Goal: Task Accomplishment & Management: Use online tool/utility

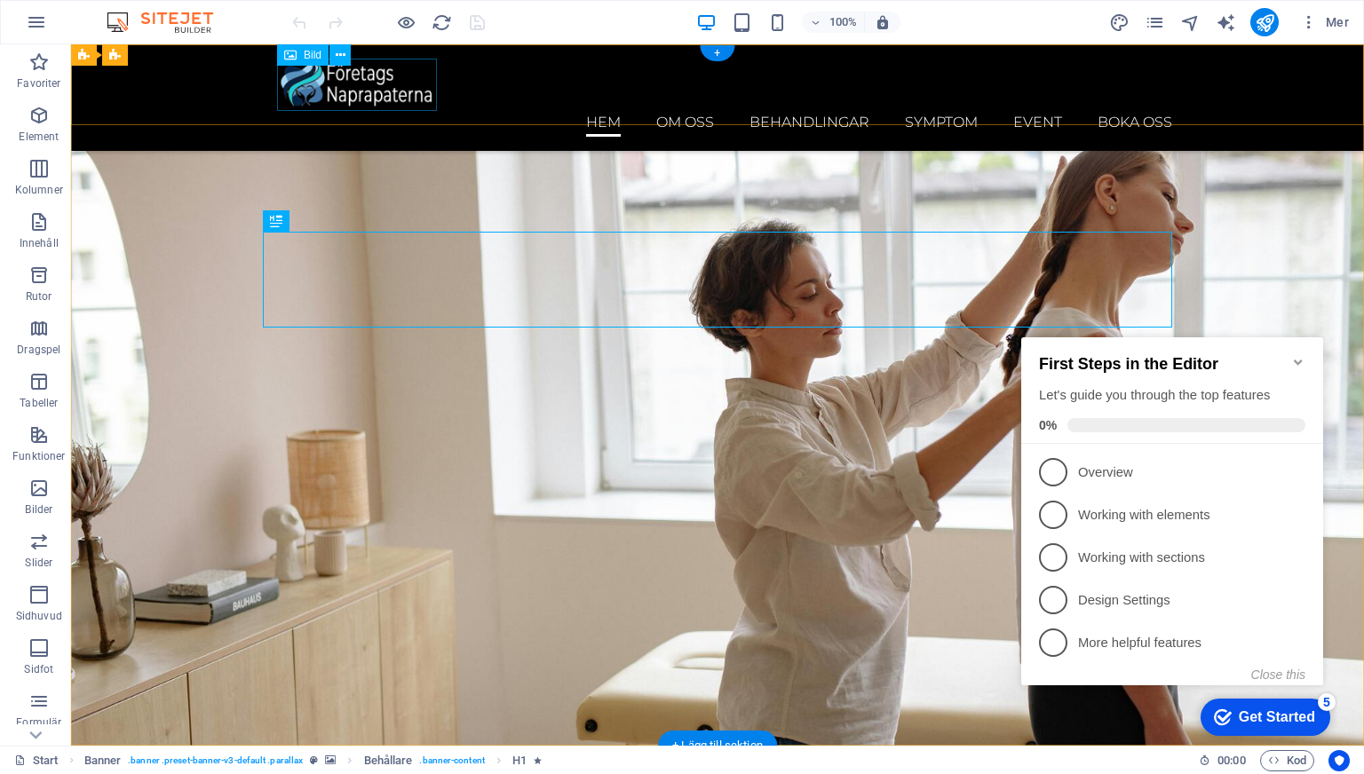
click at [315, 75] on figure at bounding box center [724, 85] width 895 height 52
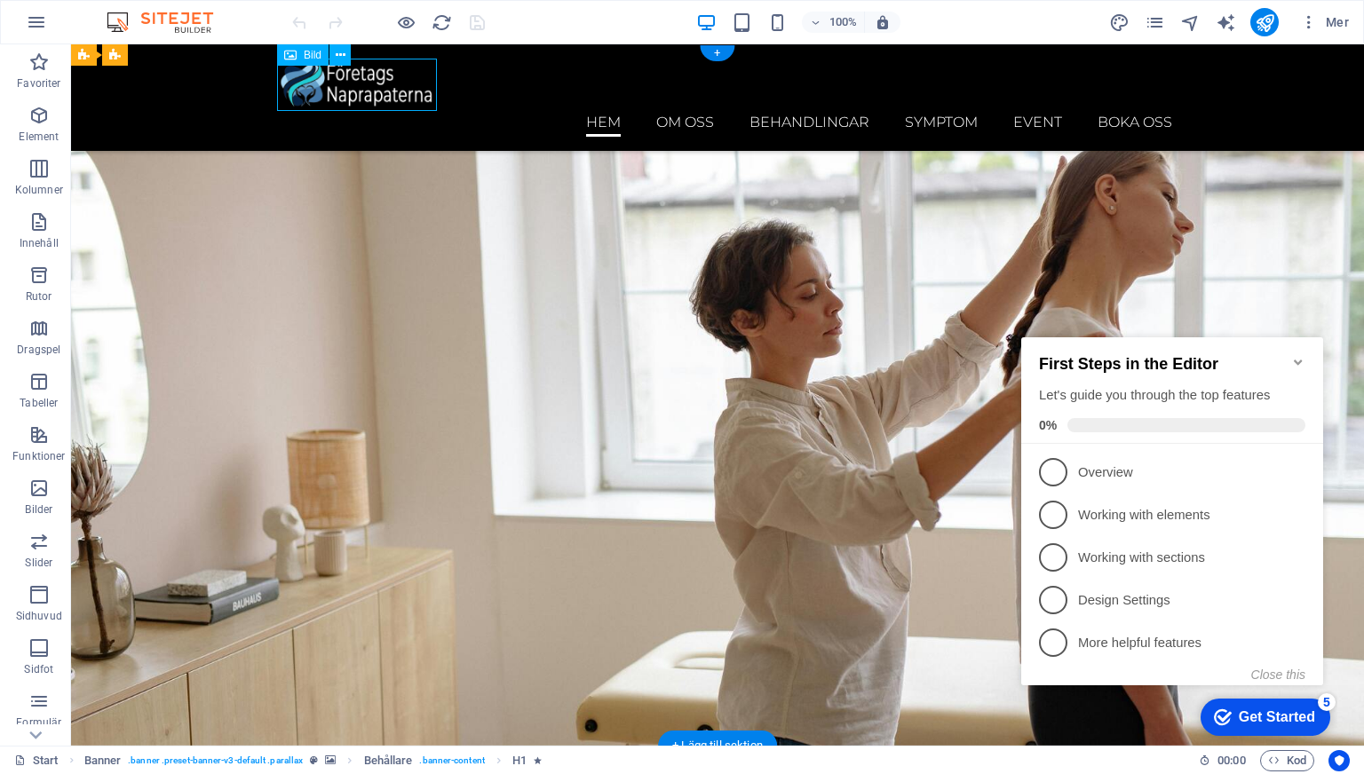
click at [315, 75] on figure at bounding box center [724, 85] width 895 height 52
select select "px"
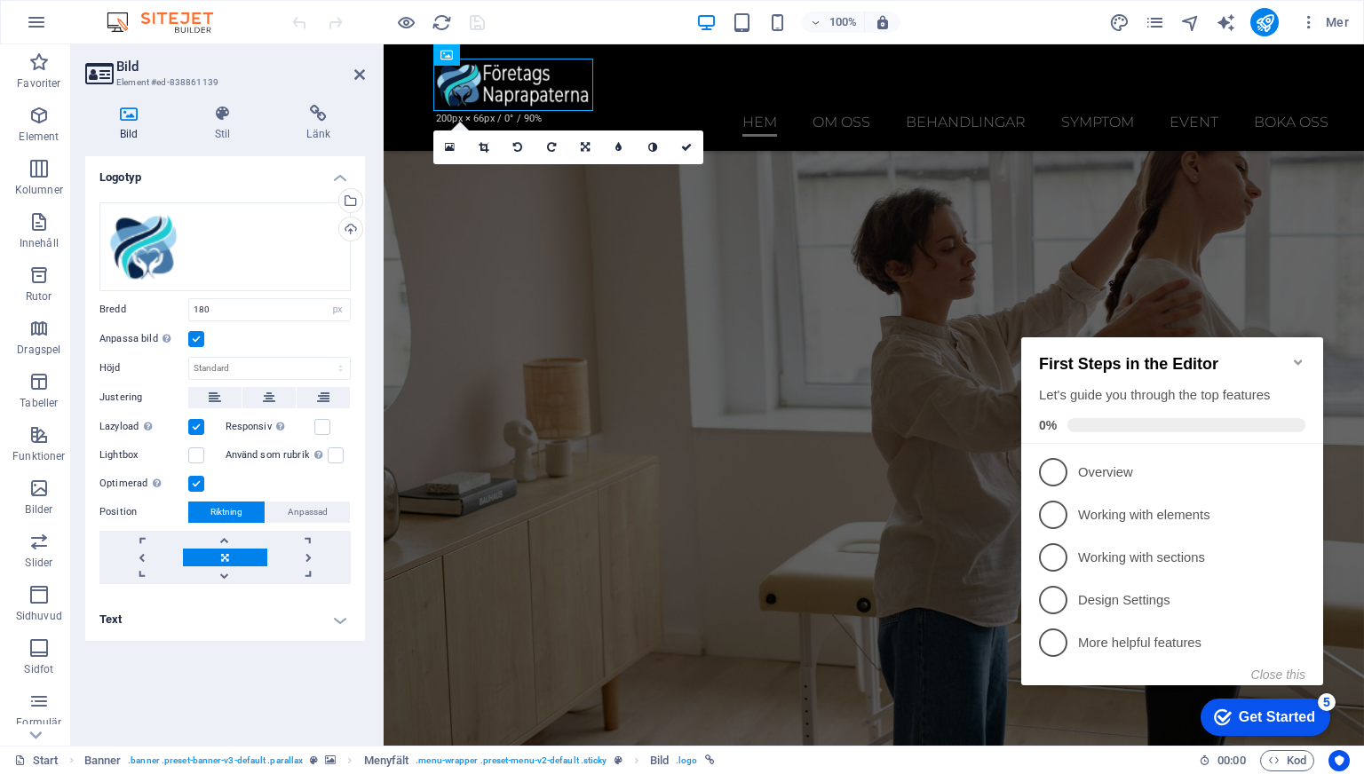
click at [1295, 355] on icon "Minimize checklist" at bounding box center [1298, 362] width 14 height 14
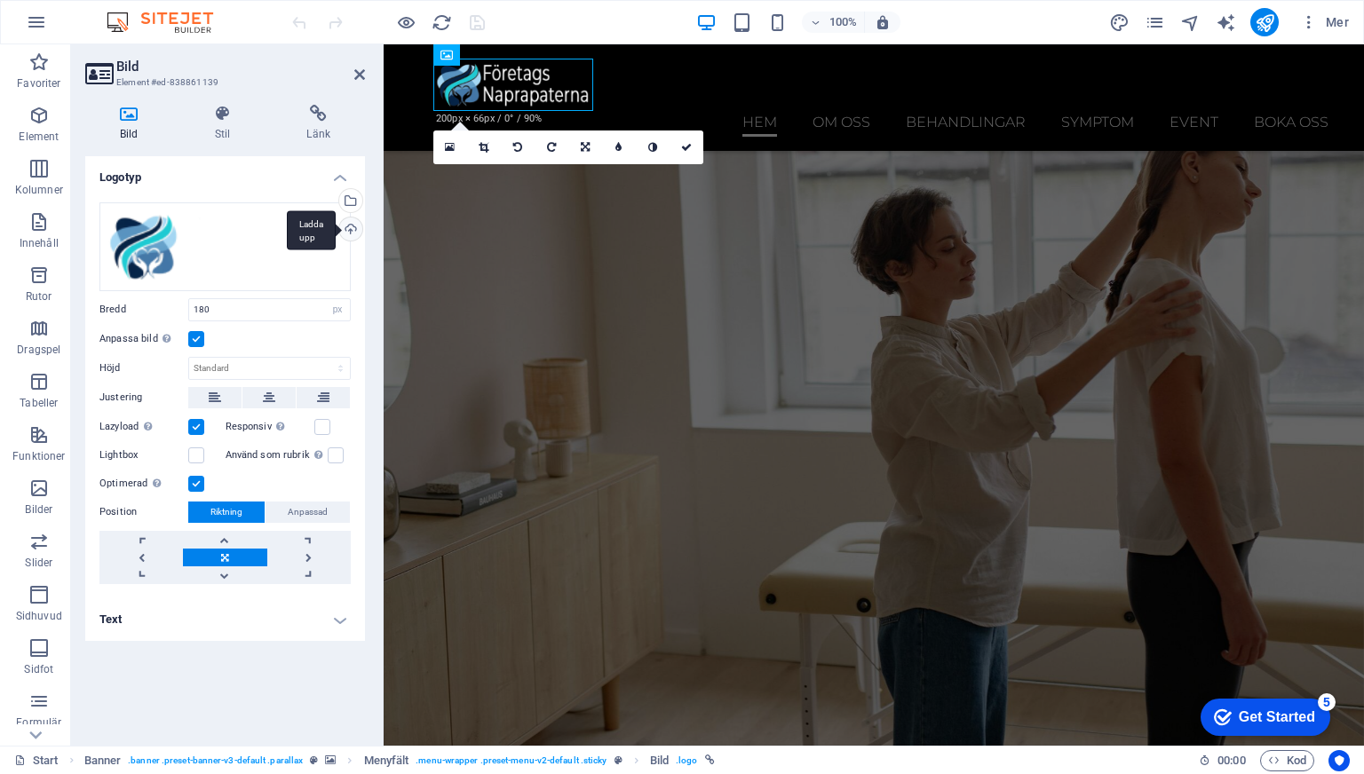
click at [353, 228] on div "Ladda upp" at bounding box center [349, 230] width 27 height 27
click at [336, 198] on div "Välj filer från filhanterare, arkivbilder eller ladda upp fil(er)" at bounding box center [277, 202] width 115 height 53
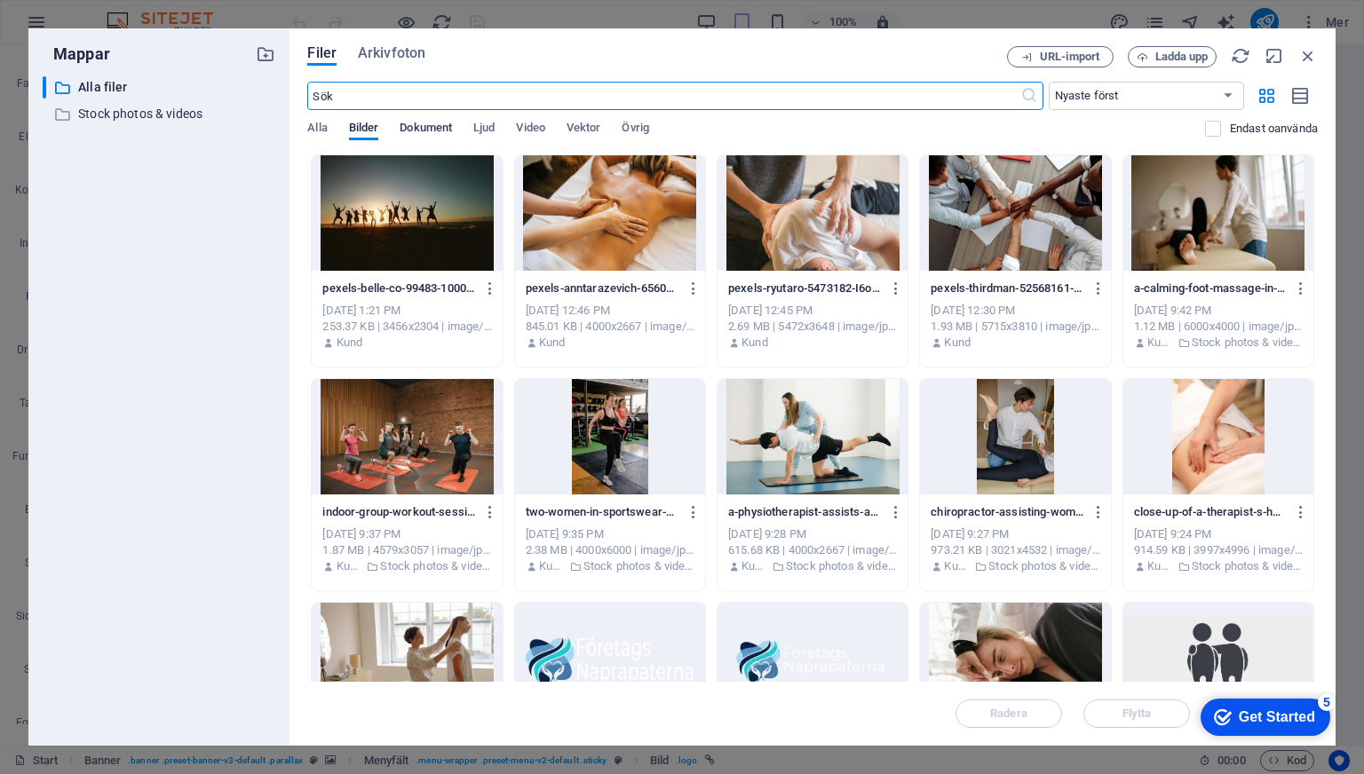
click at [419, 123] on span "Dokument" at bounding box center [425, 129] width 52 height 25
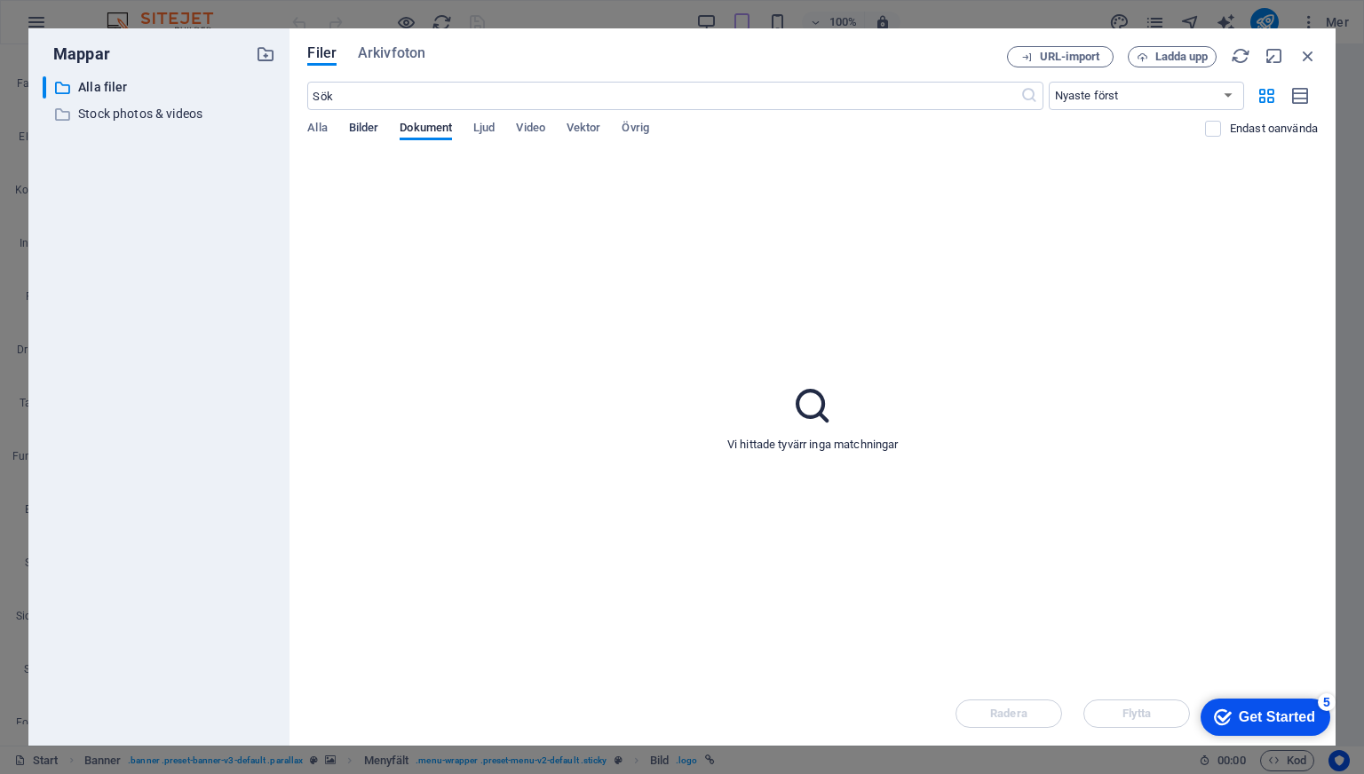
click at [367, 122] on span "Bilder" at bounding box center [364, 129] width 30 height 25
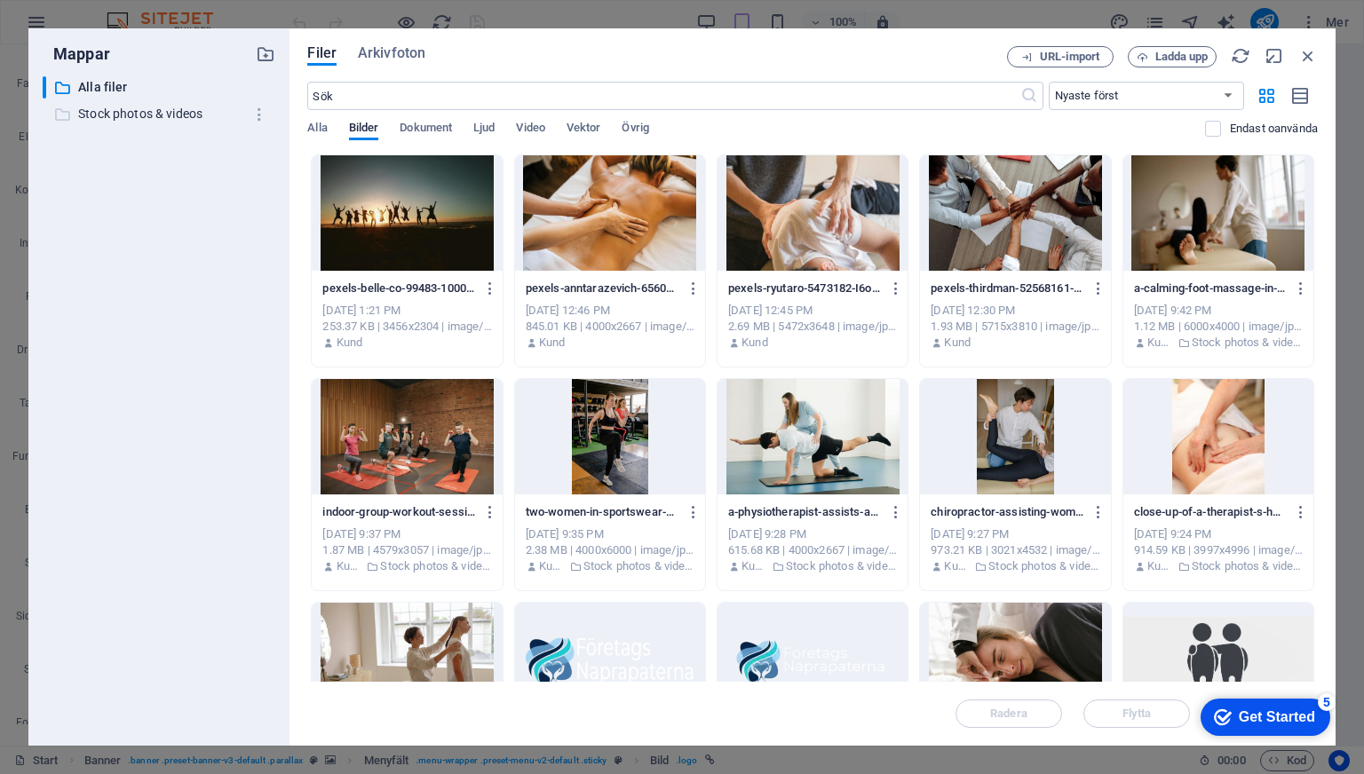
click at [156, 115] on p "Stock photos & videos" at bounding box center [160, 114] width 165 height 20
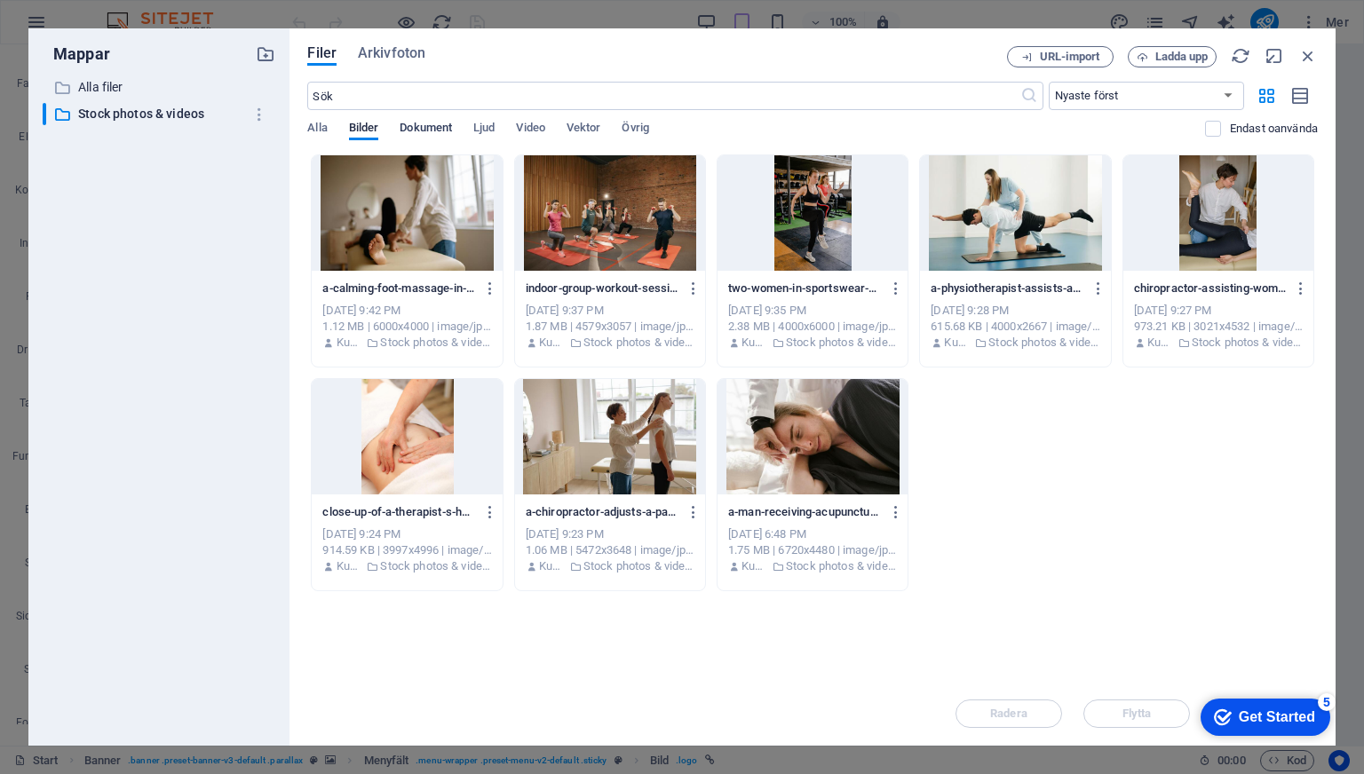
click at [417, 133] on span "Dokument" at bounding box center [425, 129] width 52 height 25
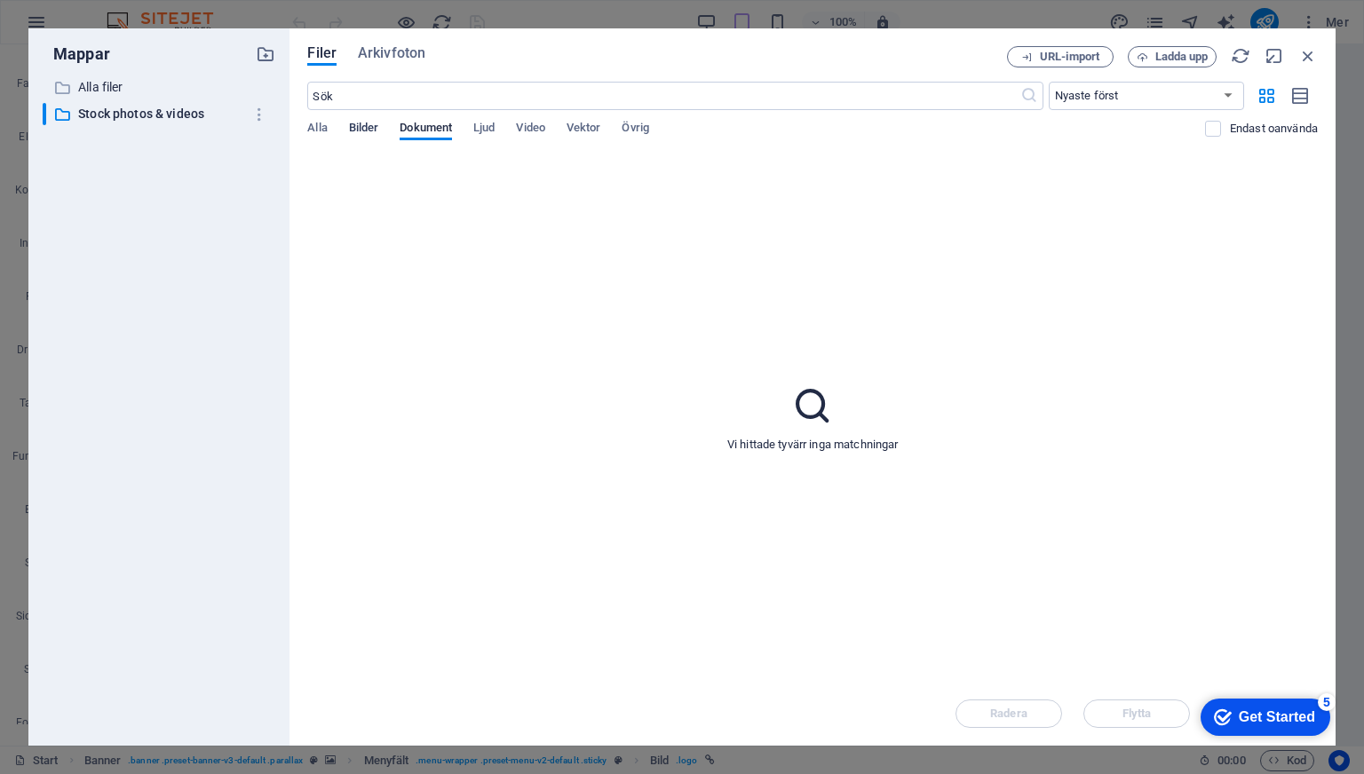
click at [368, 124] on span "Bilder" at bounding box center [364, 129] width 30 height 25
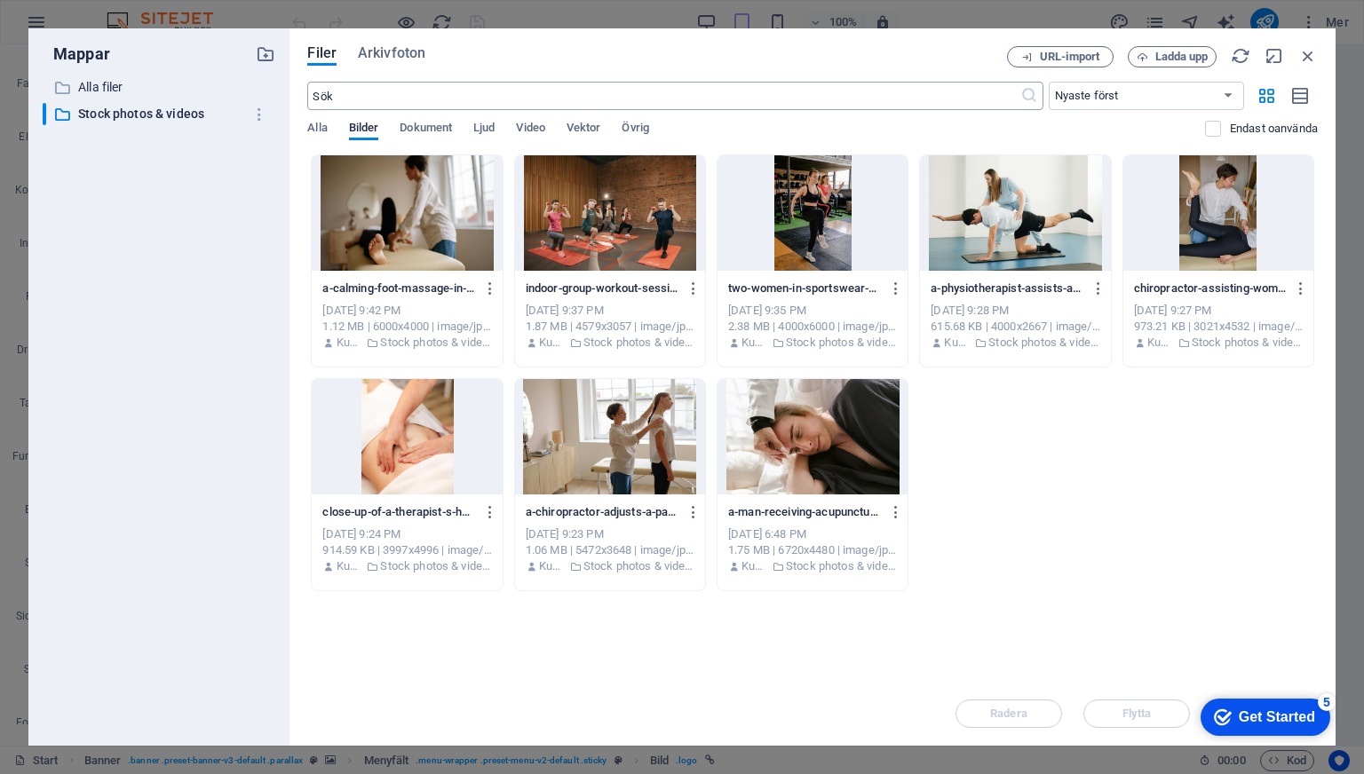
click at [360, 103] on input "text" at bounding box center [663, 96] width 712 height 28
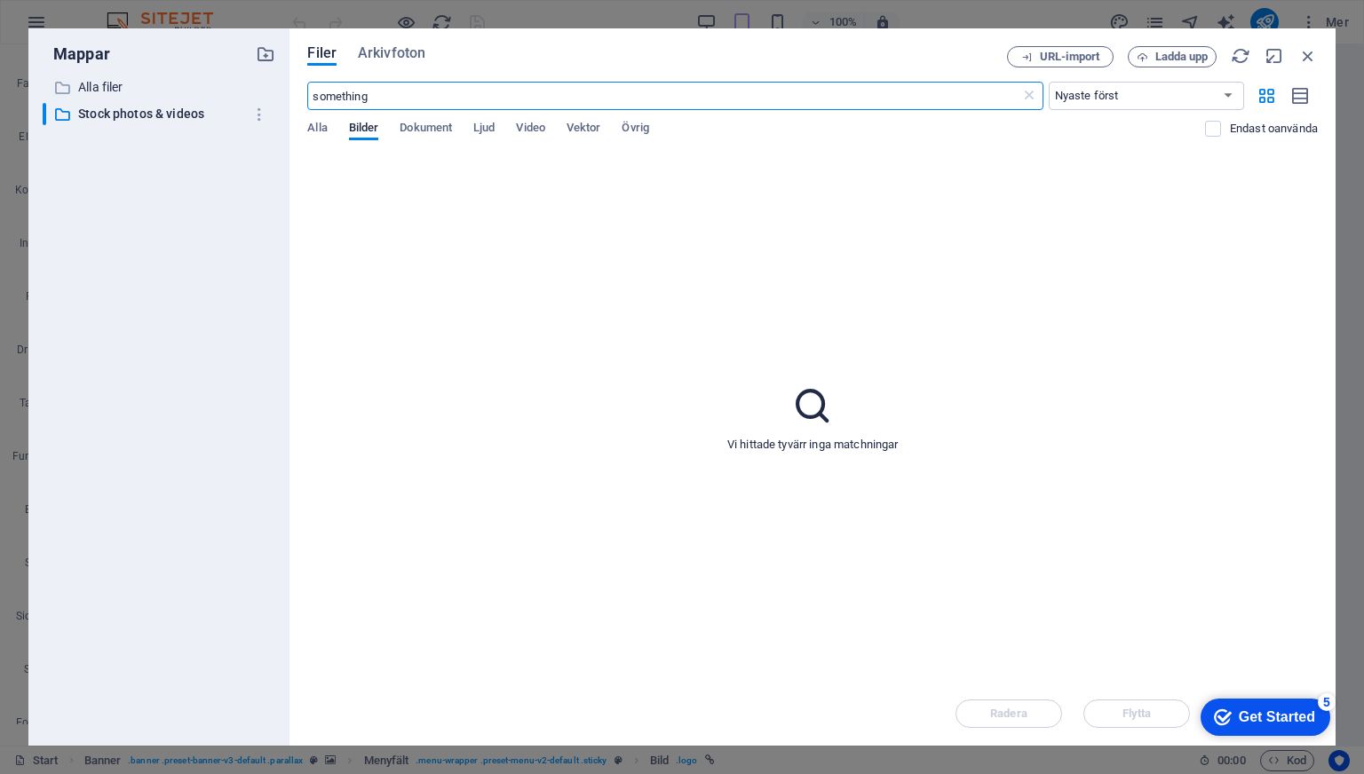
type input "something"
click at [356, 132] on span "Bilder" at bounding box center [364, 129] width 30 height 25
click at [305, 128] on div "Filer Arkivfoton URL-import Ladda upp something ​ Nyaste först Äldst först Namn…" at bounding box center [812, 386] width 1046 height 717
click at [332, 124] on div "Alla Bilder Dokument Ljud Video Vektor Övrig" at bounding box center [756, 138] width 898 height 34
click at [356, 126] on span "Bilder" at bounding box center [364, 129] width 30 height 25
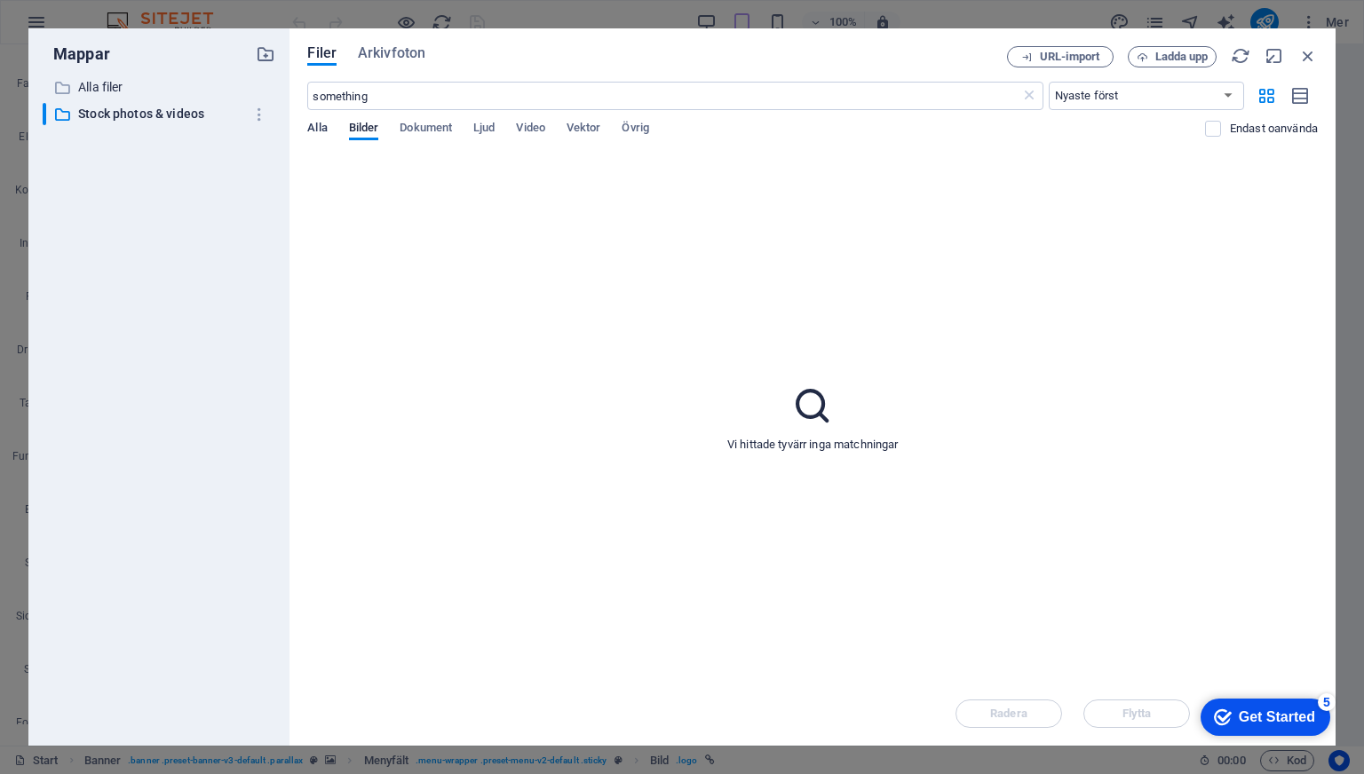
click at [318, 126] on span "Alla" at bounding box center [317, 129] width 20 height 25
click at [350, 101] on input "something" at bounding box center [663, 96] width 712 height 28
click at [384, 51] on span "Arkivfoton" at bounding box center [391, 53] width 67 height 21
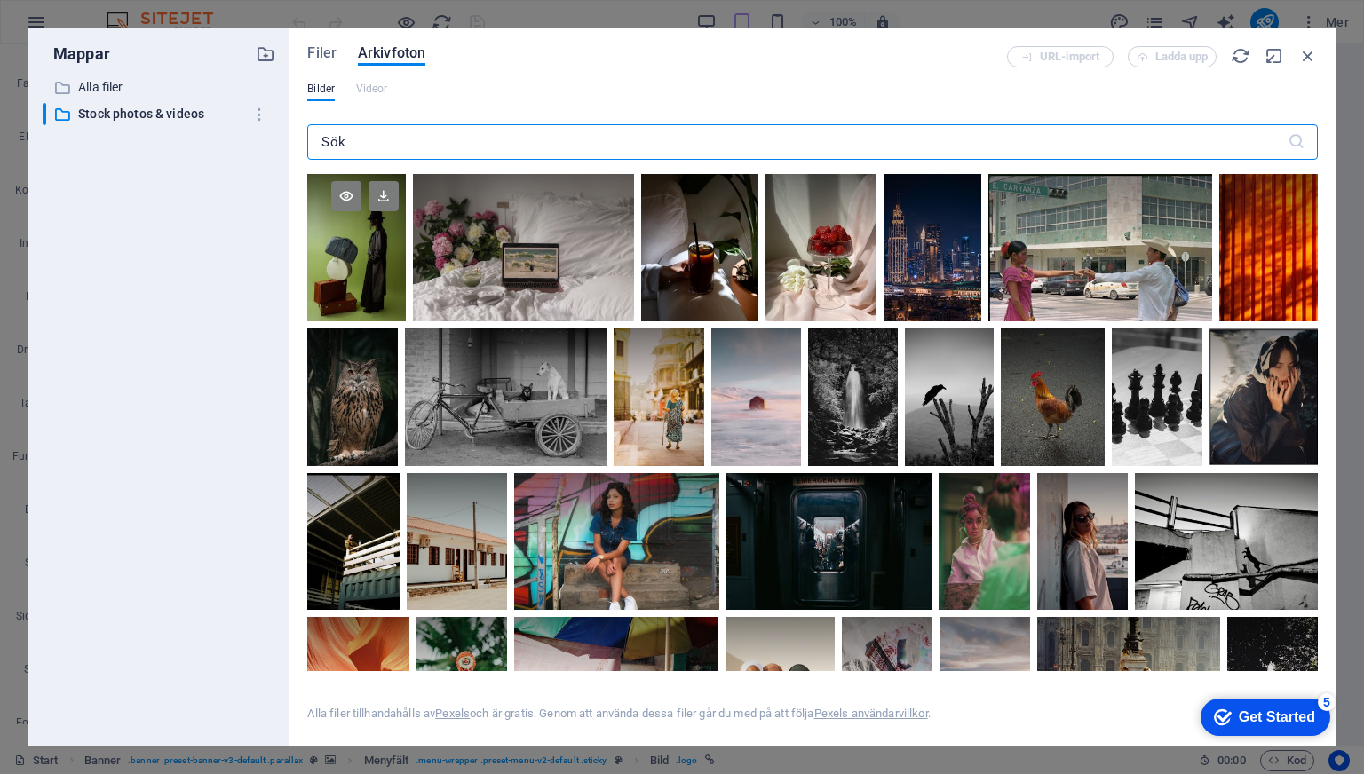
click at [371, 219] on div at bounding box center [356, 211] width 99 height 74
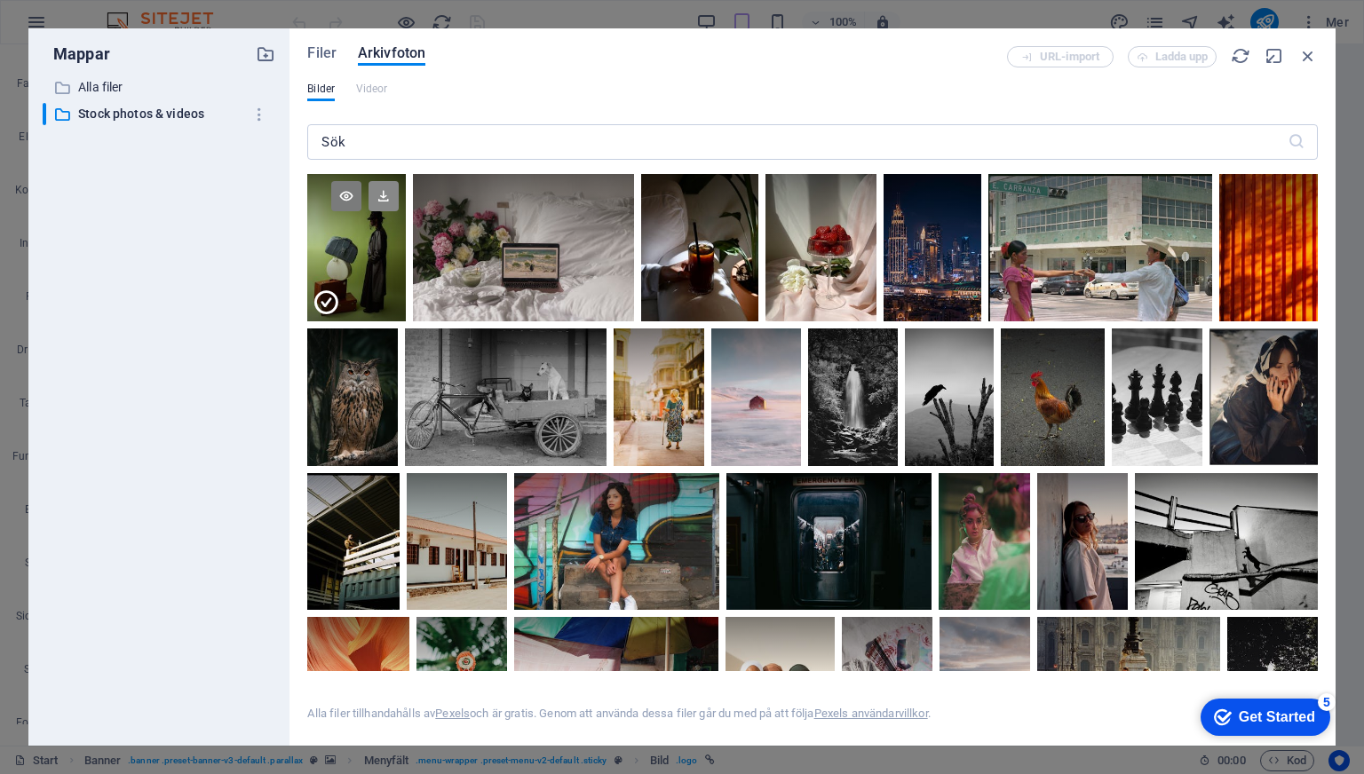
click at [382, 204] on icon at bounding box center [383, 196] width 30 height 30
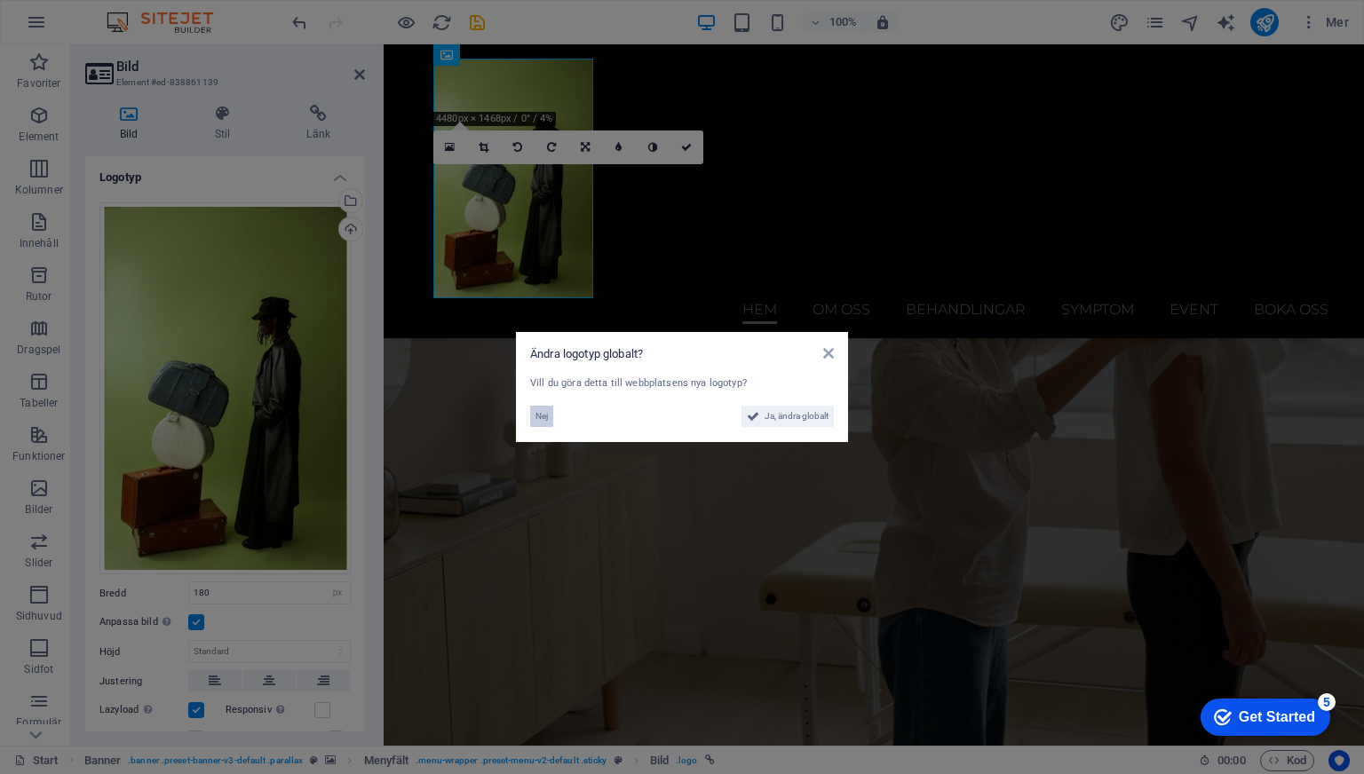
click at [546, 420] on span "Nej" at bounding box center [541, 416] width 12 height 21
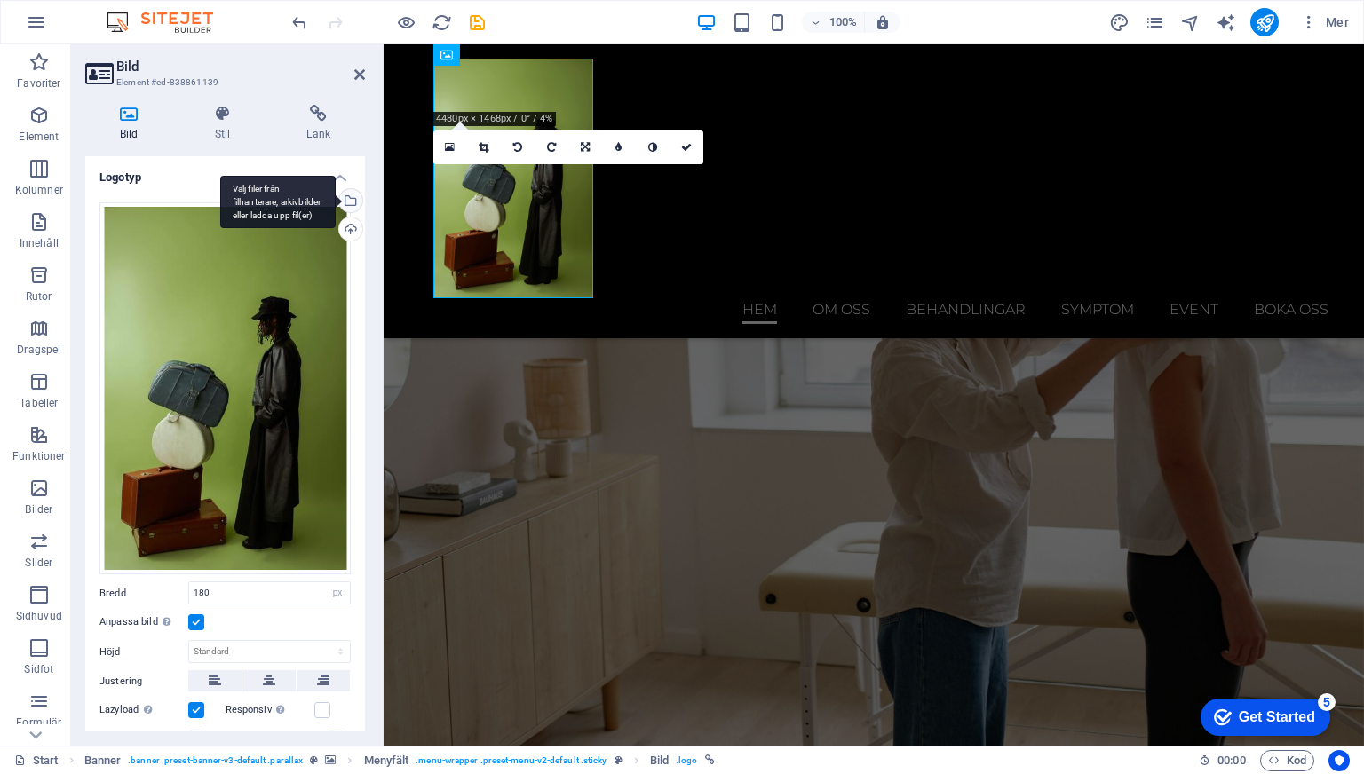
click at [348, 203] on div "Välj filer från filhanterare, arkivbilder eller ladda upp fil(er)" at bounding box center [349, 202] width 27 height 27
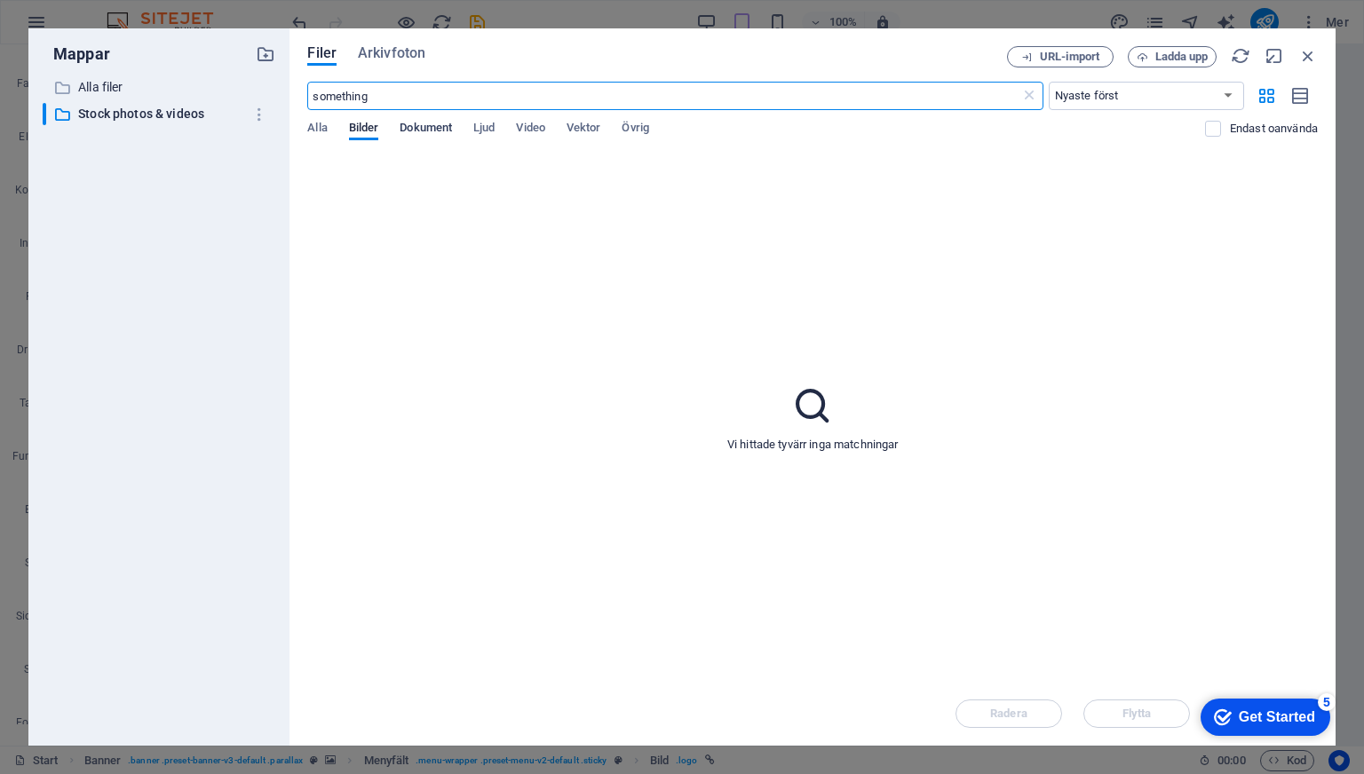
click at [420, 128] on span "Dokument" at bounding box center [425, 129] width 52 height 25
click at [352, 126] on span "Bilder" at bounding box center [364, 129] width 30 height 25
click at [384, 99] on input "something" at bounding box center [663, 96] width 712 height 28
click at [194, 115] on p "Stock photos & videos" at bounding box center [160, 114] width 165 height 20
click at [435, 96] on input "something" at bounding box center [663, 96] width 712 height 28
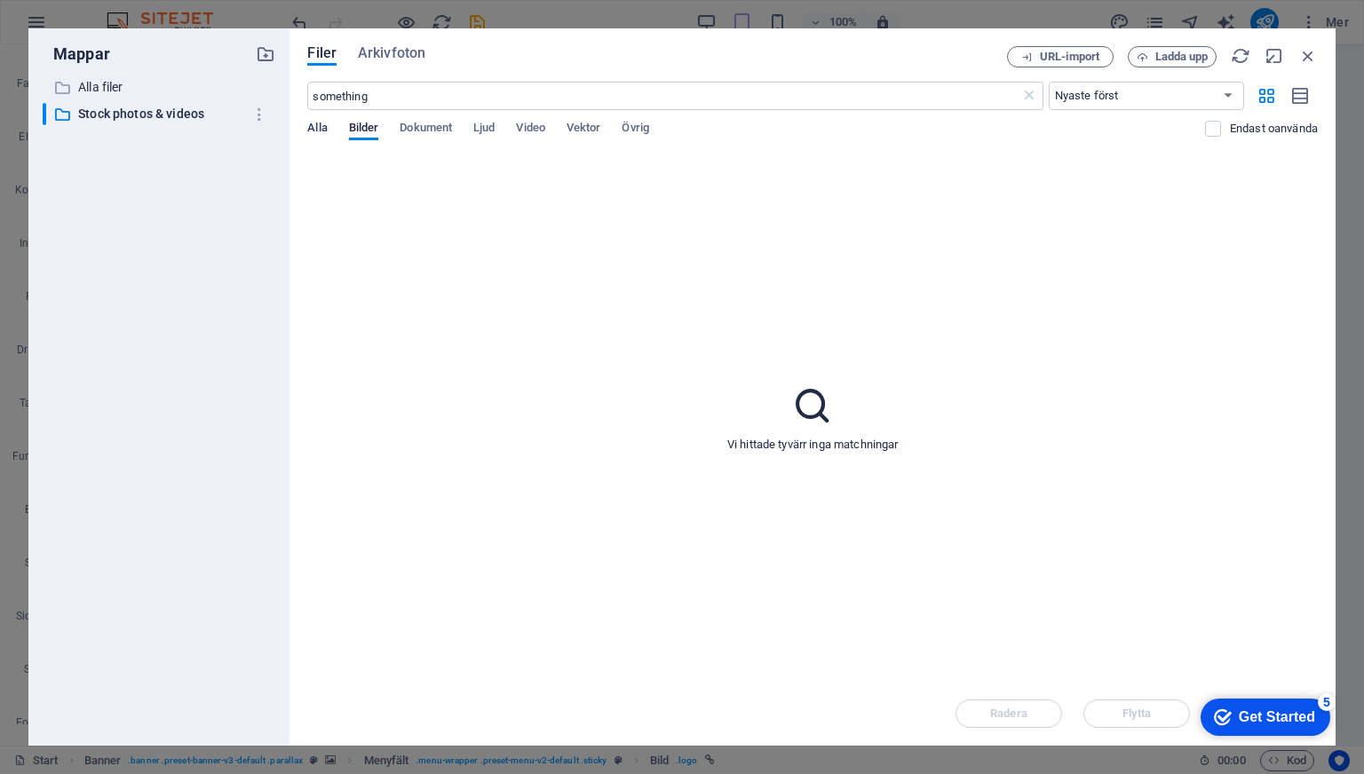
click at [314, 130] on span "Alla" at bounding box center [317, 129] width 20 height 25
click at [272, 59] on icon "button" at bounding box center [266, 54] width 20 height 20
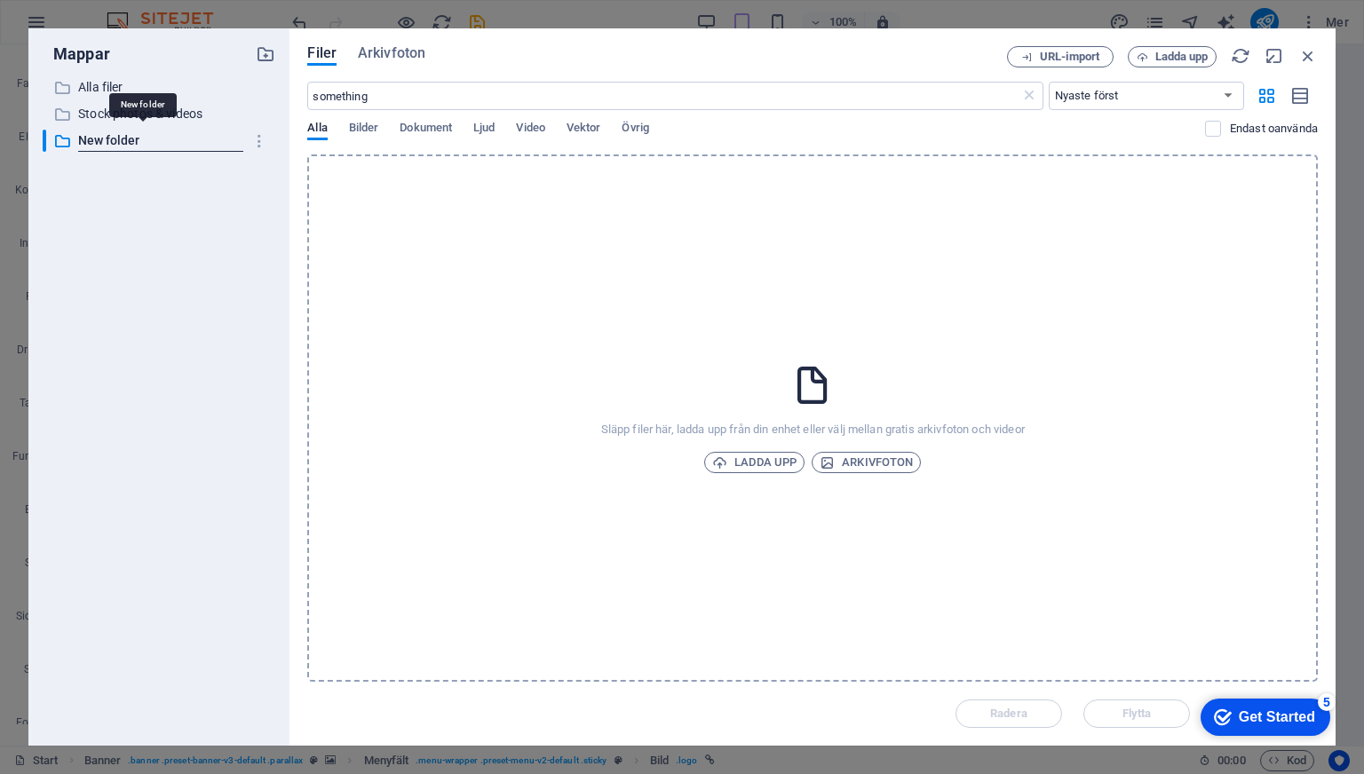
click at [1317, 60] on div "Filer Arkivfoton URL-import Ladda upp something ​ Nyaste först Äldst först Namn…" at bounding box center [812, 386] width 1046 height 717
click at [1302, 57] on icon "button" at bounding box center [1308, 56] width 20 height 20
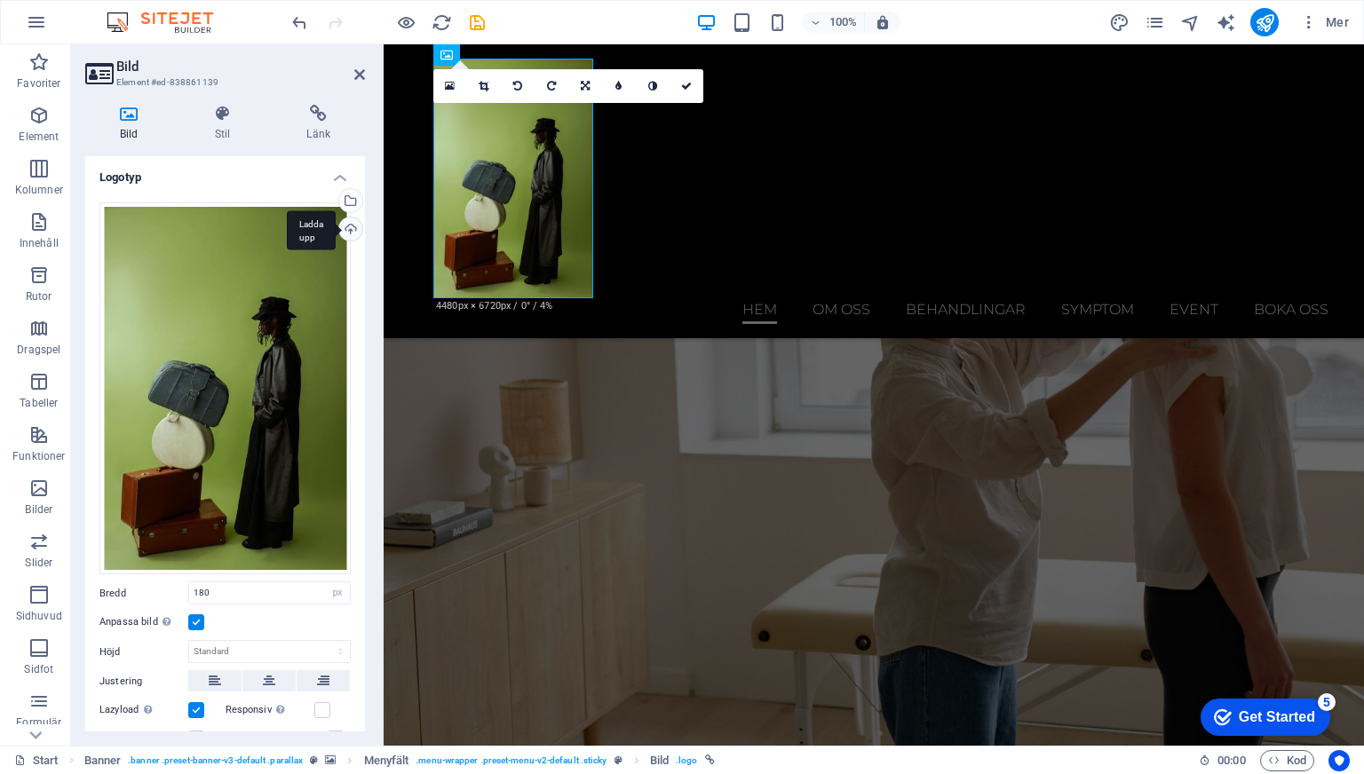
click at [346, 232] on div "Ladda upp" at bounding box center [349, 230] width 27 height 27
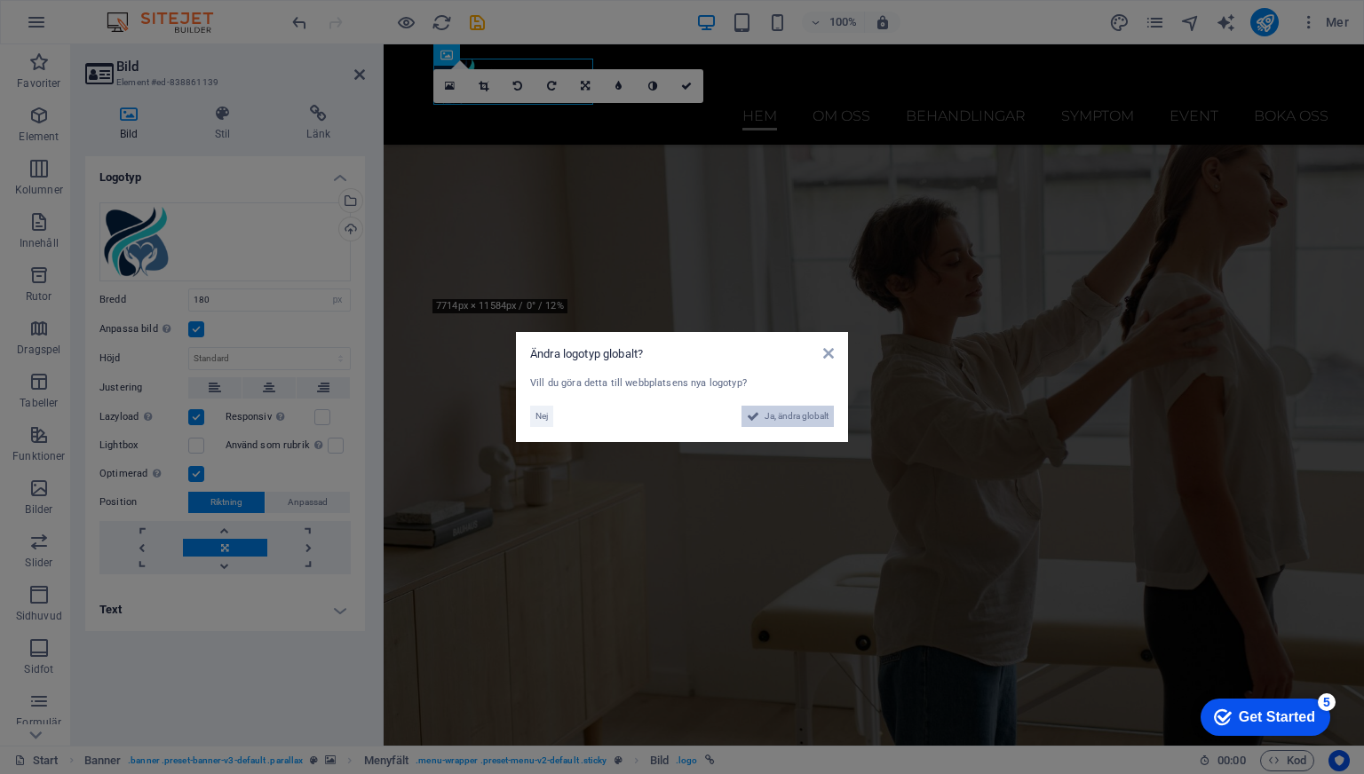
click at [774, 418] on span "Ja, ändra globalt" at bounding box center [796, 416] width 64 height 21
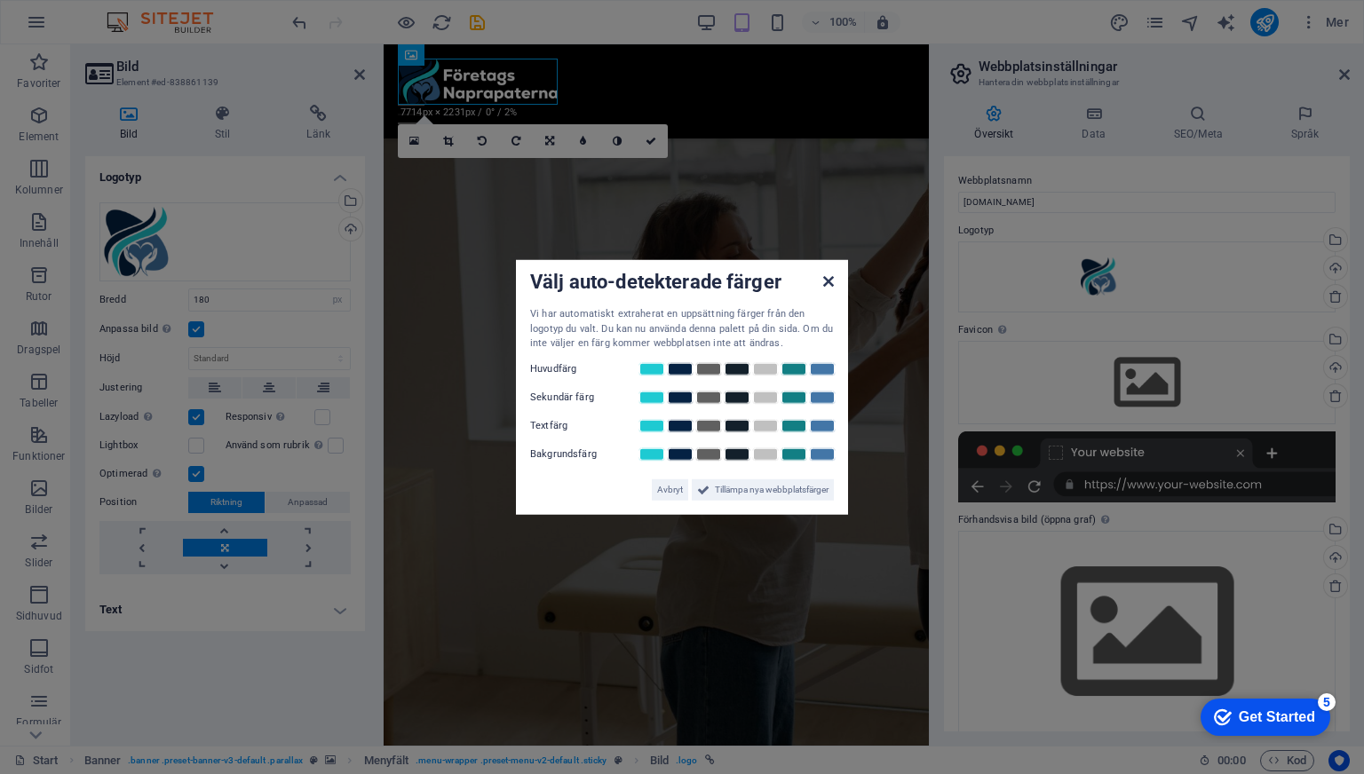
click at [831, 284] on icon at bounding box center [828, 281] width 11 height 14
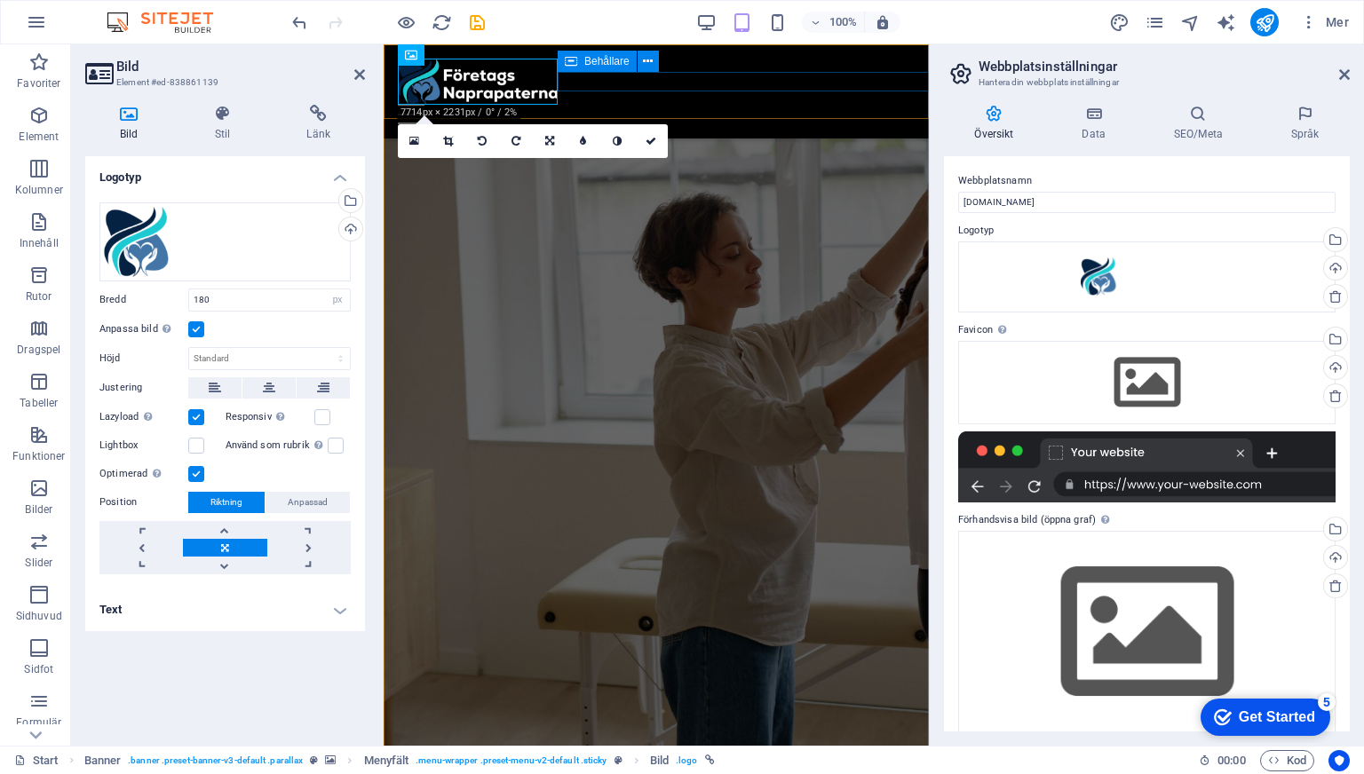
click at [585, 105] on div at bounding box center [663, 115] width 531 height 20
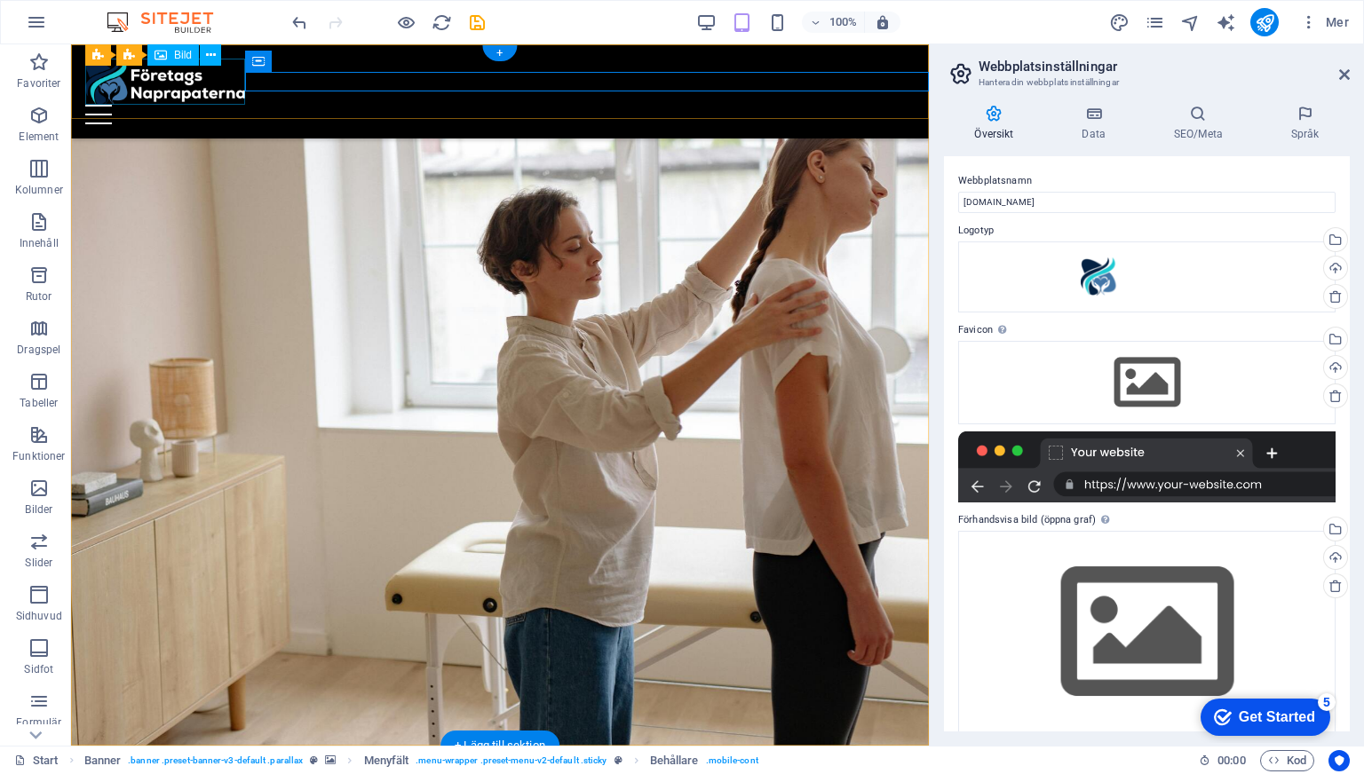
click at [130, 95] on figure at bounding box center [506, 82] width 843 height 46
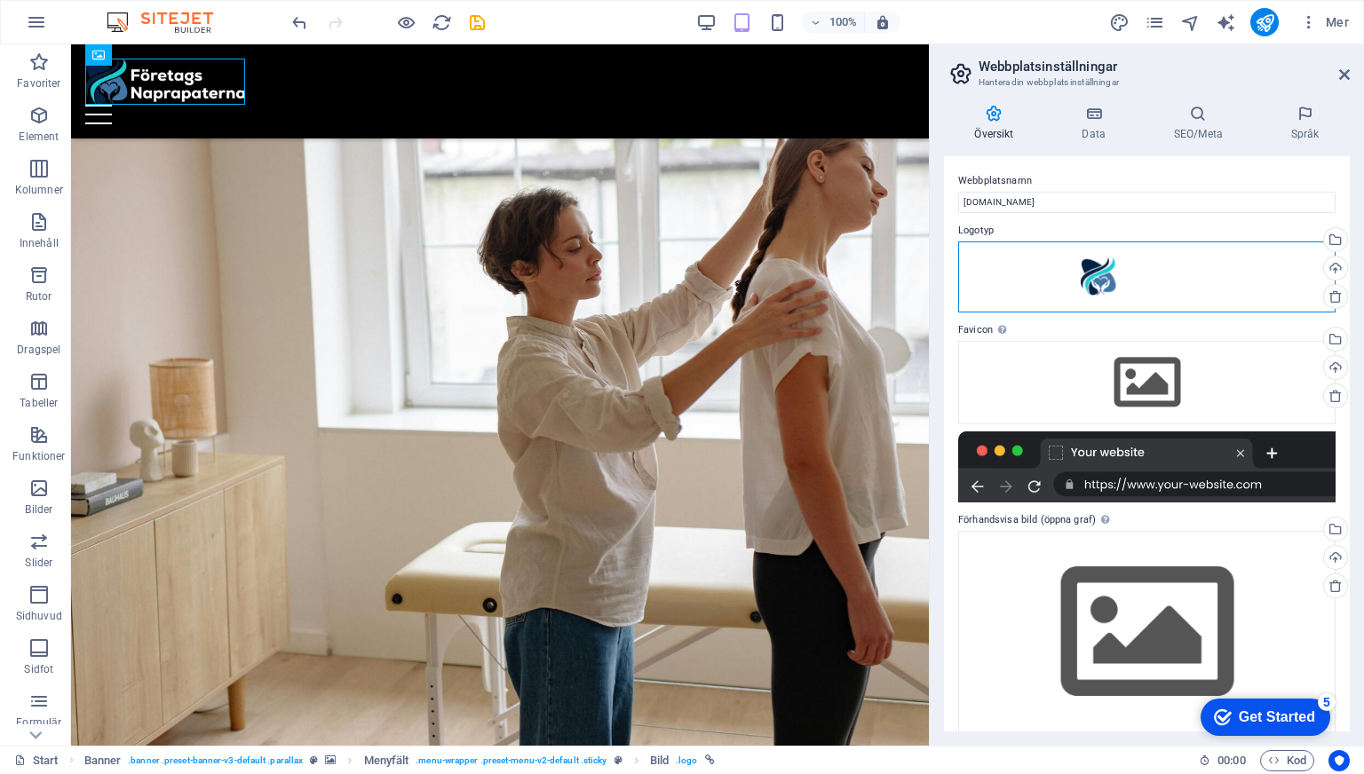
click at [1123, 265] on div "Dra filer hit, klicka för att välja filer eller välj filer från Filer eller vår…" at bounding box center [1146, 276] width 377 height 71
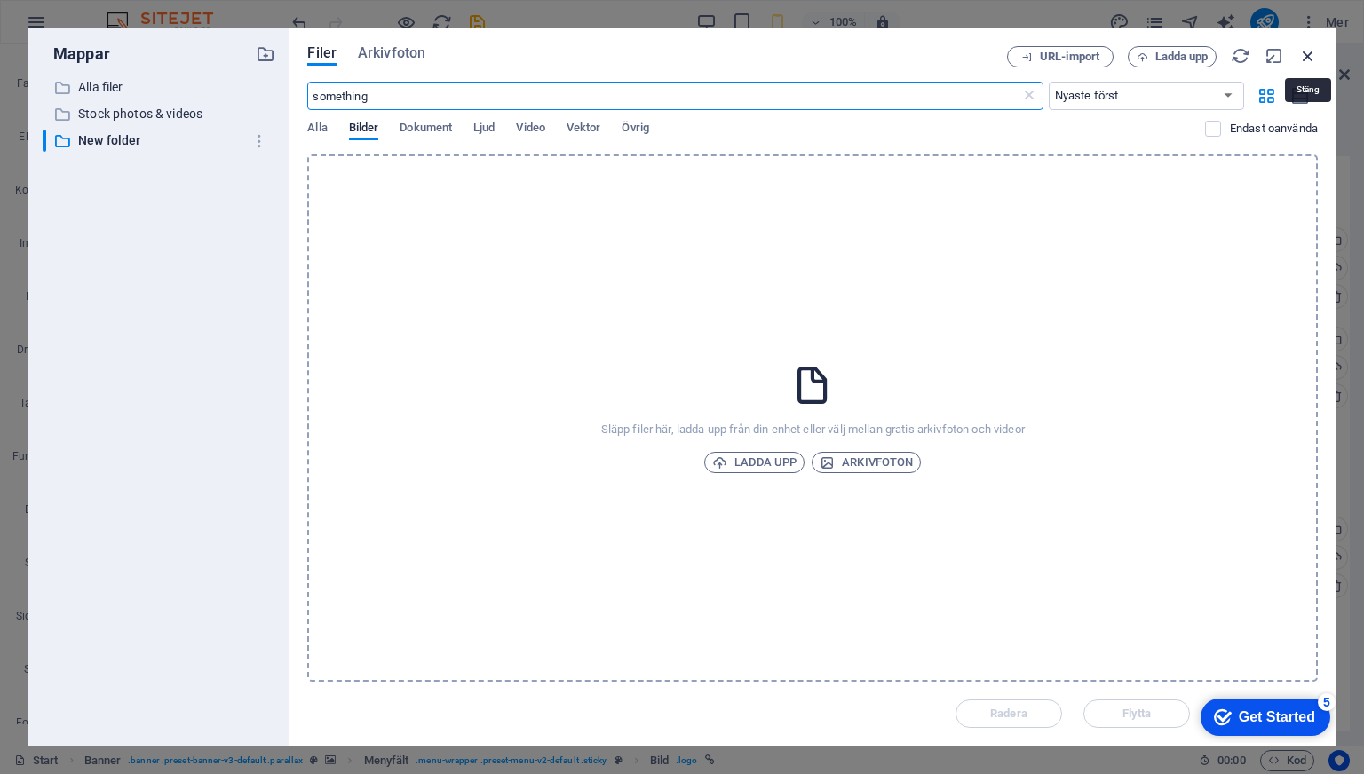
click at [1299, 61] on icon "button" at bounding box center [1308, 56] width 20 height 20
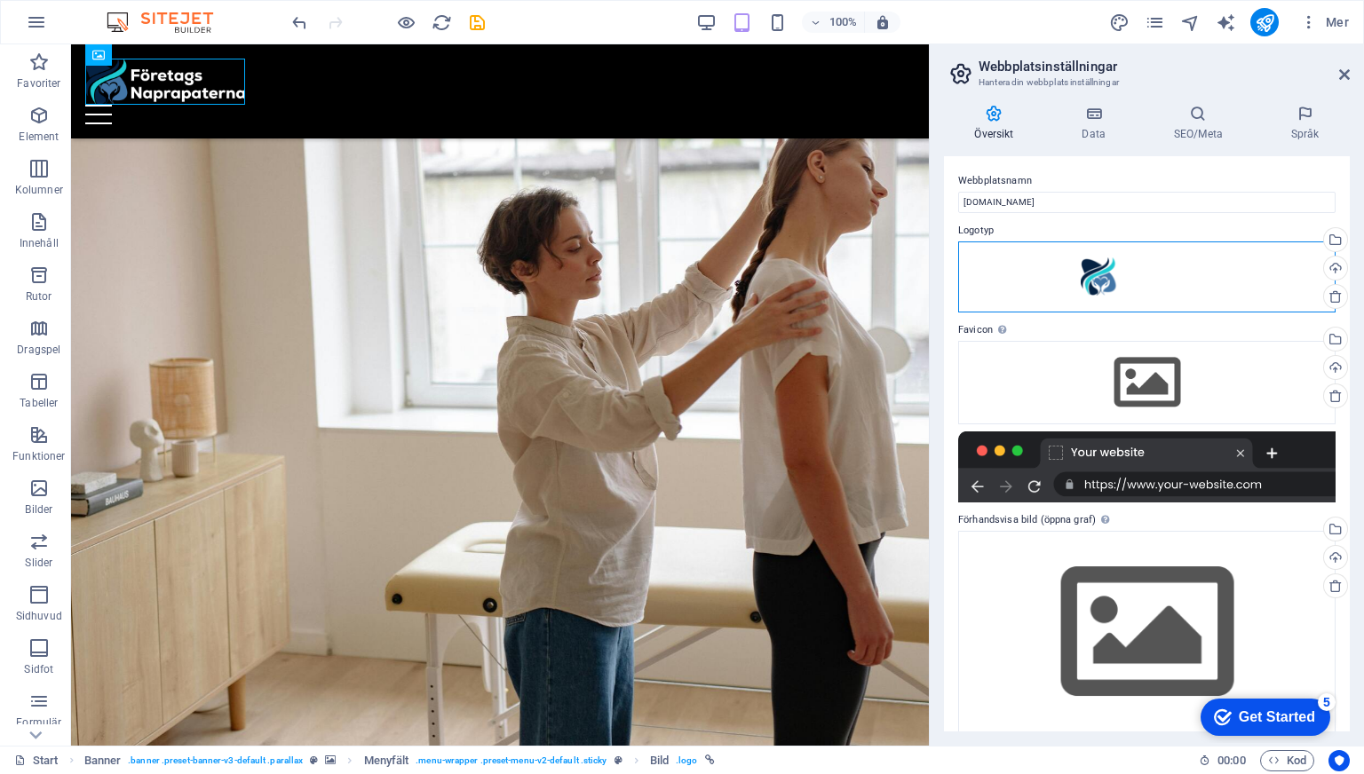
click at [1161, 278] on div "Dra filer hit, klicka för att välja filer eller välj filer från Filer eller vår…" at bounding box center [1146, 276] width 377 height 71
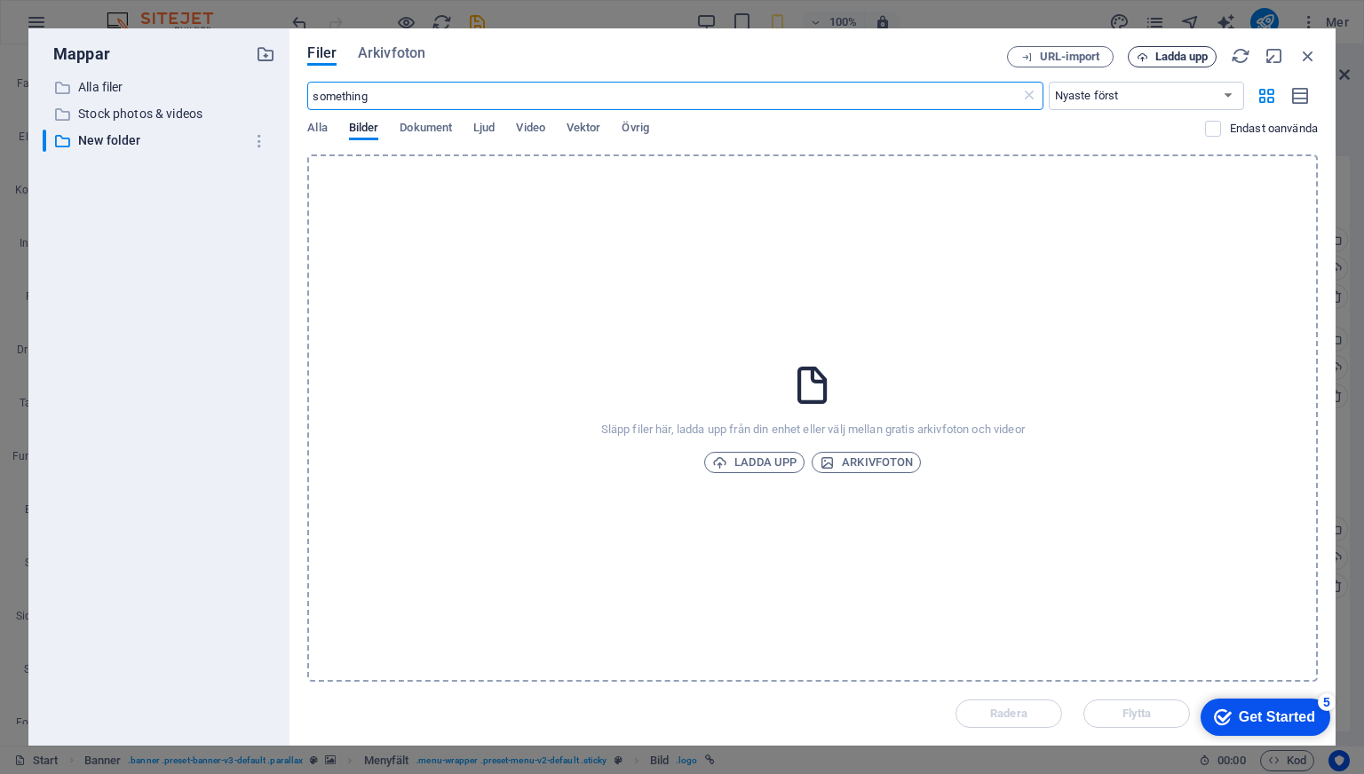
click at [1151, 52] on span "Ladda upp" at bounding box center [1171, 57] width 73 height 12
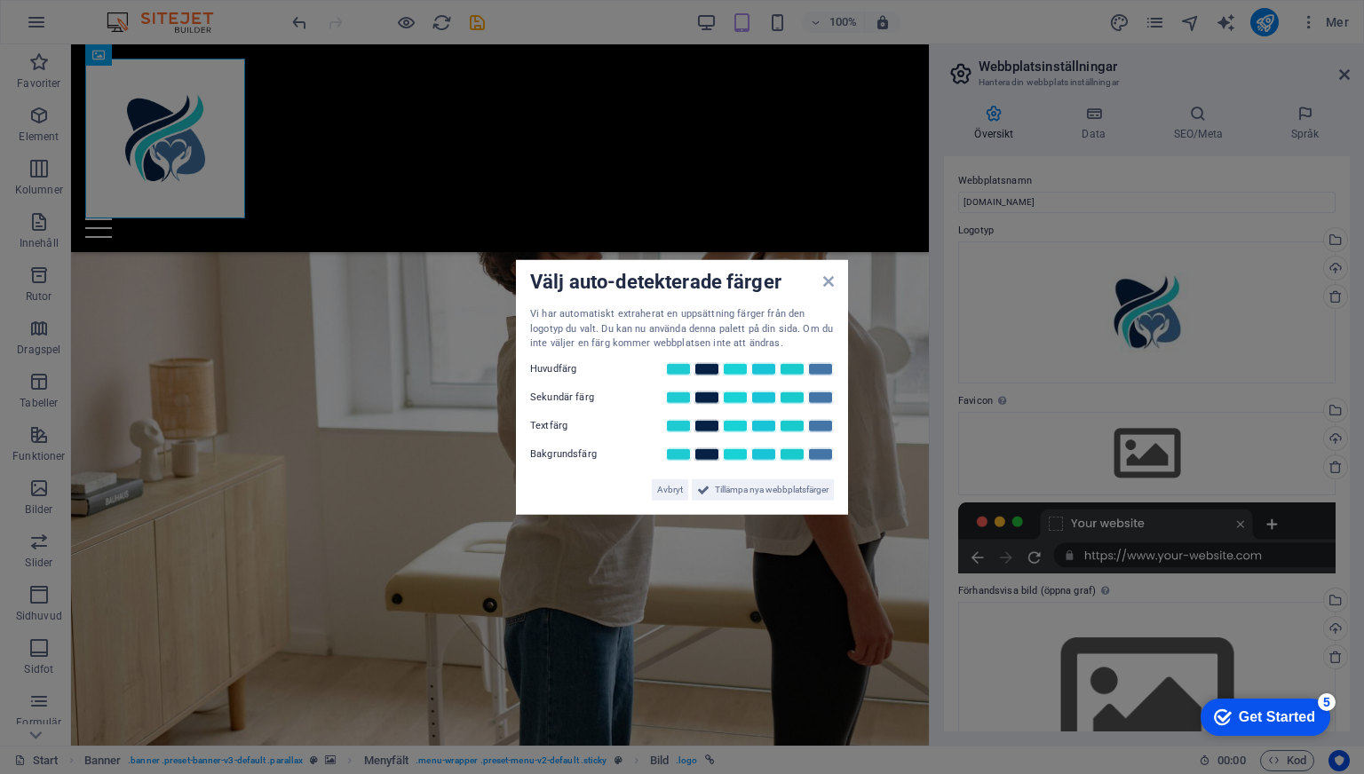
click at [820, 288] on div "Välj auto-detekterade färger" at bounding box center [682, 283] width 304 height 19
click at [832, 280] on icon at bounding box center [828, 281] width 11 height 14
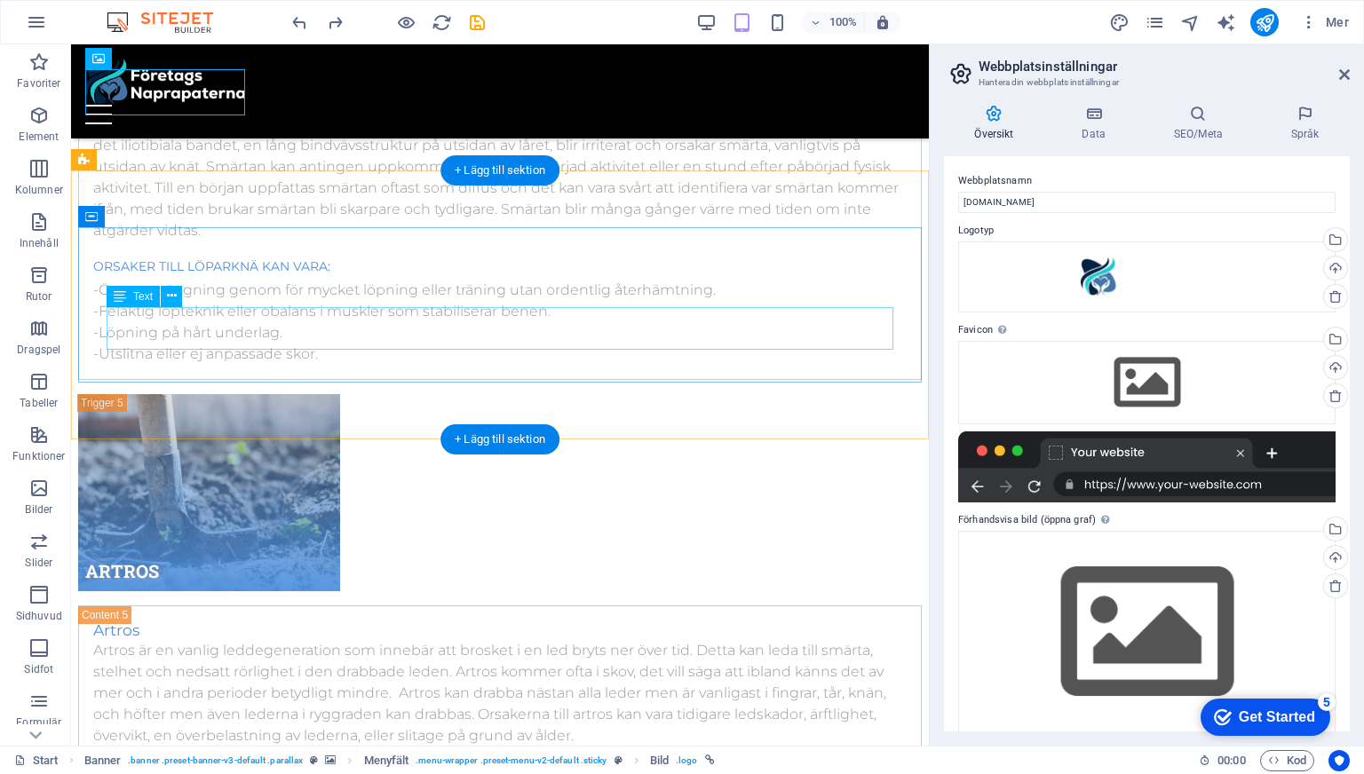
scroll to position [10191, 0]
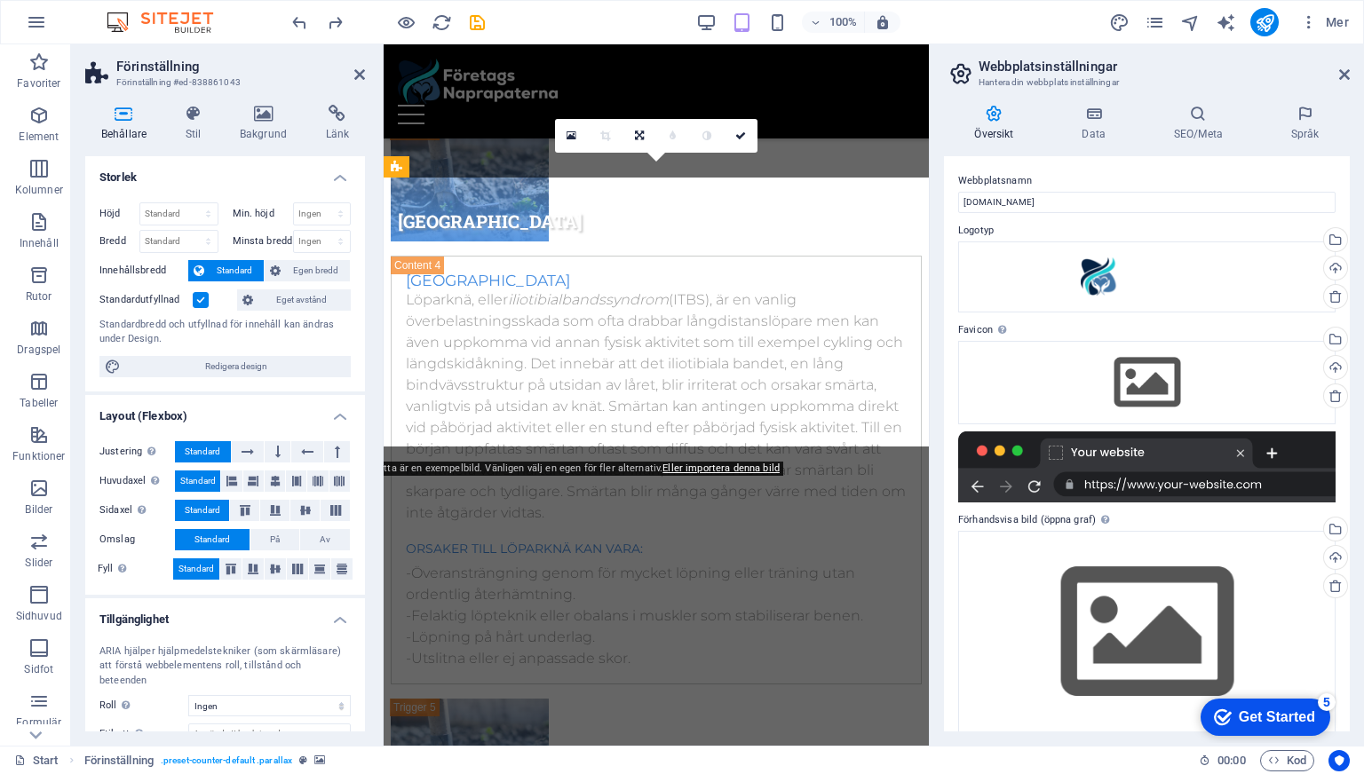
scroll to position [11216, 0]
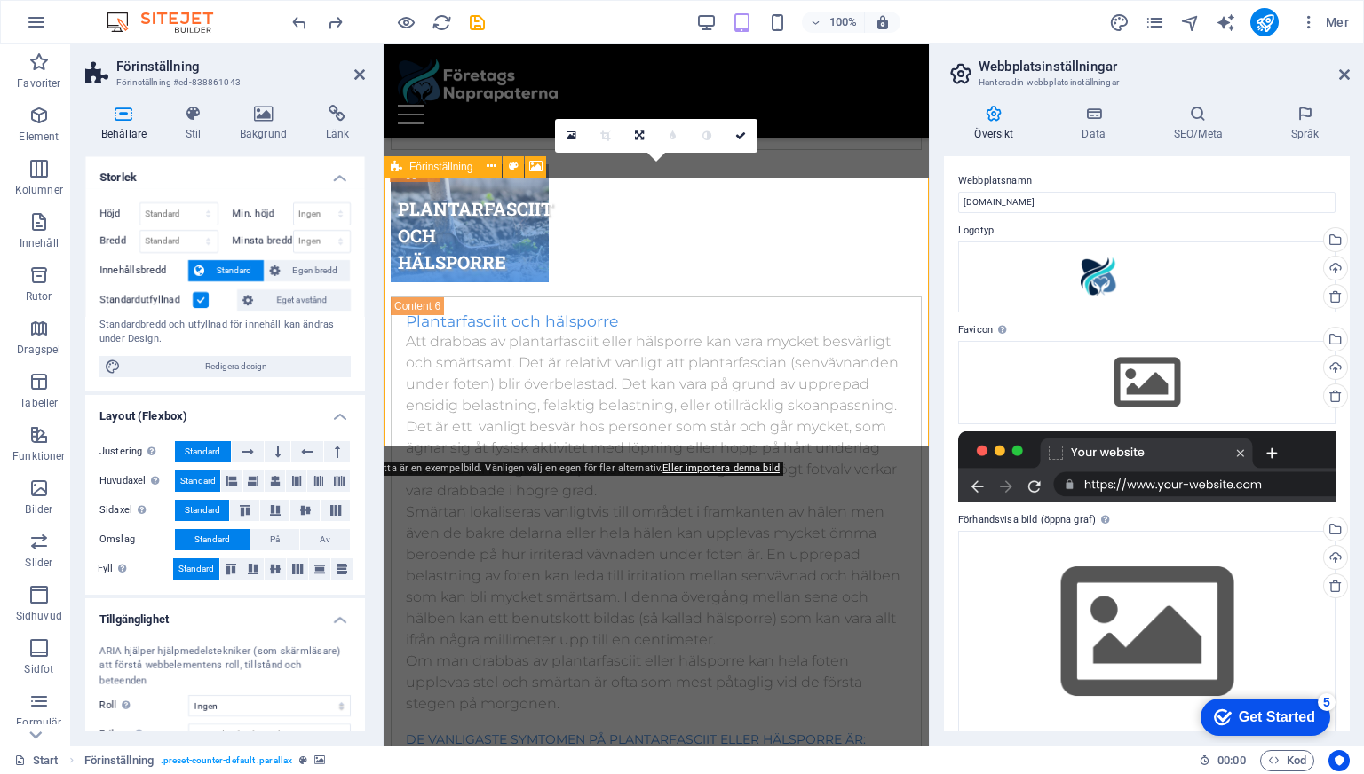
click at [397, 168] on icon at bounding box center [397, 166] width 12 height 21
click at [530, 166] on icon at bounding box center [535, 166] width 13 height 19
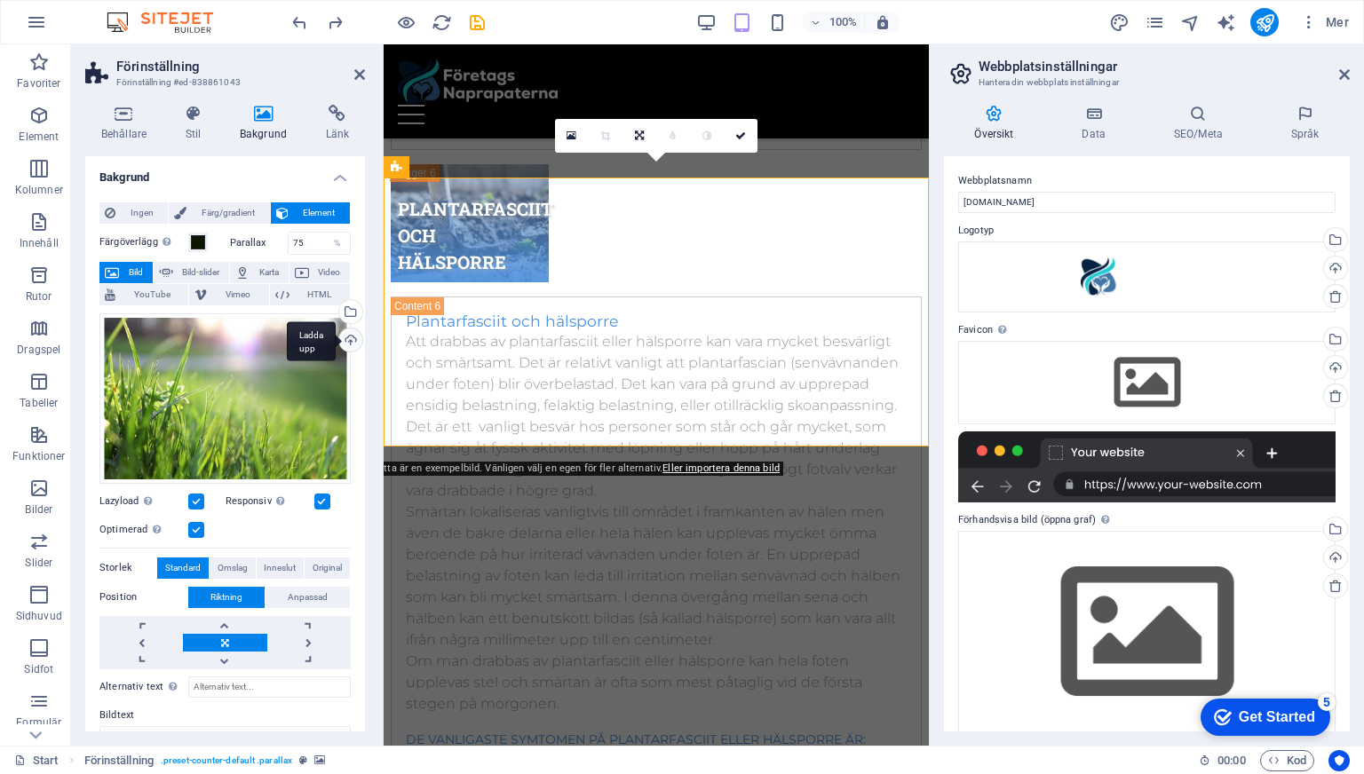
click at [341, 344] on div "Ladda upp" at bounding box center [349, 341] width 27 height 27
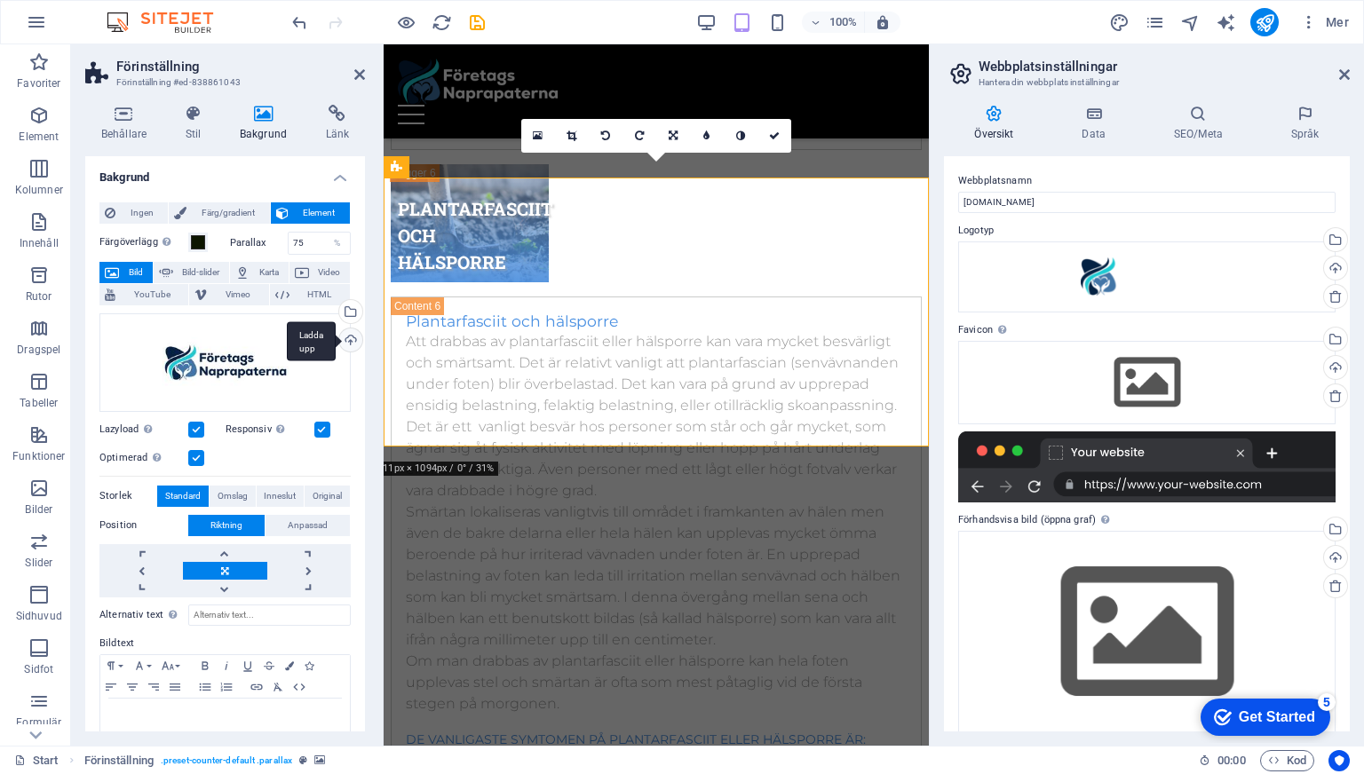
click at [345, 340] on div "Ladda upp" at bounding box center [349, 341] width 27 height 27
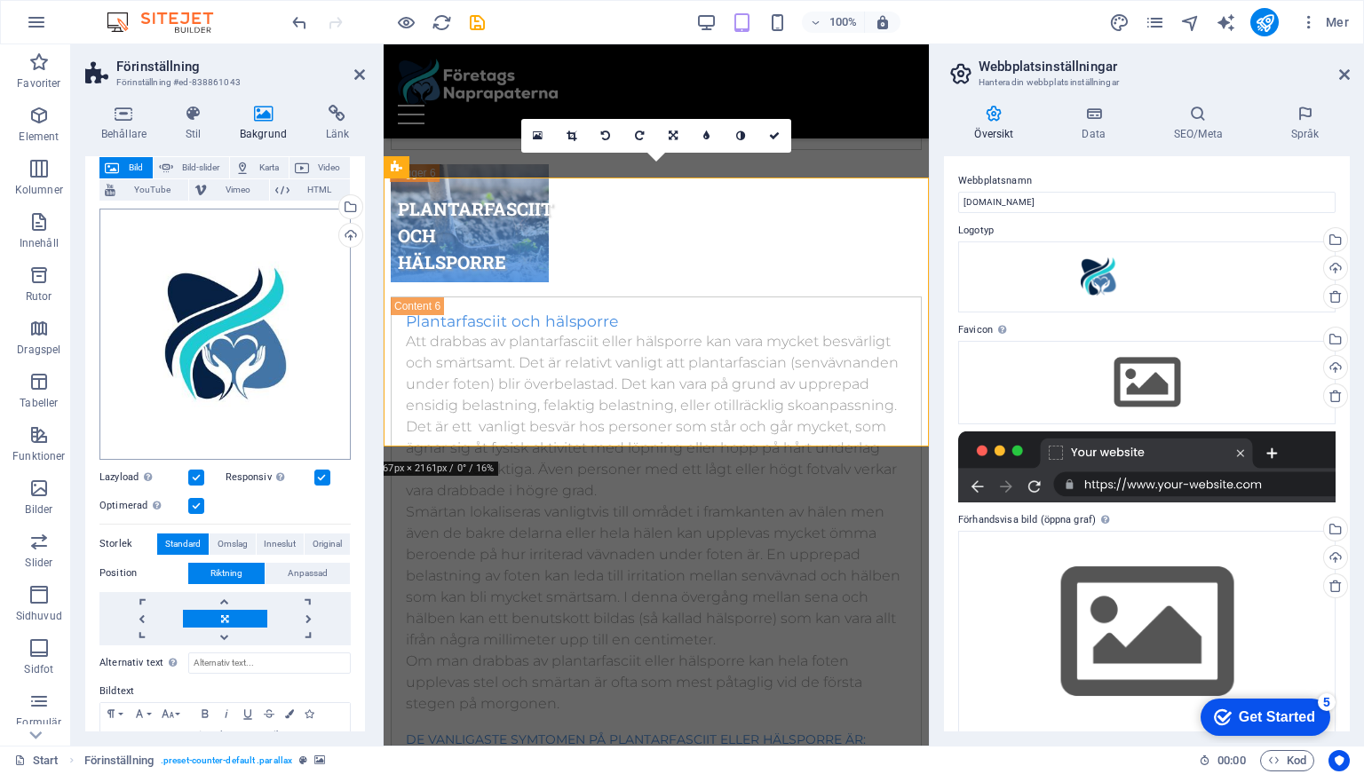
scroll to position [99, 0]
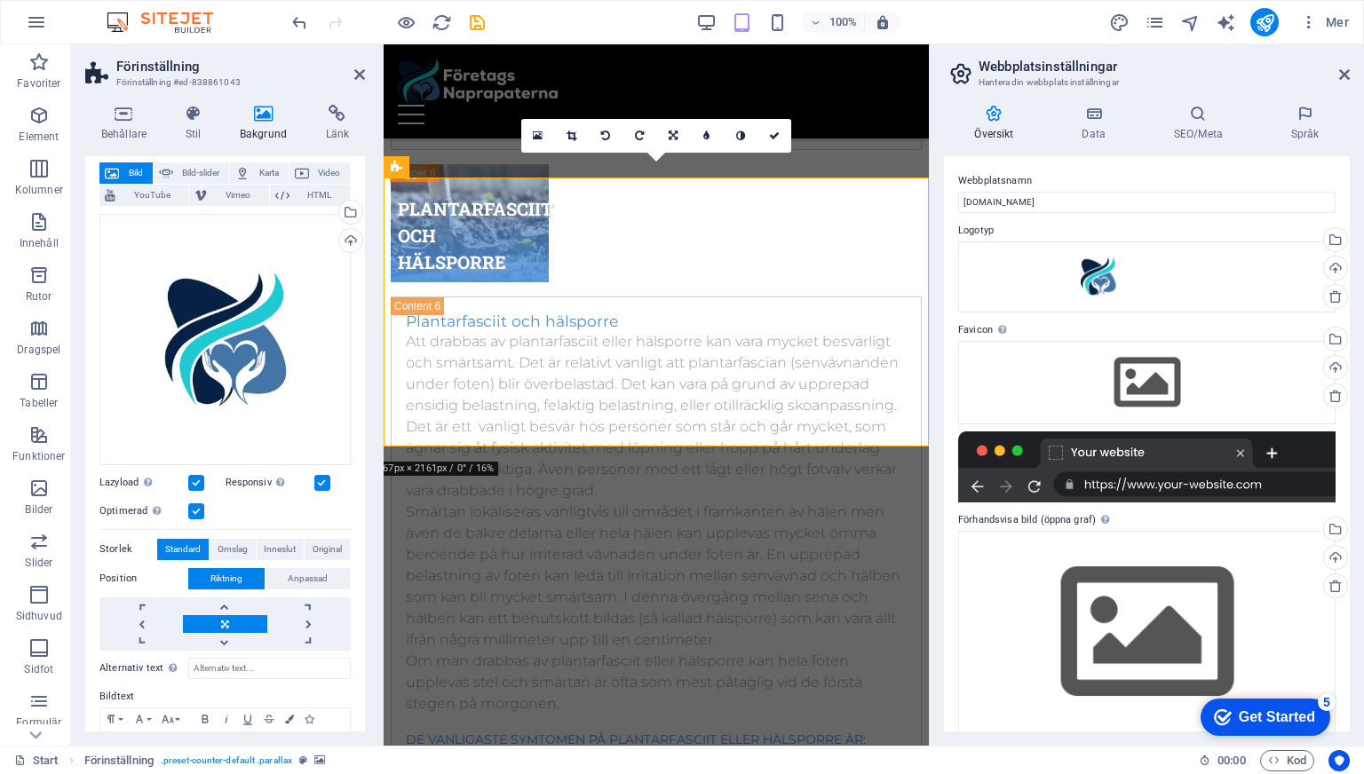
click at [319, 479] on label at bounding box center [322, 483] width 16 height 16
click at [0, 0] on input "Responsiv Ladda automatiskt retina-bild och smartmobil-optimerade storlekar." at bounding box center [0, 0] width 0 height 0
click at [313, 502] on div "Optimerad Bilder komprimeras för att förbättra sidans hastighet." at bounding box center [224, 511] width 251 height 21
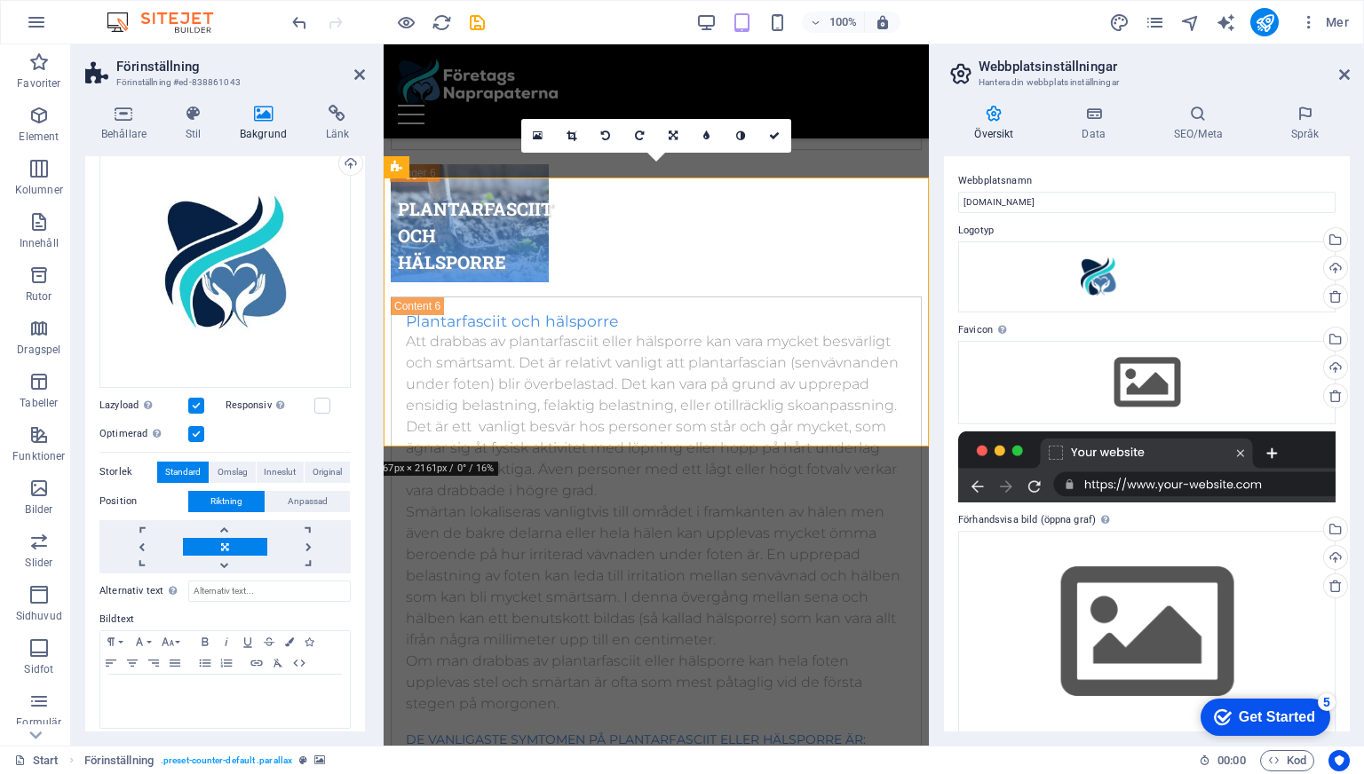
scroll to position [185, 0]
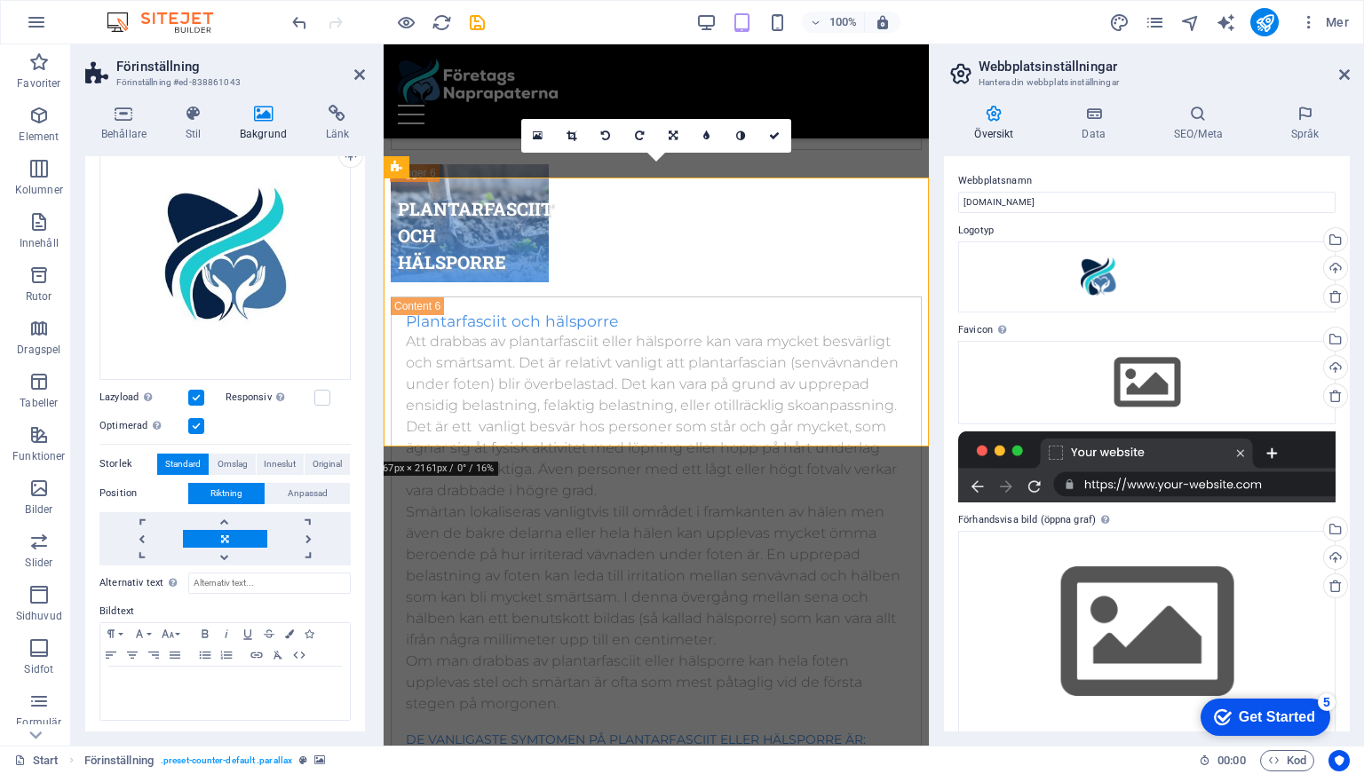
click at [223, 530] on link at bounding box center [224, 539] width 83 height 18
click at [323, 455] on span "Original" at bounding box center [326, 464] width 29 height 21
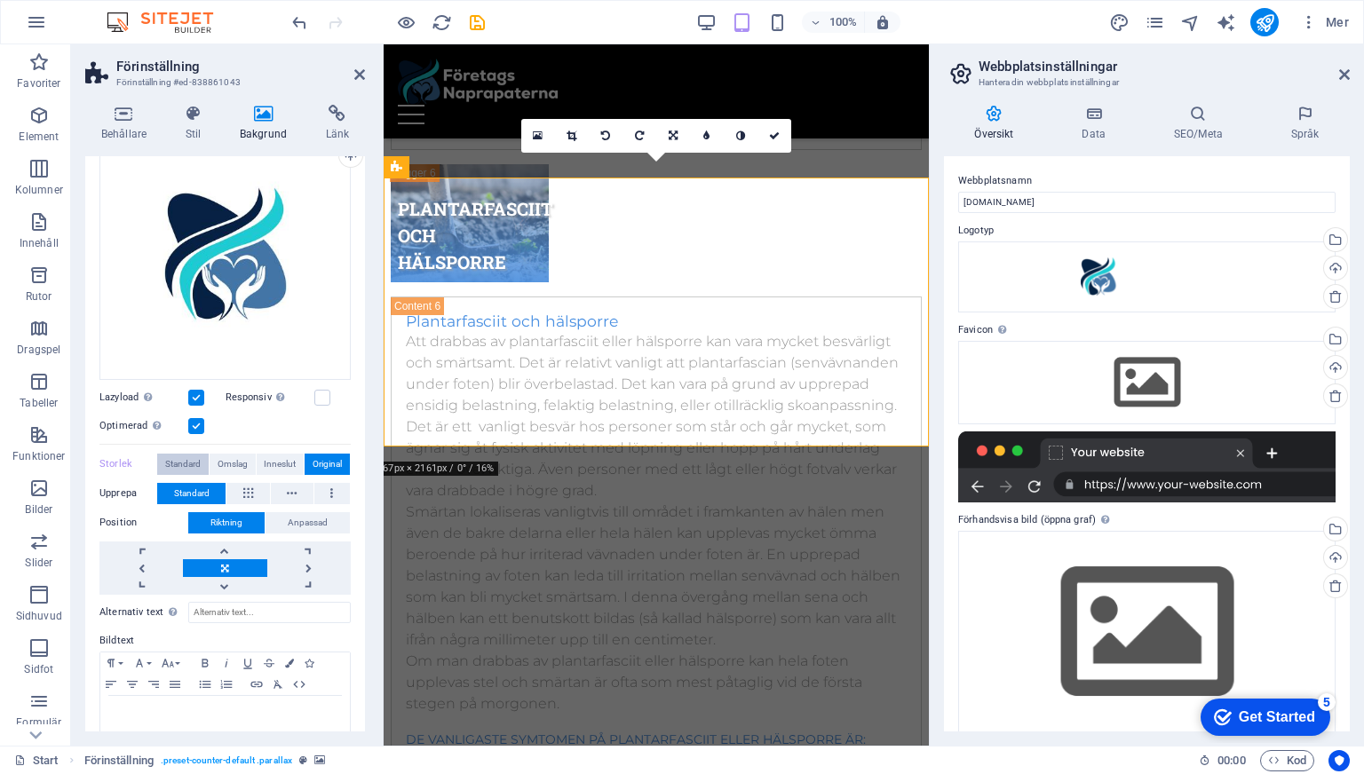
click at [183, 457] on span "Standard" at bounding box center [183, 464] width 36 height 21
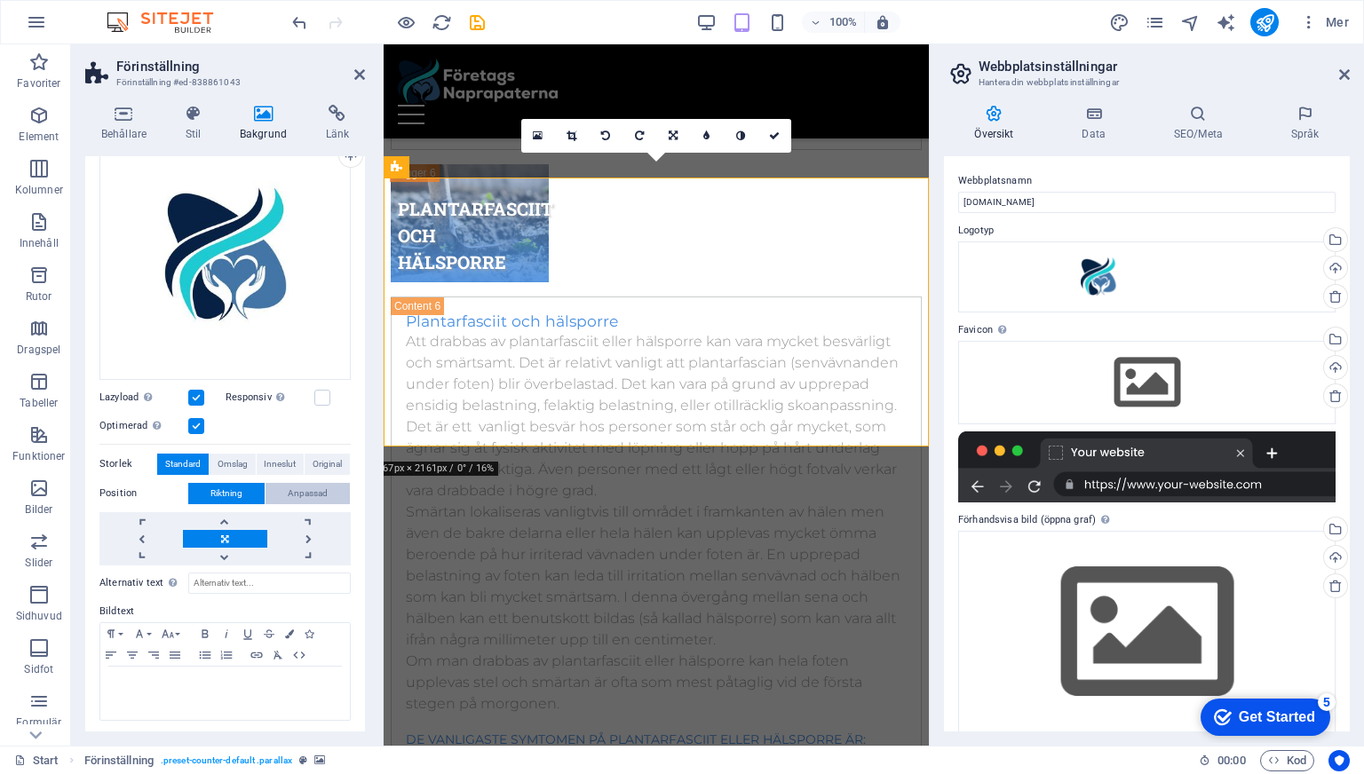
click at [292, 494] on span "Anpassad" at bounding box center [308, 493] width 40 height 21
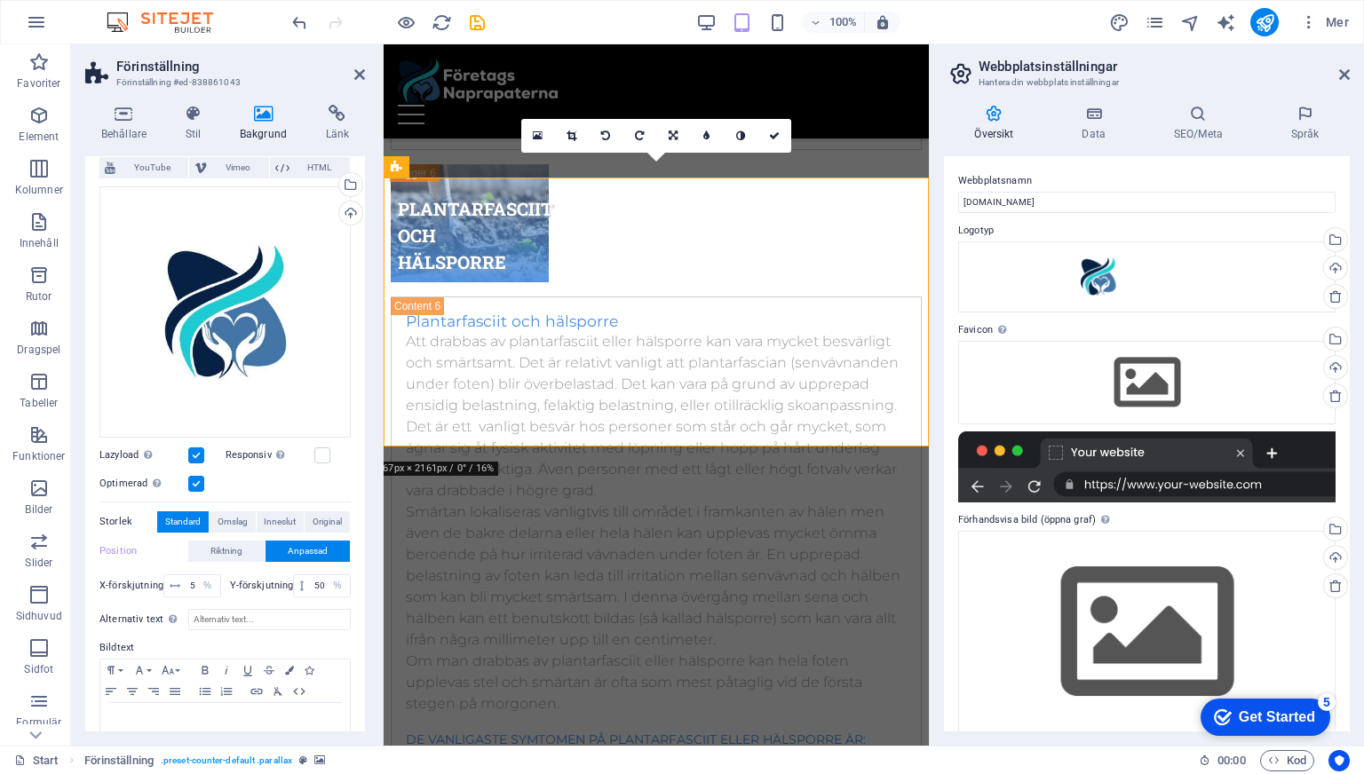
scroll to position [163, 0]
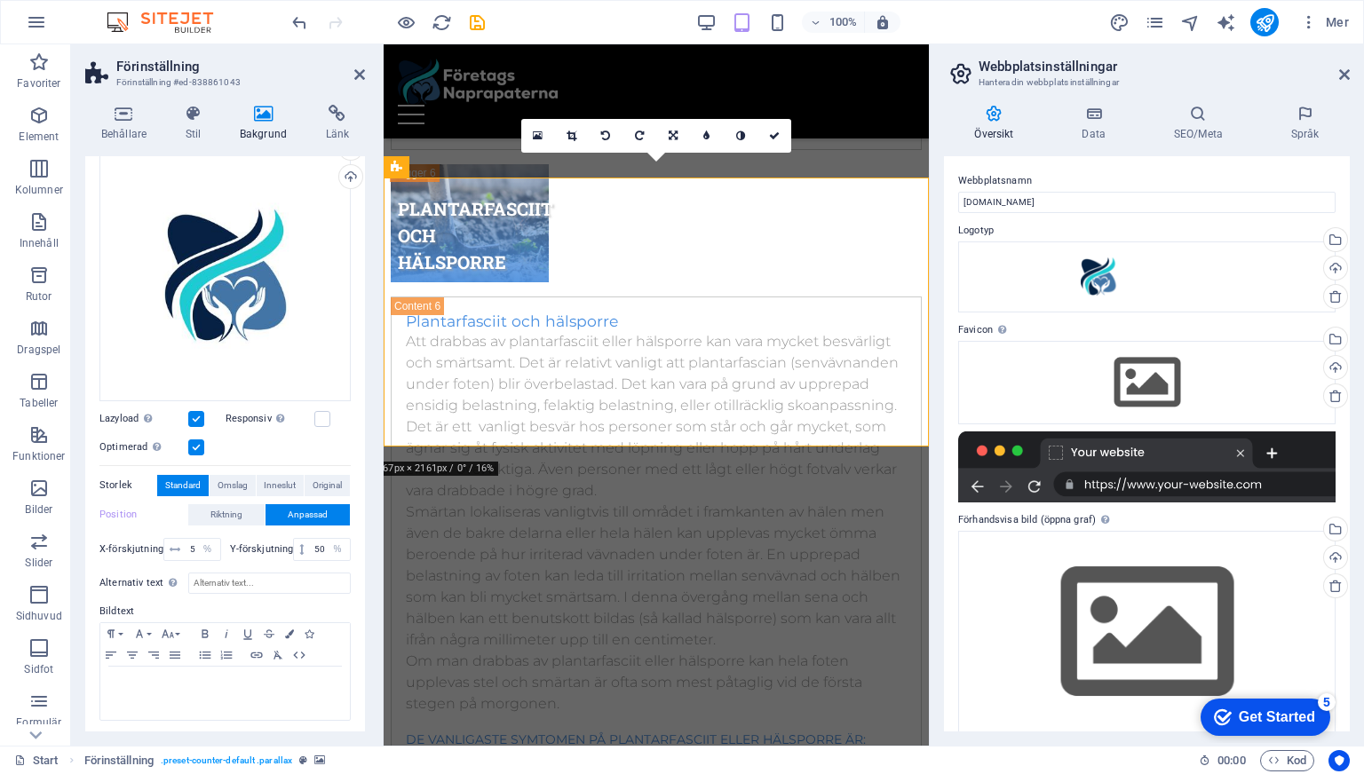
click at [180, 414] on label "Lazyload [PERSON_NAME] av bilder efter att sidan laddats förbättrar sidhastighe…" at bounding box center [143, 418] width 89 height 21
click at [0, 0] on input "Lazyload [PERSON_NAME] av bilder efter att sidan laddats förbättrar sidhastighe…" at bounding box center [0, 0] width 0 height 0
click at [196, 413] on label at bounding box center [196, 419] width 16 height 16
click at [0, 0] on input "Lazyload [PERSON_NAME] av bilder efter att sidan laddats förbättrar sidhastighe…" at bounding box center [0, 0] width 0 height 0
click at [197, 413] on label at bounding box center [196, 419] width 16 height 16
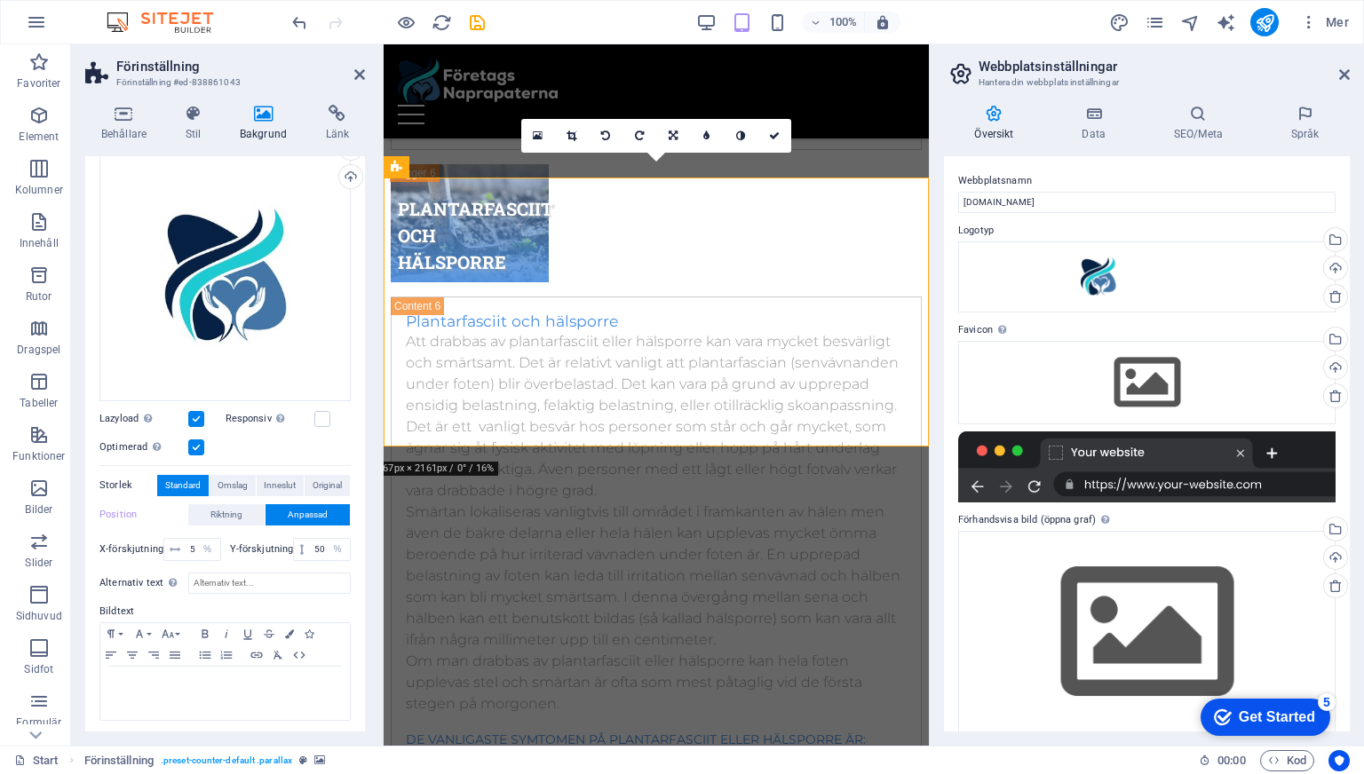
click at [0, 0] on input "Lazyload [PERSON_NAME] av bilder efter att sidan laddats förbättrar sidhastighe…" at bounding box center [0, 0] width 0 height 0
click at [195, 439] on label at bounding box center [196, 447] width 16 height 16
click at [0, 0] on input "Optimerad Bilder komprimeras för att förbättra sidans hastighet." at bounding box center [0, 0] width 0 height 0
click at [194, 415] on label at bounding box center [196, 419] width 16 height 16
click at [0, 0] on input "Lazyload [PERSON_NAME] av bilder efter att sidan laddats förbättrar sidhastighe…" at bounding box center [0, 0] width 0 height 0
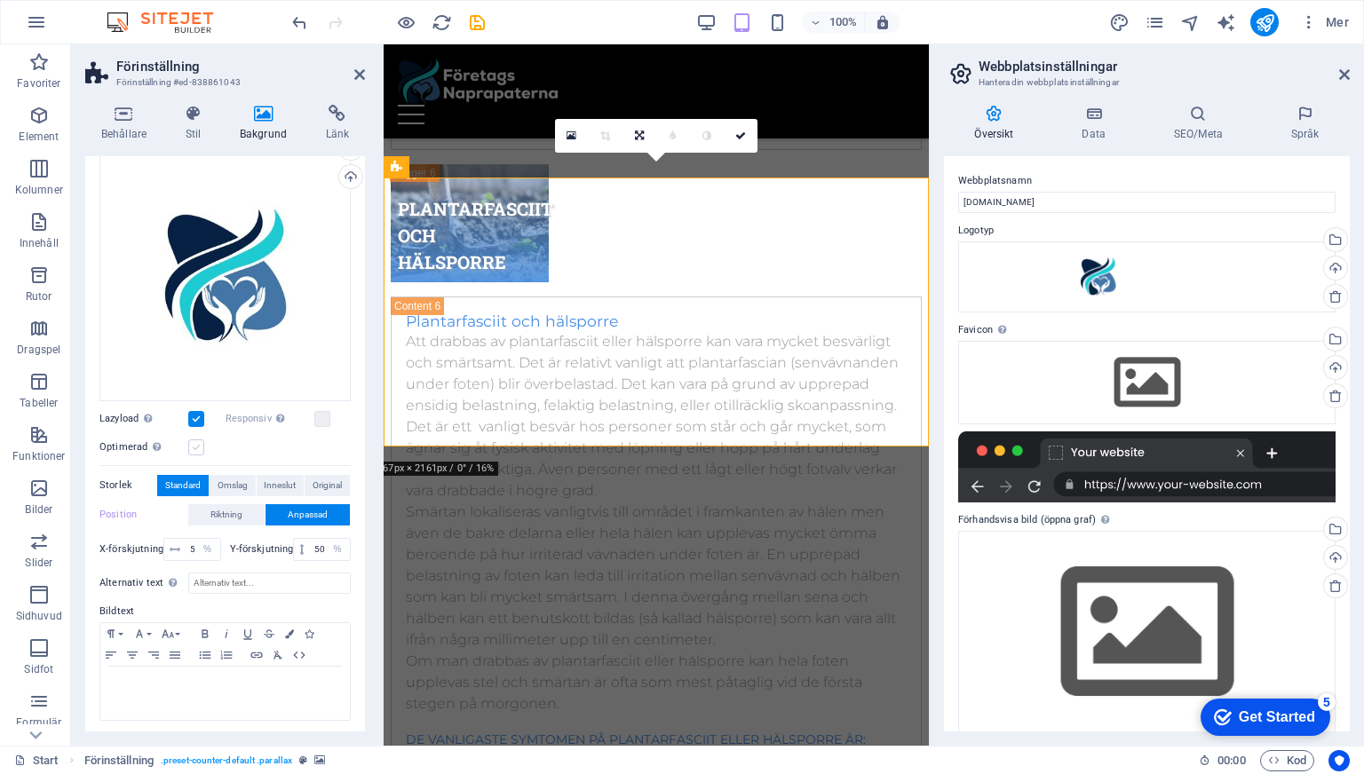
click at [192, 440] on label at bounding box center [196, 447] width 16 height 16
click at [0, 0] on input "Optimerad Bilder komprimeras för att förbättra sidans hastighet." at bounding box center [0, 0] width 0 height 0
click at [197, 415] on label at bounding box center [196, 419] width 16 height 16
click at [0, 0] on input "Lazyload [PERSON_NAME] av bilder efter att sidan laddats förbättrar sidhastighe…" at bounding box center [0, 0] width 0 height 0
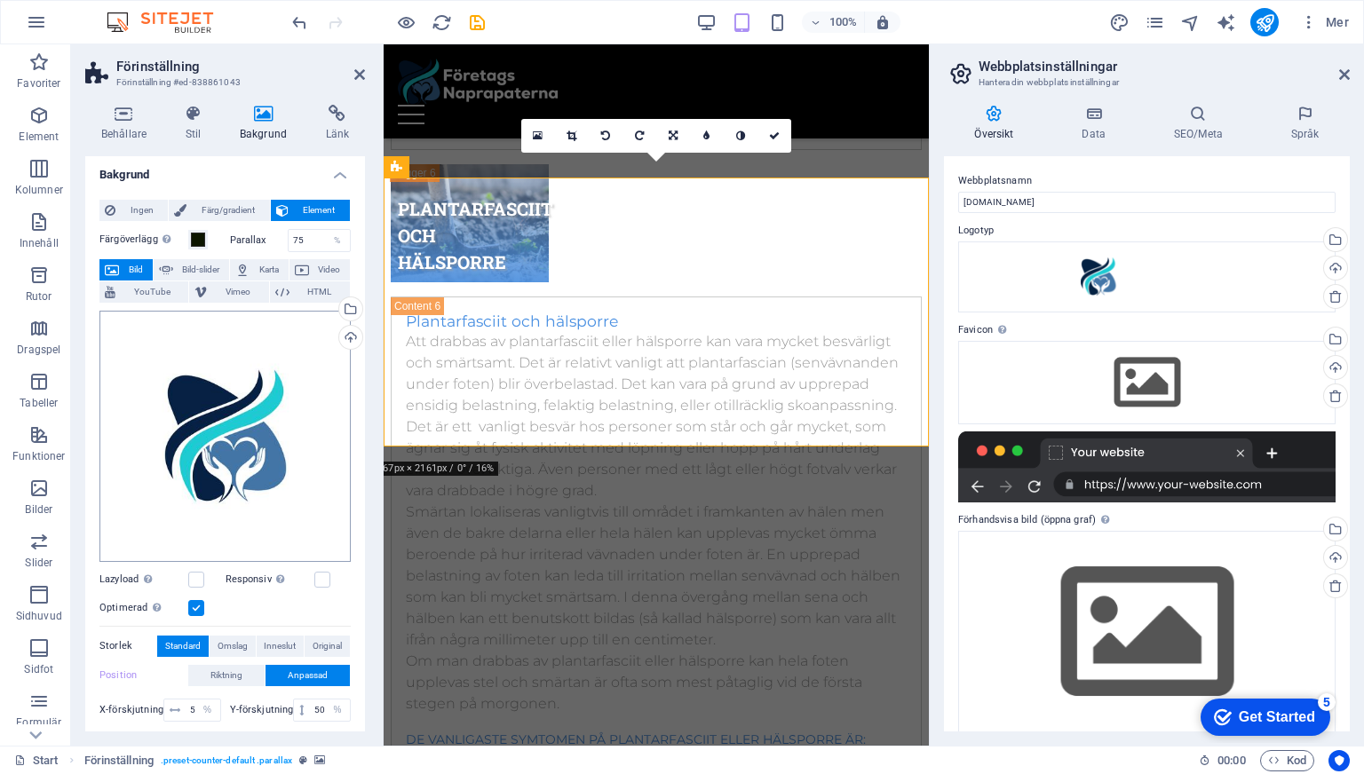
scroll to position [0, 0]
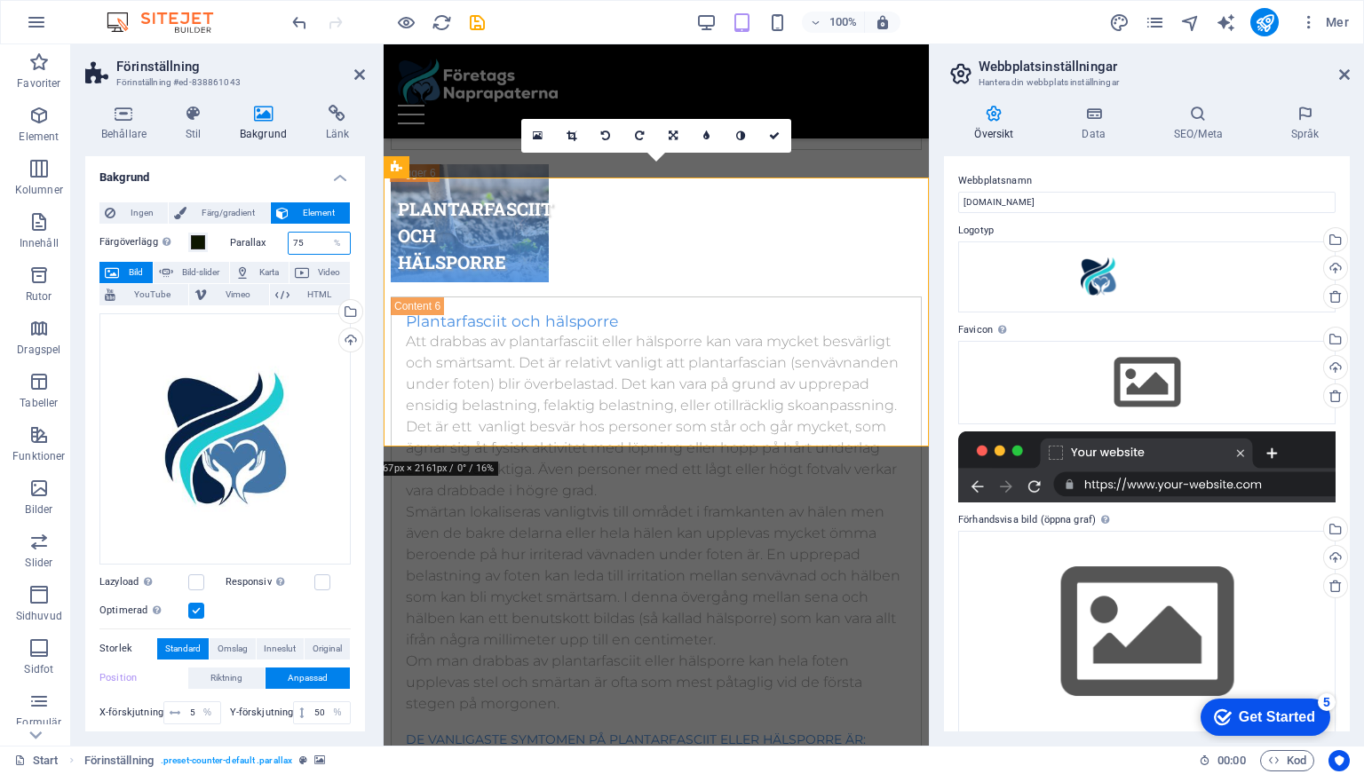
drag, startPoint x: 304, startPoint y: 245, endPoint x: 278, endPoint y: 241, distance: 26.0
click at [279, 242] on div "Parallax 75 %" at bounding box center [291, 243] width 122 height 23
type input "50"
drag, startPoint x: 308, startPoint y: 240, endPoint x: 283, endPoint y: 240, distance: 24.9
click at [289, 239] on input "50" at bounding box center [320, 243] width 62 height 21
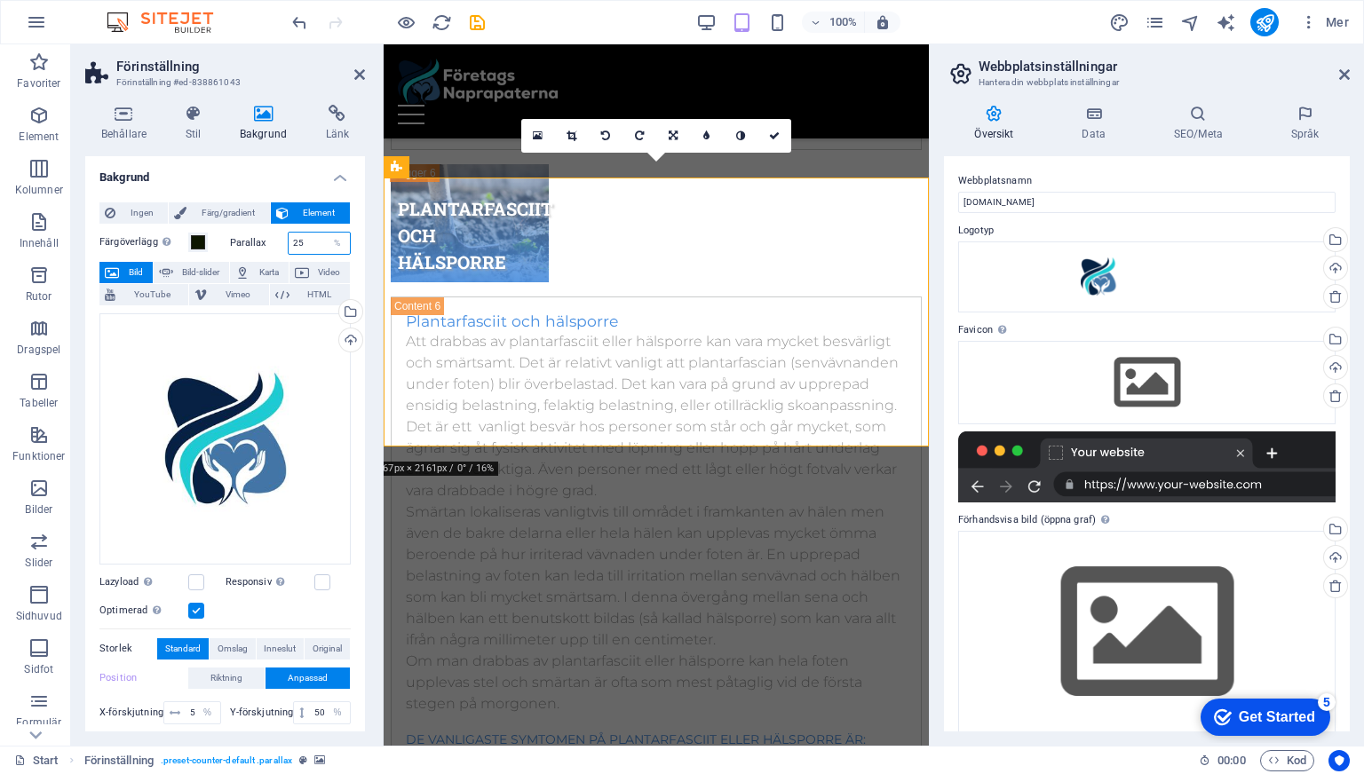
click at [299, 241] on input "25" at bounding box center [320, 243] width 62 height 21
drag, startPoint x: 305, startPoint y: 241, endPoint x: 262, endPoint y: 241, distance: 43.5
click at [265, 241] on div "Parallax 25 %" at bounding box center [291, 243] width 122 height 23
click at [312, 242] on input "10" at bounding box center [320, 243] width 62 height 21
type input "1"
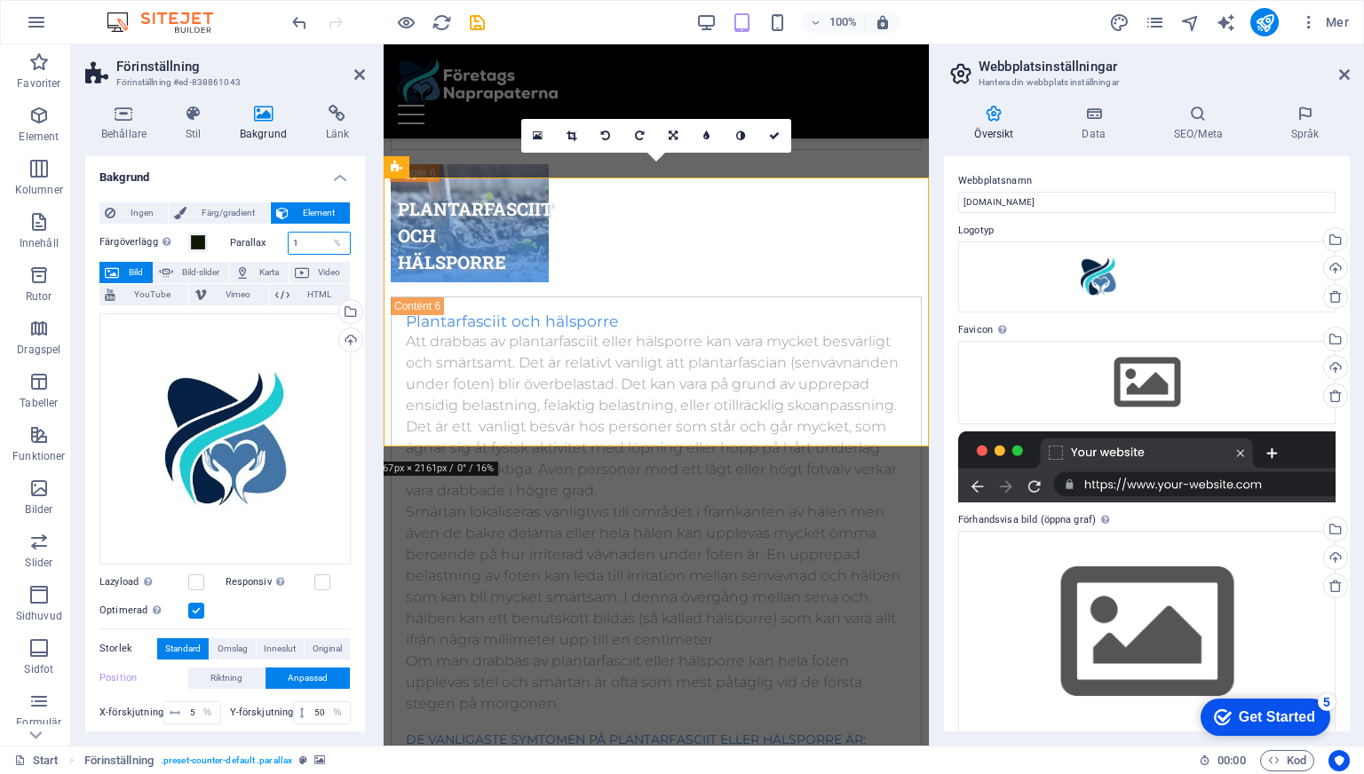
click at [304, 243] on input "1" at bounding box center [320, 243] width 62 height 21
type input "0"
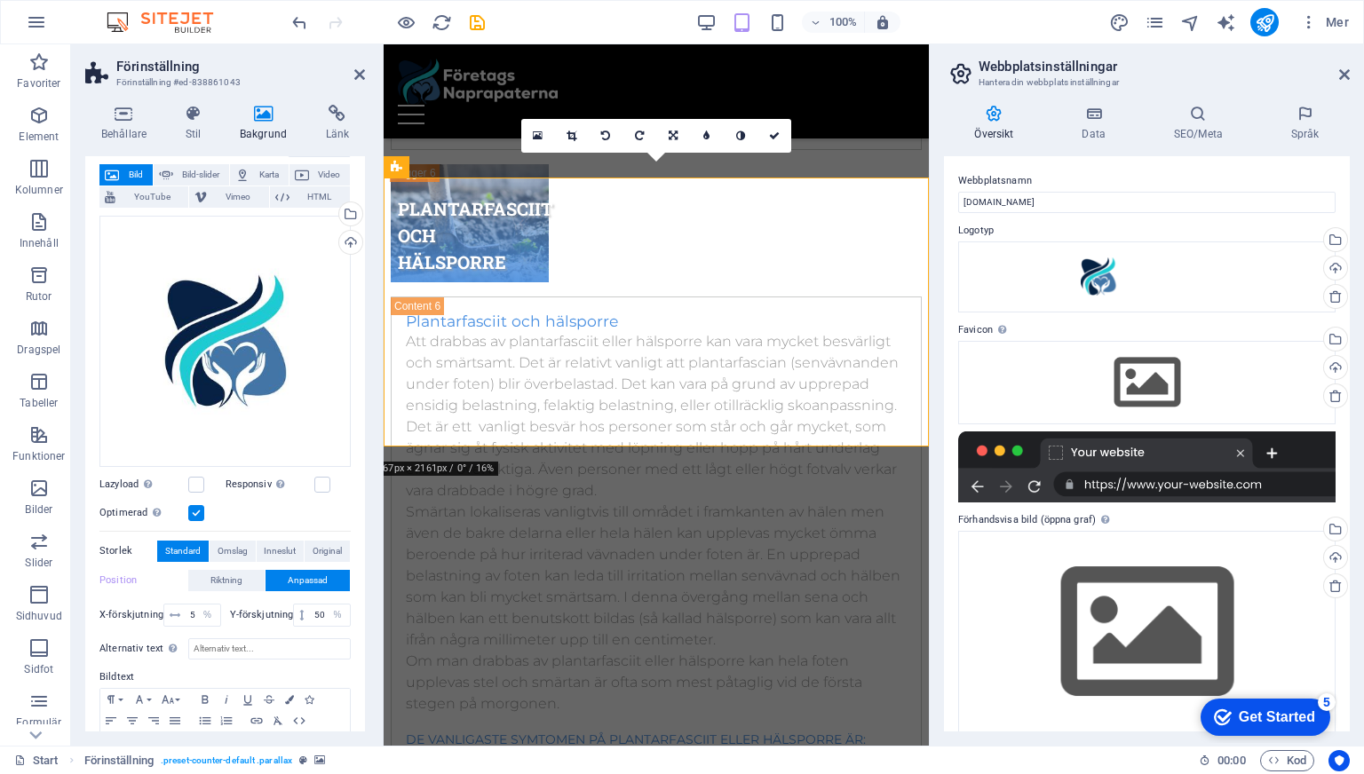
scroll to position [163, 0]
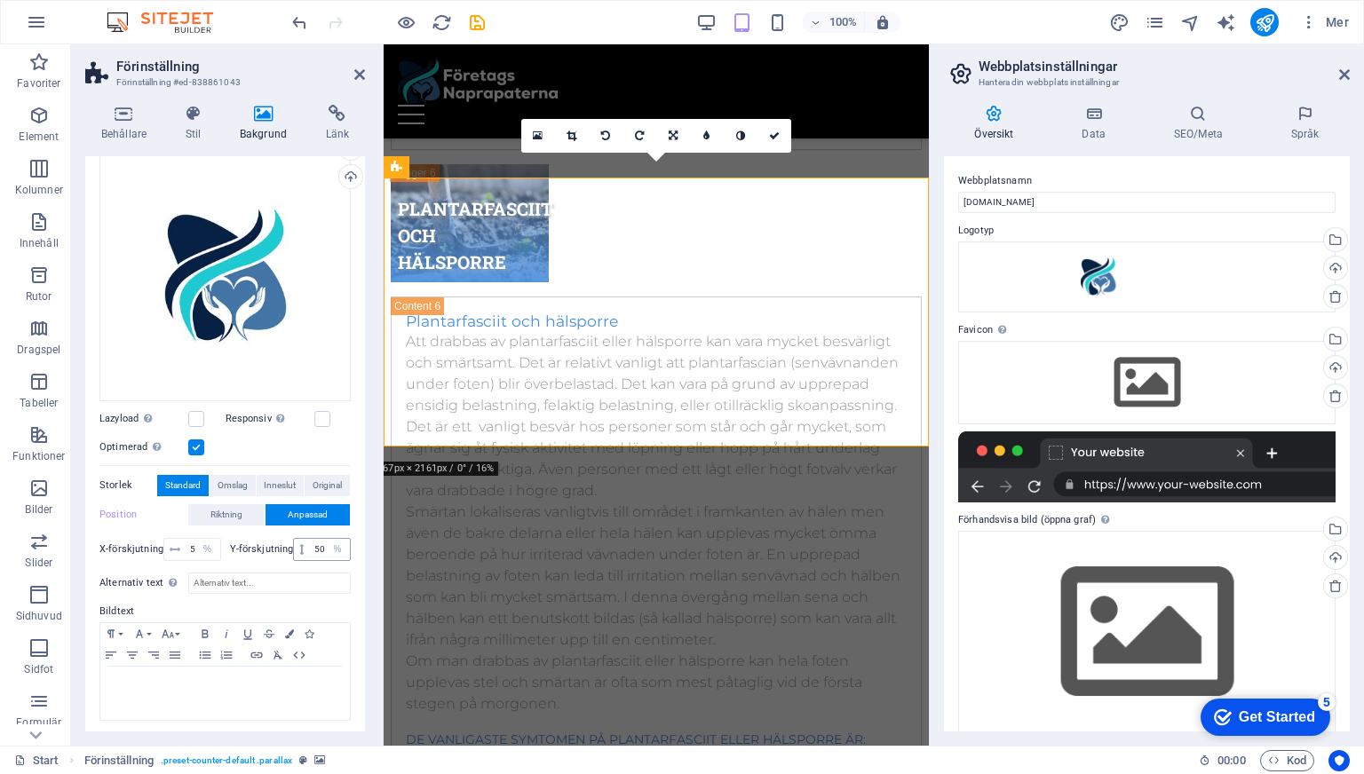
click at [304, 546] on span at bounding box center [301, 549] width 15 height 21
click at [326, 548] on select "px rem % vh vw" at bounding box center [337, 549] width 25 height 21
click at [312, 548] on input "50" at bounding box center [330, 549] width 40 height 21
type input "50"
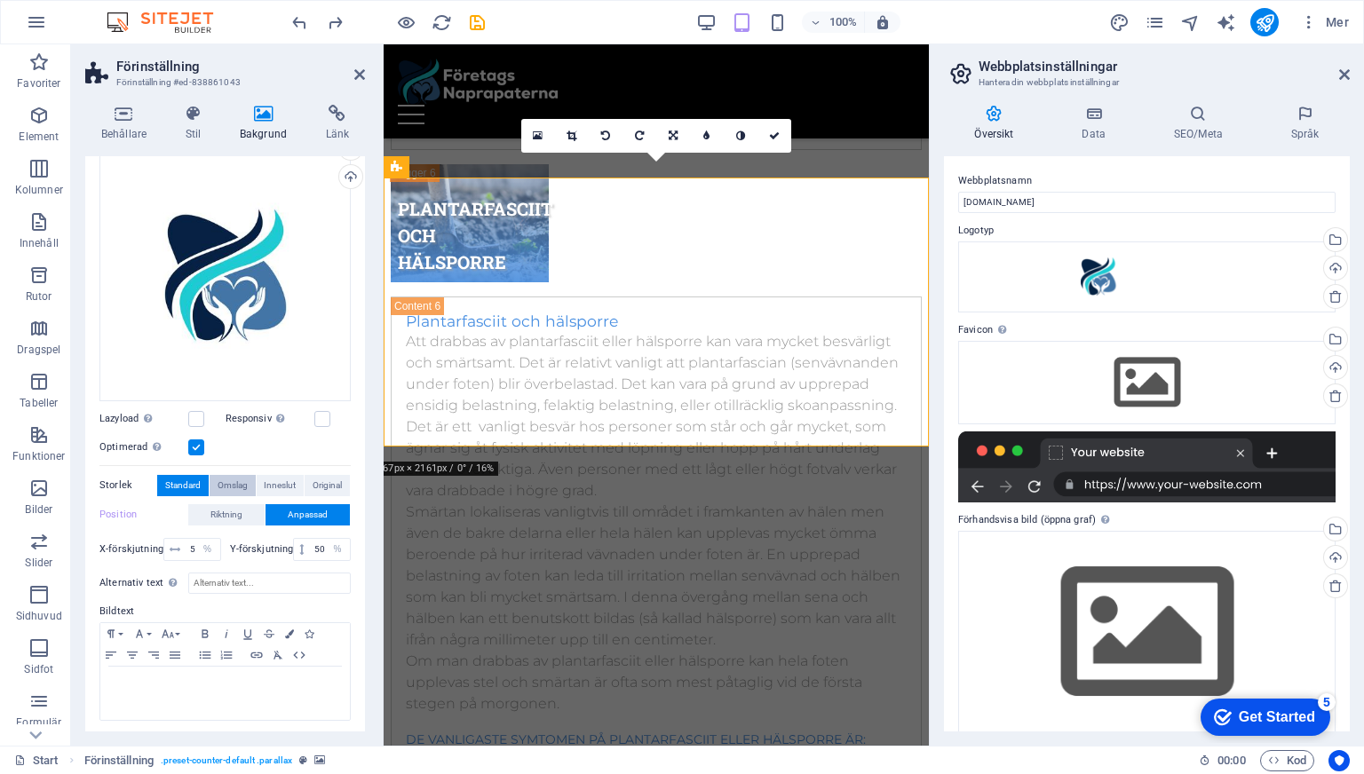
click at [232, 485] on span "Omslag" at bounding box center [232, 485] width 30 height 21
click at [274, 485] on span "Inneslut" at bounding box center [280, 485] width 32 height 21
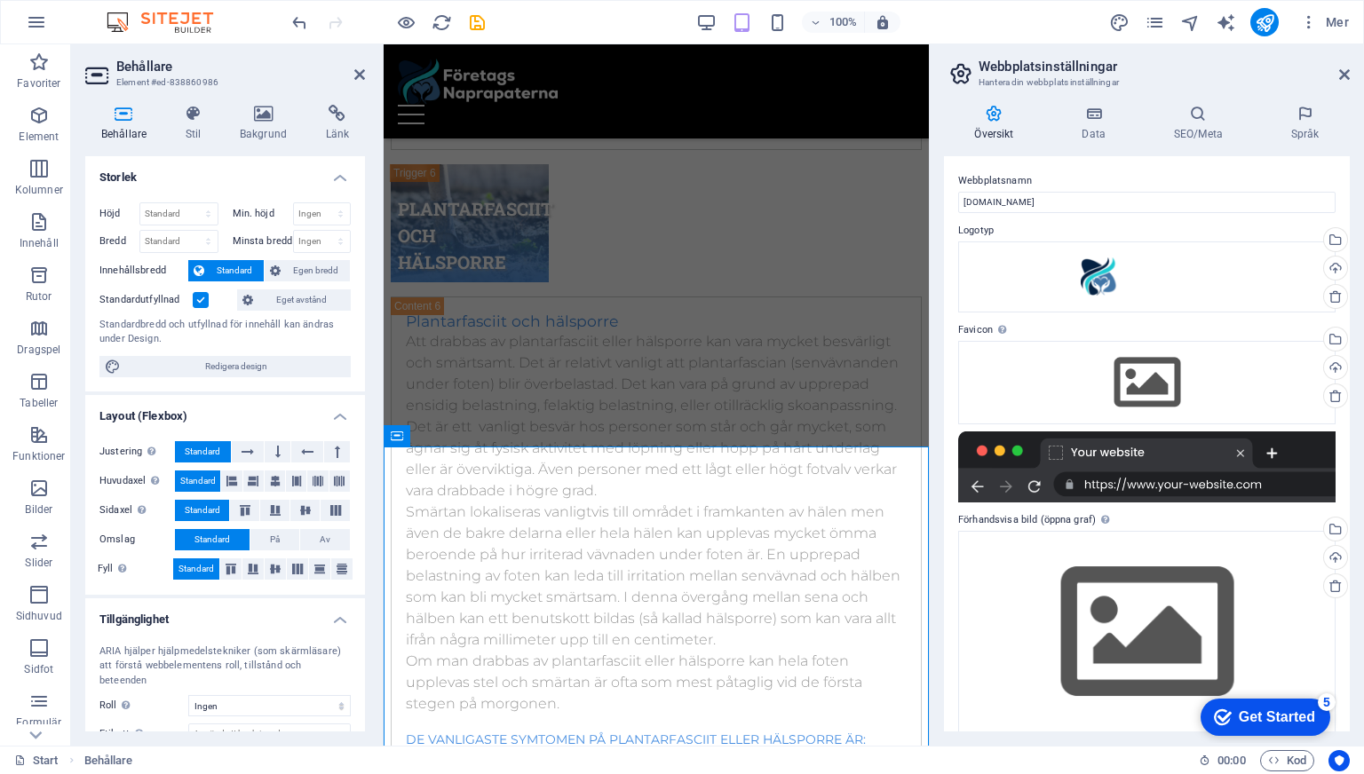
click at [1362, 67] on aside "Webbplatsinställningar Hantera din webbplats inställningar Översikt Data SEO/Me…" at bounding box center [1146, 394] width 435 height 701
click at [1353, 70] on aside "Webbplatsinställningar Hantera din webbplats inställningar Översikt Data SEO/Me…" at bounding box center [1146, 394] width 435 height 701
click at [1340, 75] on icon at bounding box center [1344, 74] width 11 height 14
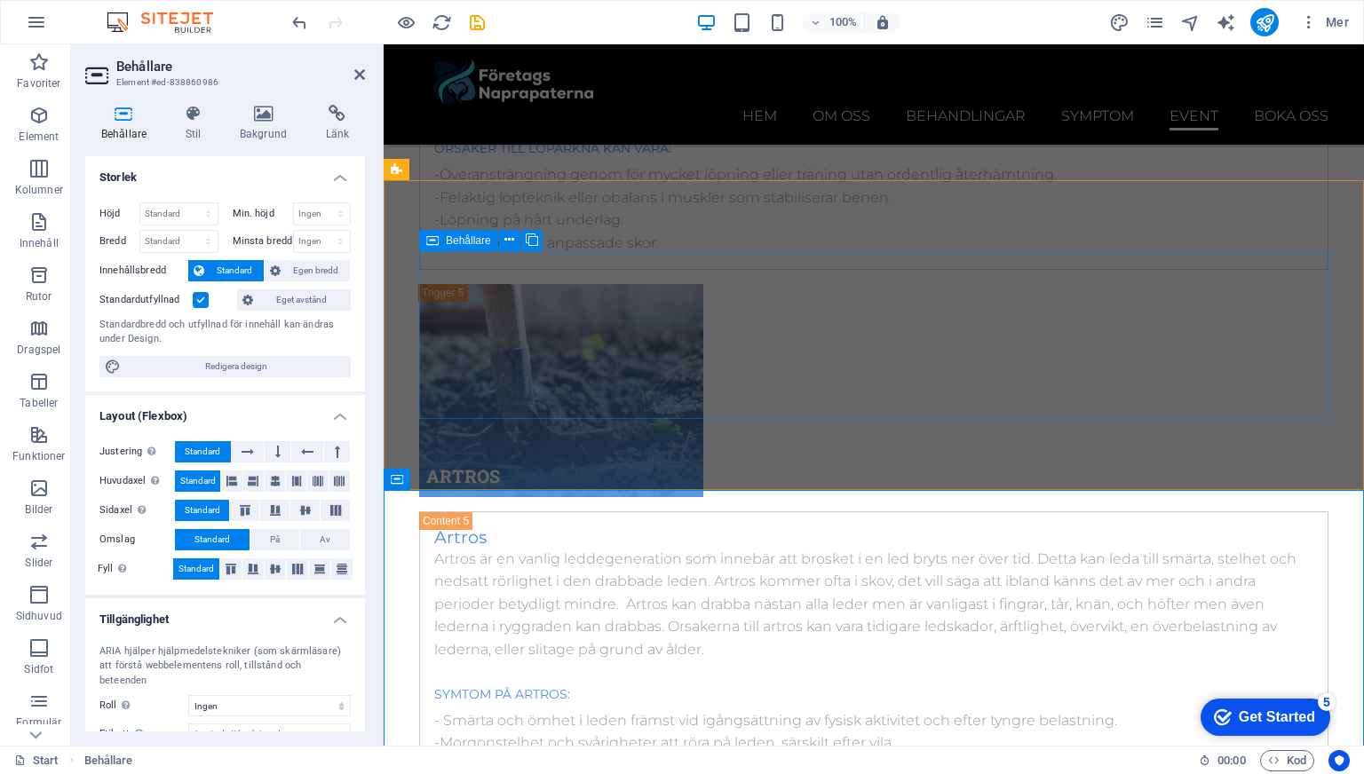
scroll to position [10861, 0]
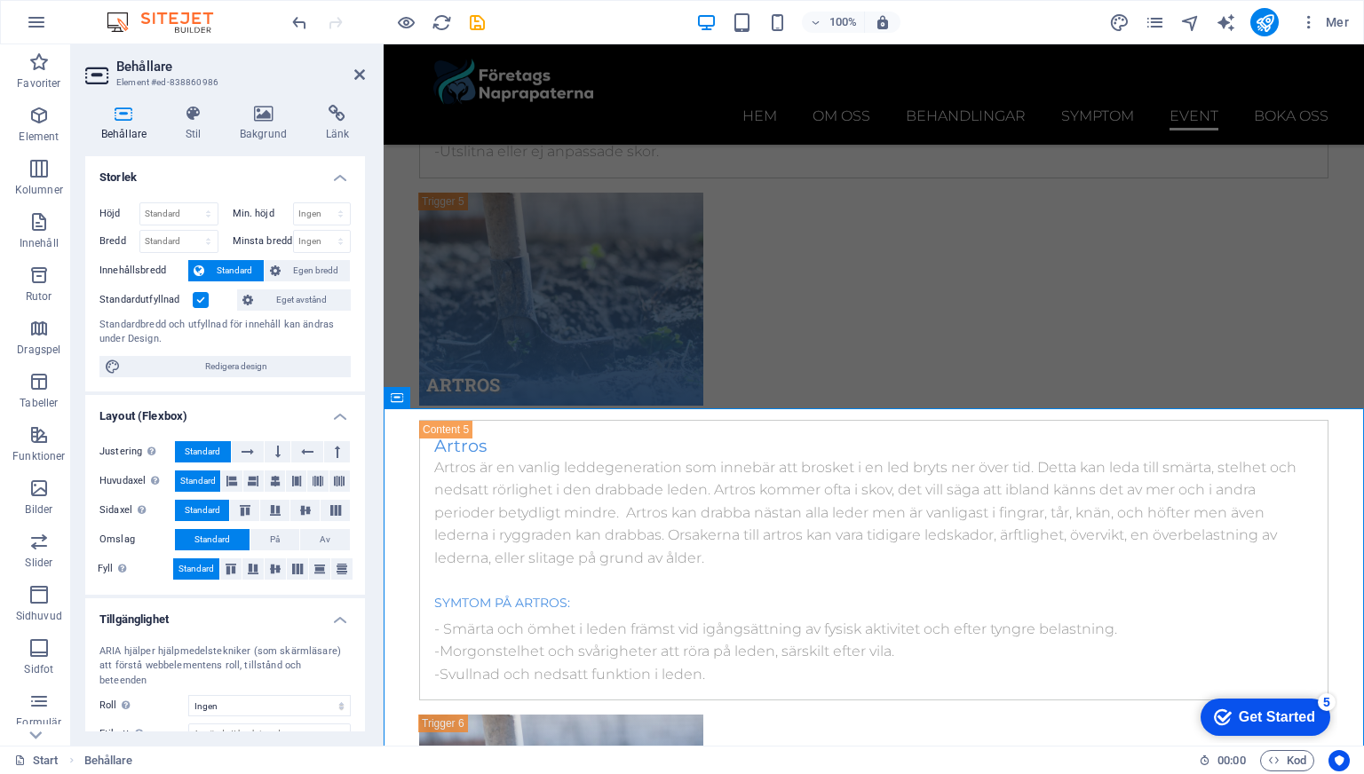
scroll to position [10611, 0]
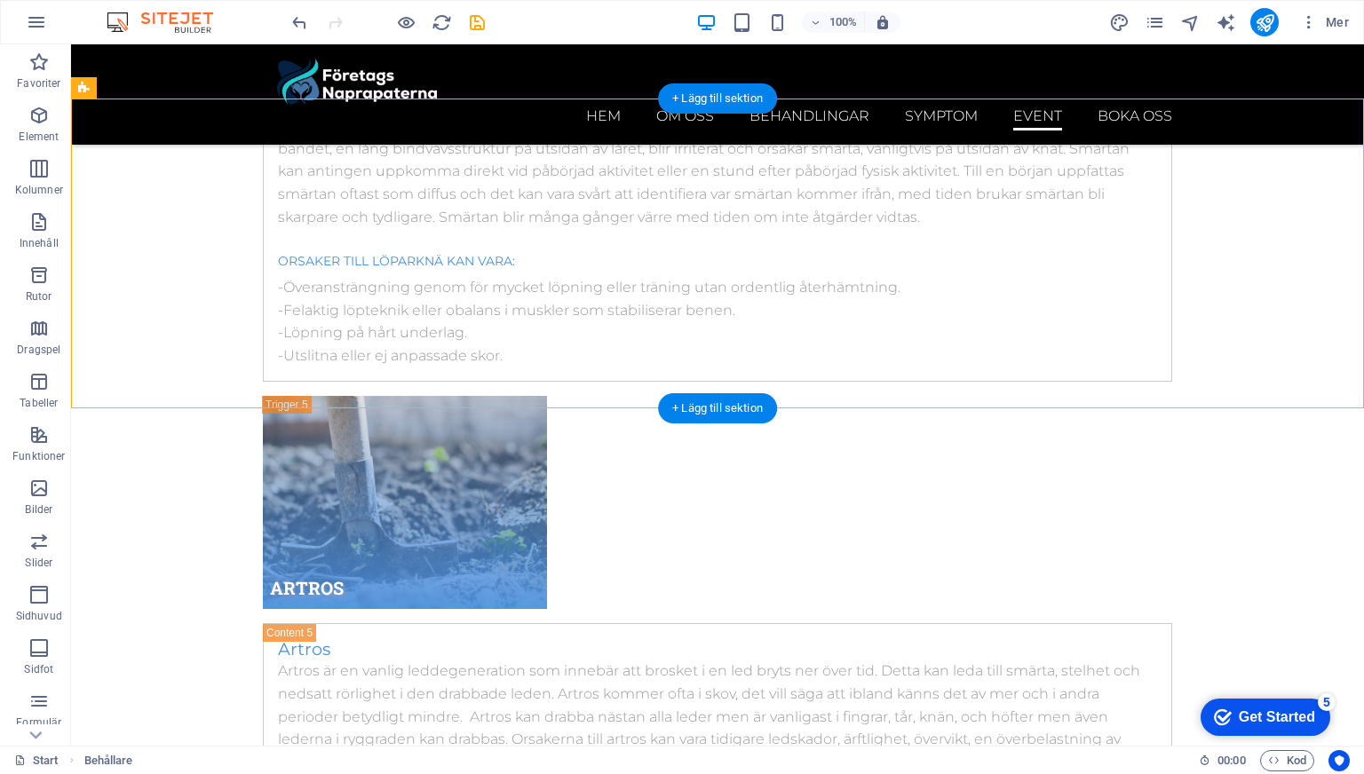
select select "%"
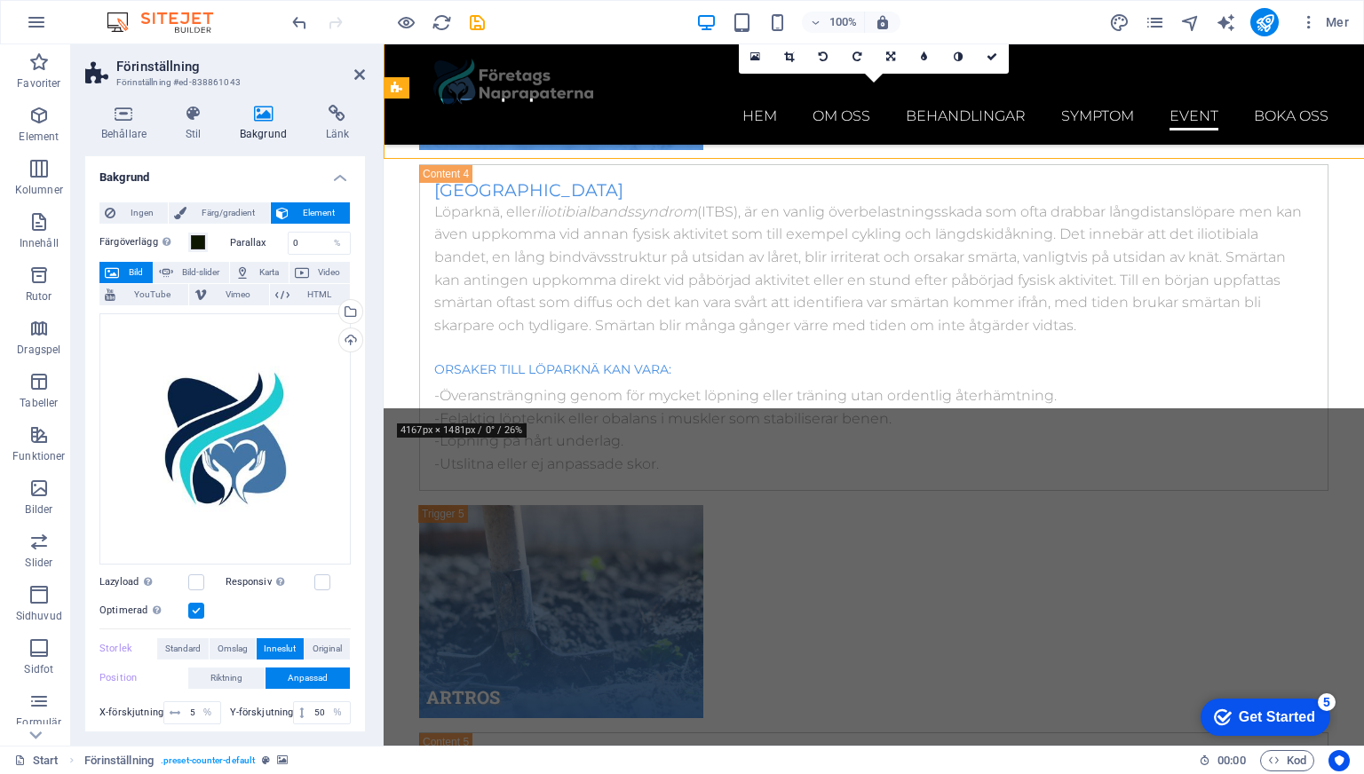
scroll to position [10861, 0]
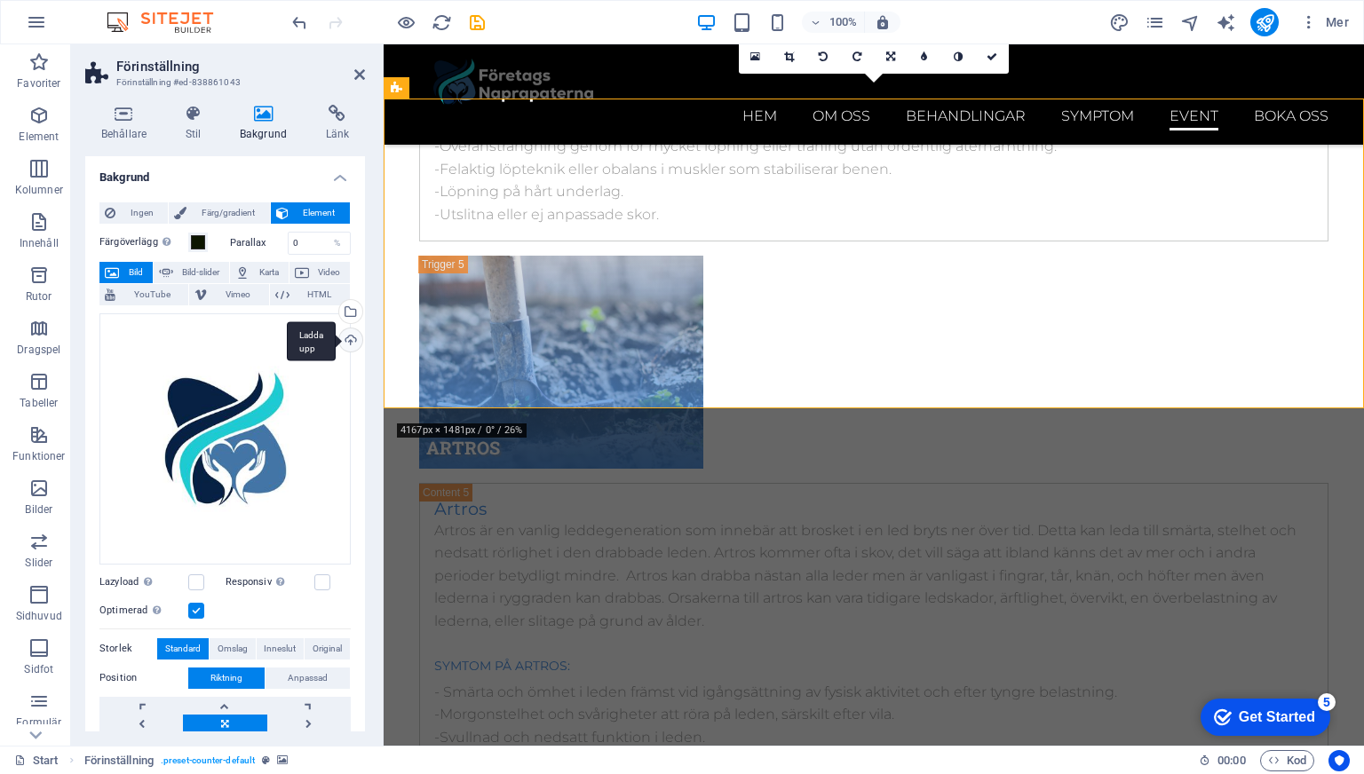
click at [344, 348] on div "Ladda upp" at bounding box center [349, 341] width 27 height 27
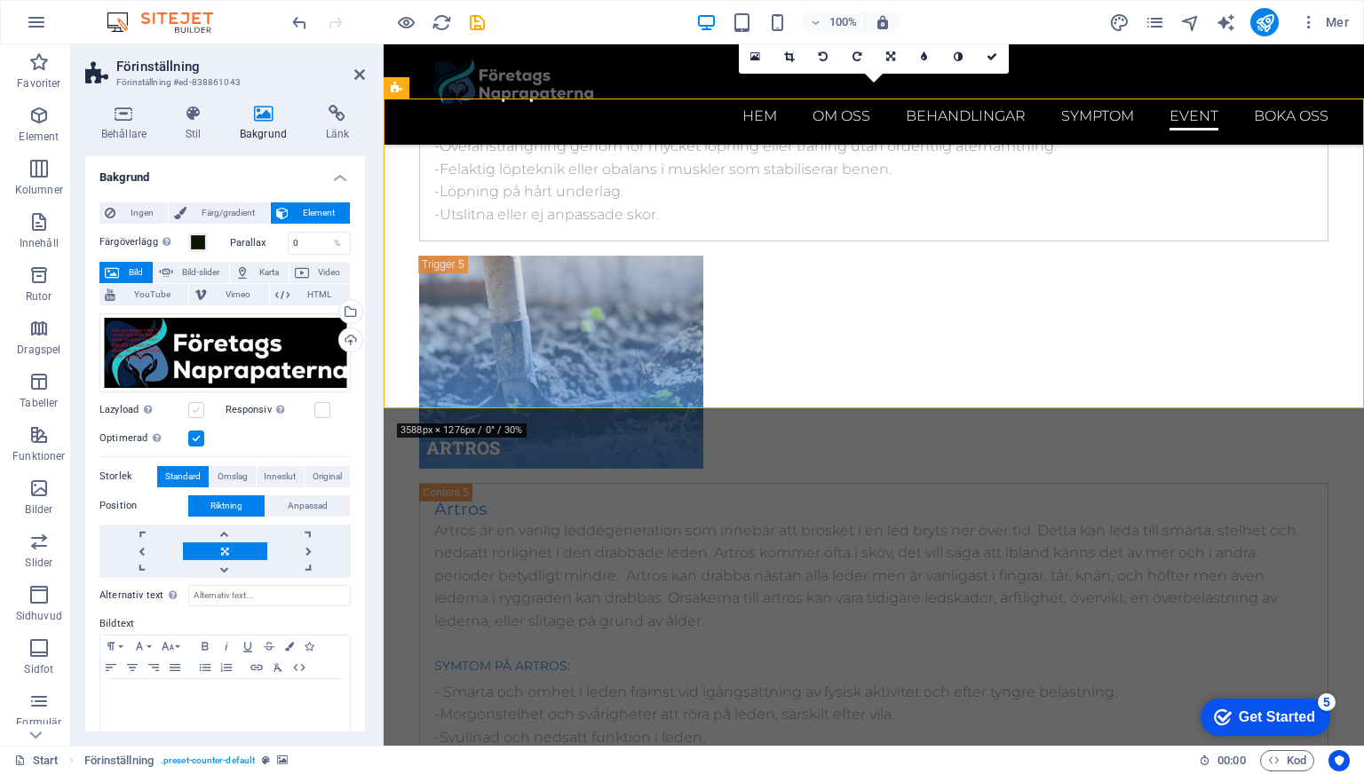
click at [190, 404] on label at bounding box center [196, 410] width 16 height 16
click at [0, 0] on input "Lazyload [PERSON_NAME] av bilder efter att sidan laddats förbättrar sidhastighe…" at bounding box center [0, 0] width 0 height 0
click at [320, 412] on label at bounding box center [322, 410] width 16 height 16
click at [0, 0] on input "Responsiv Ladda automatiskt retina-bild och smartmobil-optimerade storlekar." at bounding box center [0, 0] width 0 height 0
click at [348, 341] on div "Ladda upp" at bounding box center [349, 341] width 27 height 27
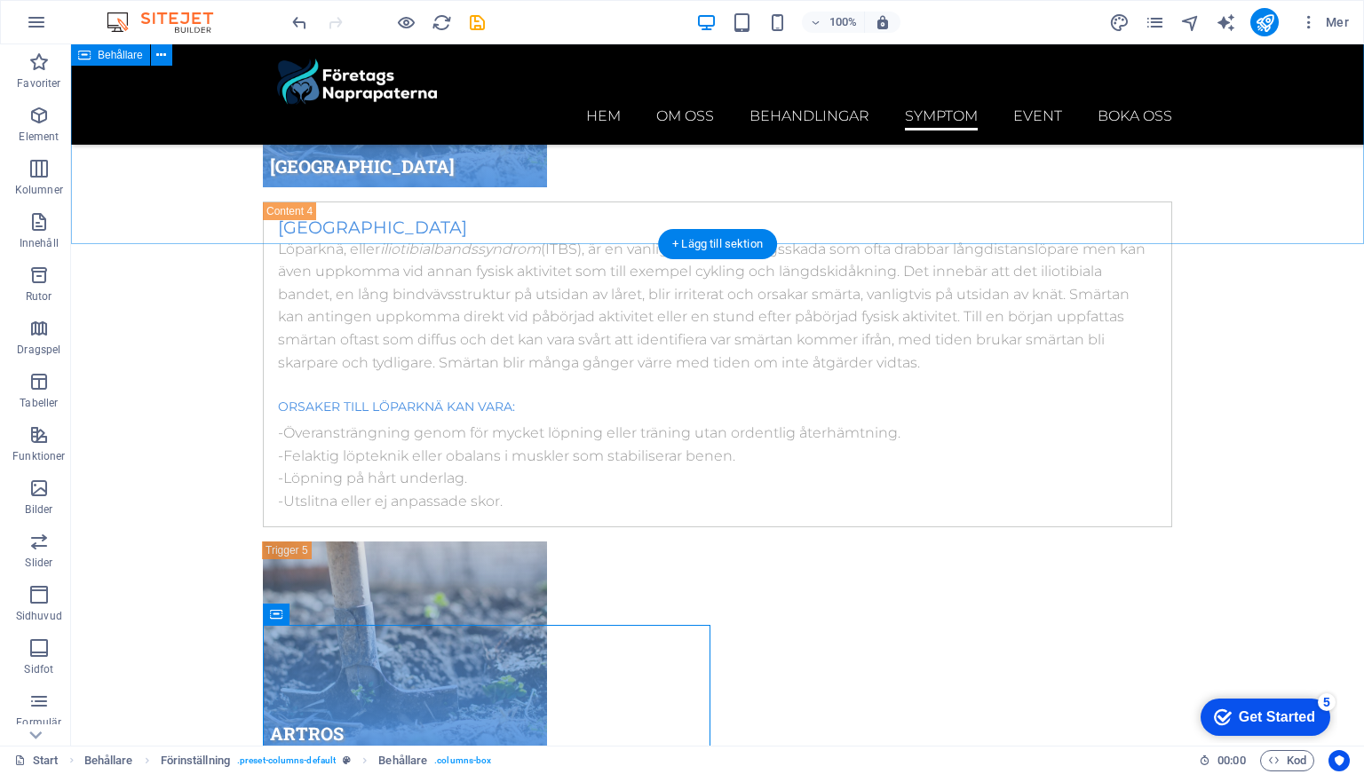
scroll to position [10458, 0]
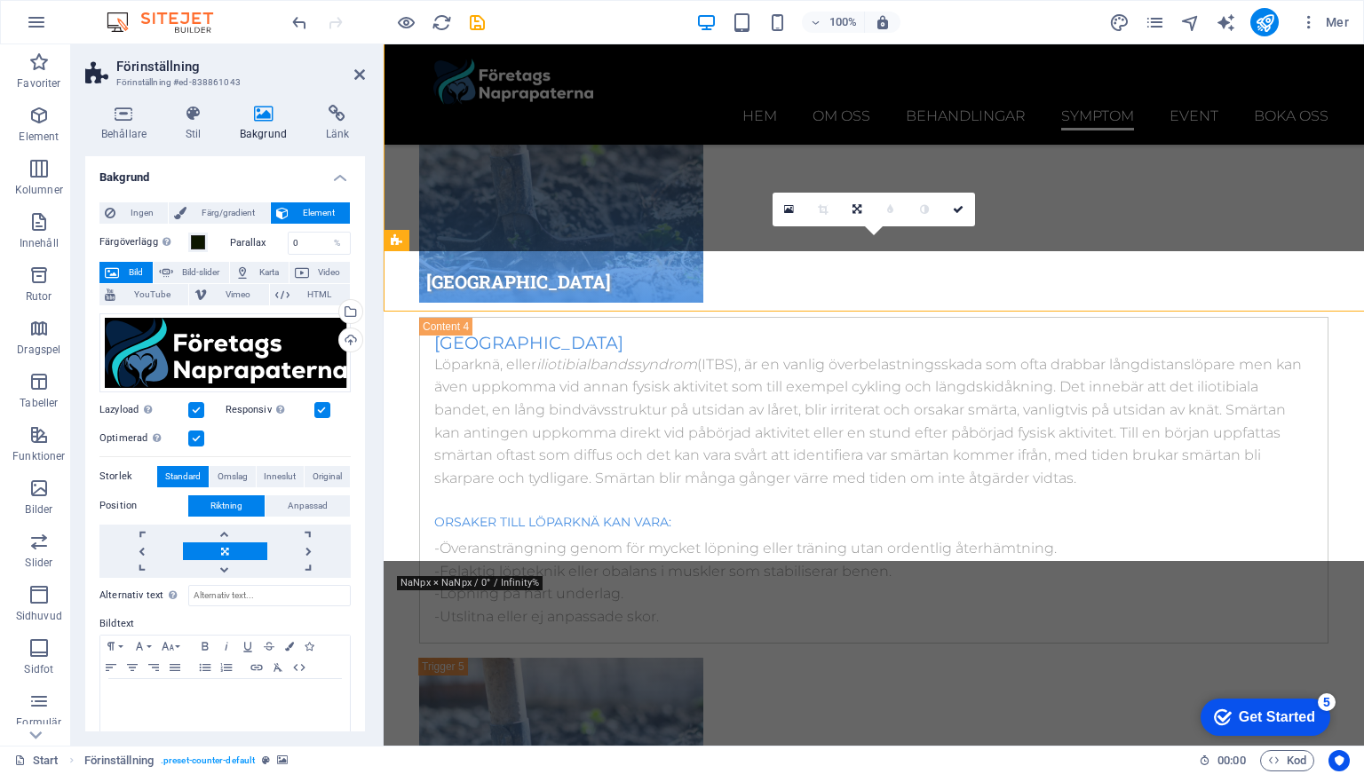
scroll to position [10708, 0]
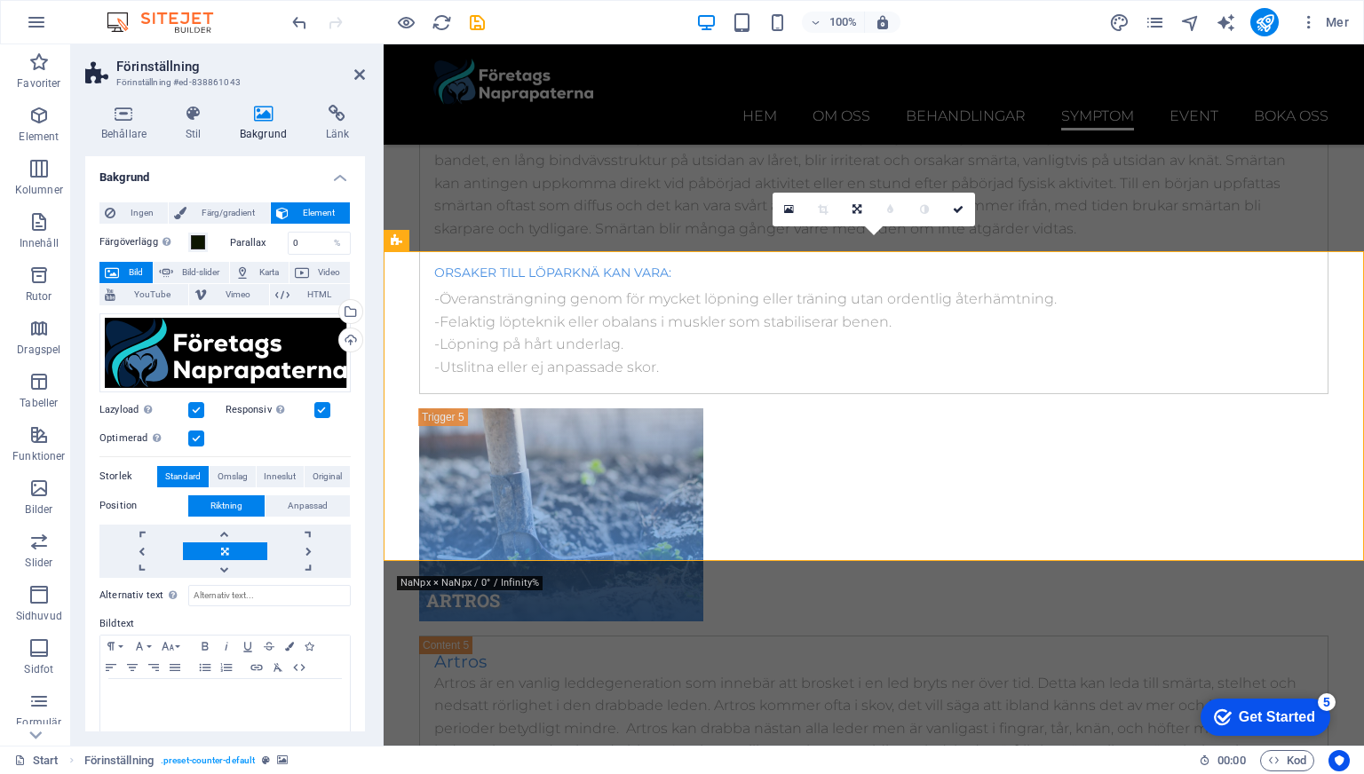
click at [217, 225] on div "Färgöverlägg Placerar ett överlägg över bakgrunden för att färgsätta den Parall…" at bounding box center [224, 480] width 251 height 510
click at [218, 212] on span "Färg/gradient" at bounding box center [228, 212] width 72 height 21
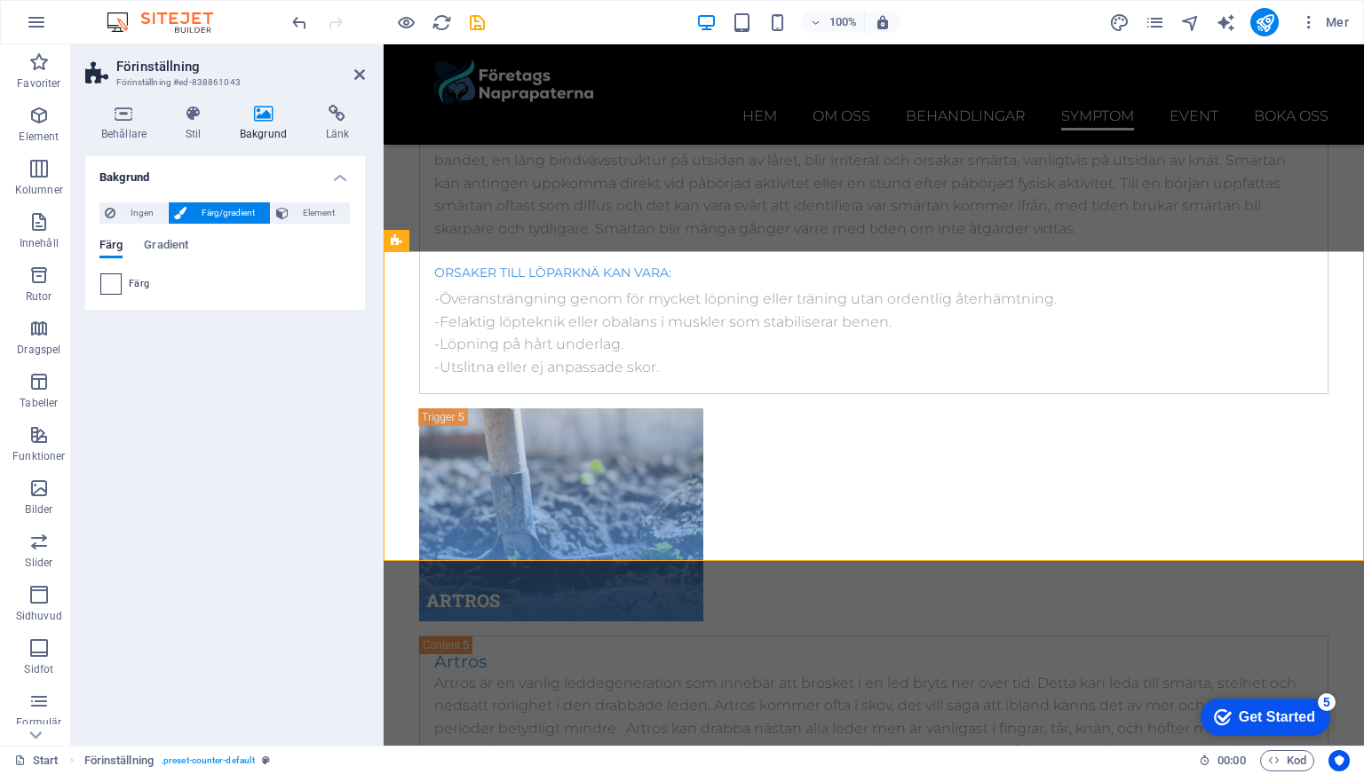
click at [119, 280] on span at bounding box center [111, 284] width 20 height 20
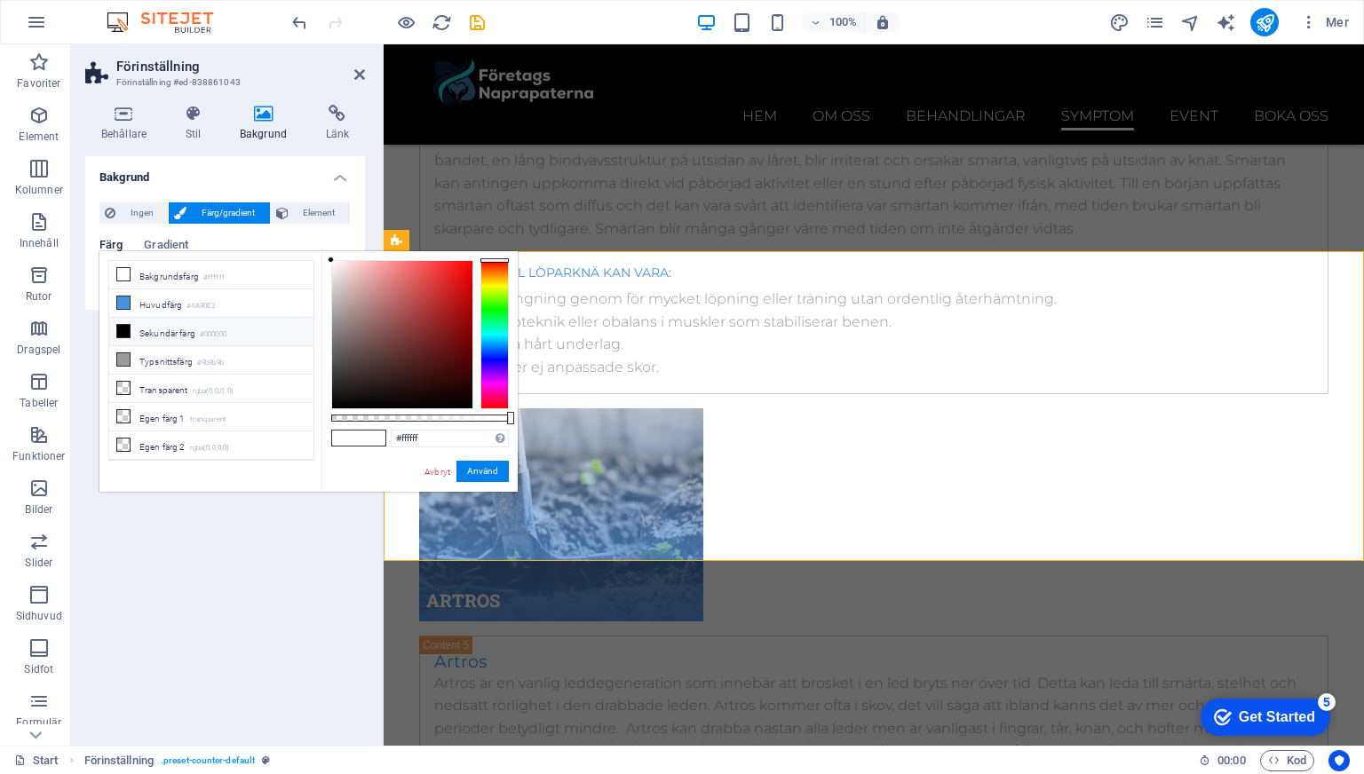
click at [144, 325] on li "Sekundär färg #000000" at bounding box center [211, 332] width 204 height 28
type input "#000000"
click at [493, 478] on button "Använd" at bounding box center [482, 471] width 52 height 21
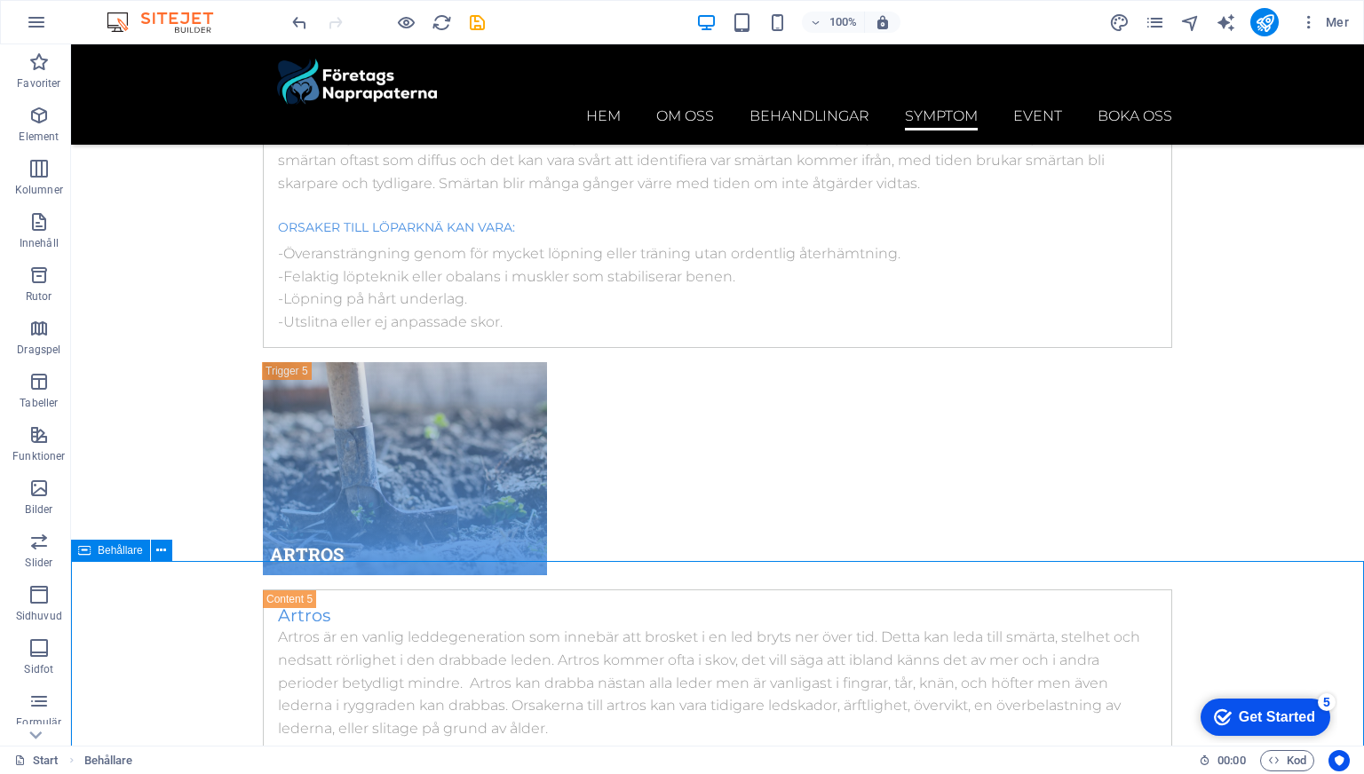
scroll to position [10458, 0]
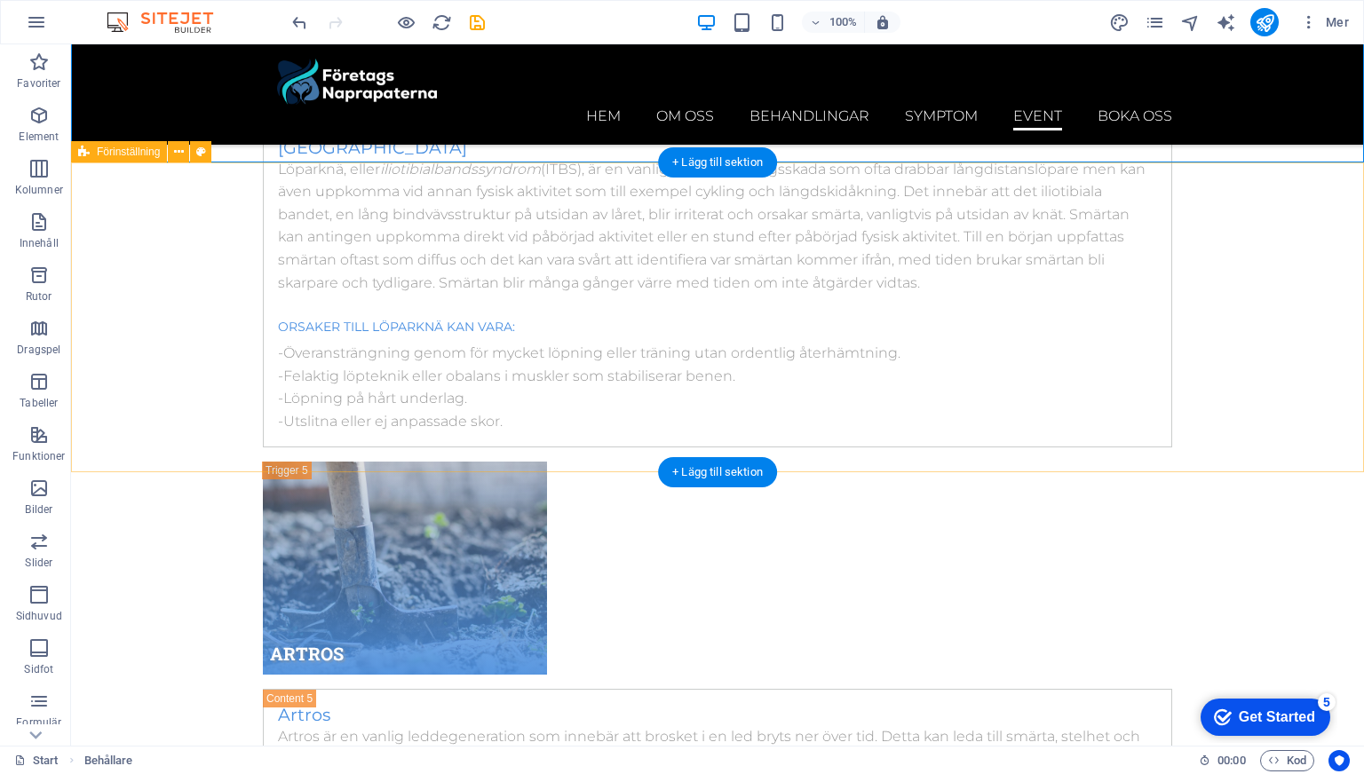
scroll to position [10545, 0]
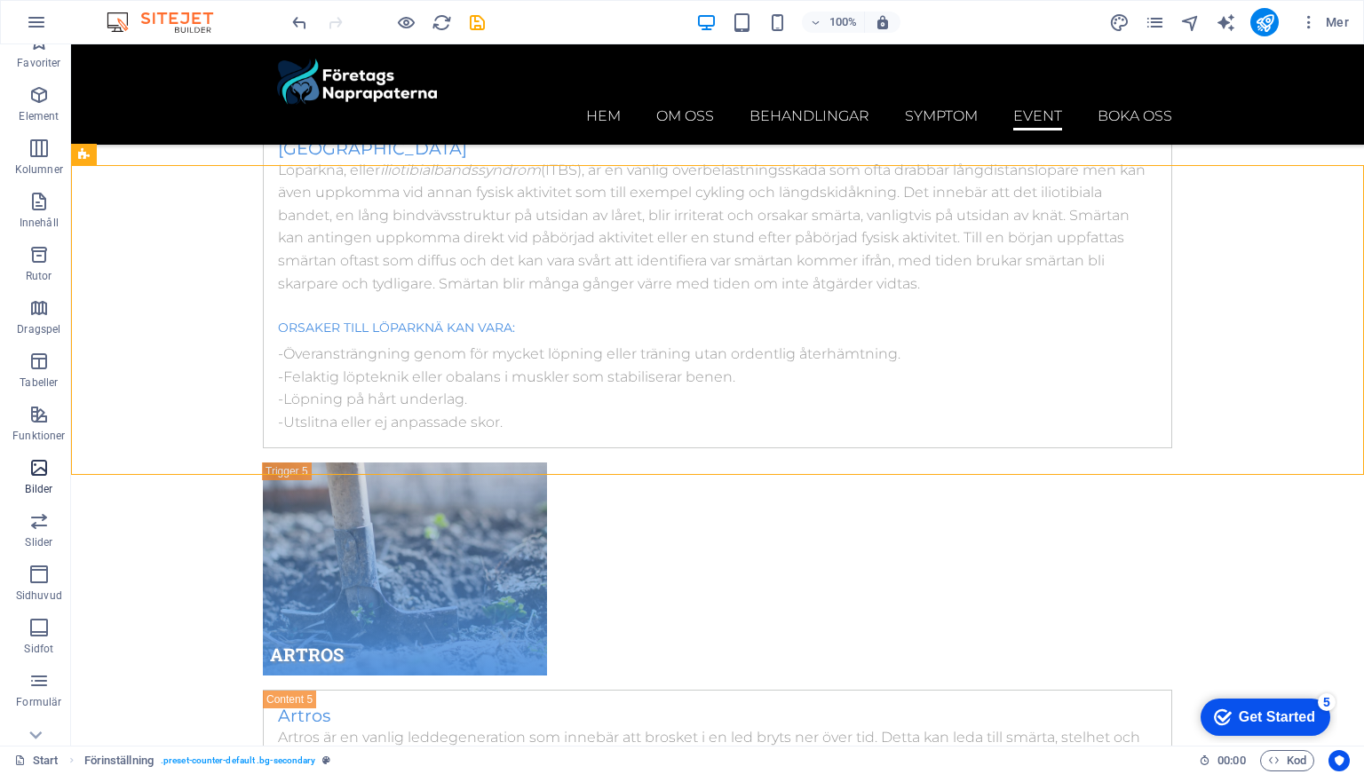
scroll to position [22, 0]
click at [34, 497] on span "Bilder" at bounding box center [39, 476] width 78 height 43
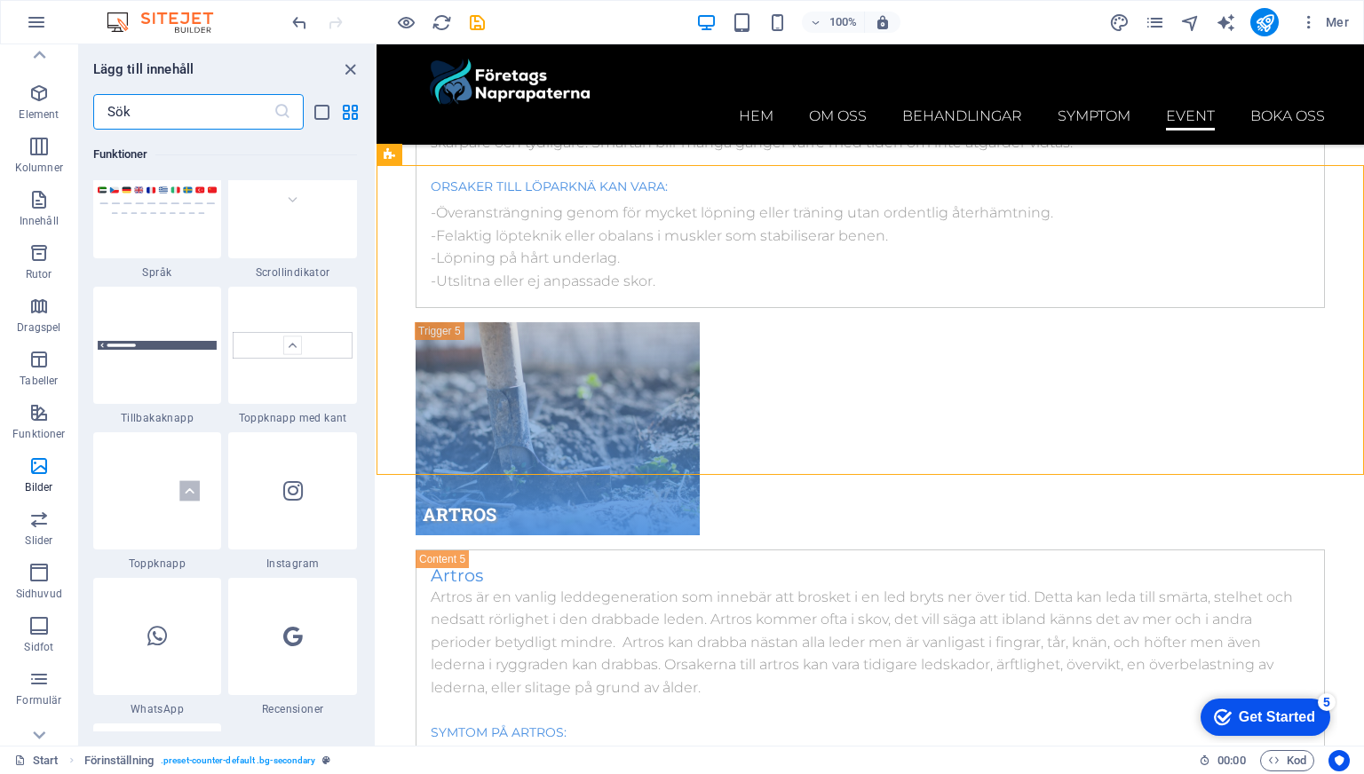
scroll to position [8194, 0]
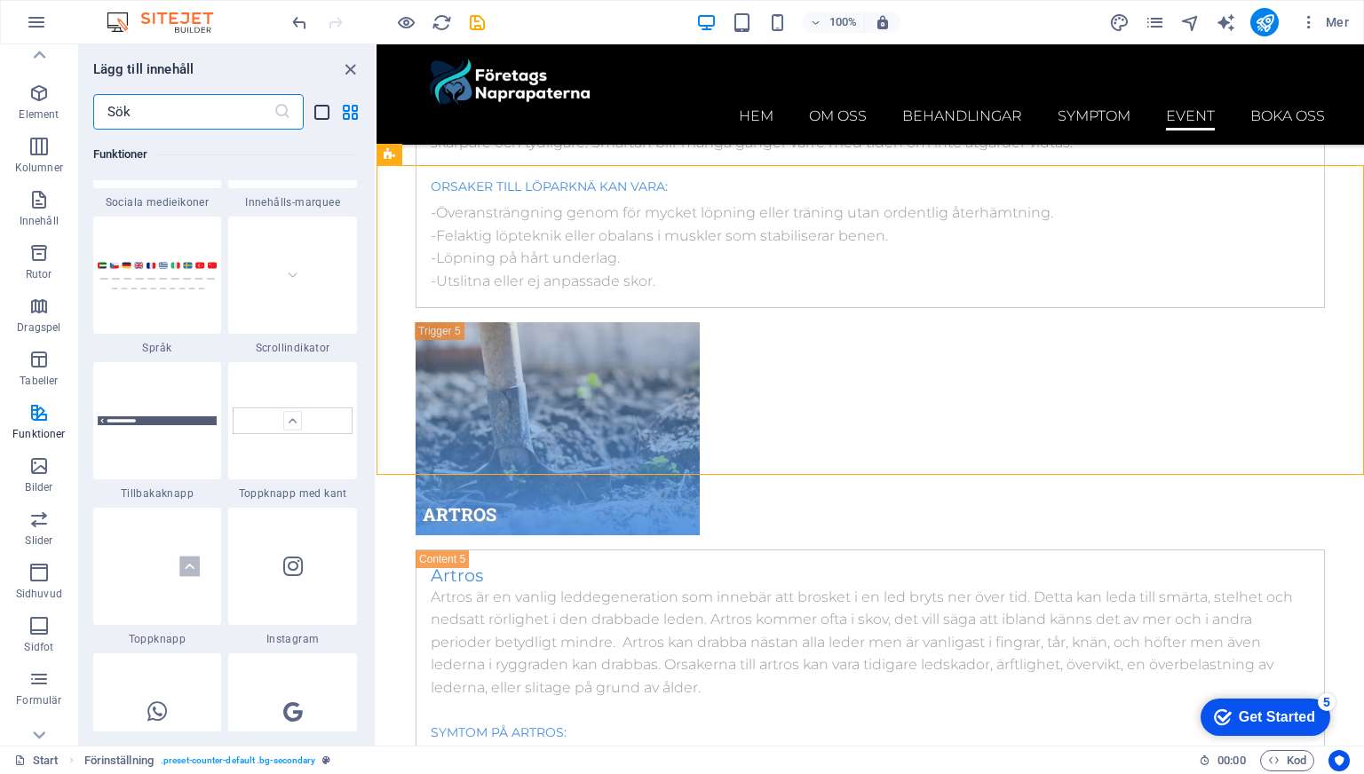
click at [325, 108] on icon "list-view" at bounding box center [322, 112] width 20 height 20
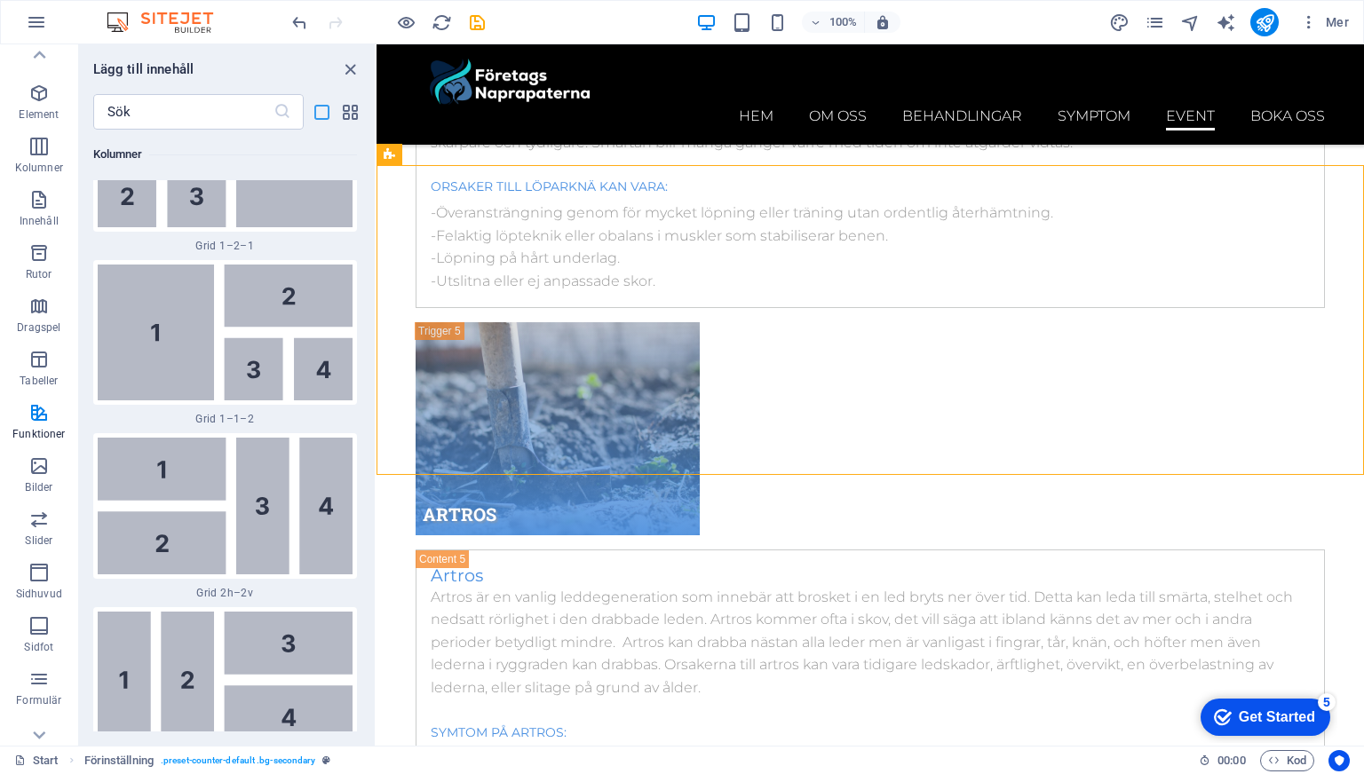
scroll to position [19591, 0]
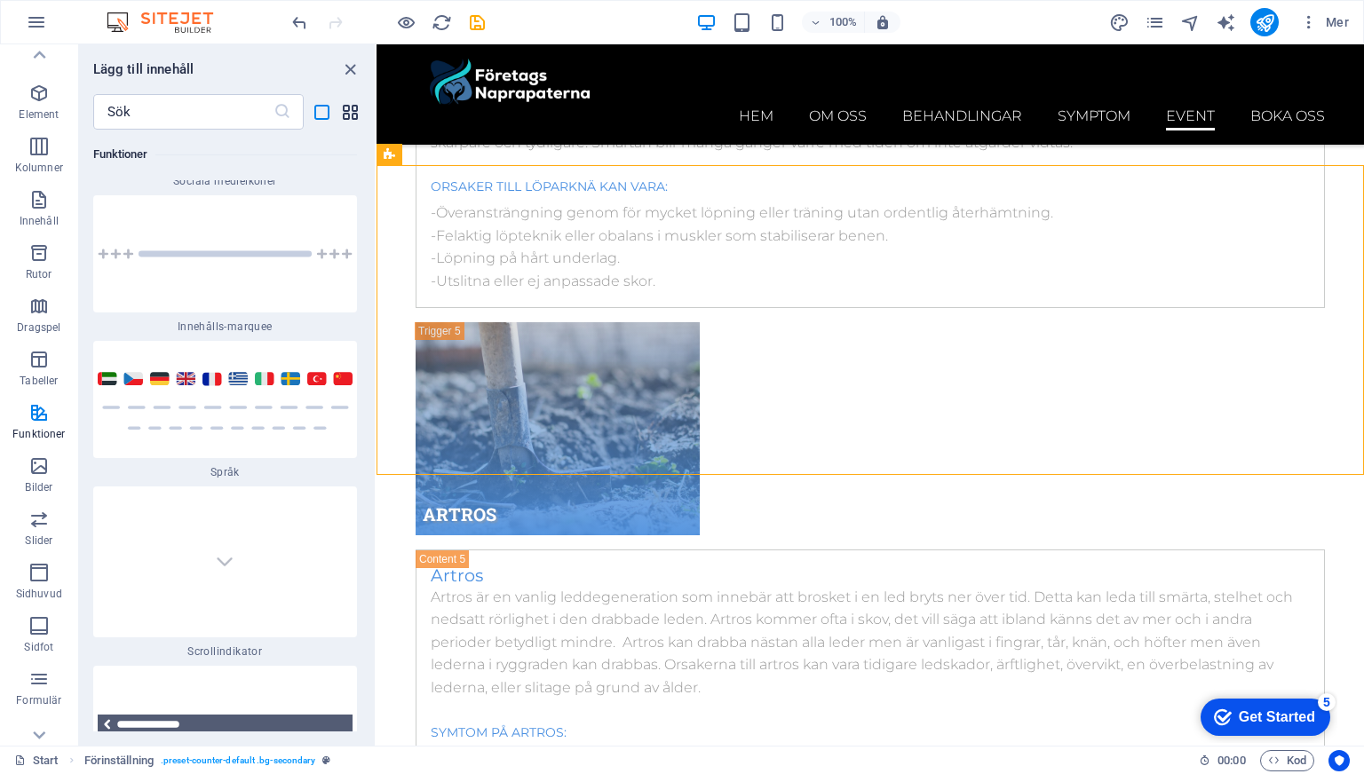
click at [350, 113] on icon "grid-view" at bounding box center [350, 112] width 20 height 20
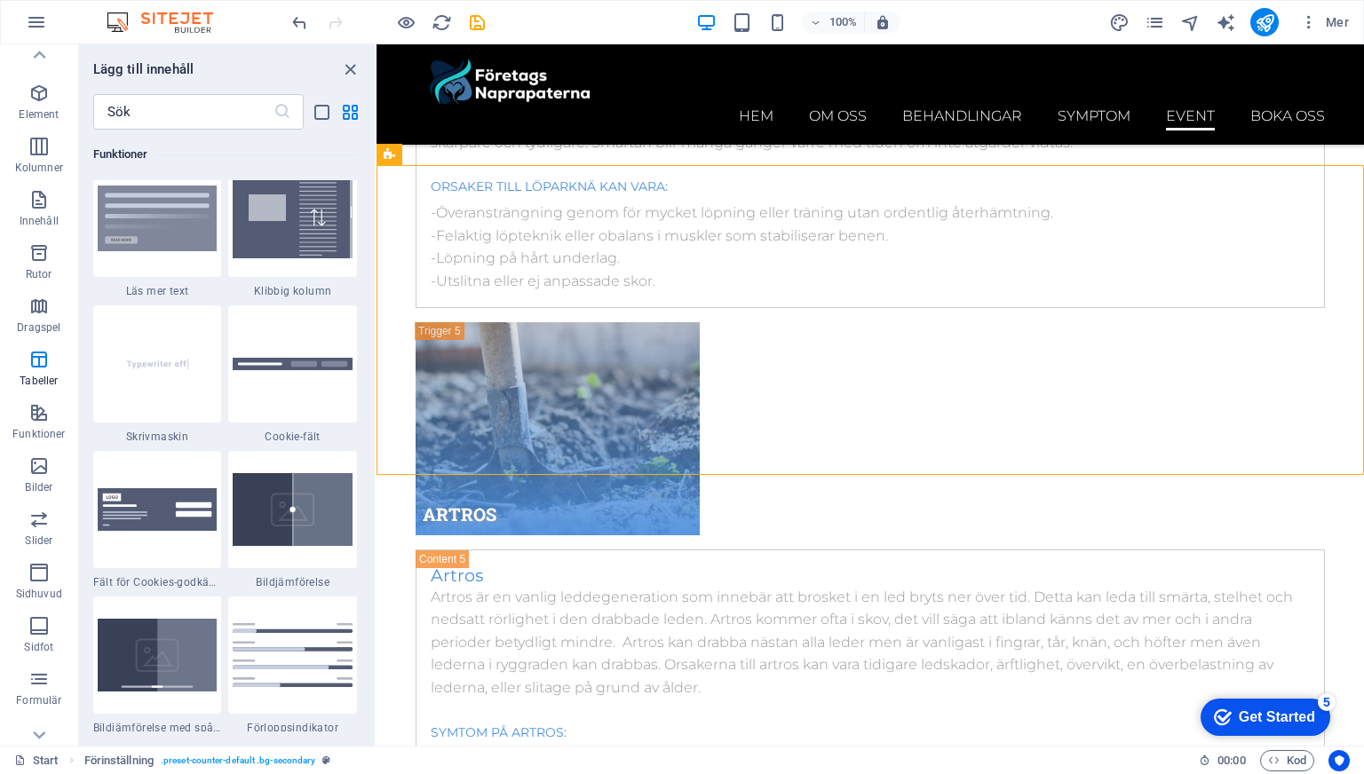
scroll to position [6885, 0]
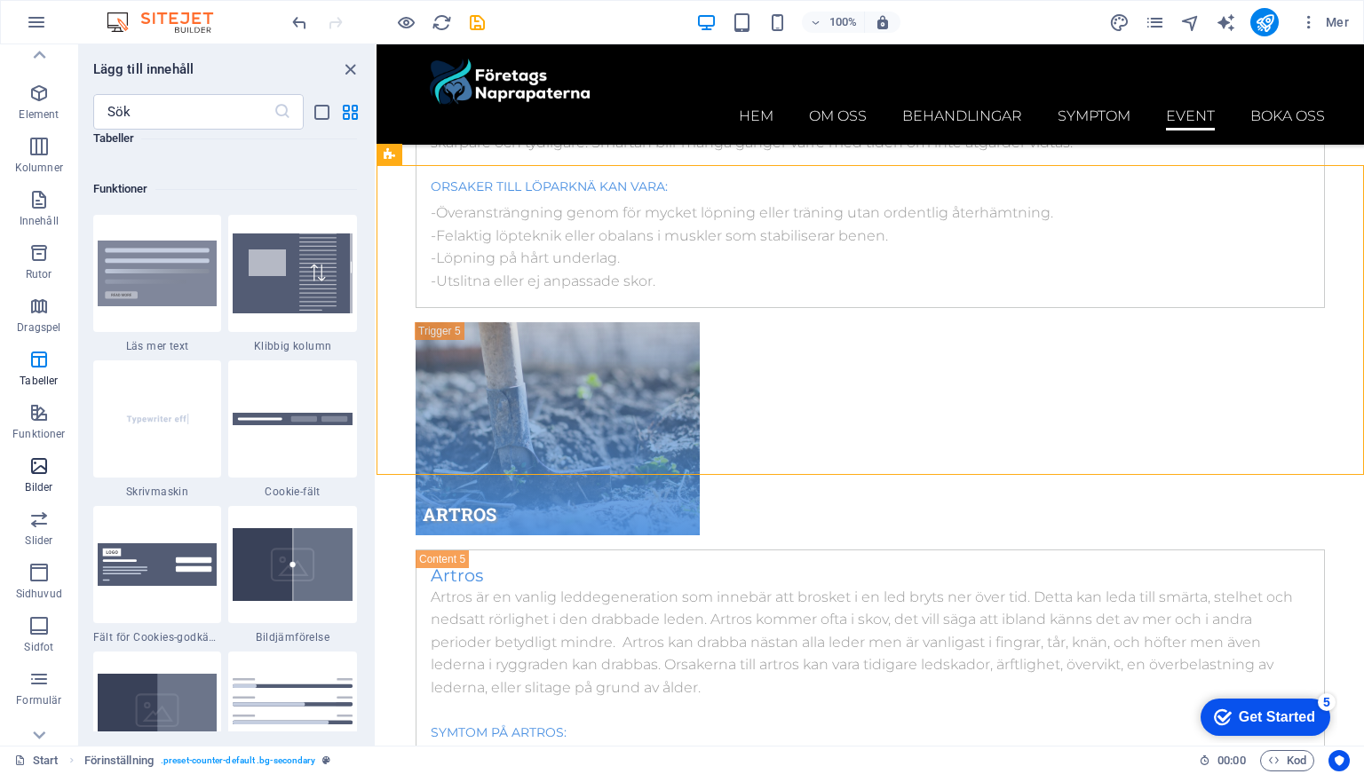
click at [39, 491] on p "Bilder" at bounding box center [39, 487] width 28 height 14
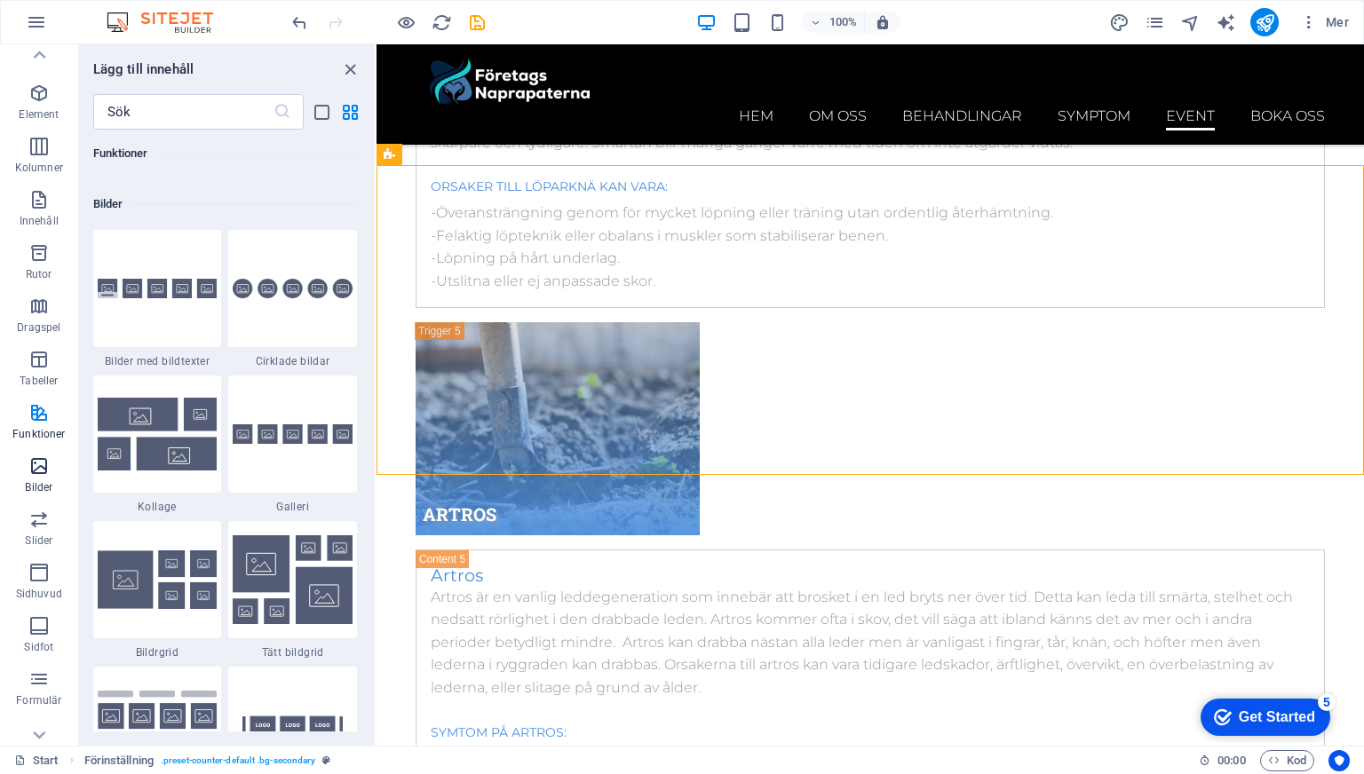
scroll to position [9002, 0]
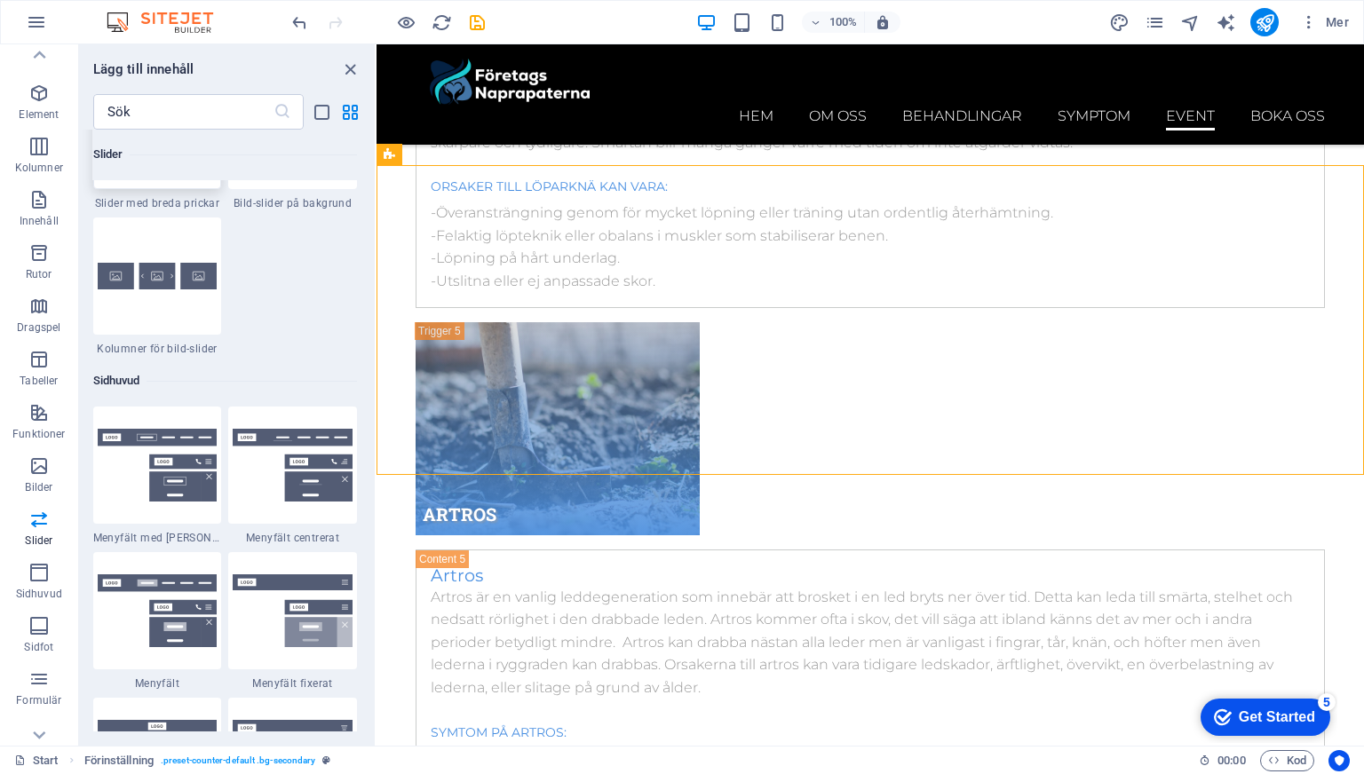
scroll to position [10460, 0]
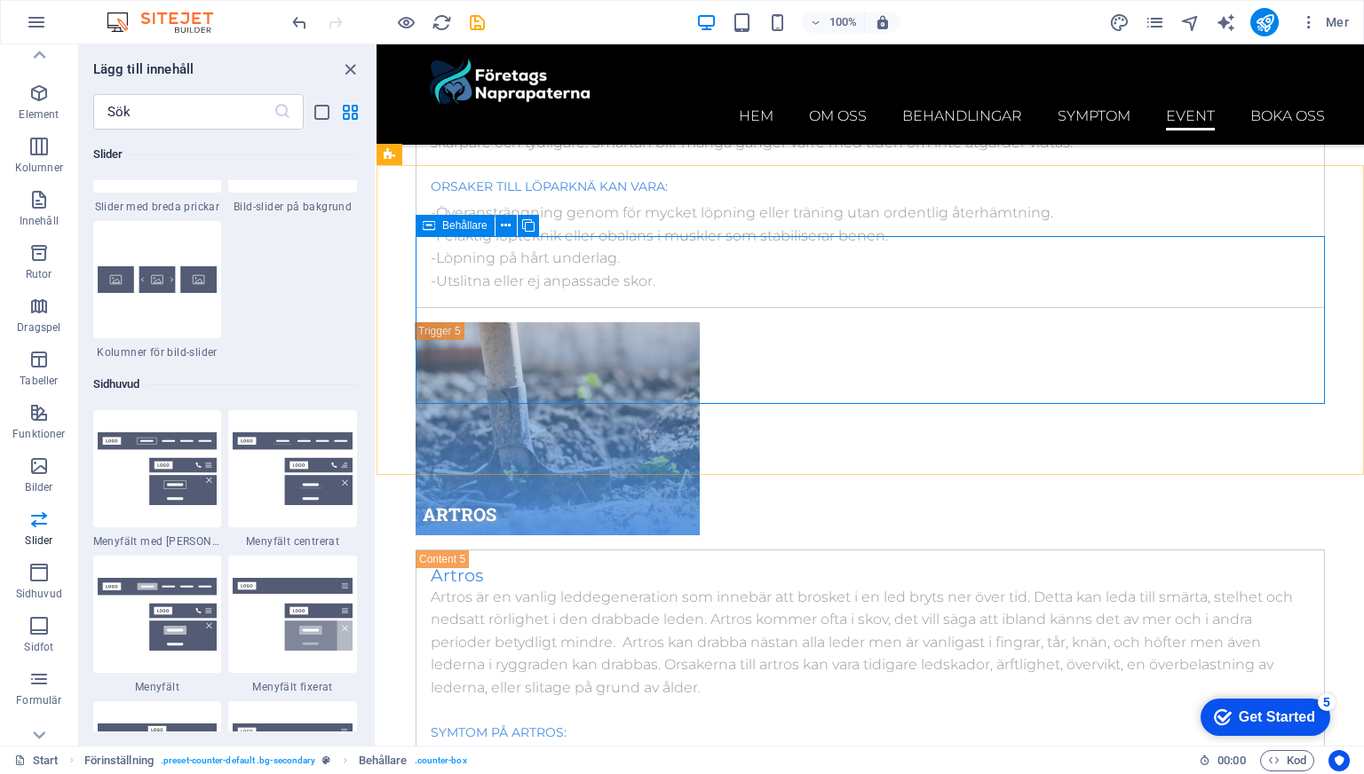
click at [460, 228] on span "Behållare" at bounding box center [464, 225] width 45 height 11
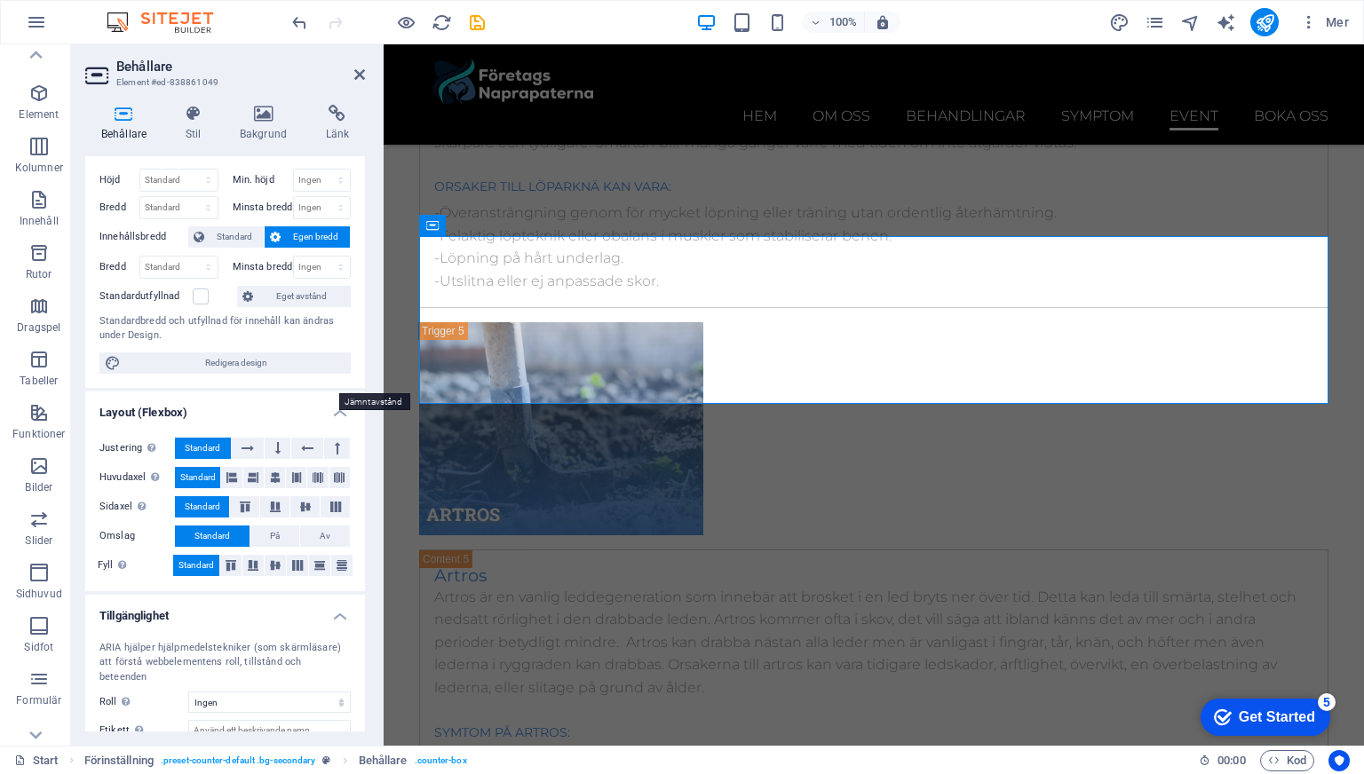
scroll to position [0, 0]
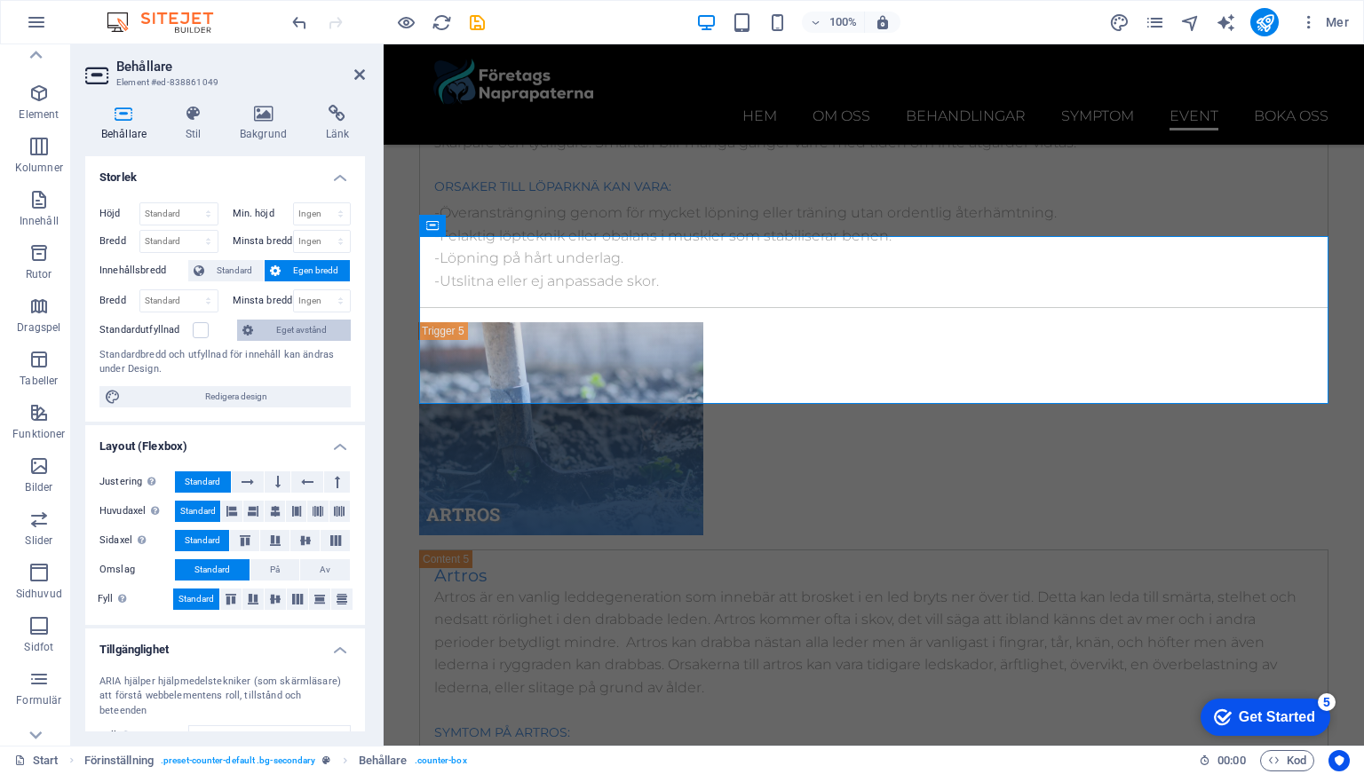
click at [328, 334] on span "Eget avstånd" at bounding box center [301, 330] width 87 height 21
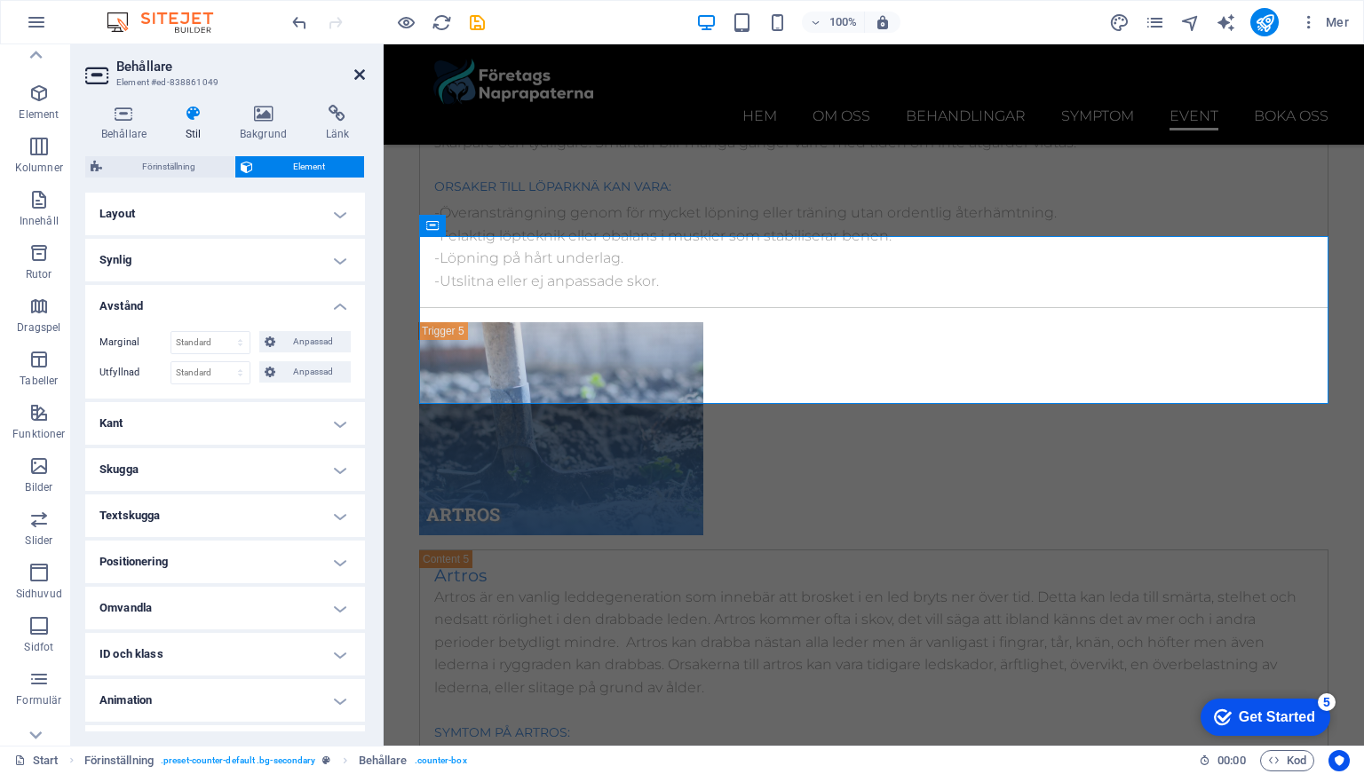
click at [357, 70] on icon at bounding box center [359, 74] width 11 height 14
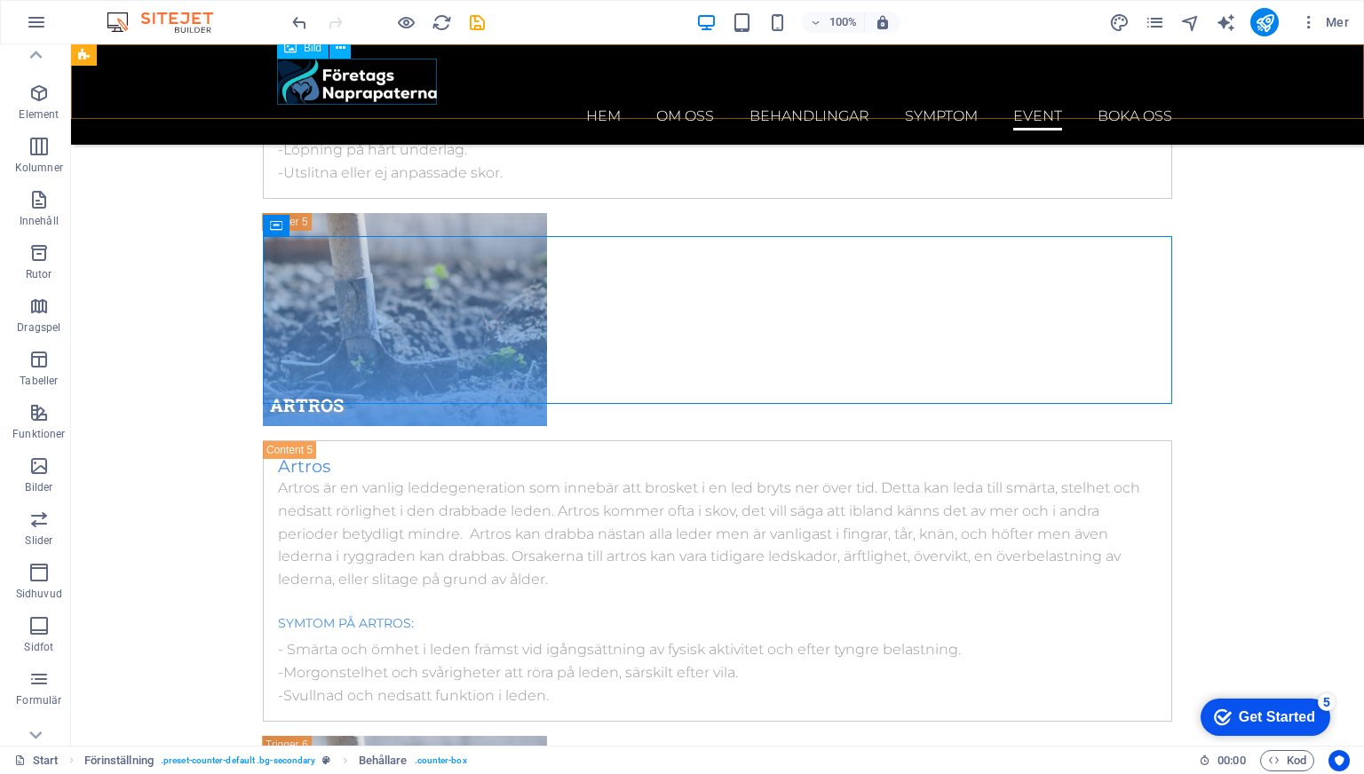
scroll to position [10545, 0]
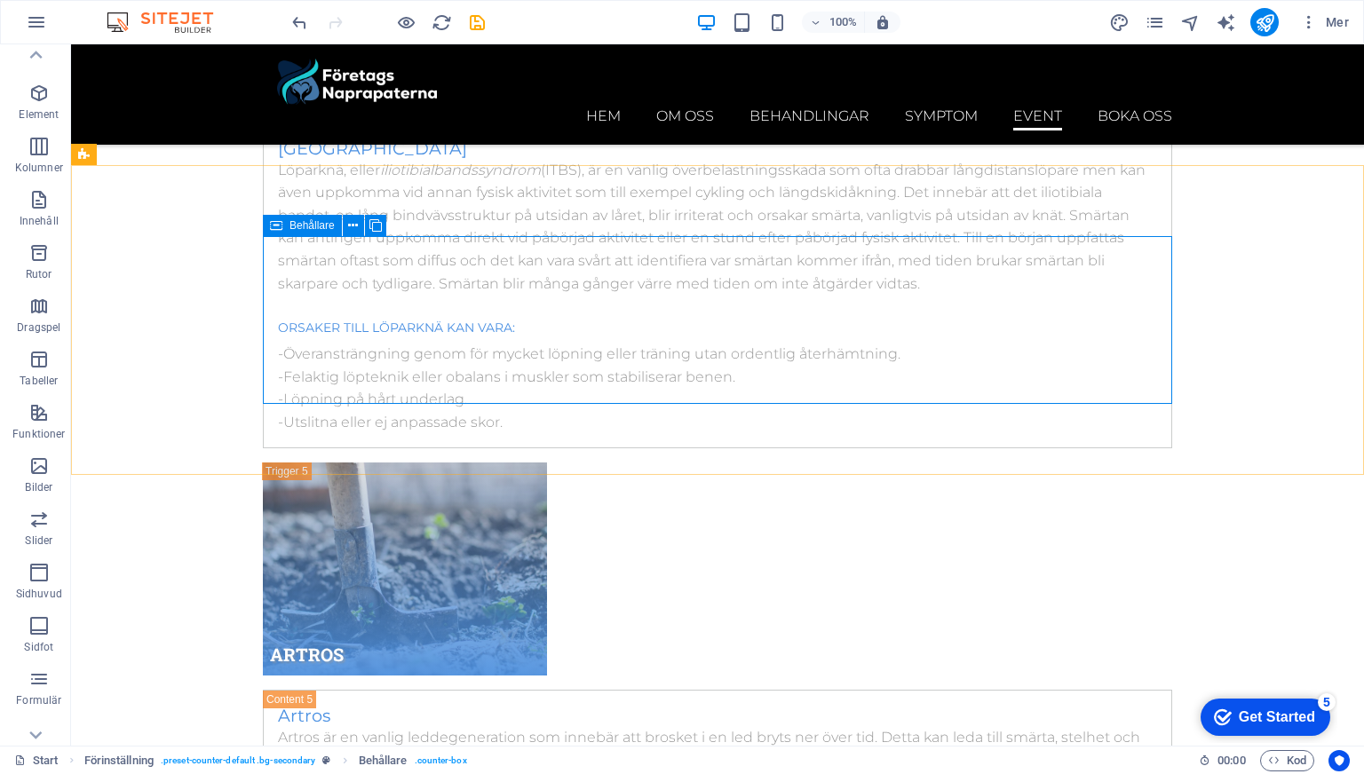
click at [303, 225] on span "Behållare" at bounding box center [311, 225] width 45 height 11
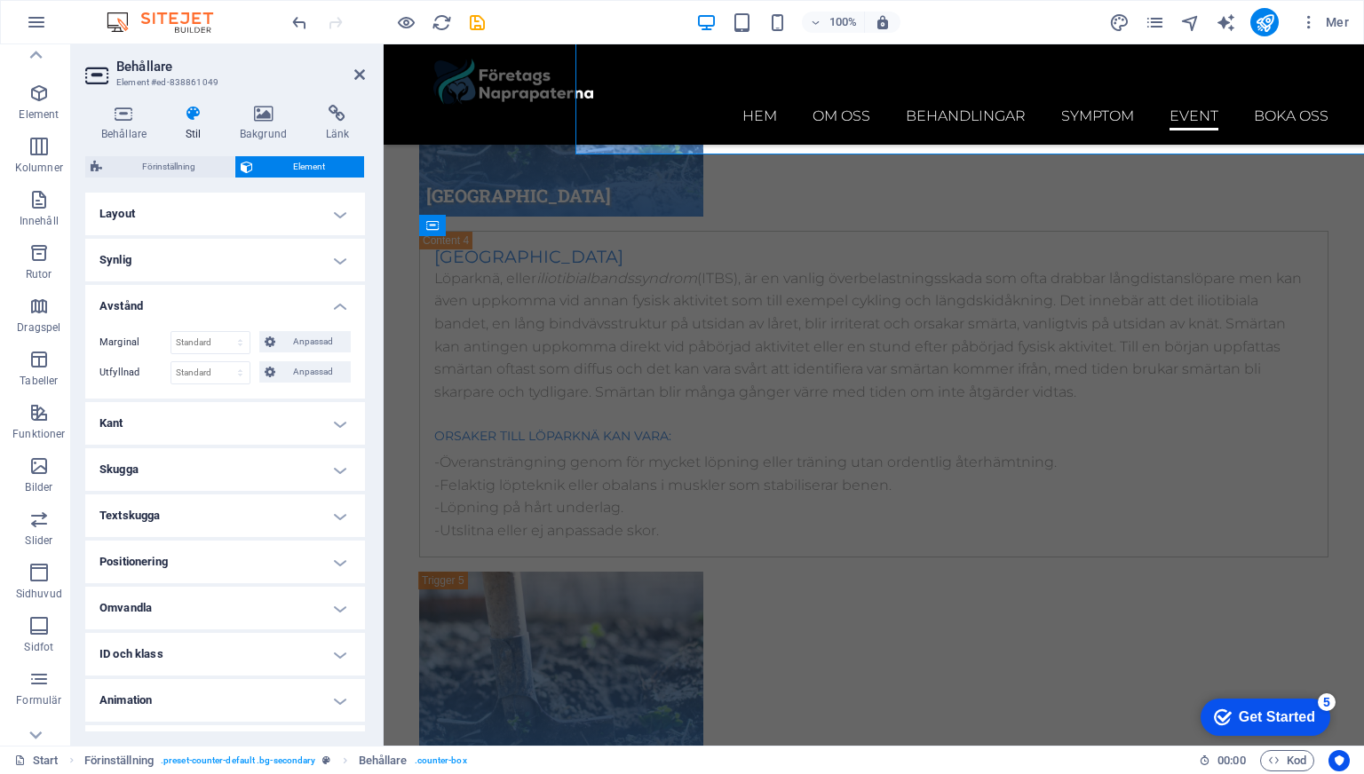
scroll to position [10794, 0]
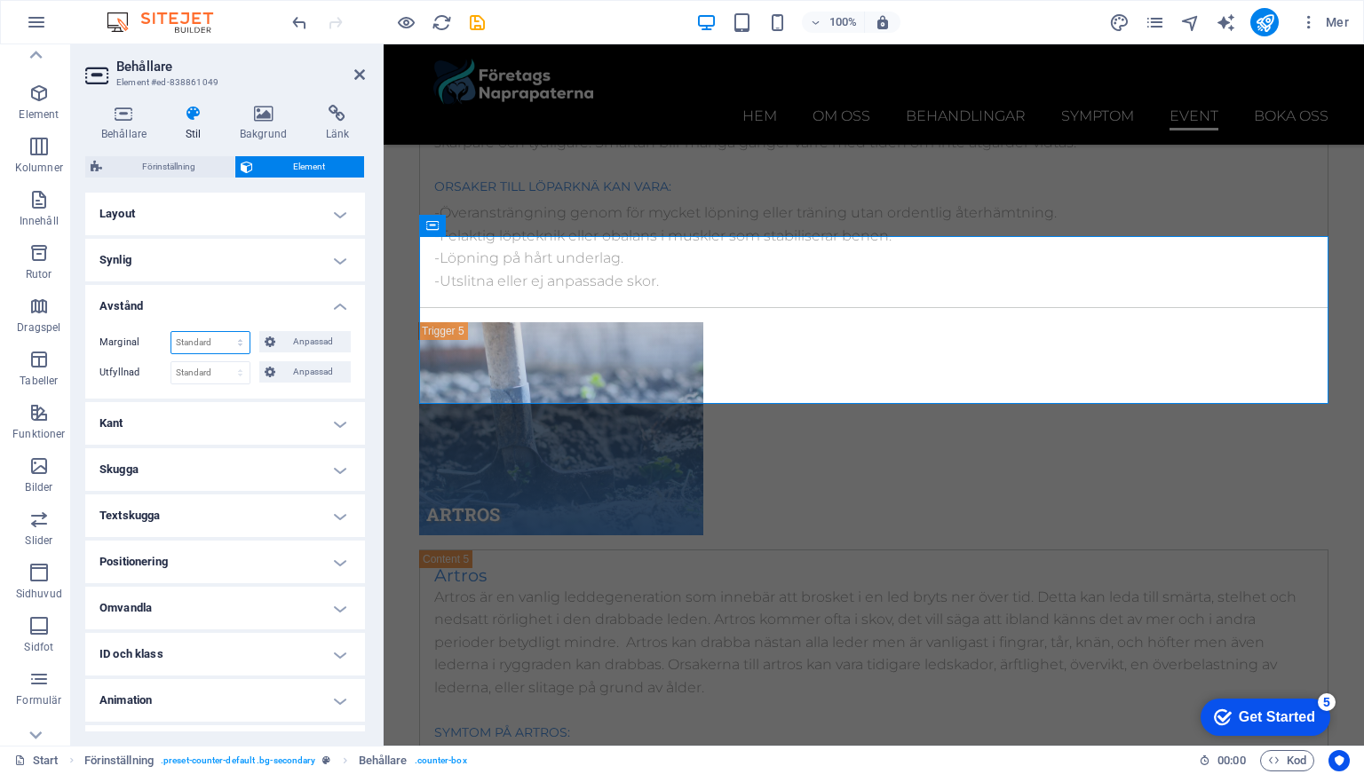
click at [243, 339] on select "Standard auto px % rem vw vh Anpassad" at bounding box center [210, 342] width 78 height 21
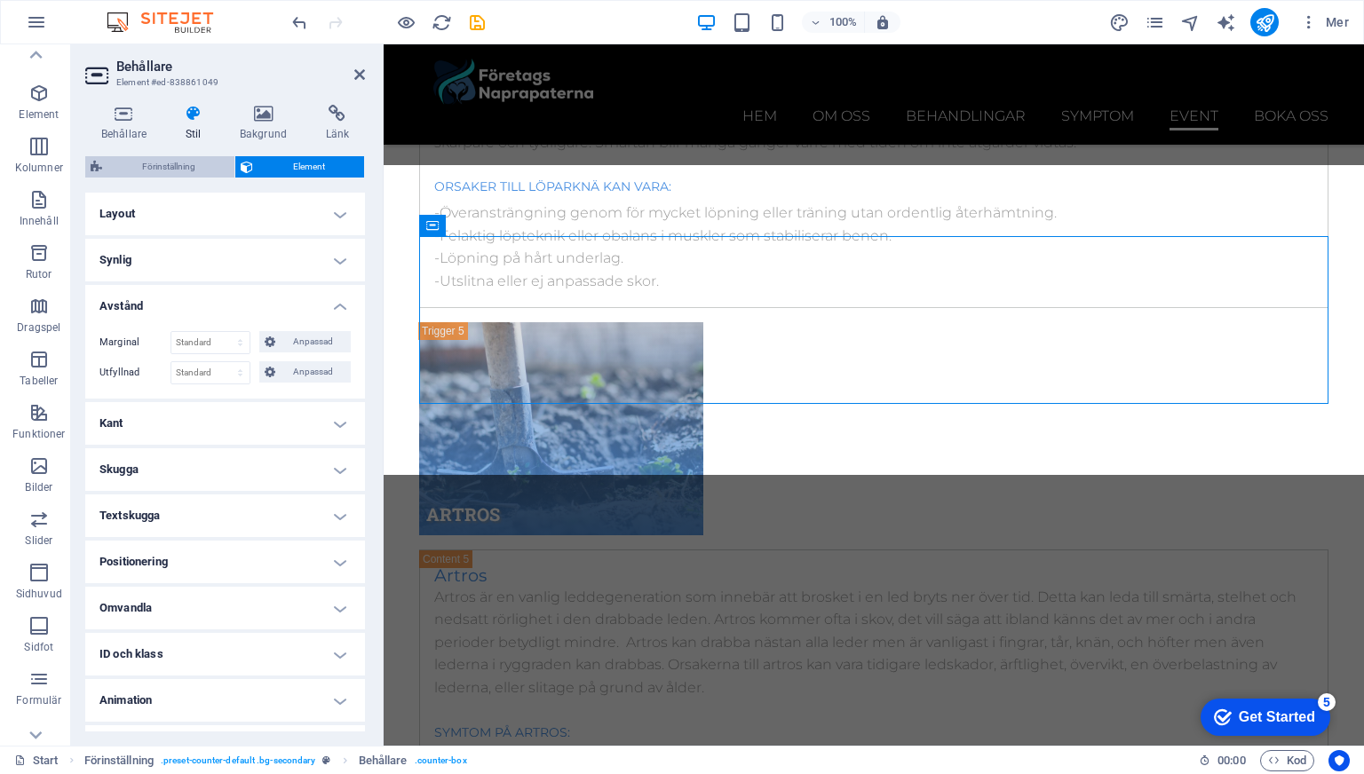
click at [199, 169] on span "Förinställning" at bounding box center [168, 166] width 122 height 21
select select "px"
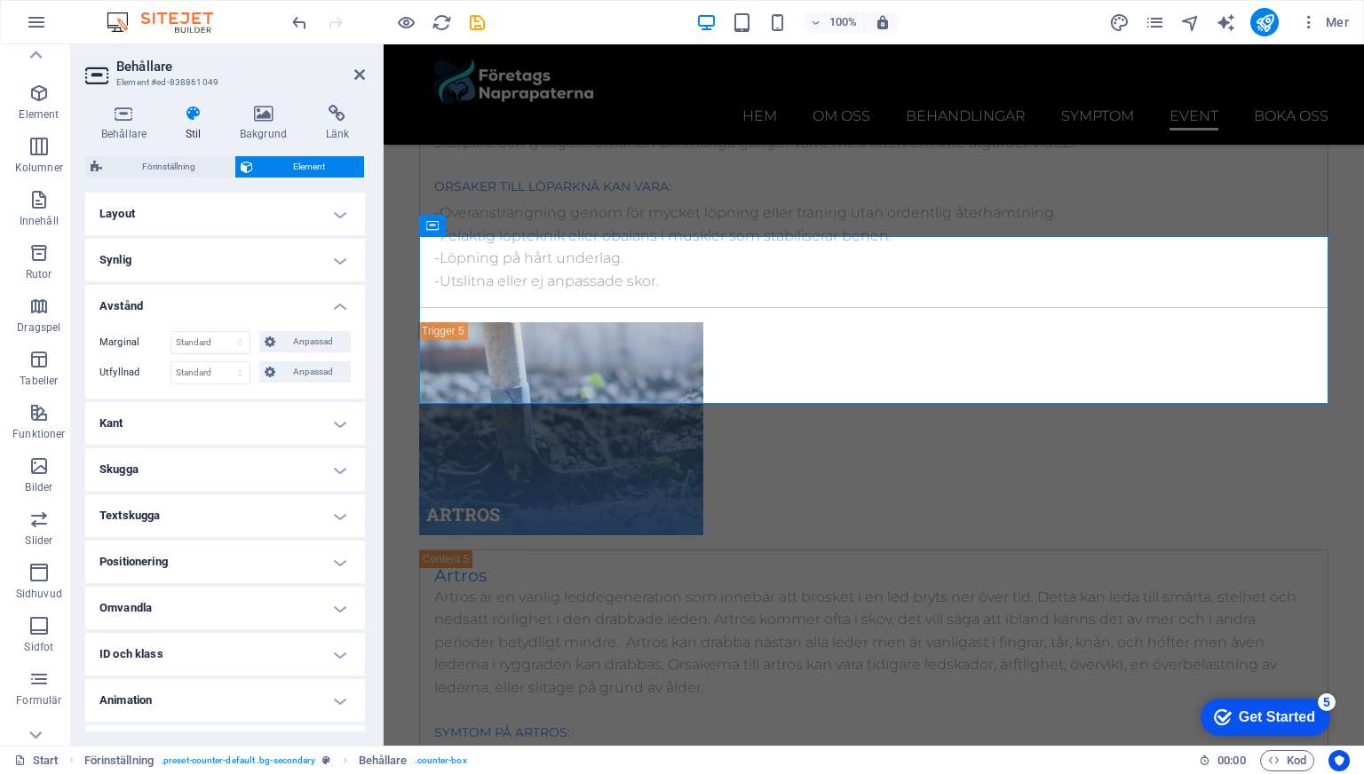
scroll to position [36, 0]
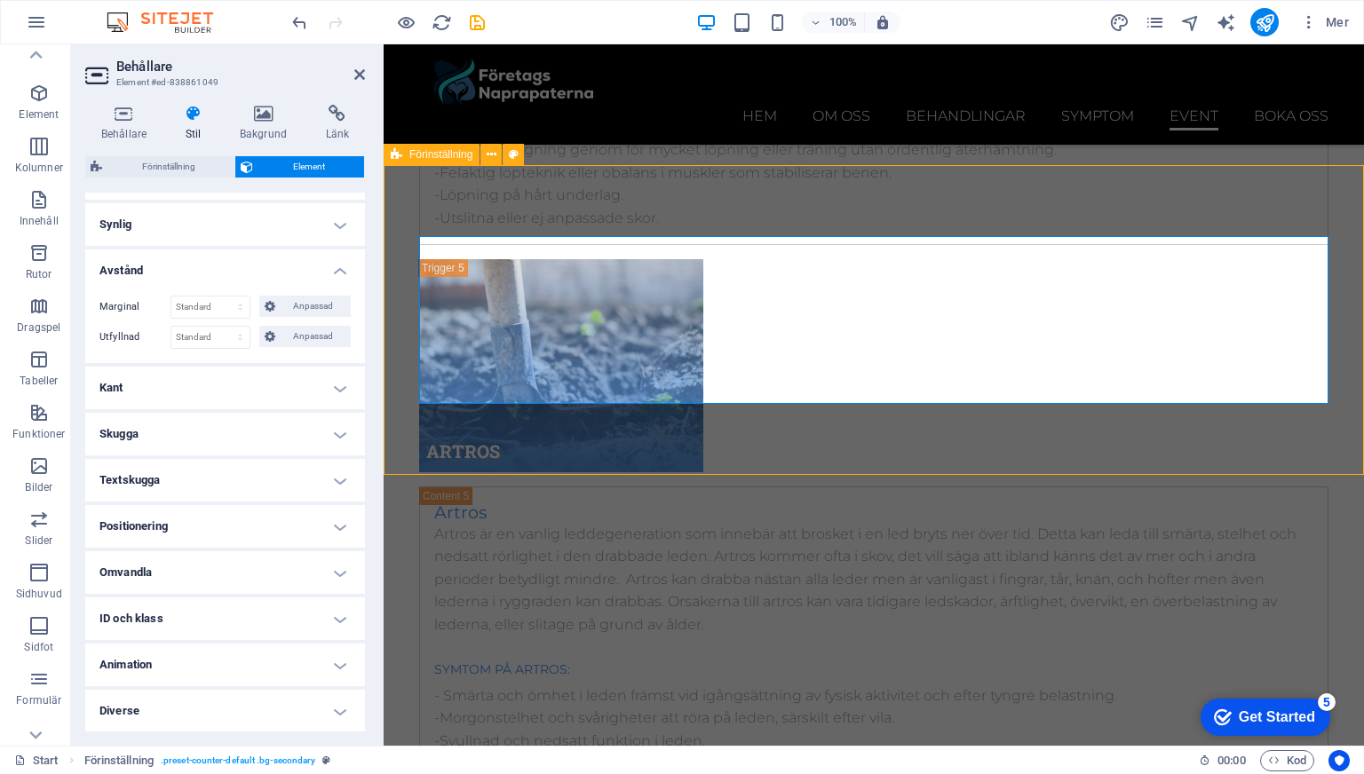
scroll to position [10545, 0]
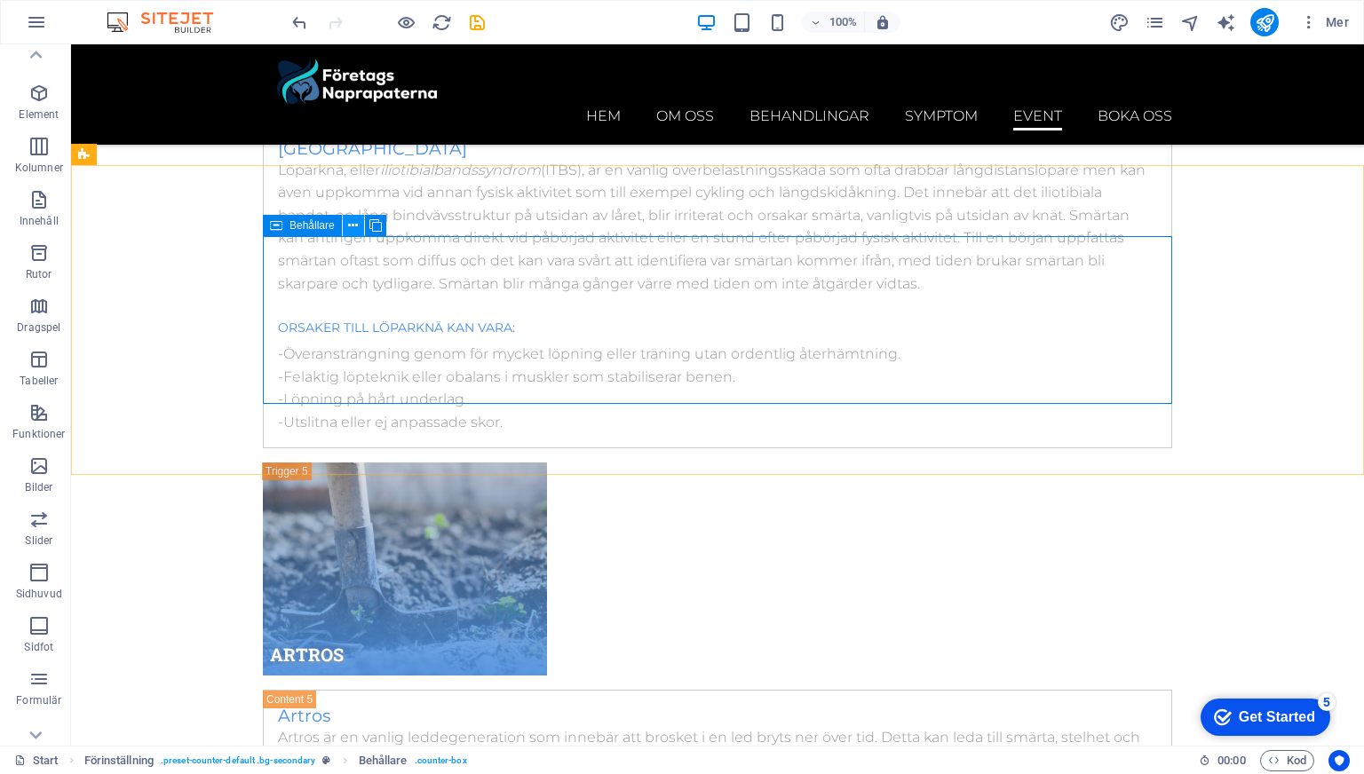
click at [352, 227] on icon at bounding box center [353, 226] width 10 height 19
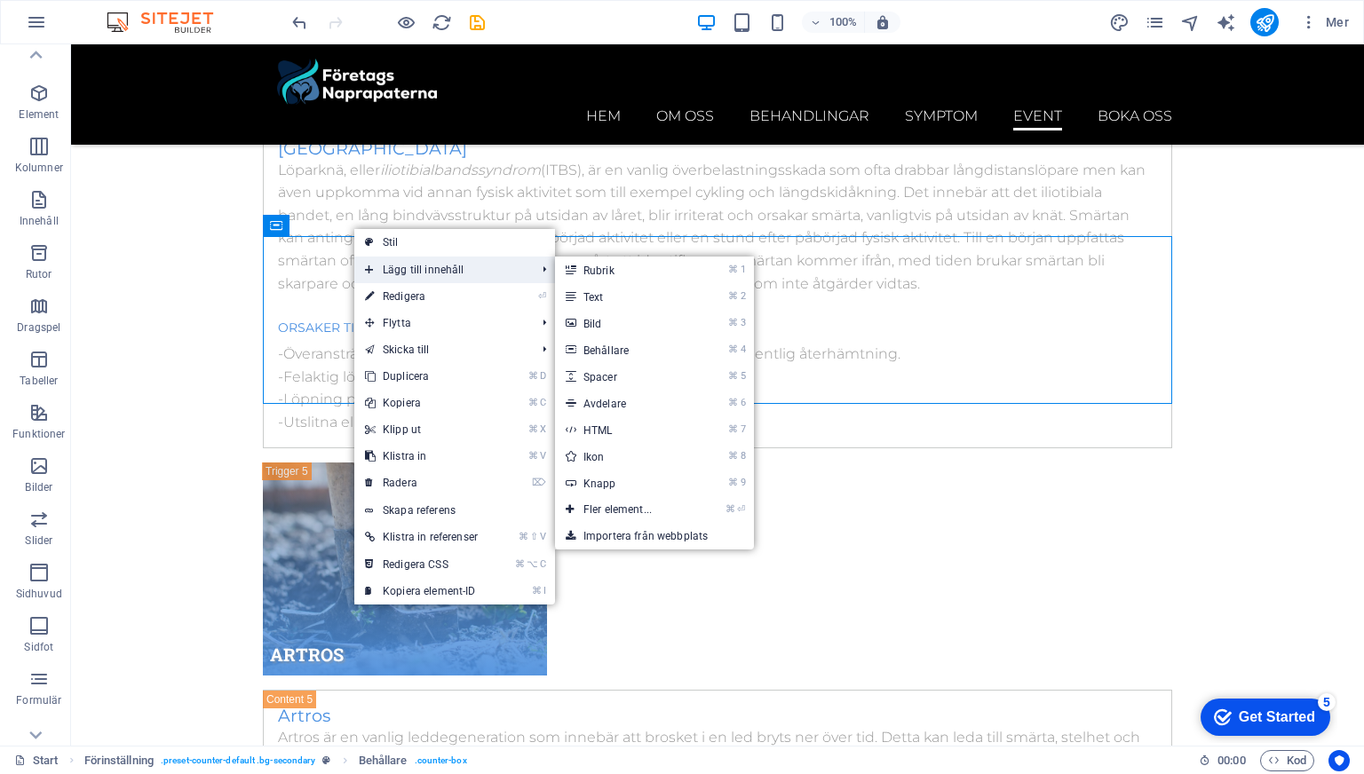
click at [387, 267] on span "Lägg till innehåll" at bounding box center [441, 270] width 174 height 27
click at [599, 319] on link "⌘ 3 Bild" at bounding box center [621, 323] width 132 height 27
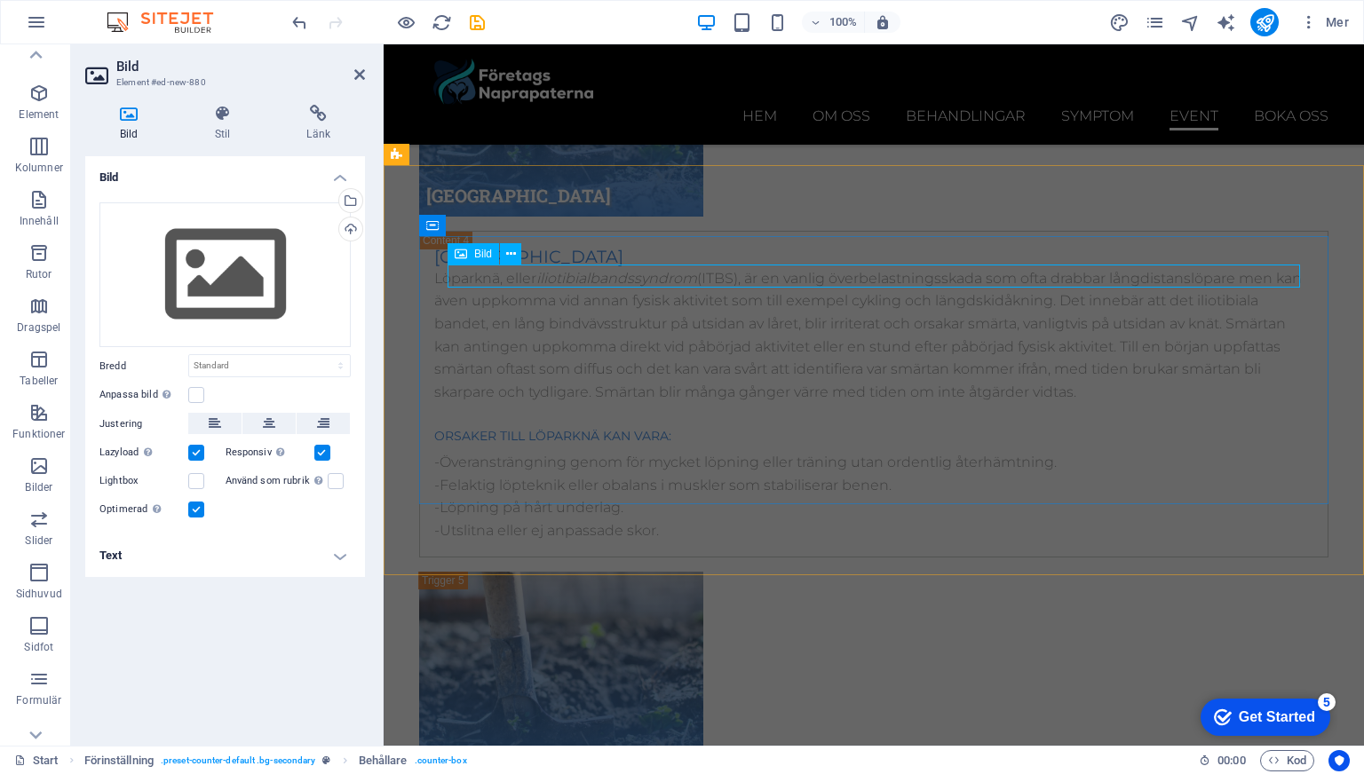
scroll to position [10794, 0]
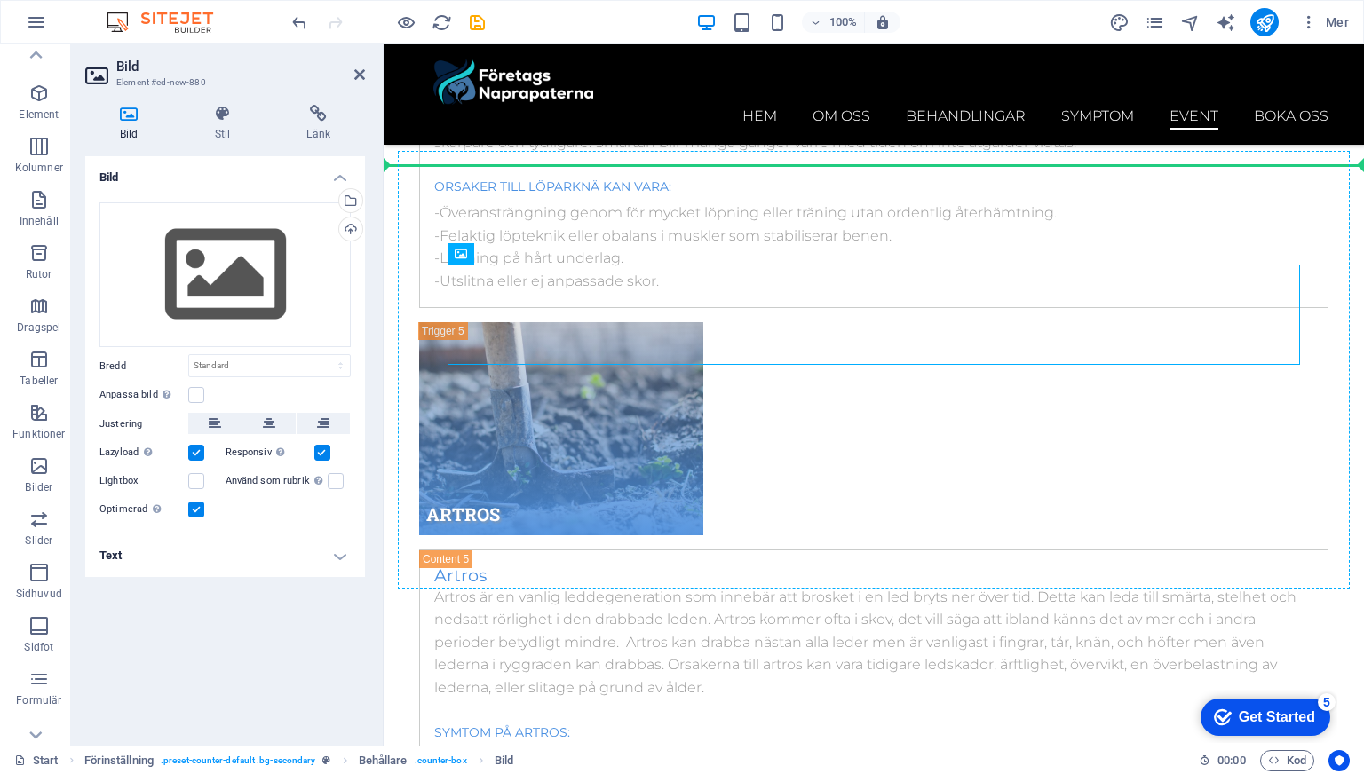
drag, startPoint x: 862, startPoint y: 296, endPoint x: 420, endPoint y: 368, distance: 448.0
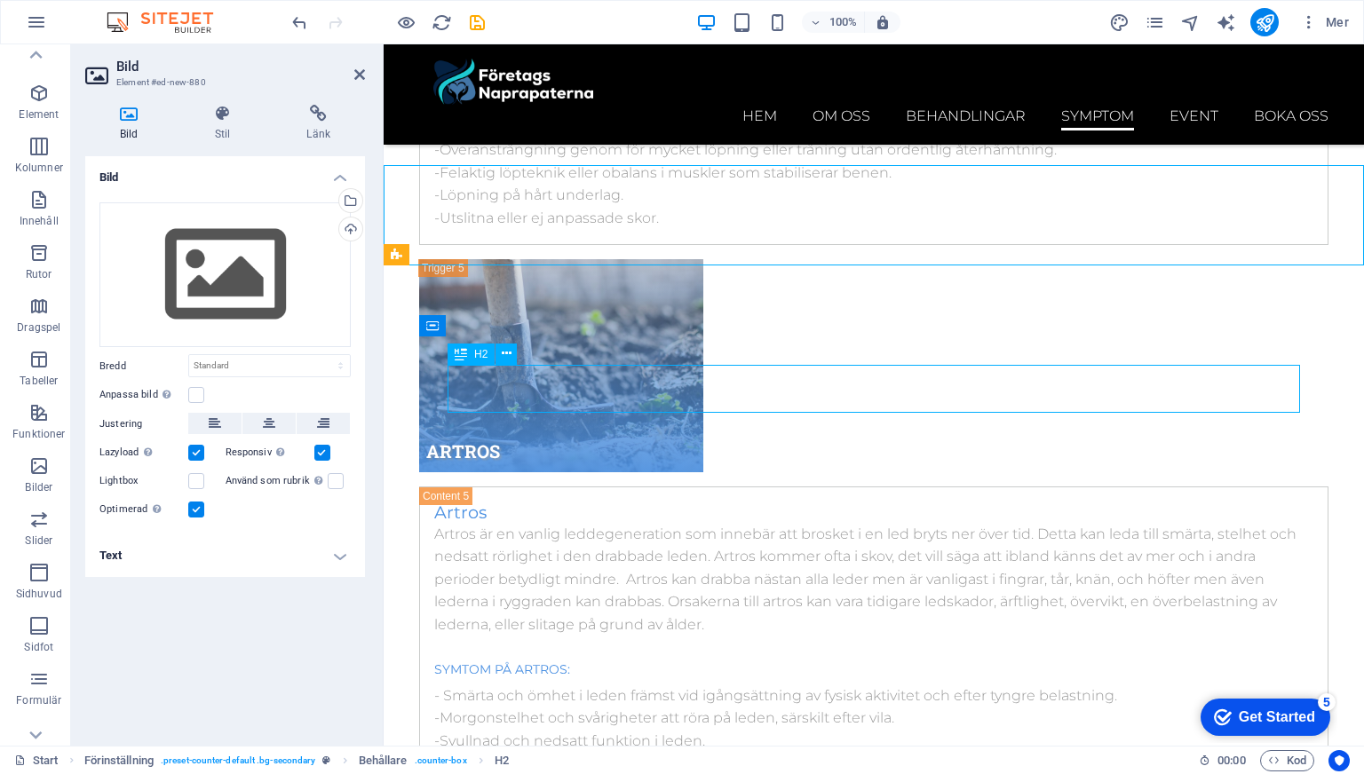
scroll to position [10545, 0]
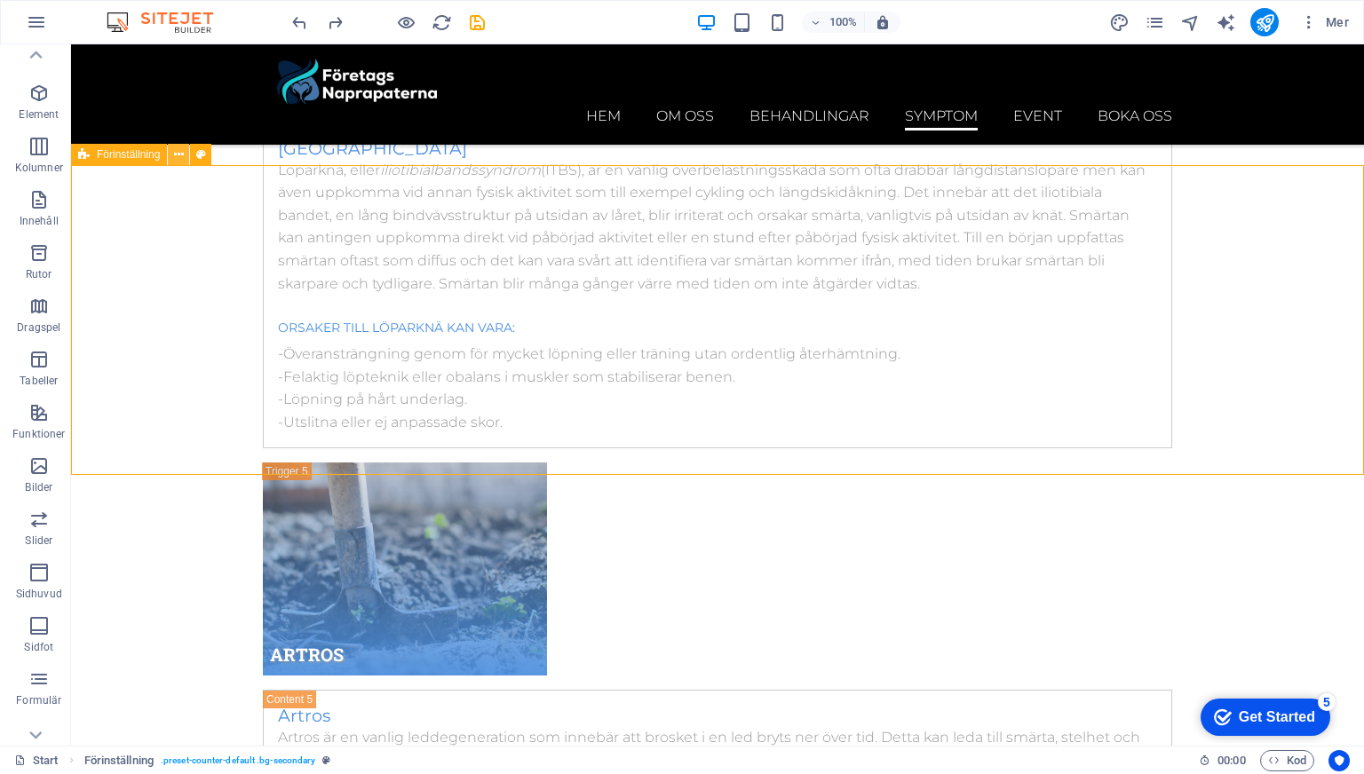
click at [174, 159] on icon at bounding box center [179, 155] width 10 height 19
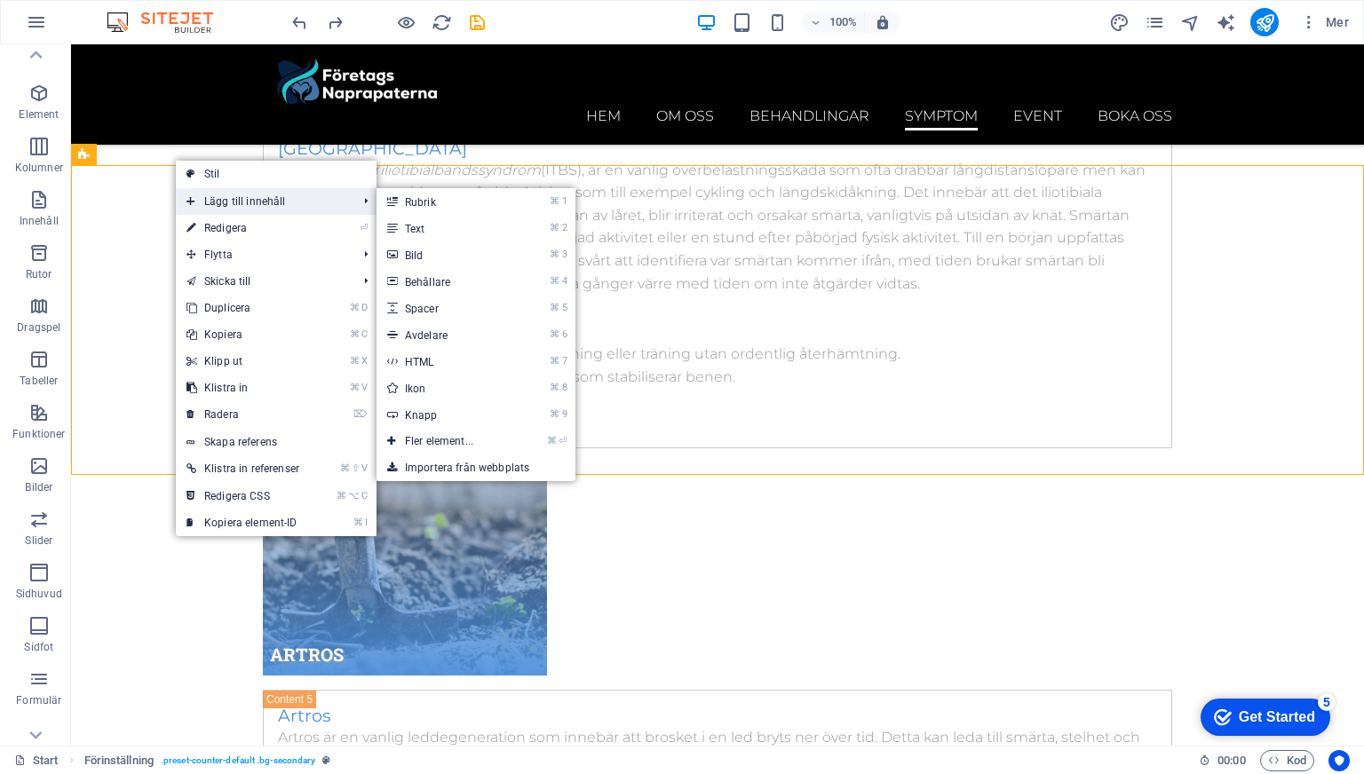
click at [215, 201] on span "Lägg till innehåll" at bounding box center [263, 201] width 174 height 27
click at [416, 253] on link "⌘ 3 Bild" at bounding box center [442, 254] width 132 height 27
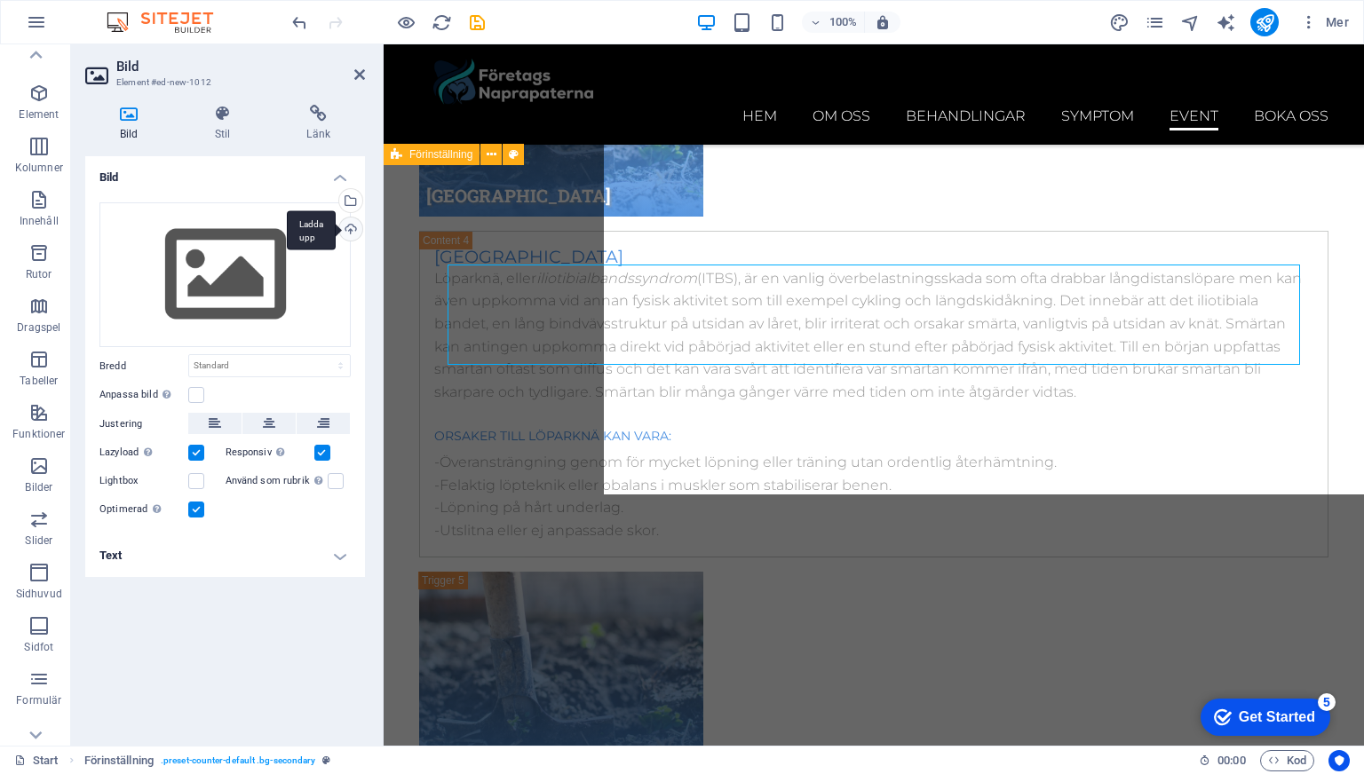
scroll to position [10794, 0]
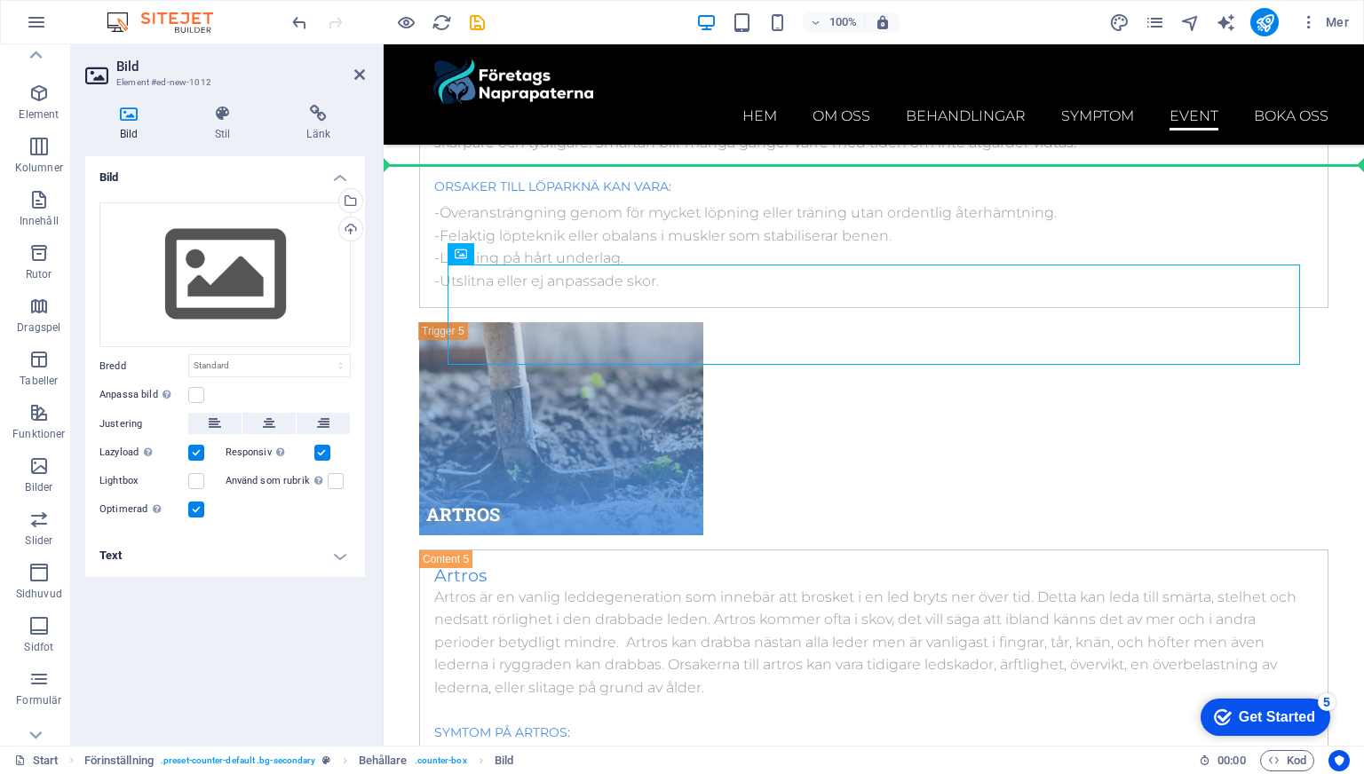
drag, startPoint x: 837, startPoint y: 297, endPoint x: 431, endPoint y: 377, distance: 414.4
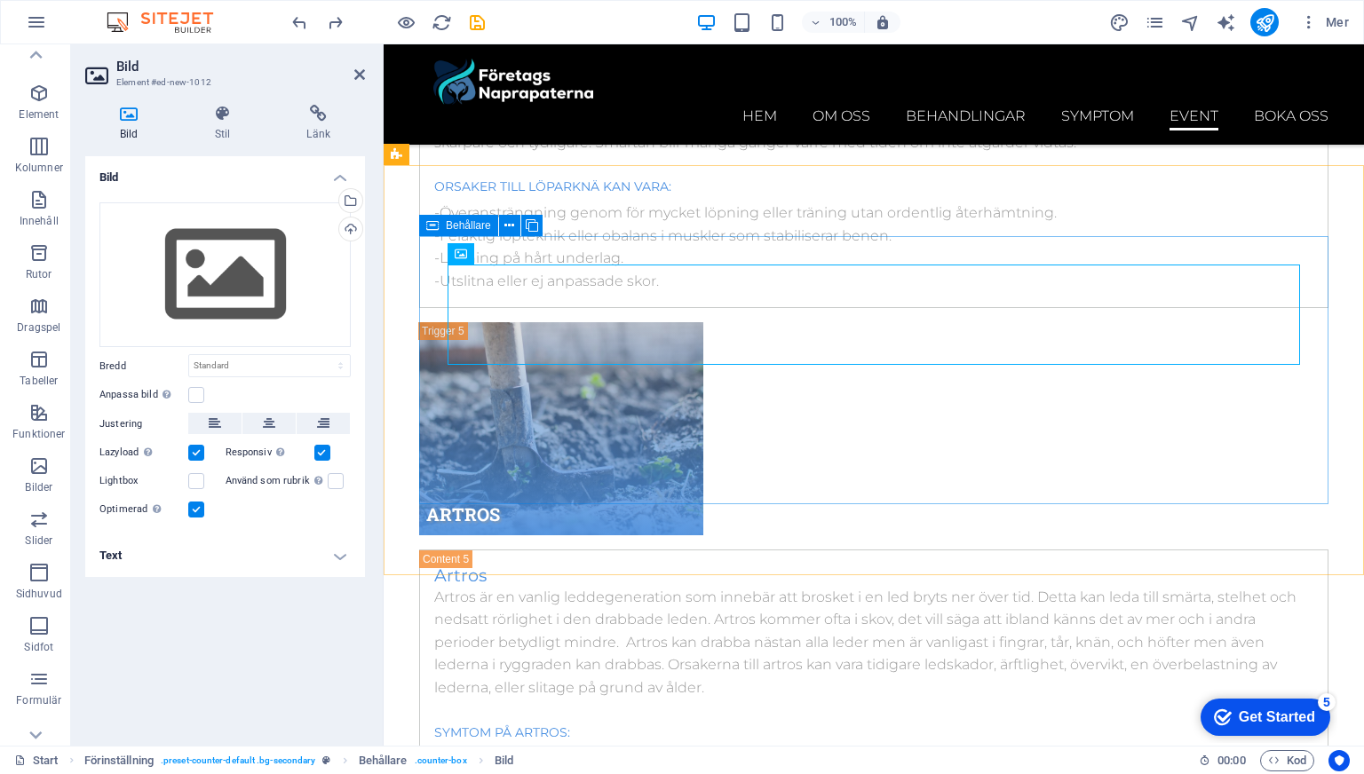
scroll to position [10545, 0]
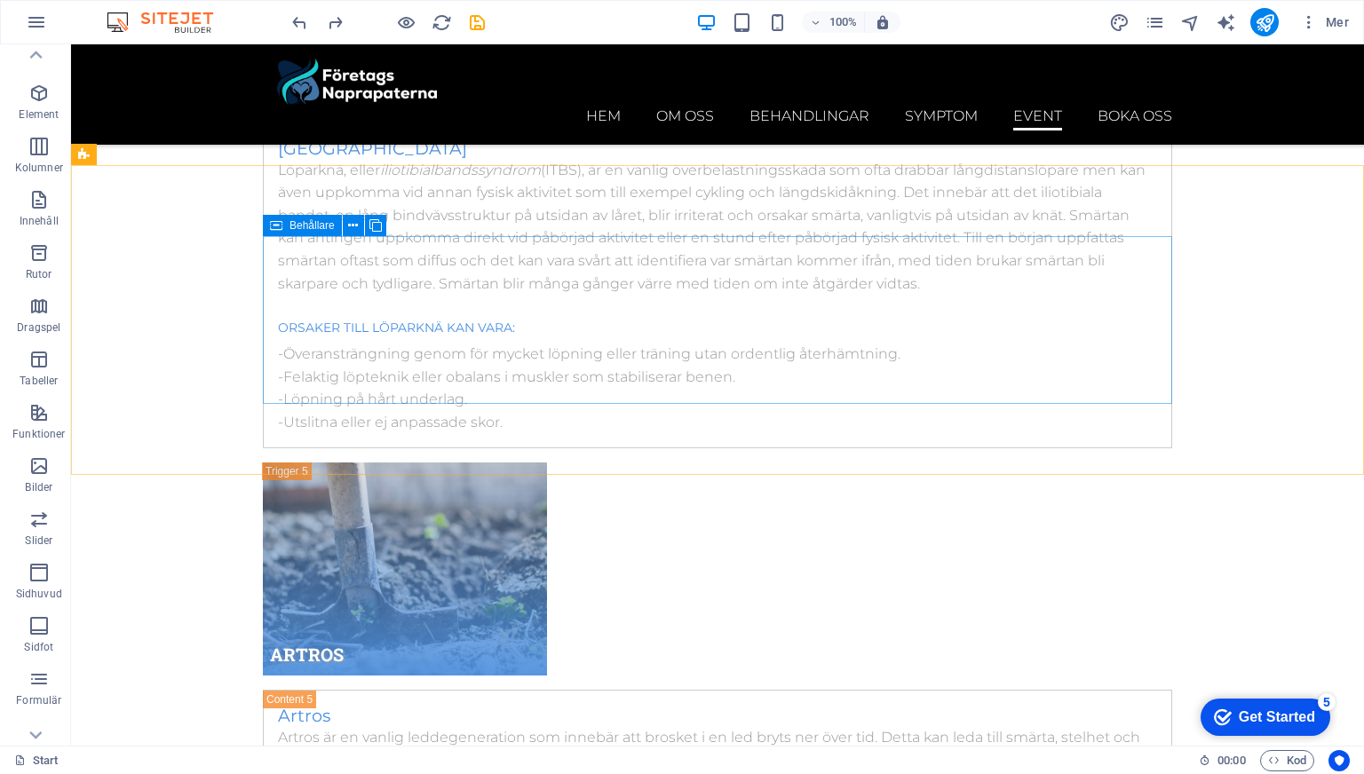
click at [296, 225] on span "Behållare" at bounding box center [311, 225] width 45 height 11
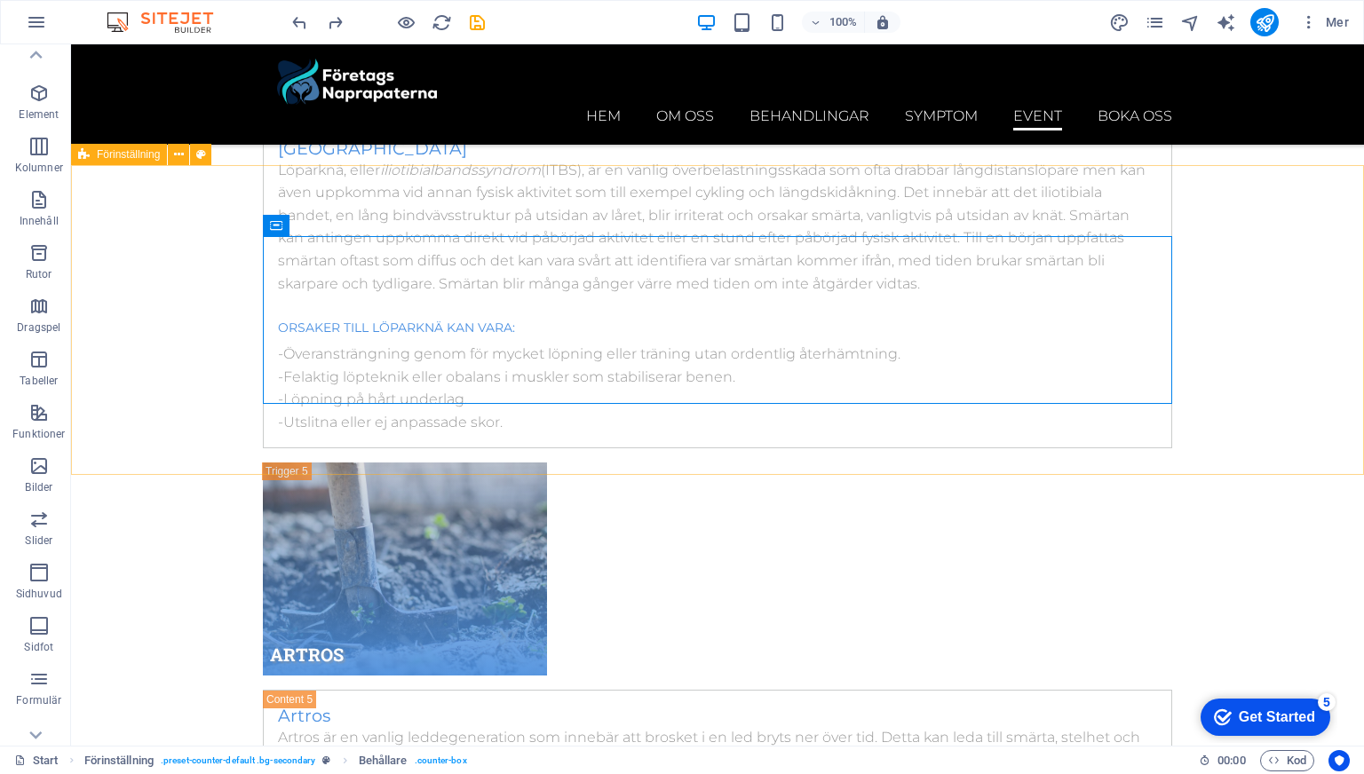
click at [142, 153] on span "Förinställning" at bounding box center [128, 154] width 63 height 11
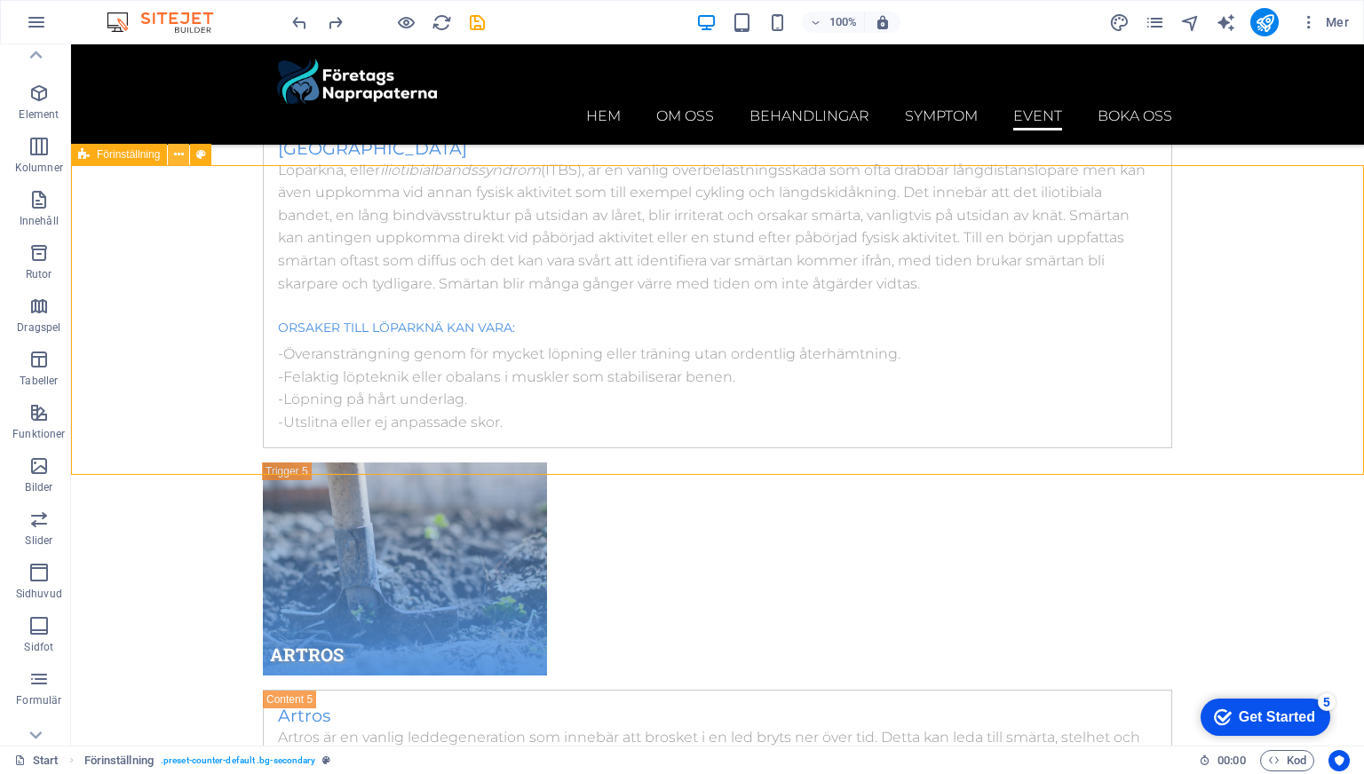
click at [180, 153] on icon at bounding box center [179, 155] width 10 height 19
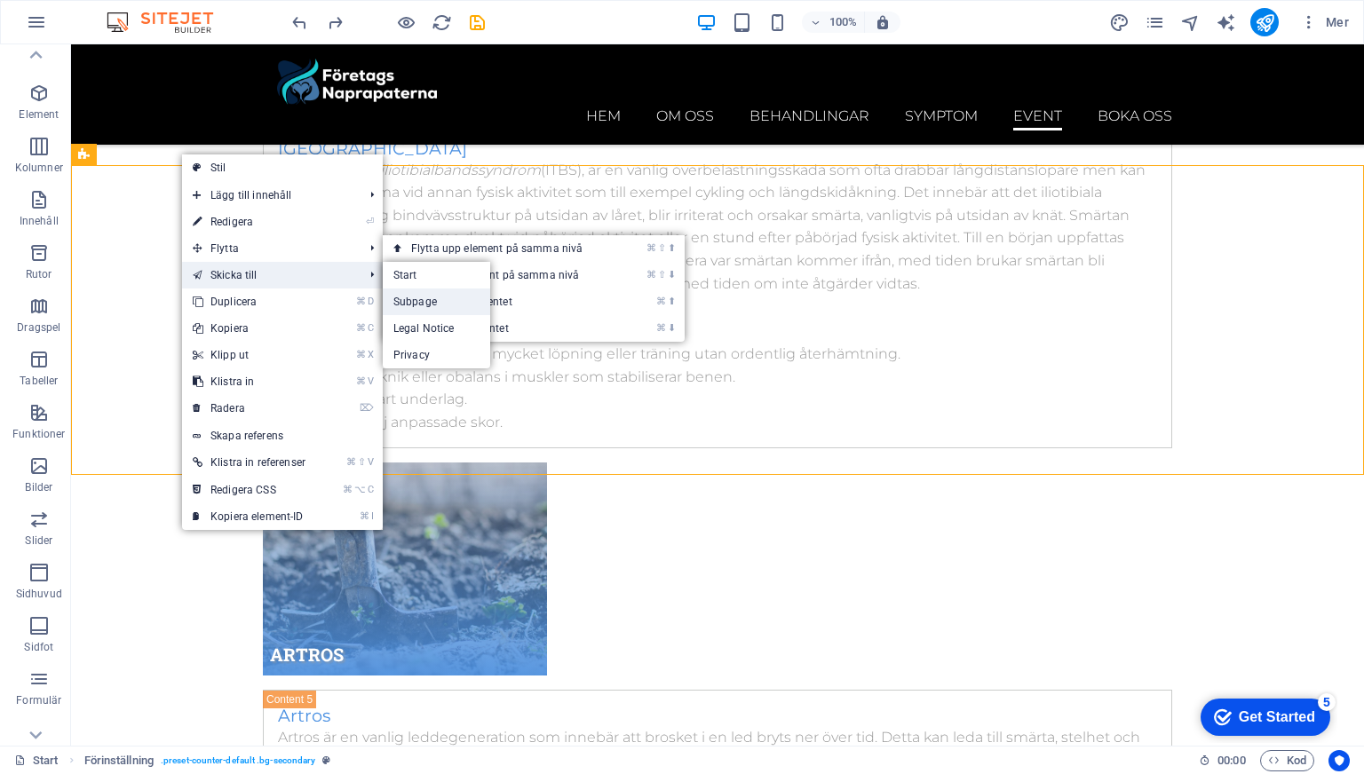
click at [466, 308] on link "Subpage" at bounding box center [436, 302] width 107 height 27
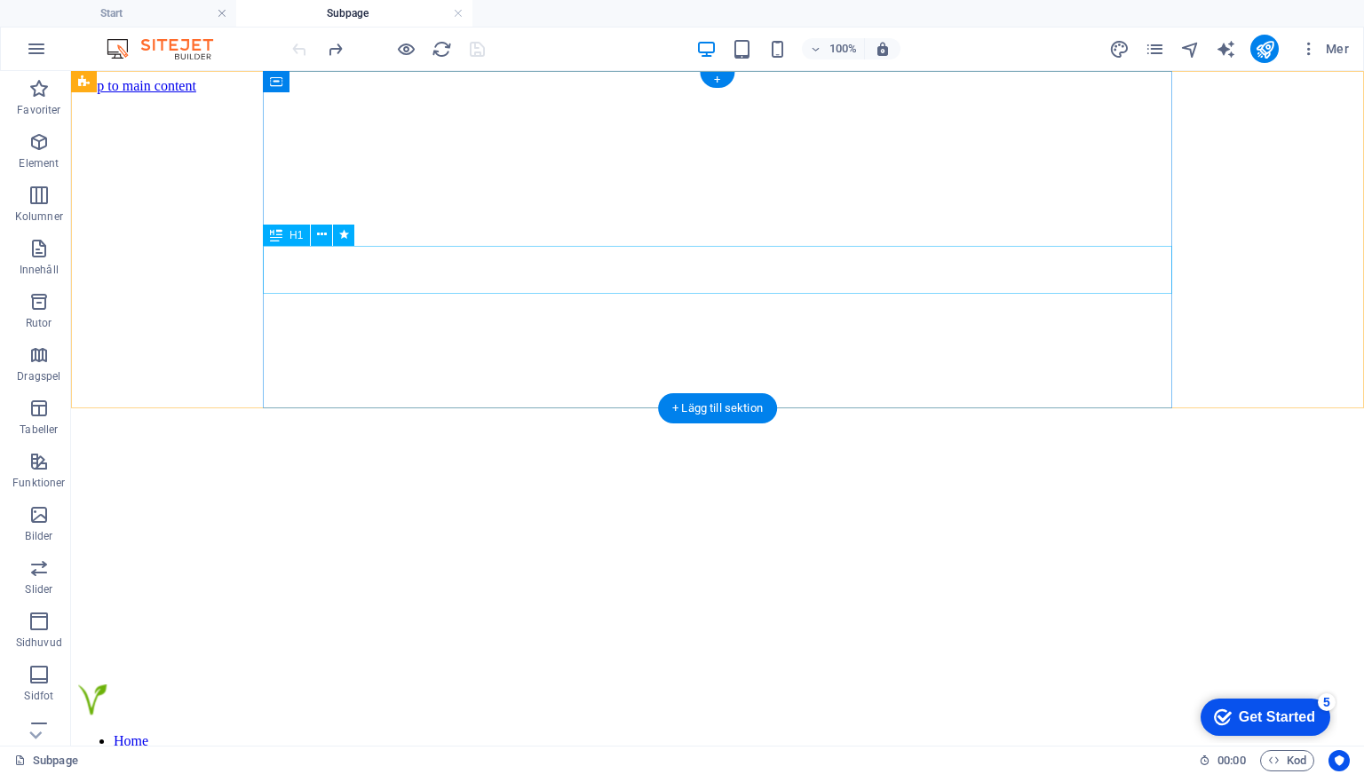
scroll to position [312, 0]
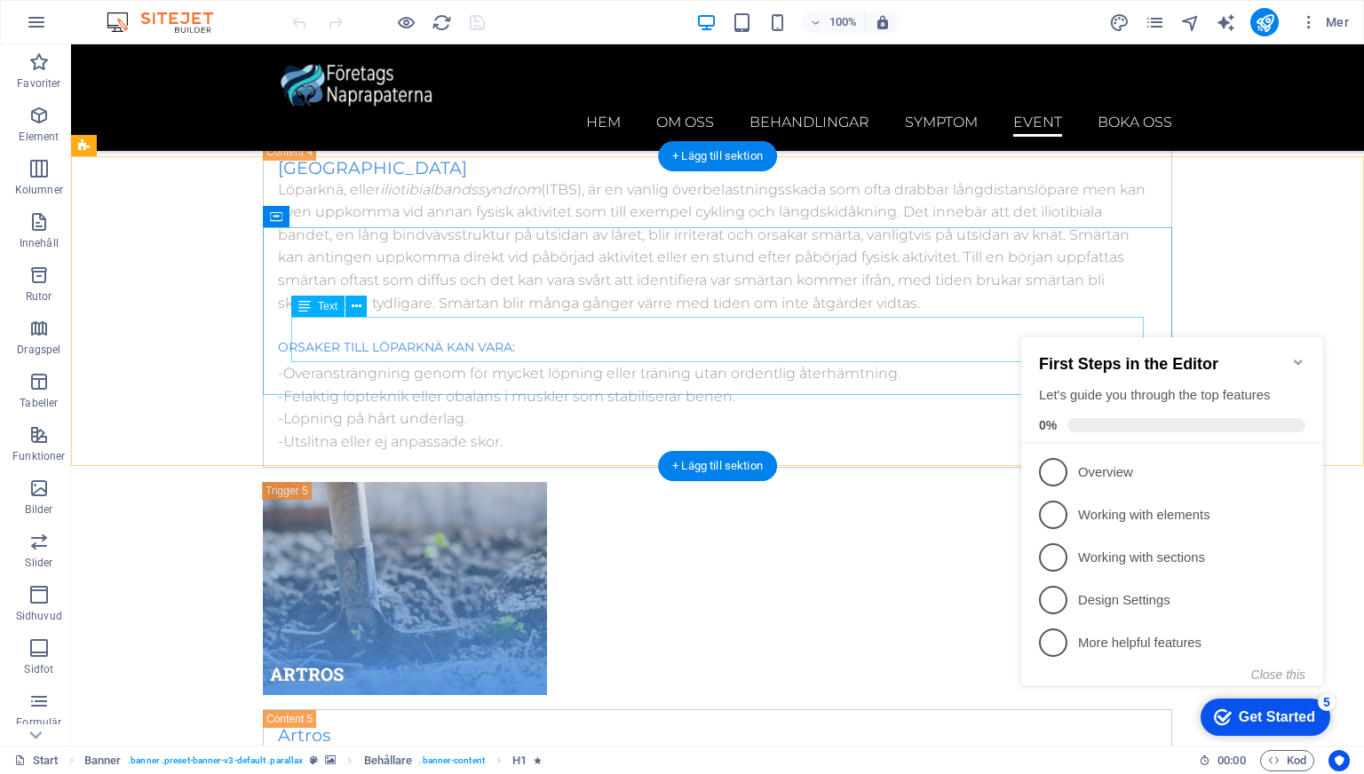
scroll to position [10561, 0]
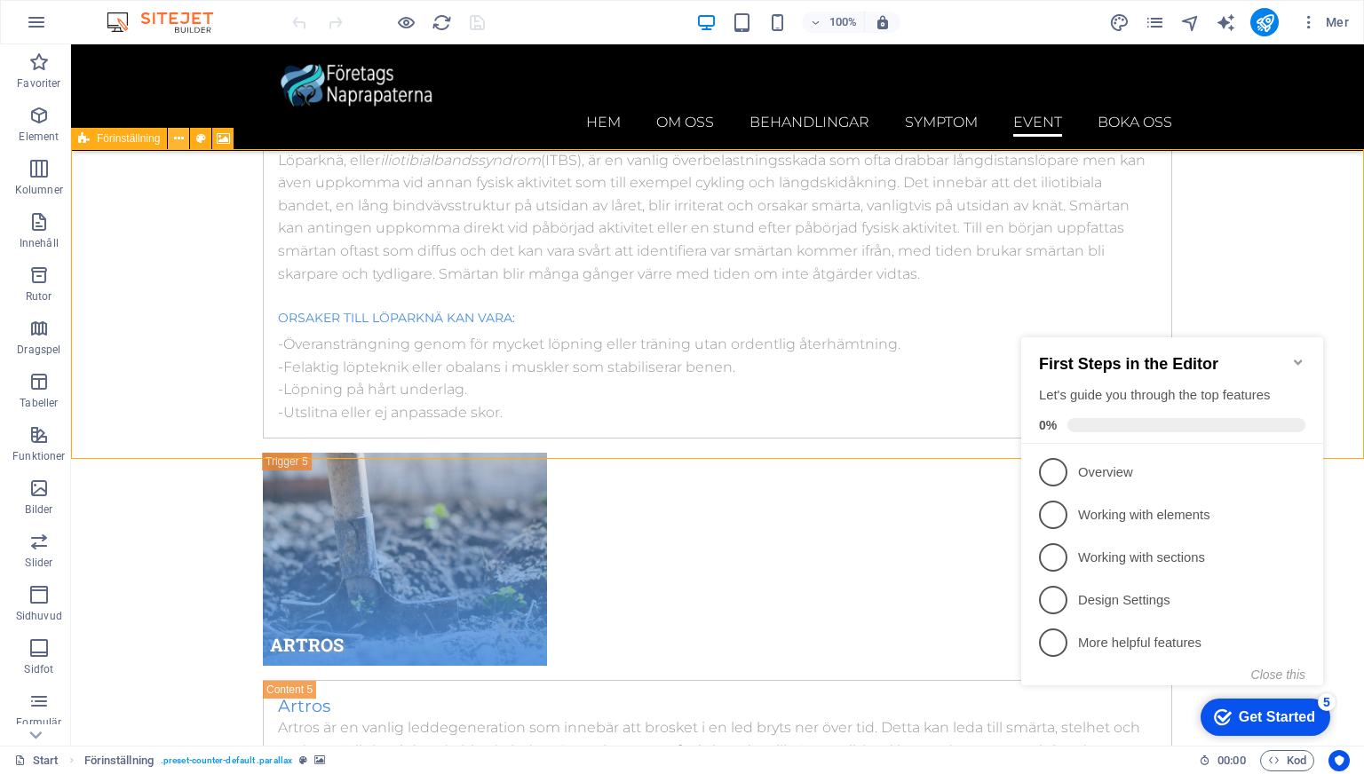
click at [176, 142] on icon at bounding box center [179, 139] width 10 height 19
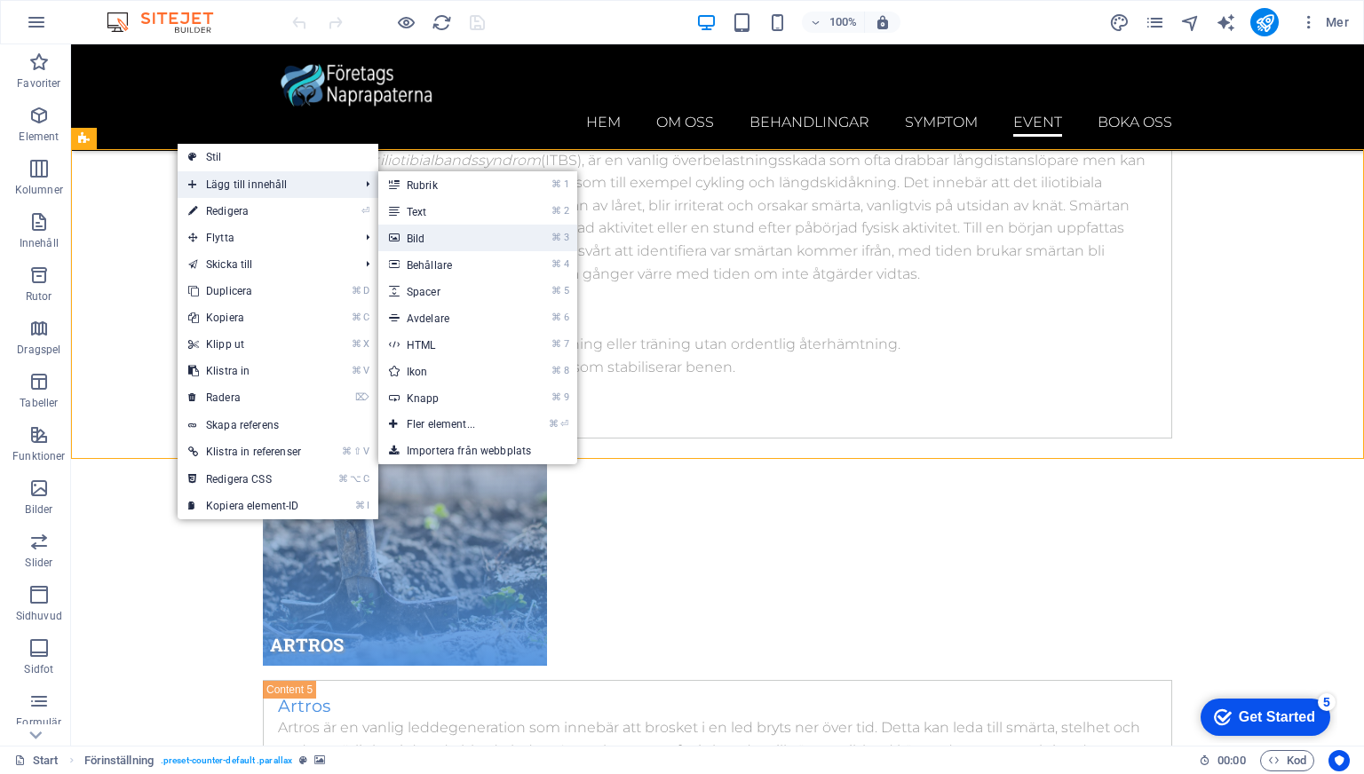
click at [455, 239] on link "⌘ 3 Bild" at bounding box center [444, 238] width 132 height 27
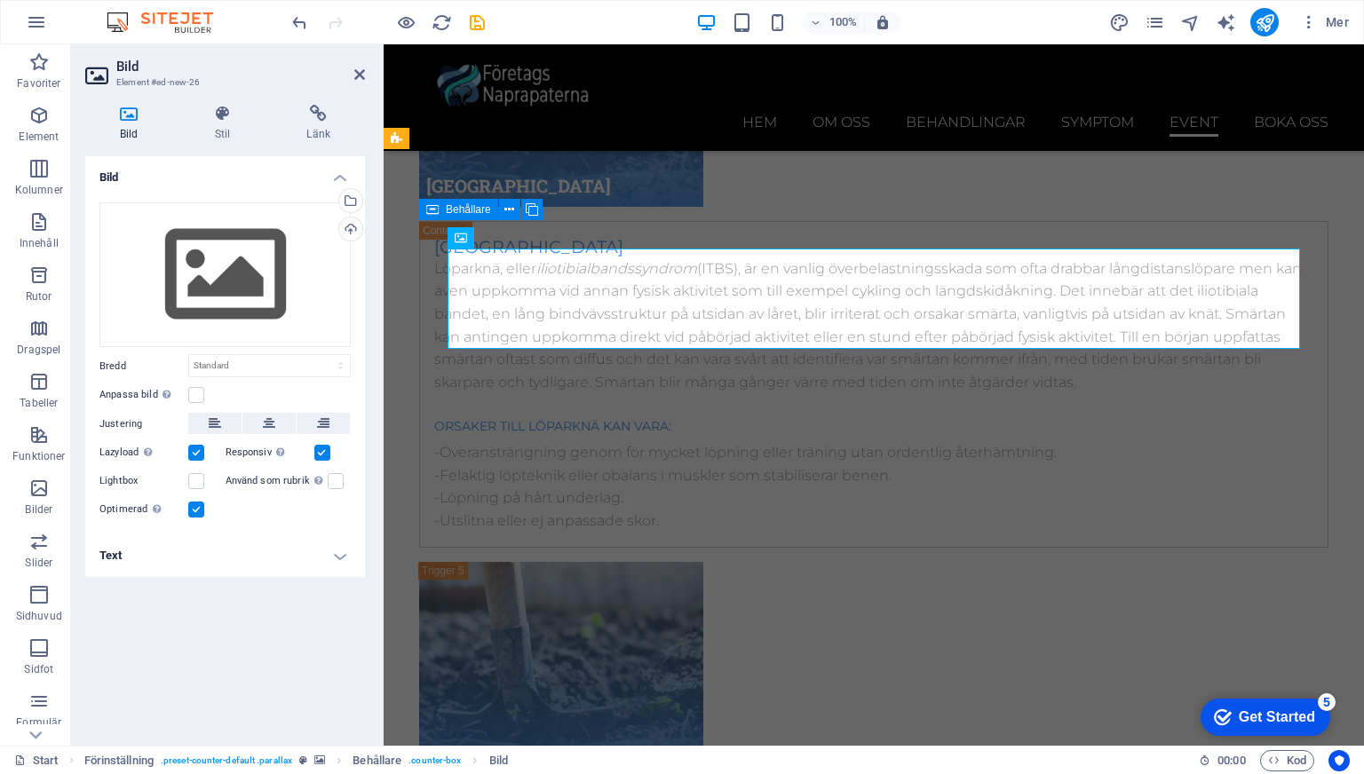
scroll to position [10810, 0]
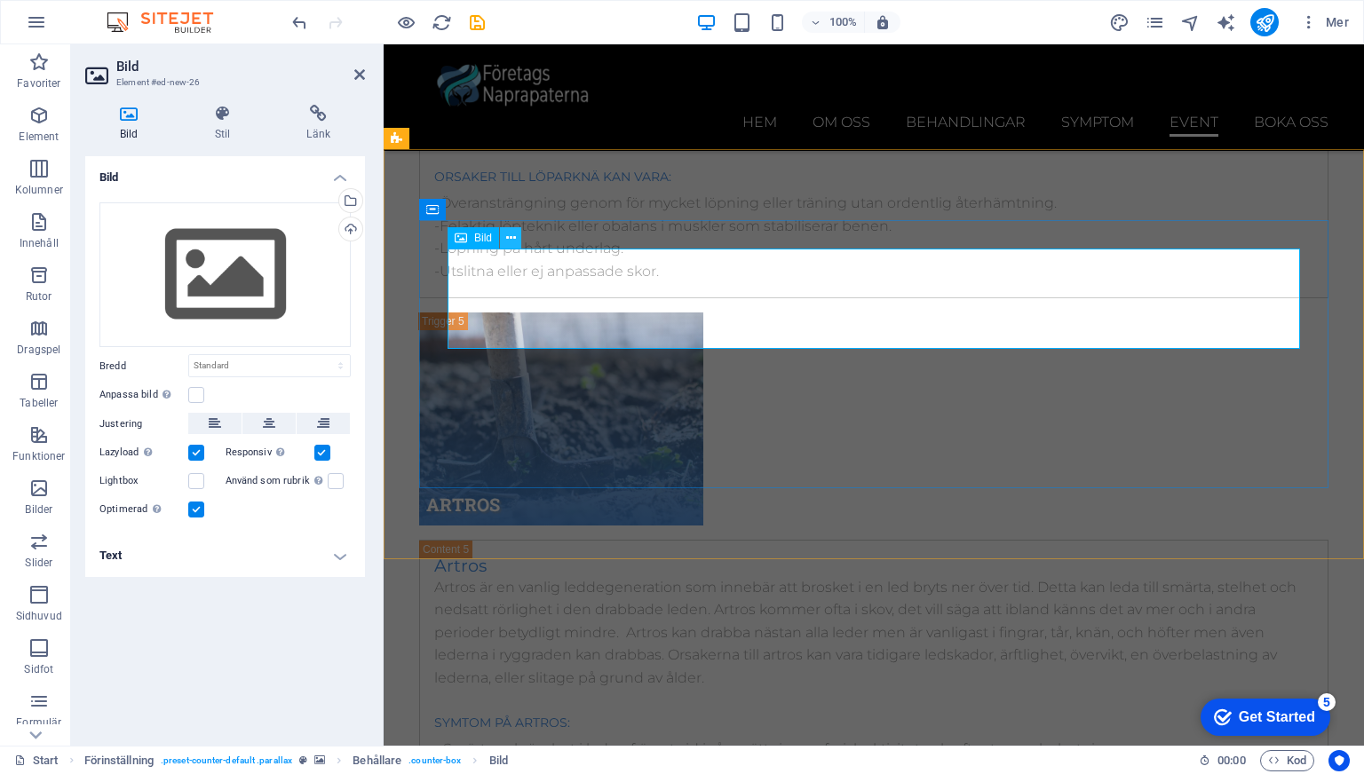
click at [511, 237] on icon at bounding box center [511, 238] width 10 height 19
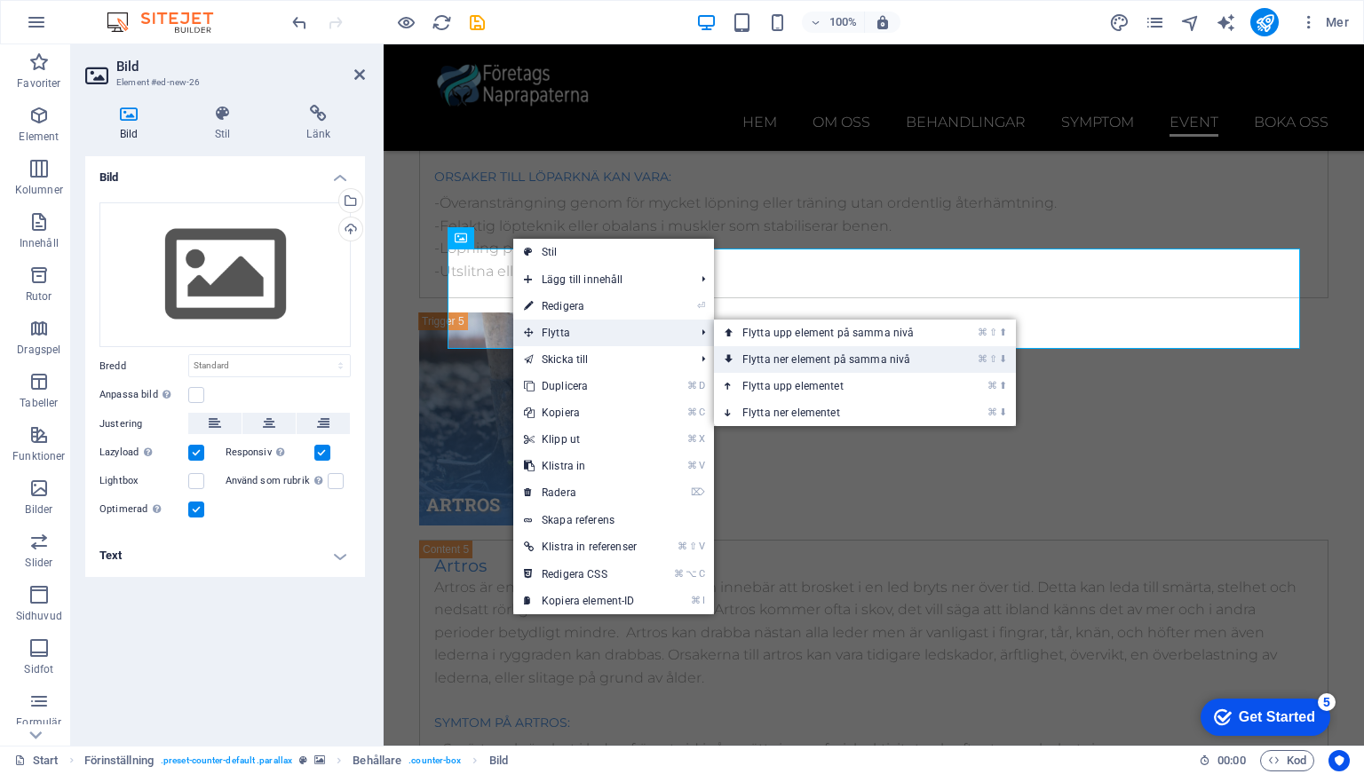
click at [794, 355] on link "⌘ ⇧ ⬇ Flytta ner element på samma nivå" at bounding box center [831, 359] width 235 height 27
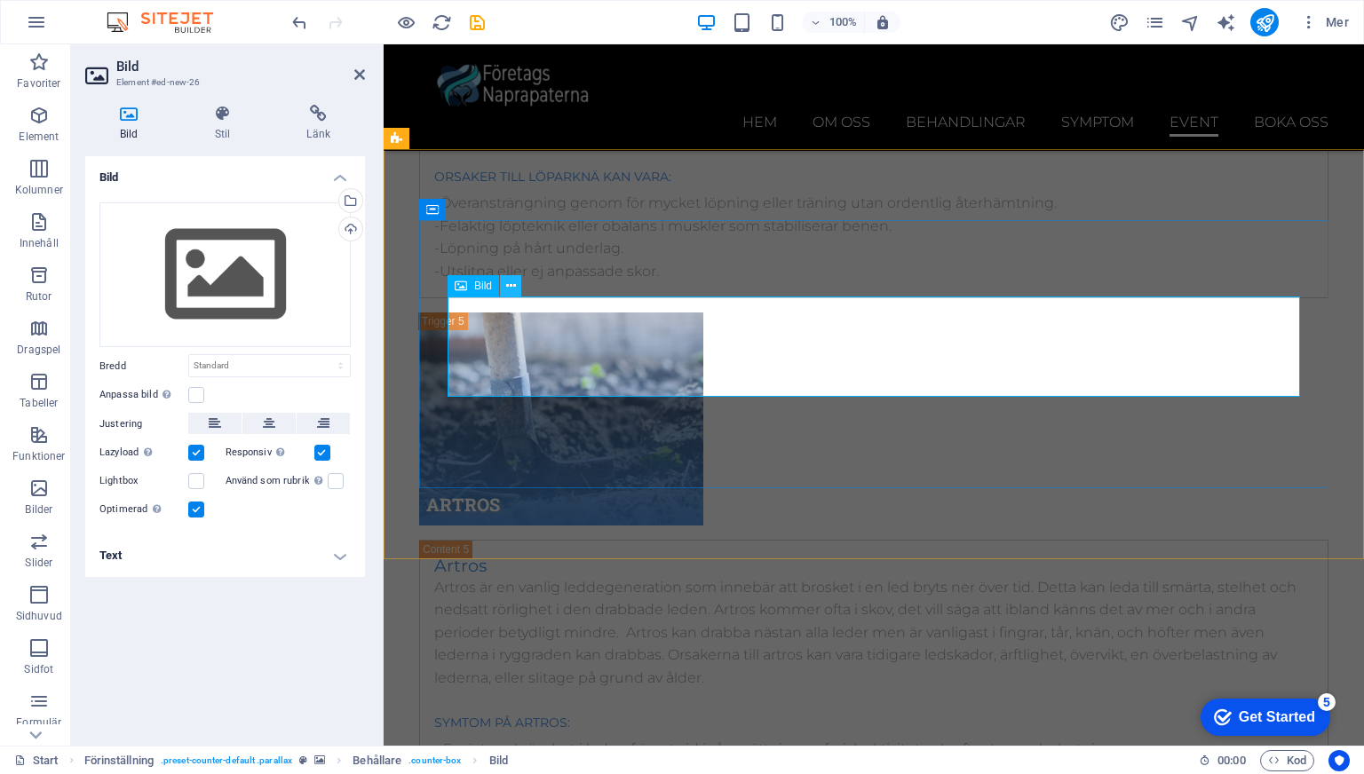
click at [511, 288] on icon at bounding box center [511, 286] width 10 height 19
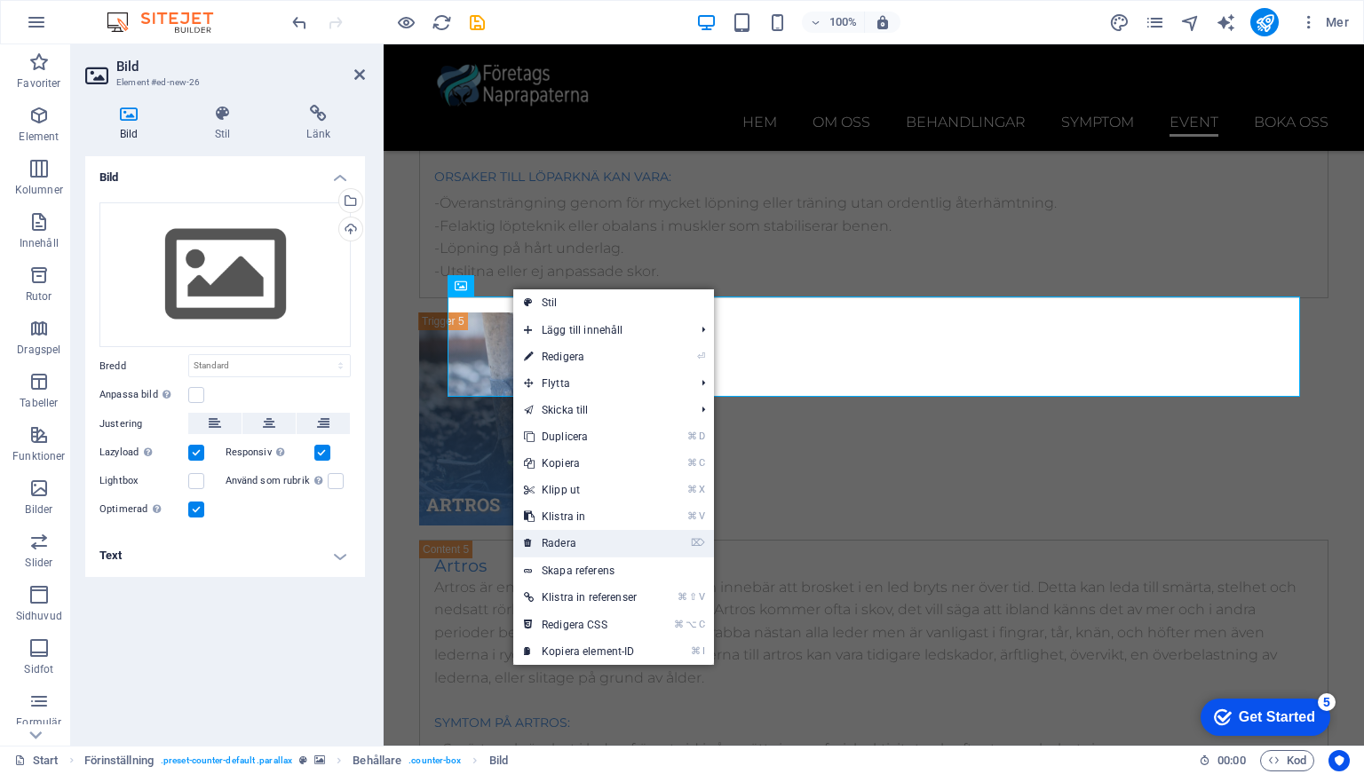
click at [580, 540] on link "⌦ Radera" at bounding box center [580, 543] width 134 height 27
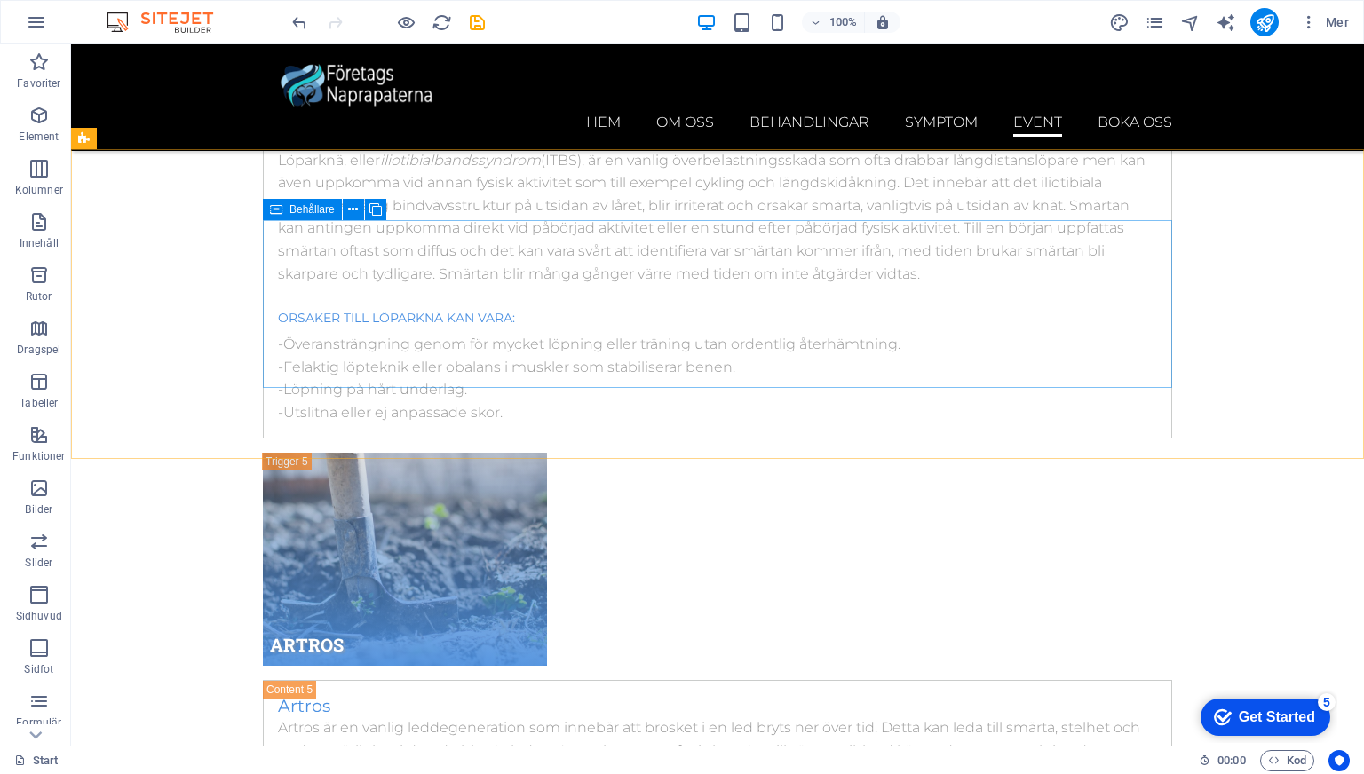
click at [292, 211] on span "Behållare" at bounding box center [311, 209] width 45 height 11
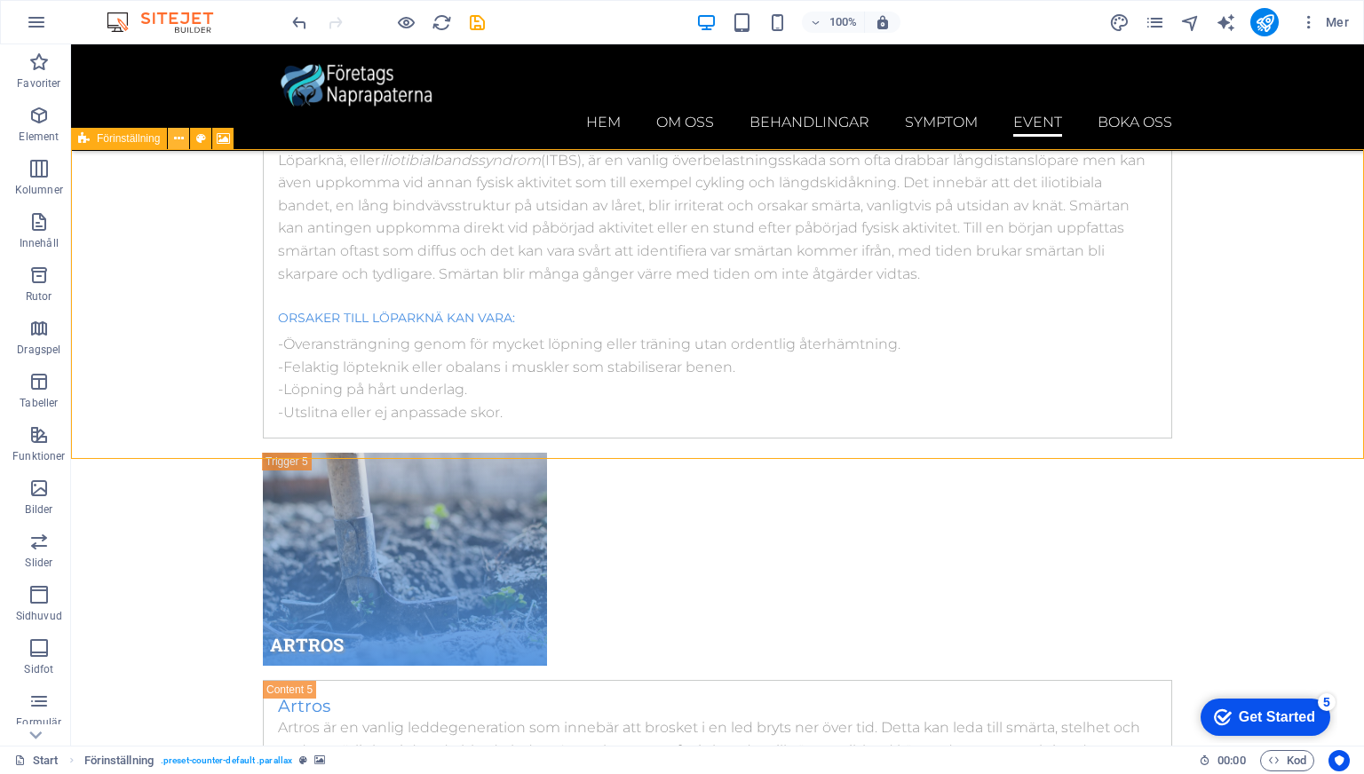
click at [176, 138] on icon at bounding box center [179, 139] width 10 height 19
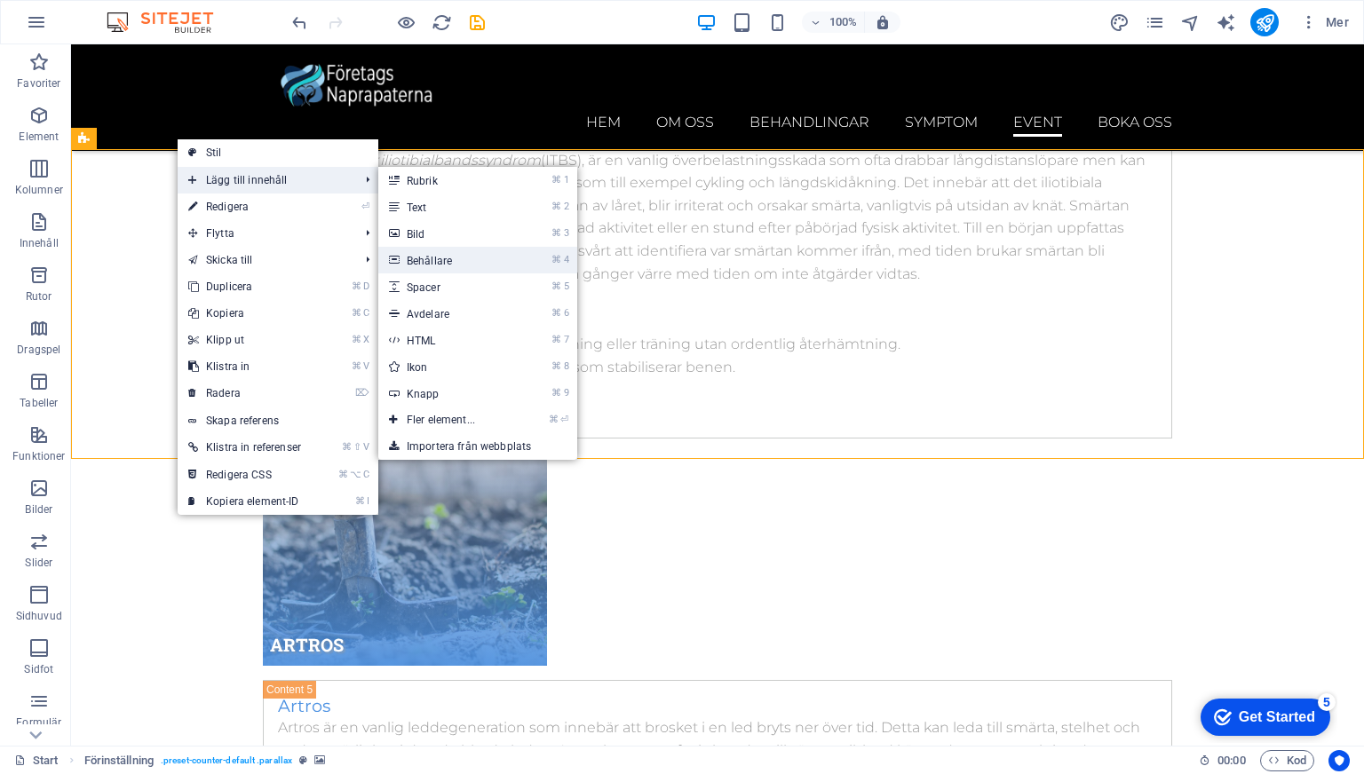
click at [425, 257] on link "⌘ 4 Behållare" at bounding box center [444, 260] width 132 height 27
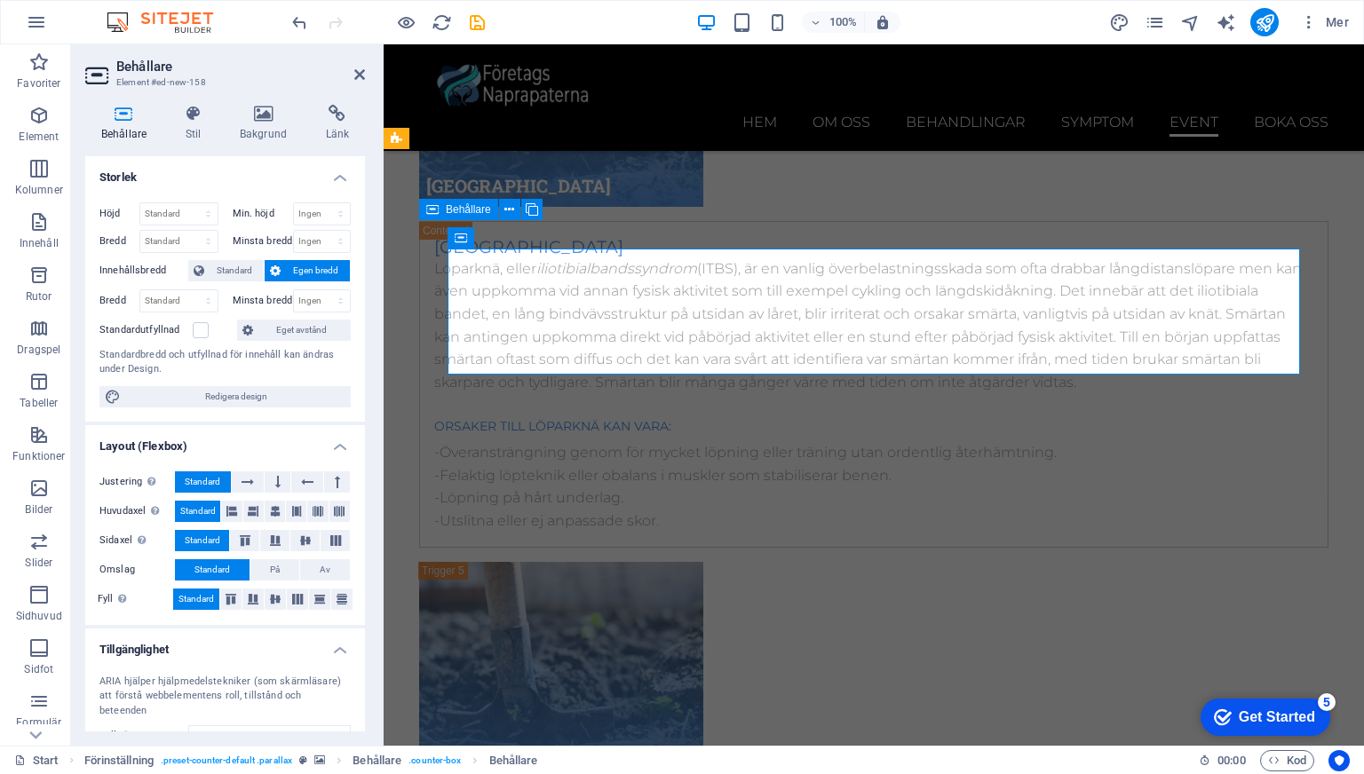
scroll to position [10810, 0]
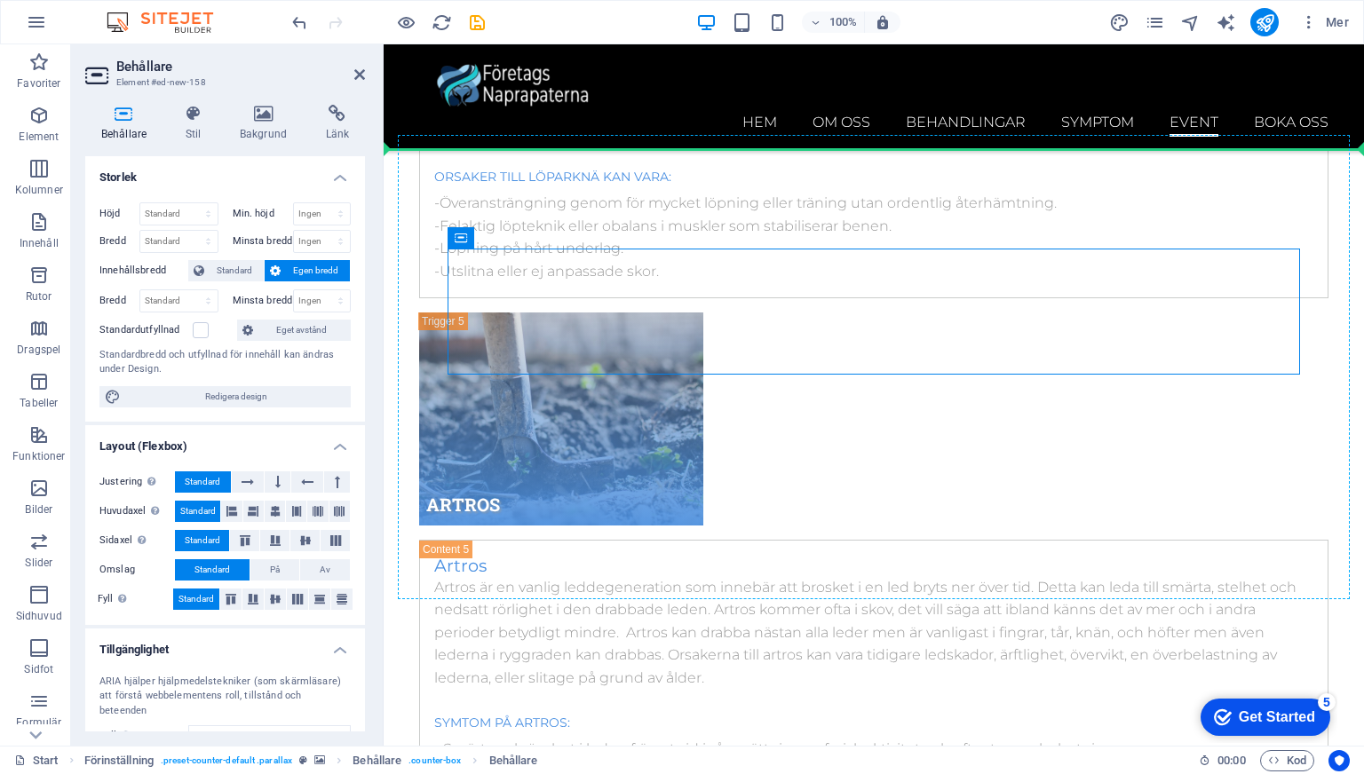
drag, startPoint x: 842, startPoint y: 281, endPoint x: 431, endPoint y: 225, distance: 413.8
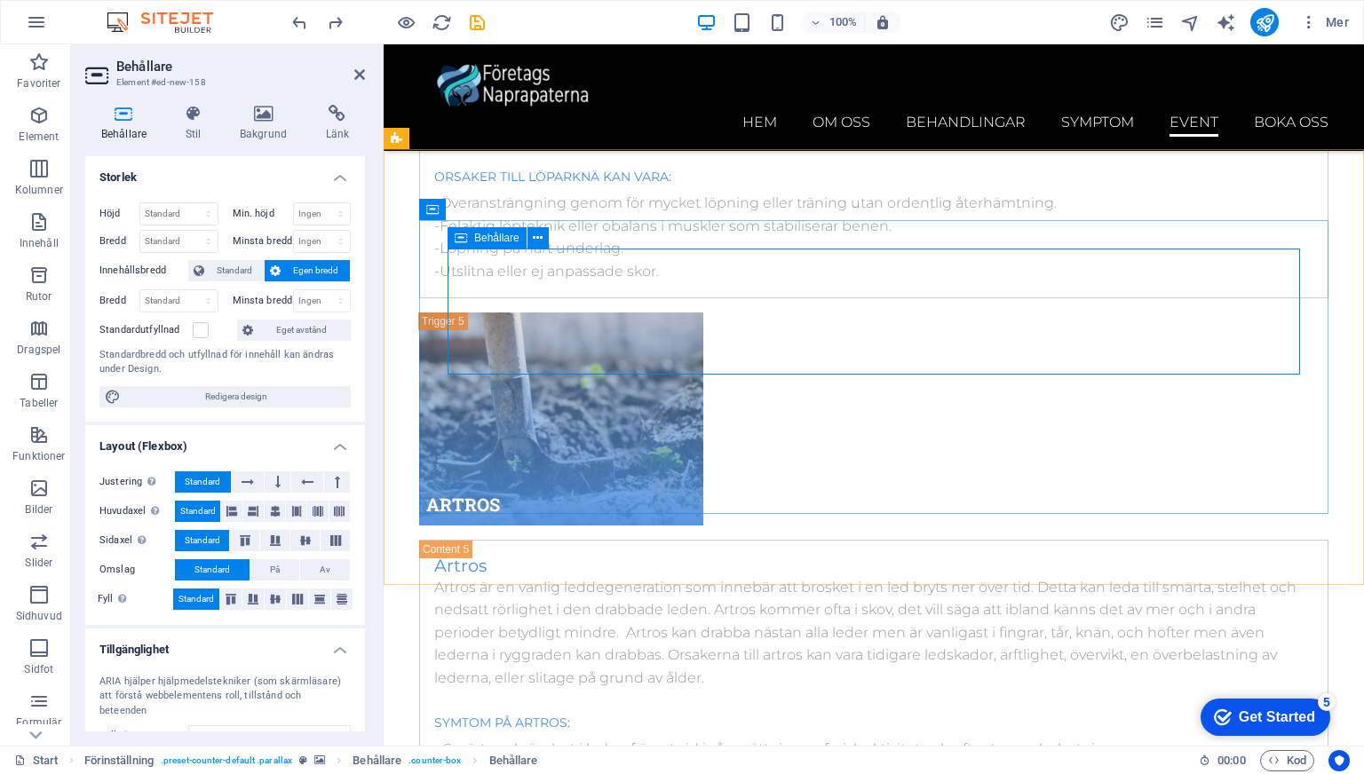
click at [493, 239] on span "Behållare" at bounding box center [496, 238] width 45 height 11
drag, startPoint x: 884, startPoint y: 282, endPoint x: 456, endPoint y: 263, distance: 428.3
click at [539, 236] on icon at bounding box center [538, 238] width 10 height 19
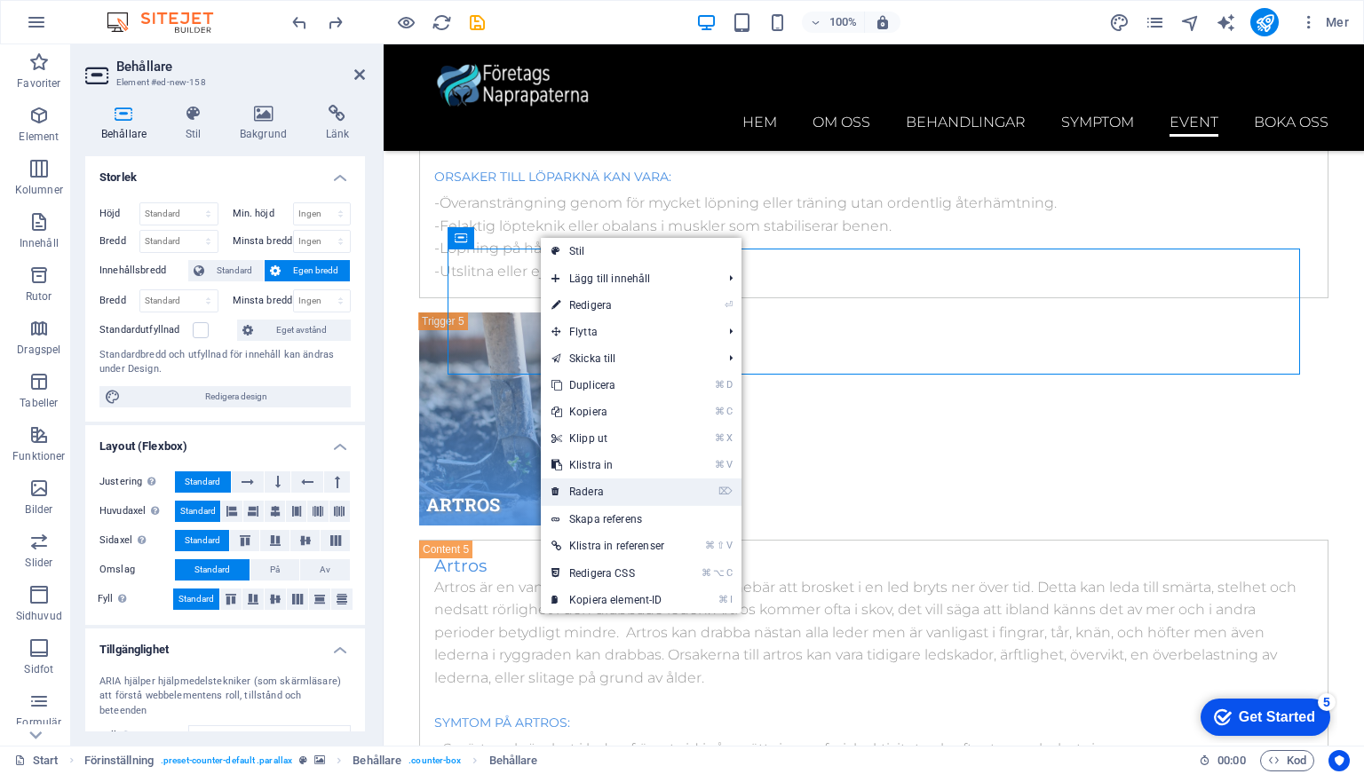
click at [660, 494] on link "⌦ Radera" at bounding box center [608, 491] width 134 height 27
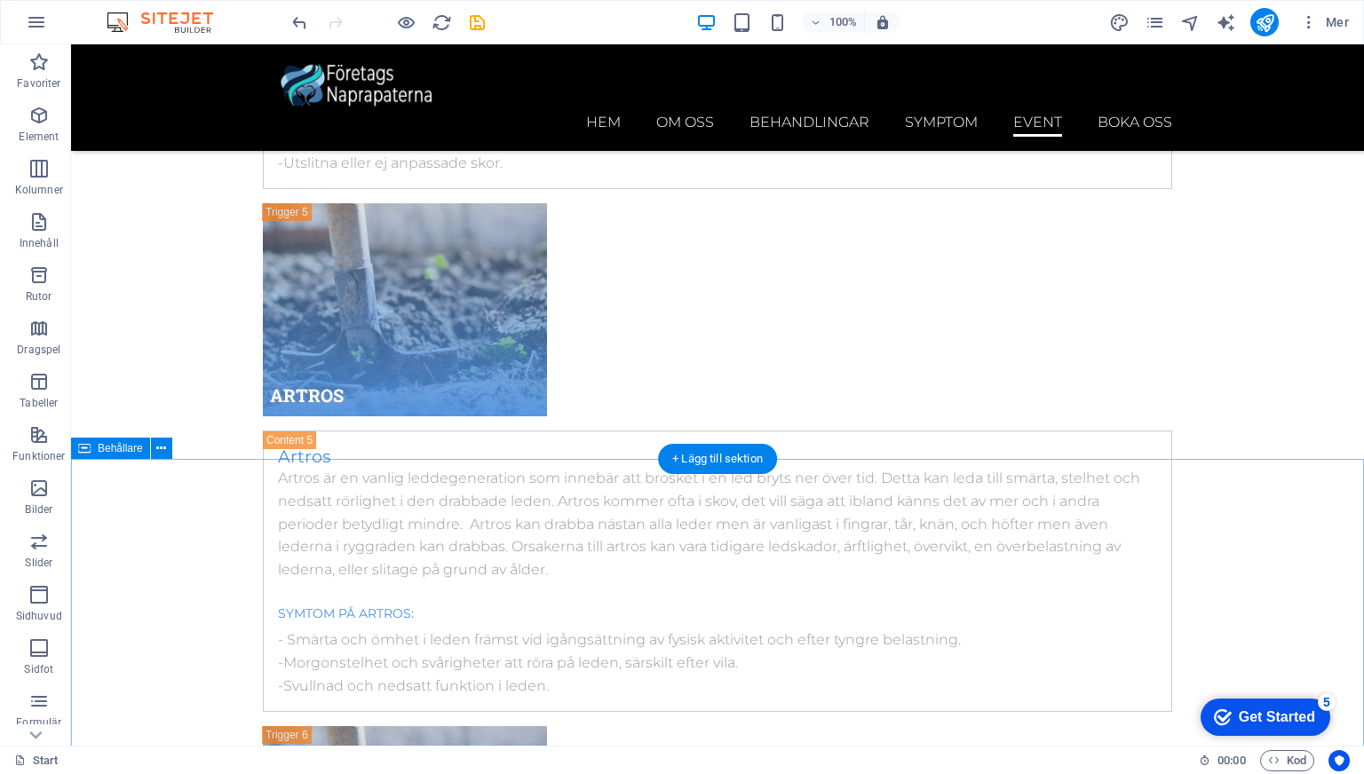
scroll to position [10561, 0]
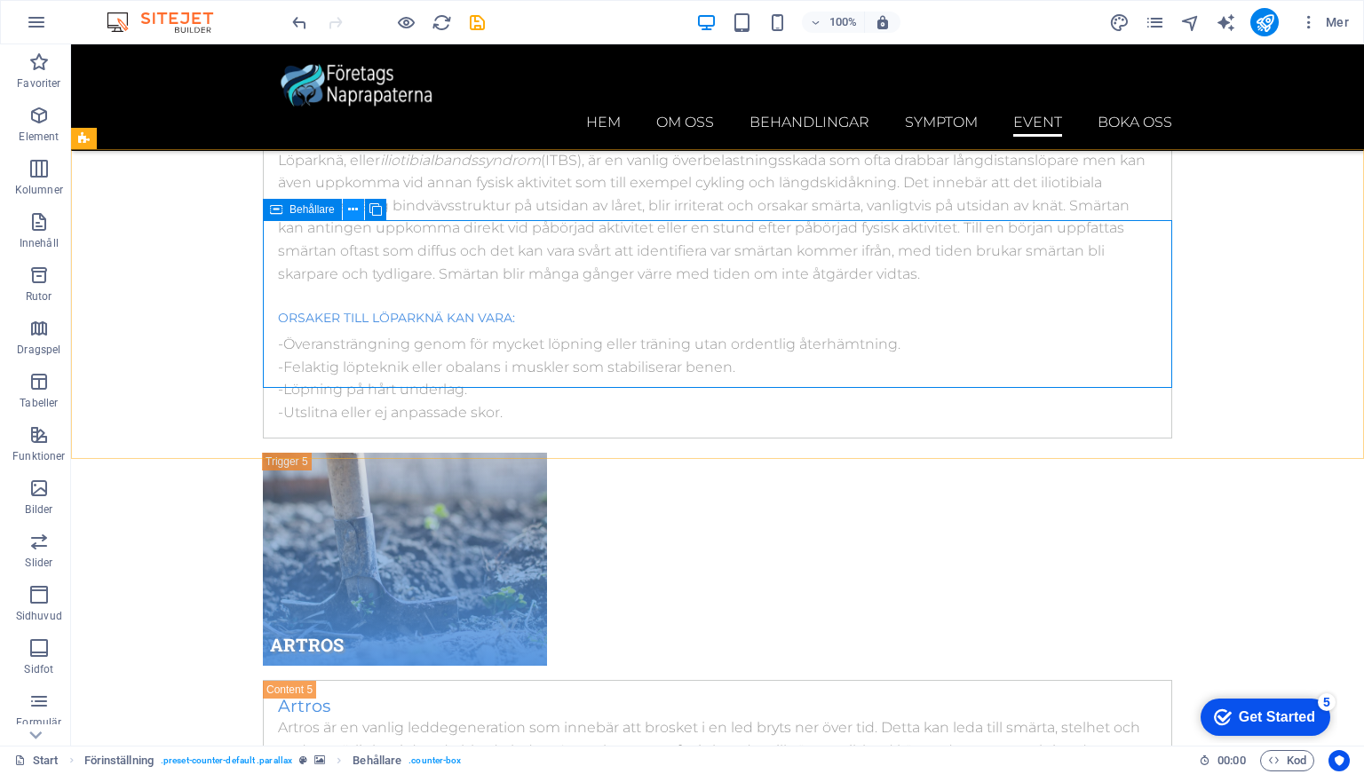
click at [350, 210] on icon at bounding box center [353, 210] width 10 height 19
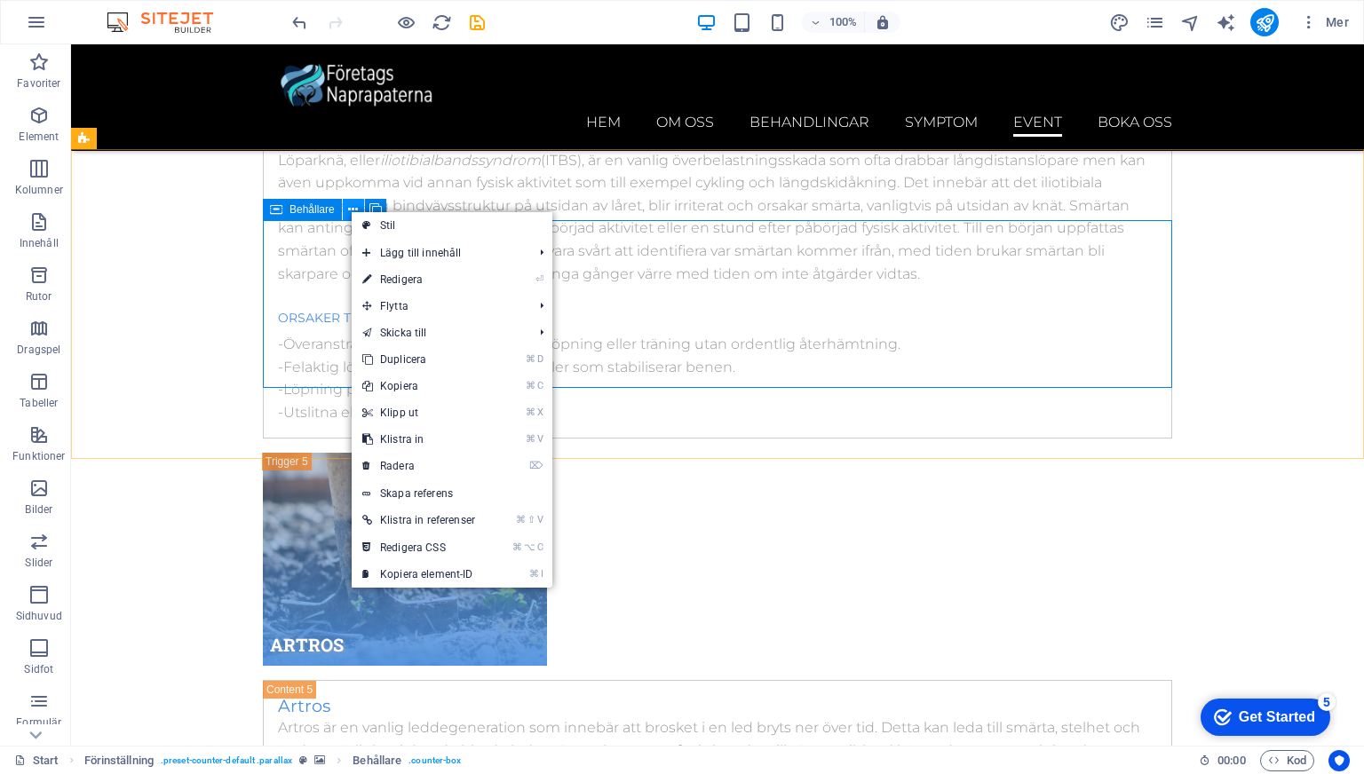
click at [350, 210] on icon at bounding box center [353, 210] width 10 height 19
click at [376, 207] on icon at bounding box center [375, 210] width 12 height 19
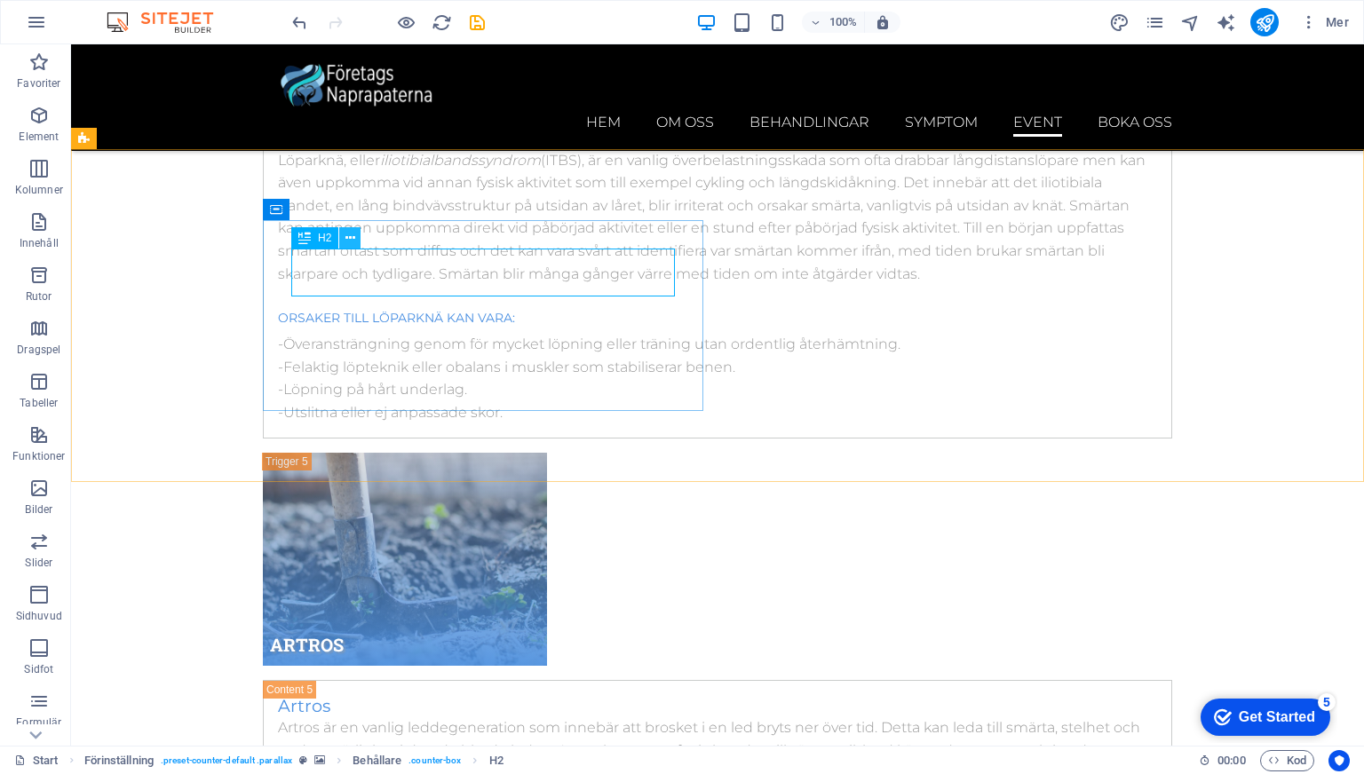
click at [348, 238] on icon at bounding box center [350, 238] width 10 height 19
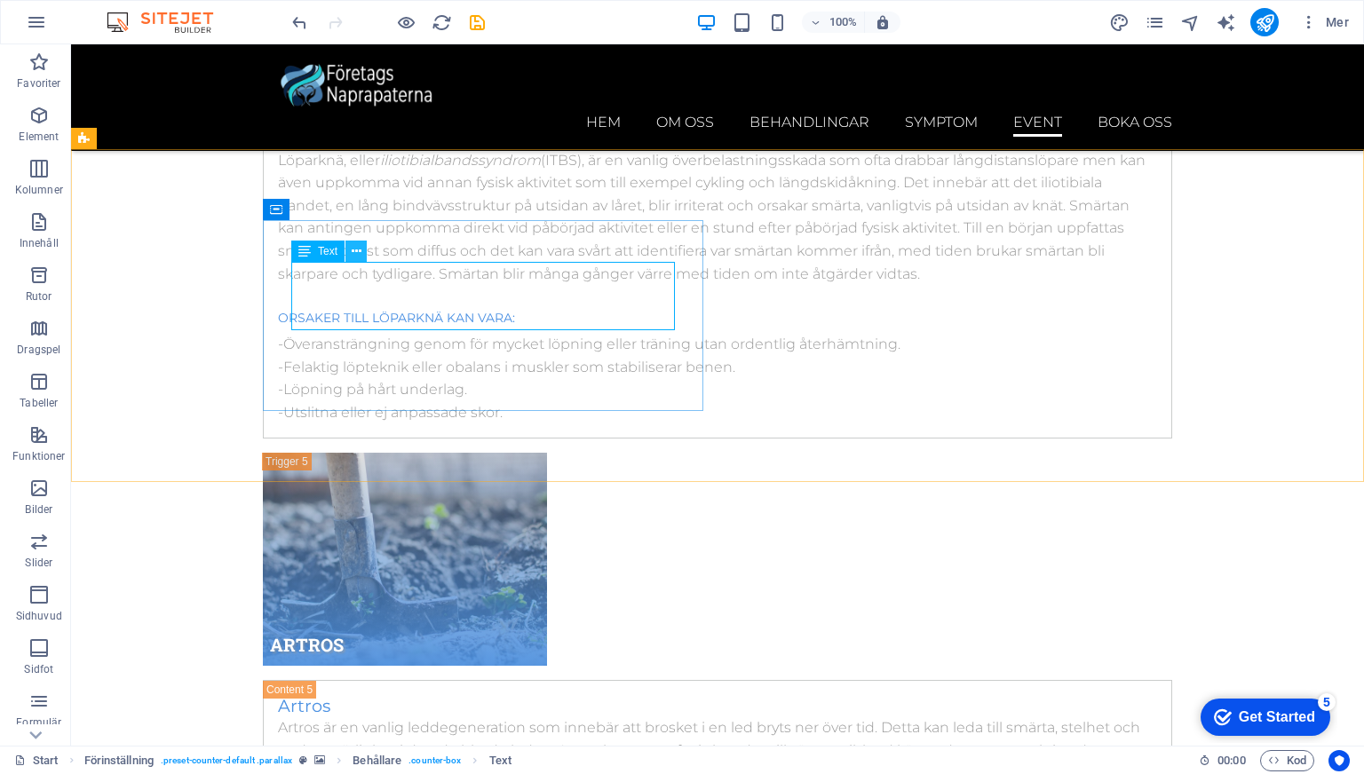
click at [353, 253] on icon at bounding box center [357, 251] width 10 height 19
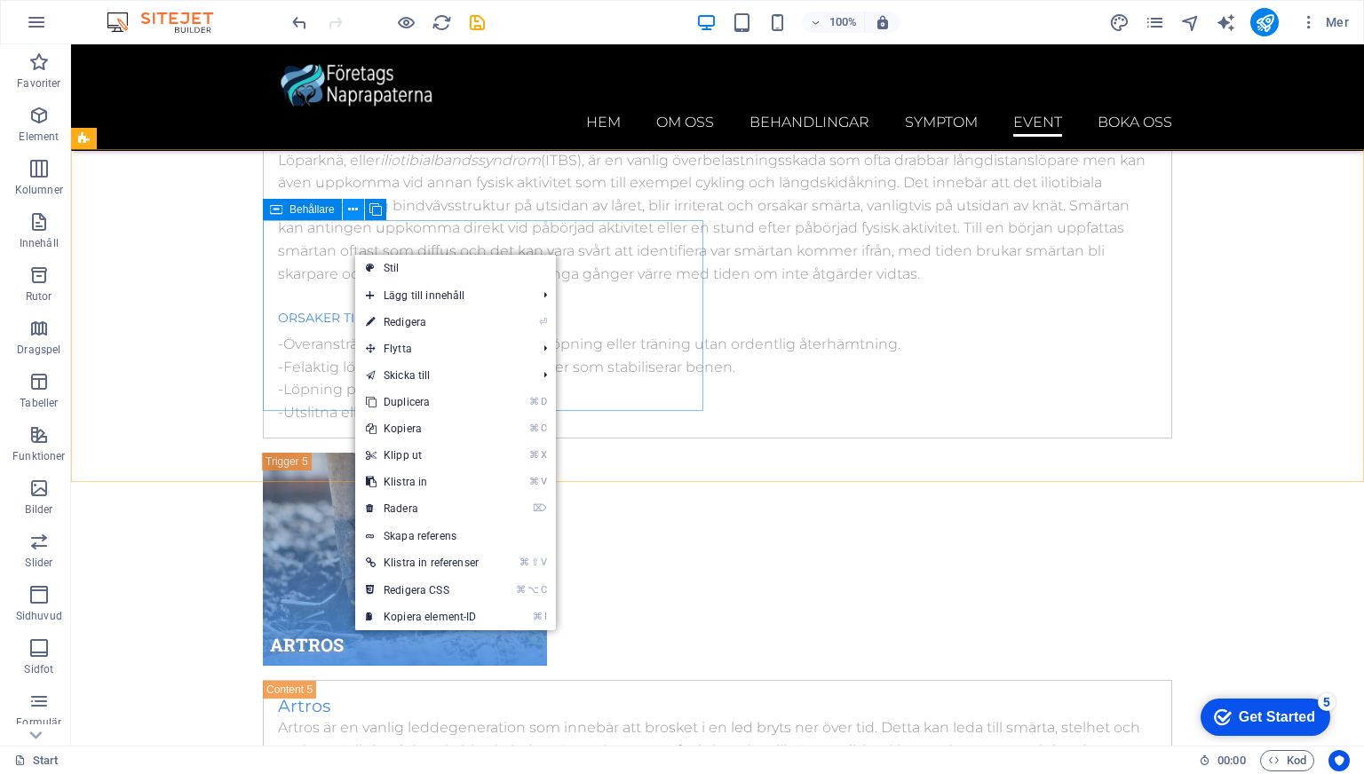
click at [354, 212] on icon at bounding box center [353, 210] width 10 height 19
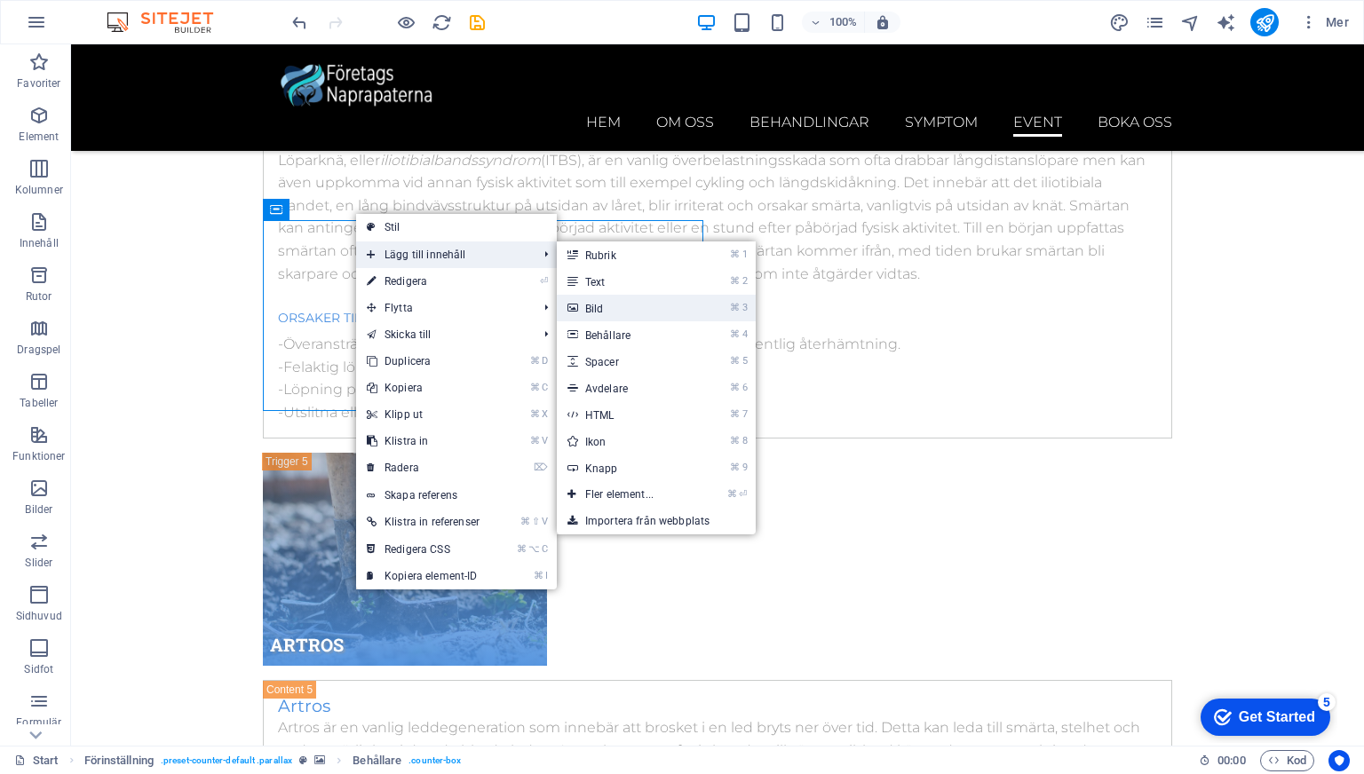
click at [605, 313] on link "⌘ 3 Bild" at bounding box center [623, 308] width 132 height 27
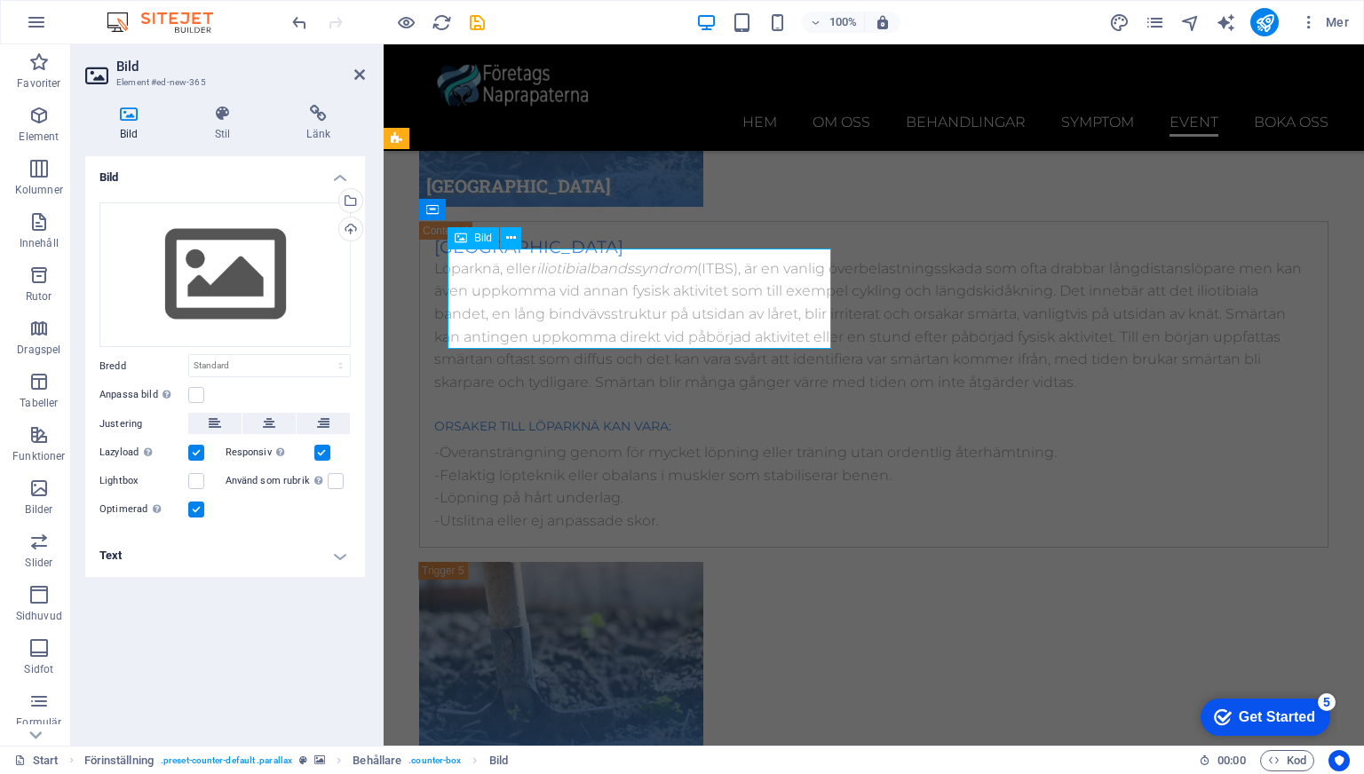
scroll to position [10810, 0]
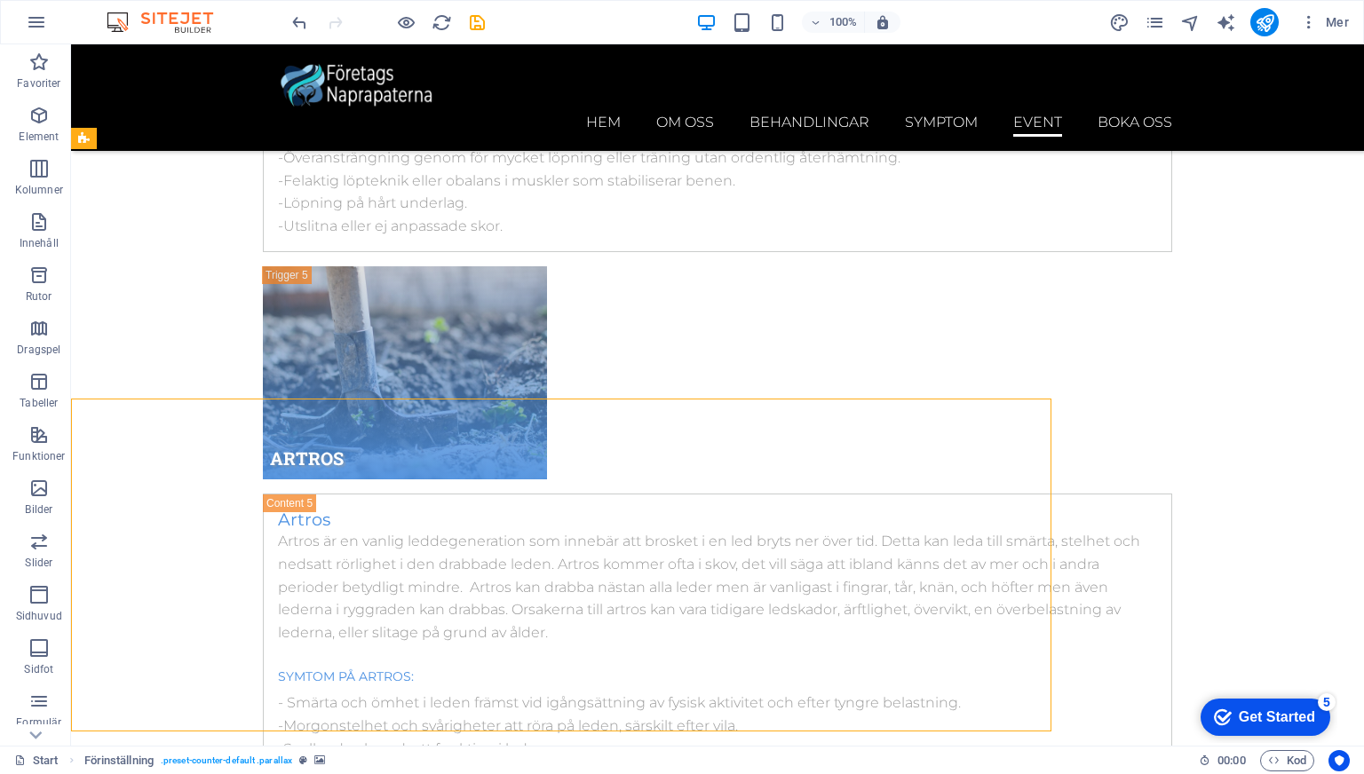
scroll to position [10561, 0]
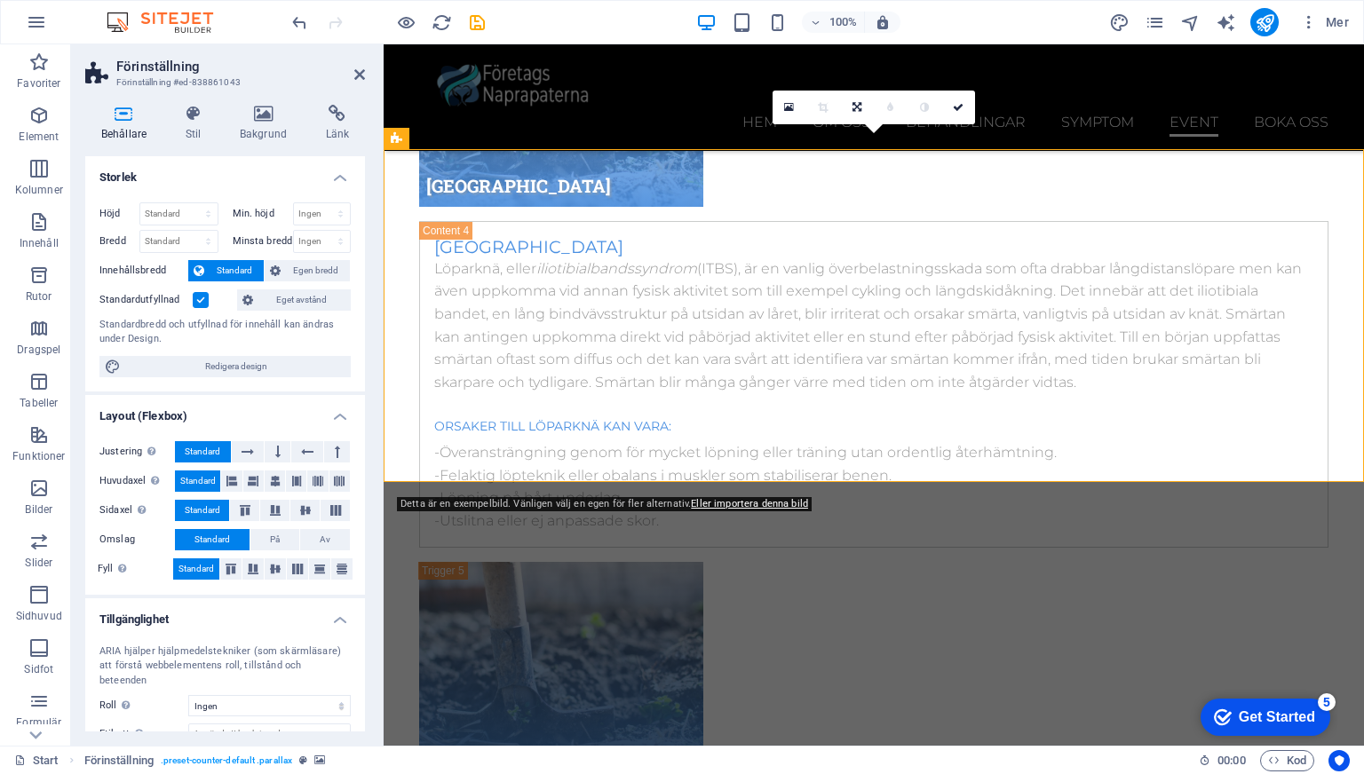
scroll to position [10810, 0]
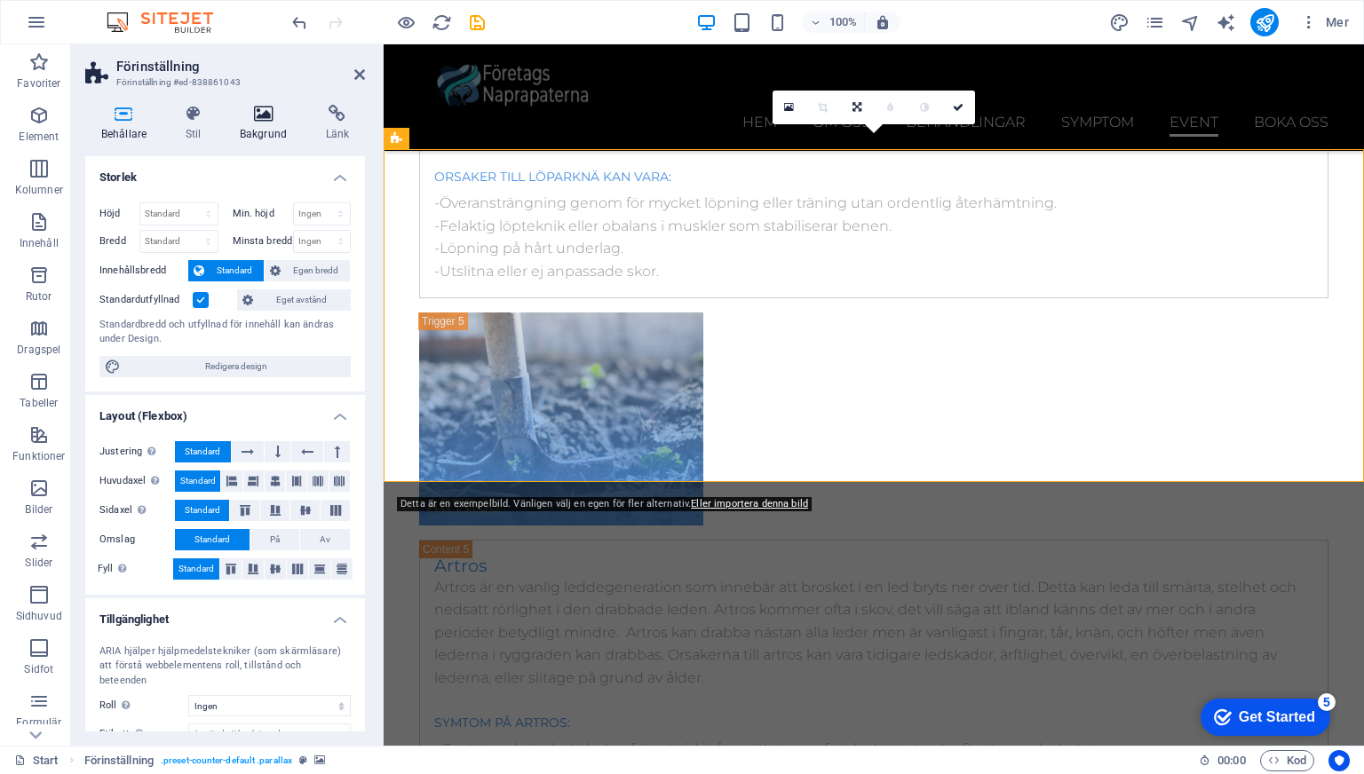
click at [257, 133] on h4 "Bakgrund" at bounding box center [267, 123] width 86 height 37
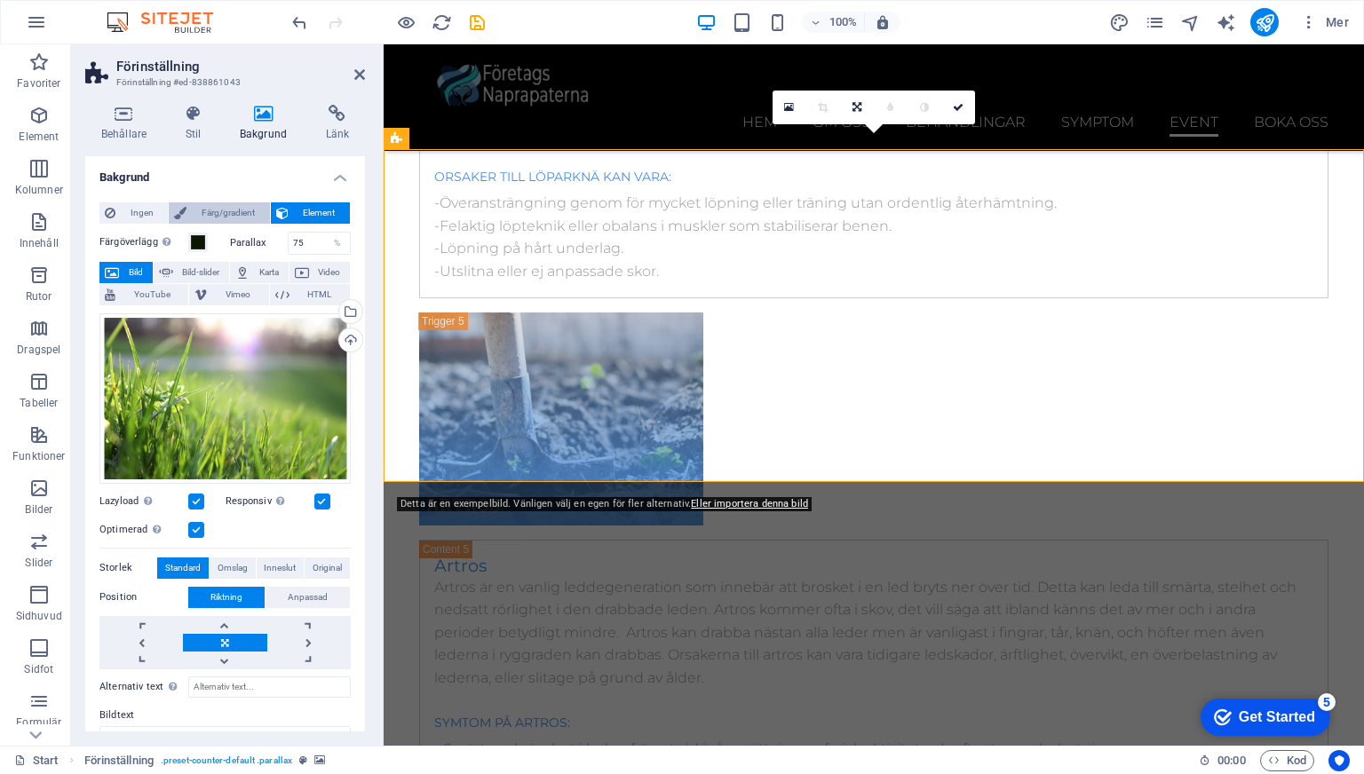
click at [197, 216] on span "Färg/gradient" at bounding box center [228, 212] width 72 height 21
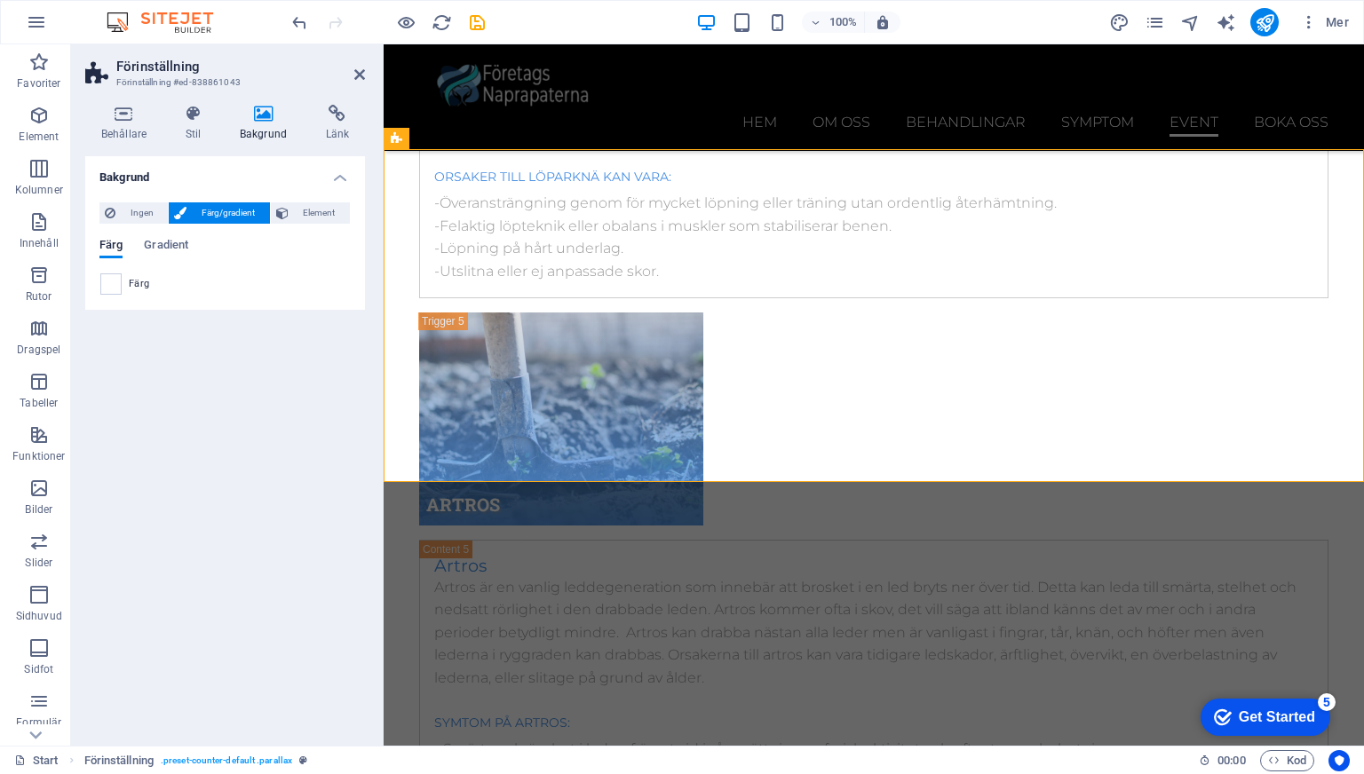
click at [113, 295] on div "Färg Gradient Färg" at bounding box center [224, 267] width 251 height 57
click at [112, 289] on span at bounding box center [111, 284] width 20 height 20
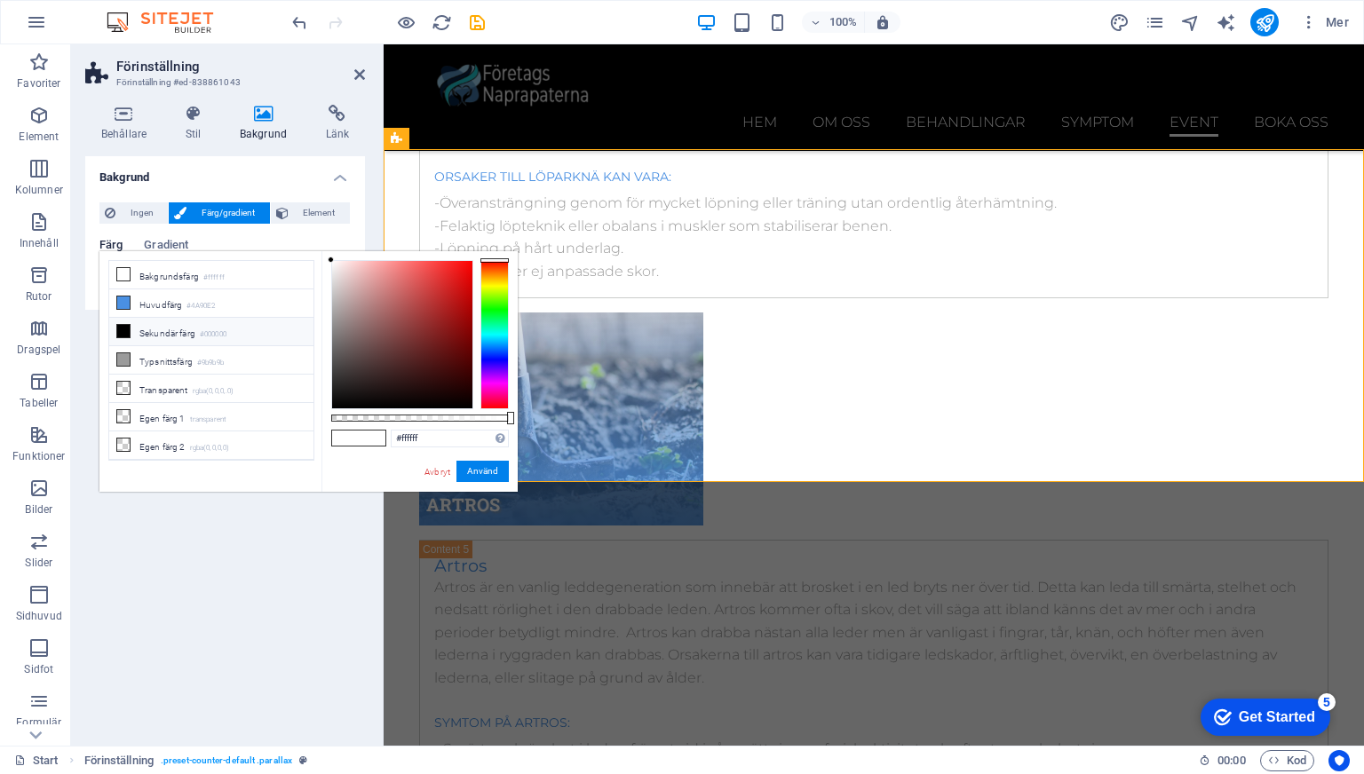
click at [133, 322] on li "Sekundär färg #000000" at bounding box center [211, 332] width 204 height 28
type input "#000000"
drag, startPoint x: 467, startPoint y: 471, endPoint x: 83, endPoint y: 426, distance: 386.2
click at [467, 471] on button "Använd" at bounding box center [482, 471] width 52 height 21
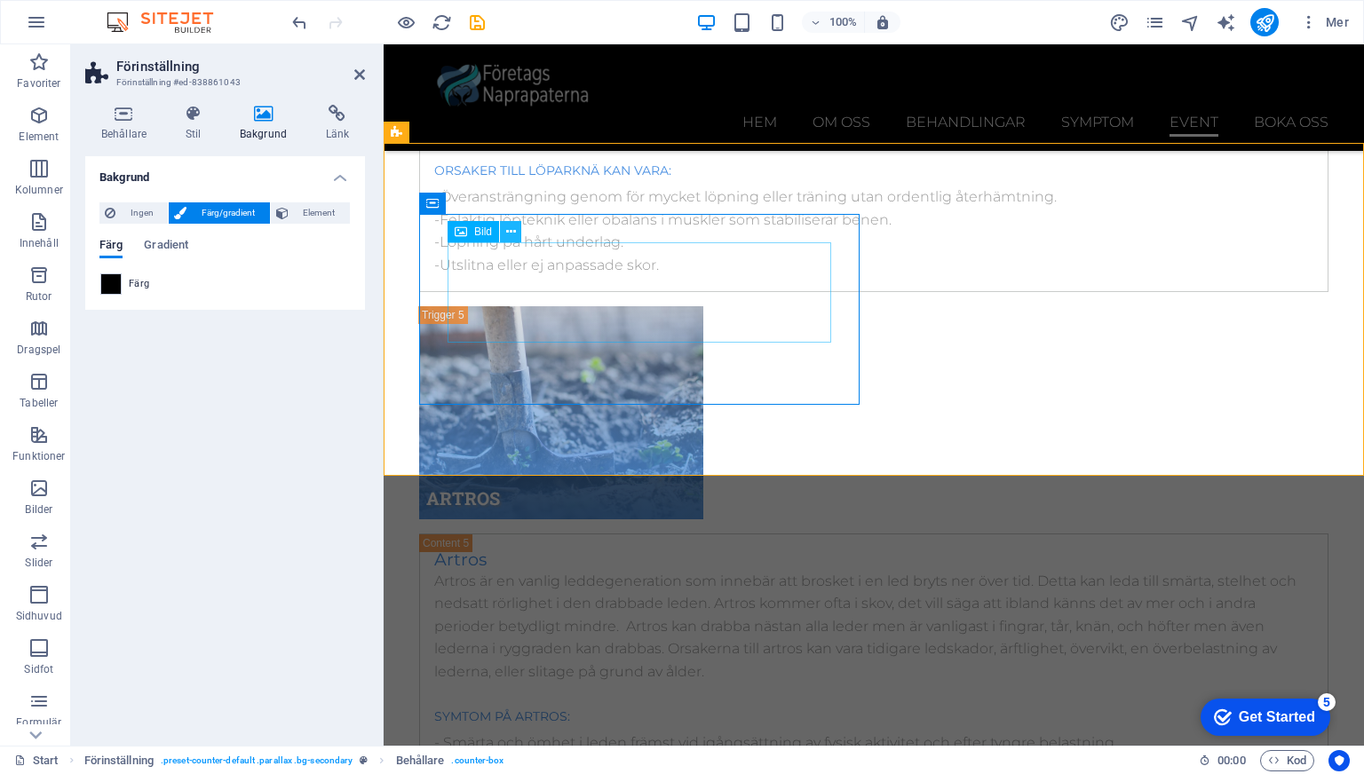
click at [514, 232] on icon at bounding box center [511, 232] width 10 height 19
click at [484, 233] on span "Bild" at bounding box center [483, 231] width 18 height 11
click at [485, 233] on span "Bild" at bounding box center [483, 231] width 18 height 11
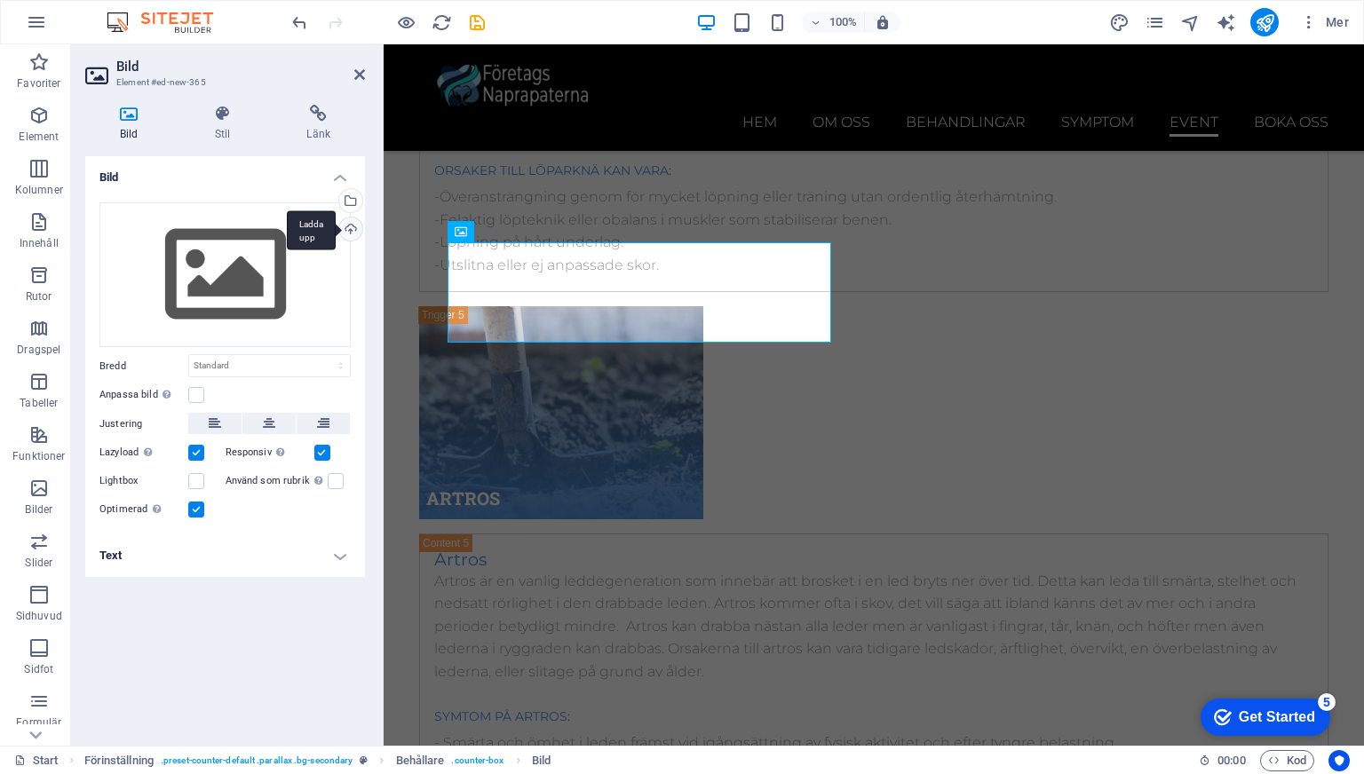
click at [349, 228] on div "Ladda upp" at bounding box center [349, 230] width 27 height 27
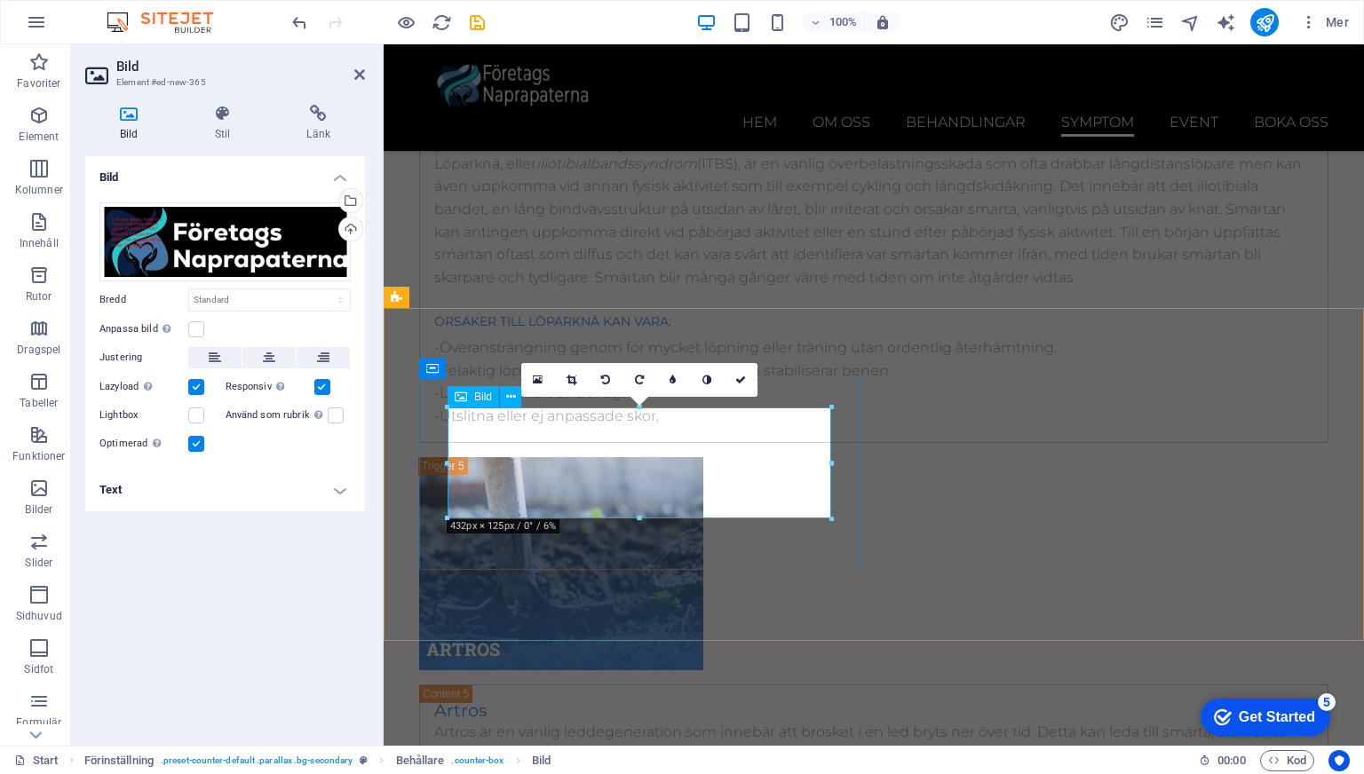
scroll to position [10683, 0]
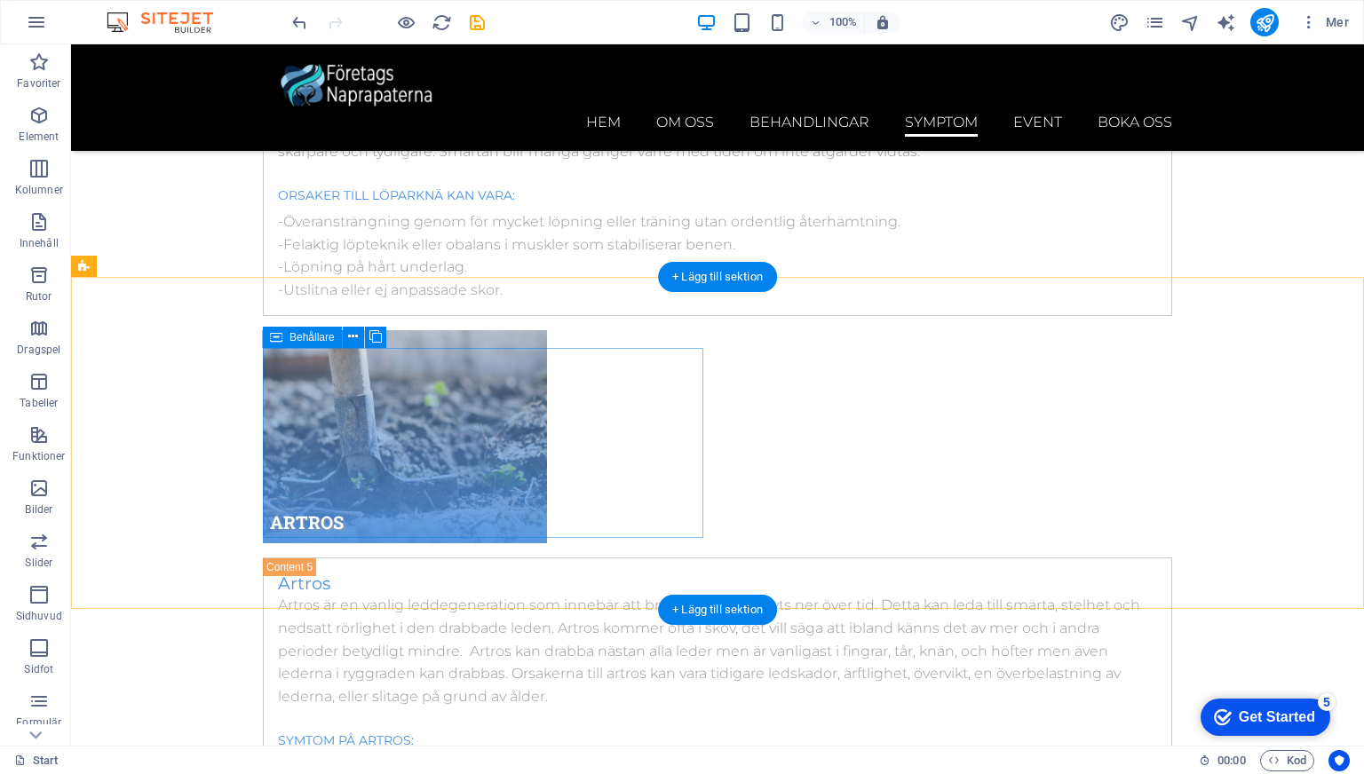
scroll to position [10433, 0]
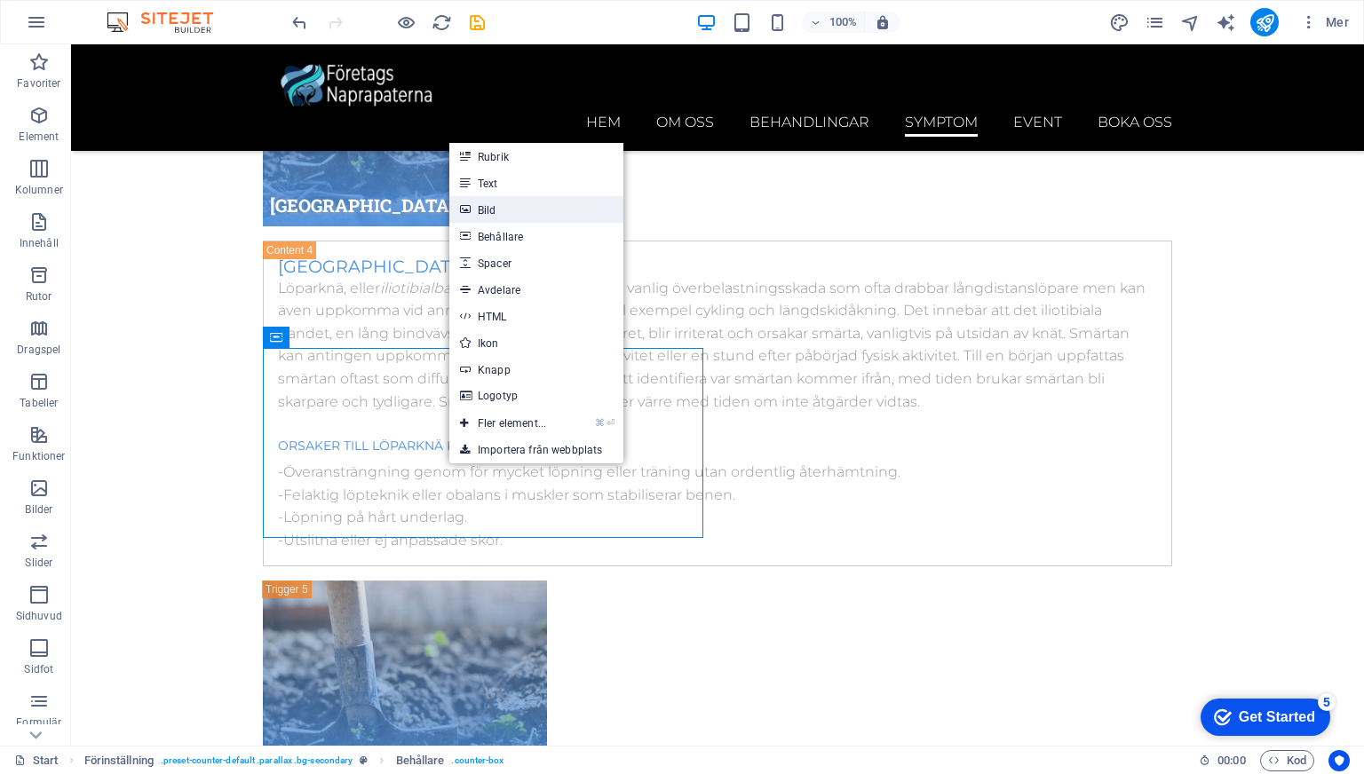
drag, startPoint x: 486, startPoint y: 212, endPoint x: 103, endPoint y: 168, distance: 386.1
click at [486, 212] on link "Bild" at bounding box center [536, 209] width 174 height 27
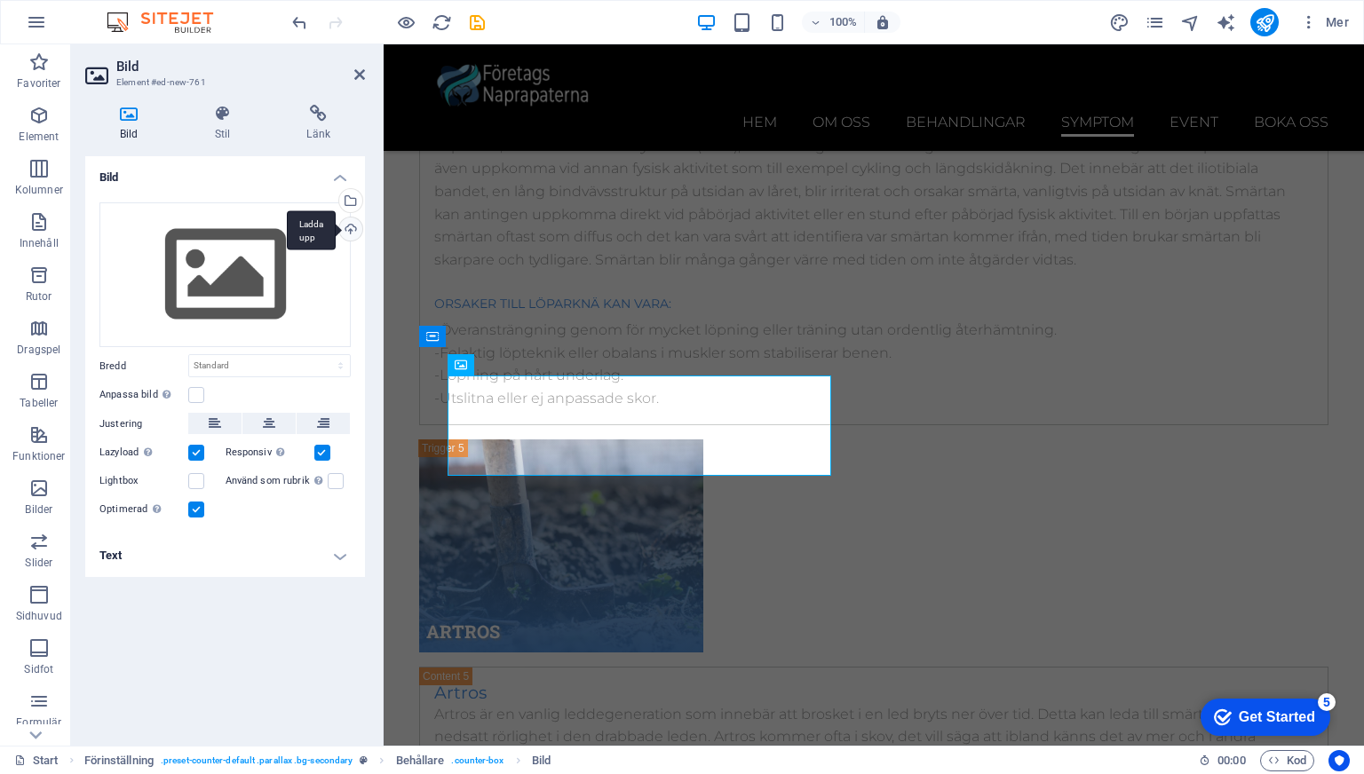
click at [338, 230] on div "Ladda upp" at bounding box center [349, 230] width 27 height 27
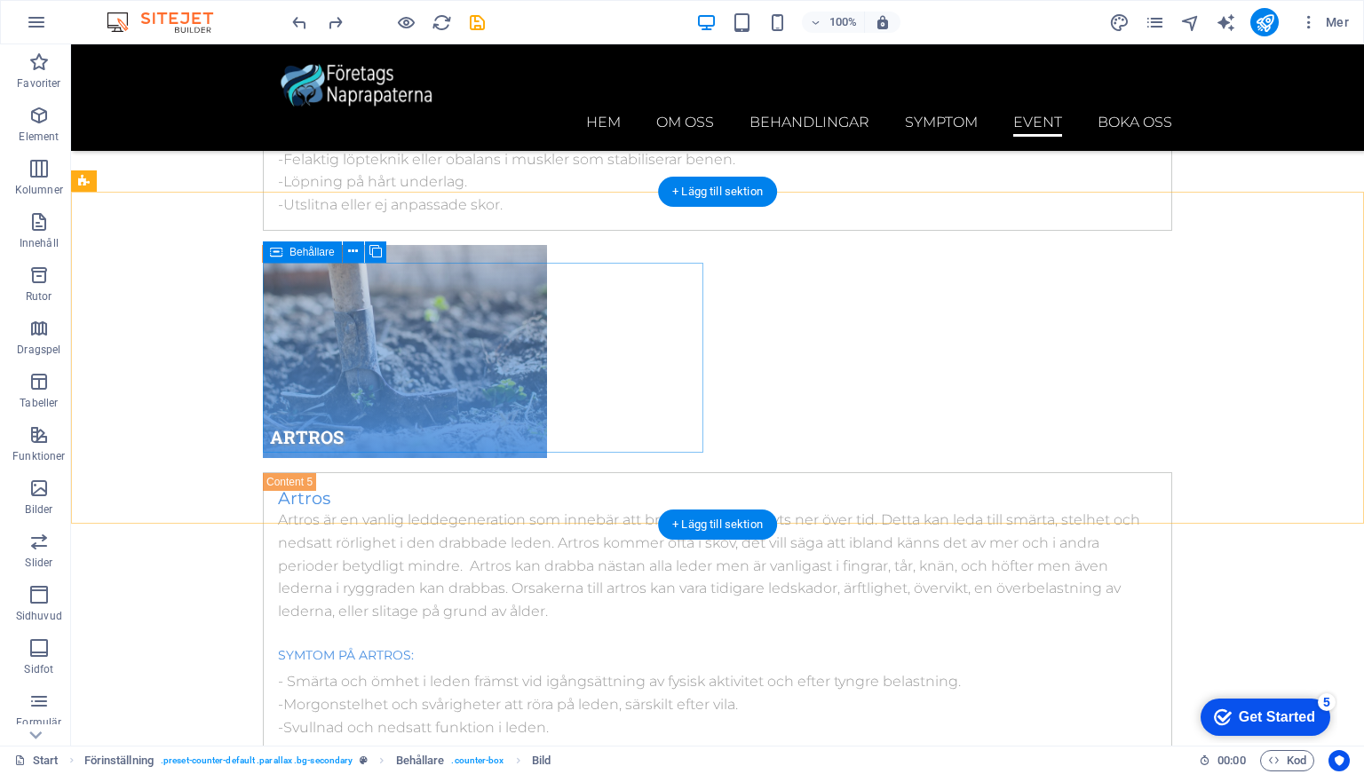
scroll to position [10518, 0]
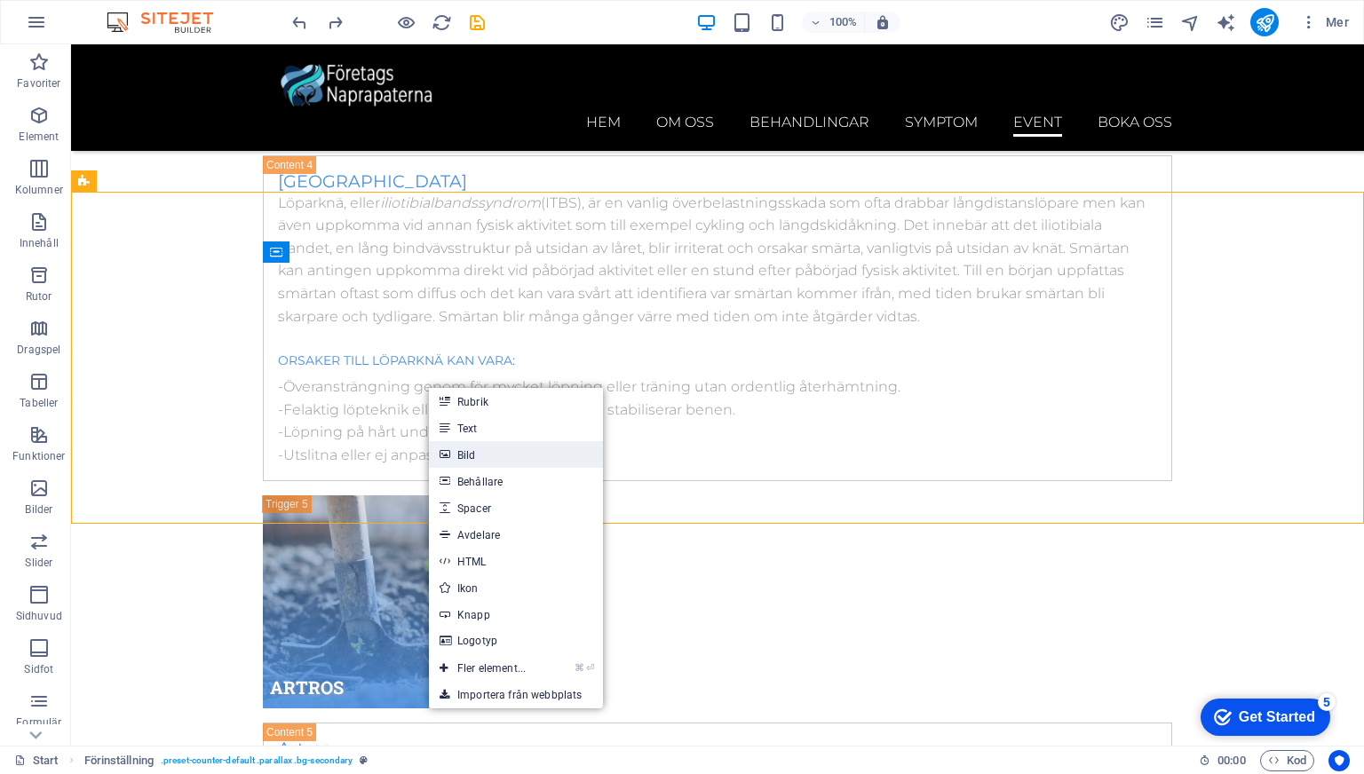
click at [464, 455] on link "Bild" at bounding box center [516, 454] width 174 height 27
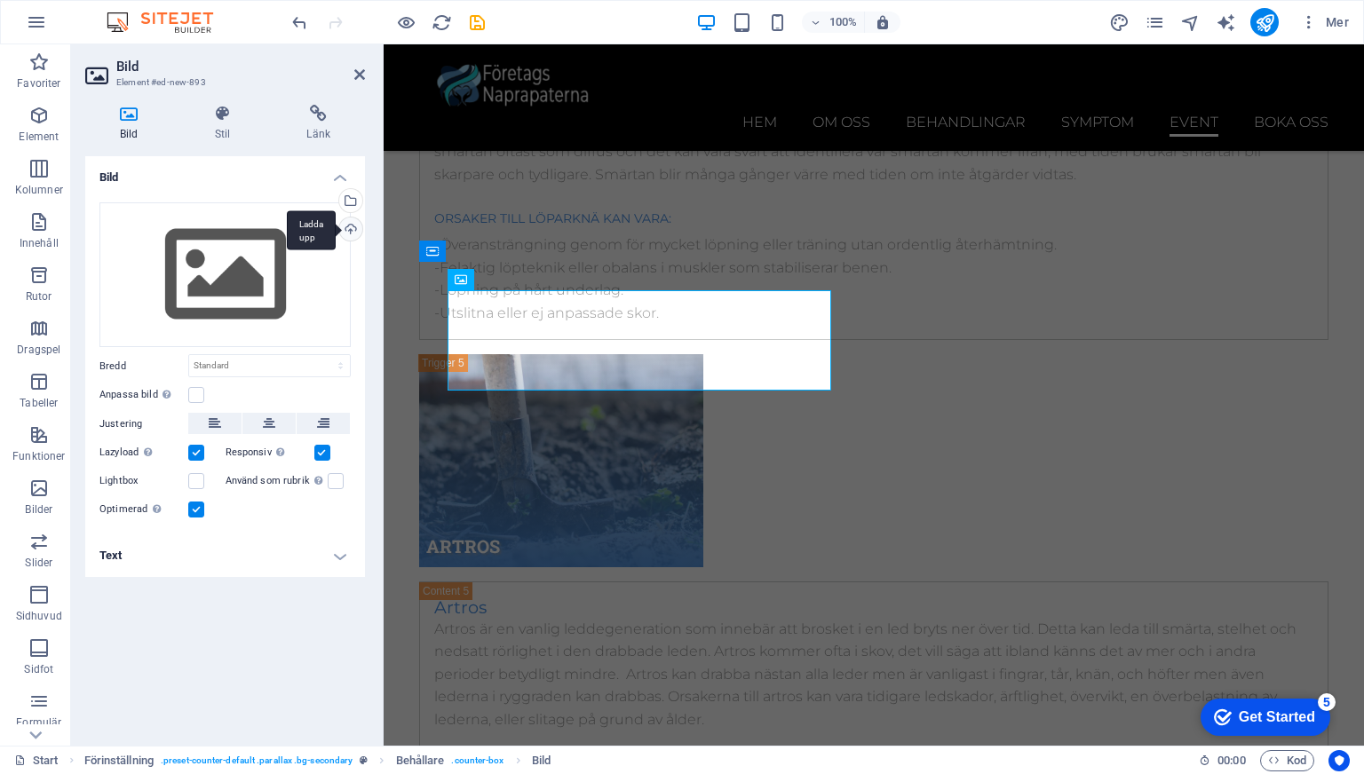
click at [355, 225] on div "Ladda upp" at bounding box center [349, 230] width 27 height 27
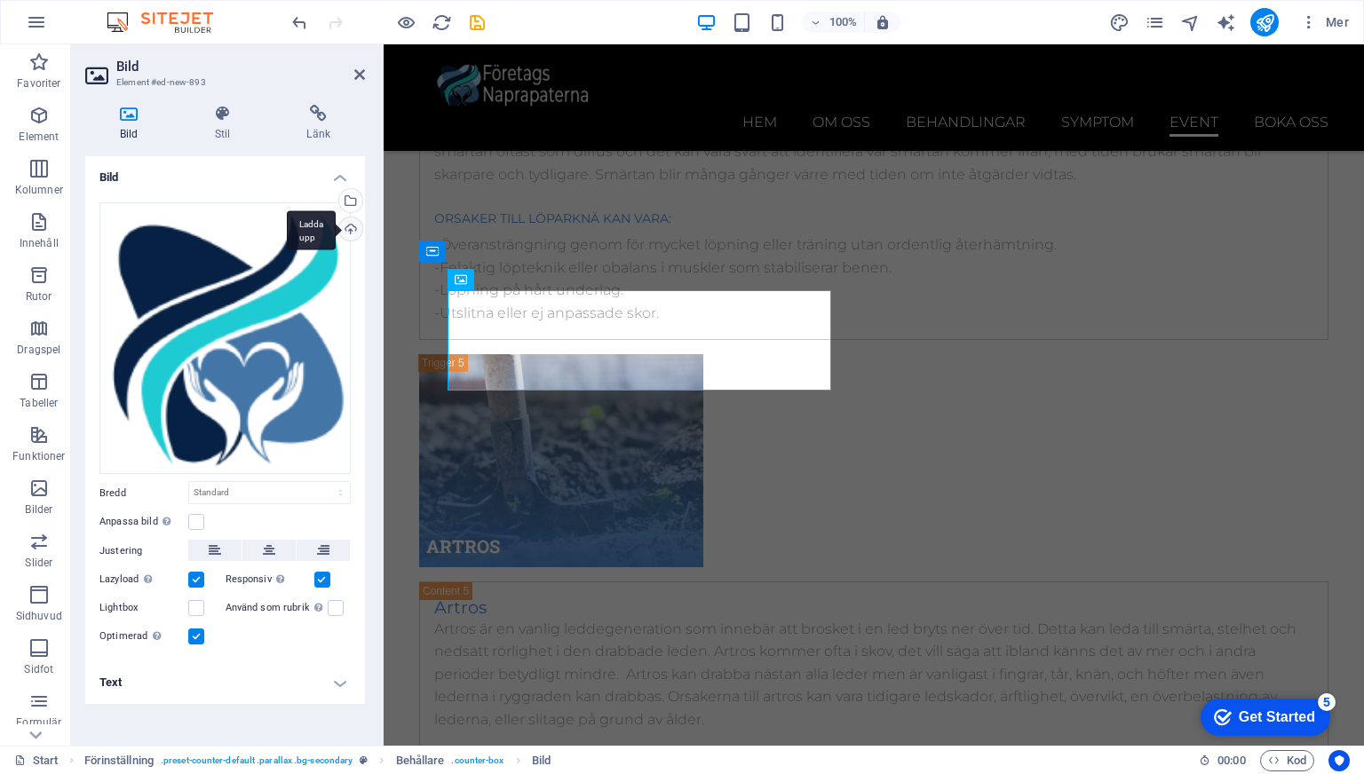
click at [352, 228] on div "Ladda upp" at bounding box center [349, 230] width 27 height 27
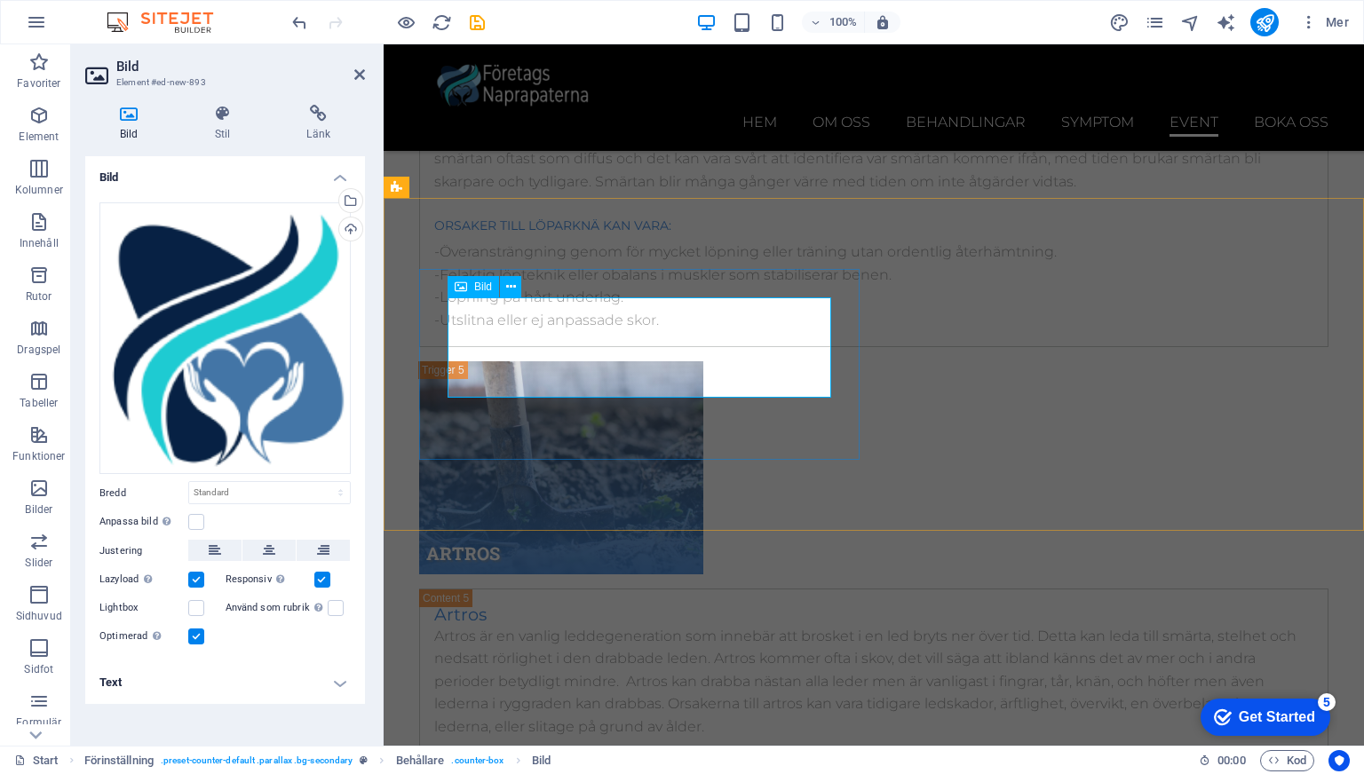
click at [349, 233] on div "Ladda upp" at bounding box center [349, 230] width 27 height 27
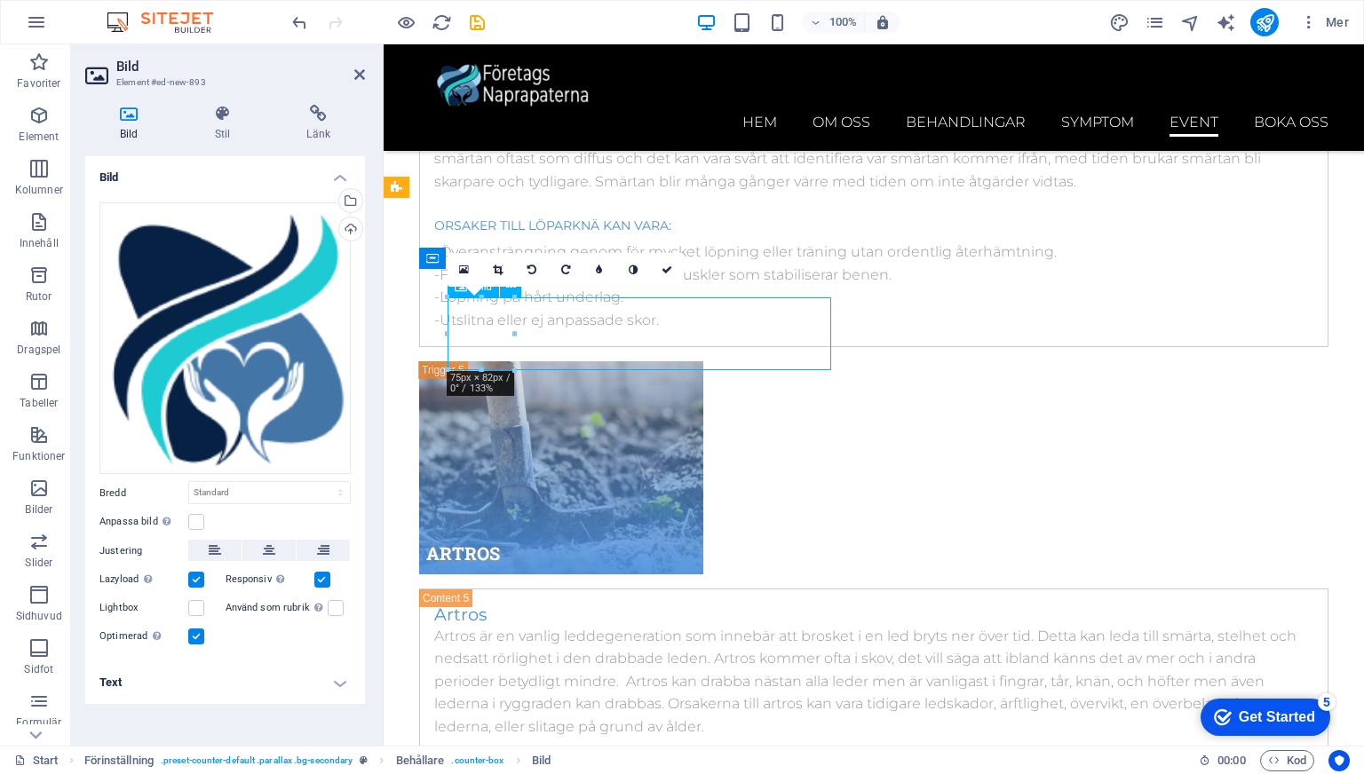
drag, startPoint x: 830, startPoint y: 344, endPoint x: 745, endPoint y: 353, distance: 85.8
drag, startPoint x: 512, startPoint y: 370, endPoint x: 514, endPoint y: 335, distance: 35.6
type input "77"
select select "px"
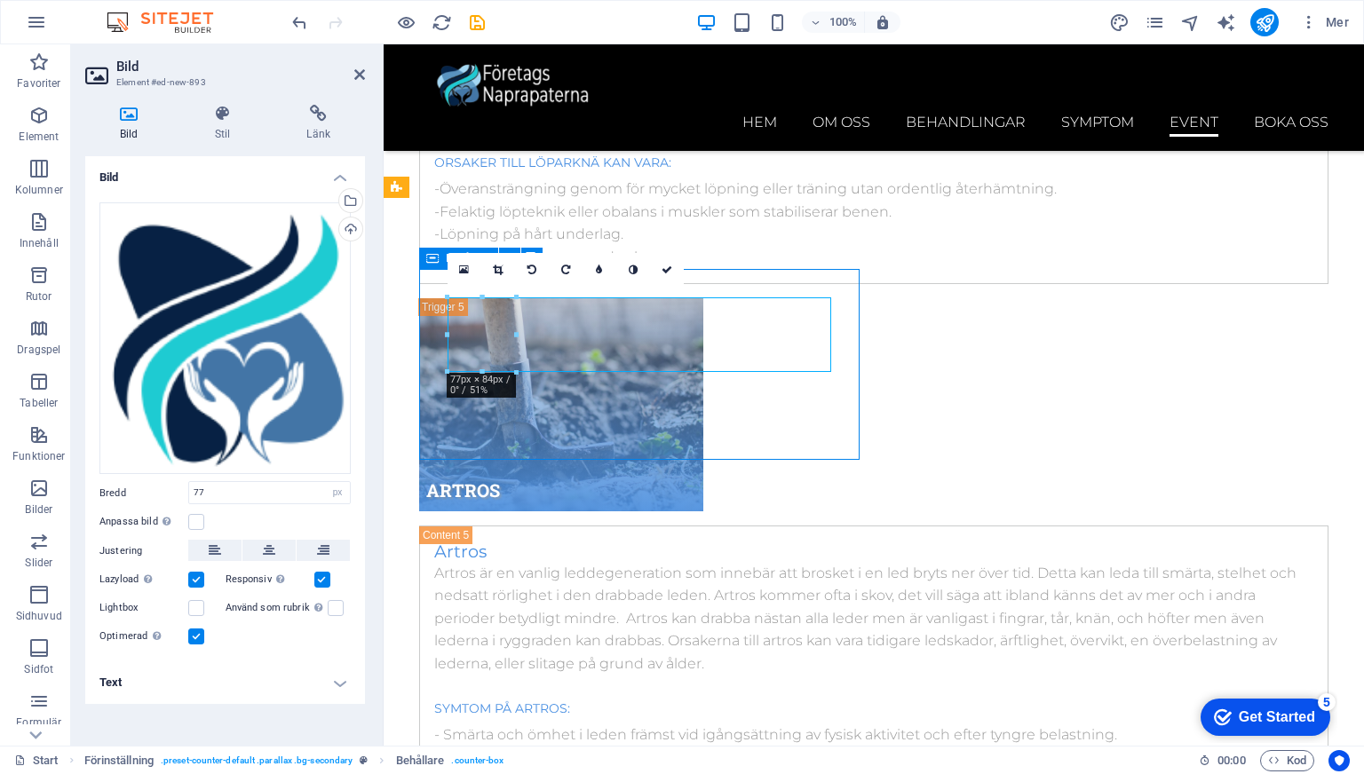
scroll to position [10511, 0]
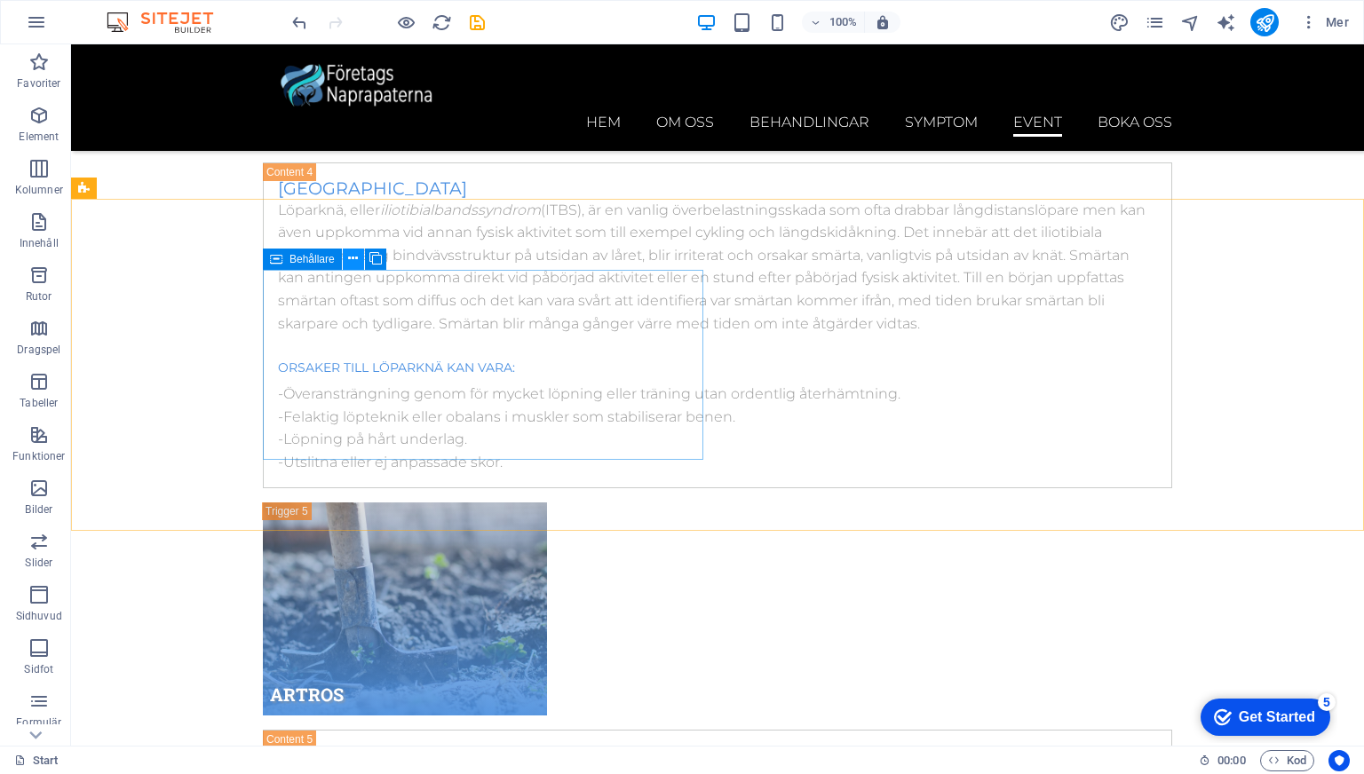
click at [350, 257] on icon at bounding box center [353, 258] width 10 height 19
click at [276, 250] on icon at bounding box center [276, 259] width 12 height 21
click at [352, 258] on icon at bounding box center [353, 258] width 10 height 19
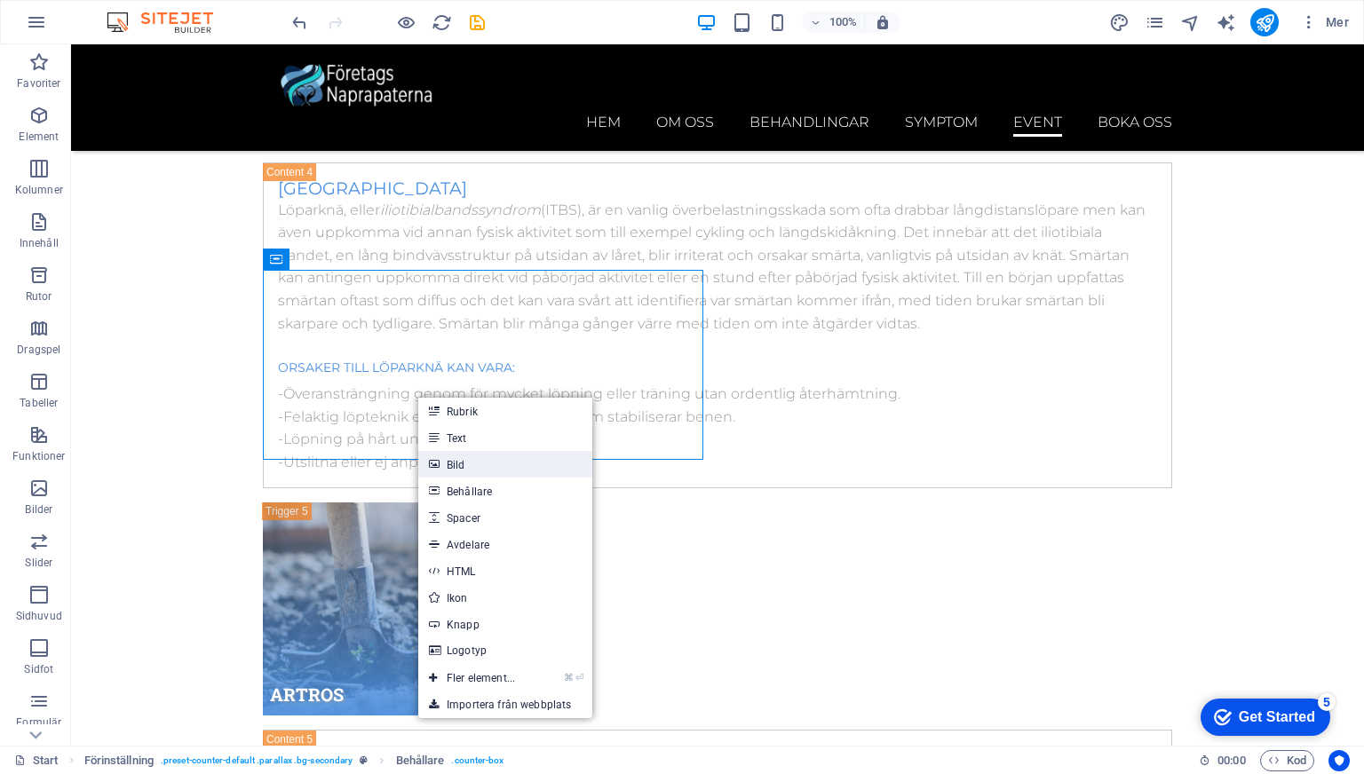
click at [470, 466] on link "Bild" at bounding box center [505, 464] width 174 height 27
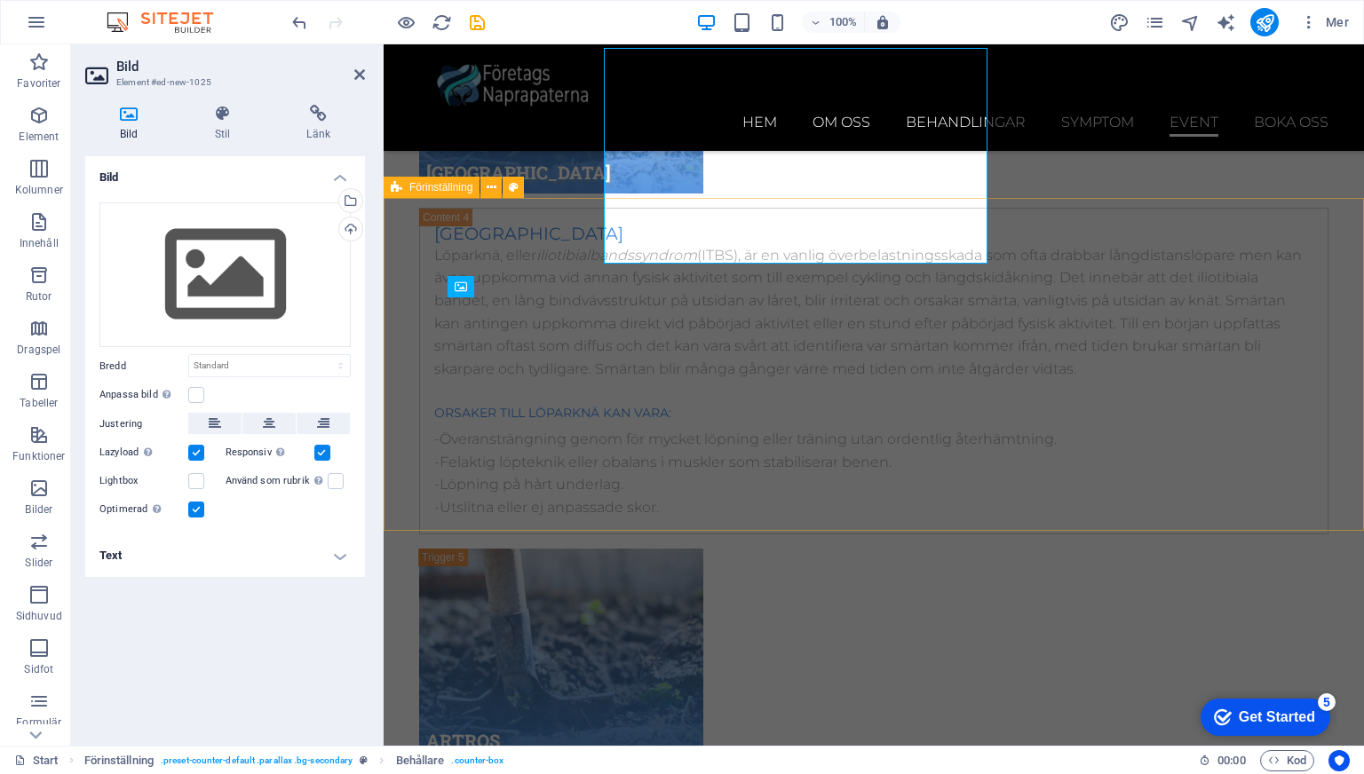
scroll to position [10761, 0]
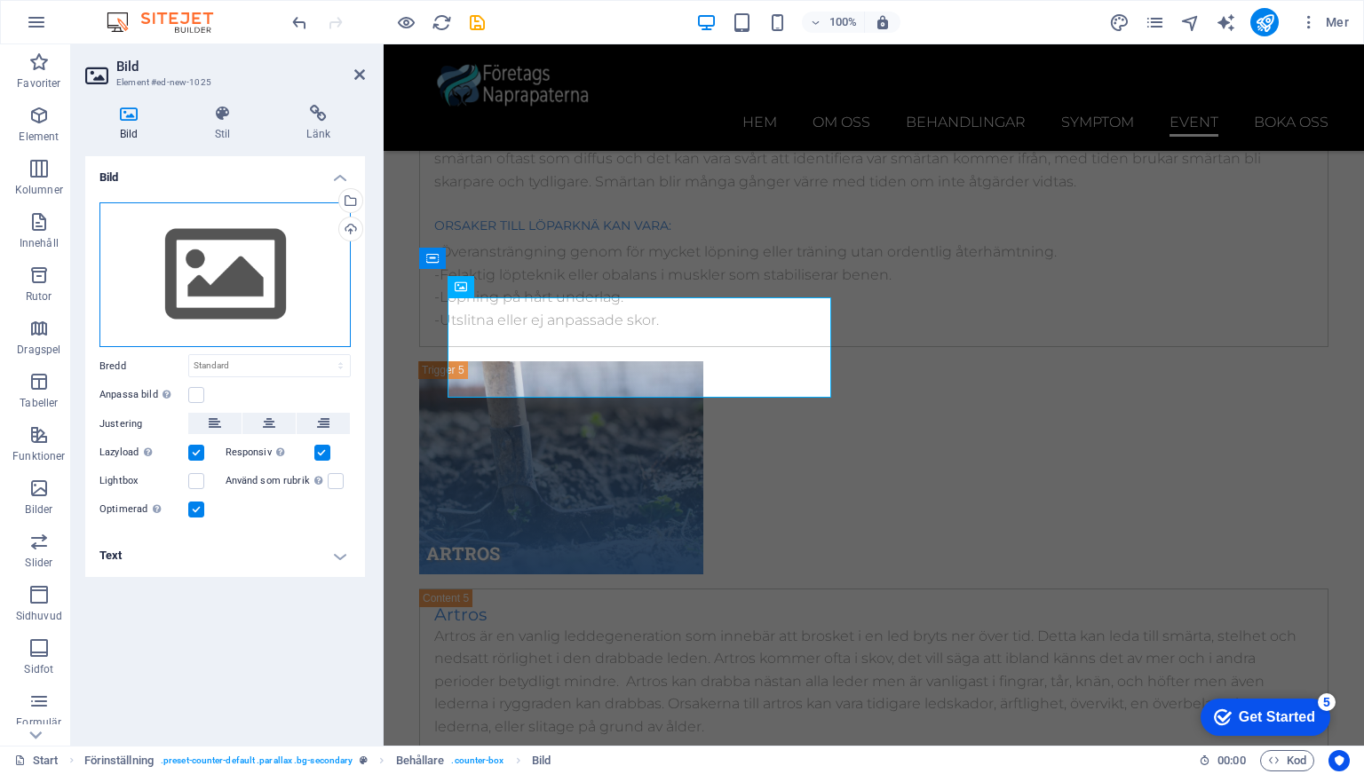
click at [241, 283] on div "Dra filer hit, klicka för att välja filer eller välj filer från Filer eller vår…" at bounding box center [224, 275] width 251 height 146
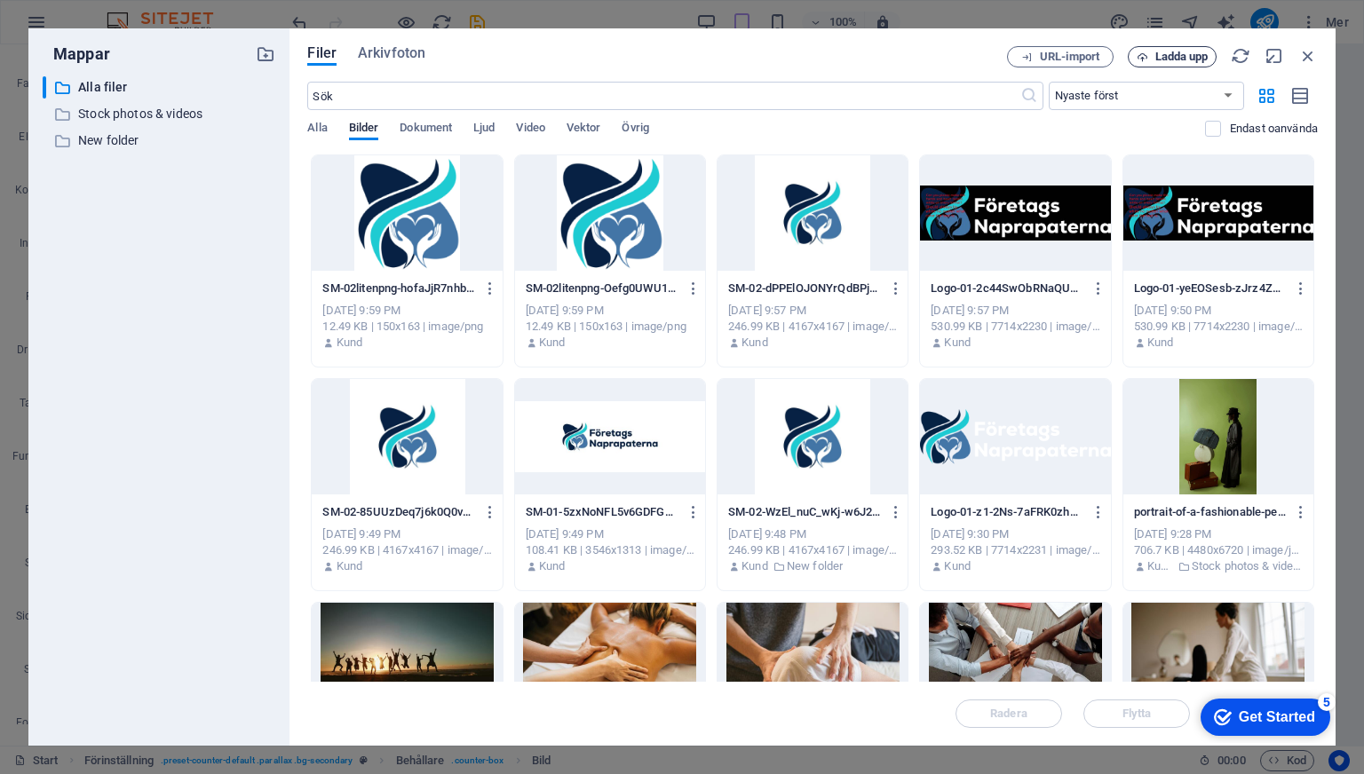
click at [1180, 56] on span "Ladda upp" at bounding box center [1181, 56] width 53 height 11
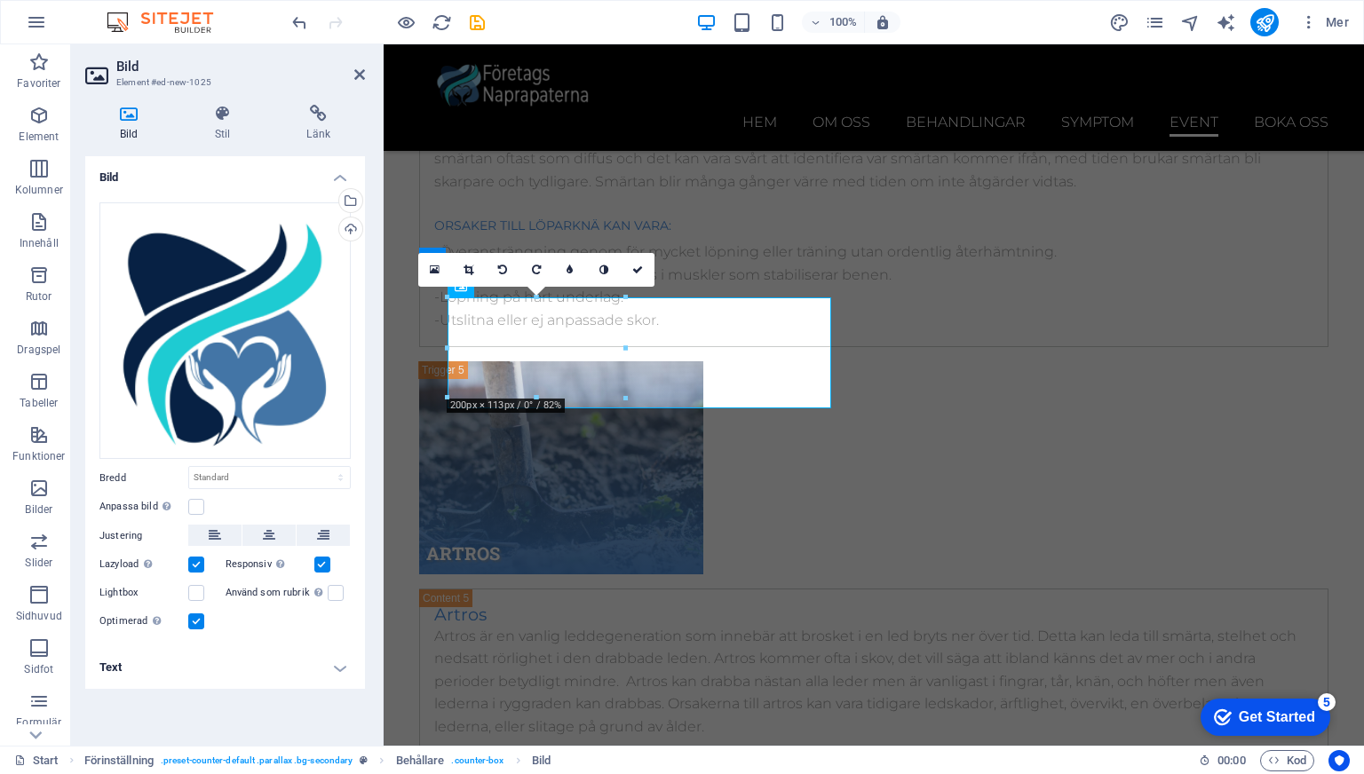
click at [624, 341] on div at bounding box center [625, 347] width 6 height 100
click at [471, 268] on icon at bounding box center [468, 270] width 10 height 11
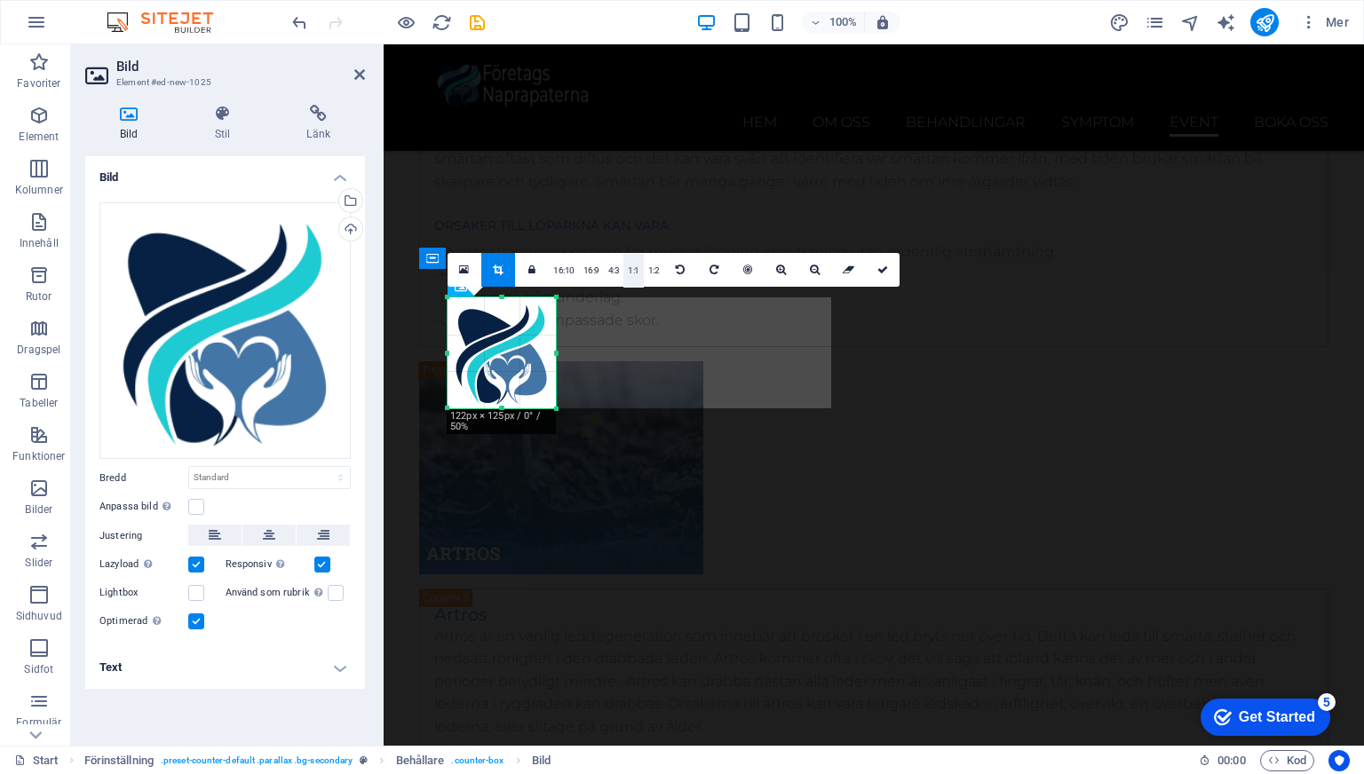
click at [630, 268] on link "1:1" at bounding box center [633, 271] width 20 height 34
click at [604, 268] on link "4:3" at bounding box center [614, 271] width 20 height 34
click at [624, 272] on link "1:1" at bounding box center [633, 271] width 20 height 34
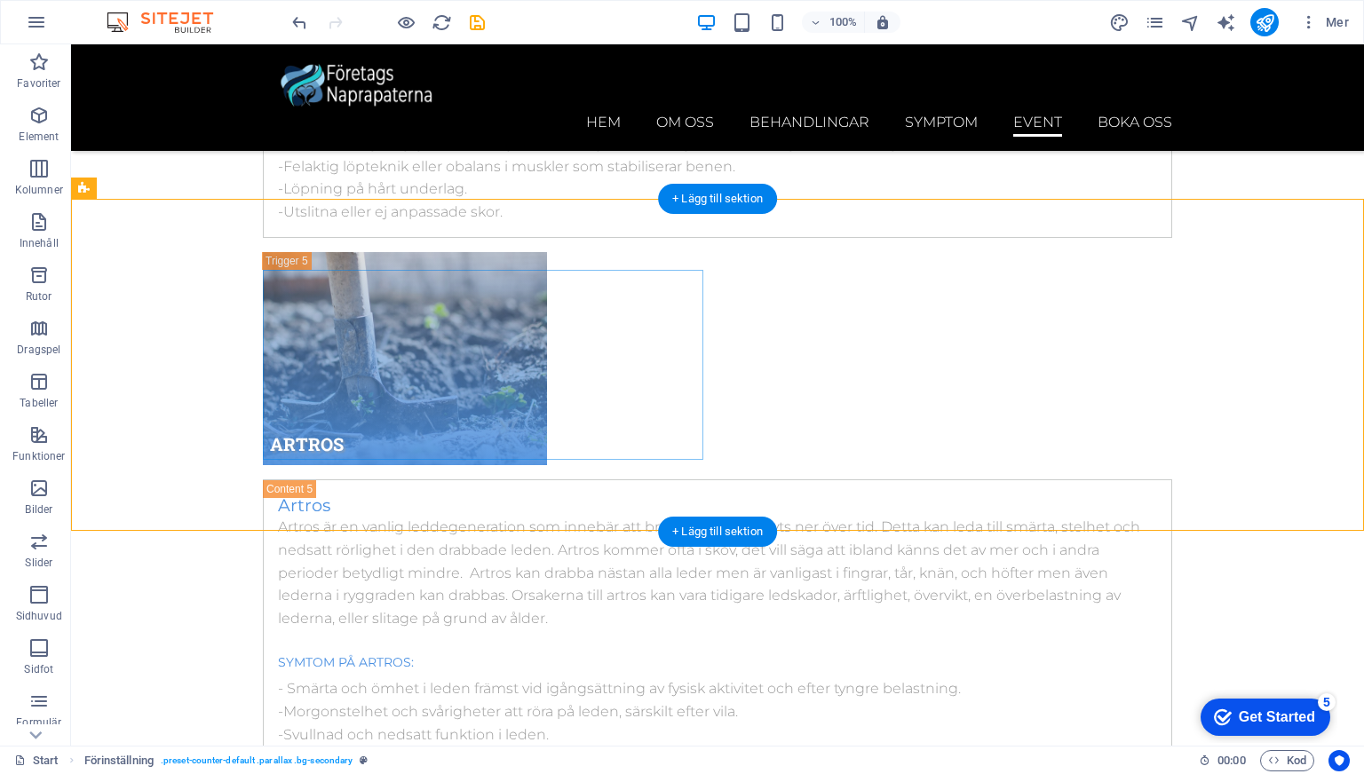
scroll to position [10511, 0]
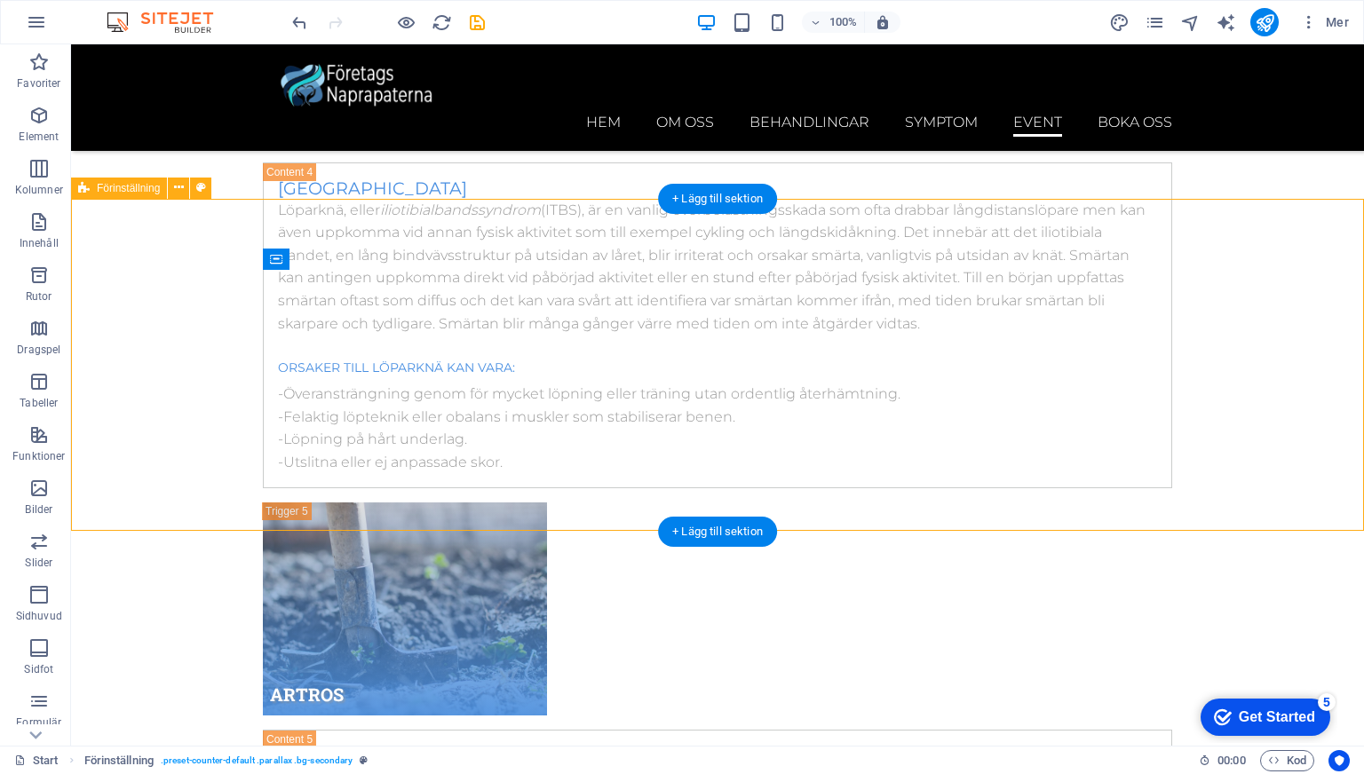
drag, startPoint x: 704, startPoint y: 365, endPoint x: 641, endPoint y: 364, distance: 63.0
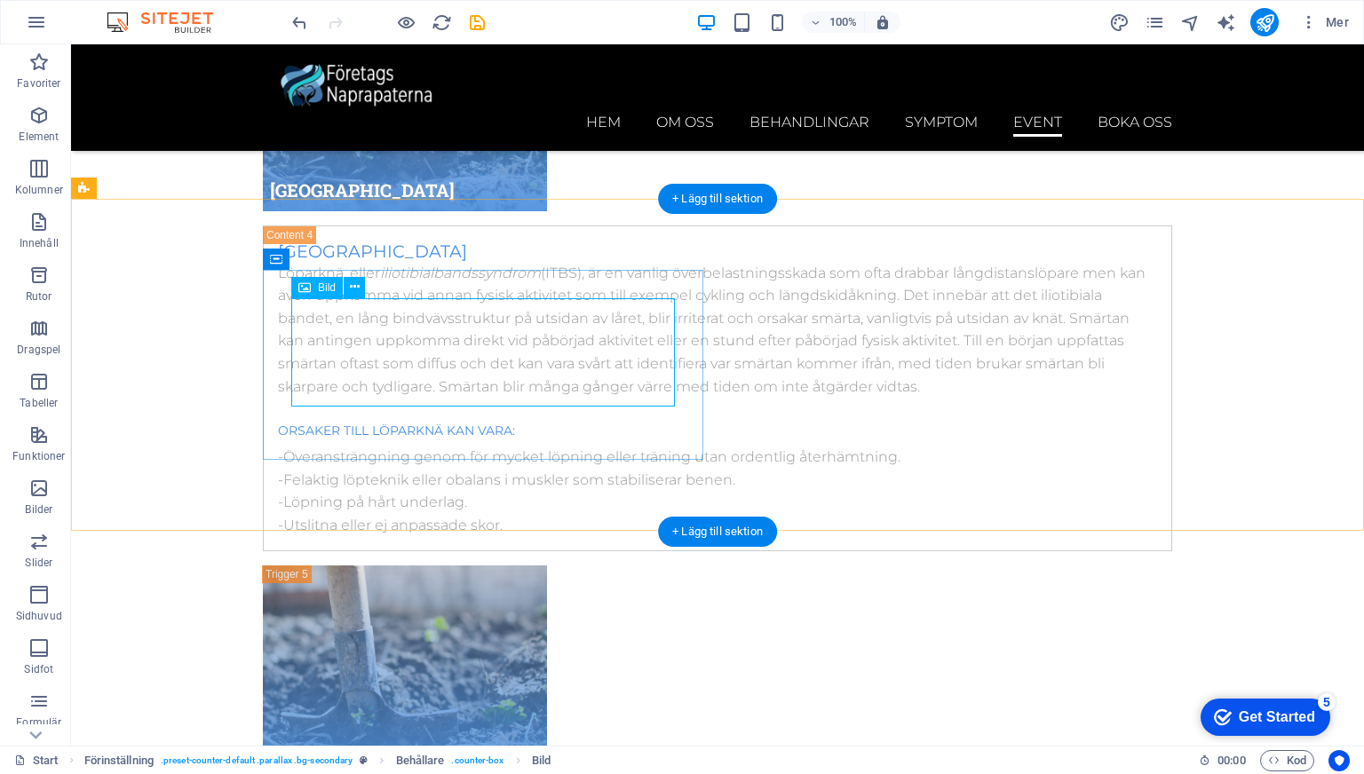
scroll to position [10761, 0]
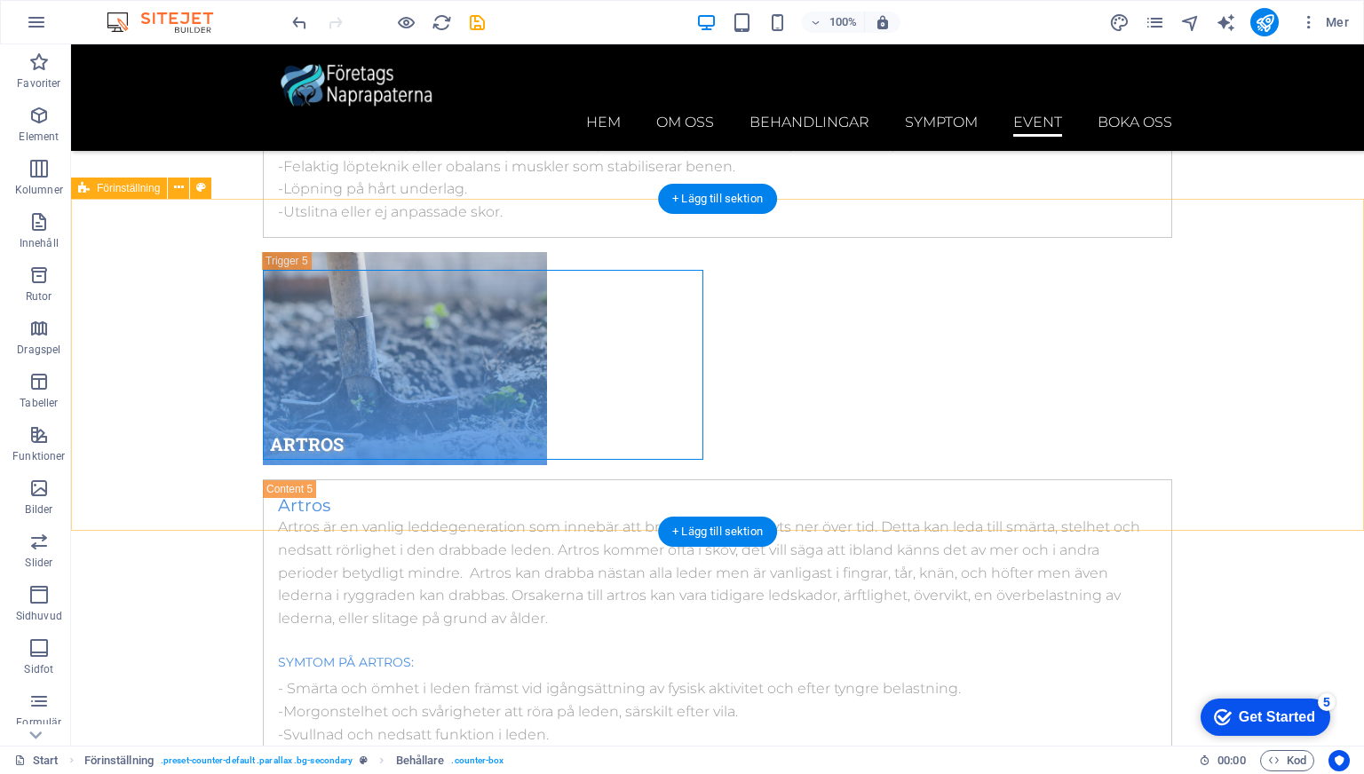
scroll to position [10511, 0]
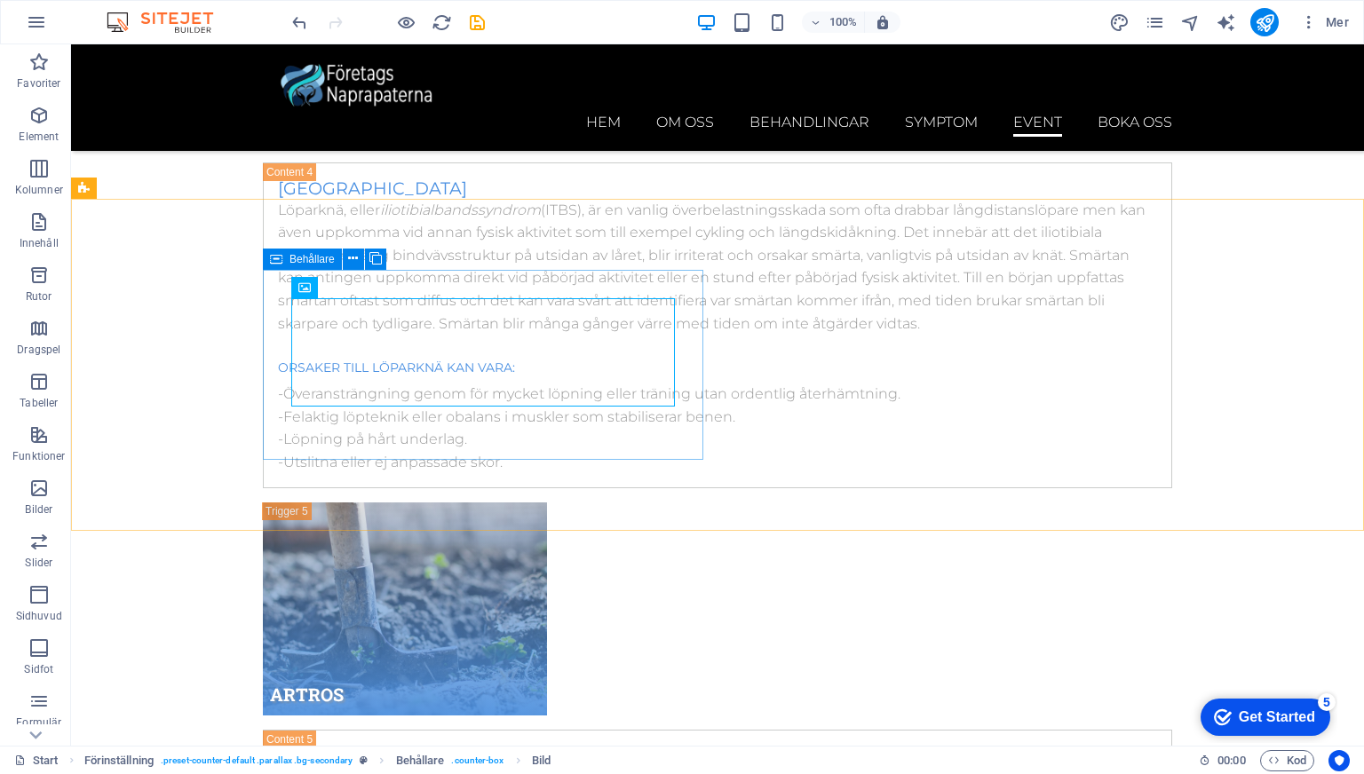
click at [267, 255] on div "Behållare" at bounding box center [302, 259] width 79 height 21
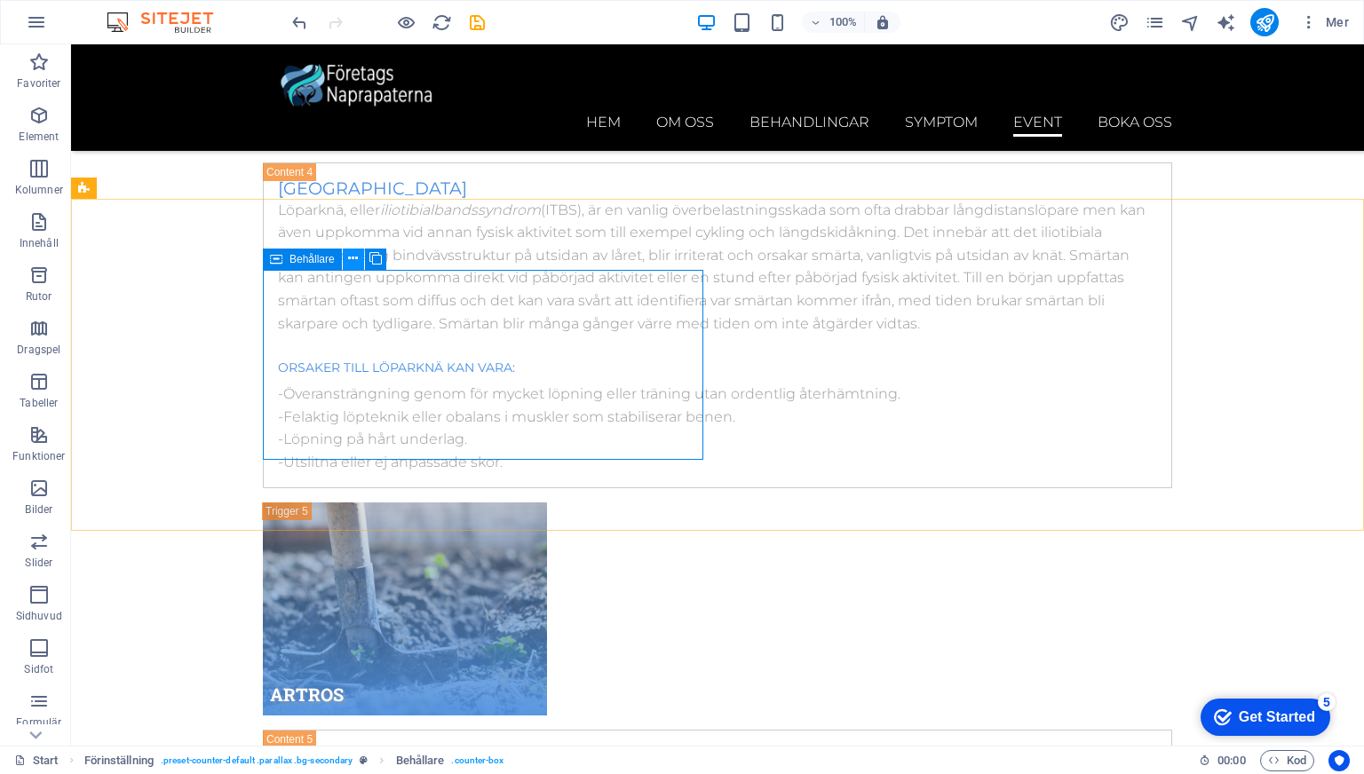
click at [355, 262] on icon at bounding box center [353, 258] width 10 height 19
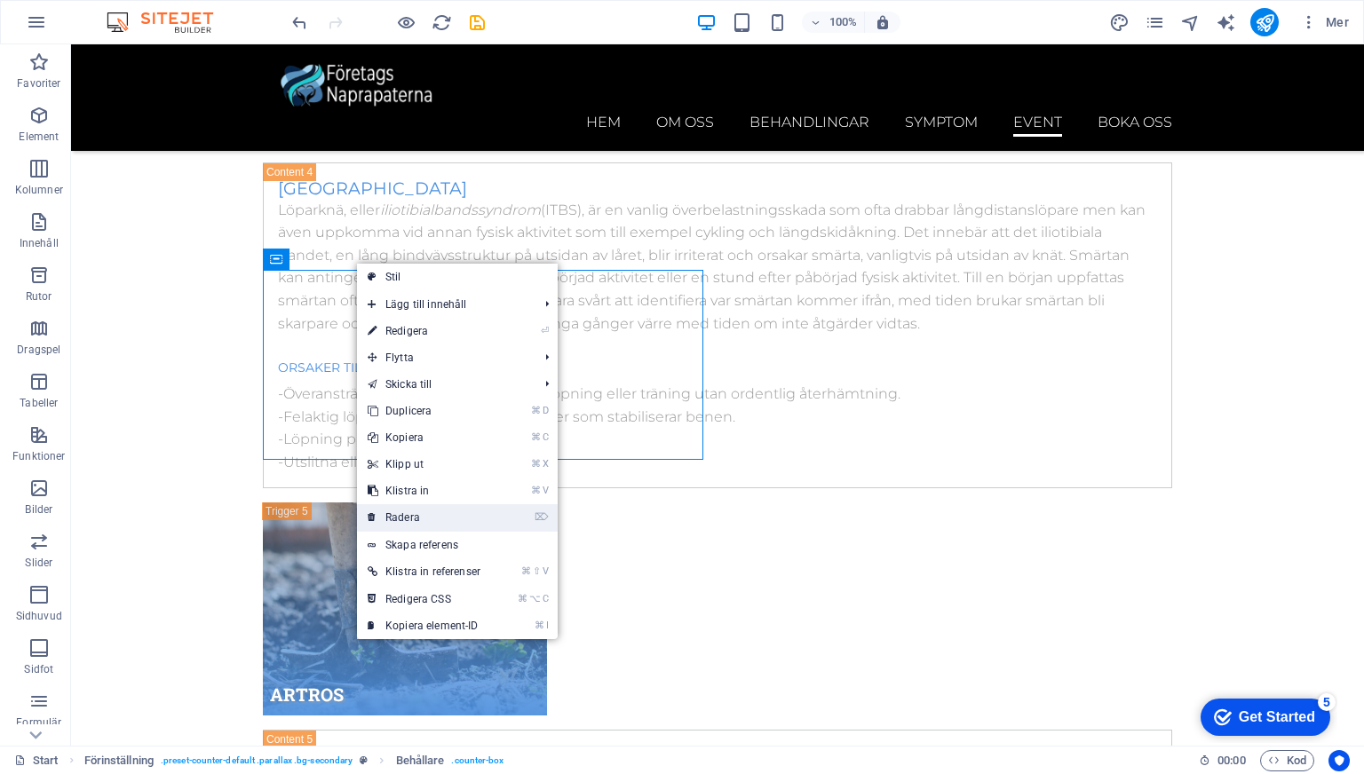
click at [427, 512] on link "⌦ Radera" at bounding box center [424, 517] width 134 height 27
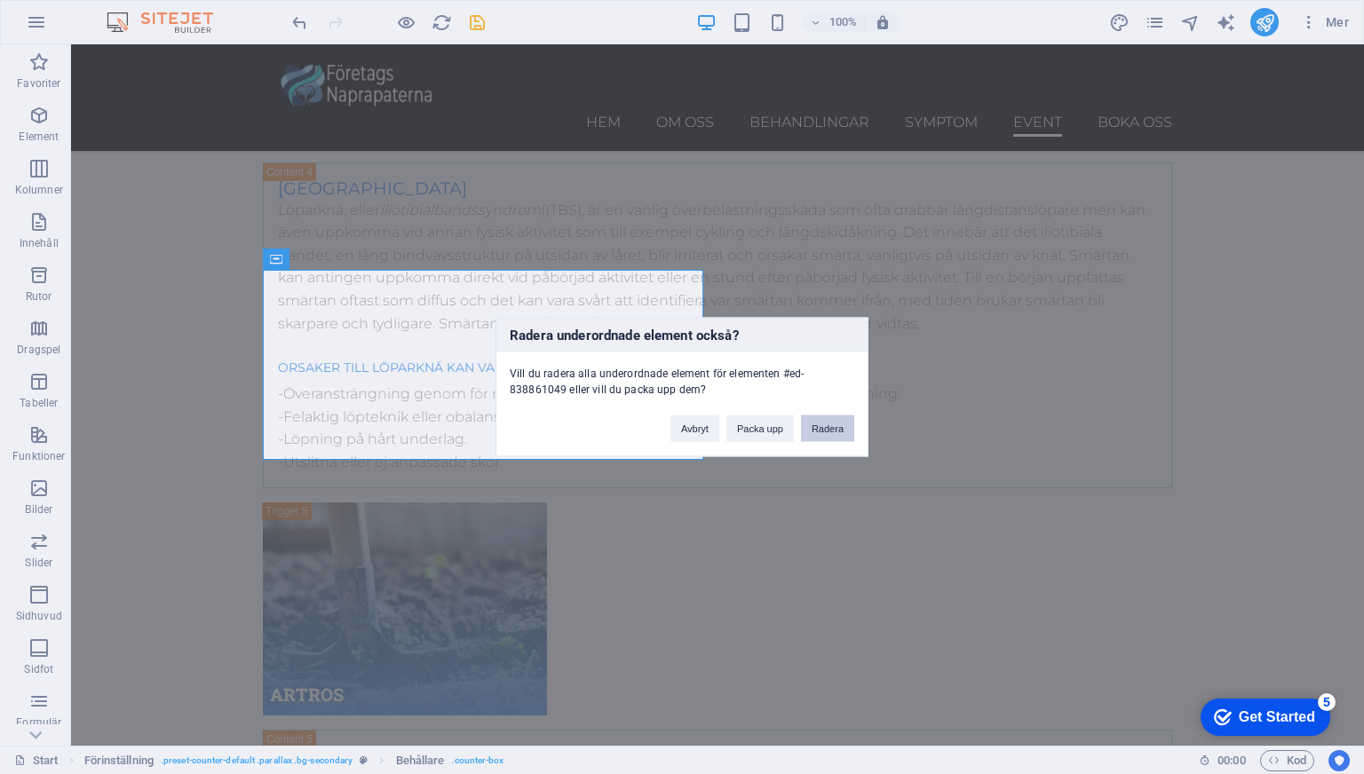
click at [820, 431] on button "Radera" at bounding box center [827, 428] width 53 height 27
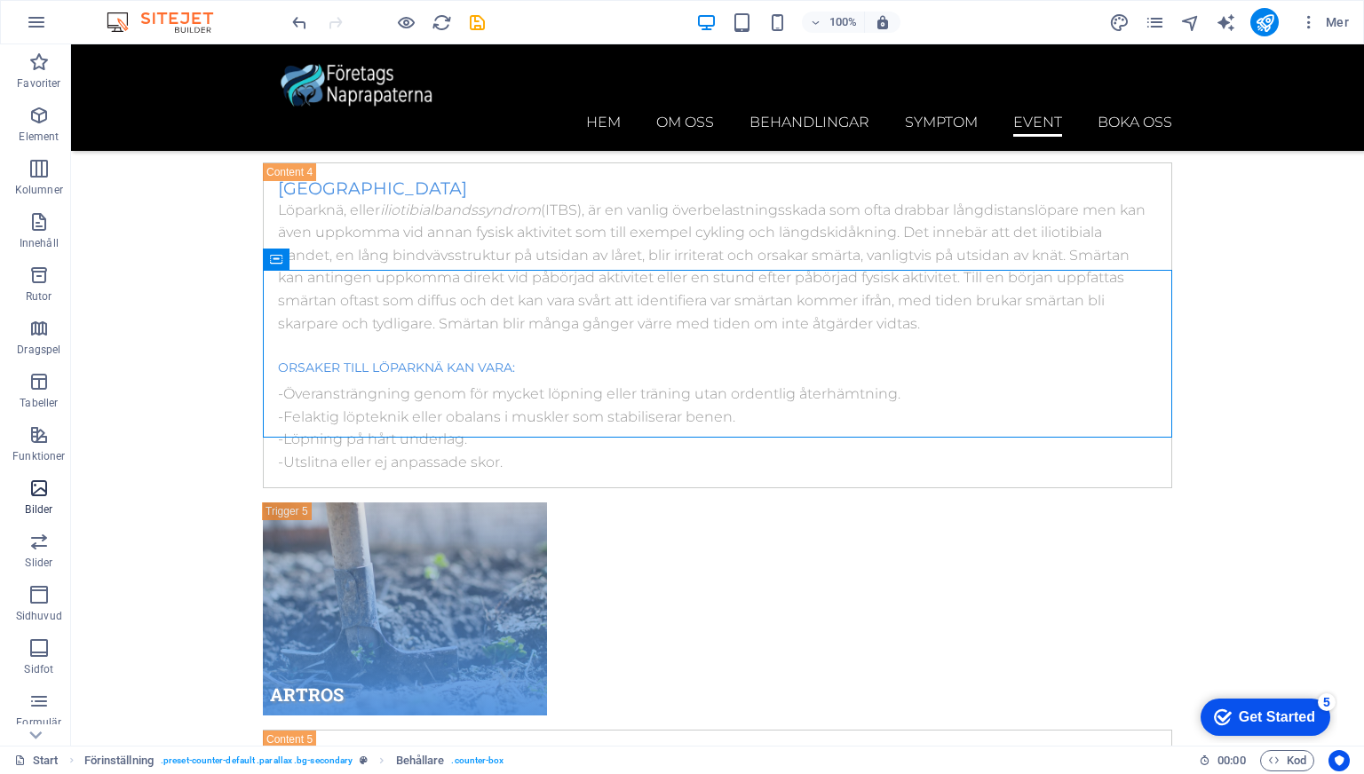
click at [42, 494] on icon "button" at bounding box center [38, 488] width 21 height 21
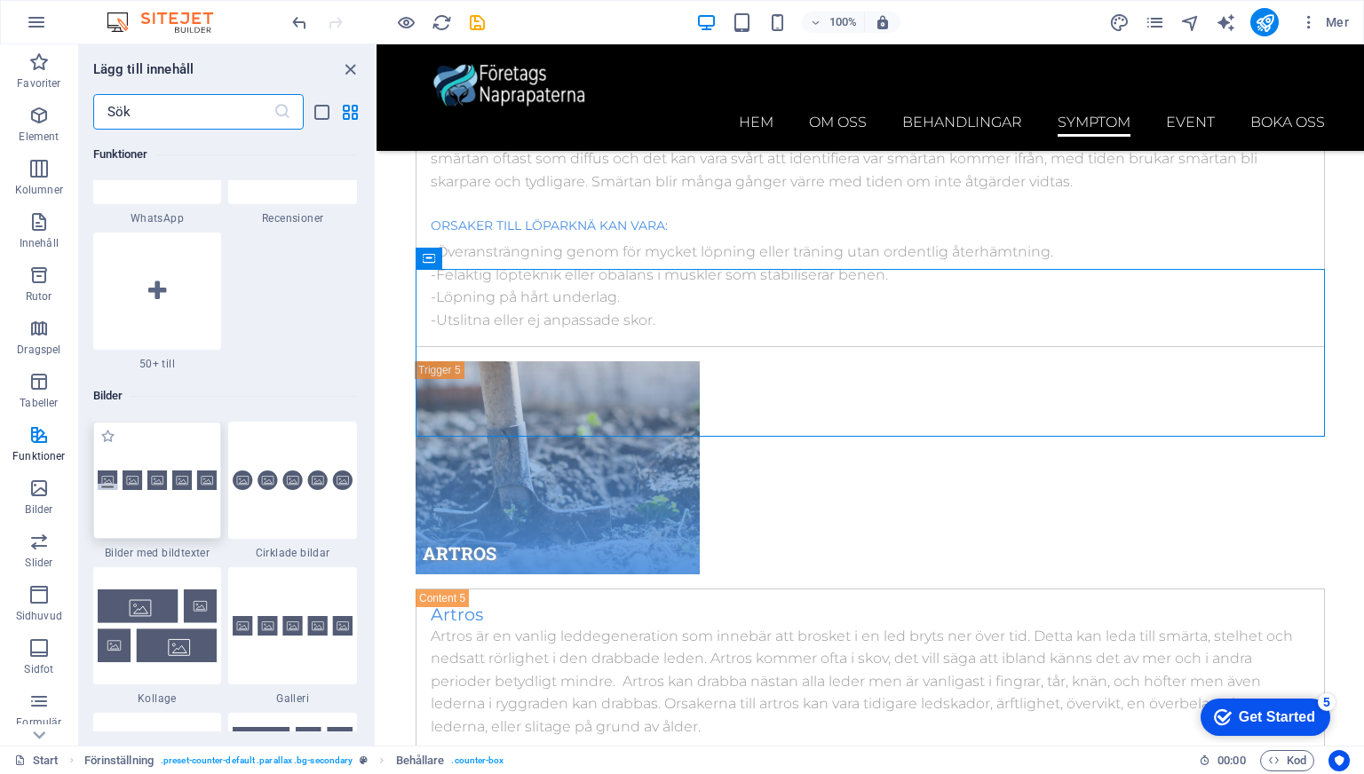
scroll to position [8544, 0]
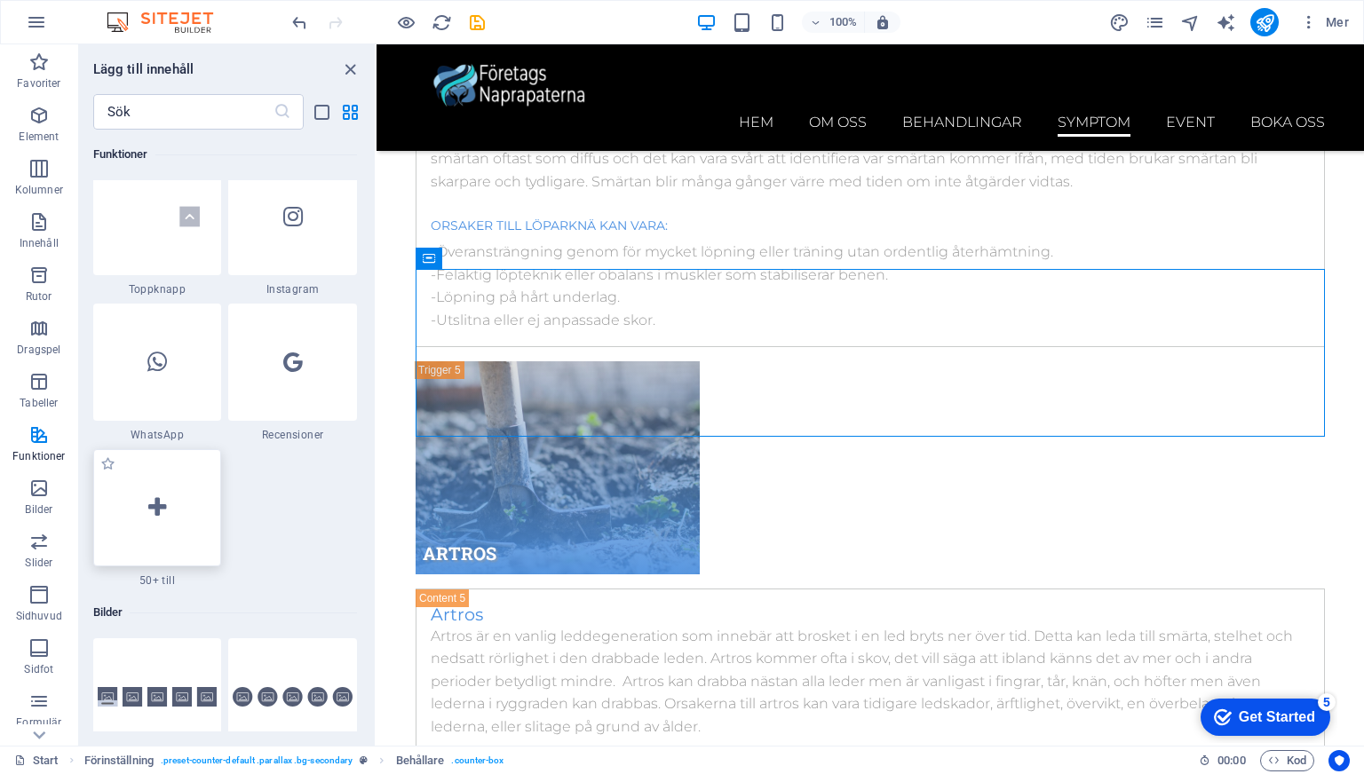
click at [150, 481] on div at bounding box center [157, 507] width 129 height 117
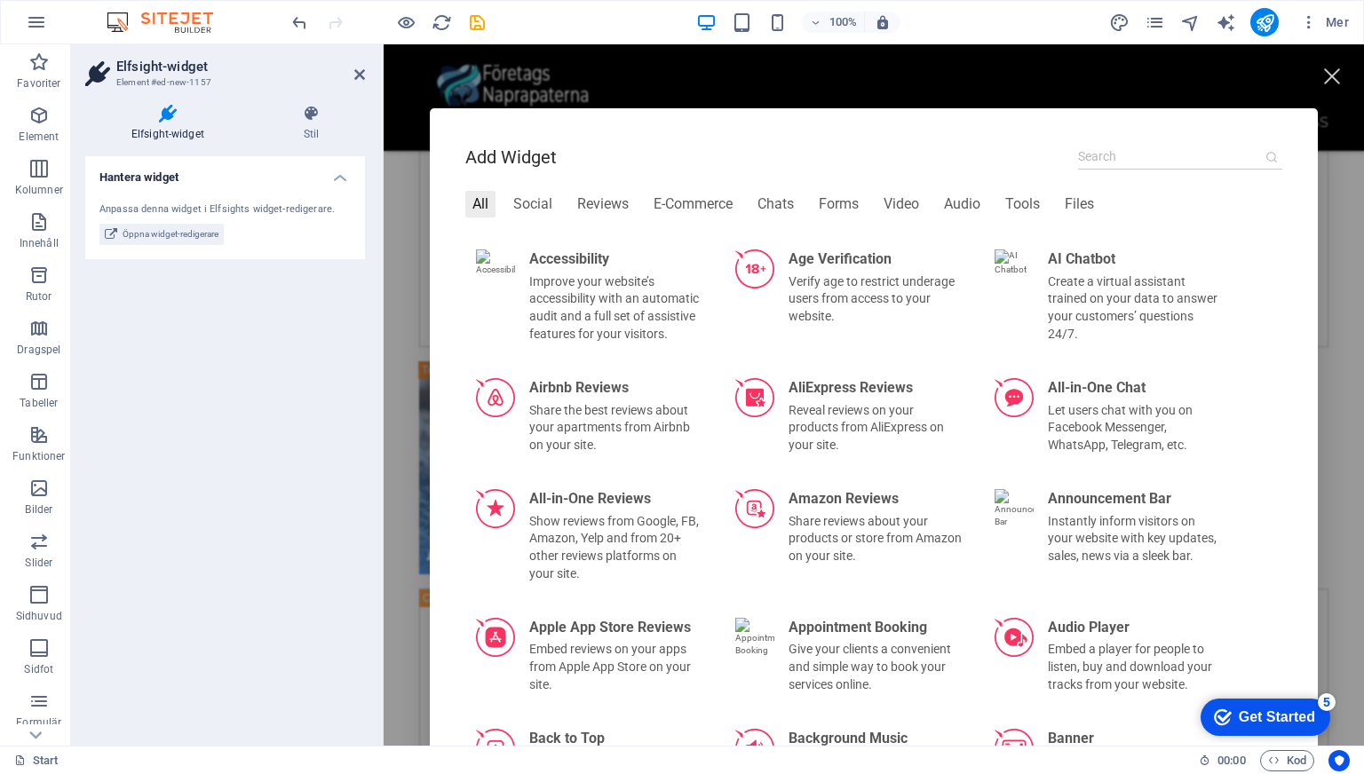
click at [381, 423] on div at bounding box center [381, 394] width 4 height 701
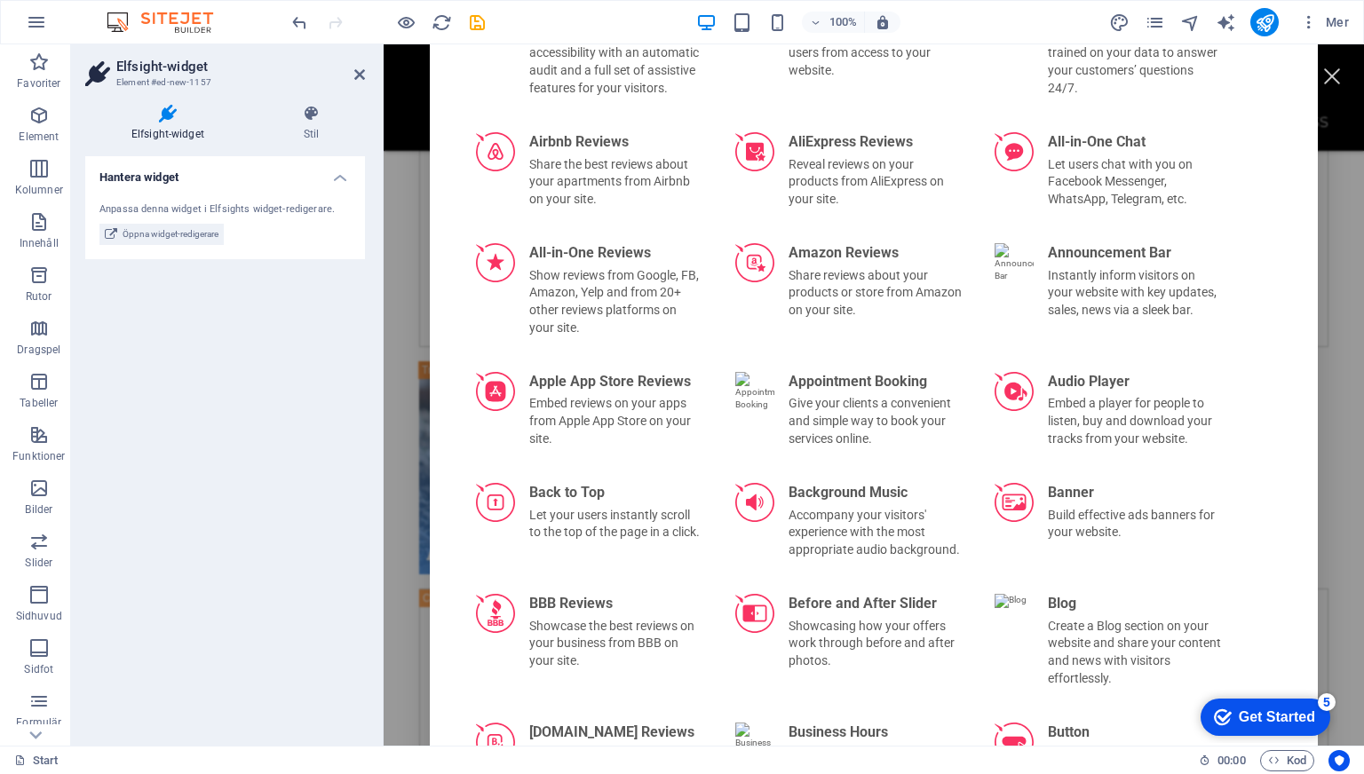
scroll to position [92, 0]
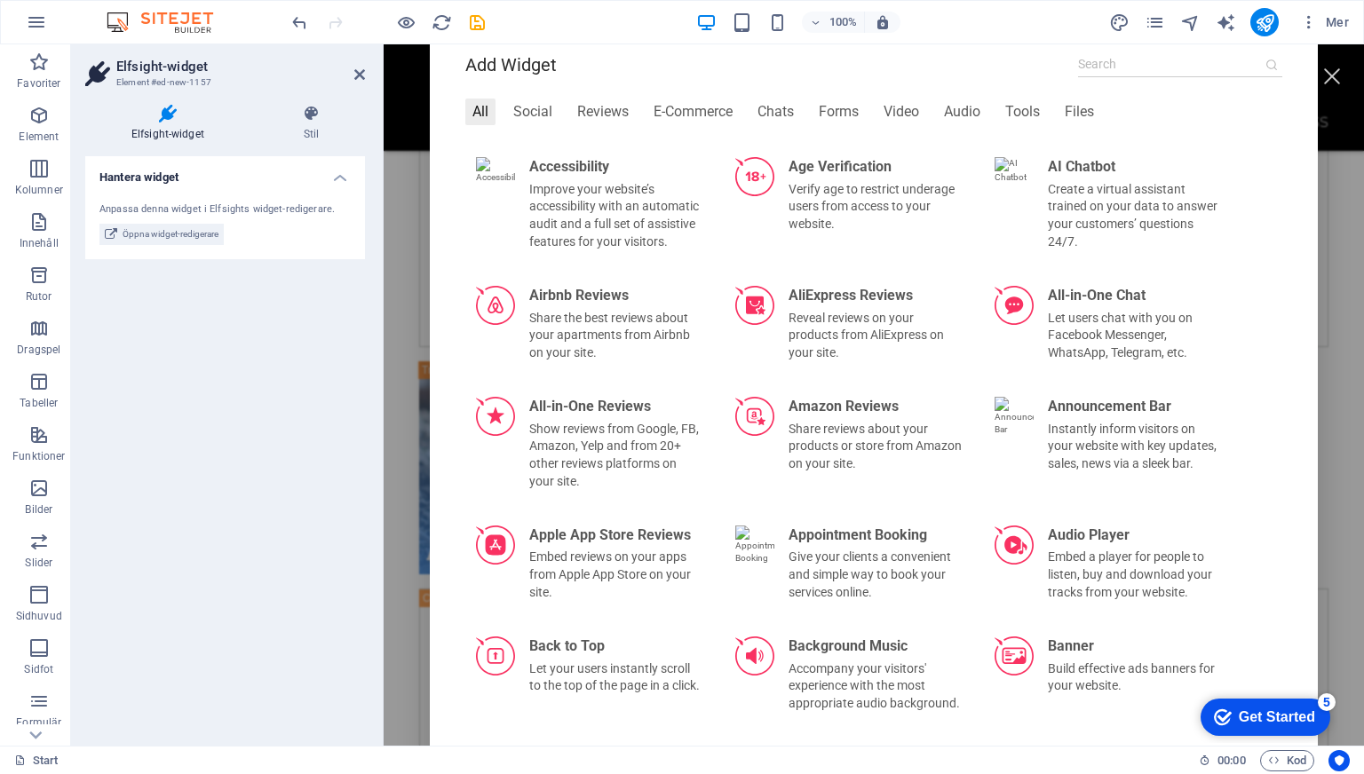
click at [200, 421] on div "Hantera widget Anpassa denna widget i Elfsights widget-redigerare. Öppna widget…" at bounding box center [225, 443] width 280 height 575
click at [625, 108] on div "Reviews" at bounding box center [603, 112] width 66 height 27
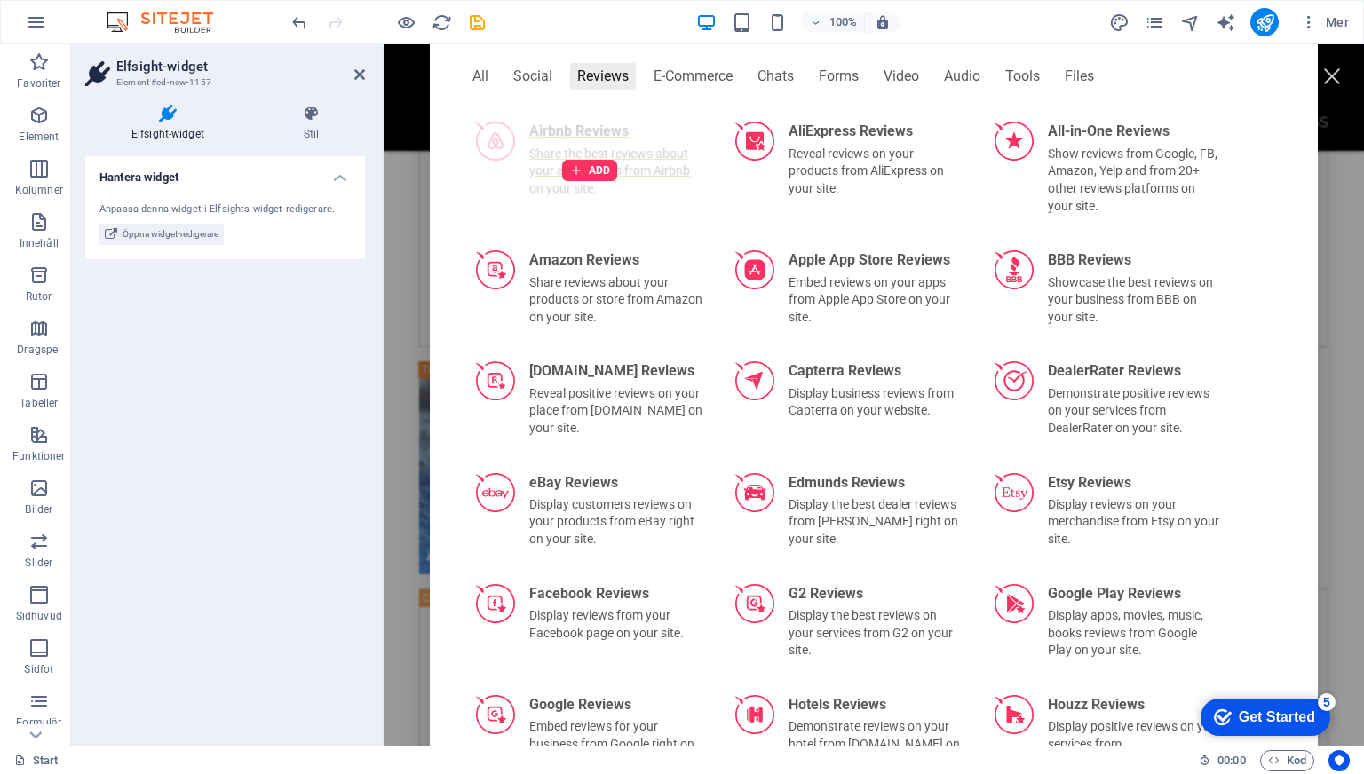
scroll to position [130, 0]
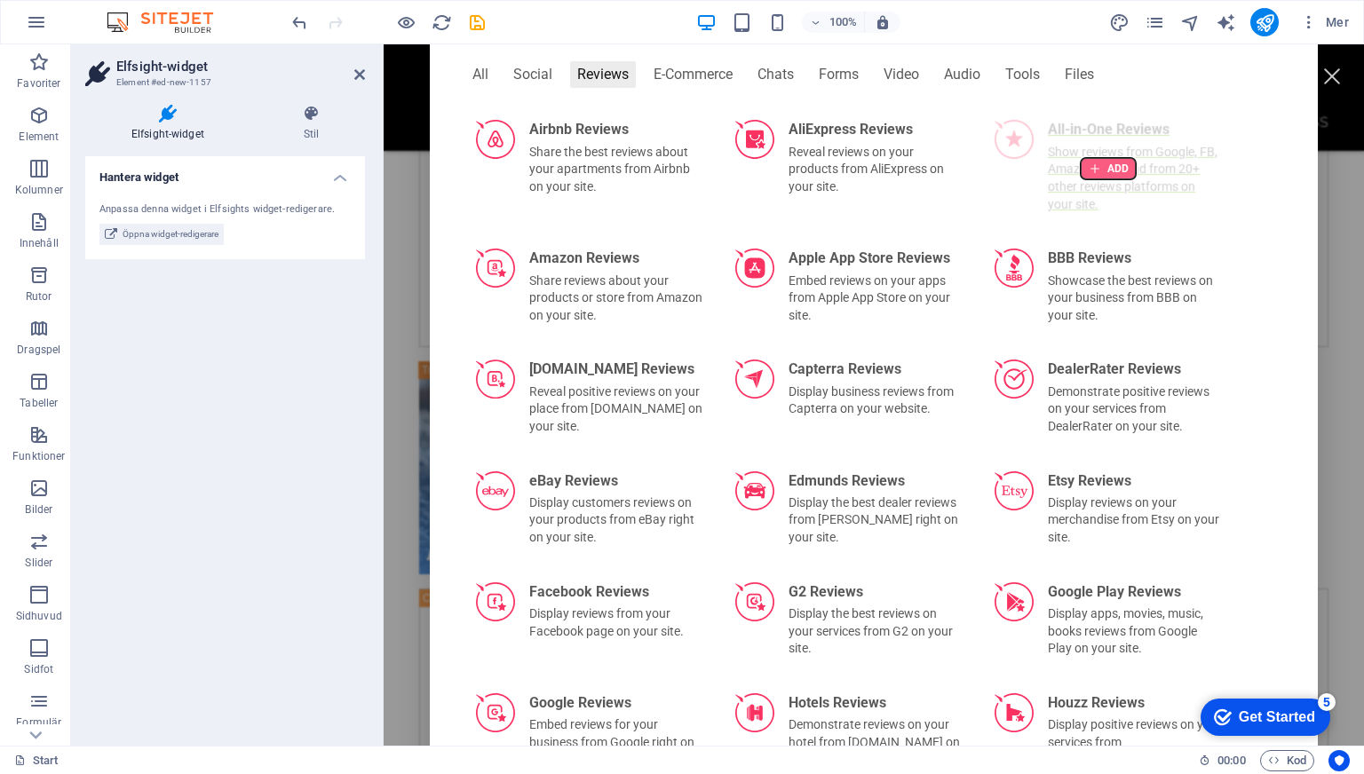
click at [1085, 170] on div at bounding box center [1107, 168] width 55 height 21
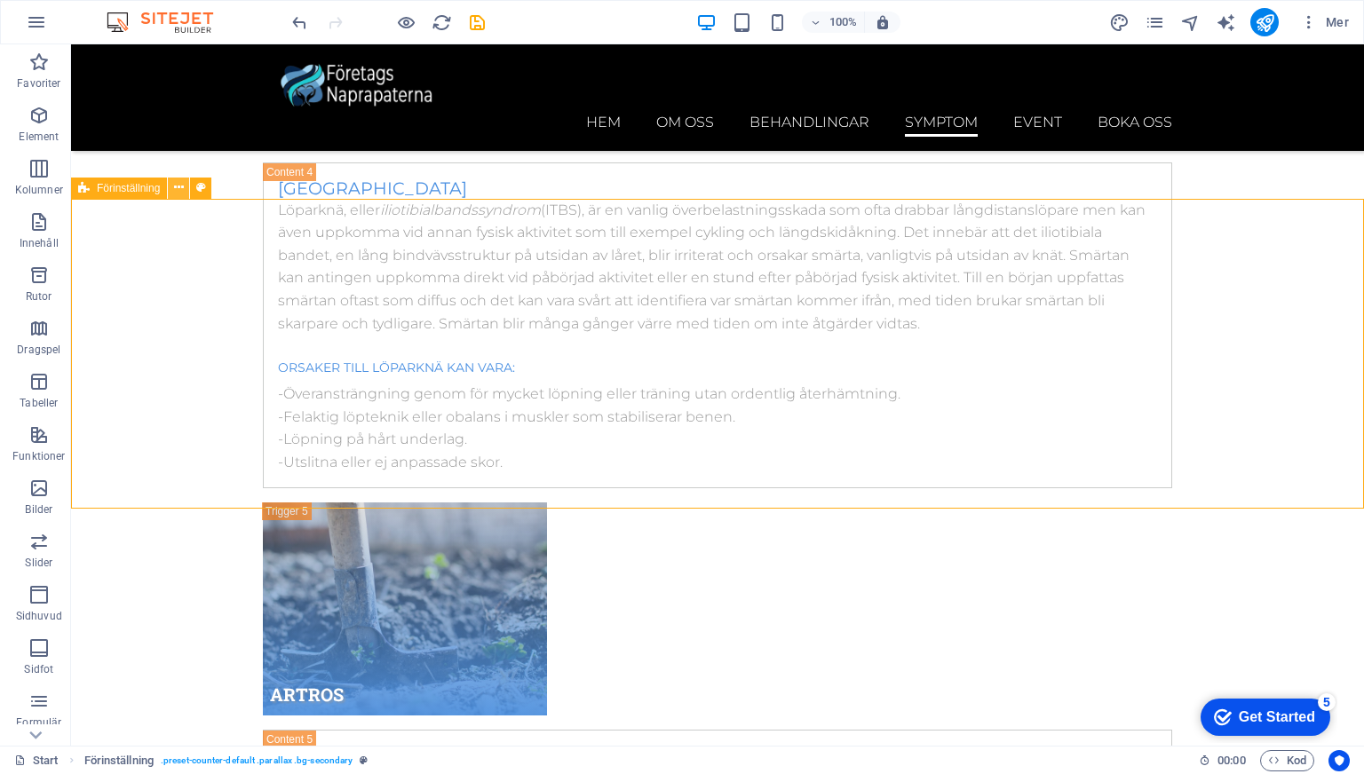
click at [176, 194] on icon at bounding box center [179, 187] width 10 height 19
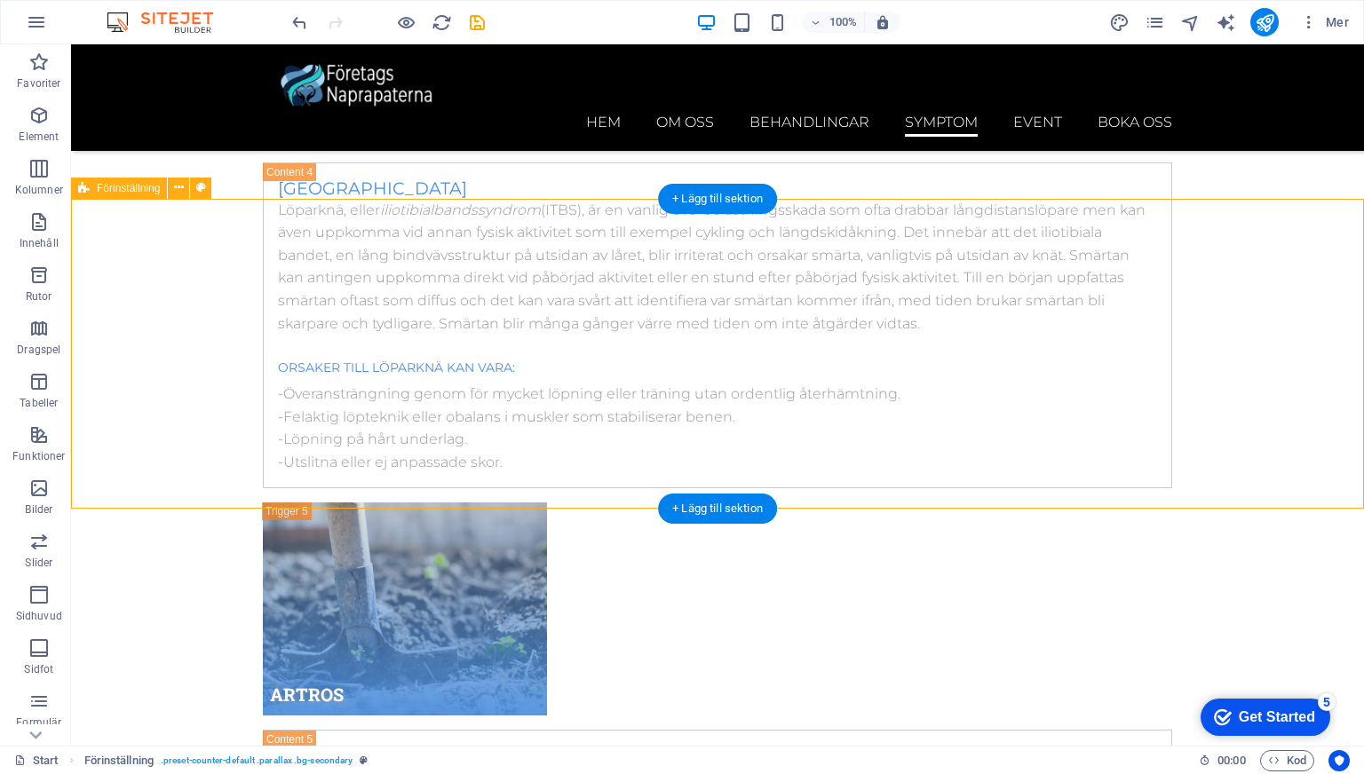
click at [202, 186] on icon at bounding box center [201, 187] width 10 height 19
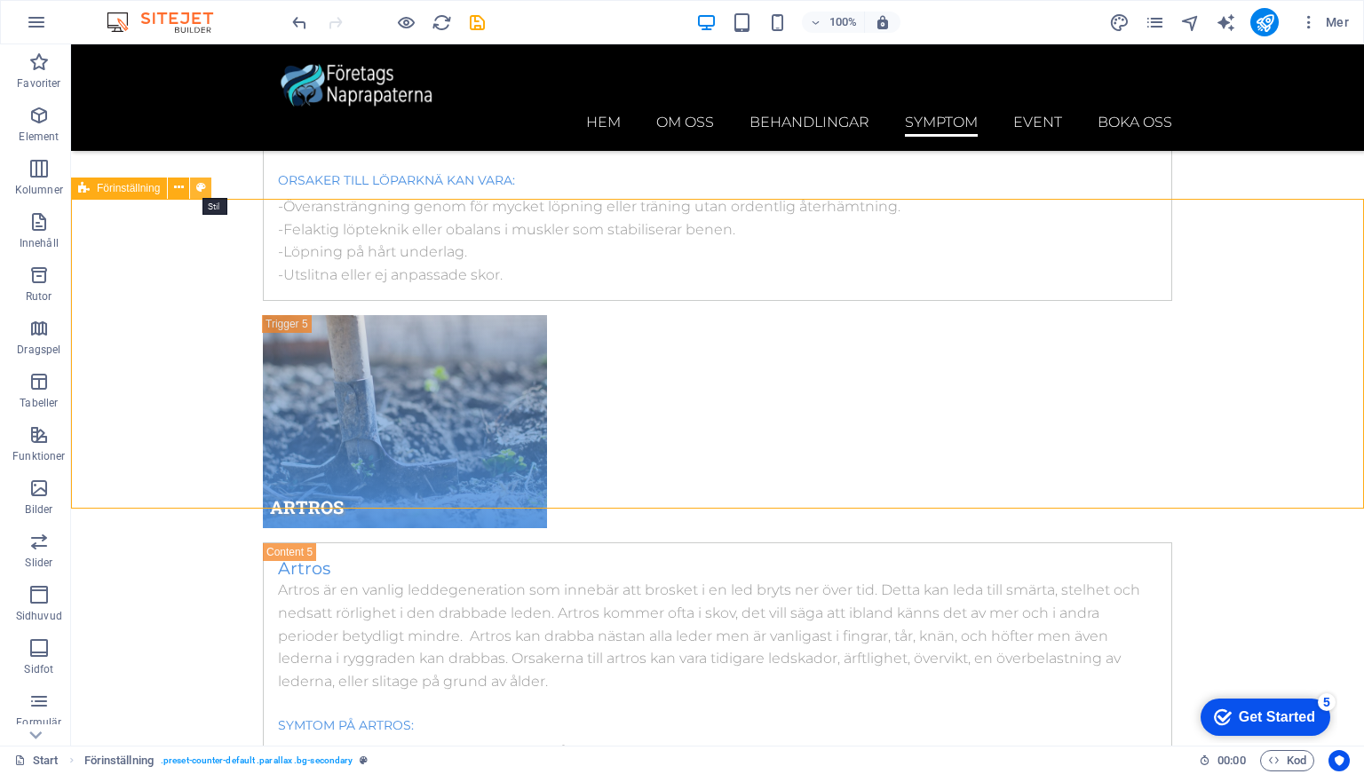
select select "px"
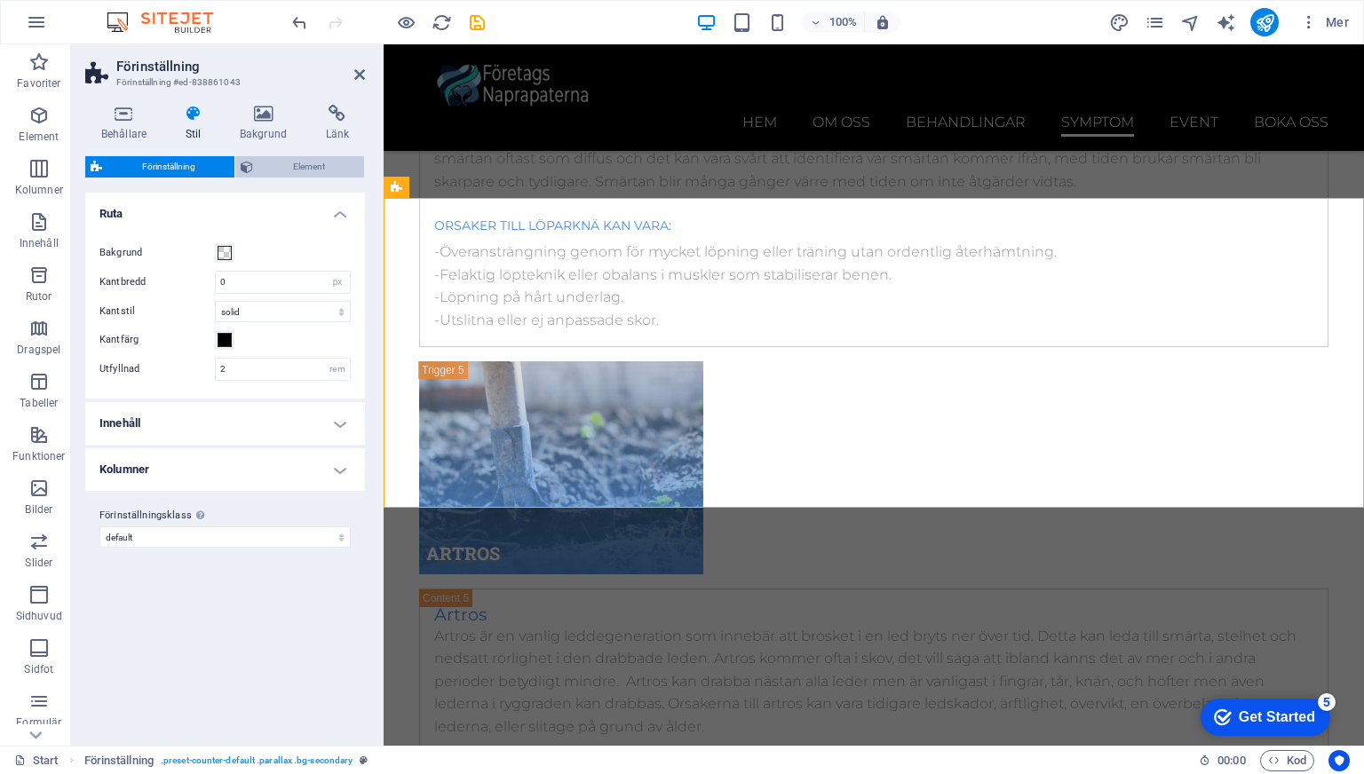
click at [272, 170] on span "Element" at bounding box center [308, 166] width 100 height 21
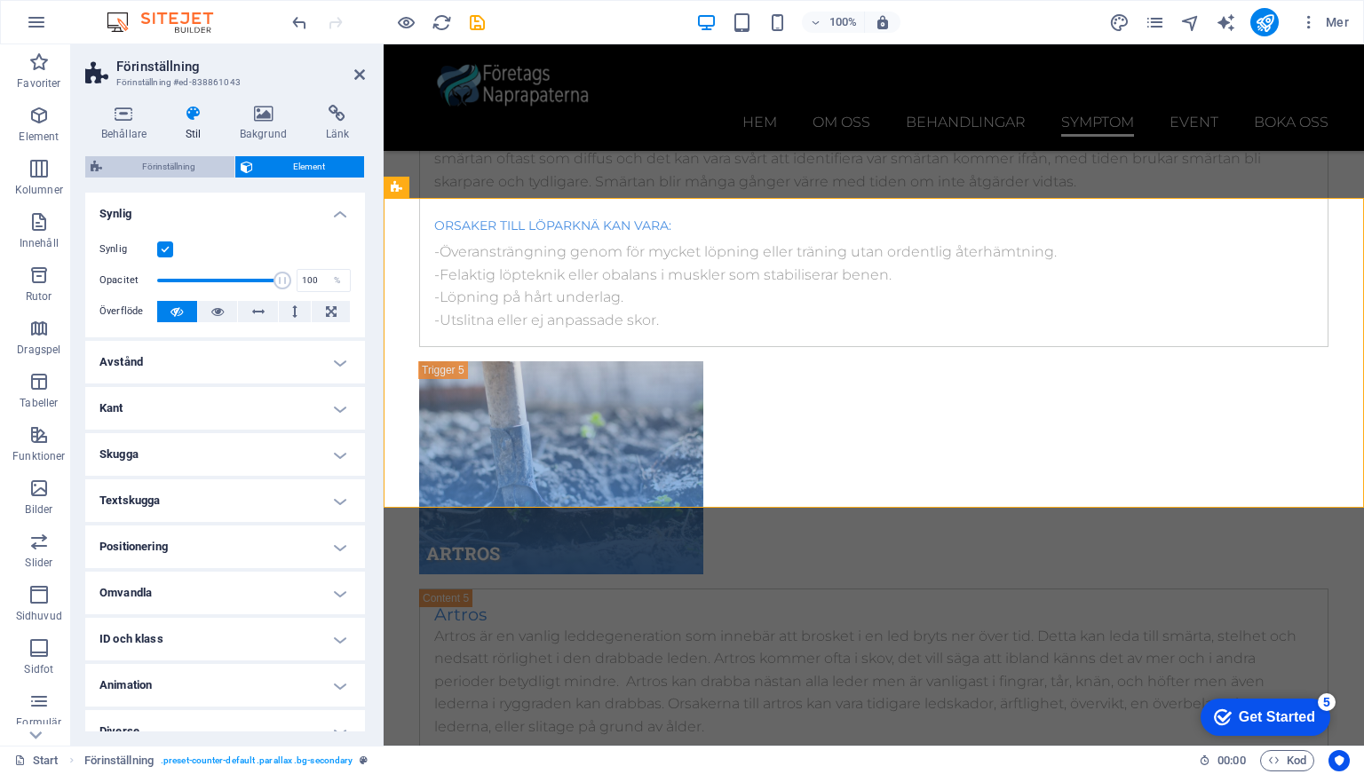
click at [194, 170] on span "Förinställning" at bounding box center [168, 166] width 122 height 21
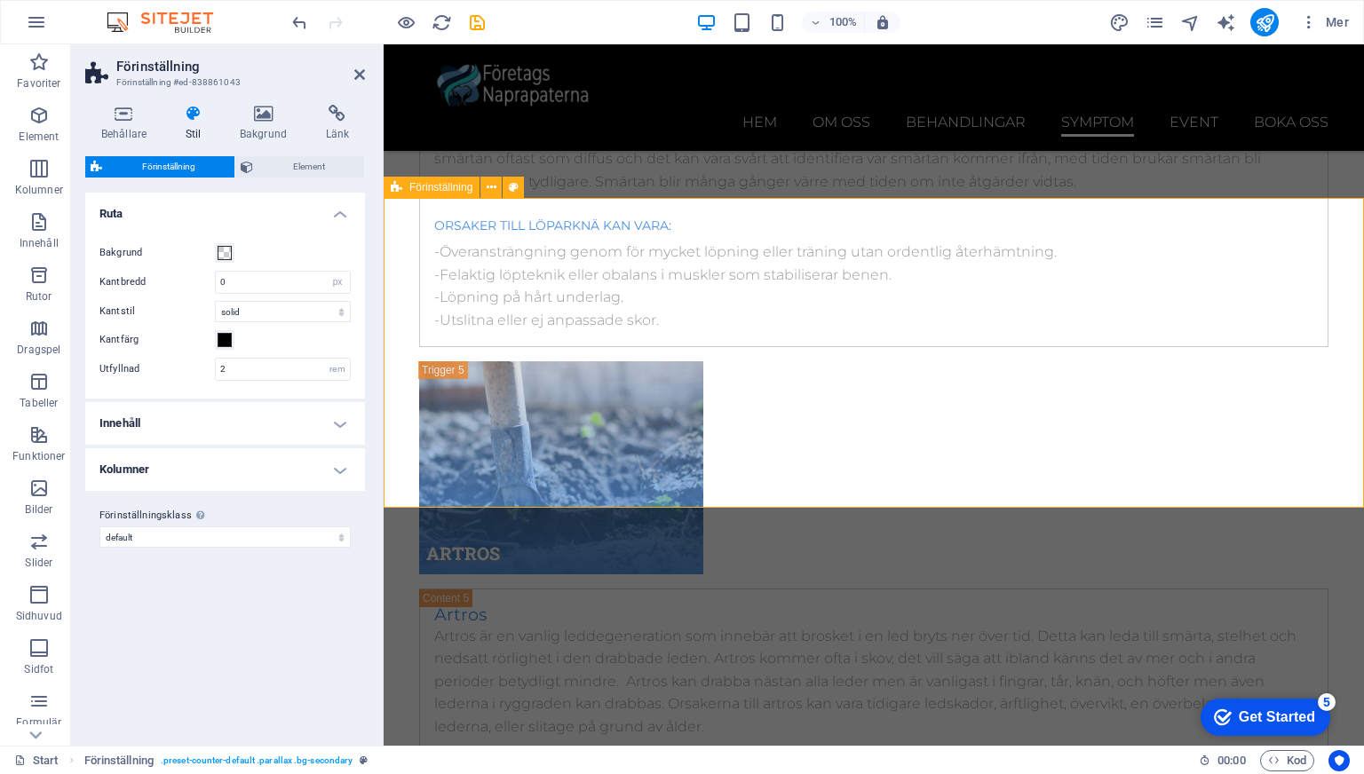
click at [490, 189] on icon at bounding box center [491, 187] width 10 height 19
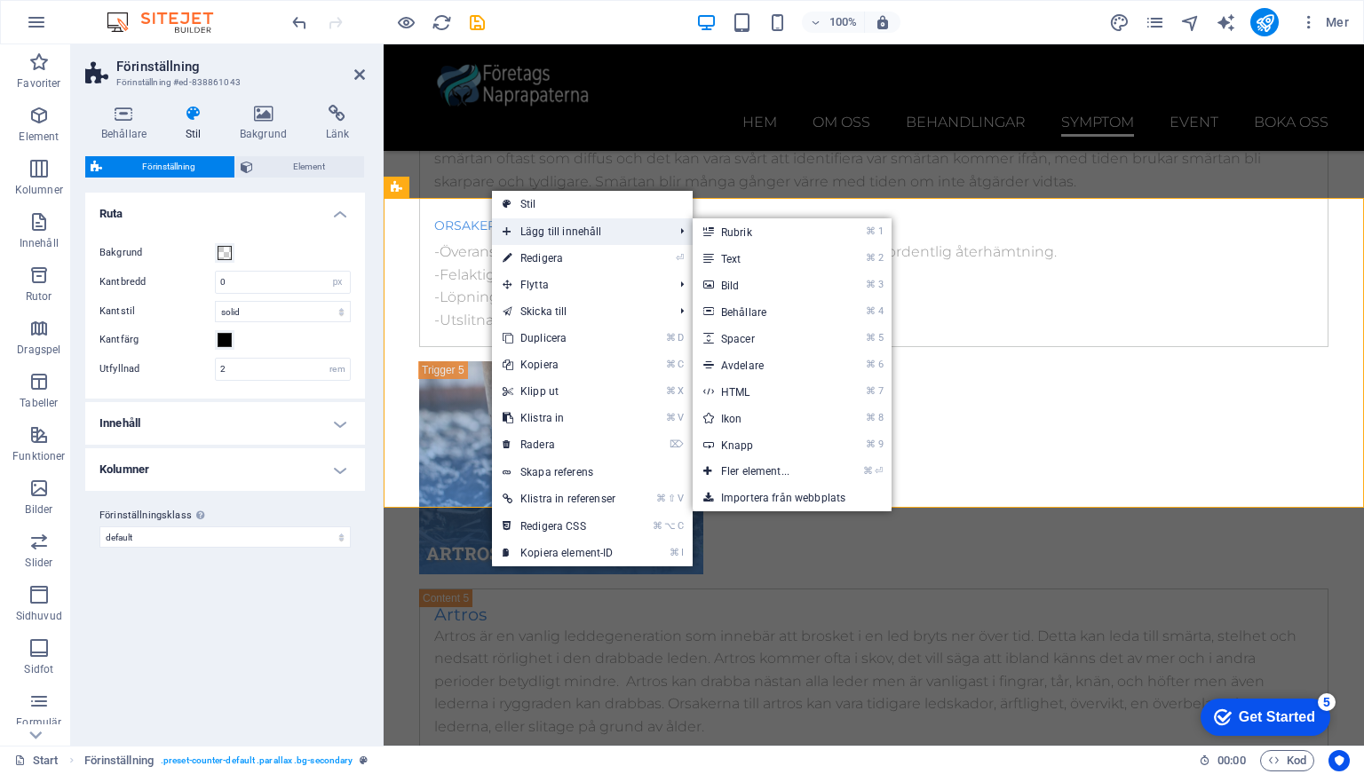
click at [547, 229] on span "Lägg till innehåll" at bounding box center [579, 231] width 174 height 27
click at [729, 233] on link "⌘ 1 Rubrik" at bounding box center [758, 231] width 132 height 27
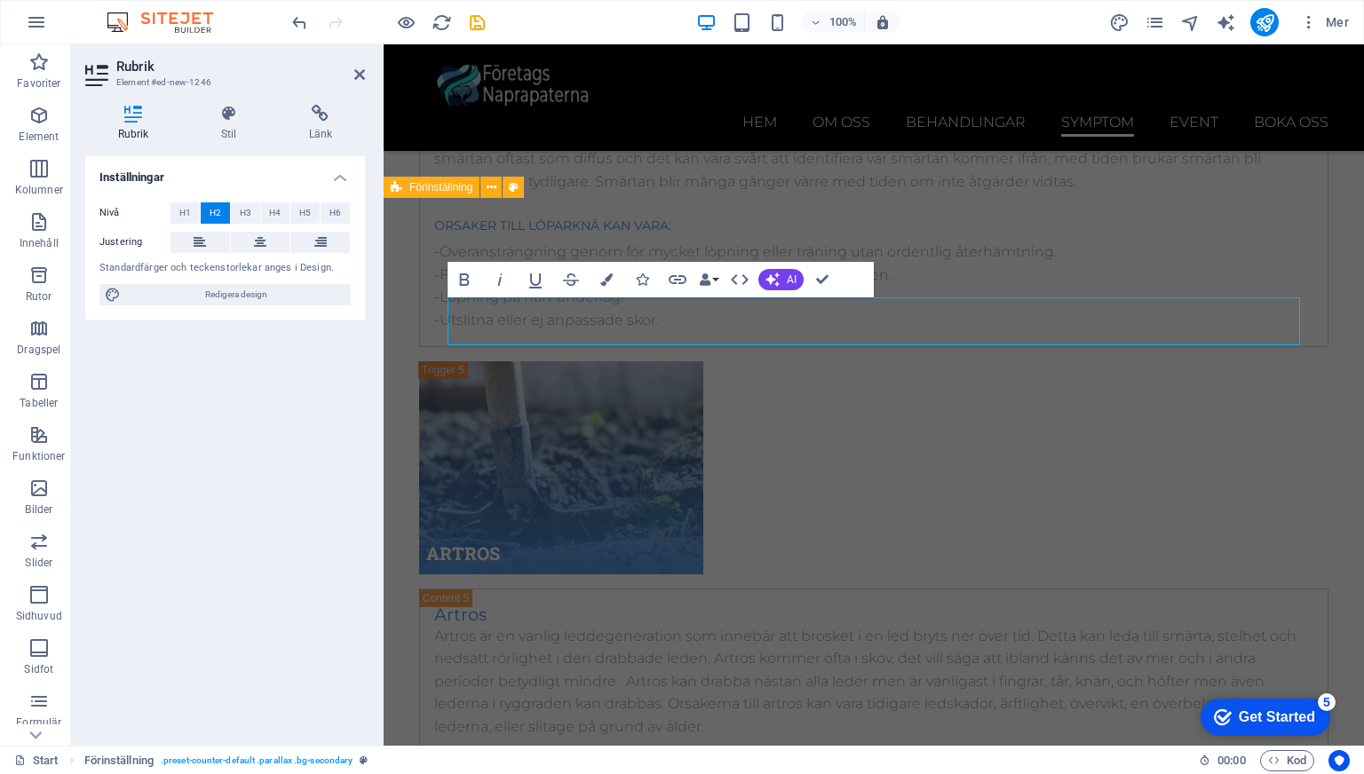
select select "px"
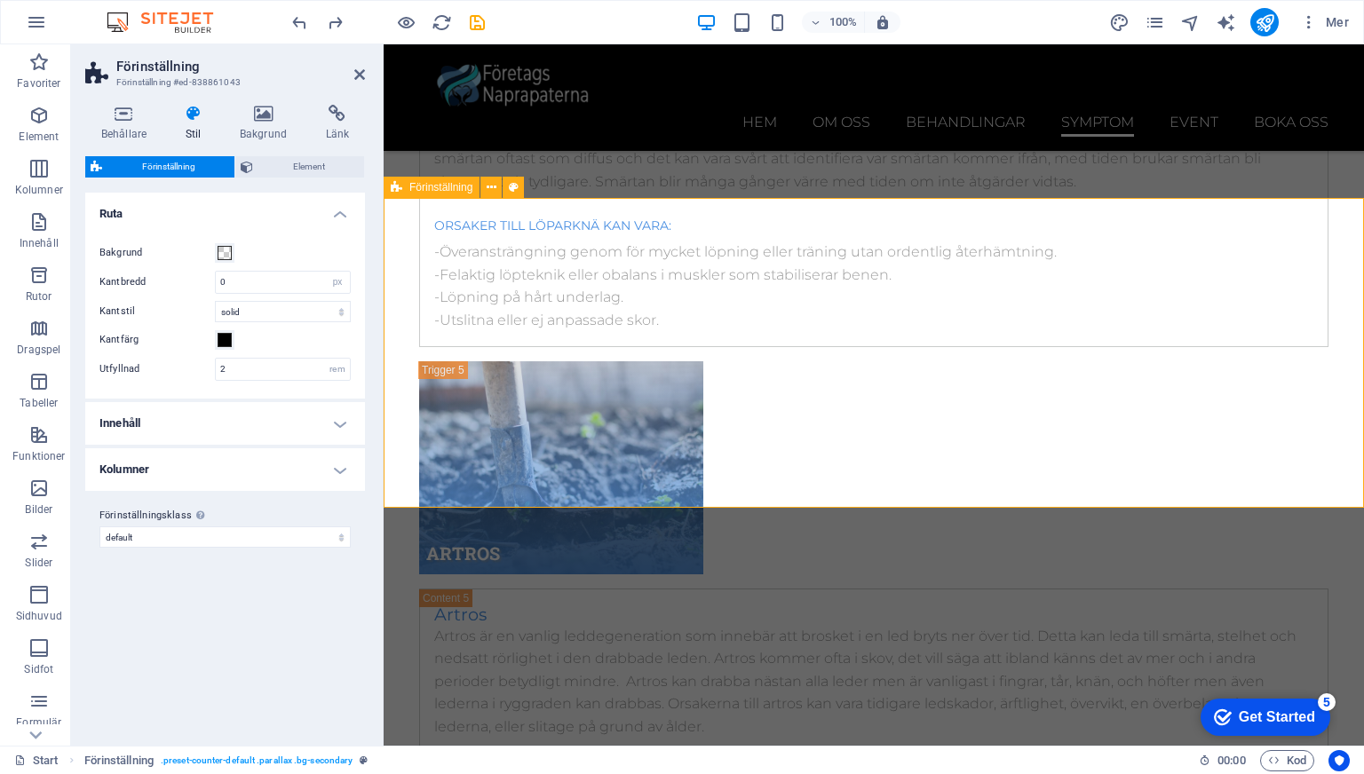
click at [392, 181] on icon at bounding box center [397, 187] width 12 height 21
click at [489, 190] on icon at bounding box center [491, 187] width 10 height 19
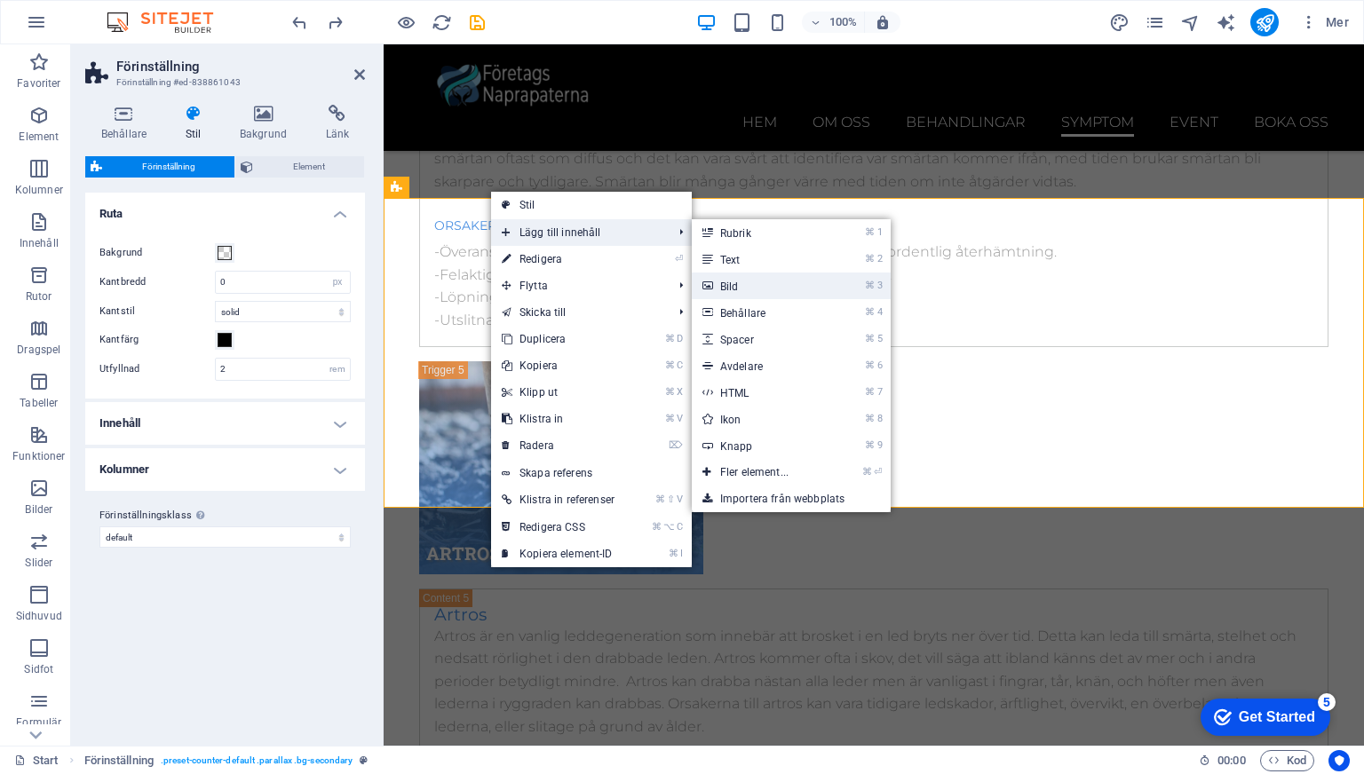
drag, startPoint x: 755, startPoint y: 281, endPoint x: 371, endPoint y: 237, distance: 386.1
click at [755, 281] on link "⌘ 3 Bild" at bounding box center [758, 286] width 132 height 27
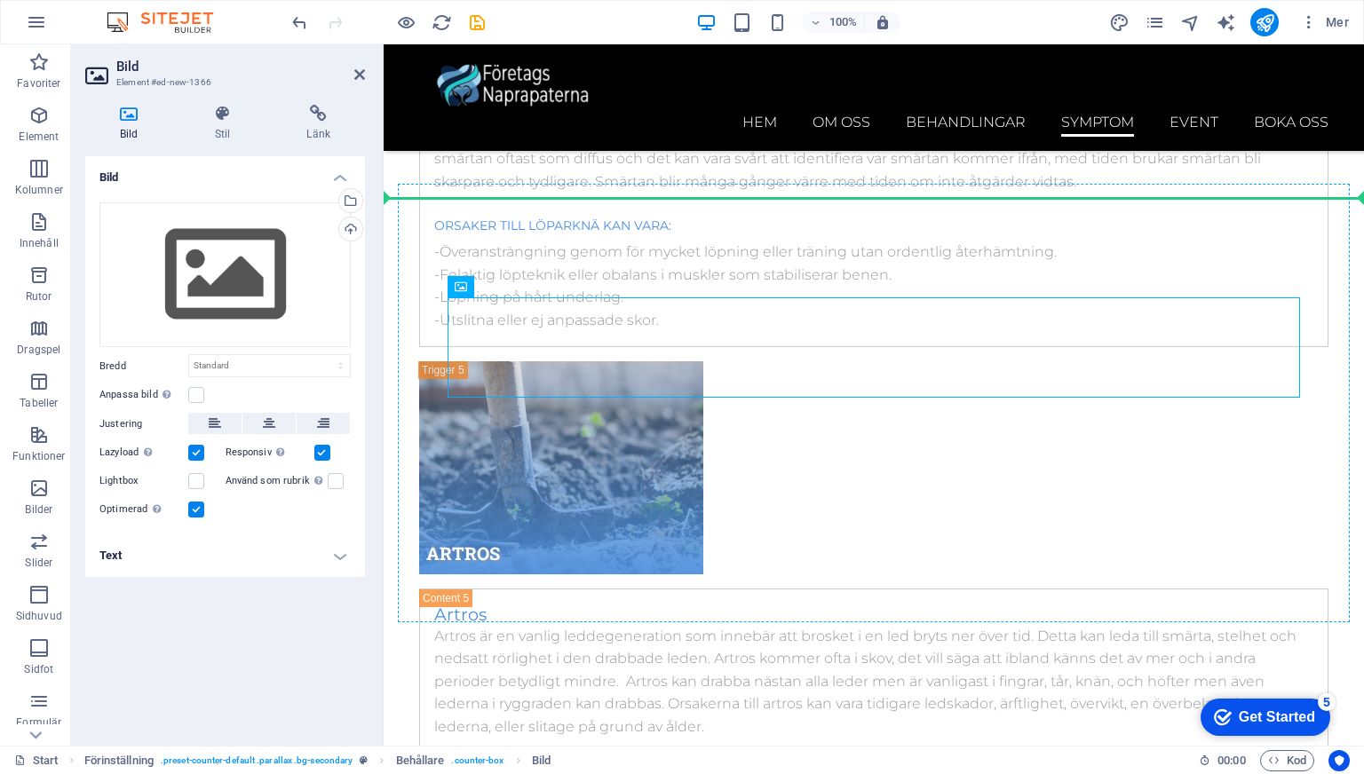
drag, startPoint x: 846, startPoint y: 331, endPoint x: 424, endPoint y: 344, distance: 421.9
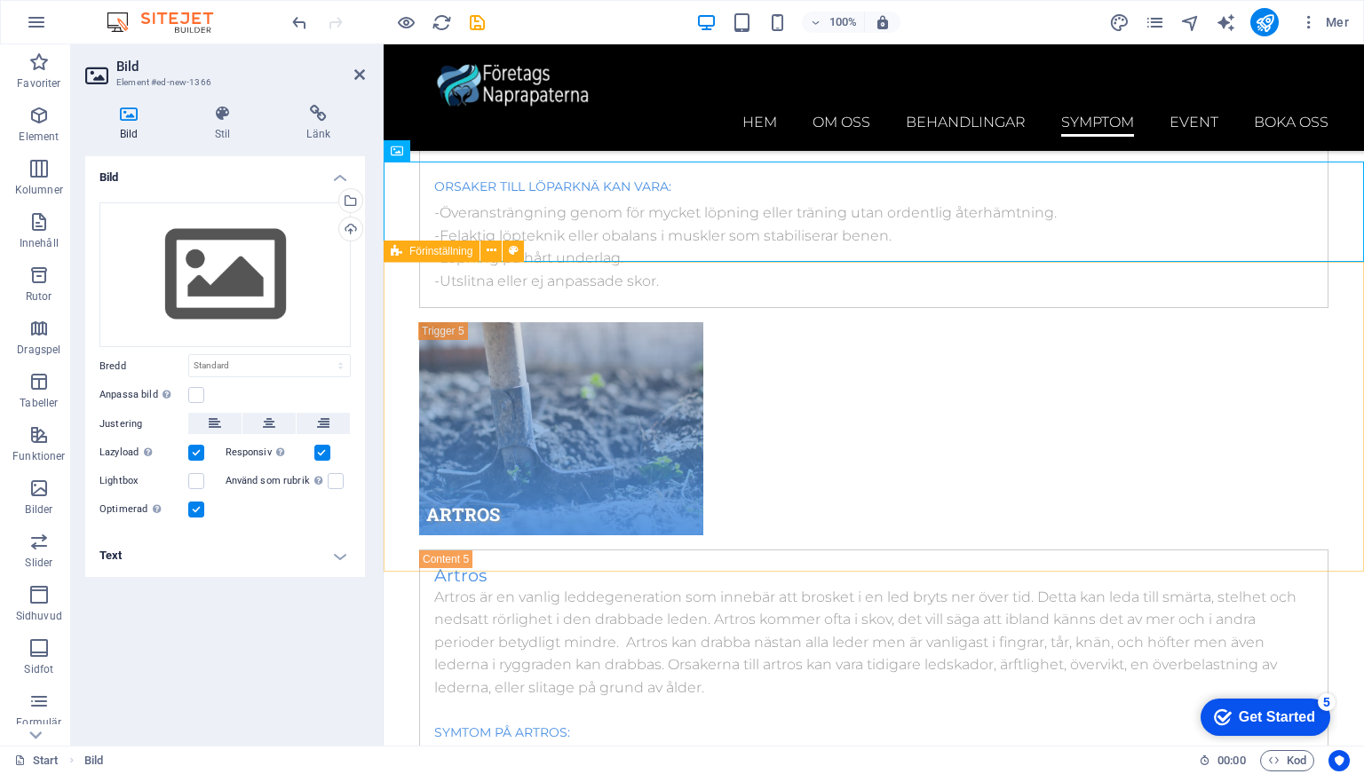
scroll to position [10798, 0]
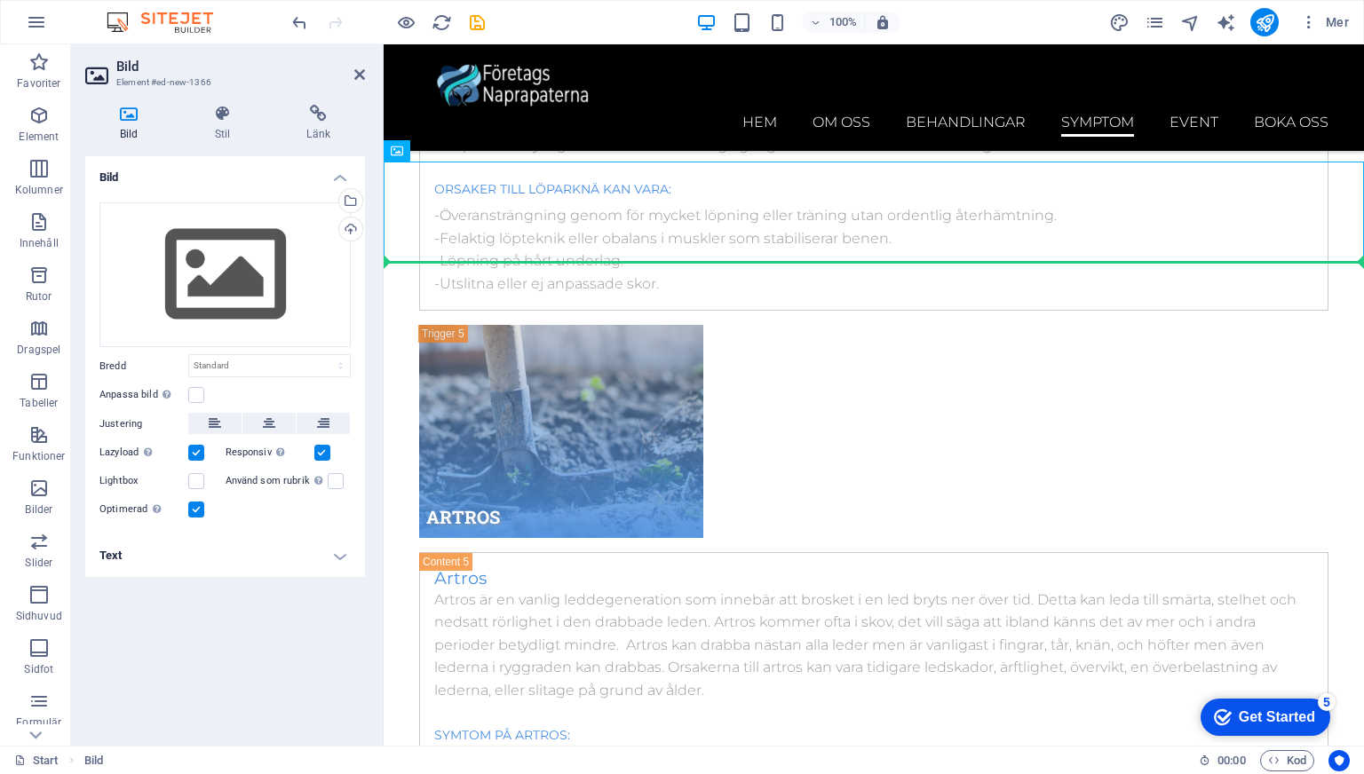
drag, startPoint x: 778, startPoint y: 192, endPoint x: 414, endPoint y: 314, distance: 384.0
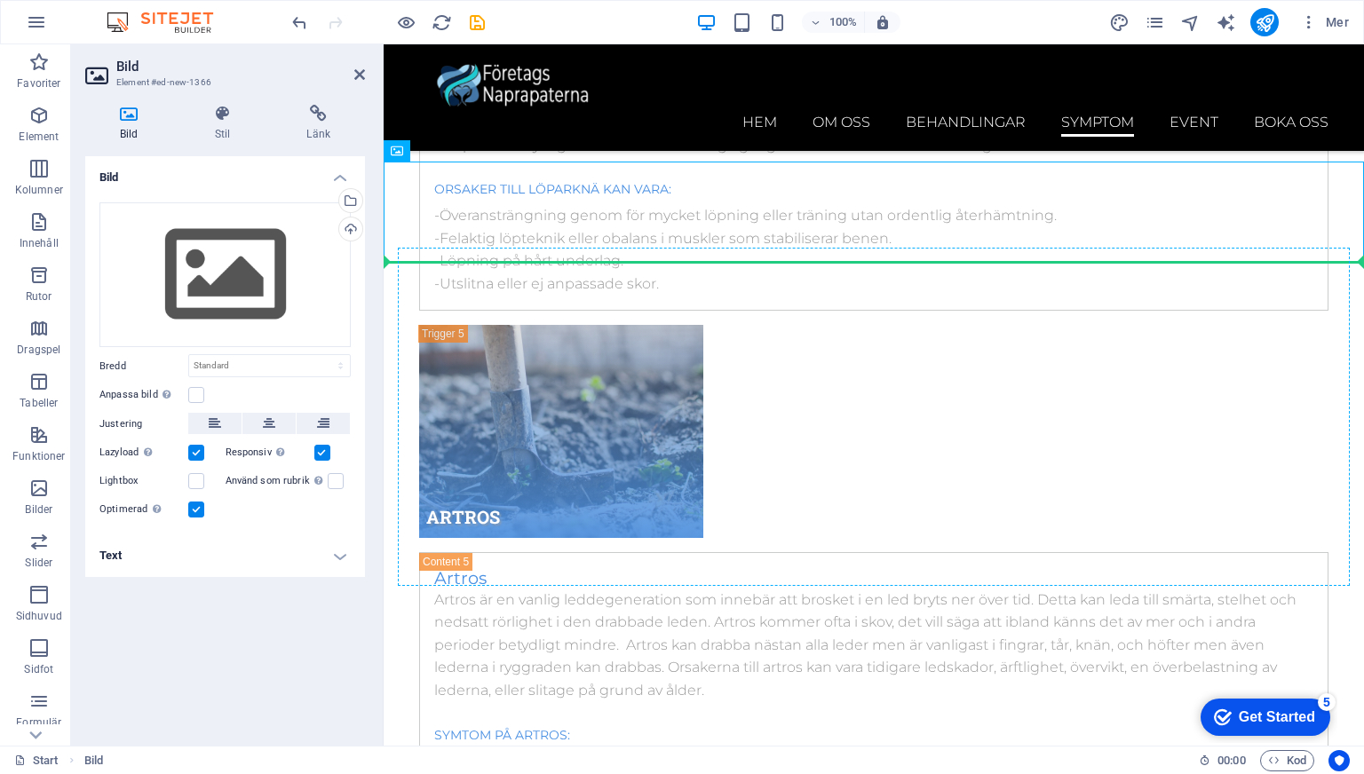
drag, startPoint x: 794, startPoint y: 194, endPoint x: 491, endPoint y: 340, distance: 336.3
drag, startPoint x: 816, startPoint y: 196, endPoint x: 445, endPoint y: 359, distance: 405.1
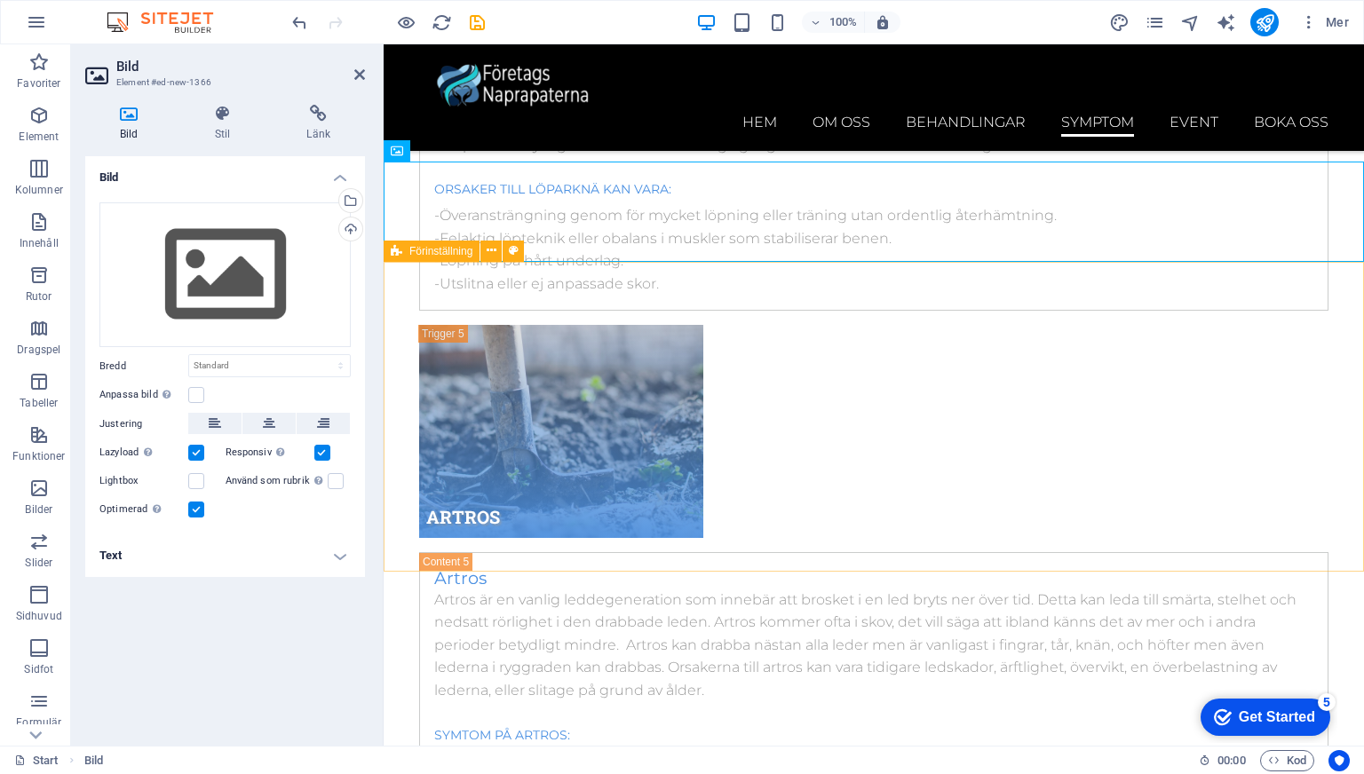
click at [423, 256] on span "Förinställning" at bounding box center [440, 251] width 63 height 11
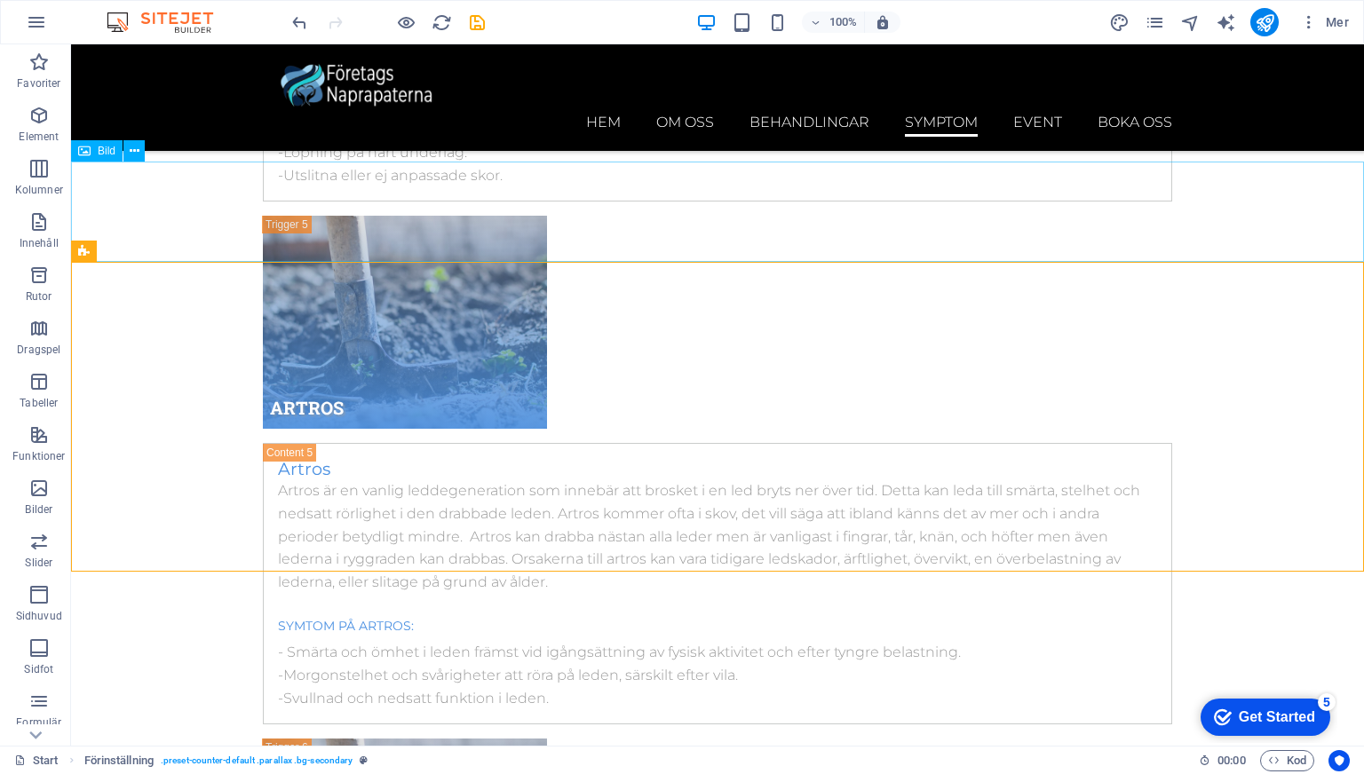
scroll to position [10548, 0]
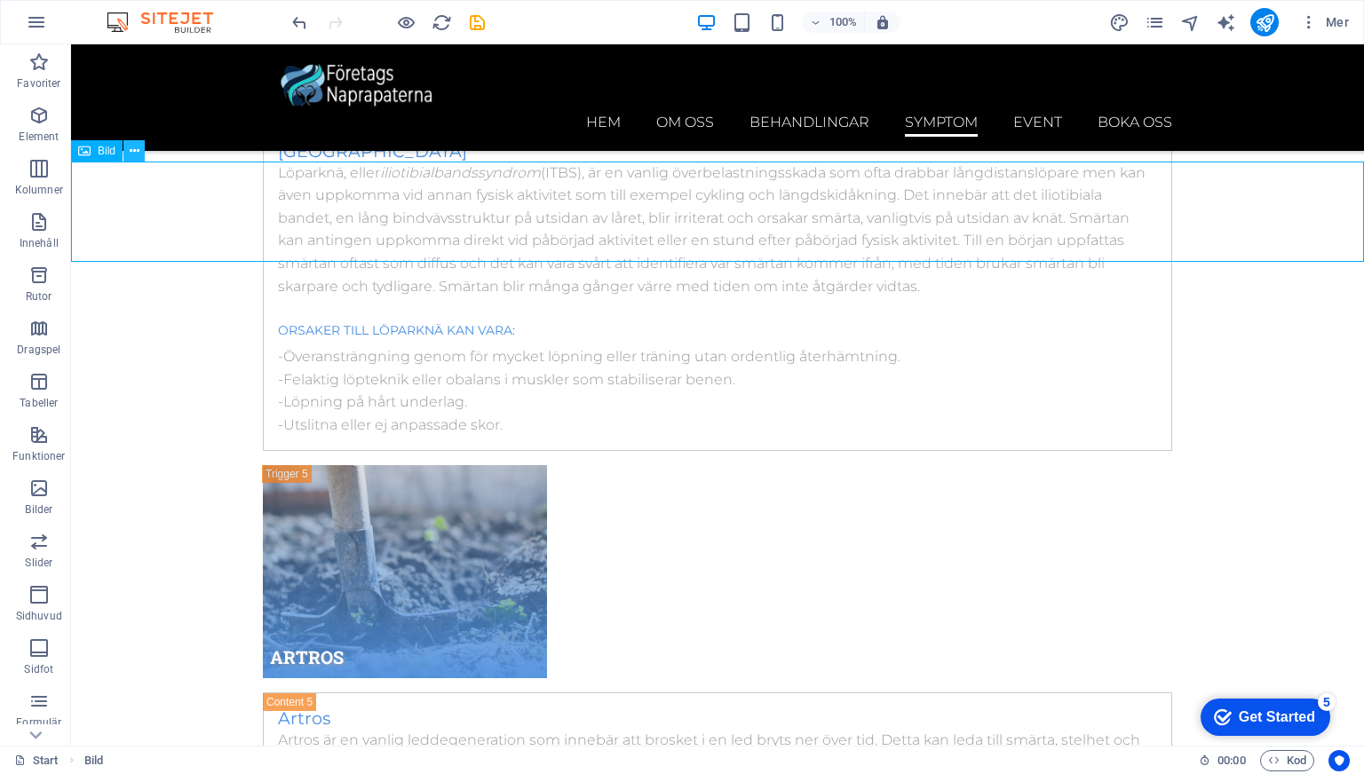
click at [132, 149] on icon at bounding box center [135, 151] width 10 height 19
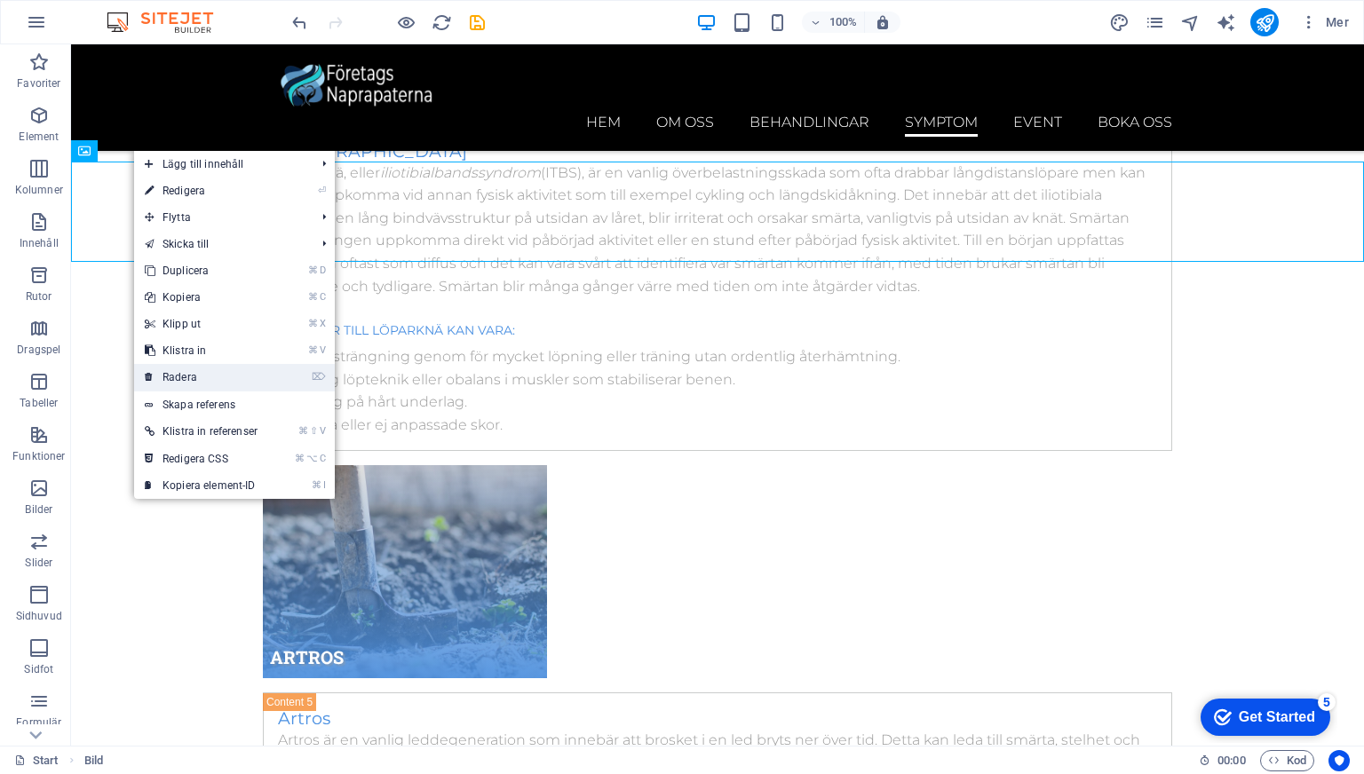
click at [200, 382] on link "⌦ Radera" at bounding box center [201, 377] width 134 height 27
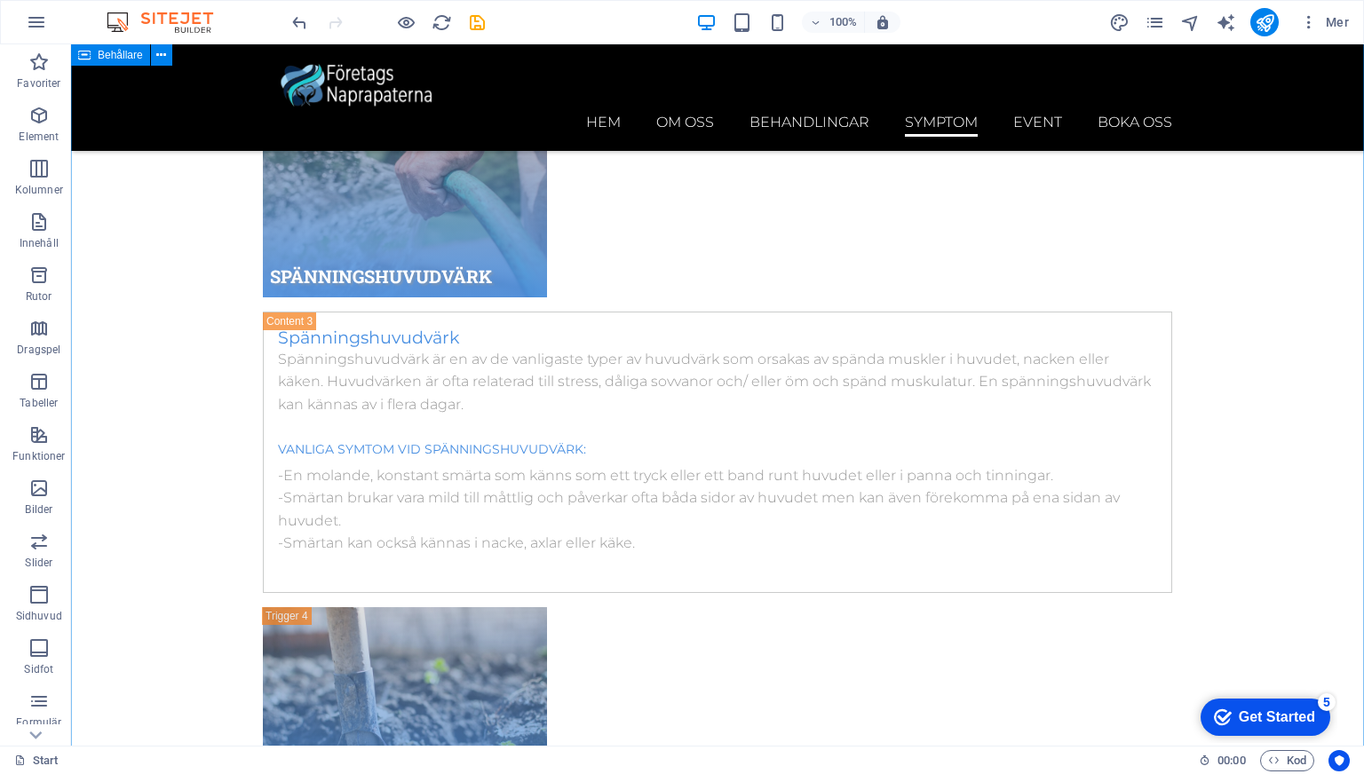
scroll to position [9813, 0]
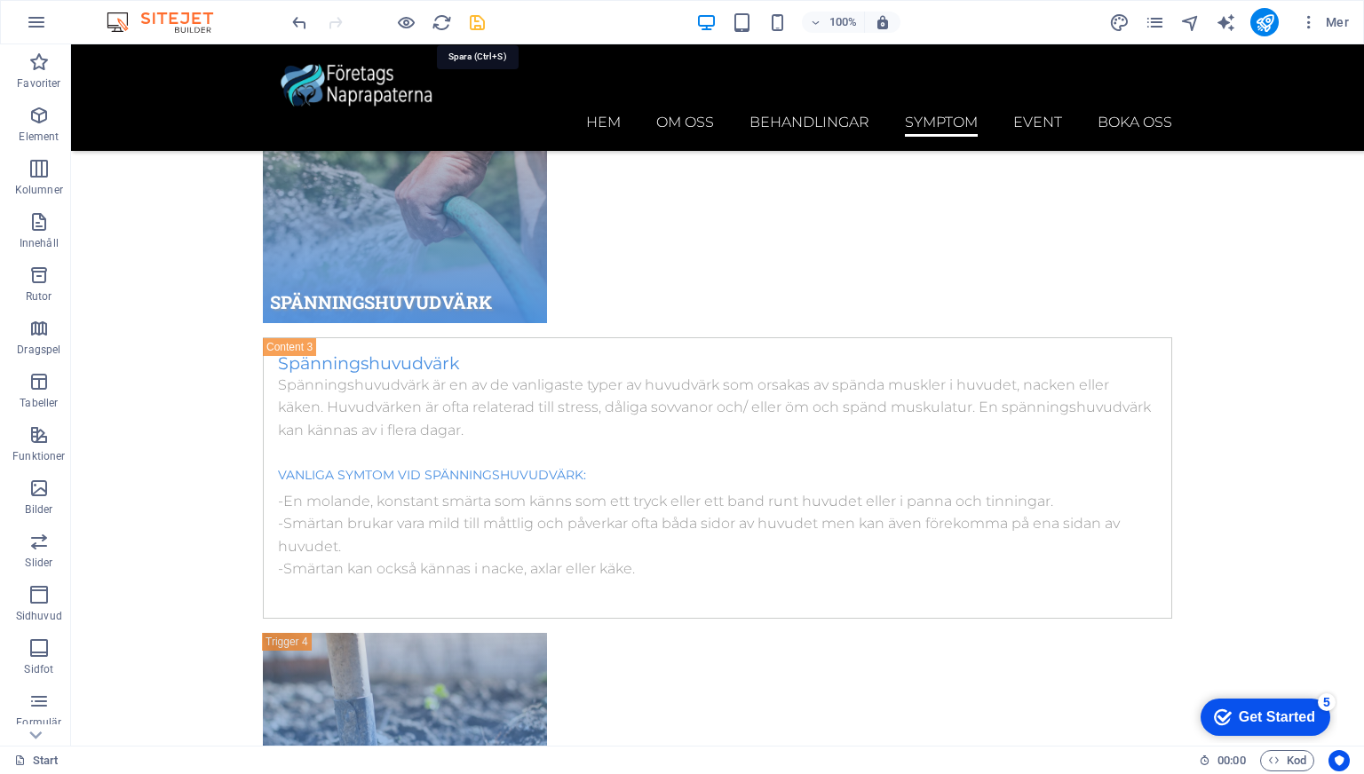
click at [470, 22] on icon "save" at bounding box center [477, 22] width 20 height 20
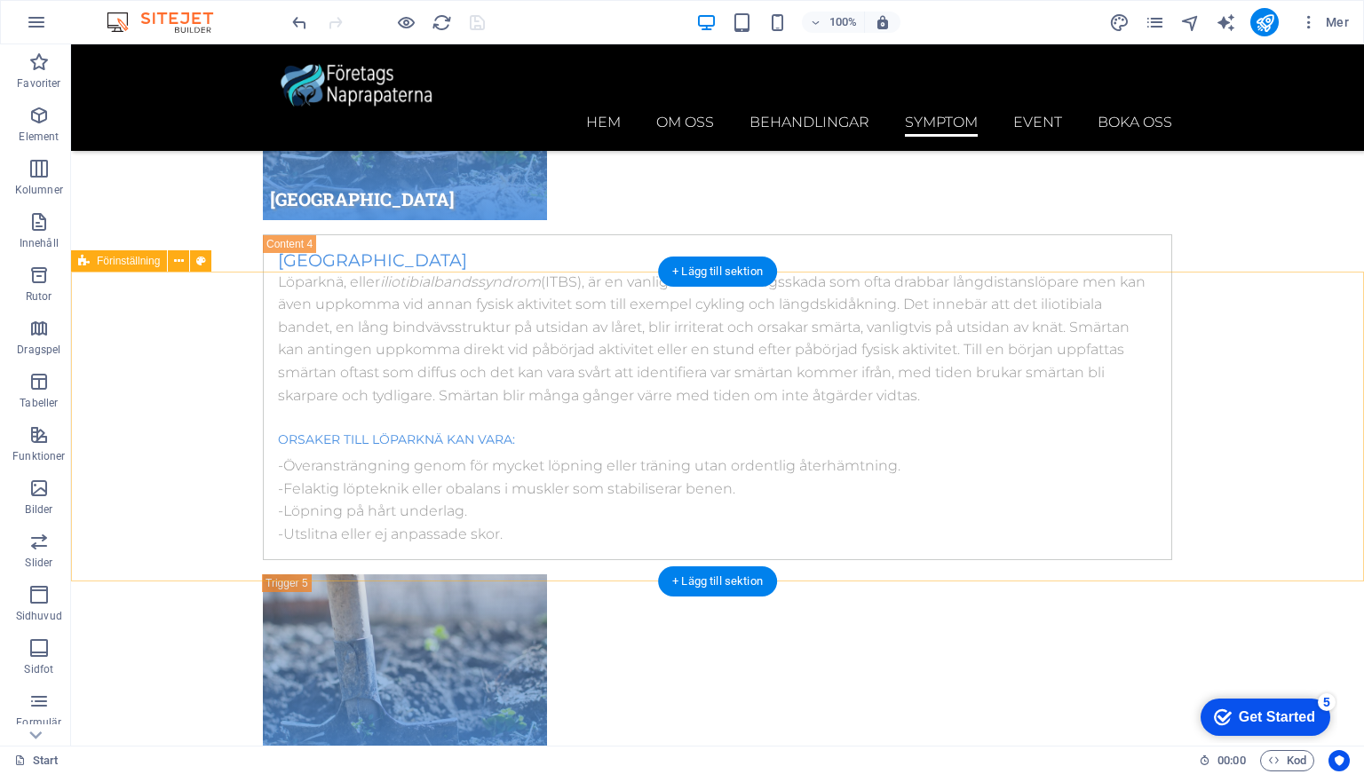
scroll to position [10438, 0]
select select "px"
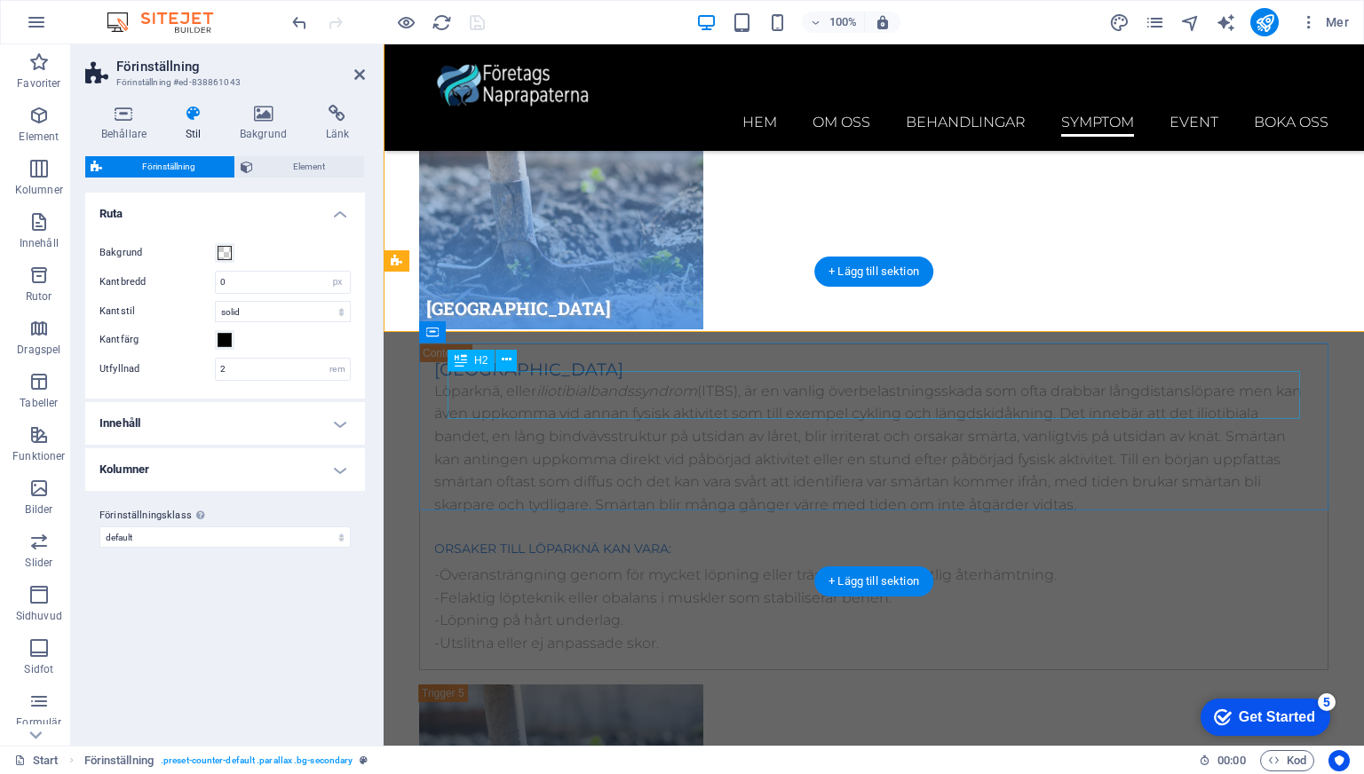
scroll to position [10687, 0]
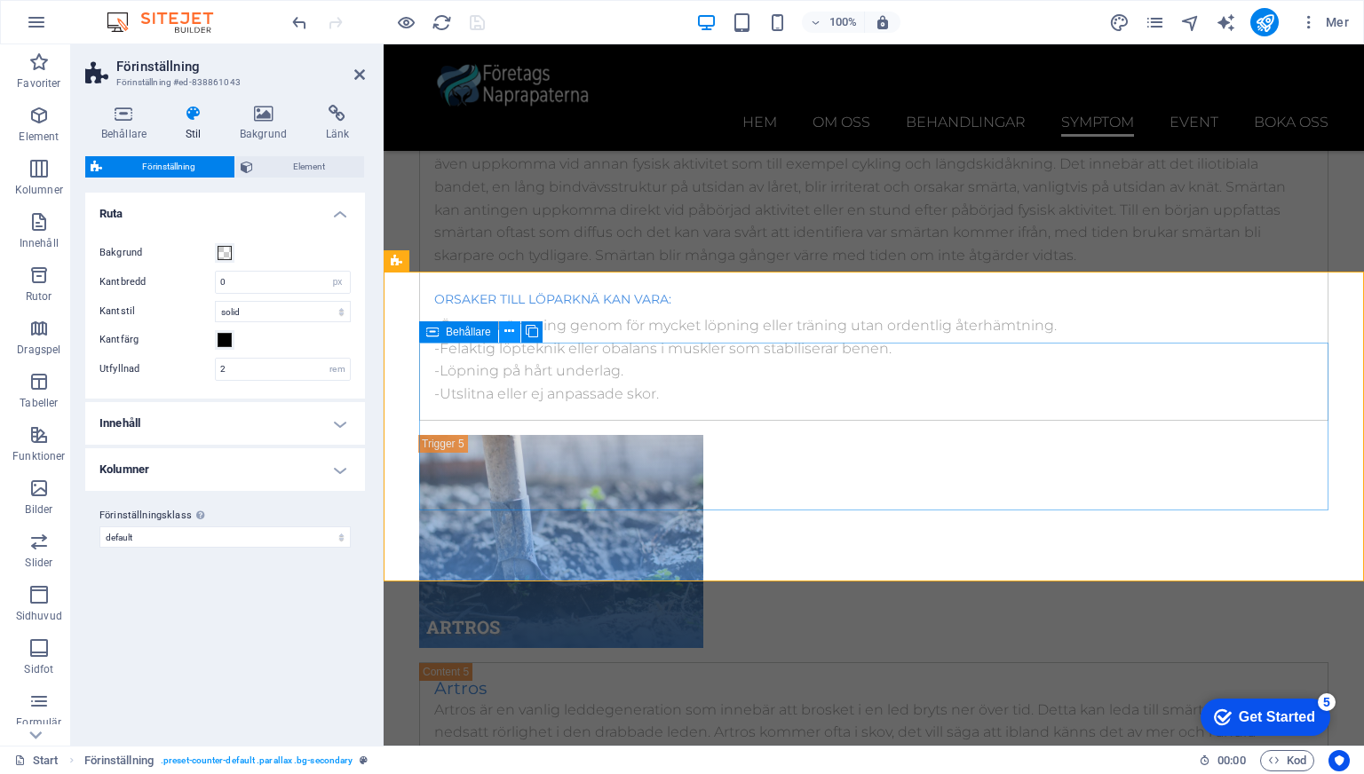
click at [507, 330] on icon at bounding box center [509, 331] width 10 height 19
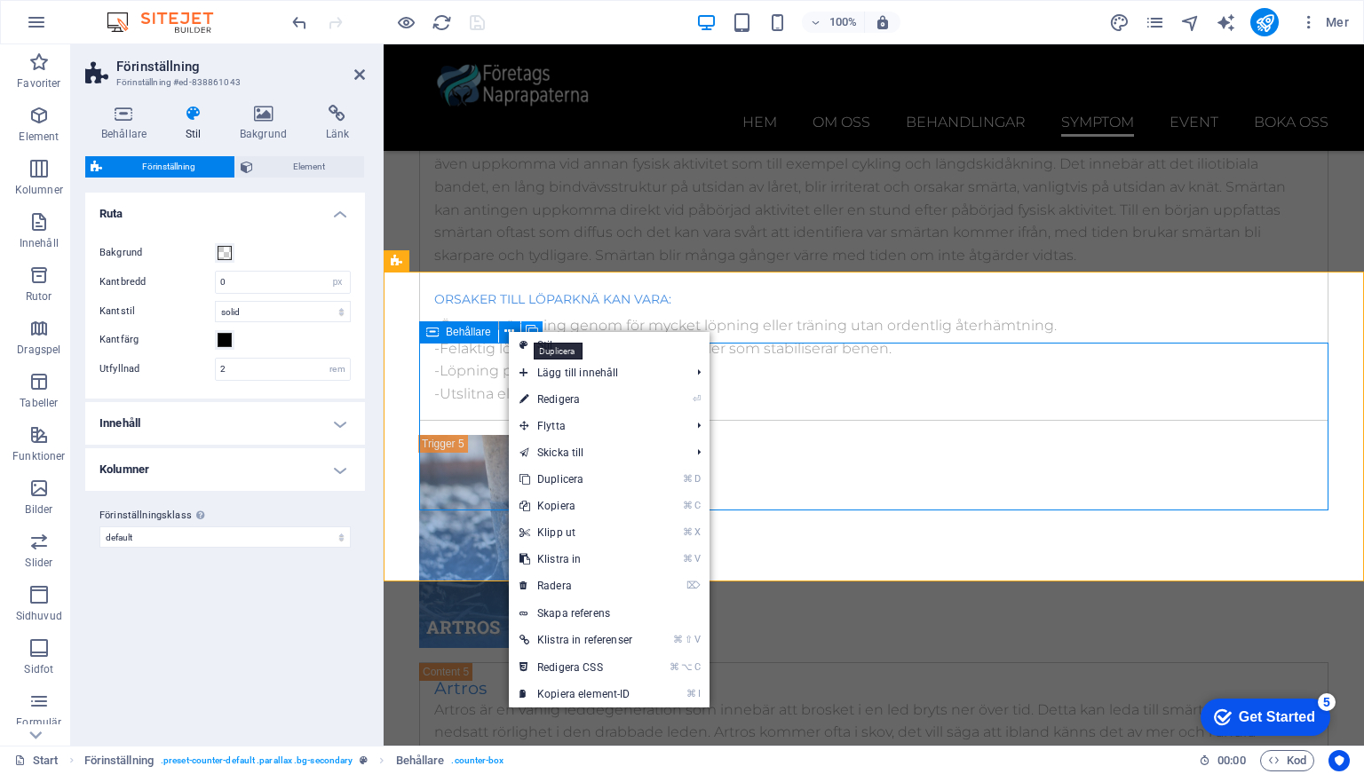
click at [530, 327] on icon at bounding box center [532, 331] width 12 height 19
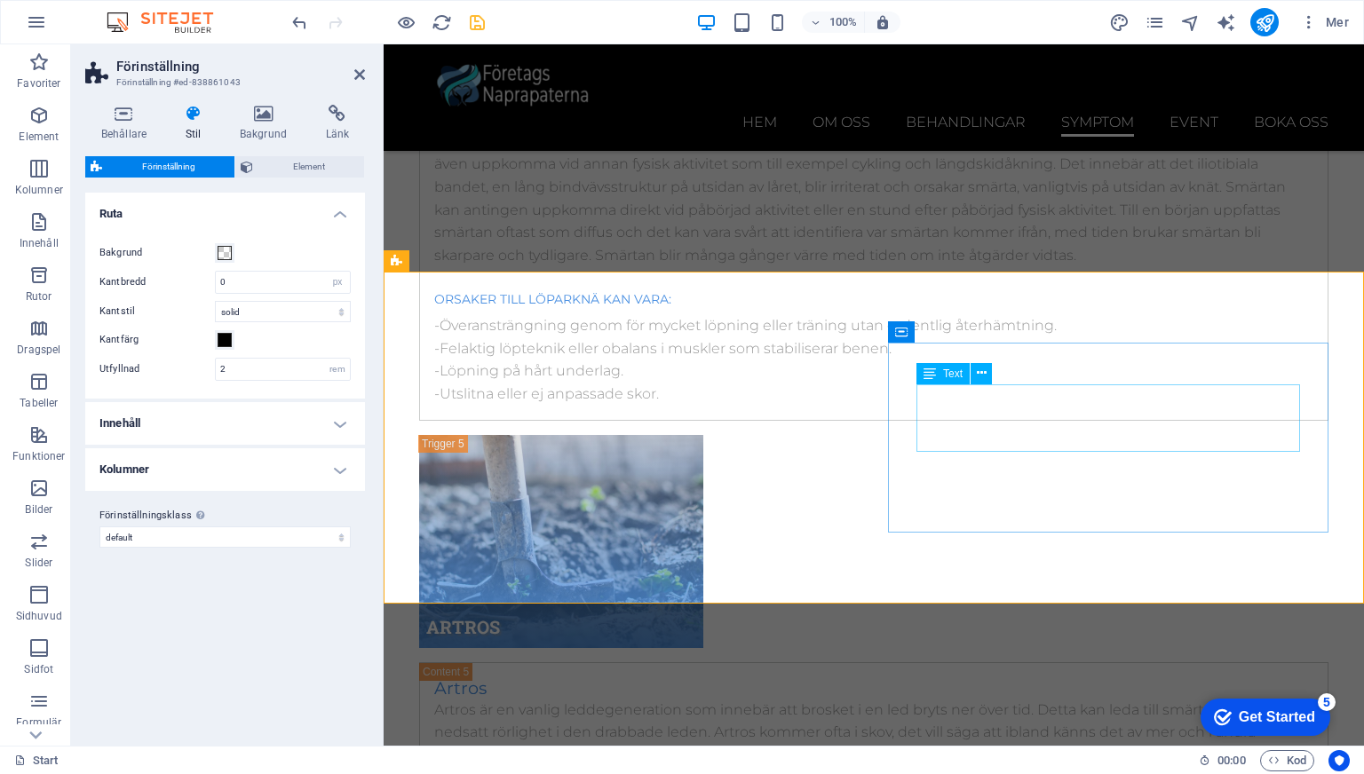
click at [974, 335] on icon at bounding box center [978, 331] width 10 height 19
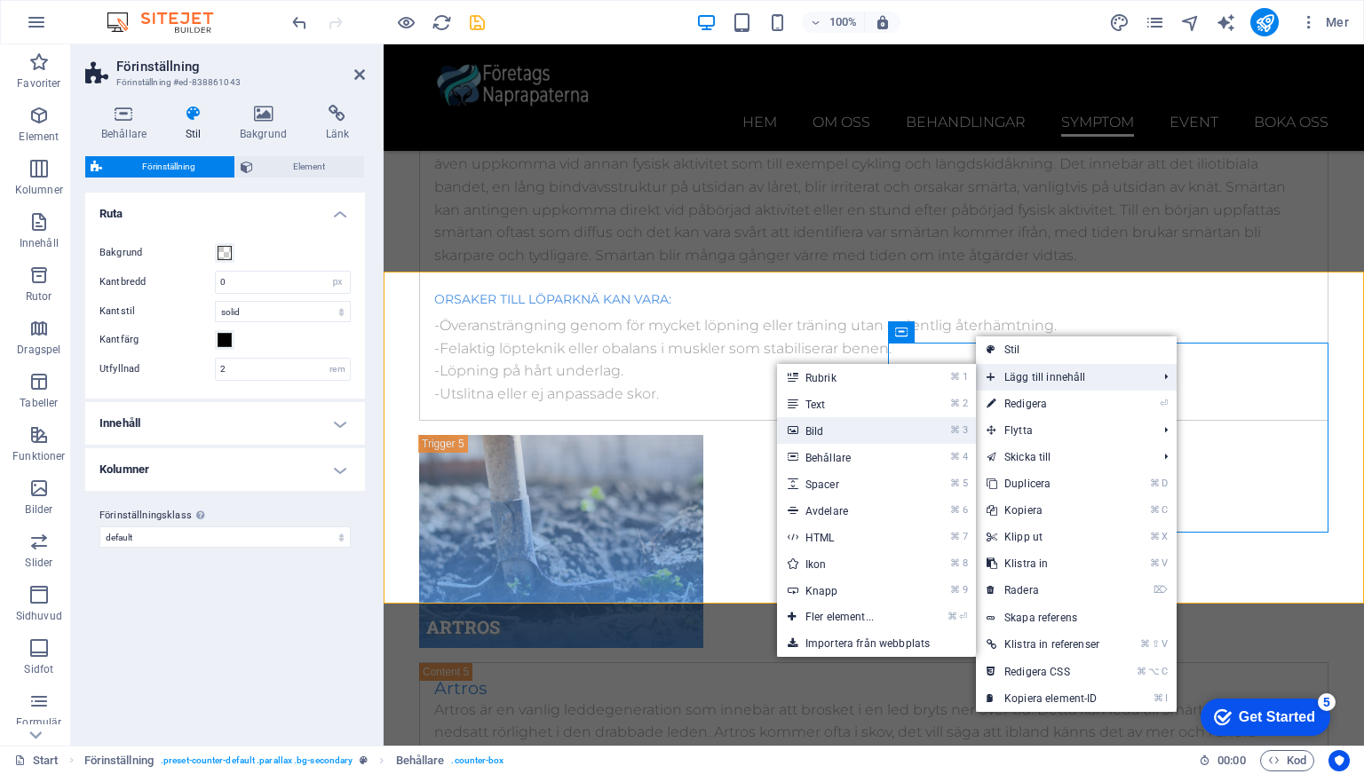
click at [905, 435] on link "⌘ 3 Bild" at bounding box center [843, 430] width 132 height 27
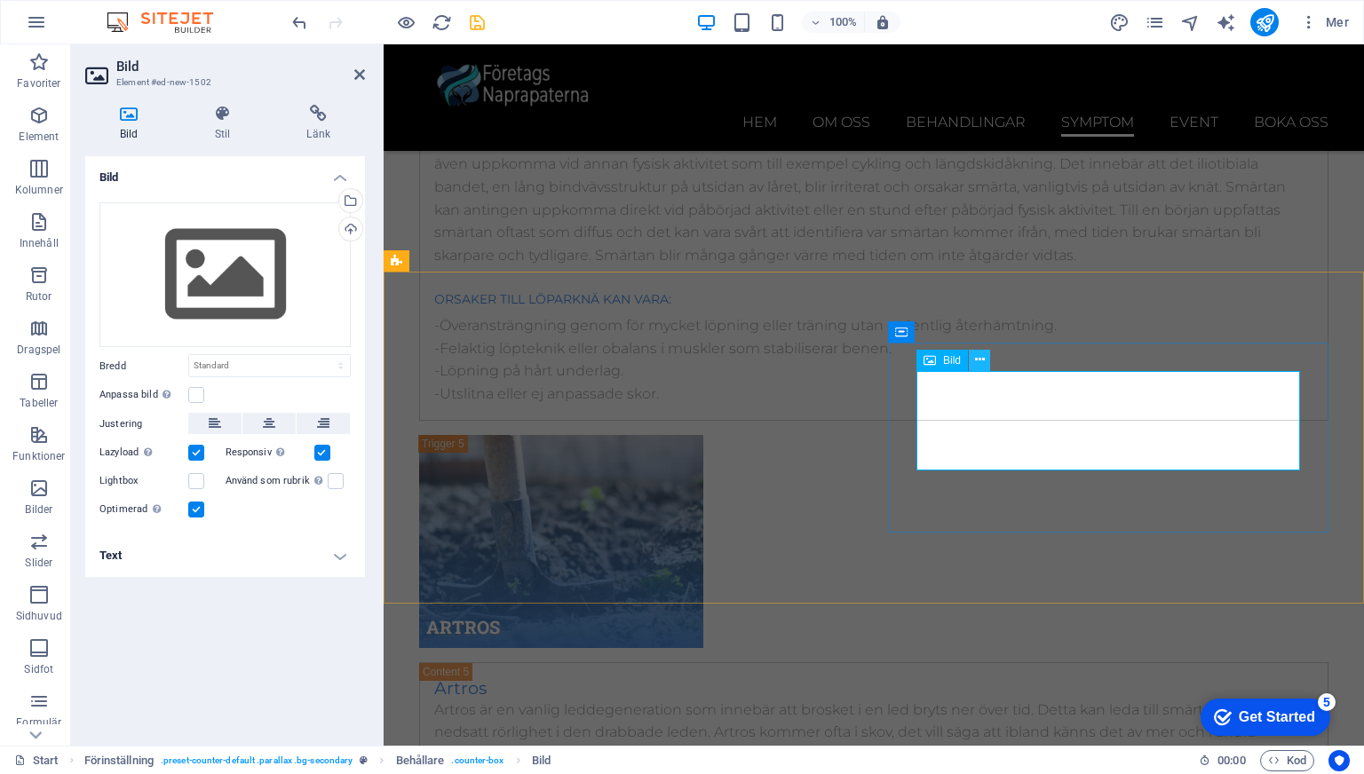
click at [977, 360] on icon at bounding box center [980, 360] width 10 height 19
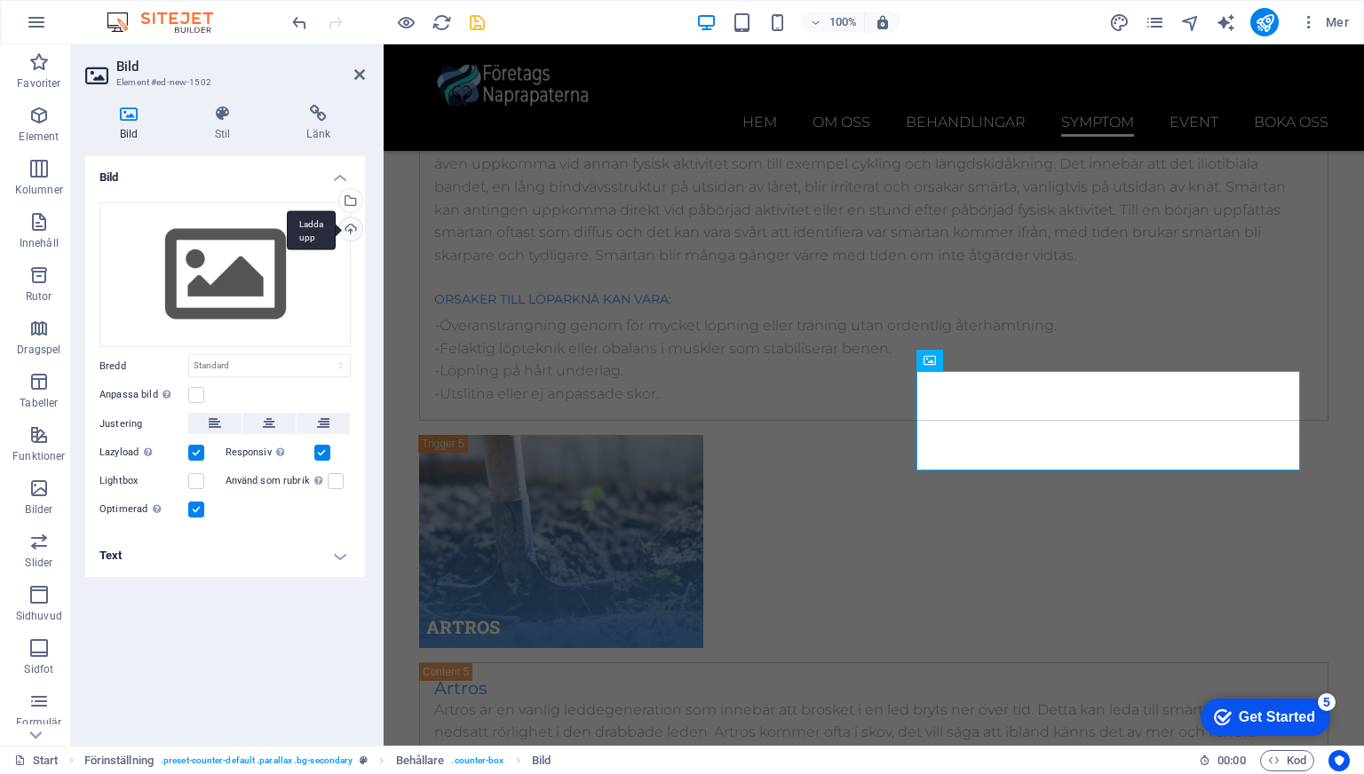
click at [352, 233] on div "Ladda upp" at bounding box center [349, 230] width 27 height 27
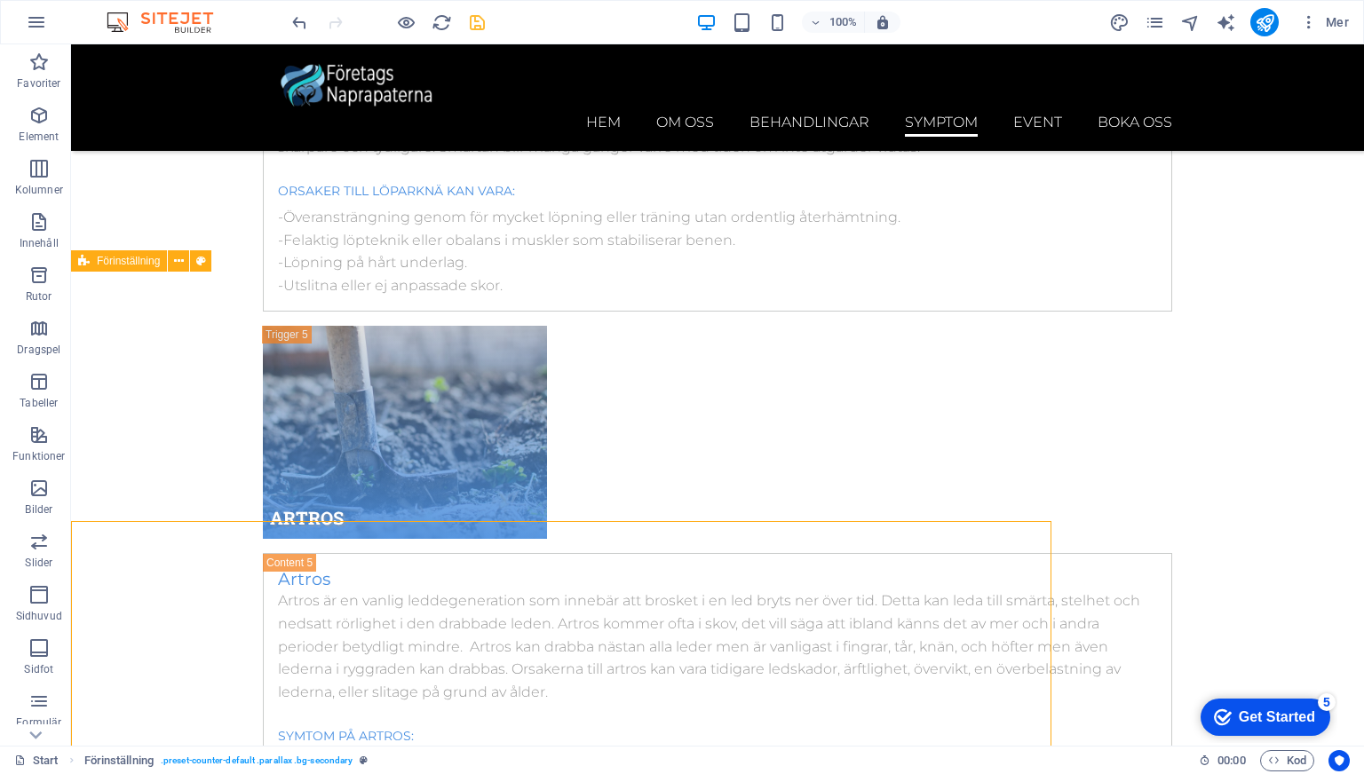
scroll to position [10438, 0]
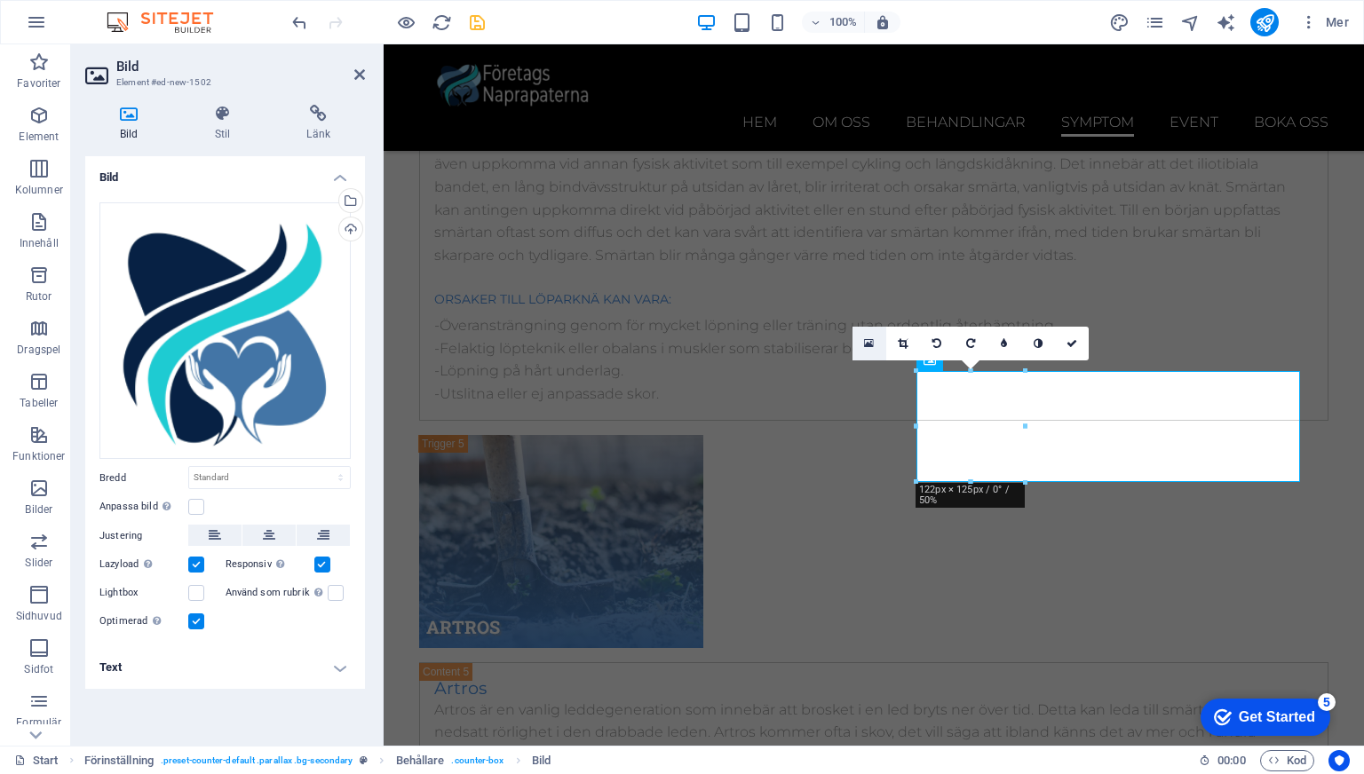
click at [864, 341] on icon at bounding box center [869, 343] width 10 height 12
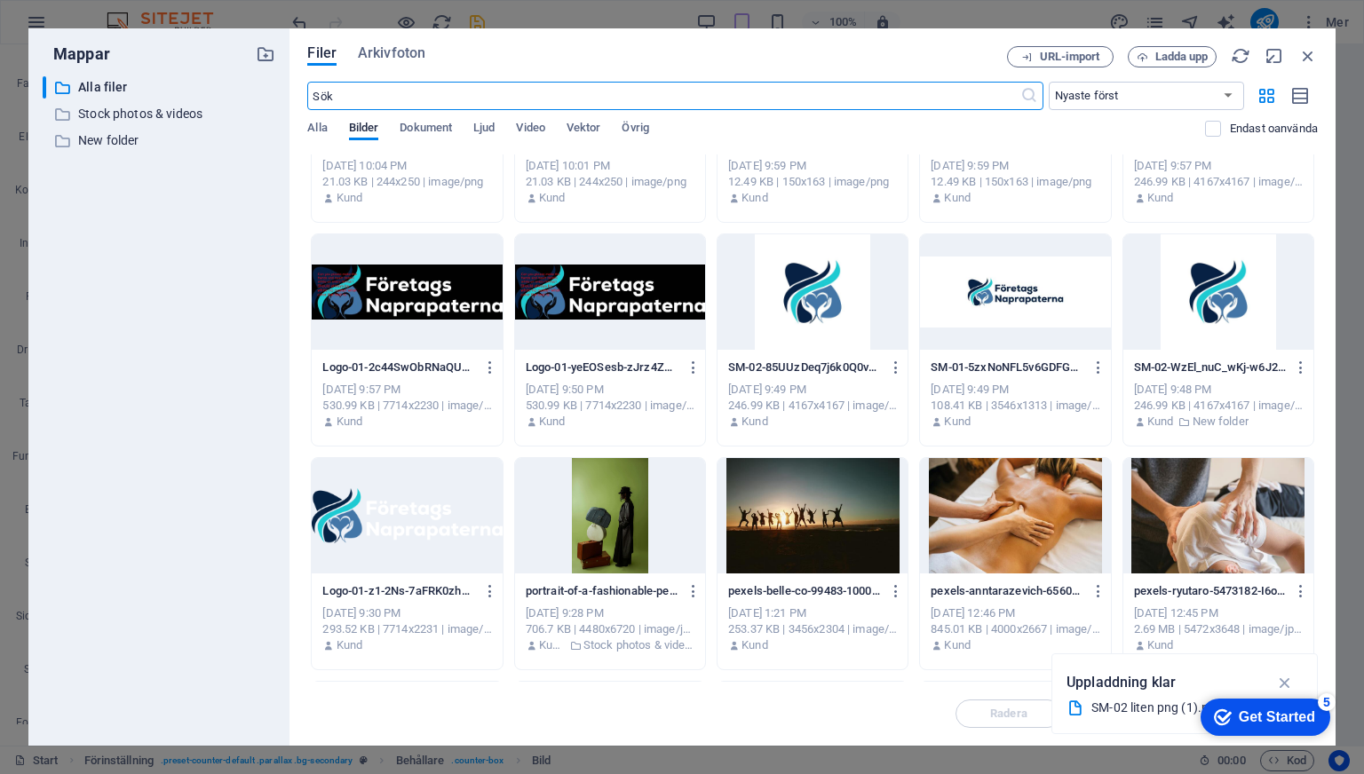
scroll to position [147, 0]
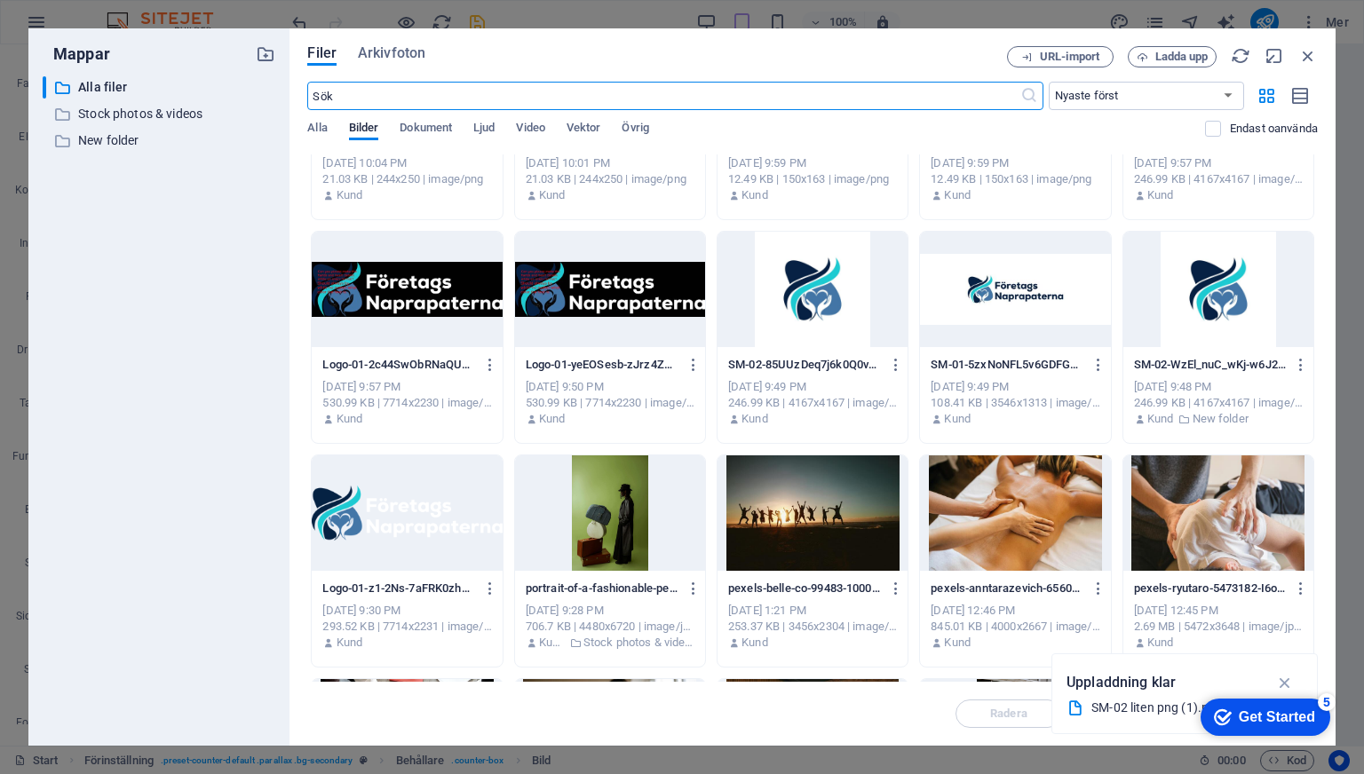
click at [471, 513] on div at bounding box center [407, 512] width 190 height 115
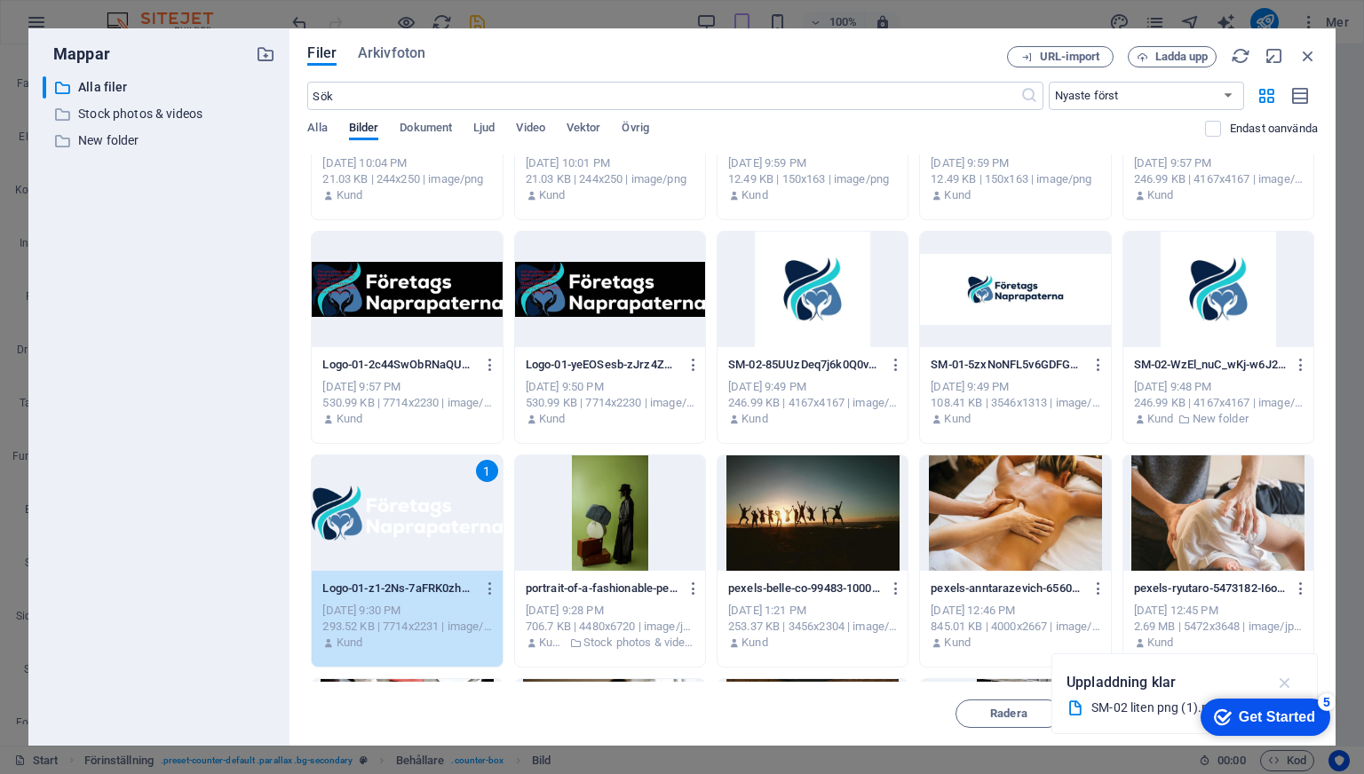
click at [1284, 683] on icon "button" at bounding box center [1285, 683] width 20 height 20
click at [1268, 716] on div "Get Started" at bounding box center [1276, 717] width 76 height 16
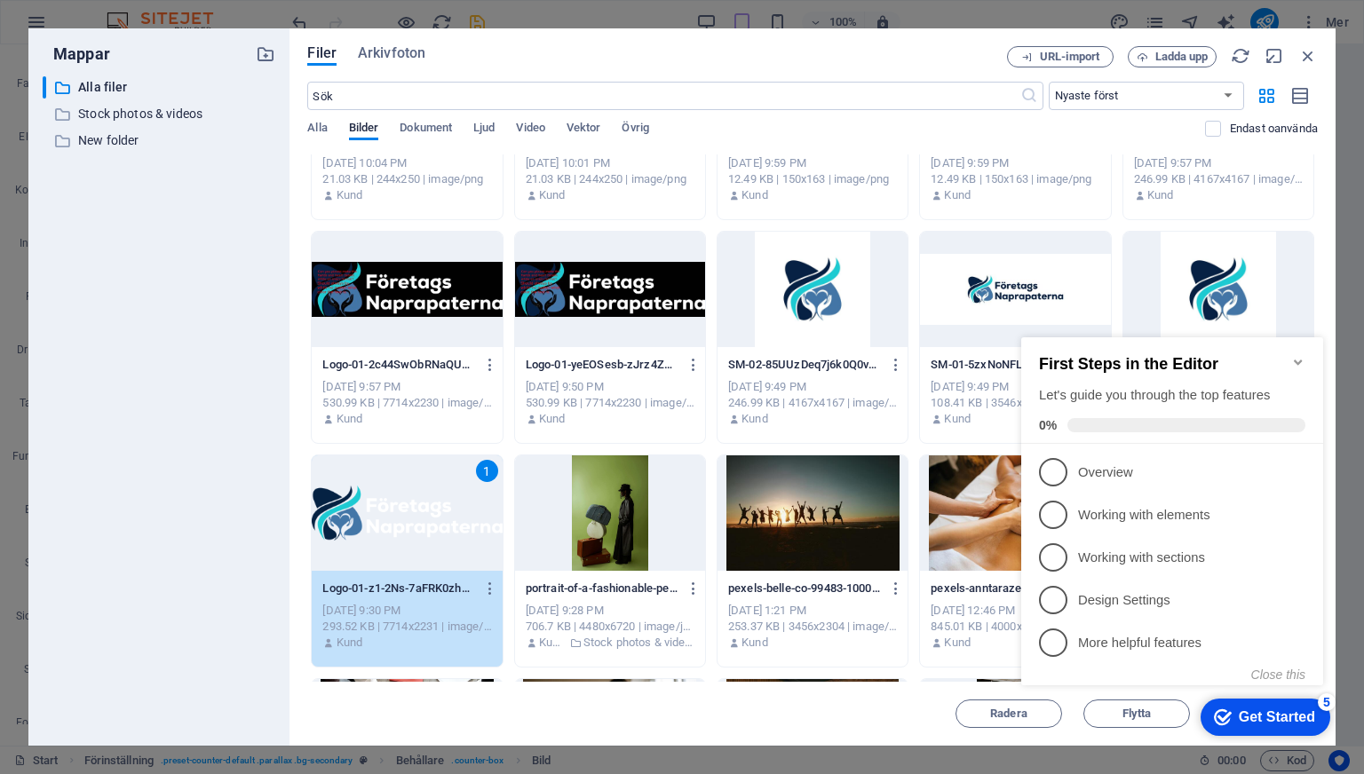
click at [1268, 716] on div "Get Started" at bounding box center [1276, 717] width 76 height 16
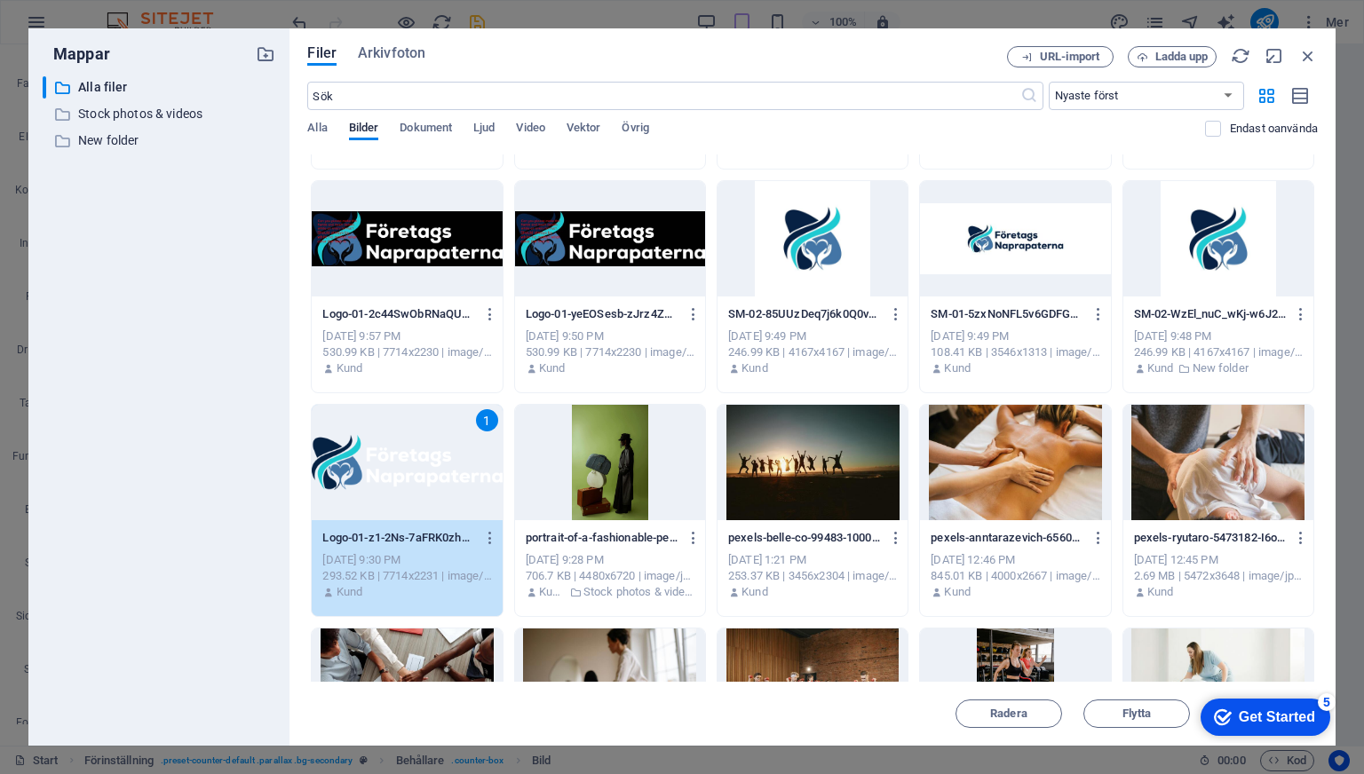
scroll to position [224, 0]
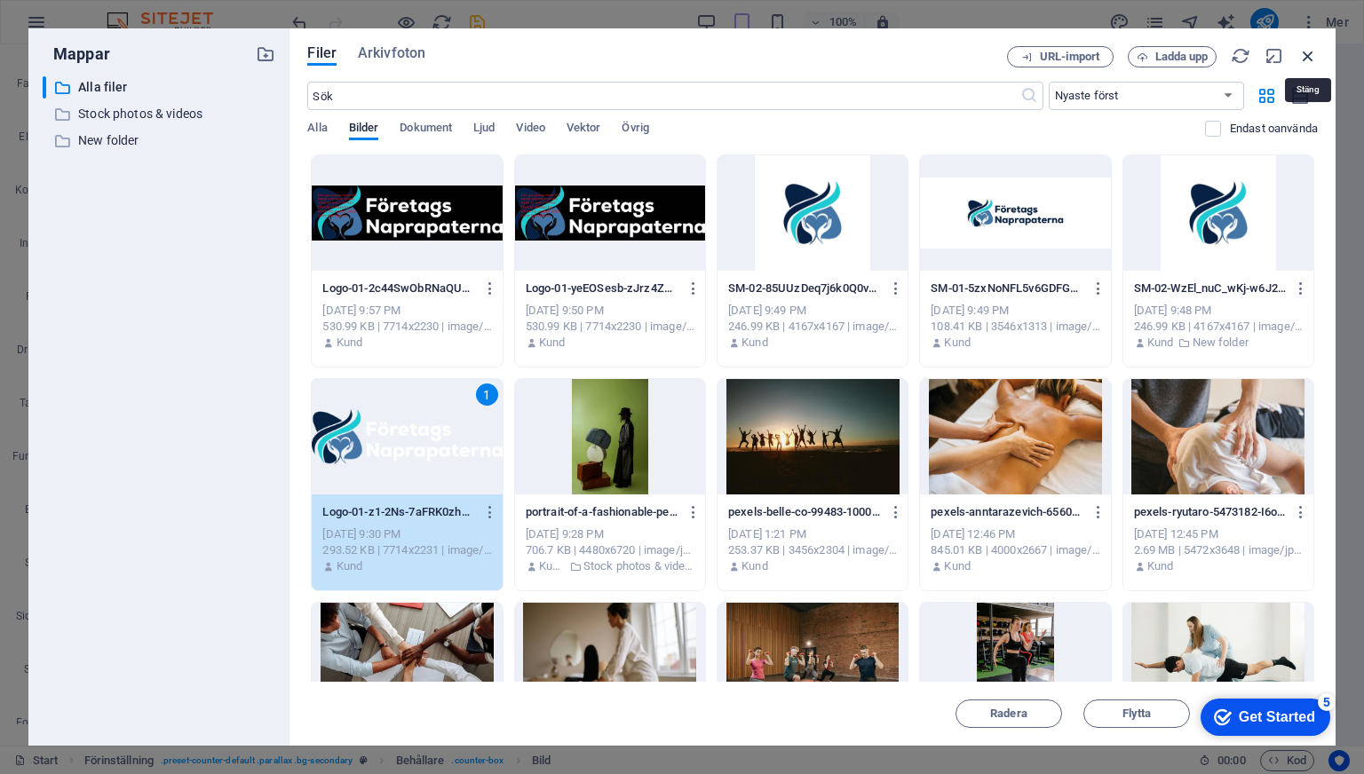
drag, startPoint x: 1308, startPoint y: 50, endPoint x: 922, endPoint y: 5, distance: 387.8
click at [1308, 50] on icon "button" at bounding box center [1308, 56] width 20 height 20
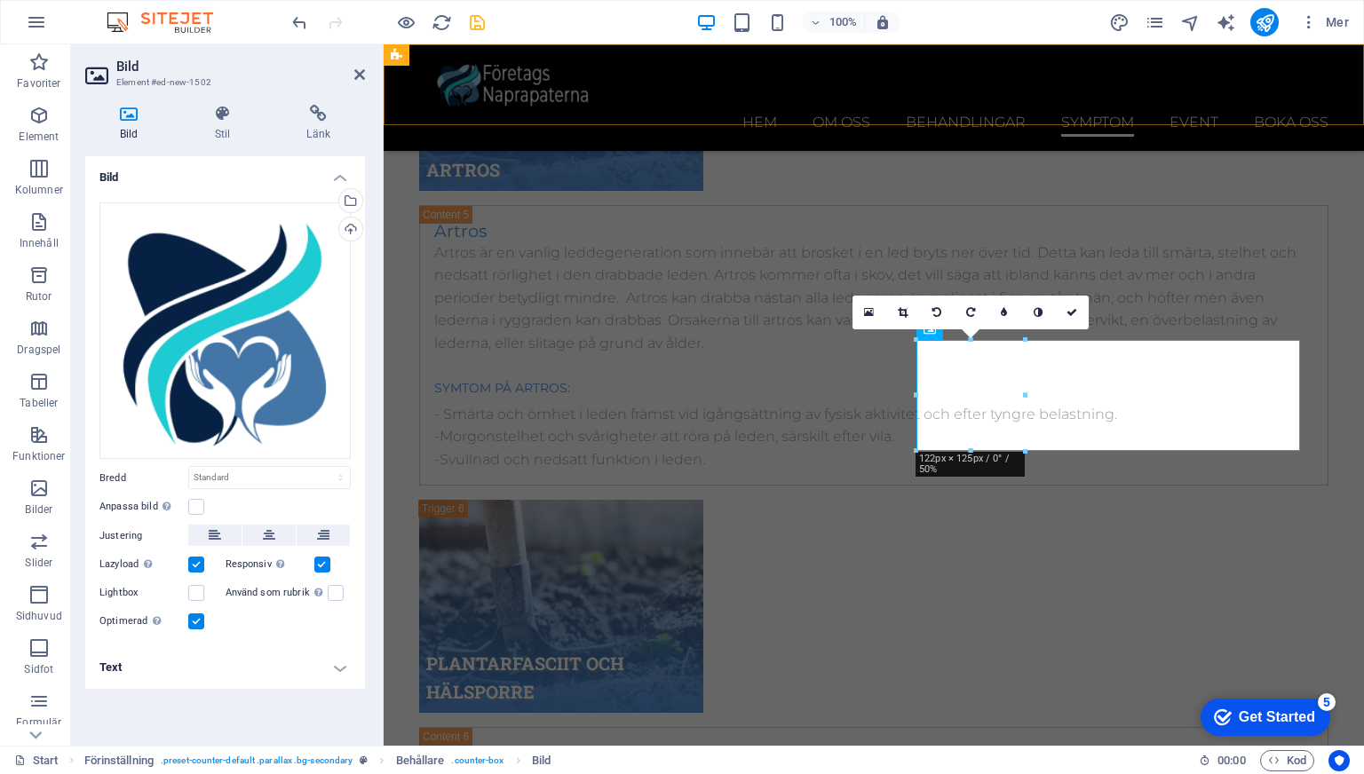
scroll to position [10719, 0]
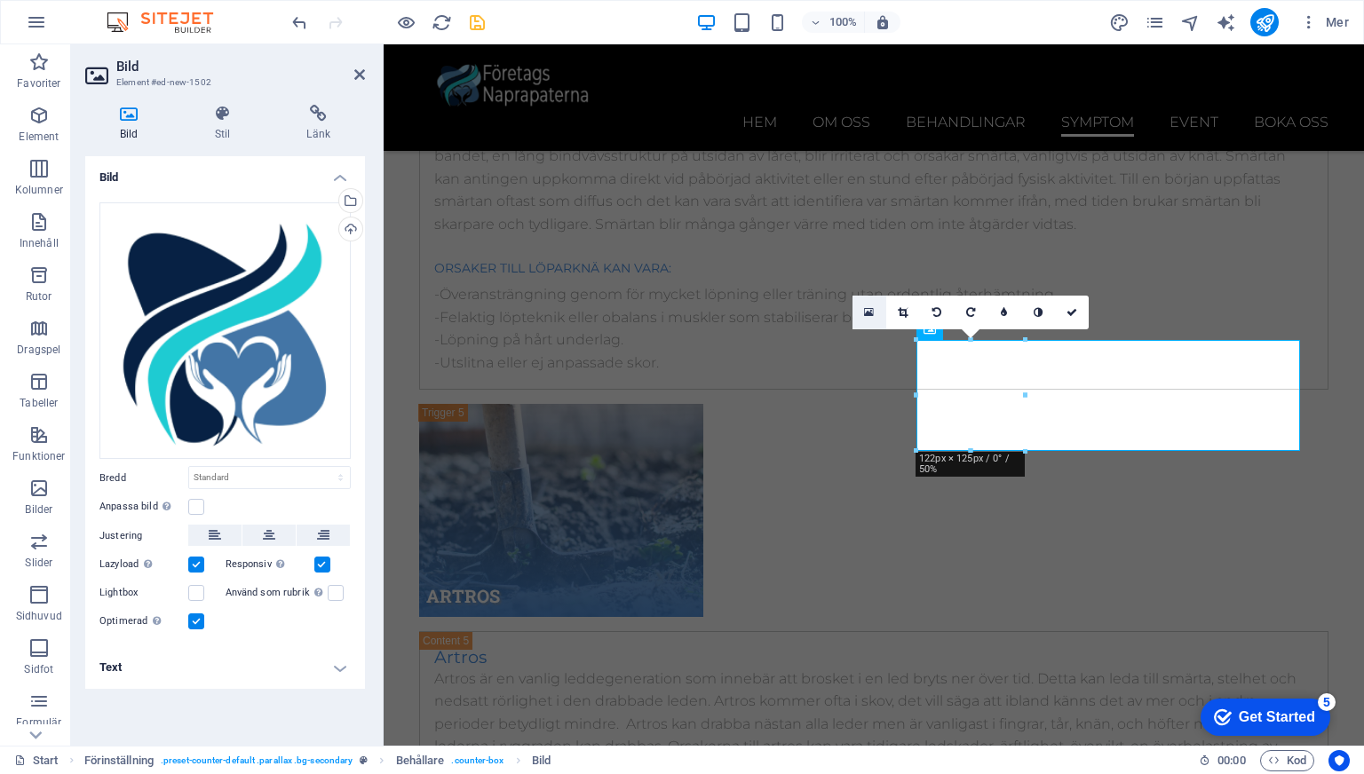
click at [859, 314] on link at bounding box center [869, 313] width 34 height 34
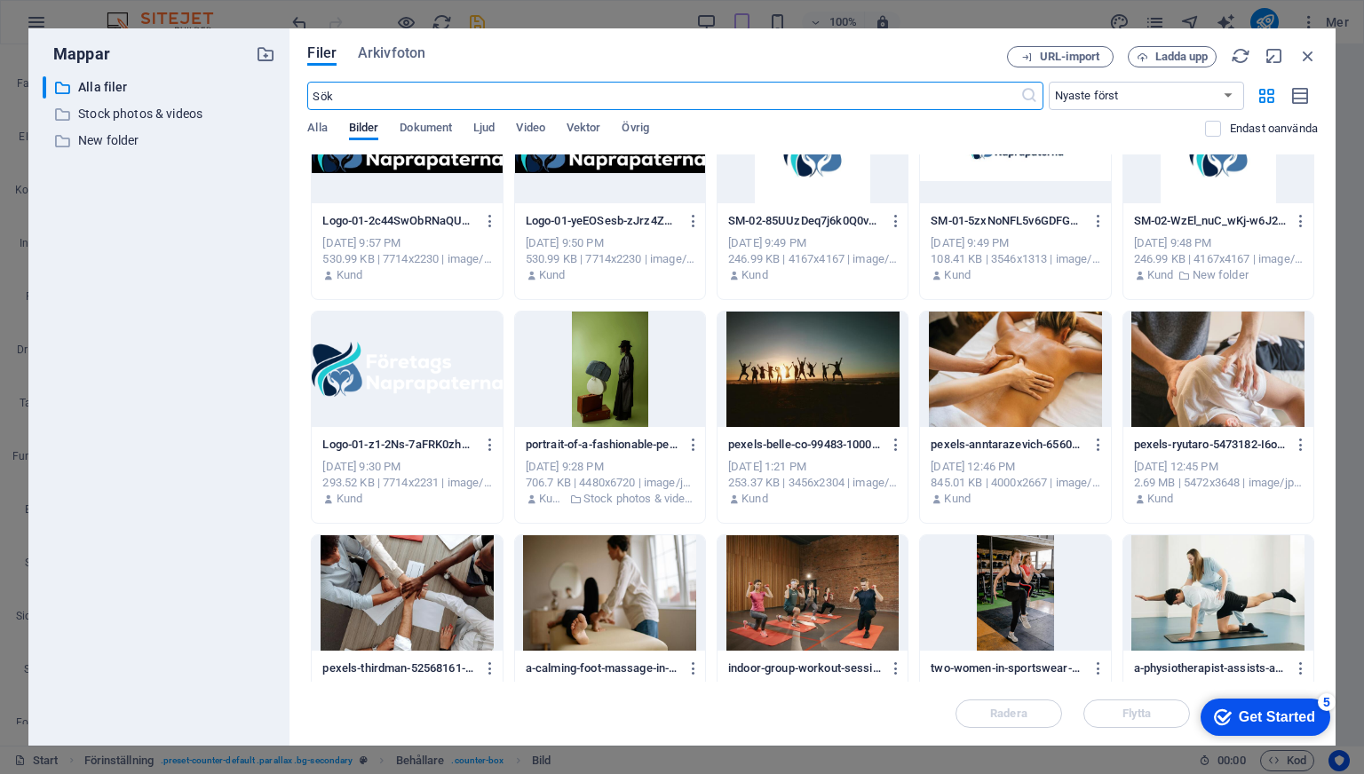
scroll to position [143, 0]
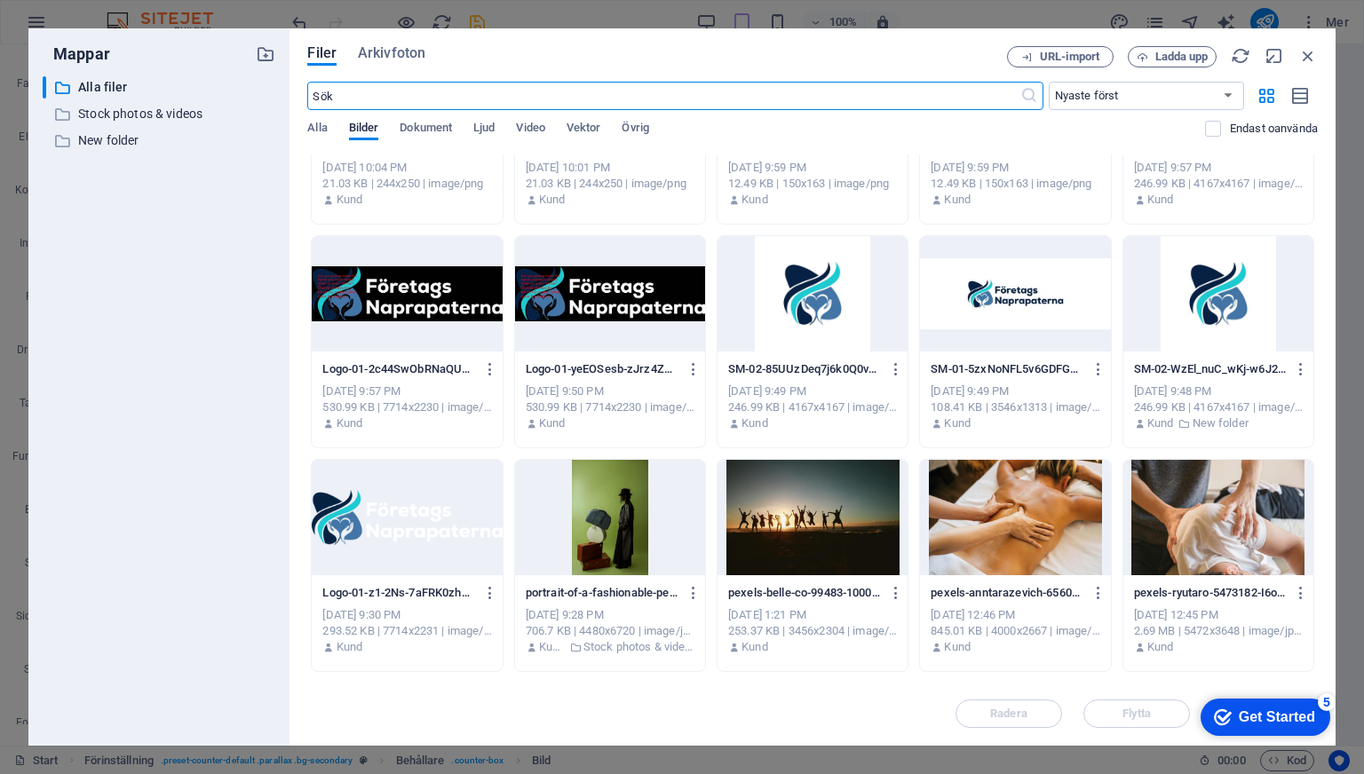
click at [1004, 271] on div at bounding box center [1015, 293] width 190 height 115
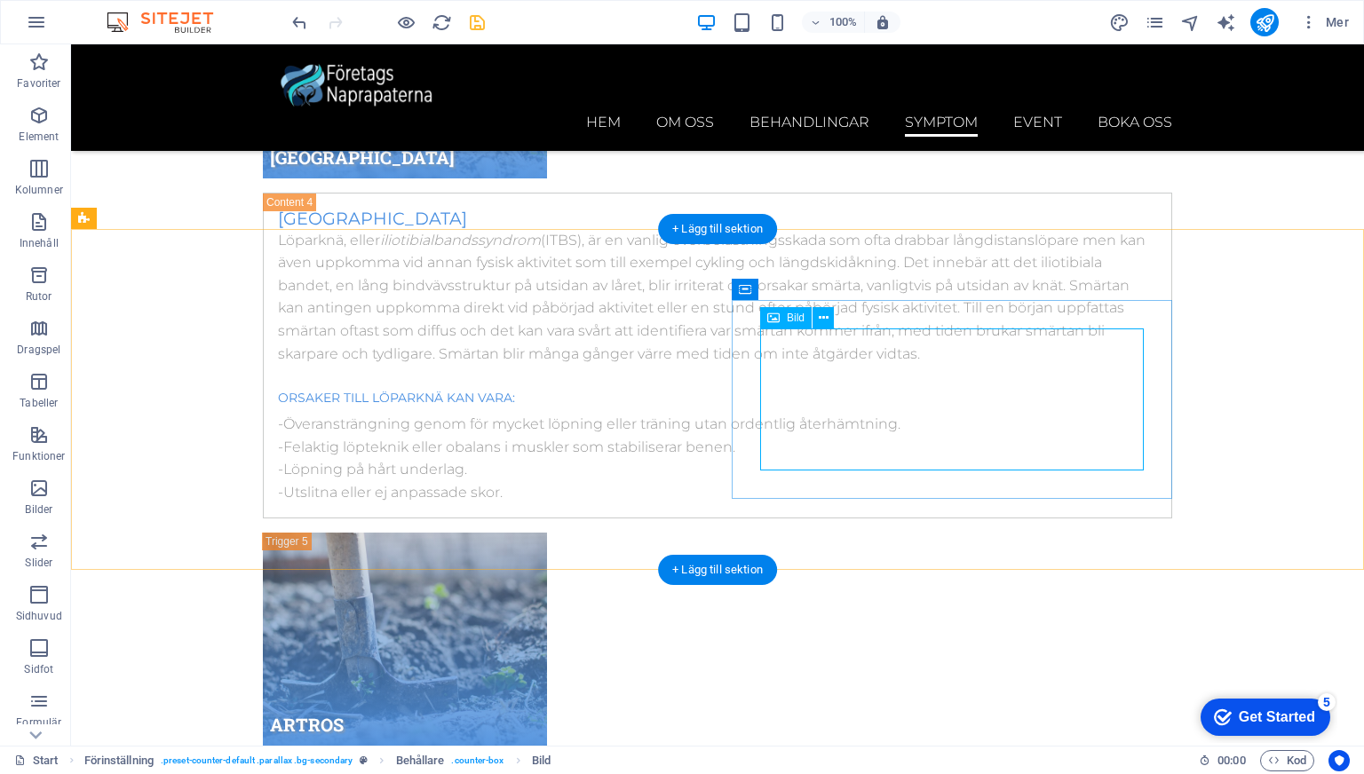
scroll to position [10495, 0]
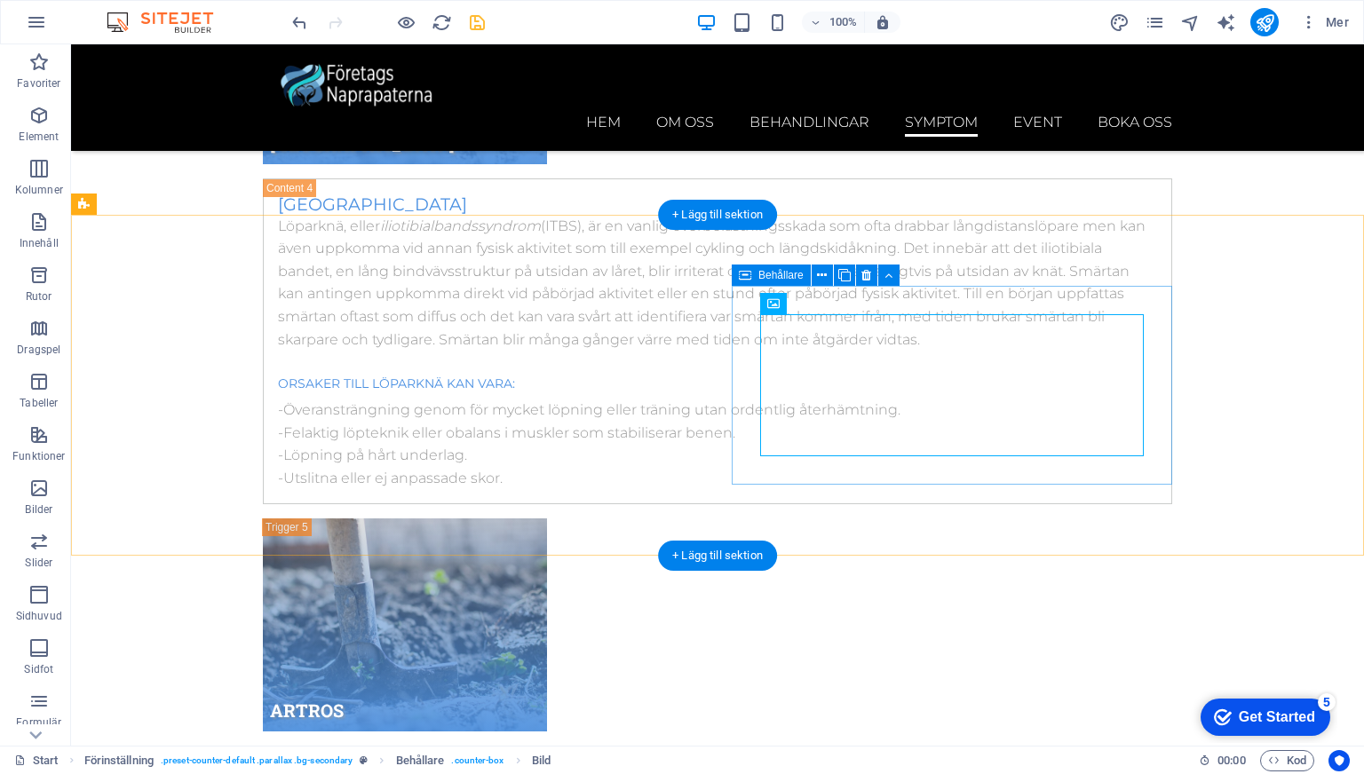
click at [866, 273] on icon at bounding box center [866, 275] width 10 height 19
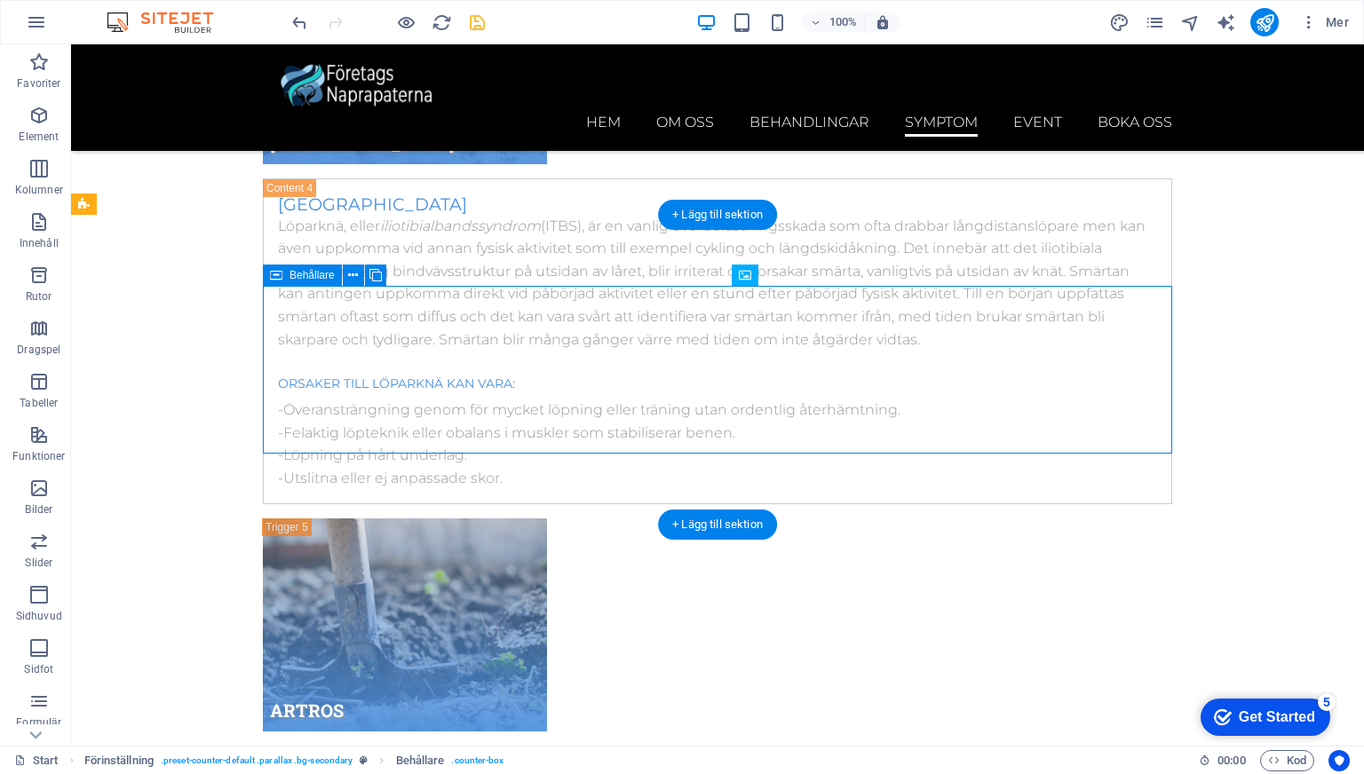
click at [357, 271] on button at bounding box center [353, 275] width 21 height 21
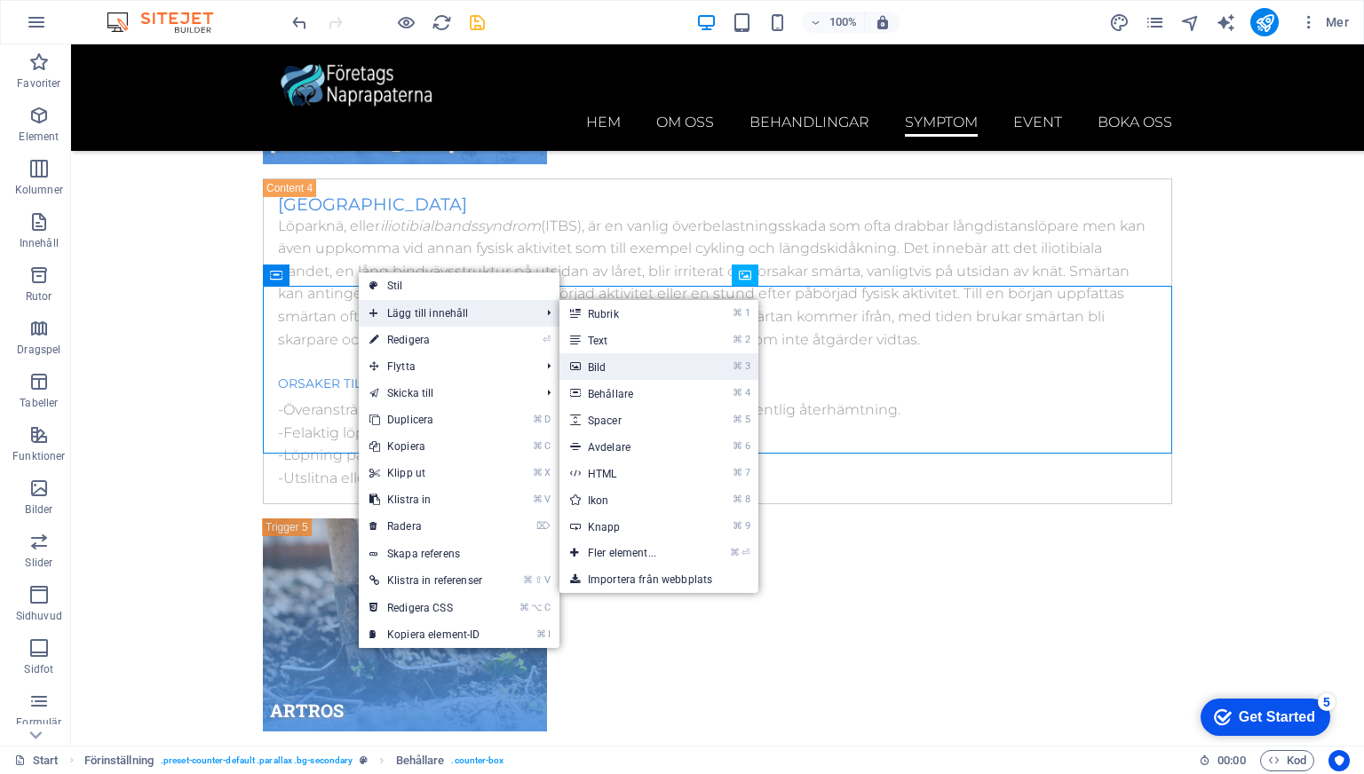
click at [627, 363] on link "⌘ 3 Bild" at bounding box center [625, 366] width 132 height 27
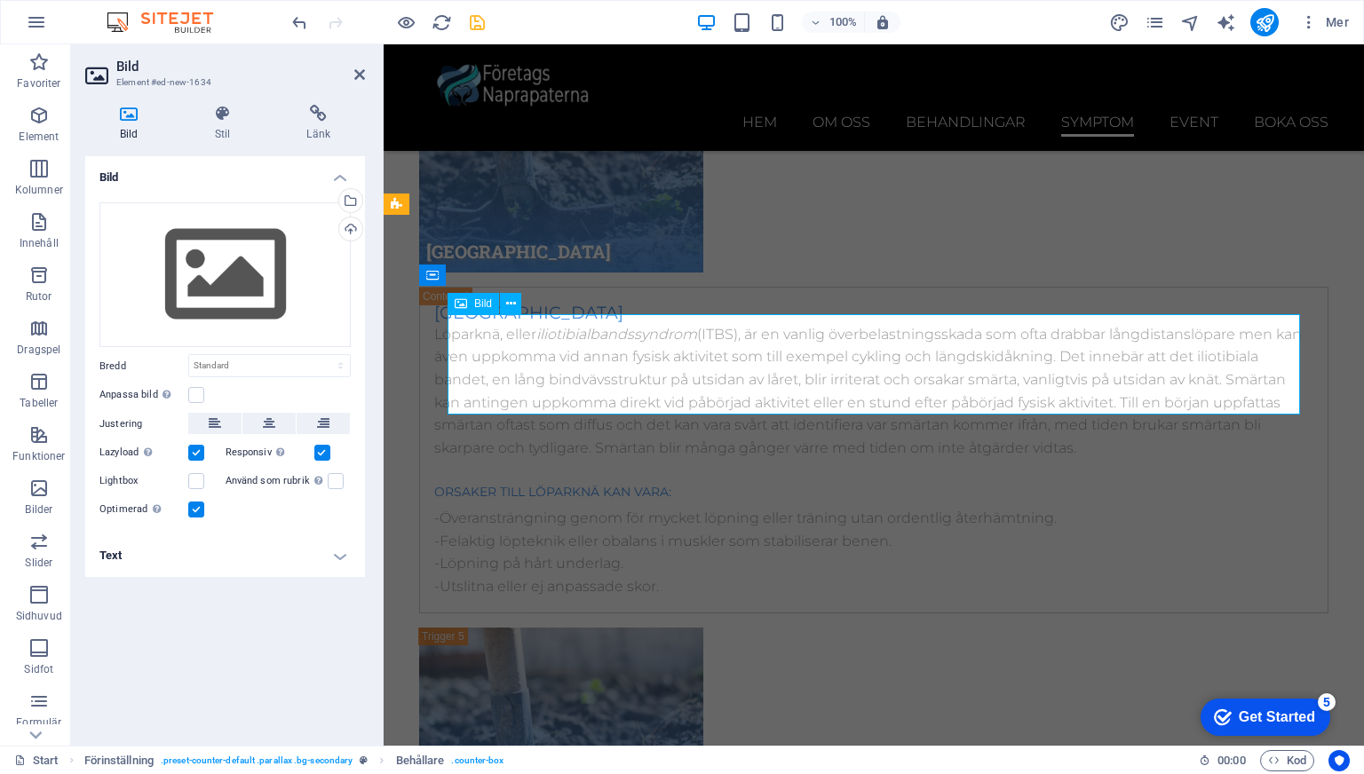
scroll to position [10744, 0]
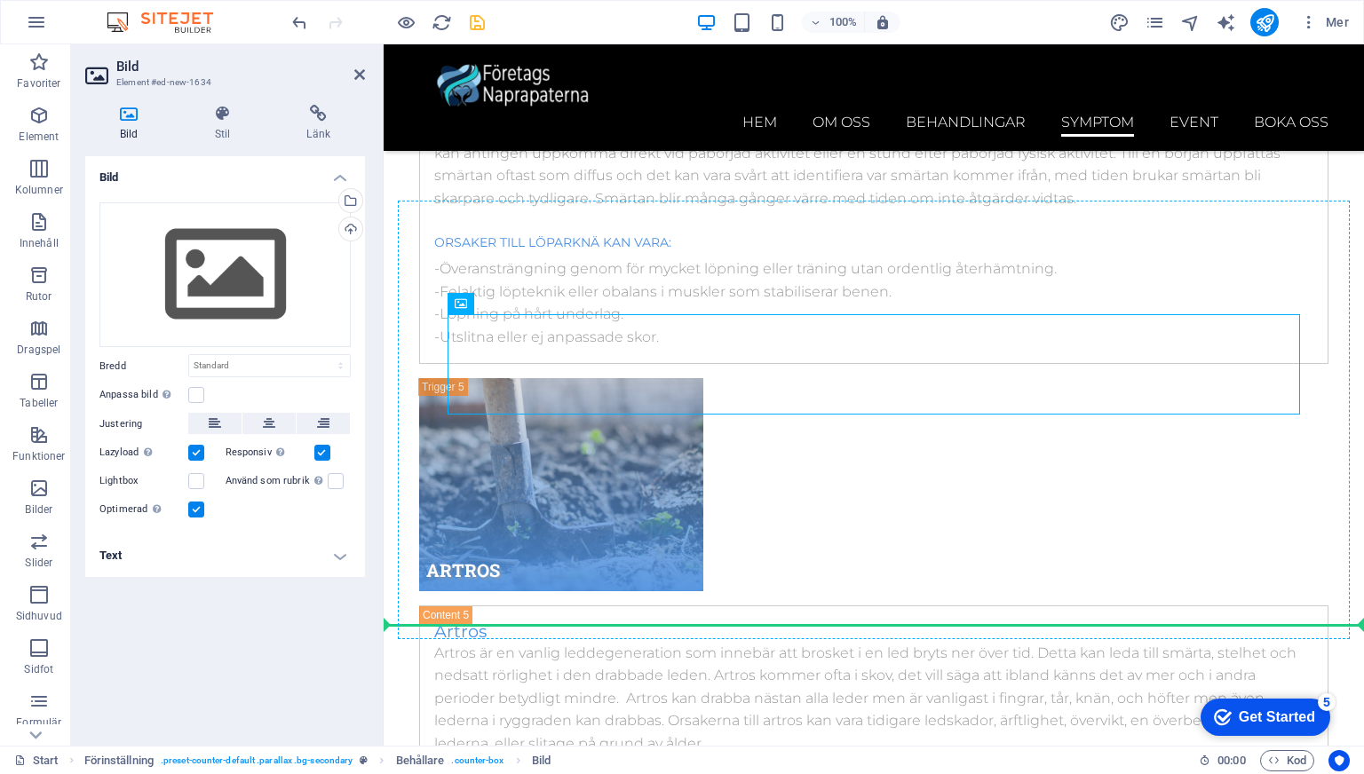
drag, startPoint x: 858, startPoint y: 352, endPoint x: 1176, endPoint y: 463, distance: 336.9
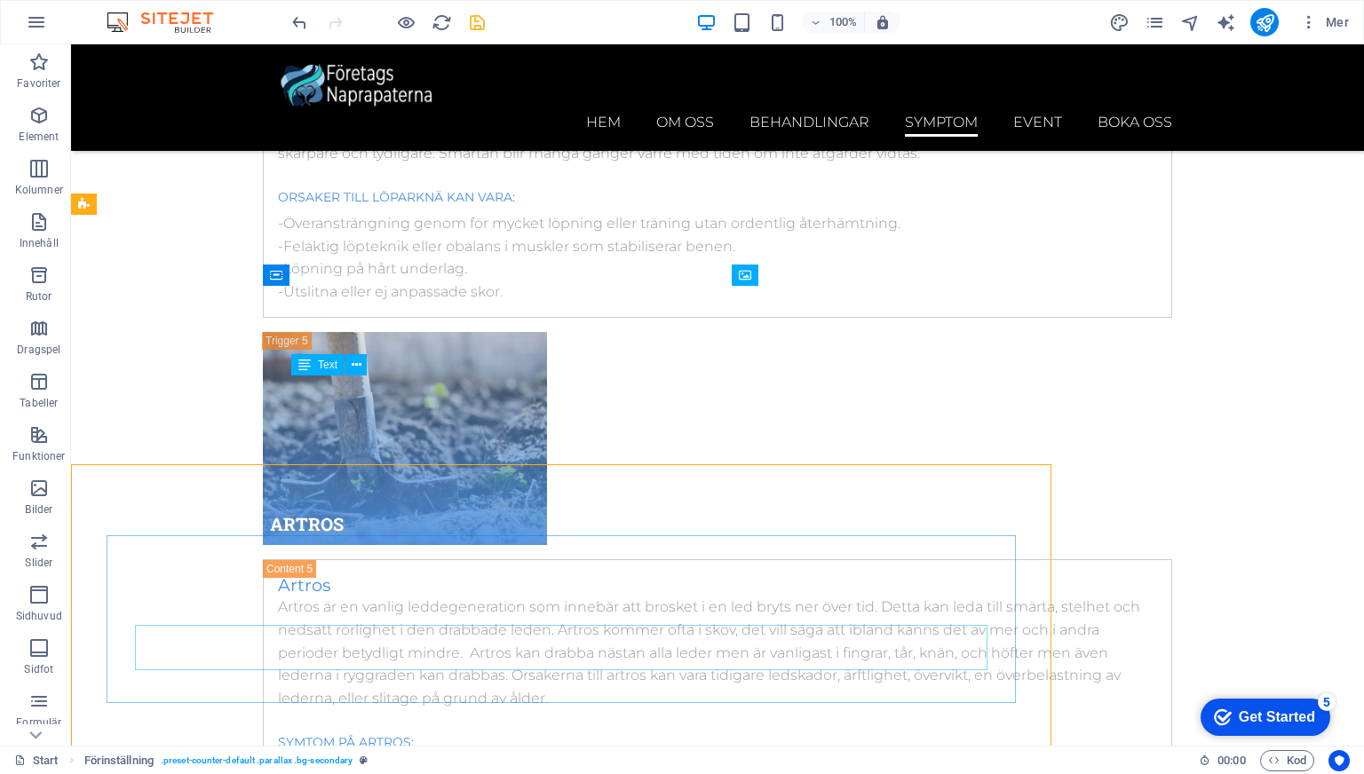
scroll to position [10495, 0]
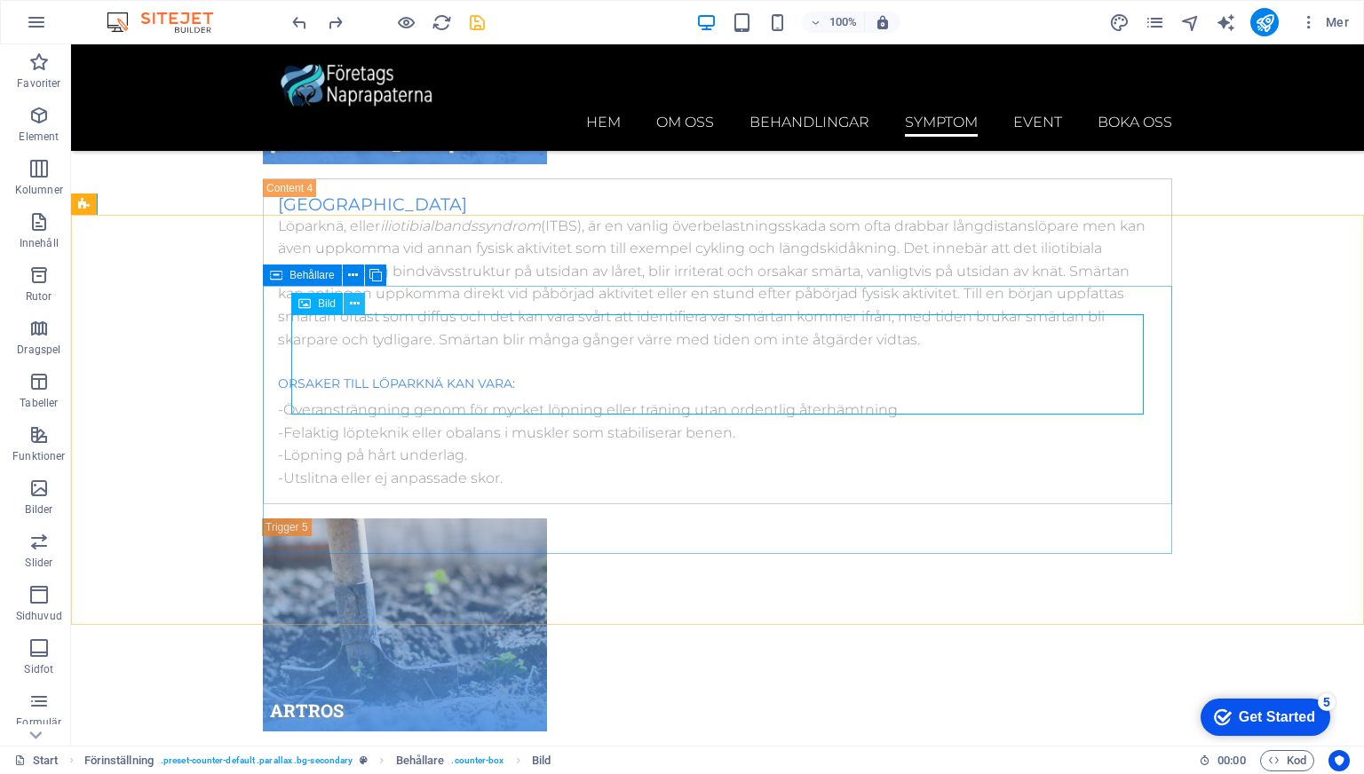
click at [360, 310] on button at bounding box center [354, 303] width 21 height 21
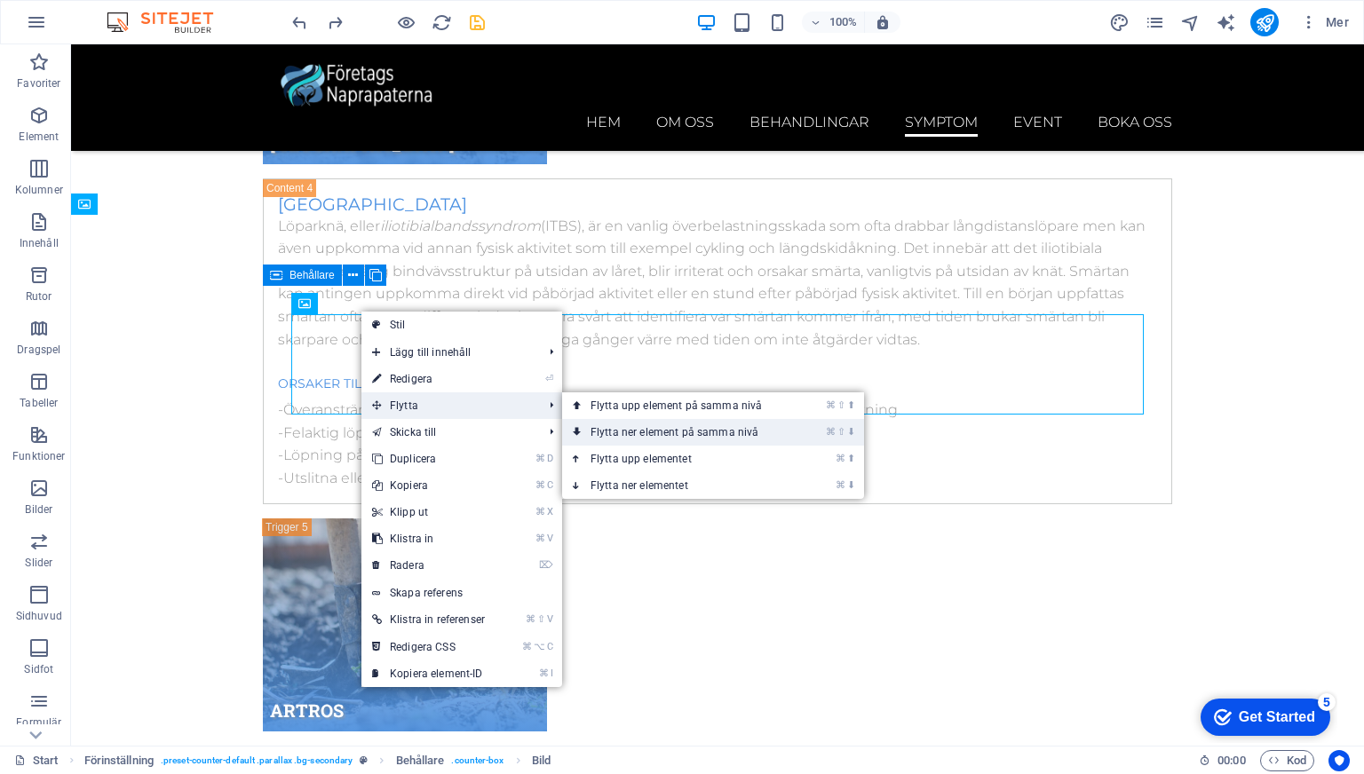
click at [629, 425] on link "⌘ ⇧ ⬇ Flytta ner element på samma nivå" at bounding box center [679, 432] width 235 height 27
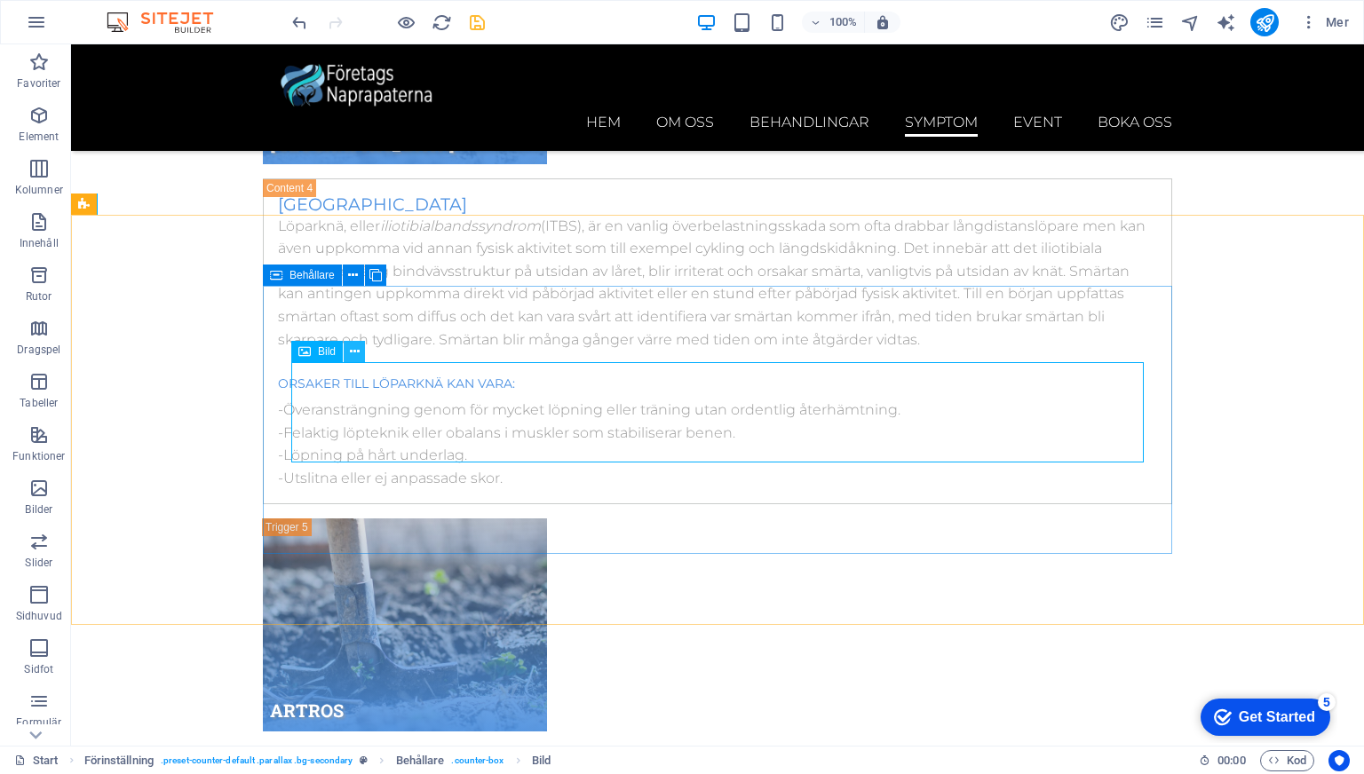
click at [356, 356] on icon at bounding box center [355, 352] width 10 height 19
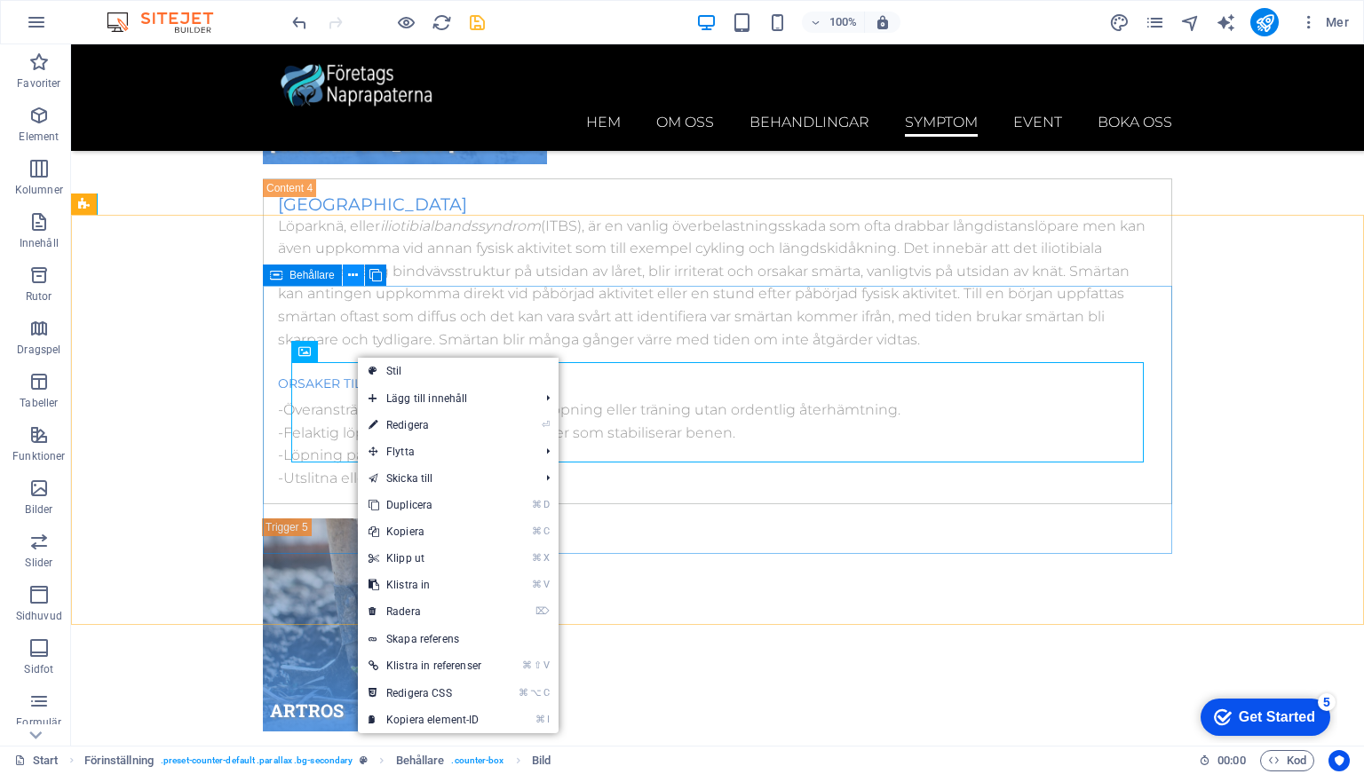
click at [346, 275] on button at bounding box center [353, 275] width 21 height 21
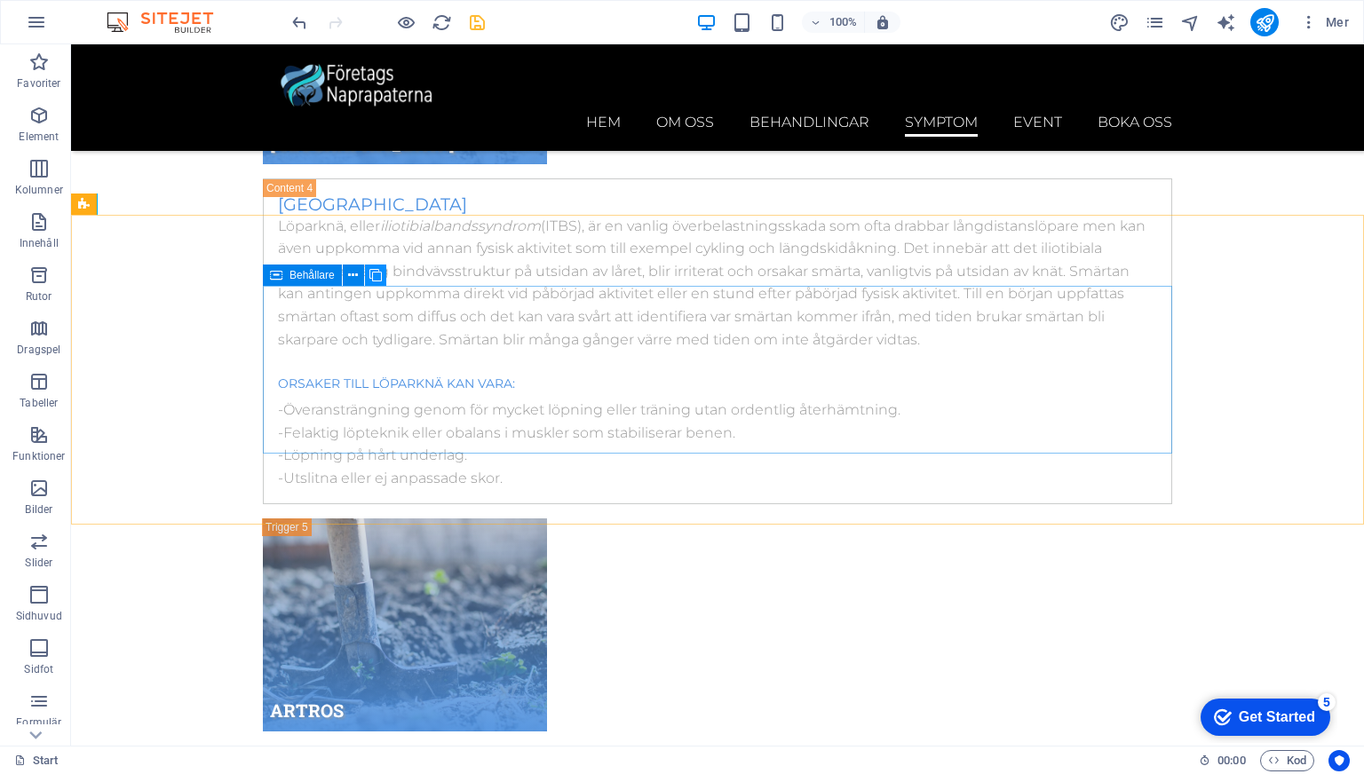
click at [377, 273] on icon at bounding box center [375, 275] width 12 height 19
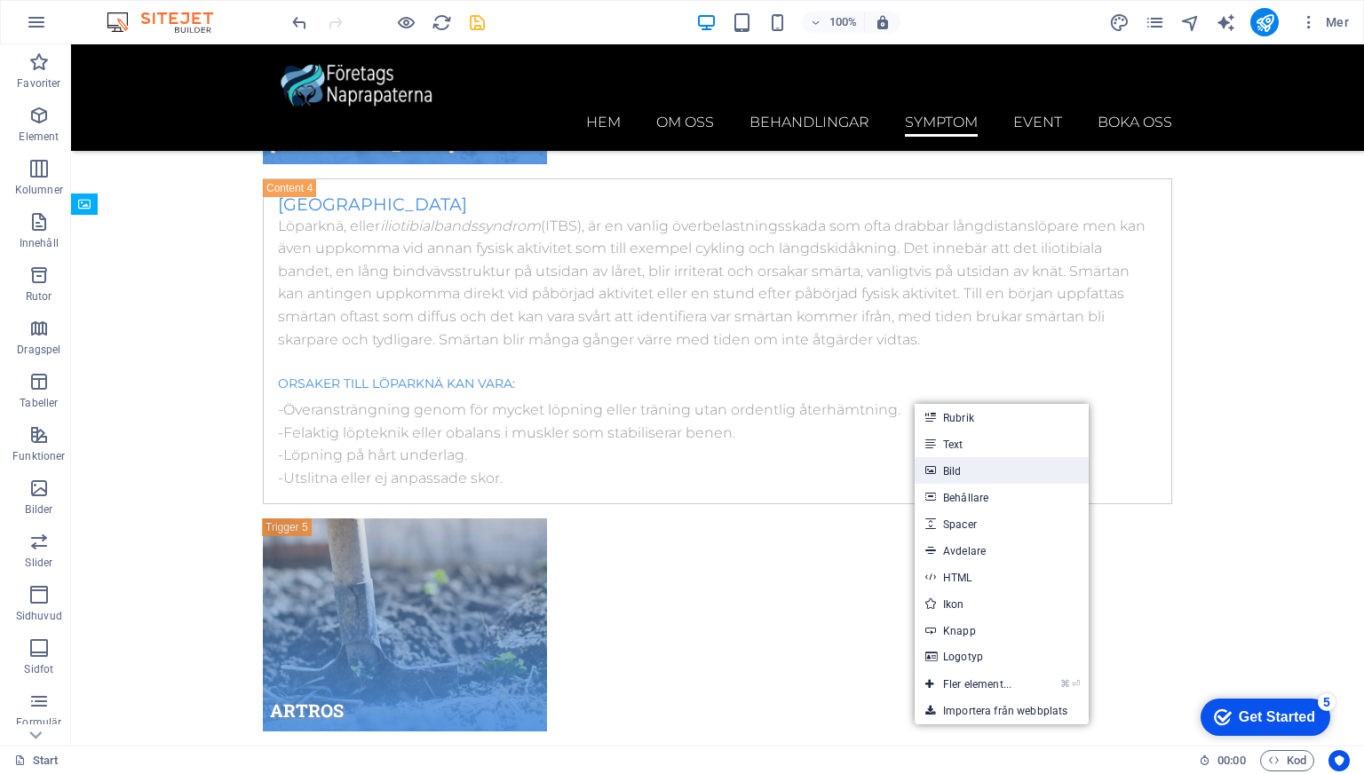
click at [985, 469] on link "Bild" at bounding box center [1001, 470] width 174 height 27
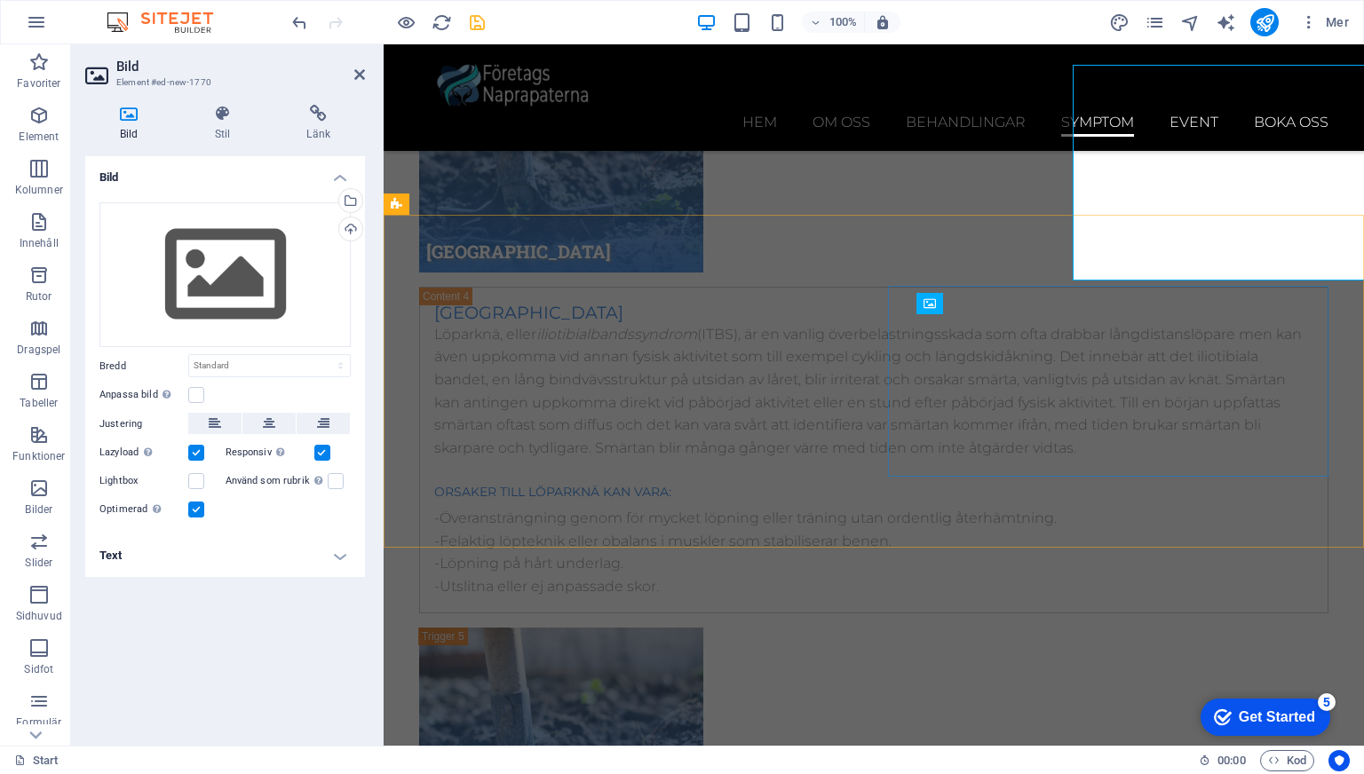
scroll to position [10744, 0]
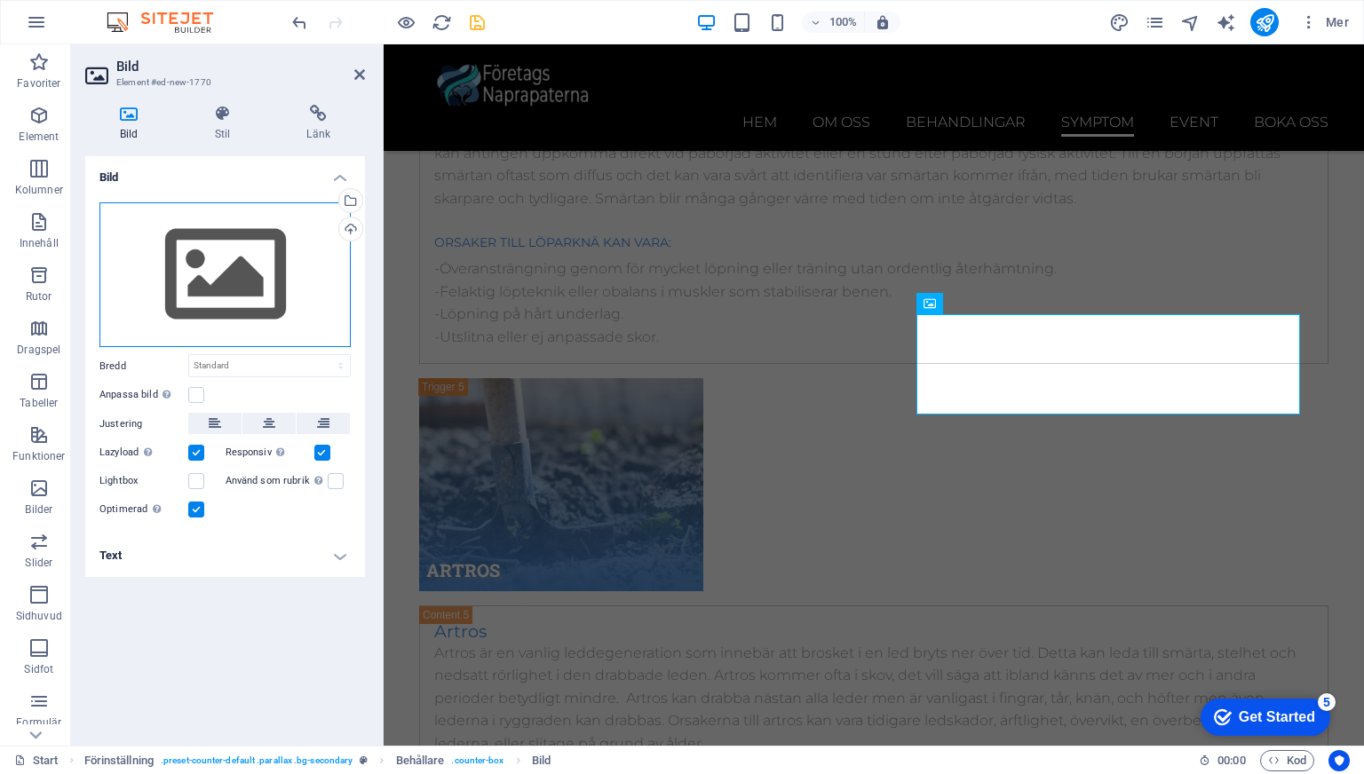
click at [239, 283] on div "Dra filer hit, klicka för att välja filer eller välj filer från Filer eller vår…" at bounding box center [224, 275] width 251 height 146
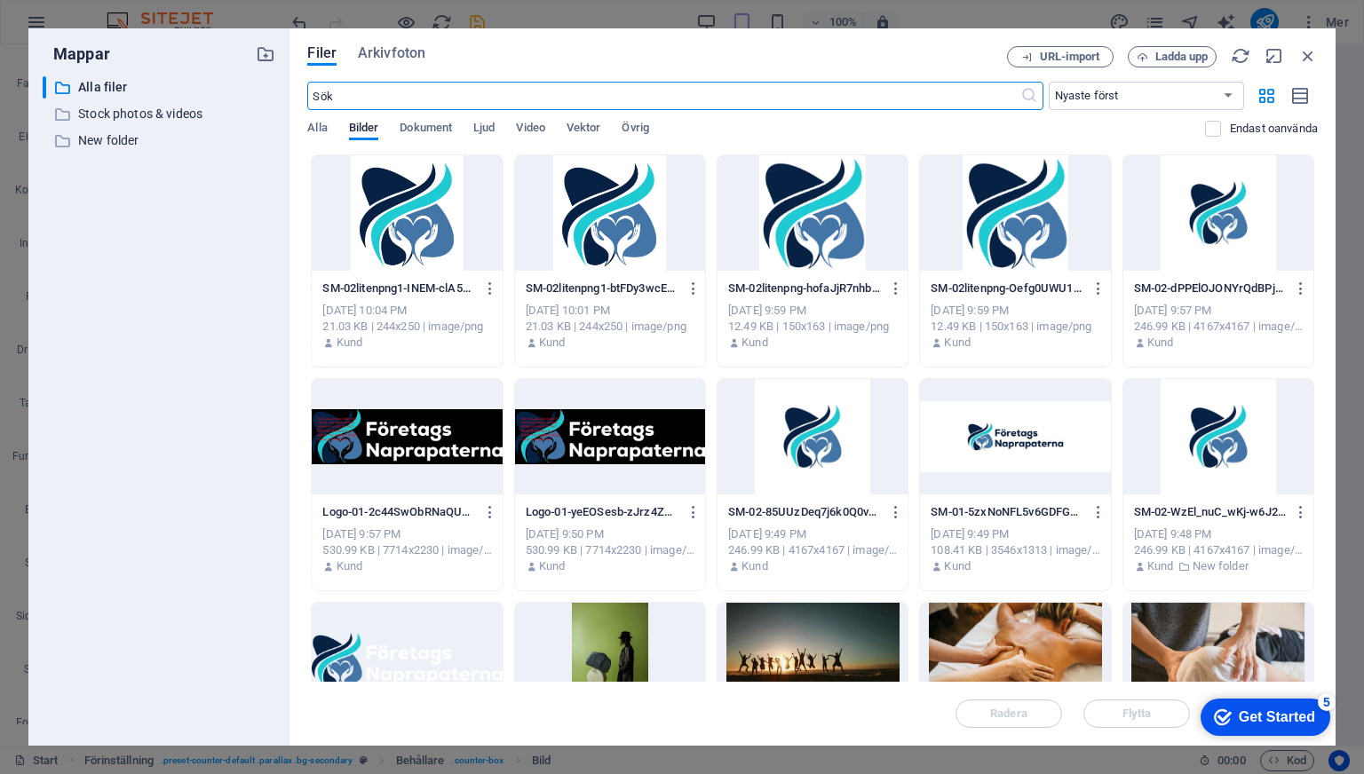
click at [361, 228] on div at bounding box center [407, 212] width 190 height 115
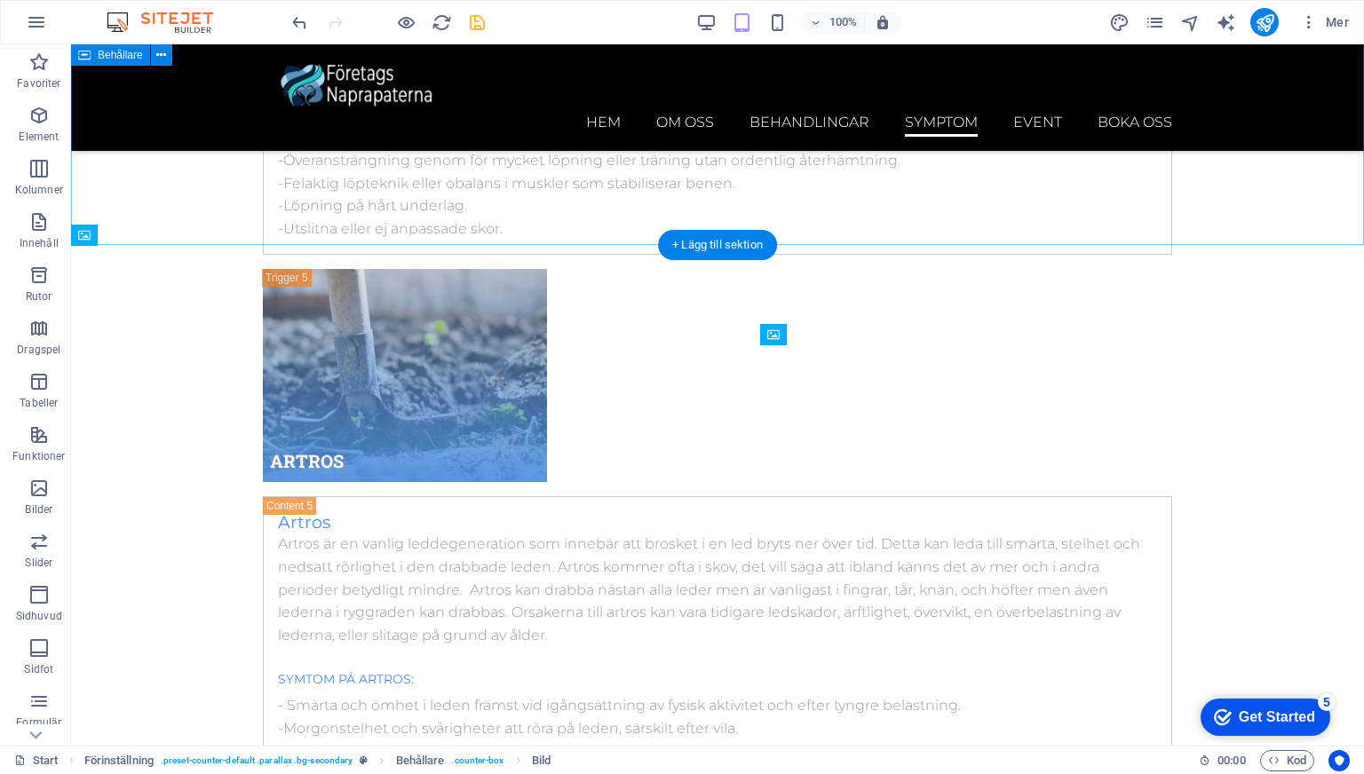
scroll to position [10464, 0]
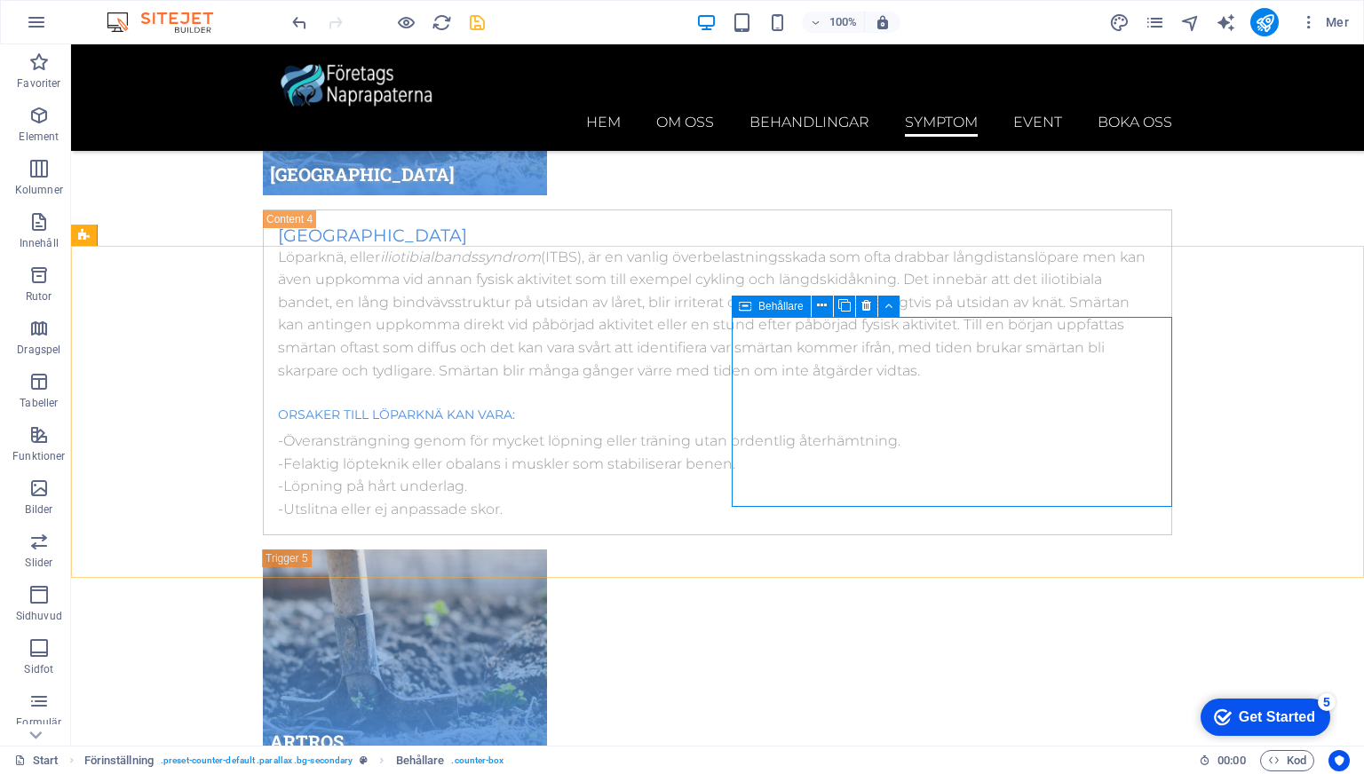
click at [746, 299] on icon at bounding box center [745, 306] width 12 height 21
click at [882, 302] on button at bounding box center [888, 306] width 21 height 21
click at [822, 305] on icon at bounding box center [822, 306] width 10 height 19
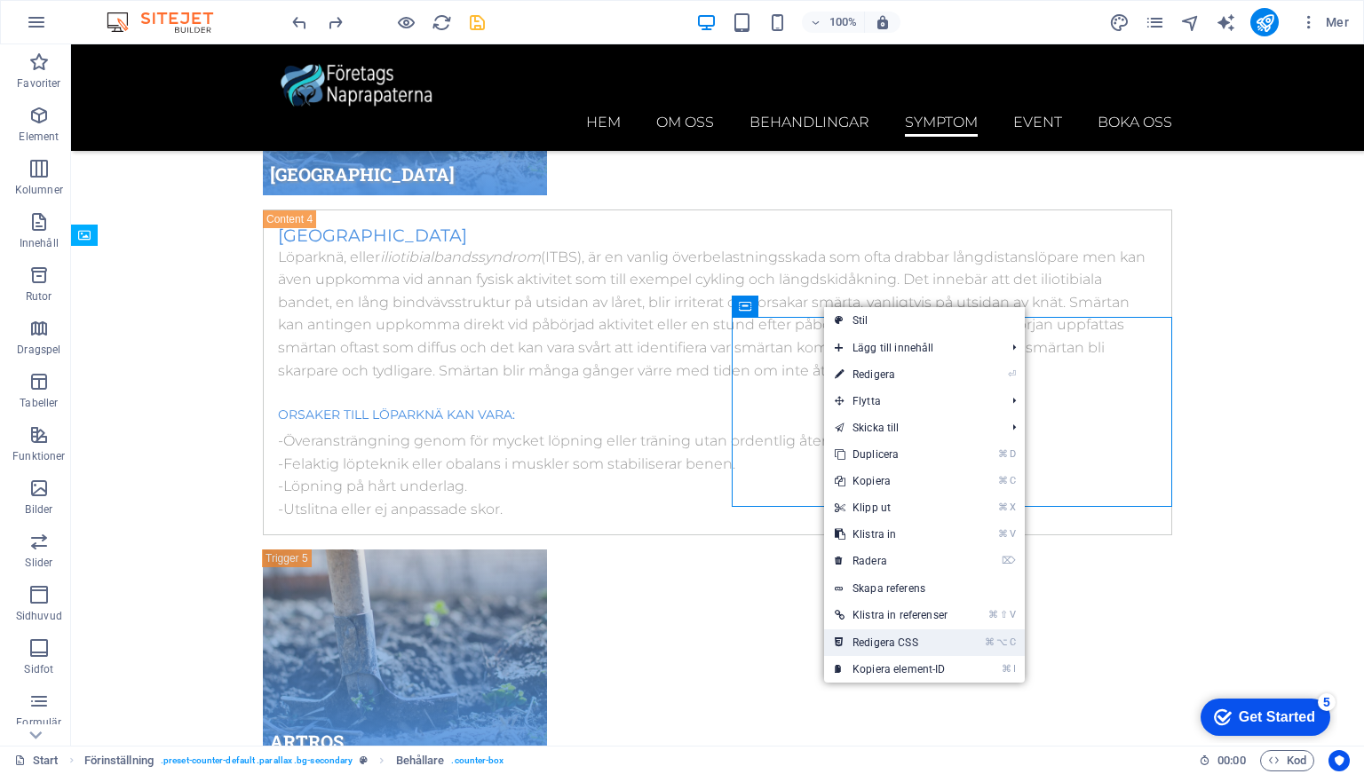
click at [889, 639] on link "⌘ ⌥ C Redigera CSS" at bounding box center [891, 642] width 134 height 27
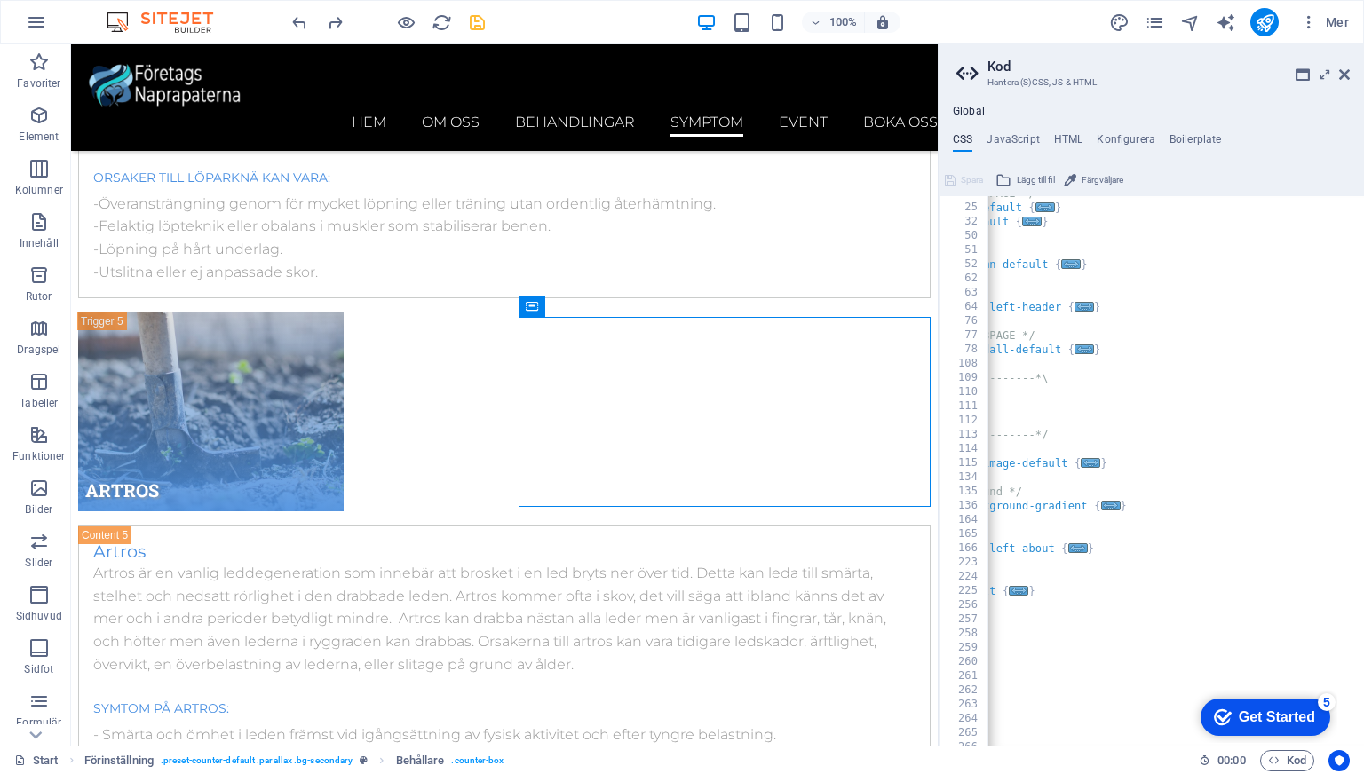
scroll to position [336, 0]
click at [1347, 74] on icon at bounding box center [1344, 74] width 11 height 14
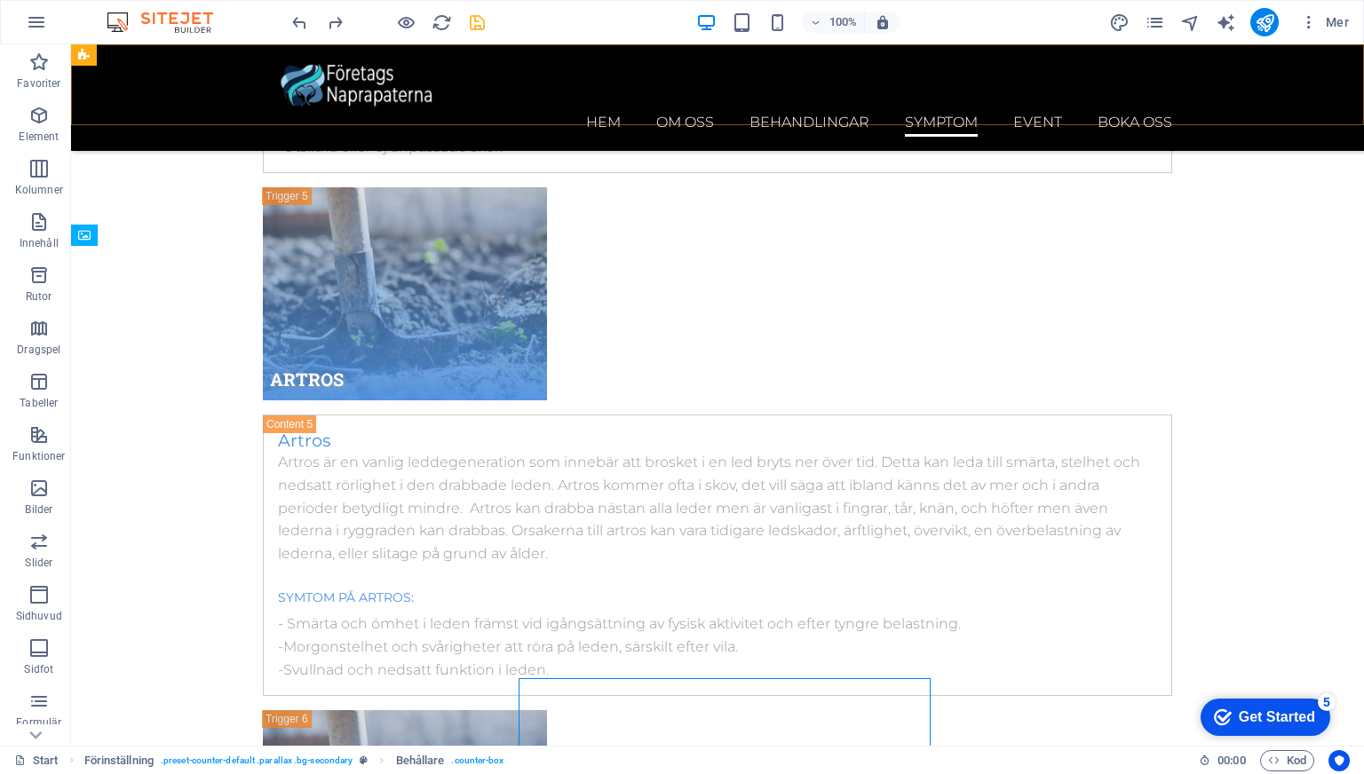
scroll to position [10464, 0]
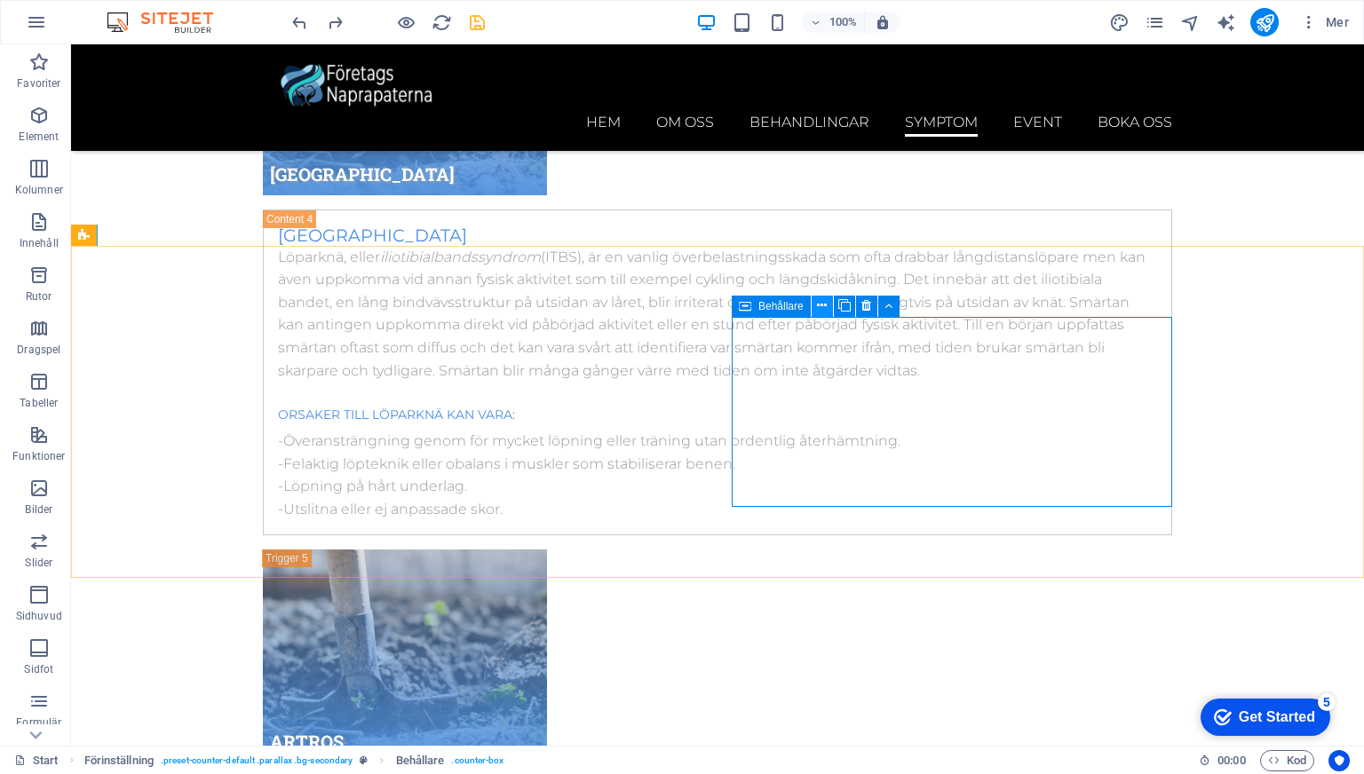
click at [819, 310] on icon at bounding box center [822, 306] width 10 height 19
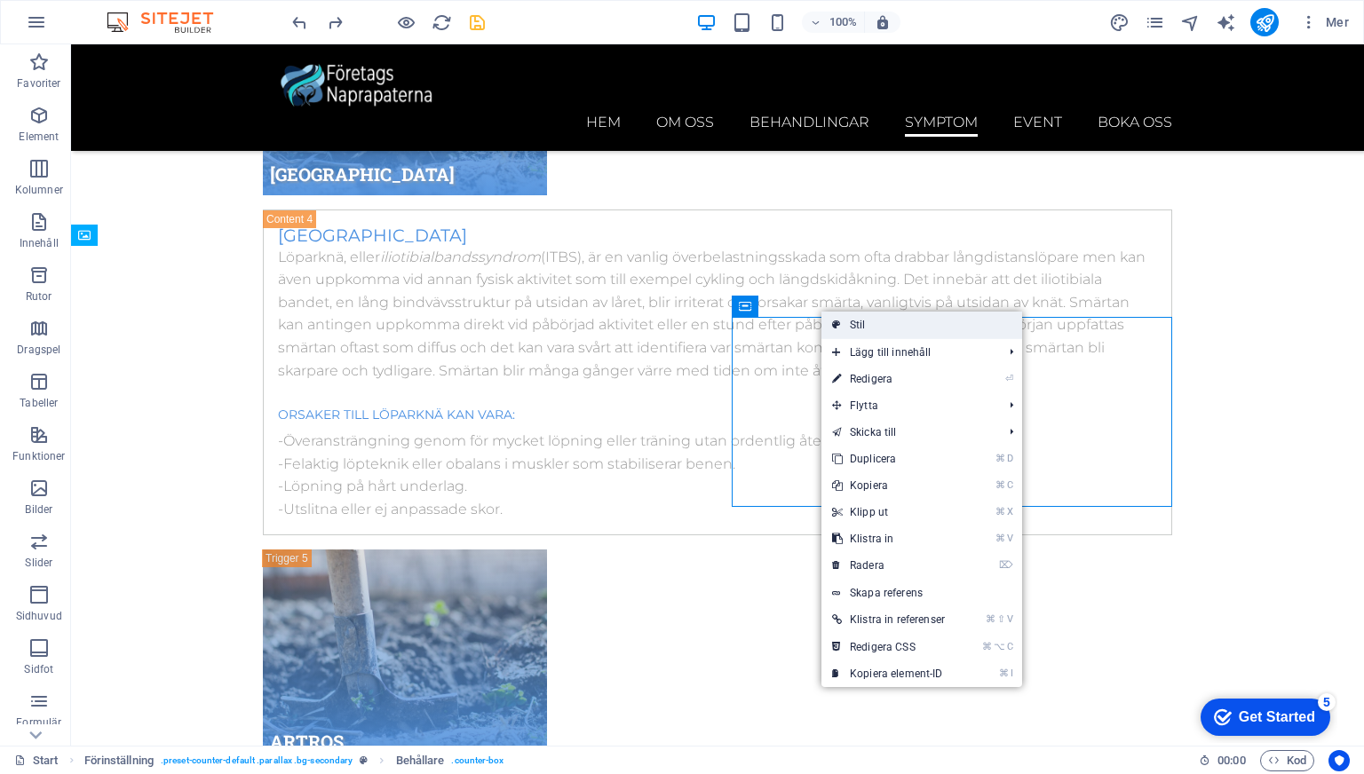
click at [859, 320] on link "Stil" at bounding box center [921, 325] width 201 height 27
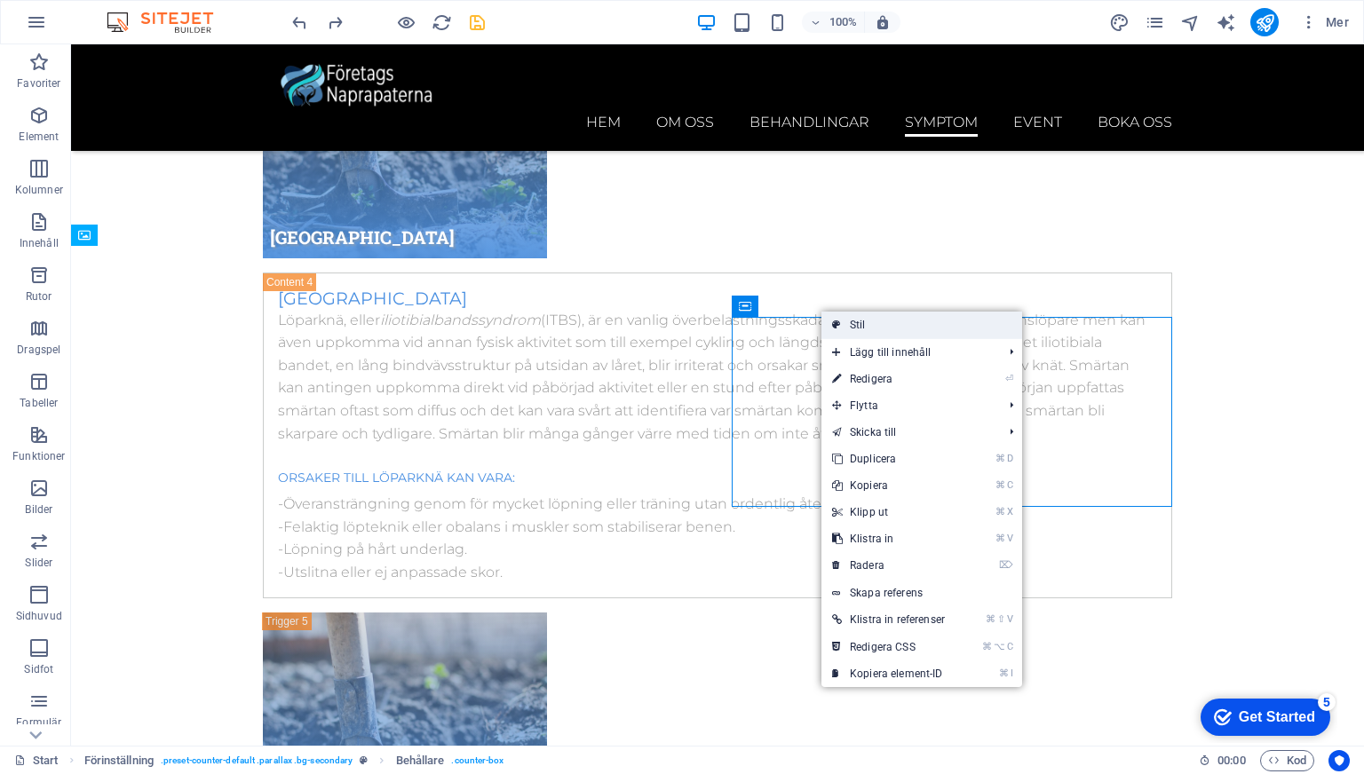
select select "px"
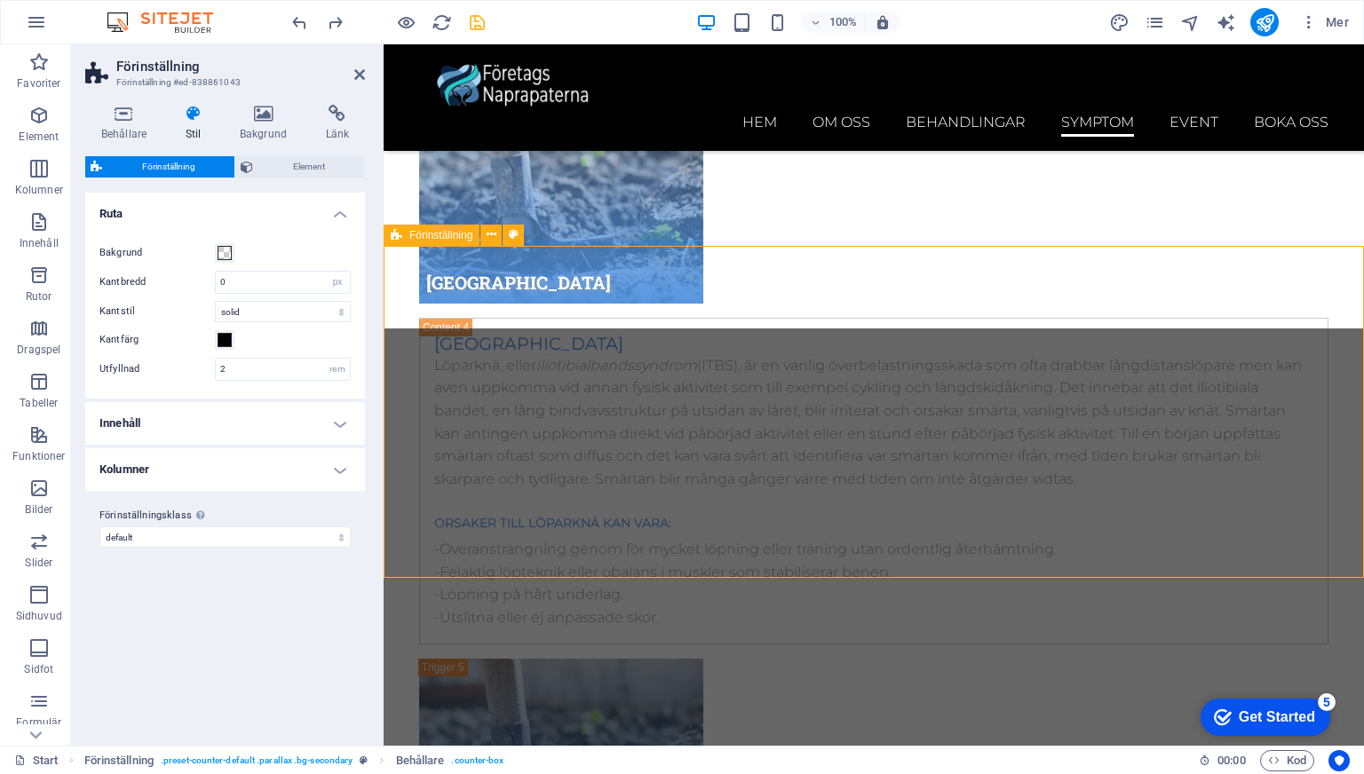
scroll to position [10713, 0]
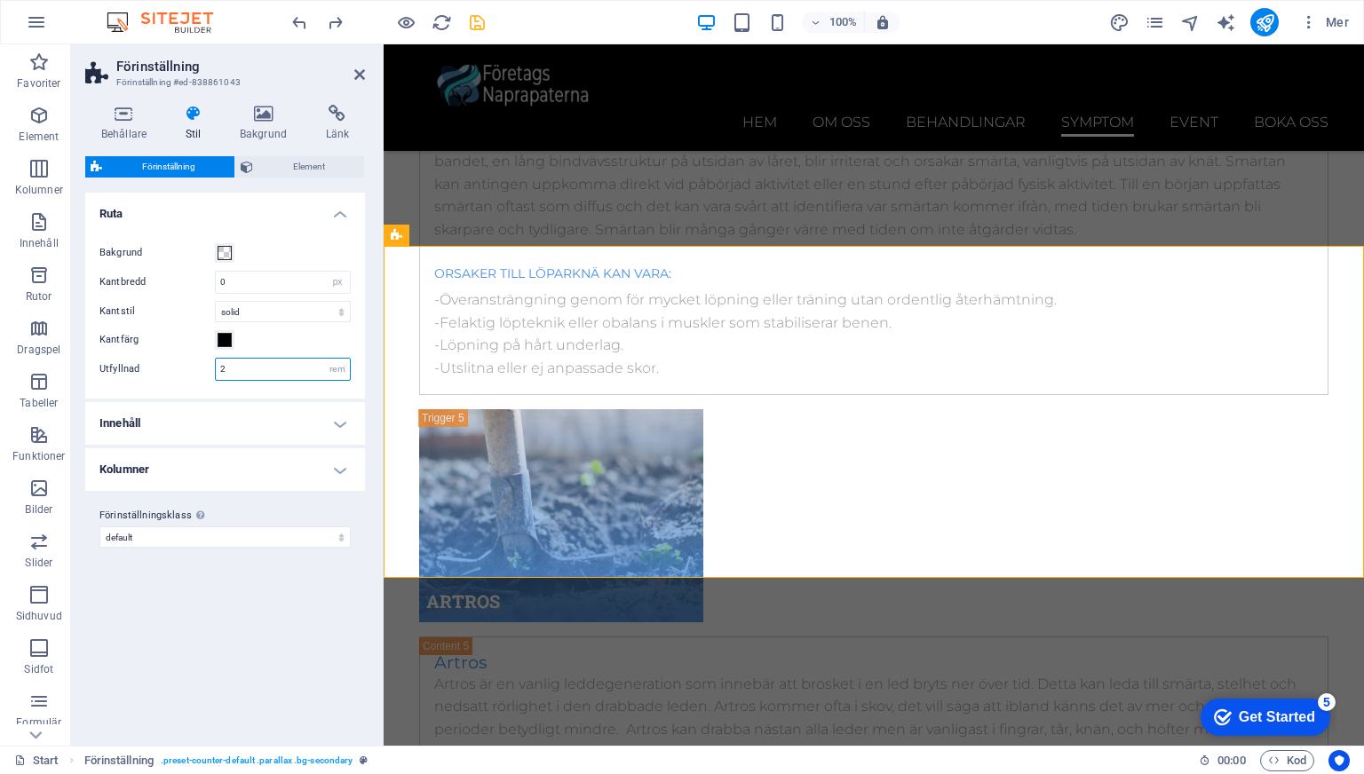
click at [245, 365] on input "2" at bounding box center [283, 369] width 134 height 21
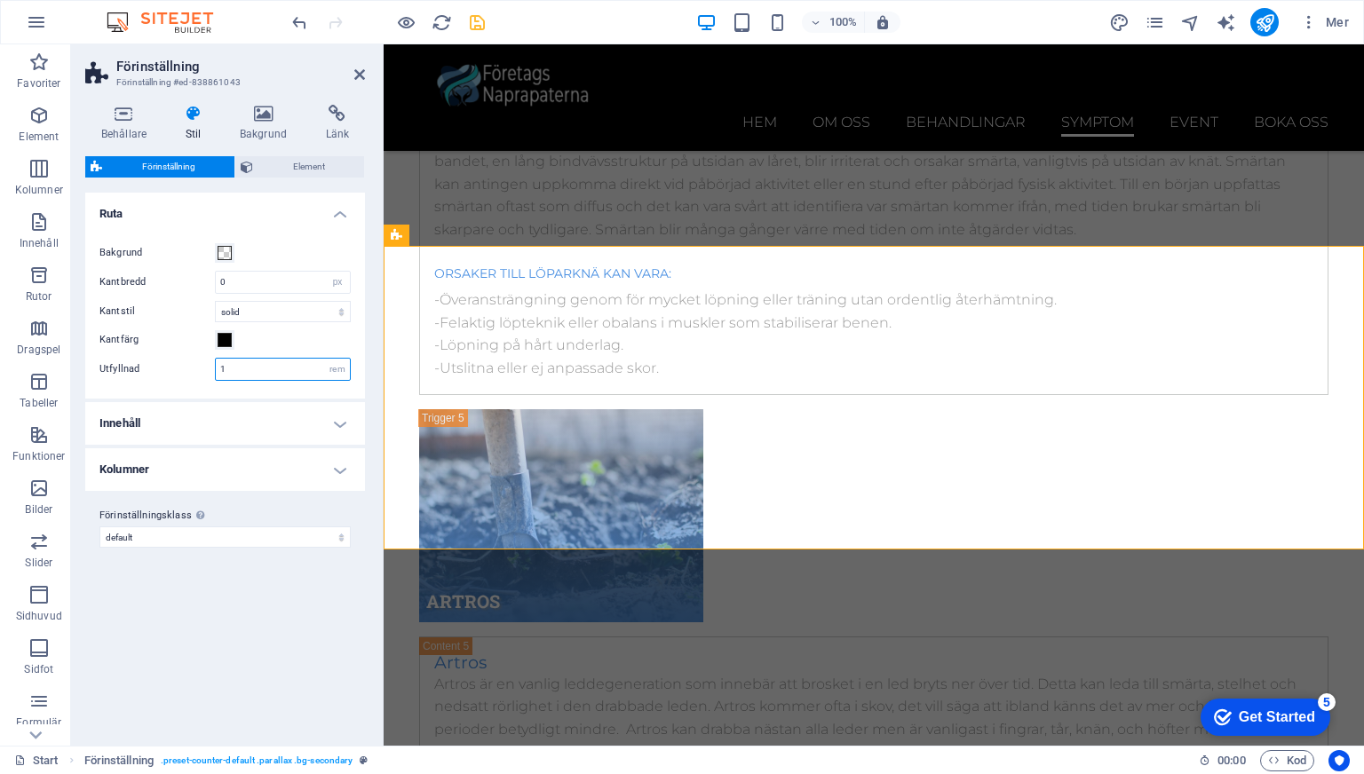
type input "1"
click at [268, 435] on h4 "Innehåll" at bounding box center [225, 423] width 280 height 43
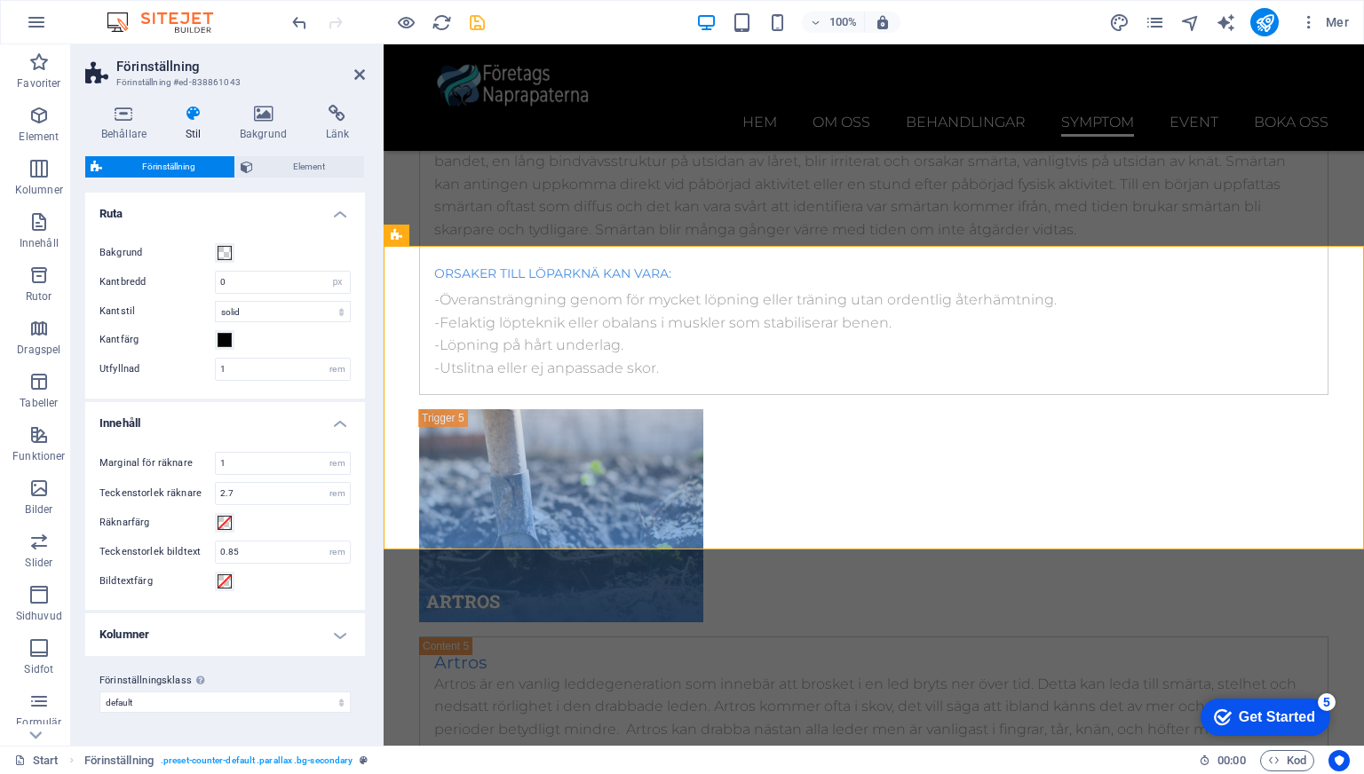
click at [255, 395] on div "Bakgrund Kantbredd 0 rem px Kantstil solid dashed dotted double Kantfärg Utfyll…" at bounding box center [225, 312] width 287 height 174
click at [244, 463] on input "1" at bounding box center [283, 463] width 134 height 21
click at [970, 320] on span "Bild" at bounding box center [970, 320] width 18 height 11
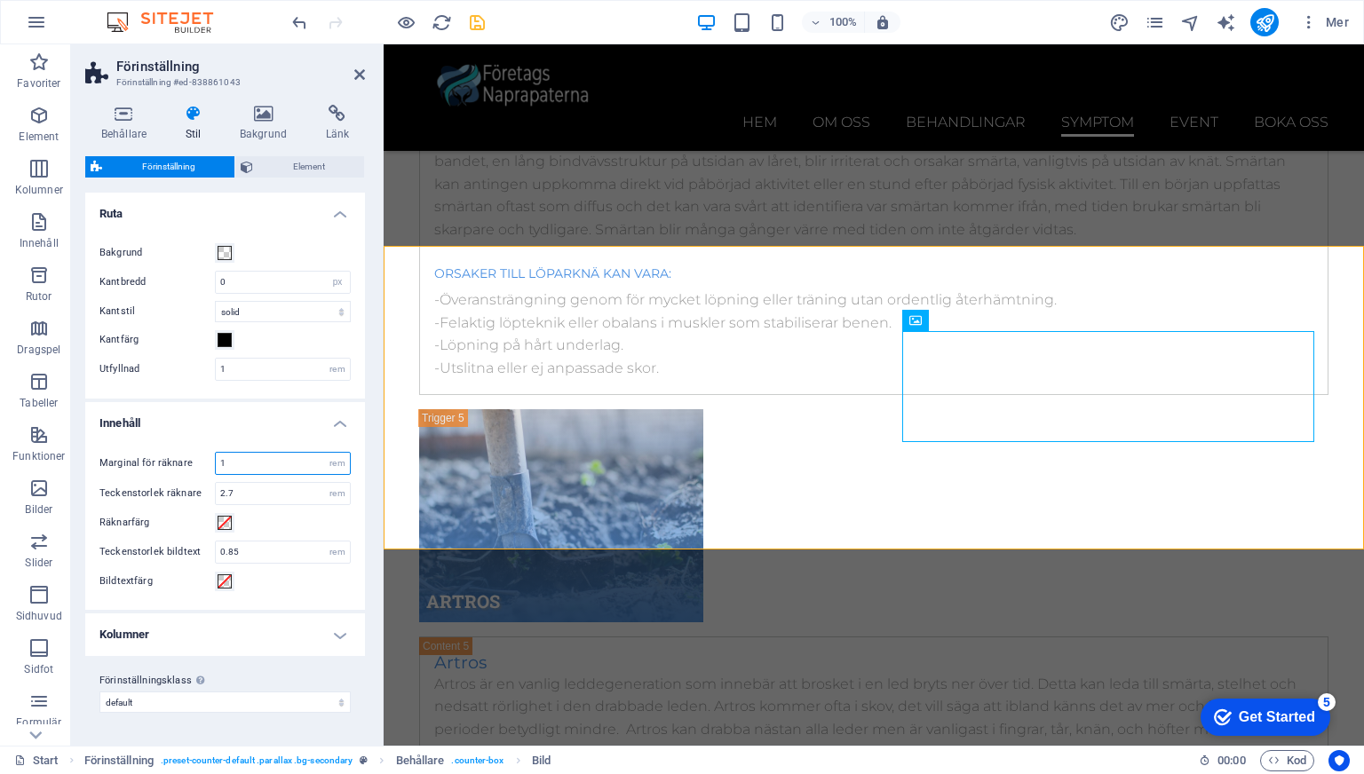
click at [283, 461] on input "1" at bounding box center [283, 463] width 134 height 21
type input "0"
click at [273, 494] on input "2.7" at bounding box center [283, 493] width 134 height 21
type input "2"
type input "0"
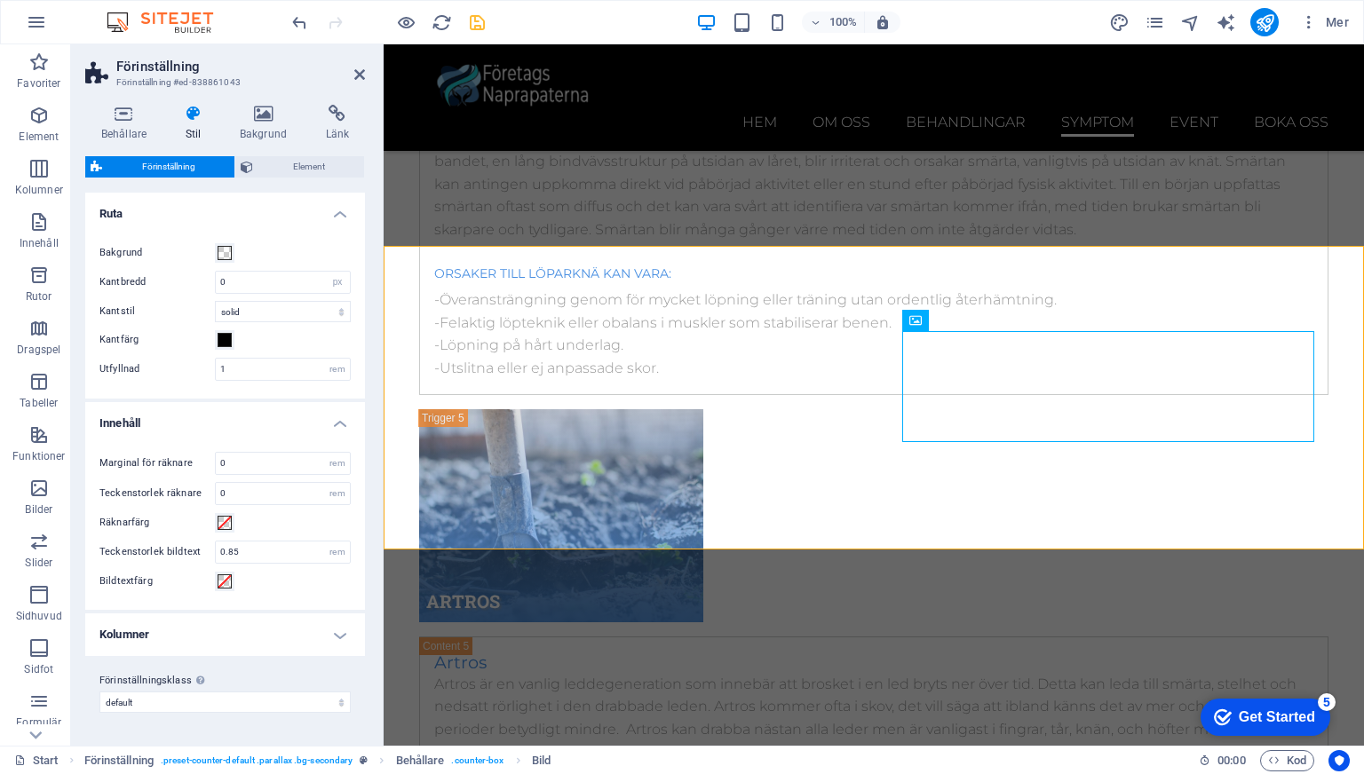
click at [289, 531] on div "Räknarfärg" at bounding box center [224, 522] width 251 height 21
click at [276, 551] on input "0.85" at bounding box center [283, 552] width 134 height 21
type input "0"
click at [309, 598] on div "Marginal för räknare 0 rem Teckenstorlek räknare 0 rem Räknarfärg Teckenstorlek…" at bounding box center [225, 522] width 287 height 176
click at [273, 594] on div "Marginal för räknare 0 rem Teckenstorlek räknare 0 rem Räknarfärg Teckenstorlek…" at bounding box center [225, 522] width 287 height 176
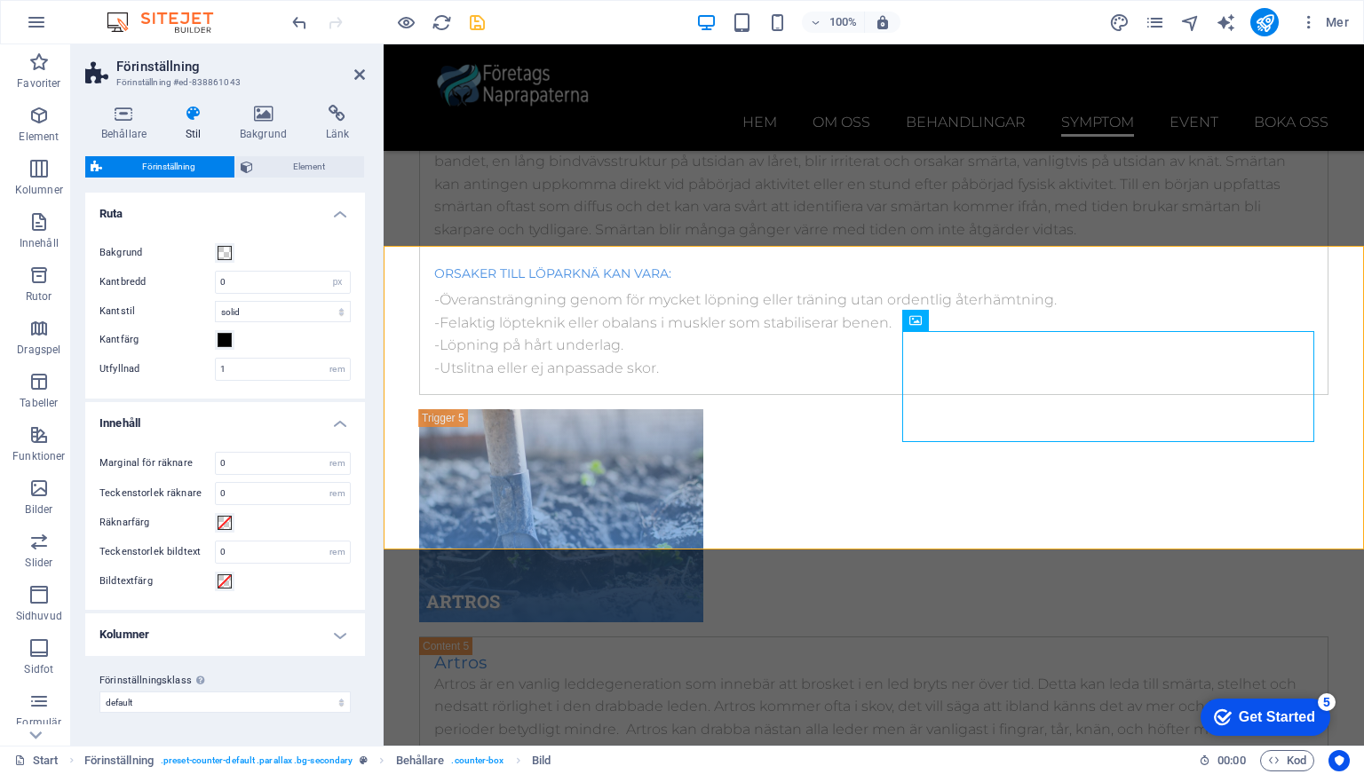
click at [296, 625] on h4 "Kolumner" at bounding box center [225, 634] width 280 height 43
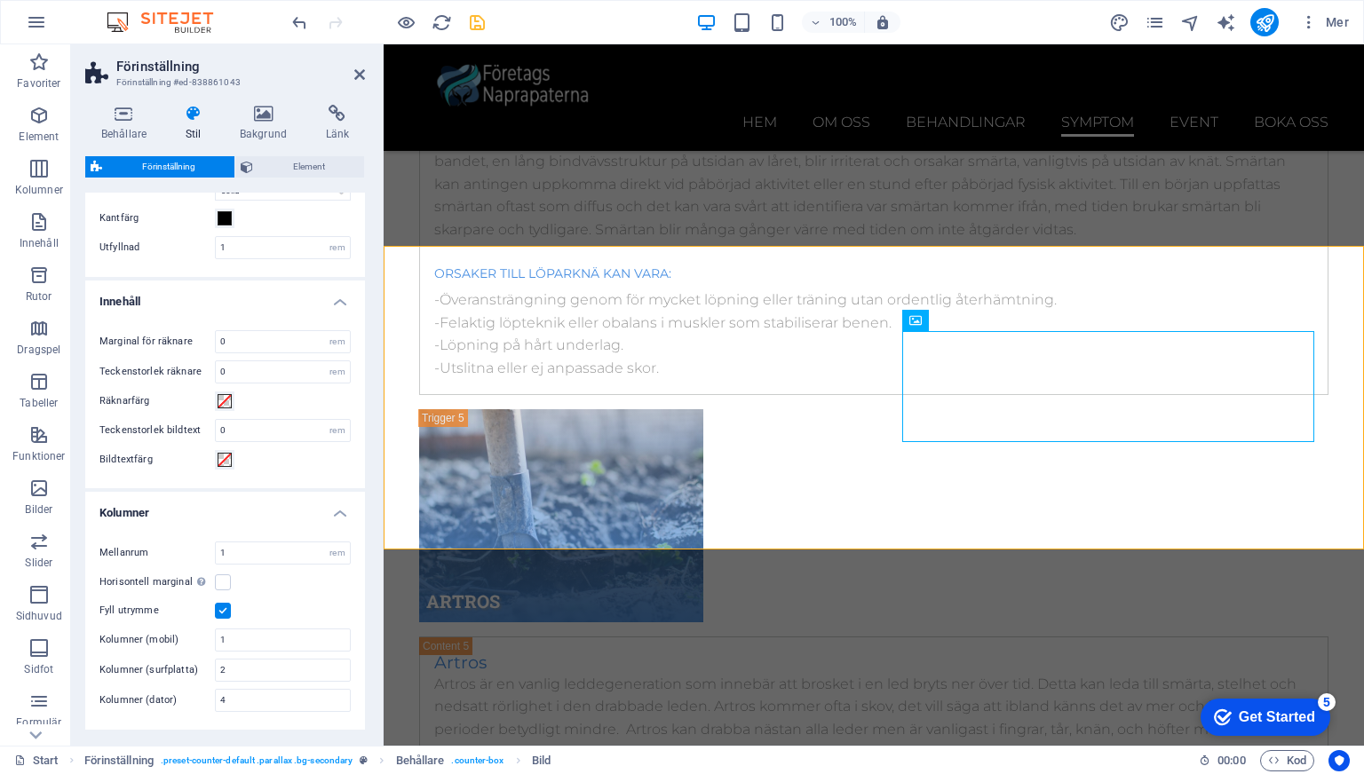
scroll to position [123, 0]
click at [269, 550] on input "1" at bounding box center [283, 552] width 134 height 21
type input "0"
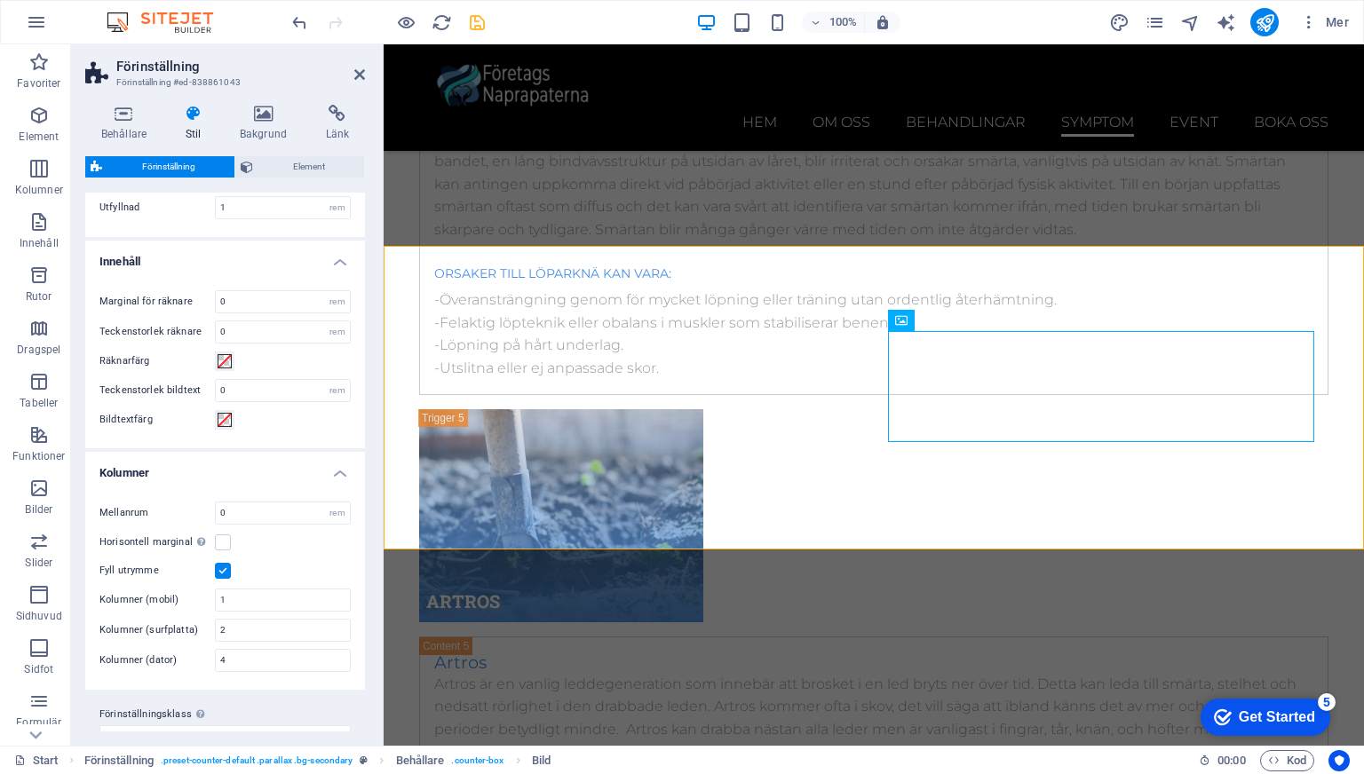
scroll to position [170, 0]
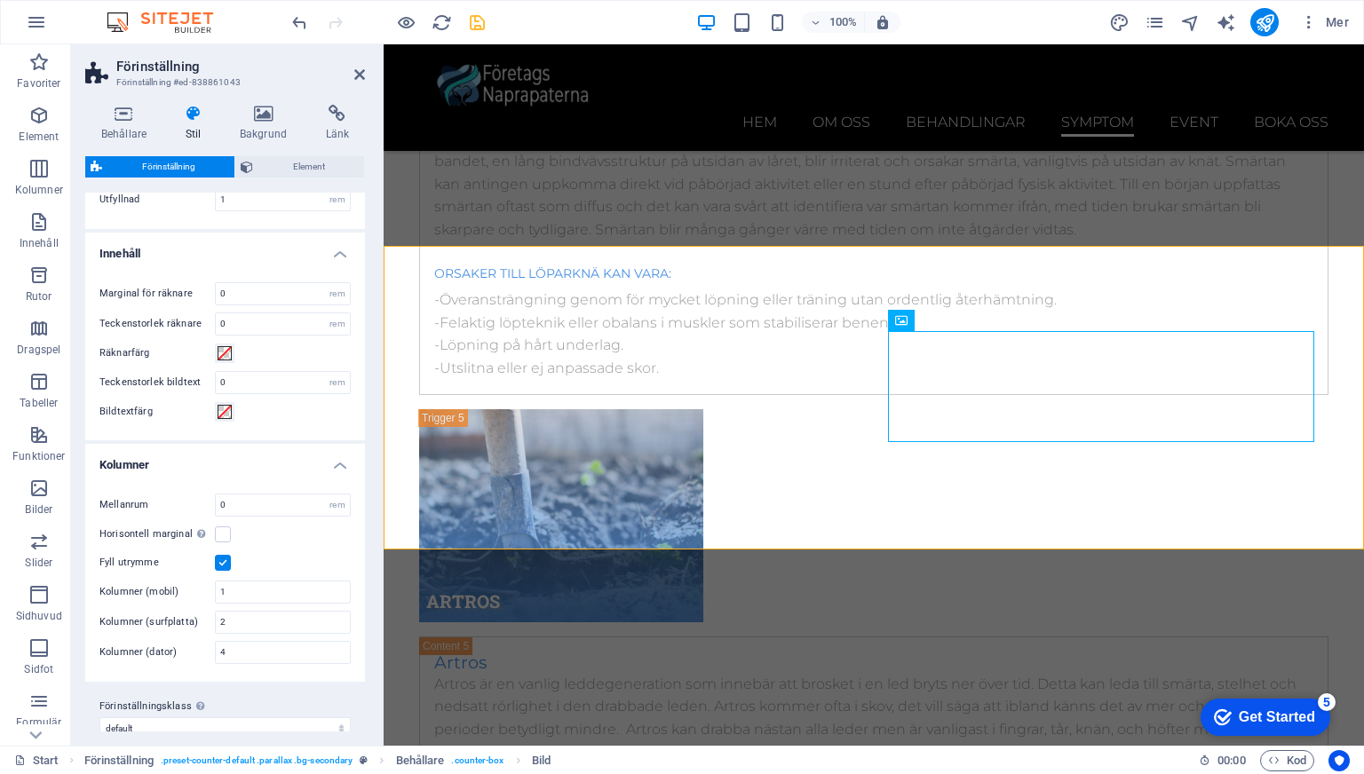
click at [225, 565] on label at bounding box center [223, 563] width 16 height 16
click at [0, 0] on input "Fyll utrymme" at bounding box center [0, 0] width 0 height 0
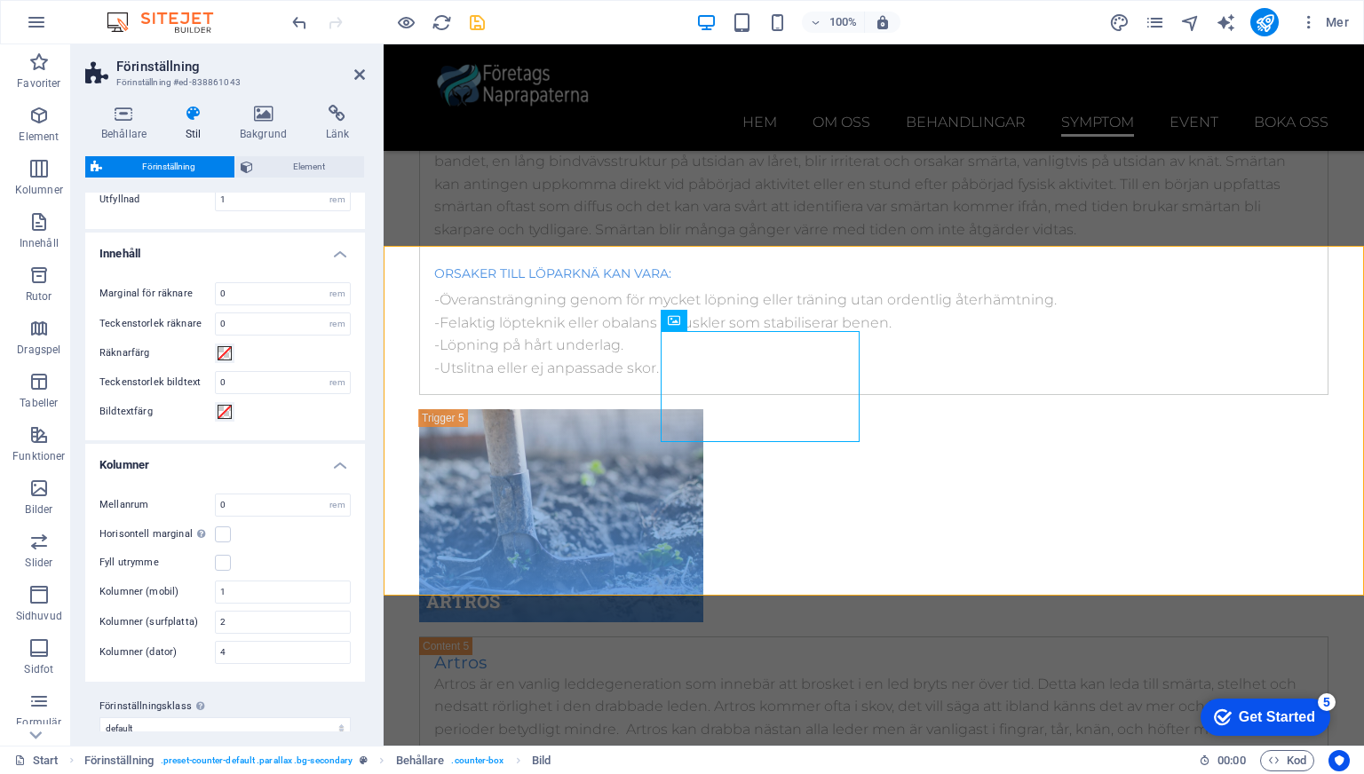
click at [278, 542] on div "Horisontell marginal Enbart om behållarnas "Innehållsbredd" inte är inställd på…" at bounding box center [224, 534] width 251 height 21
click at [223, 558] on label at bounding box center [223, 563] width 16 height 16
click at [0, 0] on input "Fyll utrymme" at bounding box center [0, 0] width 0 height 0
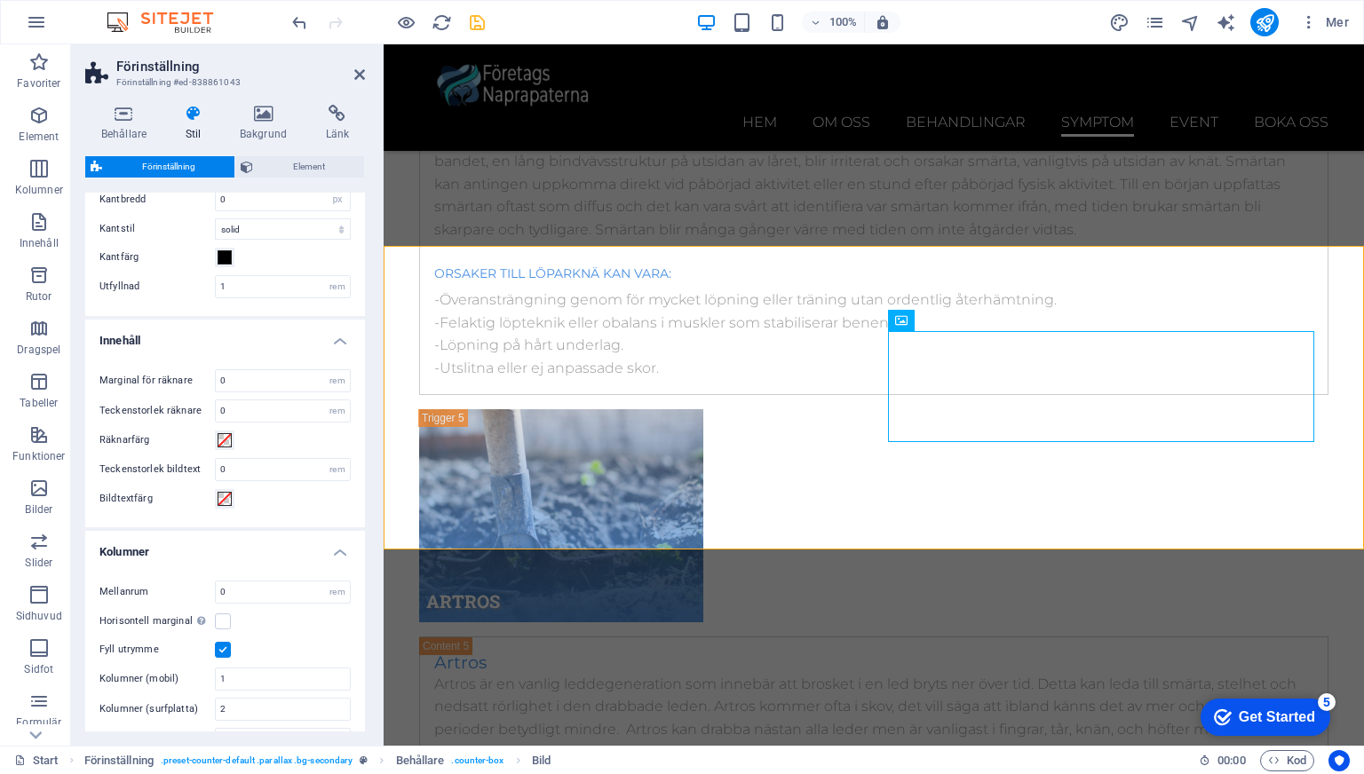
scroll to position [0, 0]
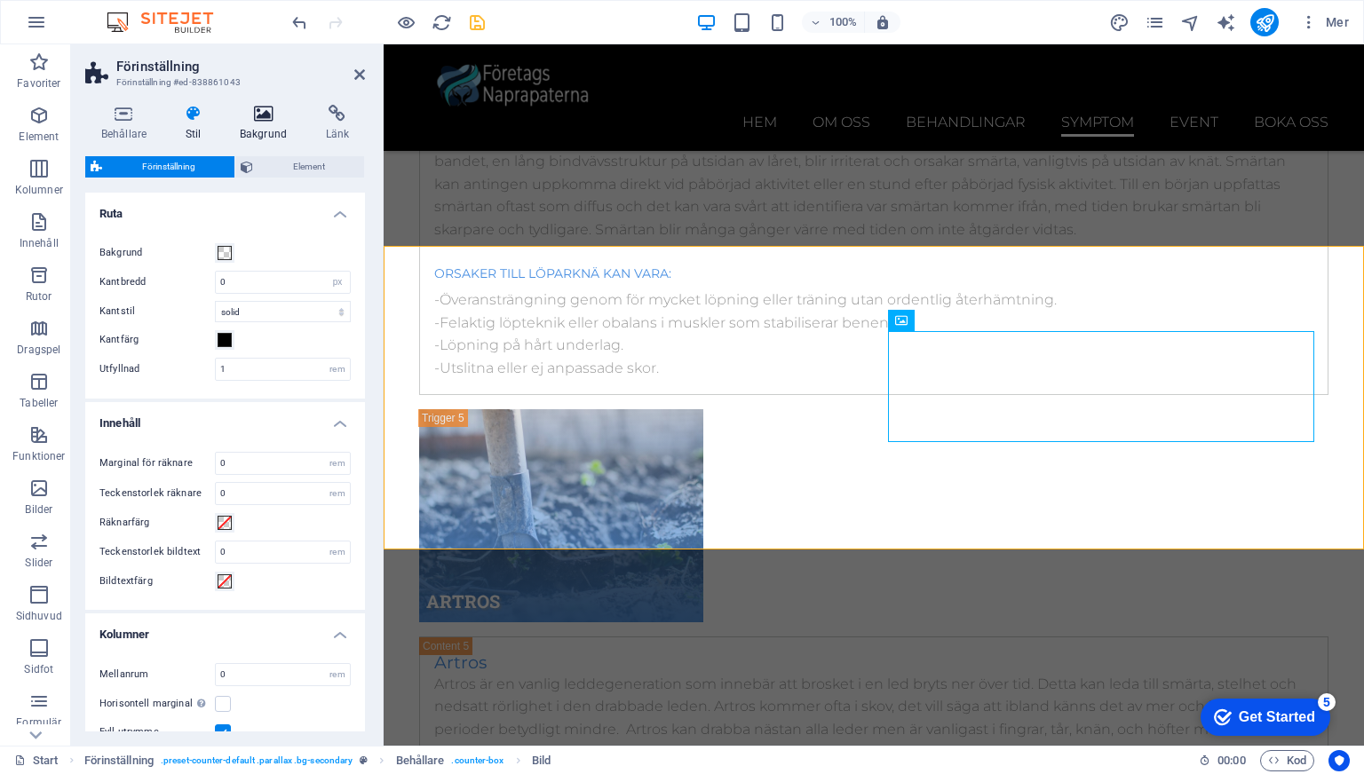
click at [257, 138] on h4 "Bakgrund" at bounding box center [267, 123] width 86 height 37
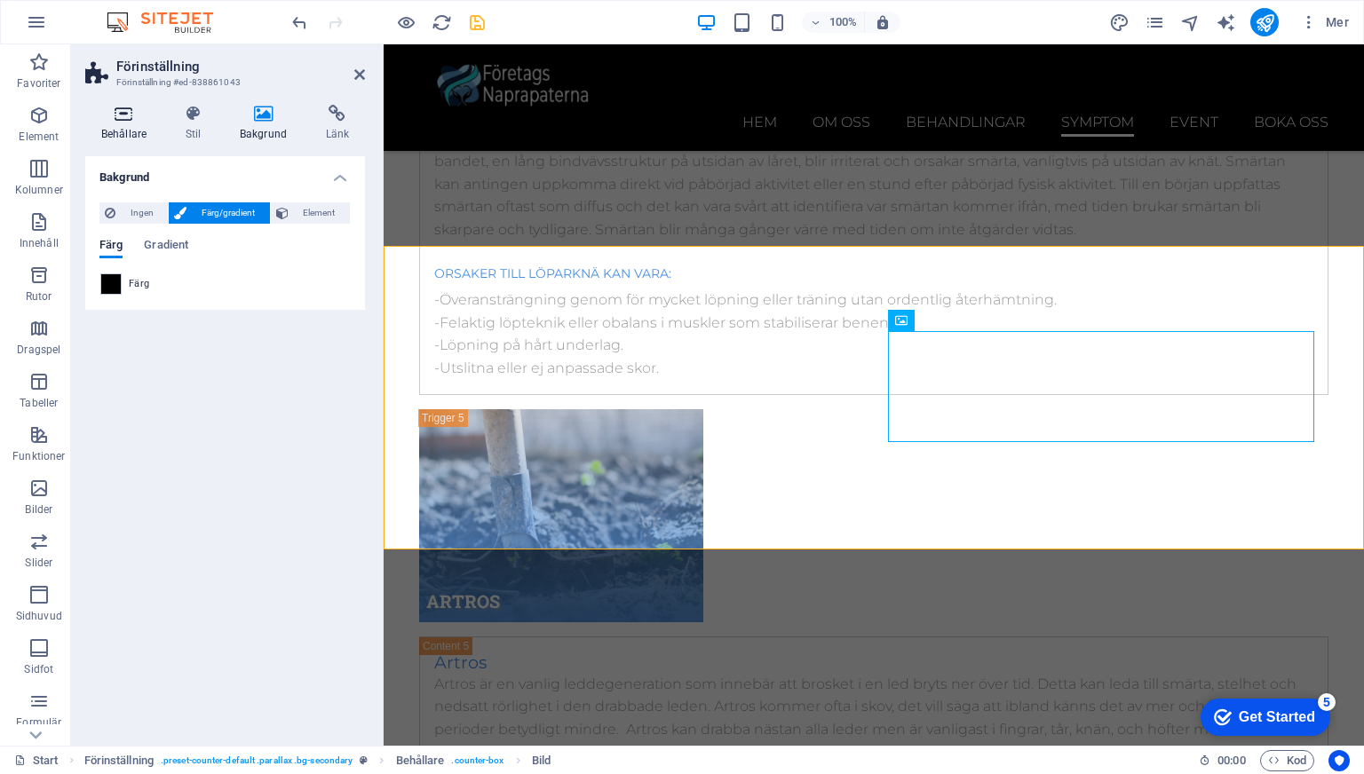
click at [120, 125] on h4 "Behållare" at bounding box center [127, 123] width 84 height 37
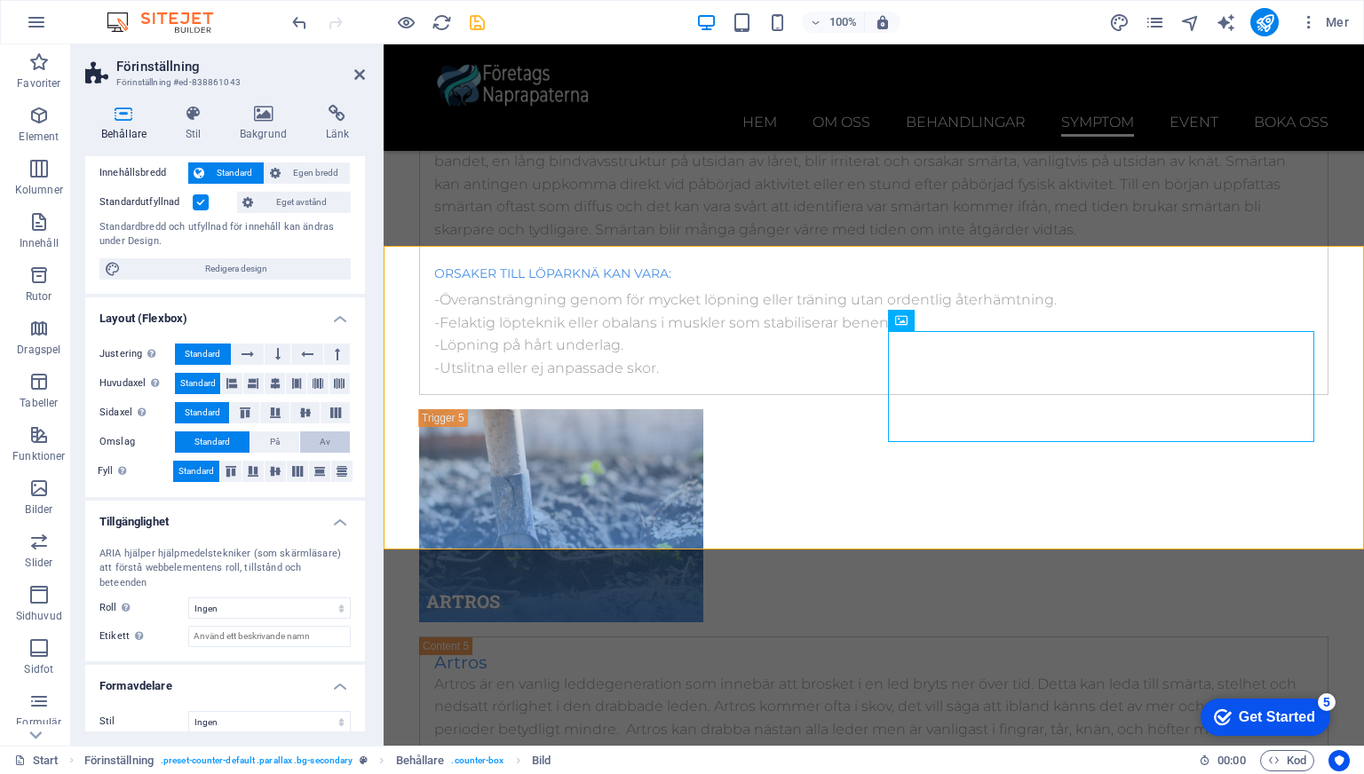
scroll to position [91, 0]
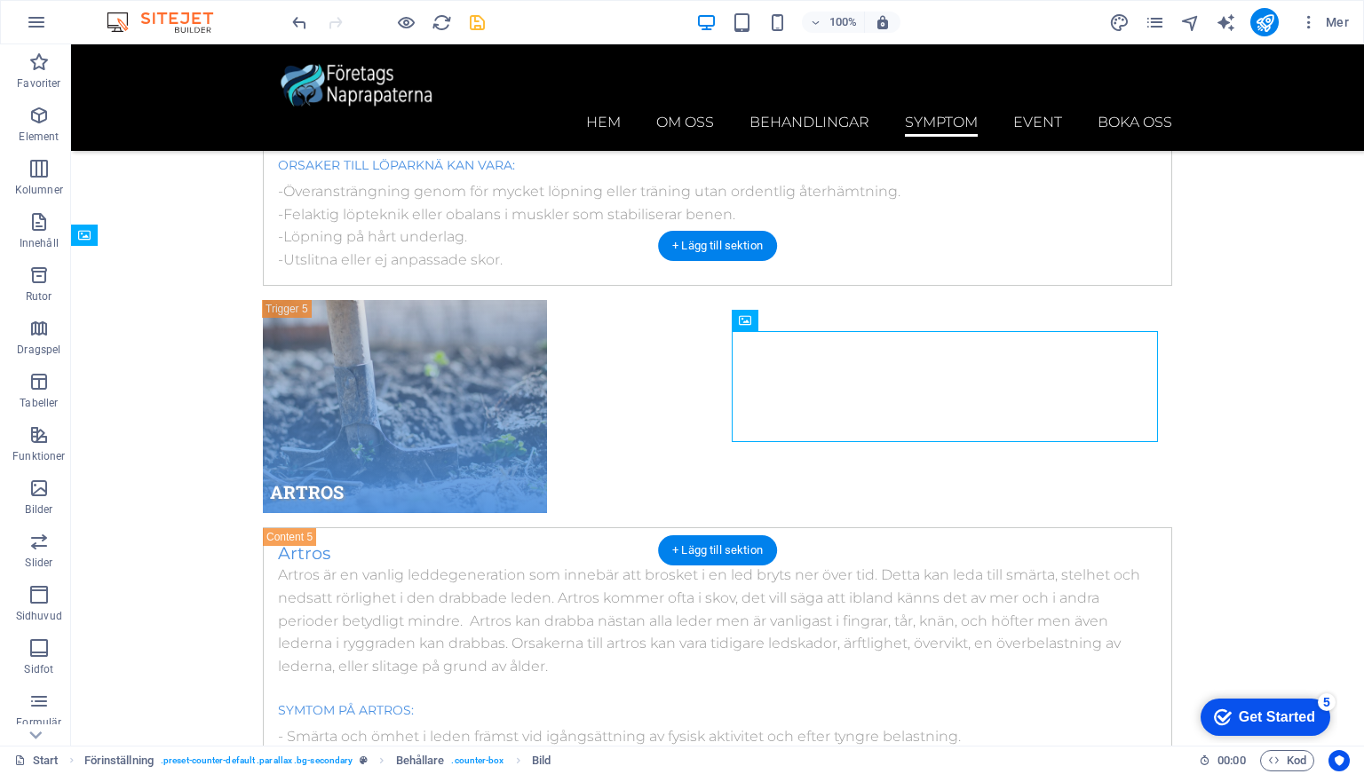
scroll to position [10464, 0]
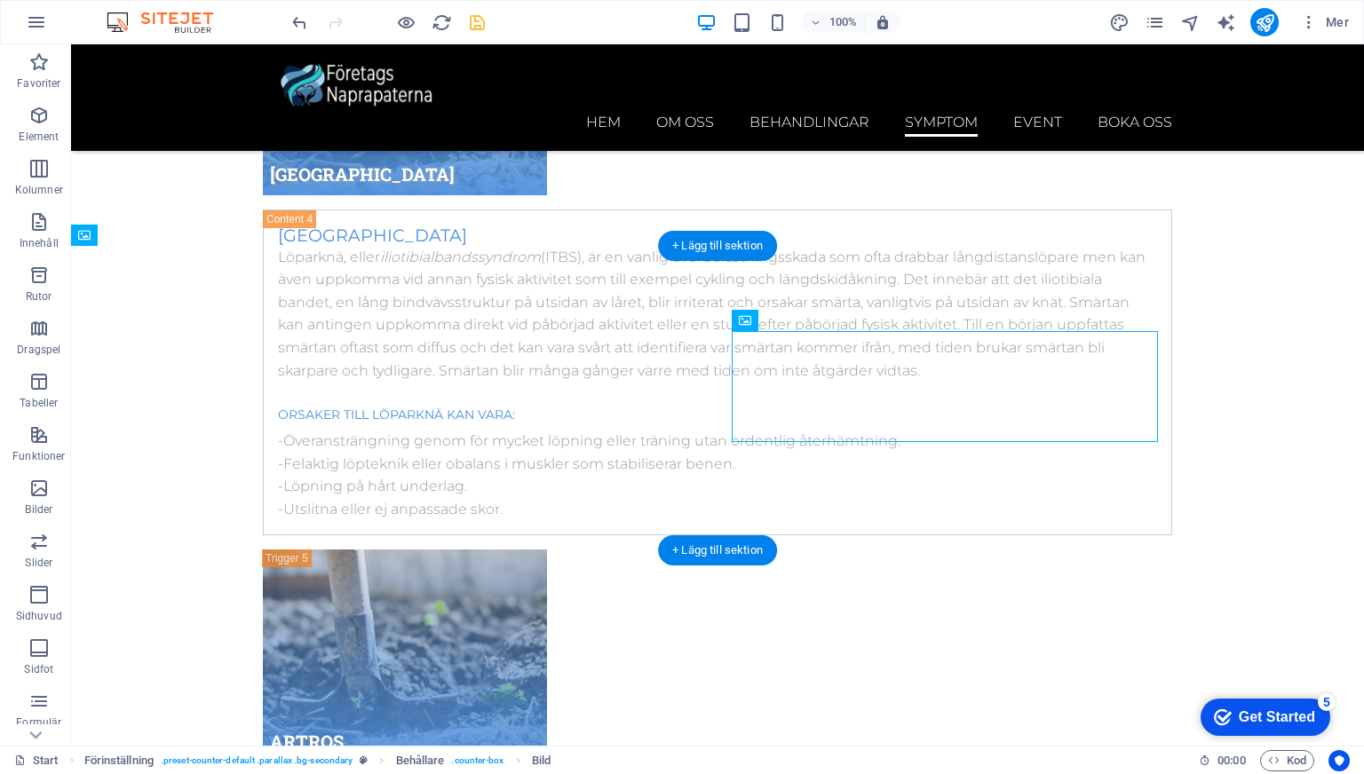
drag, startPoint x: 715, startPoint y: 439, endPoint x: 1026, endPoint y: 442, distance: 311.6
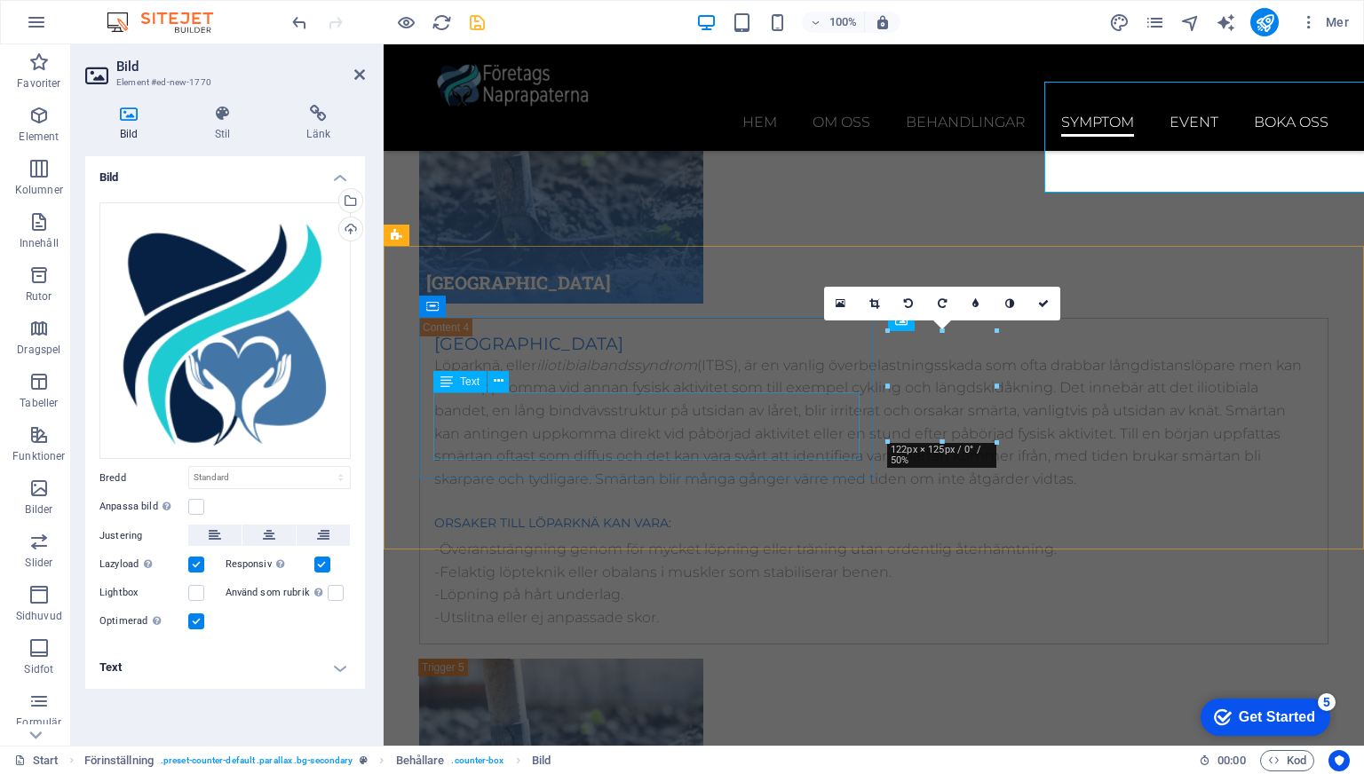
scroll to position [10713, 0]
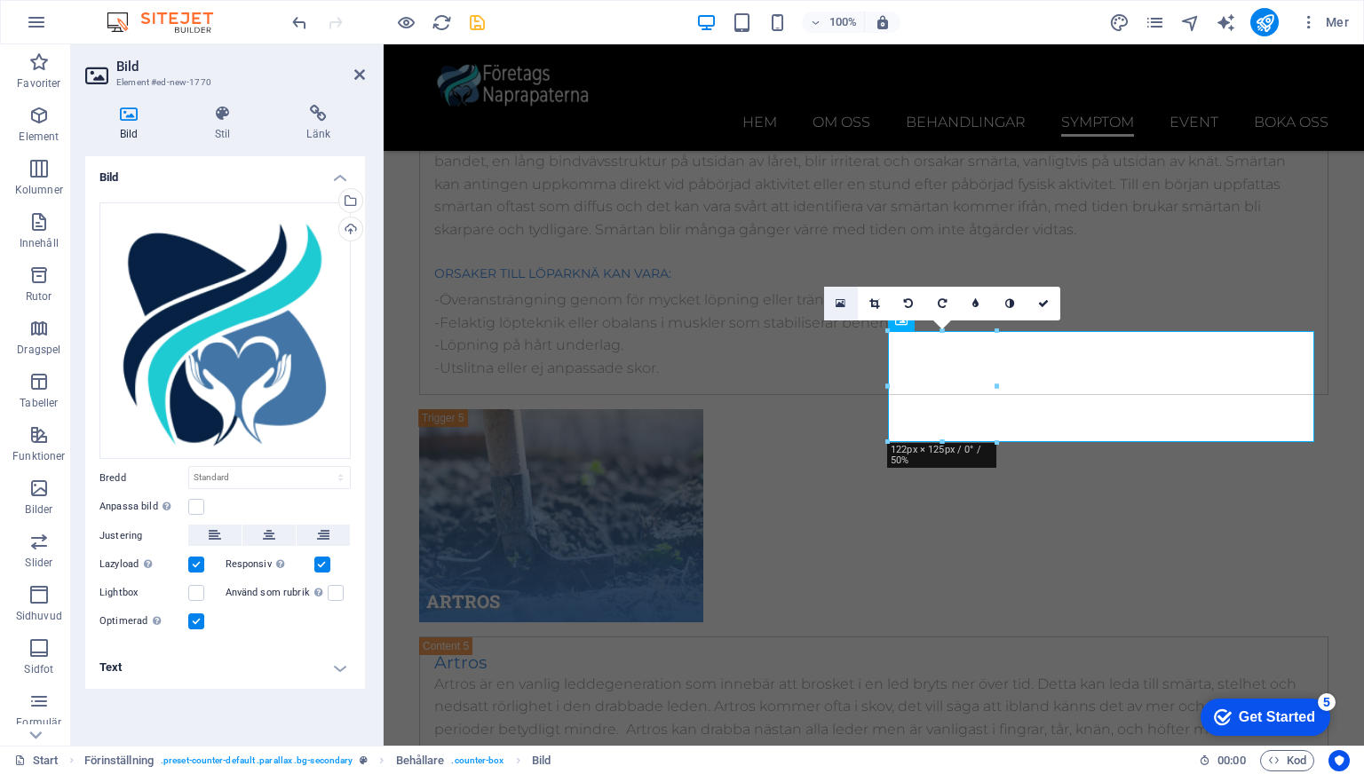
click at [841, 306] on icon at bounding box center [840, 303] width 10 height 12
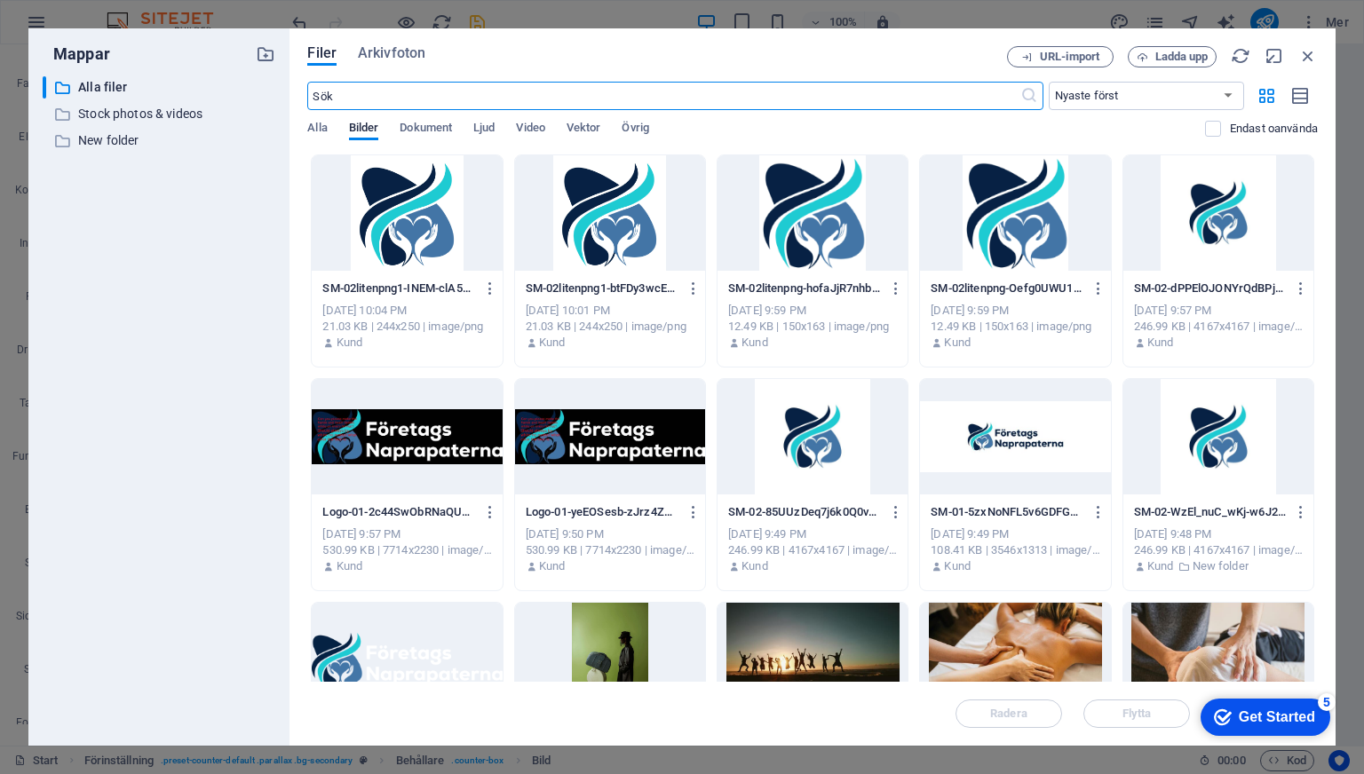
scroll to position [11130, 0]
click at [1314, 51] on icon "button" at bounding box center [1308, 56] width 20 height 20
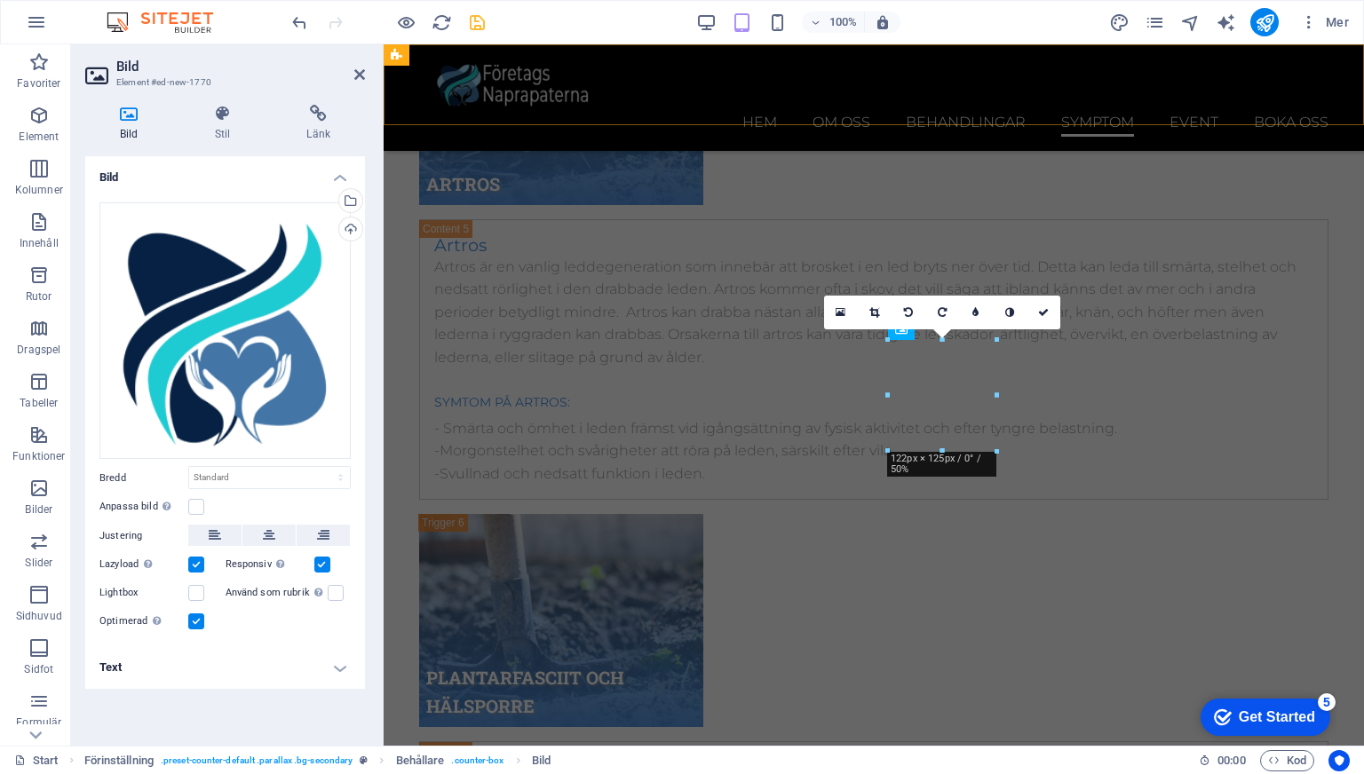
scroll to position [10704, 0]
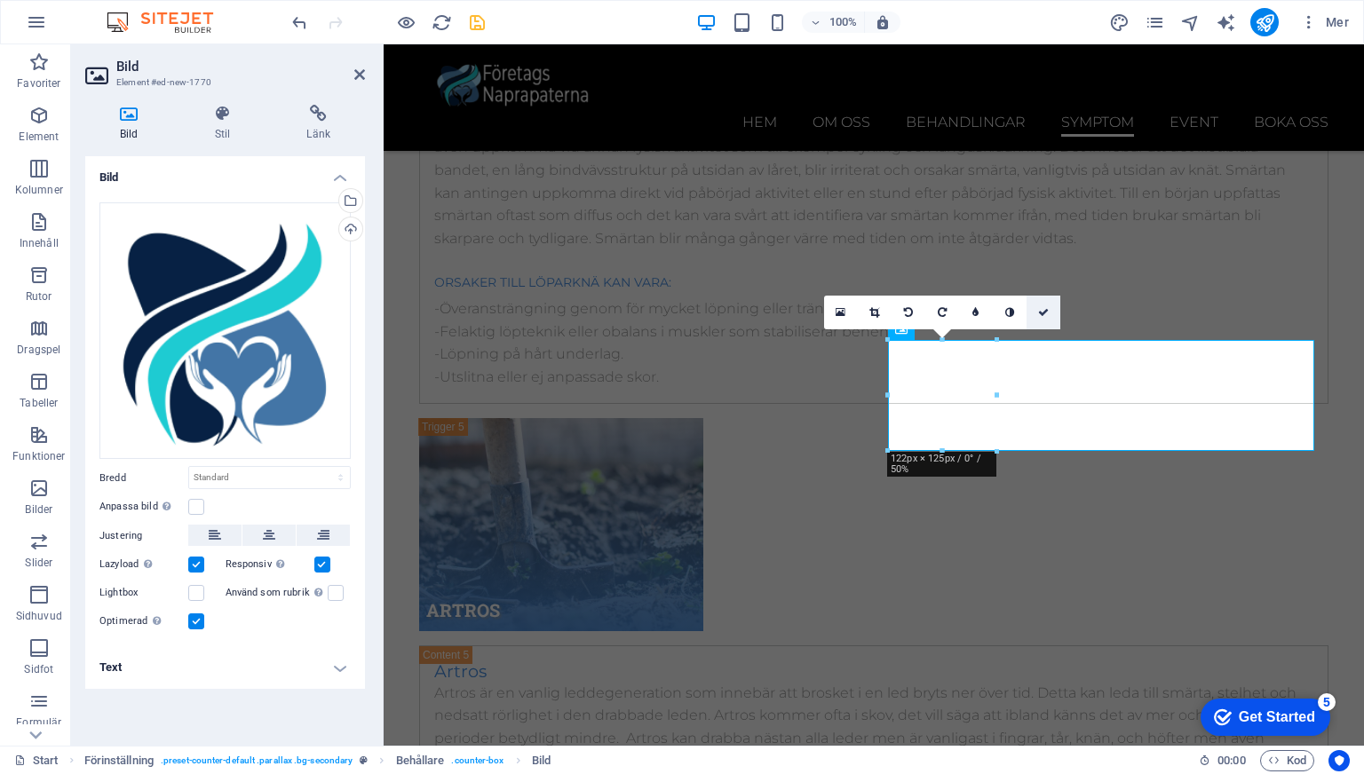
click at [1036, 305] on link at bounding box center [1043, 313] width 34 height 34
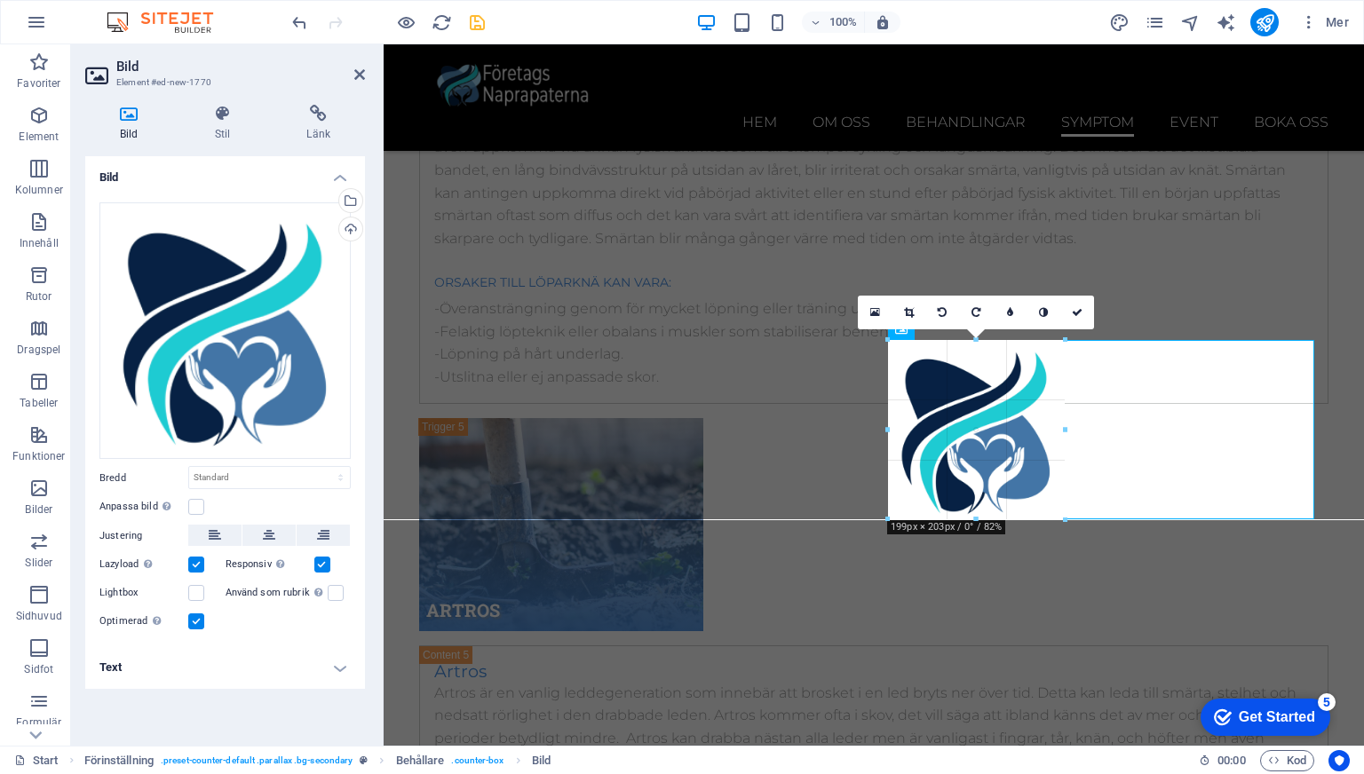
drag, startPoint x: 993, startPoint y: 447, endPoint x: 654, endPoint y: 465, distance: 339.6
type input "200"
select select "px"
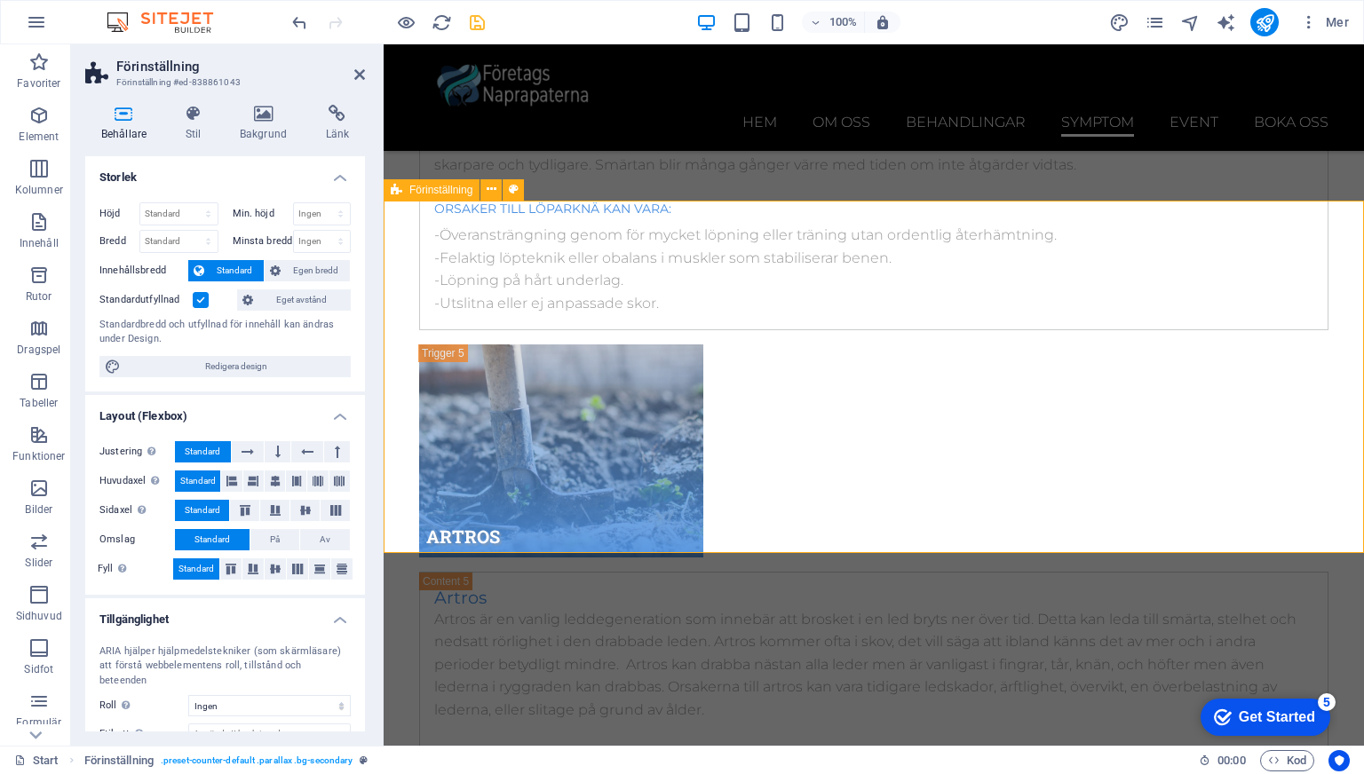
scroll to position [10781, 0]
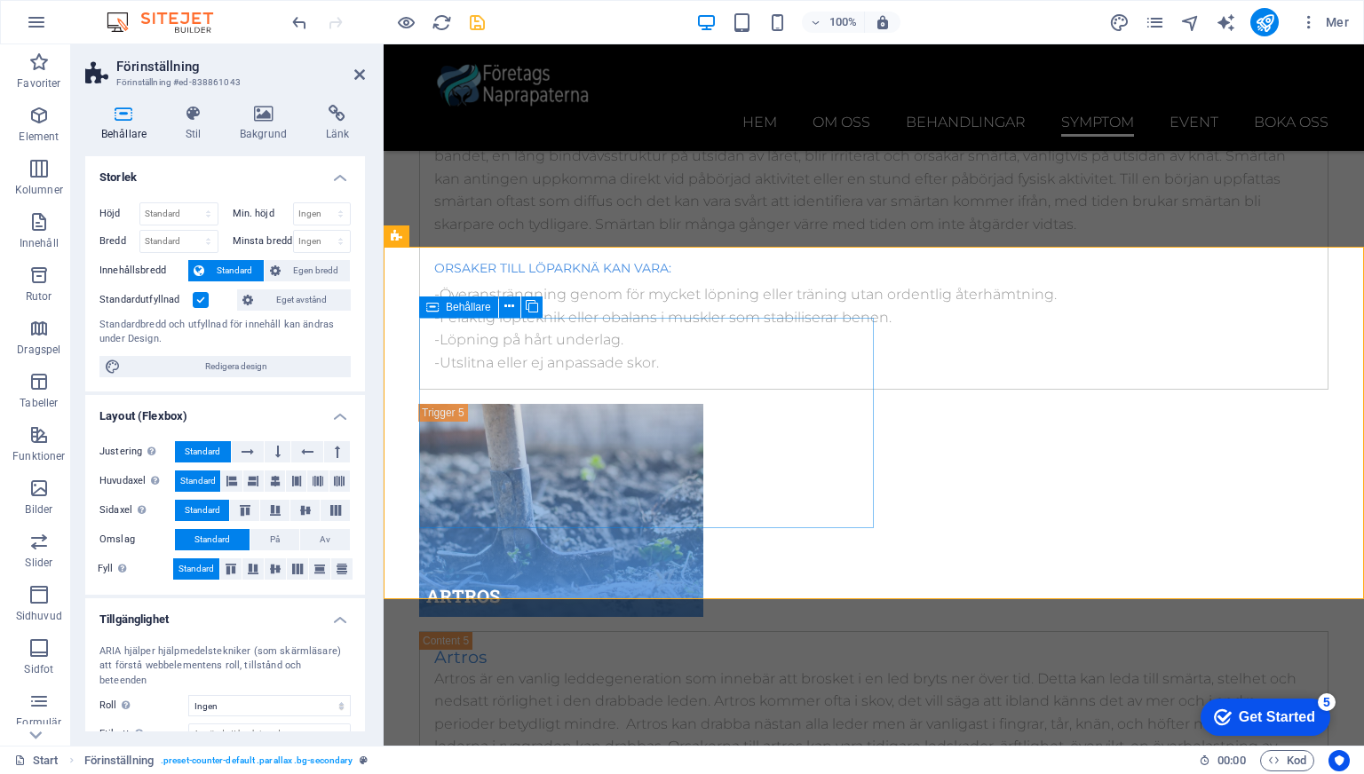
scroll to position [10723, 0]
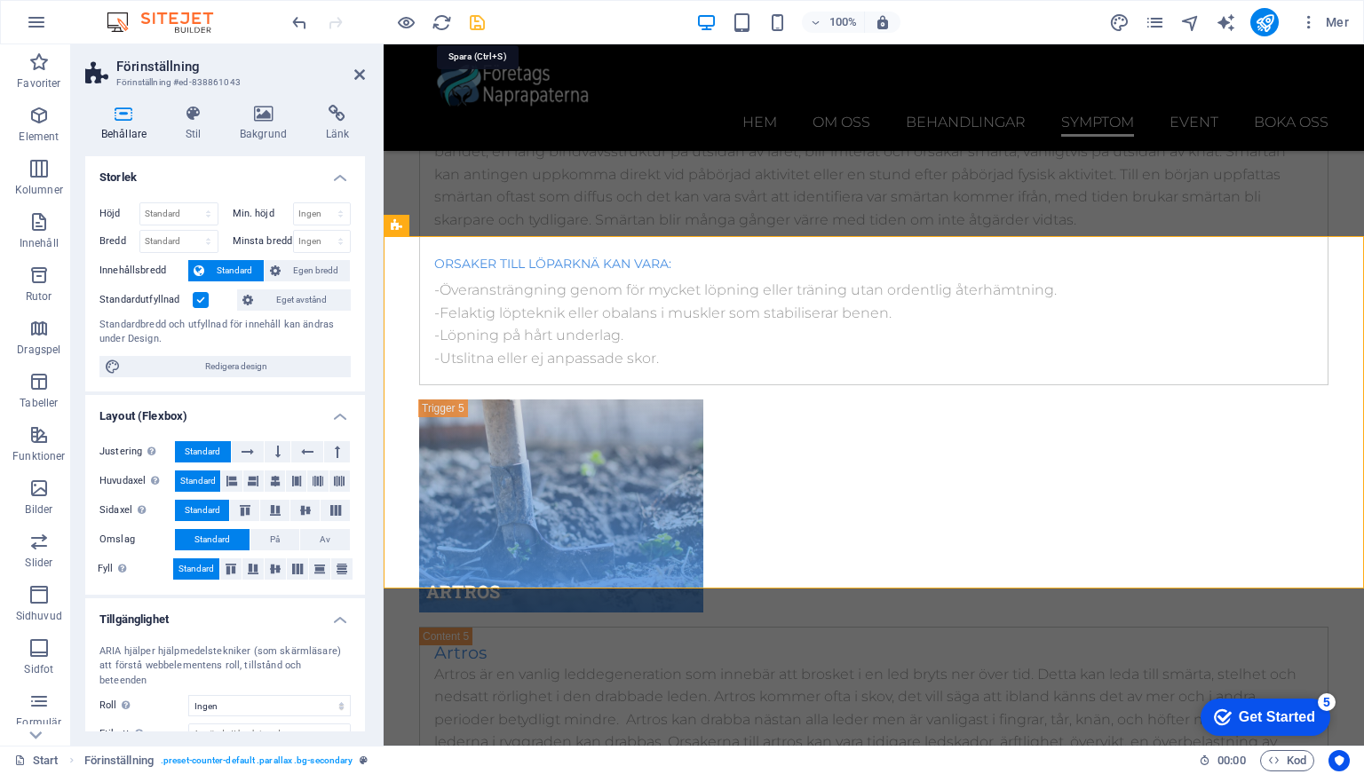
click at [469, 20] on icon "save" at bounding box center [477, 22] width 20 height 20
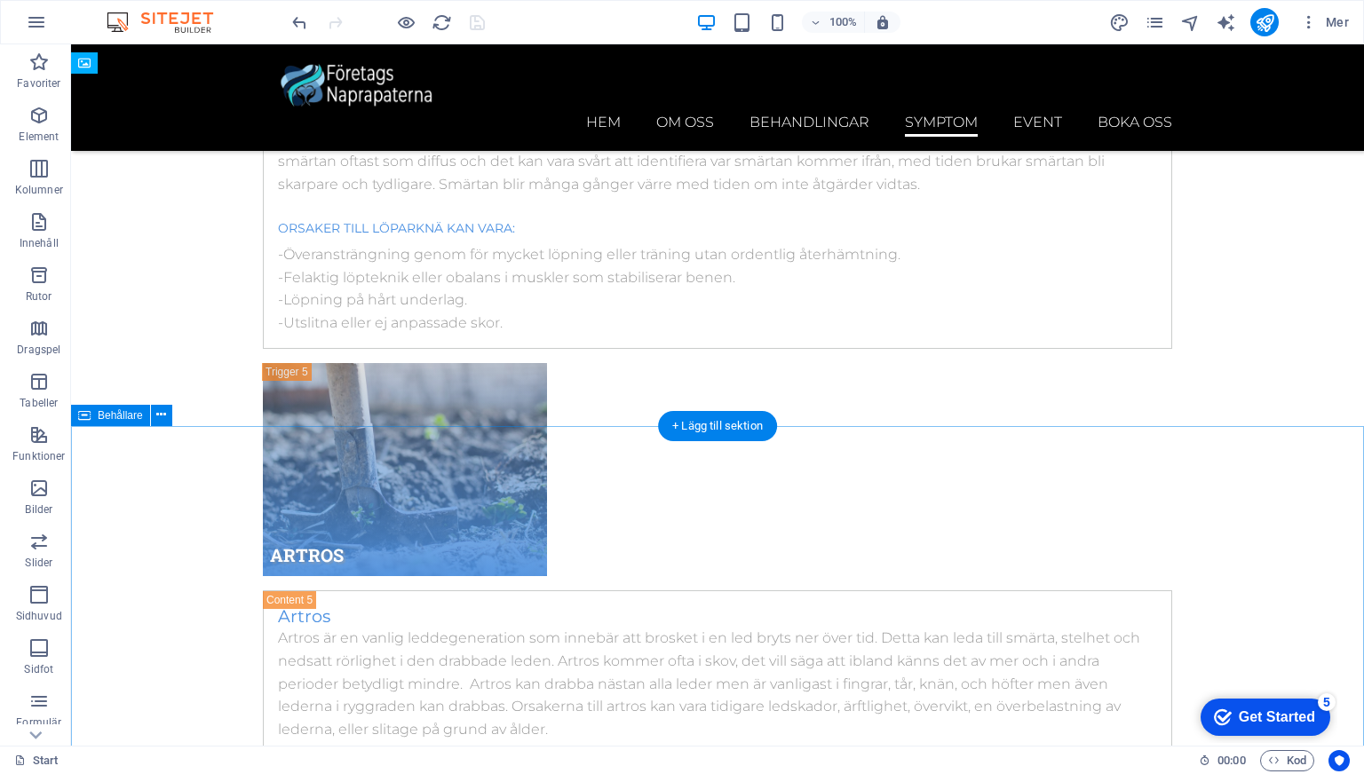
scroll to position [10636, 0]
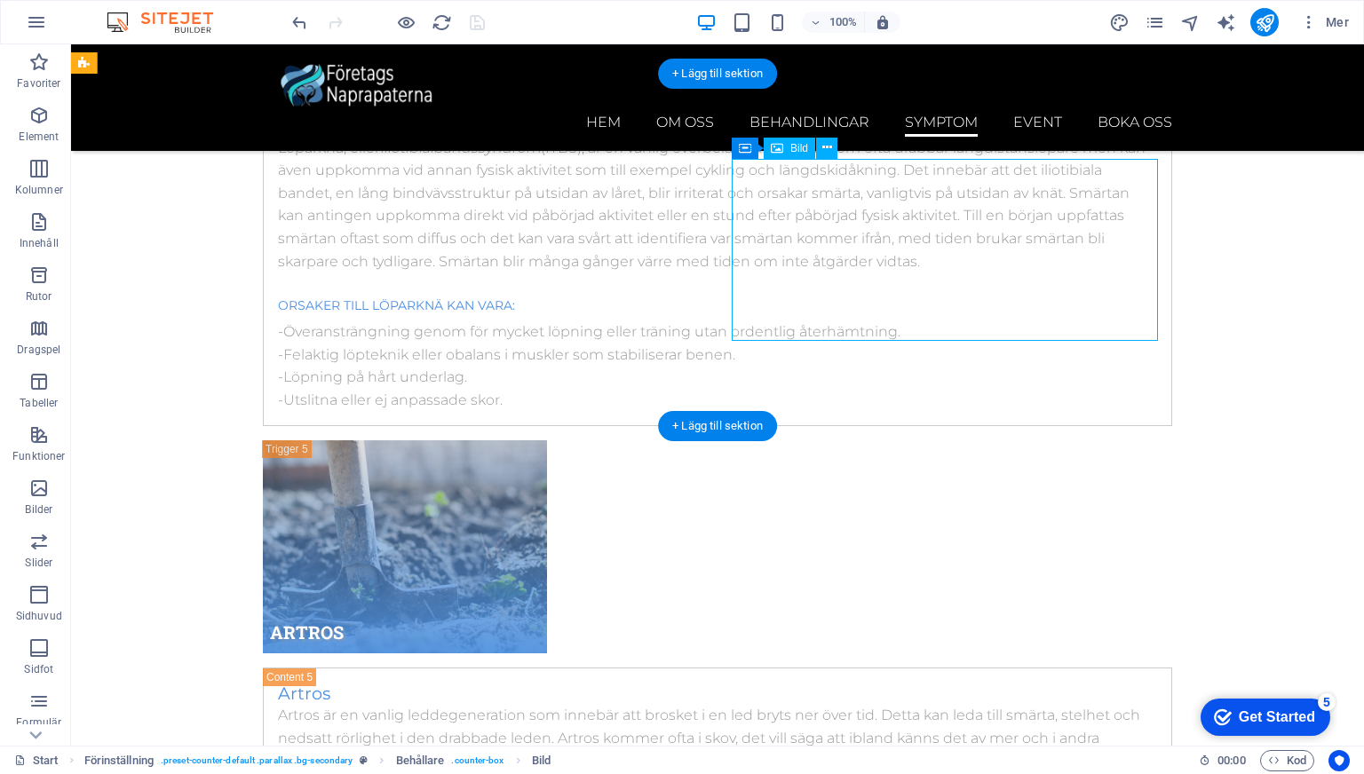
select select "px"
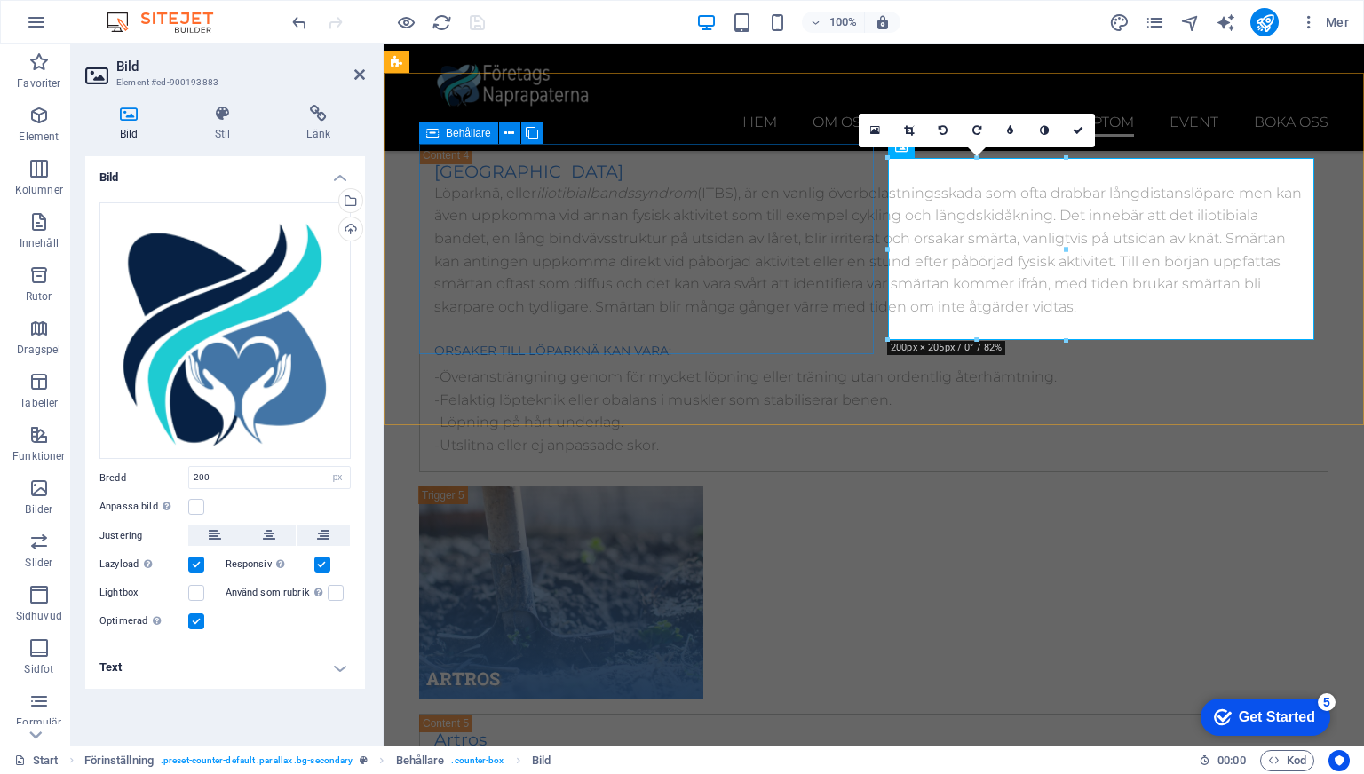
scroll to position [10886, 0]
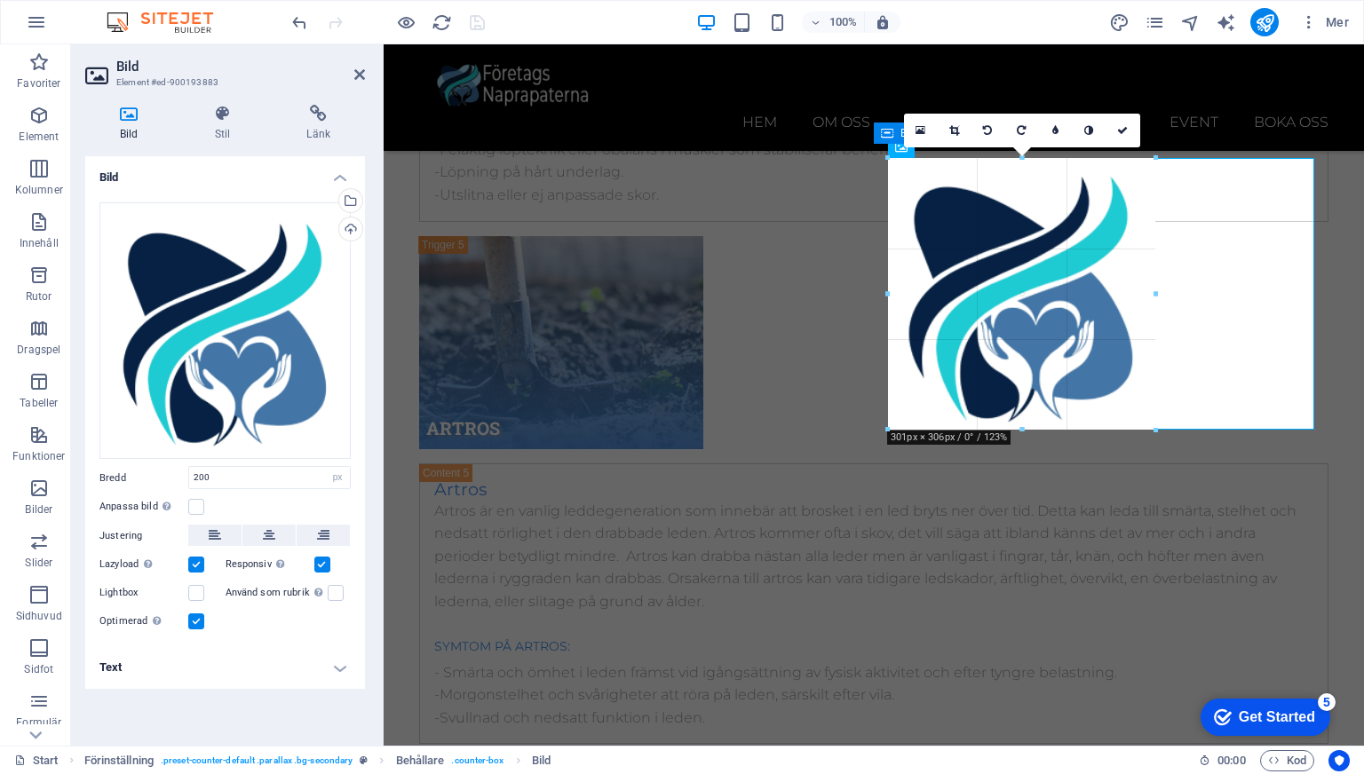
drag, startPoint x: 1063, startPoint y: 336, endPoint x: 770, endPoint y: 377, distance: 295.8
type input "303"
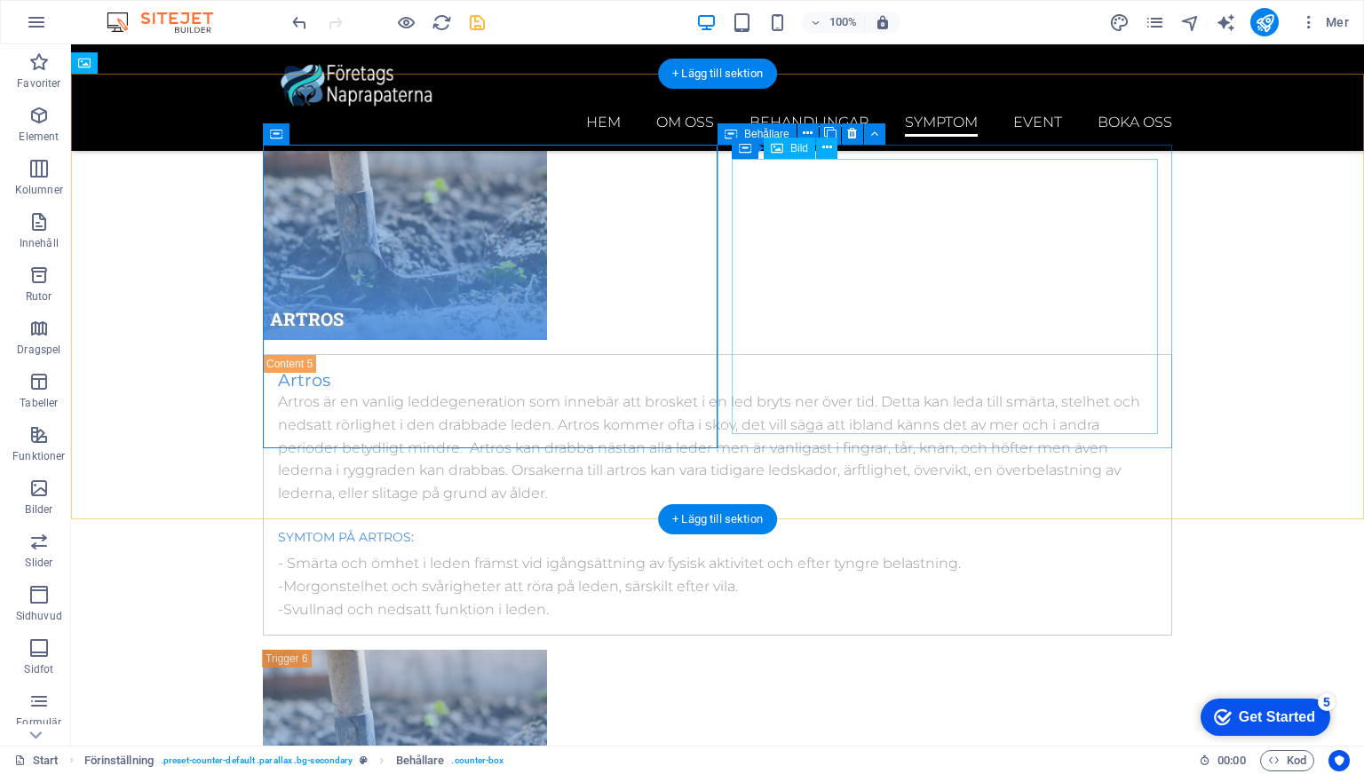
scroll to position [10636, 0]
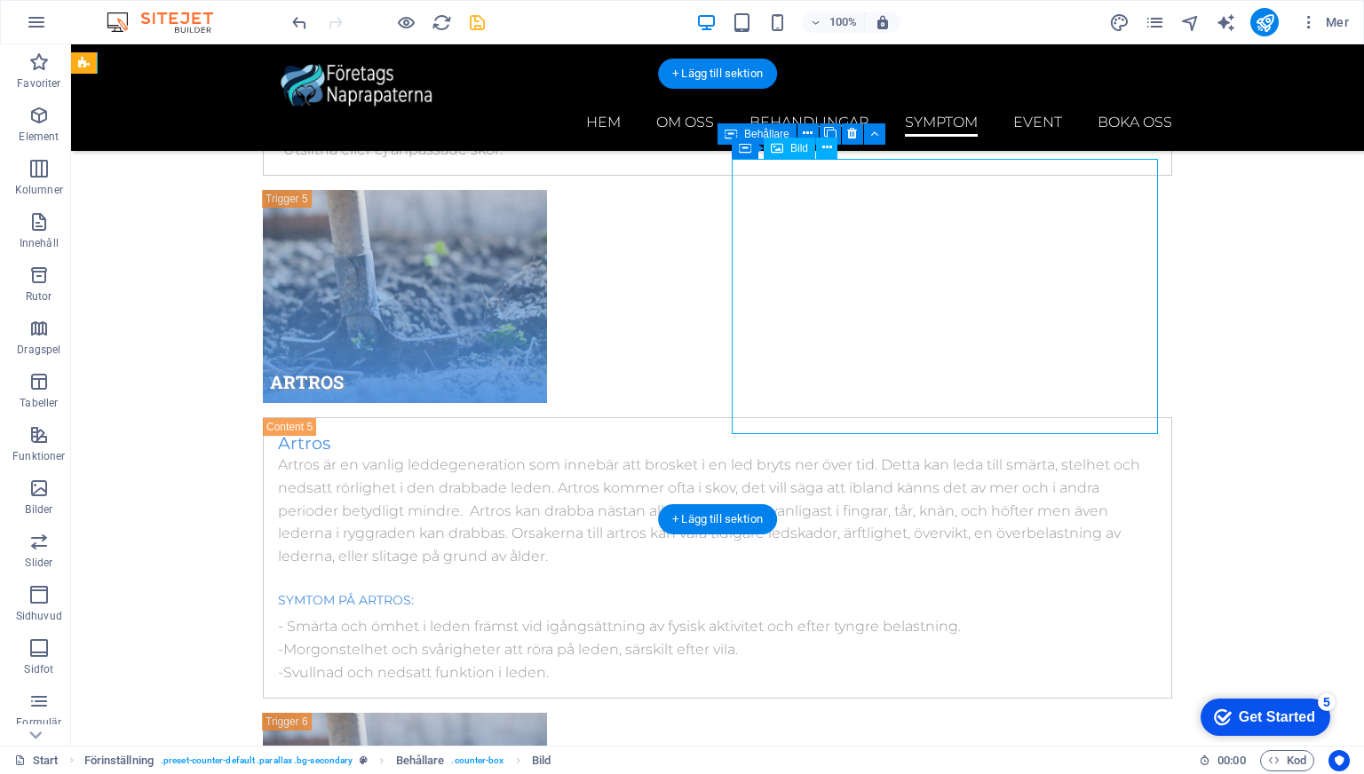
select select "px"
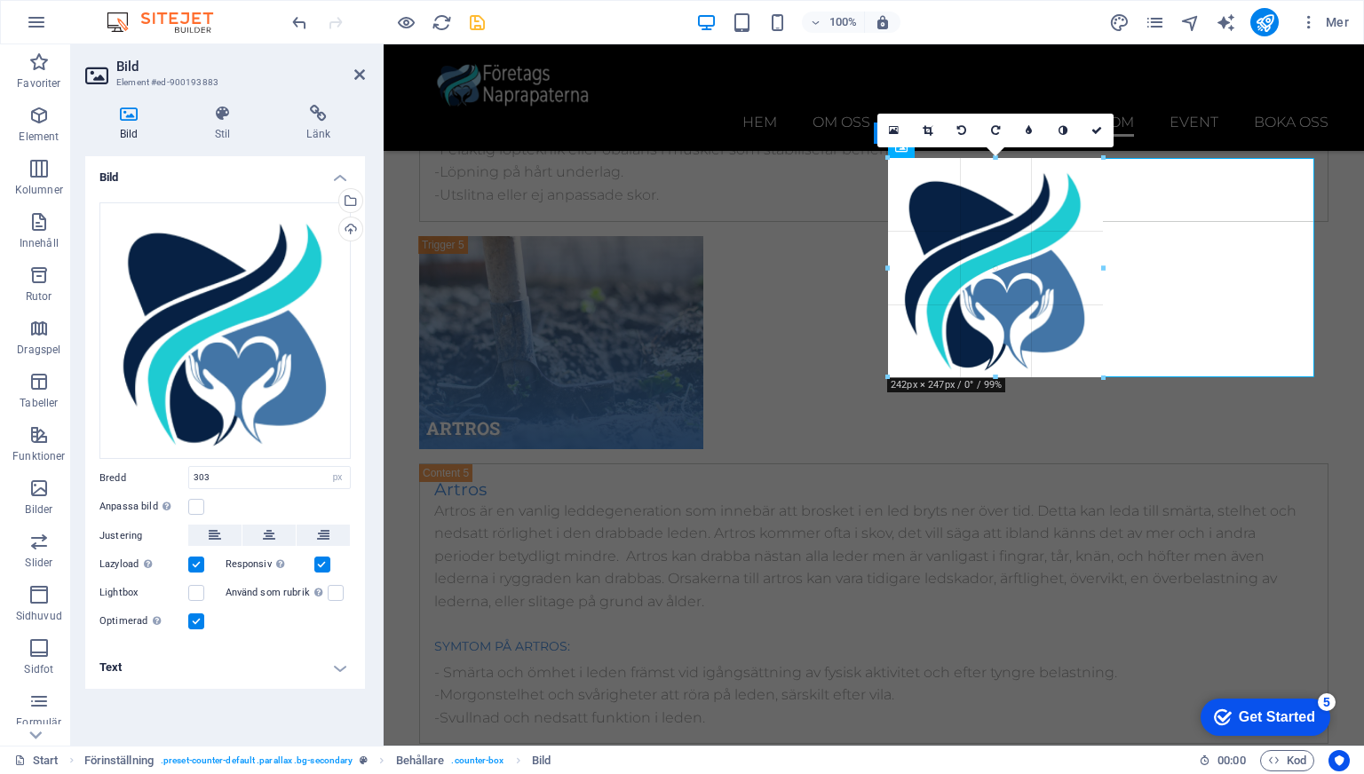
drag, startPoint x: 1157, startPoint y: 434, endPoint x: 1103, endPoint y: 372, distance: 82.4
type input "243"
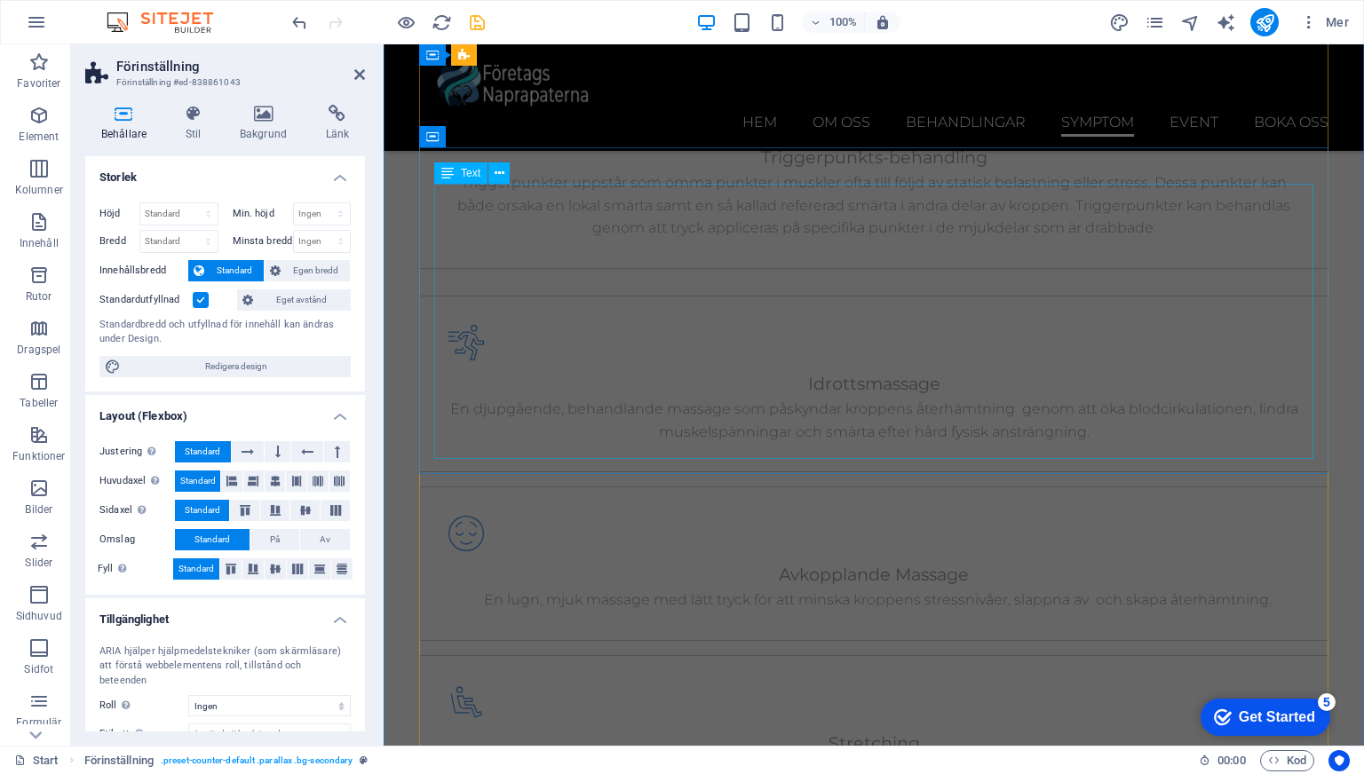
scroll to position [6167, 0]
click at [483, 28] on icon "save" at bounding box center [477, 22] width 20 height 20
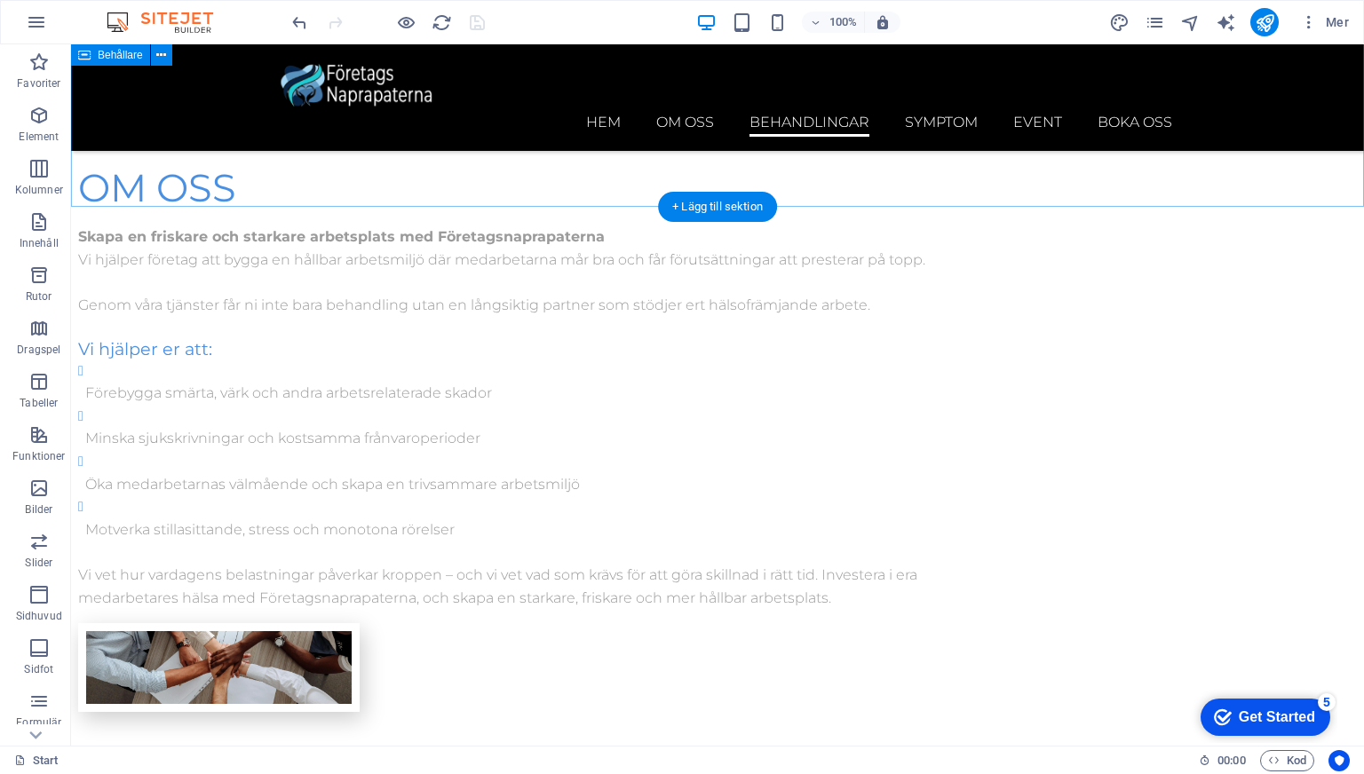
scroll to position [3523, 0]
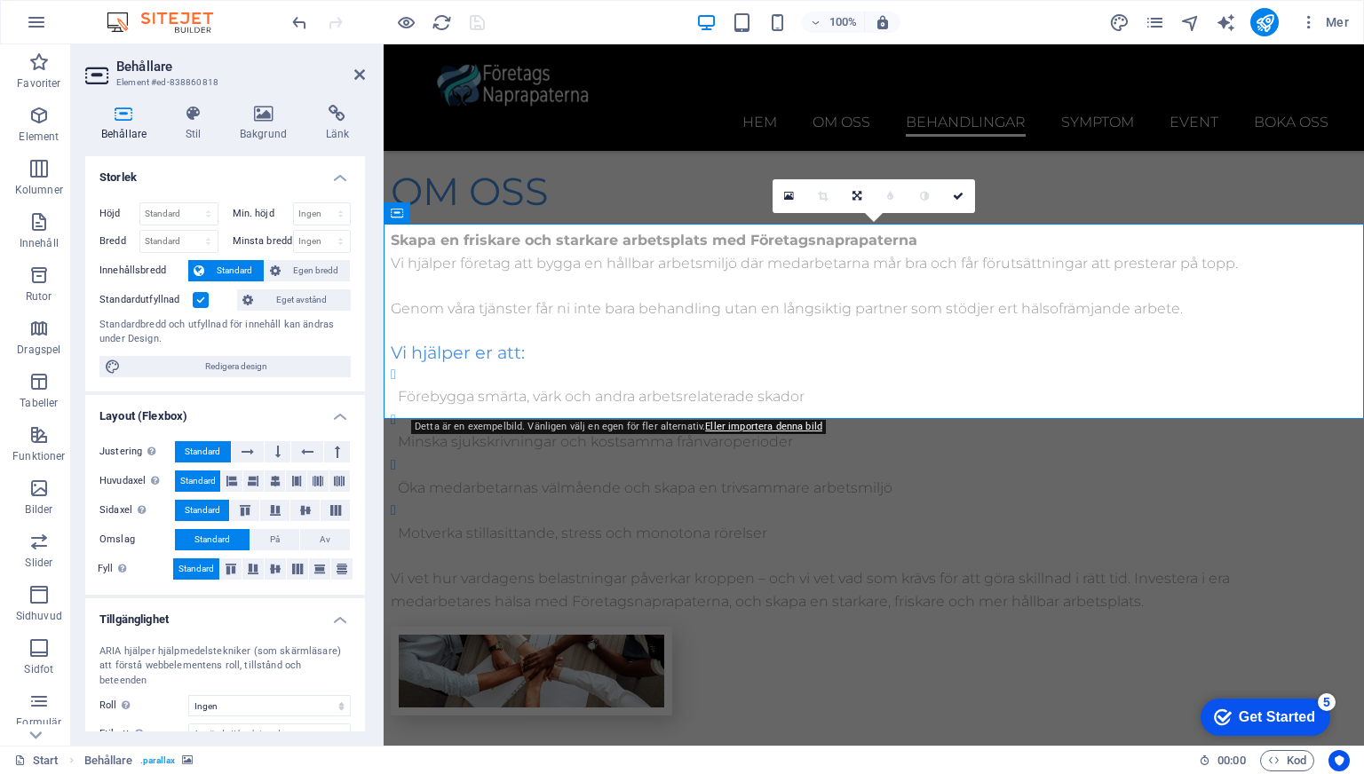
scroll to position [3773, 0]
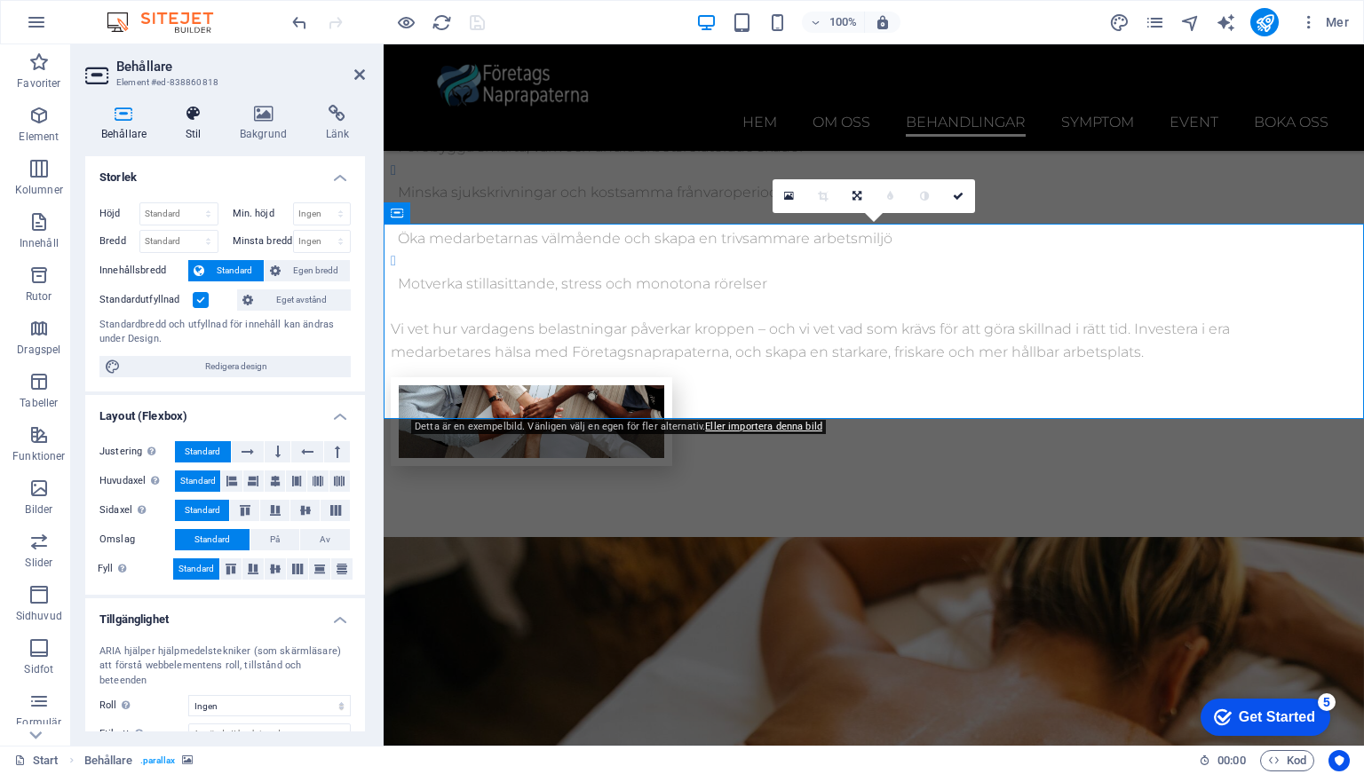
click at [195, 126] on h4 "Stil" at bounding box center [197, 123] width 54 height 37
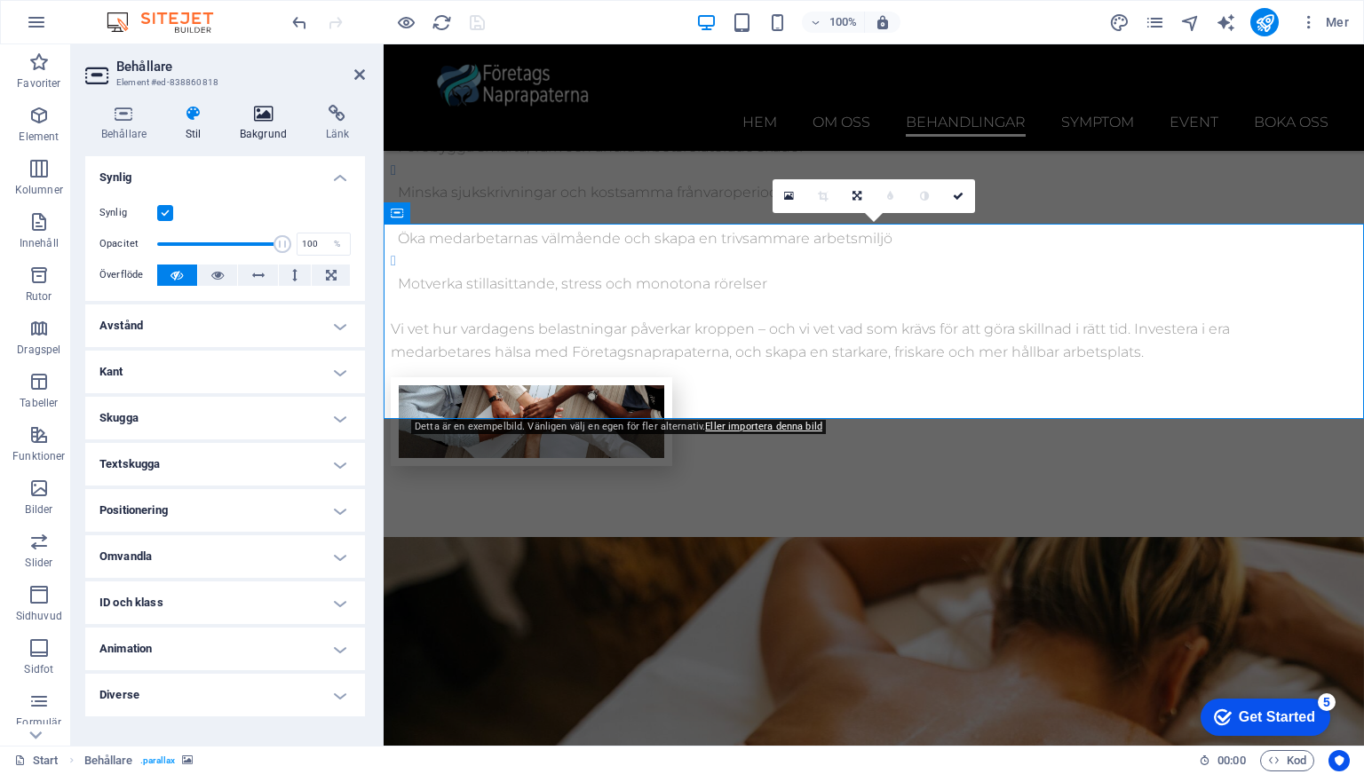
click at [261, 114] on icon at bounding box center [263, 114] width 79 height 18
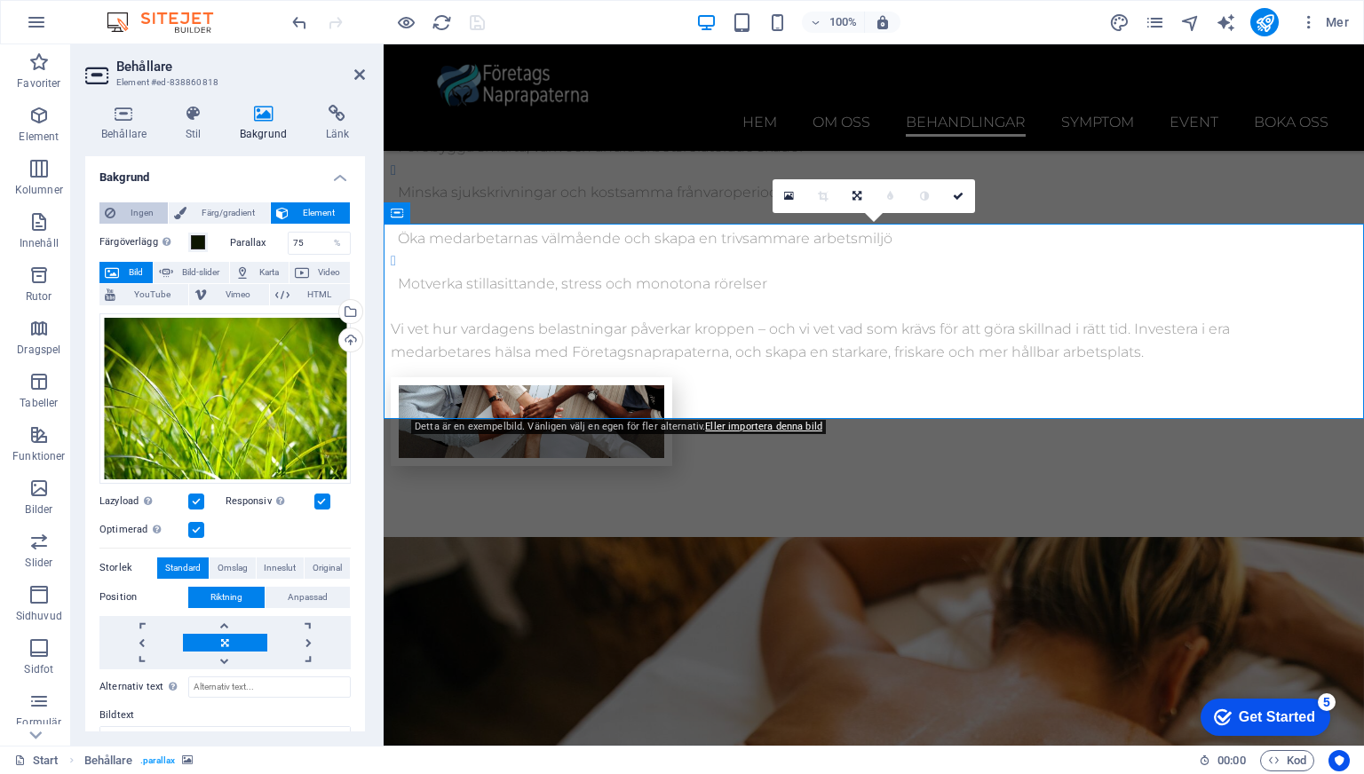
click at [132, 217] on span "Ingen" at bounding box center [142, 212] width 42 height 21
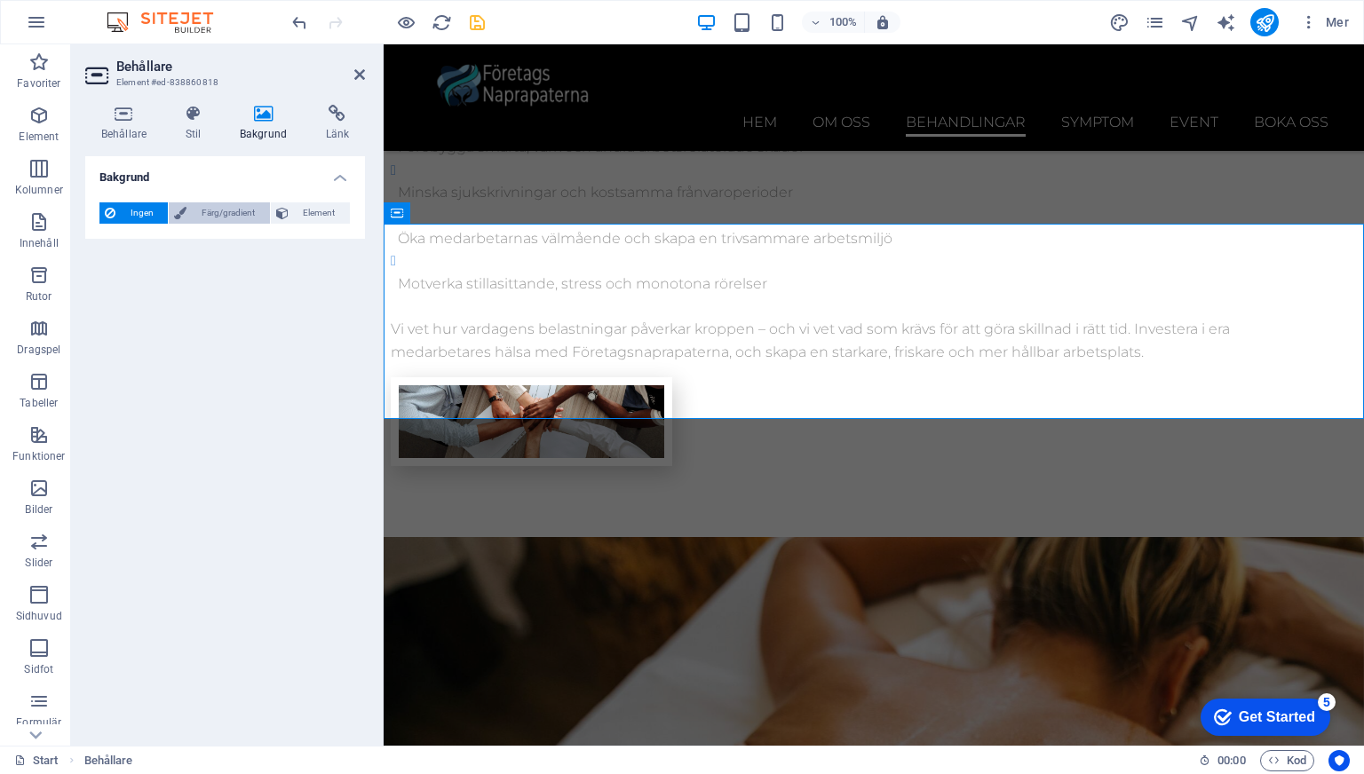
click at [207, 210] on span "Färg/gradient" at bounding box center [228, 212] width 72 height 21
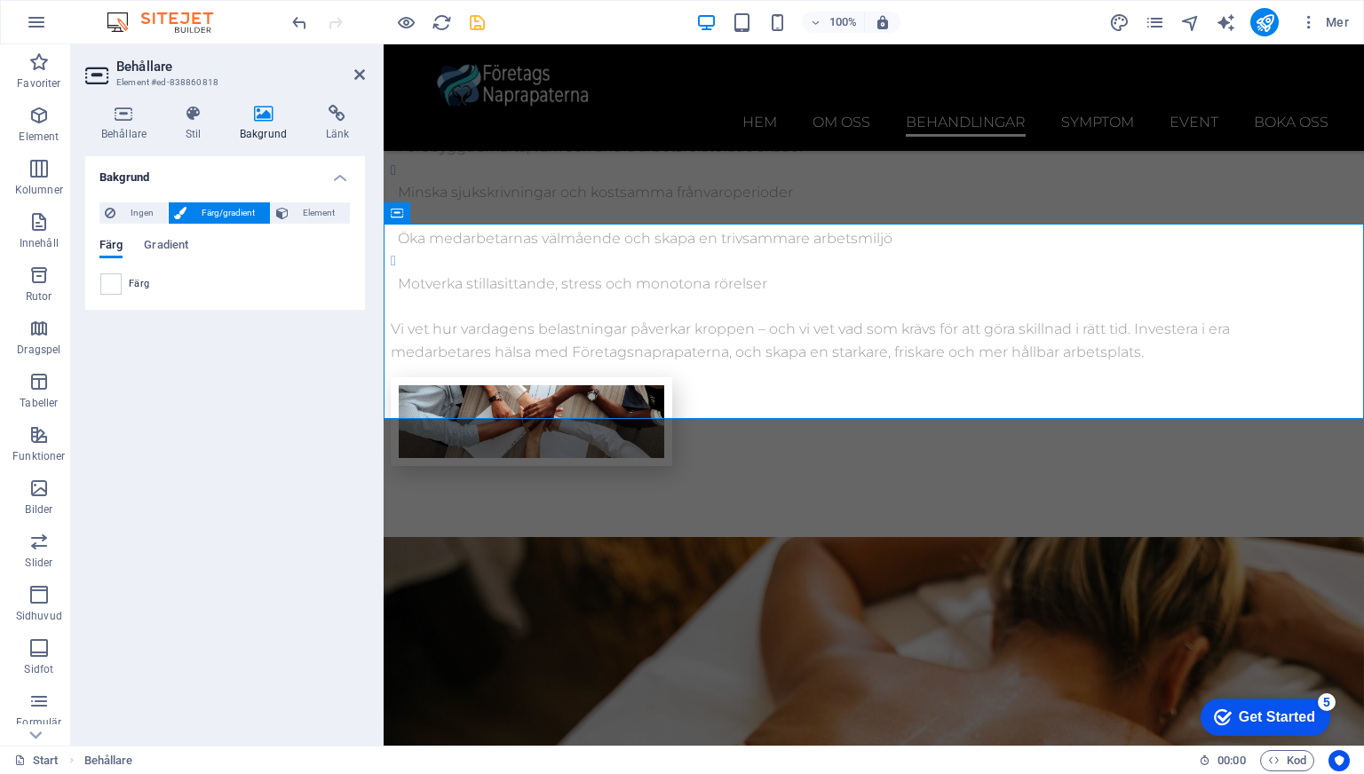
click at [131, 277] on span "Färg" at bounding box center [139, 284] width 20 height 14
click at [116, 283] on span at bounding box center [111, 284] width 20 height 20
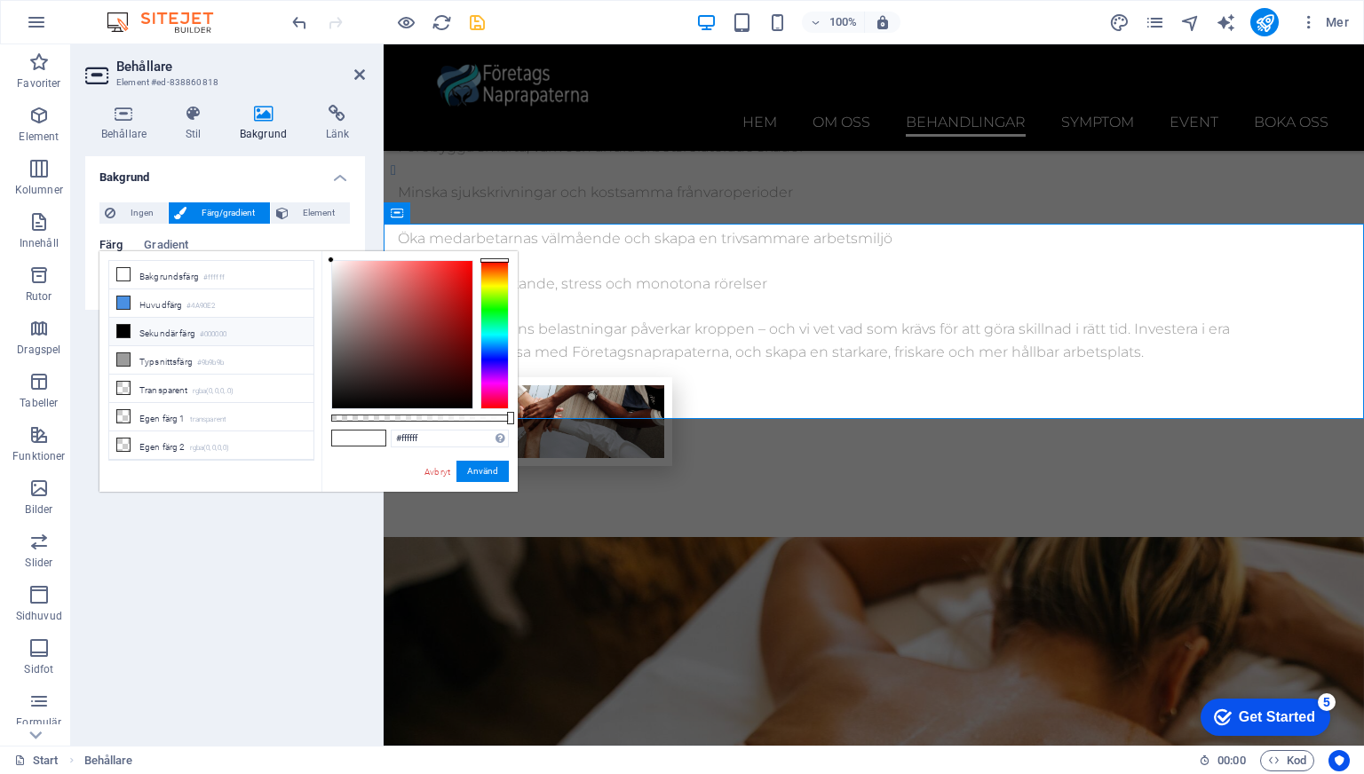
click at [186, 329] on li "Sekundär färg #000000" at bounding box center [211, 332] width 204 height 28
type input "#000000"
click at [469, 478] on button "Använd" at bounding box center [482, 471] width 52 height 21
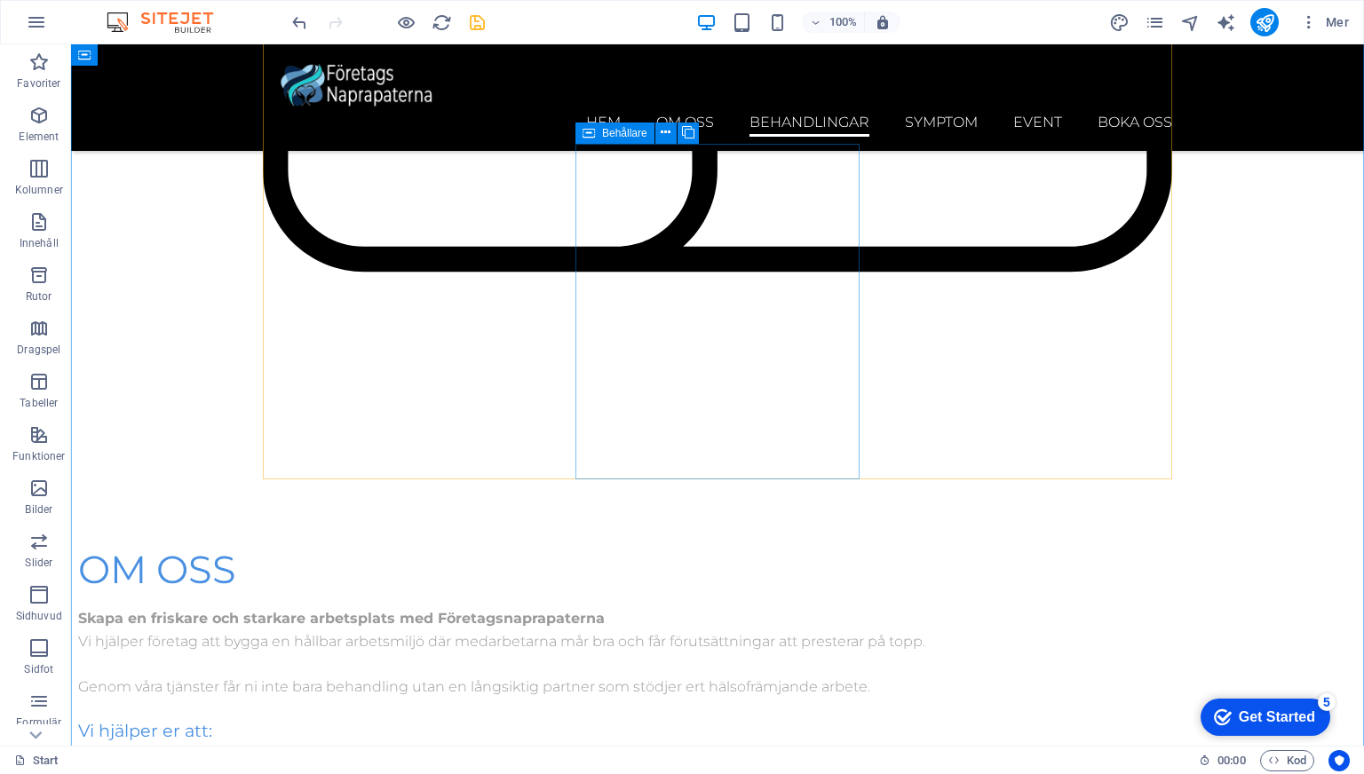
scroll to position [3499, 0]
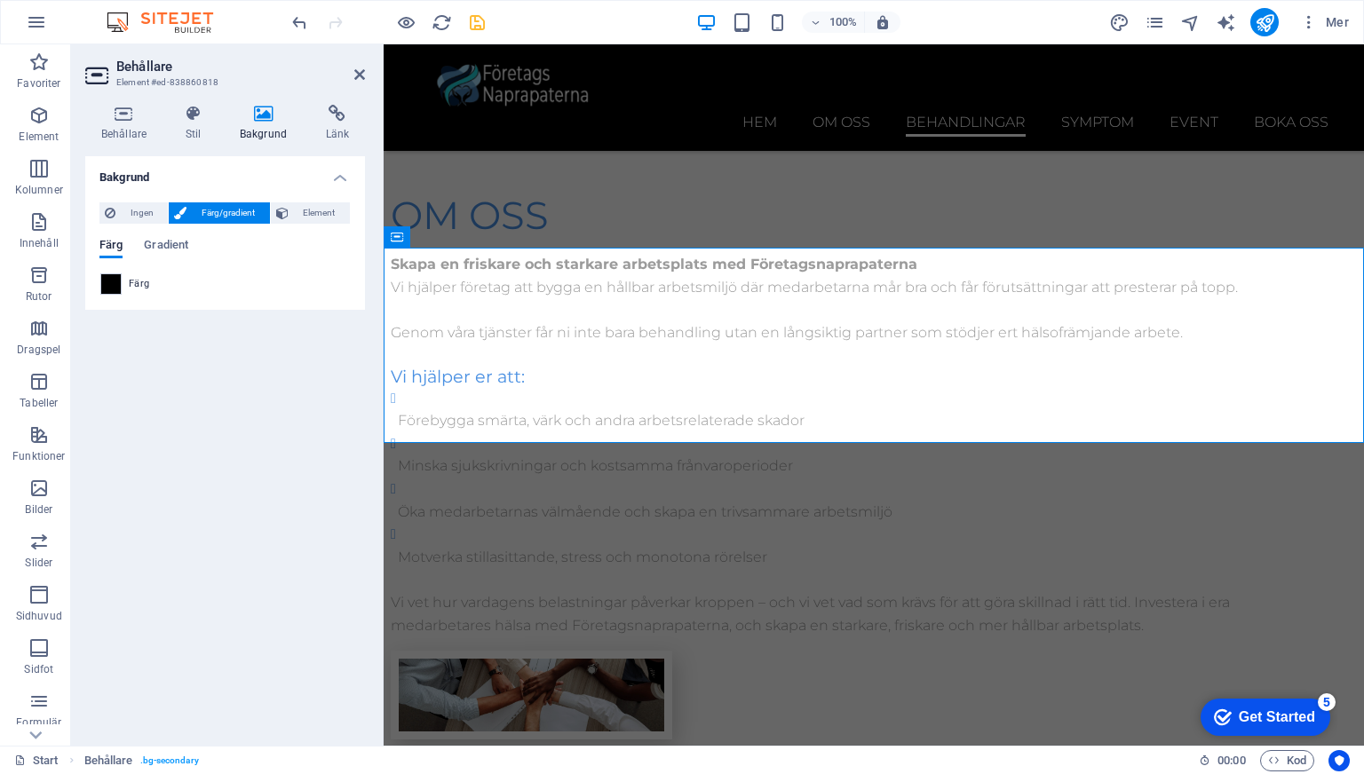
scroll to position [3749, 0]
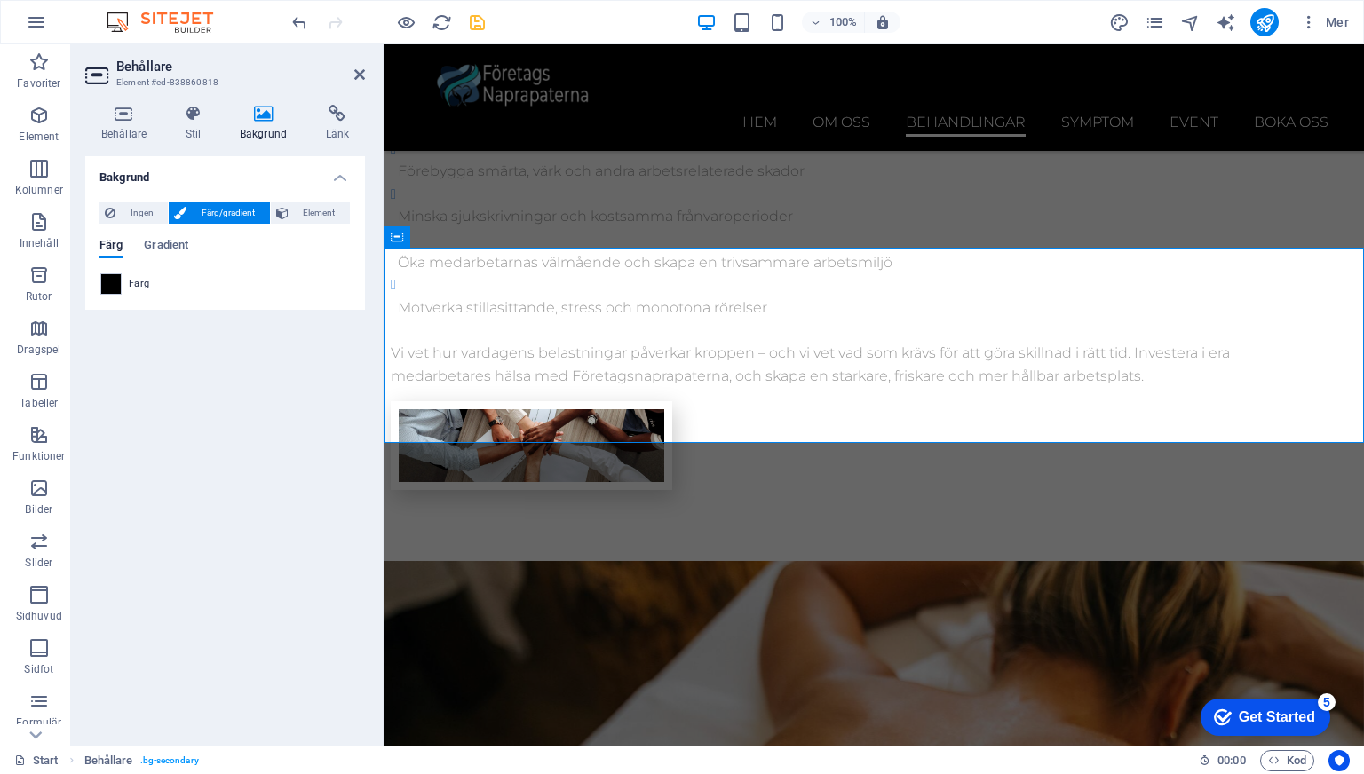
click at [138, 231] on div "Färg Gradient Färg" at bounding box center [224, 260] width 251 height 71
click at [261, 119] on icon at bounding box center [263, 114] width 79 height 18
click at [305, 209] on span "Element" at bounding box center [319, 212] width 51 height 21
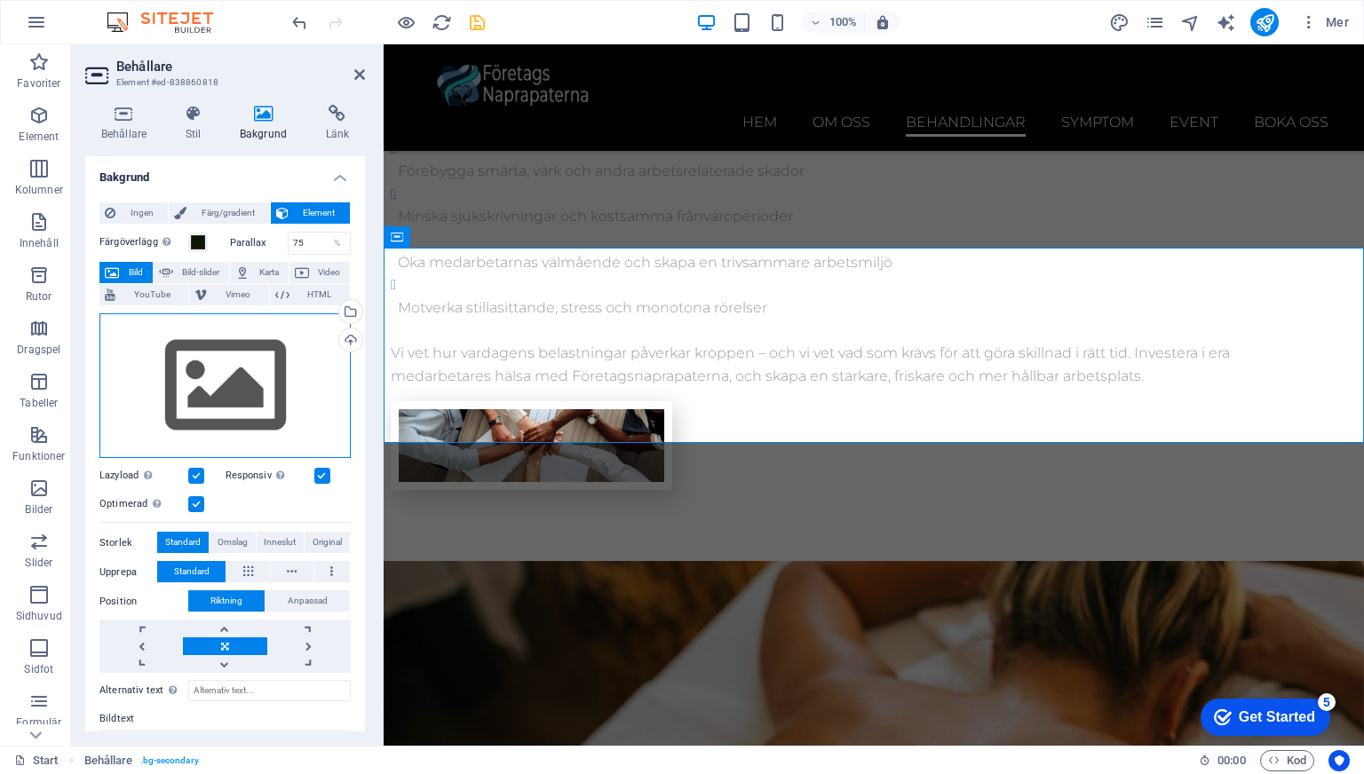
click at [230, 363] on div "Dra filer hit, klicka för att välja filer eller välj filer från Filer eller vår…" at bounding box center [224, 386] width 251 height 146
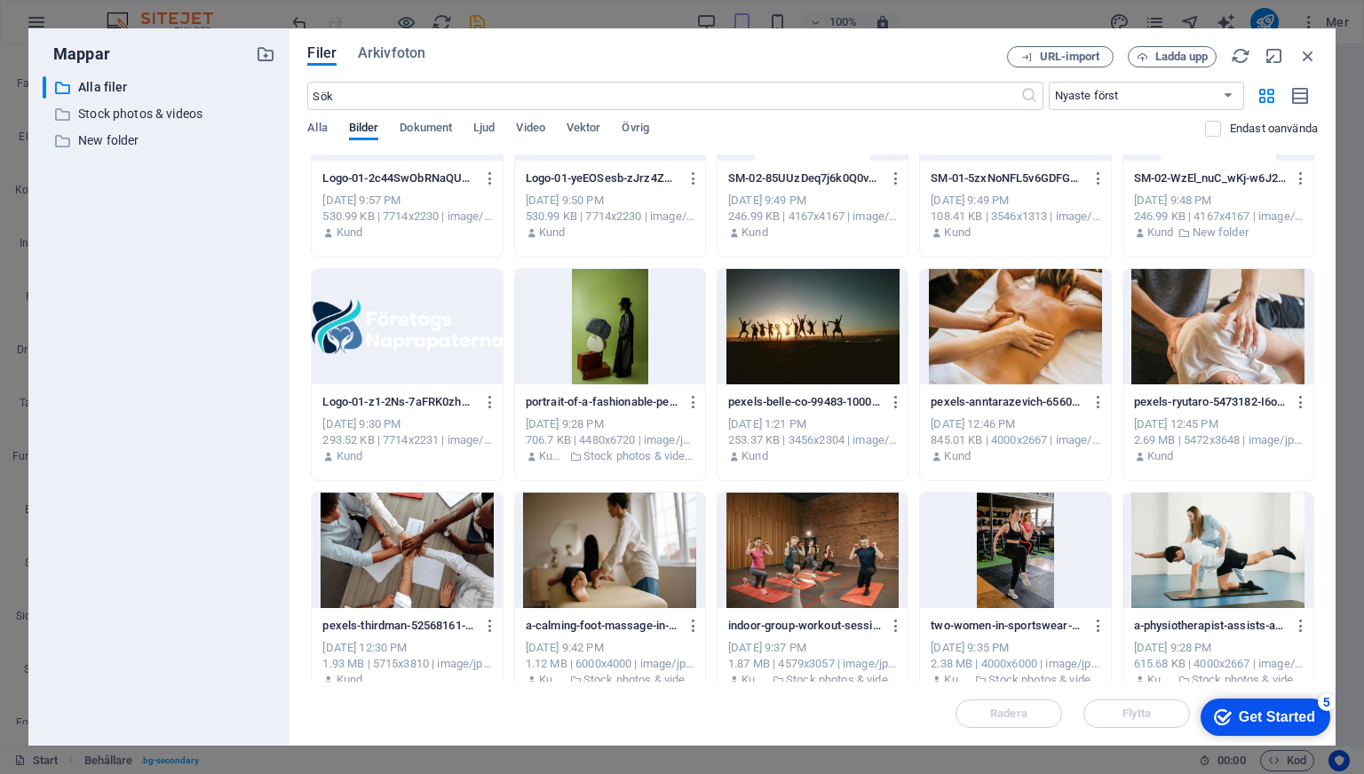
scroll to position [417, 0]
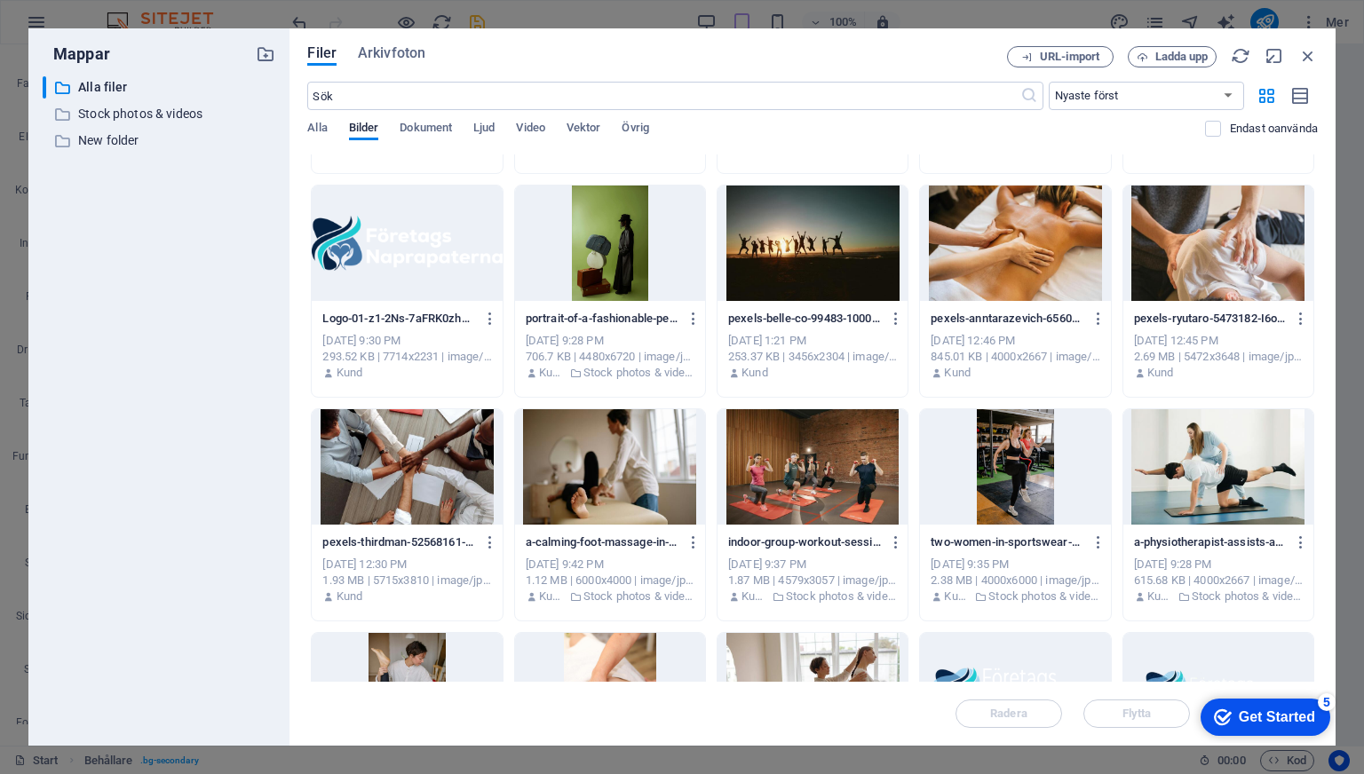
click at [1158, 280] on div at bounding box center [1218, 243] width 190 height 115
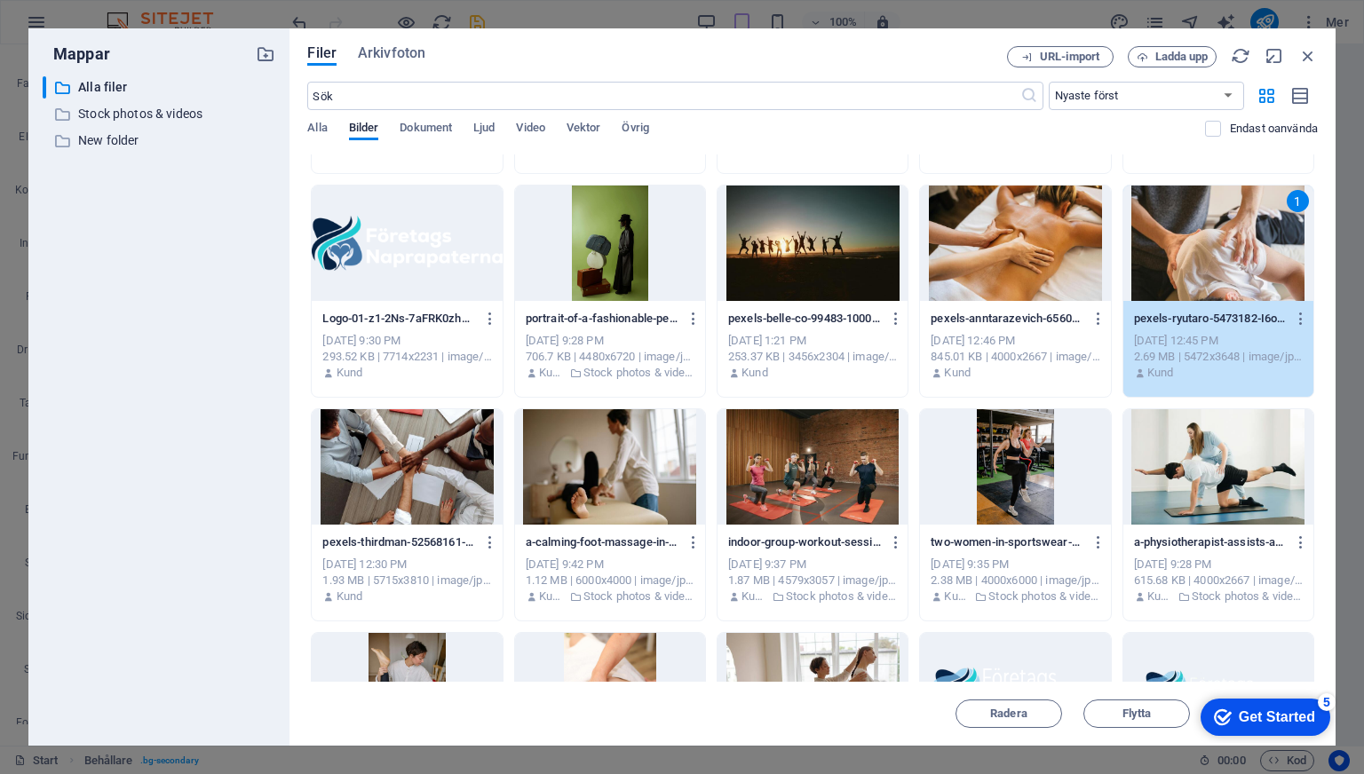
click at [1135, 214] on div "1" at bounding box center [1218, 243] width 190 height 115
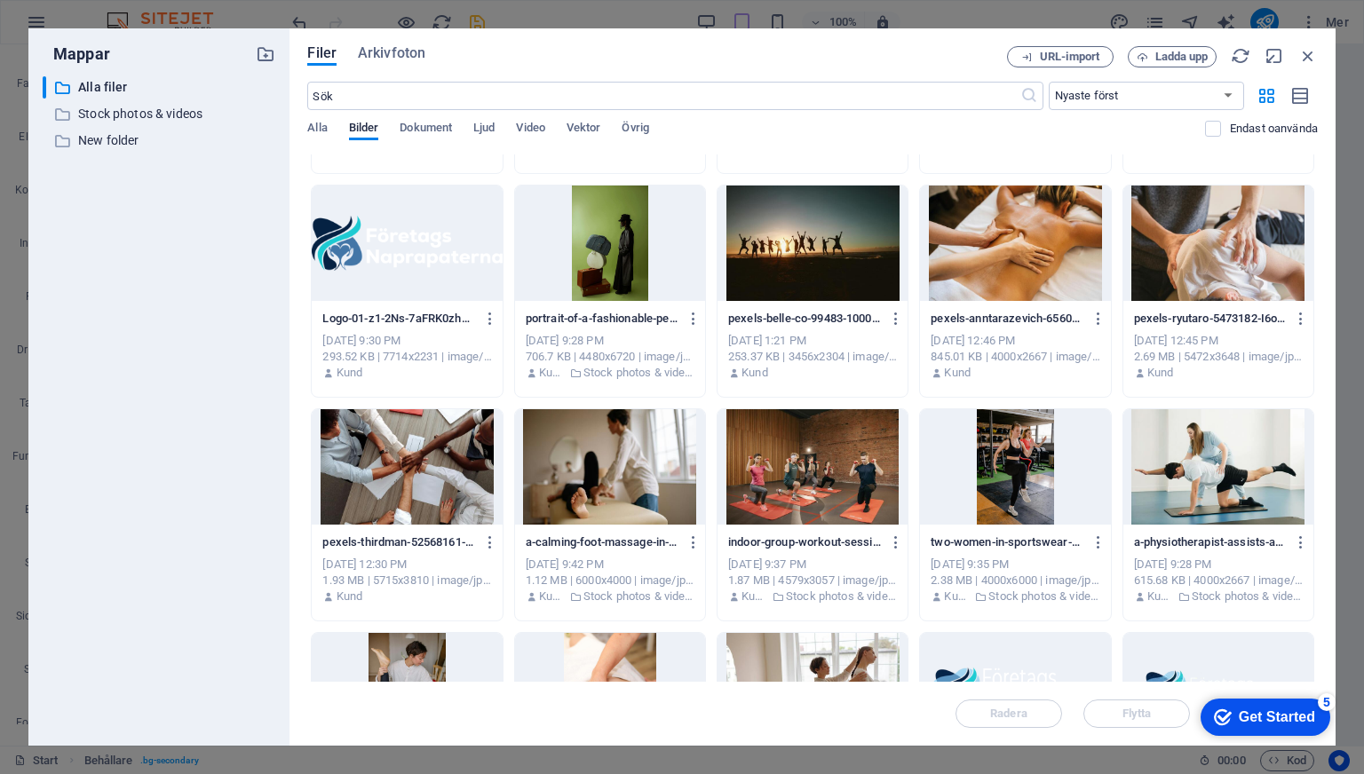
click at [1135, 214] on div at bounding box center [1218, 243] width 190 height 115
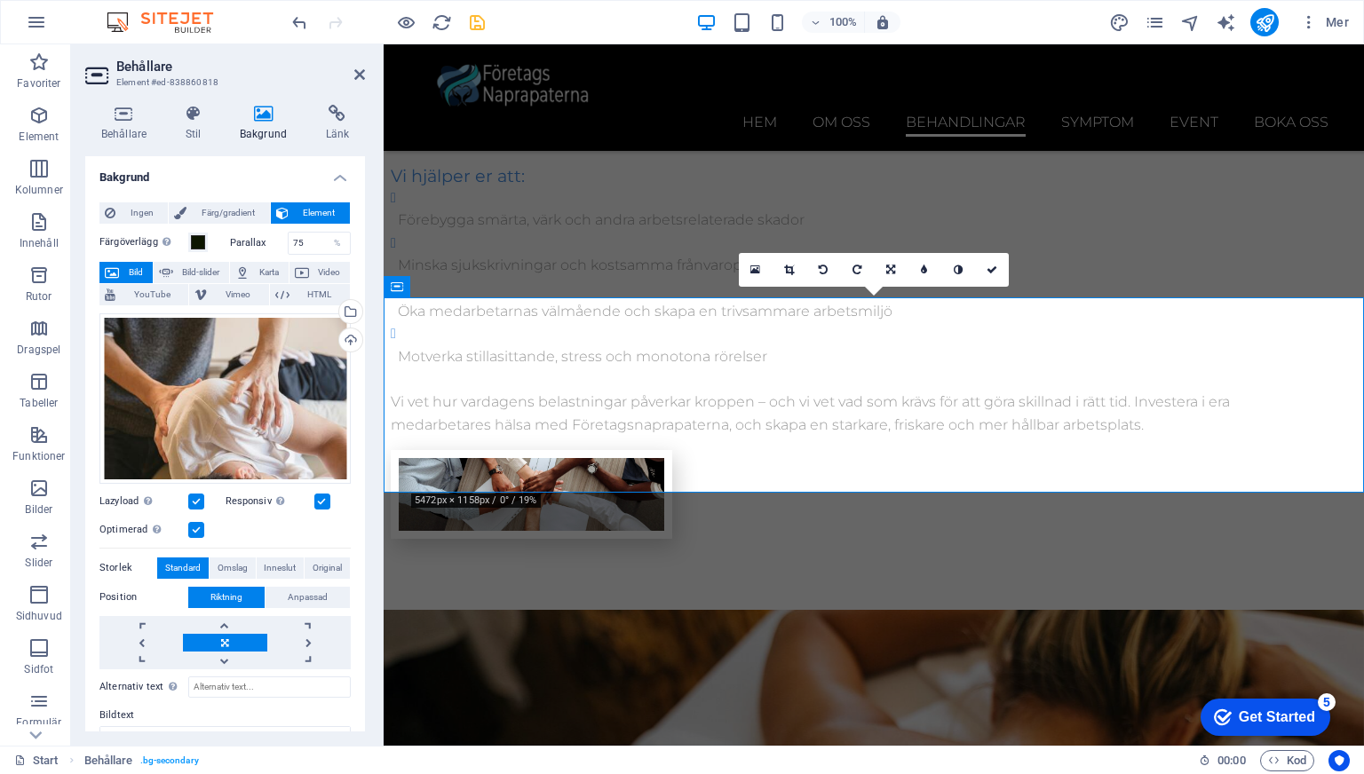
scroll to position [3763, 0]
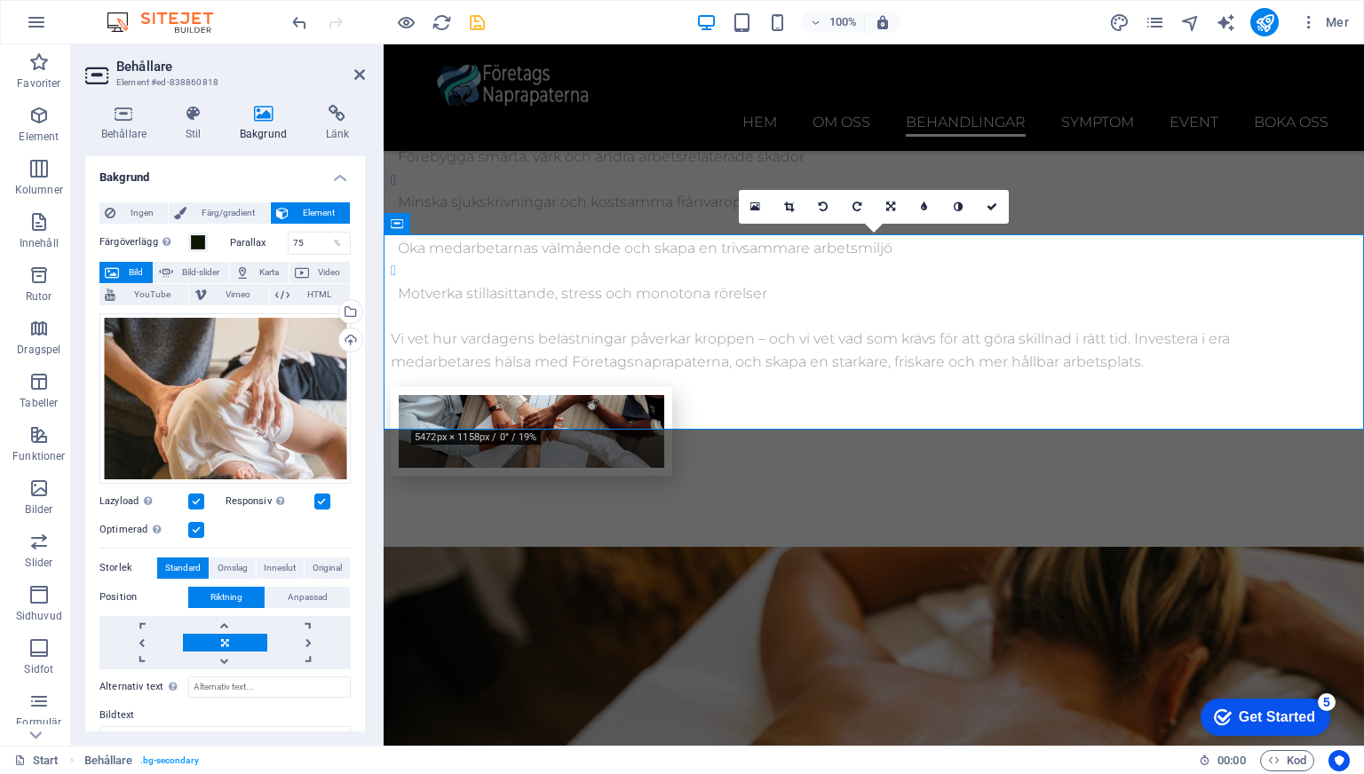
click at [297, 215] on span "Element" at bounding box center [319, 212] width 51 height 21
click at [194, 218] on span "Färg/gradient" at bounding box center [228, 212] width 72 height 21
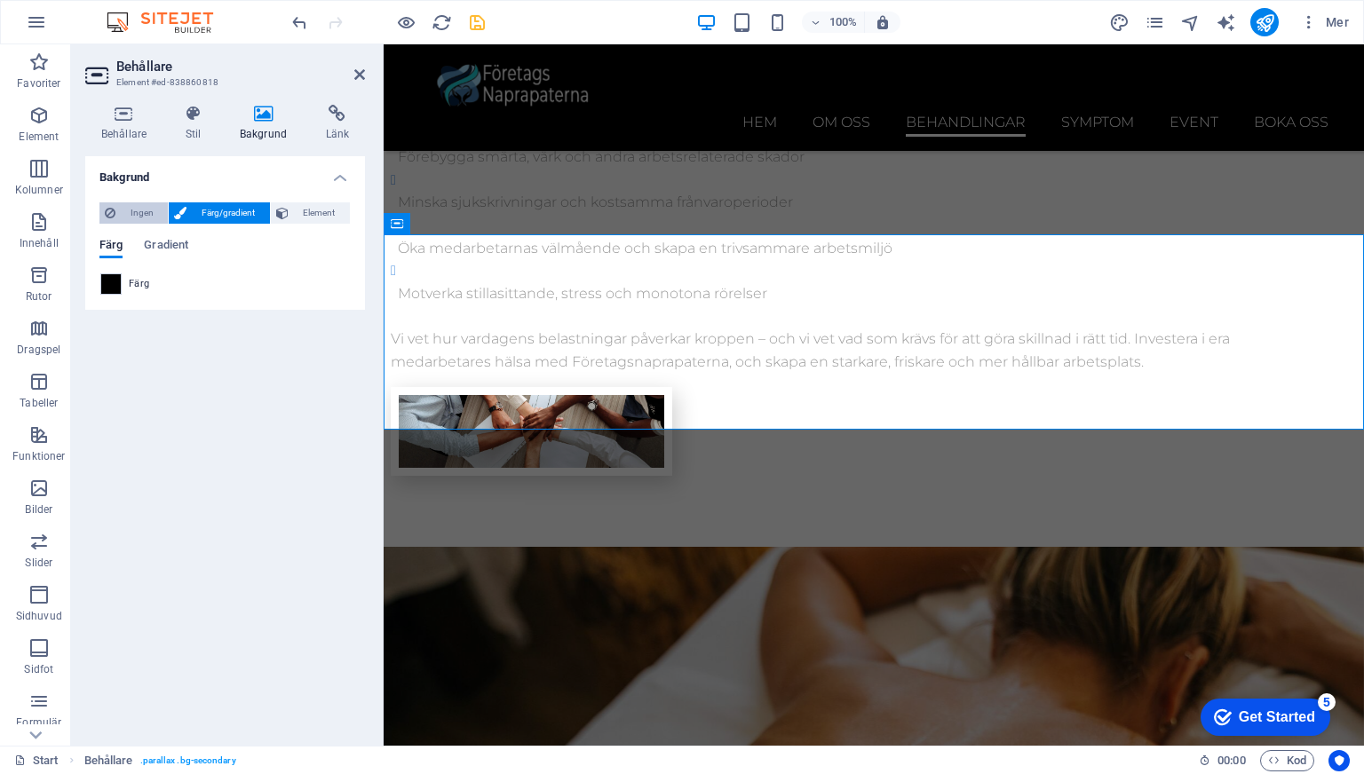
click at [143, 210] on span "Ingen" at bounding box center [142, 212] width 42 height 21
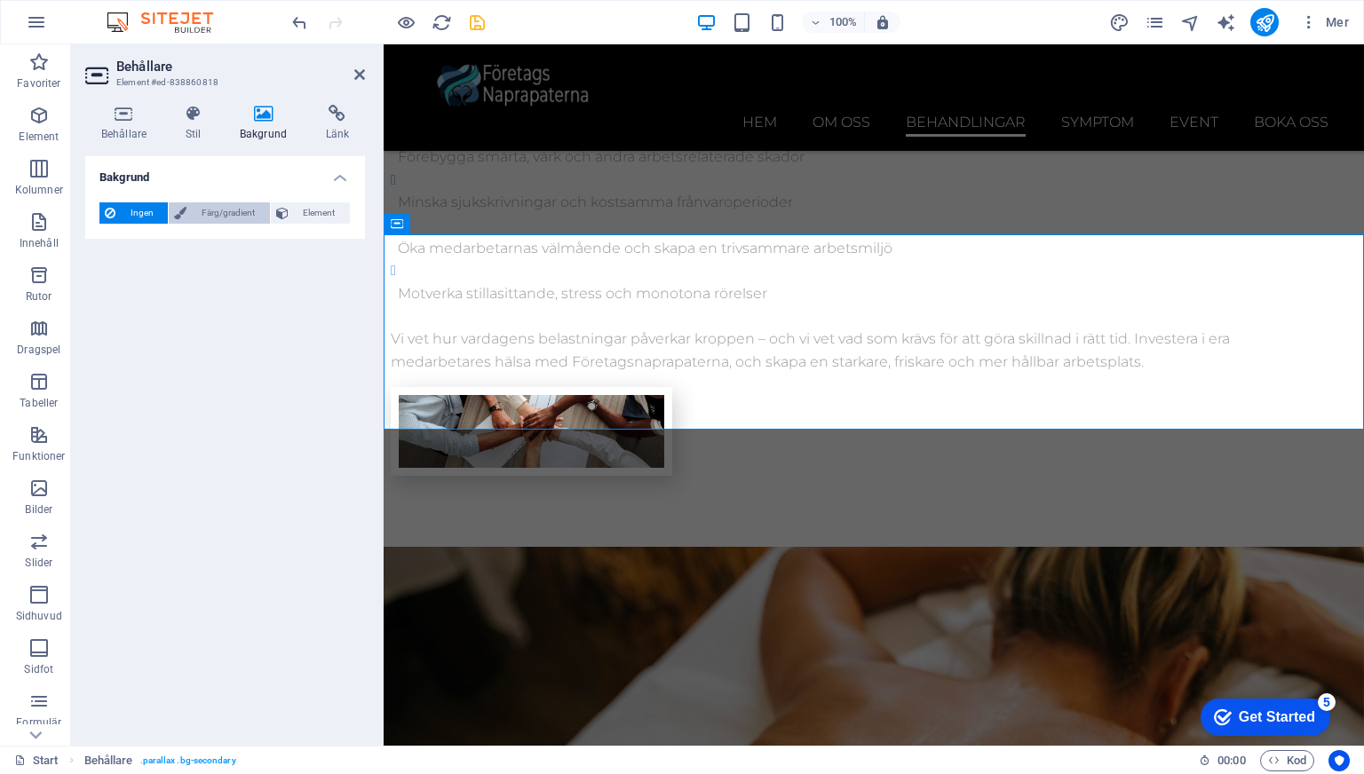
click at [209, 209] on span "Färg/gradient" at bounding box center [228, 212] width 72 height 21
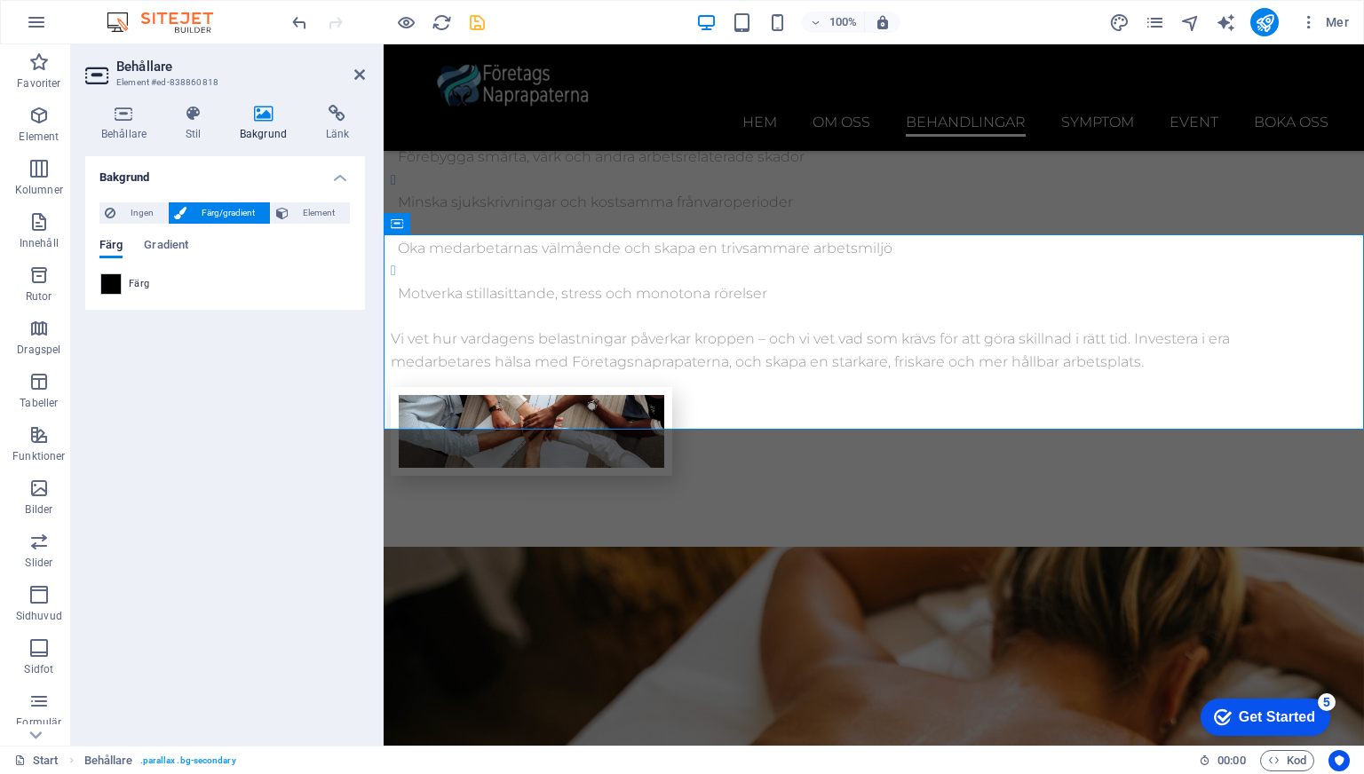
click at [320, 192] on div "Ingen Färg/gradient Element Sträck ut bakgrund till full bredd Färgöverlägg Pla…" at bounding box center [225, 249] width 280 height 122
click at [312, 217] on span "Element" at bounding box center [319, 212] width 51 height 21
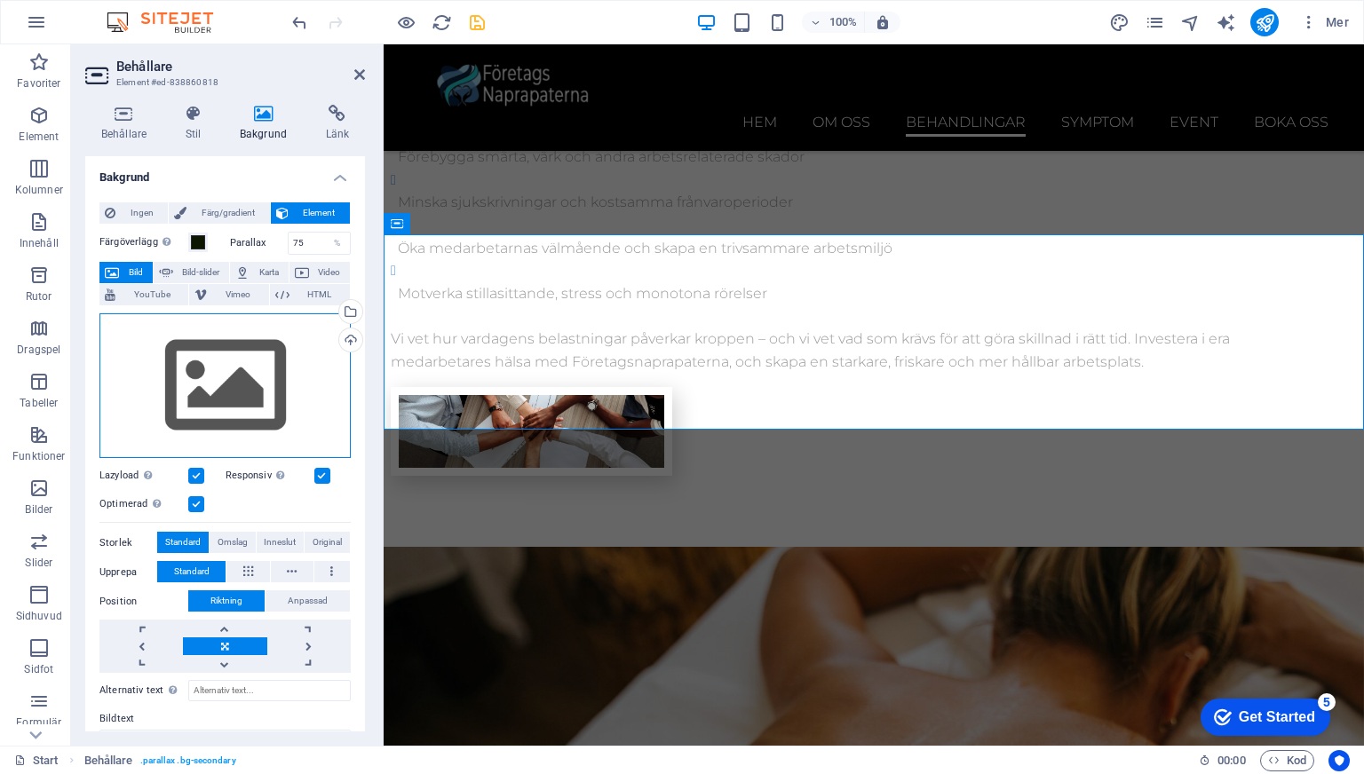
click at [242, 352] on div "Dra filer hit, klicka för att välja filer eller välj filer från Filer eller vår…" at bounding box center [224, 386] width 251 height 146
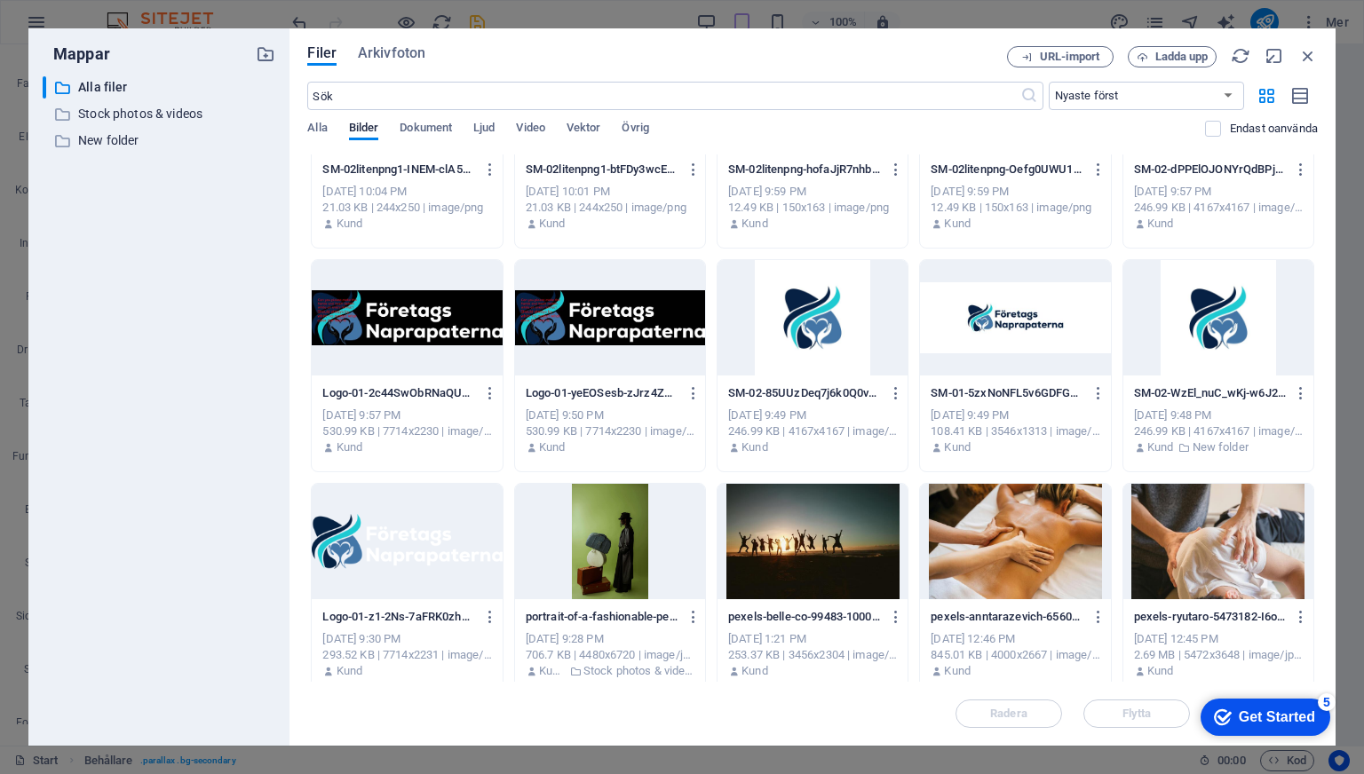
scroll to position [122, 0]
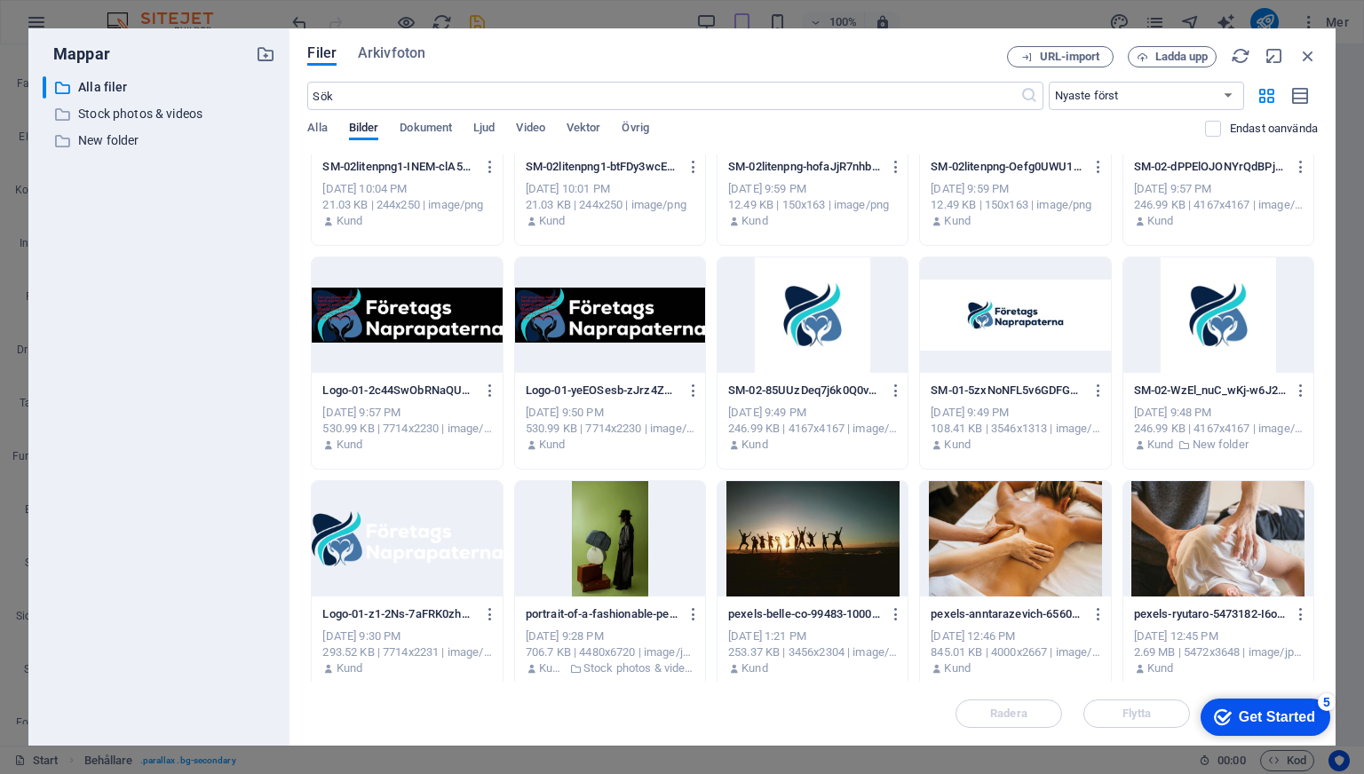
click at [1190, 544] on div at bounding box center [1218, 538] width 190 height 115
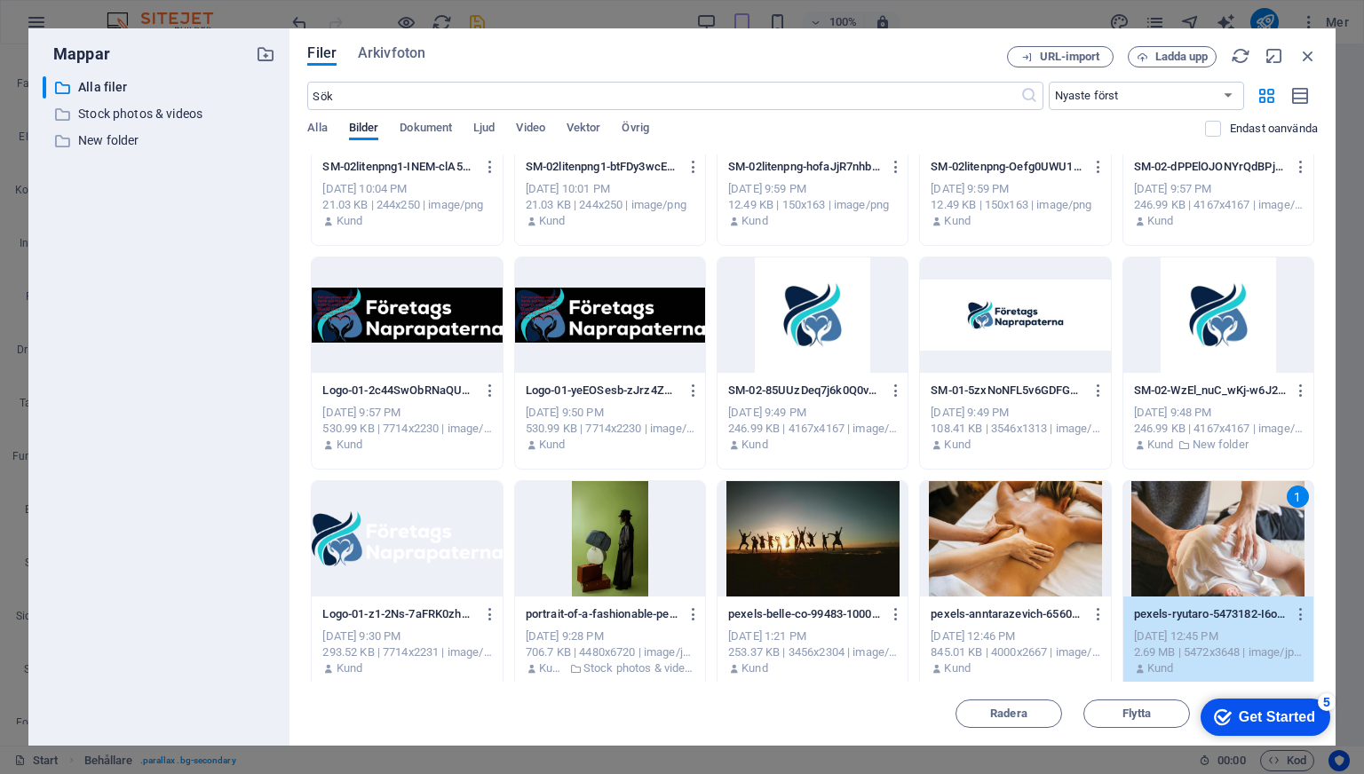
click at [1190, 544] on div "1" at bounding box center [1218, 538] width 190 height 115
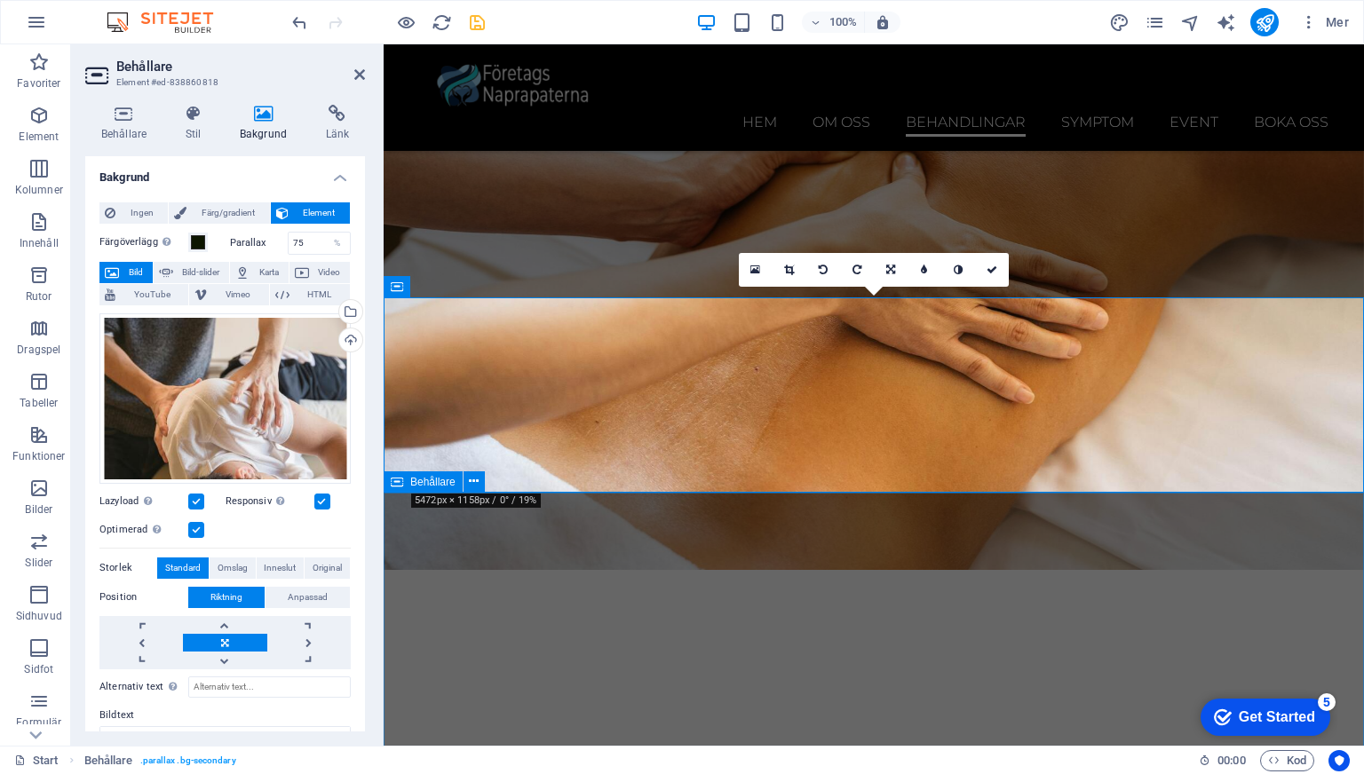
scroll to position [3700, 0]
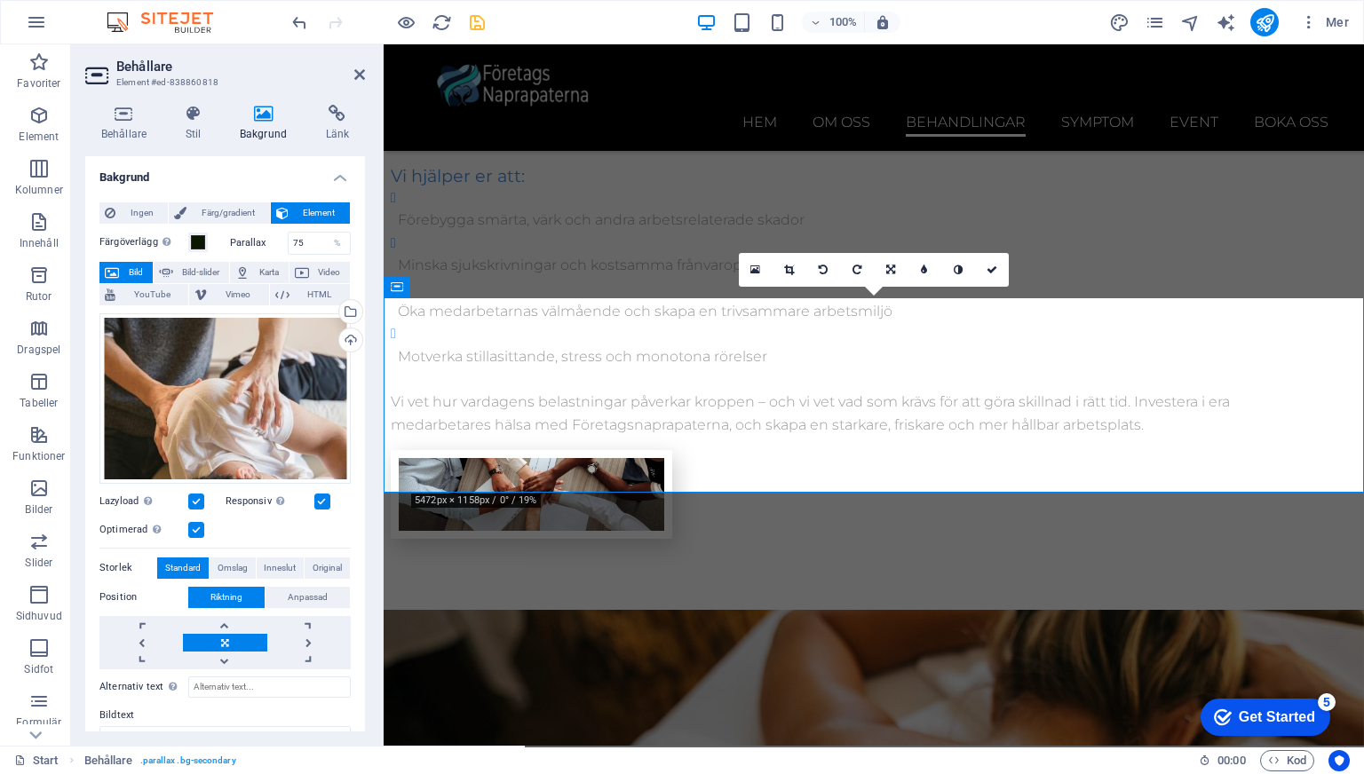
click at [328, 530] on div "Optimerad Bilder komprimeras för att förbättra sidans hastighet." at bounding box center [224, 529] width 251 height 21
click at [357, 58] on header "Behållare Element #ed-838860818" at bounding box center [225, 67] width 280 height 46
click at [443, 21] on icon "reload" at bounding box center [441, 22] width 20 height 20
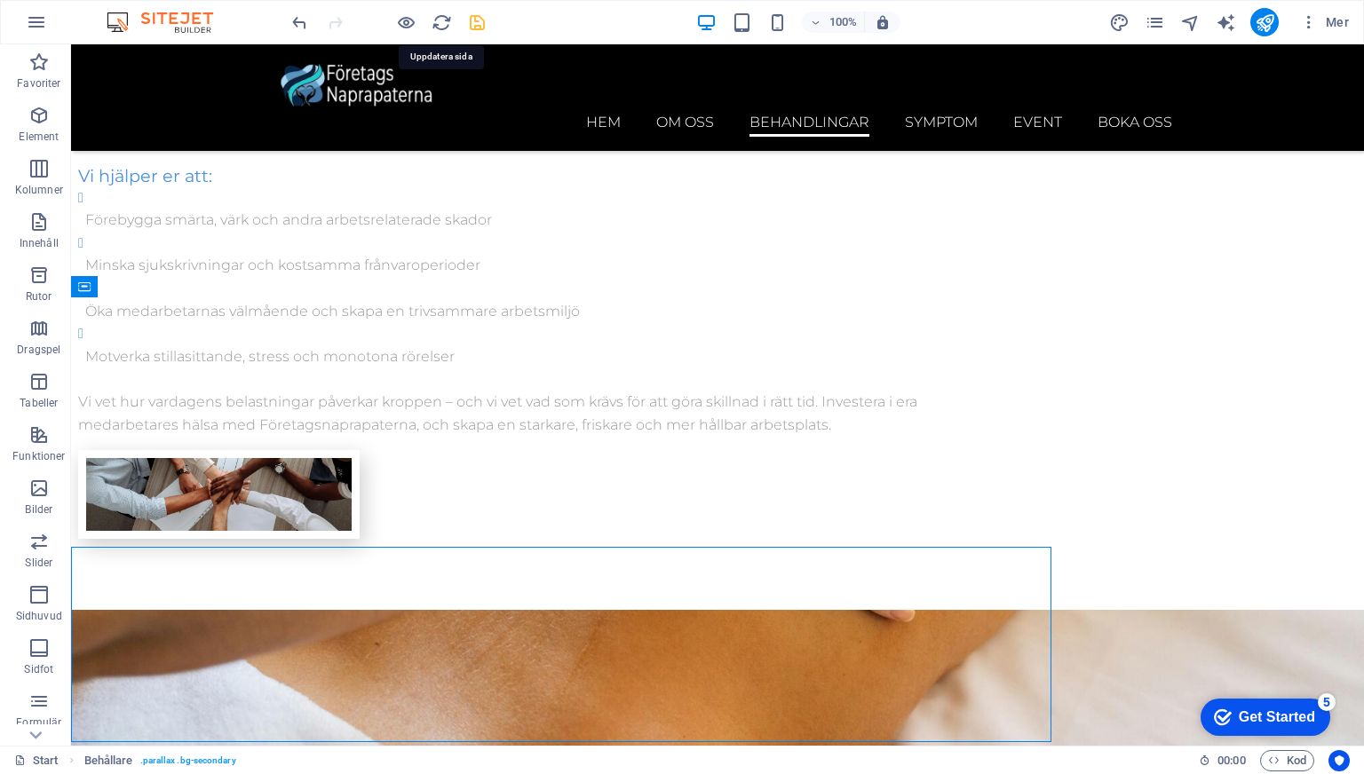
scroll to position [3451, 0]
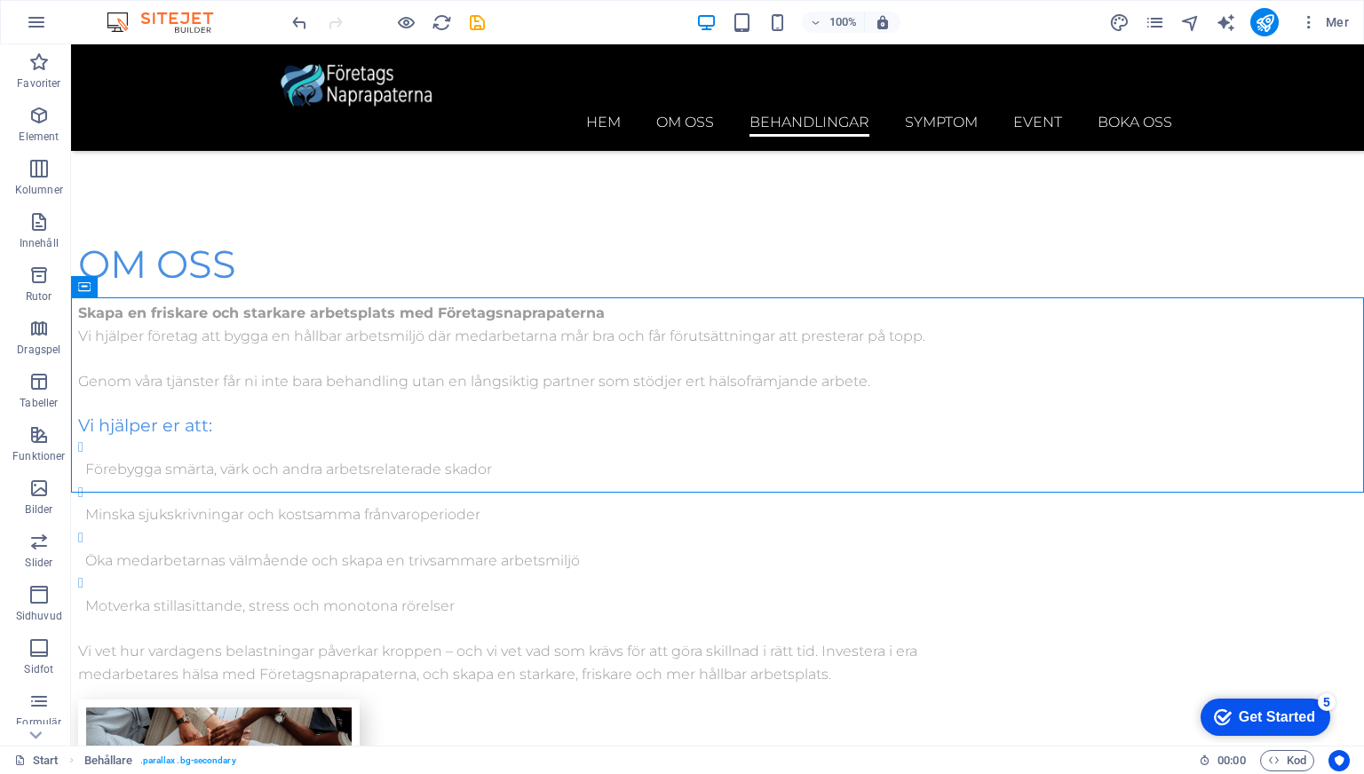
click at [476, 21] on icon "save" at bounding box center [477, 22] width 20 height 20
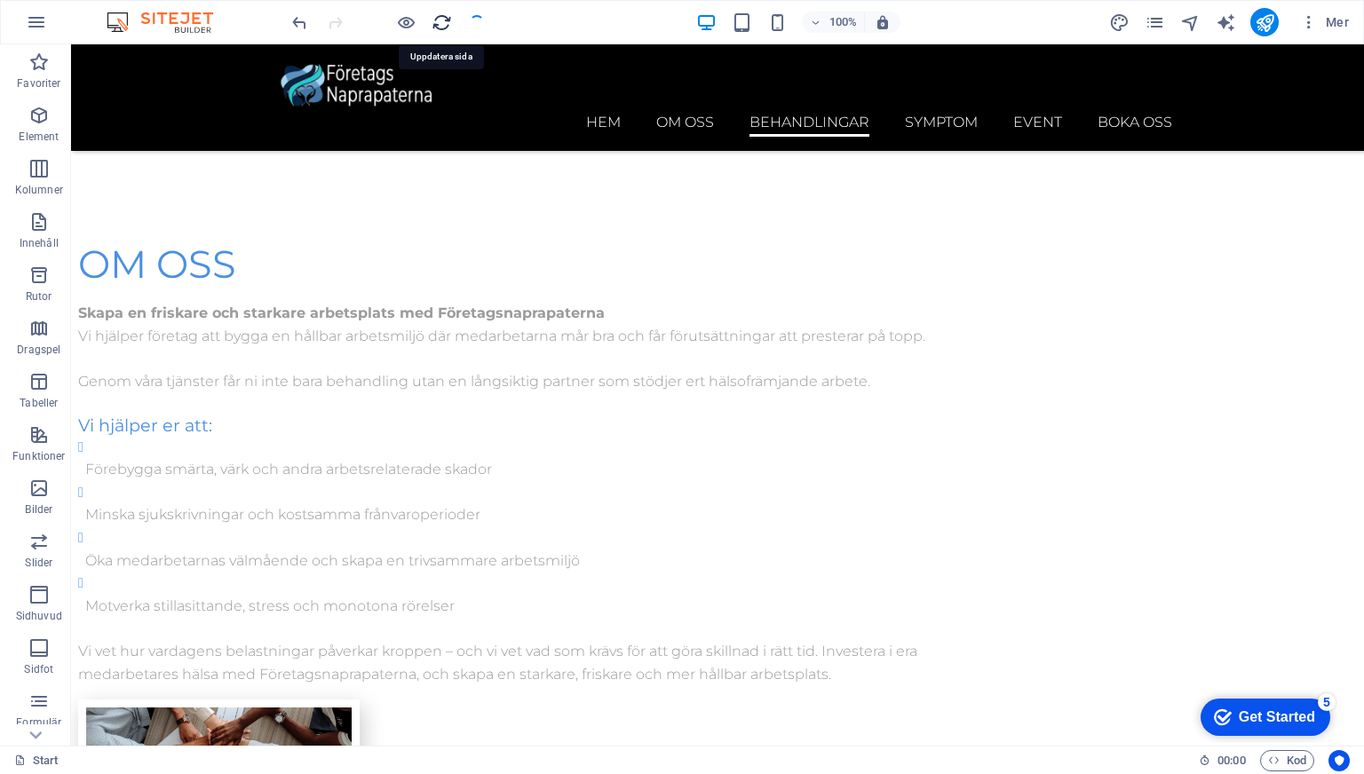
click at [440, 31] on icon "reload" at bounding box center [441, 22] width 20 height 20
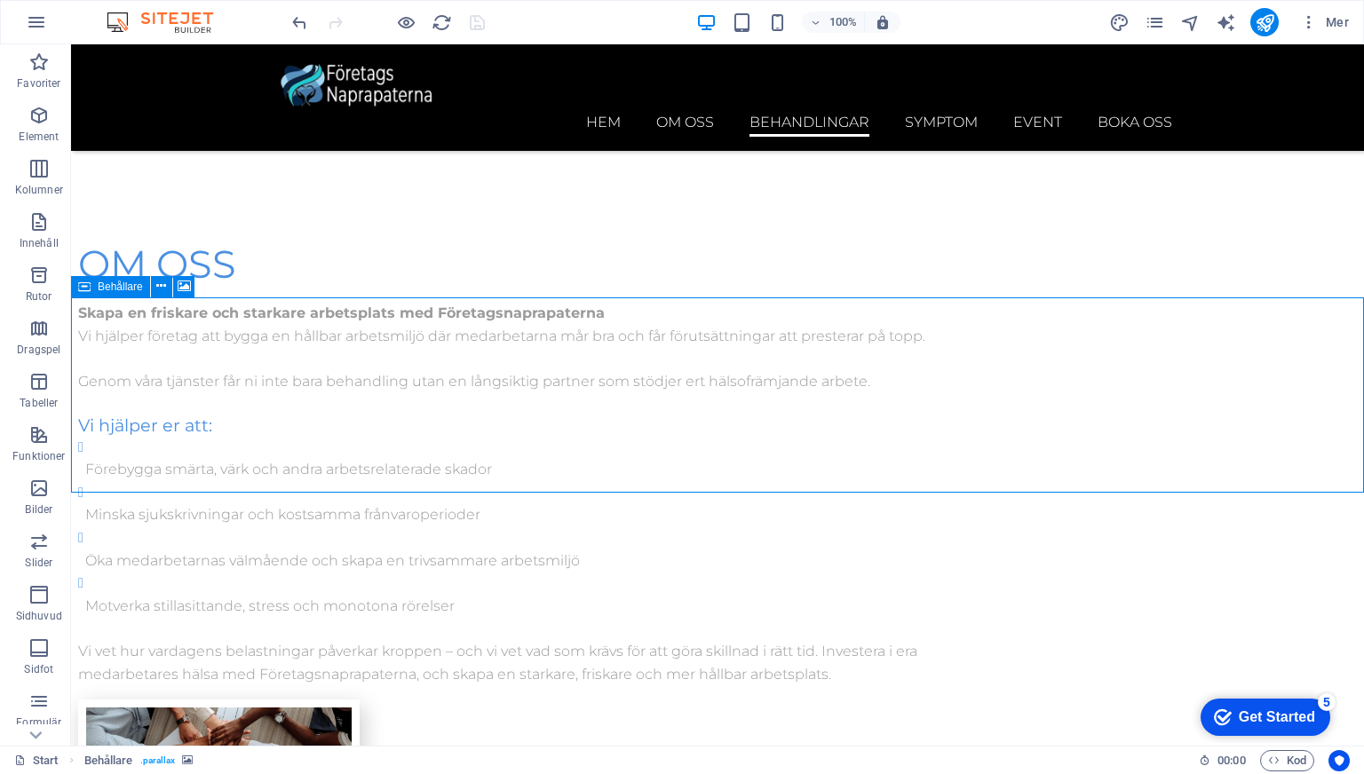
click at [107, 289] on span "Behållare" at bounding box center [120, 286] width 45 height 11
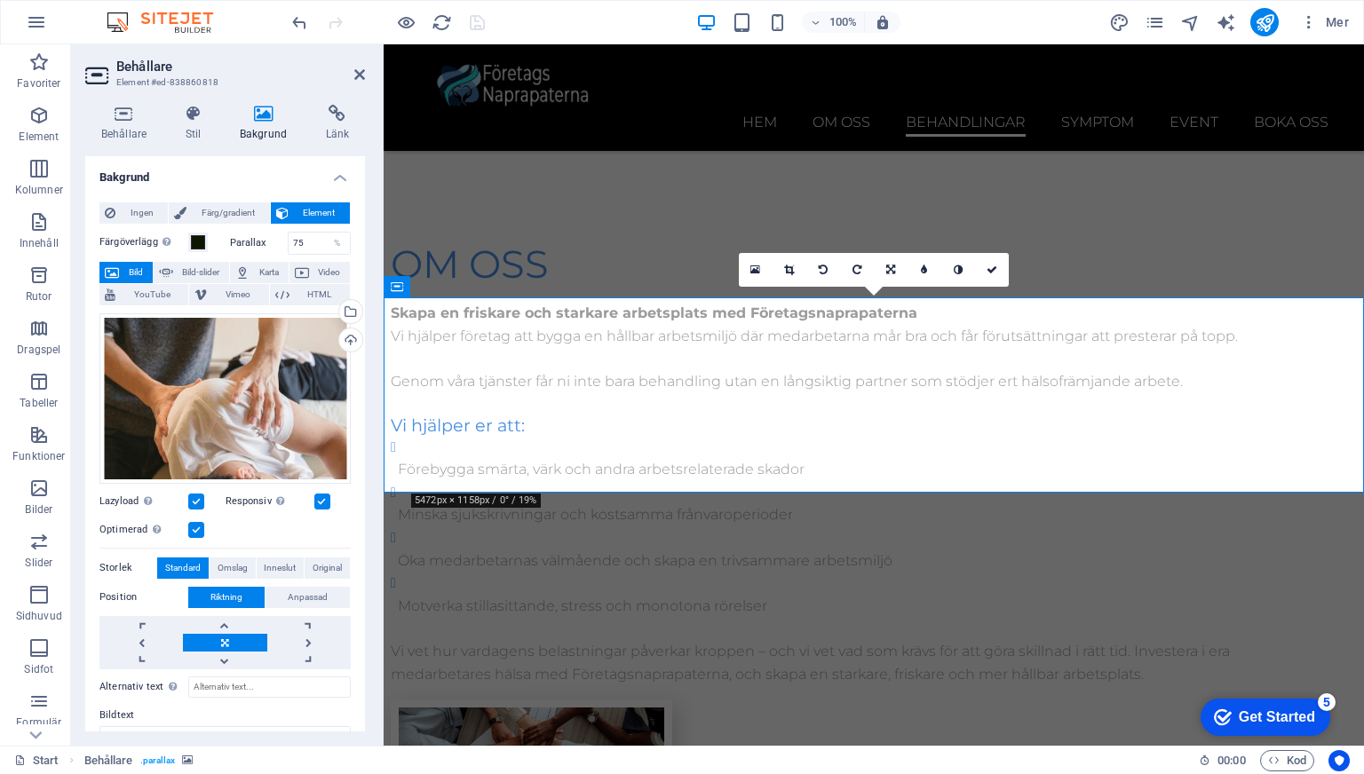
scroll to position [3700, 0]
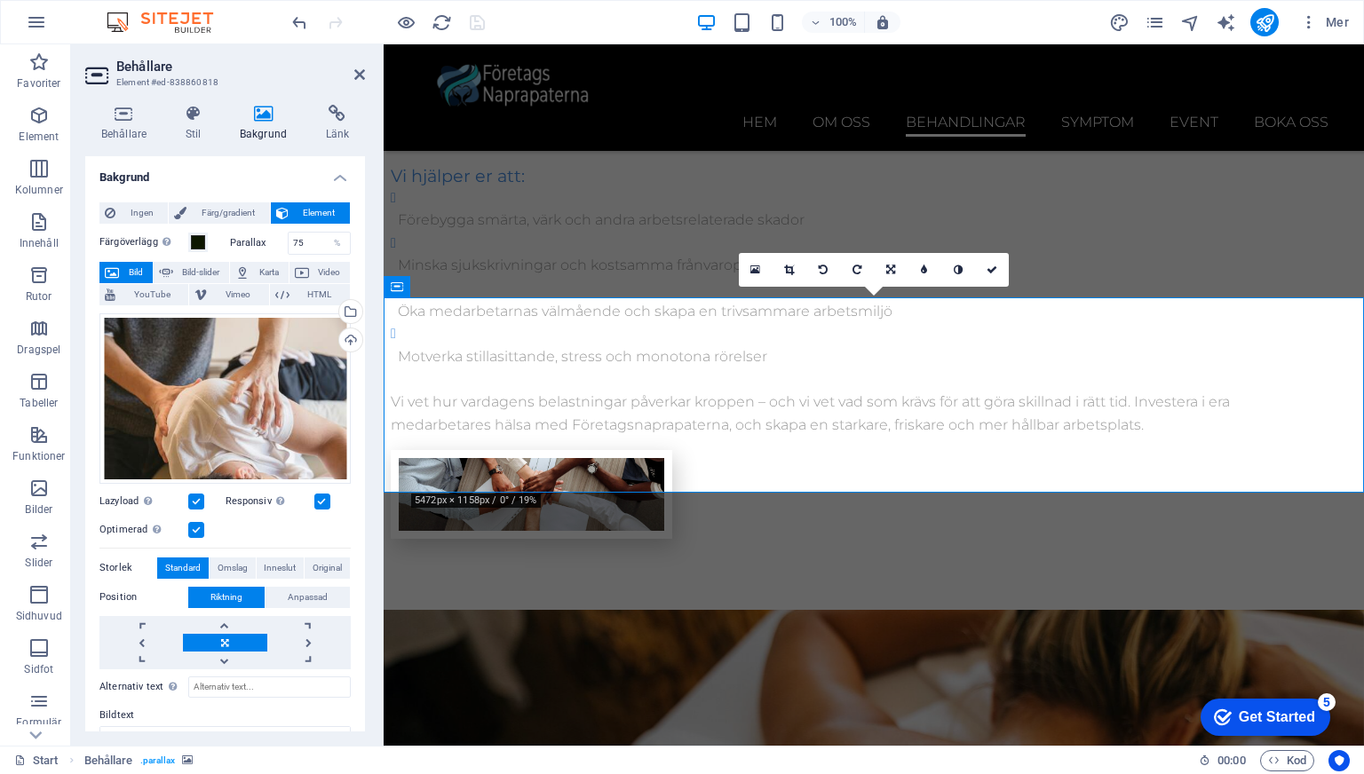
click at [270, 128] on h4 "Bakgrund" at bounding box center [267, 123] width 86 height 37
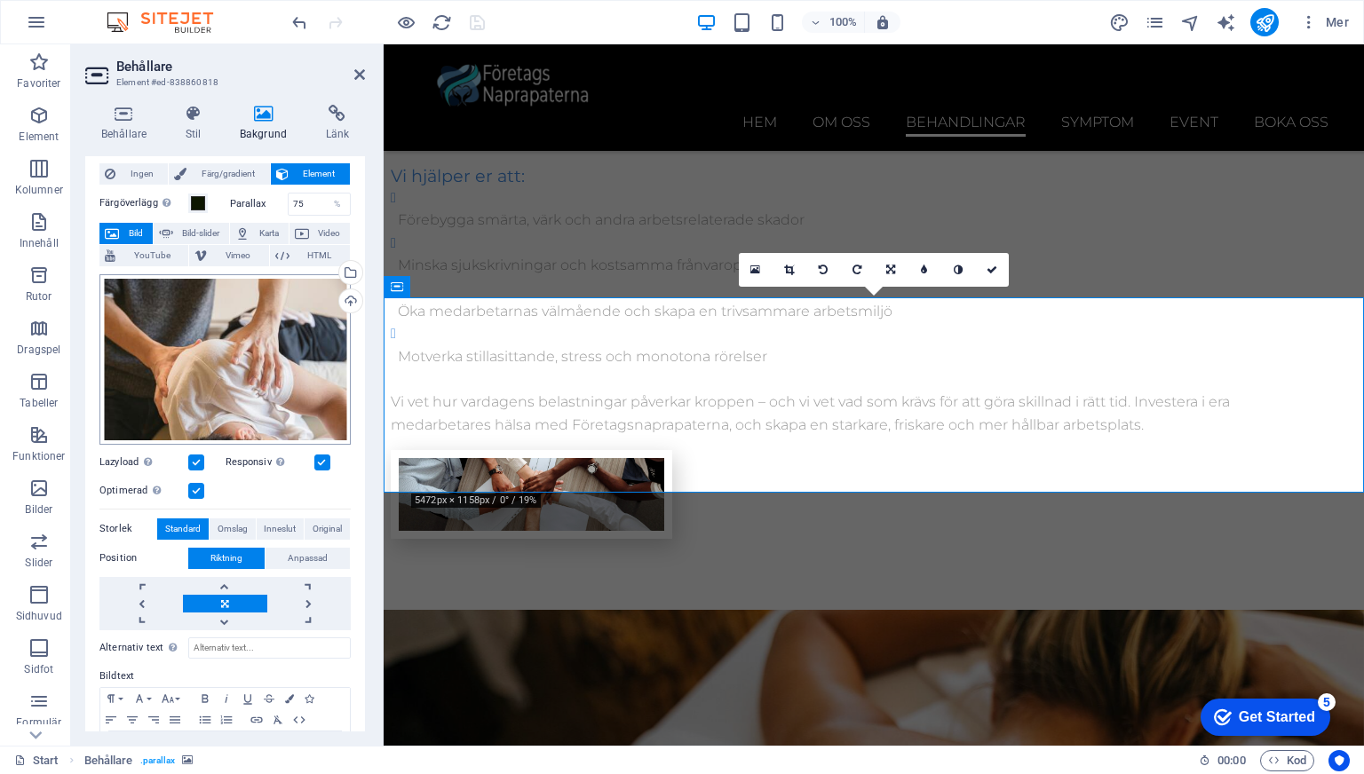
scroll to position [15, 0]
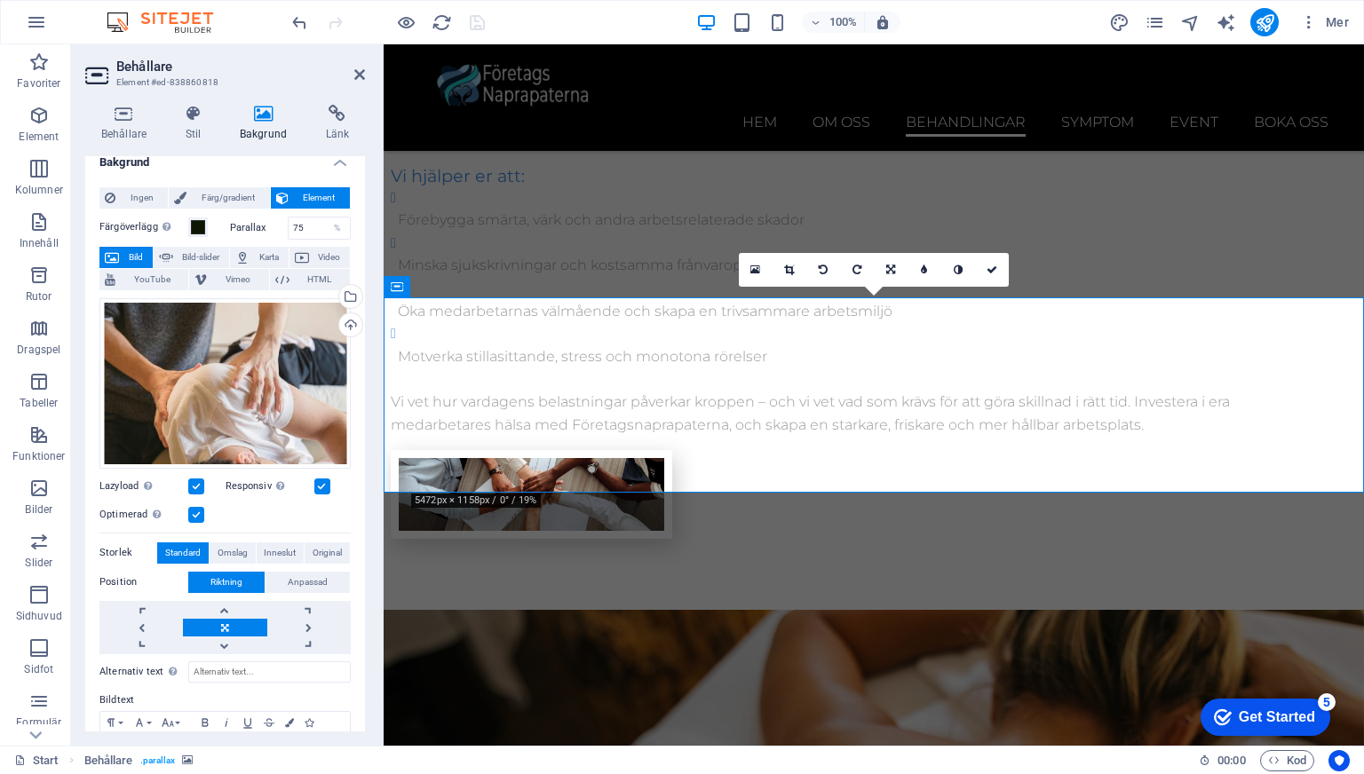
click at [352, 73] on h2 "Behållare" at bounding box center [240, 67] width 249 height 16
click at [355, 69] on icon at bounding box center [359, 74] width 11 height 14
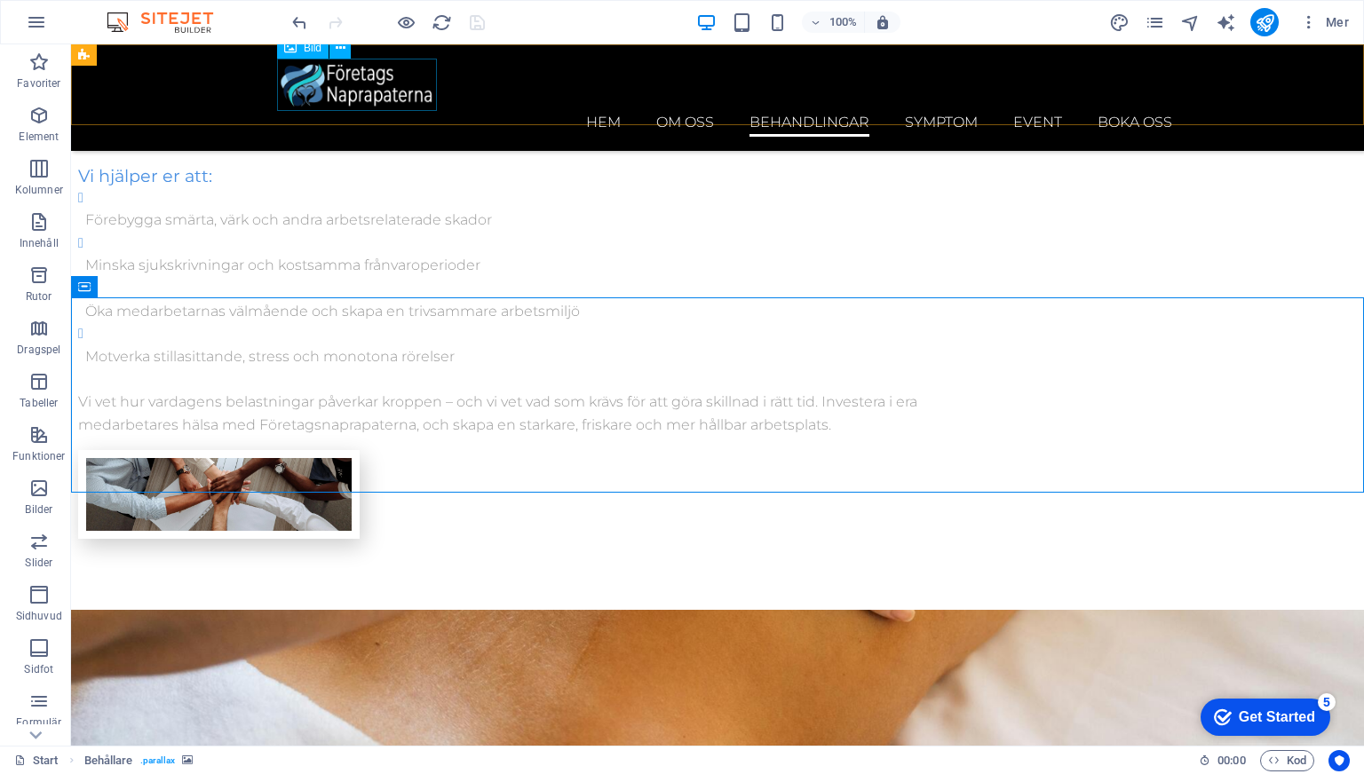
scroll to position [3451, 0]
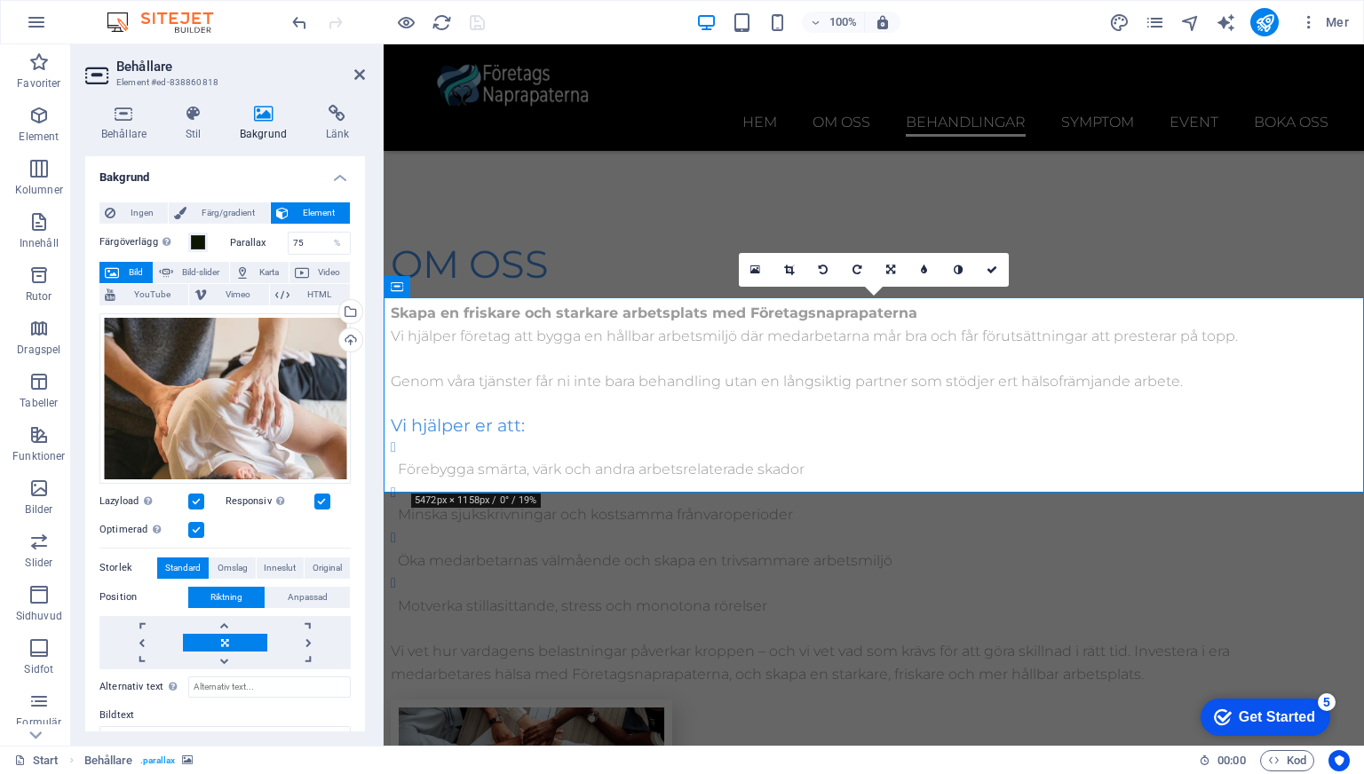
scroll to position [3700, 0]
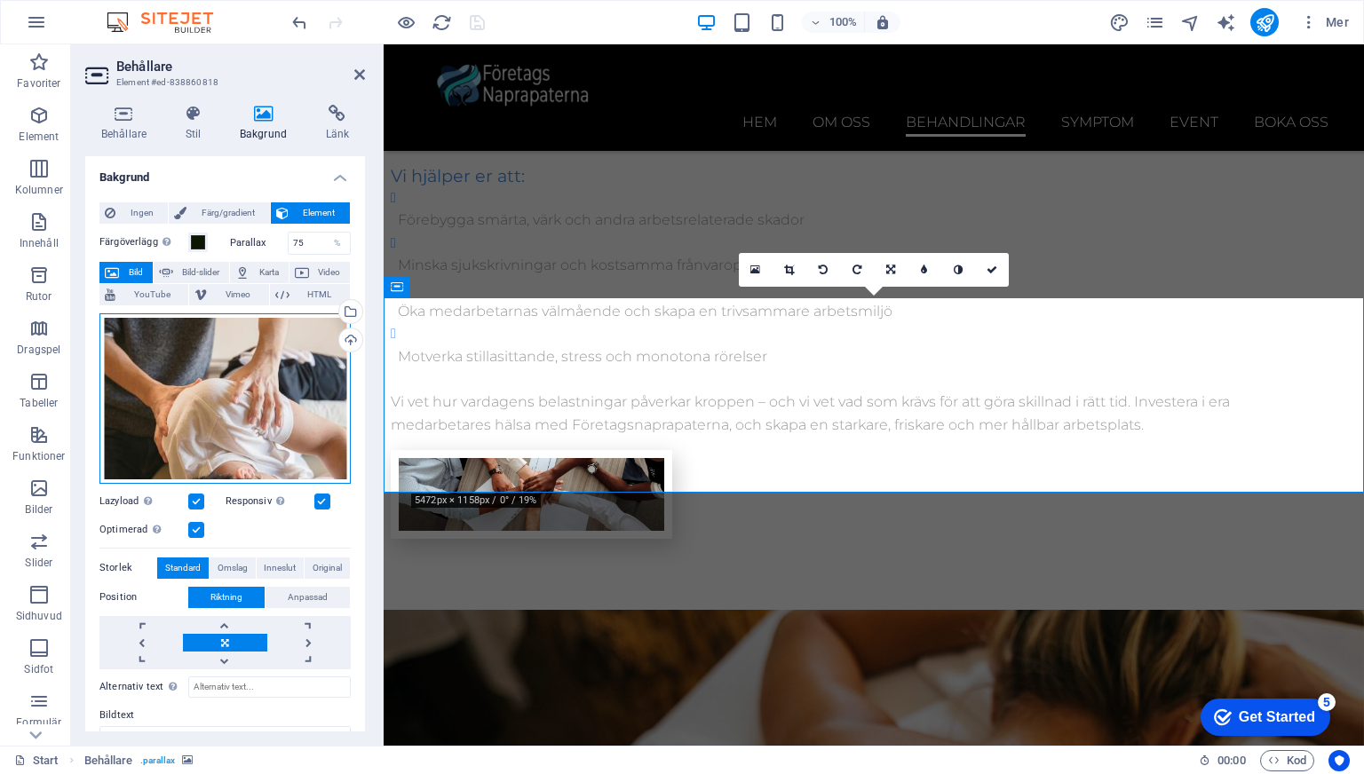
click at [286, 348] on div "Dra filer hit, klicka för att välja filer eller välj filer från Filer eller vår…" at bounding box center [224, 398] width 251 height 170
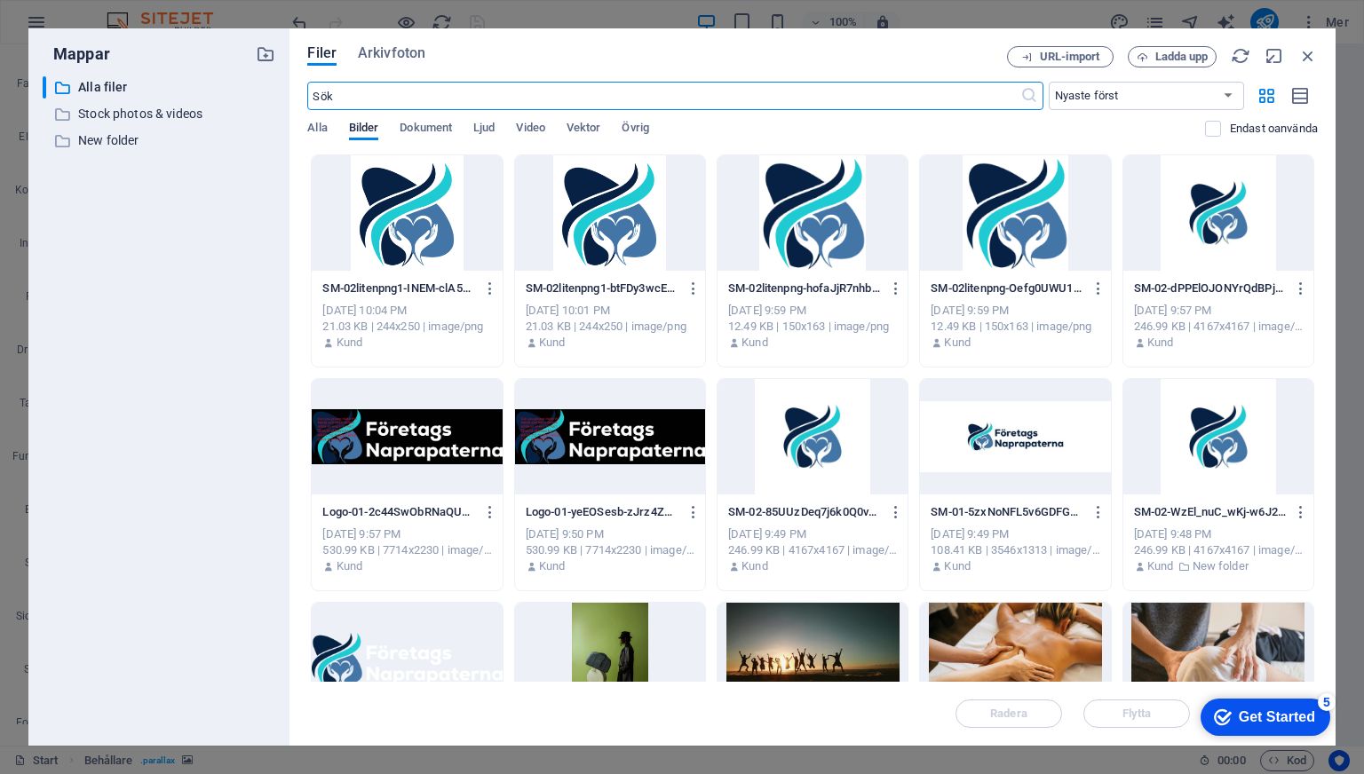
scroll to position [4441, 0]
click at [1198, 629] on div at bounding box center [1218, 660] width 190 height 115
click at [1198, 629] on div "1" at bounding box center [1218, 660] width 190 height 115
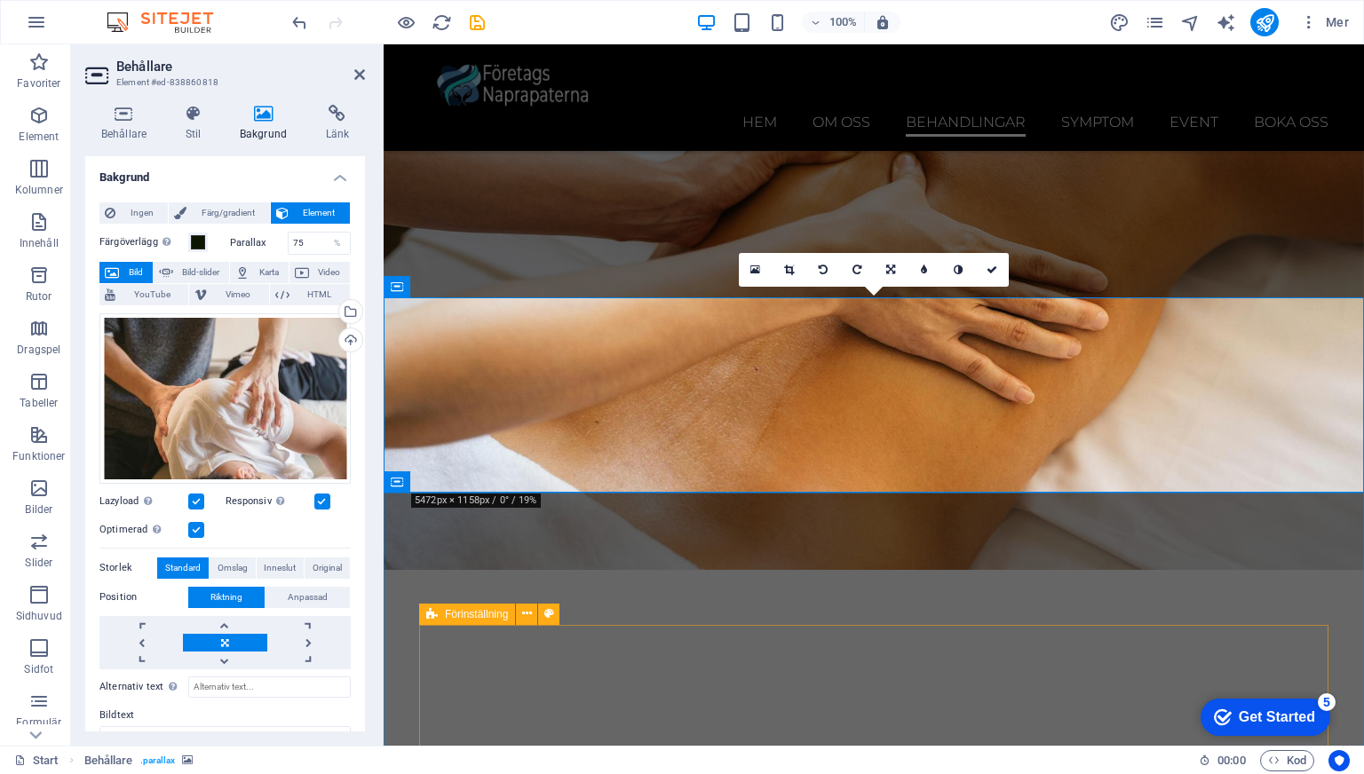
scroll to position [3700, 0]
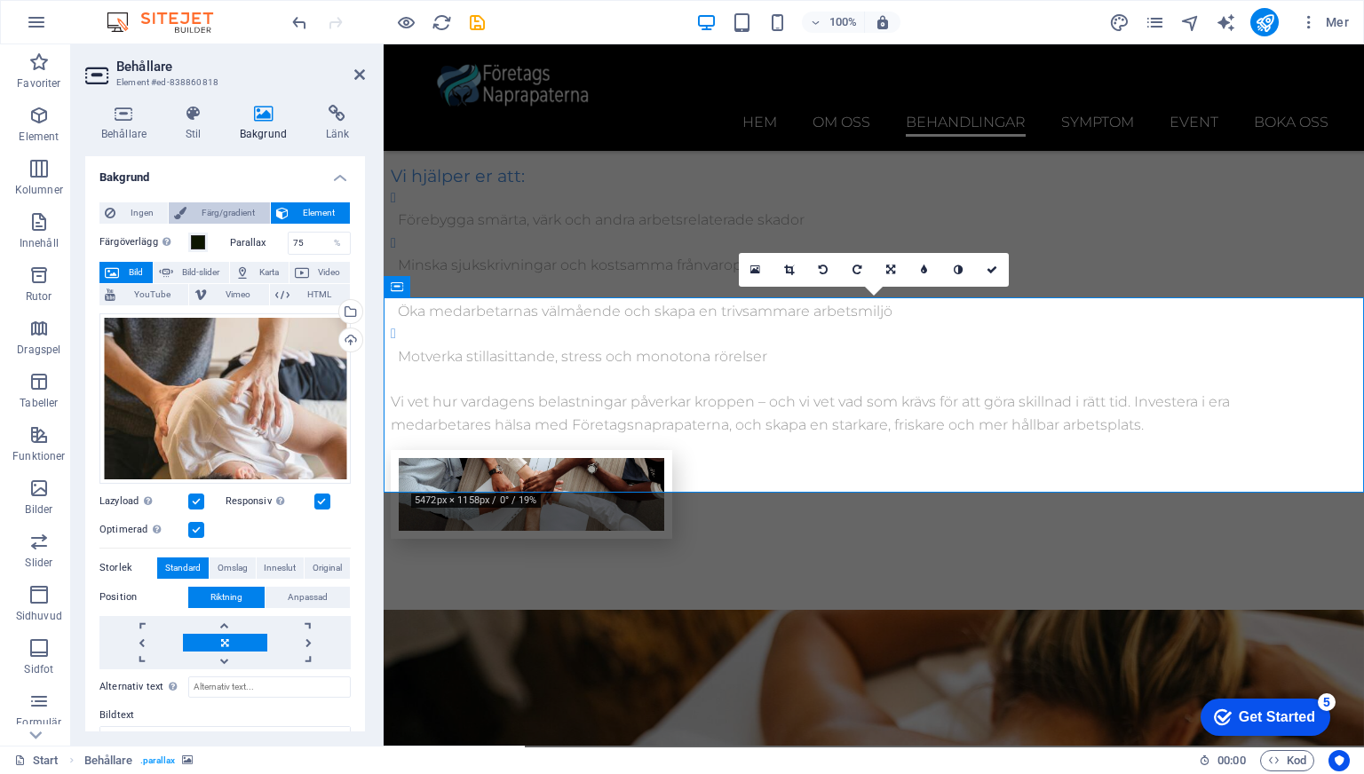
click at [208, 210] on span "Färg/gradient" at bounding box center [228, 212] width 72 height 21
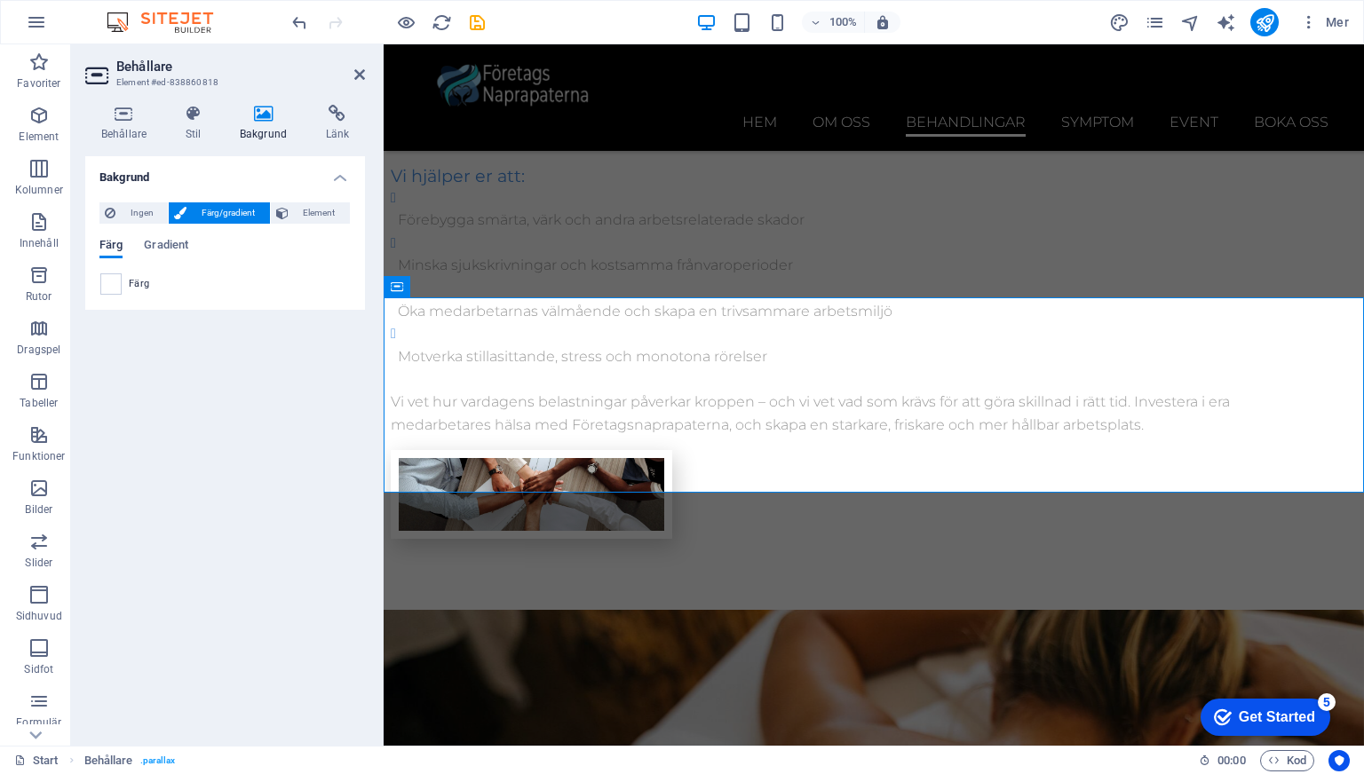
click at [117, 250] on span "Färg" at bounding box center [110, 246] width 23 height 25
click at [173, 246] on span "Gradient" at bounding box center [166, 246] width 44 height 25
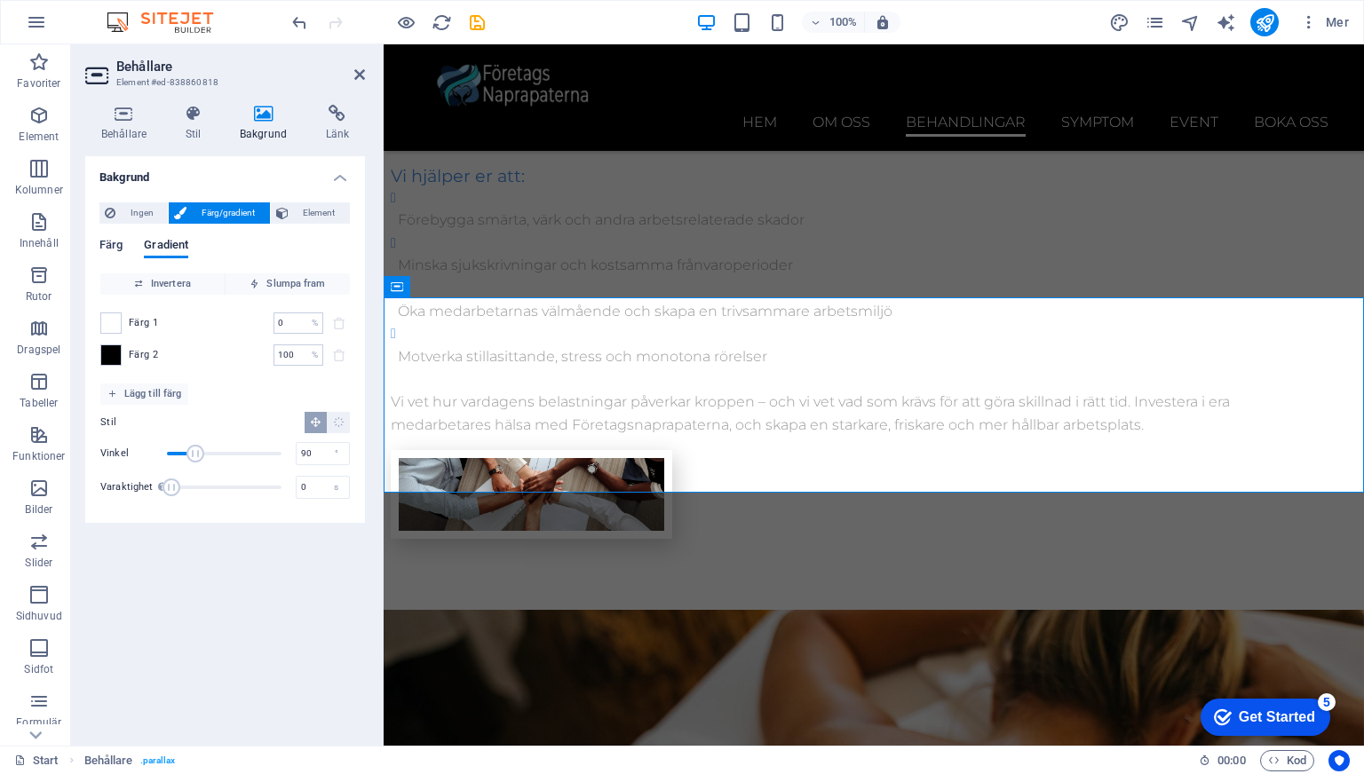
click at [117, 240] on span "Färg" at bounding box center [110, 246] width 23 height 25
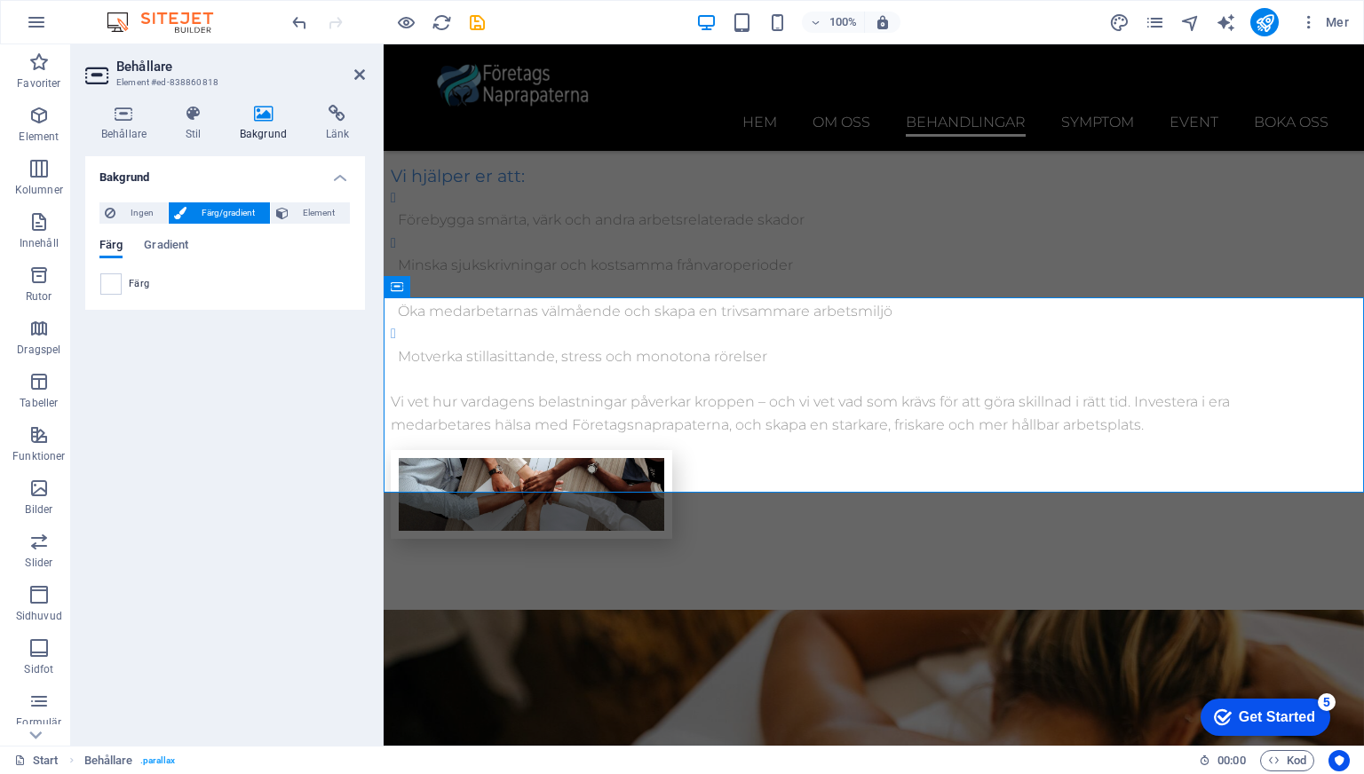
click at [146, 195] on div "Ingen Färg/gradient Element Sträck ut bakgrund till full bredd Färgöverlägg Pla…" at bounding box center [225, 249] width 280 height 122
click at [143, 211] on span "Ingen" at bounding box center [142, 212] width 42 height 21
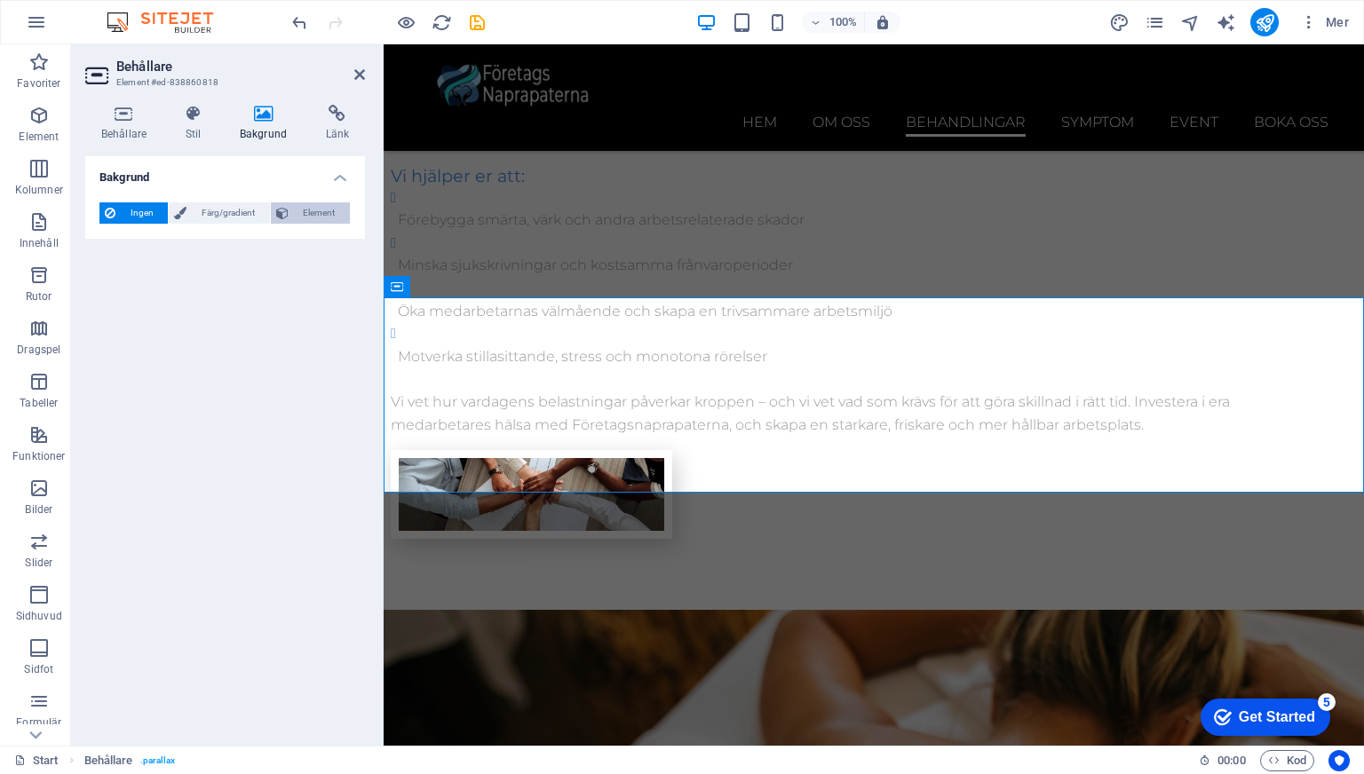
click at [278, 205] on icon at bounding box center [282, 212] width 12 height 21
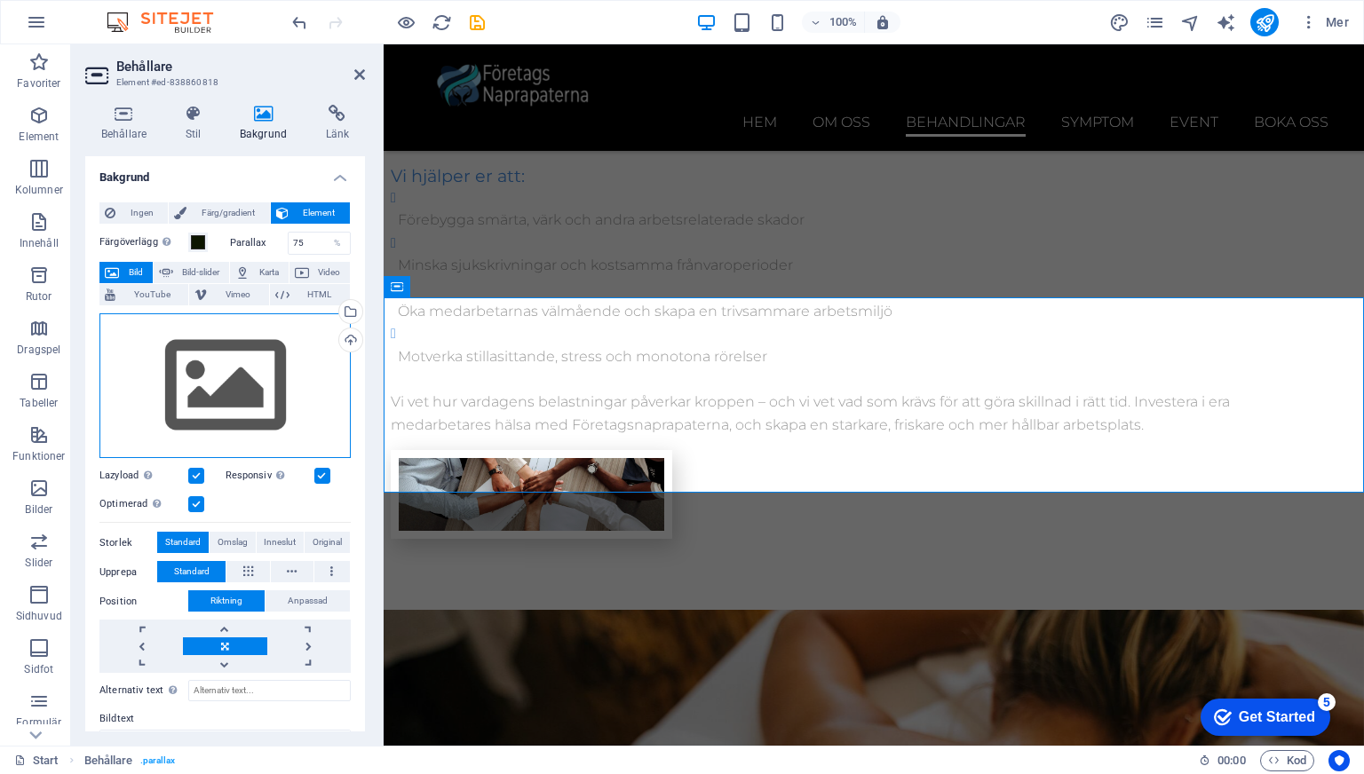
click at [253, 400] on div "Dra filer hit, klicka för att välja filer eller välj filer från Filer eller vår…" at bounding box center [224, 386] width 251 height 146
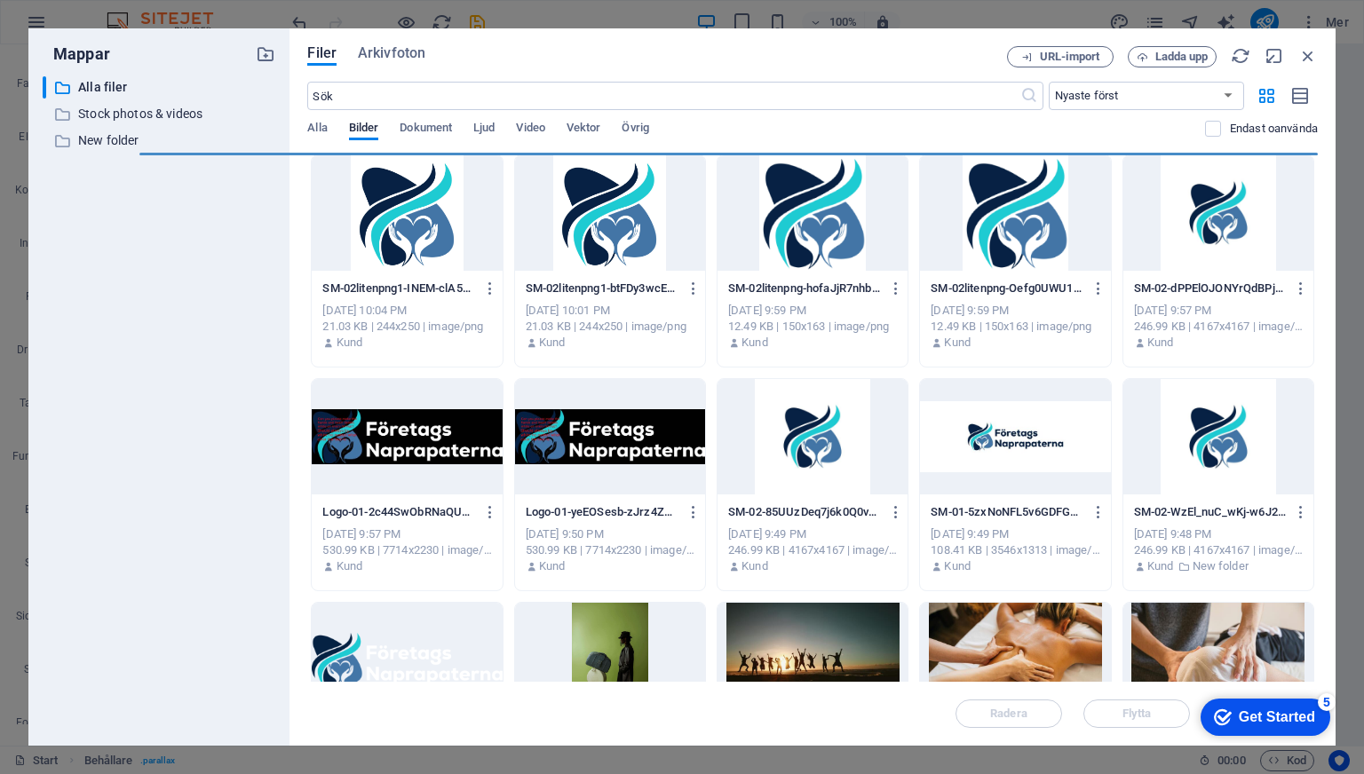
scroll to position [4441, 0]
click at [837, 653] on div at bounding box center [812, 660] width 190 height 115
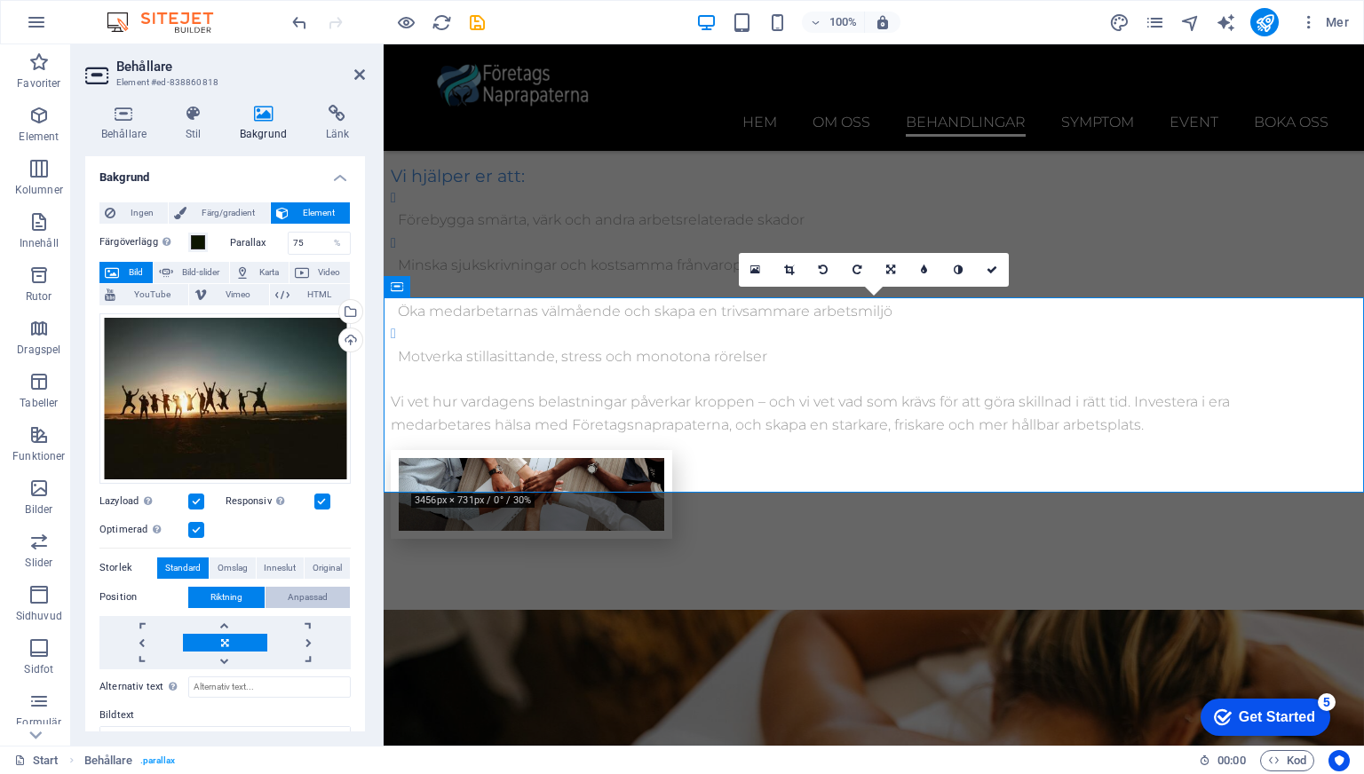
scroll to position [106, 0]
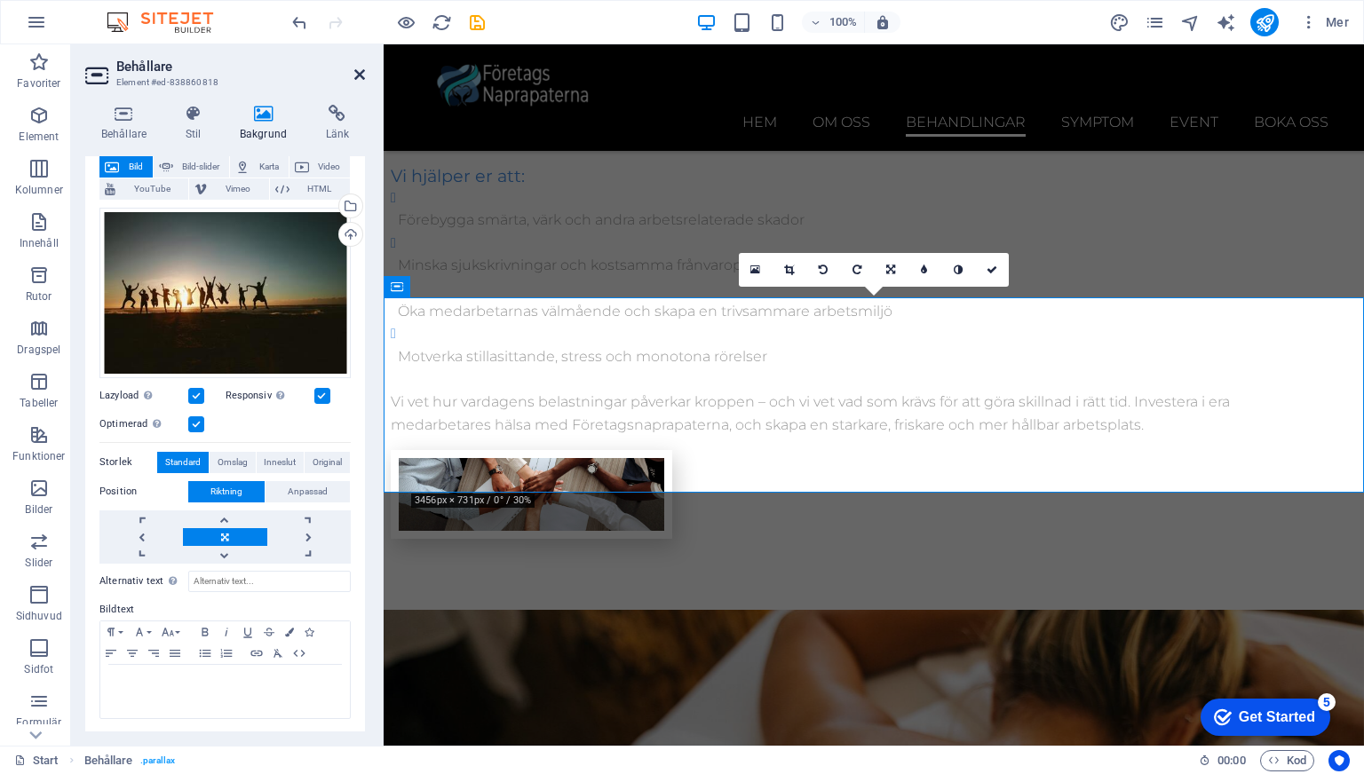
click at [358, 74] on icon at bounding box center [359, 74] width 11 height 14
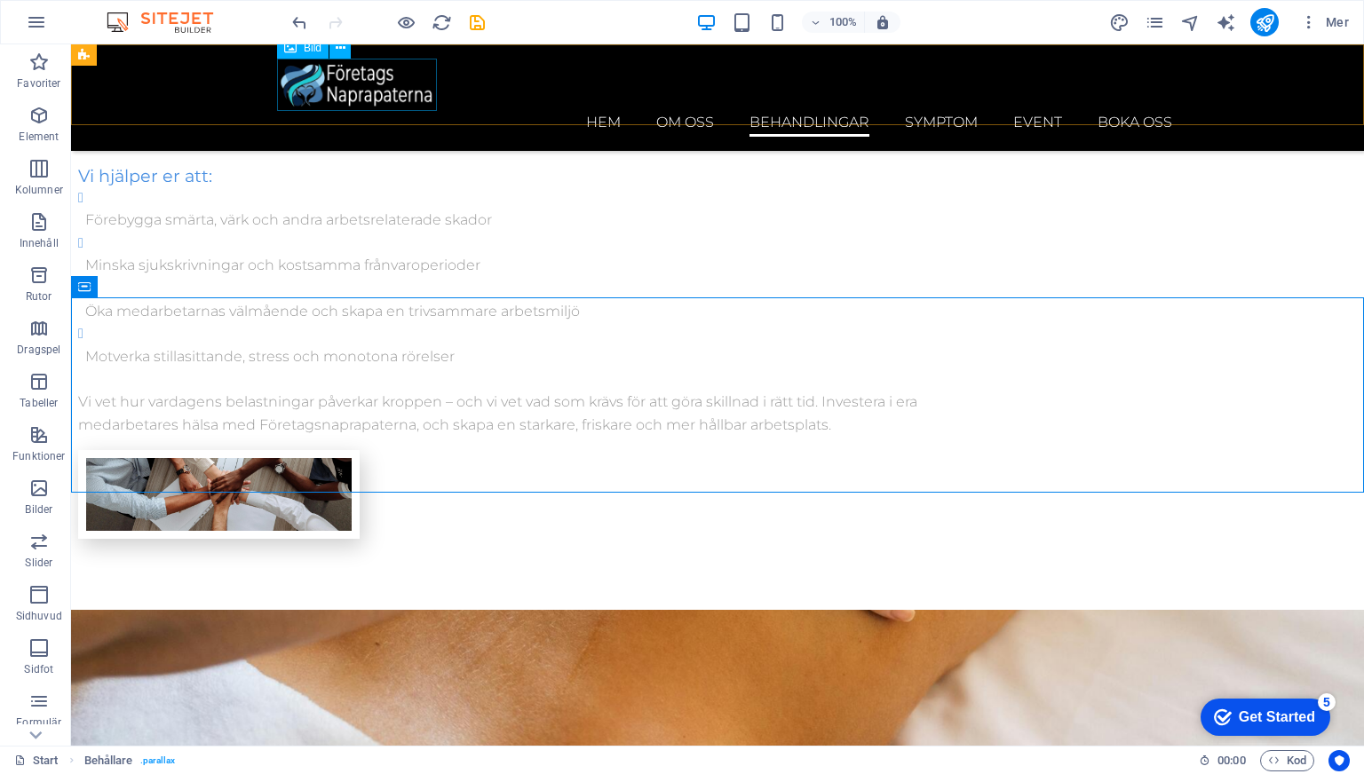
scroll to position [3451, 0]
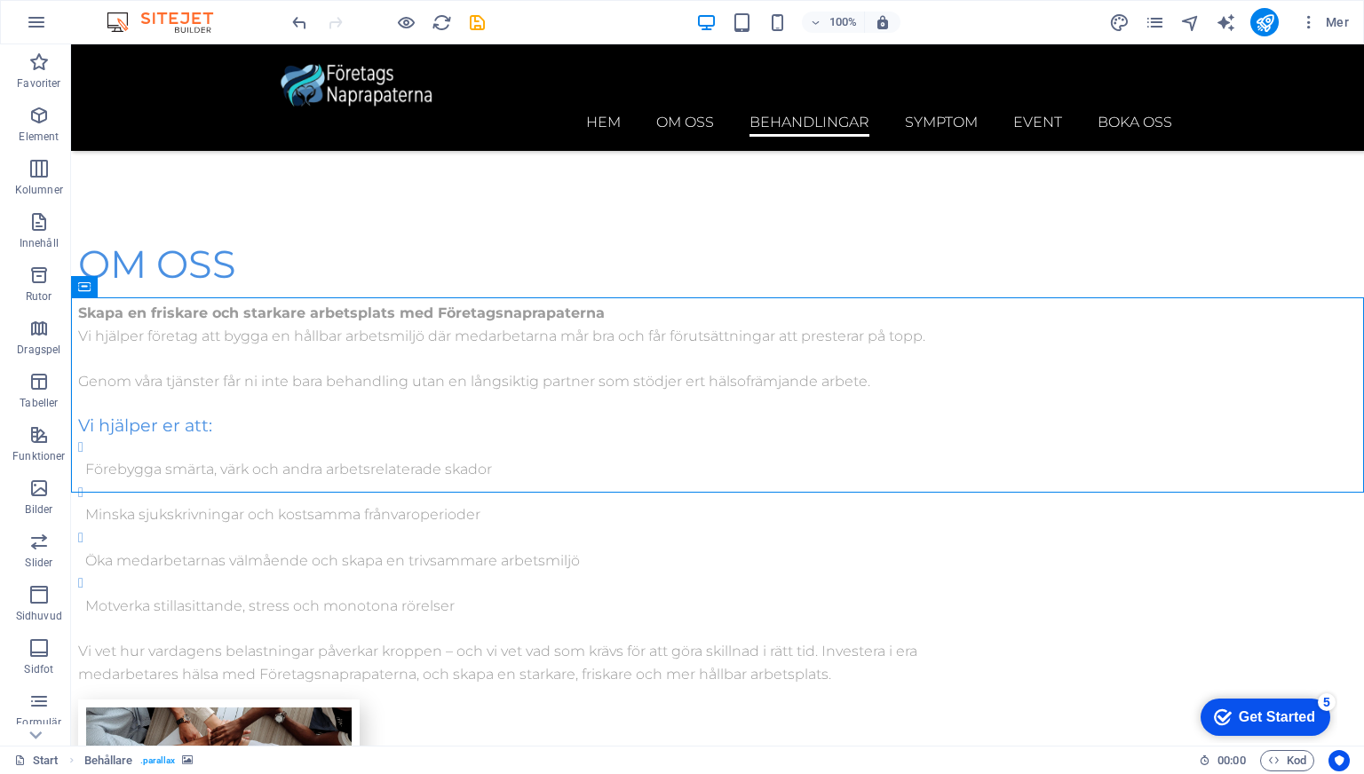
click at [483, 23] on icon "save" at bounding box center [477, 22] width 20 height 20
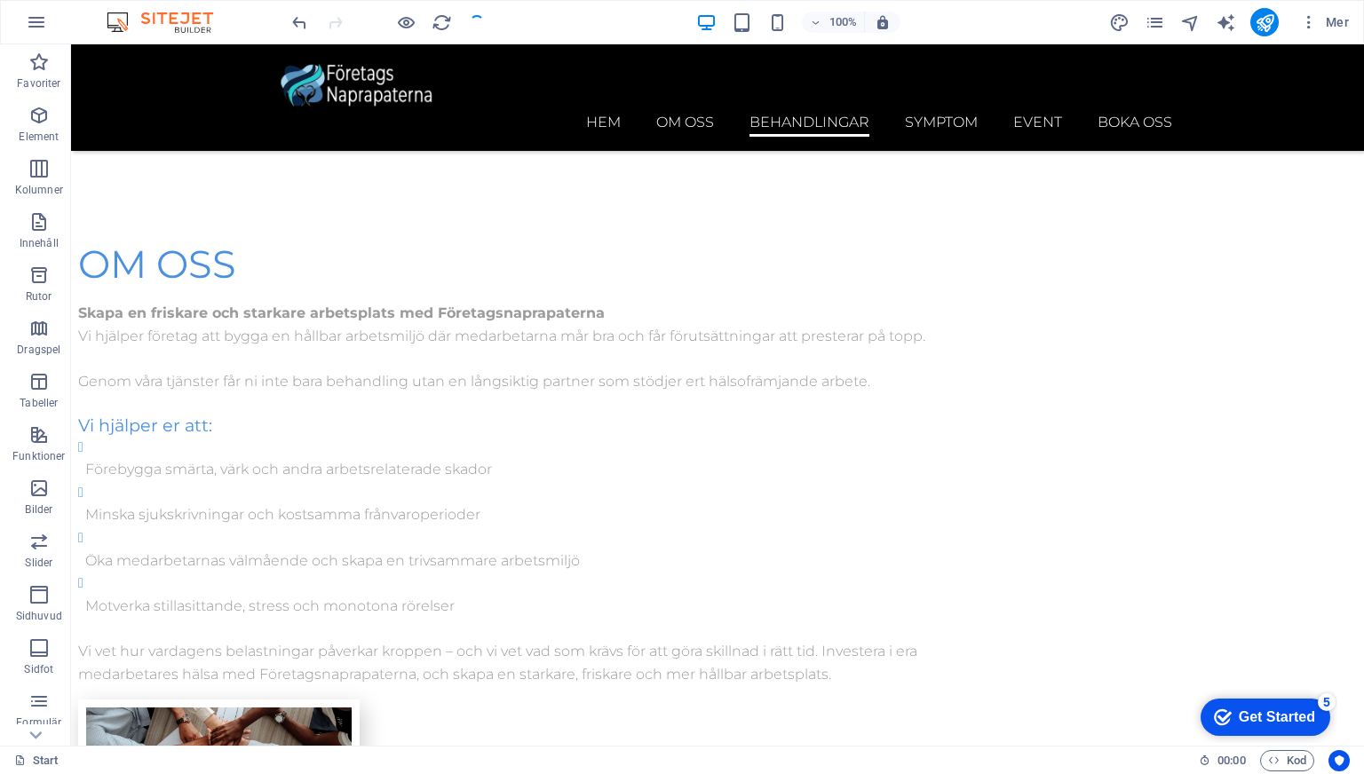
click at [426, 22] on div at bounding box center [388, 22] width 199 height 28
click at [446, 16] on icon "reload" at bounding box center [441, 22] width 20 height 20
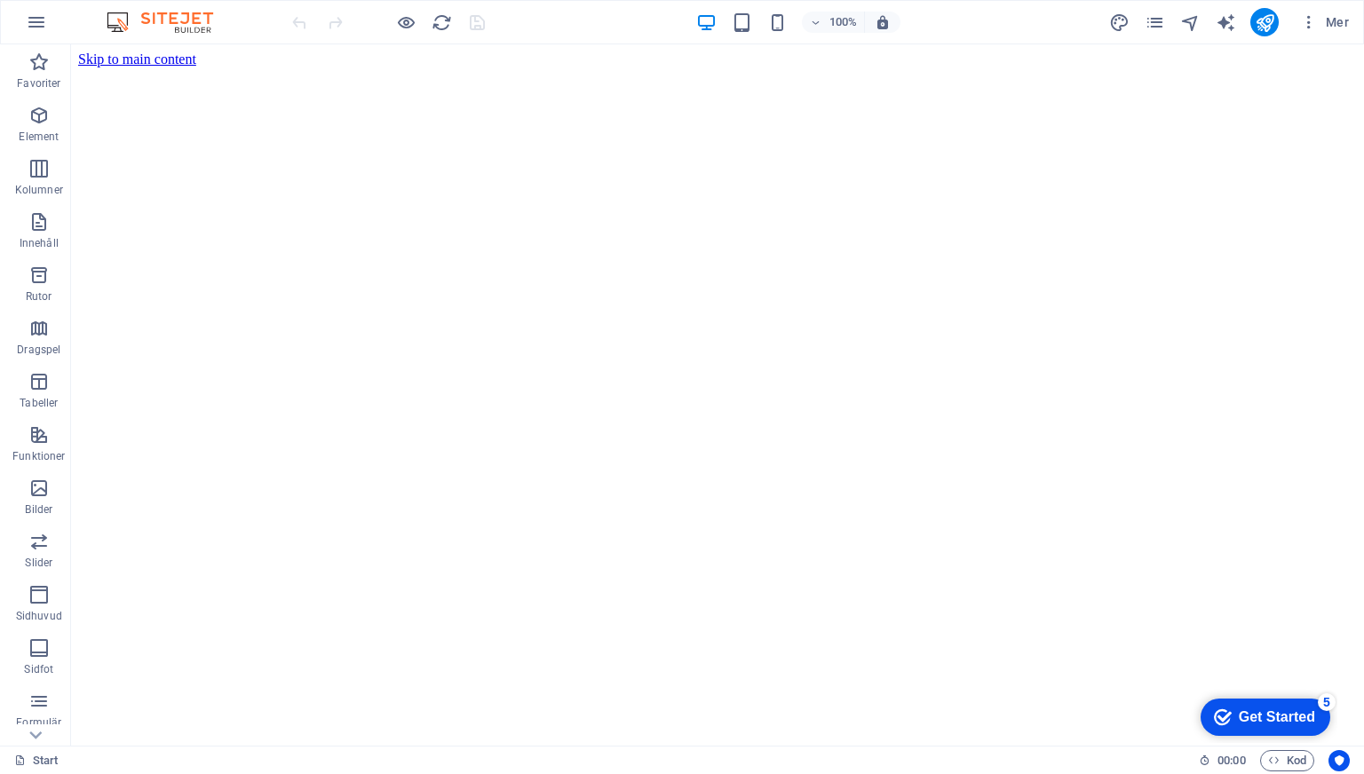
scroll to position [0, 0]
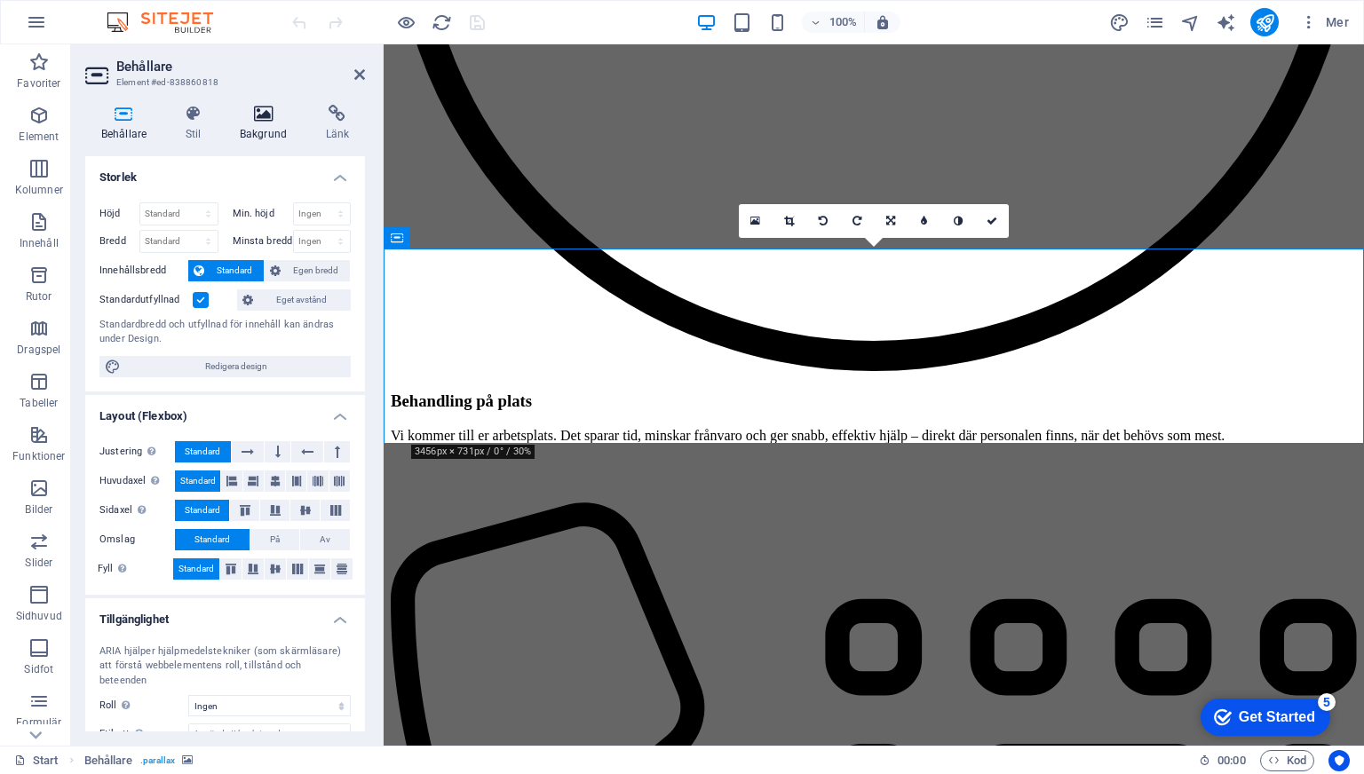
click at [257, 122] on icon at bounding box center [263, 114] width 79 height 18
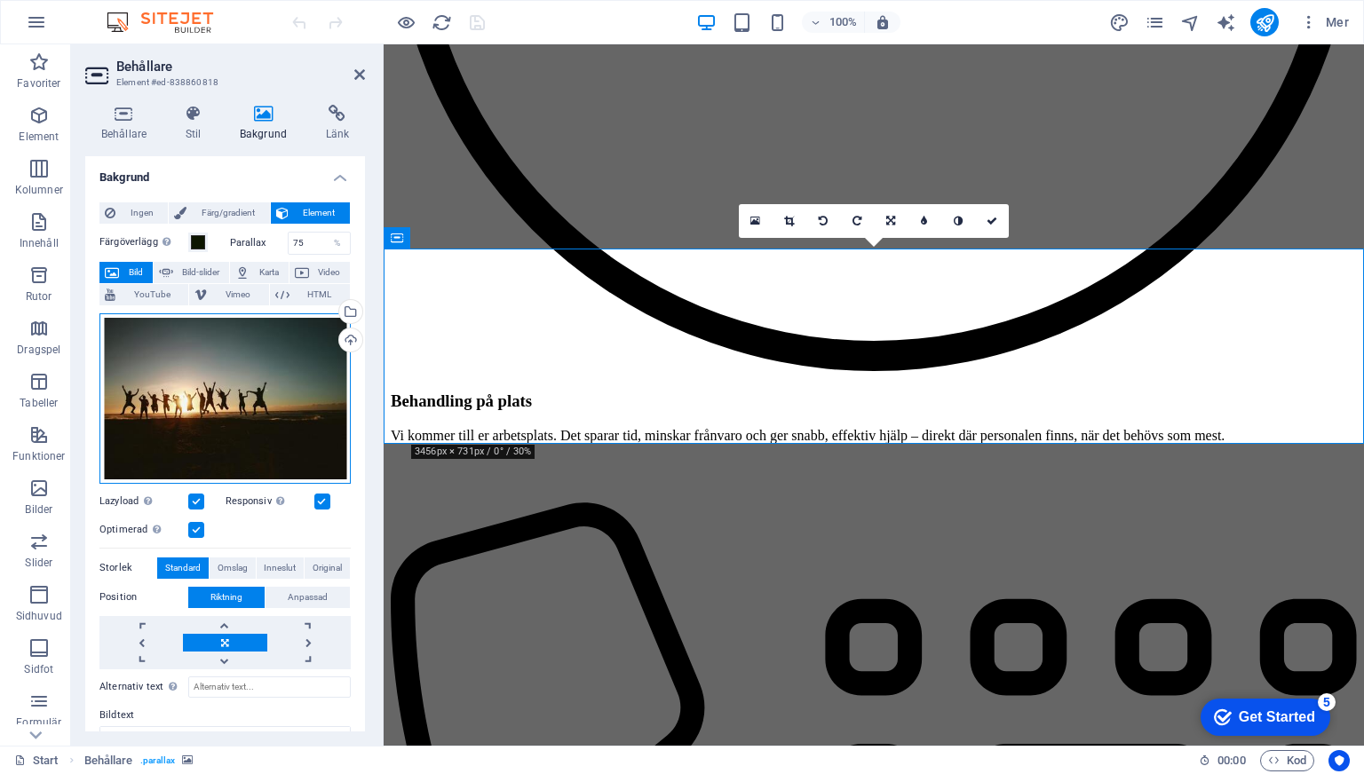
click at [215, 348] on div "Dra filer hit, klicka för att välja filer eller välj filer från Filer eller vår…" at bounding box center [224, 398] width 251 height 170
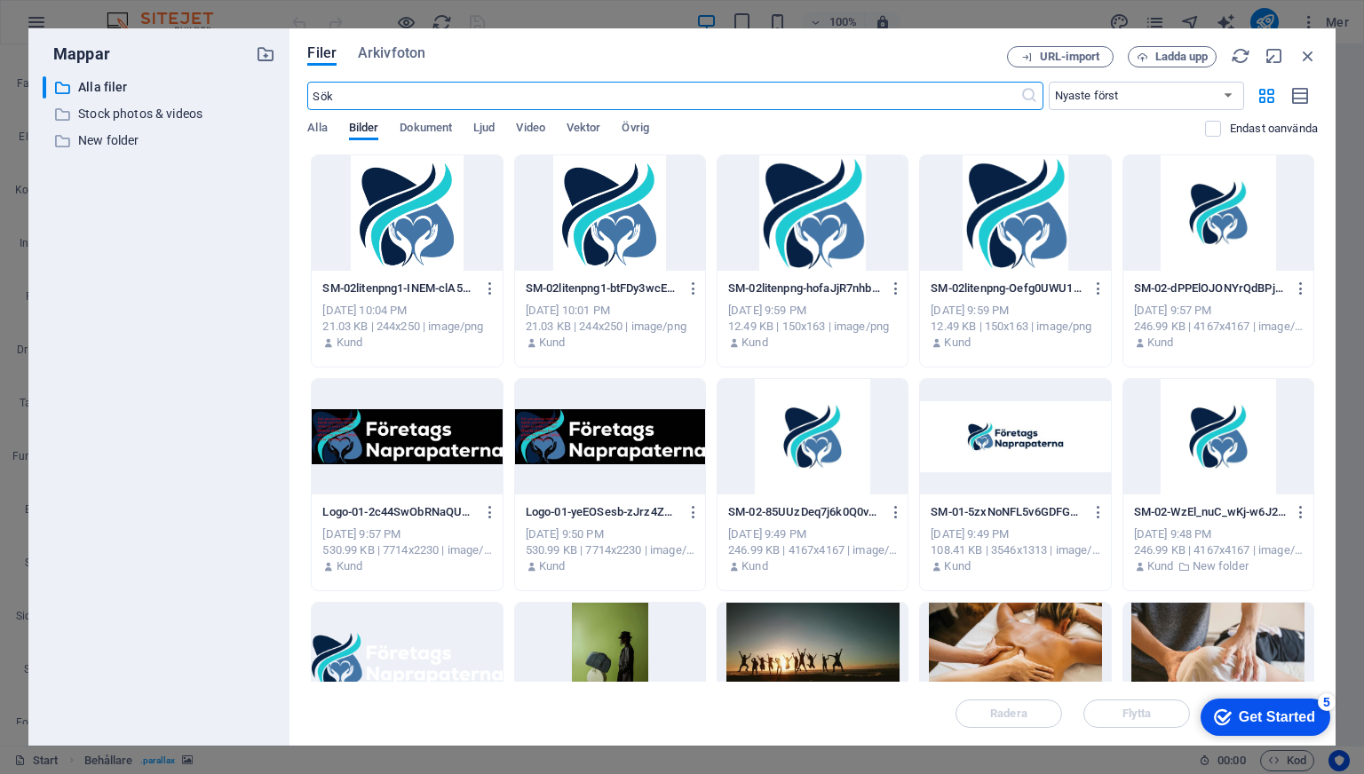
scroll to position [4441, 0]
click at [557, 439] on div at bounding box center [610, 436] width 190 height 115
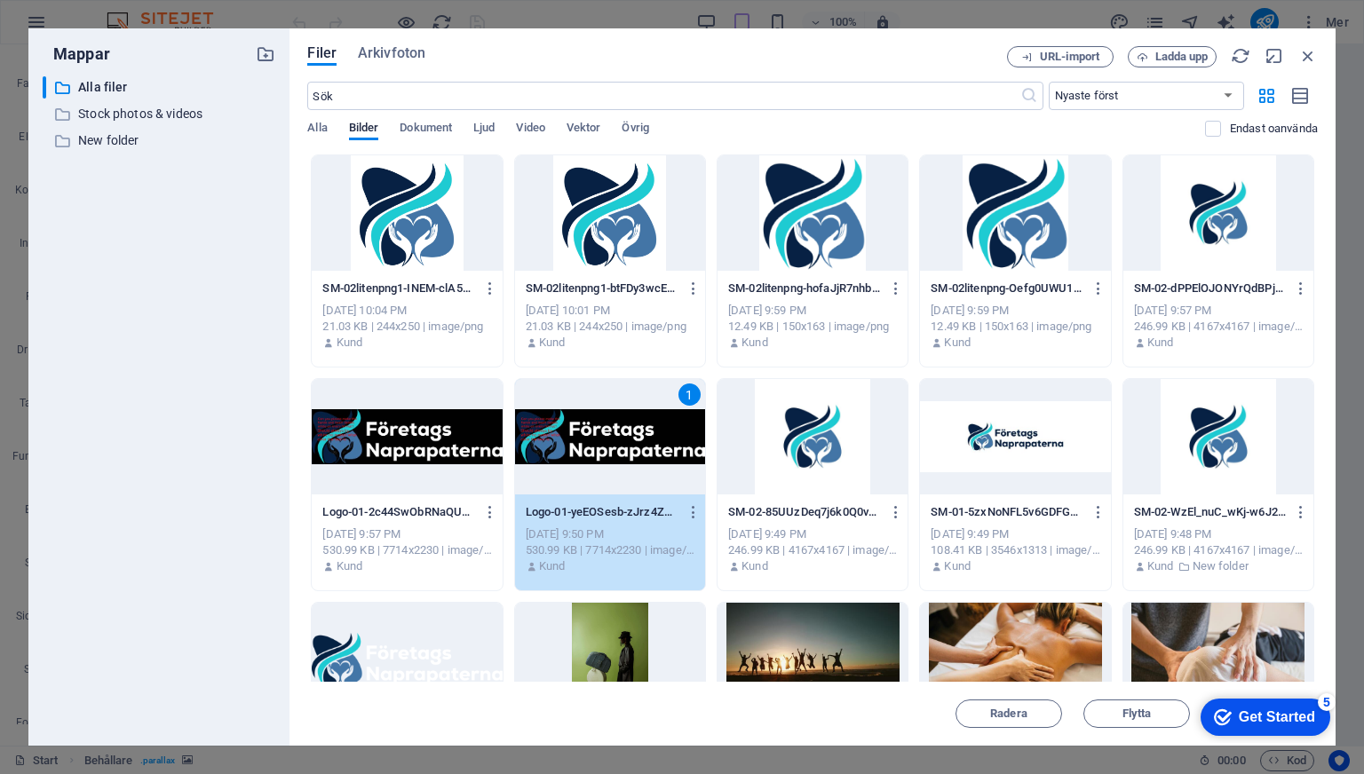
click at [557, 439] on div "1" at bounding box center [610, 436] width 190 height 115
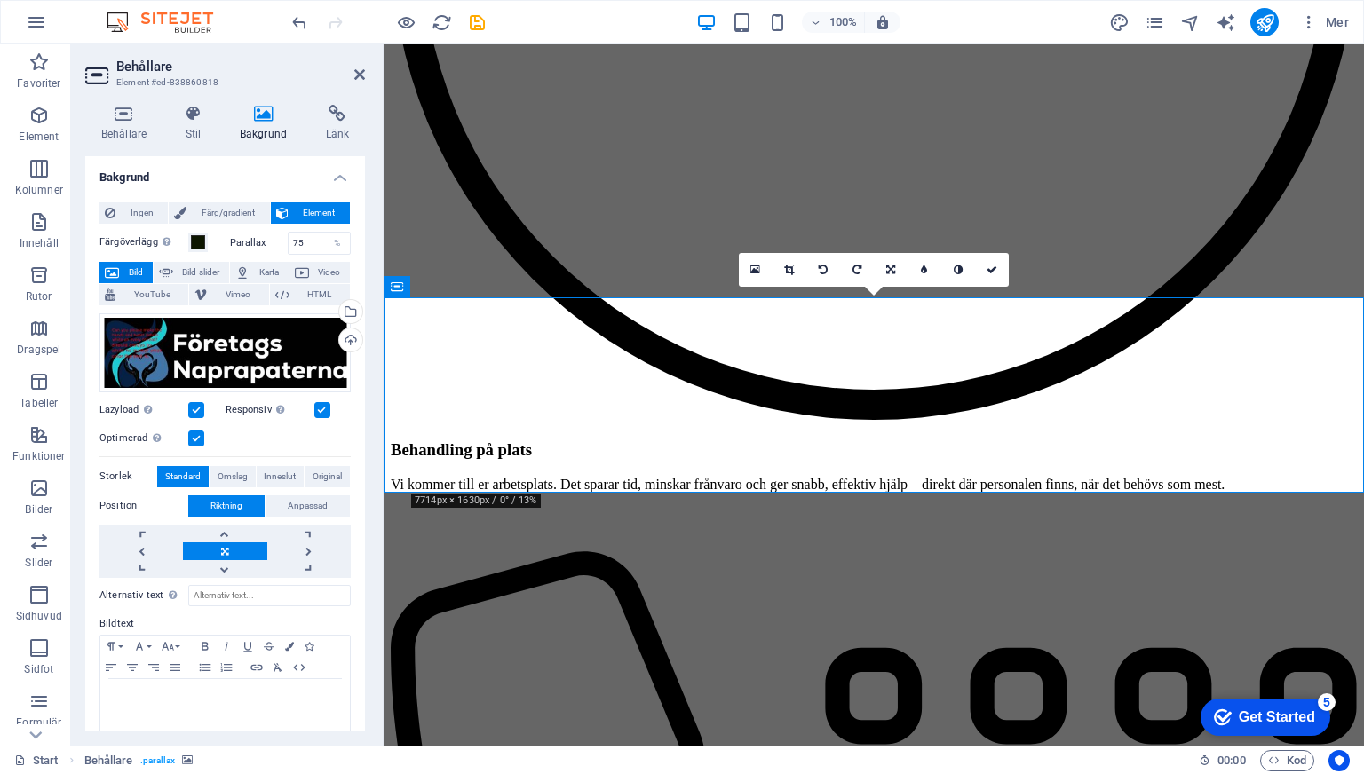
click at [393, 278] on icon at bounding box center [397, 286] width 12 height 21
click at [358, 74] on icon at bounding box center [359, 74] width 11 height 14
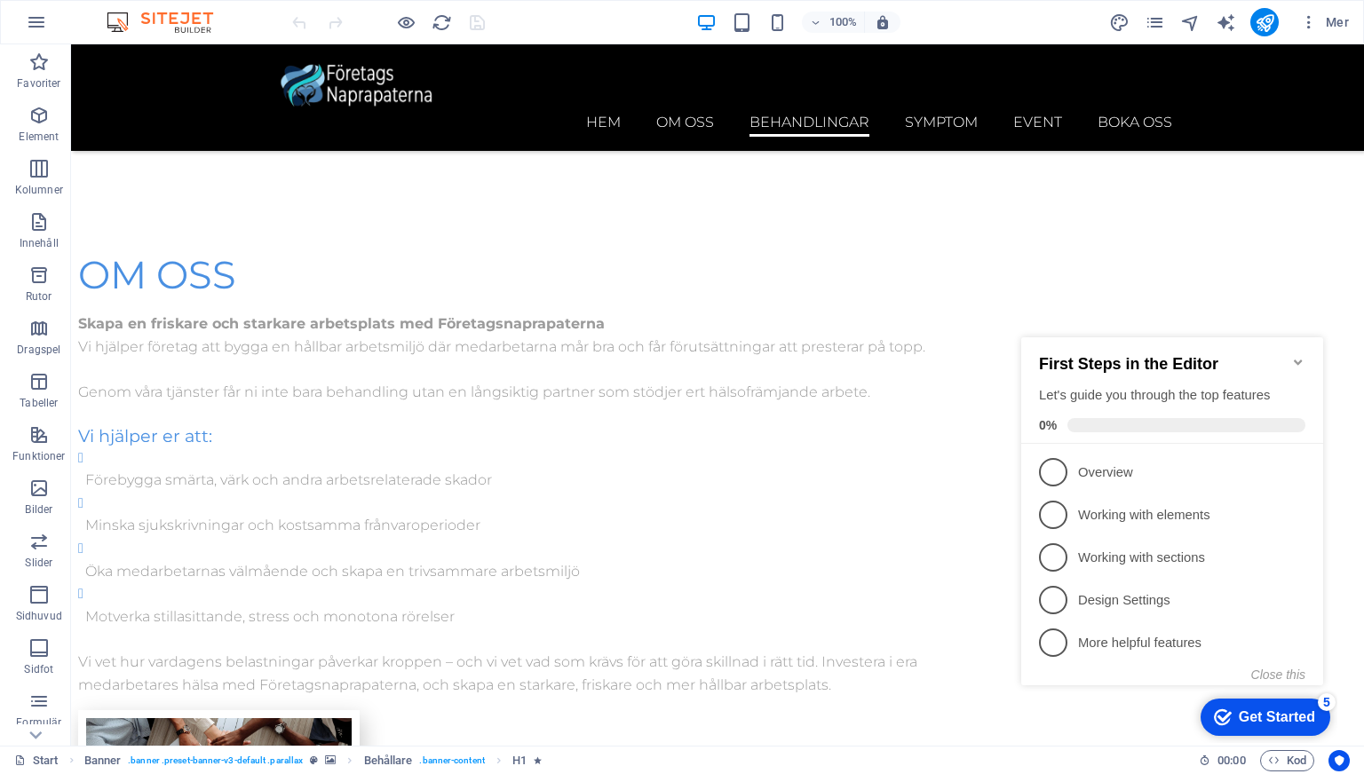
scroll to position [3464, 0]
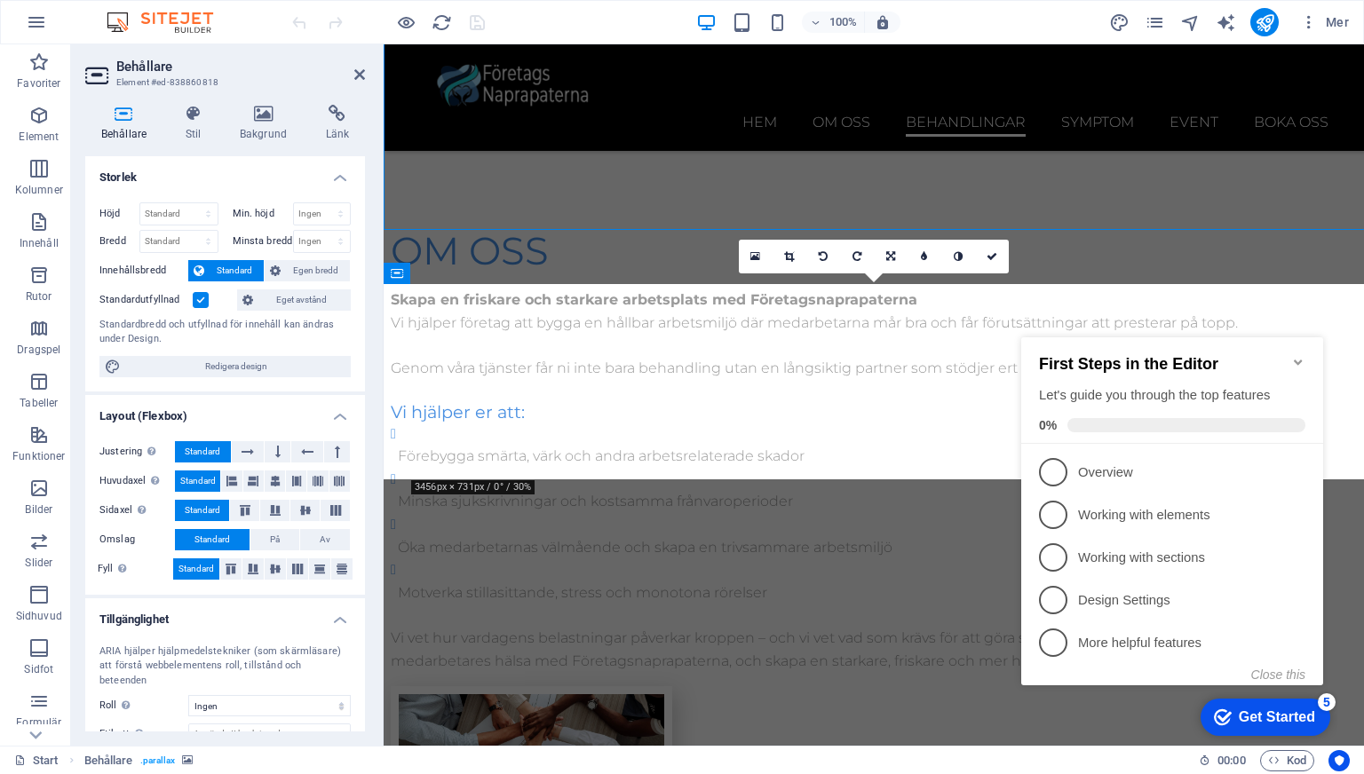
scroll to position [3713, 0]
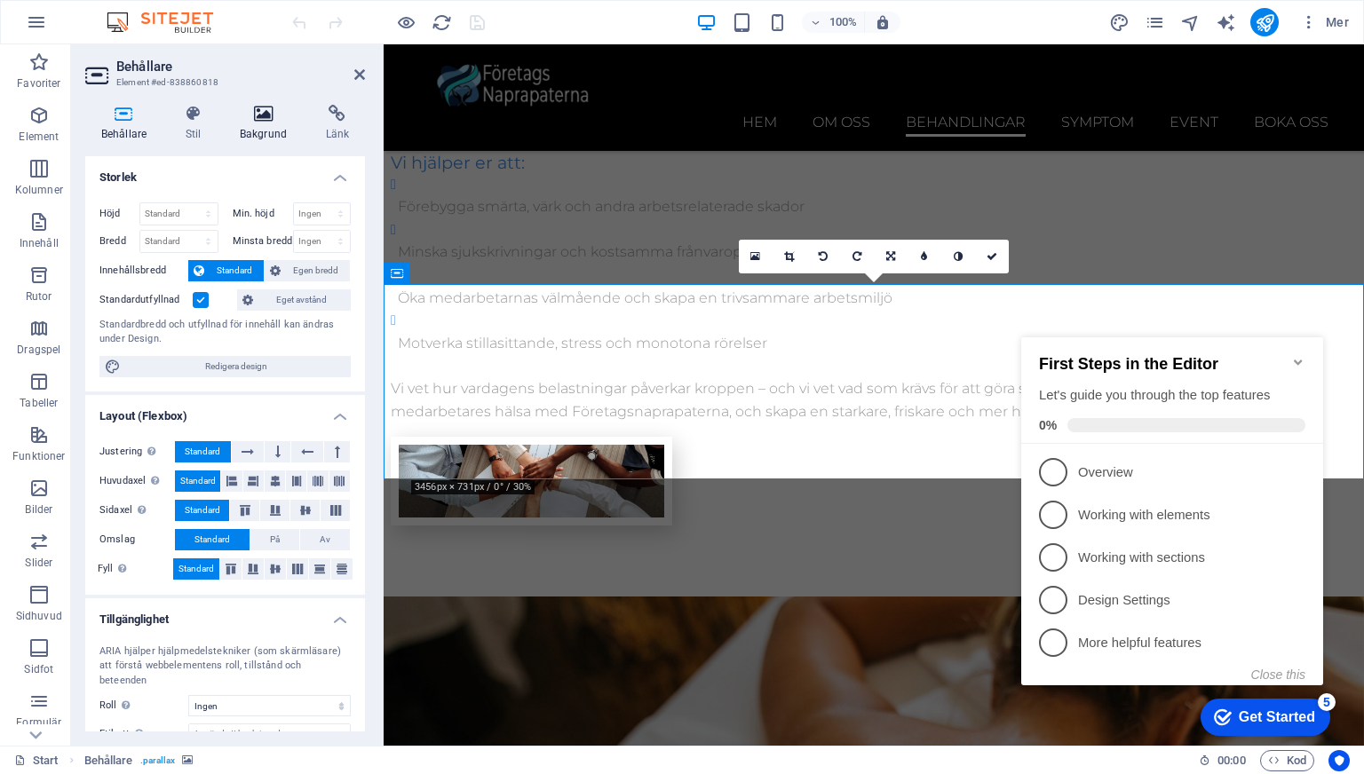
click at [253, 112] on icon at bounding box center [263, 114] width 79 height 18
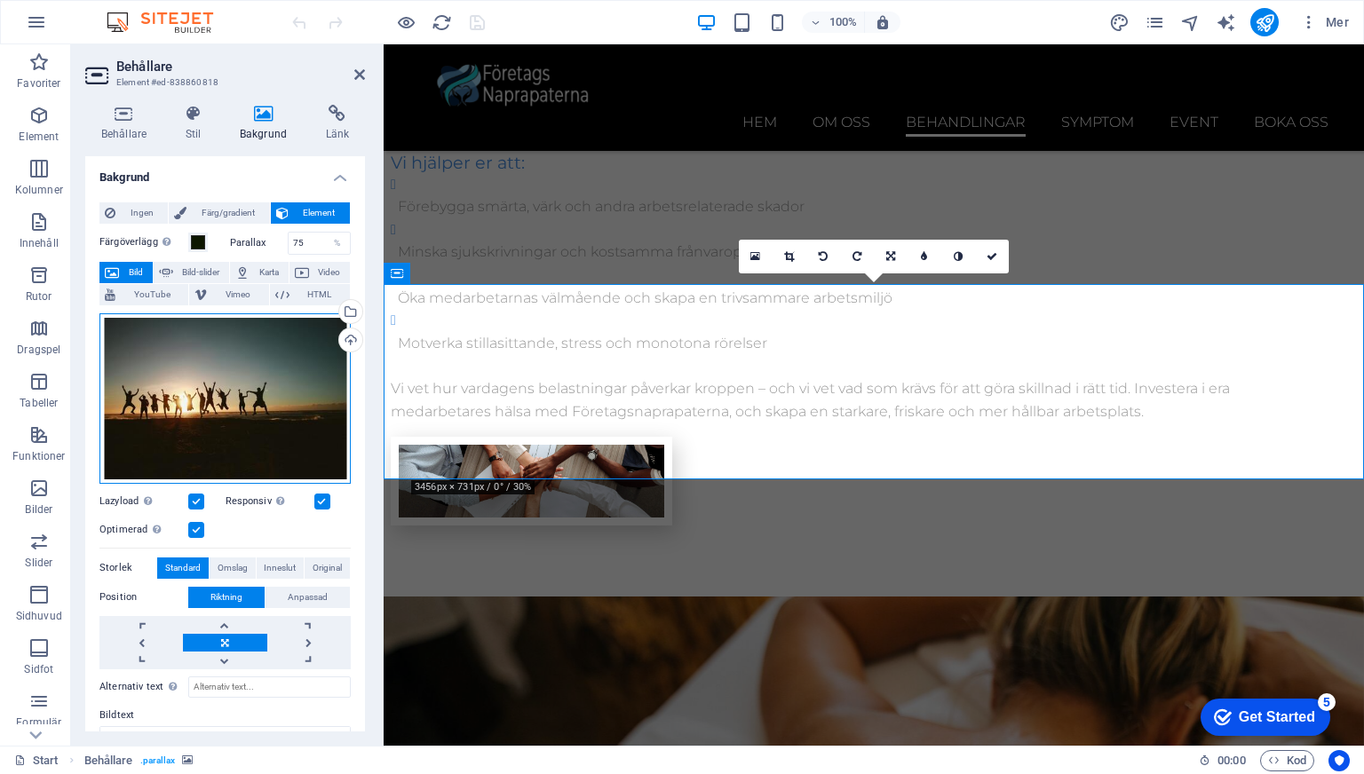
click at [237, 343] on div "Dra filer hit, klicka för att välja filer eller välj filer från Filer eller vår…" at bounding box center [224, 398] width 251 height 170
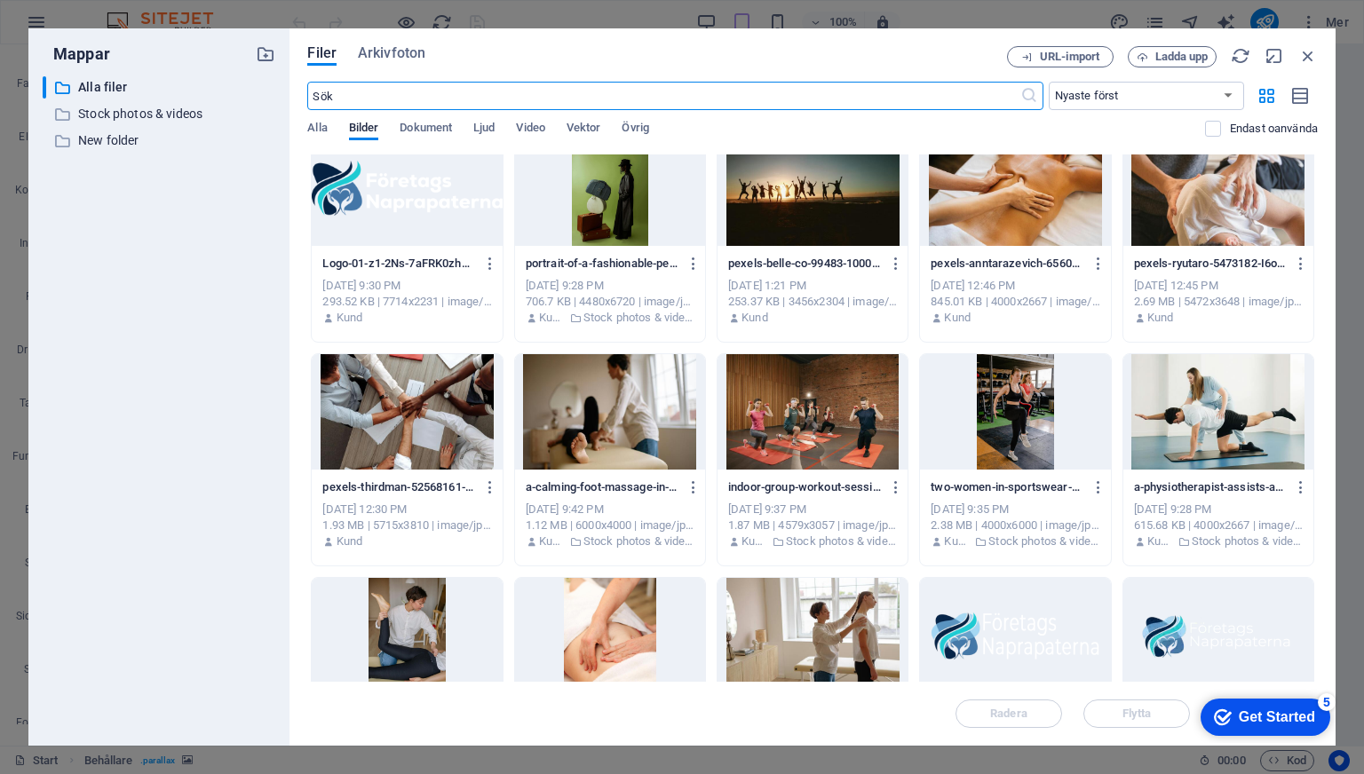
scroll to position [466, 0]
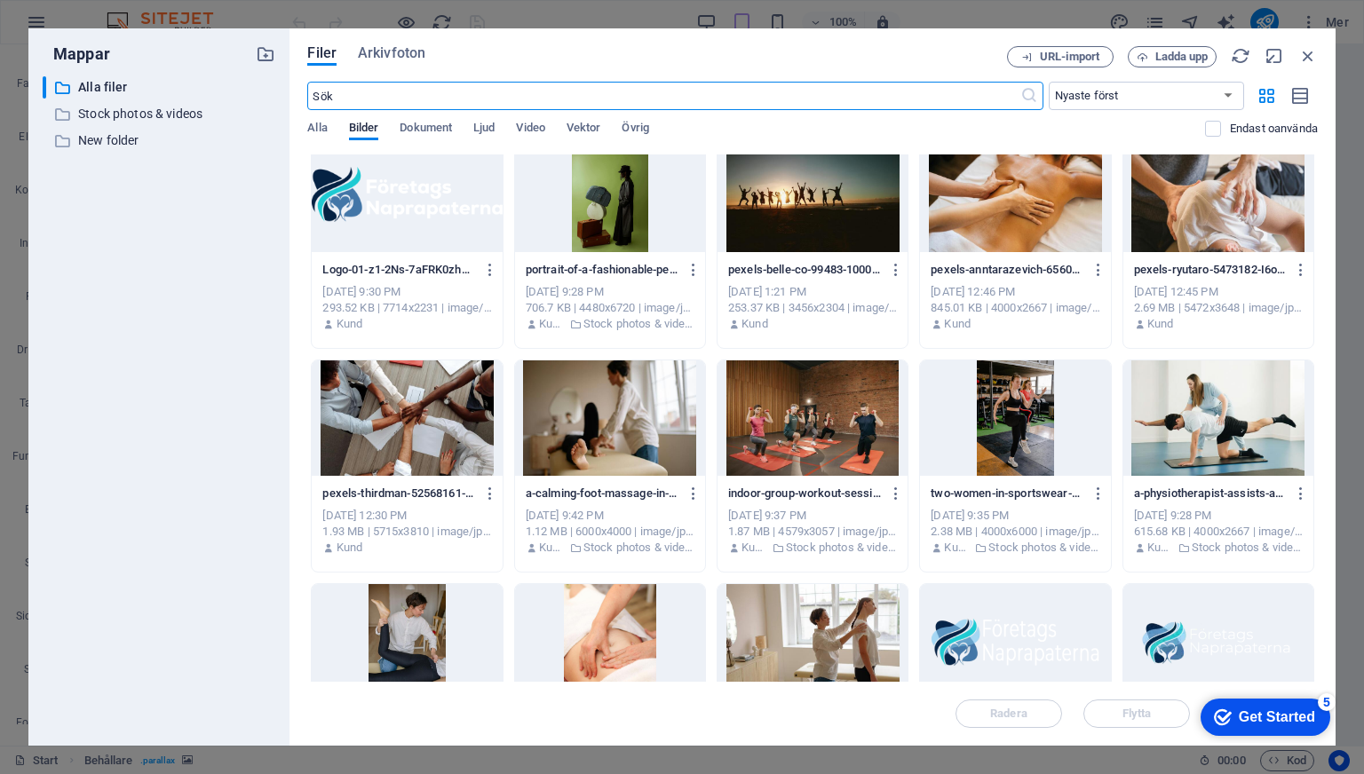
click at [1231, 213] on div at bounding box center [1218, 194] width 190 height 115
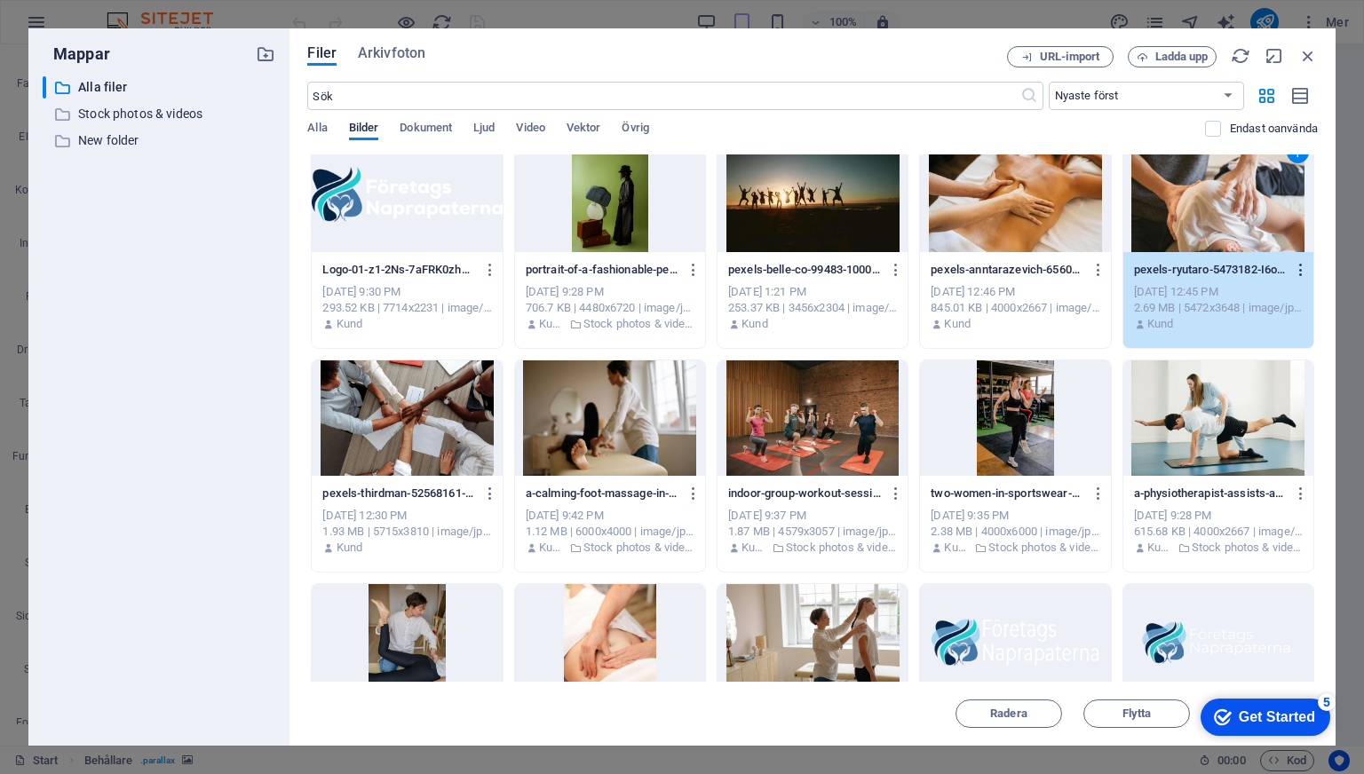
click at [1298, 268] on icon "button" at bounding box center [1301, 270] width 17 height 16
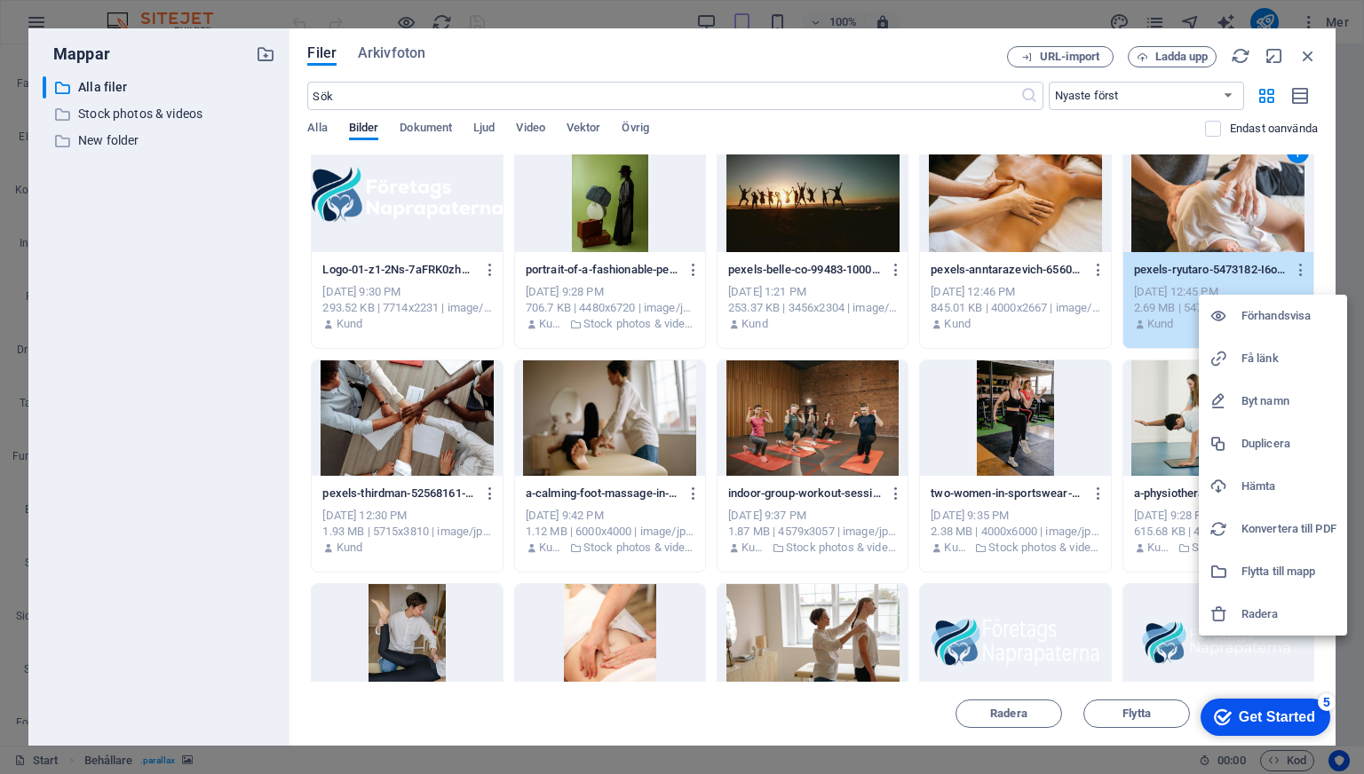
click at [1273, 308] on h6 "Förhandsvisa" at bounding box center [1288, 315] width 95 height 21
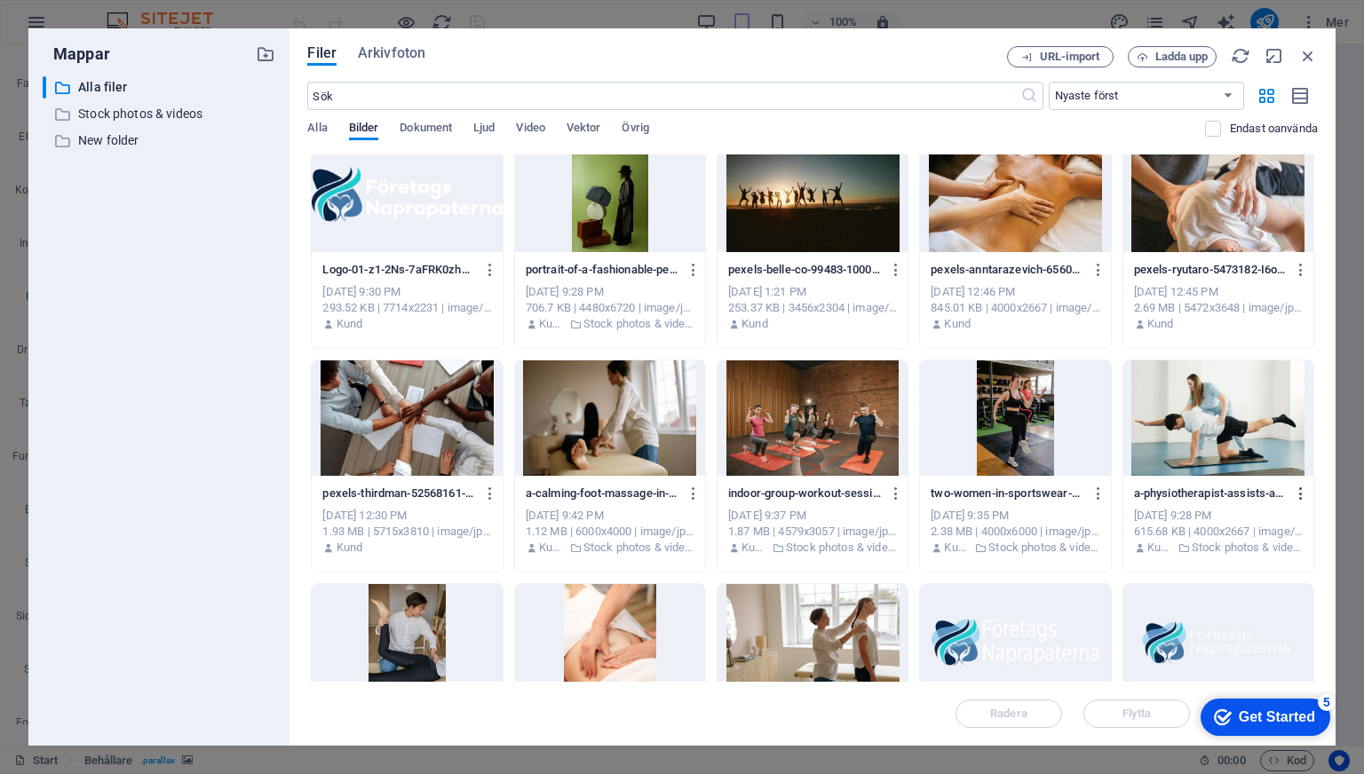
click at [1301, 495] on icon "button" at bounding box center [1301, 494] width 17 height 16
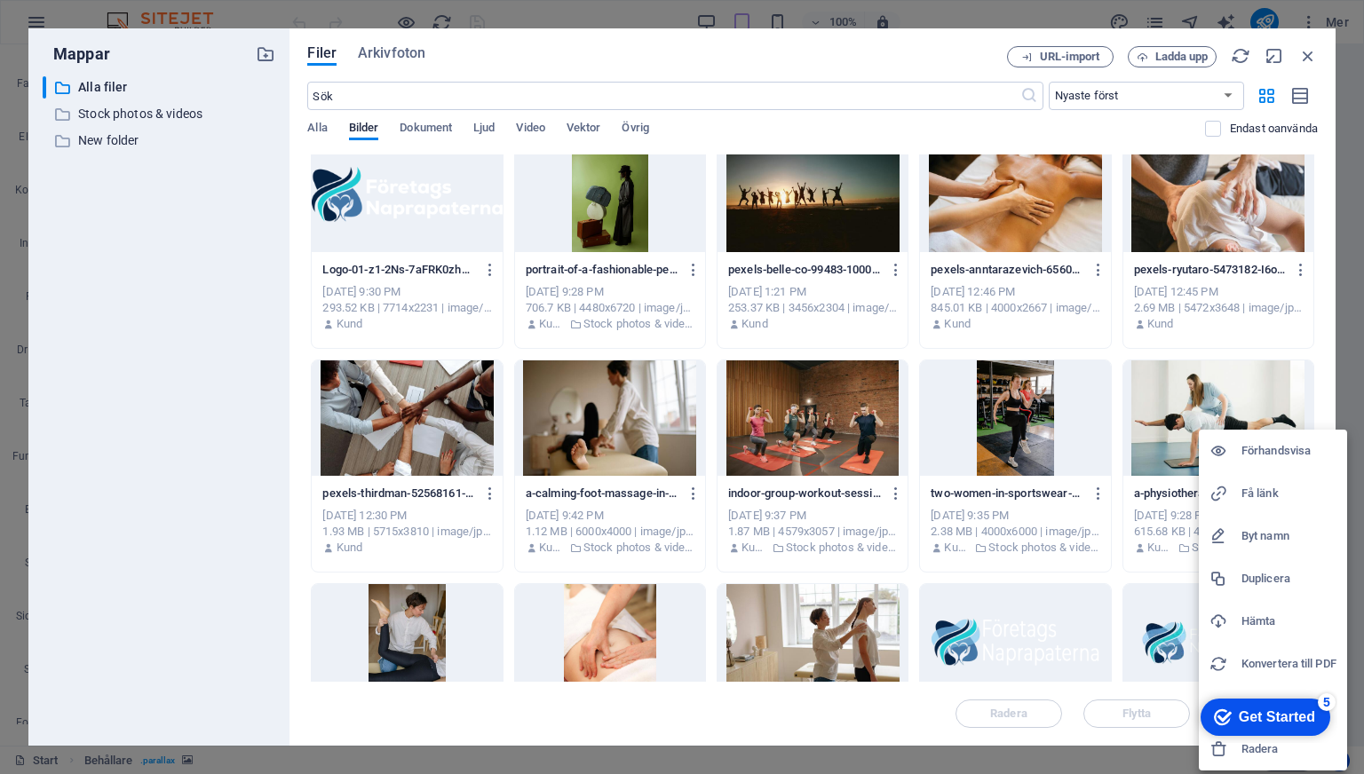
click at [1261, 627] on h6 "Hämta" at bounding box center [1288, 621] width 95 height 21
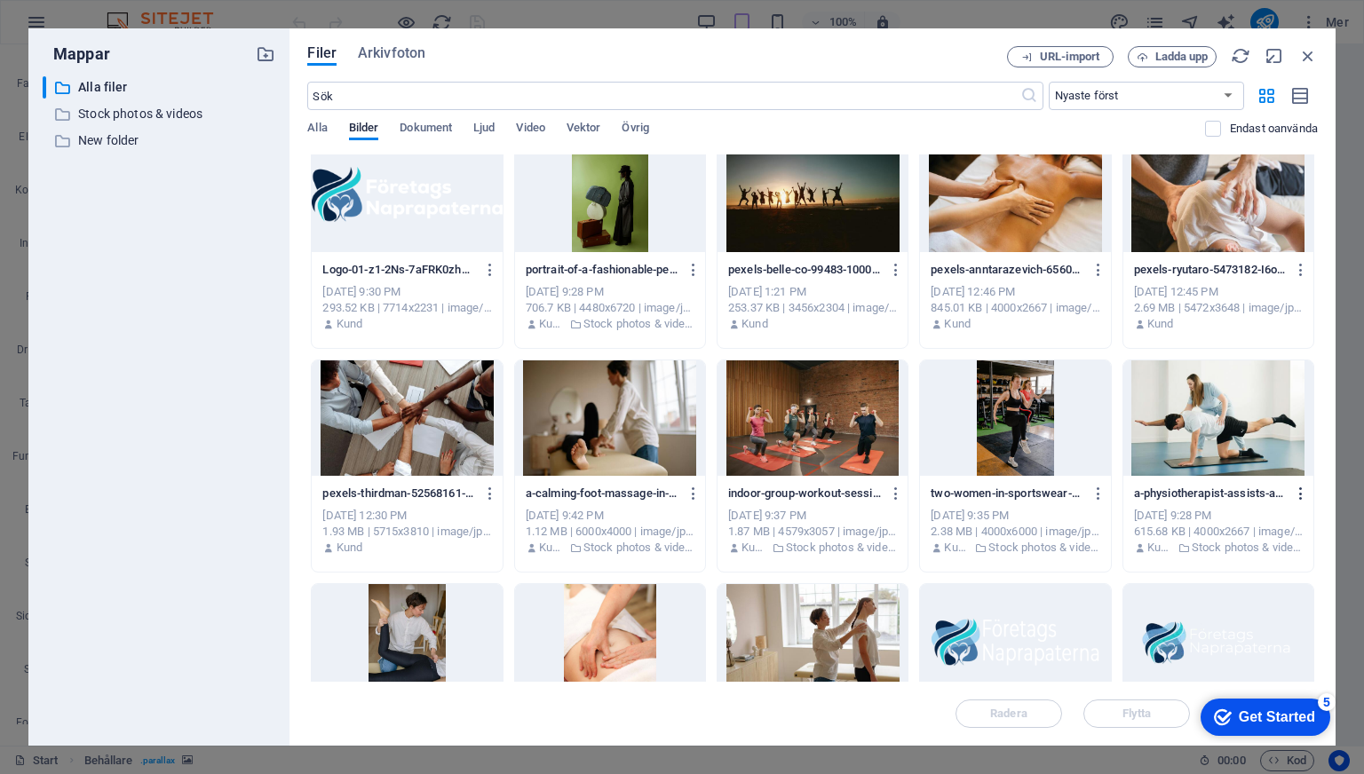
click at [1293, 489] on icon "button" at bounding box center [1301, 494] width 17 height 16
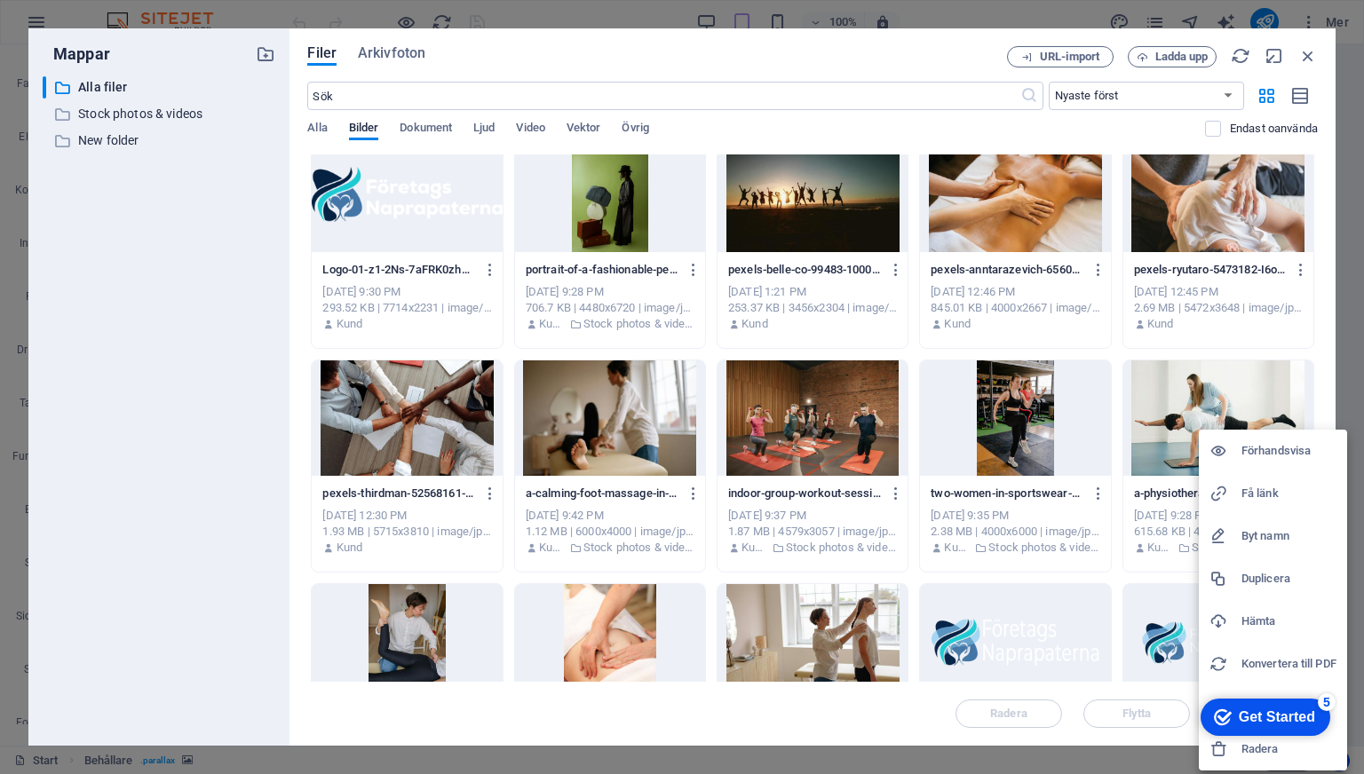
click at [1274, 723] on div "Get Started" at bounding box center [1276, 717] width 76 height 16
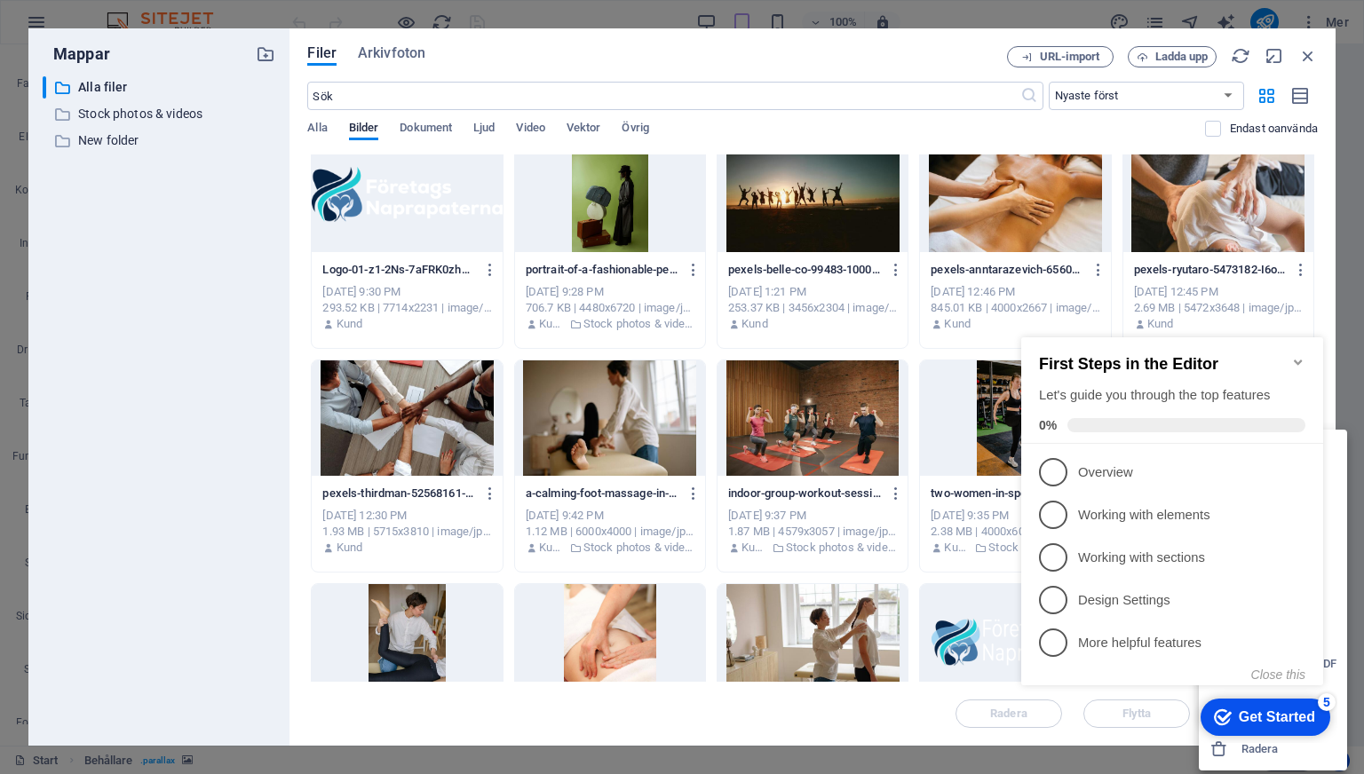
click at [1266, 718] on div "Get Started" at bounding box center [1276, 717] width 76 height 16
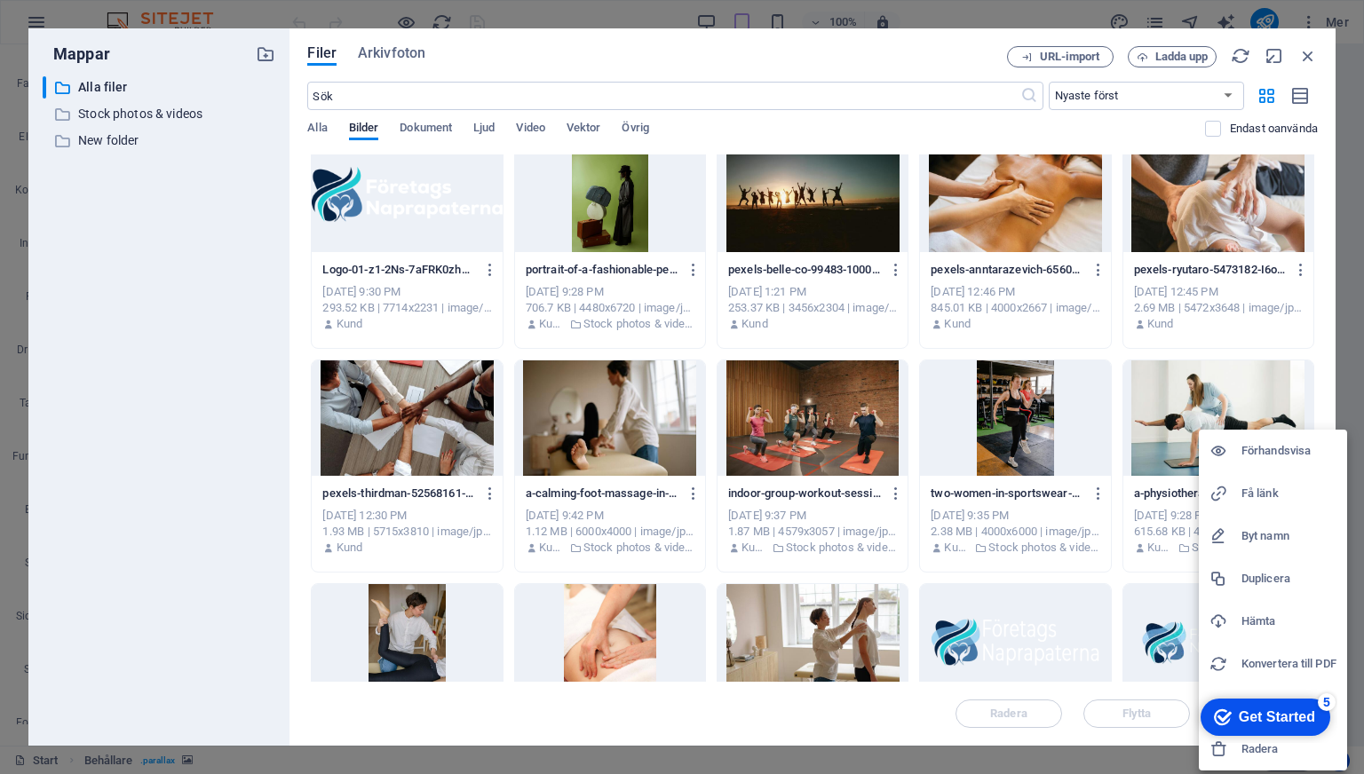
click at [1212, 415] on div at bounding box center [682, 387] width 1364 height 774
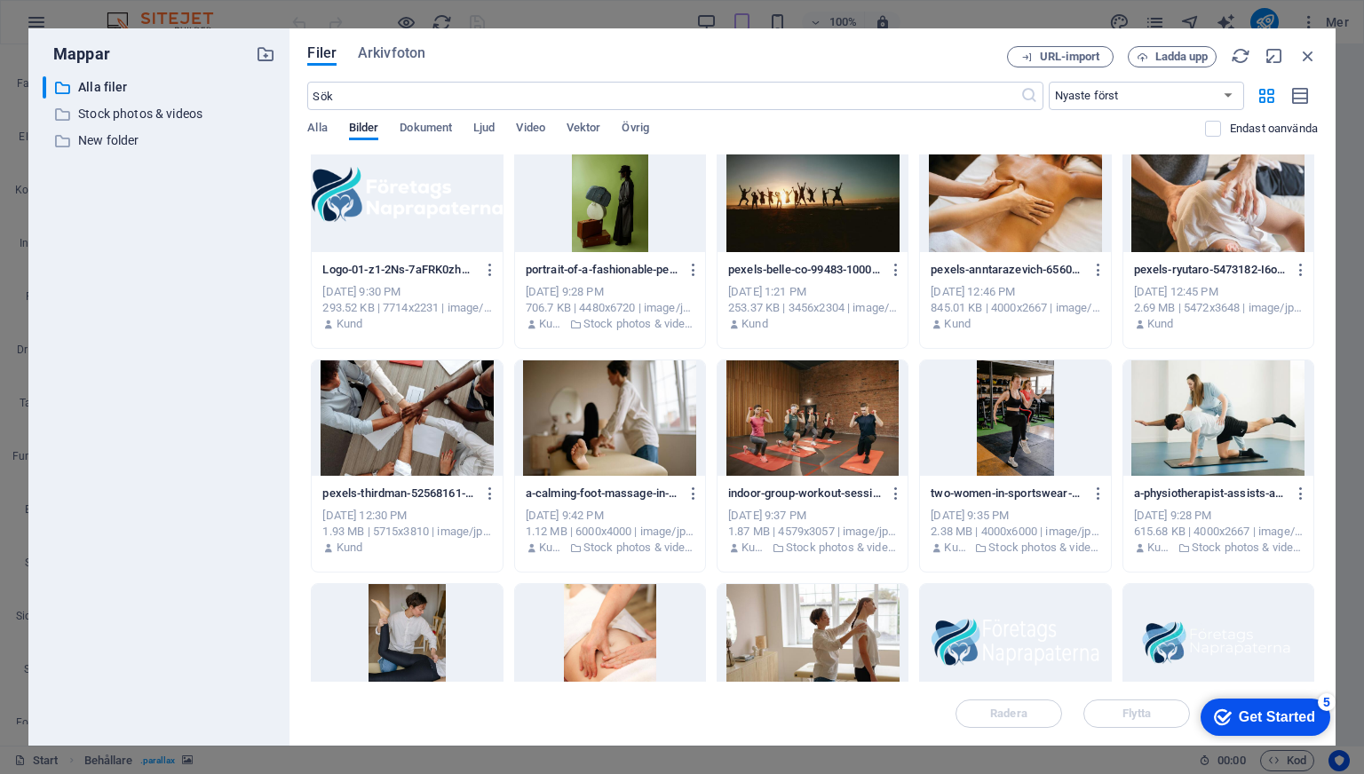
click at [1216, 421] on div at bounding box center [1218, 417] width 190 height 115
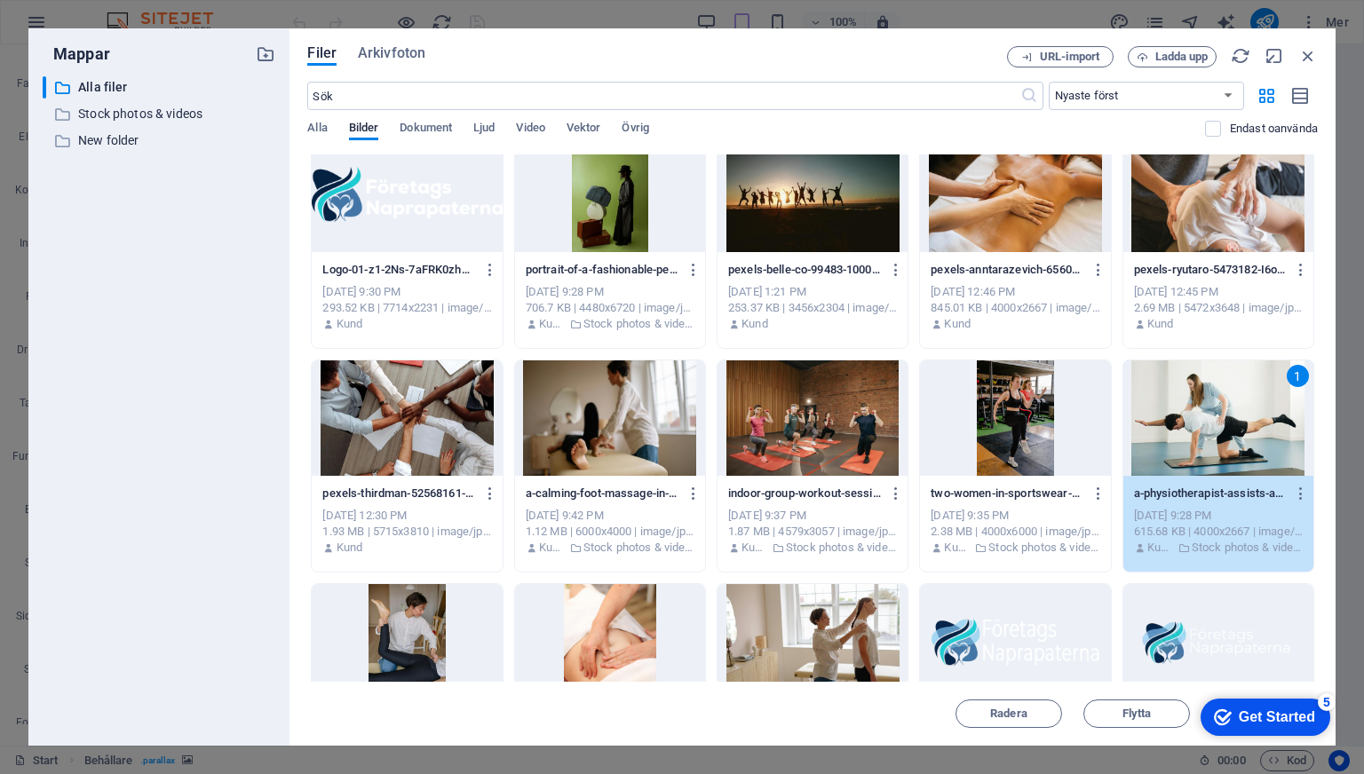
click at [1218, 421] on div "1" at bounding box center [1218, 417] width 190 height 115
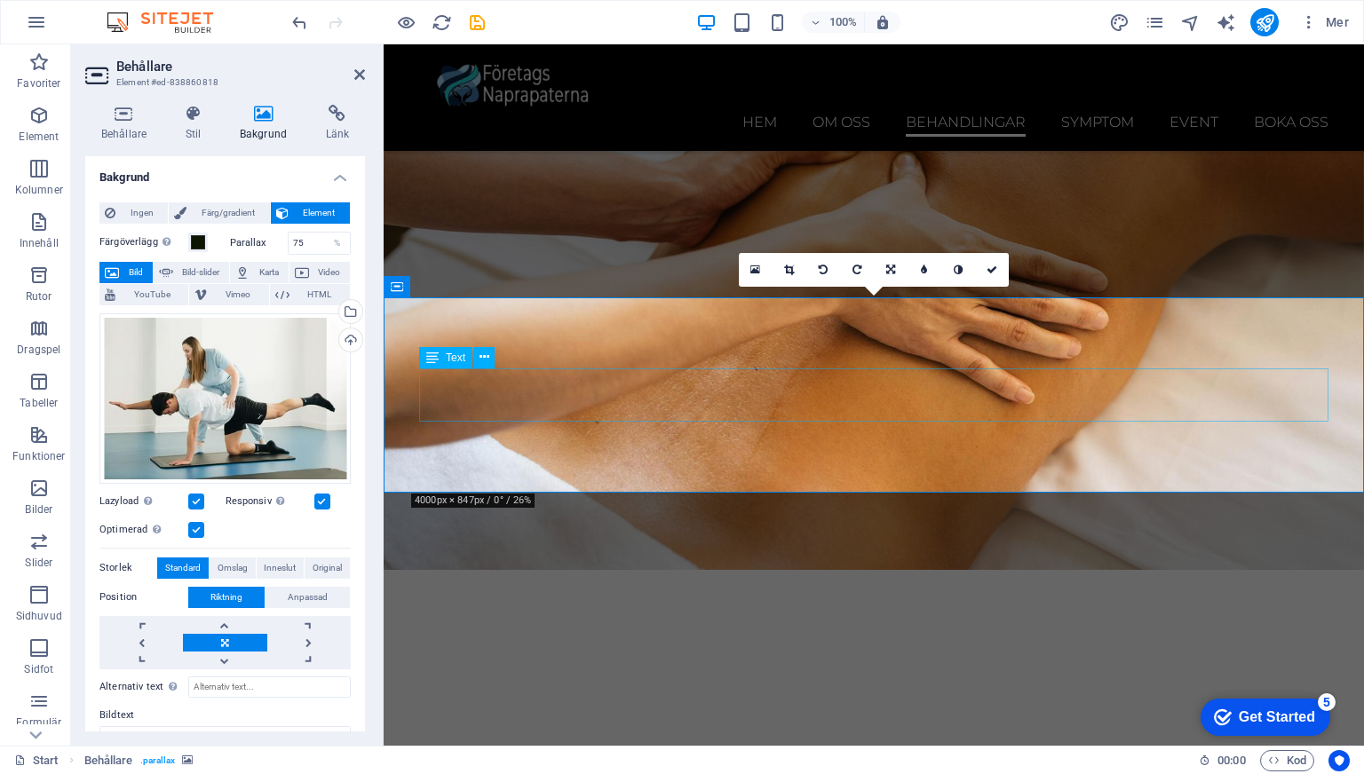
scroll to position [3700, 0]
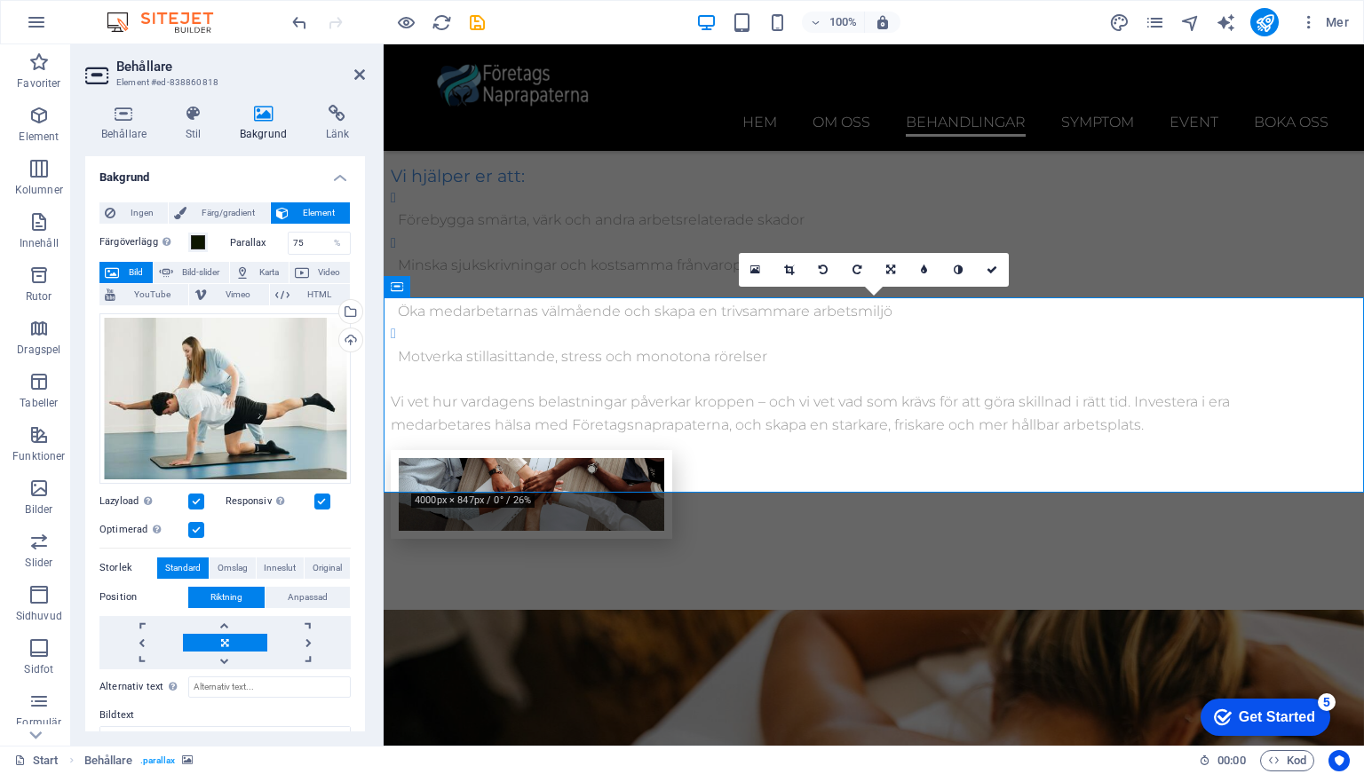
click at [330, 497] on div "Responsiv Ladda automatiskt retina-bild och smartmobil-optimerade storlekar." at bounding box center [288, 501] width 126 height 21
click at [324, 497] on label at bounding box center [322, 502] width 16 height 16
click at [0, 0] on input "Responsiv Ladda automatiskt retina-bild och smartmobil-optimerade storlekar." at bounding box center [0, 0] width 0 height 0
click at [324, 497] on label at bounding box center [322, 502] width 16 height 16
click at [0, 0] on input "Responsiv Ladda automatiskt retina-bild och smartmobil-optimerade storlekar." at bounding box center [0, 0] width 0 height 0
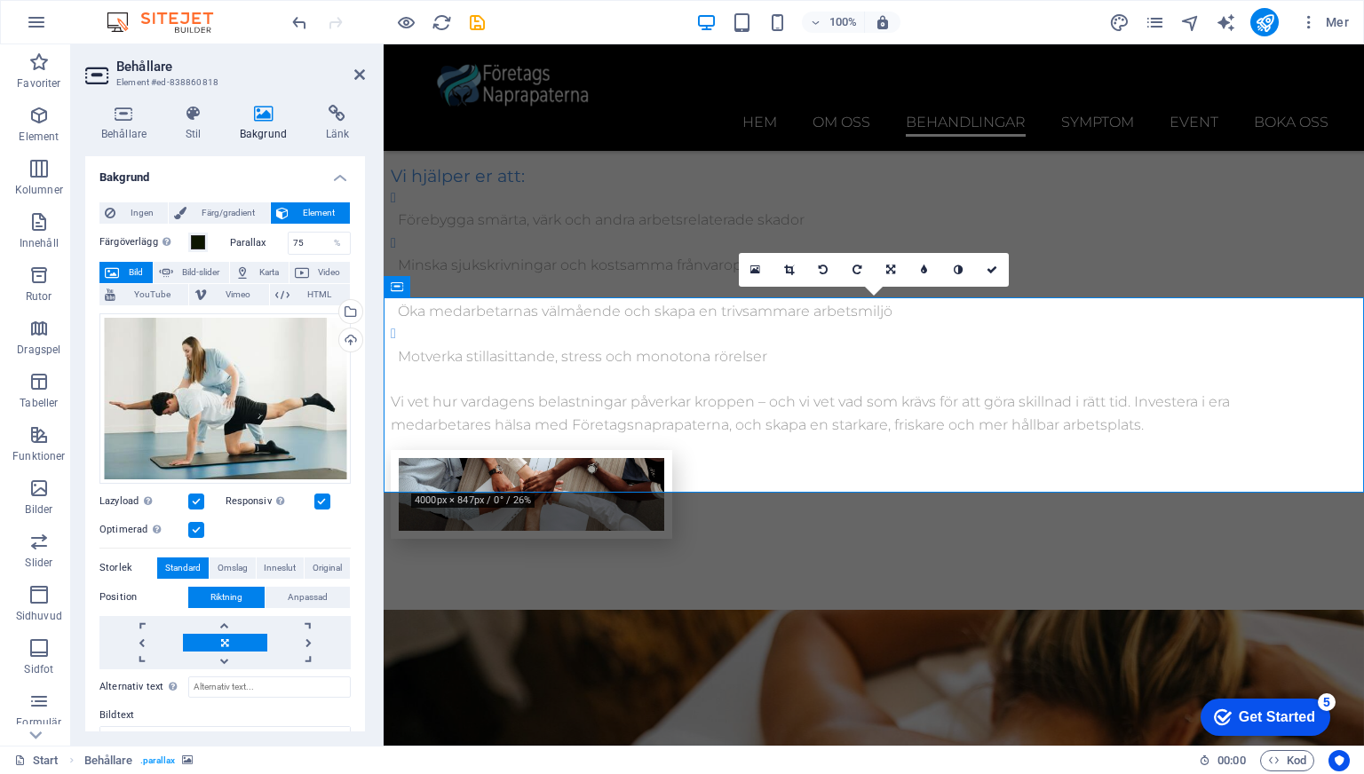
click at [239, 210] on span "Färg/gradient" at bounding box center [228, 212] width 72 height 21
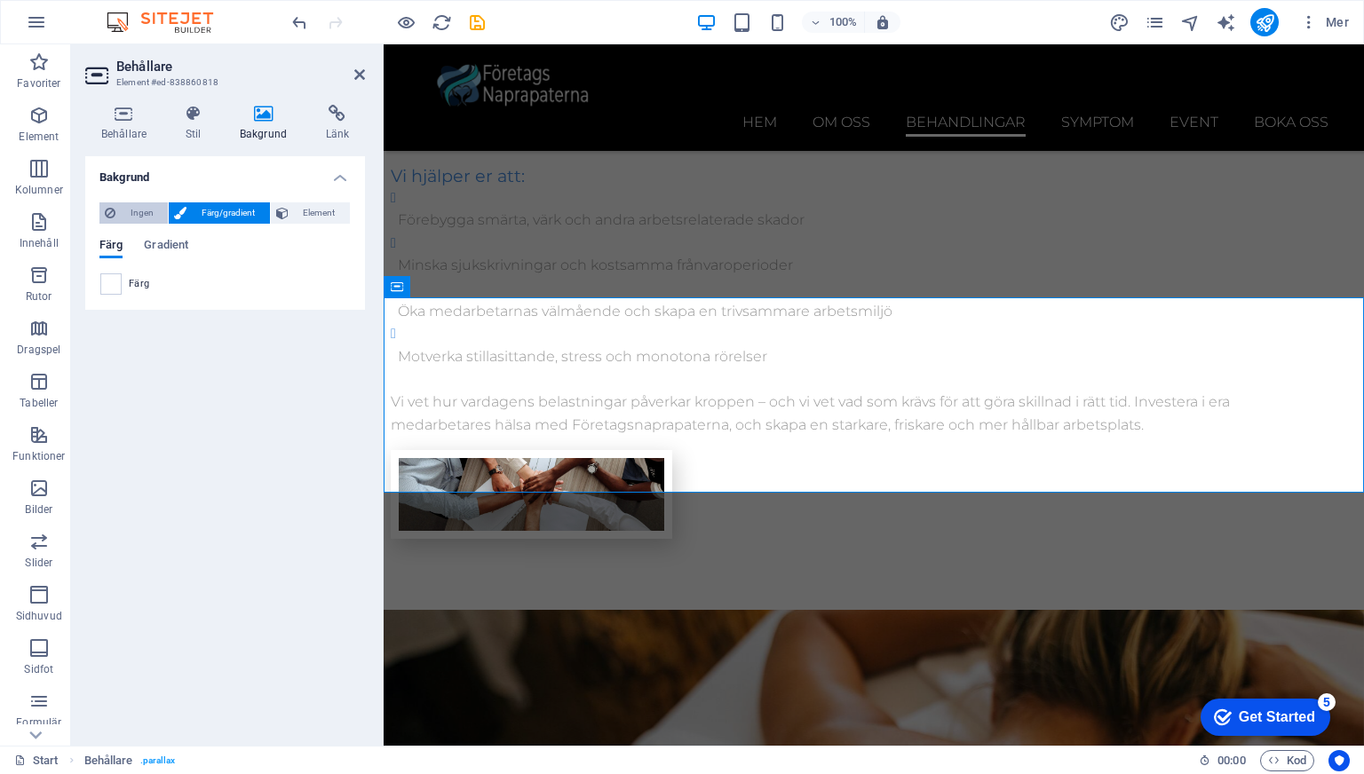
click at [126, 210] on span "Ingen" at bounding box center [142, 212] width 42 height 21
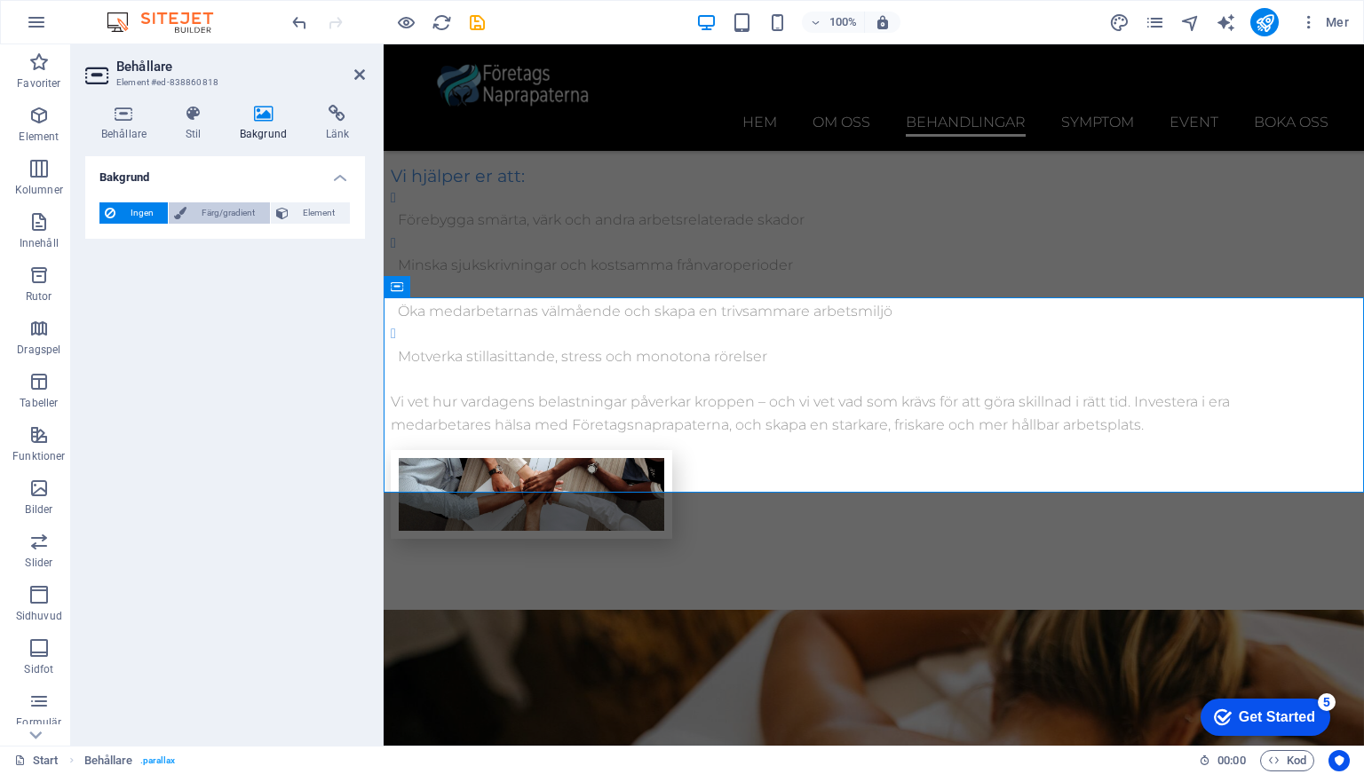
click at [222, 216] on span "Färg/gradient" at bounding box center [228, 212] width 72 height 21
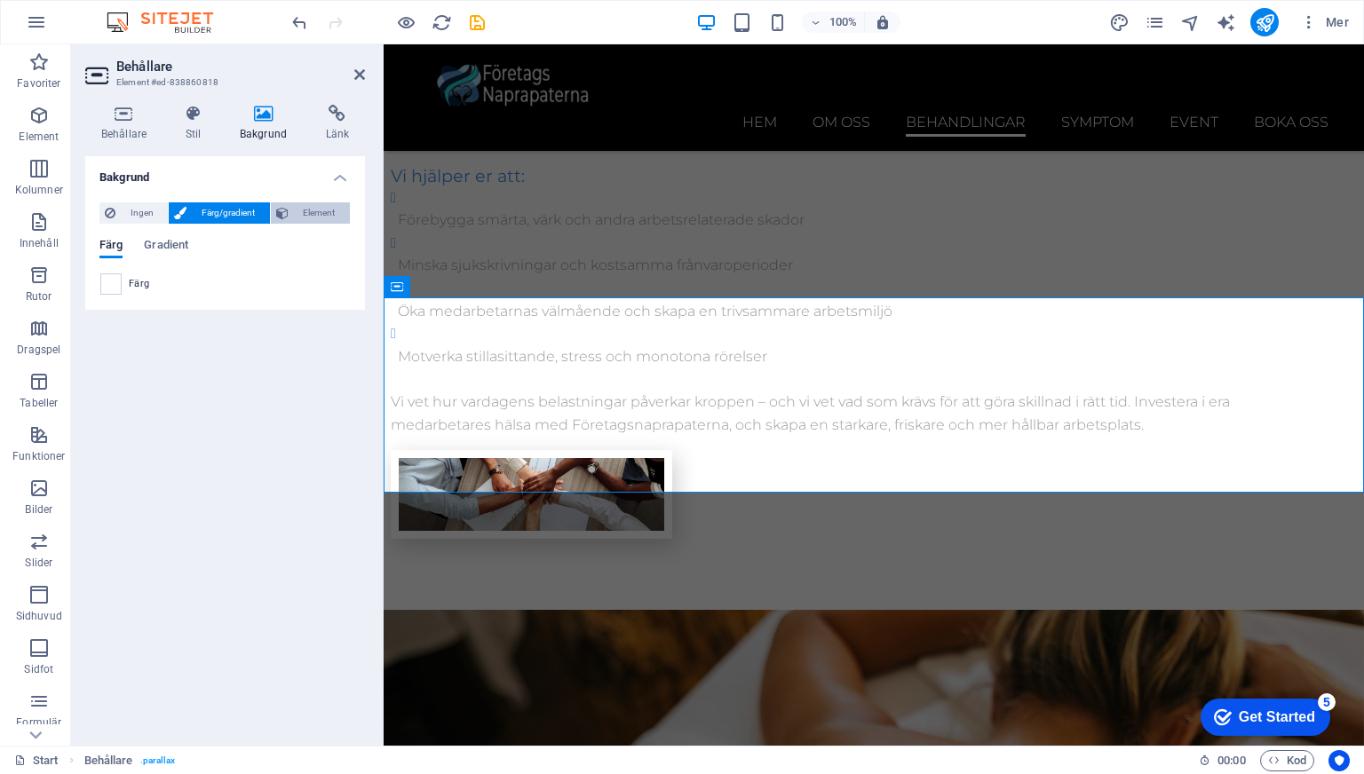
click at [289, 206] on button "Element" at bounding box center [310, 212] width 79 height 21
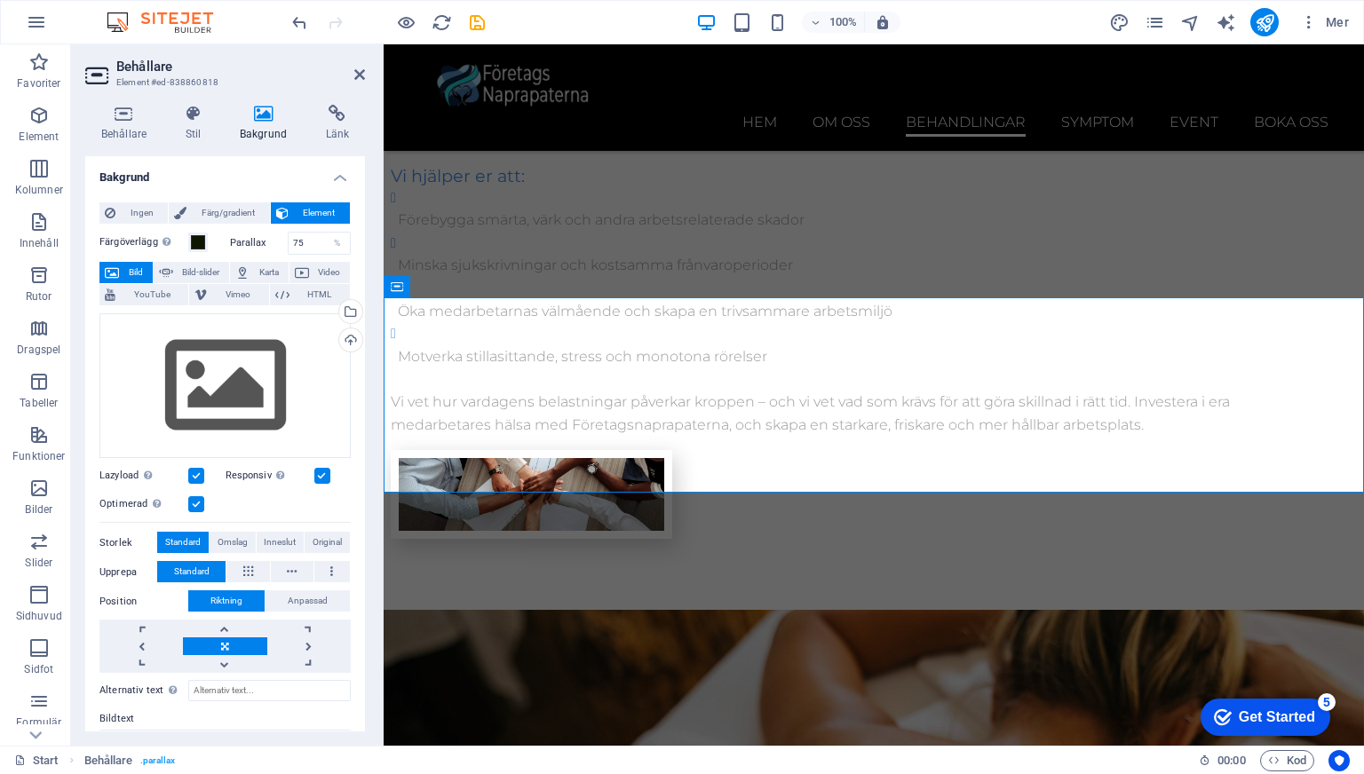
click at [183, 258] on div "Färgöverlägg Placerar ett överlägg över bakgrunden för att färgsätta den Parall…" at bounding box center [224, 527] width 251 height 605
click at [183, 270] on span "Bild-slider" at bounding box center [201, 272] width 46 height 21
select select "ms"
select select "s"
select select "progressive"
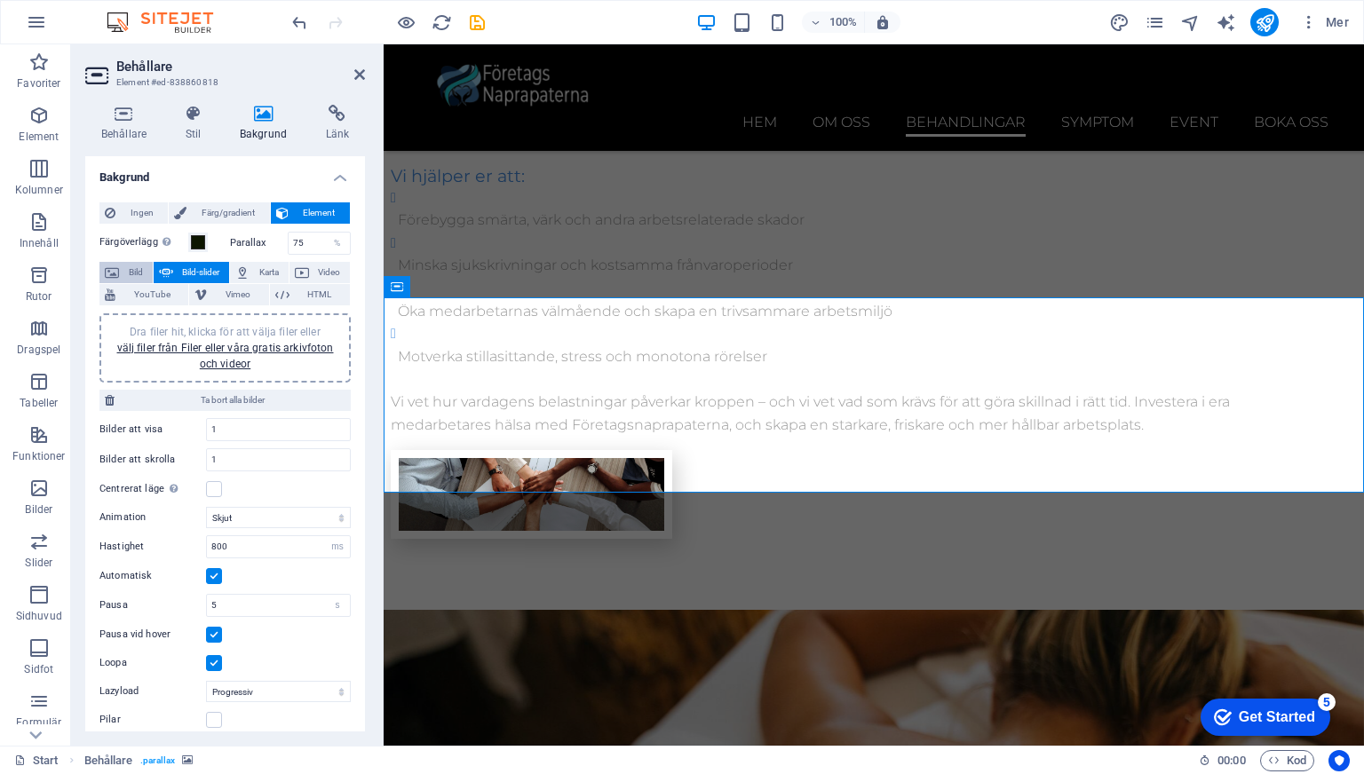
click at [138, 271] on span "Bild" at bounding box center [135, 272] width 23 height 21
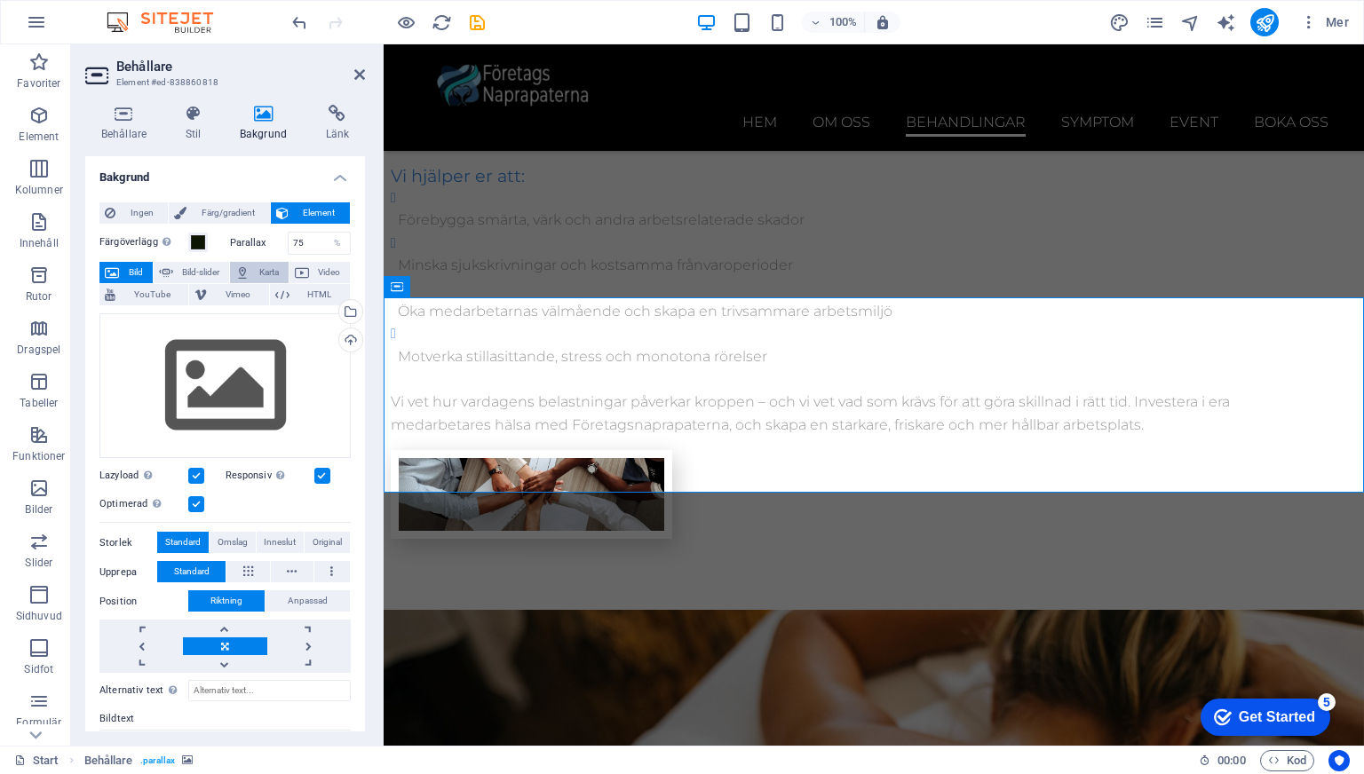
click at [249, 267] on button "Karta" at bounding box center [259, 272] width 59 height 21
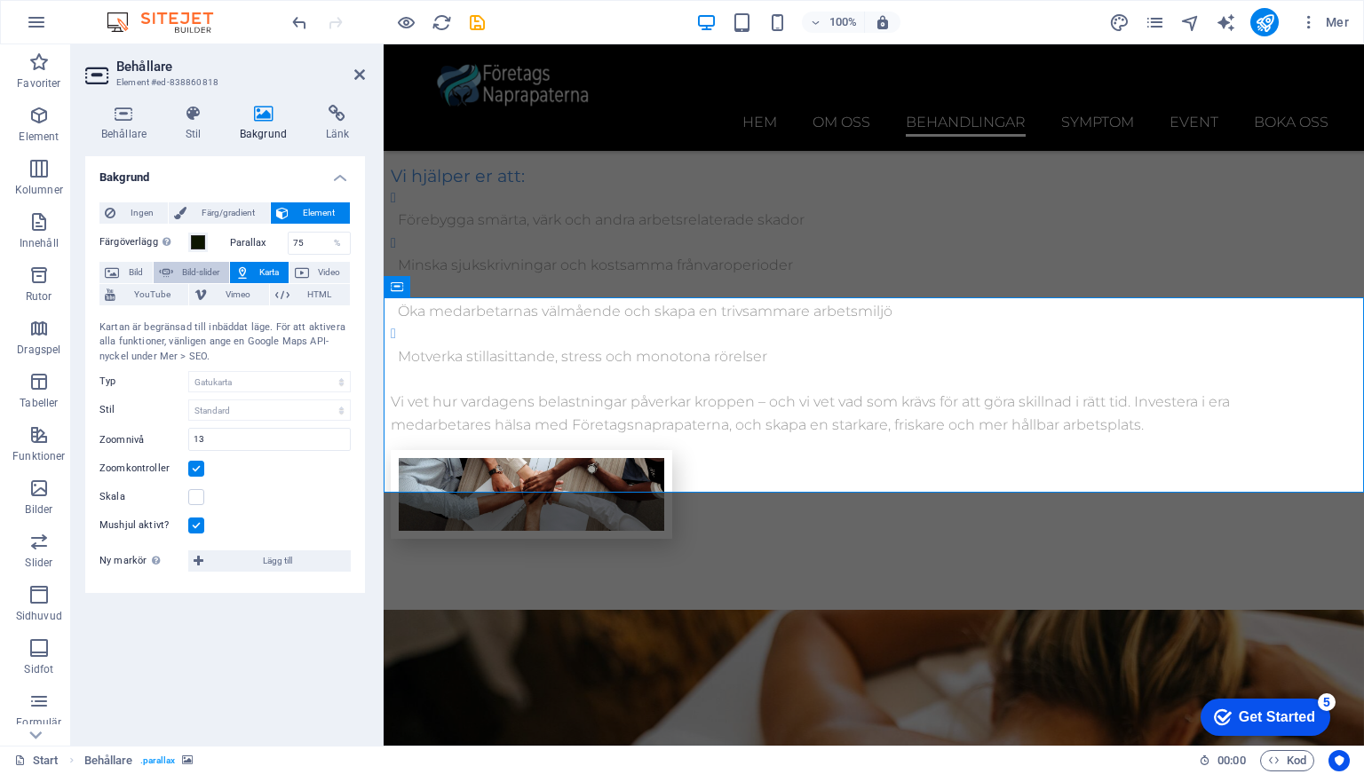
click at [202, 271] on span "Bild-slider" at bounding box center [201, 272] width 46 height 21
select select "ms"
select select "s"
select select "progressive"
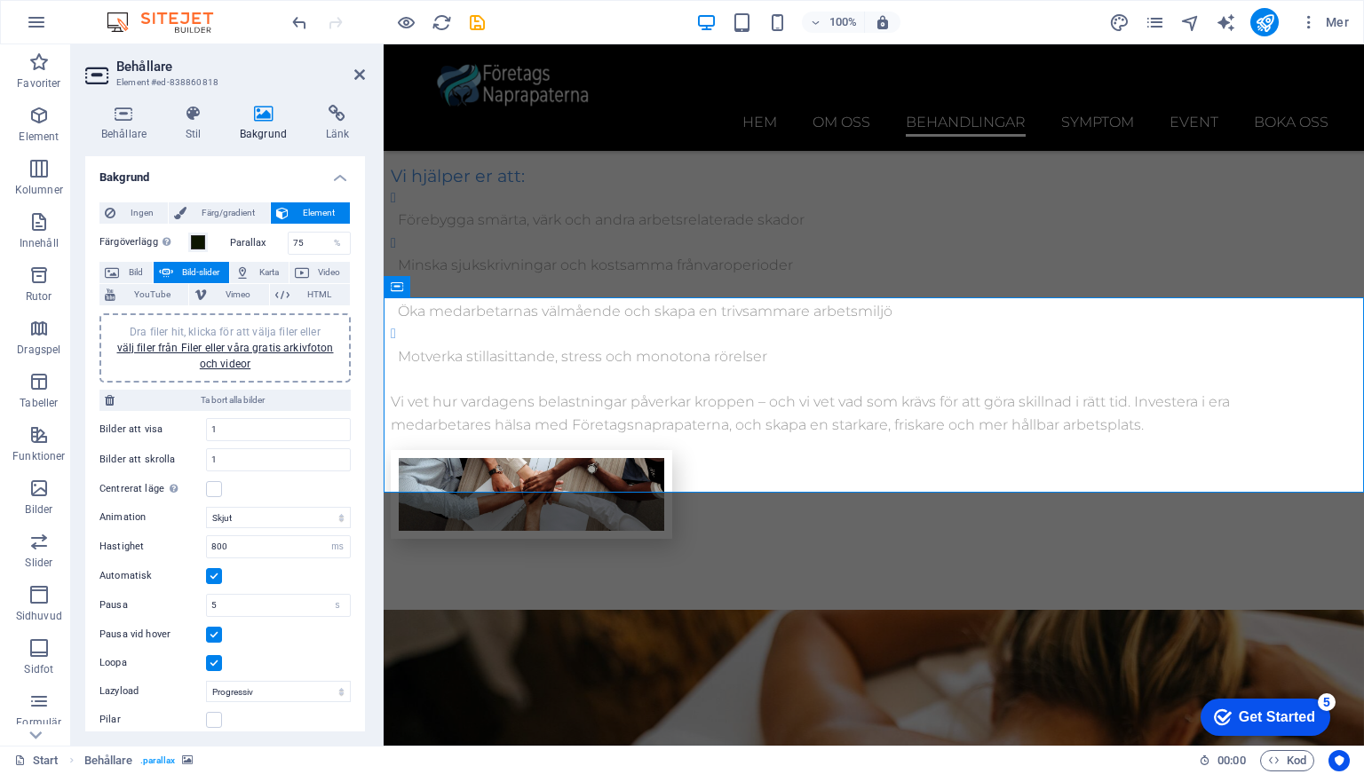
click at [173, 271] on button "Bild-slider" at bounding box center [192, 272] width 76 height 21
click at [148, 272] on button "Bild" at bounding box center [125, 272] width 53 height 21
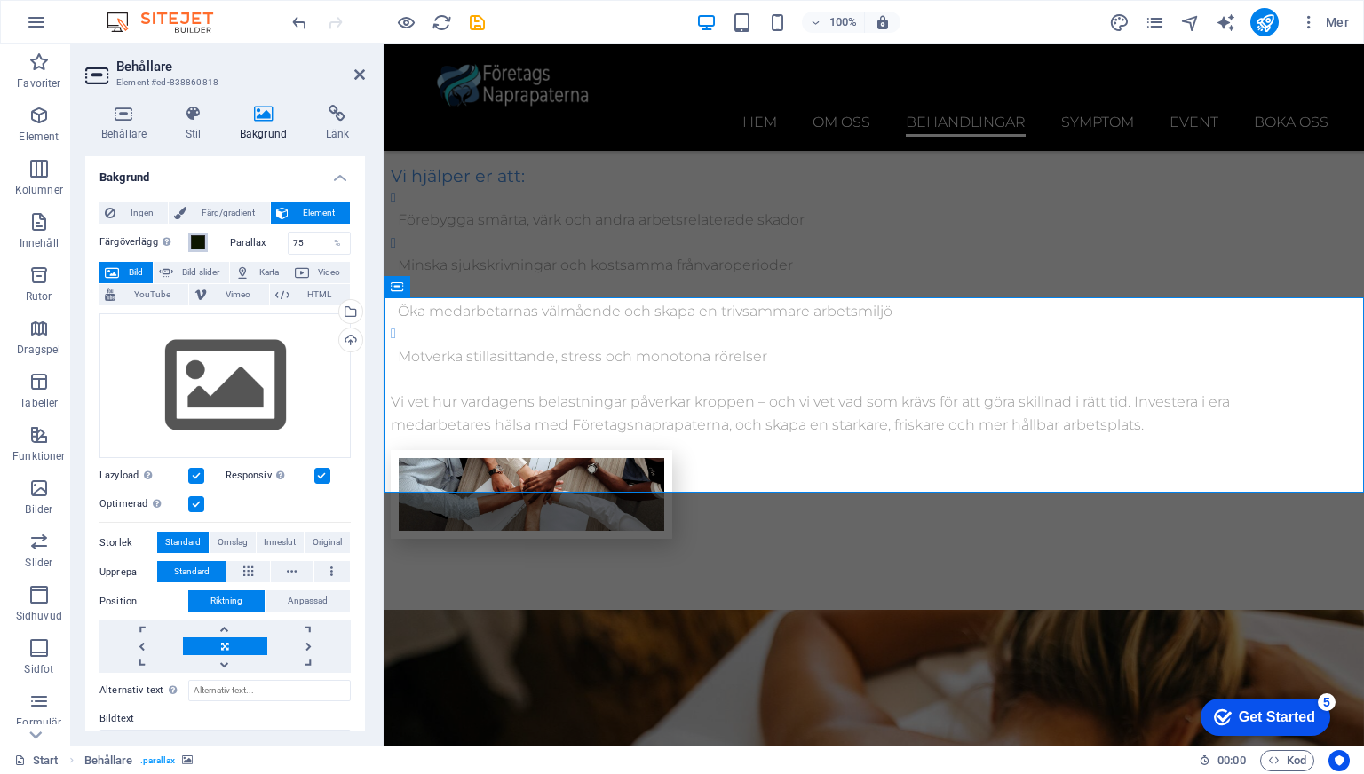
click at [199, 237] on span at bounding box center [198, 242] width 14 height 14
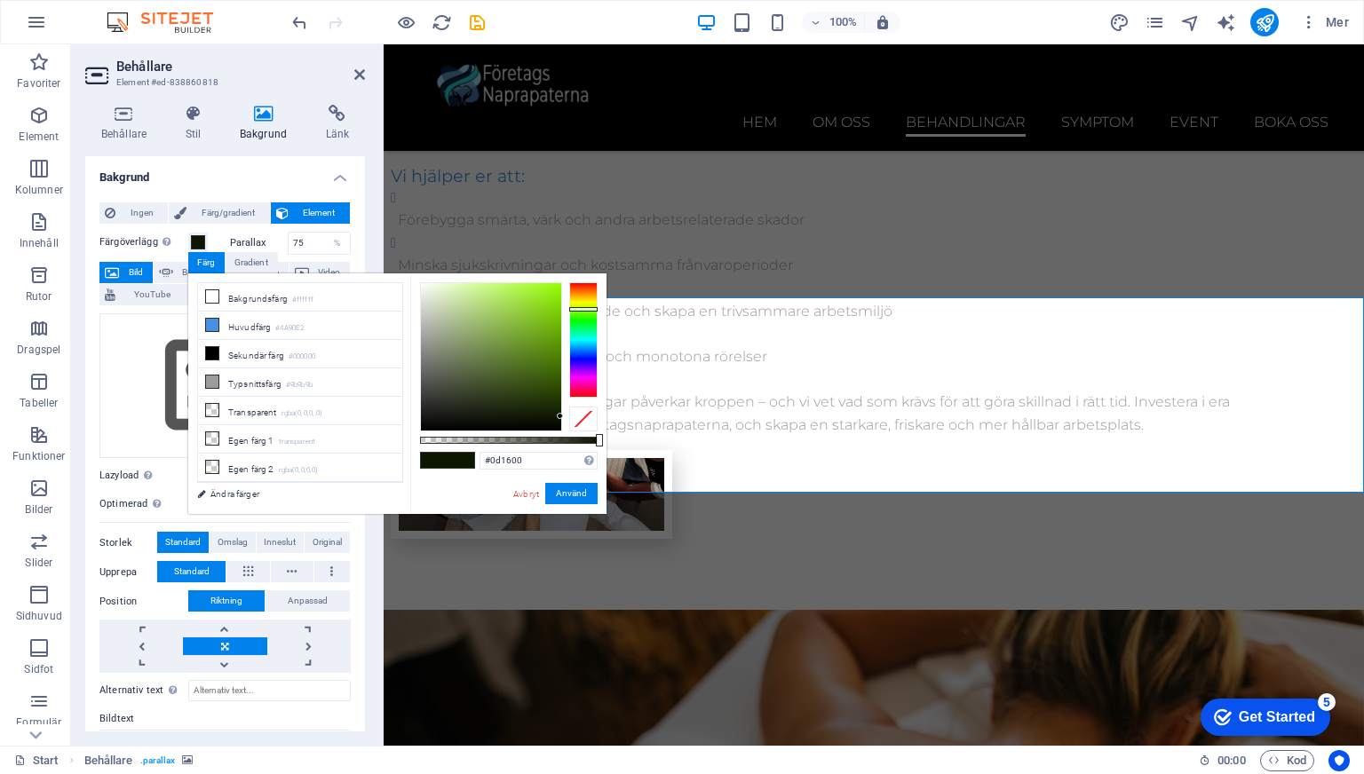
click at [522, 501] on div "Avbryt Använd" at bounding box center [554, 494] width 86 height 22
click at [518, 492] on link "Avbryt" at bounding box center [525, 493] width 29 height 13
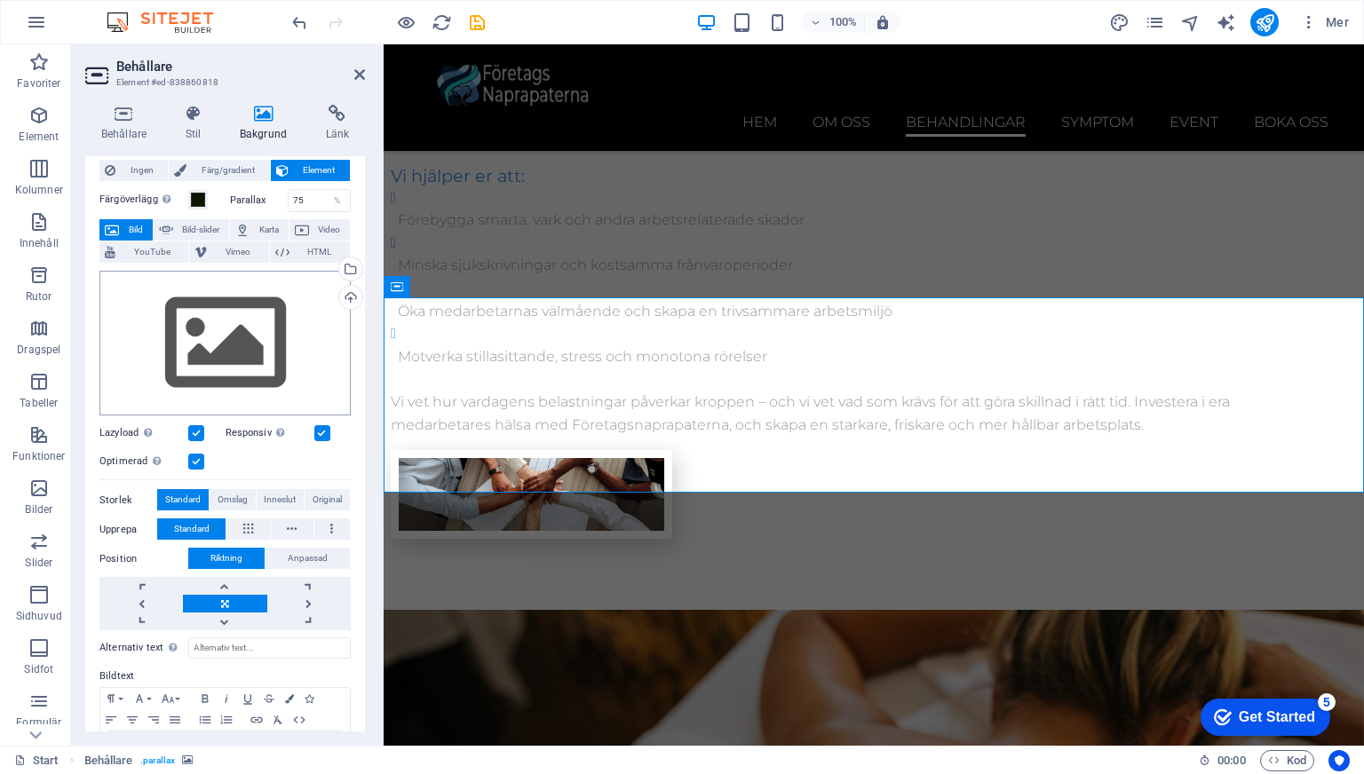
scroll to position [0, 0]
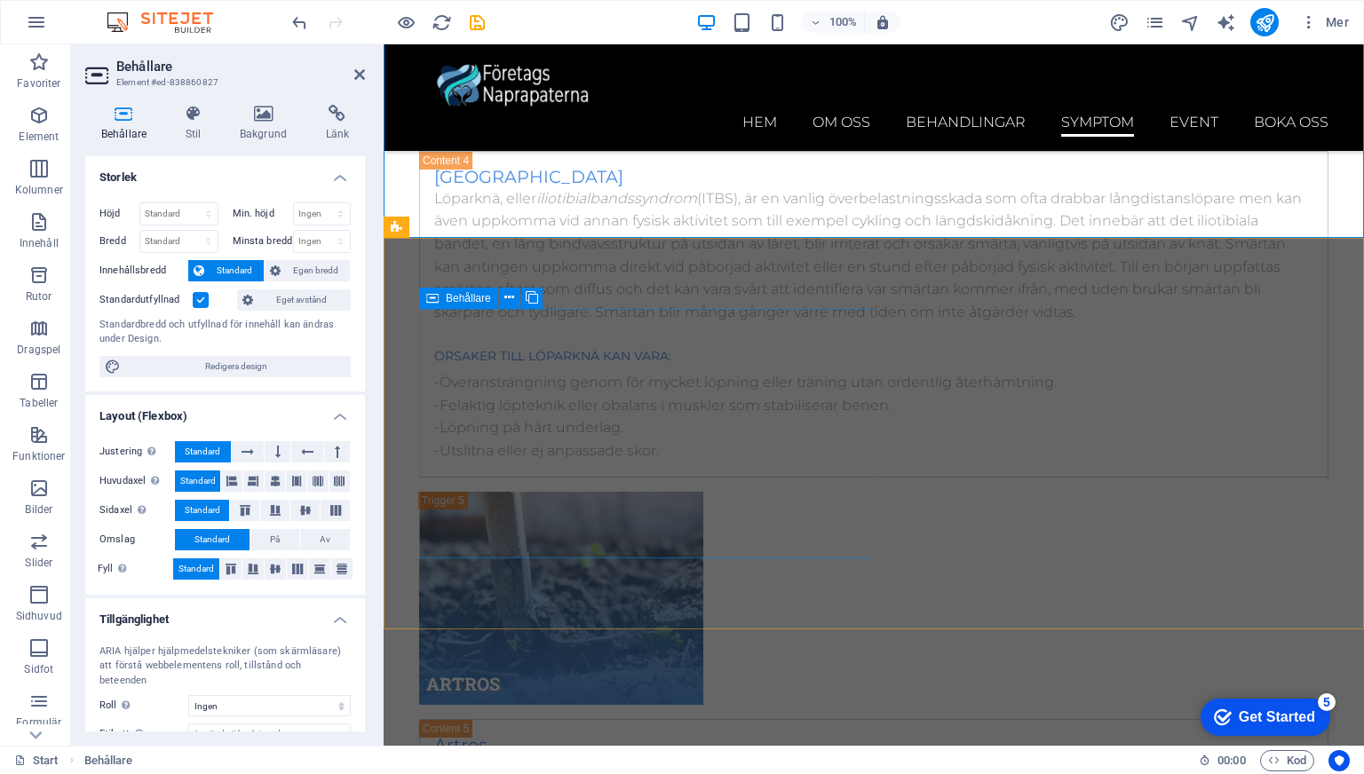
scroll to position [10604, 0]
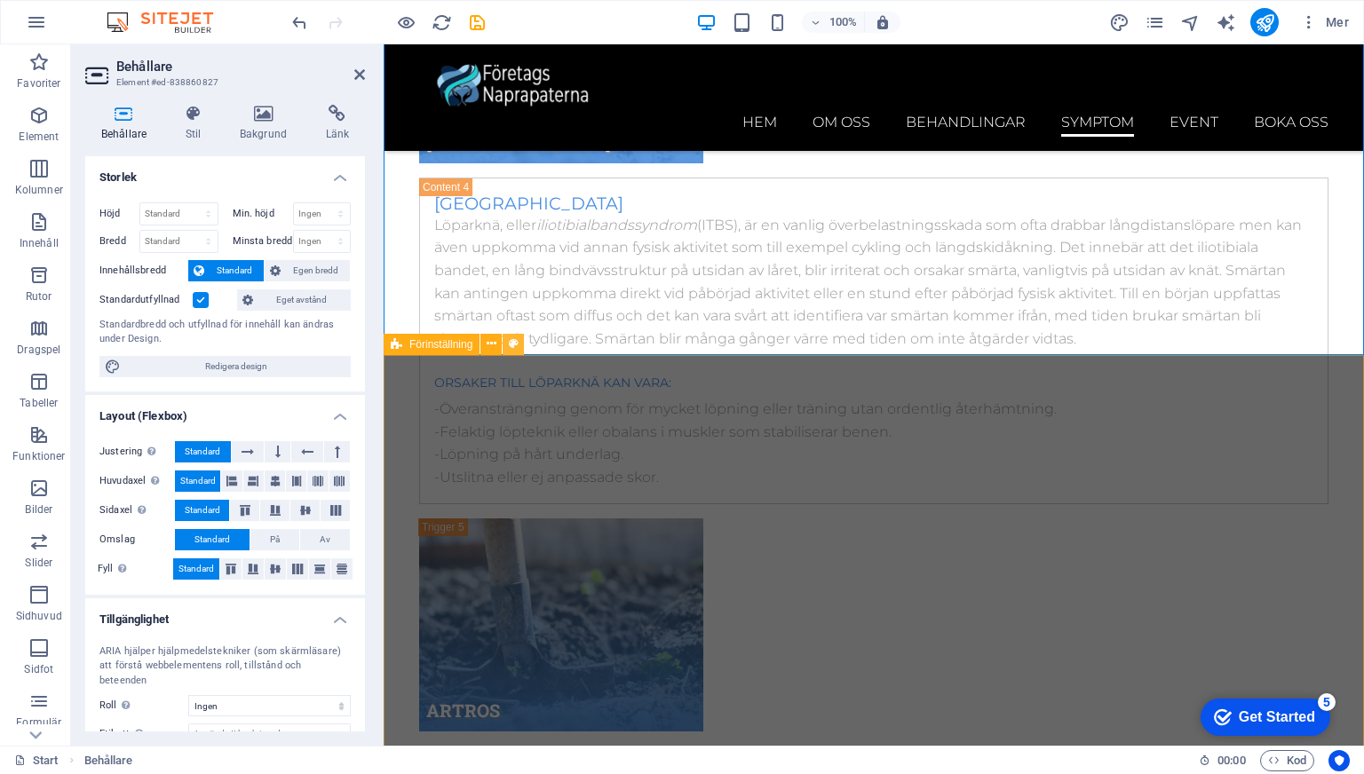
click at [509, 344] on icon at bounding box center [514, 344] width 10 height 19
select select "px"
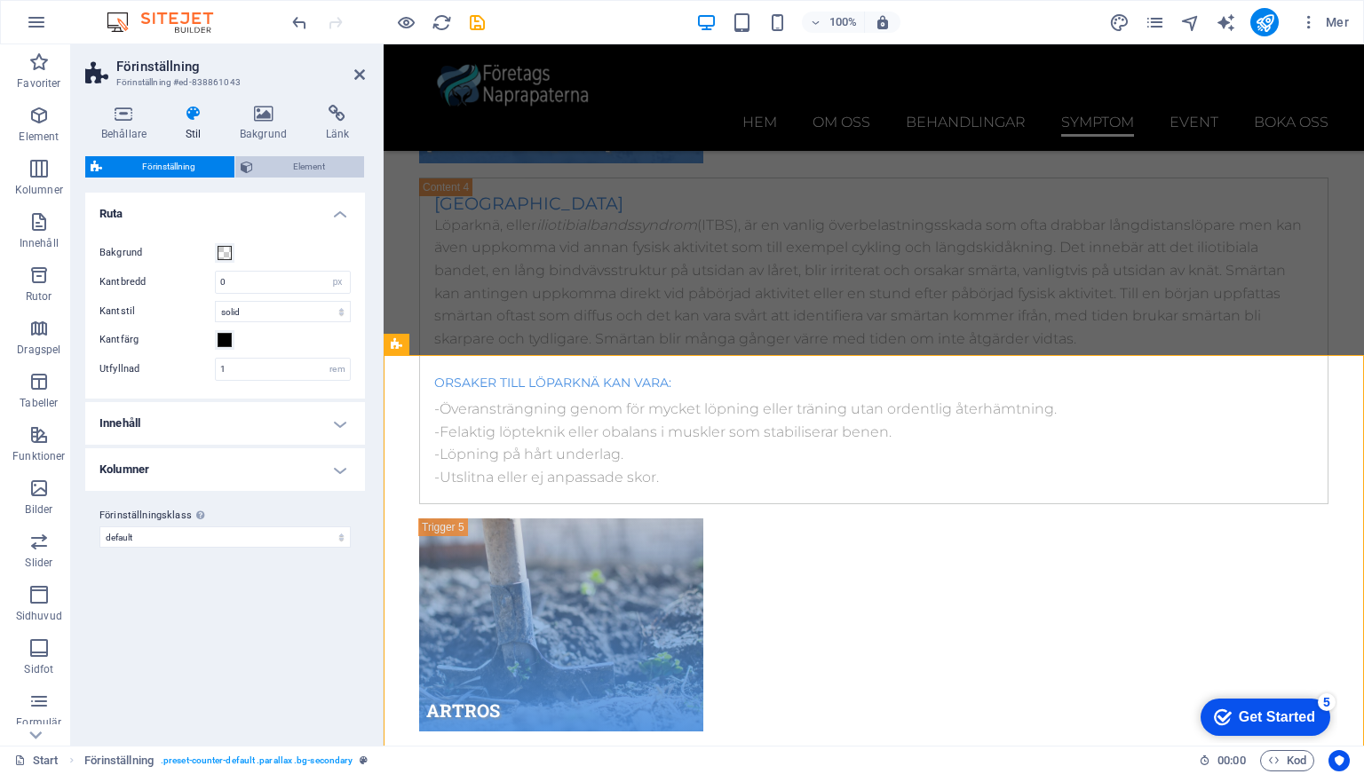
click at [272, 168] on span "Element" at bounding box center [308, 166] width 100 height 21
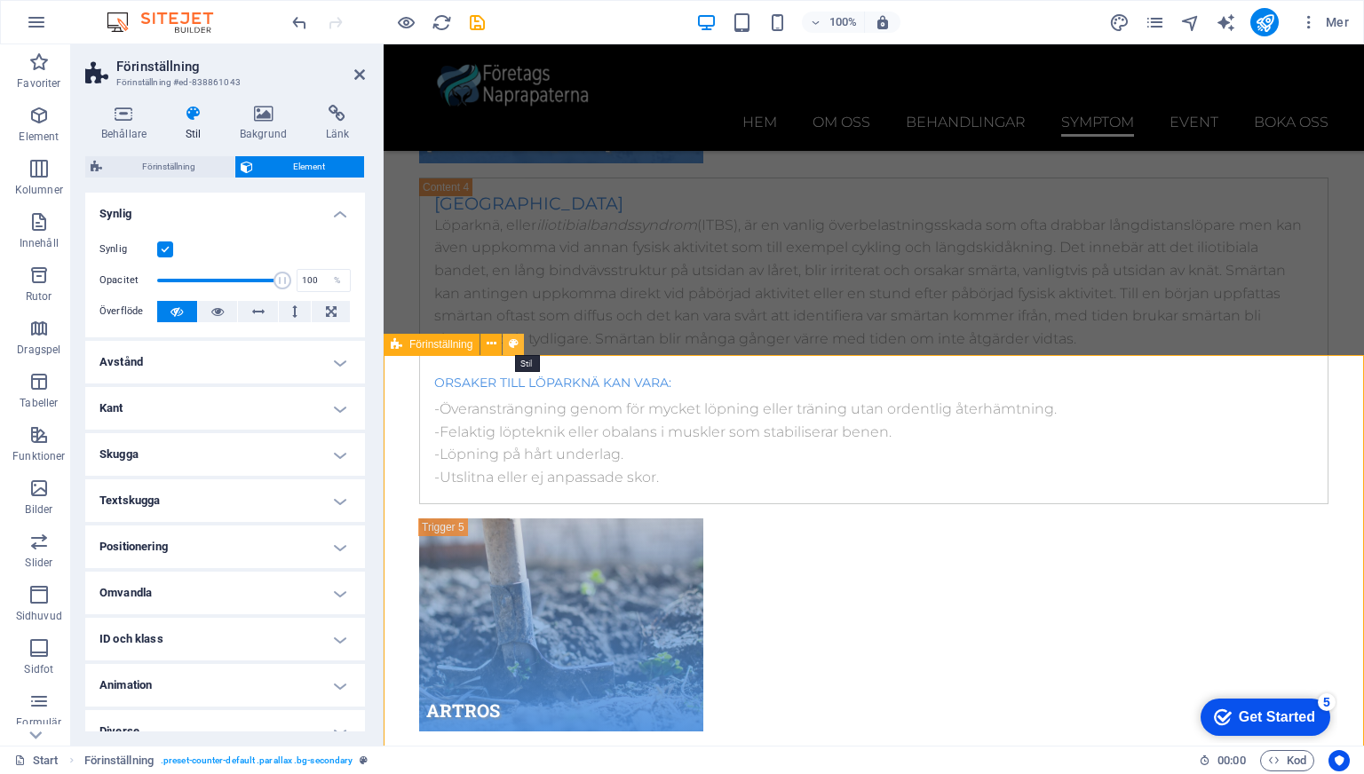
click at [510, 343] on icon at bounding box center [514, 344] width 10 height 19
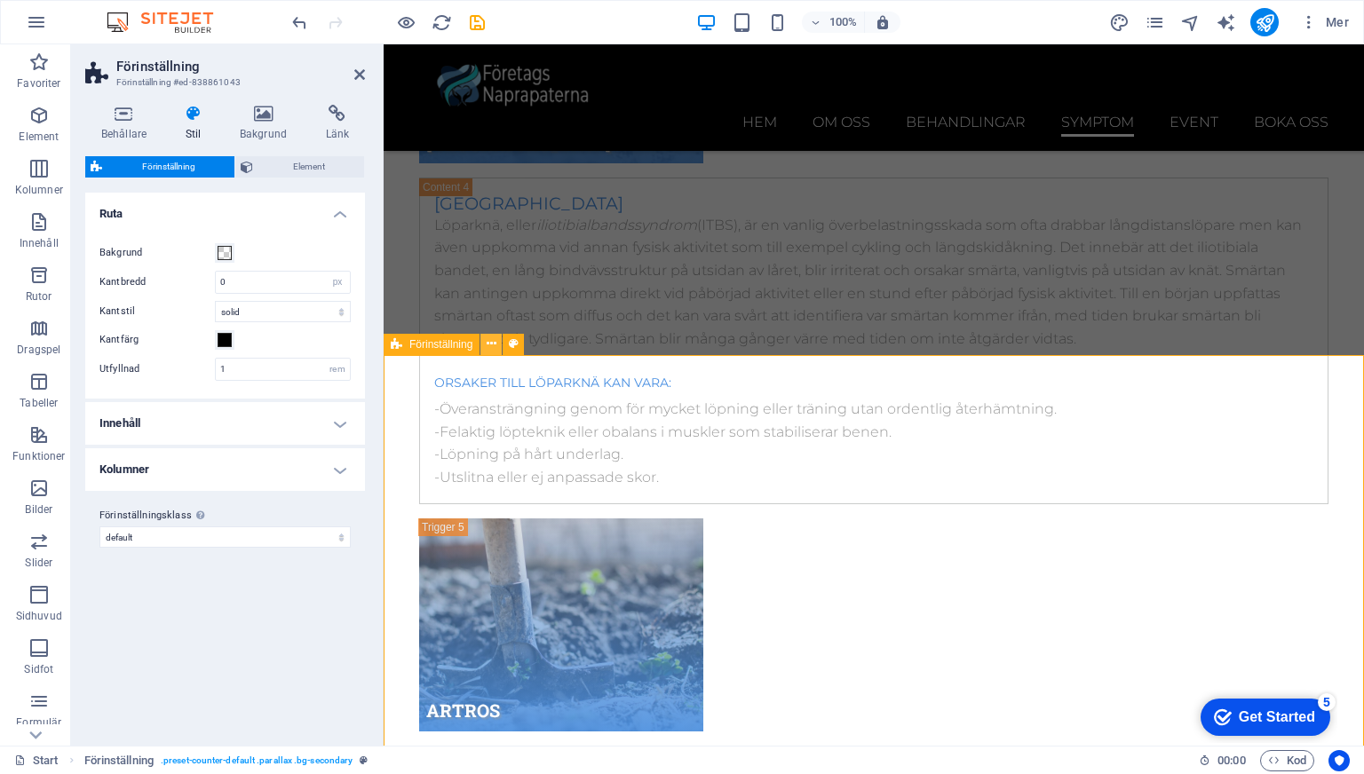
click at [490, 344] on icon at bounding box center [491, 344] width 10 height 19
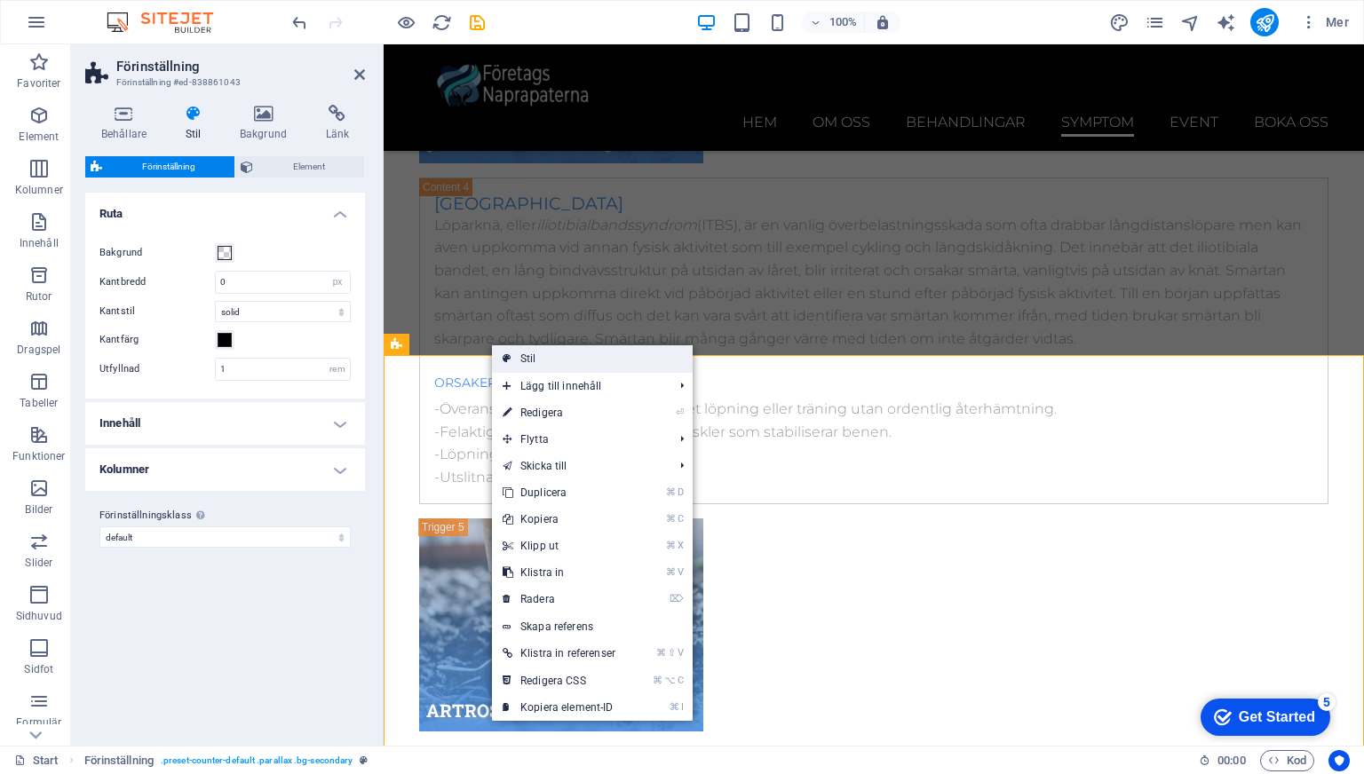
click at [502, 353] on link "Stil" at bounding box center [592, 358] width 201 height 27
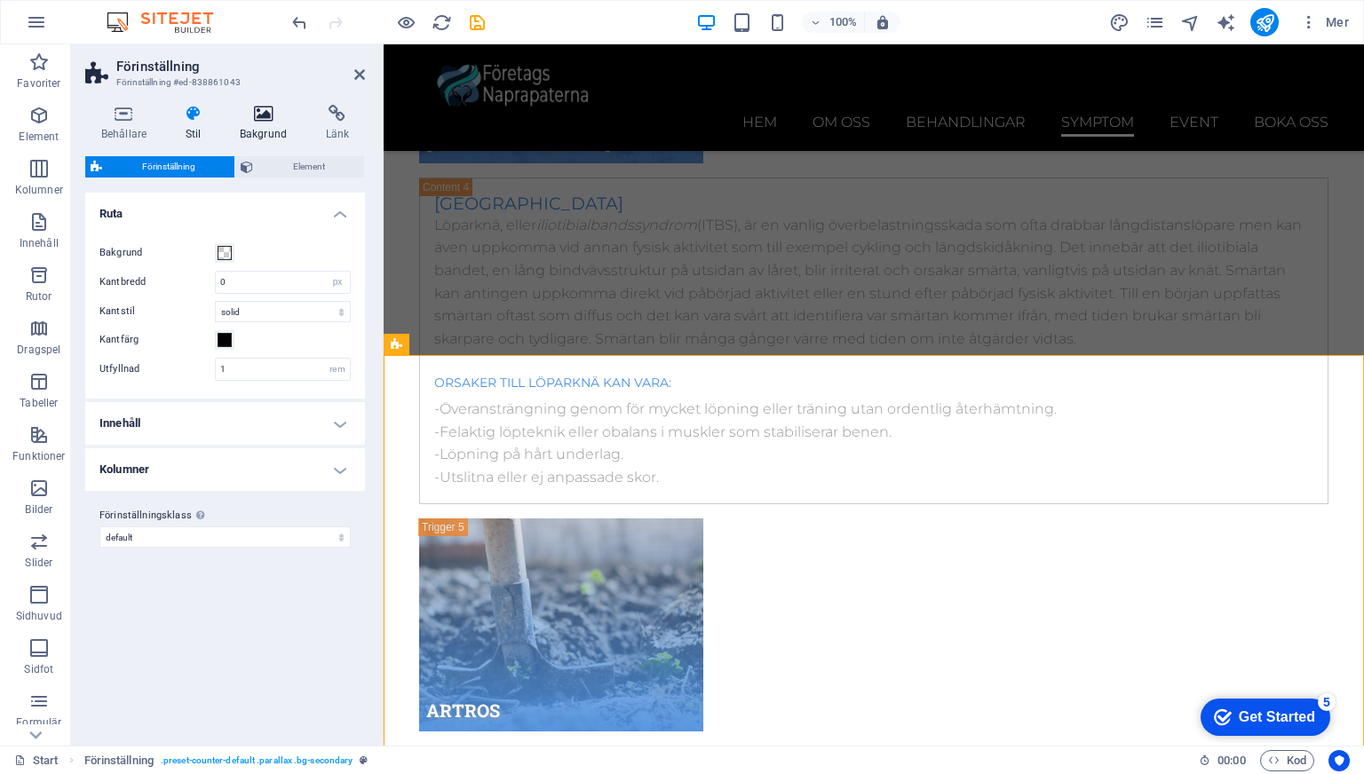
click at [271, 118] on icon at bounding box center [263, 114] width 79 height 18
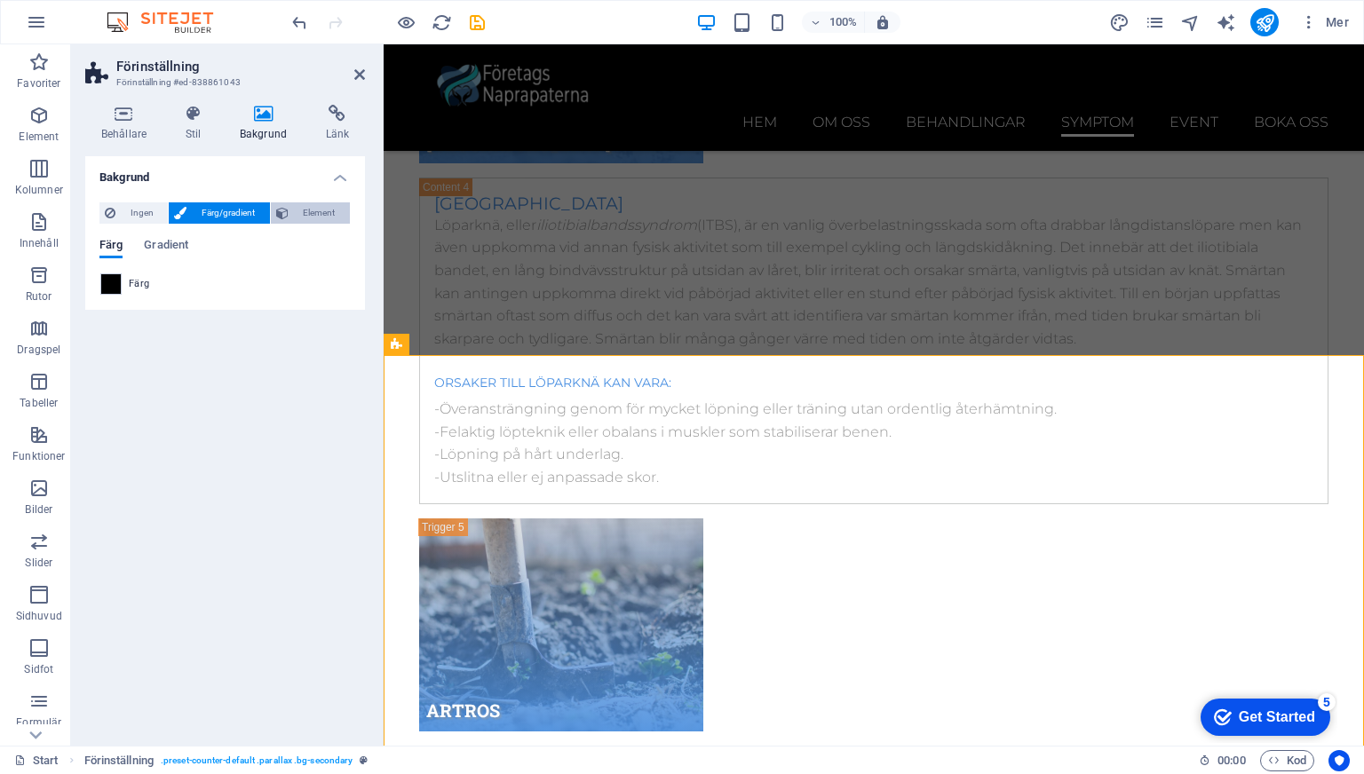
click at [289, 217] on button "Element" at bounding box center [310, 212] width 79 height 21
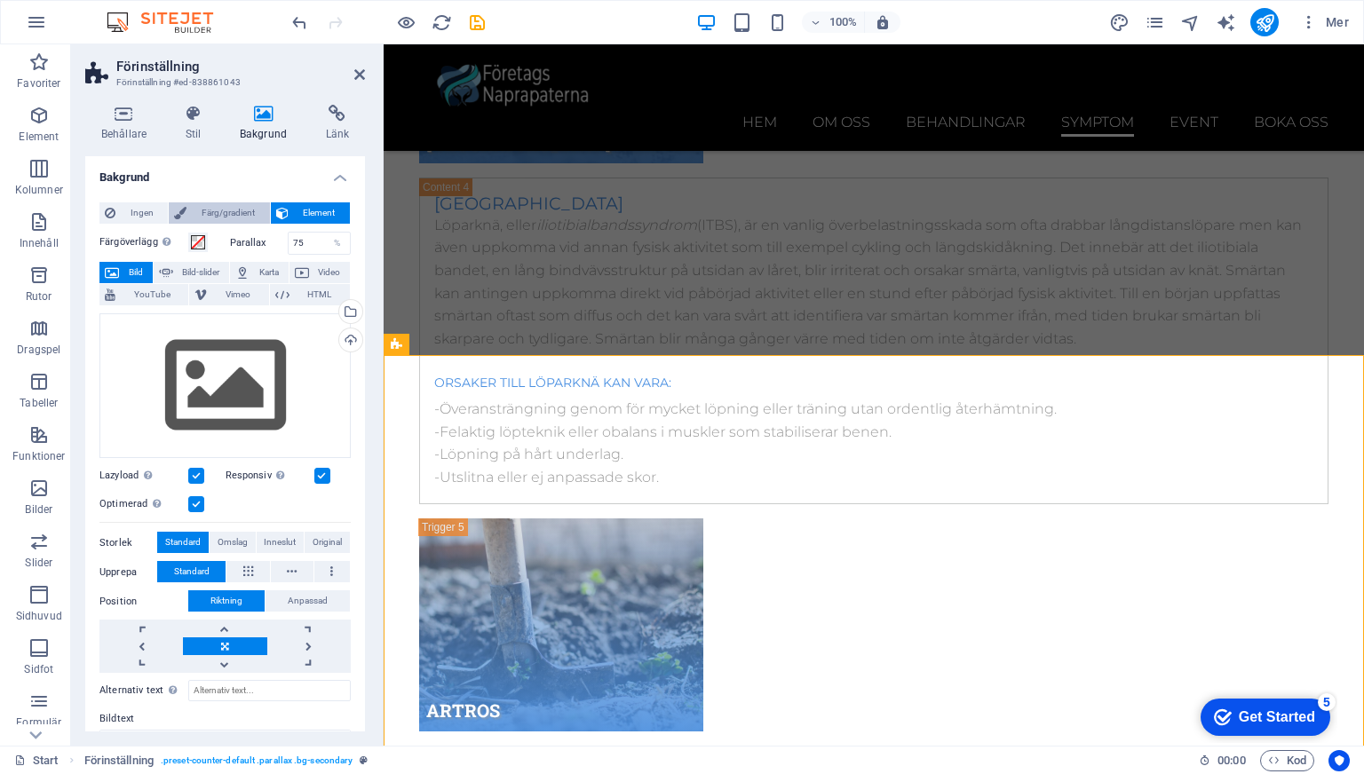
click at [244, 210] on span "Färg/gradient" at bounding box center [228, 212] width 72 height 21
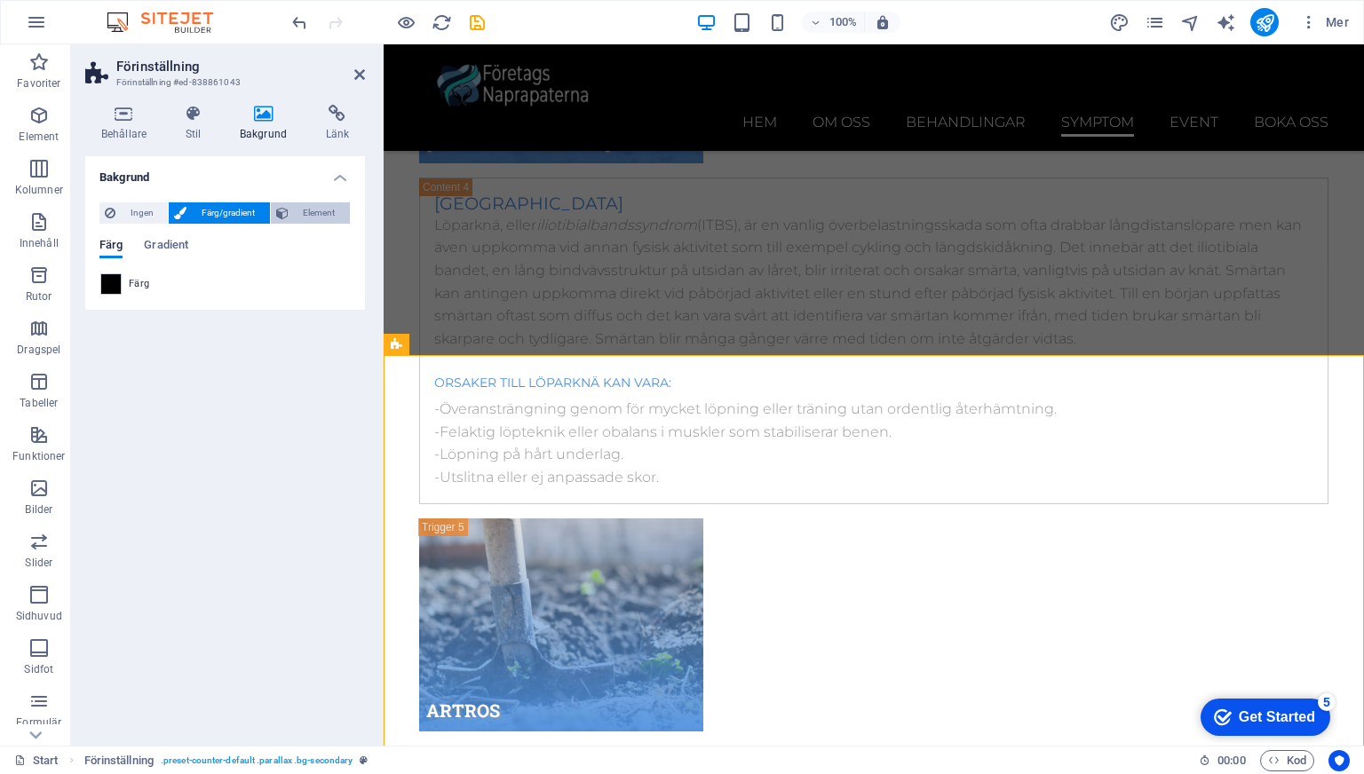
click at [294, 211] on span "Element" at bounding box center [319, 212] width 51 height 21
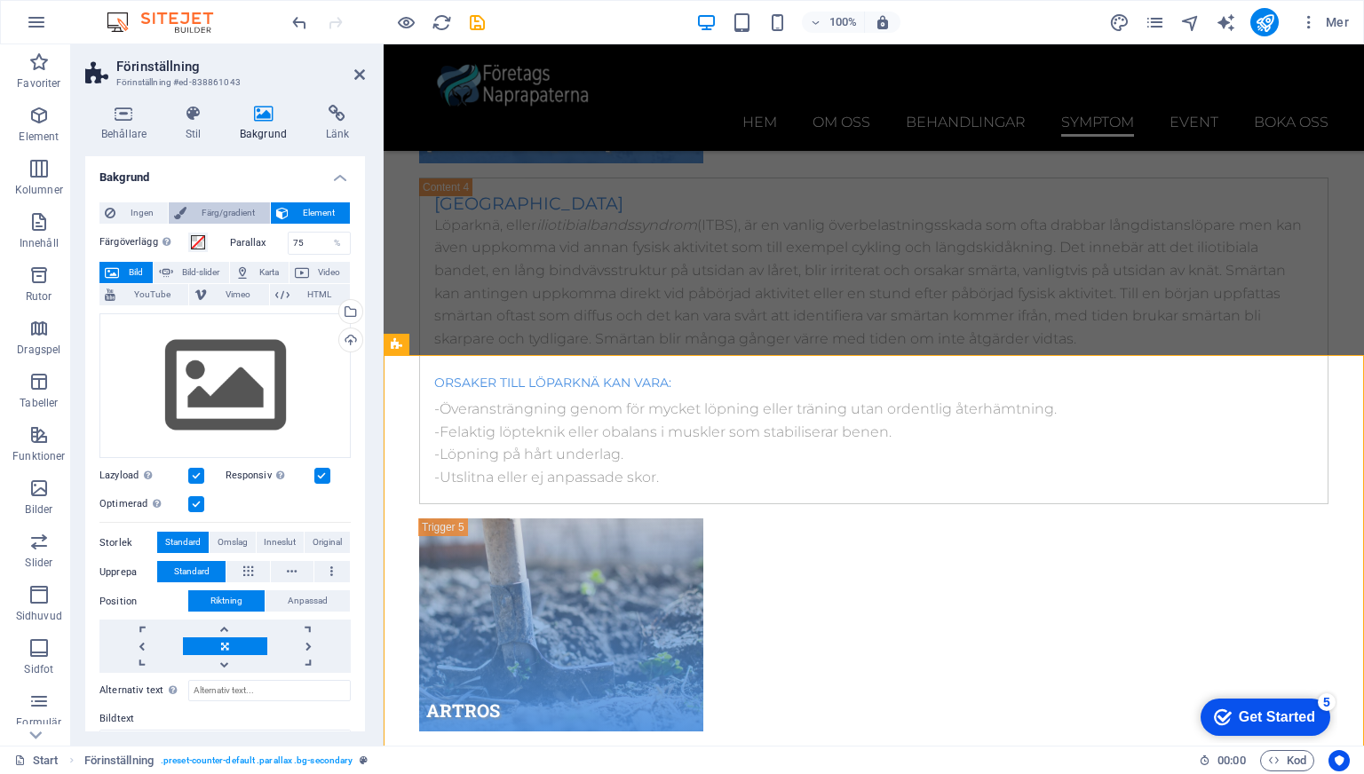
click at [261, 208] on span "Färg/gradient" at bounding box center [228, 212] width 72 height 21
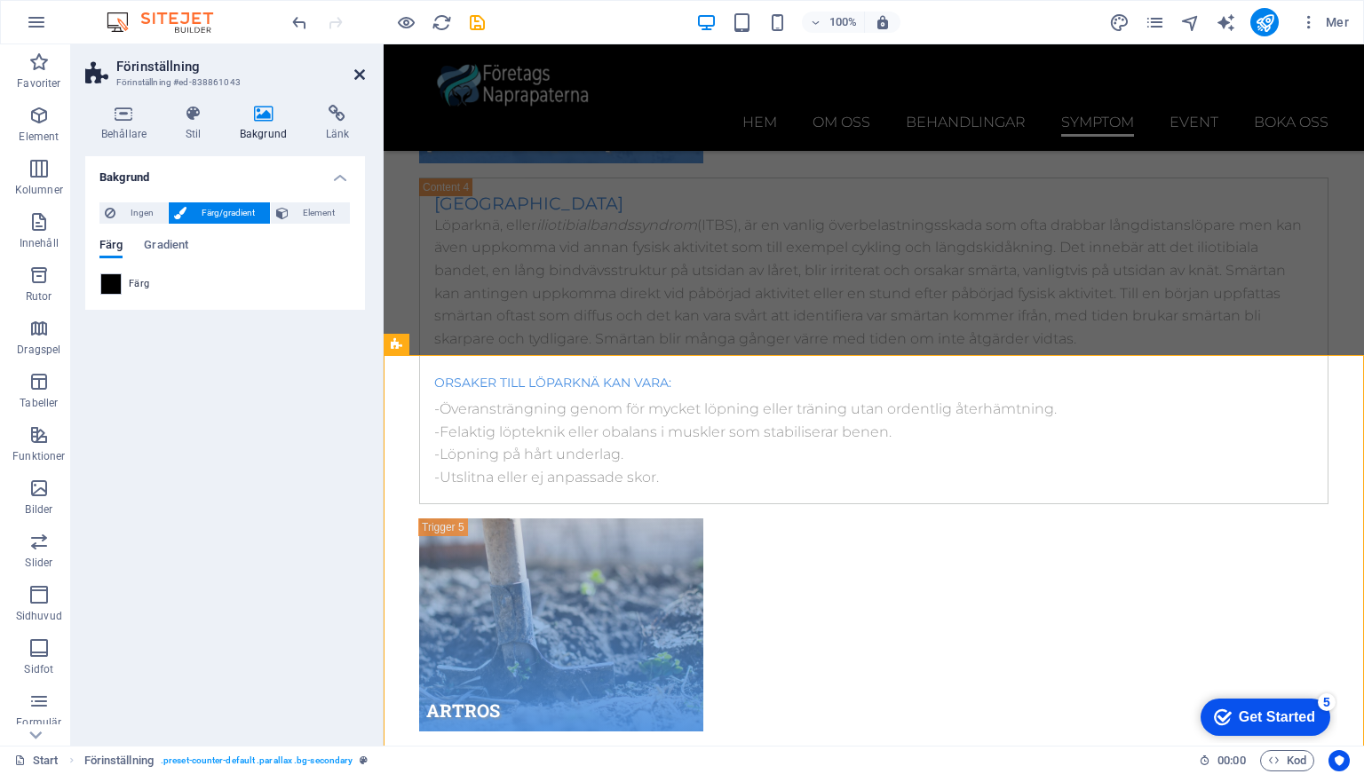
click at [364, 75] on icon at bounding box center [359, 74] width 11 height 14
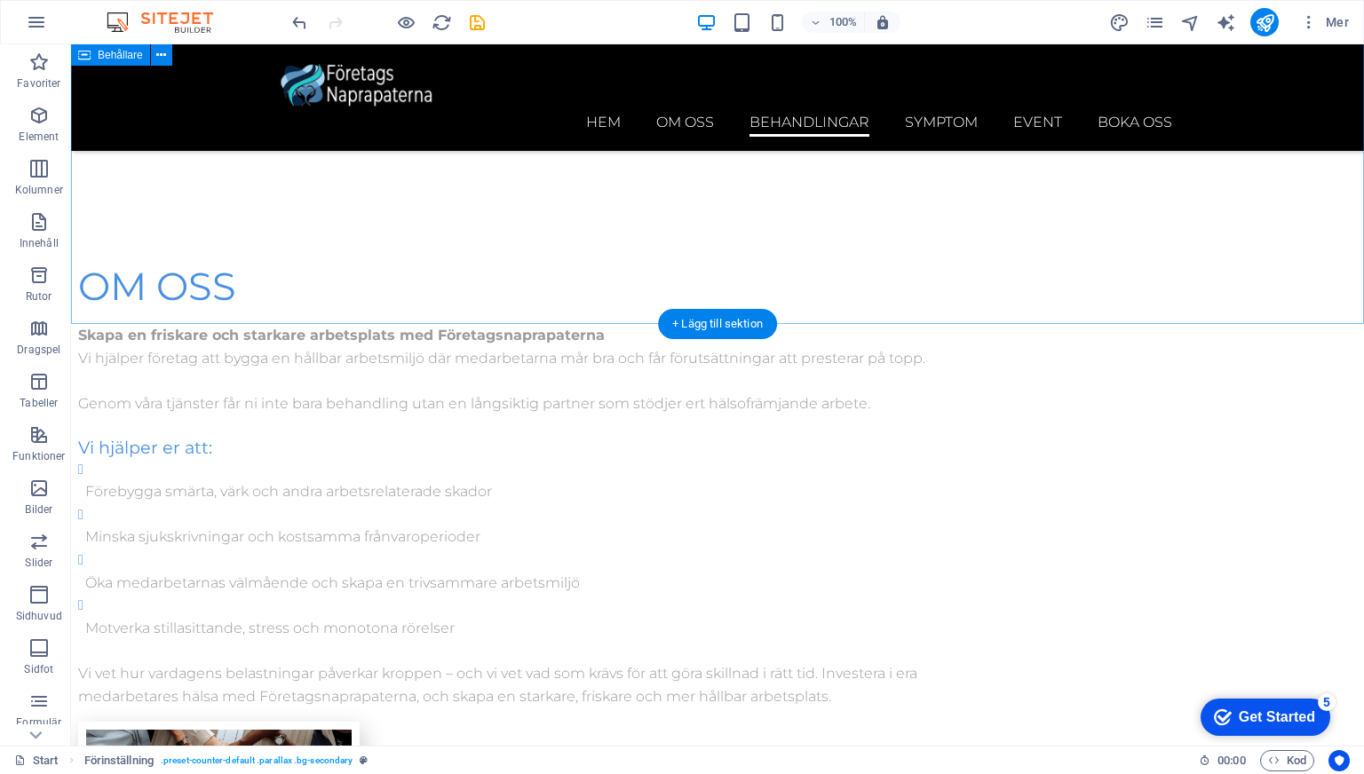
scroll to position [3423, 0]
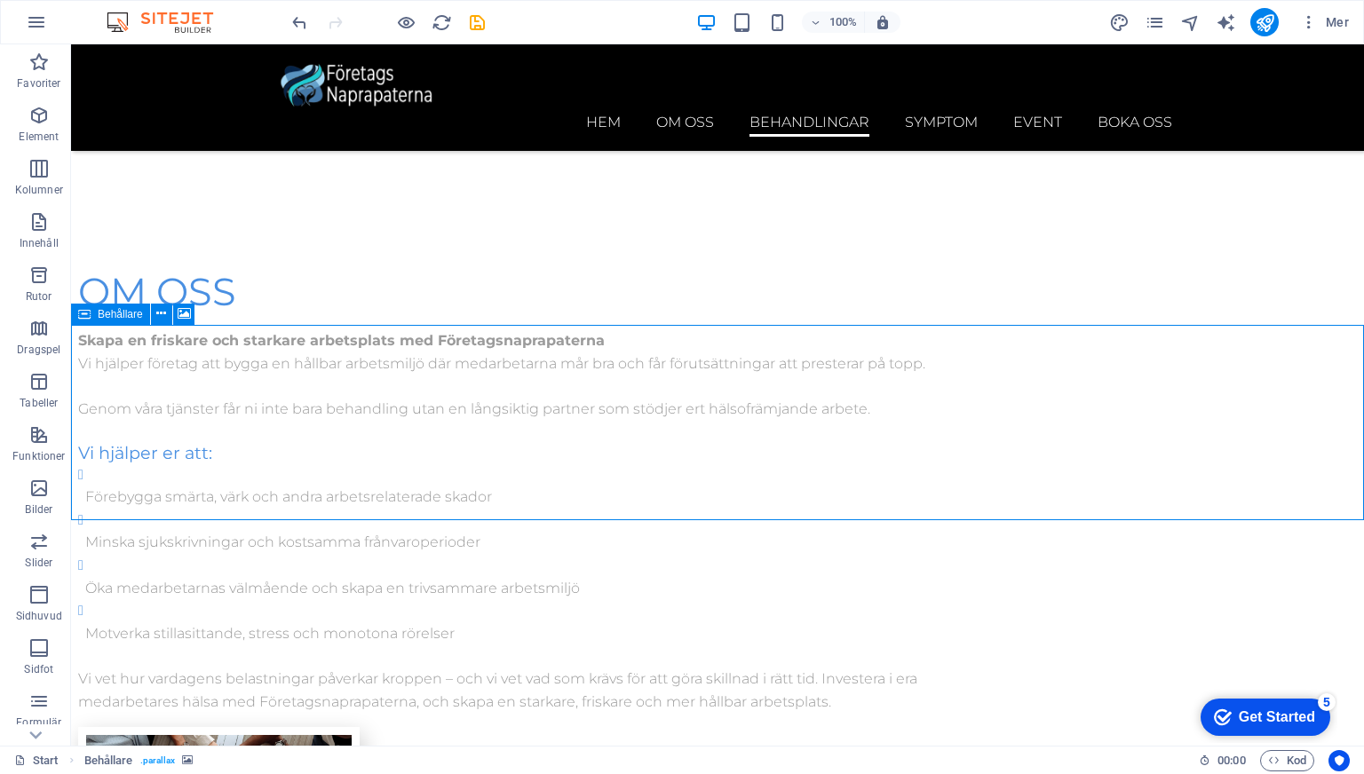
click at [85, 314] on icon at bounding box center [84, 314] width 12 height 21
click at [159, 312] on icon at bounding box center [161, 313] width 10 height 19
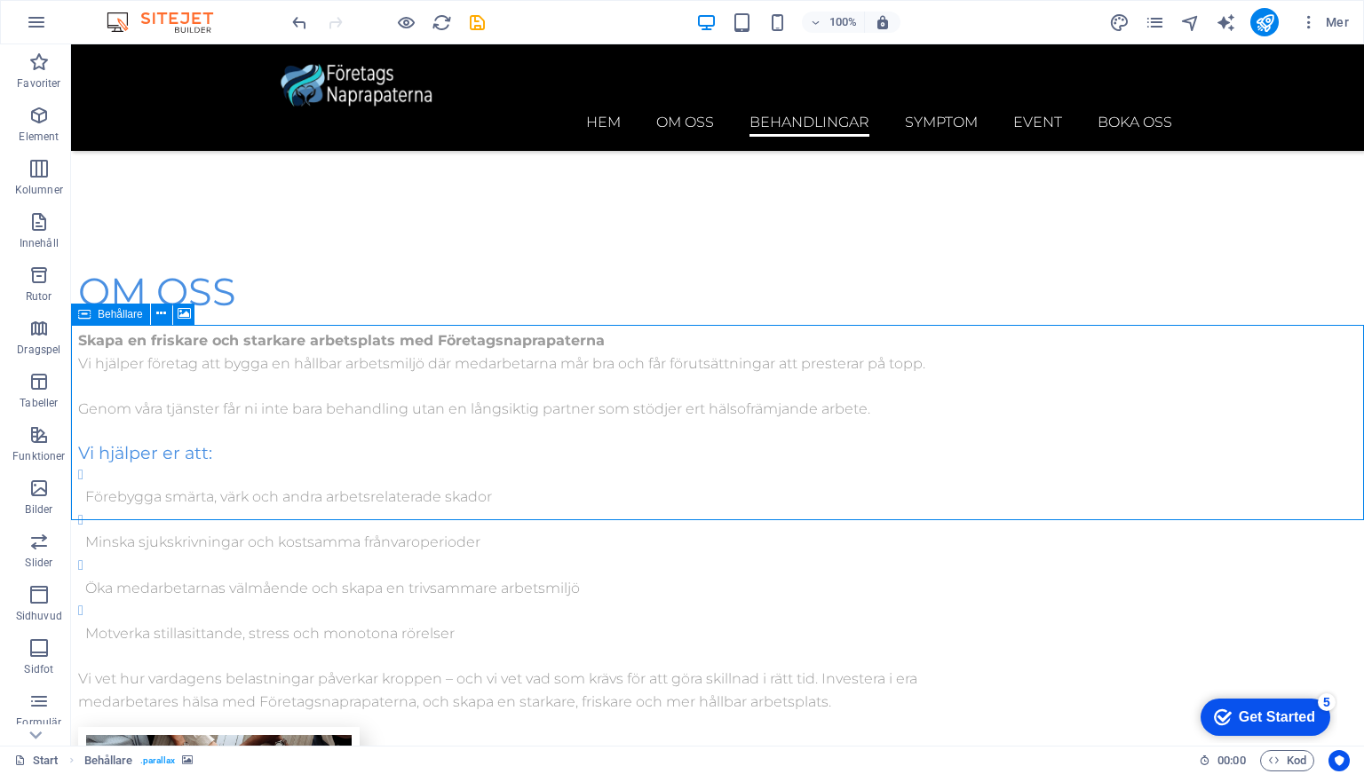
click at [99, 320] on div "Behållare" at bounding box center [110, 314] width 79 height 21
click at [182, 313] on icon at bounding box center [184, 313] width 13 height 19
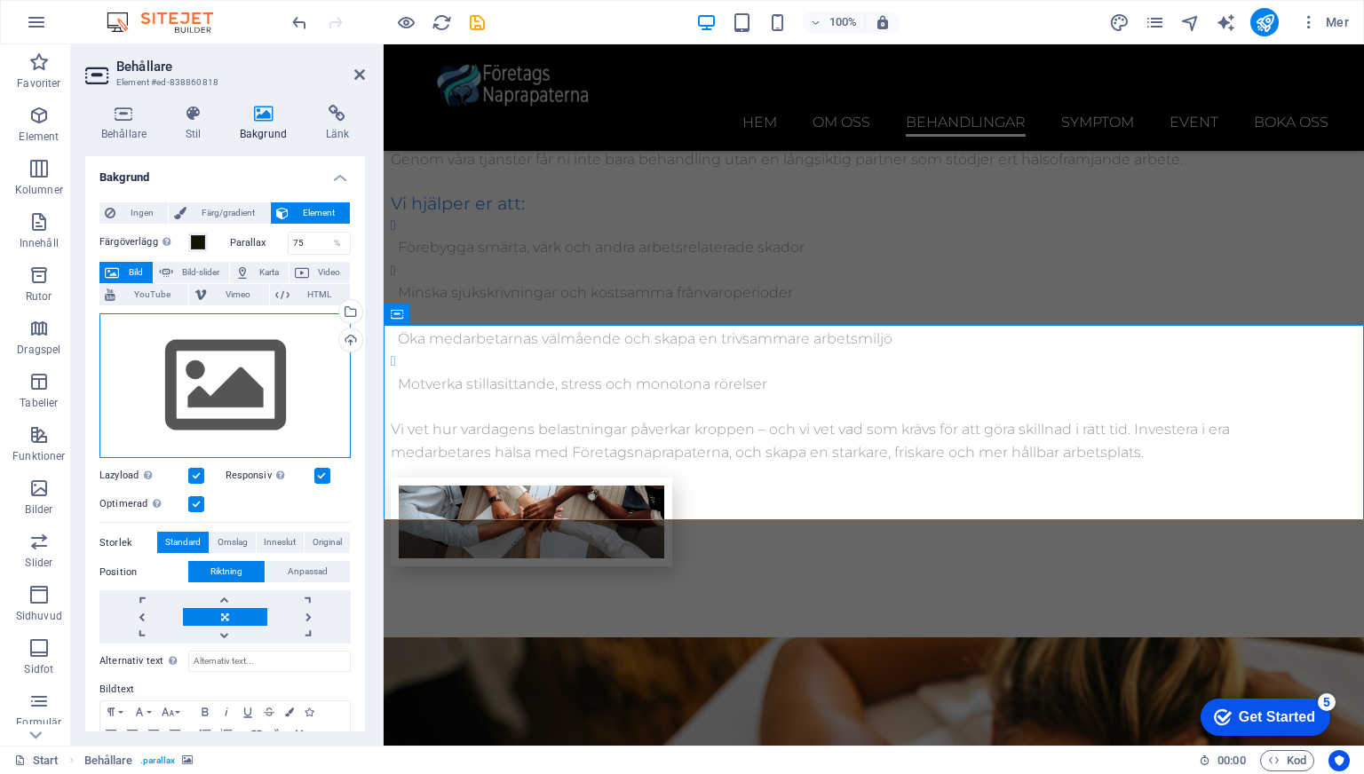
click at [263, 350] on div "Dra filer hit, klicka för att välja filer eller välj filer från Filer eller vår…" at bounding box center [224, 386] width 251 height 146
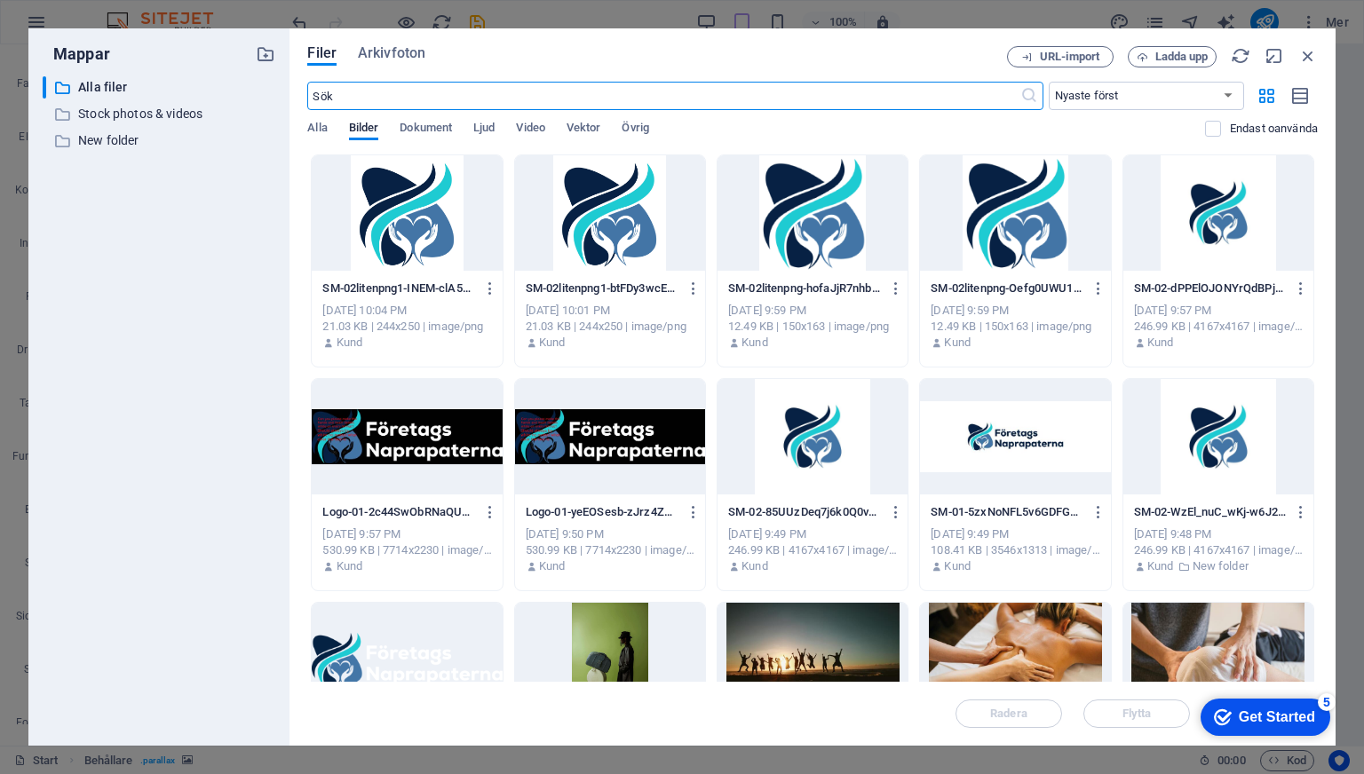
scroll to position [4441, 0]
click at [1306, 50] on icon "button" at bounding box center [1308, 56] width 20 height 20
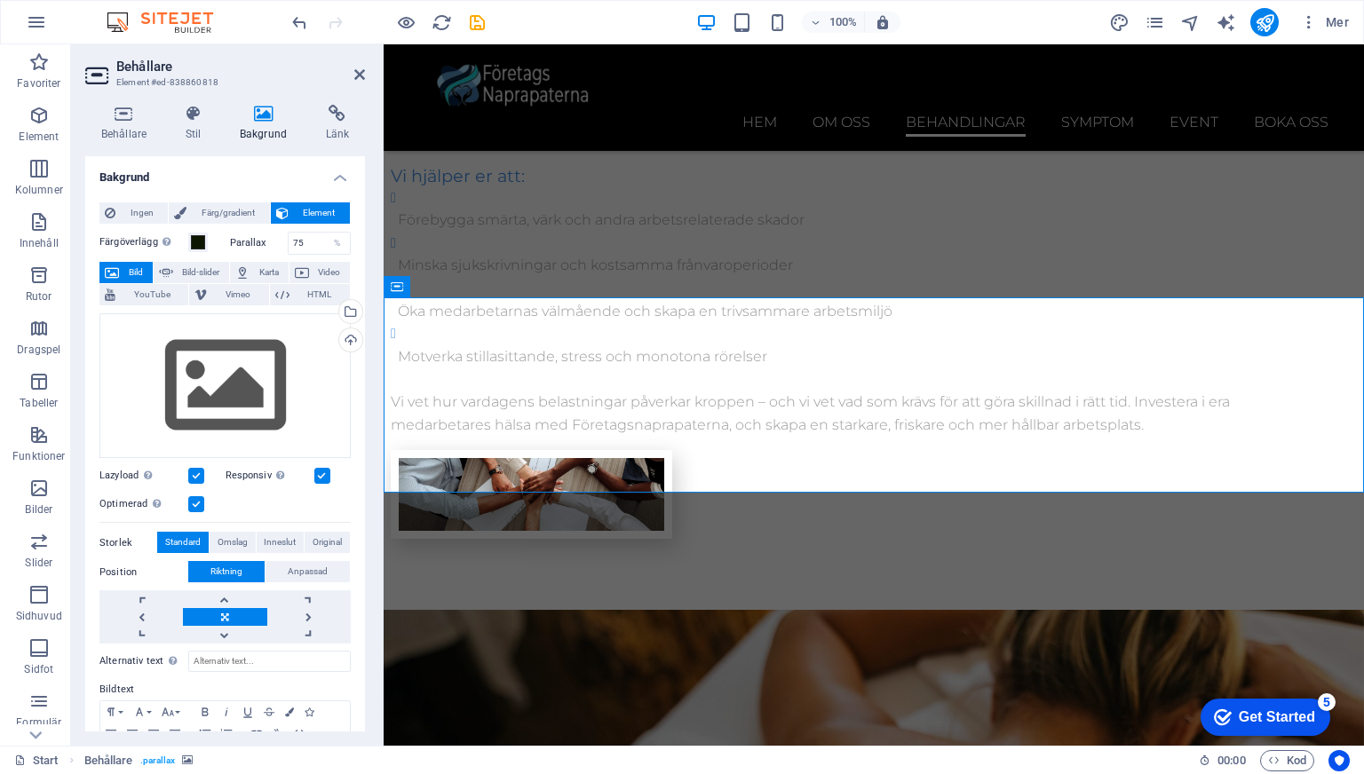
click at [225, 225] on div "Färgöverlägg Placerar ett överlägg över bakgrunden för att färgsätta den Parall…" at bounding box center [224, 513] width 251 height 576
click at [126, 215] on span "Ingen" at bounding box center [142, 212] width 42 height 21
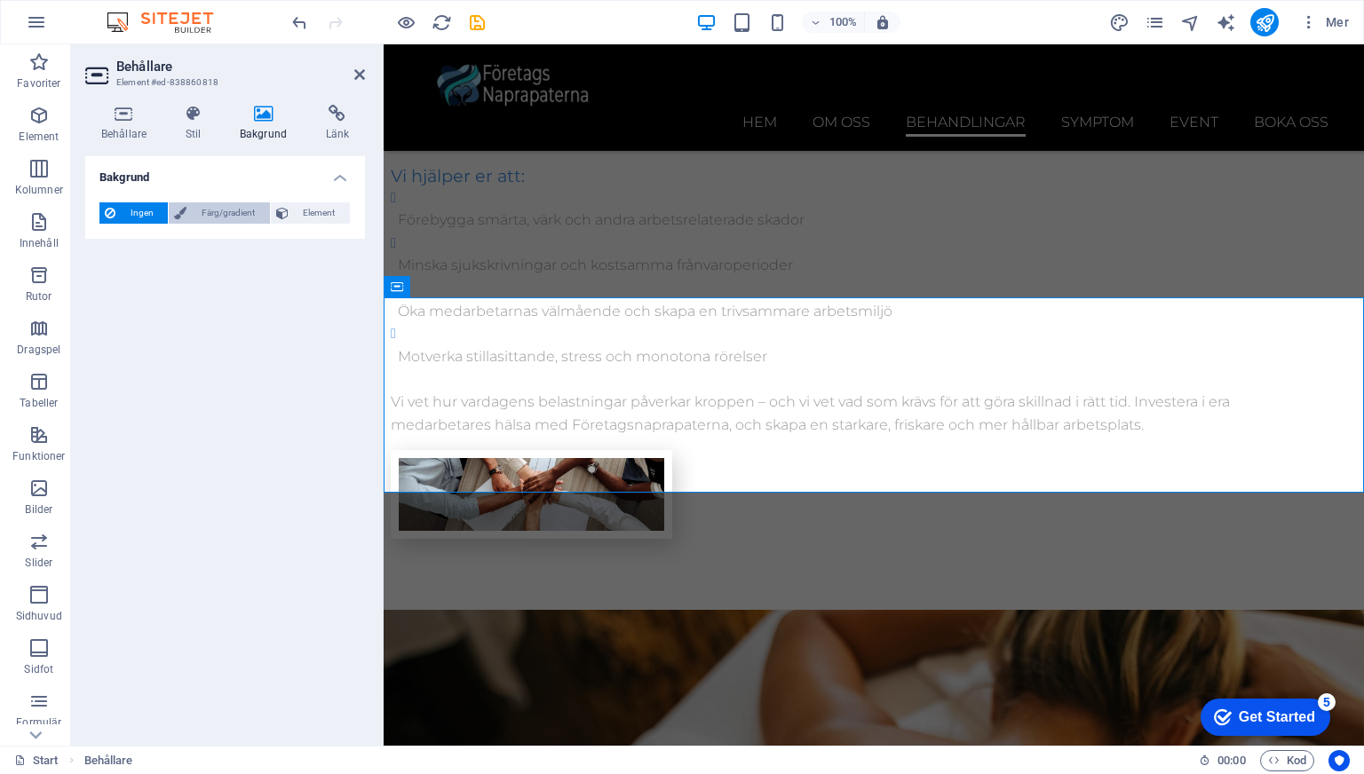
click at [210, 217] on span "Färg/gradient" at bounding box center [228, 212] width 72 height 21
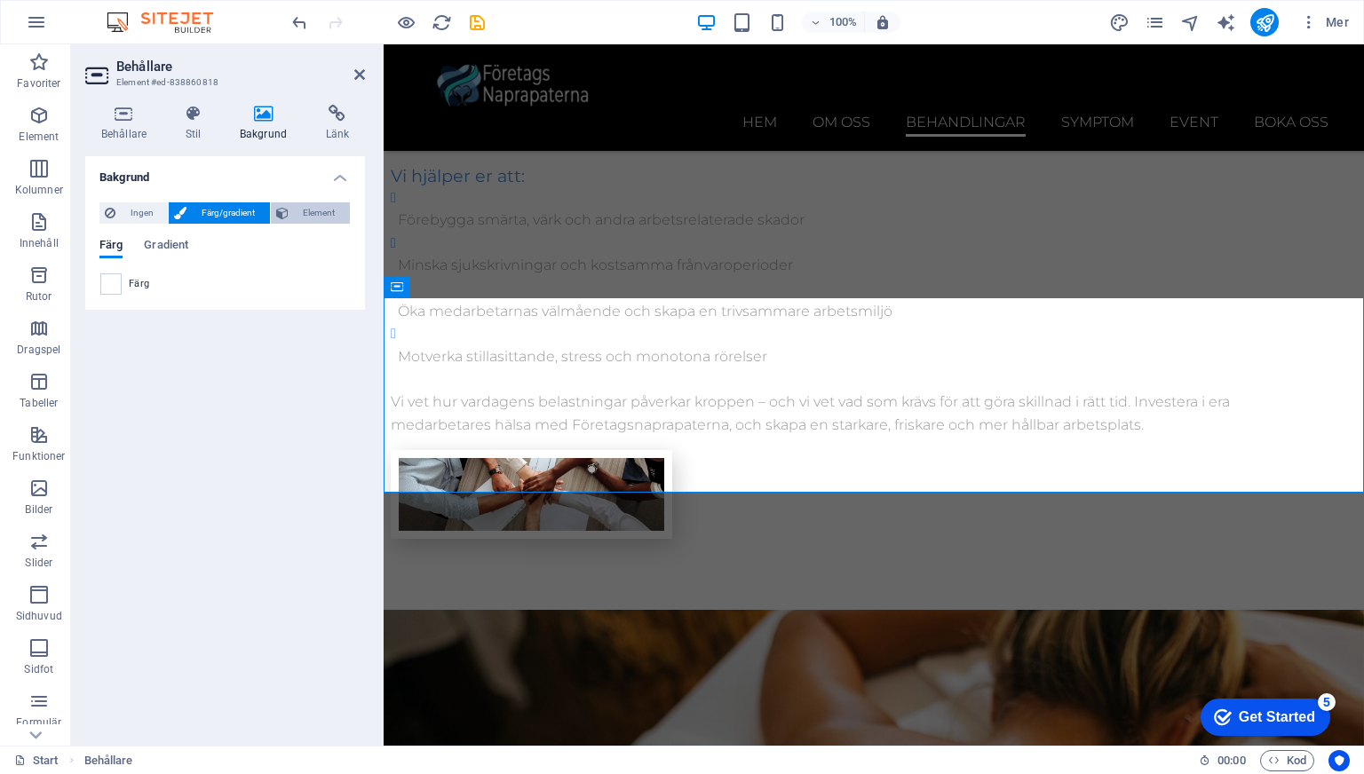
click at [289, 218] on button "Element" at bounding box center [310, 212] width 79 height 21
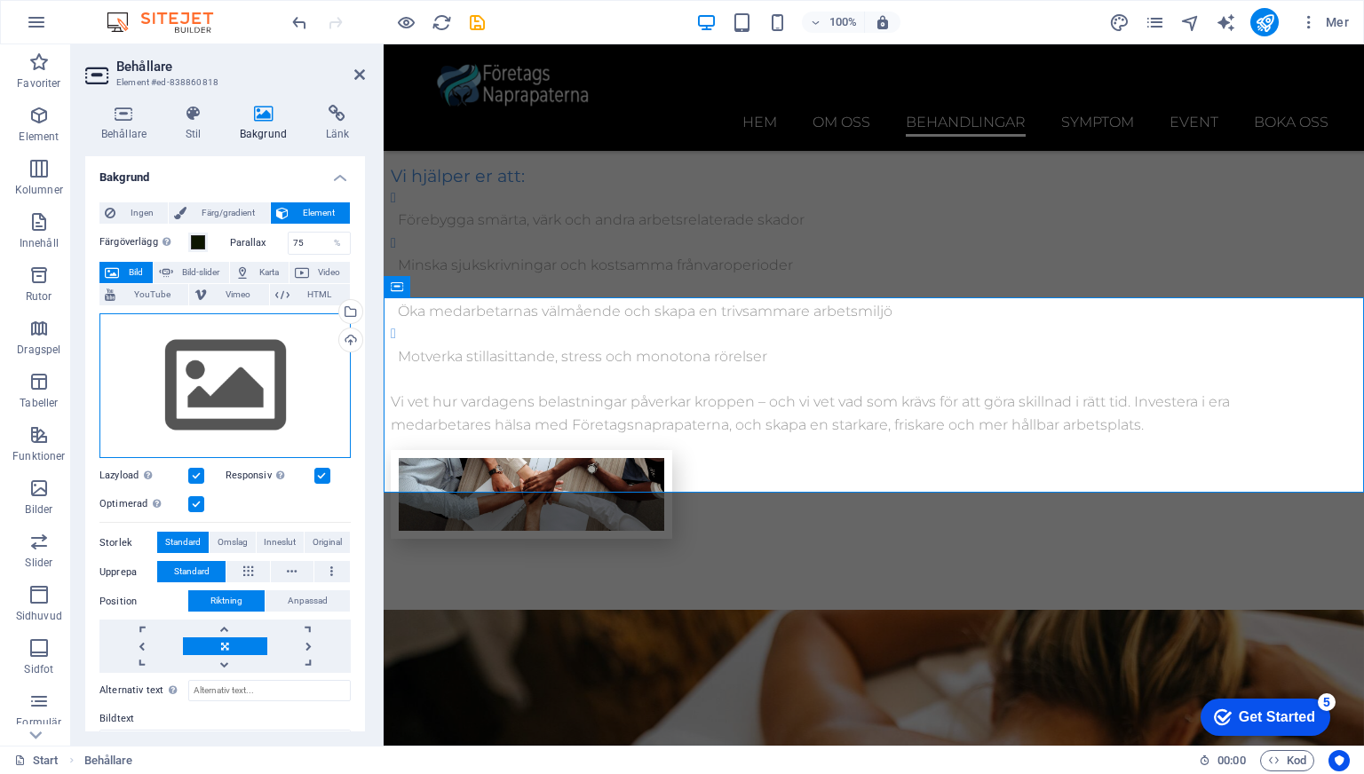
click at [229, 376] on div "Dra filer hit, klicka för att välja filer eller välj filer från Filer eller vår…" at bounding box center [224, 386] width 251 height 146
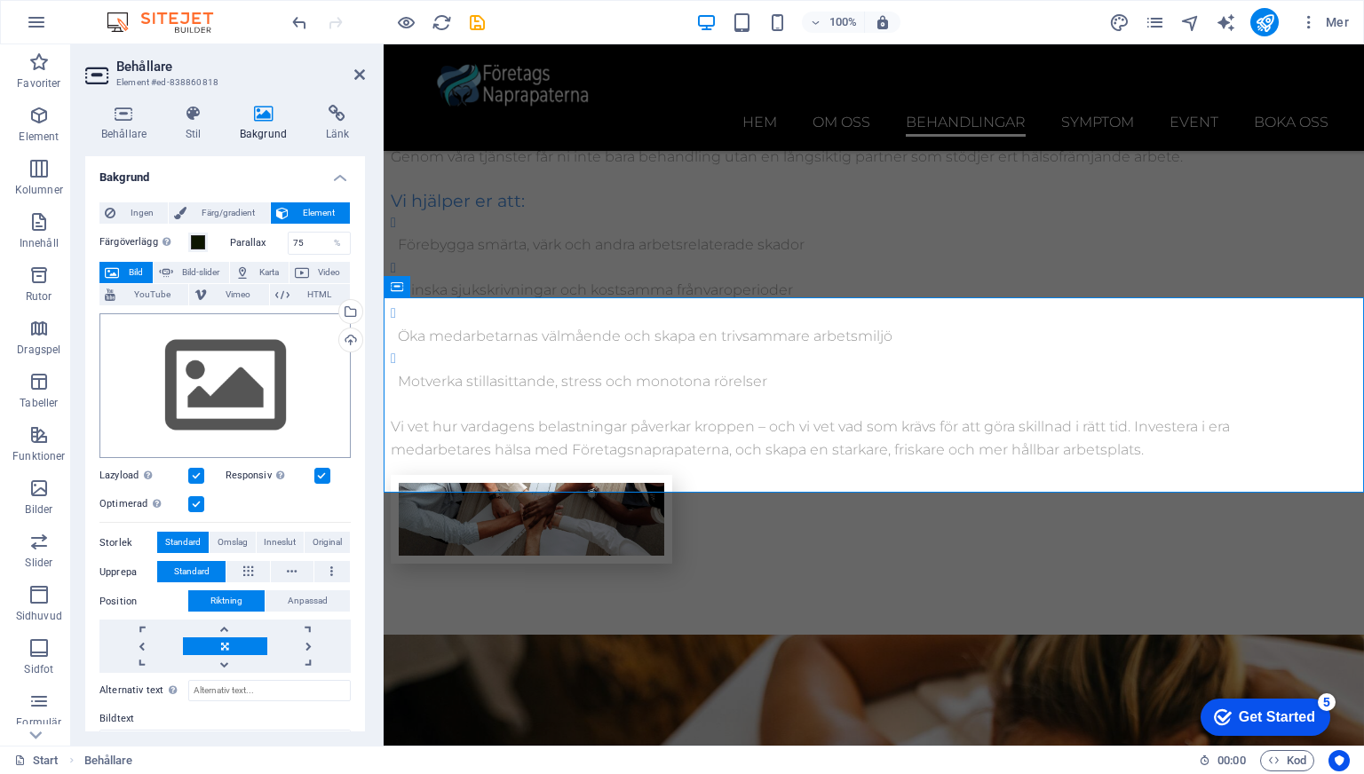
scroll to position [4441, 0]
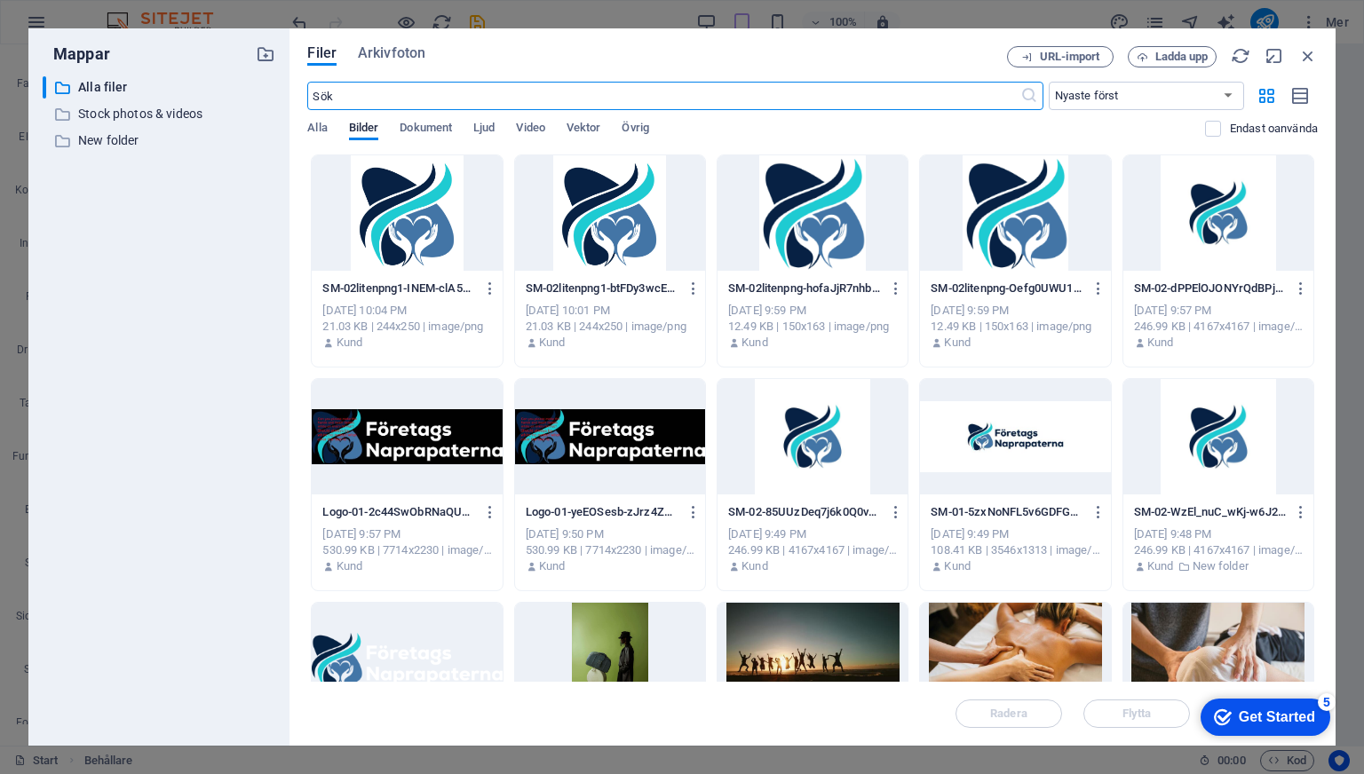
click at [434, 233] on div at bounding box center [407, 212] width 190 height 115
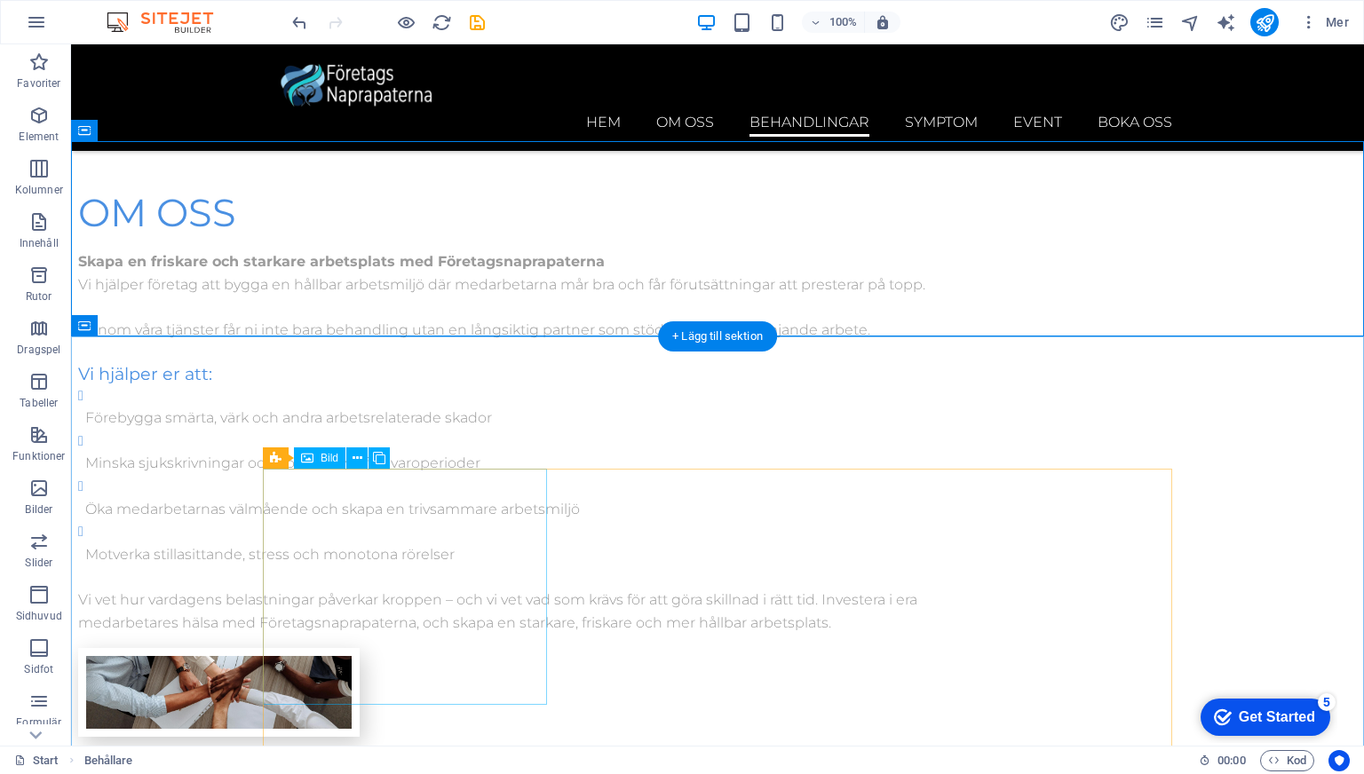
scroll to position [3460, 0]
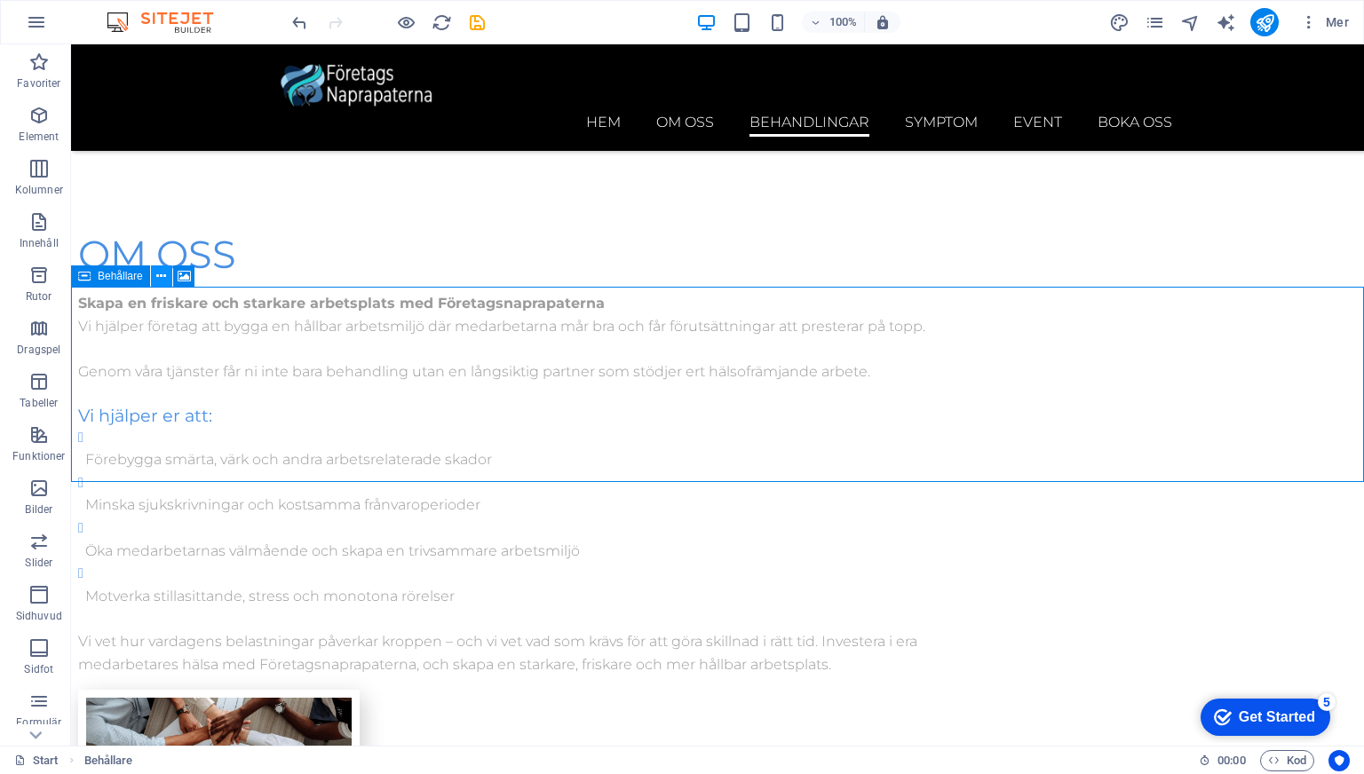
click at [162, 280] on icon at bounding box center [161, 276] width 10 height 19
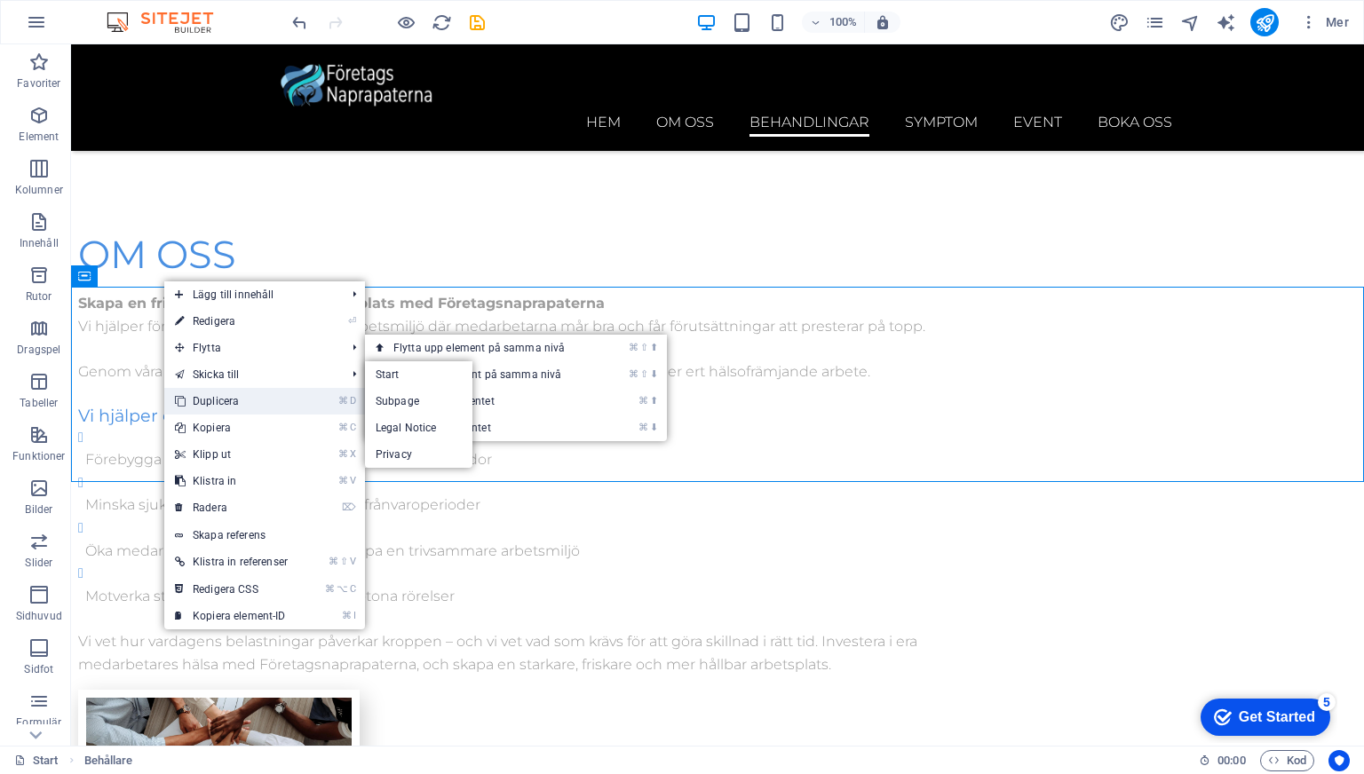
click at [222, 402] on link "⌘ D Duplicera" at bounding box center [231, 401] width 134 height 27
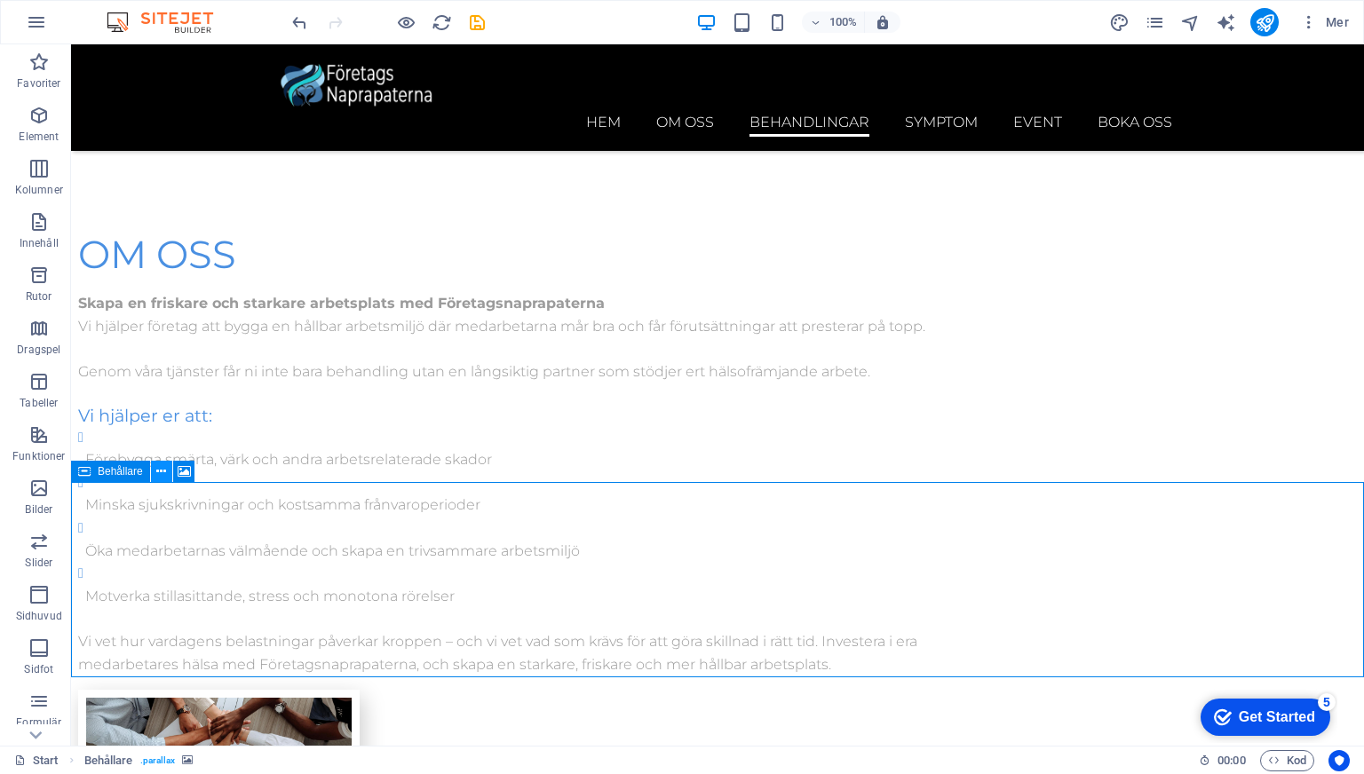
click at [156, 473] on icon at bounding box center [161, 472] width 10 height 19
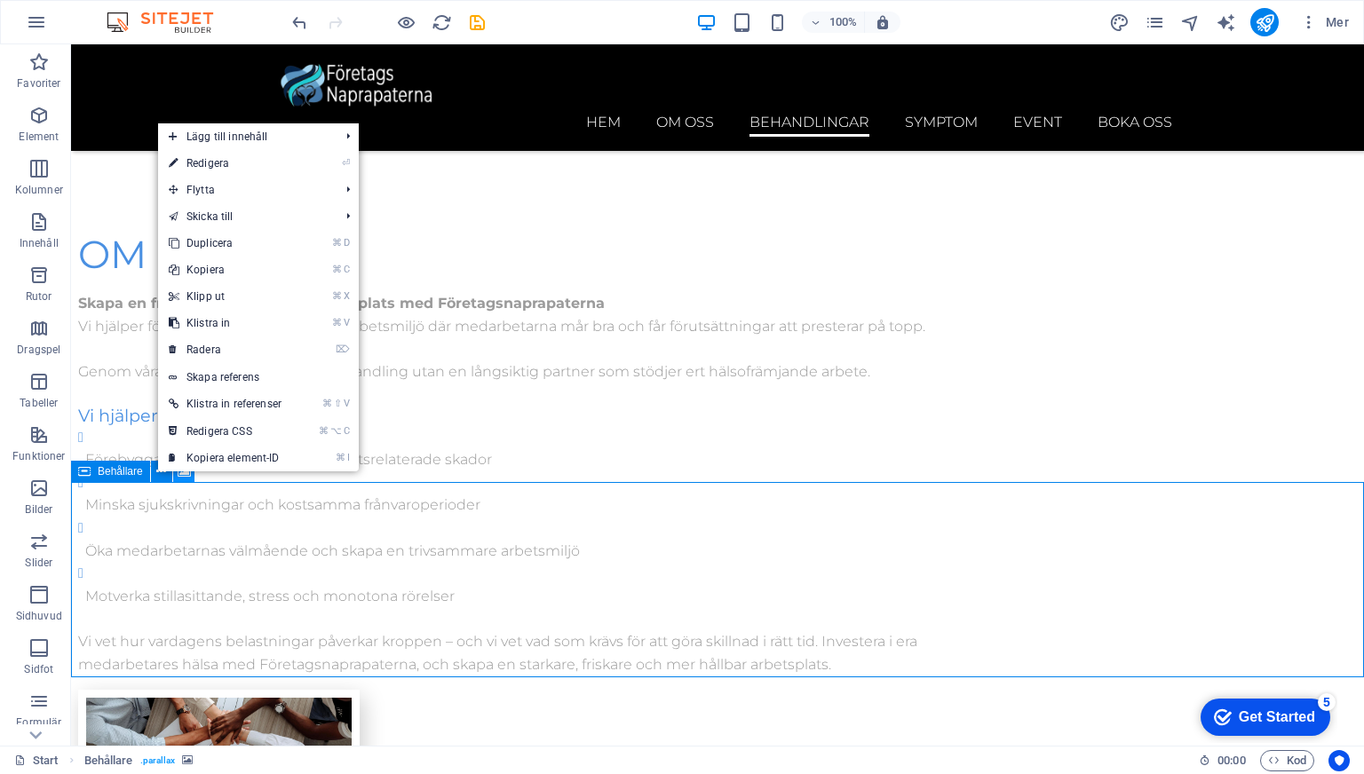
click at [185, 473] on icon at bounding box center [184, 472] width 13 height 19
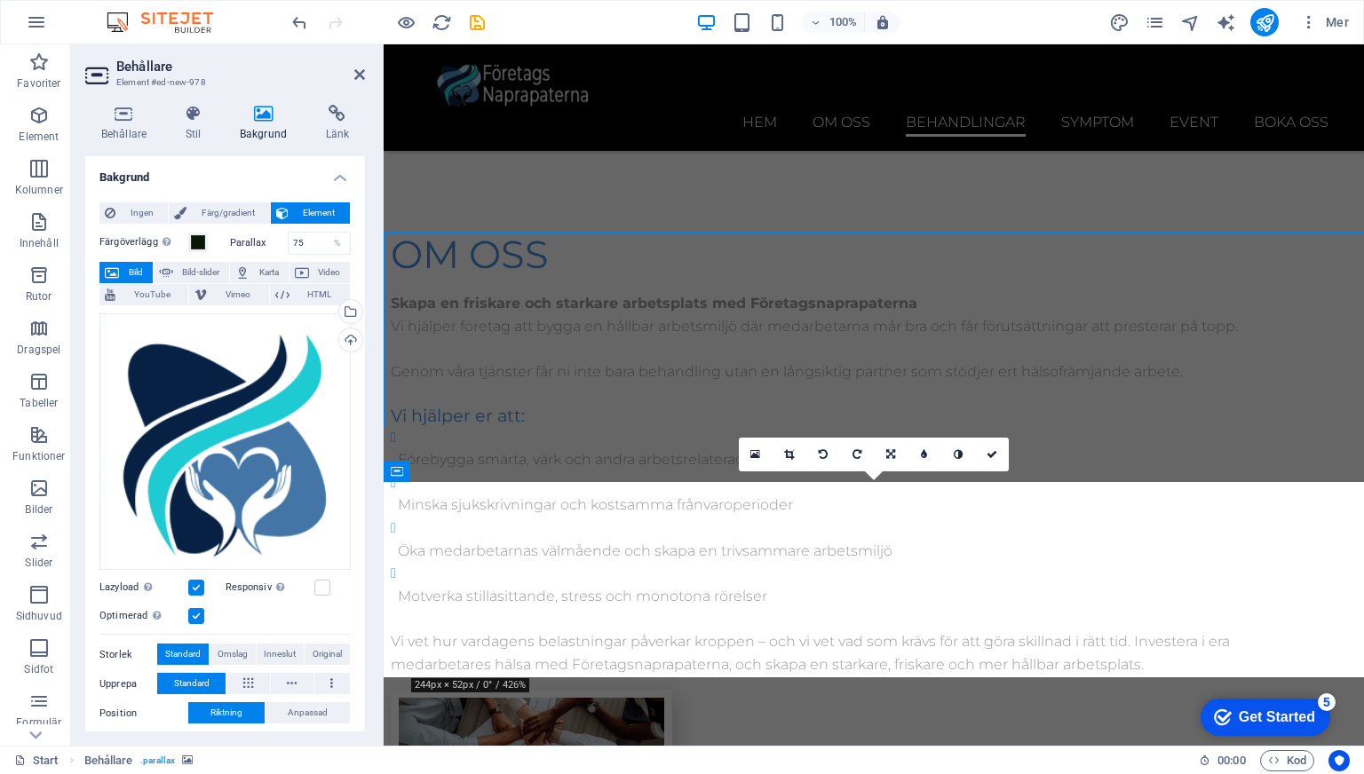
scroll to position [3710, 0]
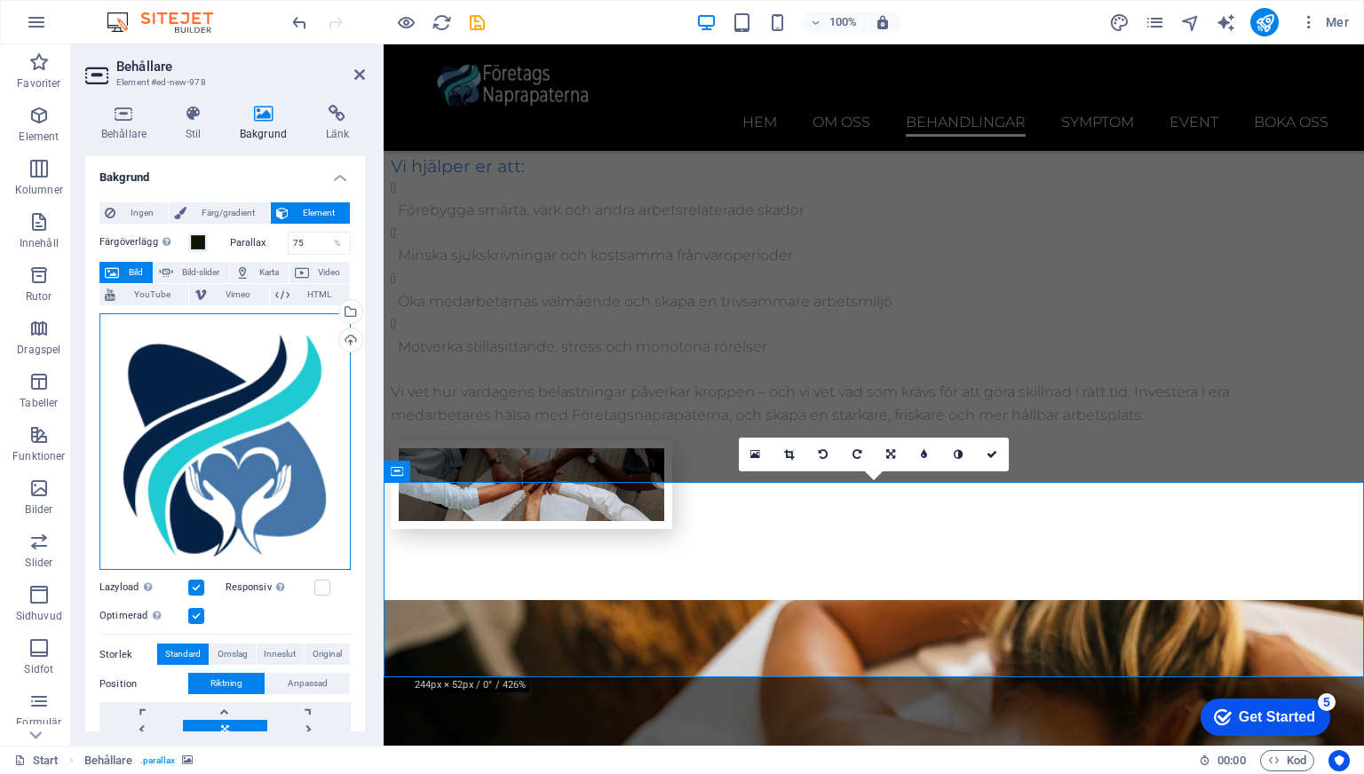
click at [236, 368] on div "Dra filer hit, klicka för att välja filer eller välj filer från Filer eller vår…" at bounding box center [224, 441] width 251 height 257
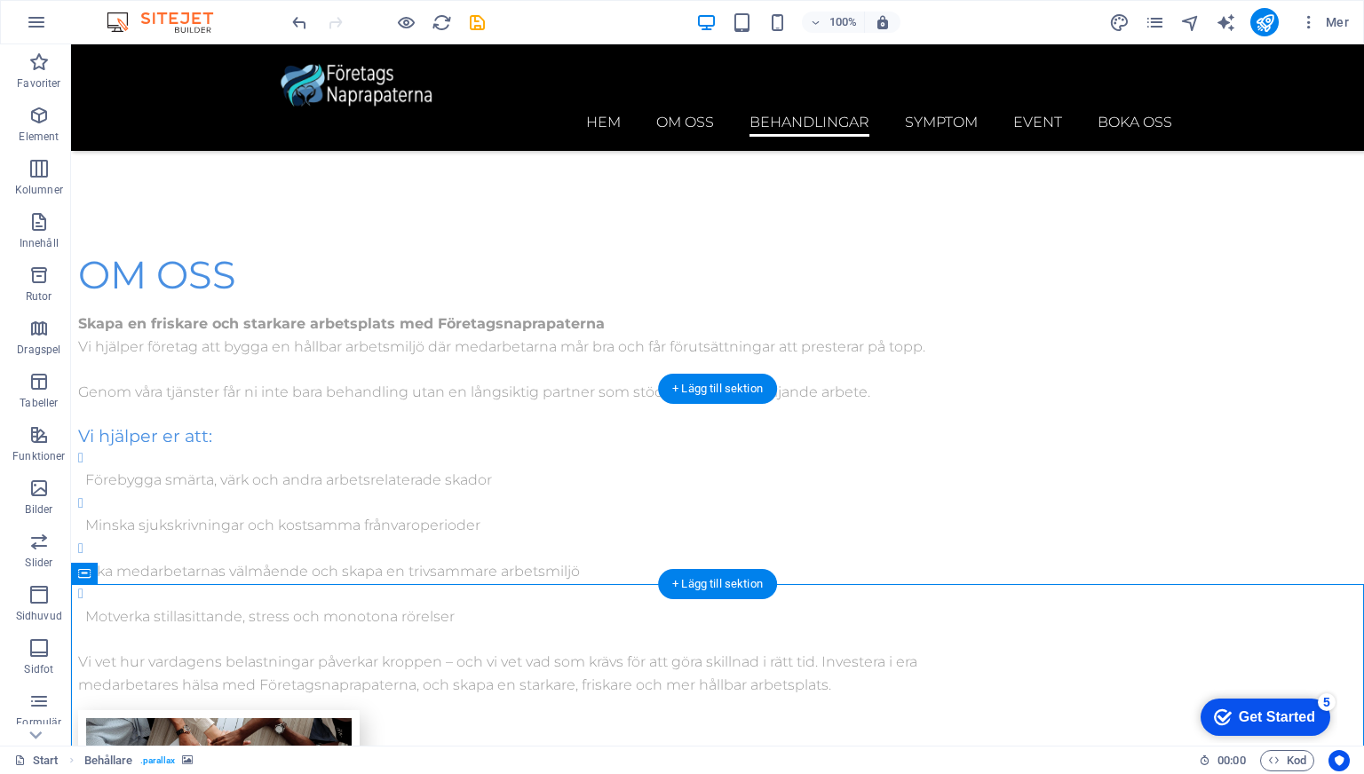
scroll to position [3468, 0]
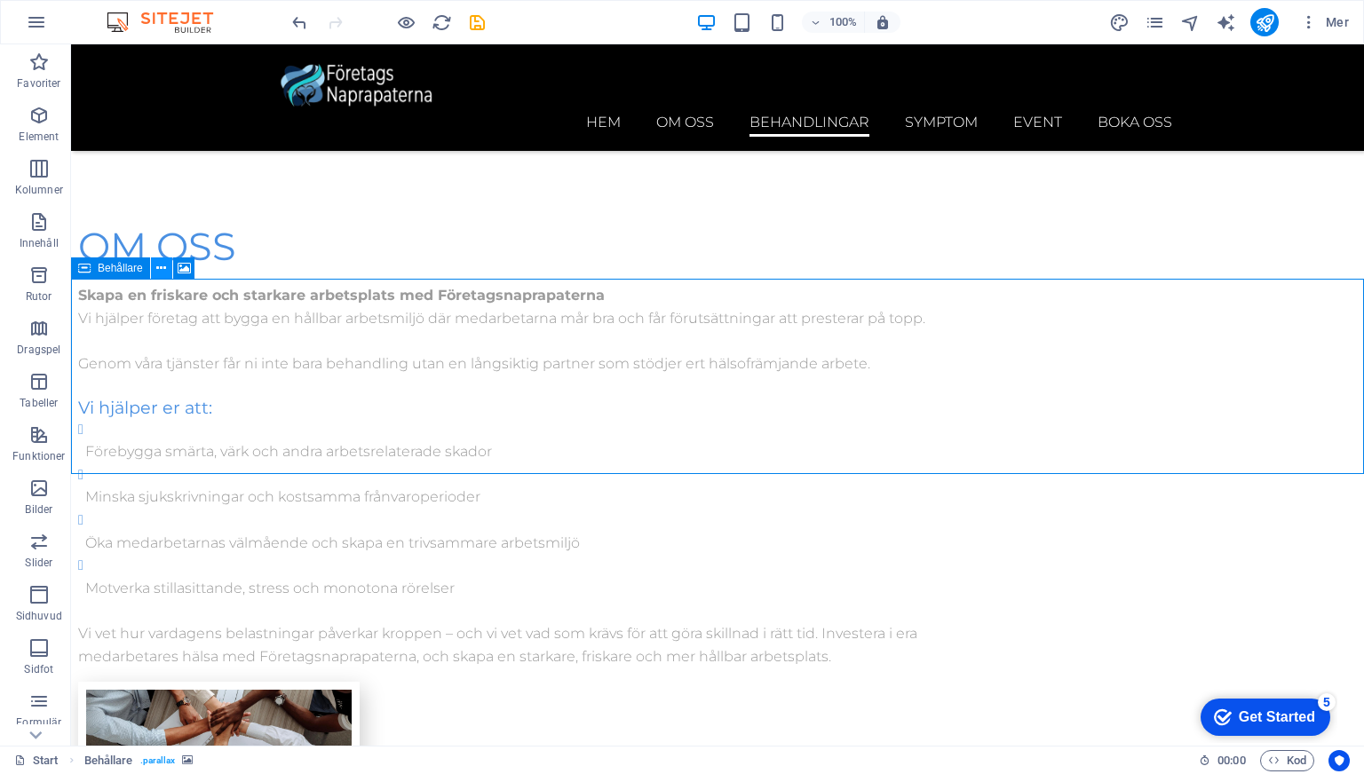
click at [159, 266] on icon at bounding box center [161, 268] width 10 height 19
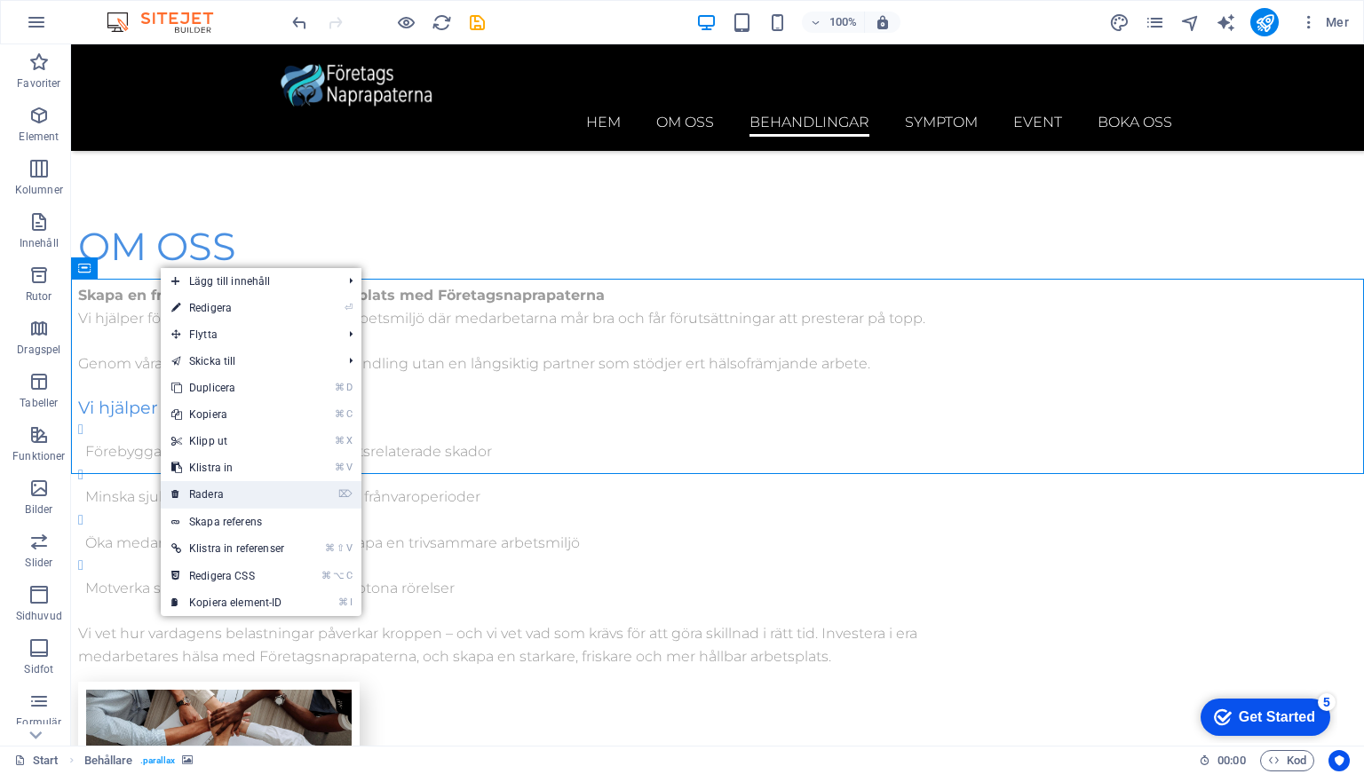
click at [251, 487] on link "⌦ Radera" at bounding box center [228, 494] width 134 height 27
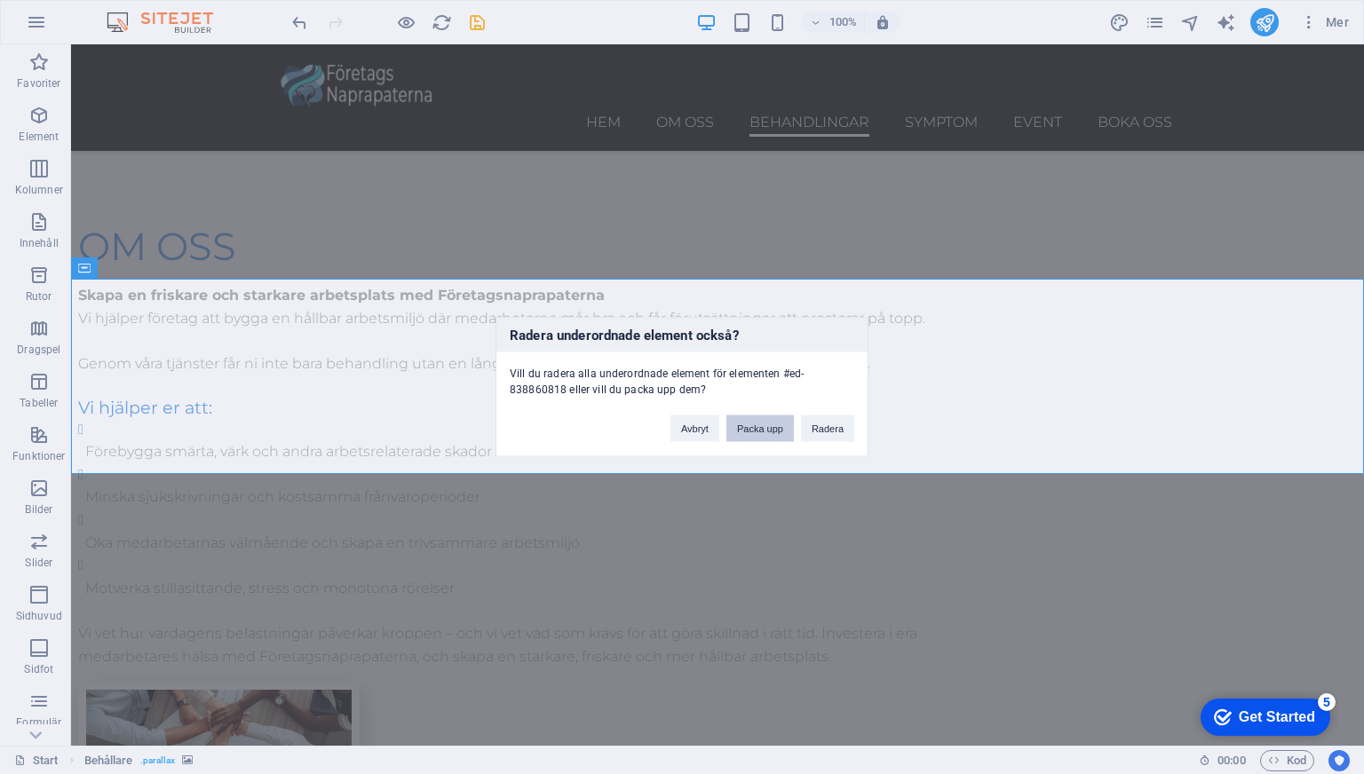
click at [738, 431] on button "Packa upp" at bounding box center [759, 428] width 67 height 27
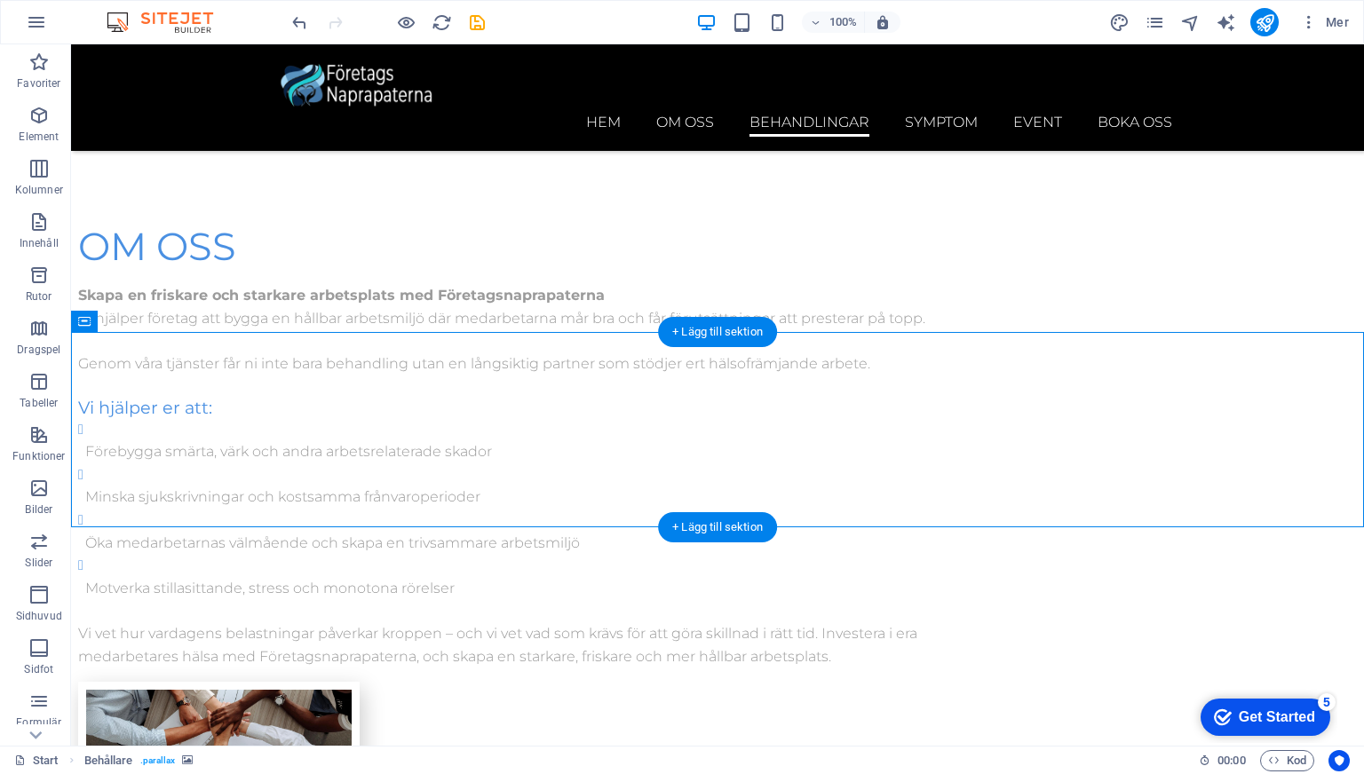
click at [85, 319] on icon at bounding box center [84, 321] width 12 height 21
click at [156, 319] on icon at bounding box center [161, 321] width 10 height 19
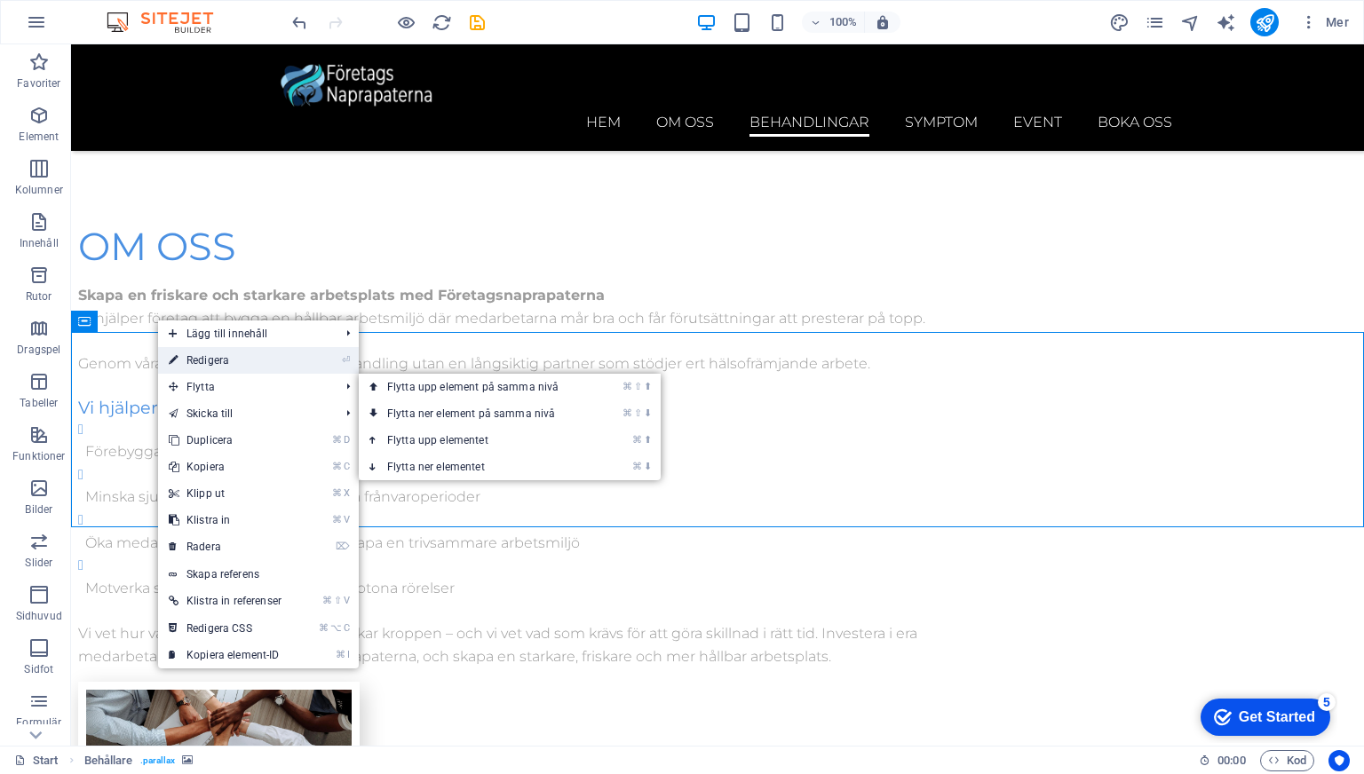
click at [257, 353] on link "⏎ Redigera" at bounding box center [225, 360] width 134 height 27
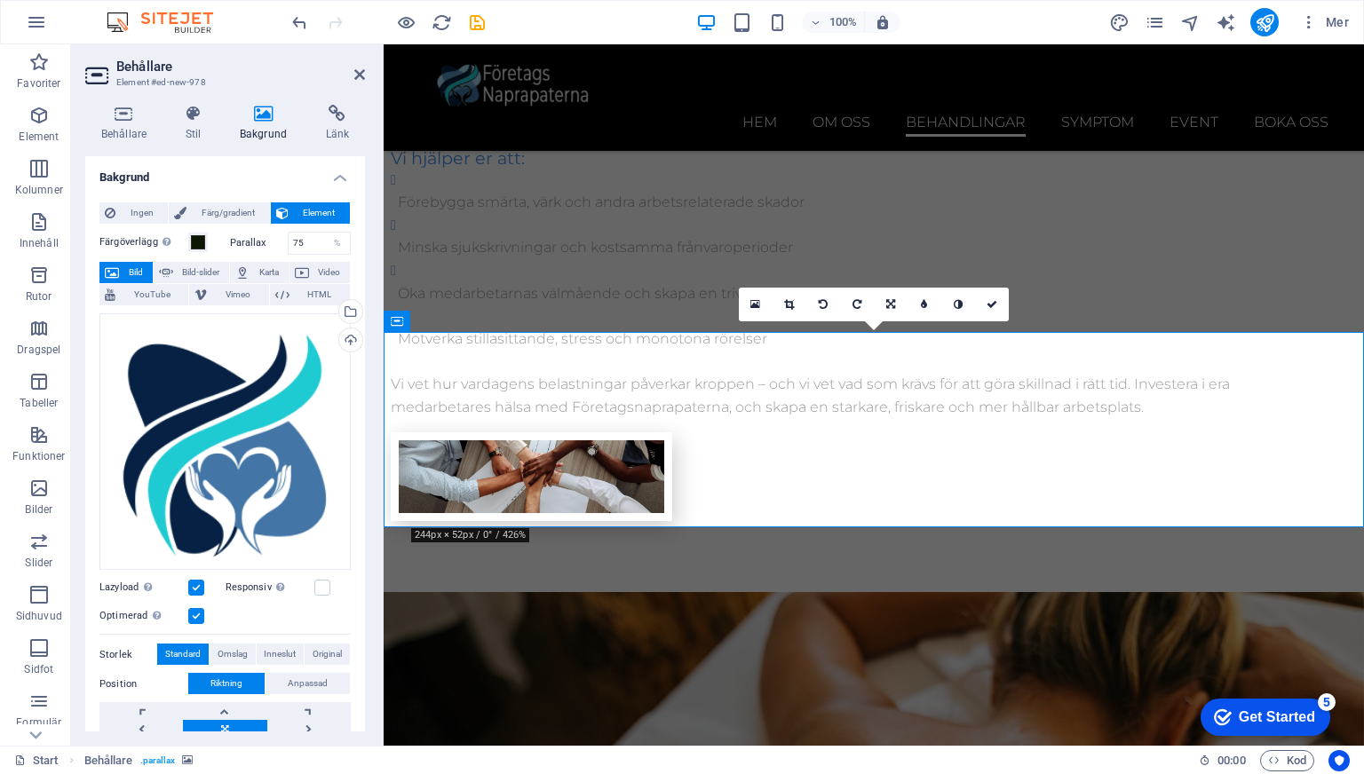
click at [294, 216] on span "Element" at bounding box center [319, 212] width 51 height 21
click at [195, 240] on span at bounding box center [198, 242] width 14 height 14
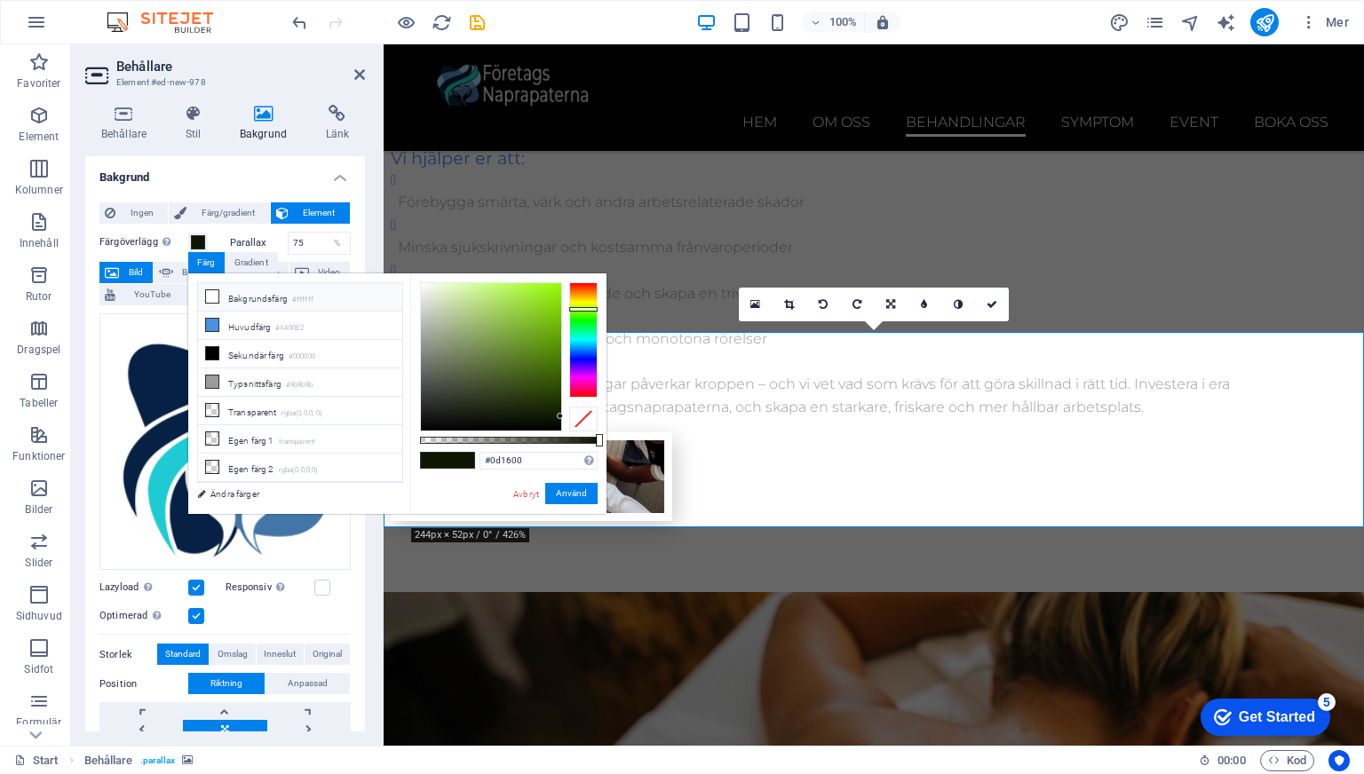
click at [211, 291] on icon at bounding box center [212, 296] width 12 height 12
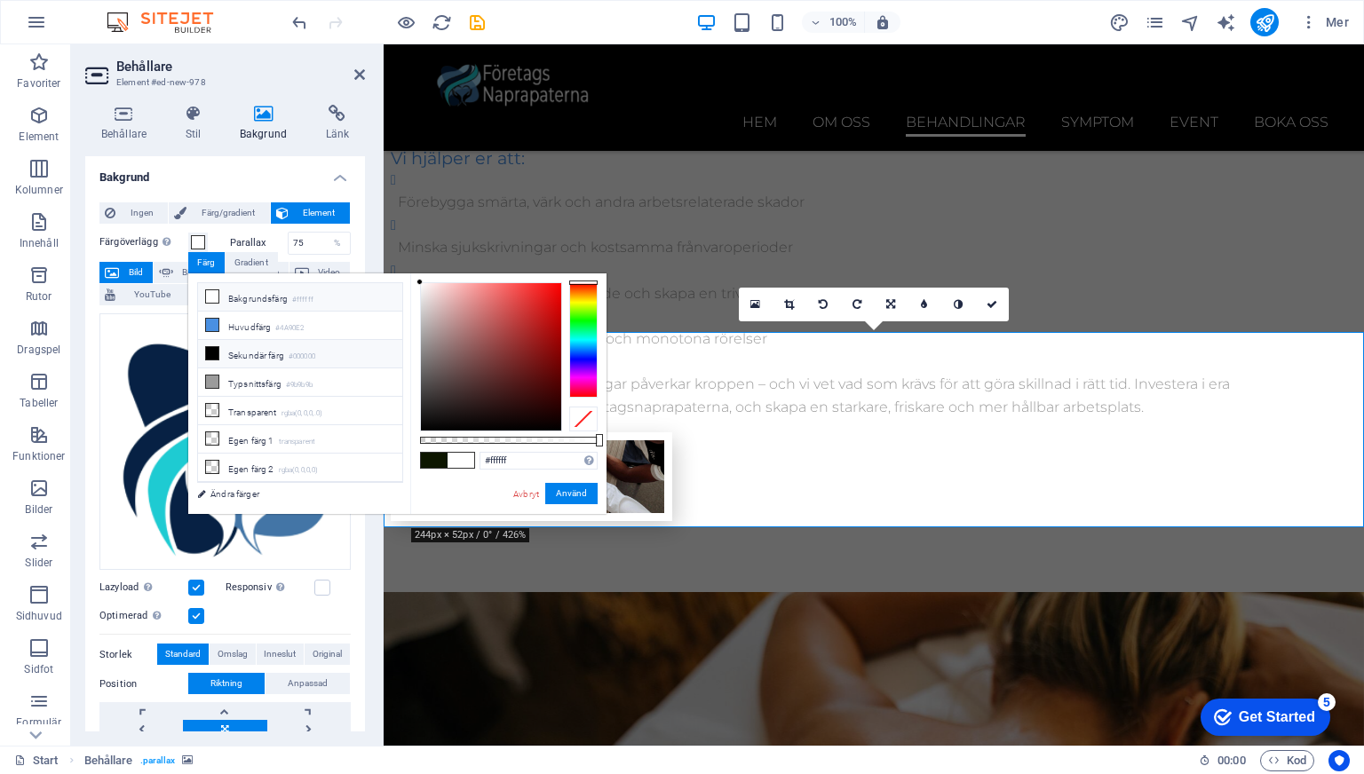
click at [226, 351] on li "Sekundär färg #000000" at bounding box center [300, 354] width 204 height 28
type input "#000000"
click at [533, 493] on link "Avbryt" at bounding box center [525, 493] width 29 height 13
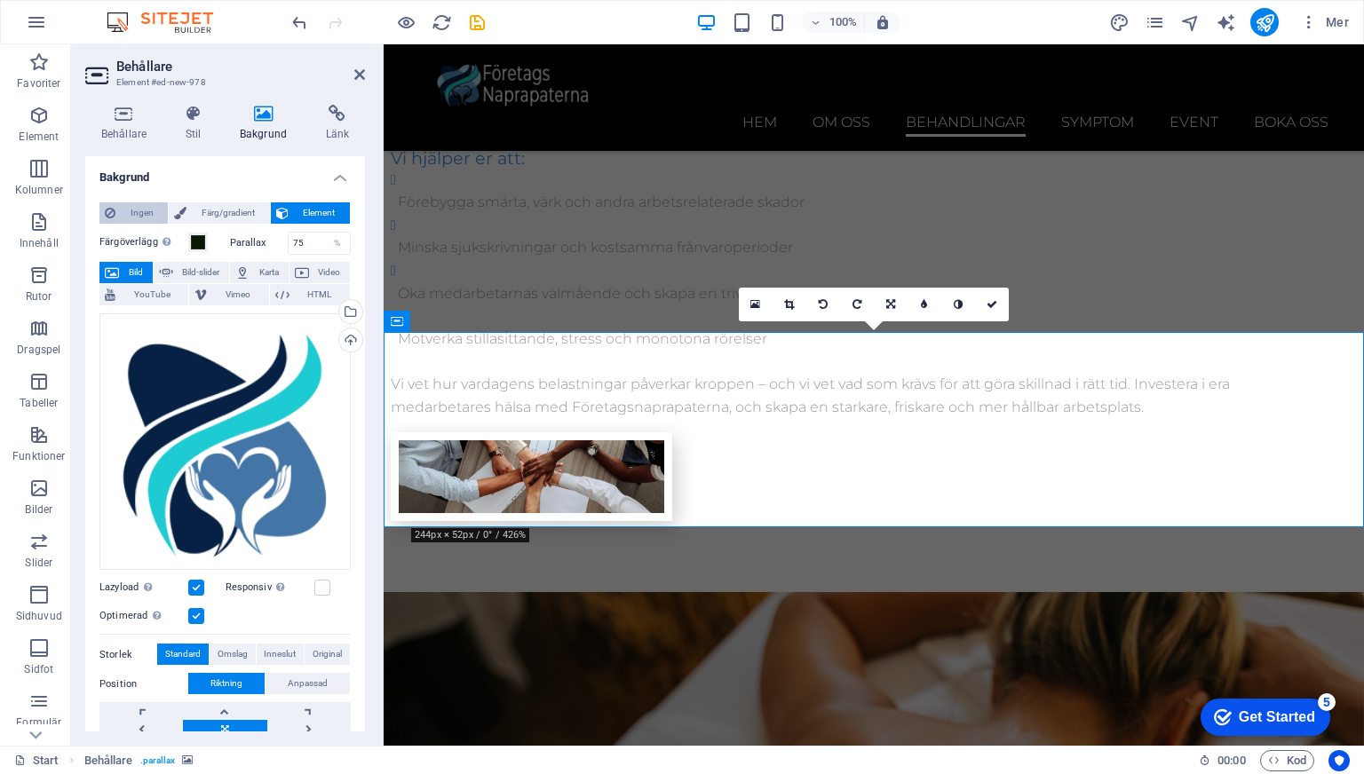
click at [132, 217] on span "Ingen" at bounding box center [142, 212] width 42 height 21
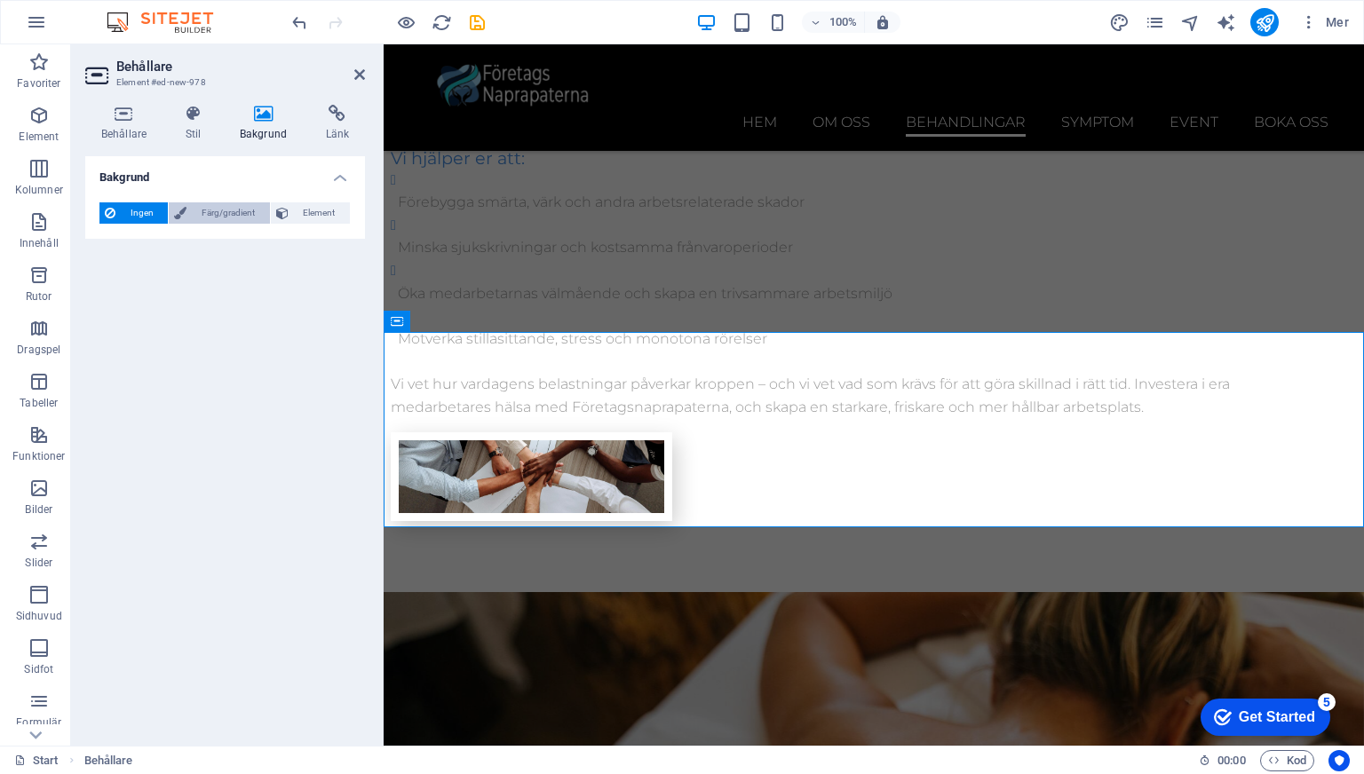
click at [212, 222] on span "Färg/gradient" at bounding box center [228, 212] width 72 height 21
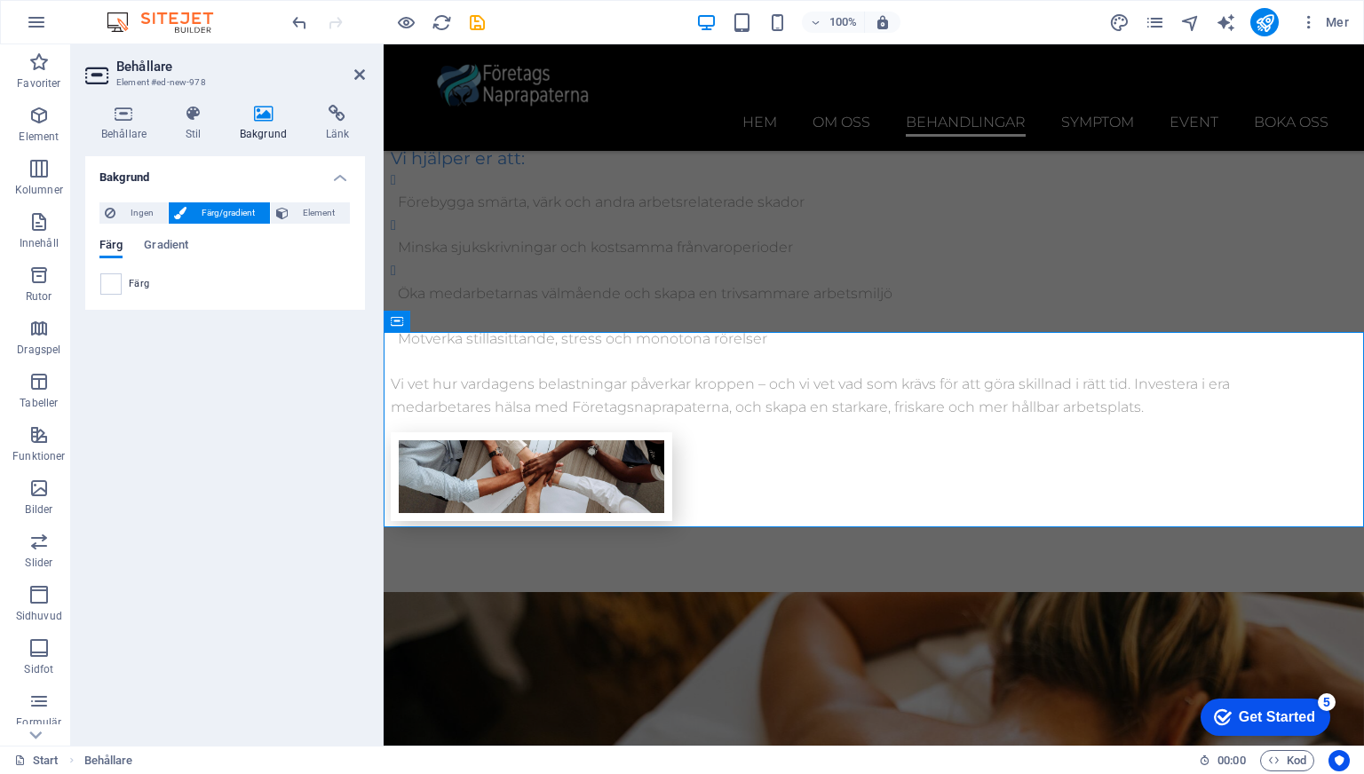
click at [124, 279] on div "Färg" at bounding box center [224, 283] width 249 height 21
click at [120, 281] on span at bounding box center [111, 284] width 20 height 20
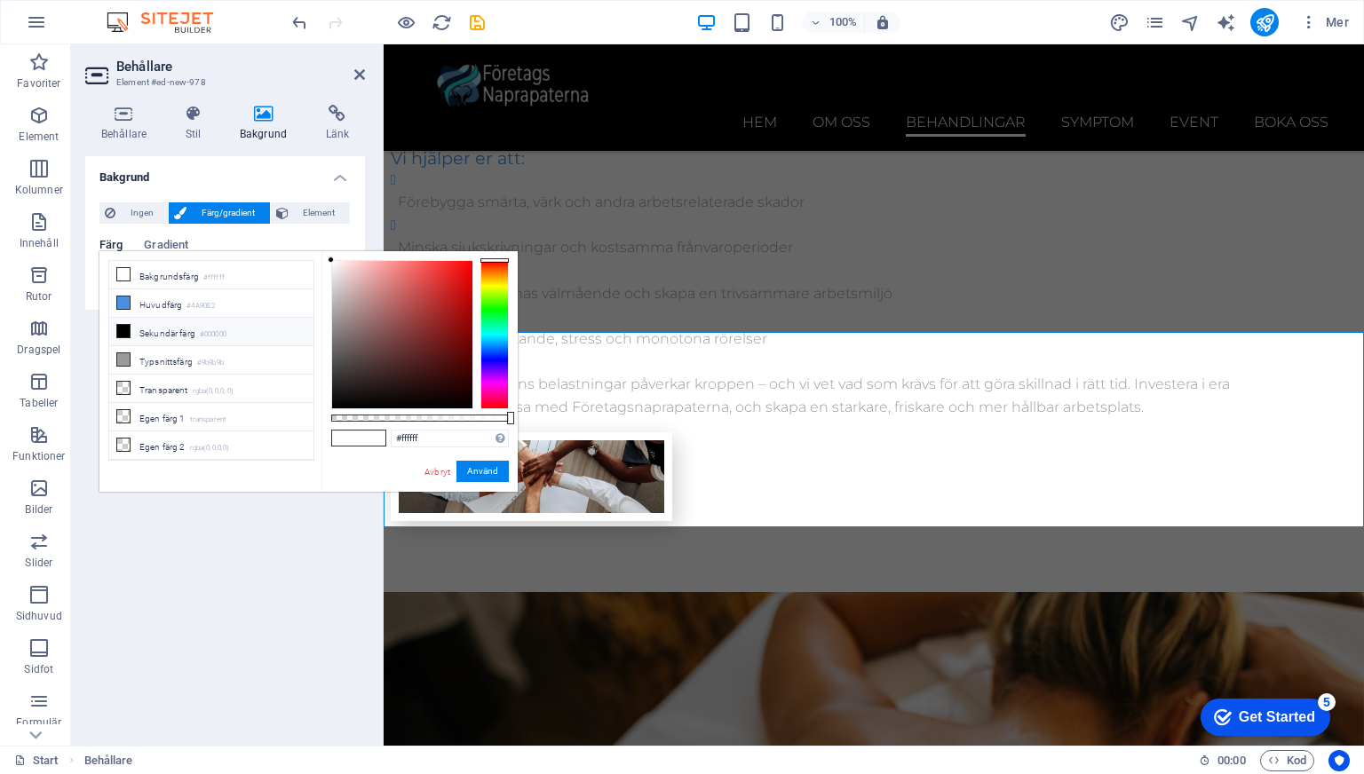
click at [151, 324] on li "Sekundär färg #000000" at bounding box center [211, 332] width 204 height 28
type input "#000000"
click at [467, 471] on button "Använd" at bounding box center [482, 471] width 52 height 21
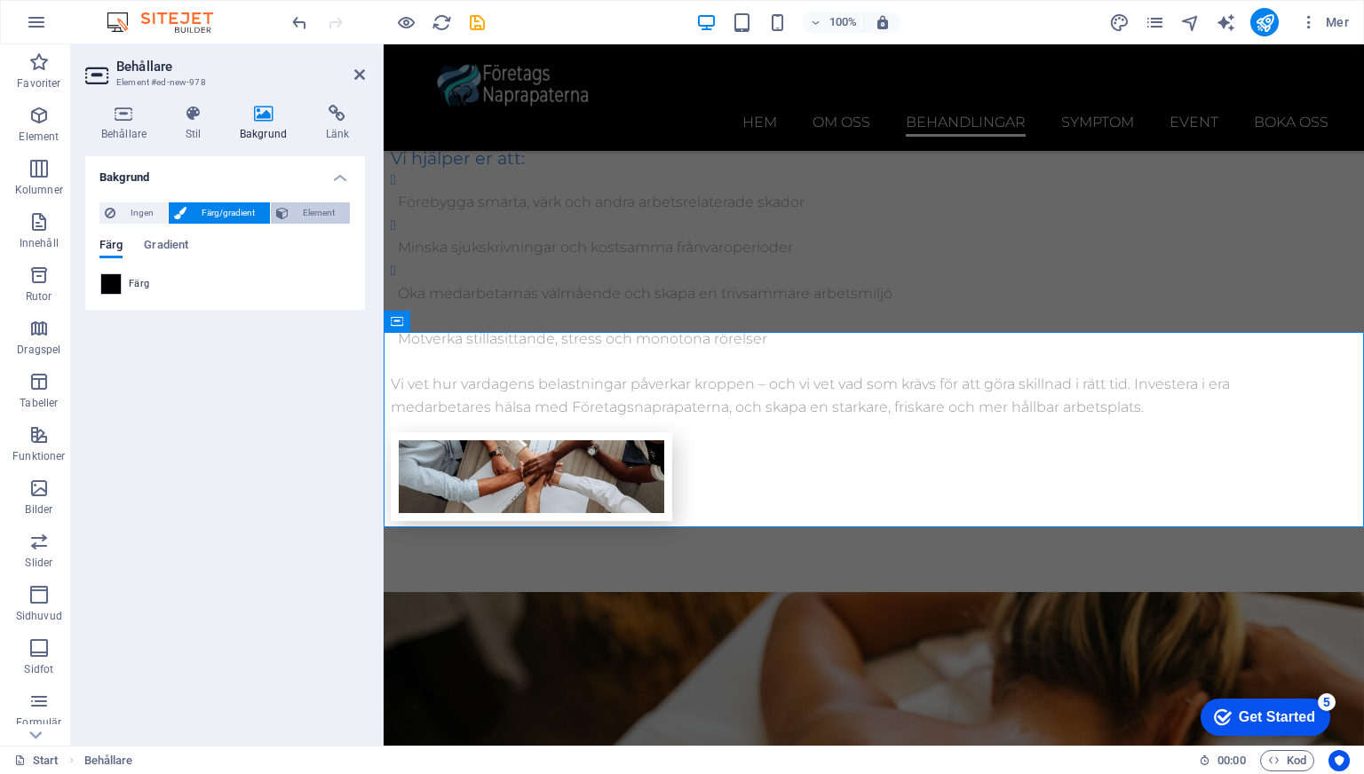
click at [306, 212] on span "Element" at bounding box center [319, 212] width 51 height 21
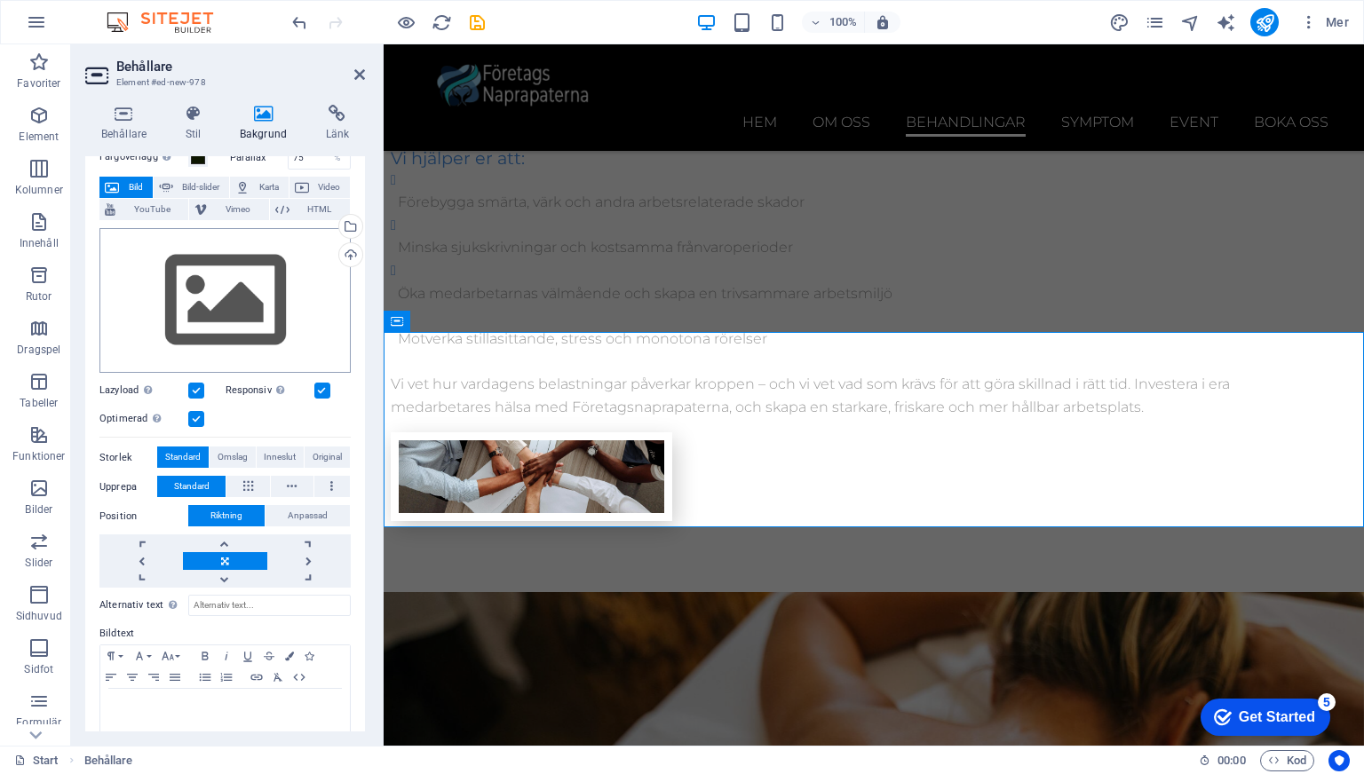
scroll to position [110, 0]
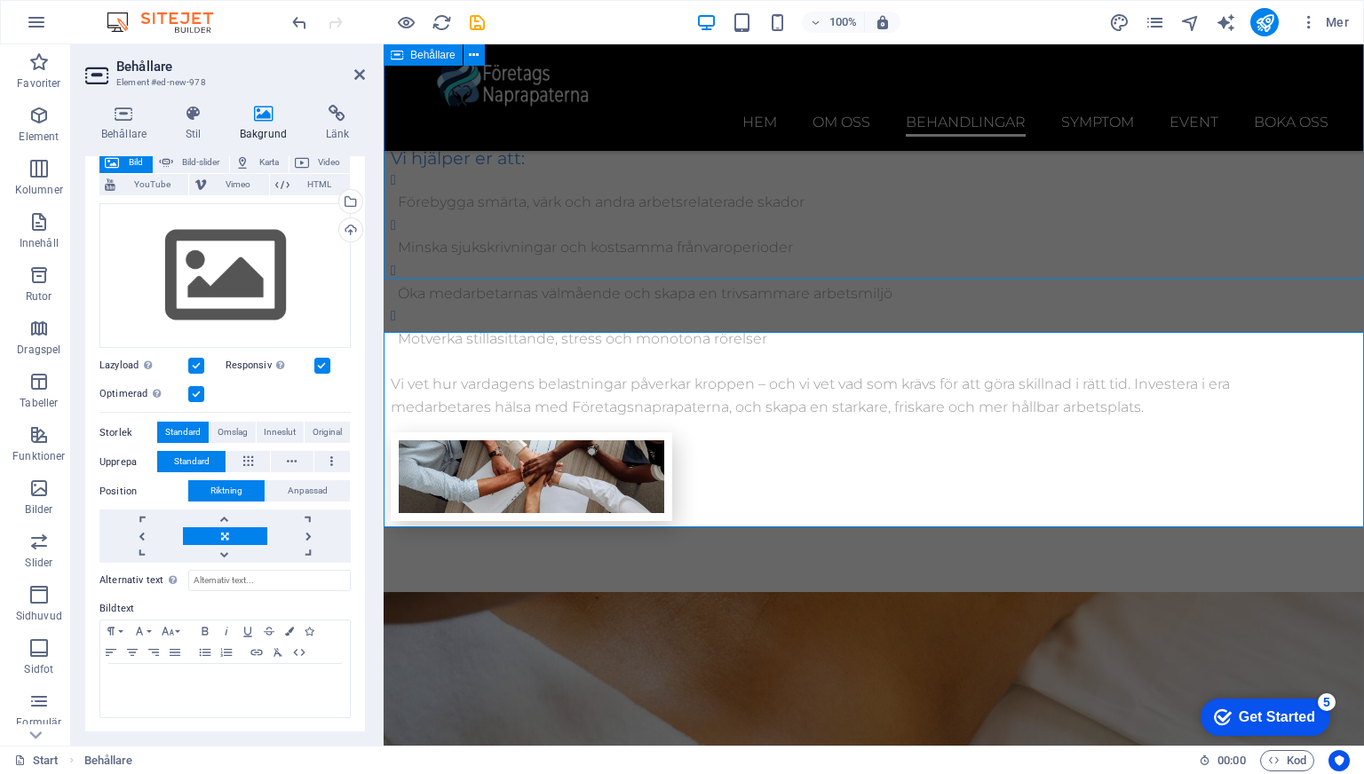
scroll to position [3468, 0]
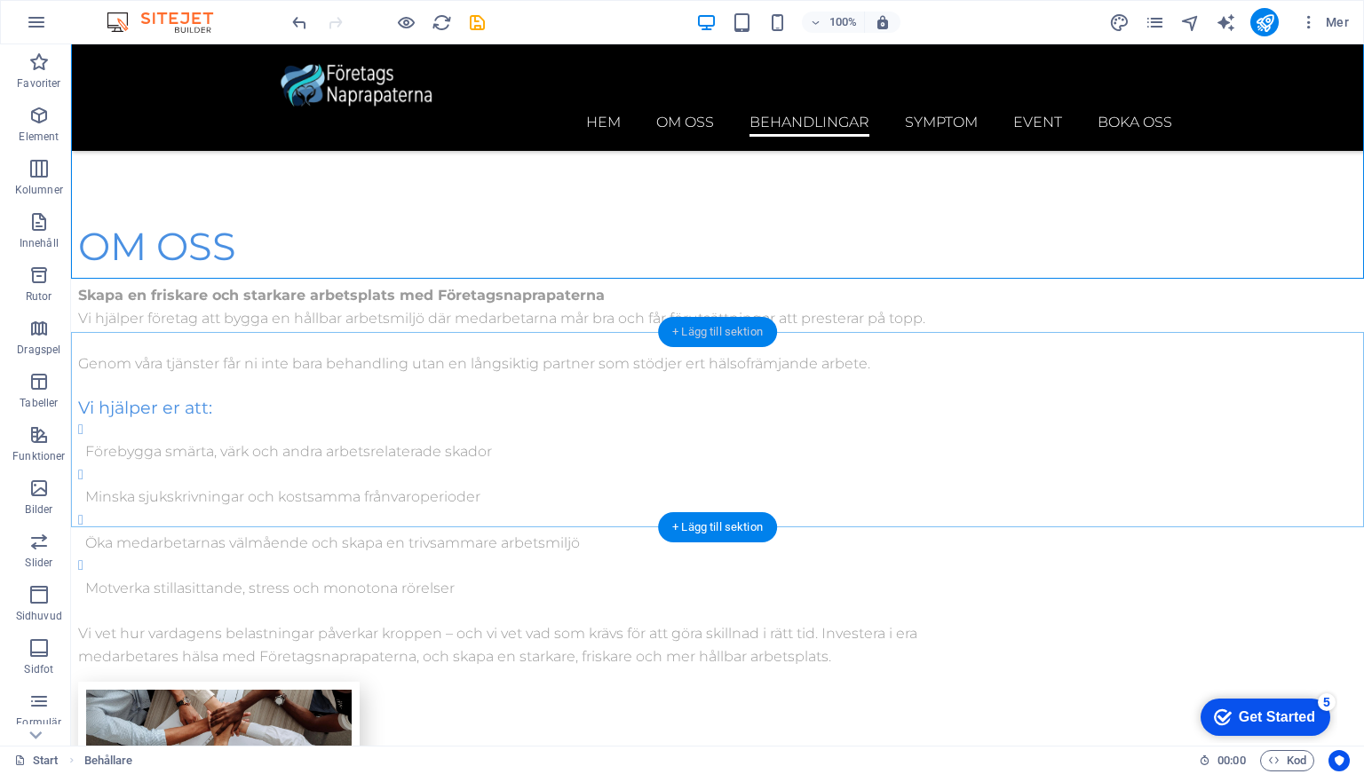
click at [700, 336] on div "+ Lägg till sektion" at bounding box center [717, 332] width 119 height 30
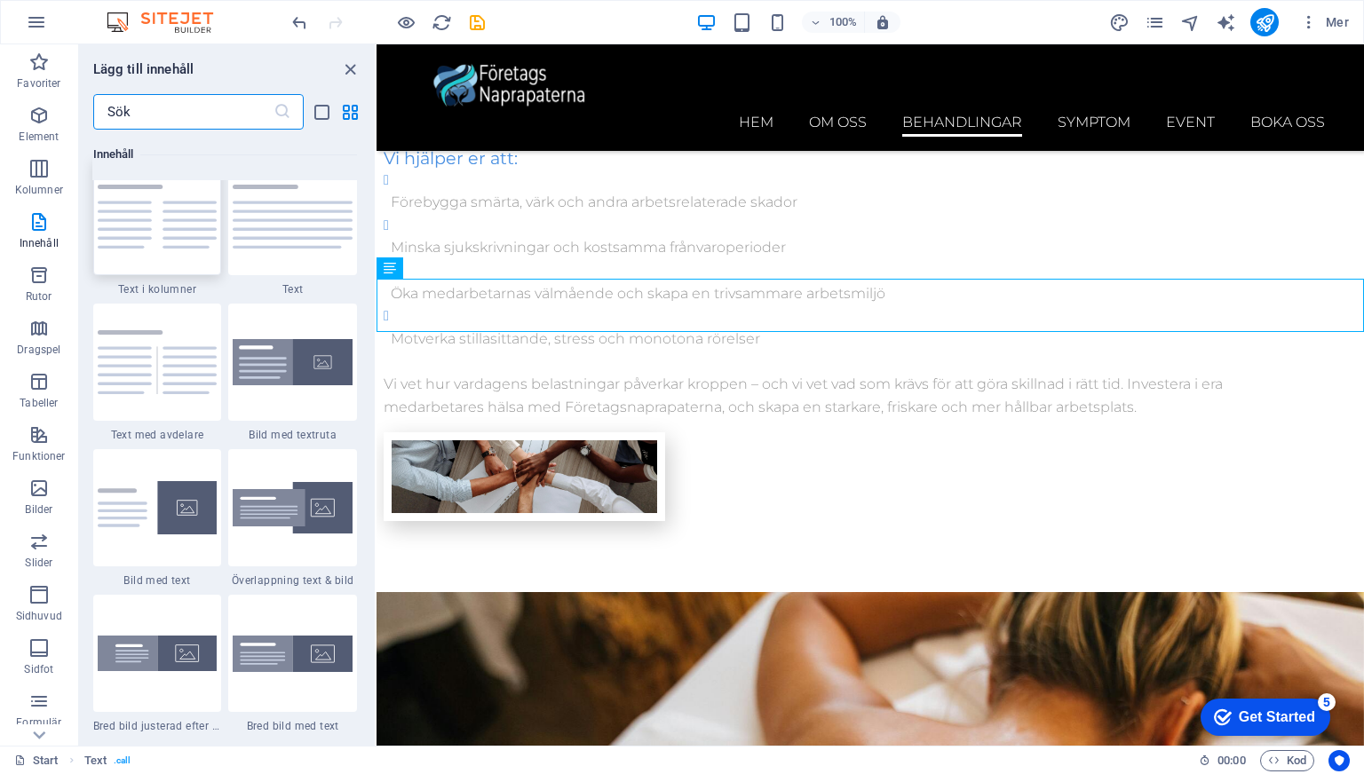
scroll to position [3129, 0]
click at [440, 267] on icon at bounding box center [442, 268] width 10 height 19
click at [398, 267] on div "Text" at bounding box center [402, 267] width 53 height 21
click at [406, 265] on span "Text" at bounding box center [413, 268] width 20 height 11
click at [407, 265] on span "Text" at bounding box center [413, 268] width 20 height 11
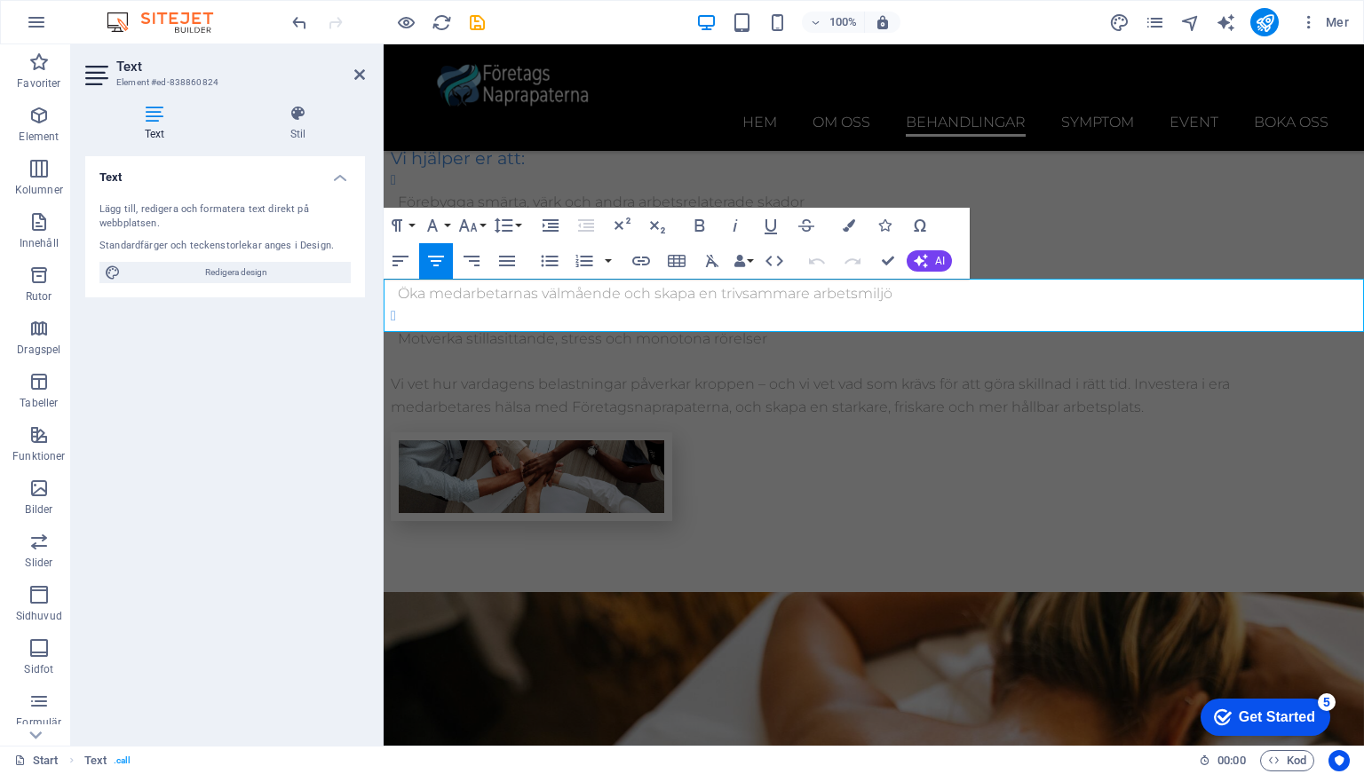
click at [358, 81] on icon at bounding box center [359, 74] width 11 height 14
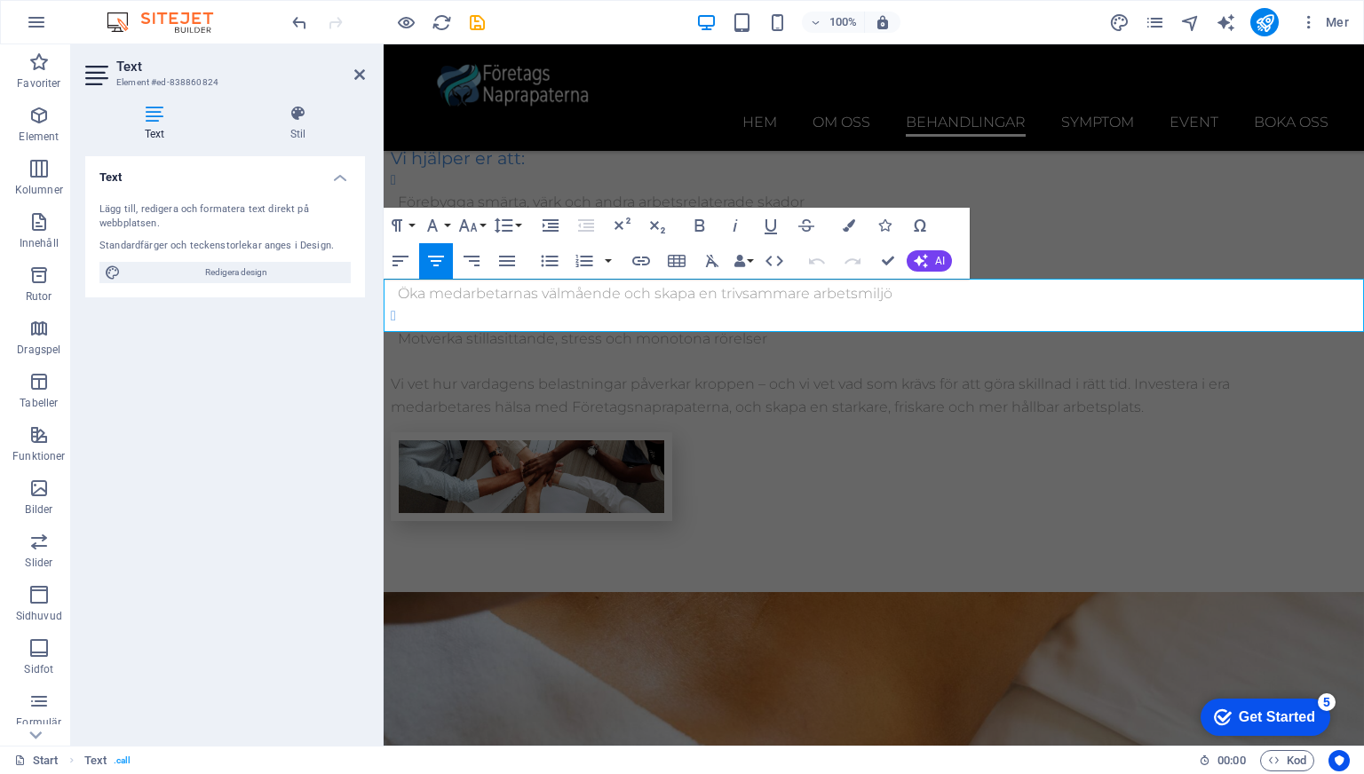
scroll to position [3468, 0]
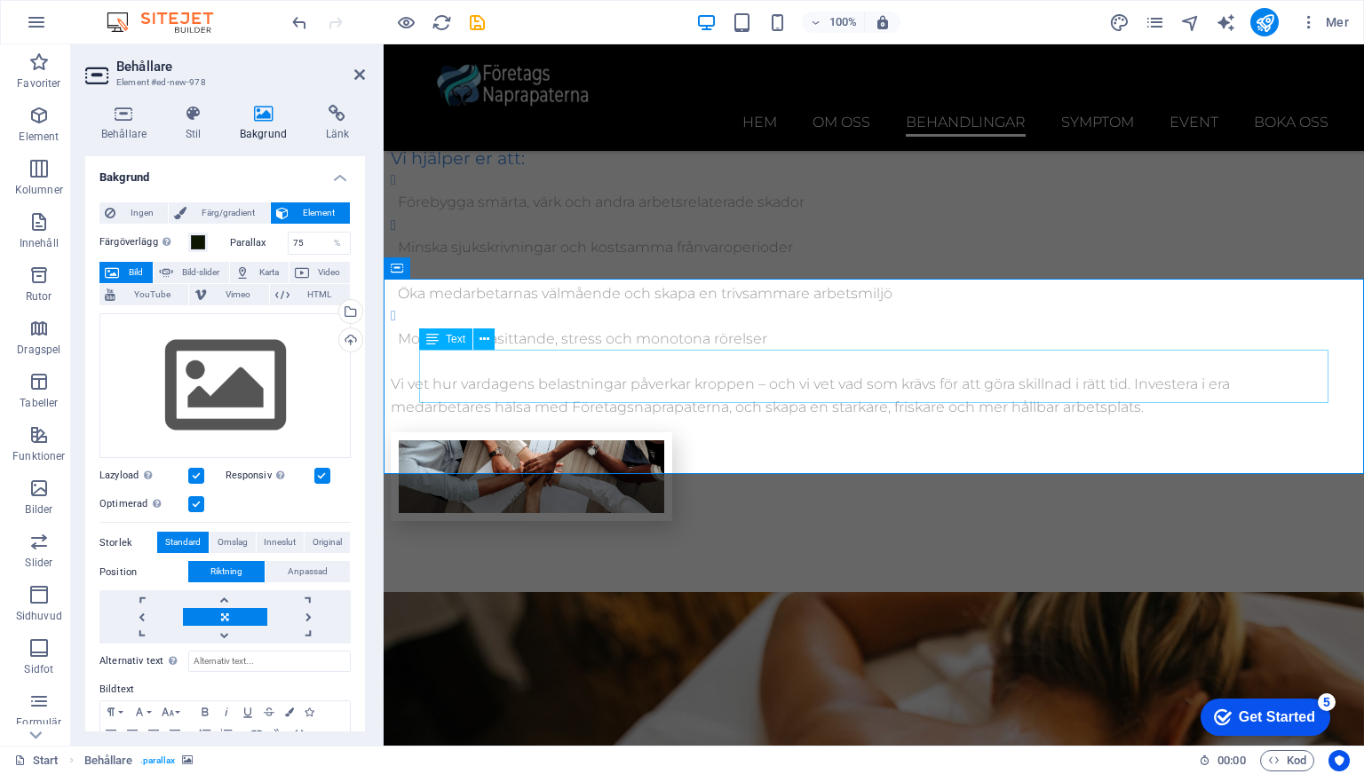
click at [391, 271] on icon at bounding box center [397, 267] width 12 height 21
click at [496, 271] on icon at bounding box center [496, 268] width 13 height 19
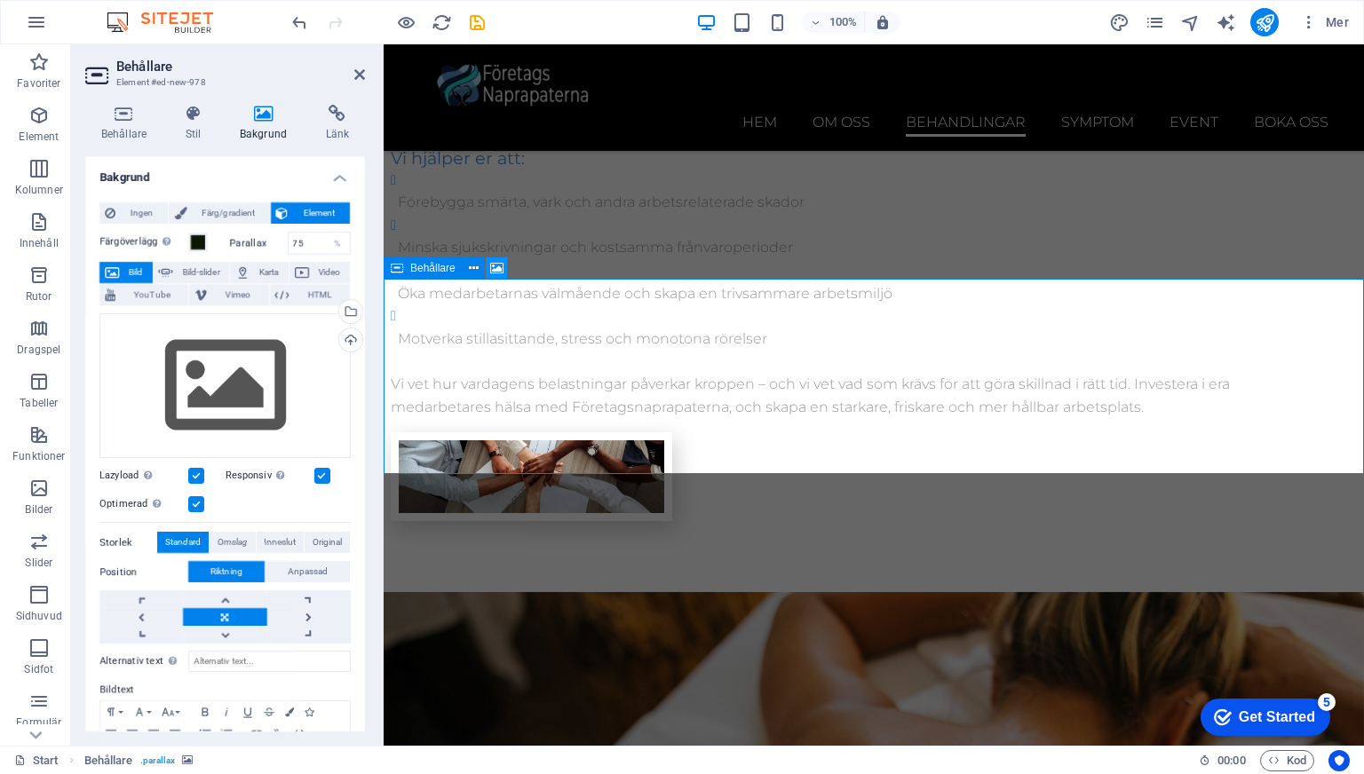
click at [496, 271] on icon at bounding box center [496, 268] width 13 height 19
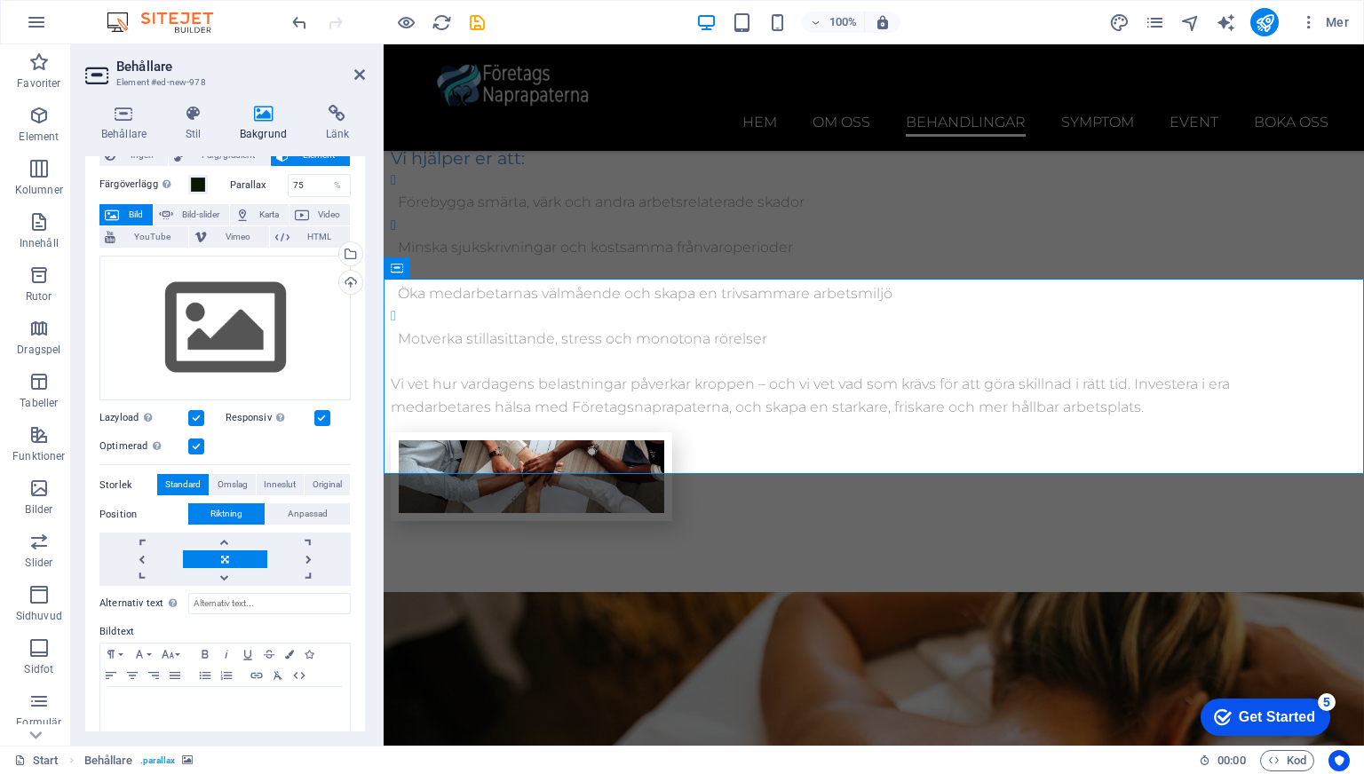
scroll to position [81, 0]
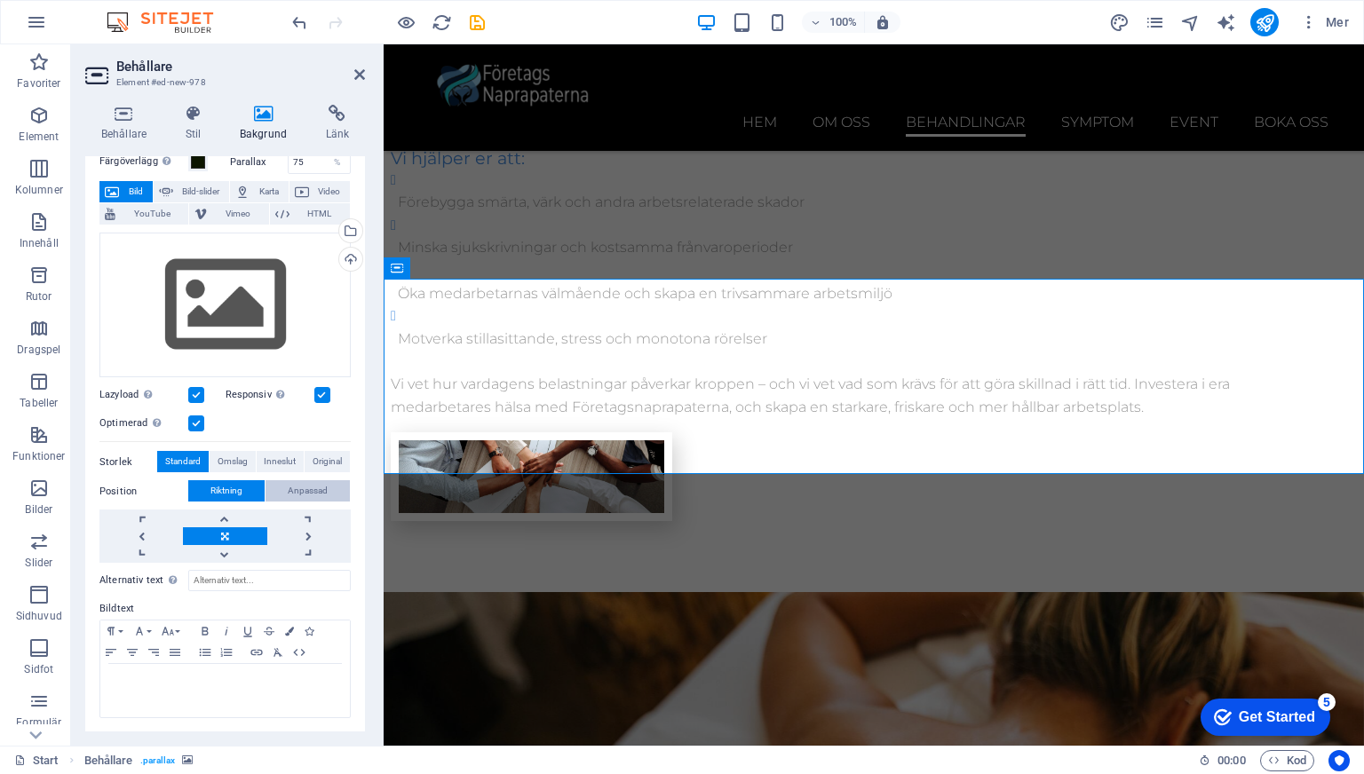
click at [291, 480] on span "Anpassad" at bounding box center [308, 490] width 40 height 21
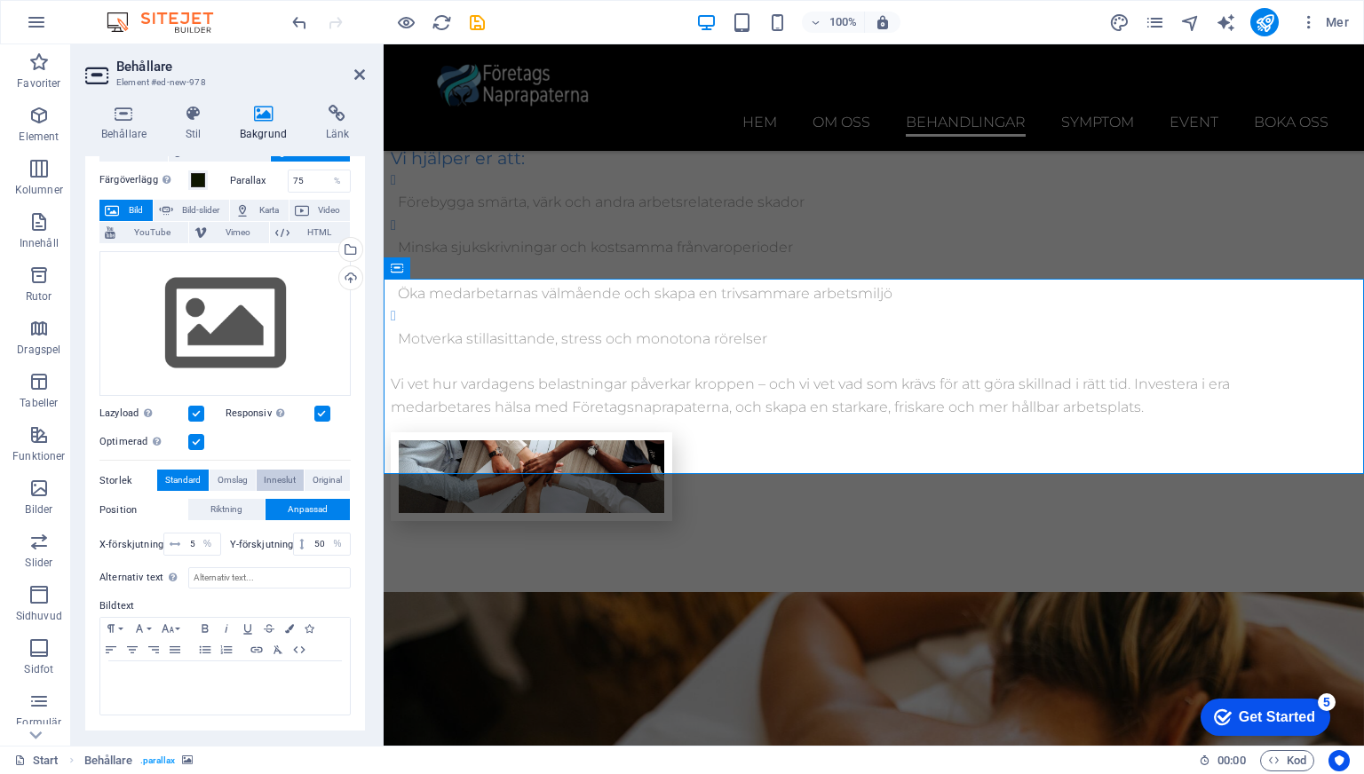
scroll to position [59, 0]
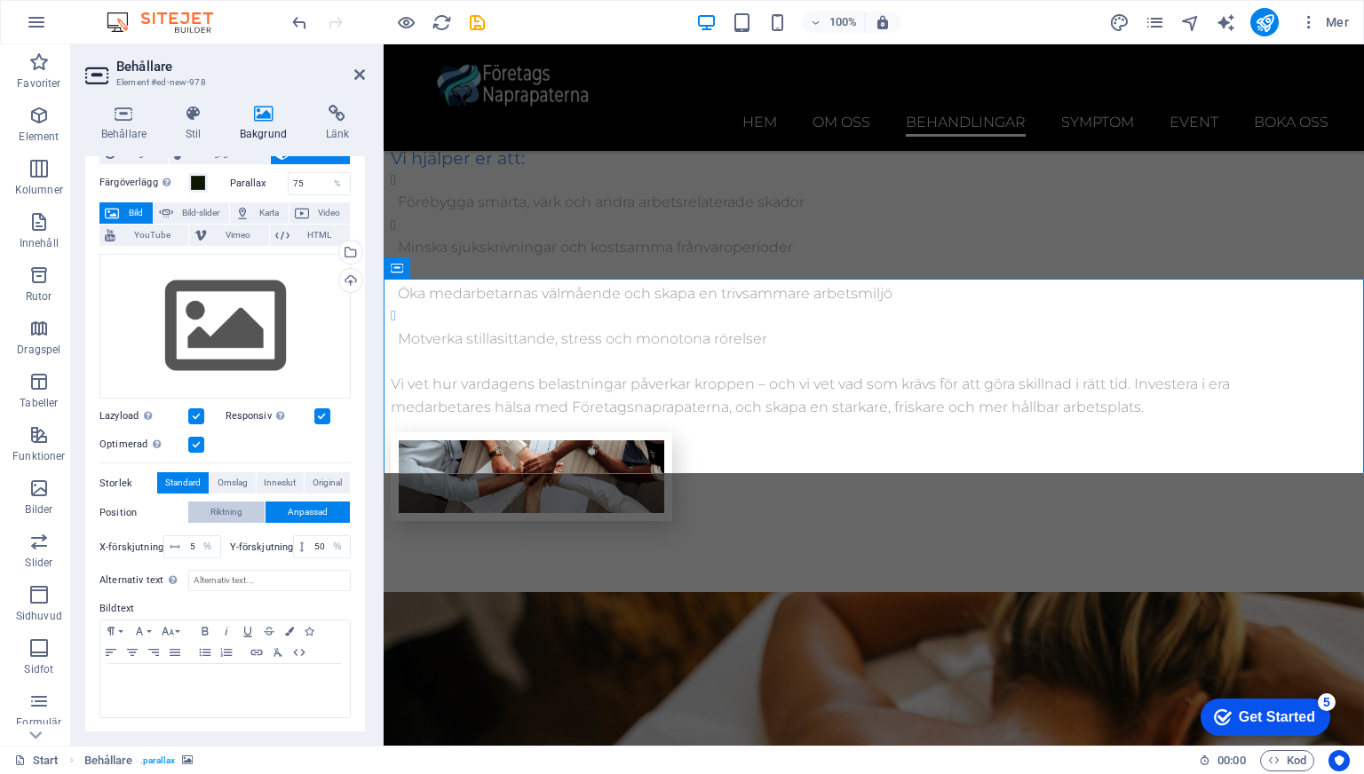
click at [226, 510] on span "Riktning" at bounding box center [226, 512] width 32 height 21
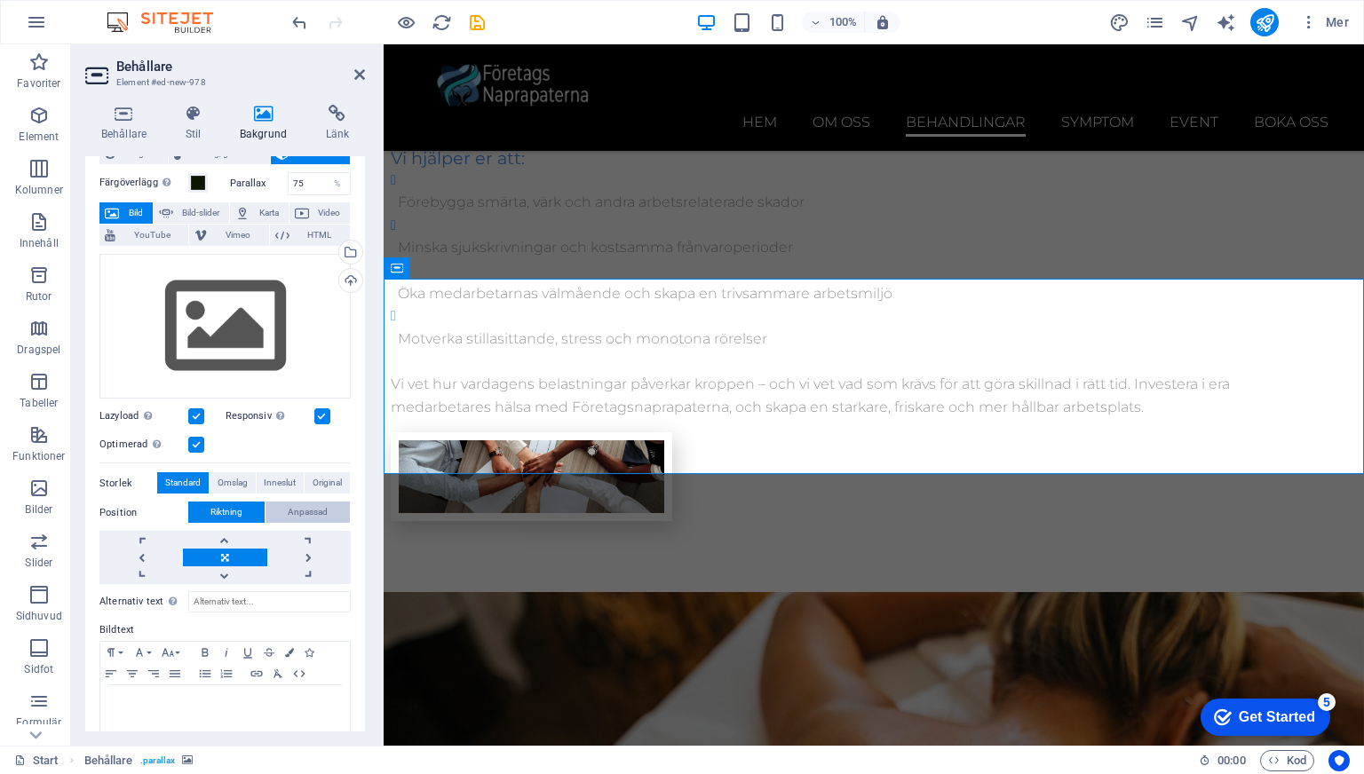
click at [292, 510] on span "Anpassad" at bounding box center [308, 512] width 40 height 21
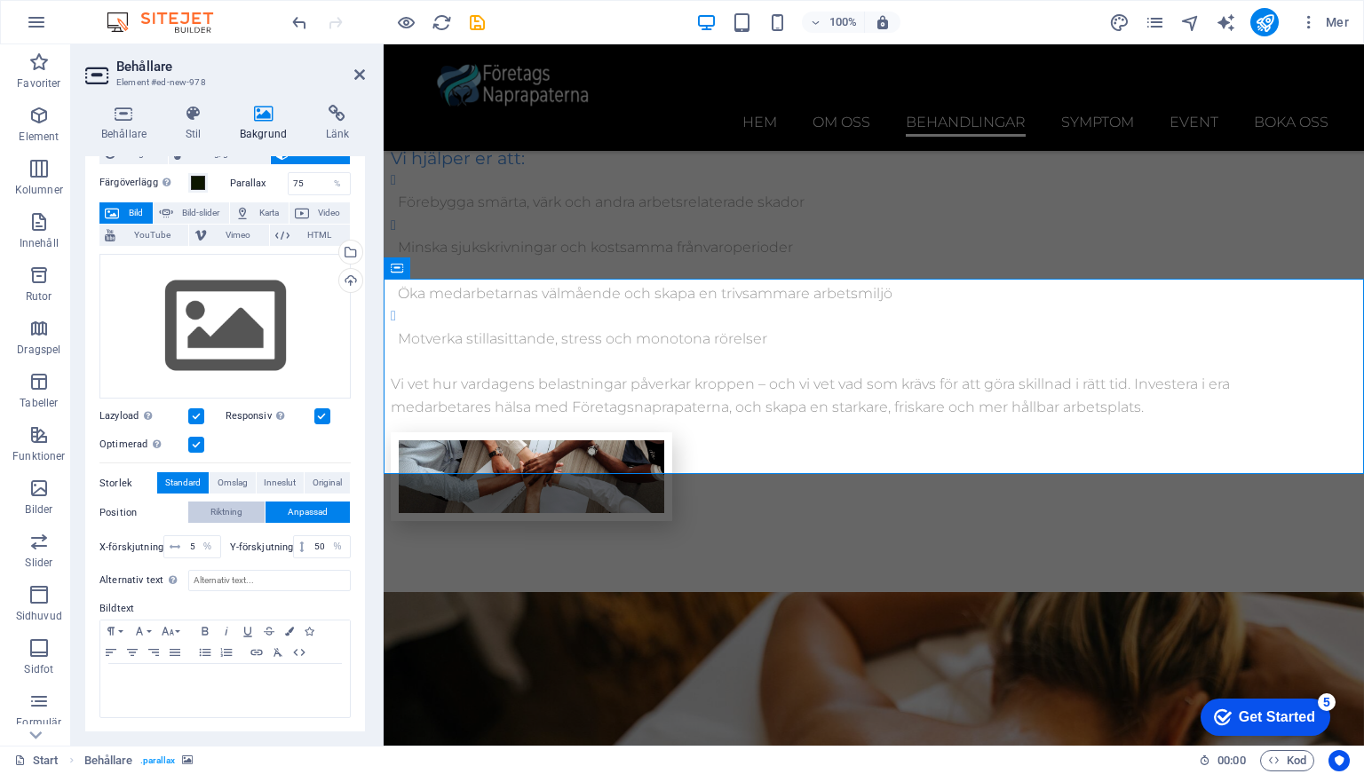
click at [232, 506] on span "Riktning" at bounding box center [226, 512] width 32 height 21
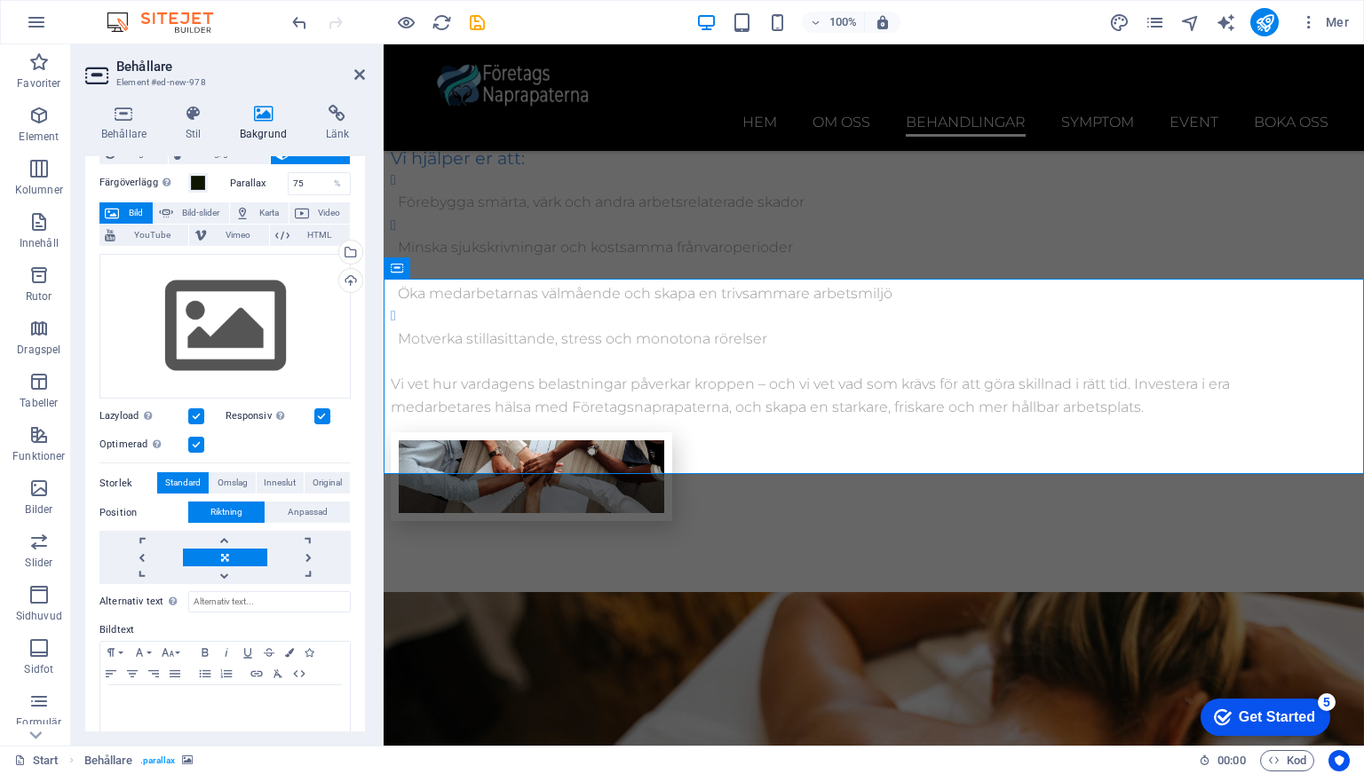
scroll to position [81, 0]
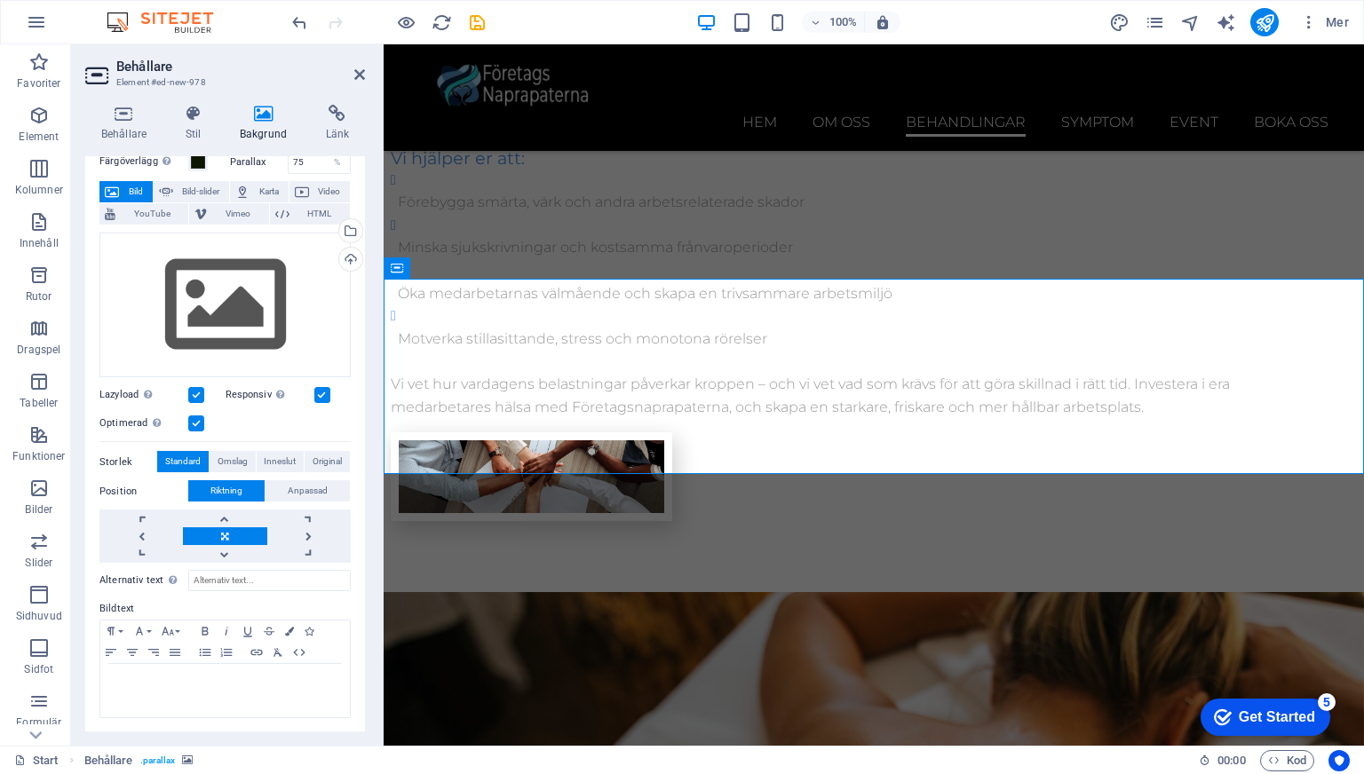
click at [320, 390] on label at bounding box center [322, 395] width 16 height 16
click at [0, 0] on input "Responsiv Ladda automatiskt retina-bild och smartmobil-optimerade storlekar." at bounding box center [0, 0] width 0 height 0
click at [320, 390] on label at bounding box center [322, 395] width 16 height 16
click at [0, 0] on input "Responsiv Ladda automatiskt retina-bild och smartmobil-optimerade storlekar." at bounding box center [0, 0] width 0 height 0
click at [320, 280] on div "Dra filer hit, klicka för att välja filer eller välj filer från Filer eller vår…" at bounding box center [224, 306] width 251 height 146
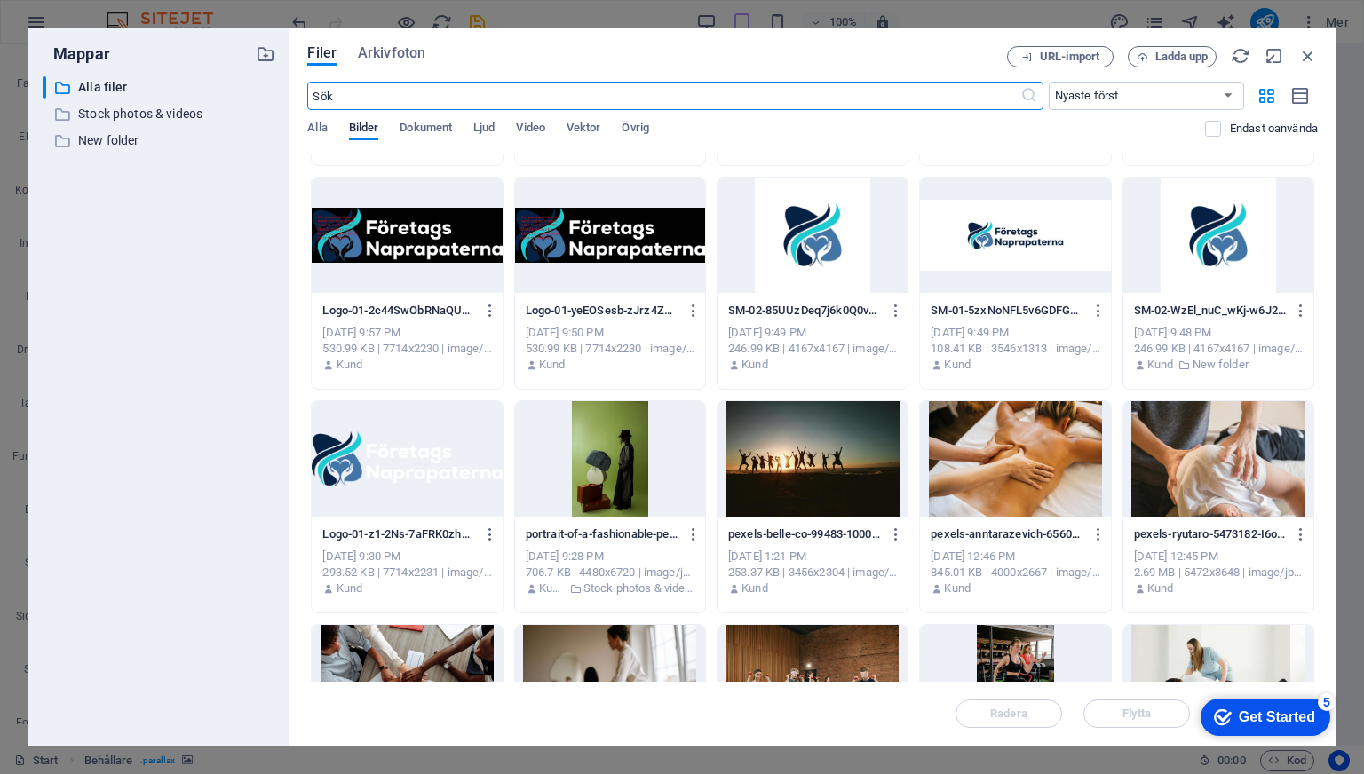
scroll to position [218, 0]
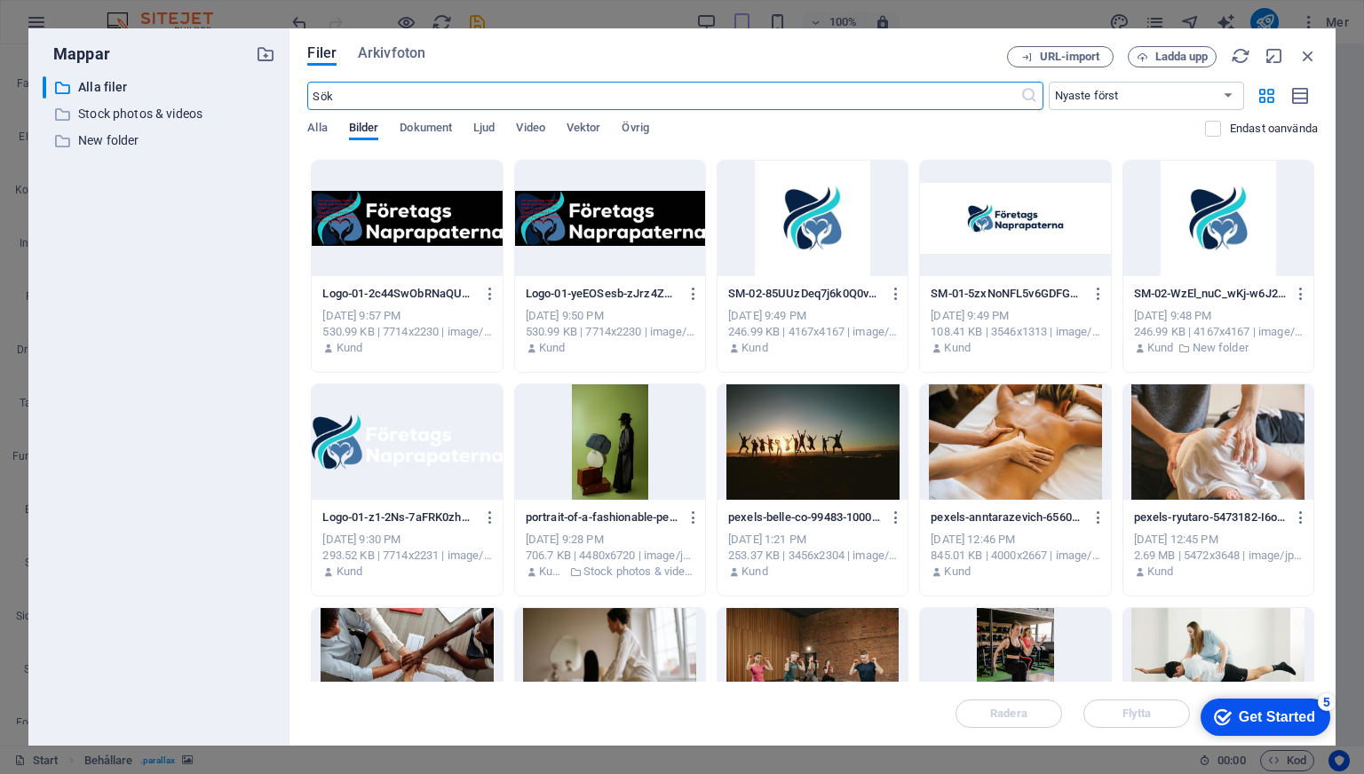
click at [796, 465] on div at bounding box center [812, 441] width 190 height 115
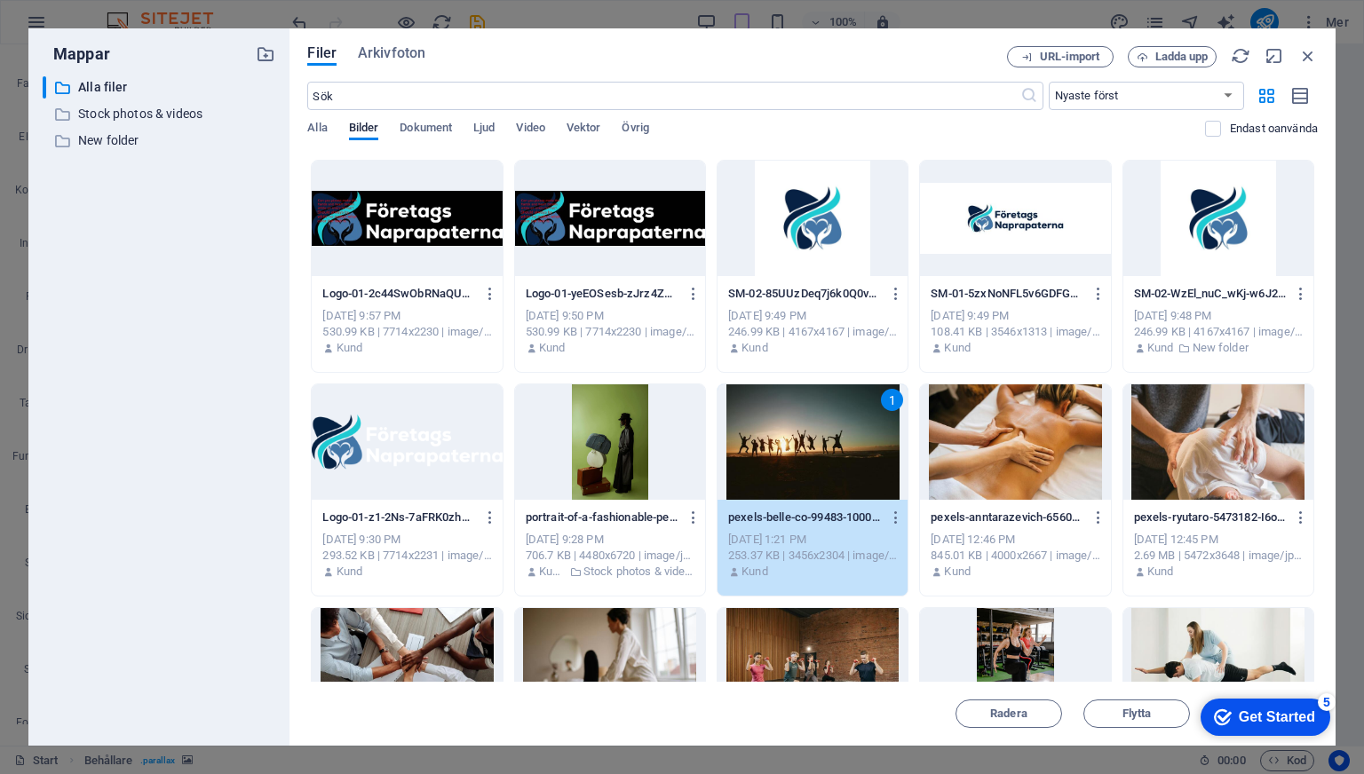
click at [992, 445] on div at bounding box center [1015, 441] width 190 height 115
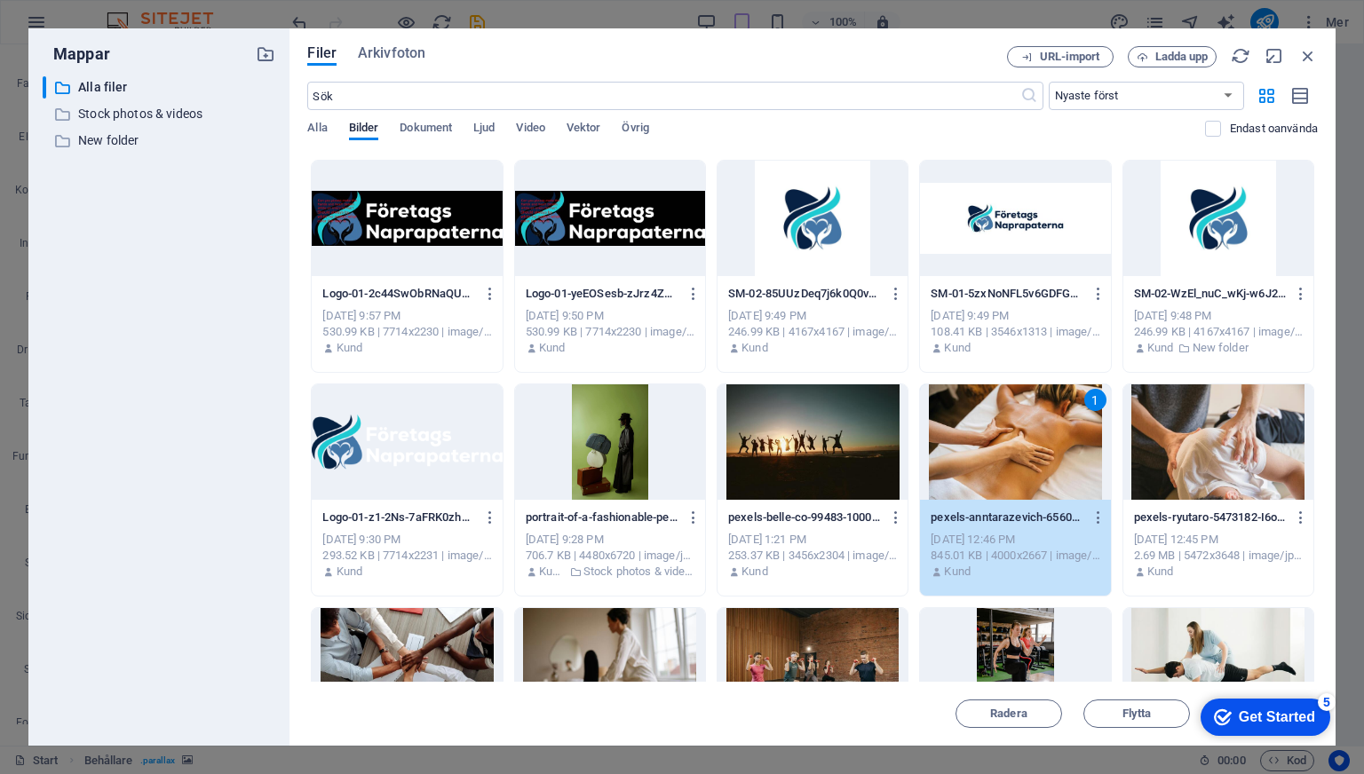
click at [1195, 463] on div at bounding box center [1218, 441] width 190 height 115
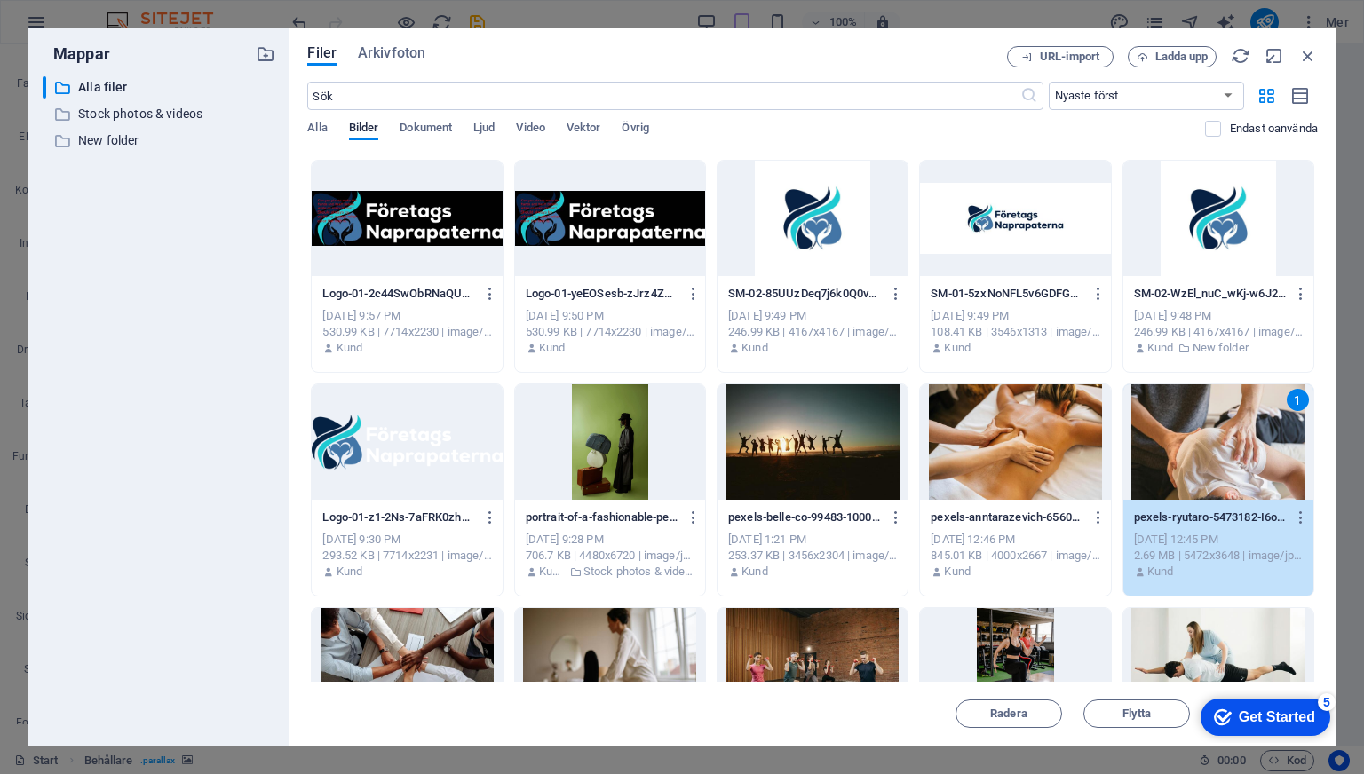
click at [1170, 581] on div "pexels-ryutaro-5473182-I6opakXBZz6YPMO8daijrQ.jpg pexels-ryutaro-5473182-I6opak…" at bounding box center [1218, 545] width 190 height 91
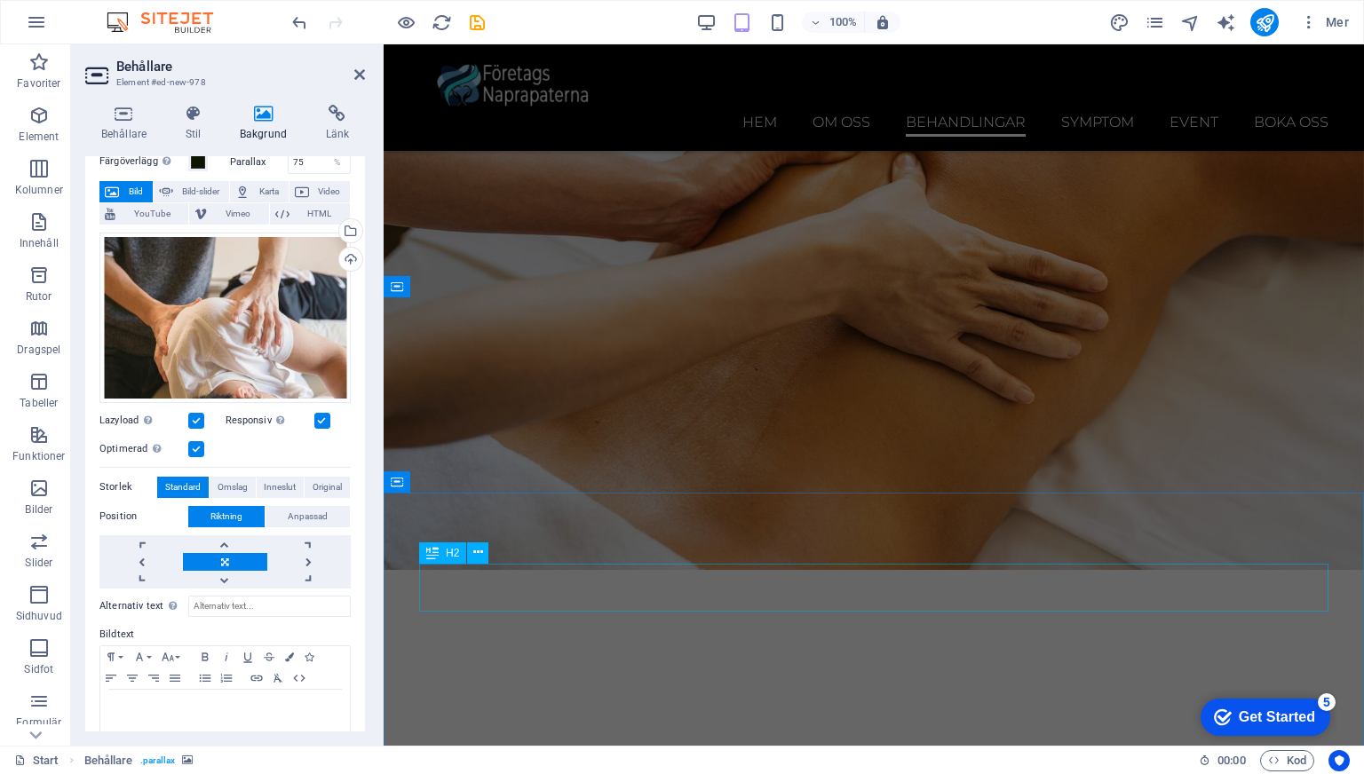
scroll to position [3700, 0]
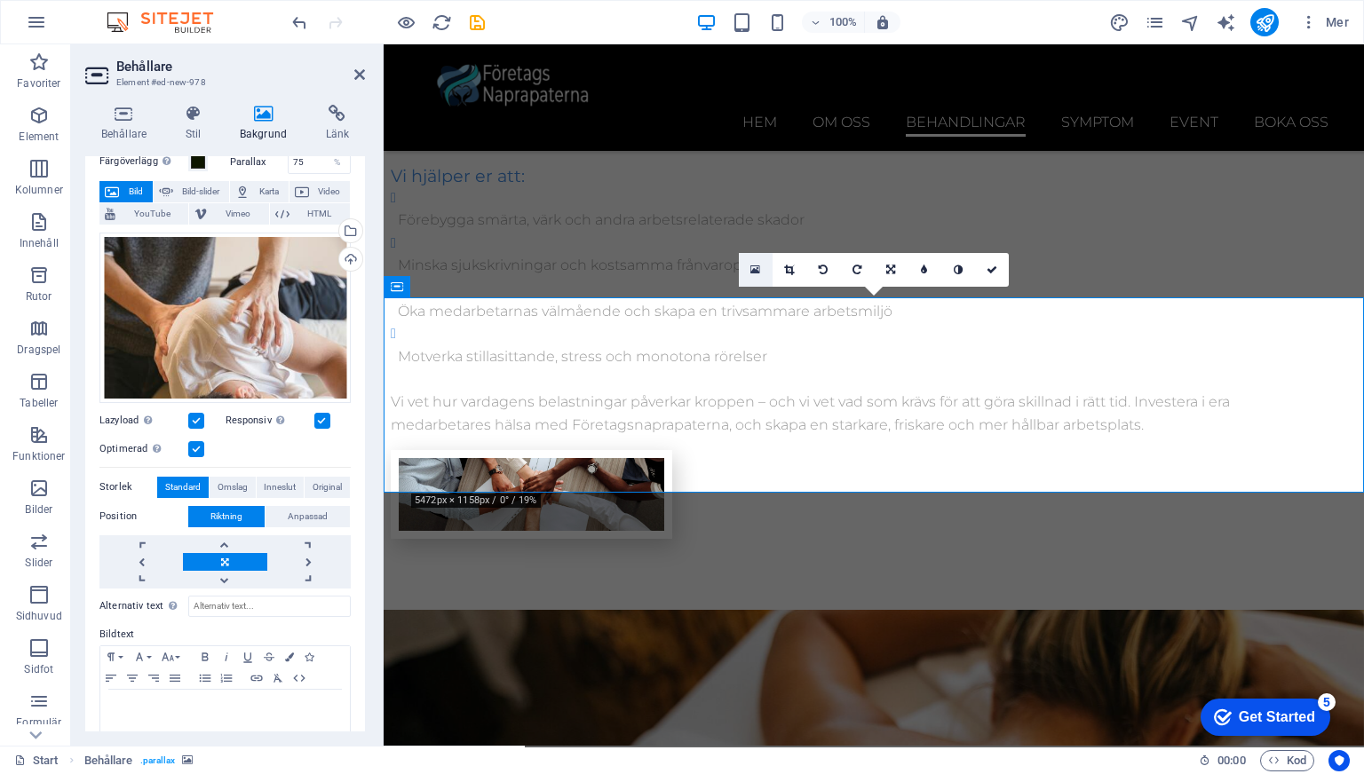
click at [757, 268] on icon at bounding box center [755, 270] width 10 height 12
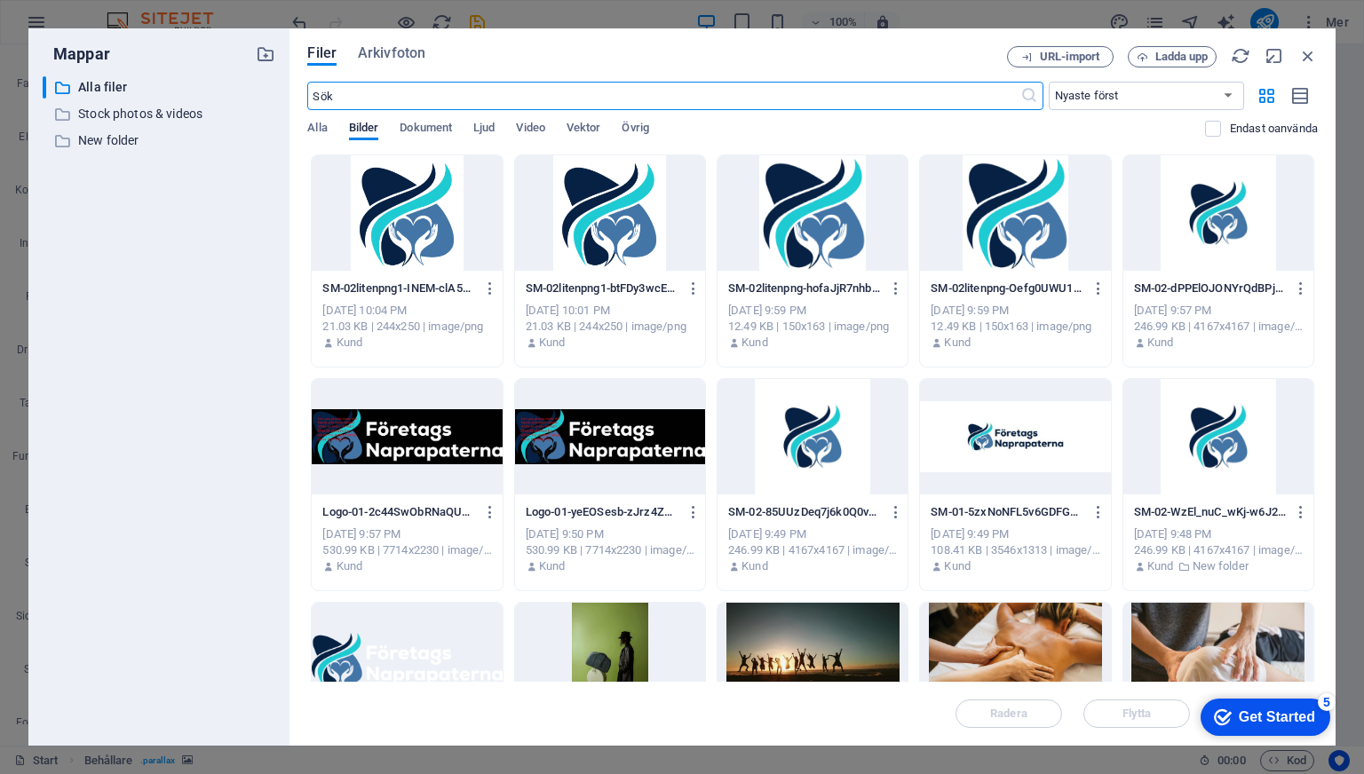
scroll to position [4441, 0]
click at [1125, 629] on div at bounding box center [1218, 660] width 190 height 115
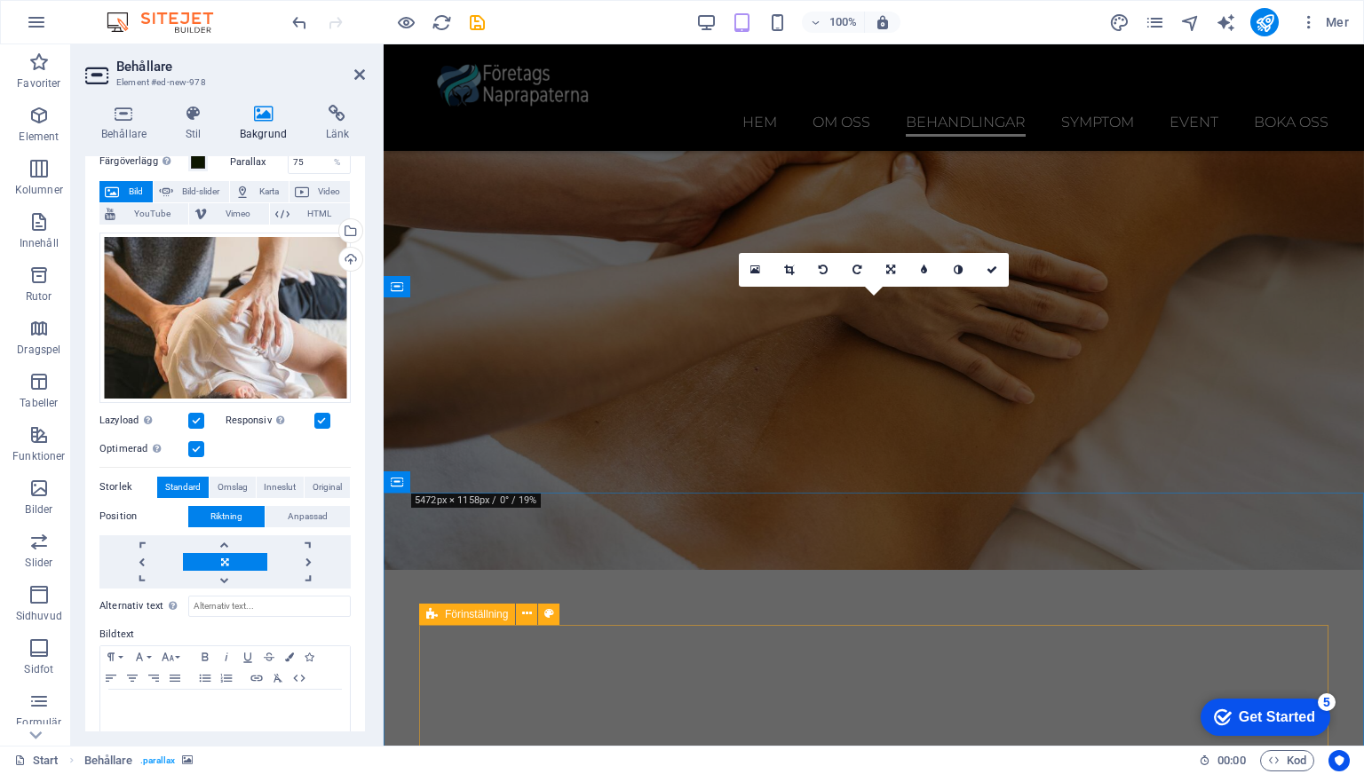
scroll to position [3700, 0]
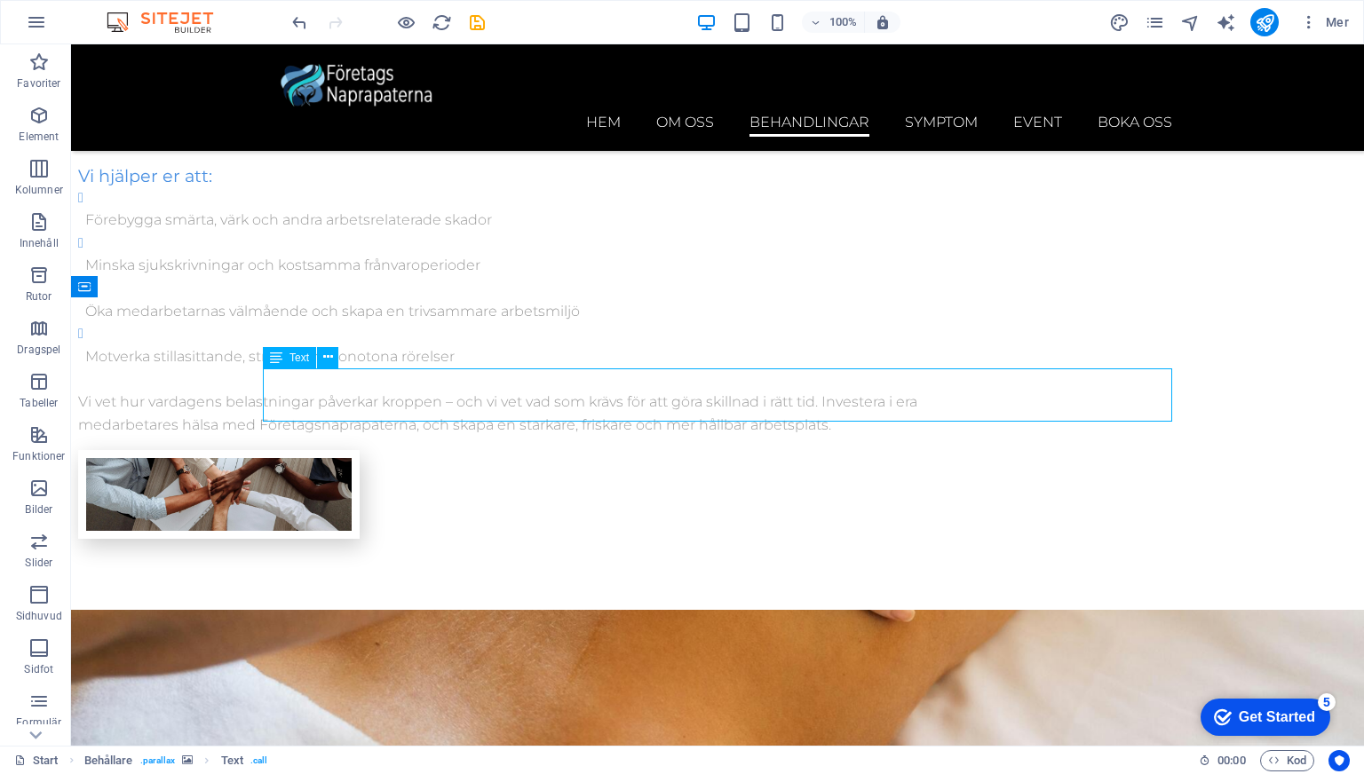
scroll to position [3451, 0]
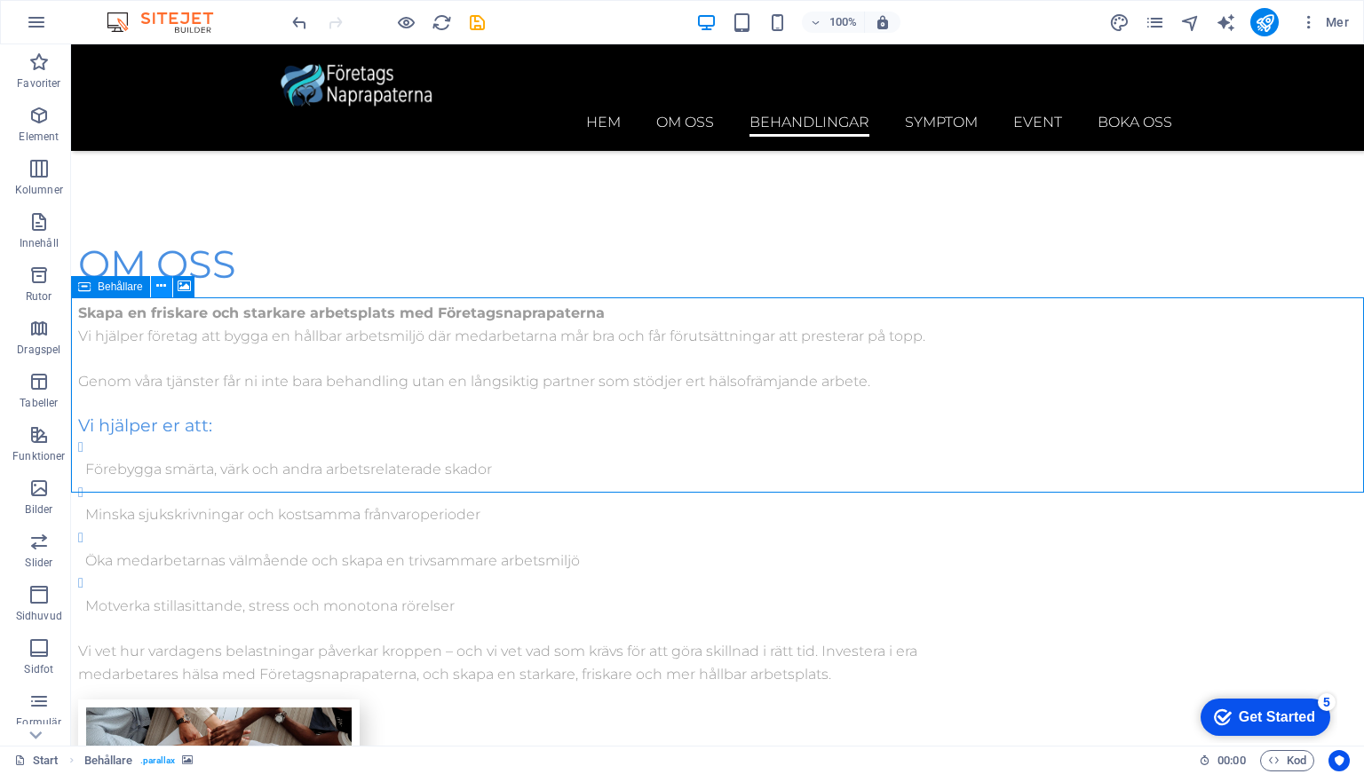
click at [156, 285] on icon at bounding box center [161, 286] width 10 height 19
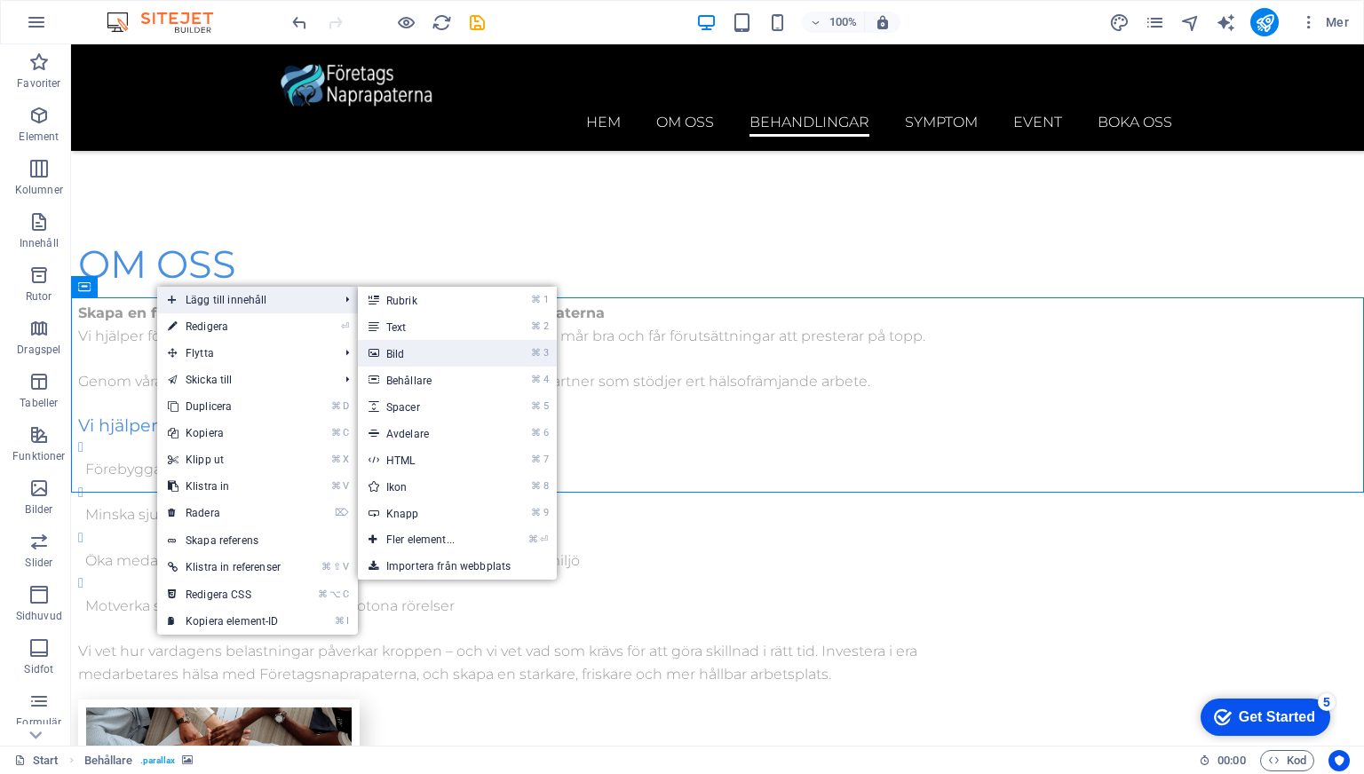
click at [404, 351] on link "⌘ 3 Bild" at bounding box center [424, 353] width 132 height 27
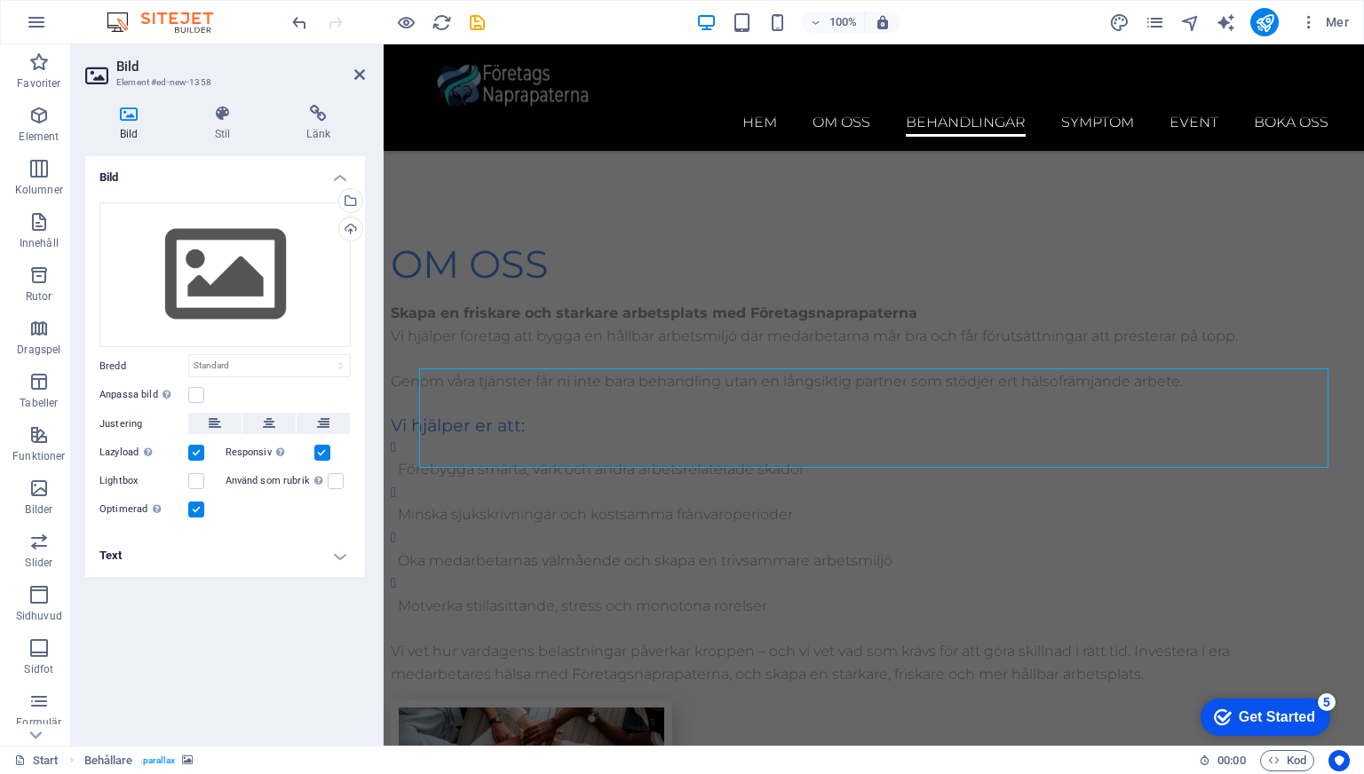
scroll to position [3700, 0]
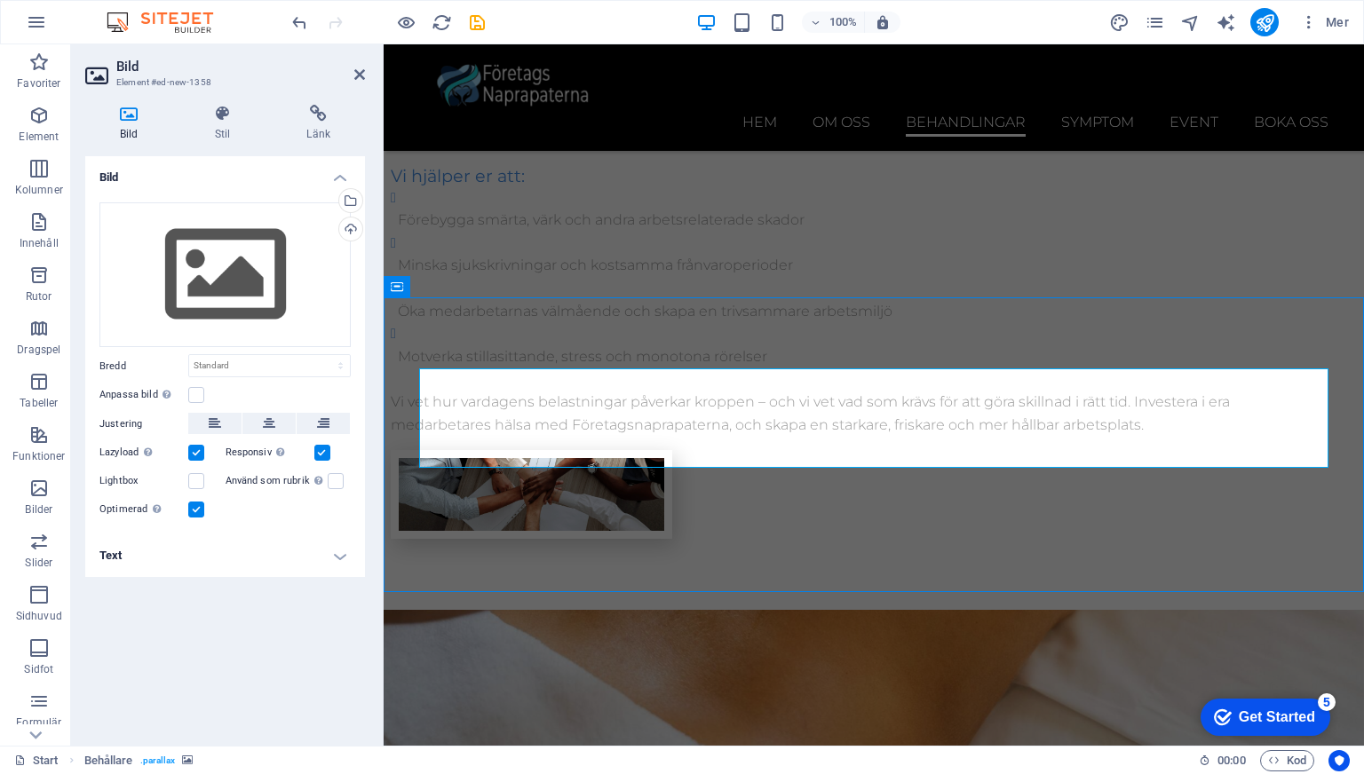
scroll to position [3451, 0]
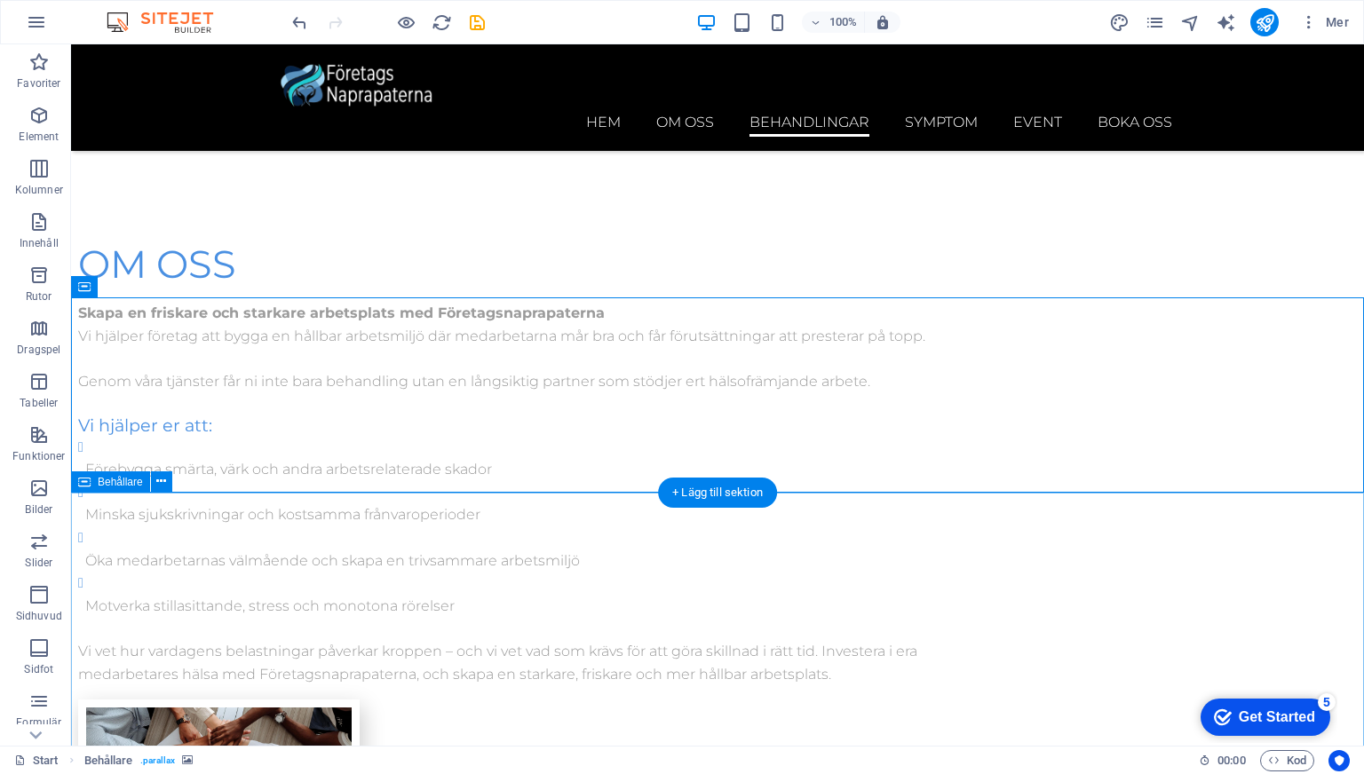
drag, startPoint x: 207, startPoint y: 494, endPoint x: 208, endPoint y: 519, distance: 25.8
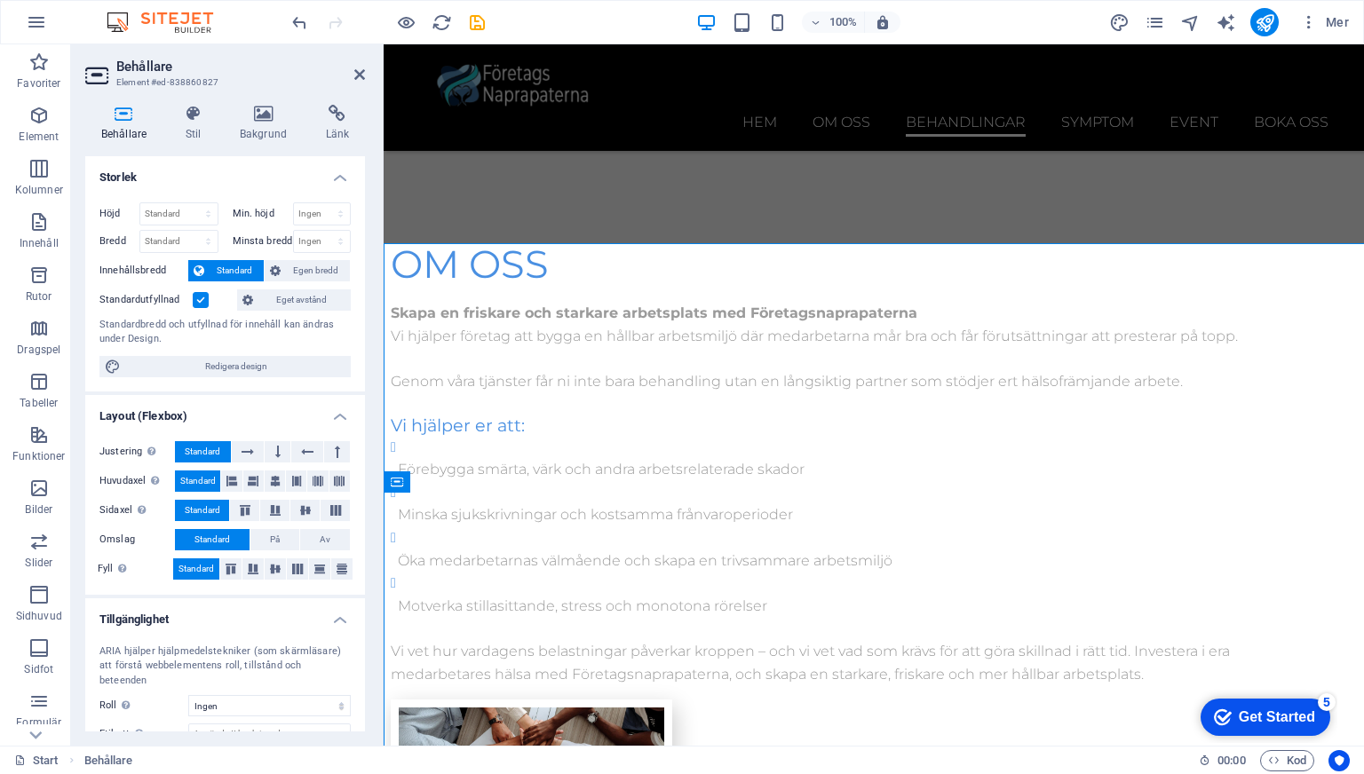
scroll to position [3700, 0]
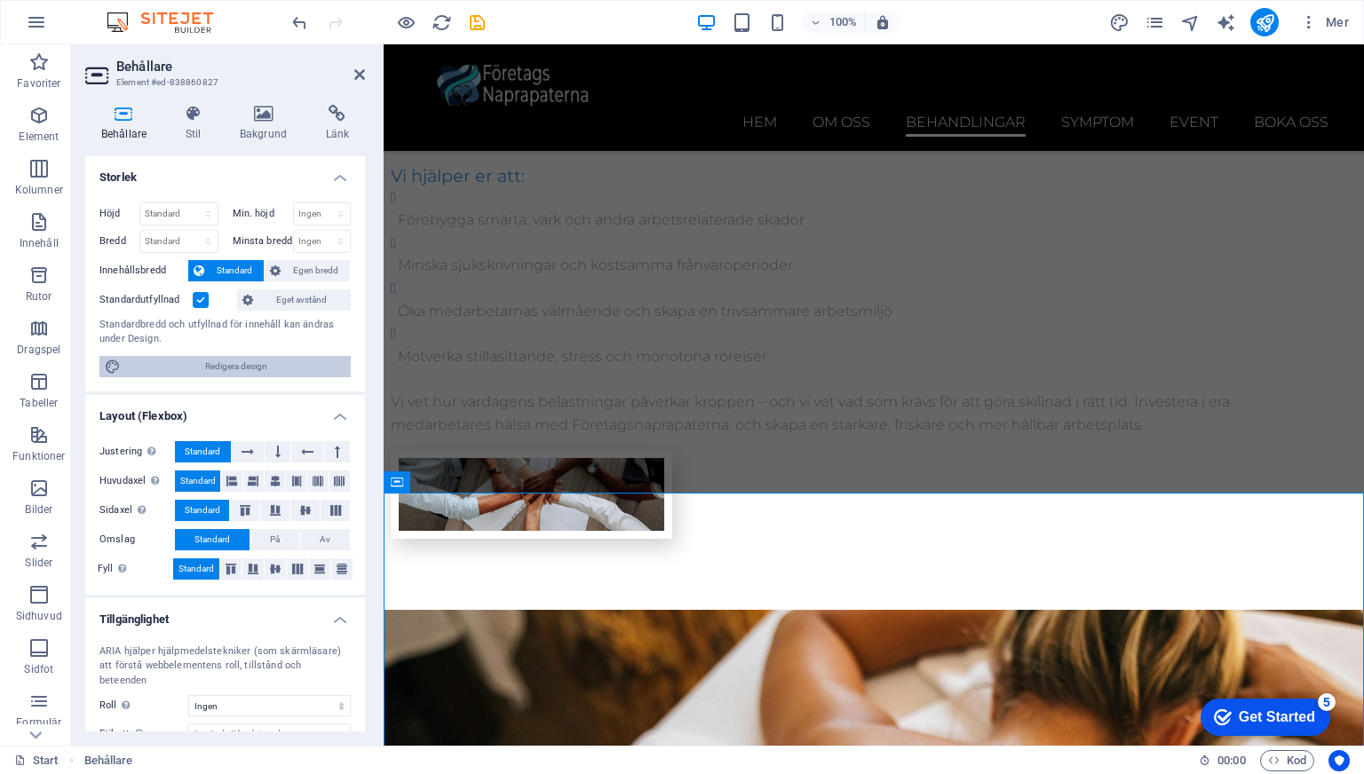
click at [137, 368] on span "Redigera design" at bounding box center [235, 366] width 219 height 21
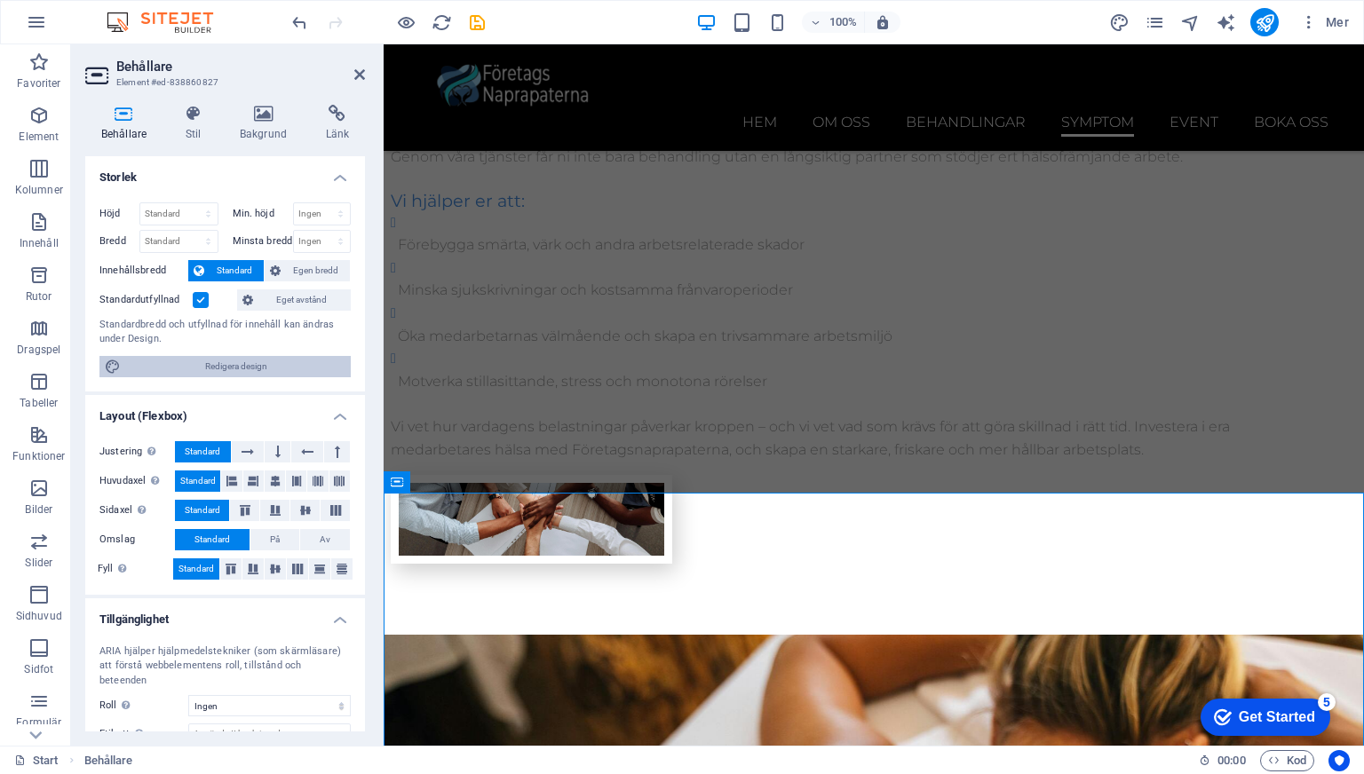
select select "px"
select select "300"
select select "px"
select select "rem"
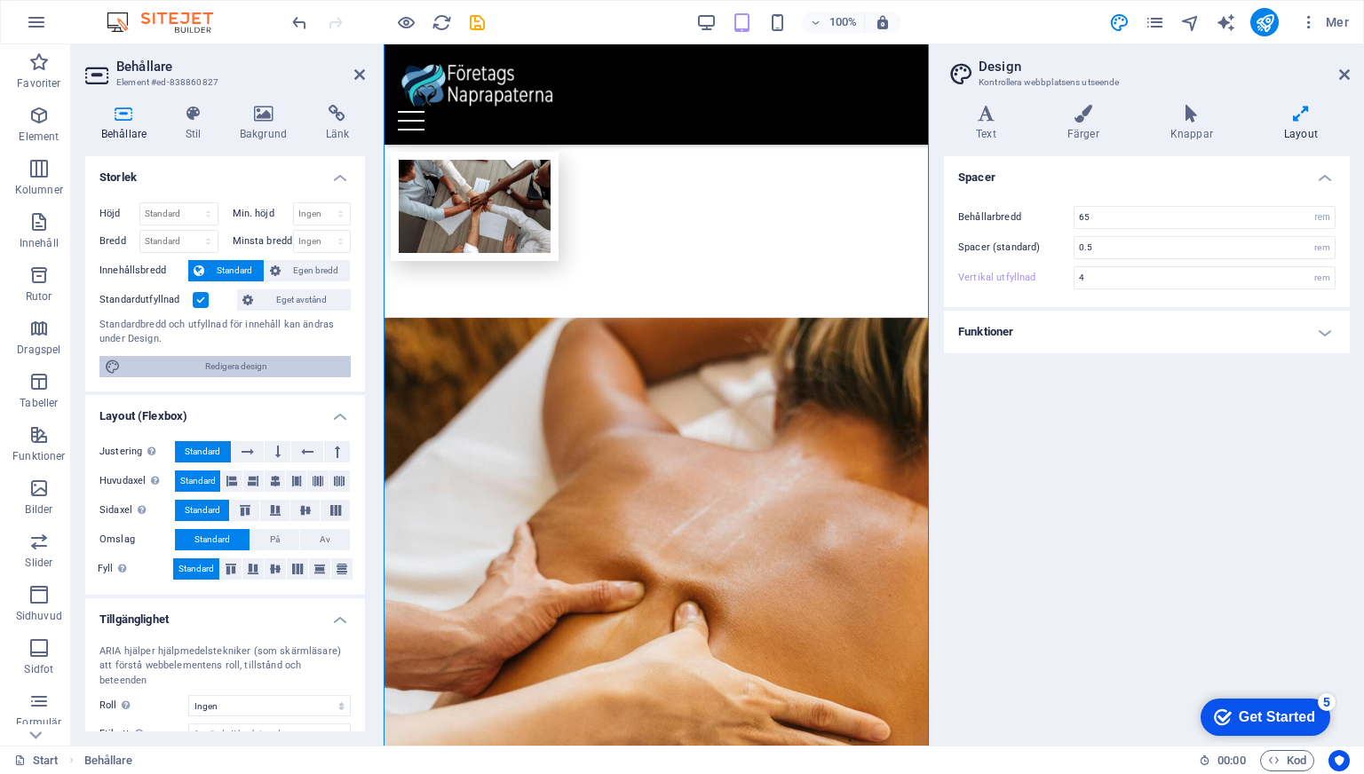
scroll to position [7780, 0]
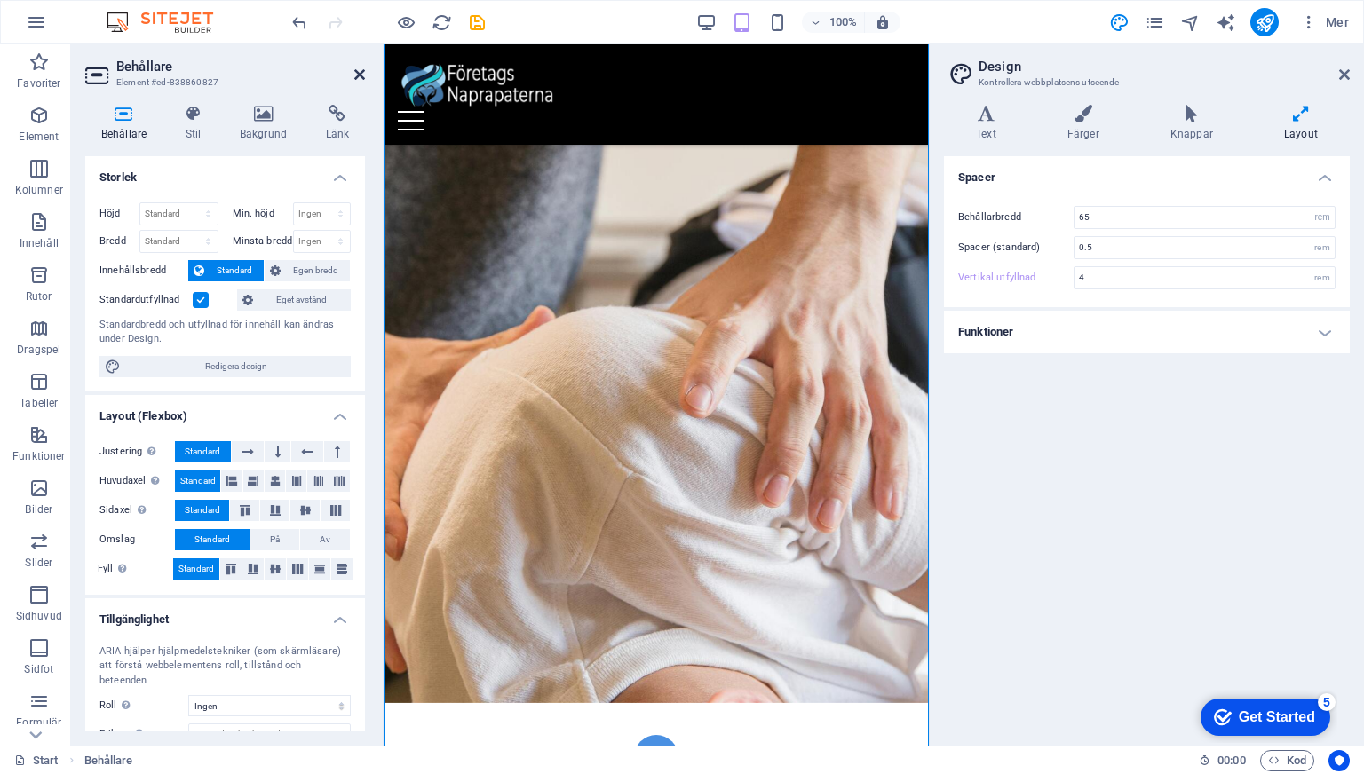
click at [360, 82] on header "Behållare Element #ed-838860827" at bounding box center [225, 67] width 280 height 46
click at [359, 78] on icon at bounding box center [359, 74] width 11 height 14
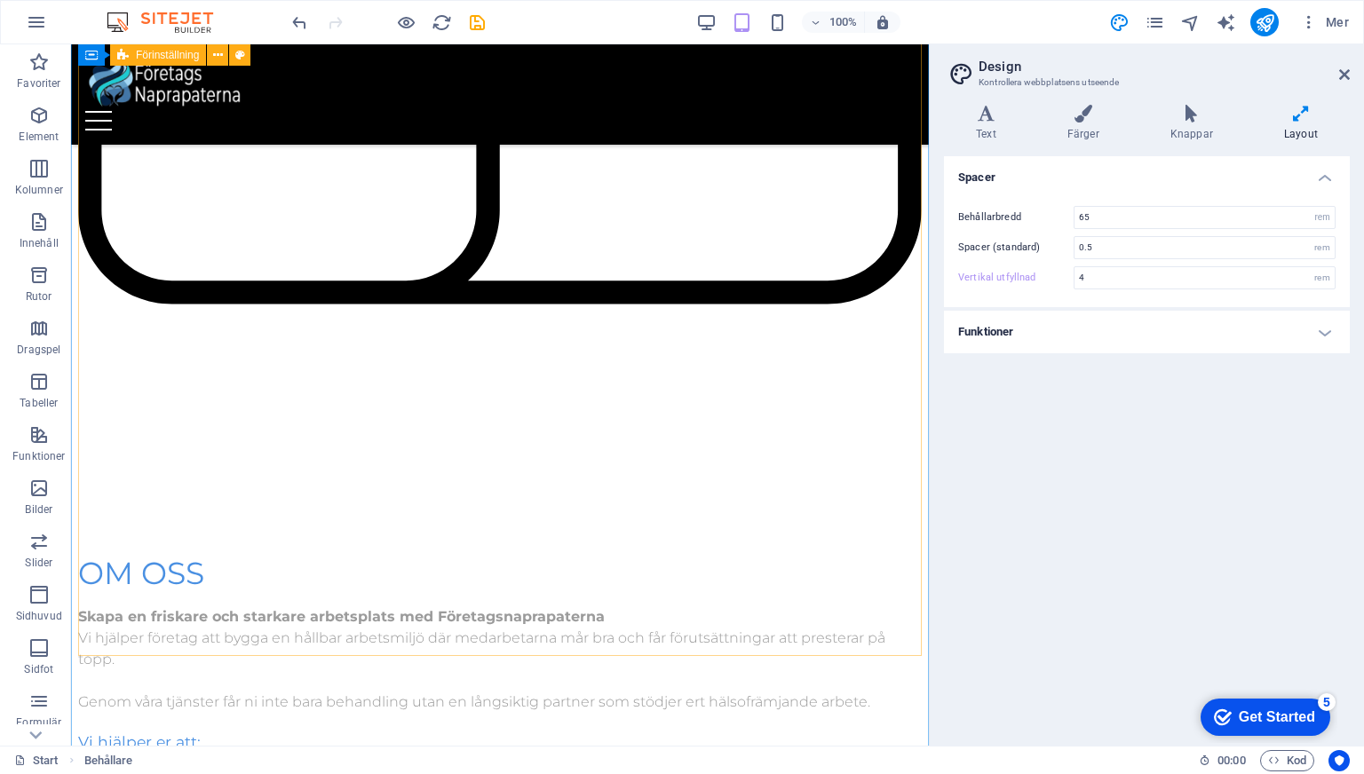
scroll to position [3746, 0]
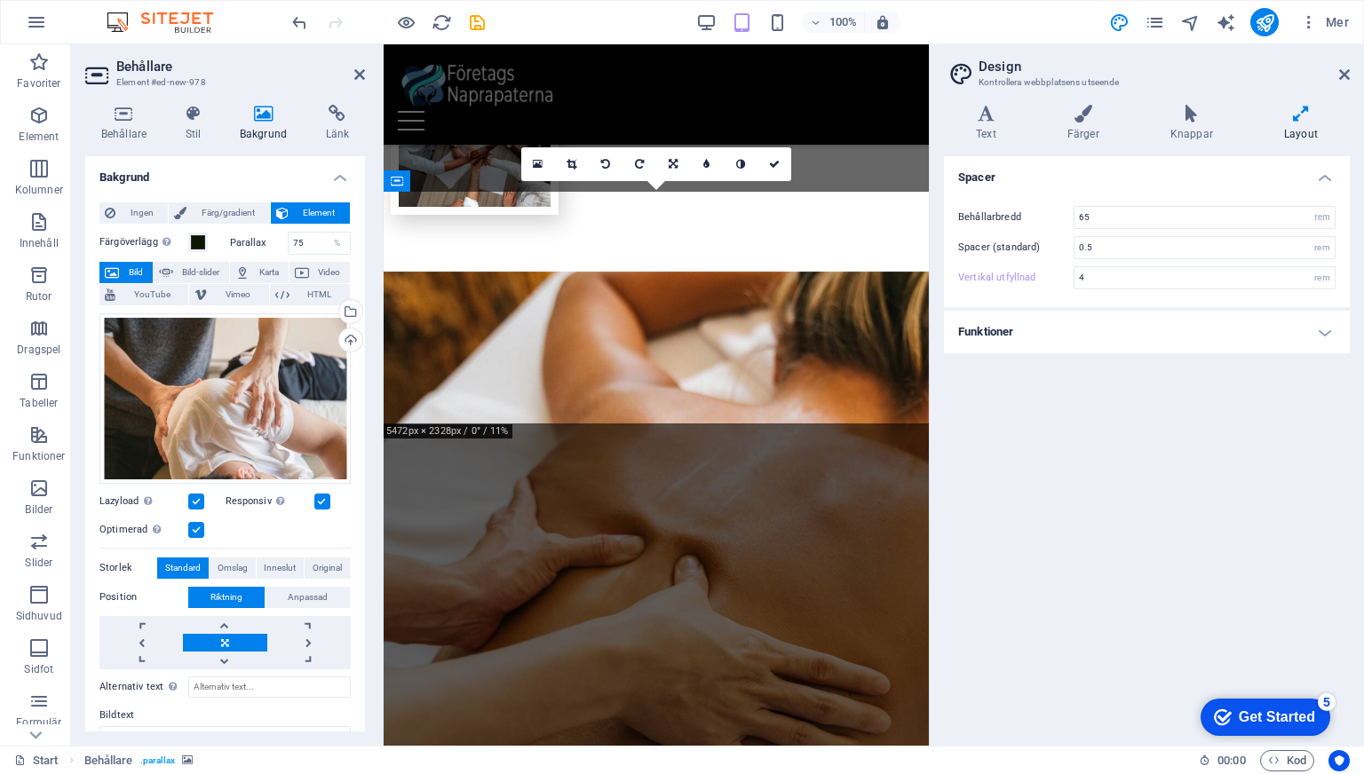
scroll to position [4528, 0]
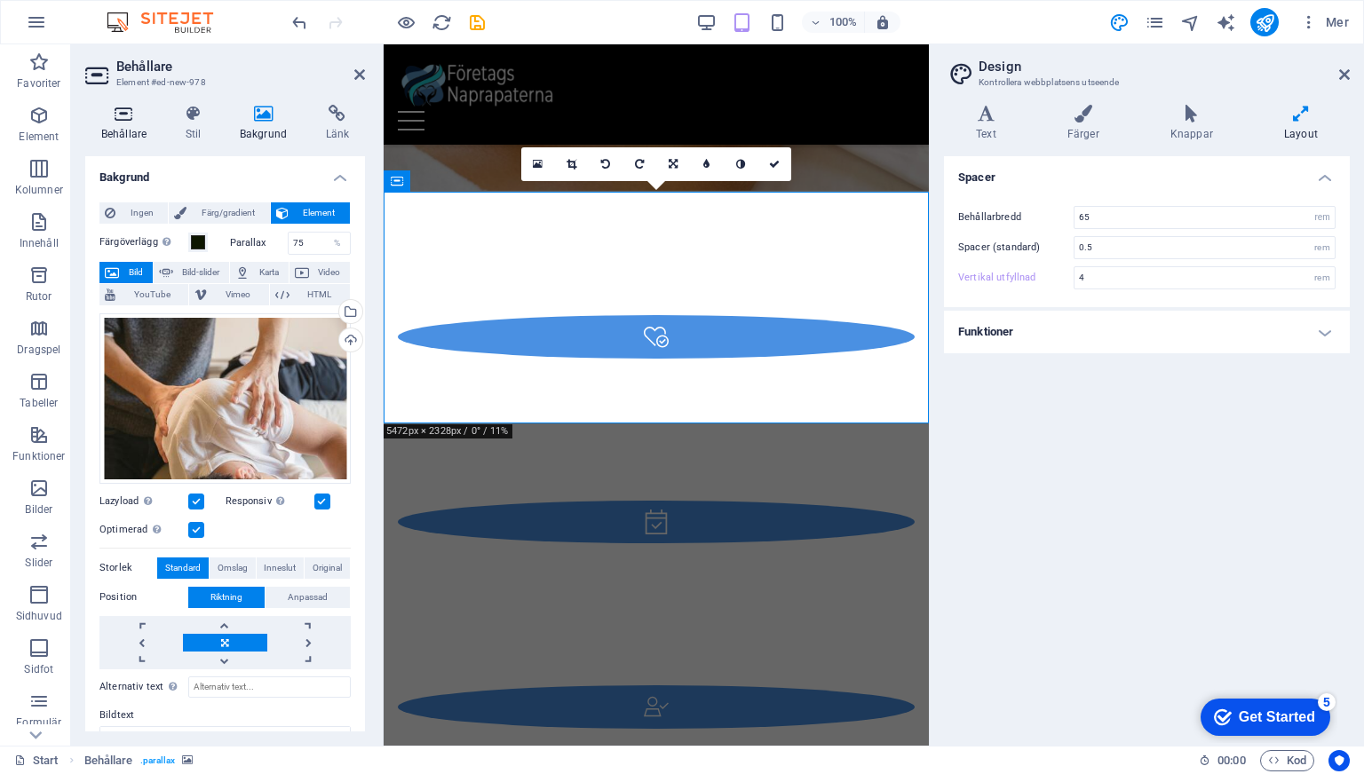
click at [117, 133] on h4 "Behållare" at bounding box center [127, 123] width 84 height 37
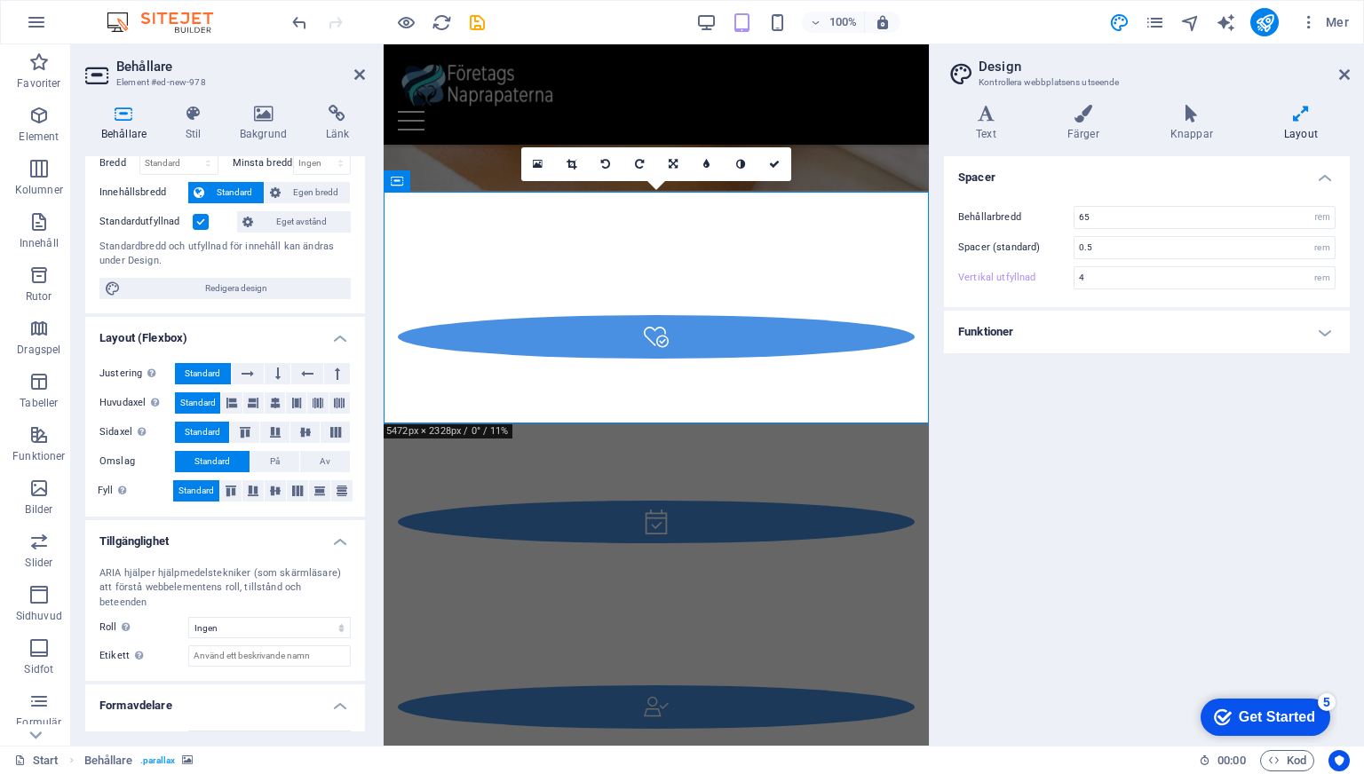
scroll to position [98, 0]
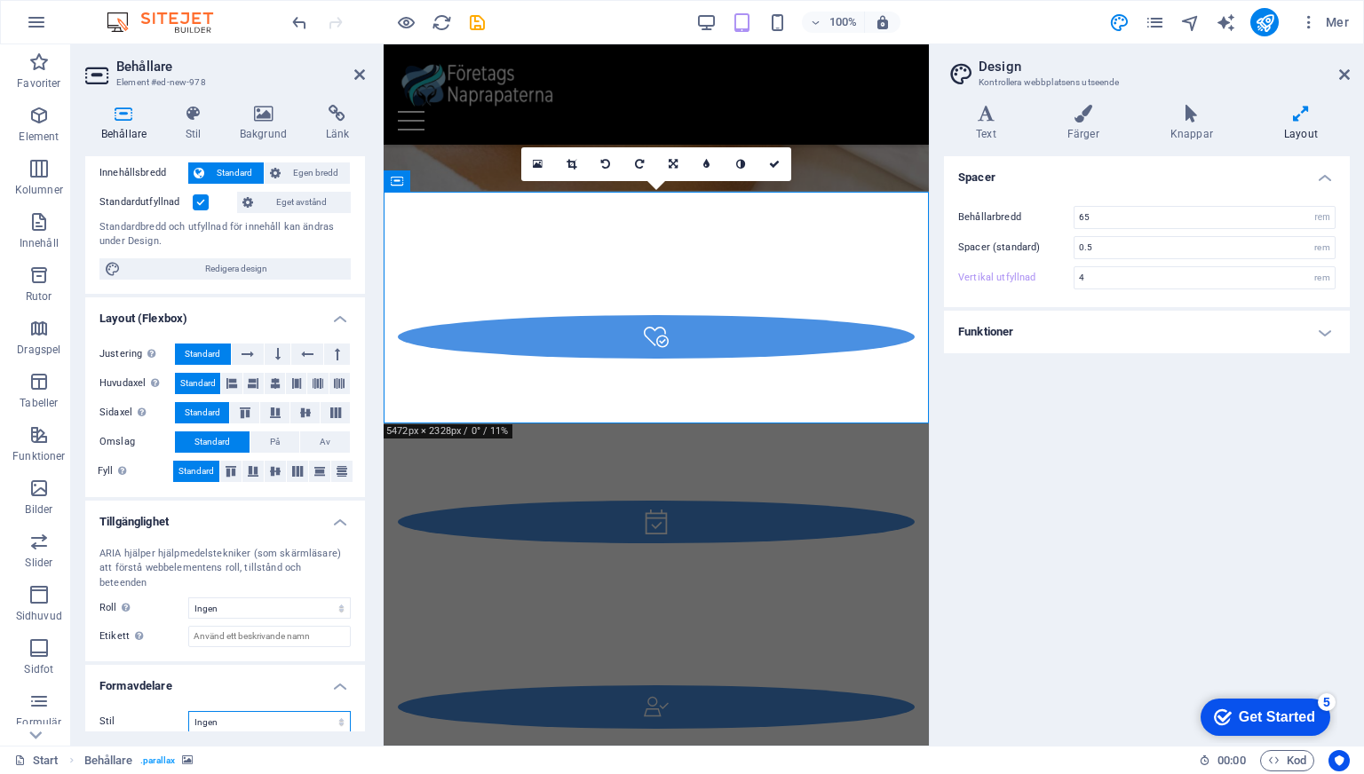
click at [267, 711] on select "Ingen Triangel Fyrkant Diagonal Polygon 1 Polygon 2 Sicksack Flera sicksack Våg…" at bounding box center [269, 721] width 162 height 21
click at [188, 711] on select "Ingen Triangel Fyrkant Diagonal Polygon 1 Polygon 2 Sicksack Flera sicksack Våg…" at bounding box center [269, 721] width 162 height 21
click at [309, 711] on select "Ingen Triangel Fyrkant Diagonal Polygon 1 Polygon 2 Sicksack Flera sicksack Våg…" at bounding box center [269, 721] width 162 height 21
select select "none"
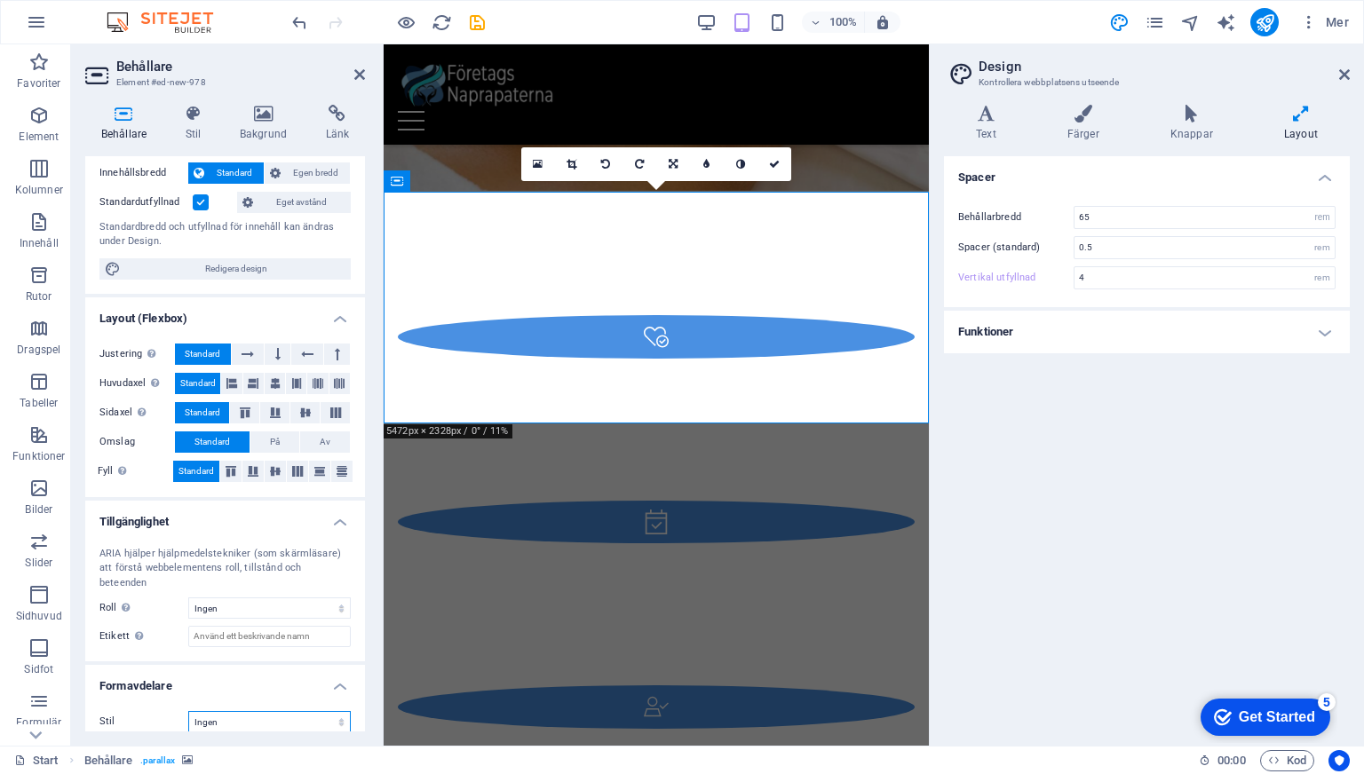
click at [188, 711] on select "Ingen Triangel Fyrkant Diagonal Polygon 1 Polygon 2 Sicksack Flera sicksack Våg…" at bounding box center [269, 721] width 162 height 21
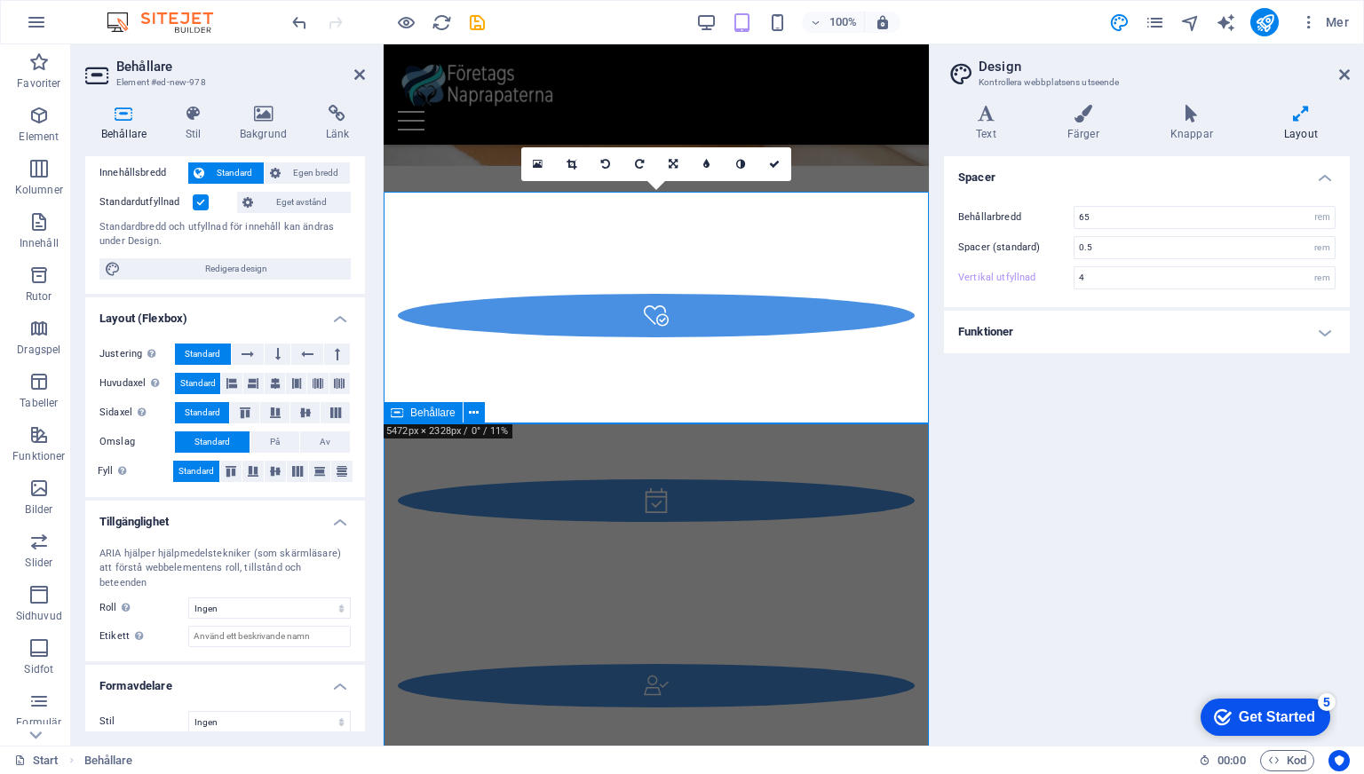
scroll to position [3746, 0]
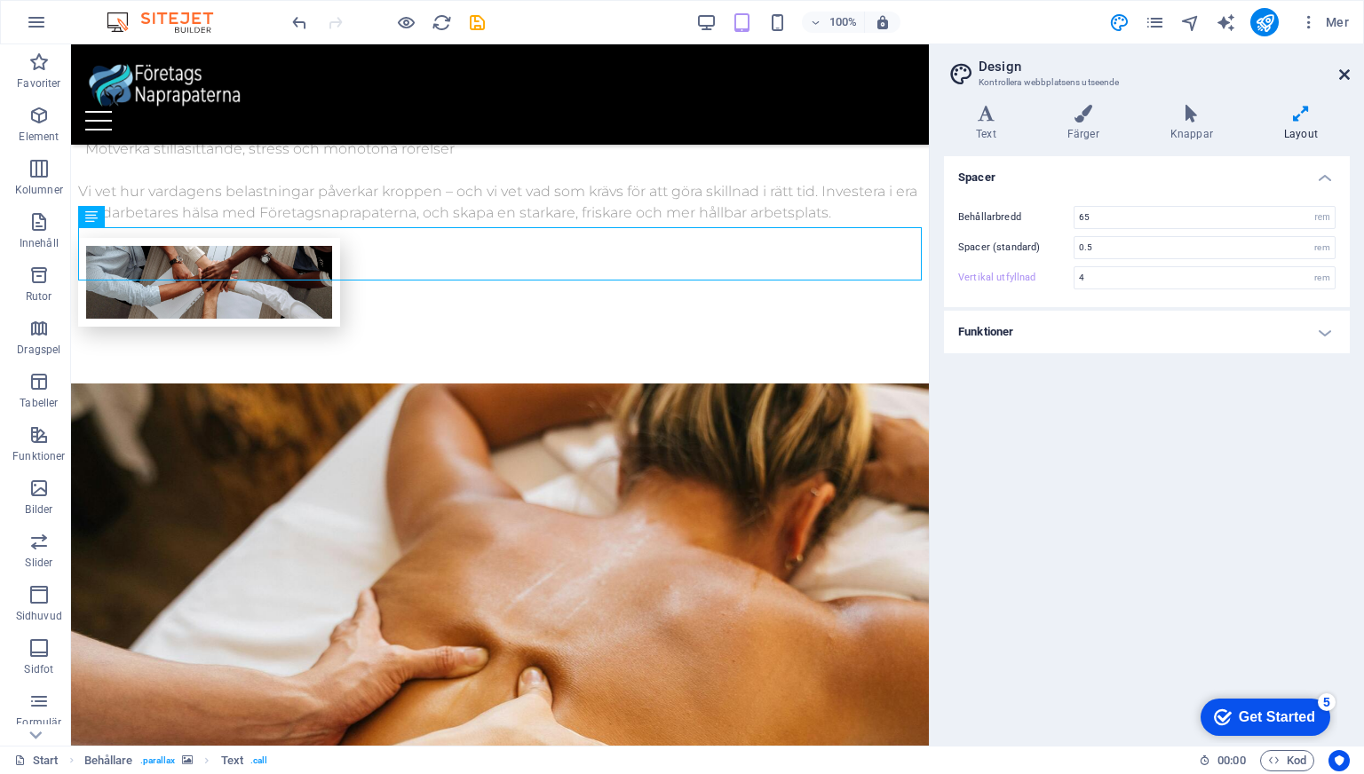
click at [1343, 74] on icon at bounding box center [1344, 74] width 11 height 14
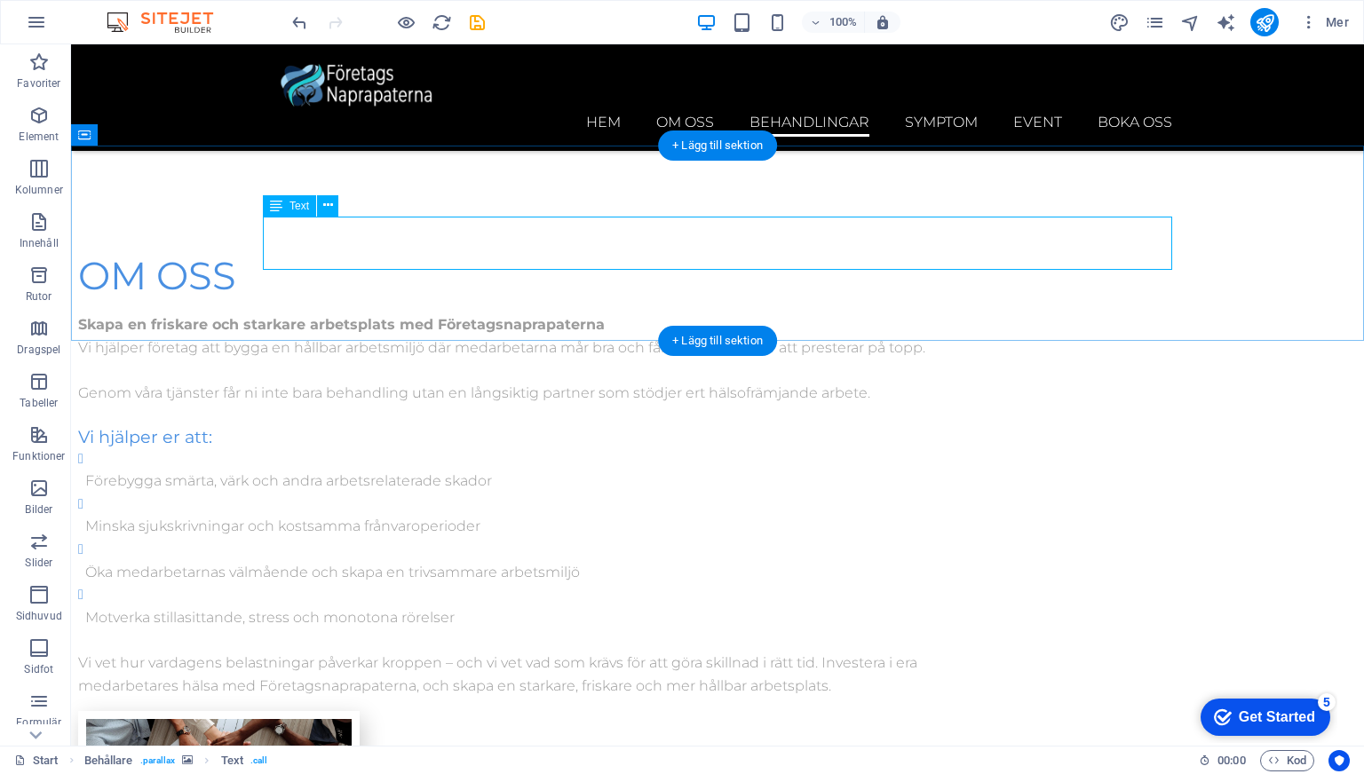
scroll to position [3412, 0]
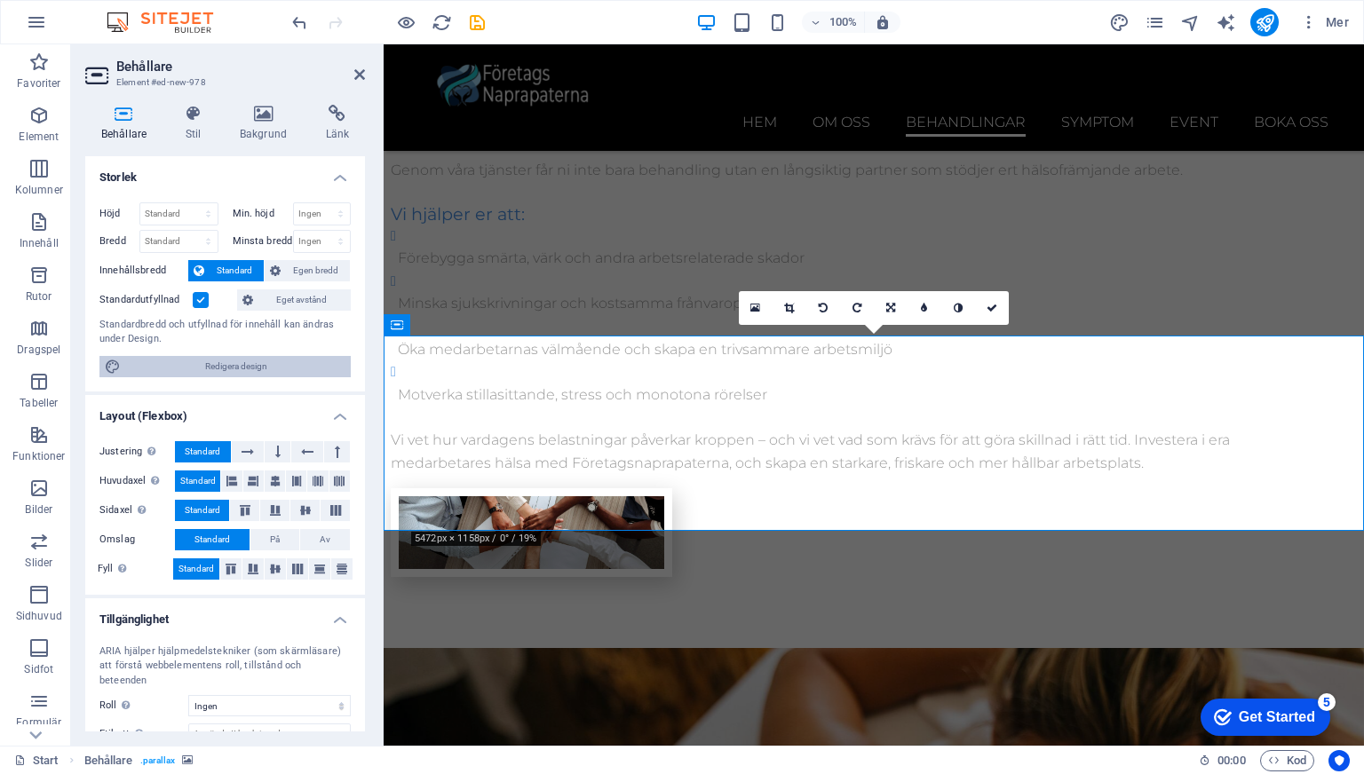
click at [173, 373] on span "Redigera design" at bounding box center [235, 366] width 219 height 21
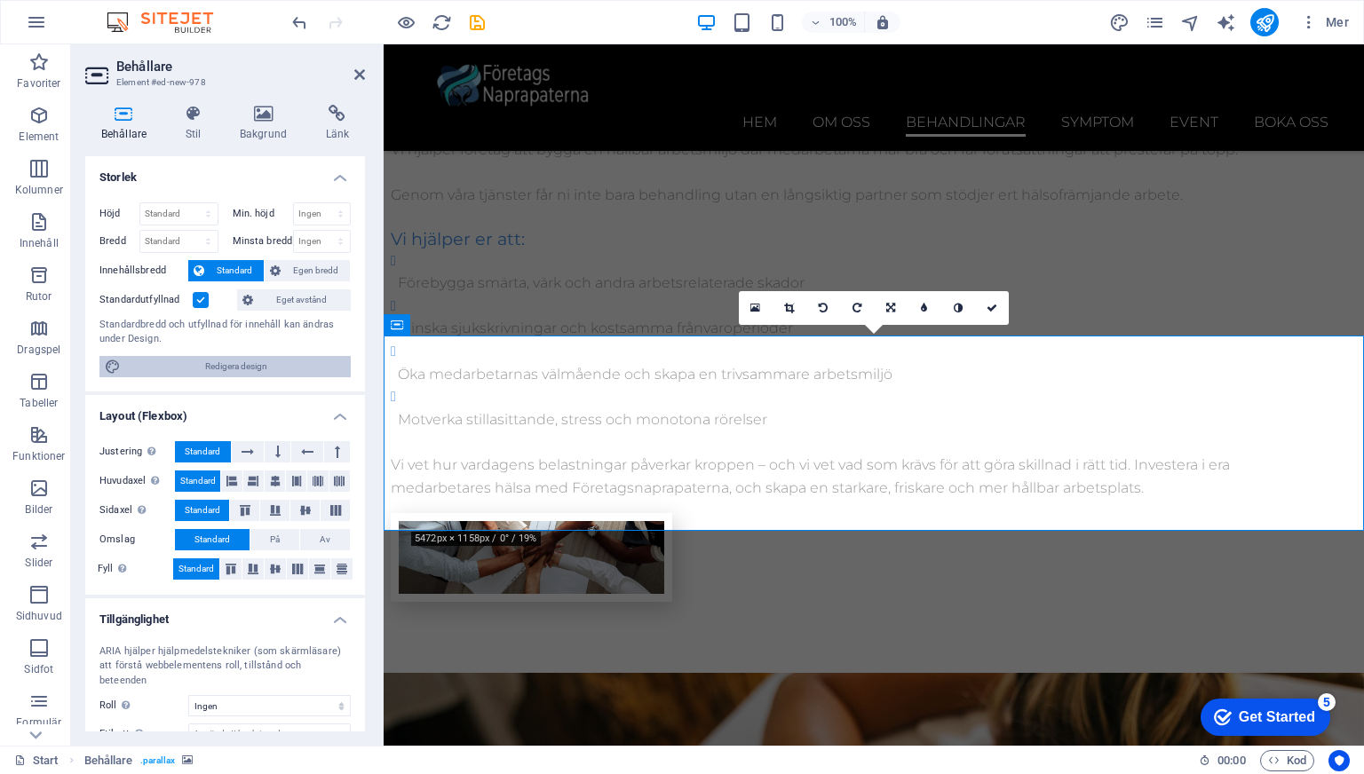
scroll to position [4441, 0]
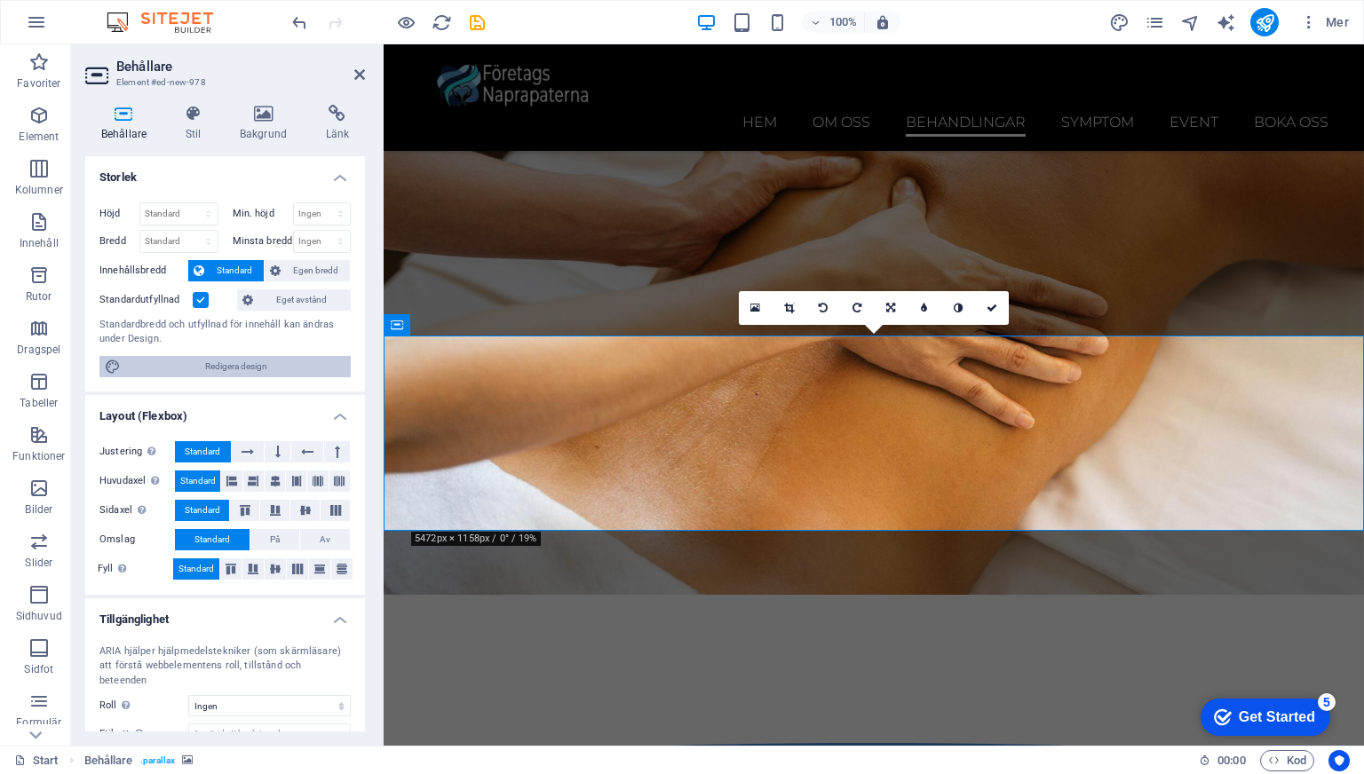
select select "rem"
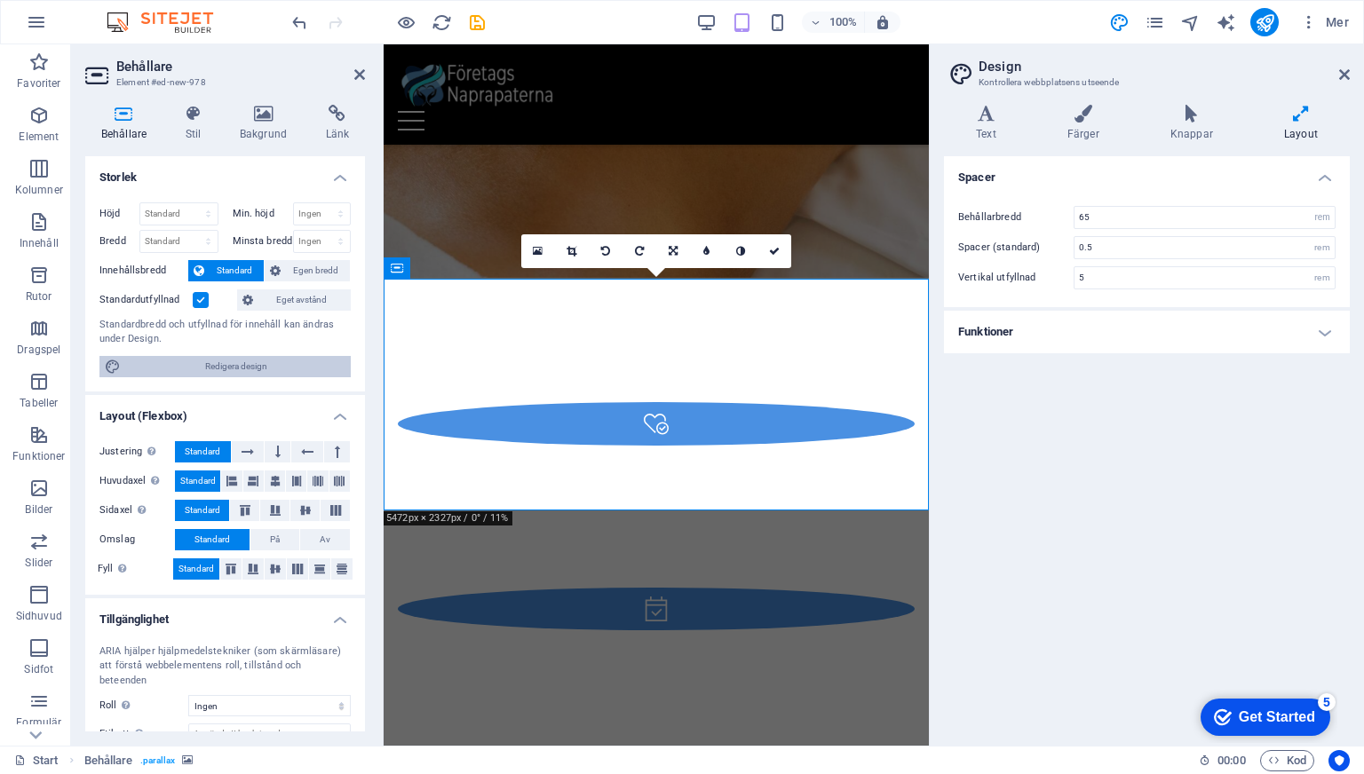
type input "4"
click at [173, 372] on span "Redigera design" at bounding box center [235, 366] width 219 height 21
click at [251, 125] on h4 "Bakgrund" at bounding box center [267, 123] width 86 height 37
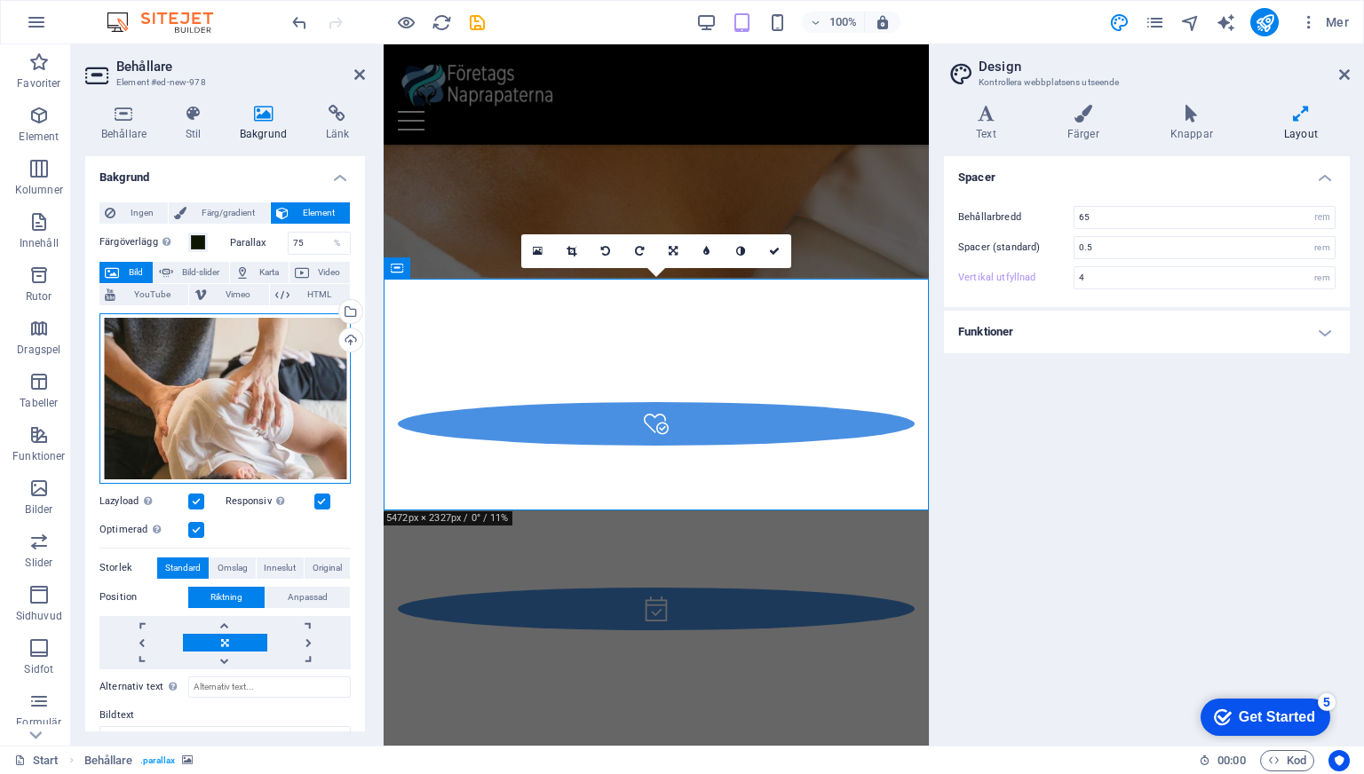
click at [246, 348] on div "Dra filer hit, klicka för att välja filer eller välj filer från Filer eller vår…" at bounding box center [224, 398] width 251 height 170
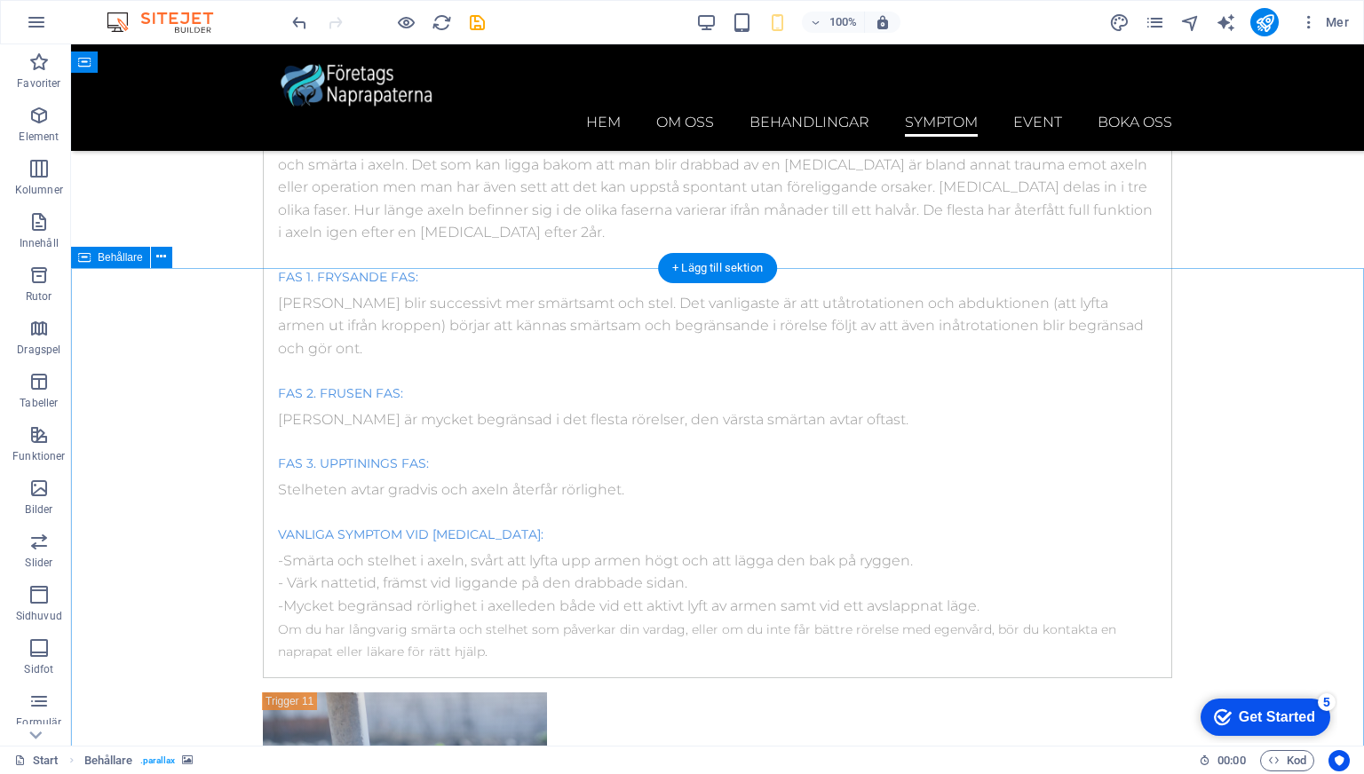
scroll to position [3675, 0]
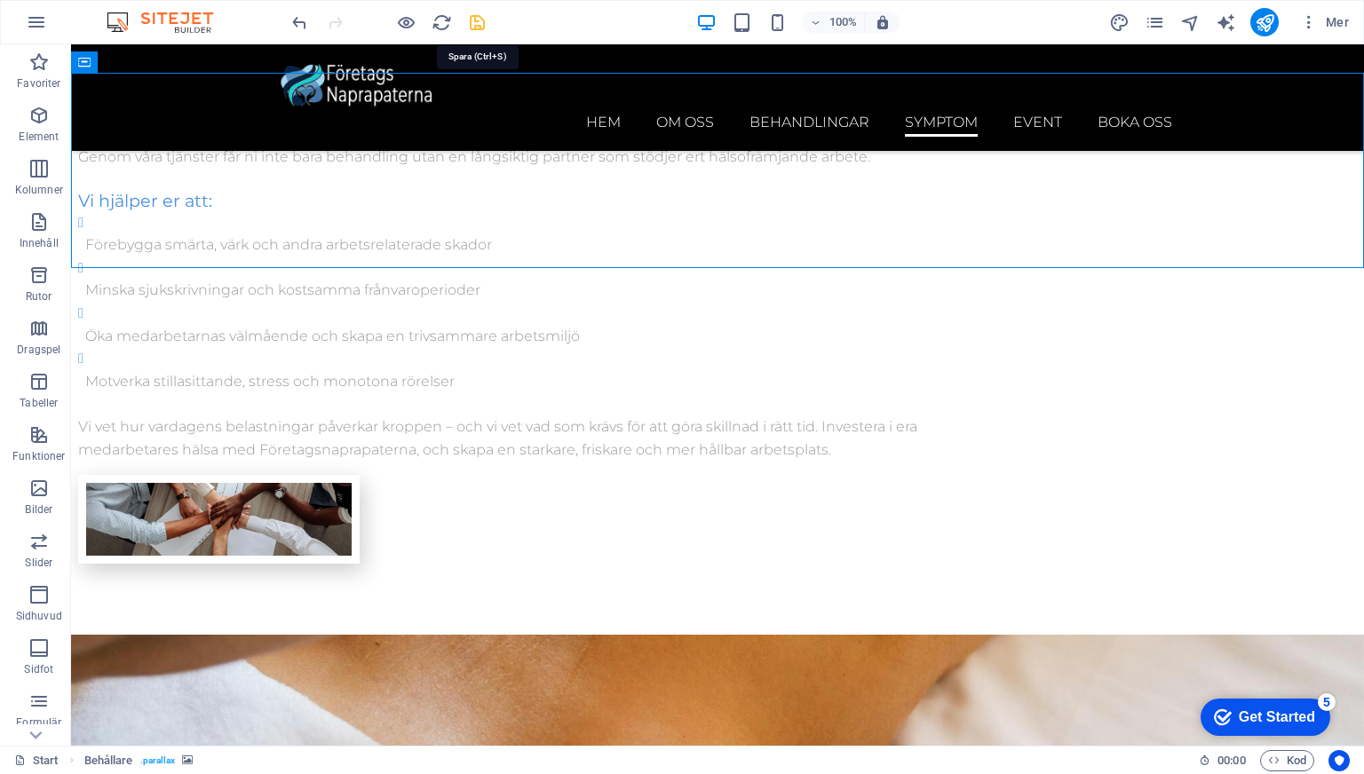
click at [470, 27] on icon "save" at bounding box center [477, 22] width 20 height 20
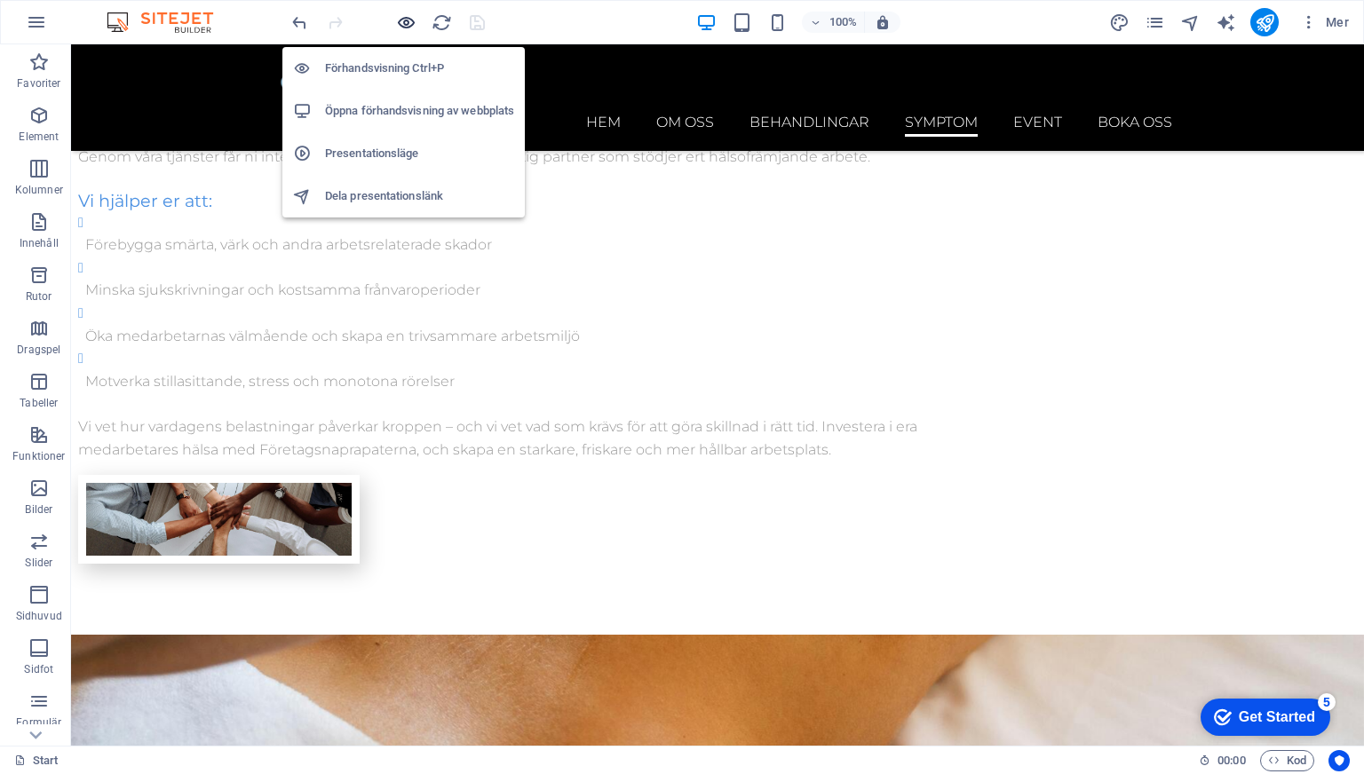
click at [404, 27] on icon "button" at bounding box center [406, 22] width 20 height 20
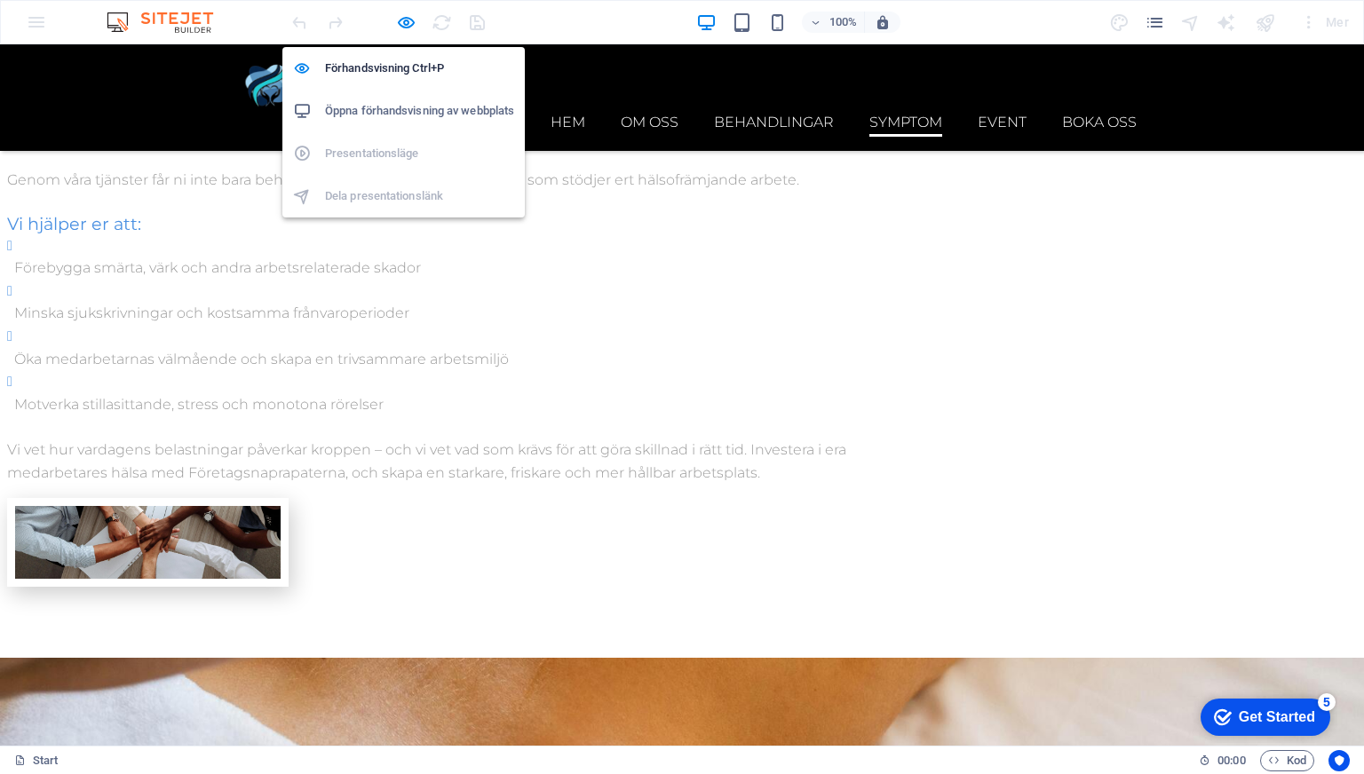
click at [406, 120] on h6 "Öppna förhandsvisning av webbplats" at bounding box center [419, 110] width 189 height 21
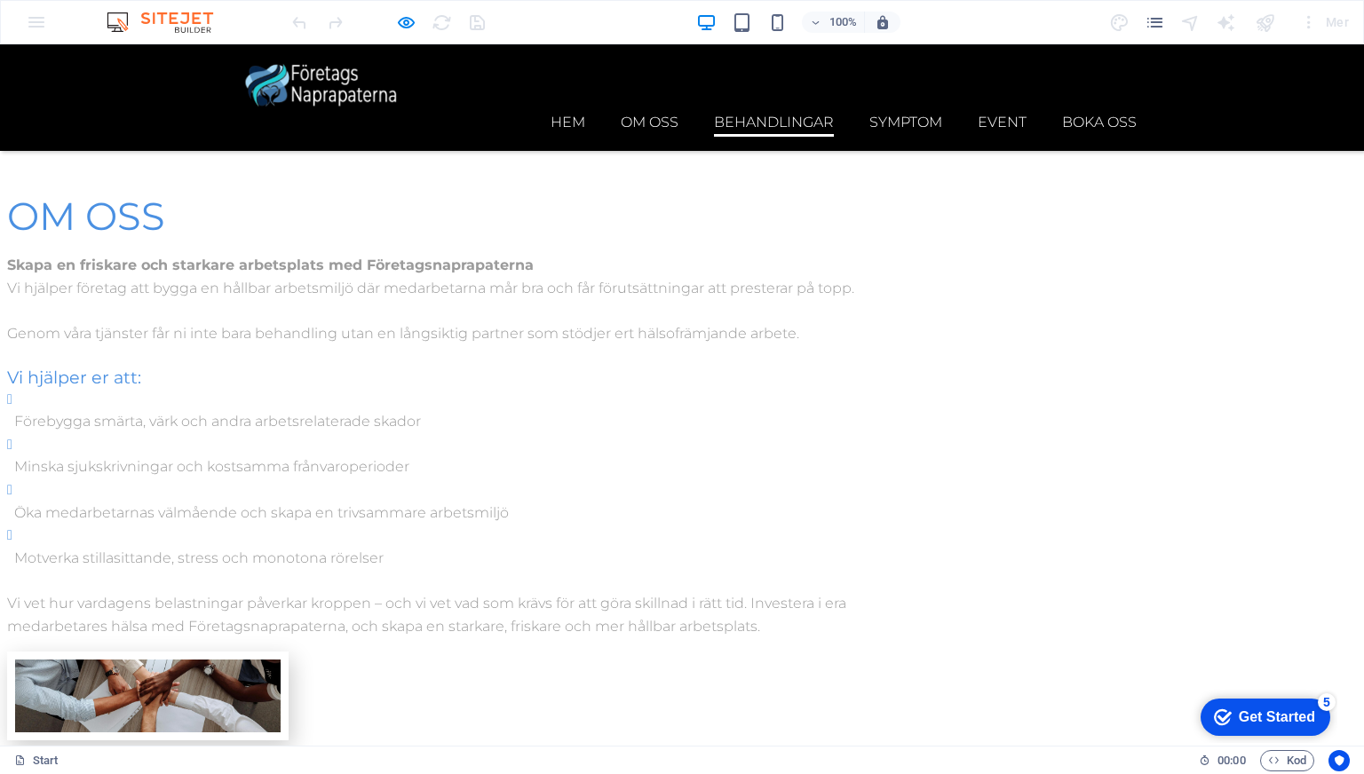
scroll to position [3314, 0]
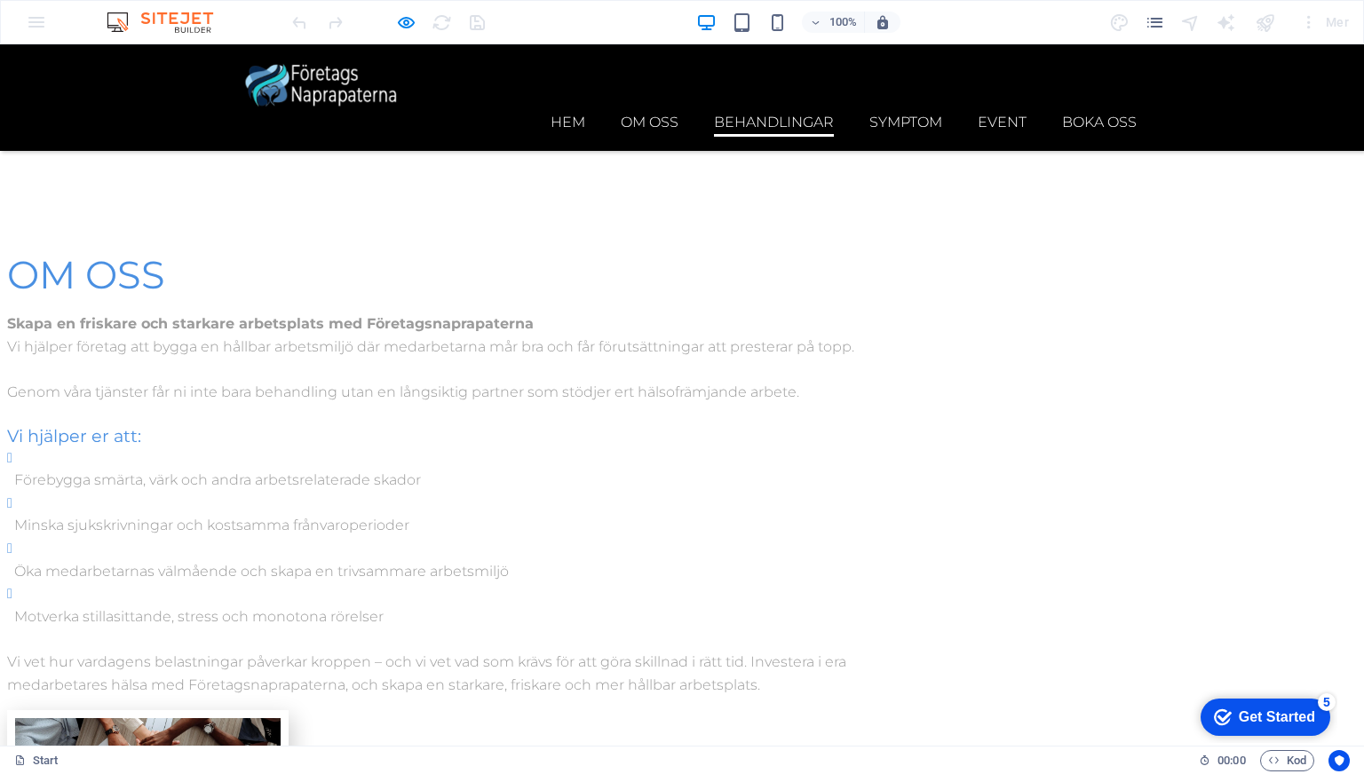
scroll to position [3445, 0]
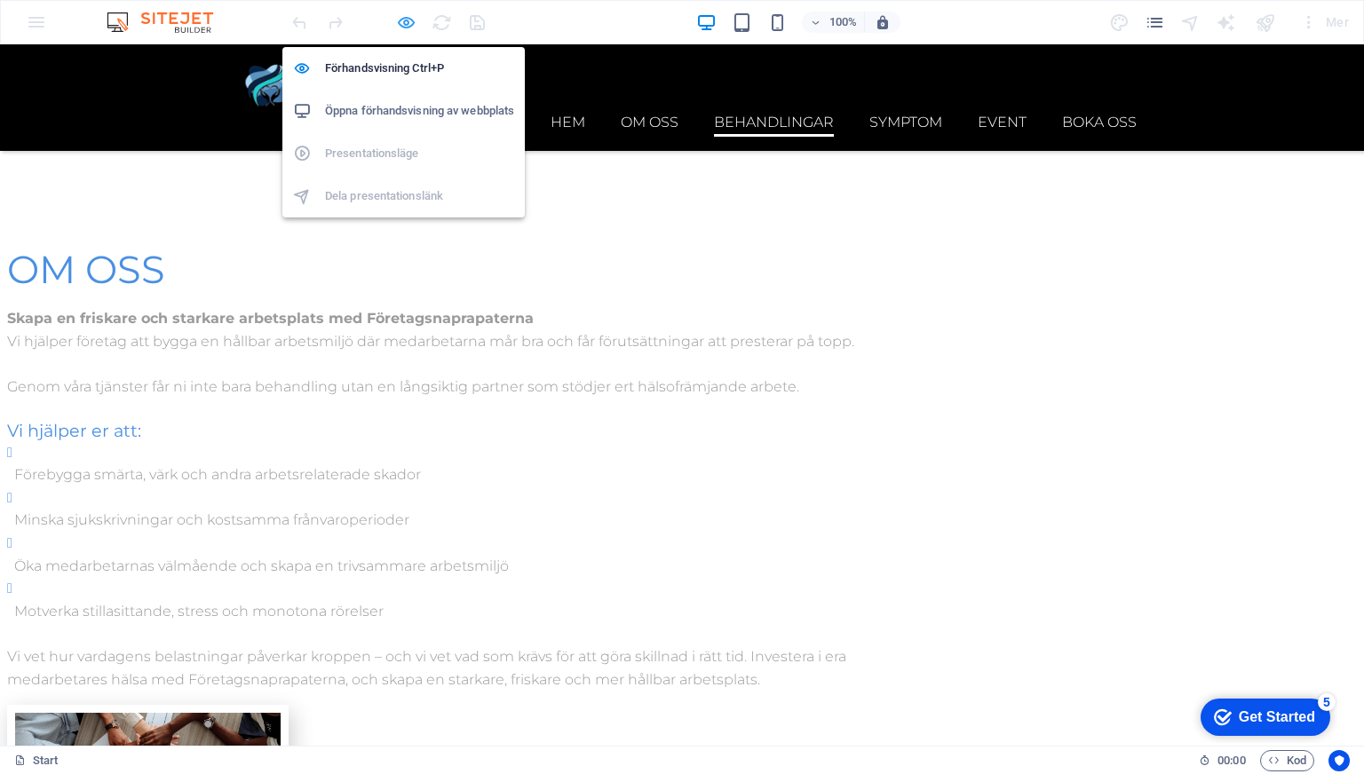
click at [404, 23] on icon "button" at bounding box center [406, 22] width 20 height 20
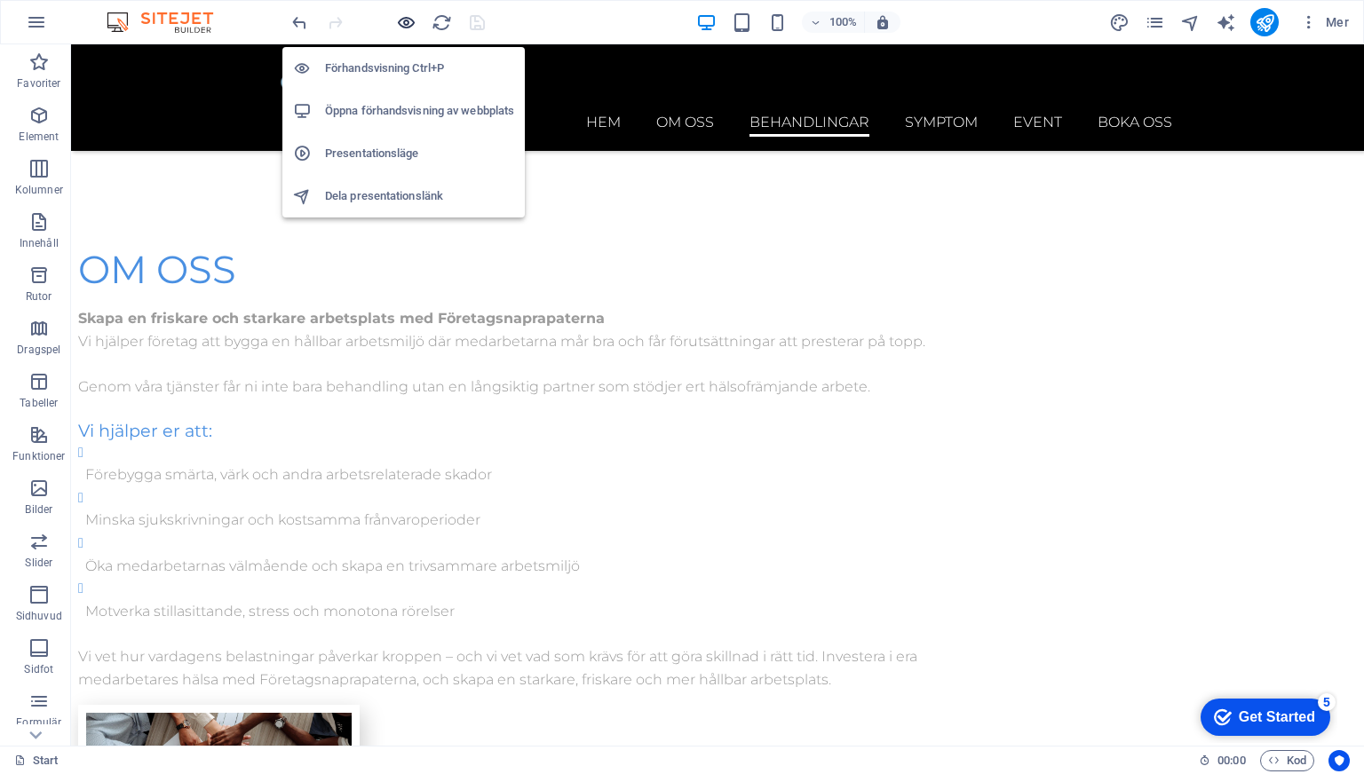
scroll to position [3468, 0]
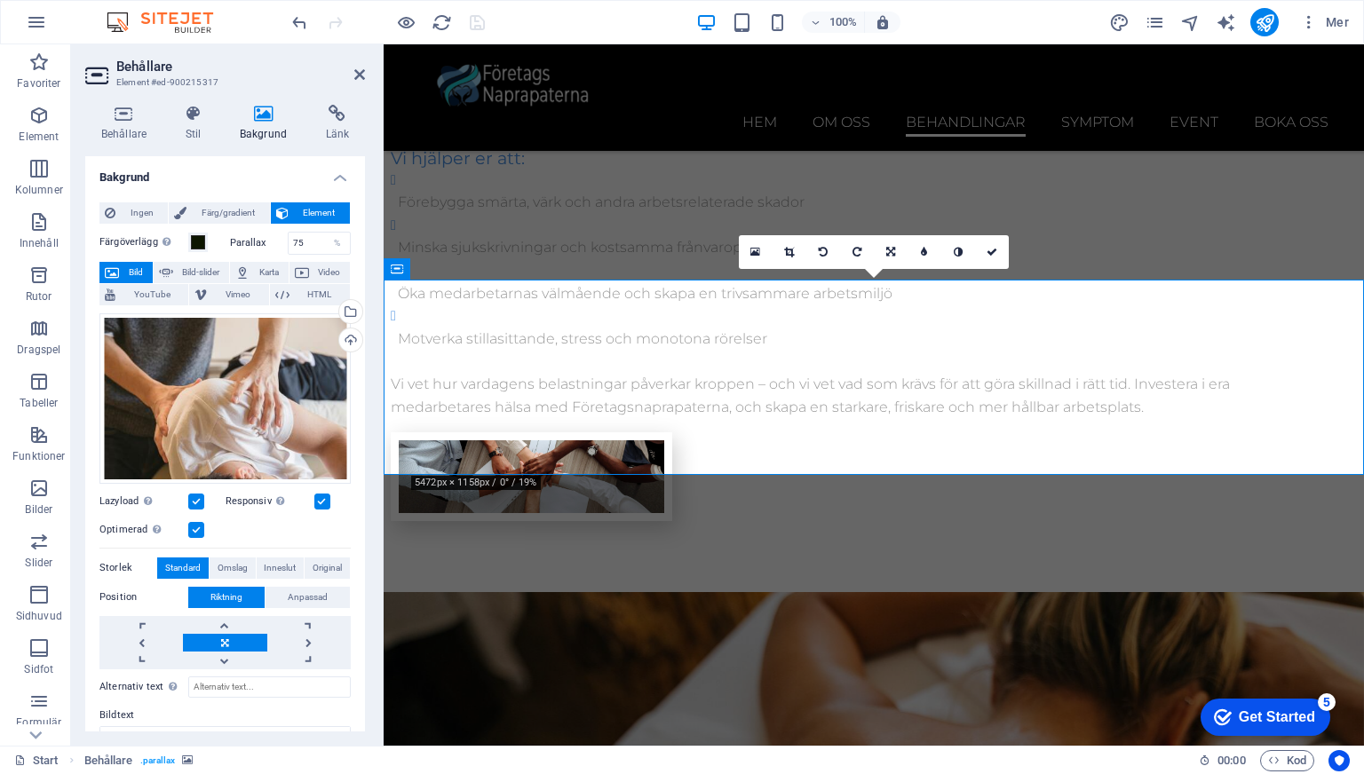
click at [207, 225] on div "Färgöverlägg Placerar ett överlägg över bakgrunden för att färgsätta den Parall…" at bounding box center [224, 525] width 251 height 601
click at [214, 217] on span "Färg/gradient" at bounding box center [228, 212] width 72 height 21
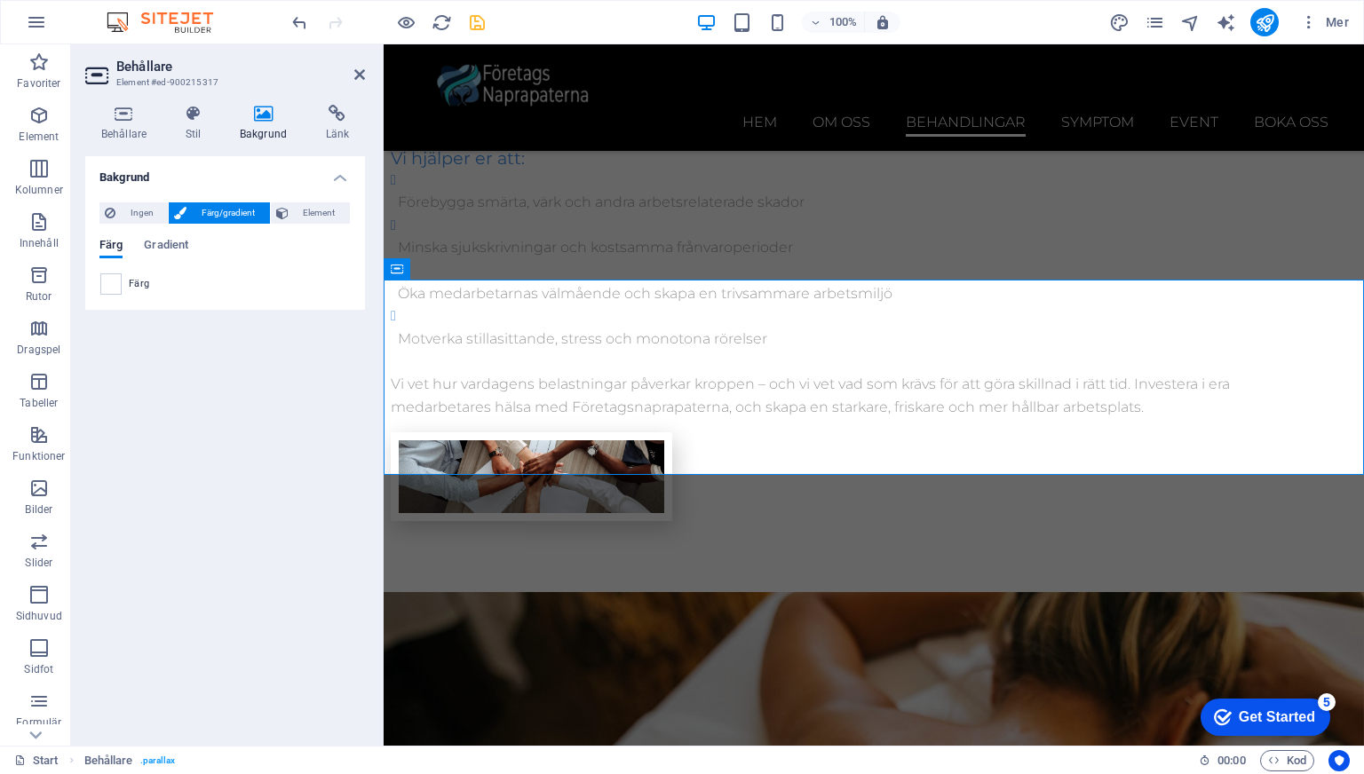
click at [168, 235] on div "Färg Gradient Färg" at bounding box center [224, 260] width 251 height 71
click at [168, 250] on span "Gradient" at bounding box center [166, 246] width 44 height 25
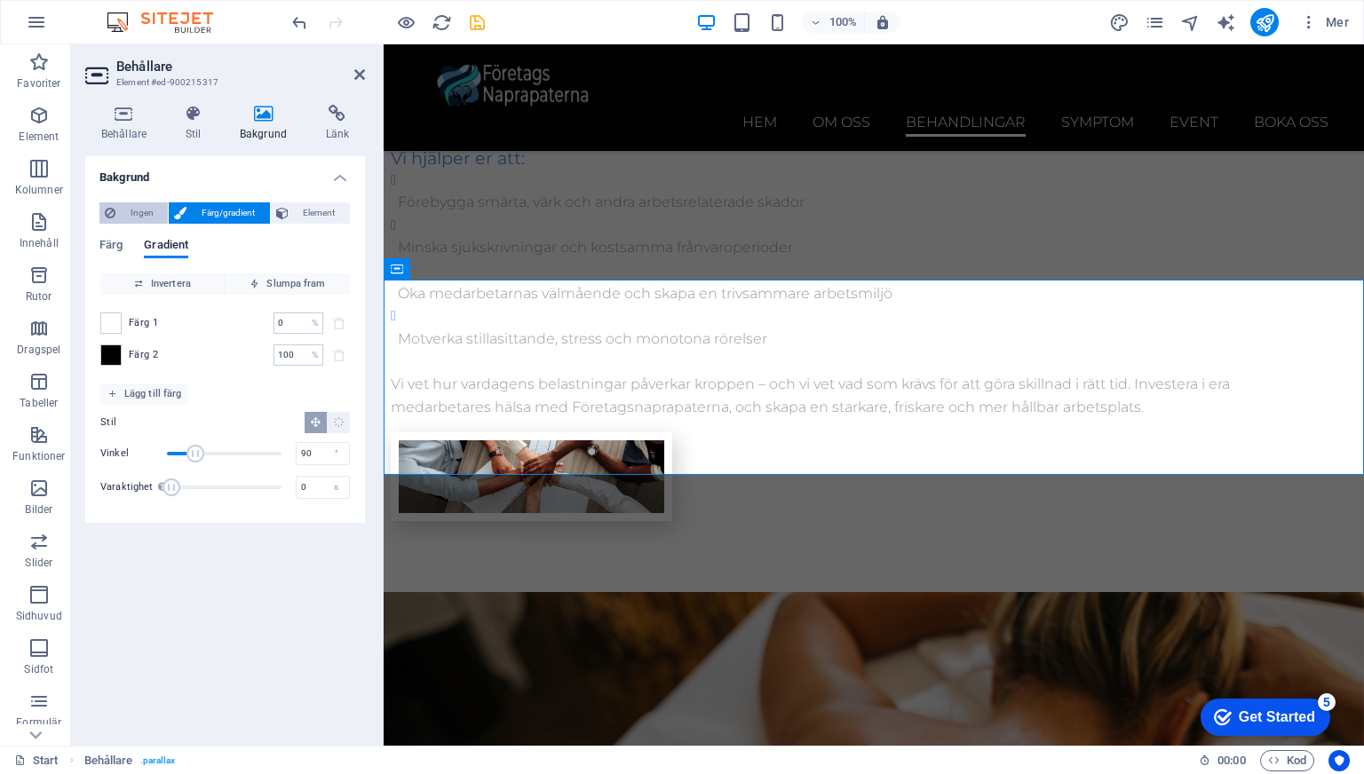
click at [131, 209] on span "Ingen" at bounding box center [142, 212] width 42 height 21
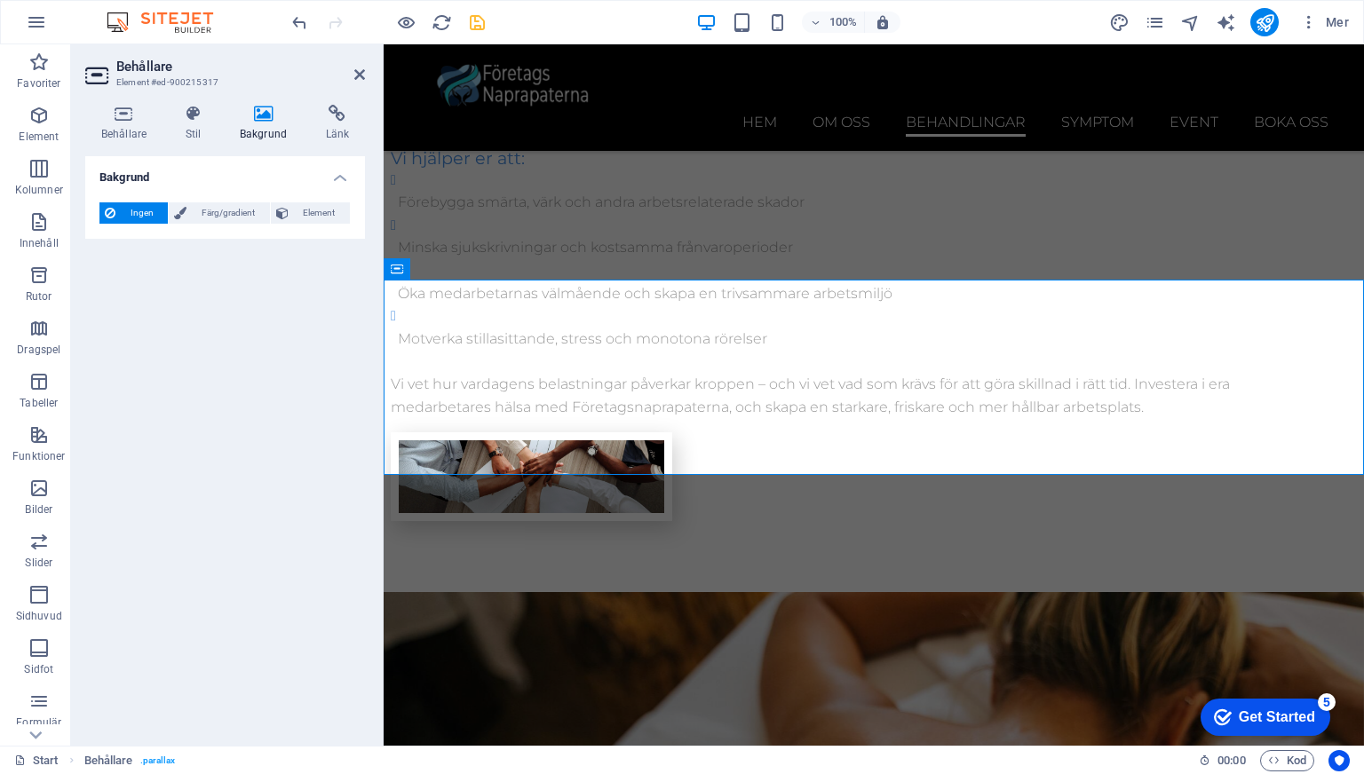
click at [322, 225] on div "Ingen Färg/gradient Element Sträck ut bakgrund till full bredd Färgöverlägg Pla…" at bounding box center [225, 213] width 280 height 51
click at [318, 217] on span "Element" at bounding box center [319, 212] width 51 height 21
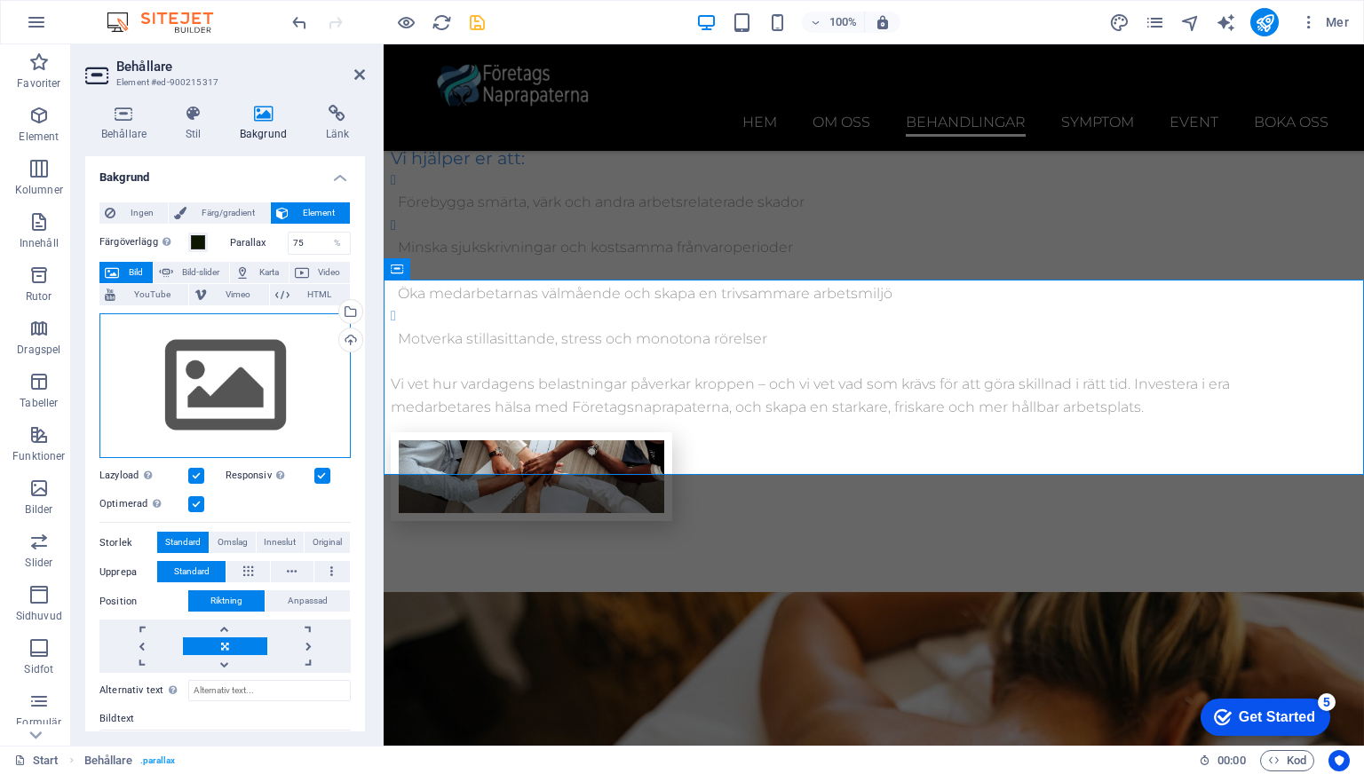
click at [275, 369] on div "Dra filer hit, klicka för att välja filer eller välj filer från Filer eller vår…" at bounding box center [224, 386] width 251 height 146
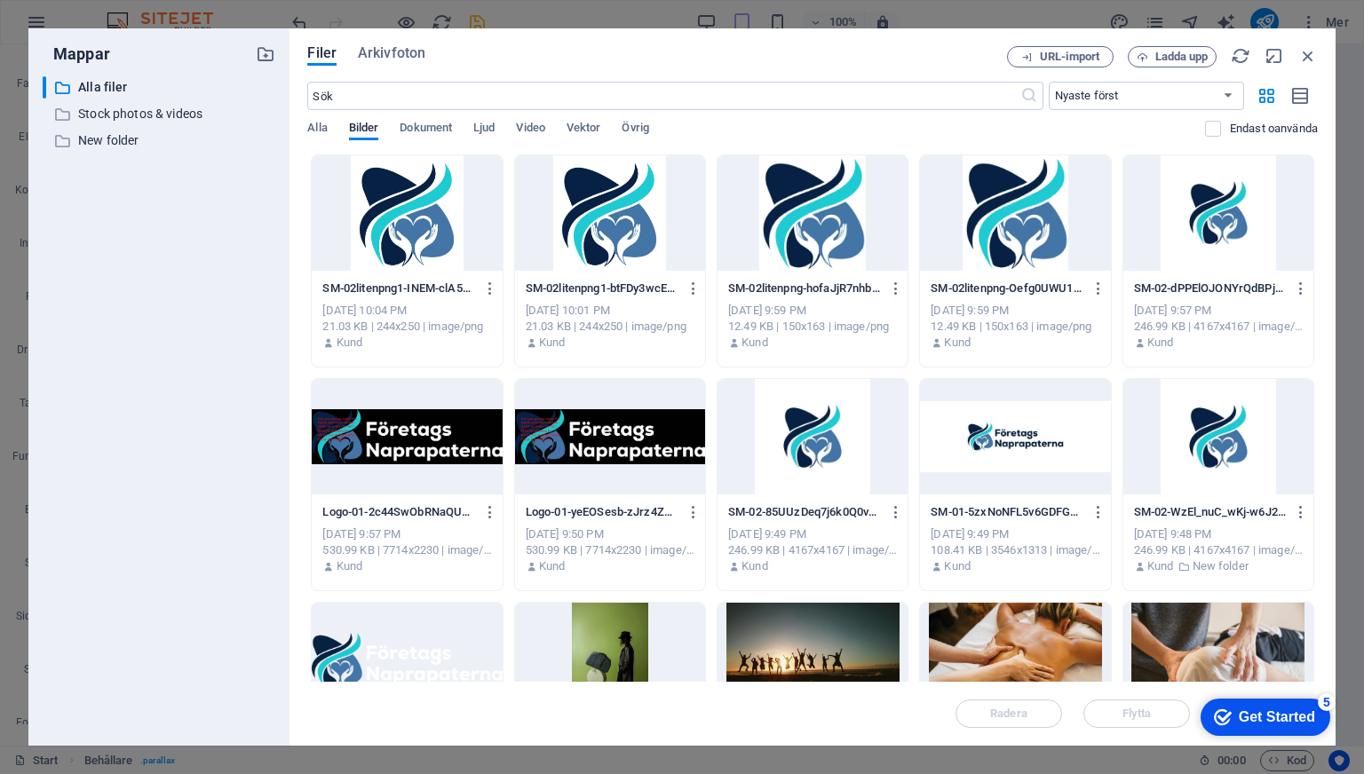
click at [997, 447] on div at bounding box center [1015, 436] width 190 height 115
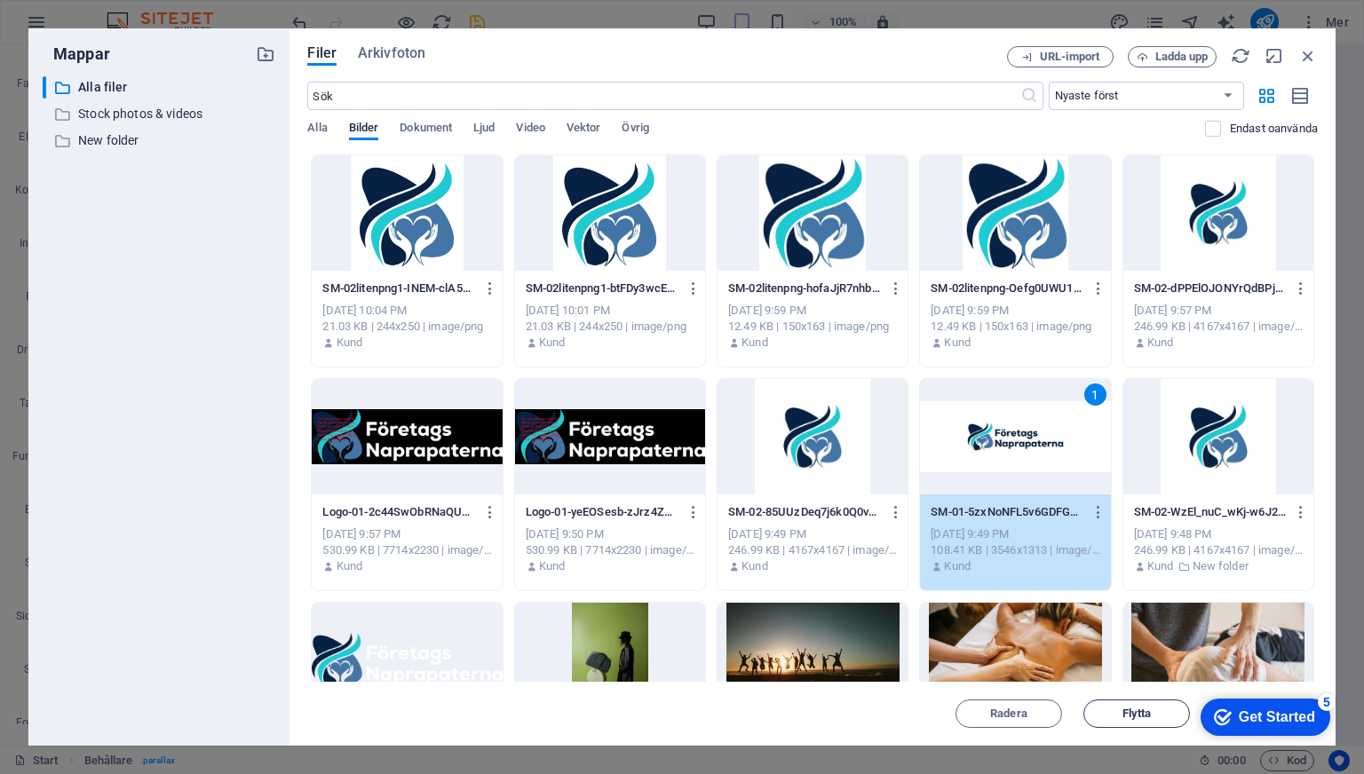
click at [1125, 716] on span "Flytta" at bounding box center [1136, 713] width 29 height 11
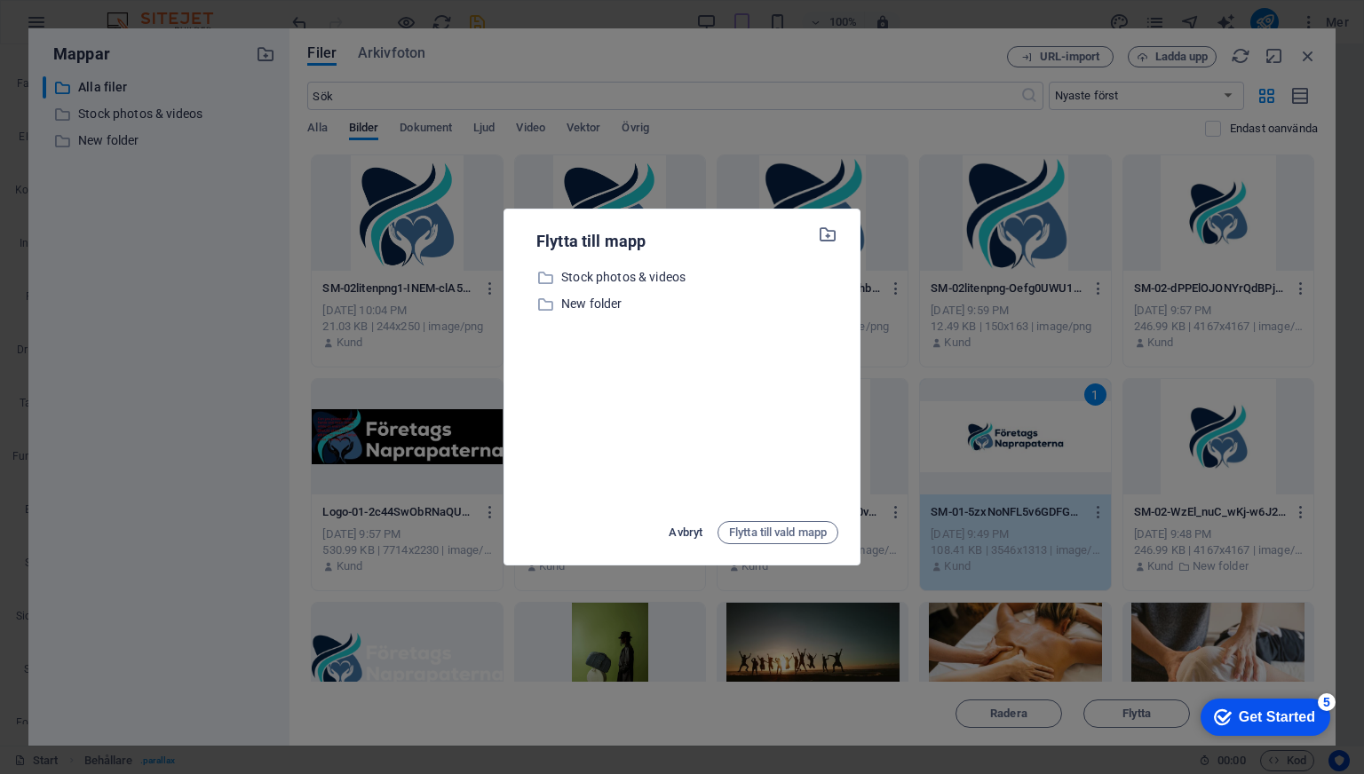
click at [682, 541] on span "Avbryt" at bounding box center [685, 532] width 34 height 21
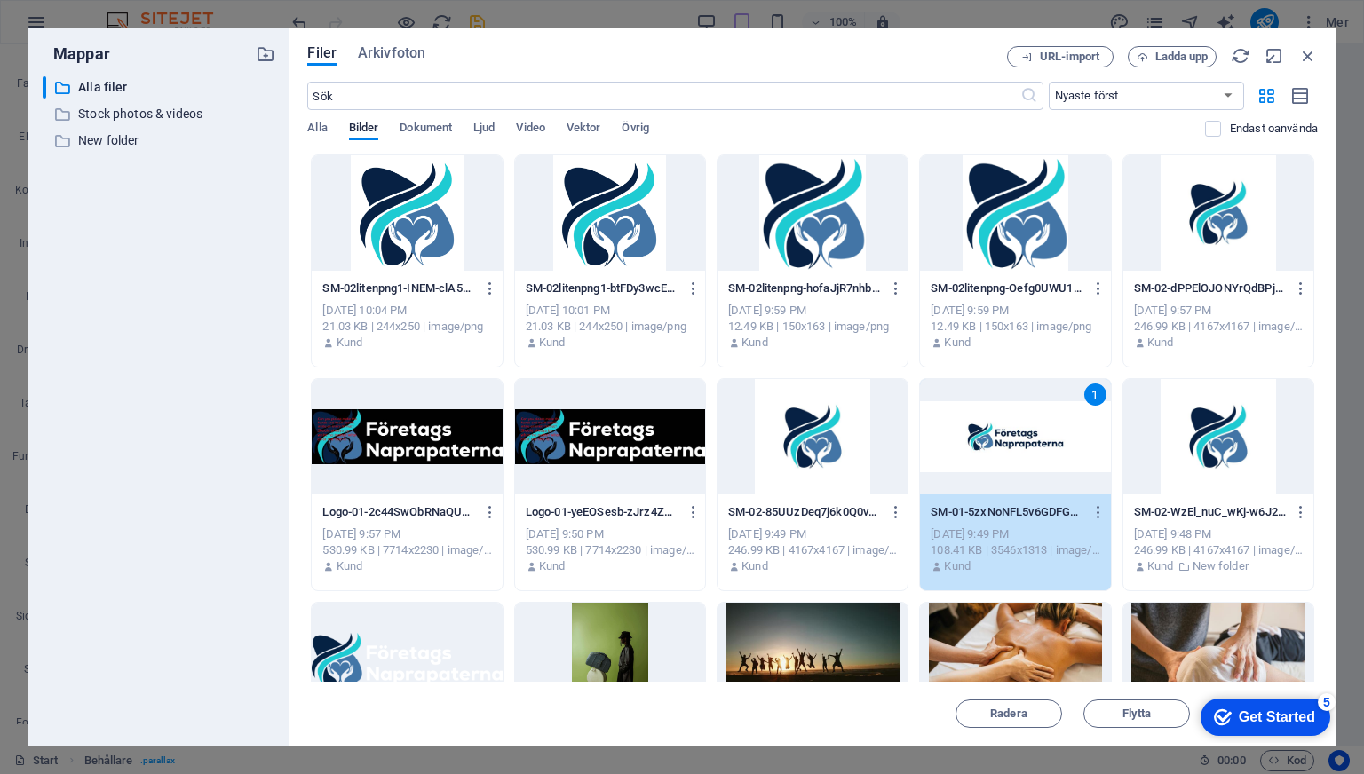
click at [803, 407] on div at bounding box center [812, 436] width 190 height 115
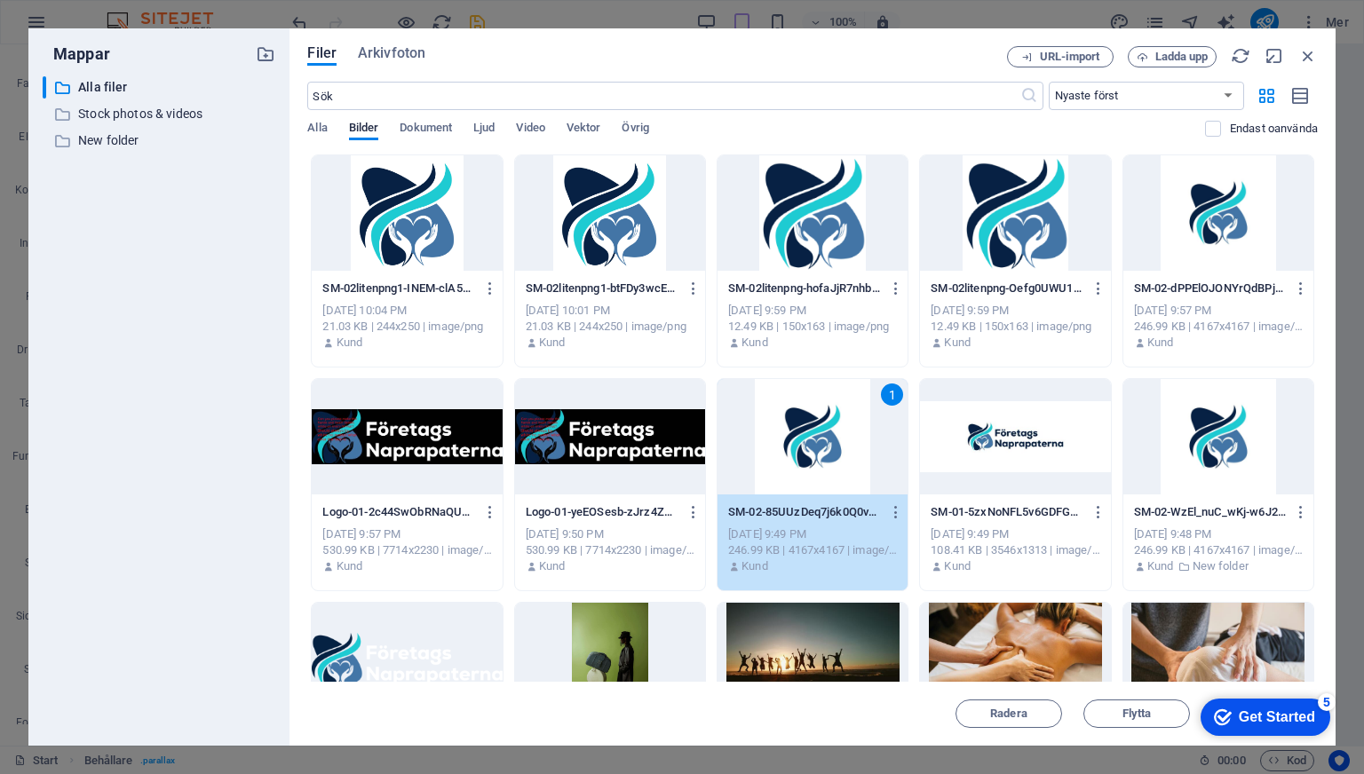
click at [934, 439] on div at bounding box center [1015, 436] width 190 height 115
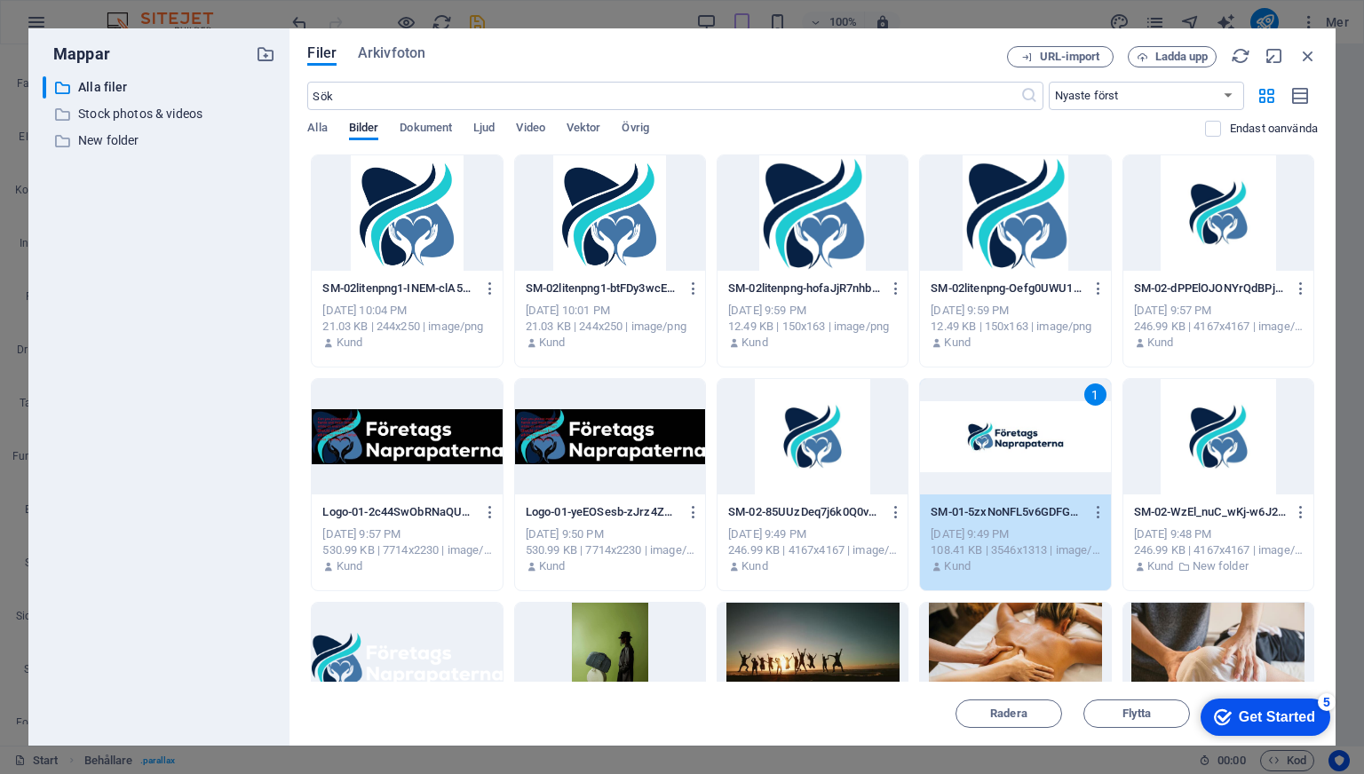
click at [934, 439] on div "1" at bounding box center [1015, 436] width 190 height 115
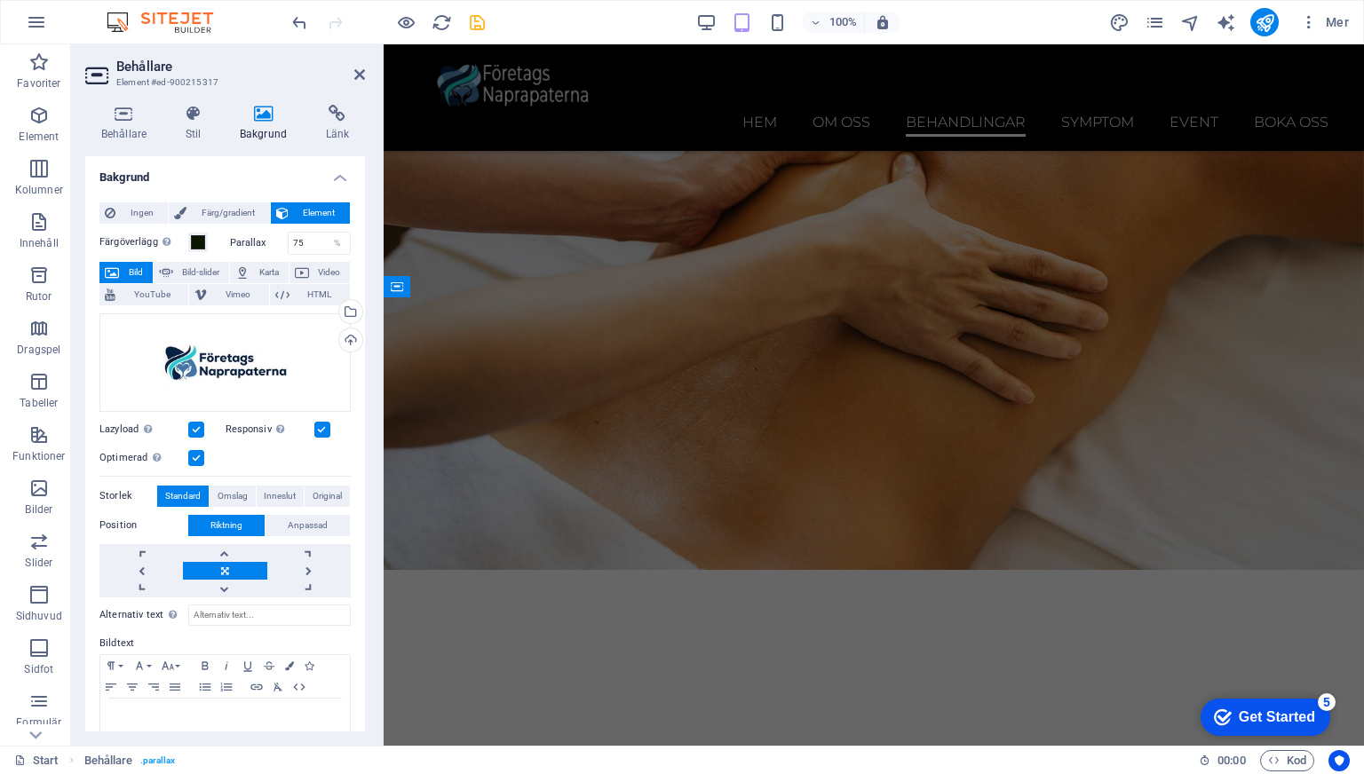
scroll to position [3700, 0]
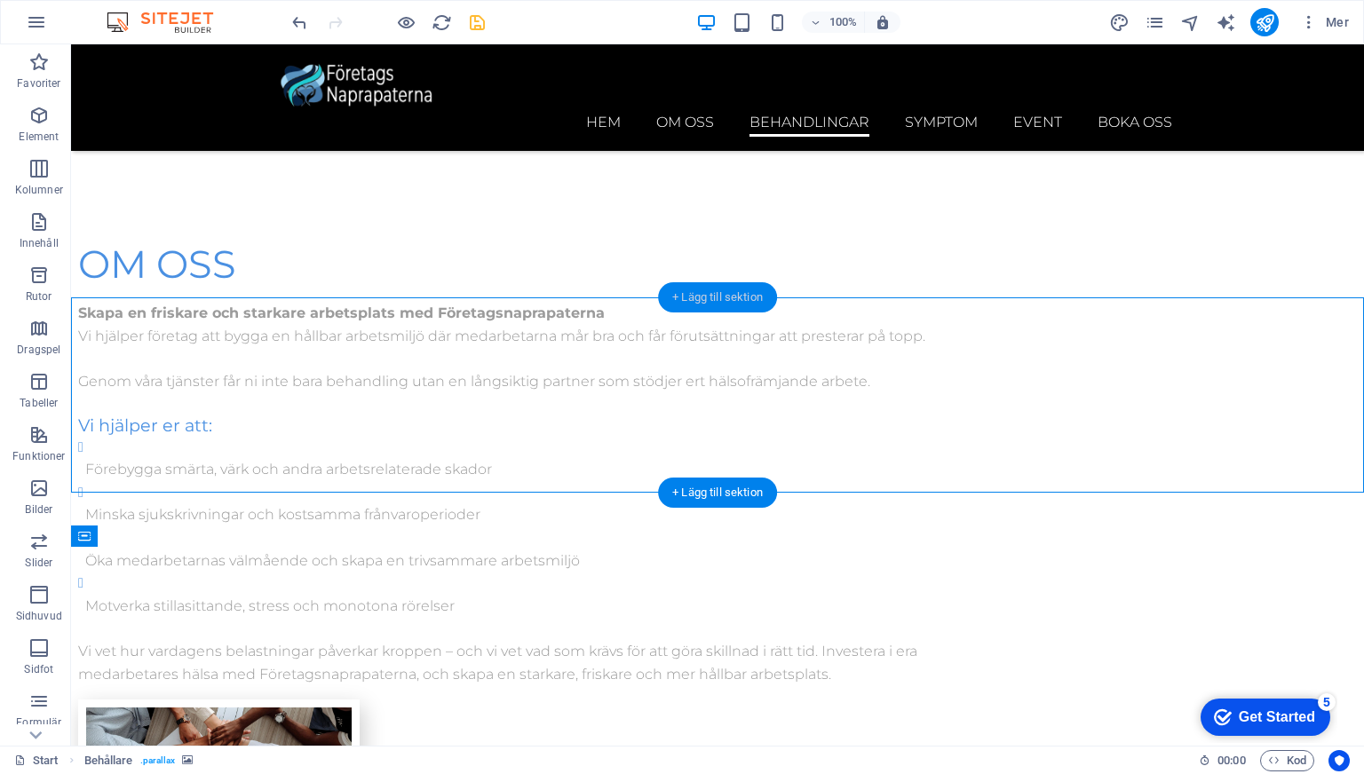
click at [697, 294] on div "+ Lägg till sektion" at bounding box center [717, 297] width 119 height 30
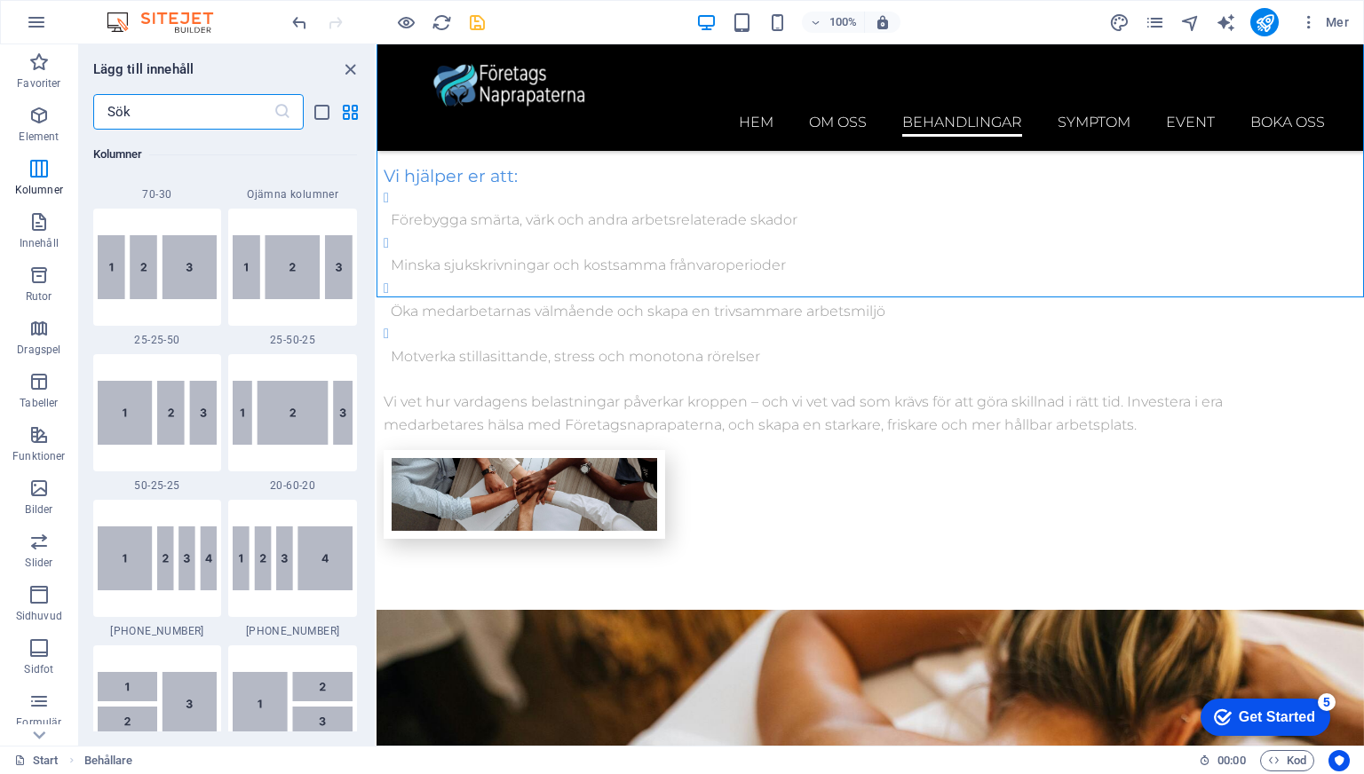
scroll to position [1704, 0]
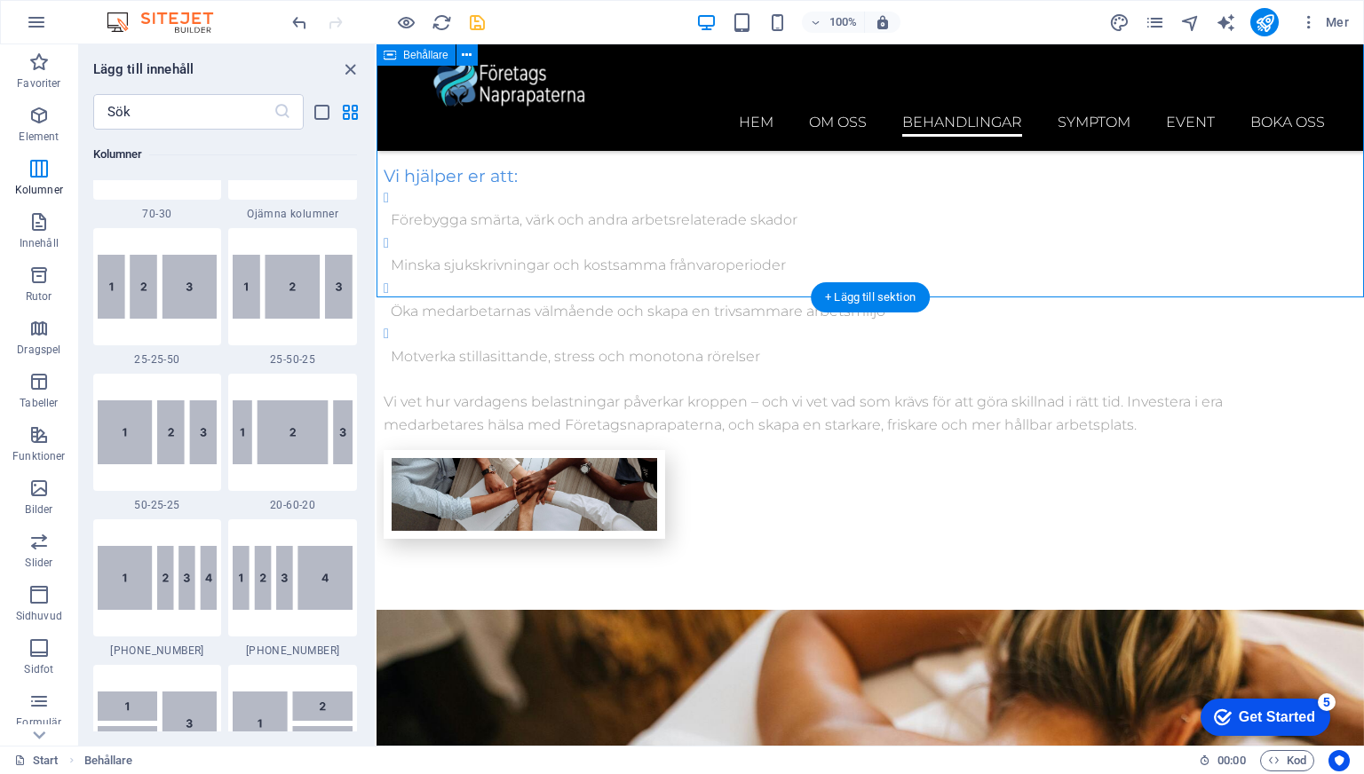
click at [354, 68] on icon "close panel" at bounding box center [350, 69] width 20 height 20
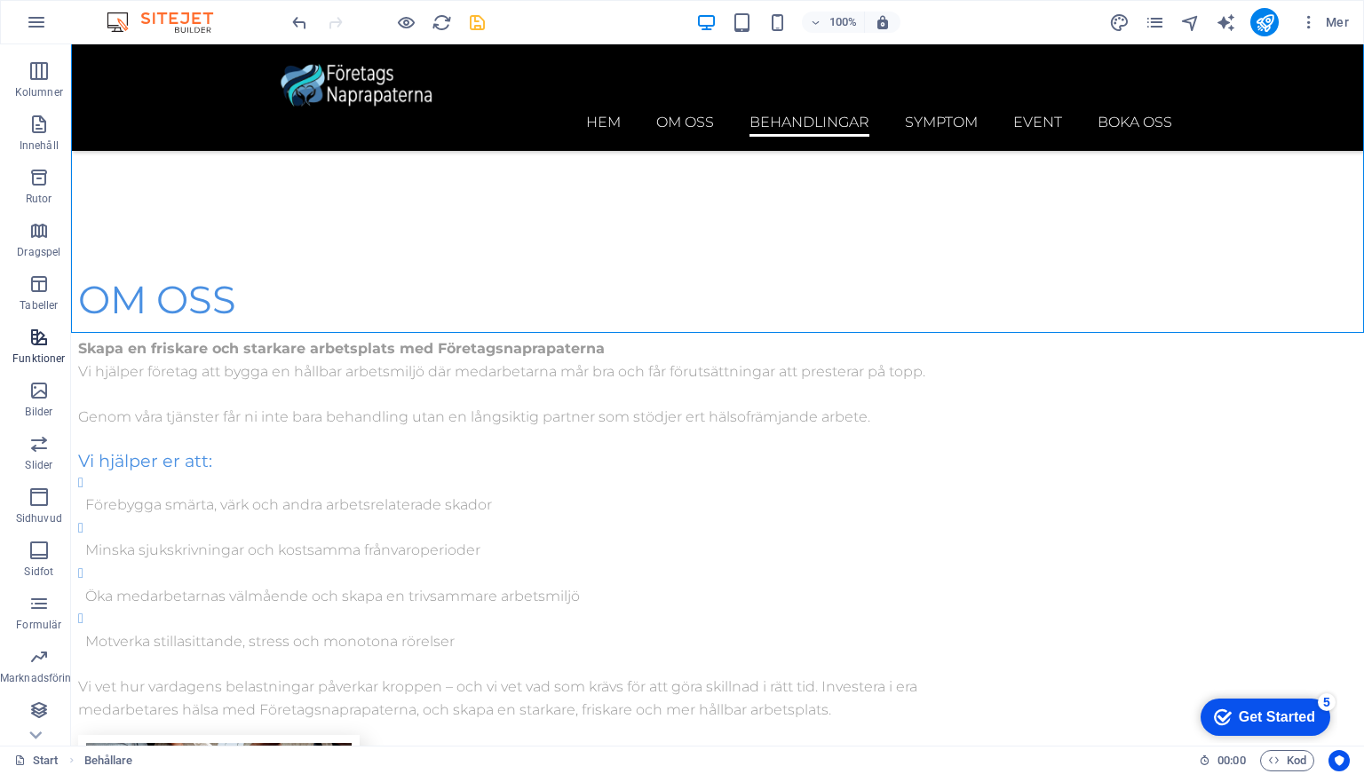
scroll to position [97, 0]
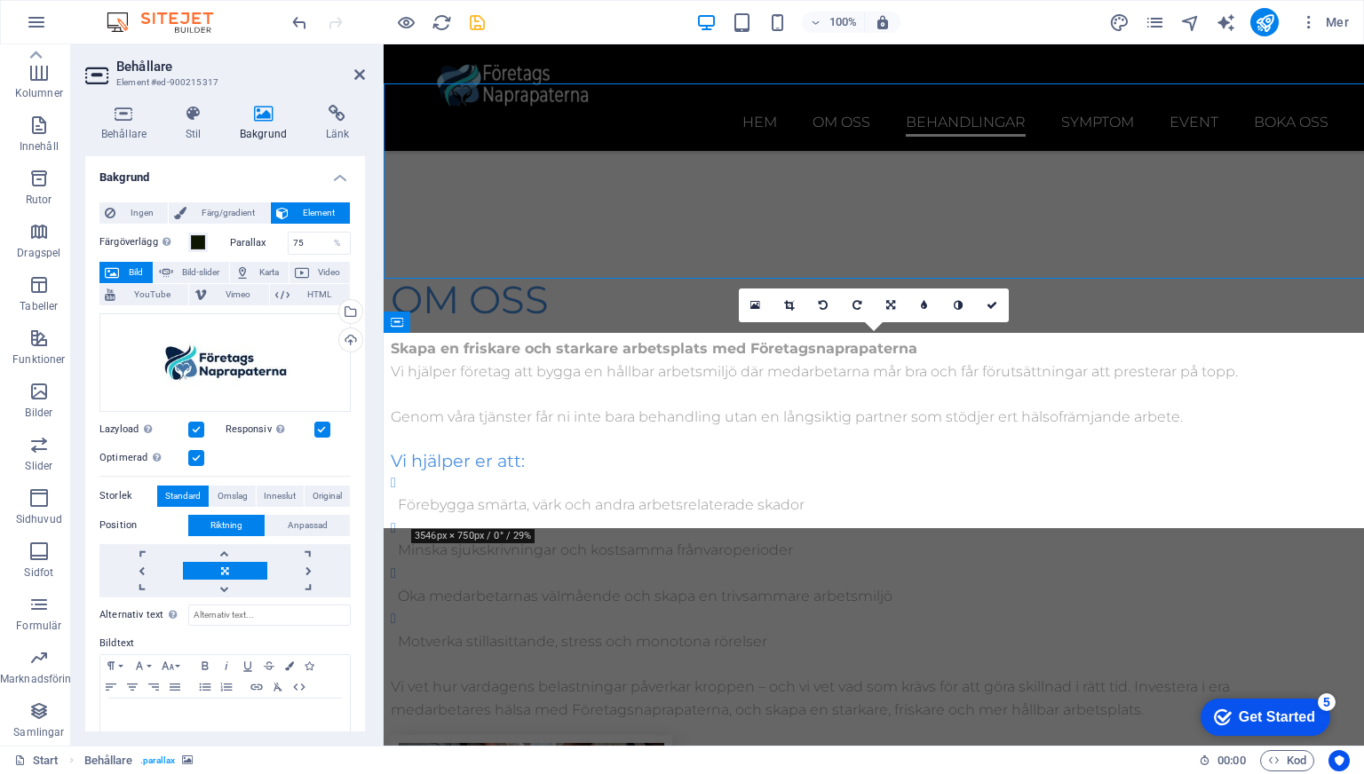
scroll to position [3665, 0]
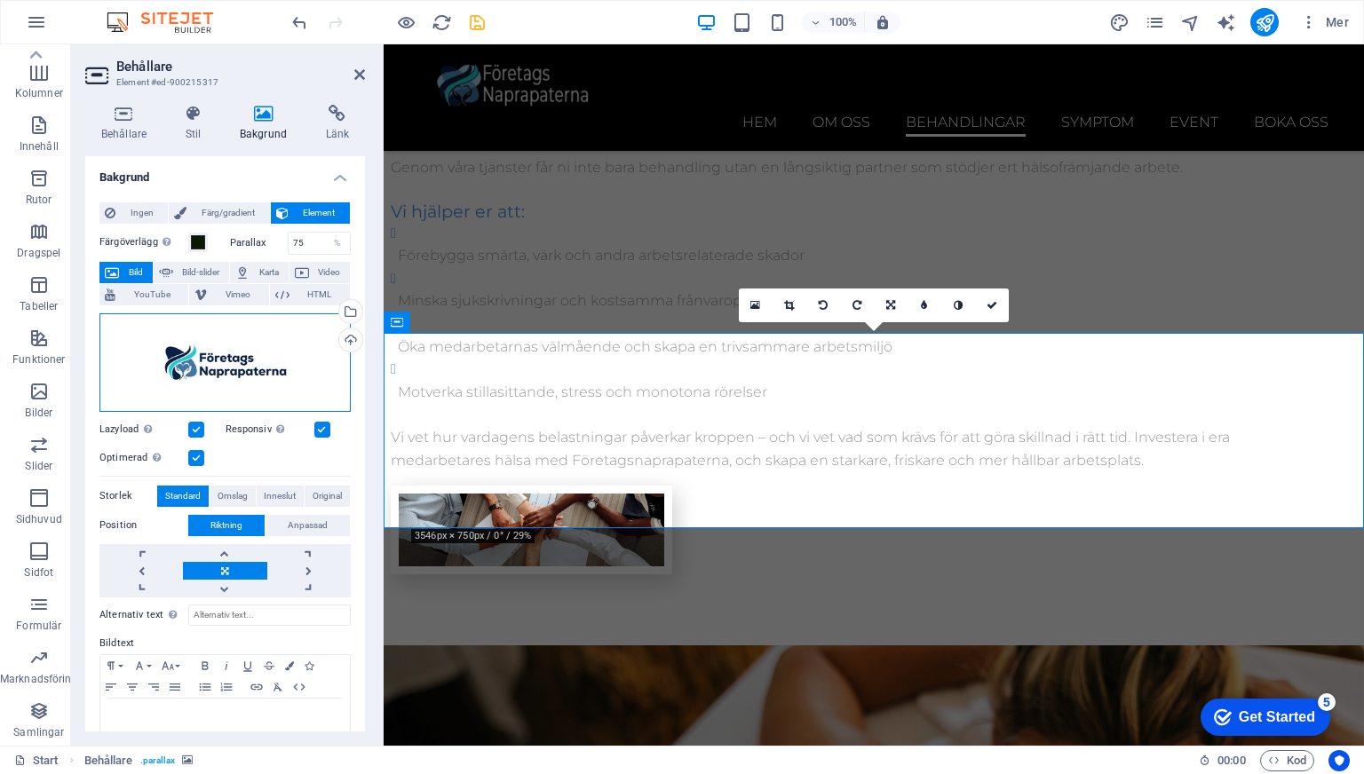
click at [251, 343] on div "Dra filer hit, klicka för att välja filer eller välj filer från Filer eller vår…" at bounding box center [224, 362] width 251 height 99
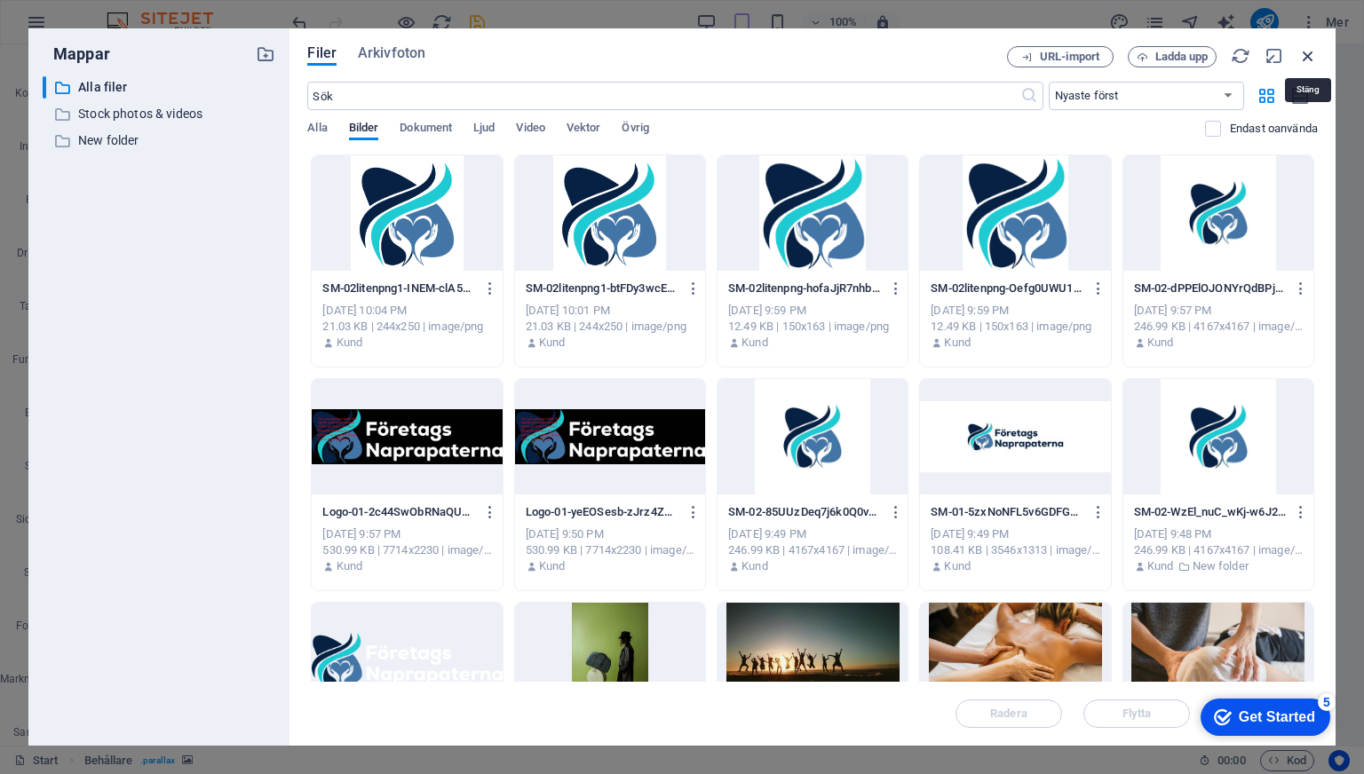
drag, startPoint x: 1301, startPoint y: 54, endPoint x: 916, endPoint y: 11, distance: 387.7
click at [1301, 54] on icon "button" at bounding box center [1308, 56] width 20 height 20
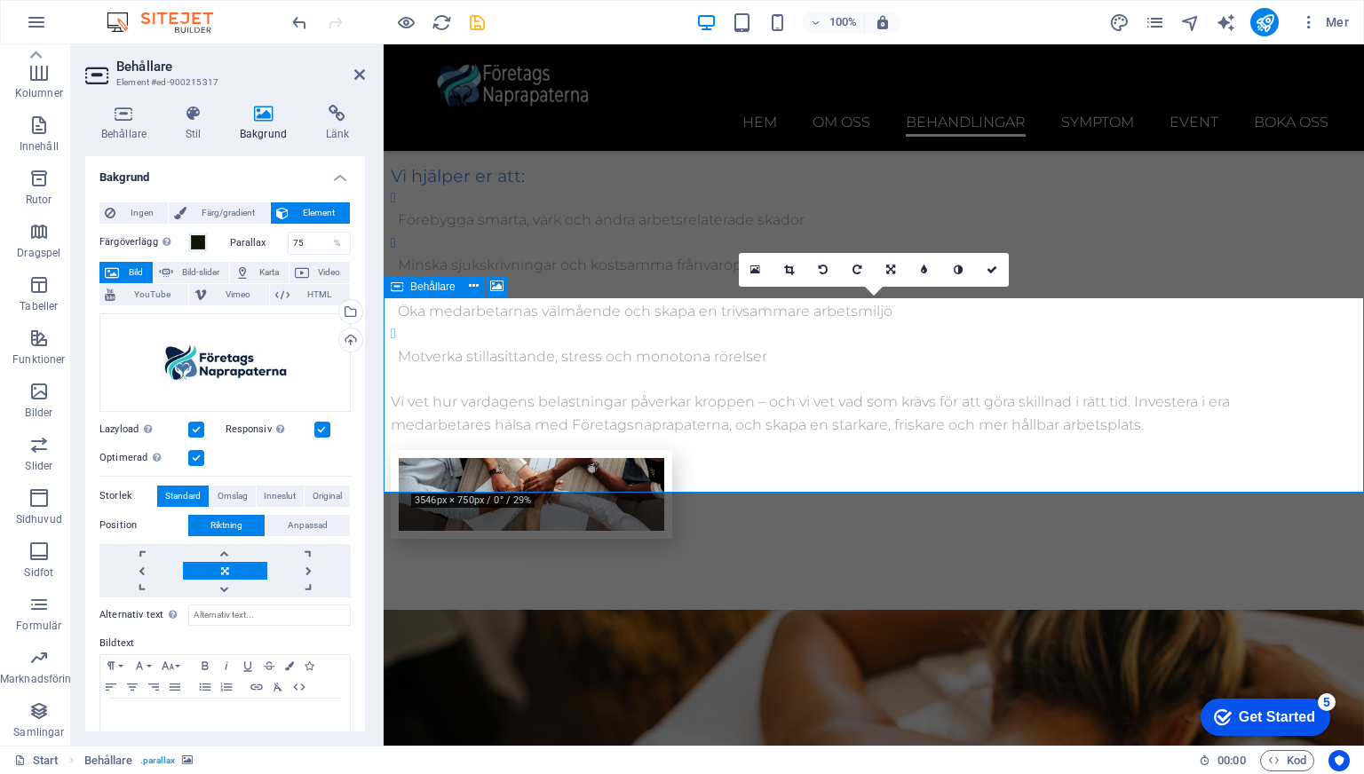
click at [392, 282] on icon at bounding box center [397, 286] width 12 height 21
click at [407, 285] on div "Behållare" at bounding box center [423, 286] width 79 height 21
click at [408, 285] on div "Behållare" at bounding box center [423, 286] width 79 height 21
click at [155, 216] on span "Ingen" at bounding box center [142, 212] width 42 height 21
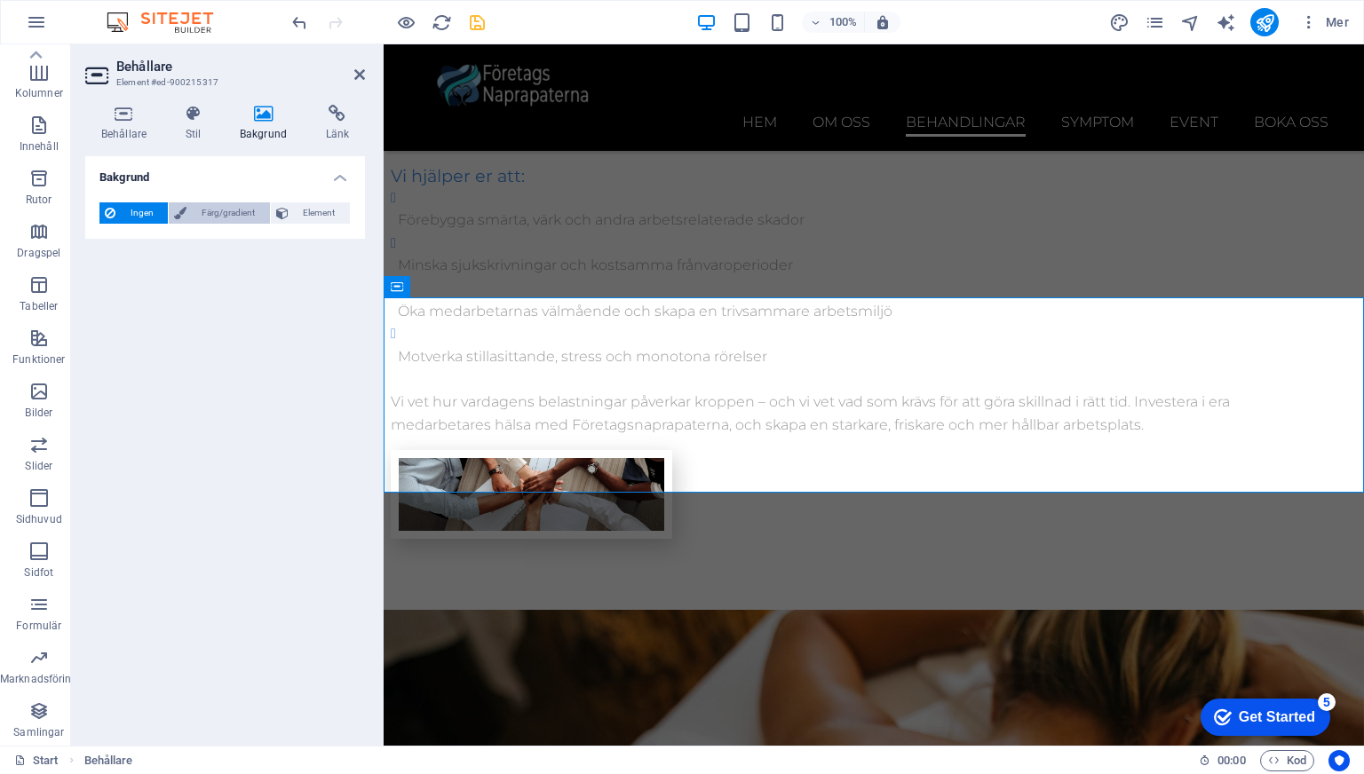
click at [192, 210] on span "Färg/gradient" at bounding box center [228, 212] width 72 height 21
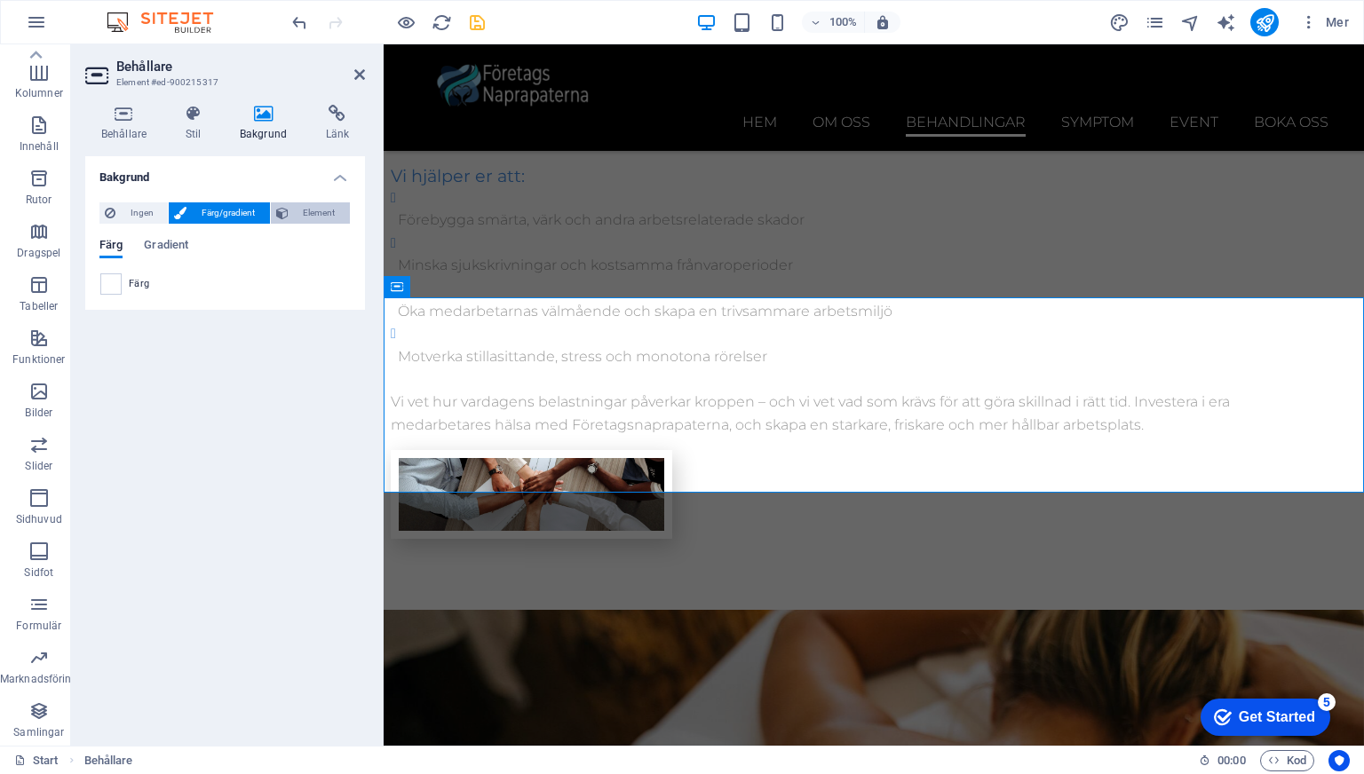
click at [304, 203] on span "Element" at bounding box center [319, 212] width 51 height 21
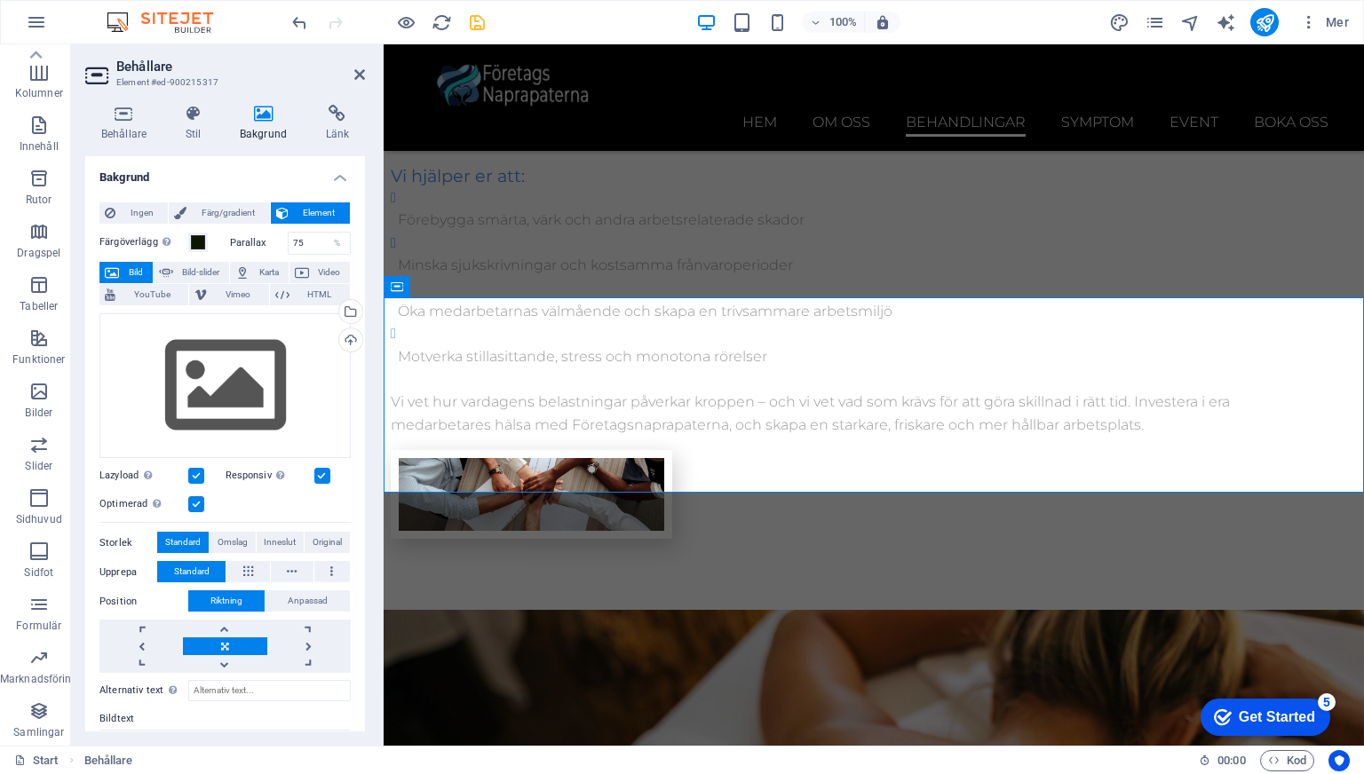
click at [185, 241] on label "Färgöverlägg Placerar ett överlägg över bakgrunden för att färgsätta den" at bounding box center [143, 242] width 89 height 21
click at [188, 241] on button "Färgöverlägg Placerar ett överlägg över bakgrunden för att färgsätta den" at bounding box center [198, 243] width 20 height 20
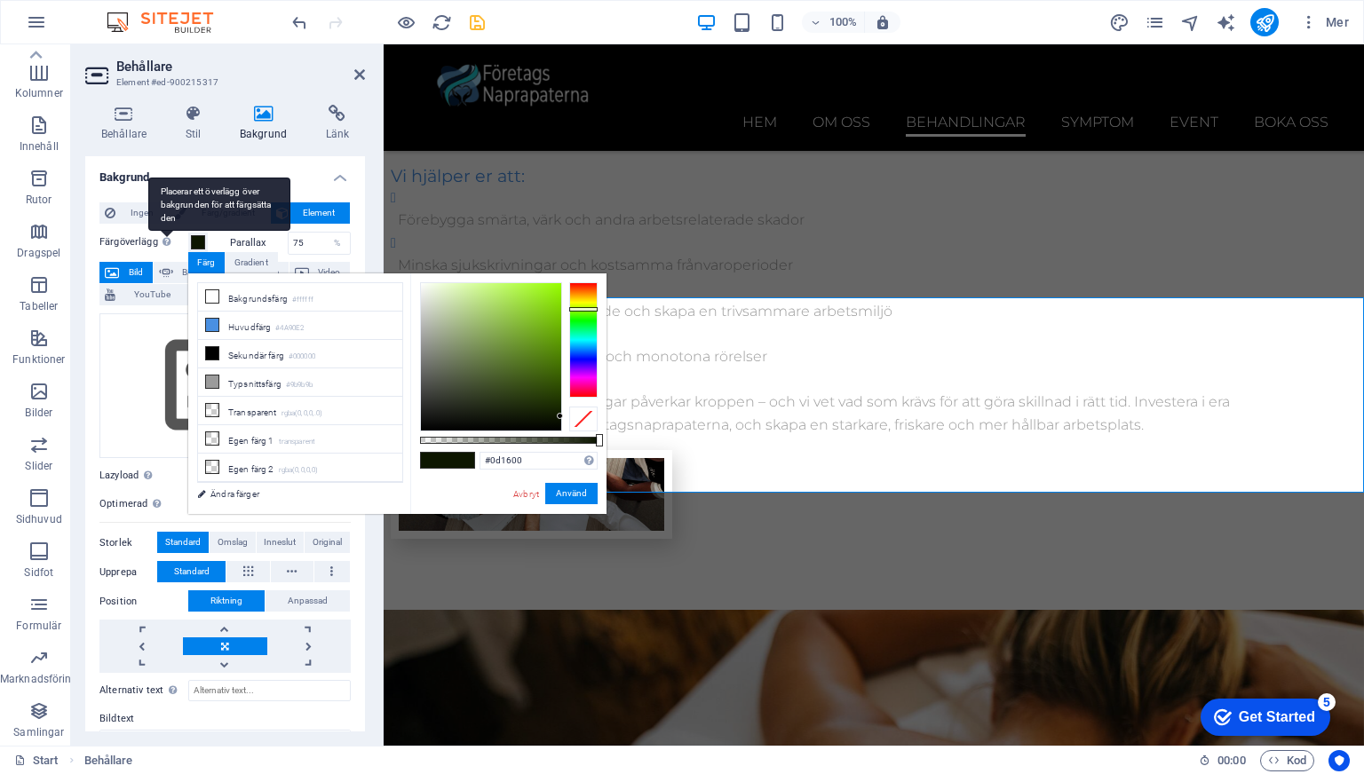
click at [160, 231] on div "Placerar ett överlägg över bakgrunden för att färgsätta den" at bounding box center [219, 204] width 142 height 53
click at [188, 238] on button "Färgöverlägg Placerar ett överlägg över bakgrunden för att färgsätta den" at bounding box center [198, 243] width 20 height 20
click at [160, 231] on div "Placerar ett överlägg över bakgrunden för att färgsätta den" at bounding box center [219, 204] width 142 height 53
click at [188, 238] on button "Färgöverlägg Placerar ett överlägg över bakgrunden för att färgsätta den" at bounding box center [198, 243] width 20 height 20
click at [302, 242] on input "75" at bounding box center [320, 243] width 62 height 21
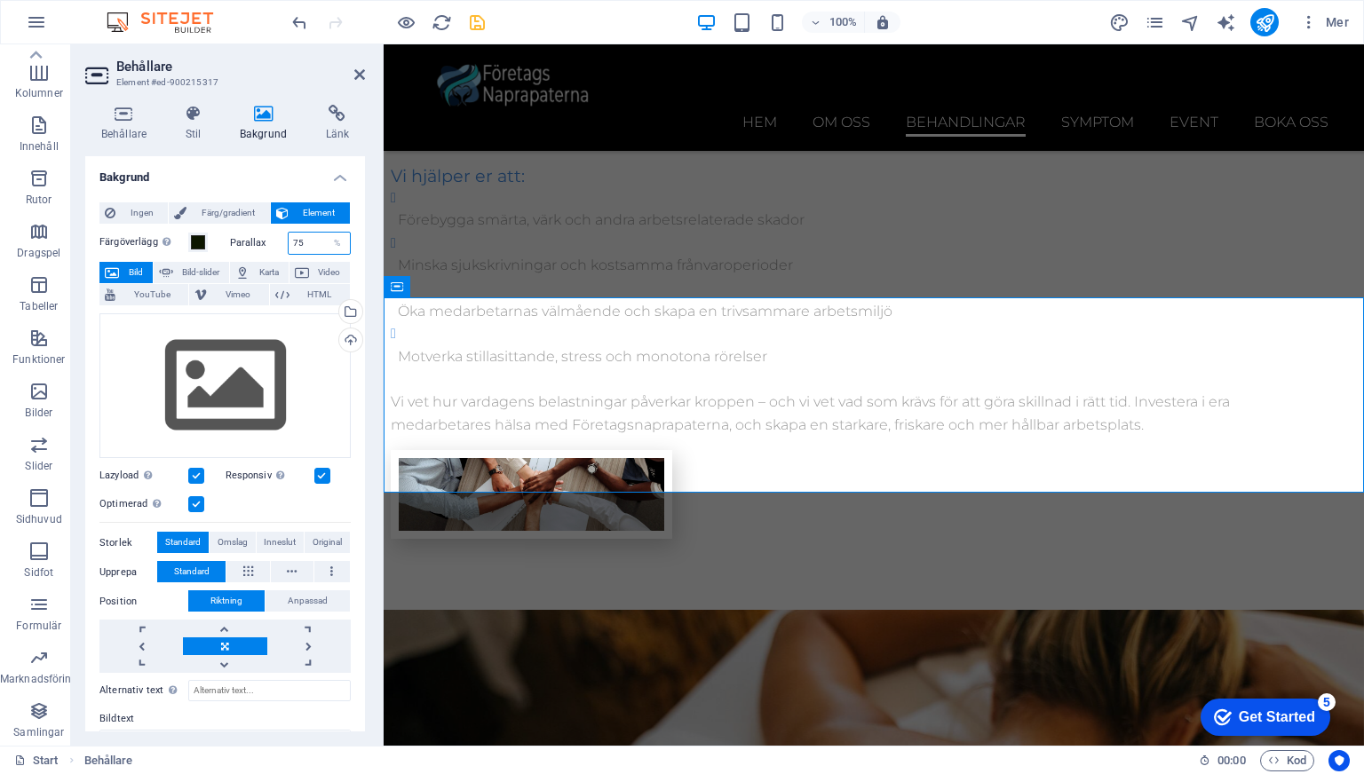
drag, startPoint x: 302, startPoint y: 242, endPoint x: 273, endPoint y: 239, distance: 29.5
click at [273, 239] on div "Parallax 75 %" at bounding box center [291, 243] width 122 height 23
type input "0"
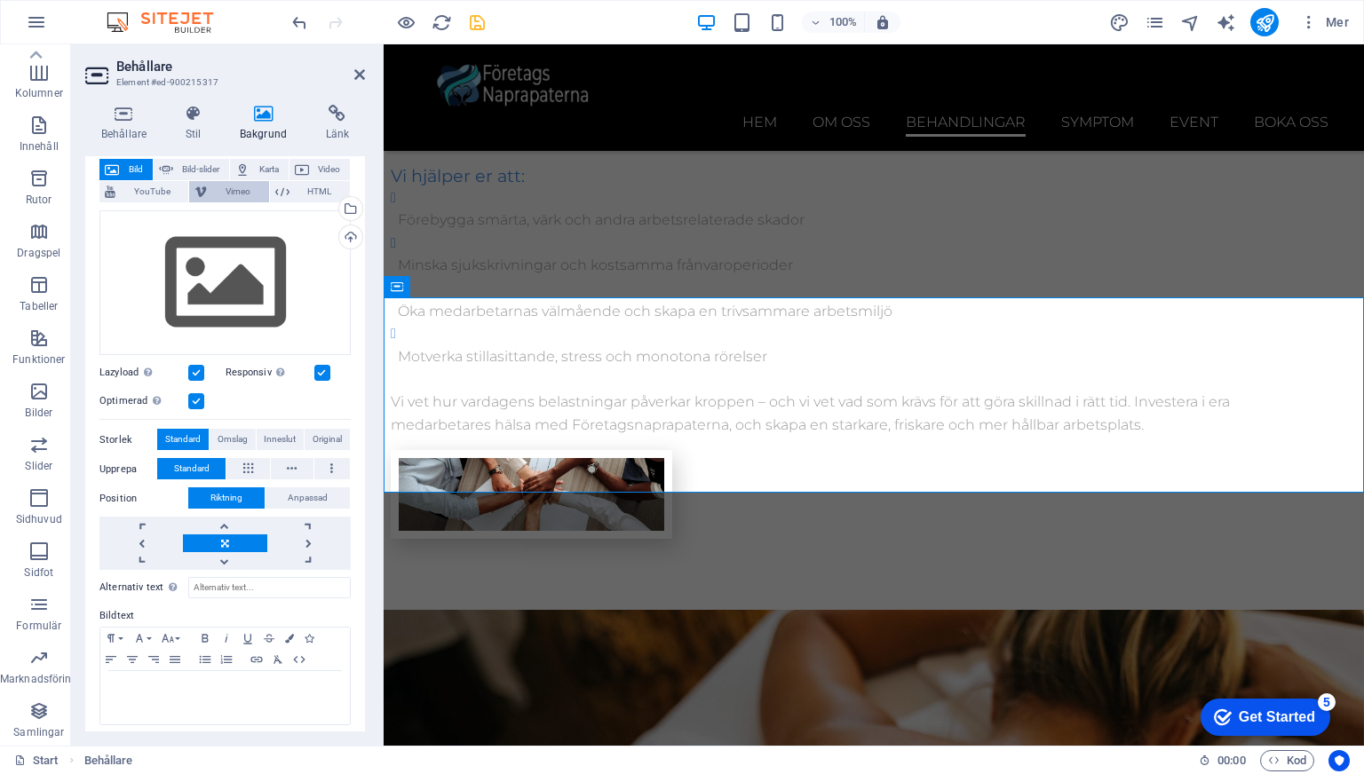
scroll to position [110, 0]
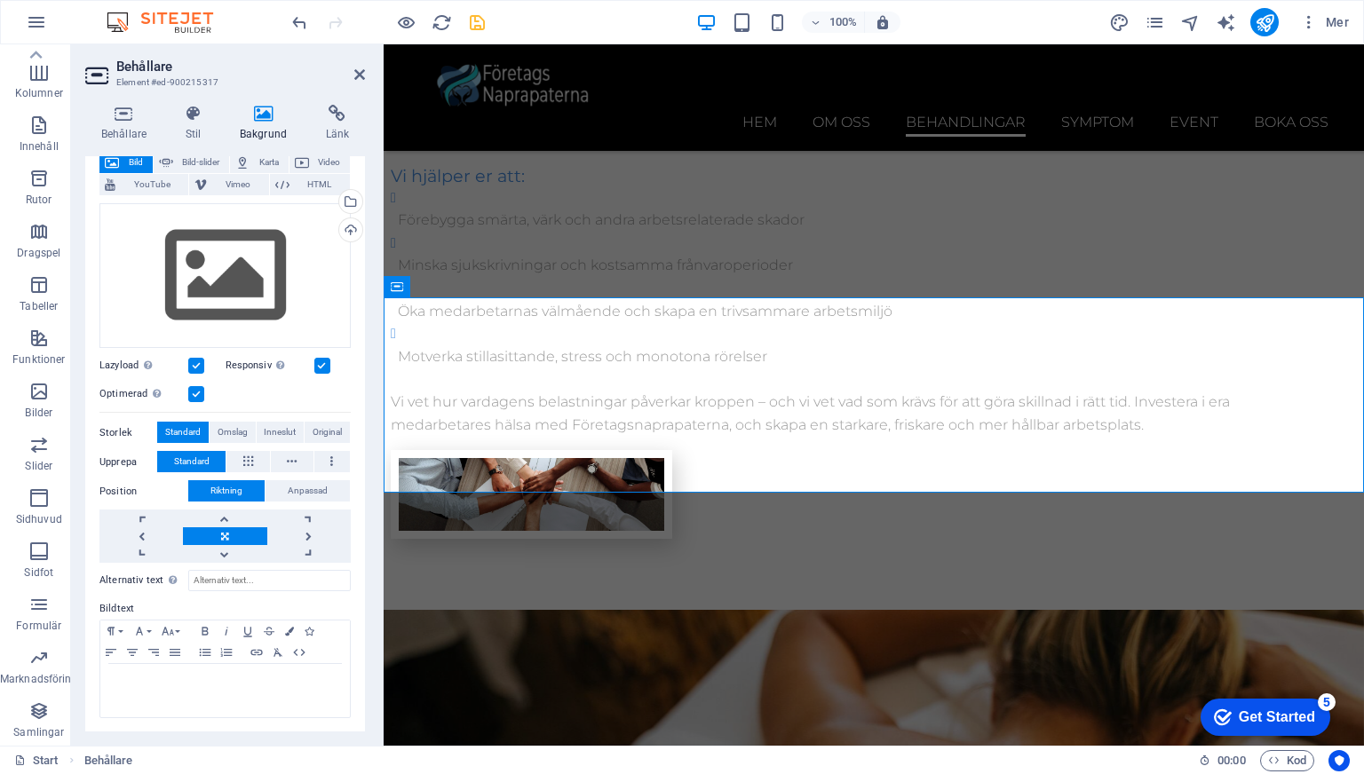
click at [194, 365] on label at bounding box center [196, 366] width 16 height 16
click at [0, 0] on input "Lazyload [PERSON_NAME] av bilder efter att sidan laddats förbättrar sidhastighe…" at bounding box center [0, 0] width 0 height 0
click at [194, 391] on label at bounding box center [196, 394] width 16 height 16
click at [0, 0] on input "Optimerad Bilder komprimeras för att förbättra sidans hastighet." at bounding box center [0, 0] width 0 height 0
click at [230, 418] on div "Dra filer hit, klicka för att välja filer eller välj filer från Filer eller vår…" at bounding box center [224, 380] width 251 height 368
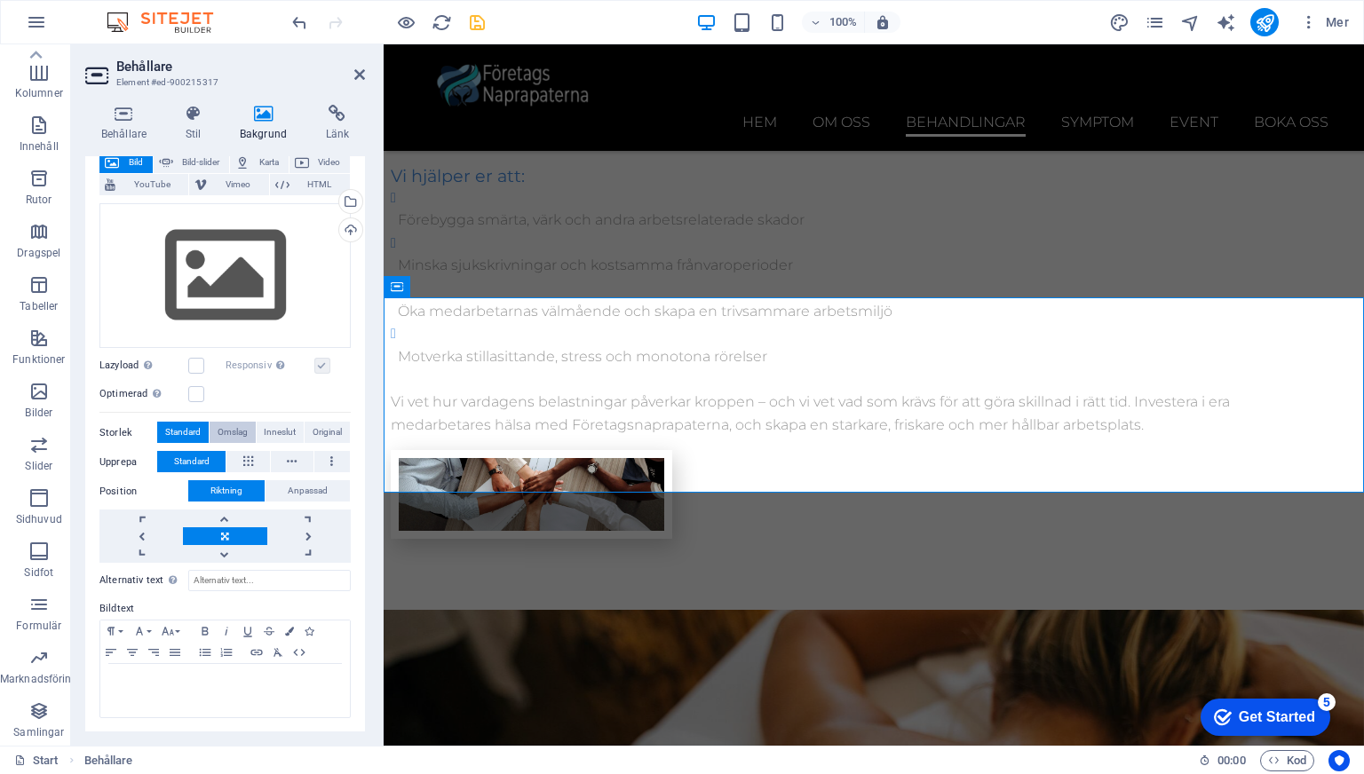
click at [233, 426] on span "Omslag" at bounding box center [232, 432] width 30 height 21
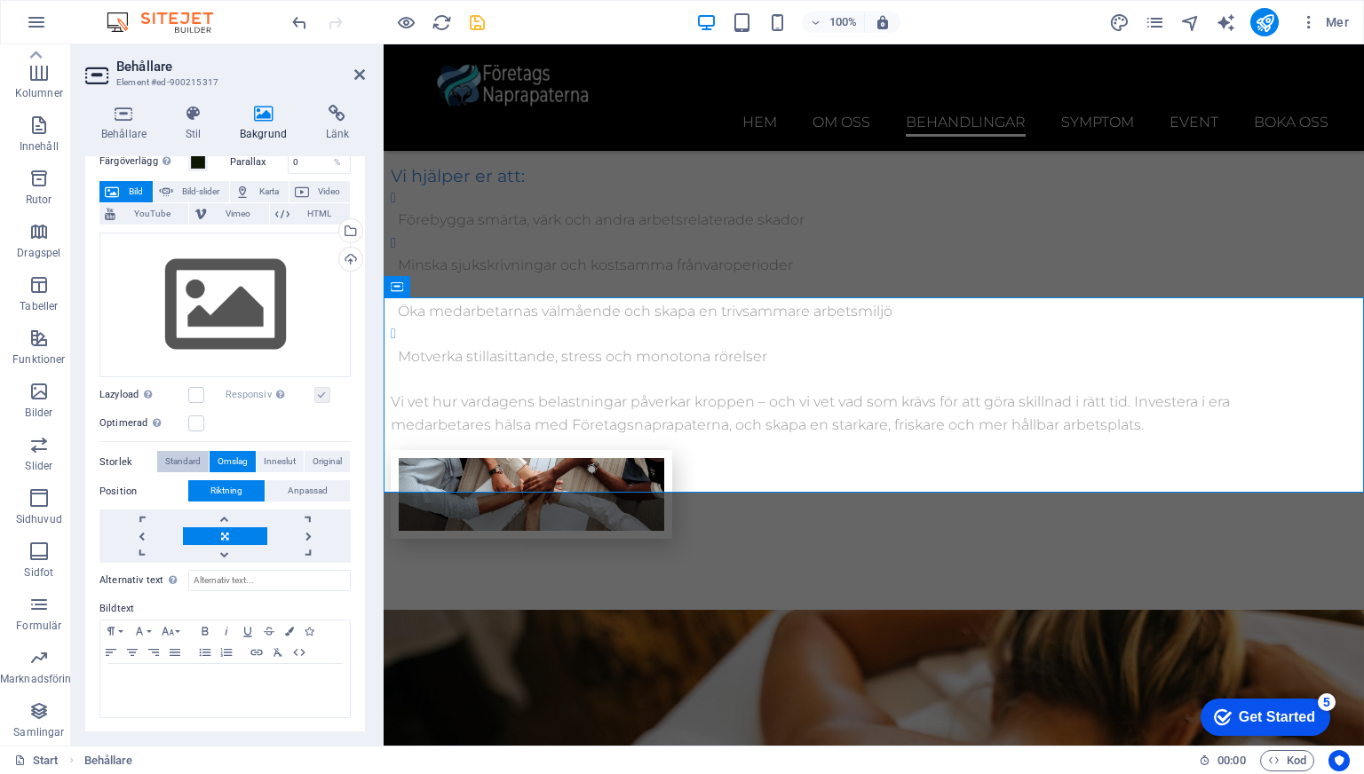
click at [192, 462] on span "Standard" at bounding box center [183, 461] width 36 height 21
click at [229, 459] on span "Omslag" at bounding box center [232, 461] width 30 height 21
click at [288, 490] on span "Anpassad" at bounding box center [308, 490] width 40 height 21
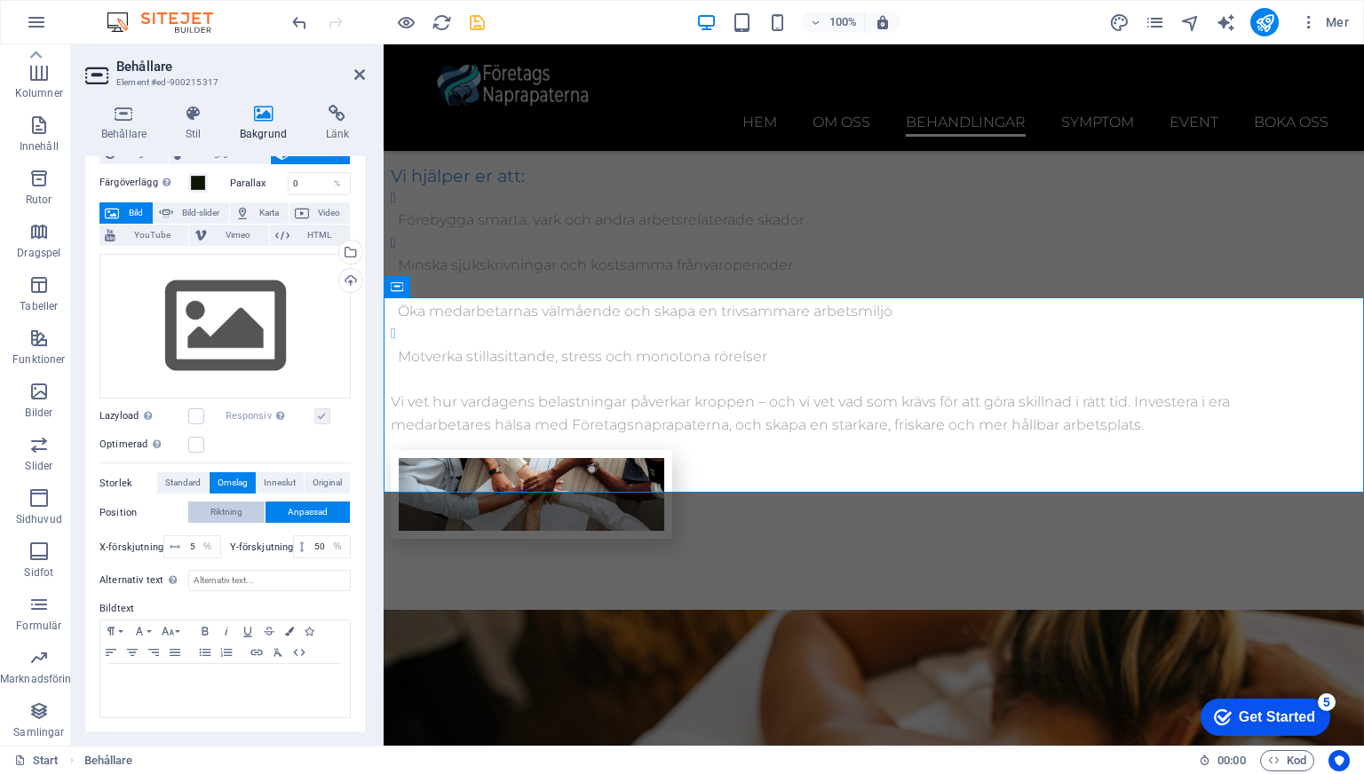
click at [241, 512] on span "Riktning" at bounding box center [226, 512] width 32 height 21
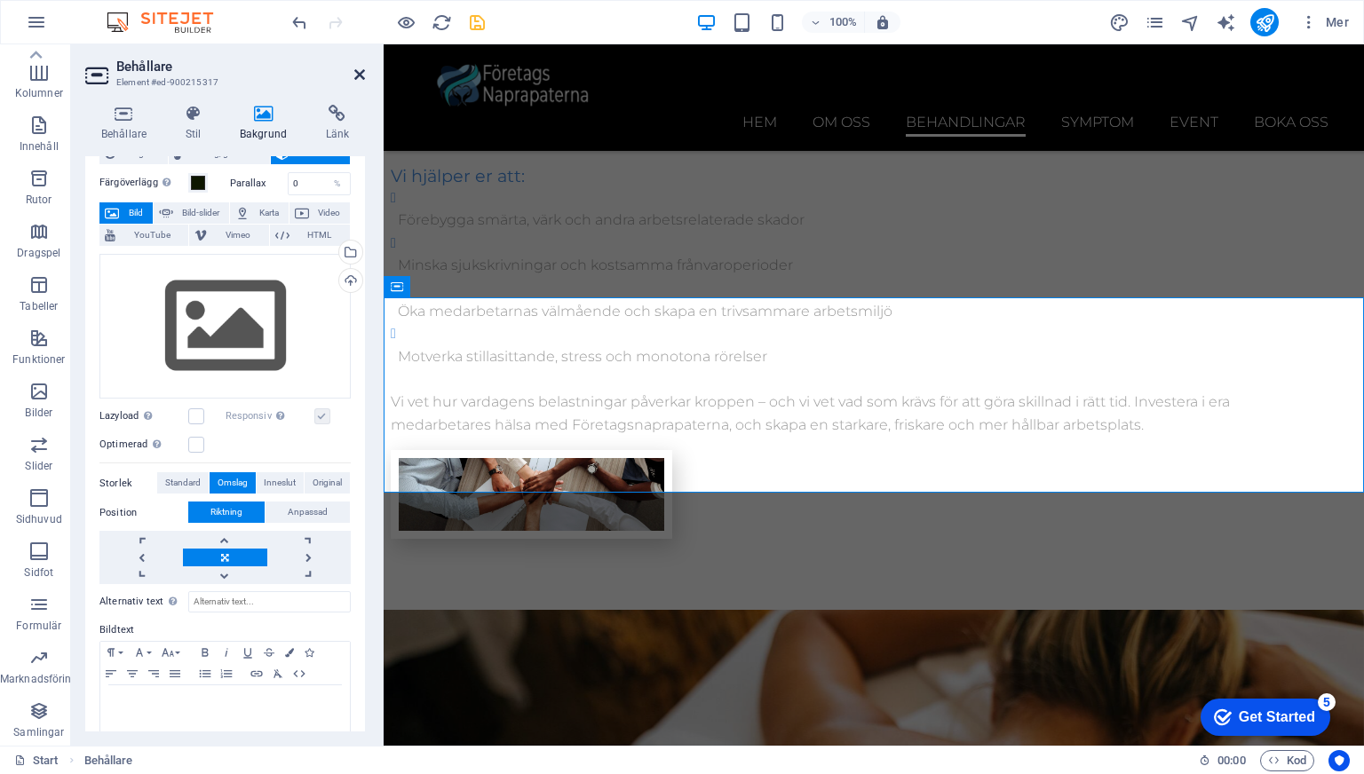
click at [358, 72] on icon at bounding box center [359, 74] width 11 height 14
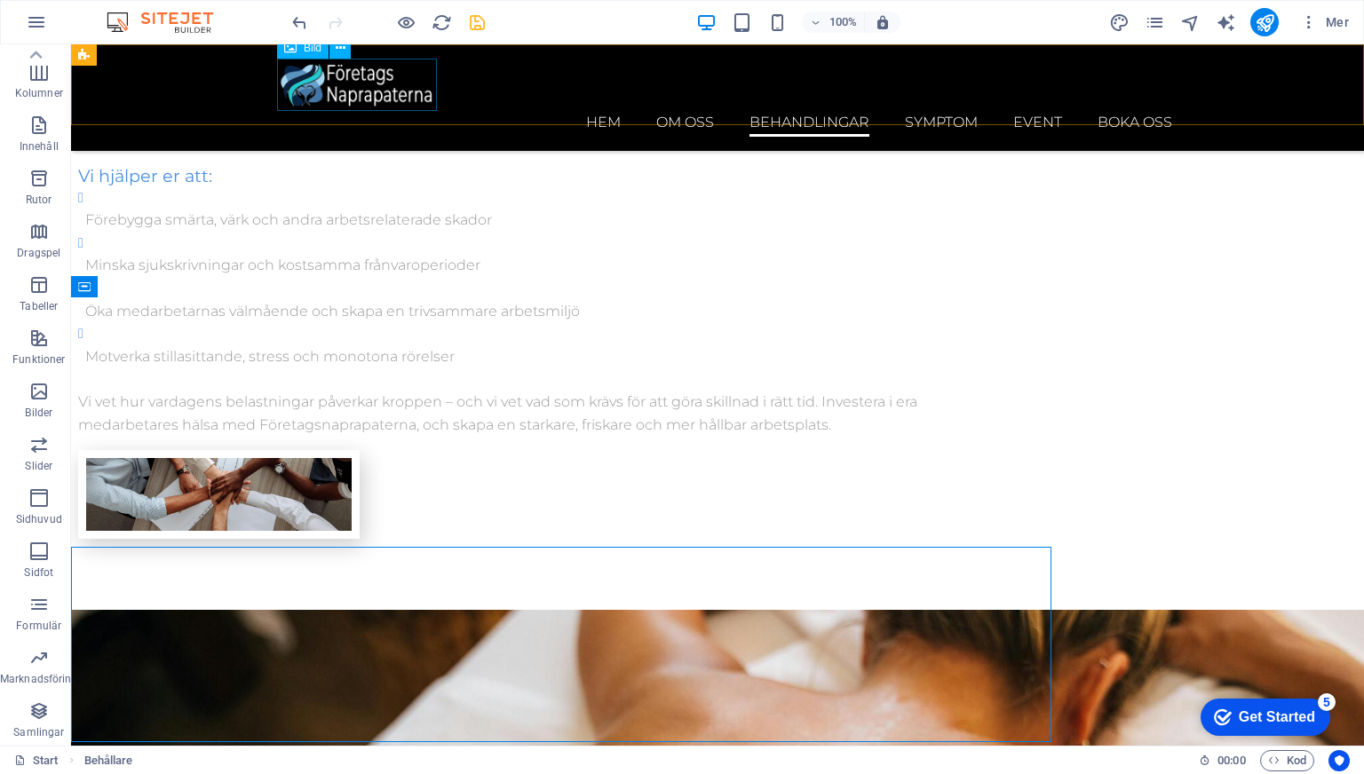
scroll to position [3451, 0]
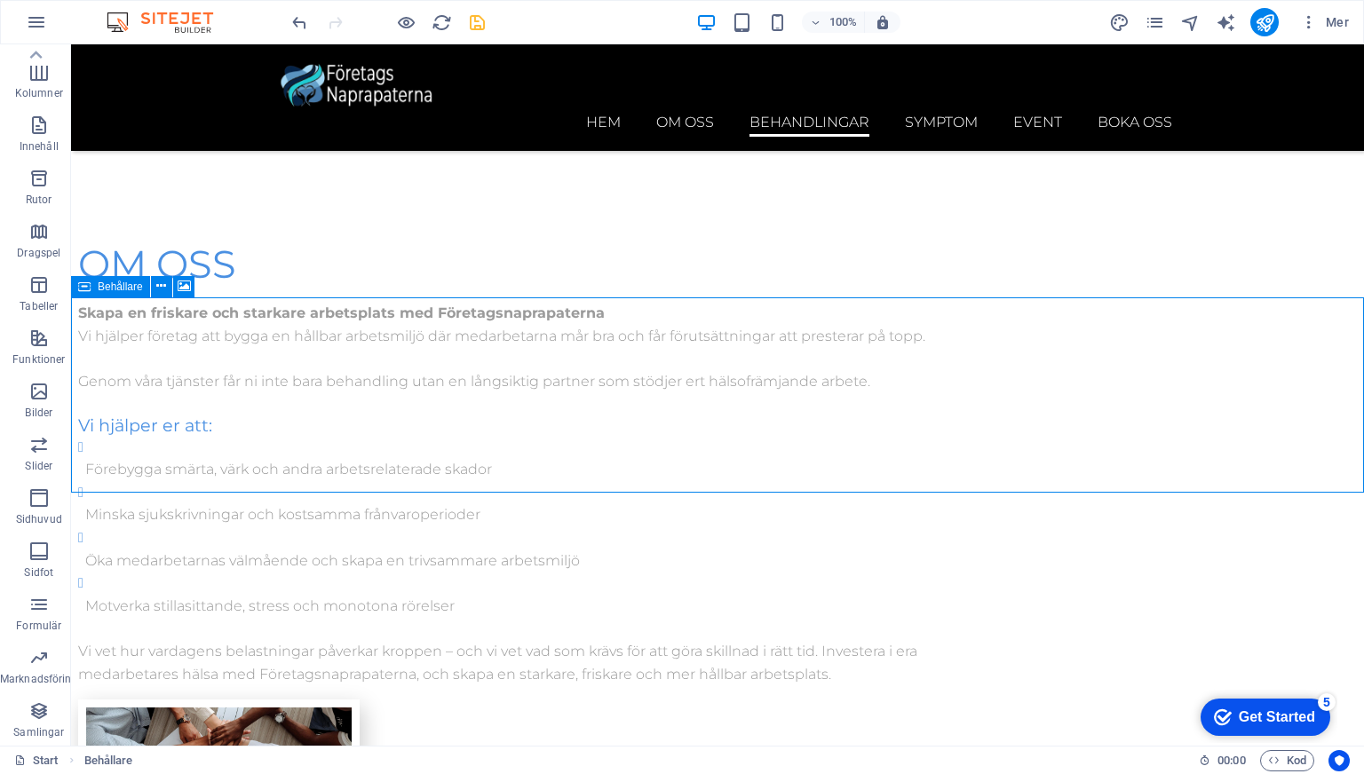
click at [91, 285] on div "Behållare" at bounding box center [110, 286] width 79 height 21
click at [157, 285] on icon at bounding box center [161, 286] width 10 height 19
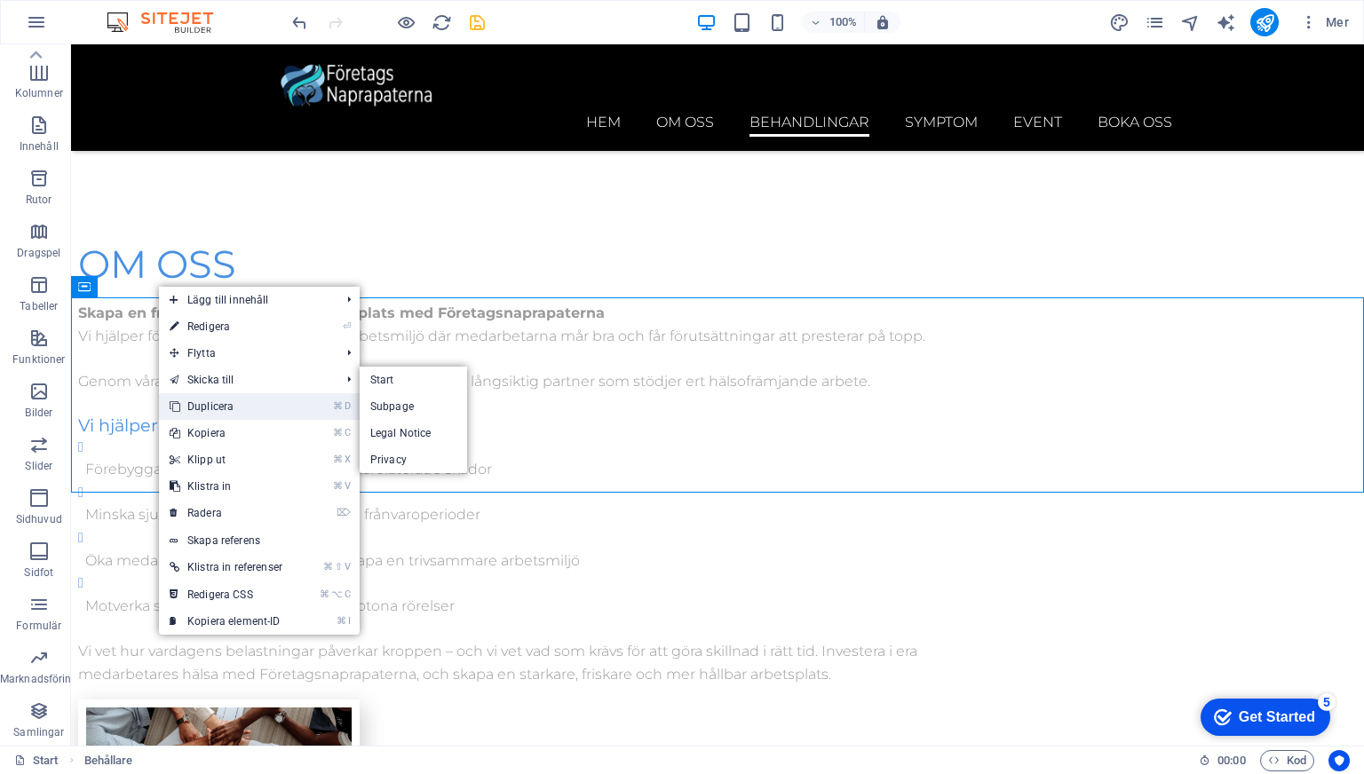
click at [214, 405] on link "⌘ D Duplicera" at bounding box center [226, 406] width 134 height 27
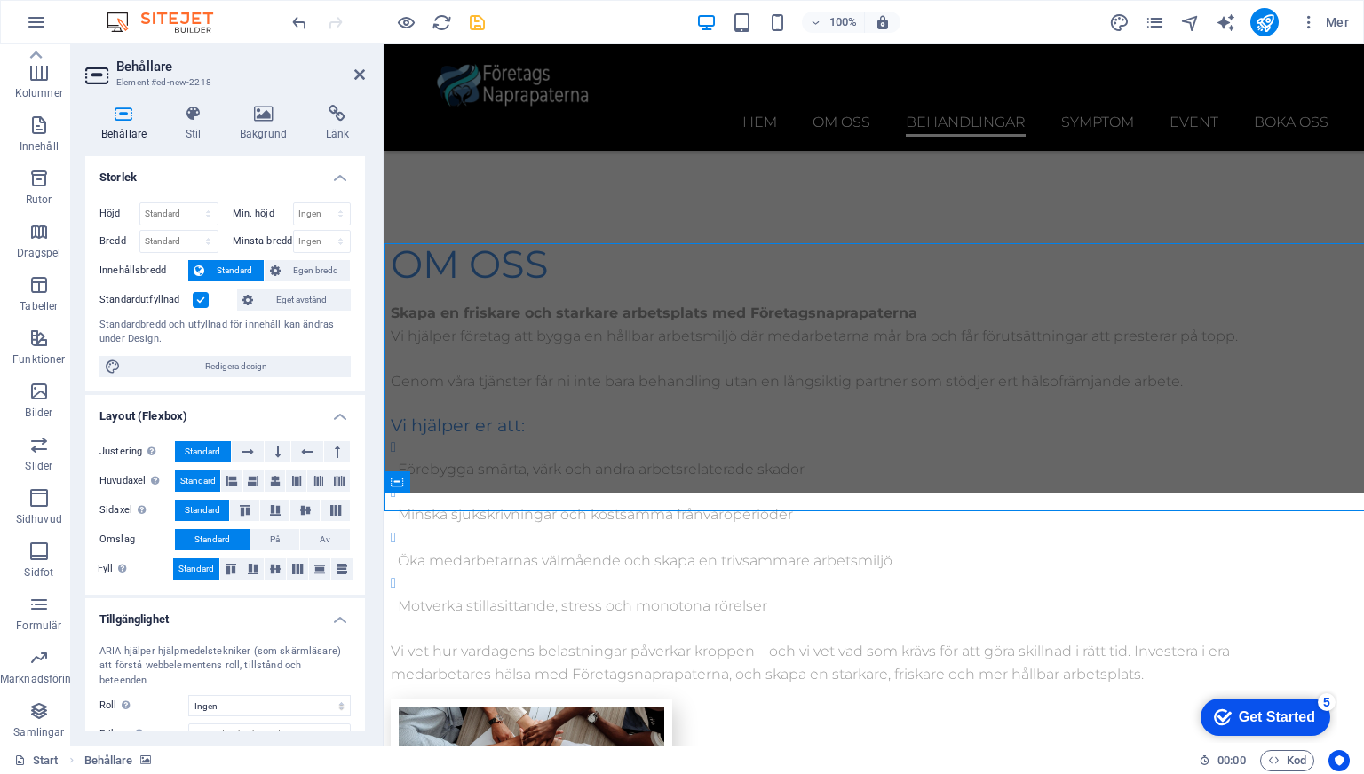
scroll to position [3700, 0]
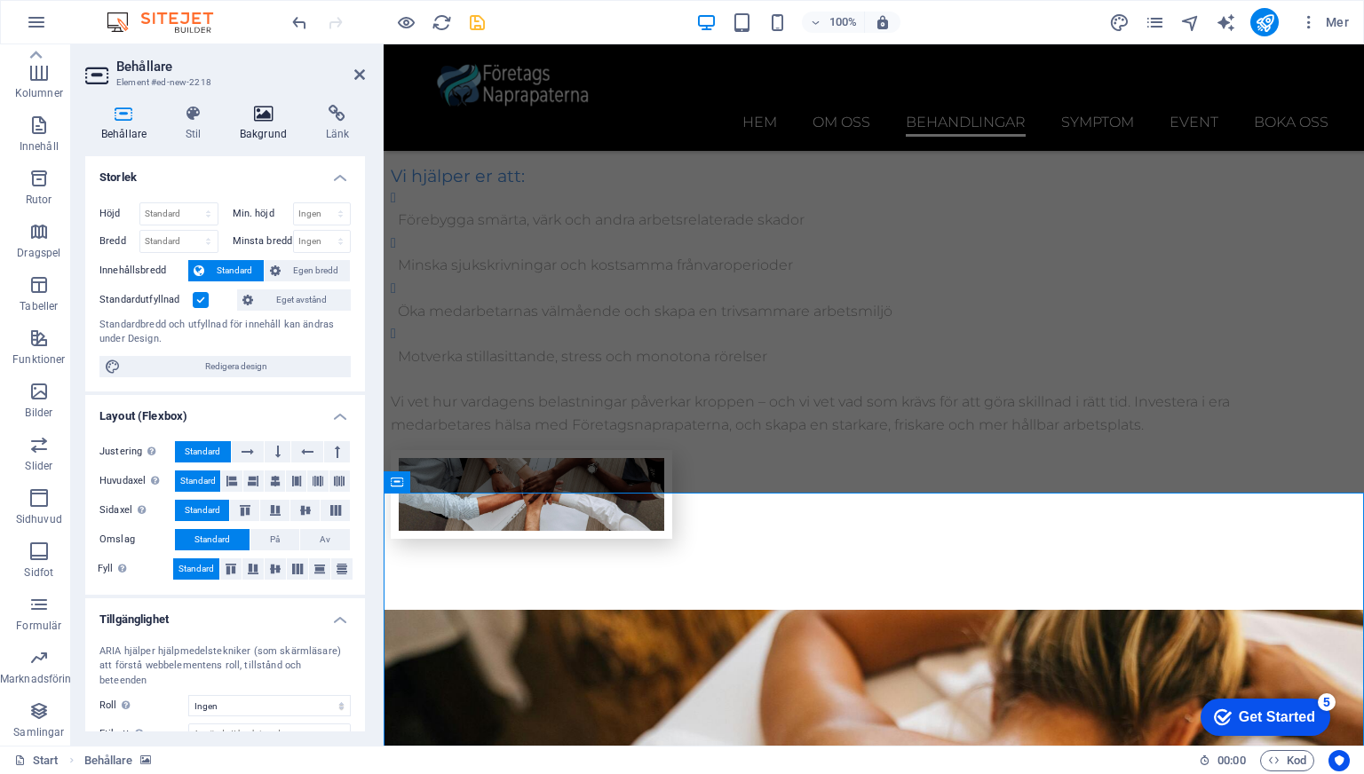
click at [256, 139] on h4 "Bakgrund" at bounding box center [267, 123] width 86 height 37
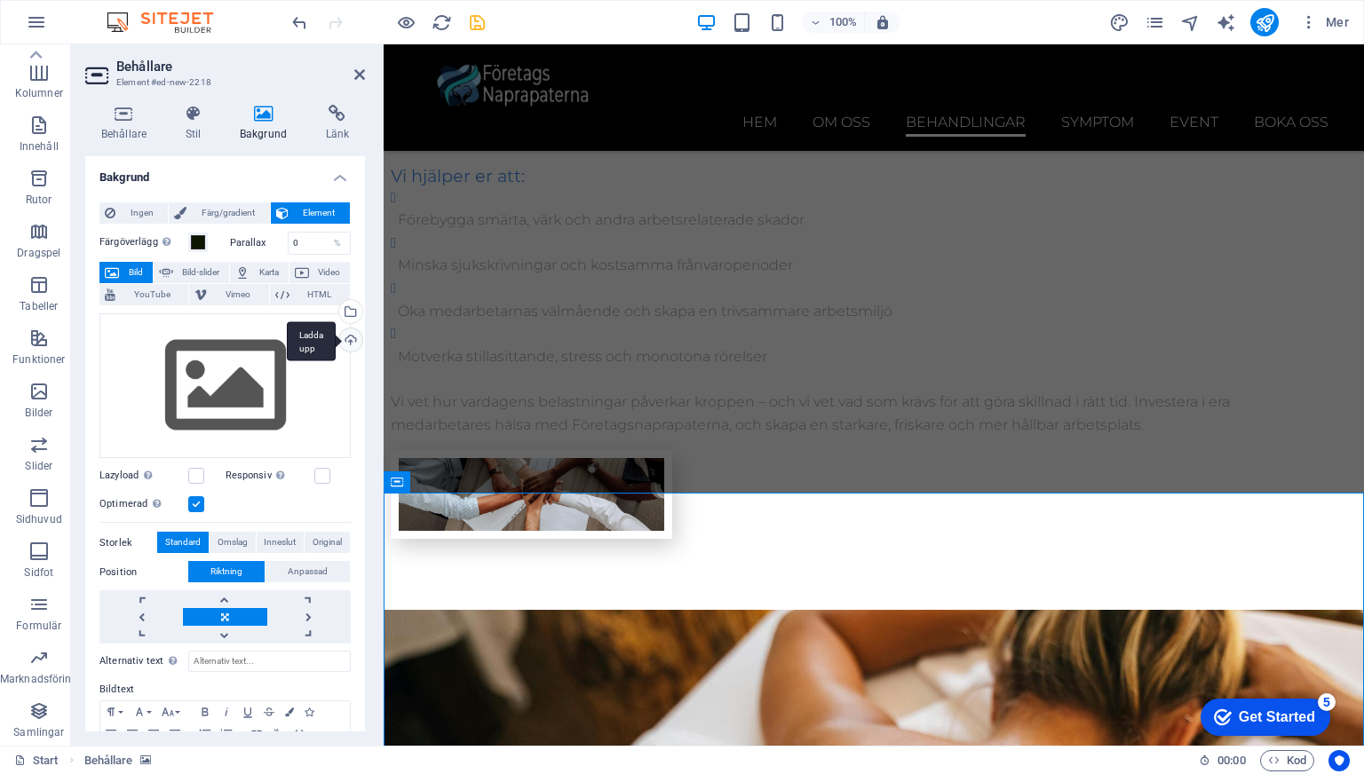
click at [340, 347] on div "Ladda upp" at bounding box center [349, 341] width 27 height 27
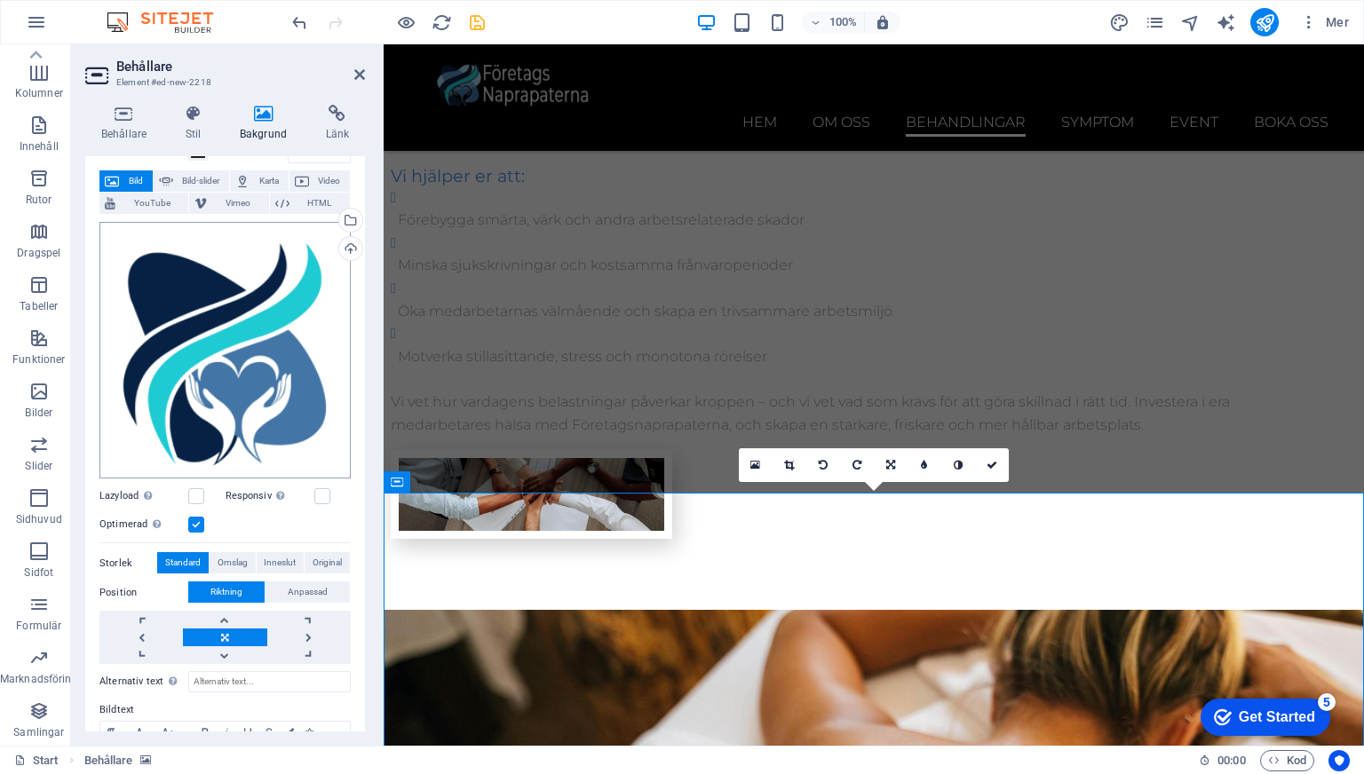
scroll to position [95, 0]
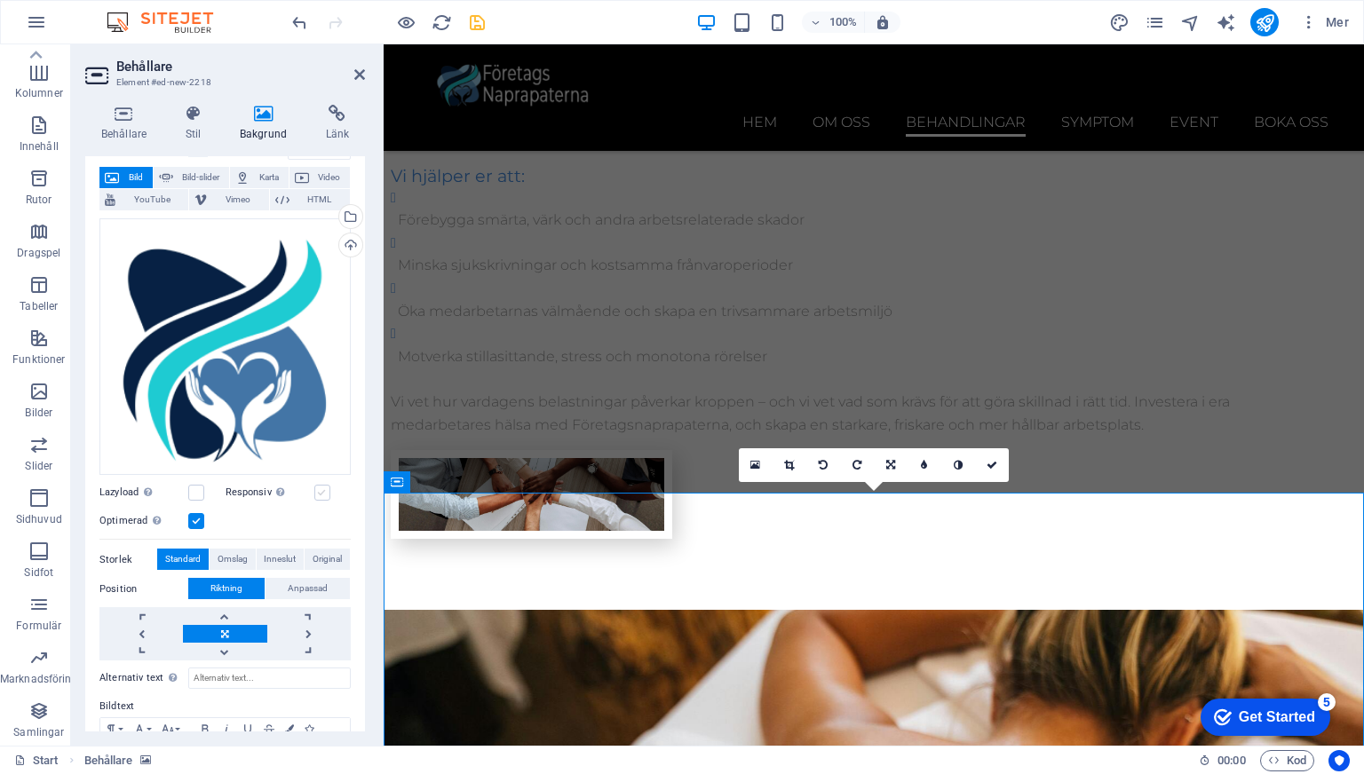
click at [320, 485] on label at bounding box center [322, 493] width 16 height 16
click at [0, 0] on input "Responsiv Ladda automatiskt retina-bild och smartmobil-optimerade storlekar." at bounding box center [0, 0] width 0 height 0
click at [205, 495] on div "Lazyload [PERSON_NAME] av bilder efter att sidan laddats förbättrar sidhastighe…" at bounding box center [162, 492] width 126 height 21
click at [186, 491] on label "Lazyload [PERSON_NAME] av bilder efter att sidan laddats förbättrar sidhastighe…" at bounding box center [143, 492] width 89 height 21
click at [0, 0] on input "Lazyload [PERSON_NAME] av bilder efter att sidan laddats förbättrar sidhastighe…" at bounding box center [0, 0] width 0 height 0
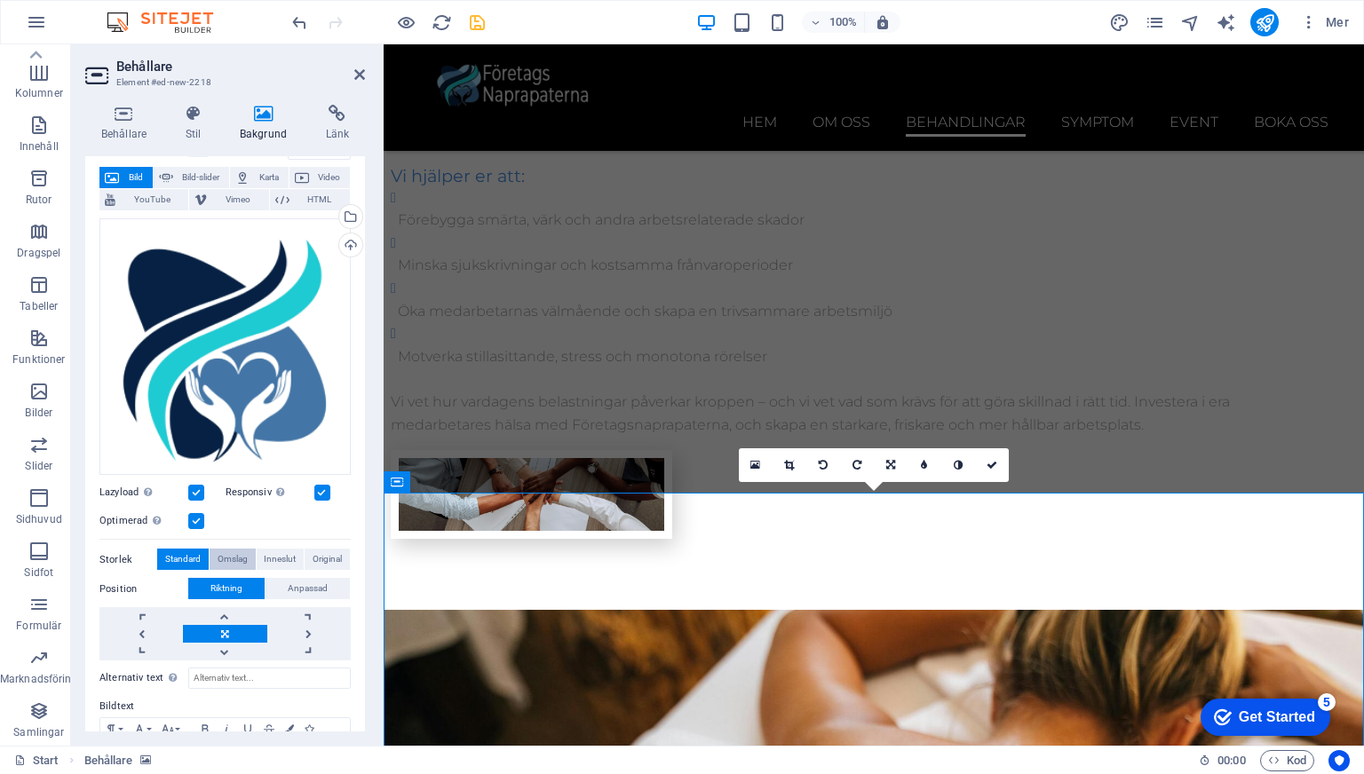
click at [233, 559] on span "Omslag" at bounding box center [232, 559] width 30 height 21
click at [195, 556] on span "Standard" at bounding box center [183, 559] width 36 height 21
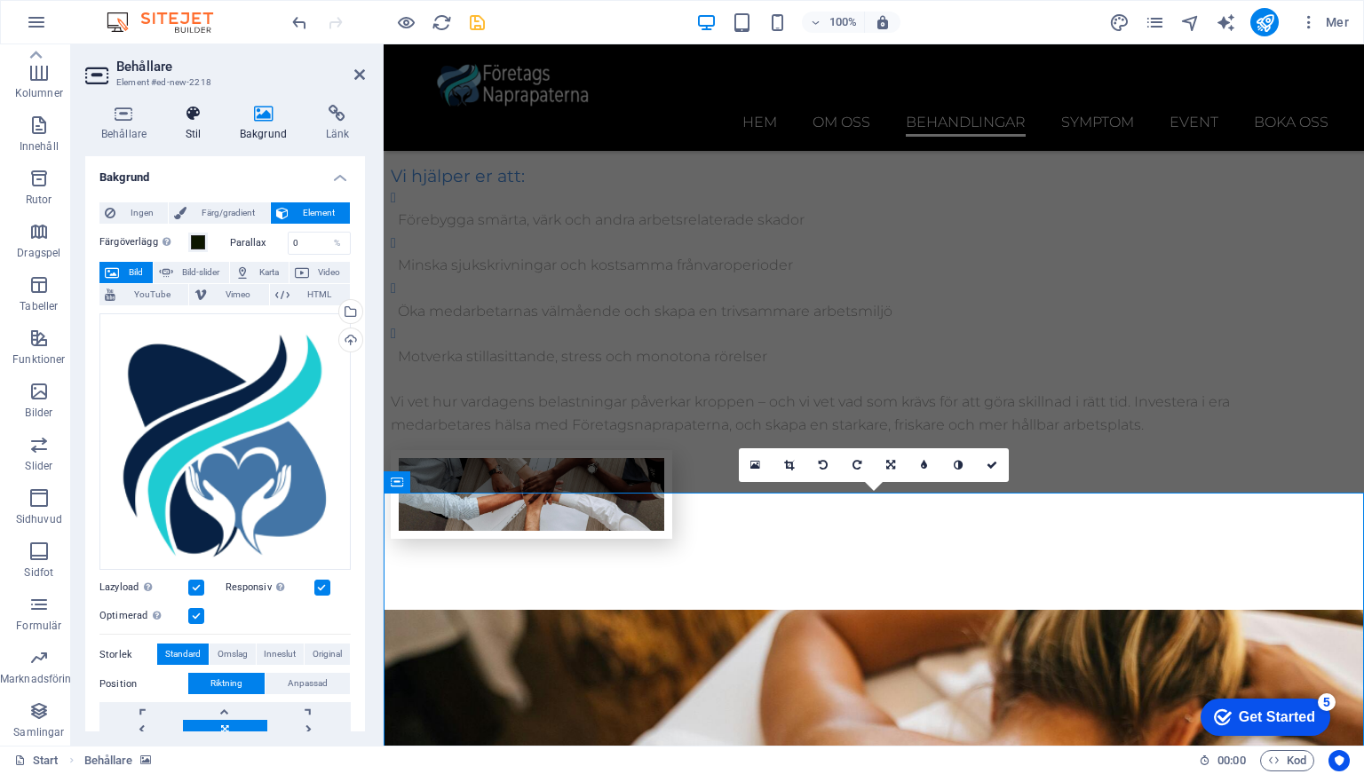
click at [194, 136] on h4 "Stil" at bounding box center [197, 123] width 54 height 37
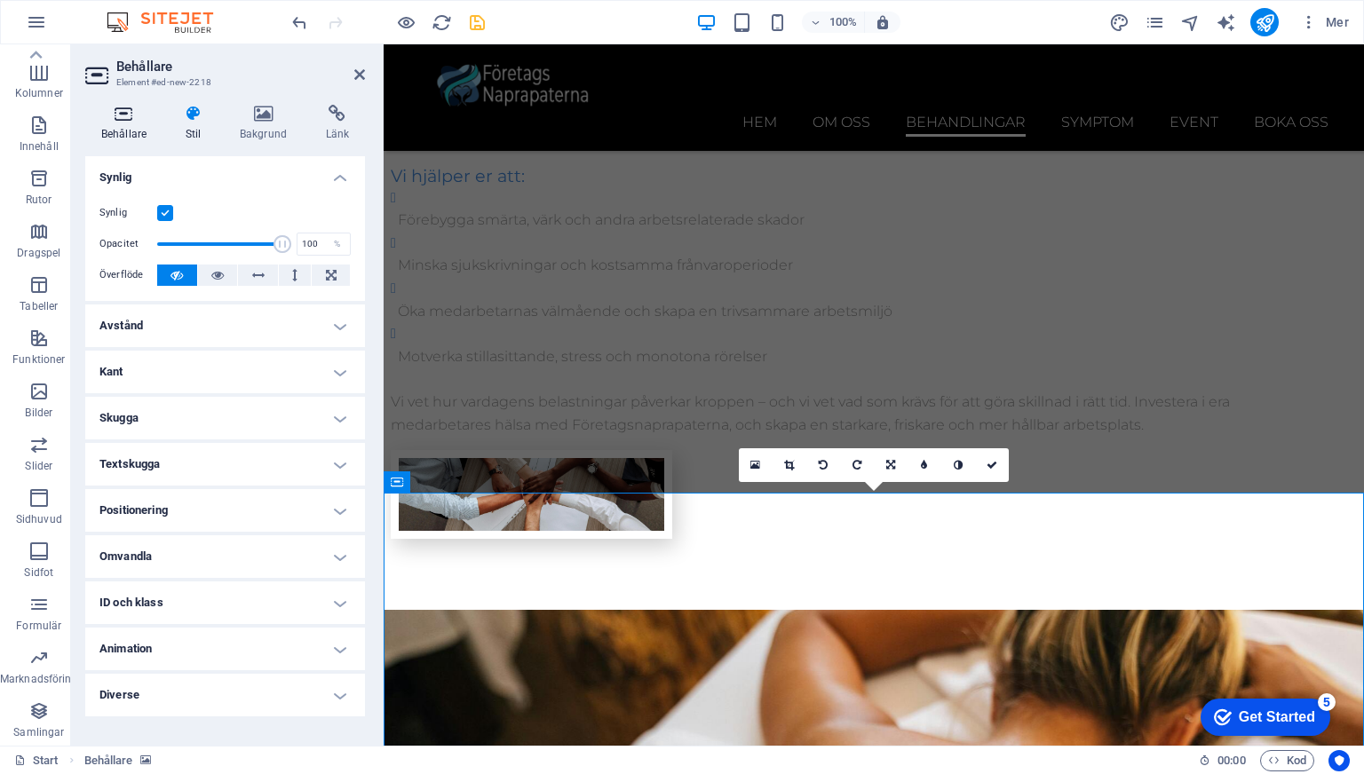
click at [119, 131] on h4 "Behållare" at bounding box center [127, 123] width 84 height 37
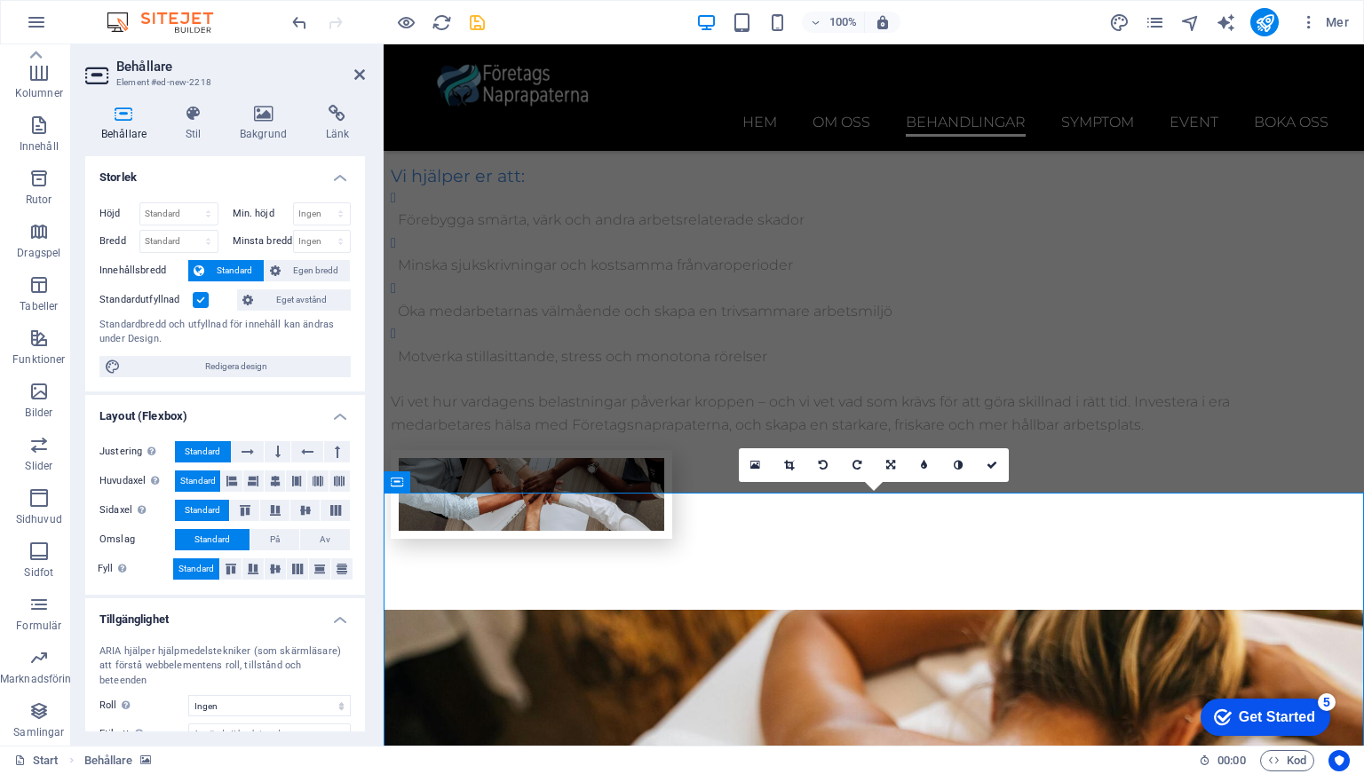
click at [352, 73] on h2 "Behållare" at bounding box center [240, 67] width 249 height 16
click at [368, 76] on aside "Behållare Element #ed-new-2218 Behållare Stil Bakgrund Länk Storlek Höjd Standa…" at bounding box center [227, 394] width 312 height 701
click at [393, 472] on icon at bounding box center [397, 481] width 12 height 21
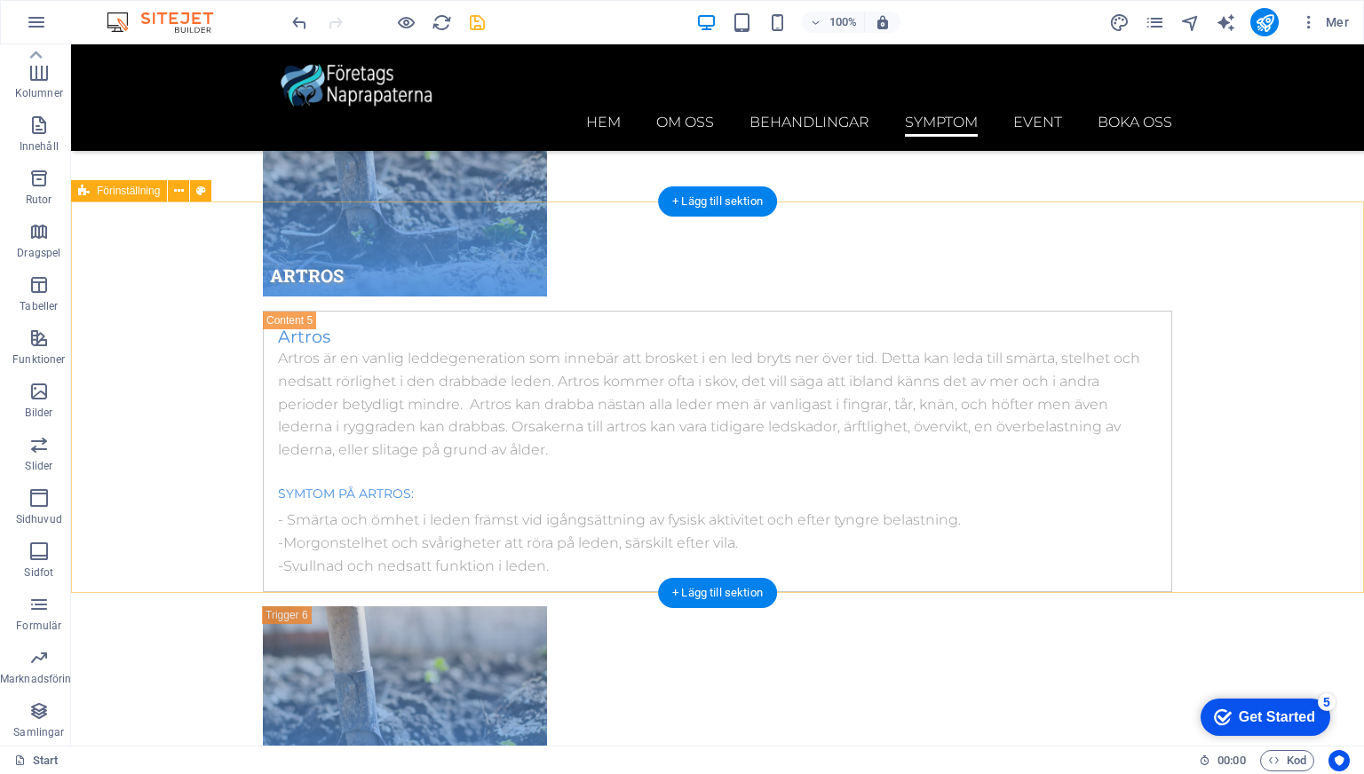
scroll to position [10474, 0]
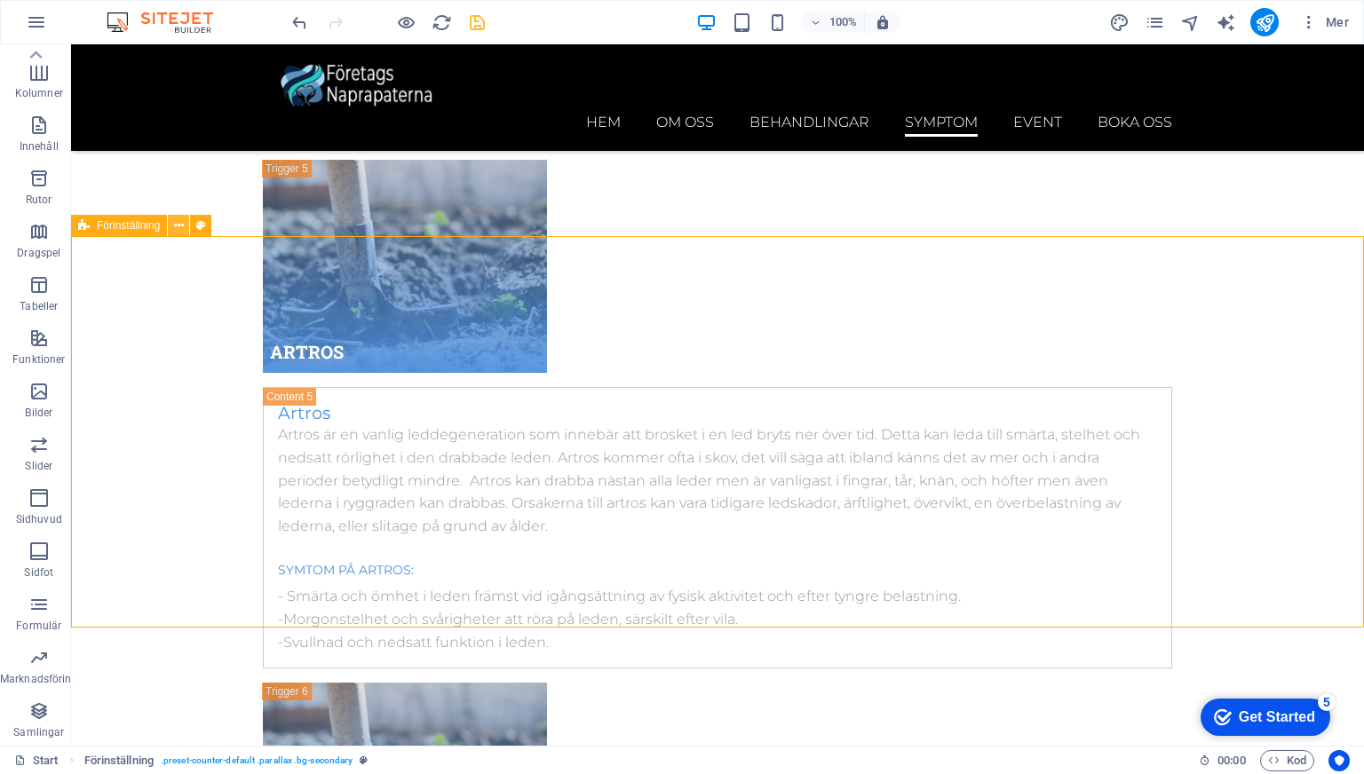
click at [175, 230] on icon at bounding box center [179, 226] width 10 height 19
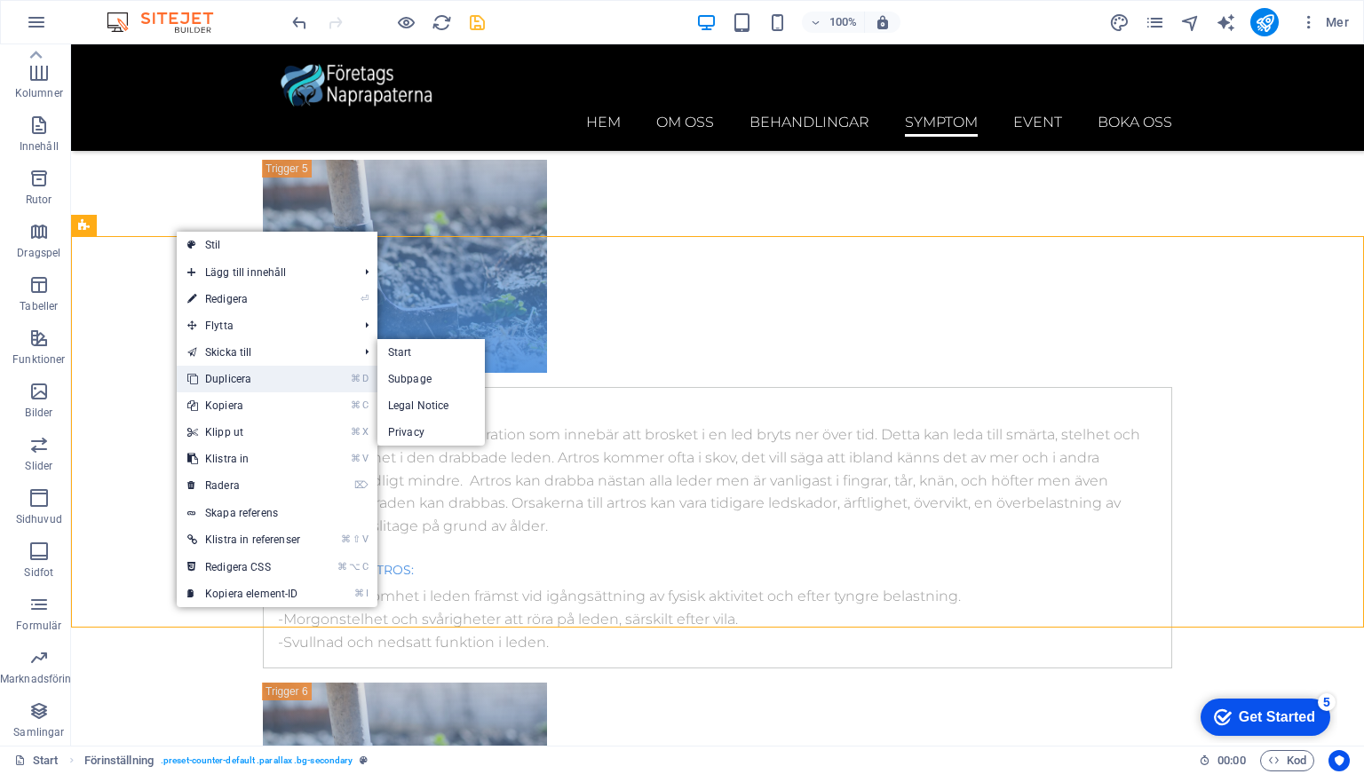
click at [228, 376] on link "⌘ D Duplicera" at bounding box center [244, 379] width 134 height 27
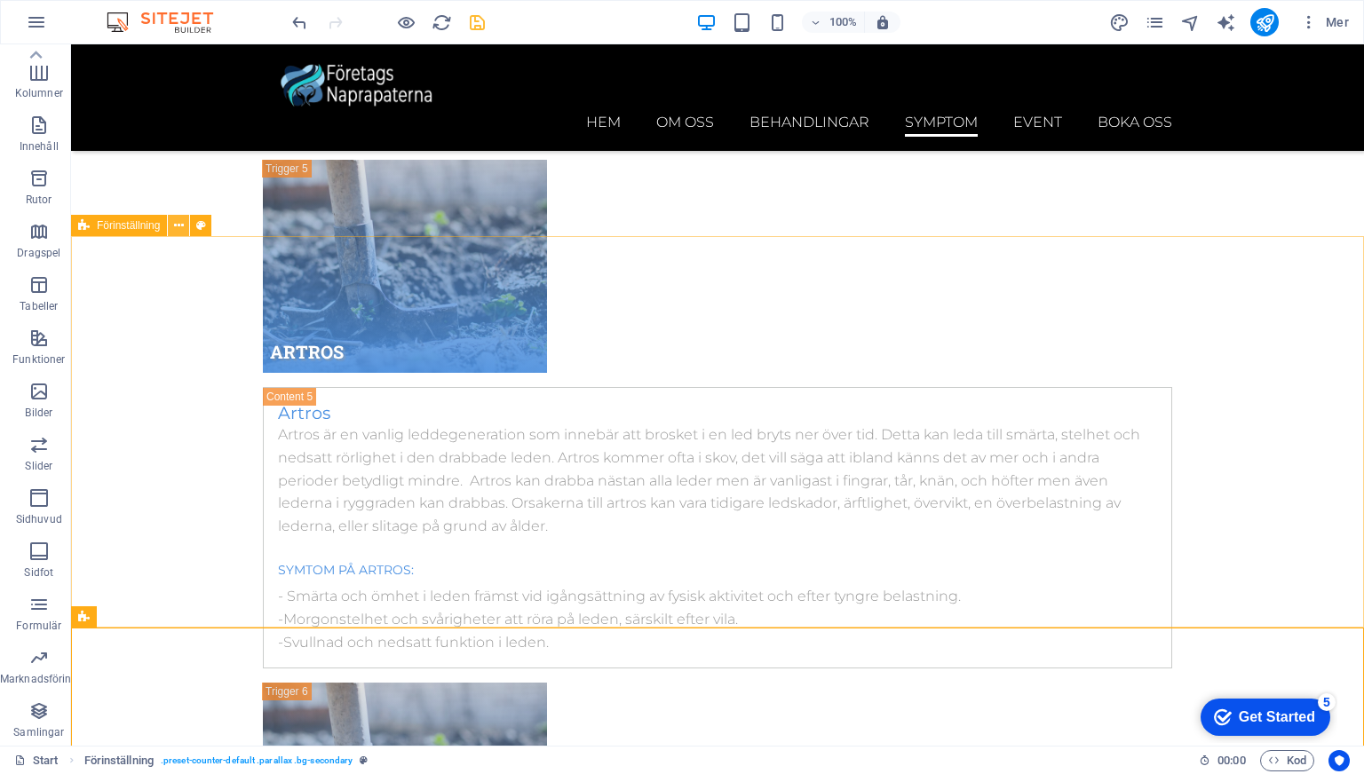
click at [176, 228] on icon at bounding box center [179, 226] width 10 height 19
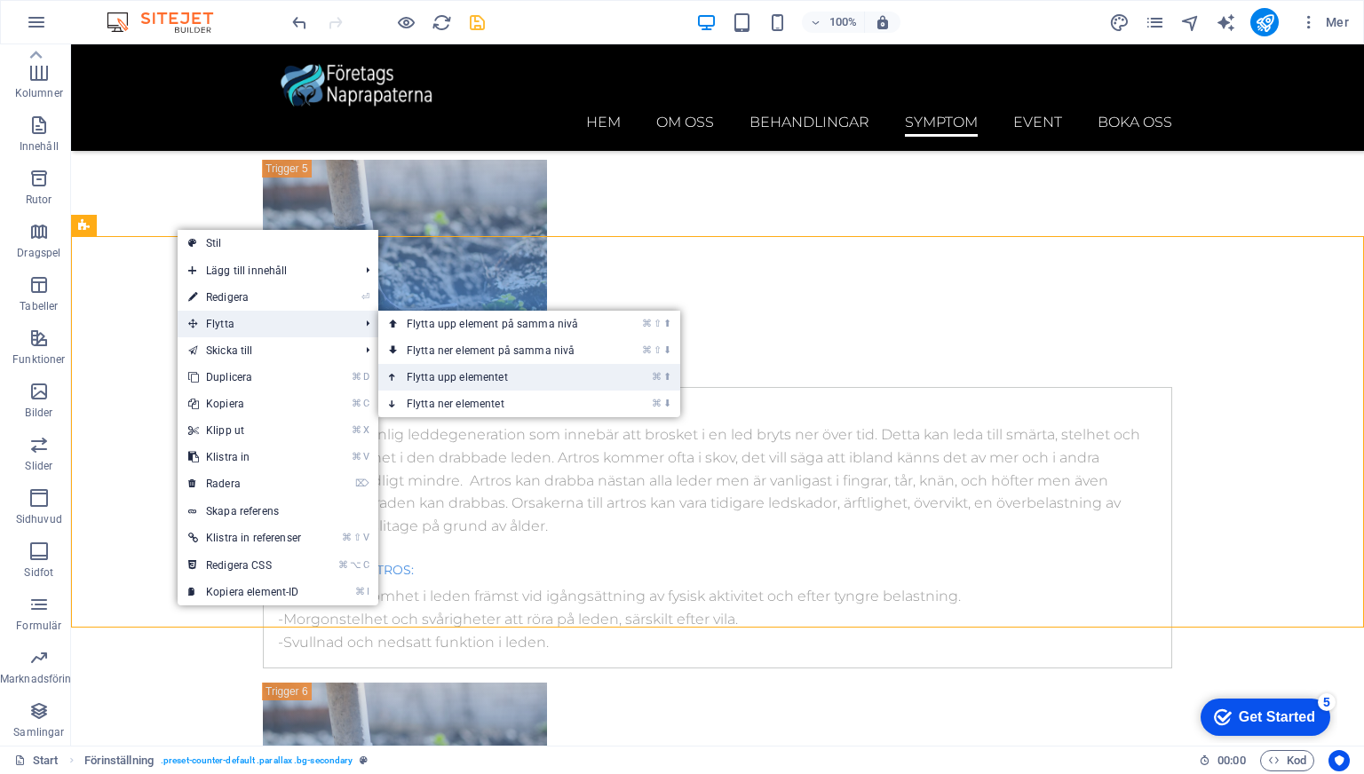
click at [430, 374] on link "⌘ ⬆ Flytta upp elementet" at bounding box center [495, 377] width 235 height 27
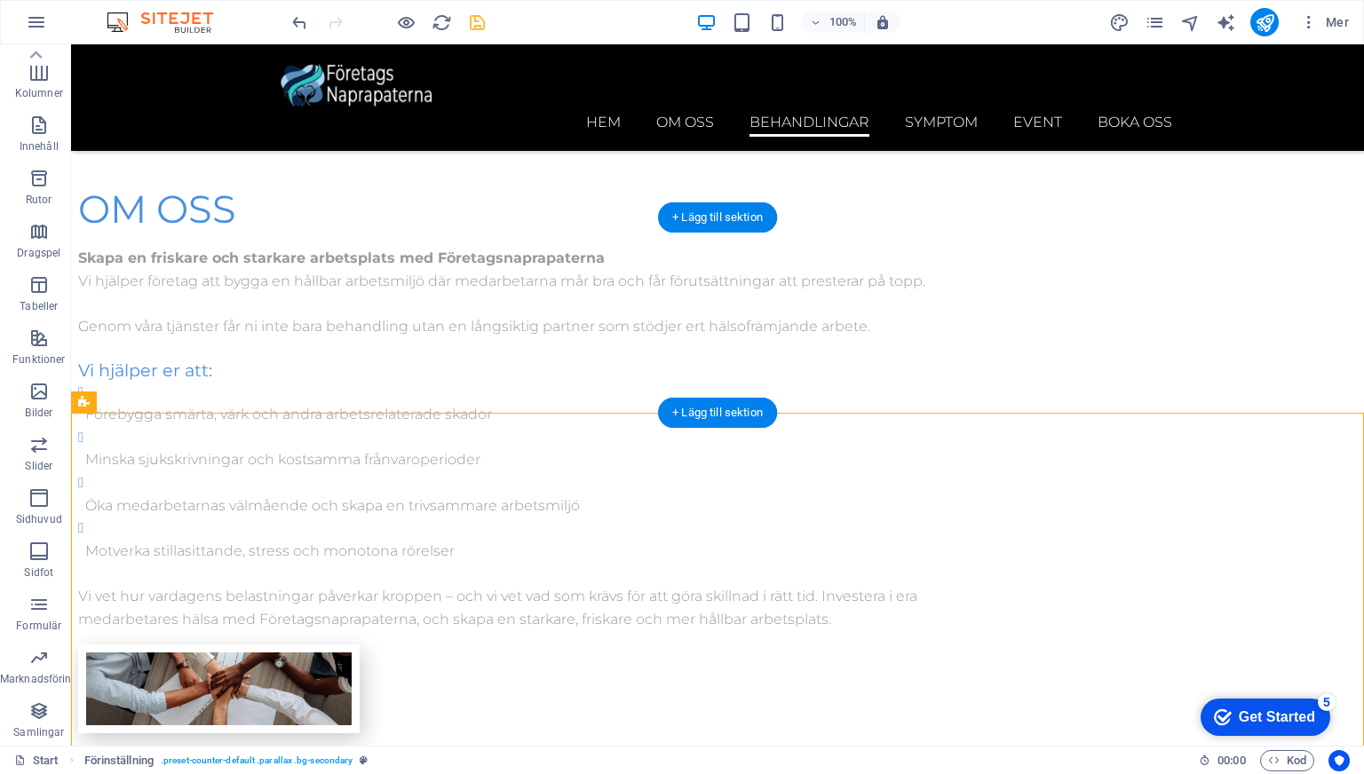
scroll to position [3506, 0]
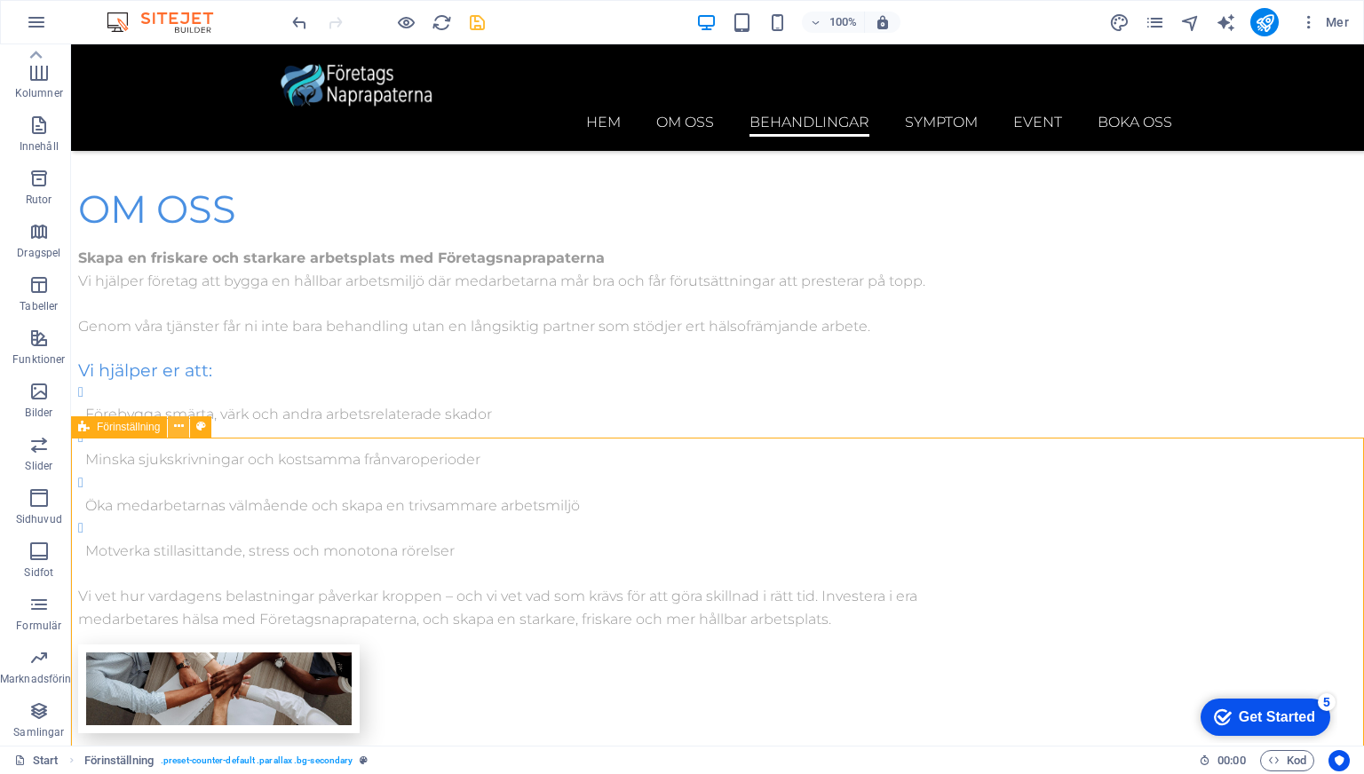
click at [177, 431] on icon at bounding box center [179, 426] width 10 height 19
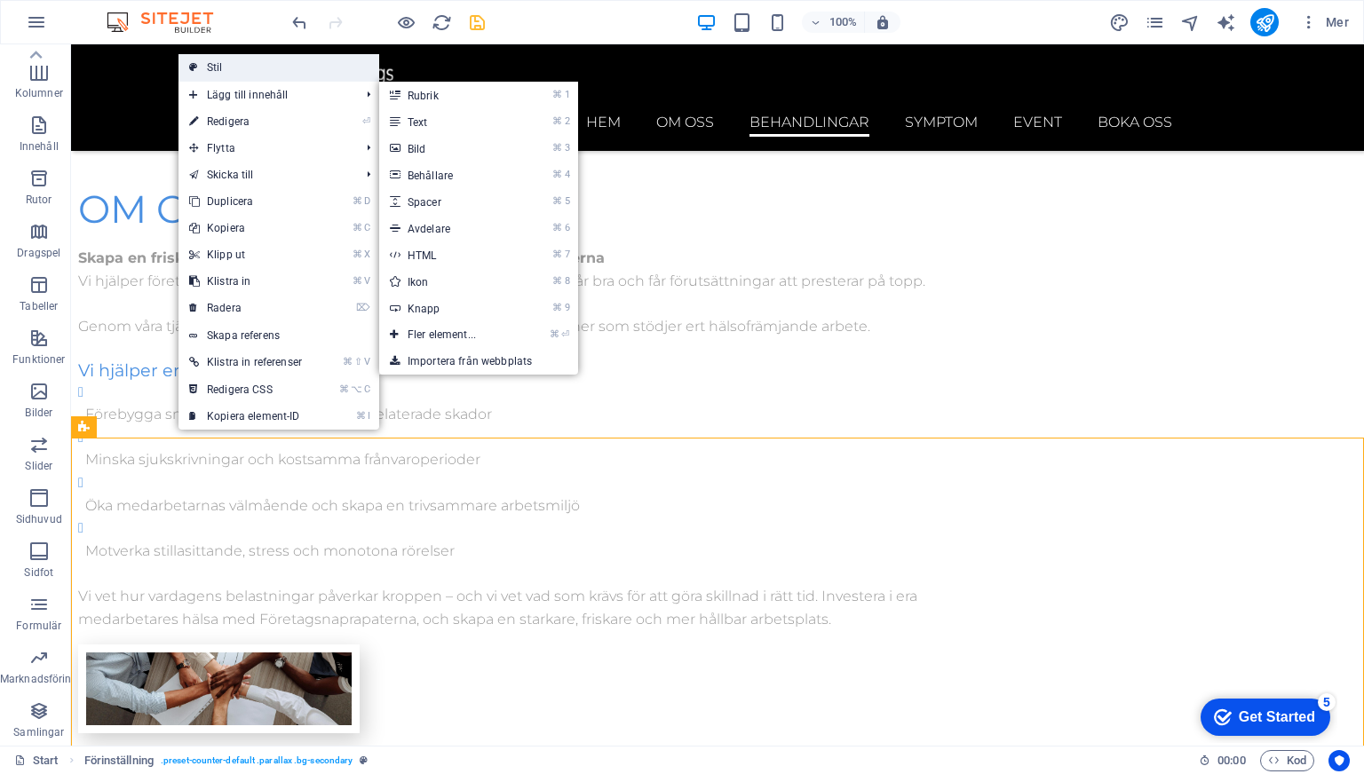
click at [214, 77] on link "Stil" at bounding box center [278, 67] width 201 height 27
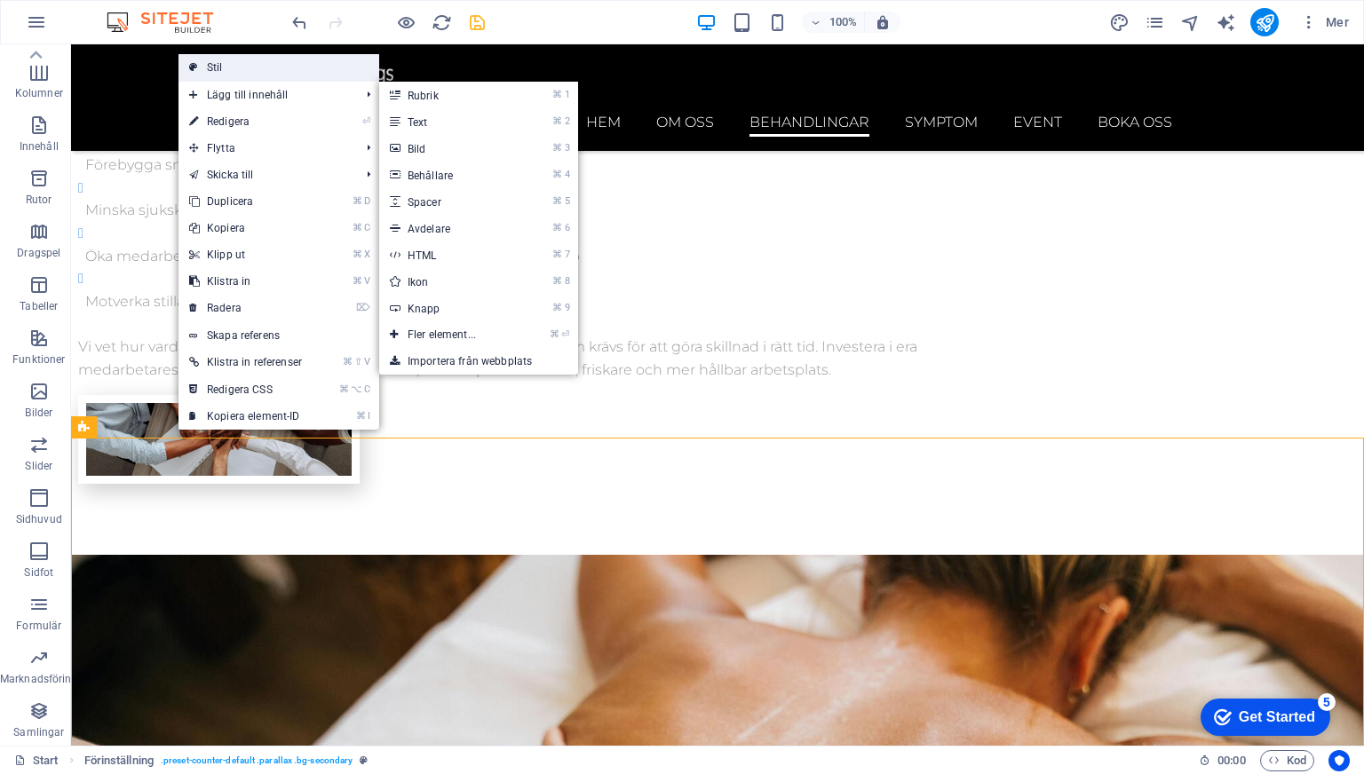
select select "px"
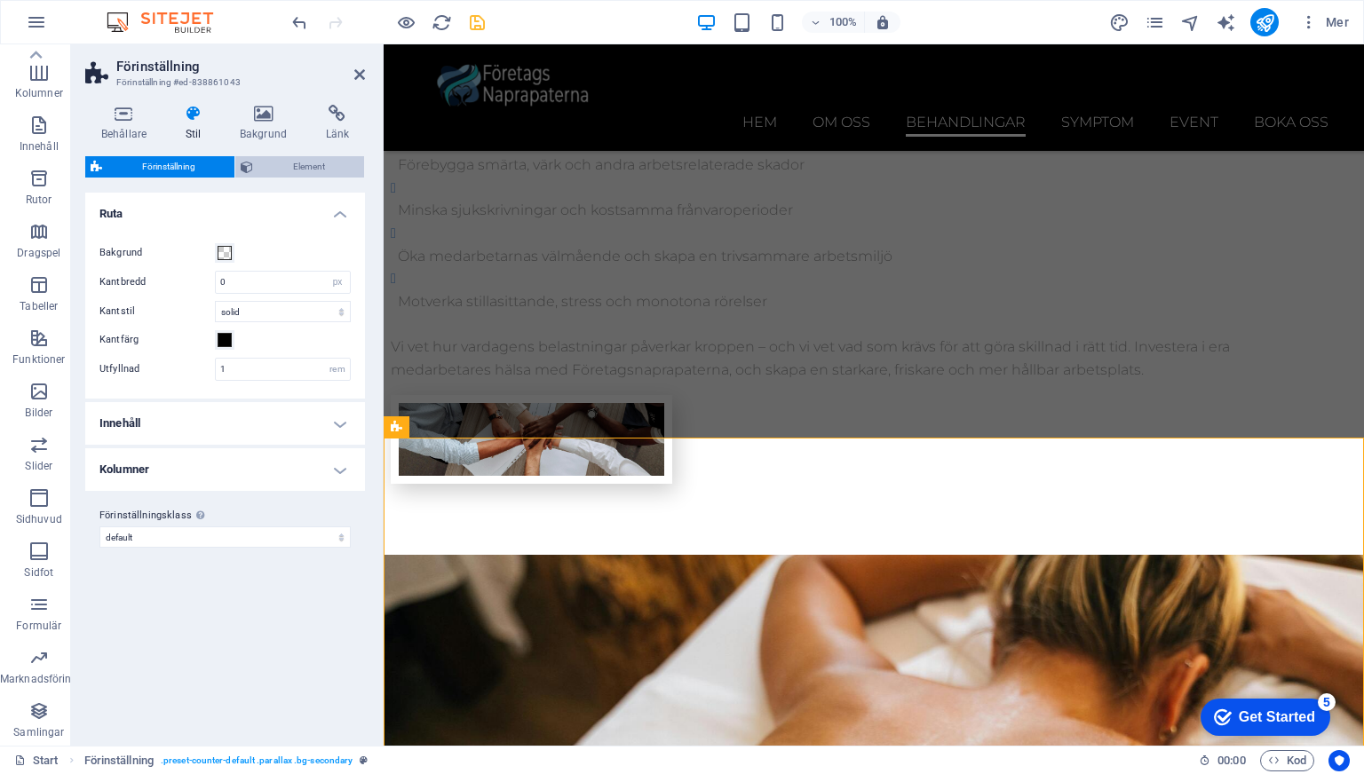
click at [268, 170] on span "Element" at bounding box center [308, 166] width 100 height 21
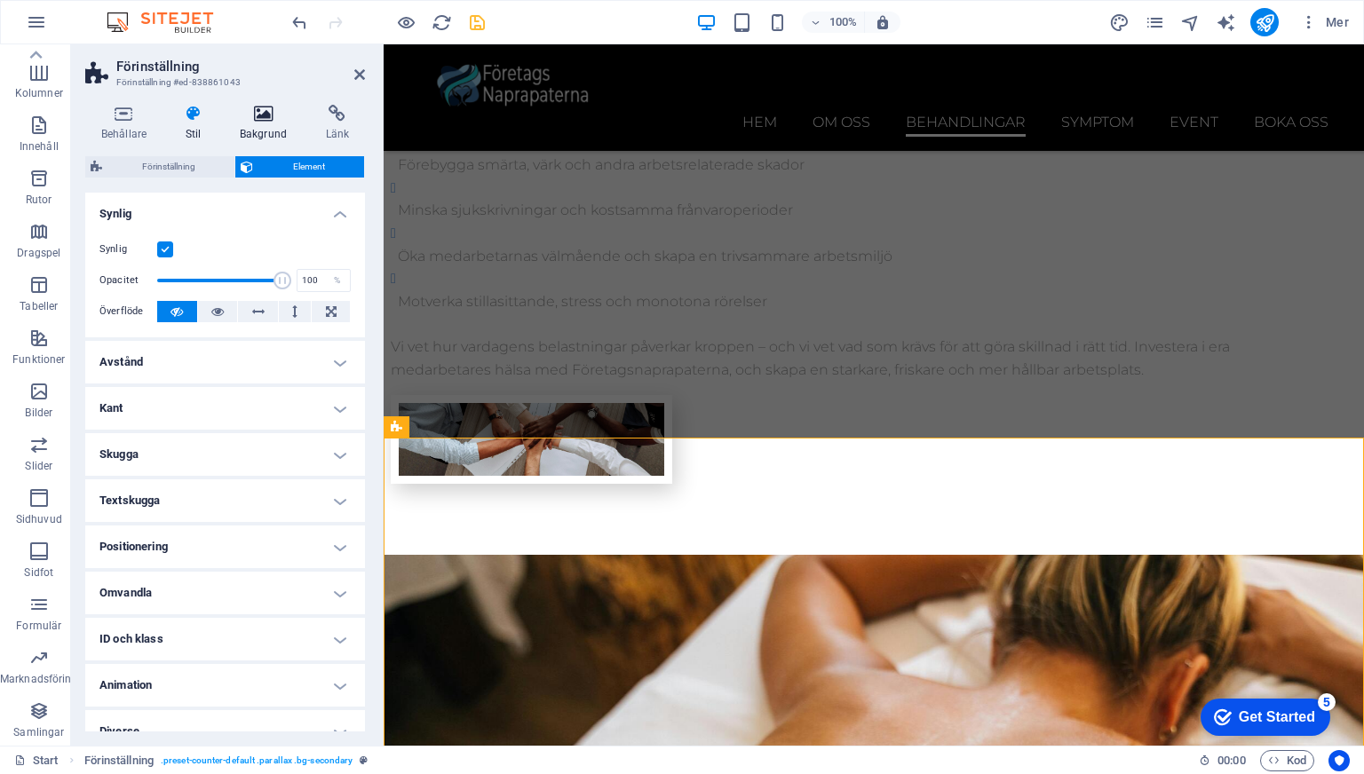
click at [256, 112] on icon at bounding box center [263, 114] width 79 height 18
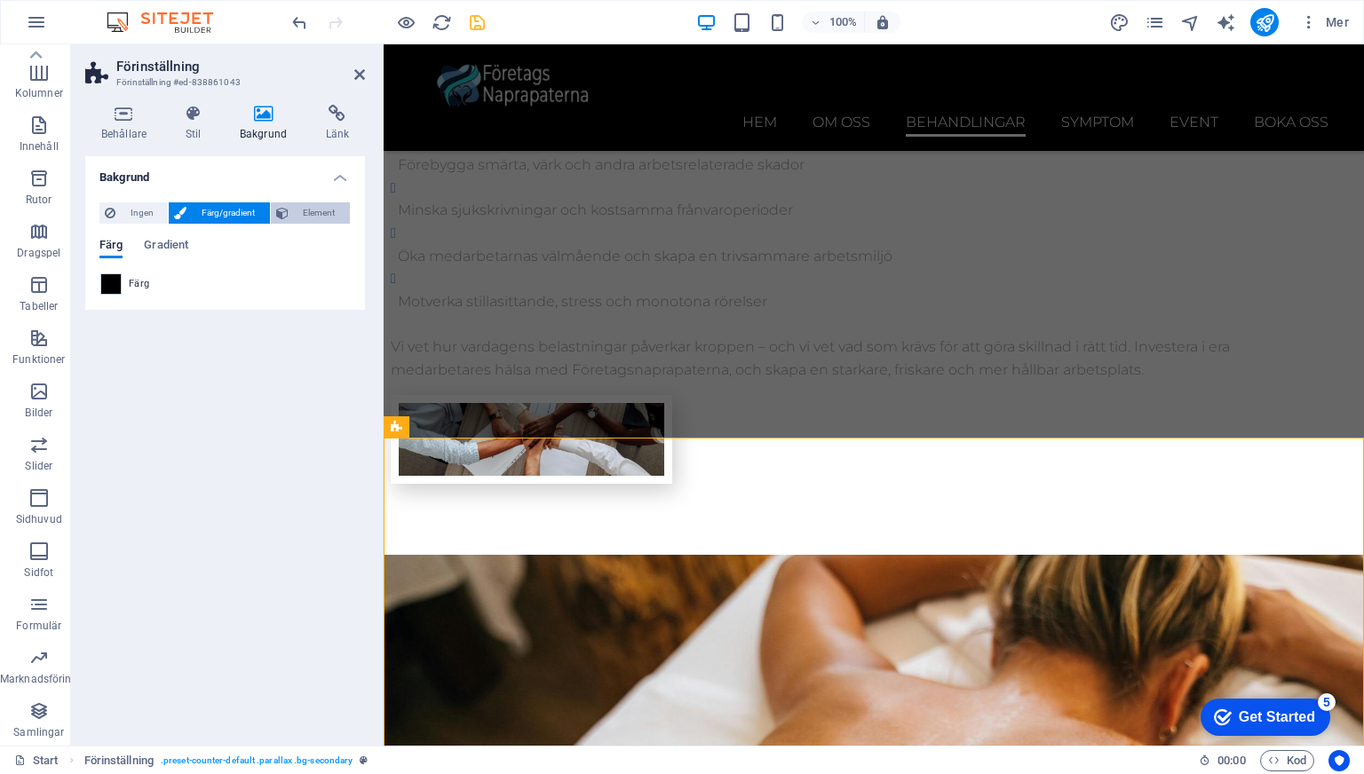
click at [304, 209] on span "Element" at bounding box center [319, 212] width 51 height 21
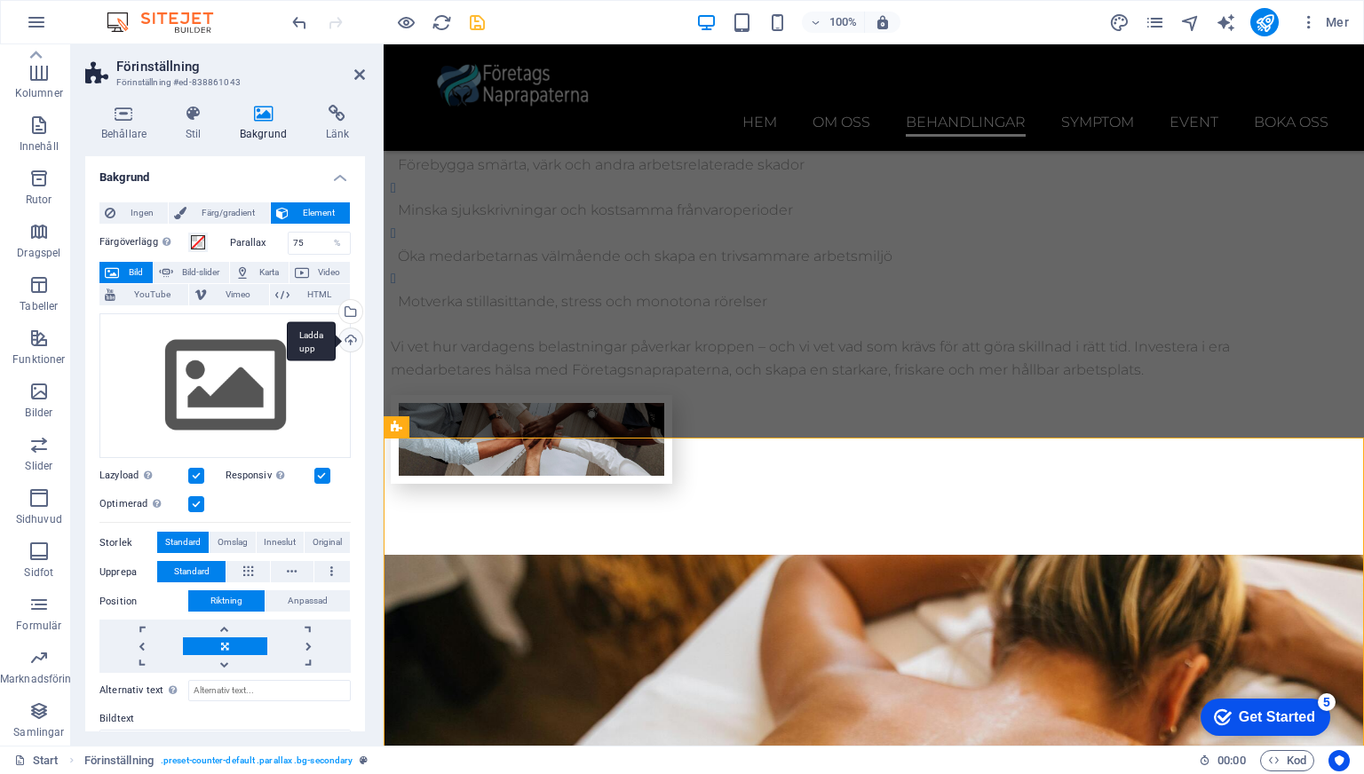
click at [341, 338] on div "Ladda upp" at bounding box center [349, 341] width 27 height 27
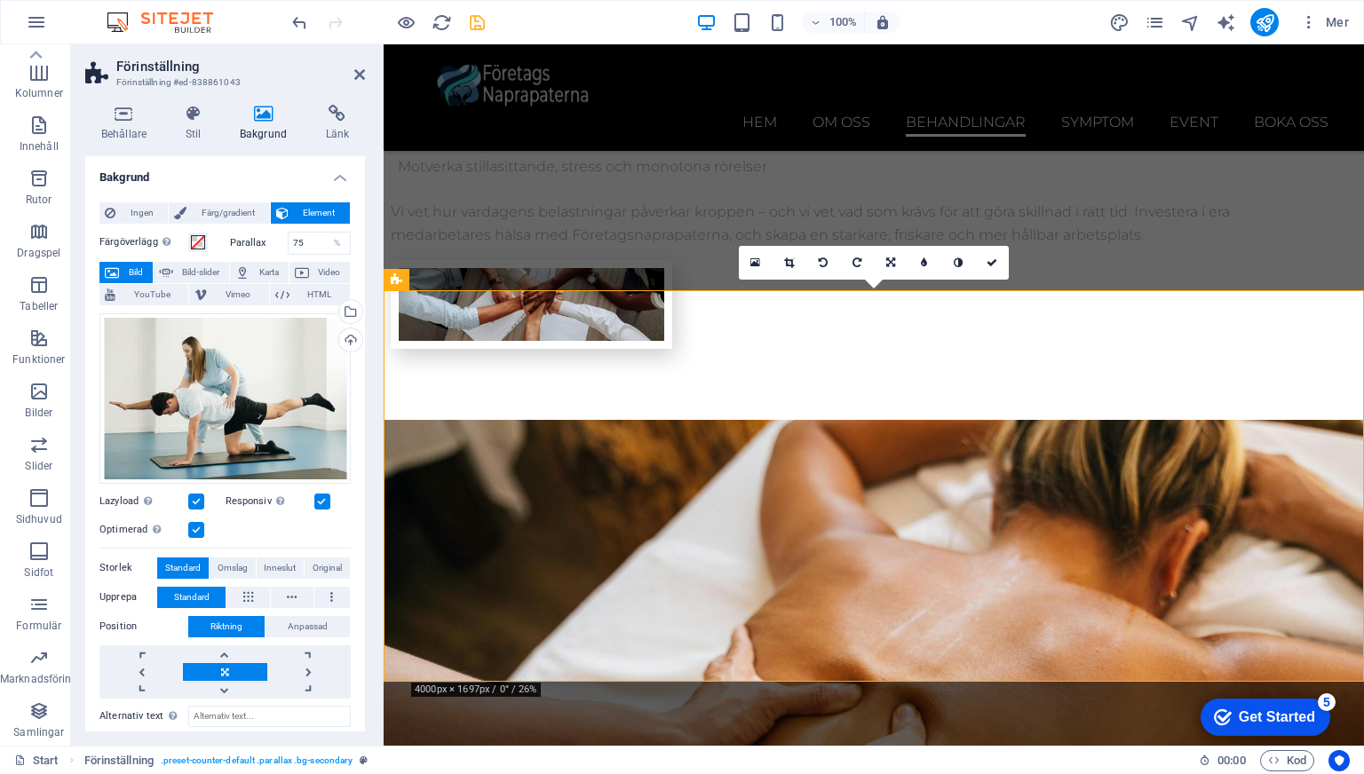
scroll to position [3880, 0]
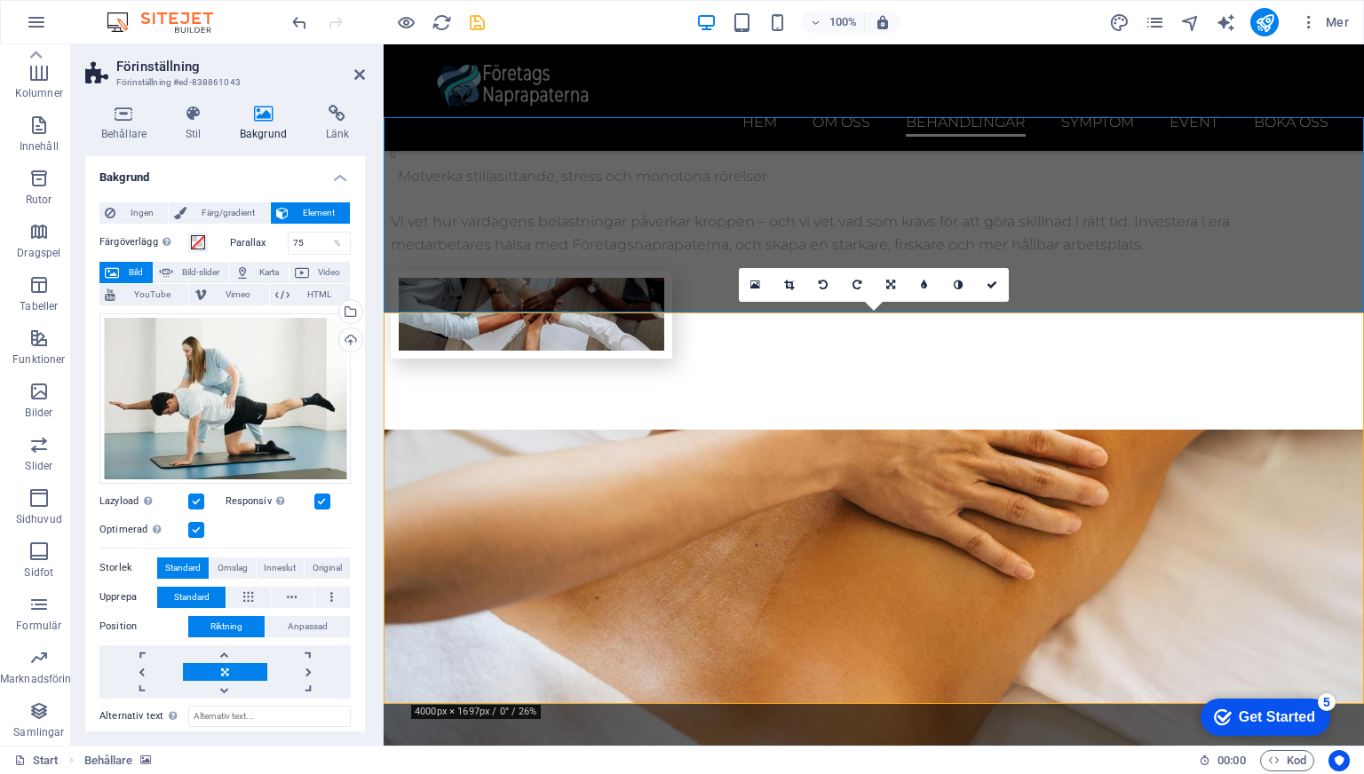
scroll to position [3631, 0]
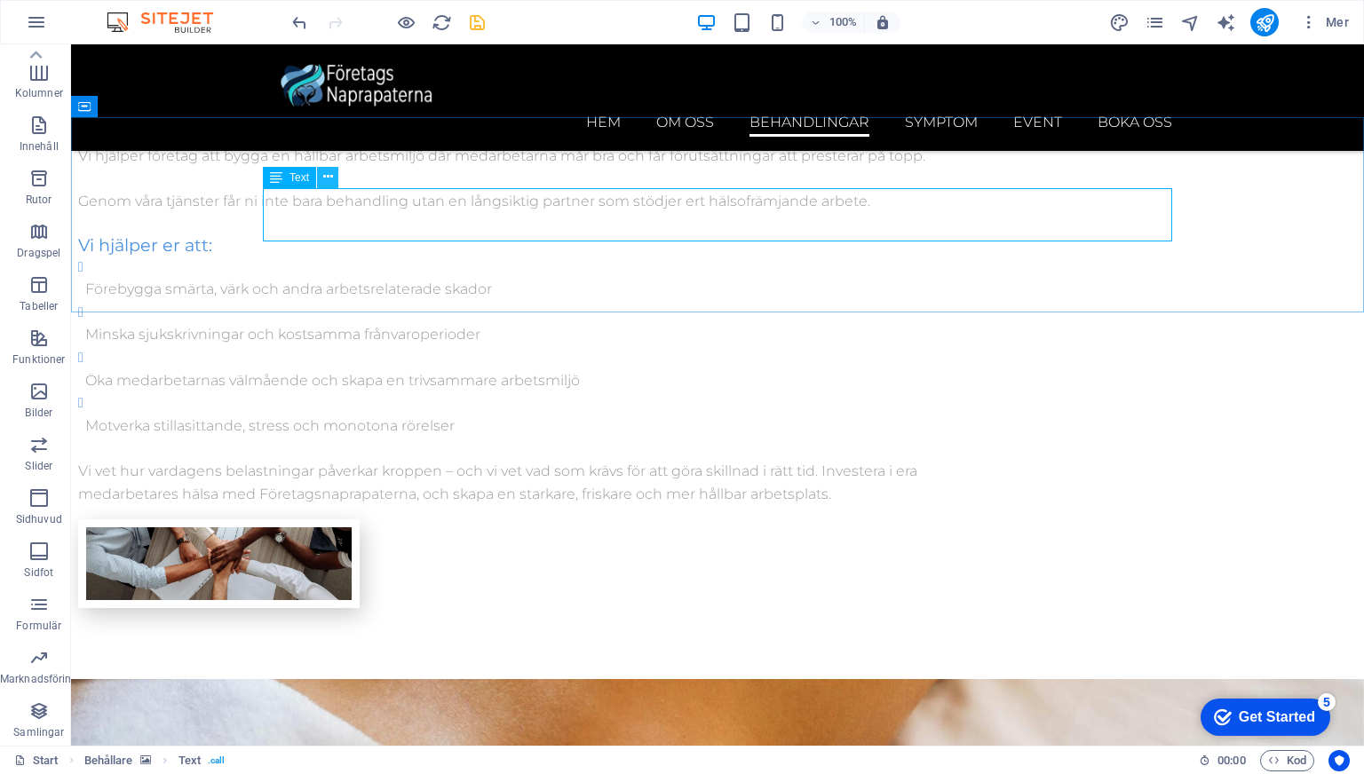
click at [324, 174] on icon at bounding box center [328, 177] width 10 height 19
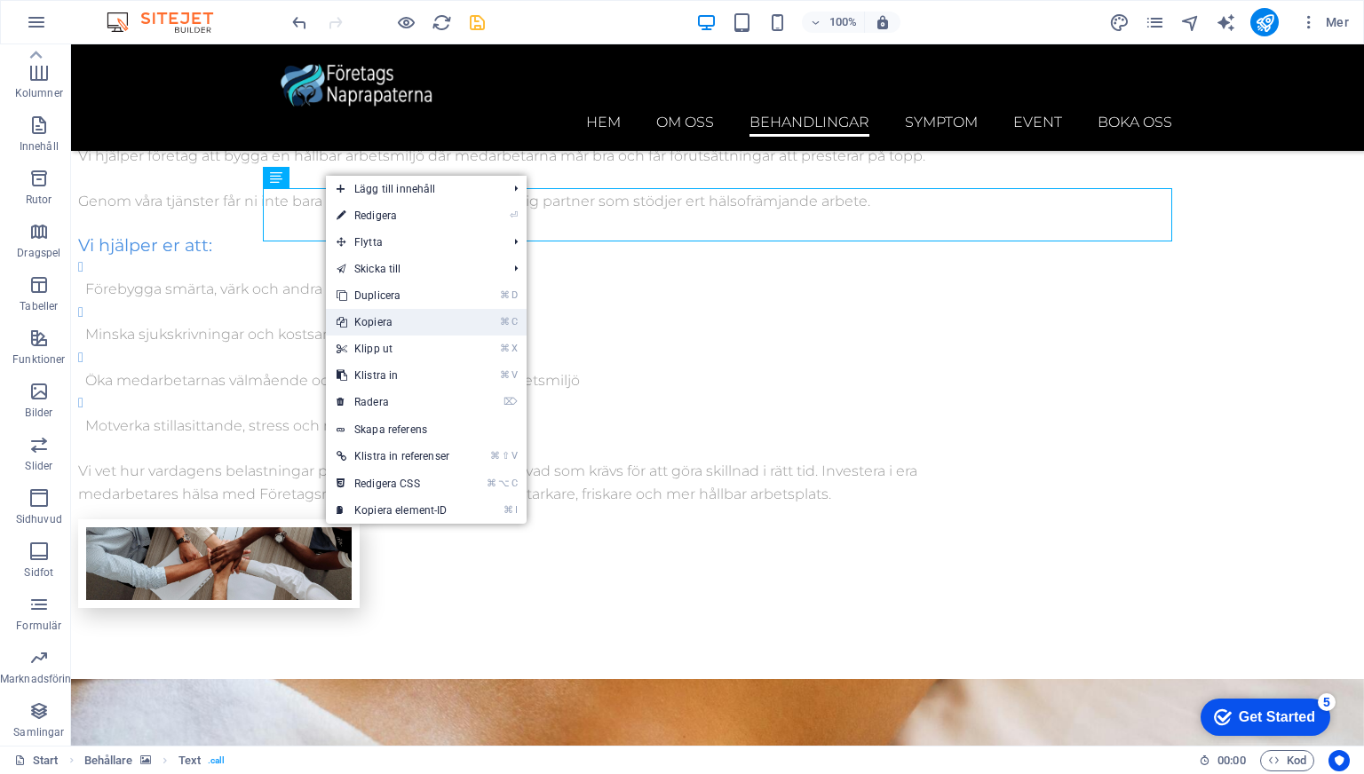
click at [375, 320] on link "⌘ C Kopiera" at bounding box center [393, 322] width 134 height 27
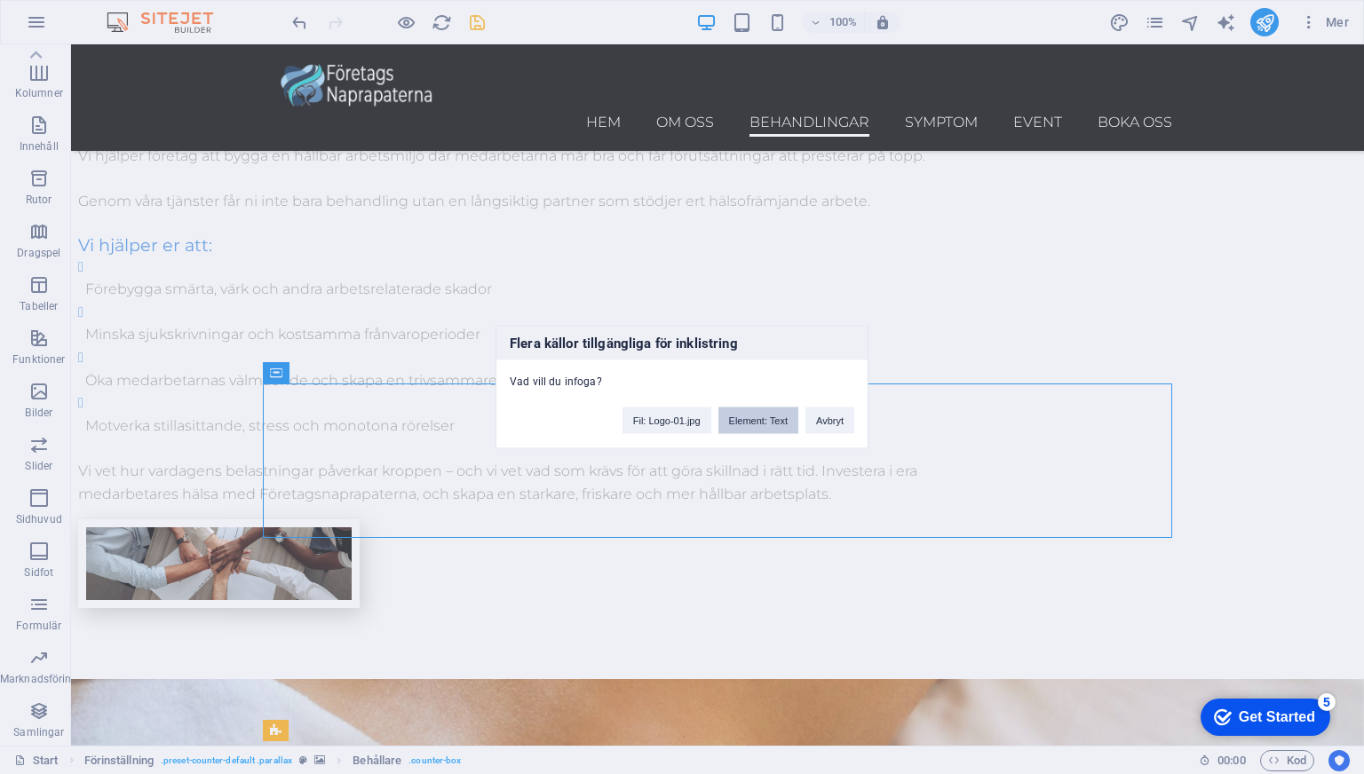
click at [737, 428] on button "Element: Text" at bounding box center [758, 420] width 80 height 27
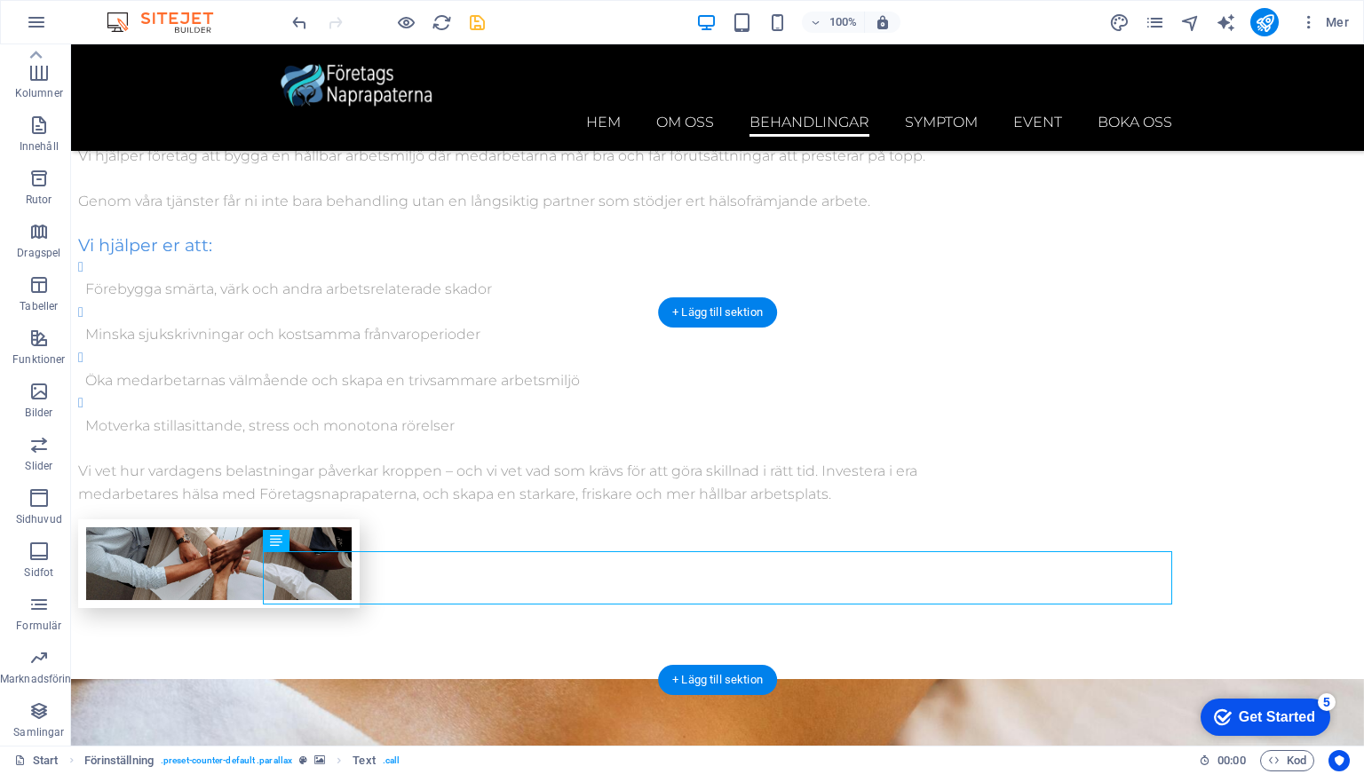
drag, startPoint x: 355, startPoint y: 588, endPoint x: 286, endPoint y: 460, distance: 145.4
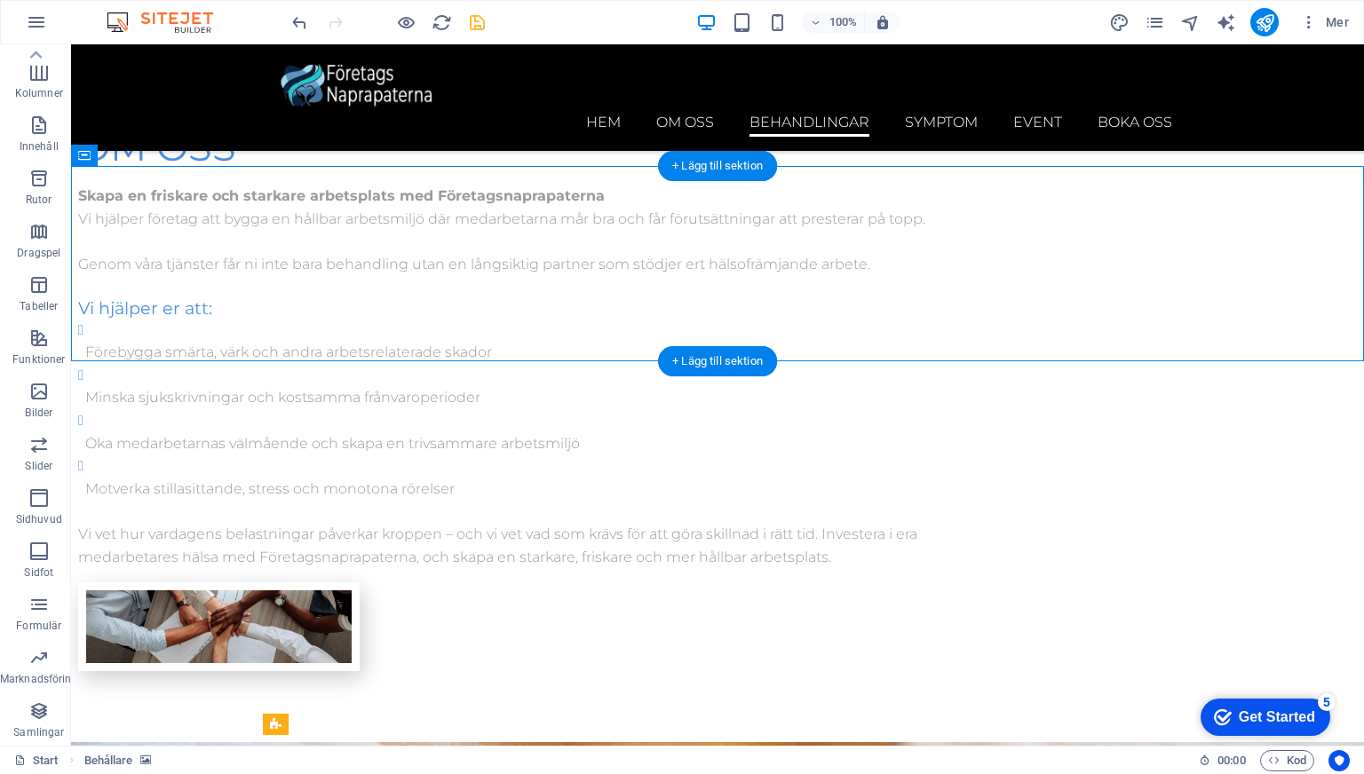
scroll to position [3560, 0]
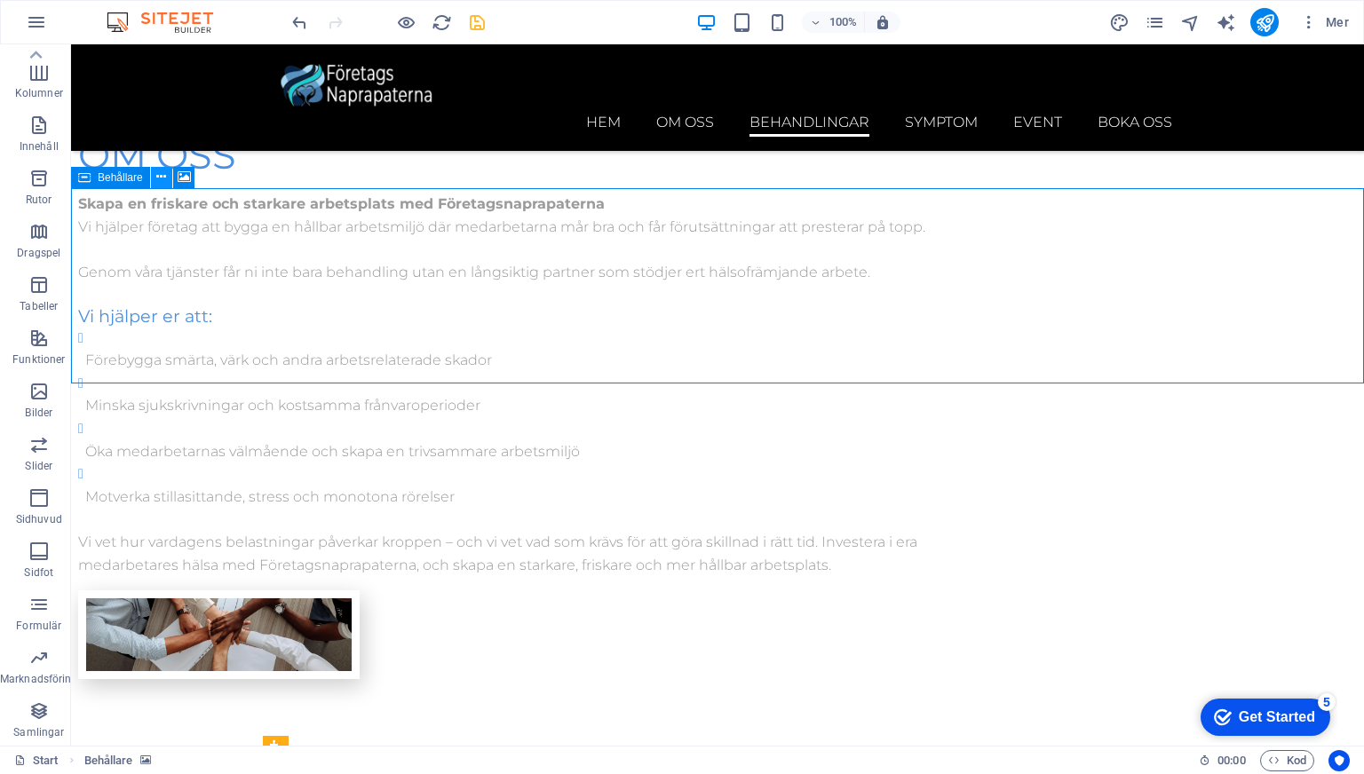
click at [164, 174] on icon at bounding box center [161, 177] width 10 height 19
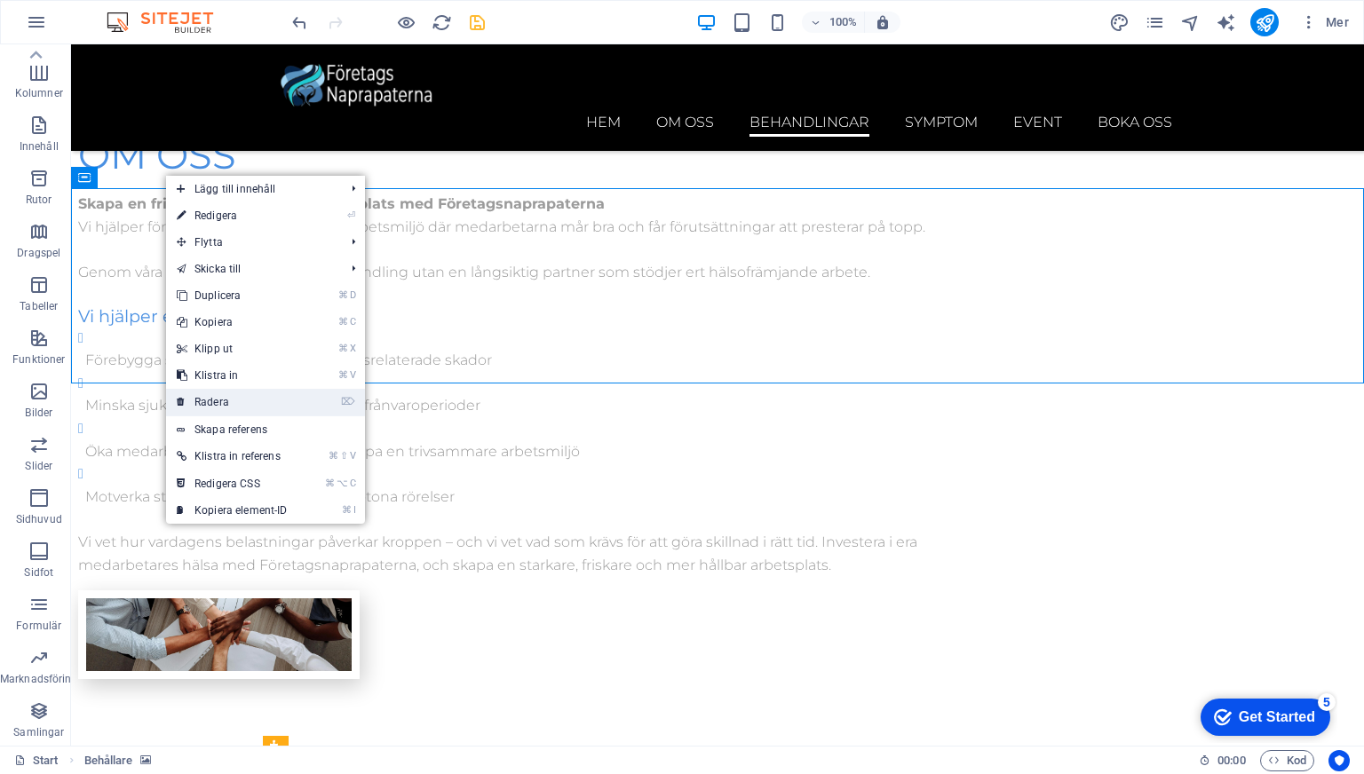
click at [229, 403] on link "⌦ Radera" at bounding box center [232, 402] width 132 height 27
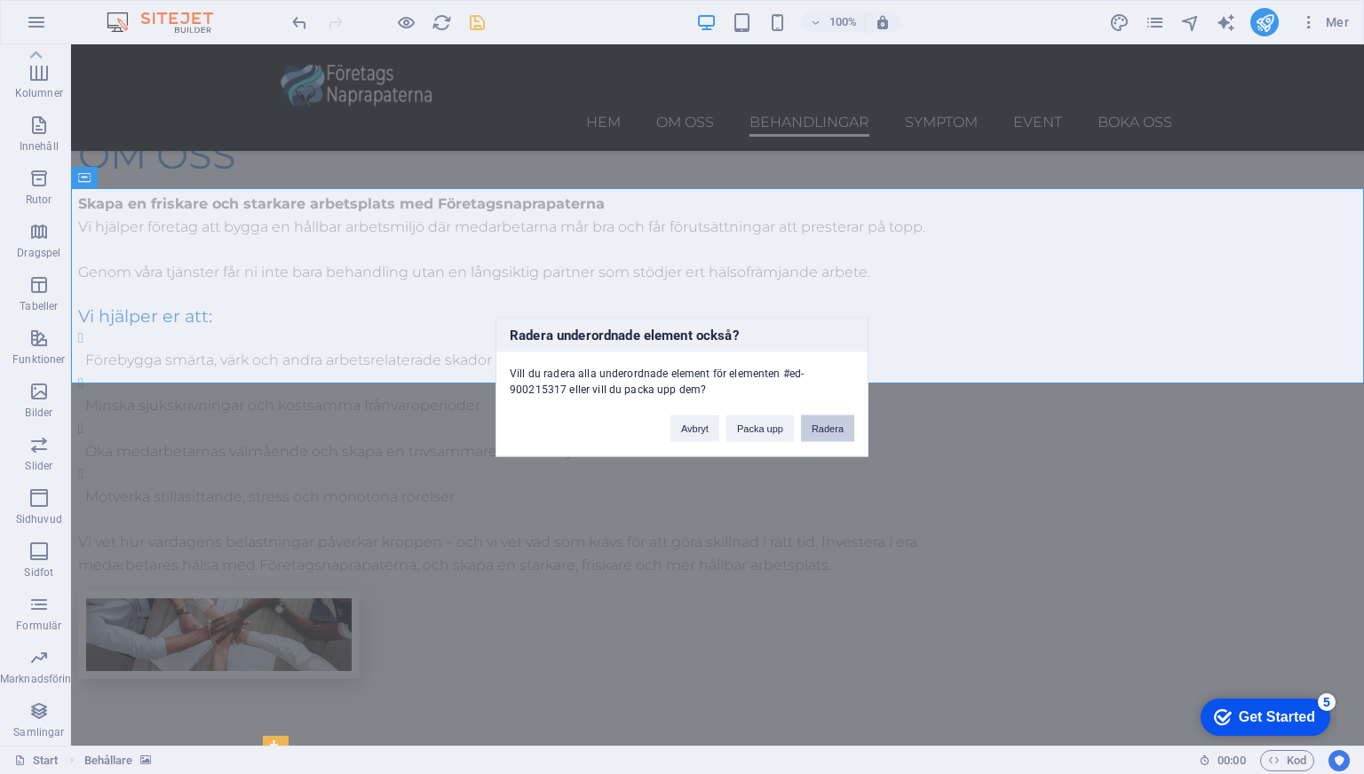
click at [811, 433] on button "Radera" at bounding box center [827, 428] width 53 height 27
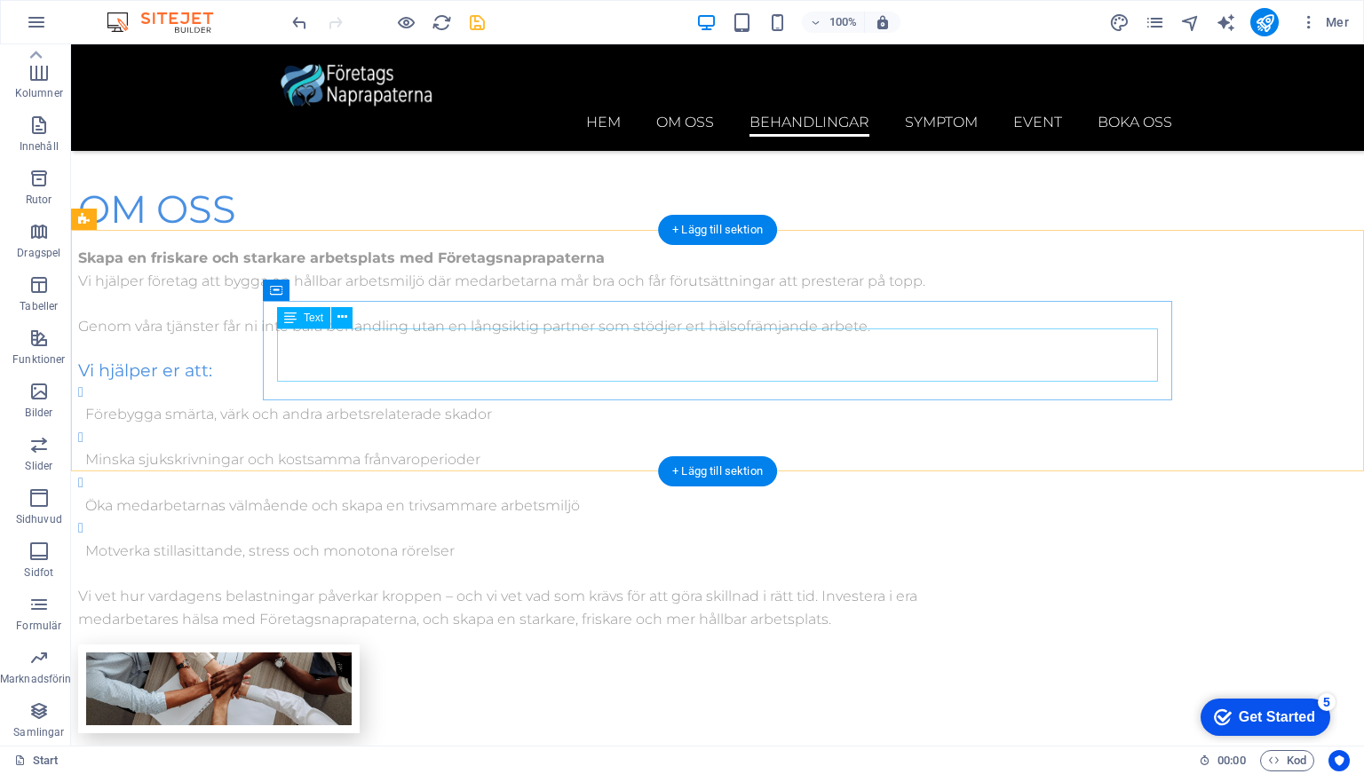
scroll to position [3503, 0]
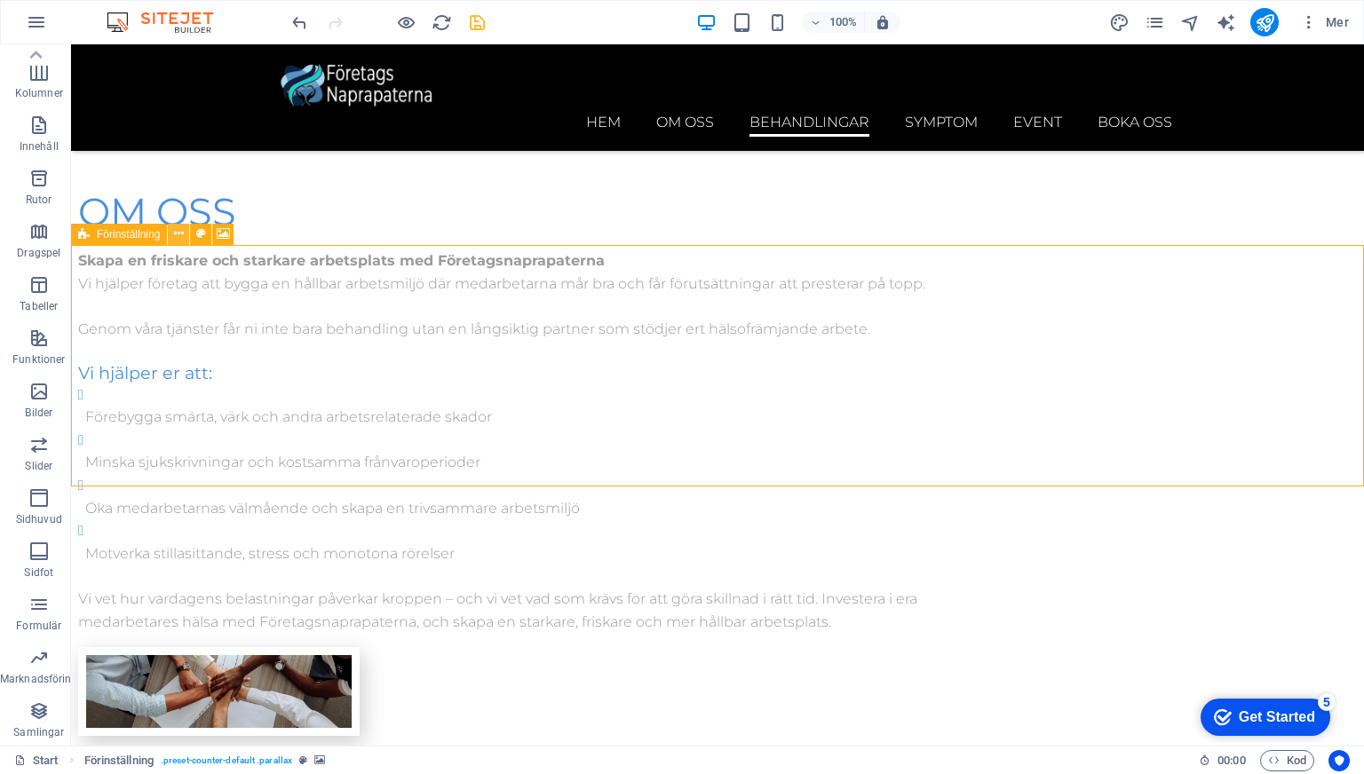
click at [178, 233] on icon at bounding box center [179, 234] width 10 height 19
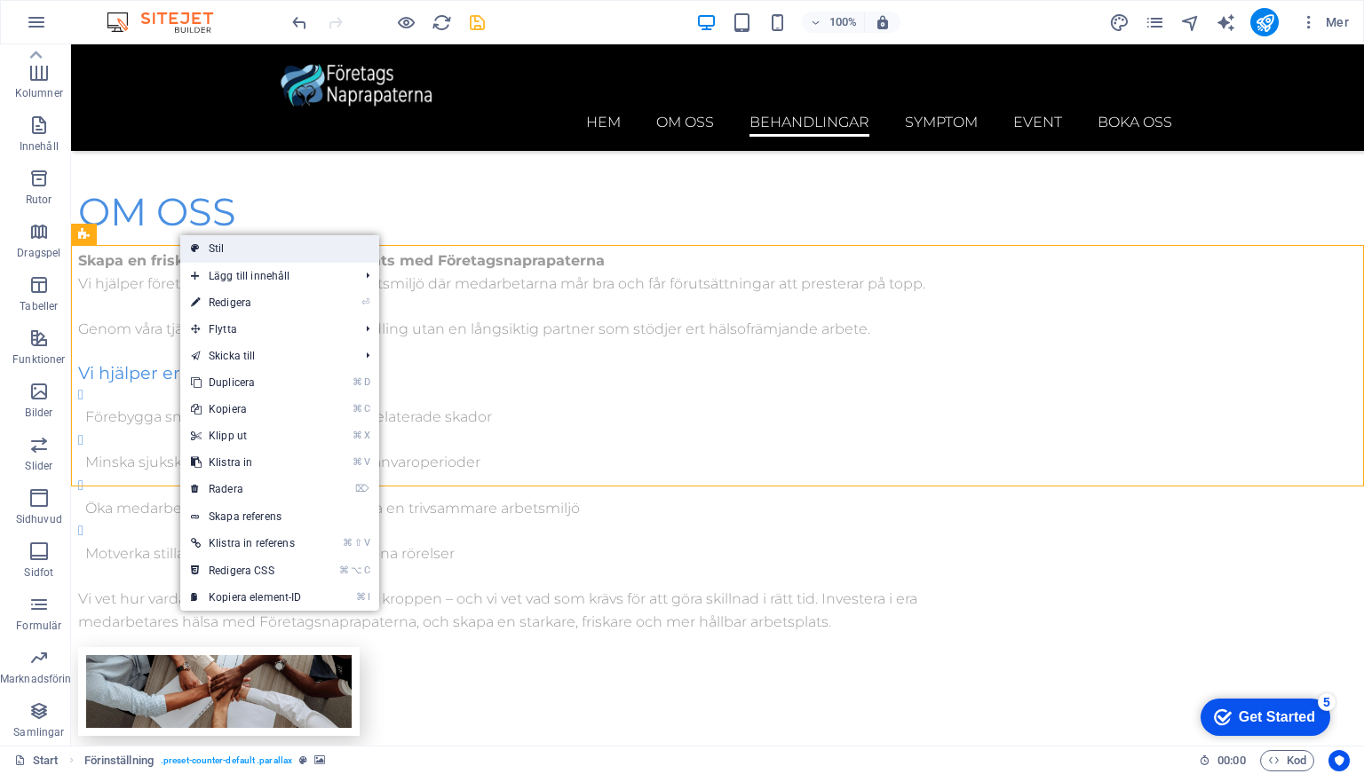
click at [219, 245] on link "Stil" at bounding box center [279, 248] width 199 height 27
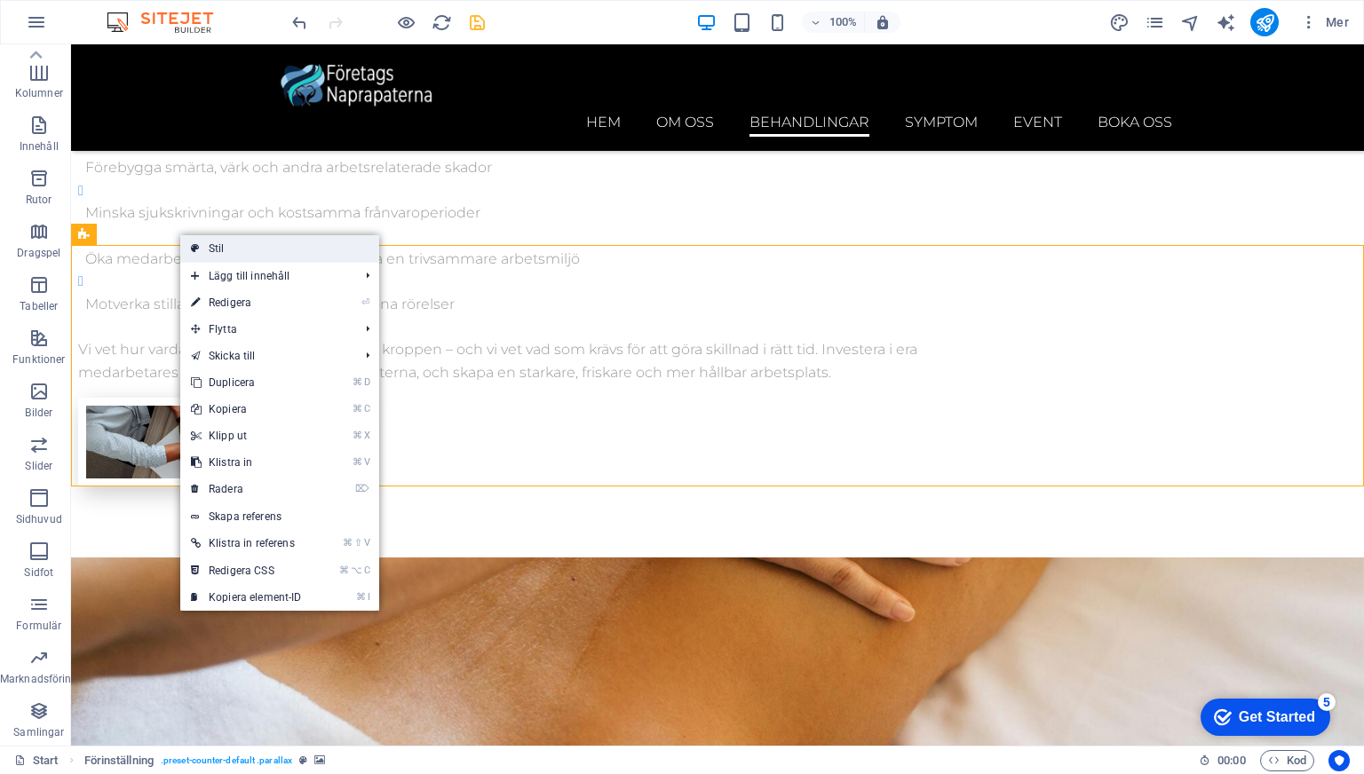
select select "px"
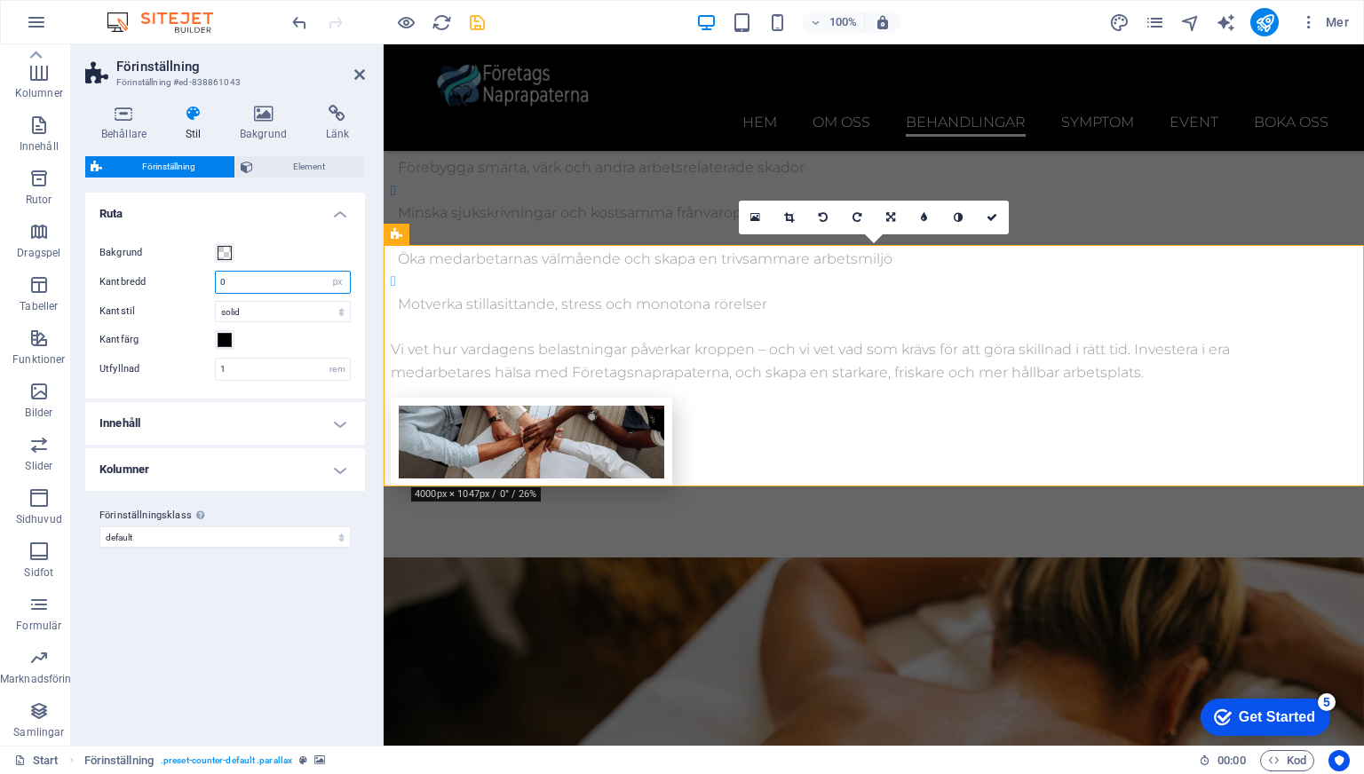
click at [293, 280] on input "0" at bounding box center [283, 282] width 134 height 21
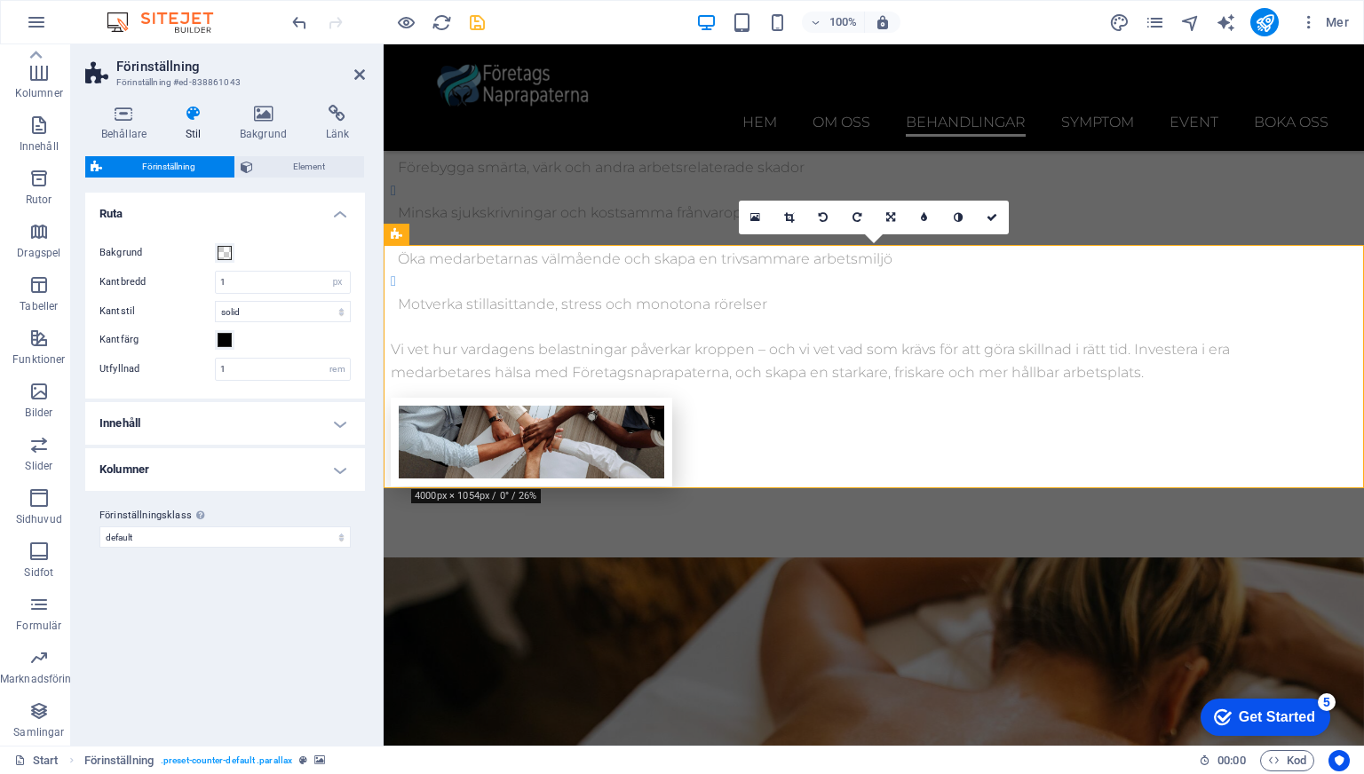
type input "0"
click at [128, 139] on h4 "Behållare" at bounding box center [127, 123] width 84 height 37
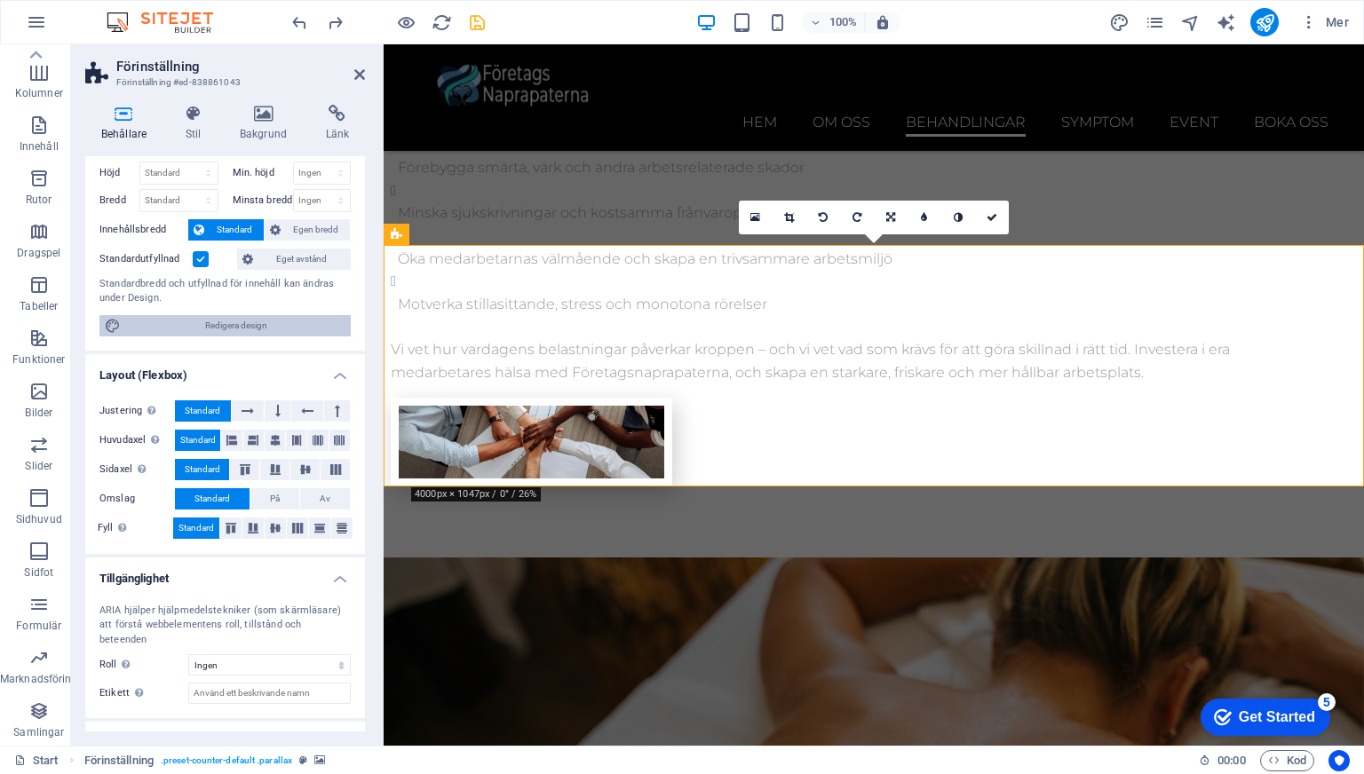
scroll to position [98, 0]
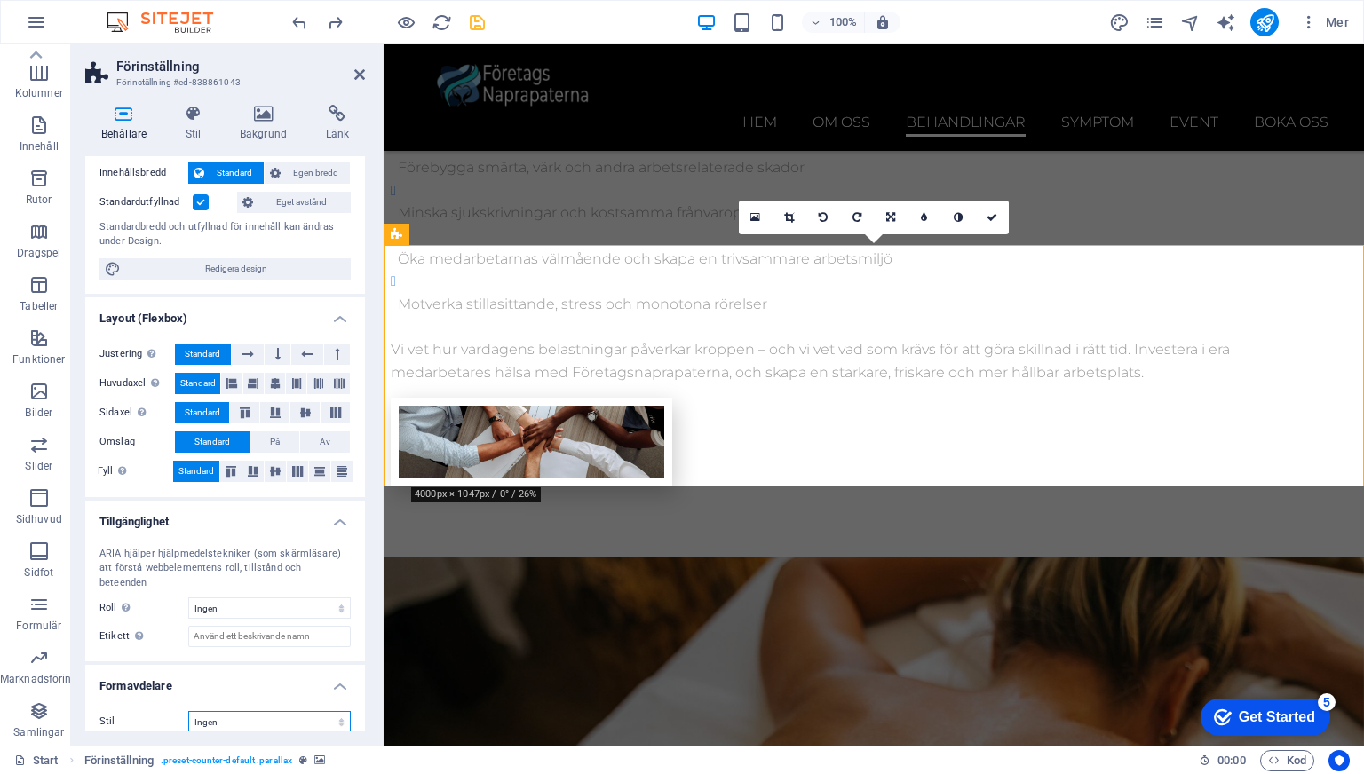
click at [304, 711] on select "Ingen Triangel Fyrkant Diagonal Polygon 1 Polygon 2 Sicksack Flera sicksack Våg…" at bounding box center [269, 721] width 162 height 21
click at [188, 711] on select "Ingen Triangel Fyrkant Diagonal Polygon 1 Polygon 2 Sicksack Flera sicksack Våg…" at bounding box center [269, 721] width 162 height 21
select select "none"
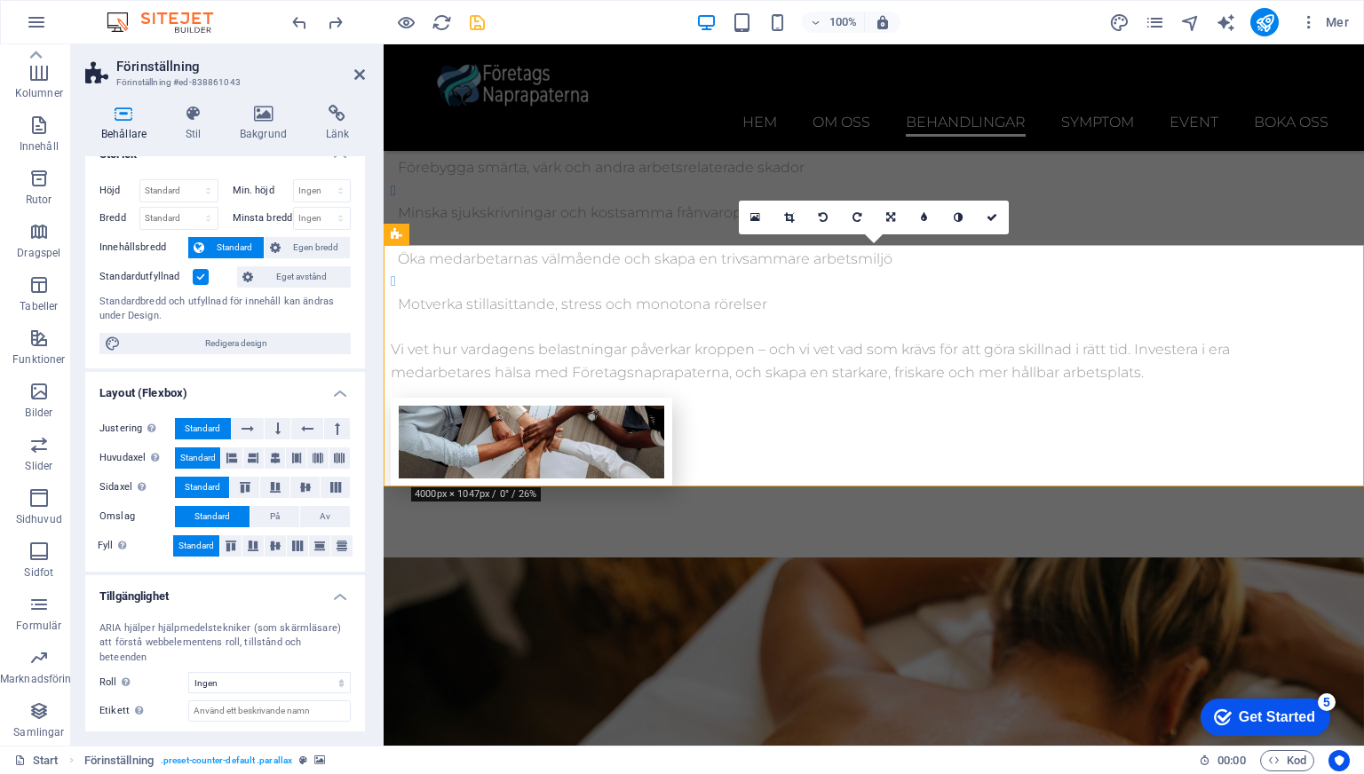
scroll to position [0, 0]
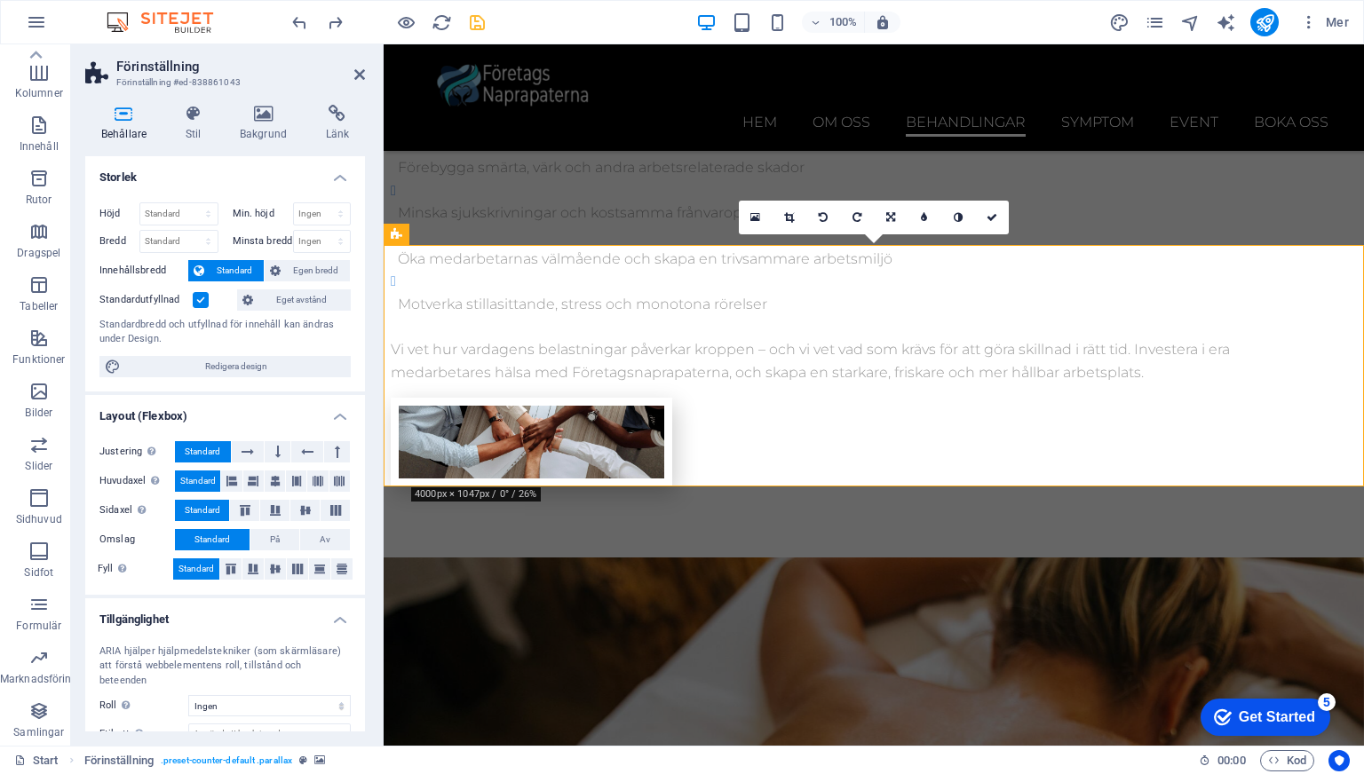
click at [190, 304] on label "Standardutfyllnad" at bounding box center [145, 299] width 93 height 21
click at [0, 0] on input "Standardutfyllnad" at bounding box center [0, 0] width 0 height 0
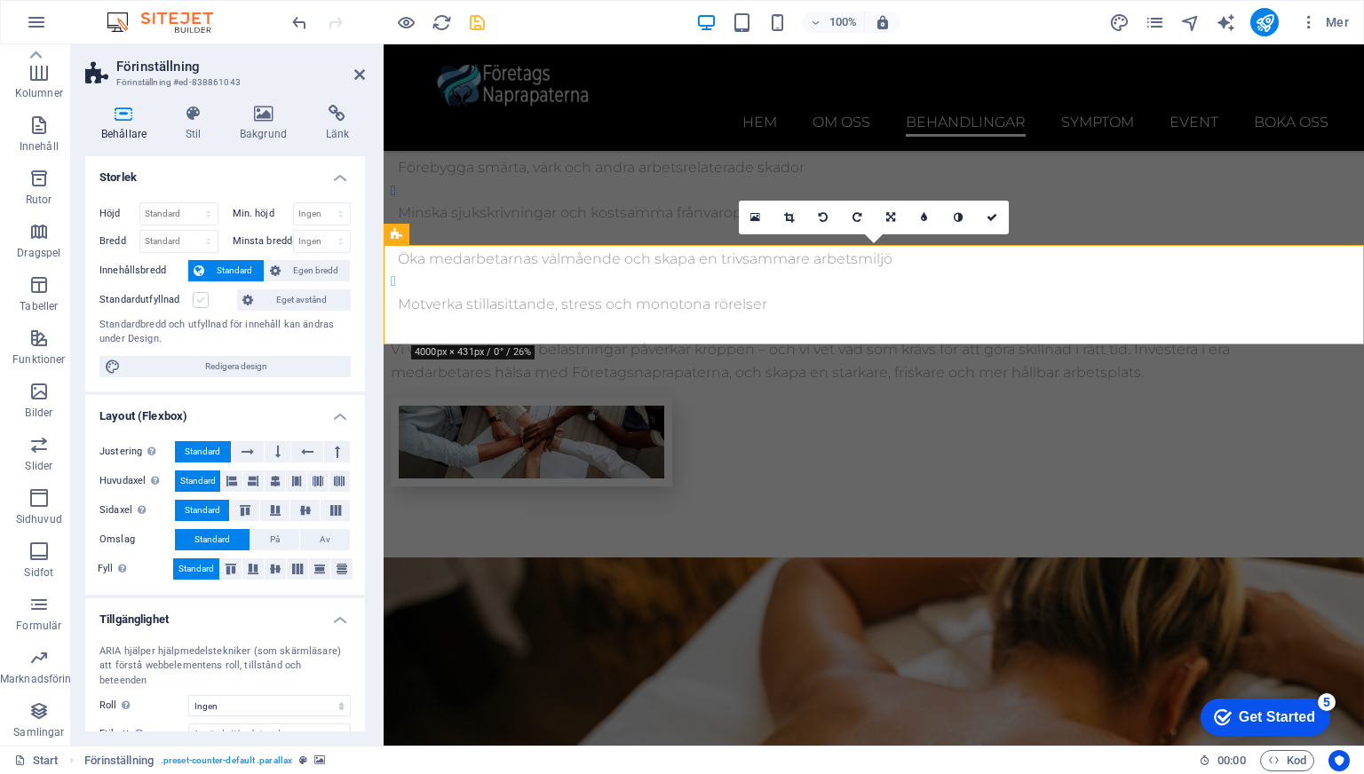
click at [193, 302] on label at bounding box center [201, 300] width 16 height 16
click at [0, 0] on input "Standardutfyllnad" at bounding box center [0, 0] width 0 height 0
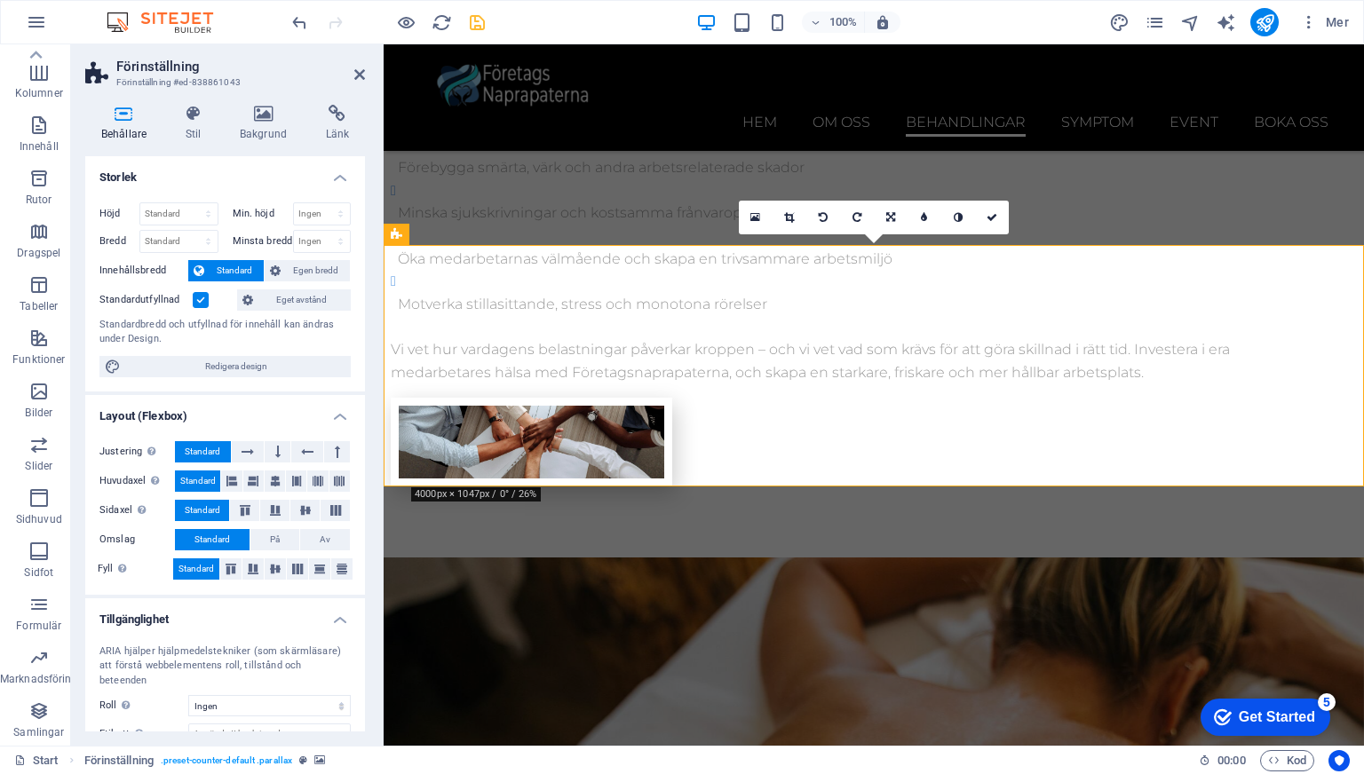
click at [193, 302] on label at bounding box center [201, 300] width 16 height 16
click at [0, 0] on input "Standardutfyllnad" at bounding box center [0, 0] width 0 height 0
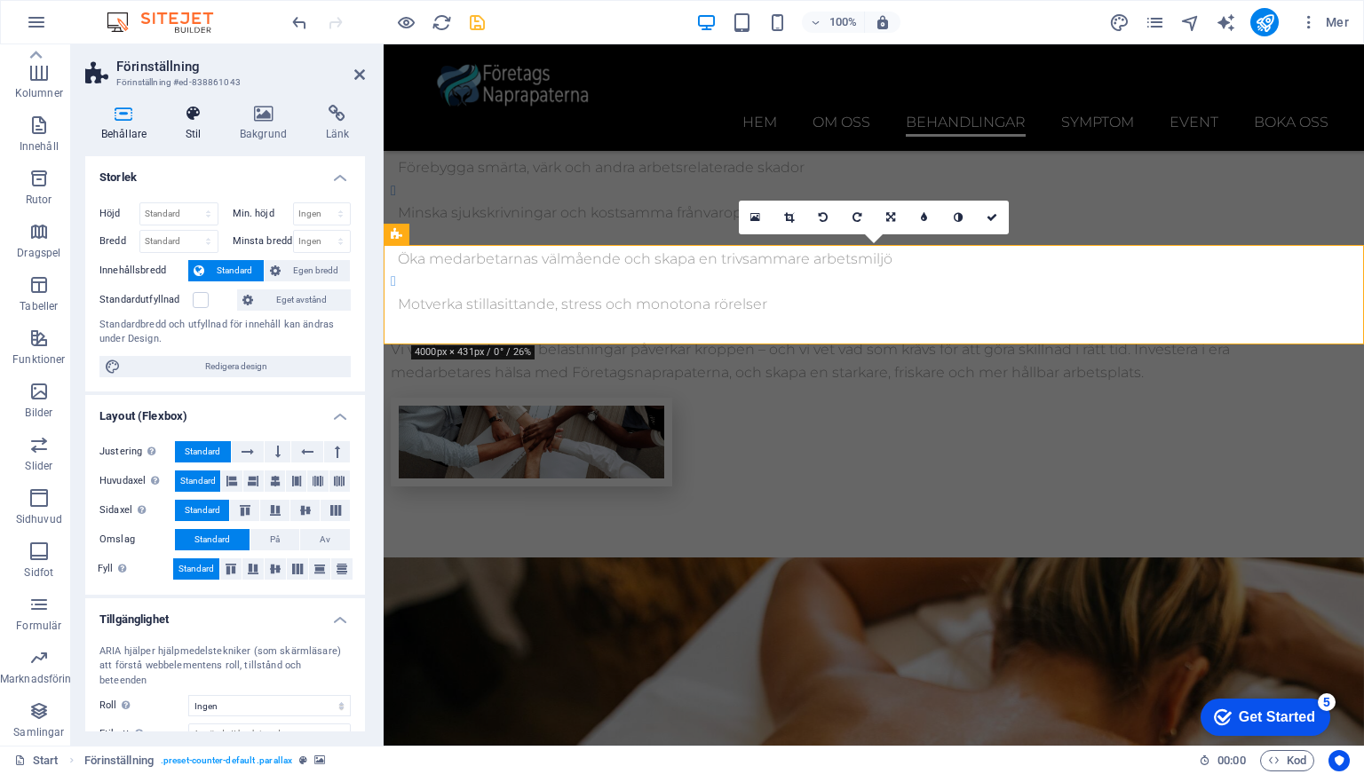
click at [191, 122] on icon at bounding box center [193, 114] width 47 height 18
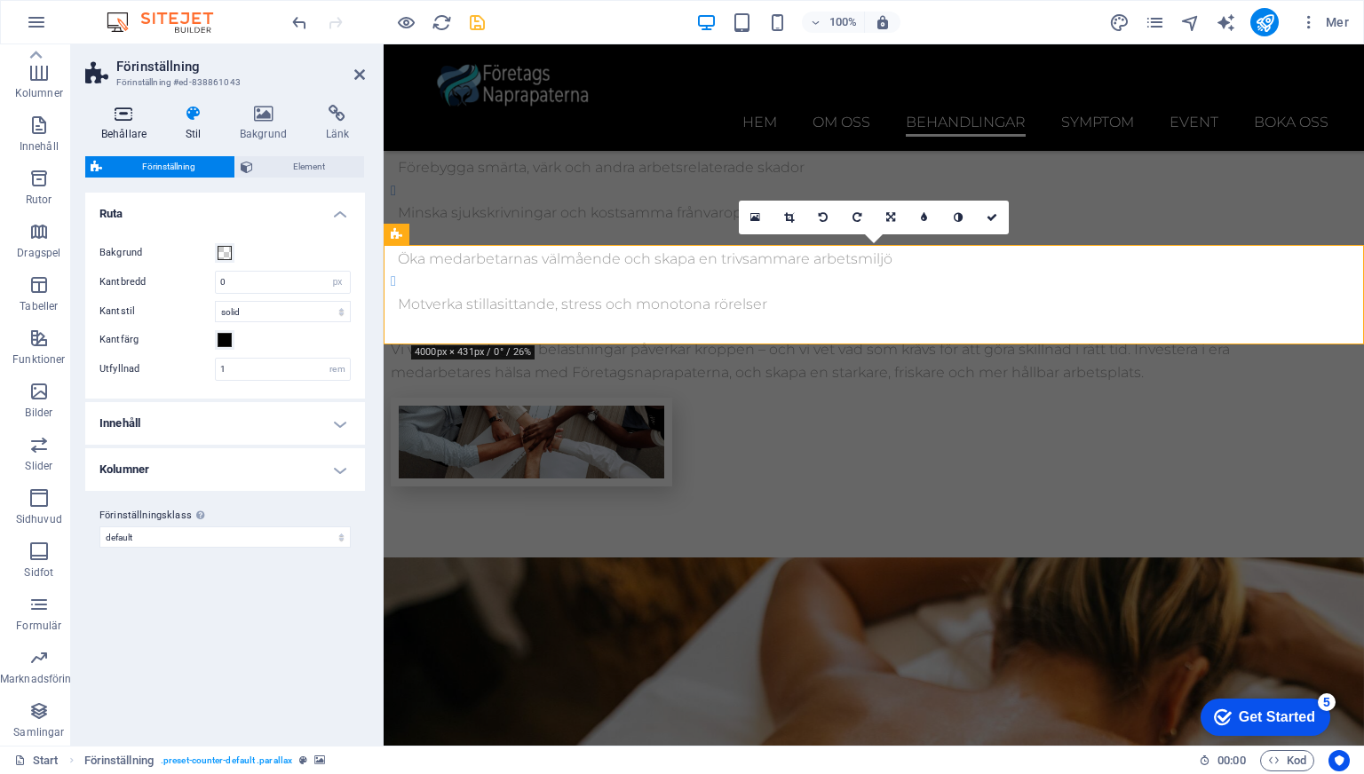
click at [130, 123] on h4 "Behållare" at bounding box center [127, 123] width 84 height 37
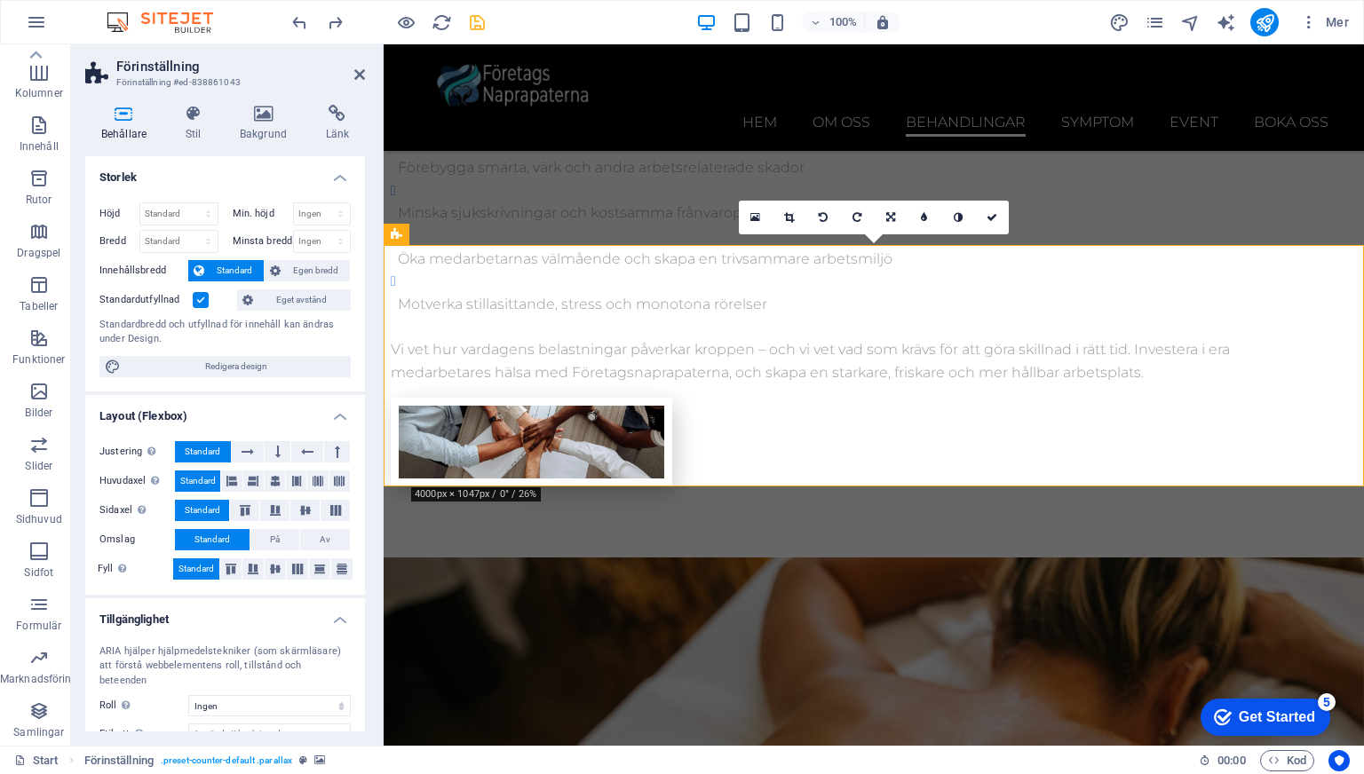
click at [194, 297] on label at bounding box center [201, 300] width 16 height 16
click at [0, 0] on input "Standardutfyllnad" at bounding box center [0, 0] width 0 height 0
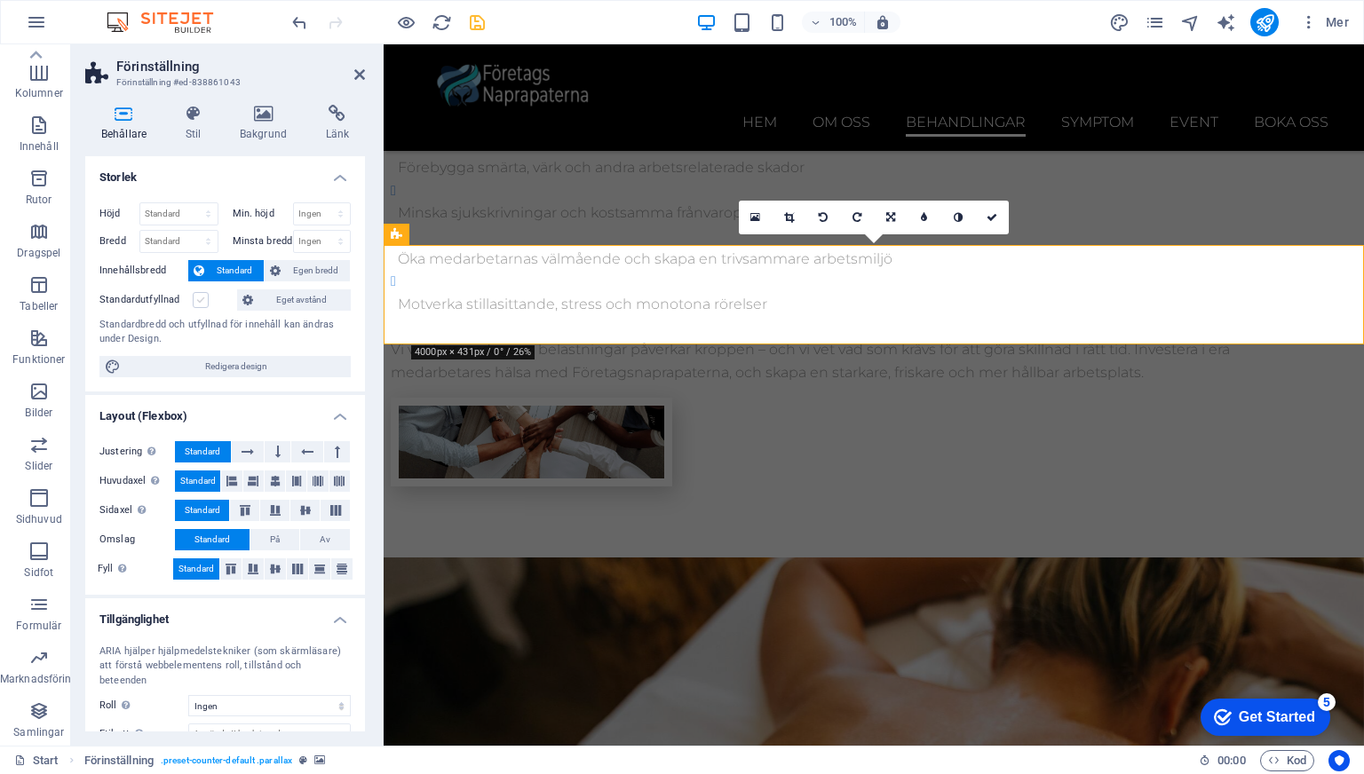
click at [194, 297] on label at bounding box center [201, 300] width 16 height 16
click at [0, 0] on input "Standardutfyllnad" at bounding box center [0, 0] width 0 height 0
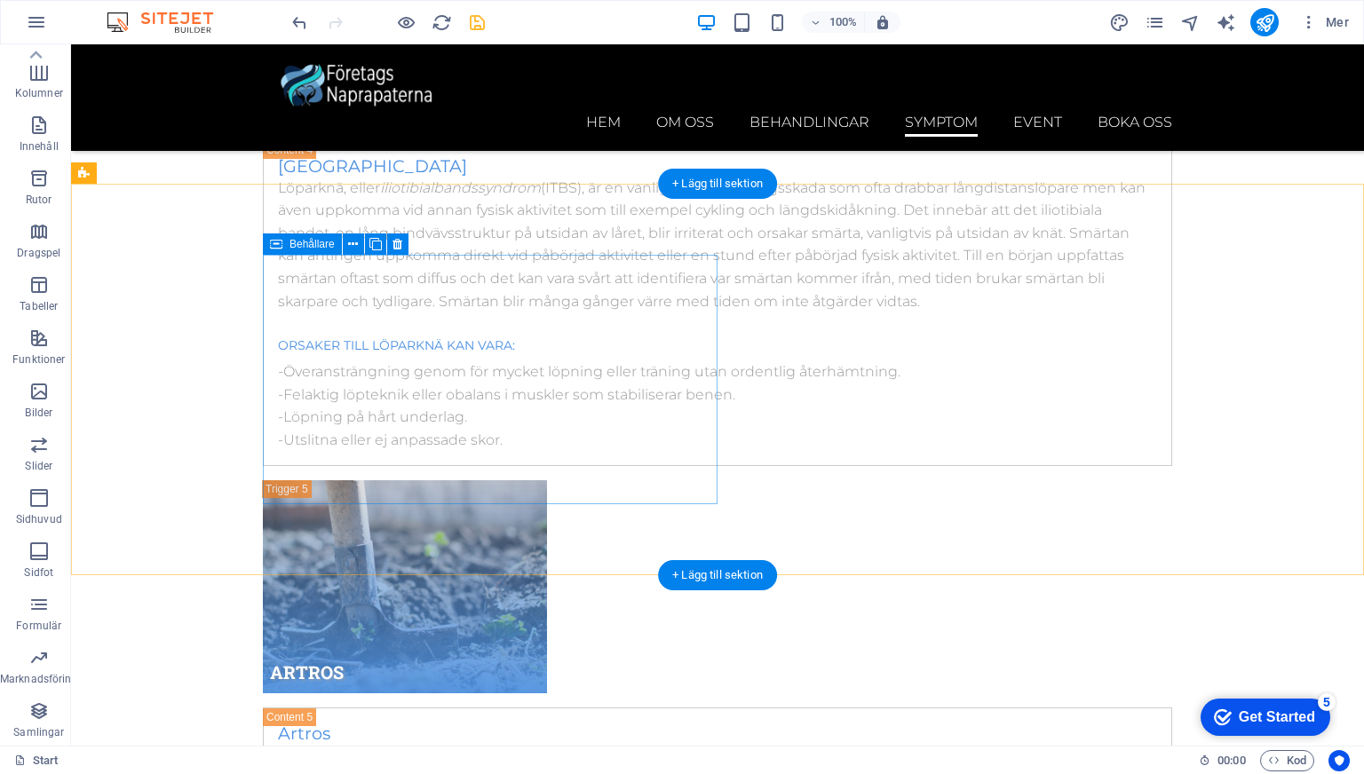
scroll to position [10553, 0]
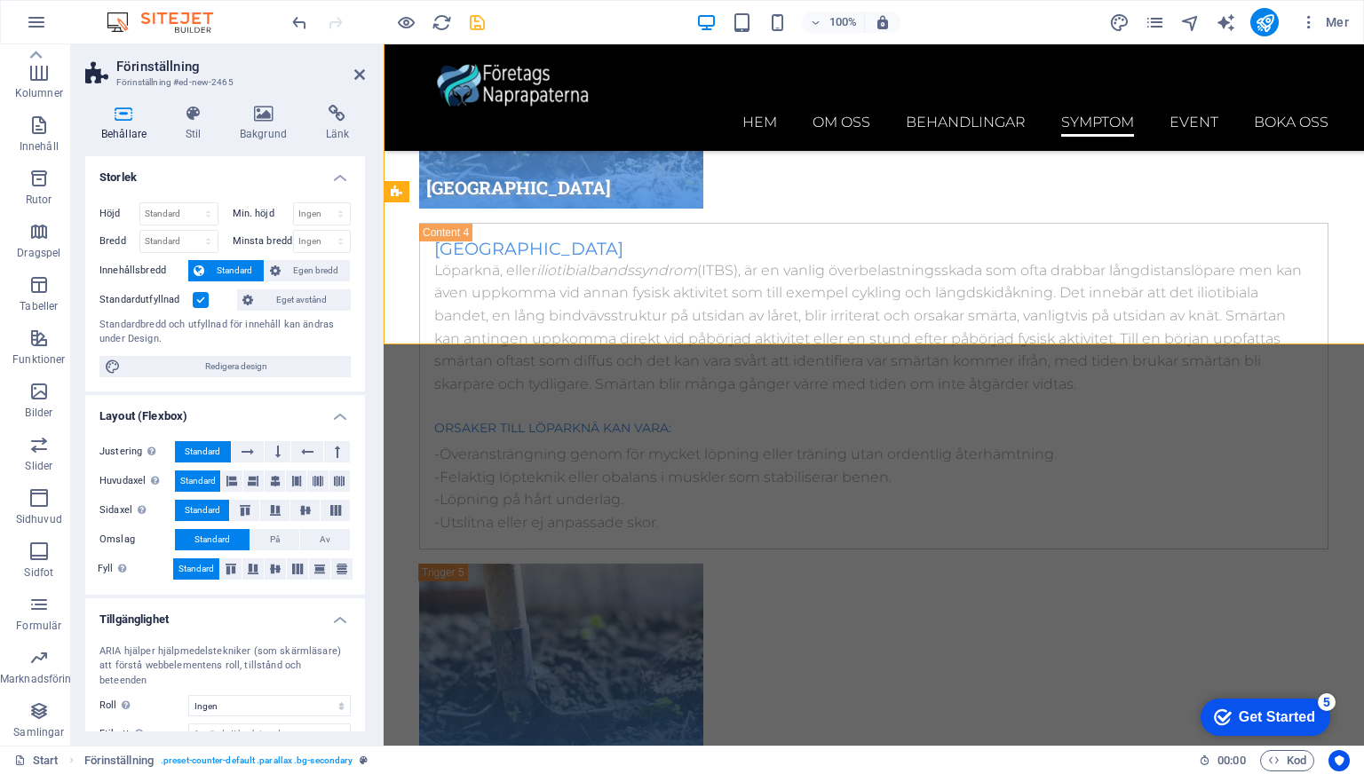
scroll to position [10803, 0]
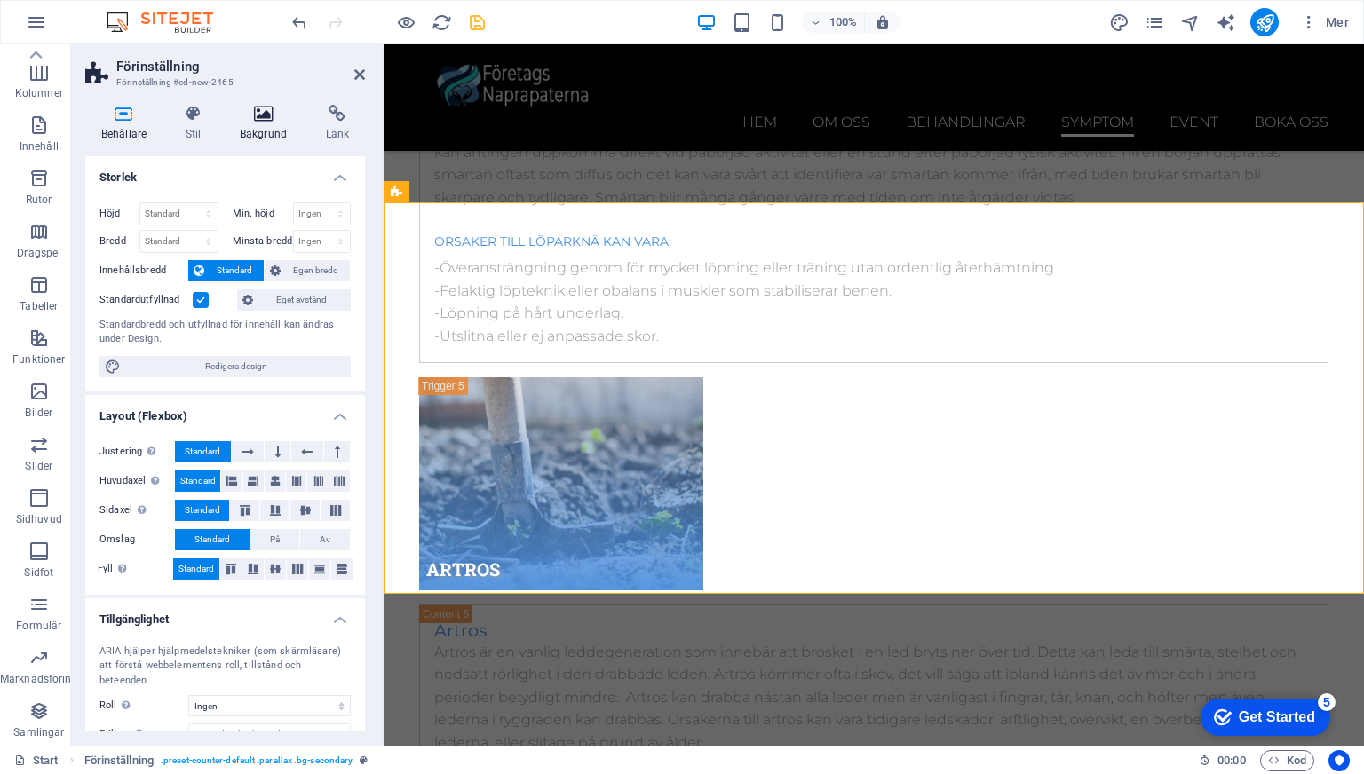
click at [247, 123] on h4 "Bakgrund" at bounding box center [267, 123] width 86 height 37
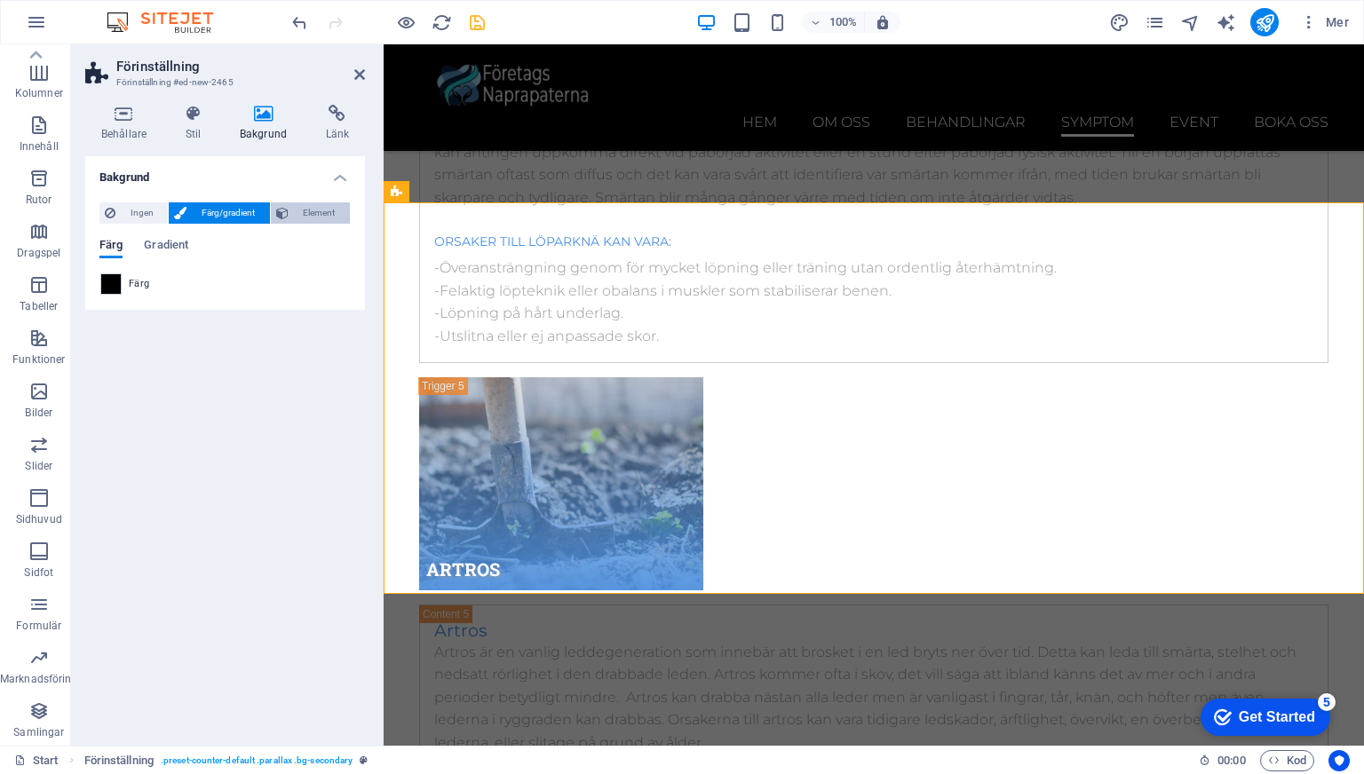
click at [289, 212] on button "Element" at bounding box center [310, 212] width 79 height 21
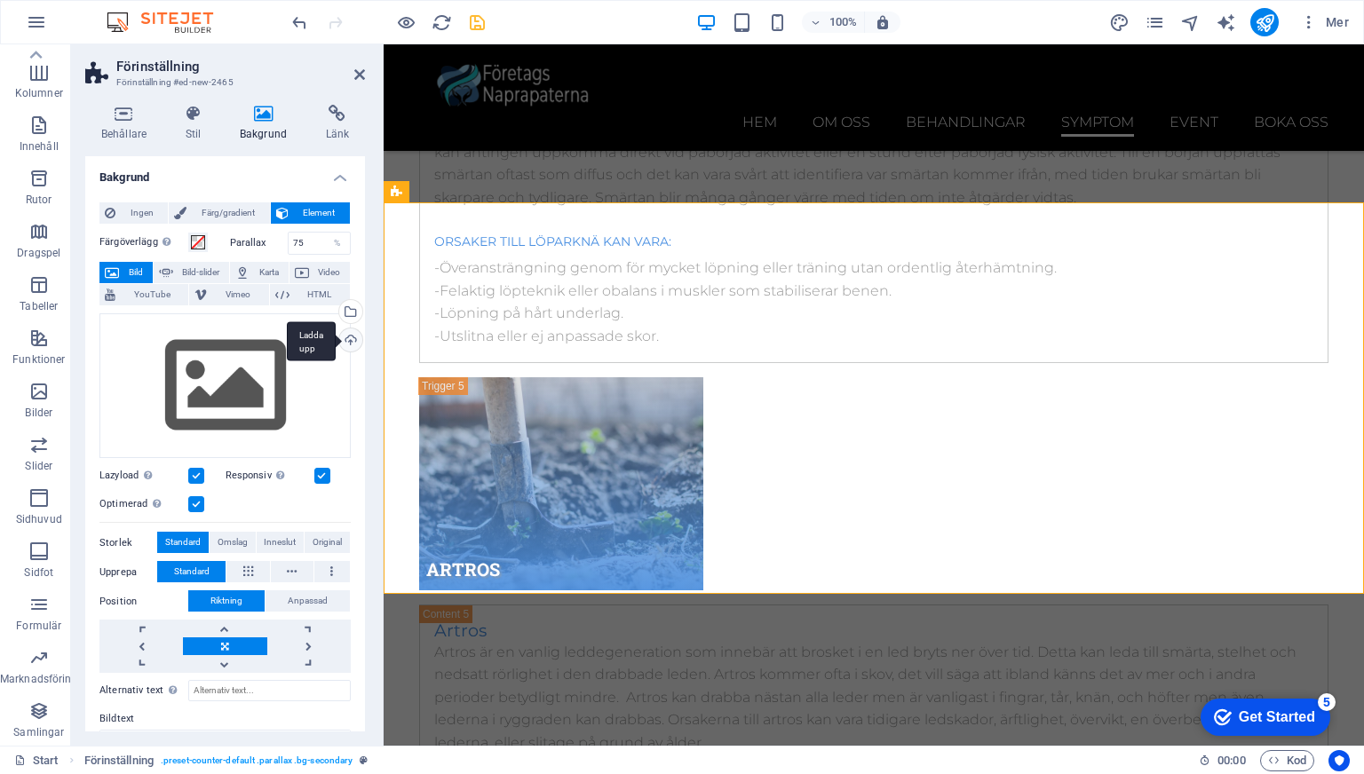
click at [337, 336] on div "Ladda upp" at bounding box center [349, 341] width 27 height 27
click at [353, 314] on div "Välj filer från filhanterare, arkivbilder eller ladda upp fil(er)" at bounding box center [349, 313] width 27 height 27
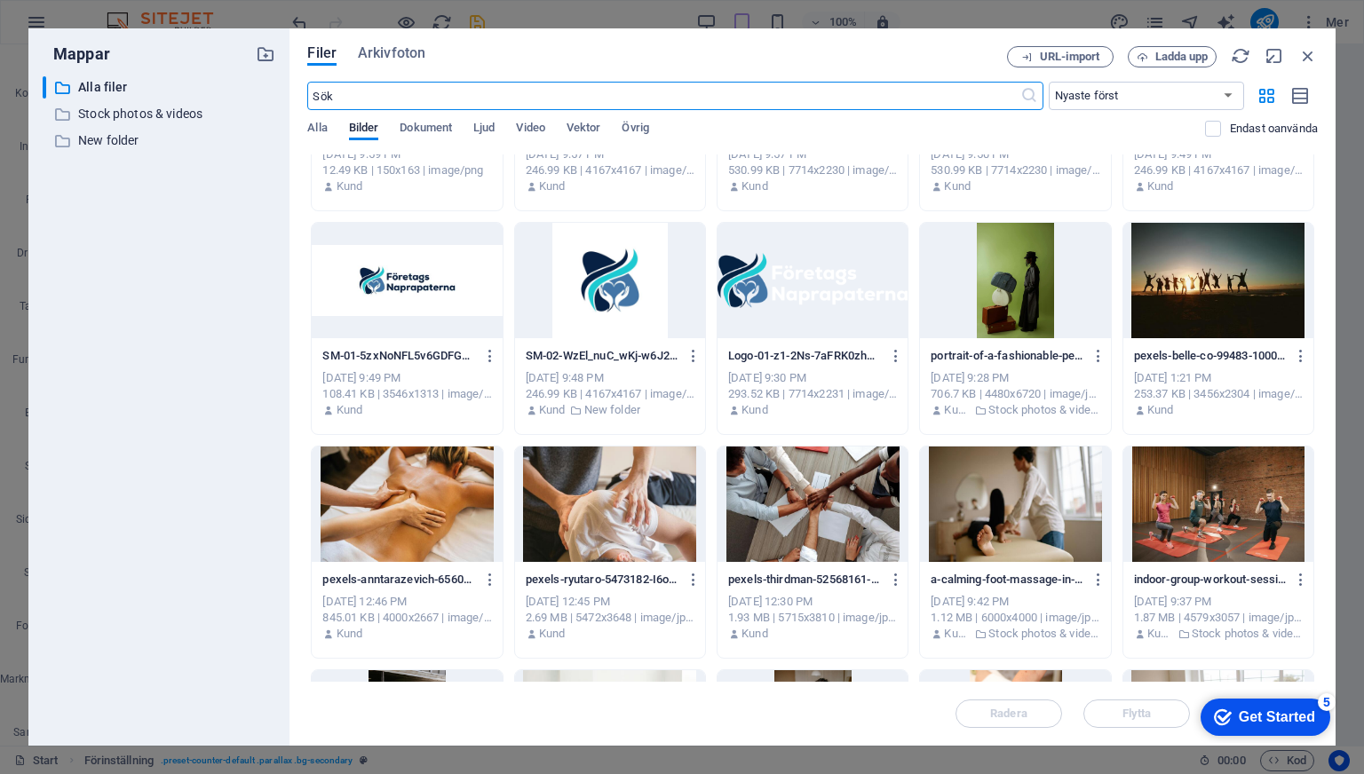
scroll to position [376, 0]
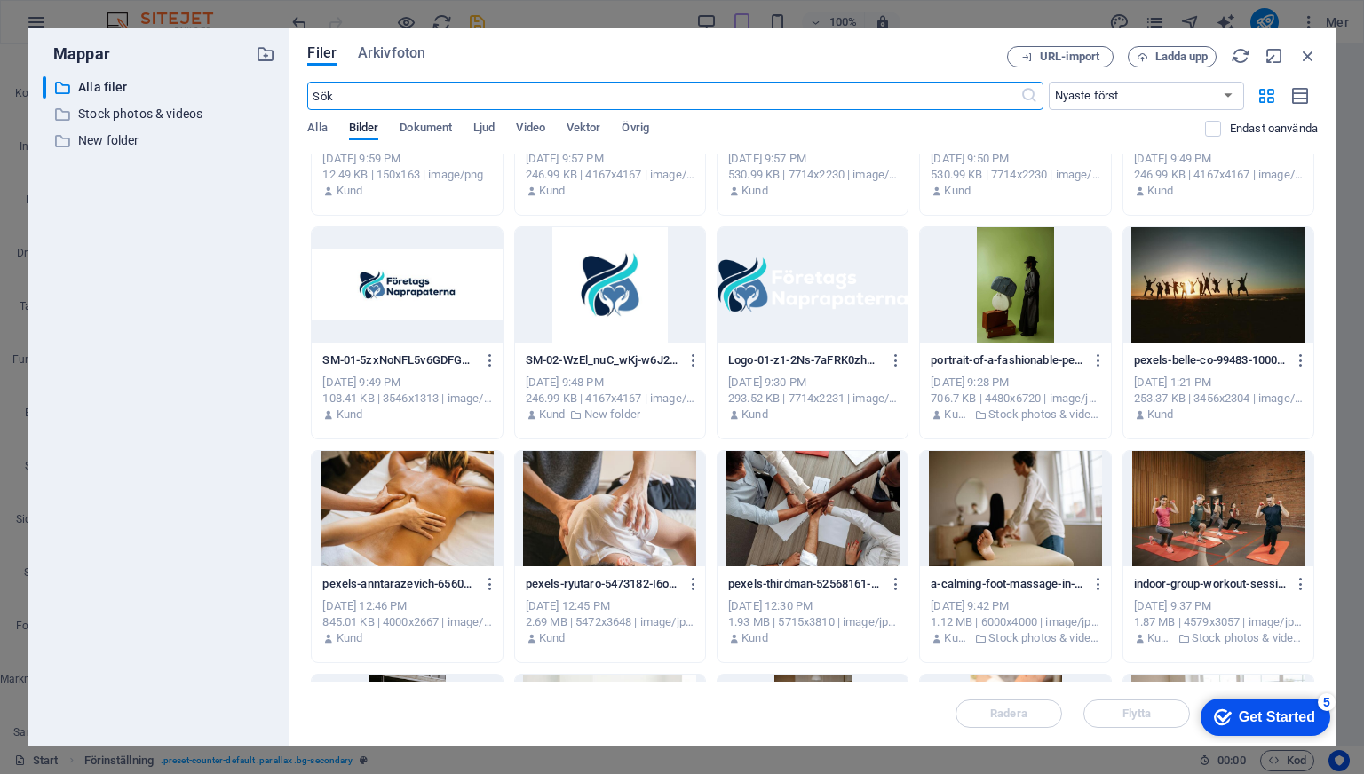
click at [1151, 323] on div at bounding box center [1218, 284] width 190 height 115
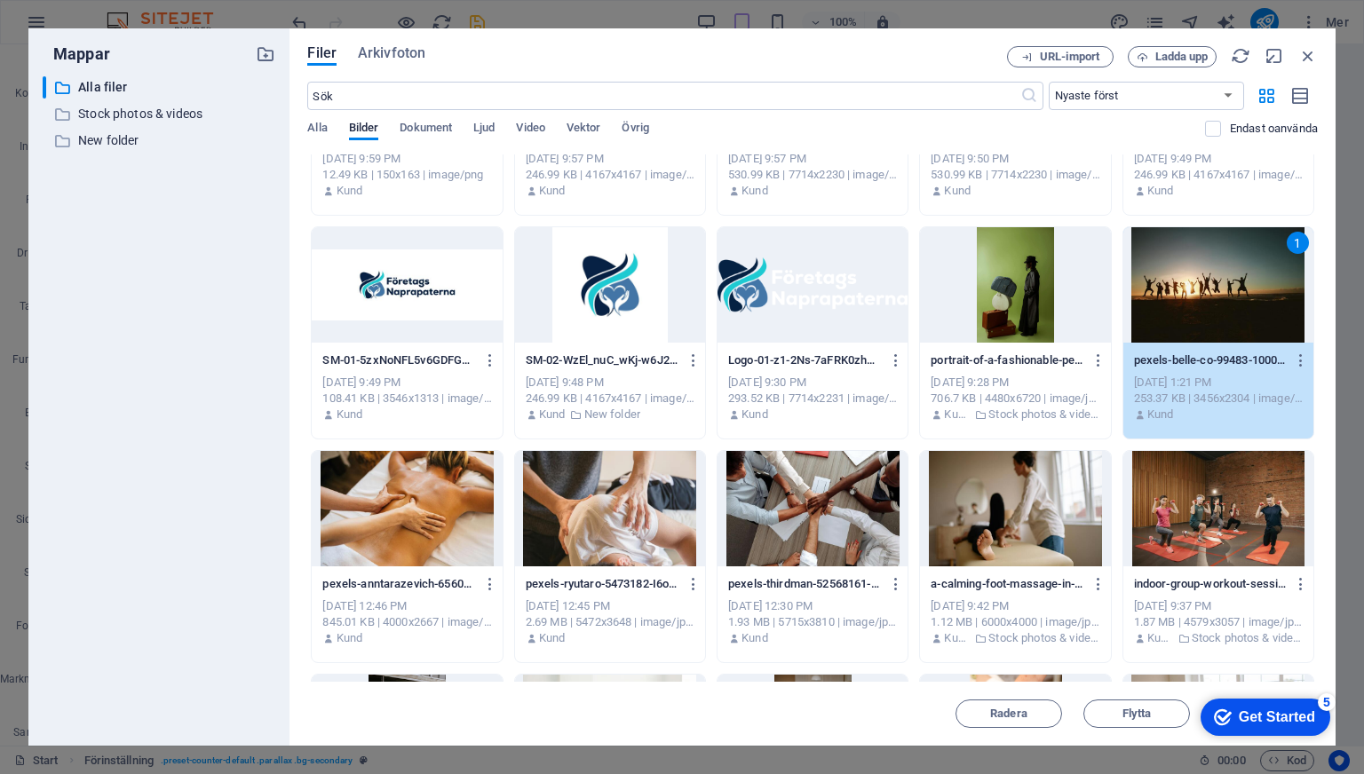
drag, startPoint x: 1230, startPoint y: 723, endPoint x: 2317, endPoint y: 992, distance: 1119.6
click html "checkmark Get Started 5 First Steps in the Editor Let's guide you through the t…"
click at [1131, 303] on div "1" at bounding box center [1218, 284] width 190 height 115
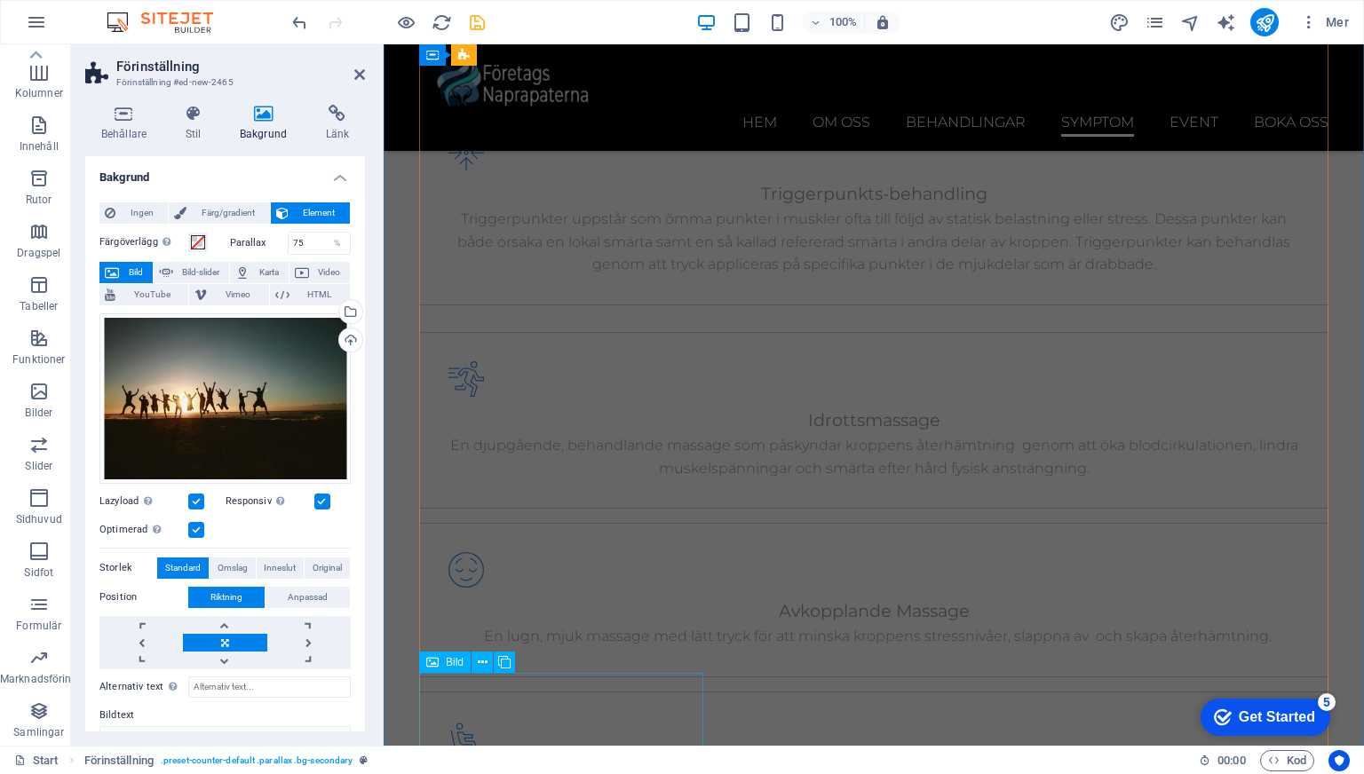
scroll to position [6115, 0]
click at [351, 82] on header "Förinställning Förinställning #ed-new-2465" at bounding box center [225, 67] width 280 height 46
click at [358, 70] on icon at bounding box center [359, 74] width 11 height 14
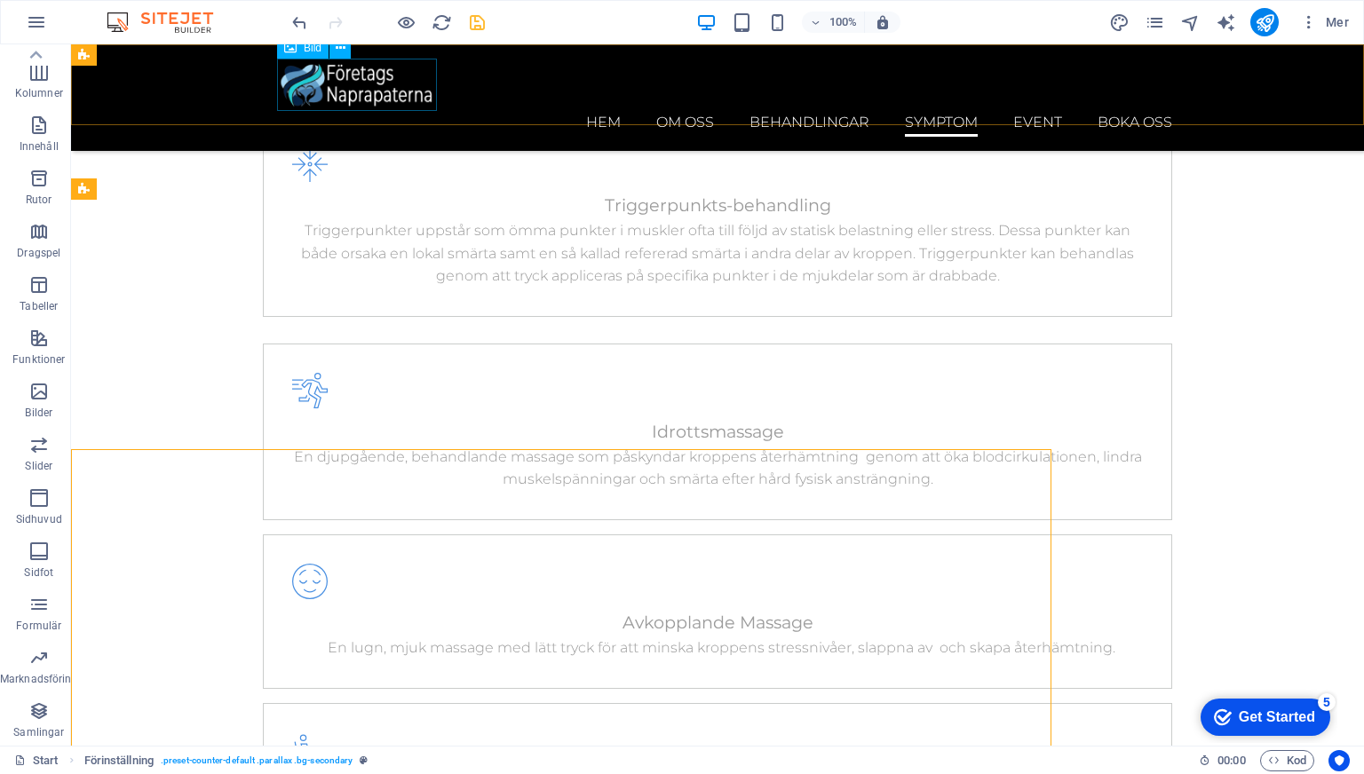
scroll to position [10556, 0]
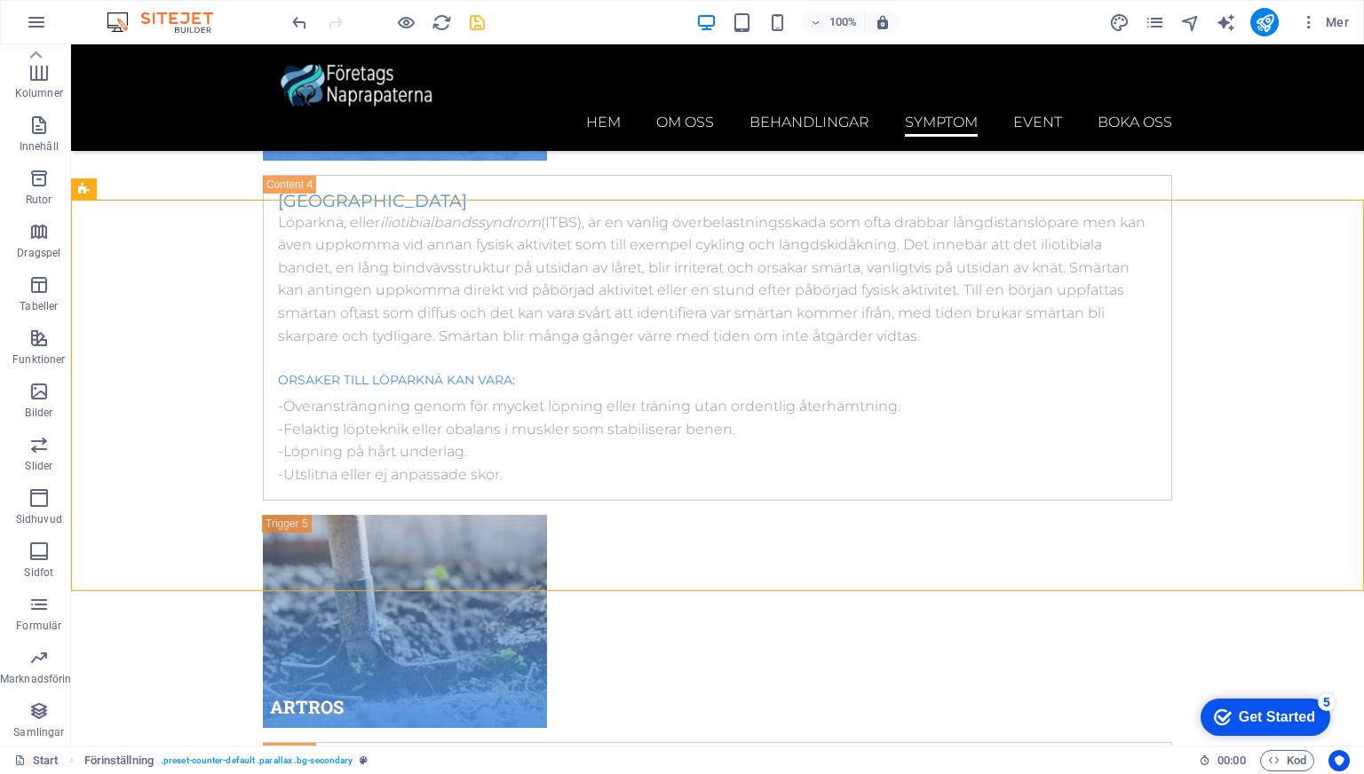
click at [461, 17] on div at bounding box center [388, 22] width 199 height 28
click at [478, 20] on icon "save" at bounding box center [477, 22] width 20 height 20
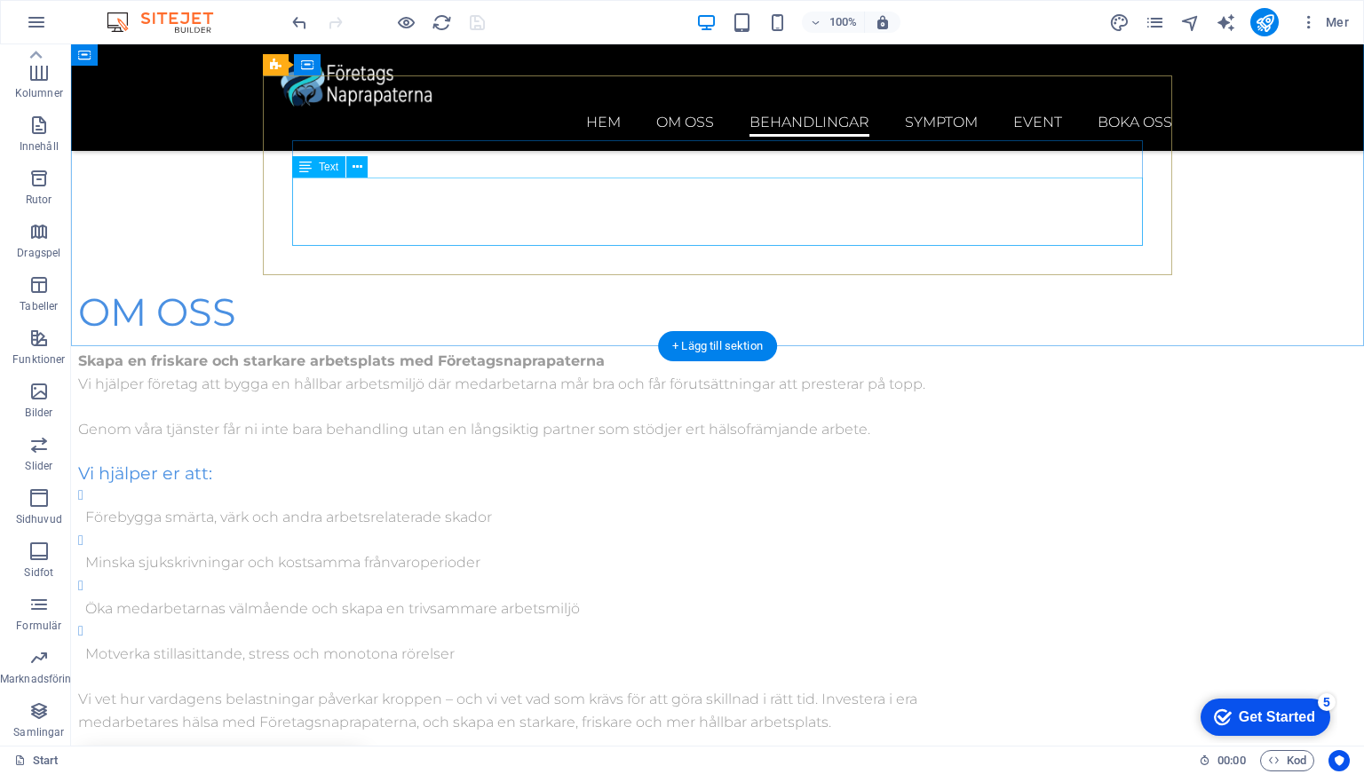
scroll to position [3400, 0]
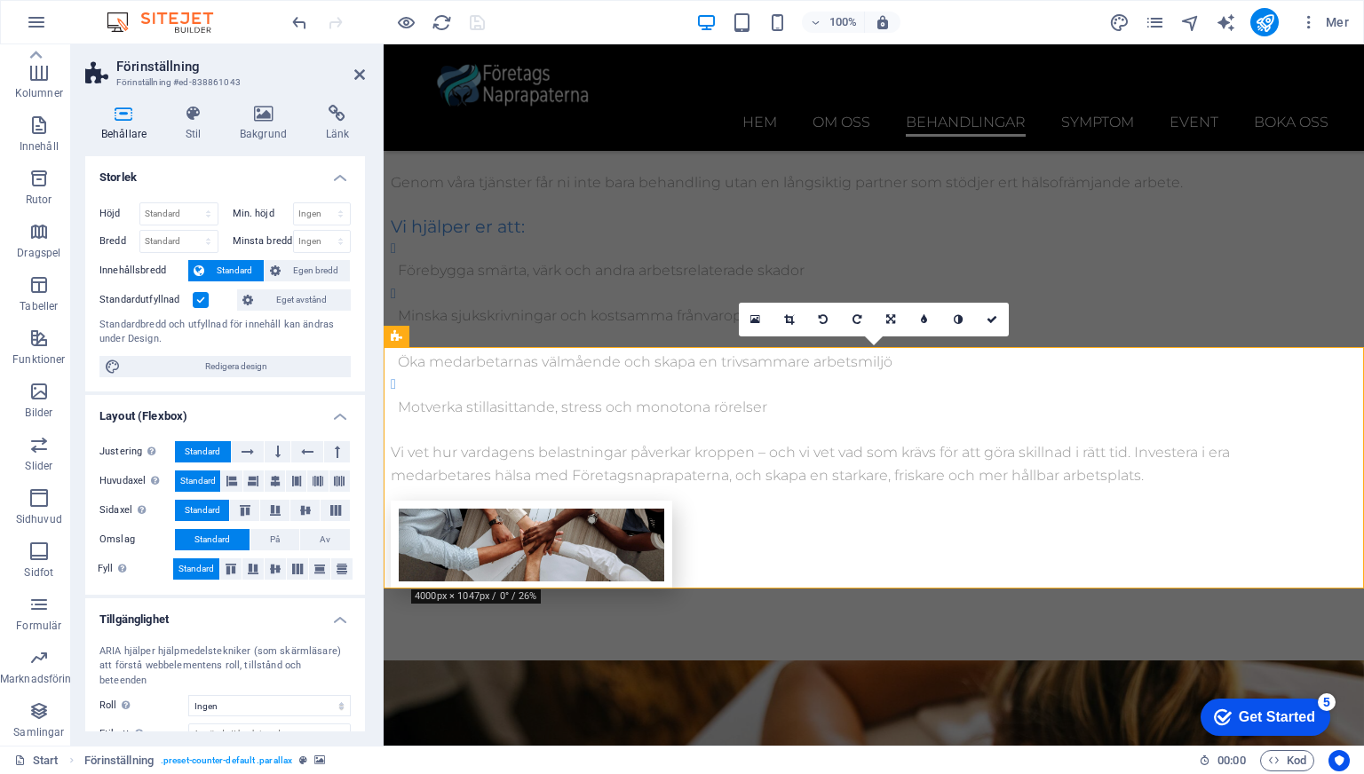
click at [253, 119] on icon at bounding box center [263, 114] width 79 height 18
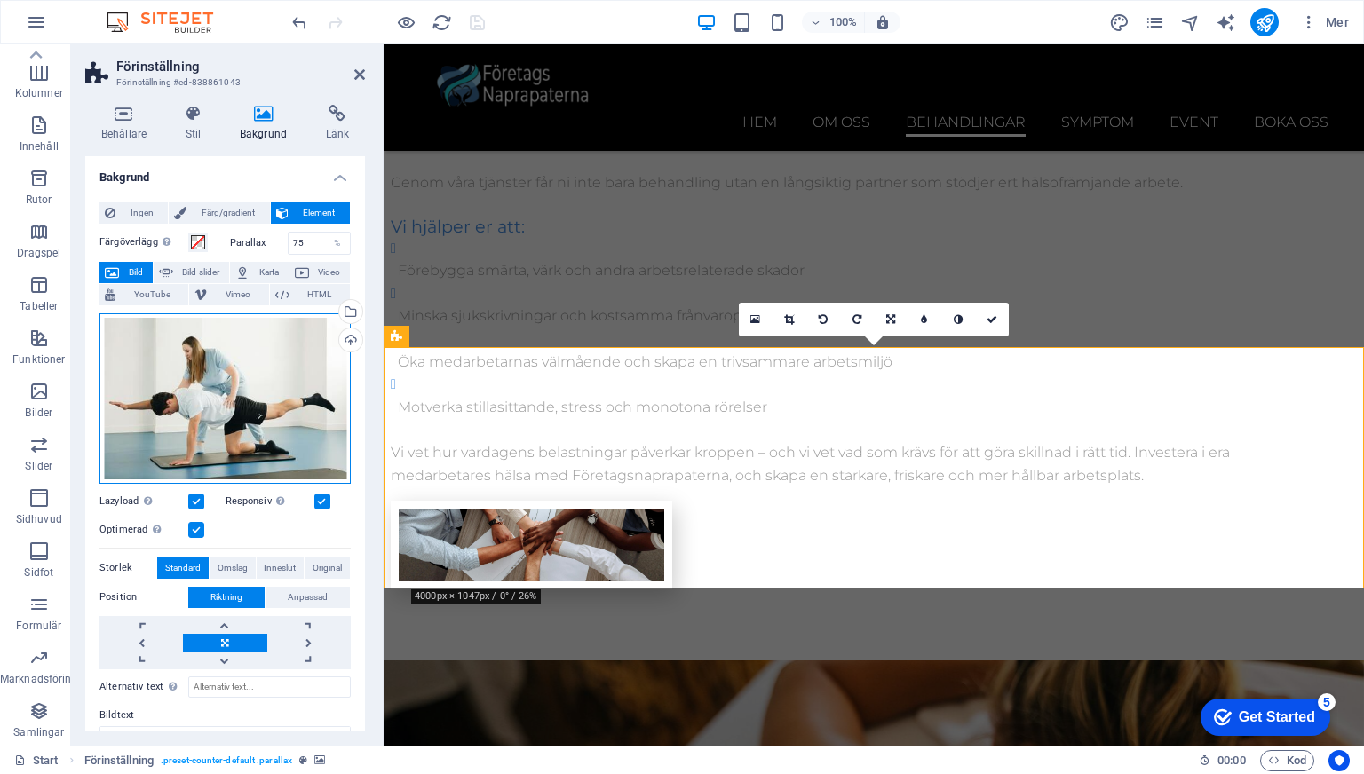
click at [298, 358] on div "Dra filer hit, klicka för att välja filer eller välj filer från Filer eller vår…" at bounding box center [224, 398] width 251 height 170
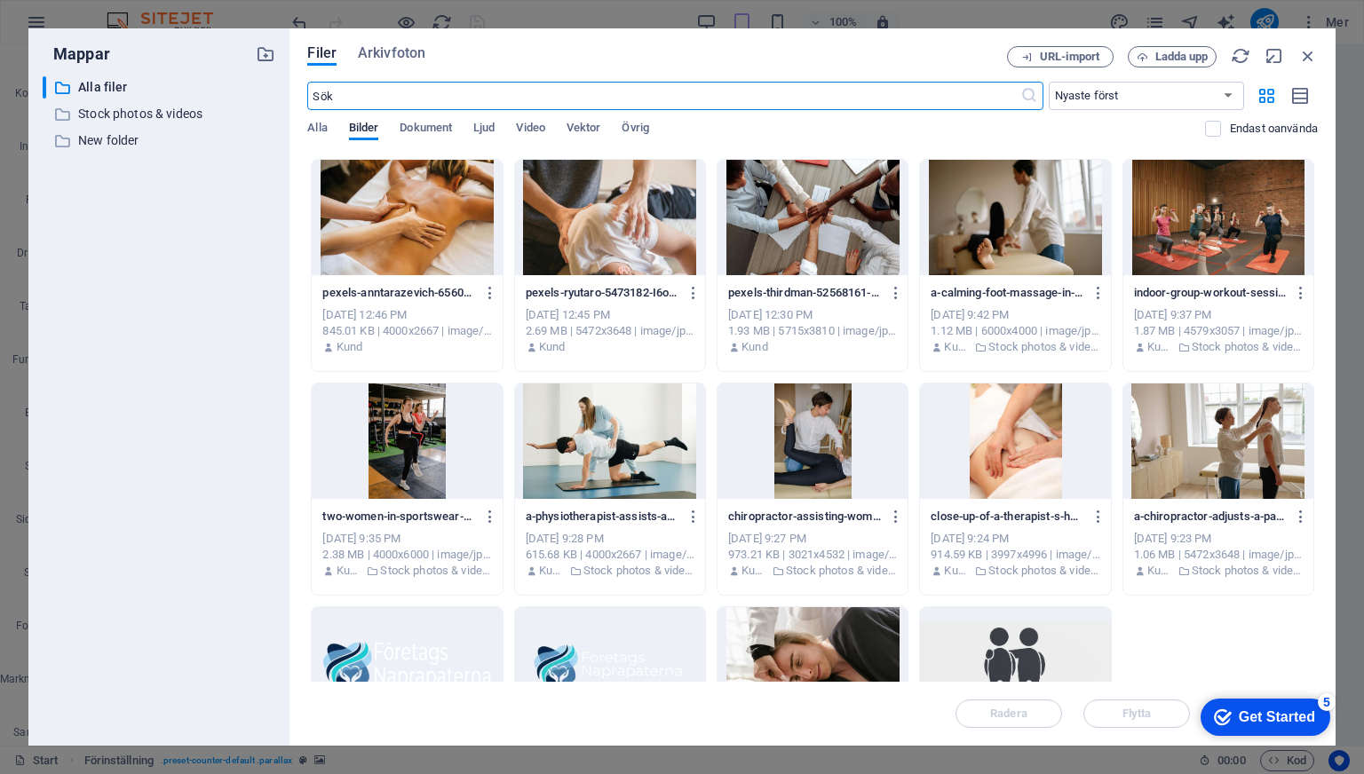
scroll to position [671, 0]
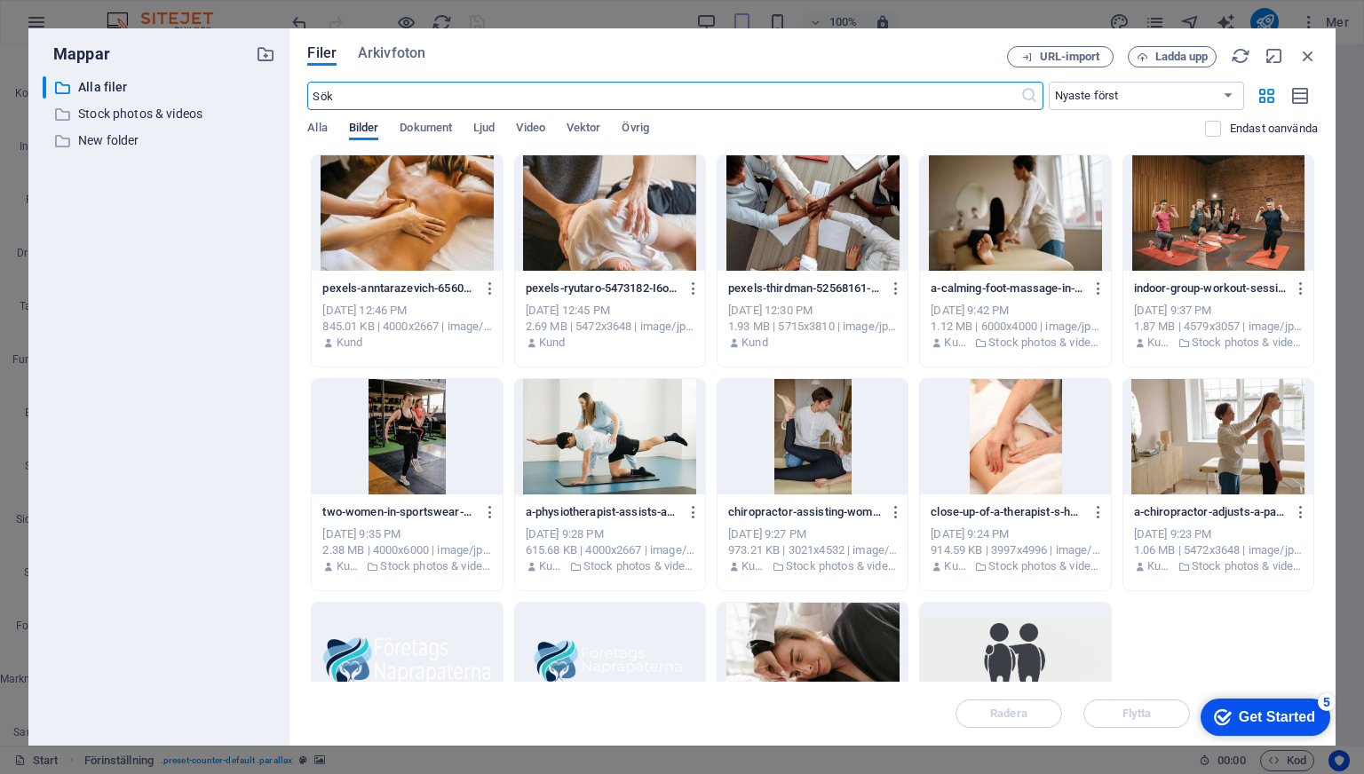
click at [638, 211] on div at bounding box center [610, 212] width 190 height 115
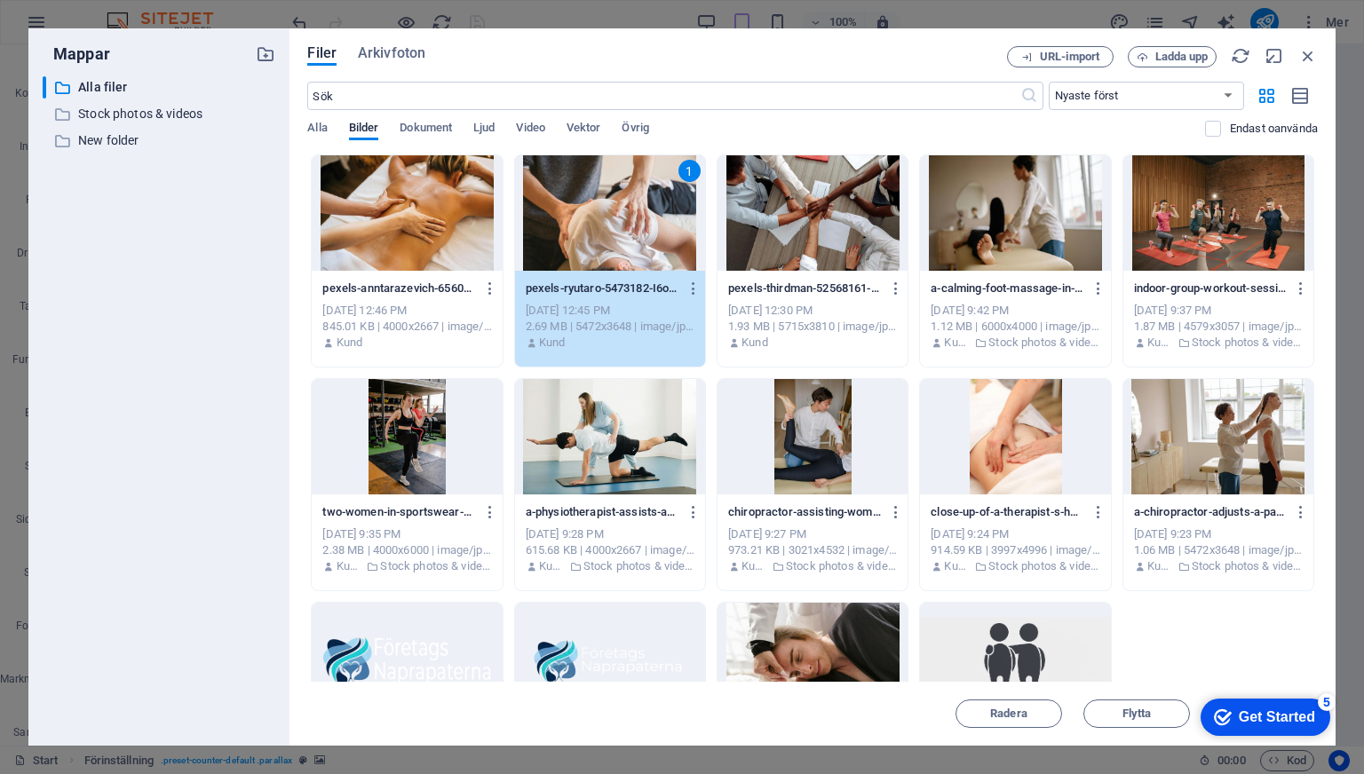
scroll to position [714, 0]
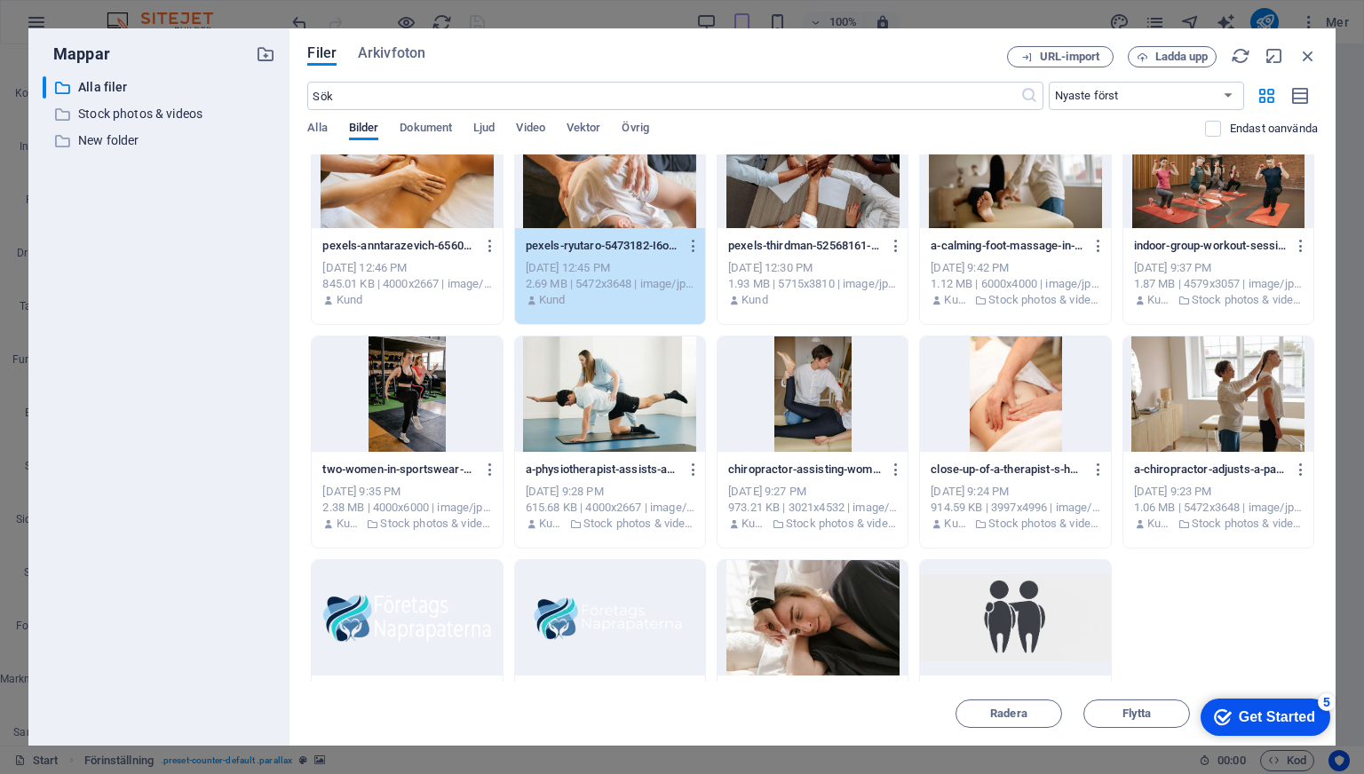
click at [600, 178] on div "1" at bounding box center [610, 170] width 190 height 115
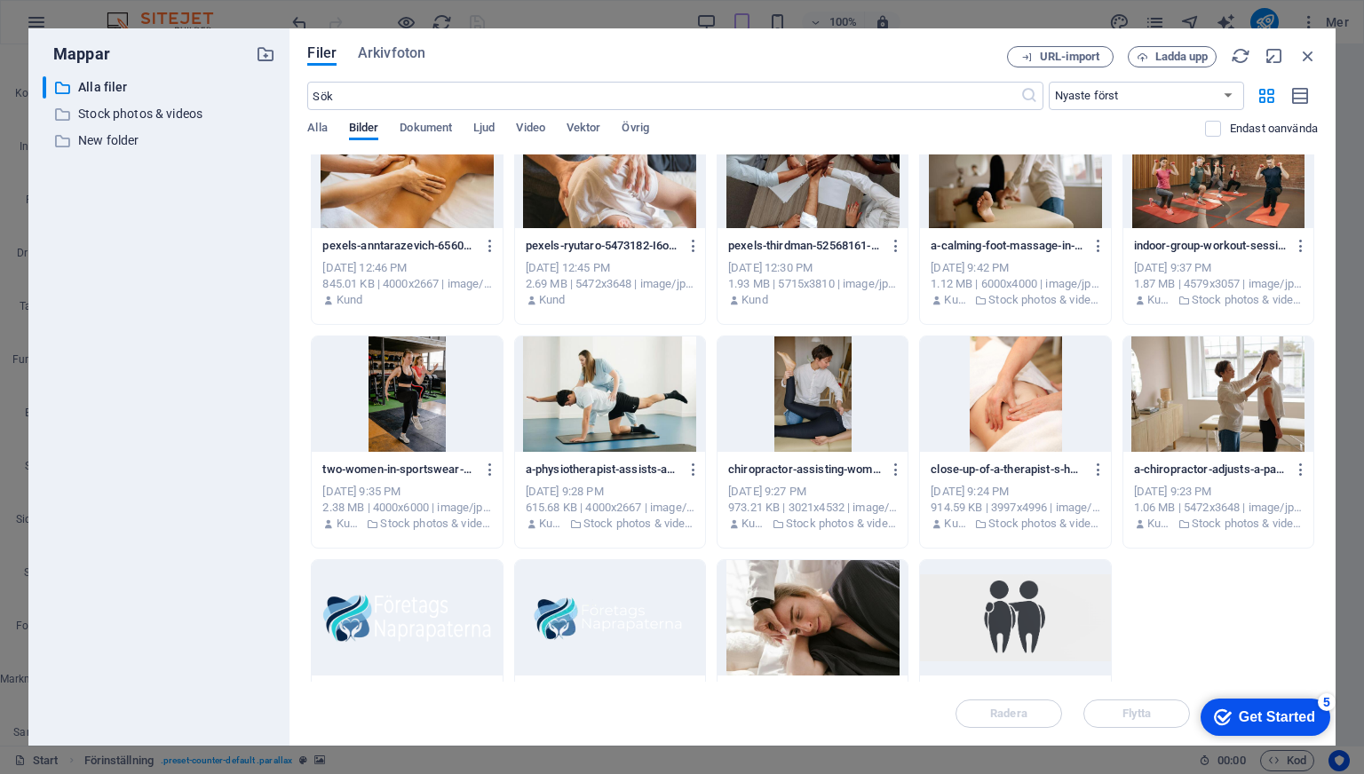
click at [600, 178] on div at bounding box center [610, 170] width 190 height 115
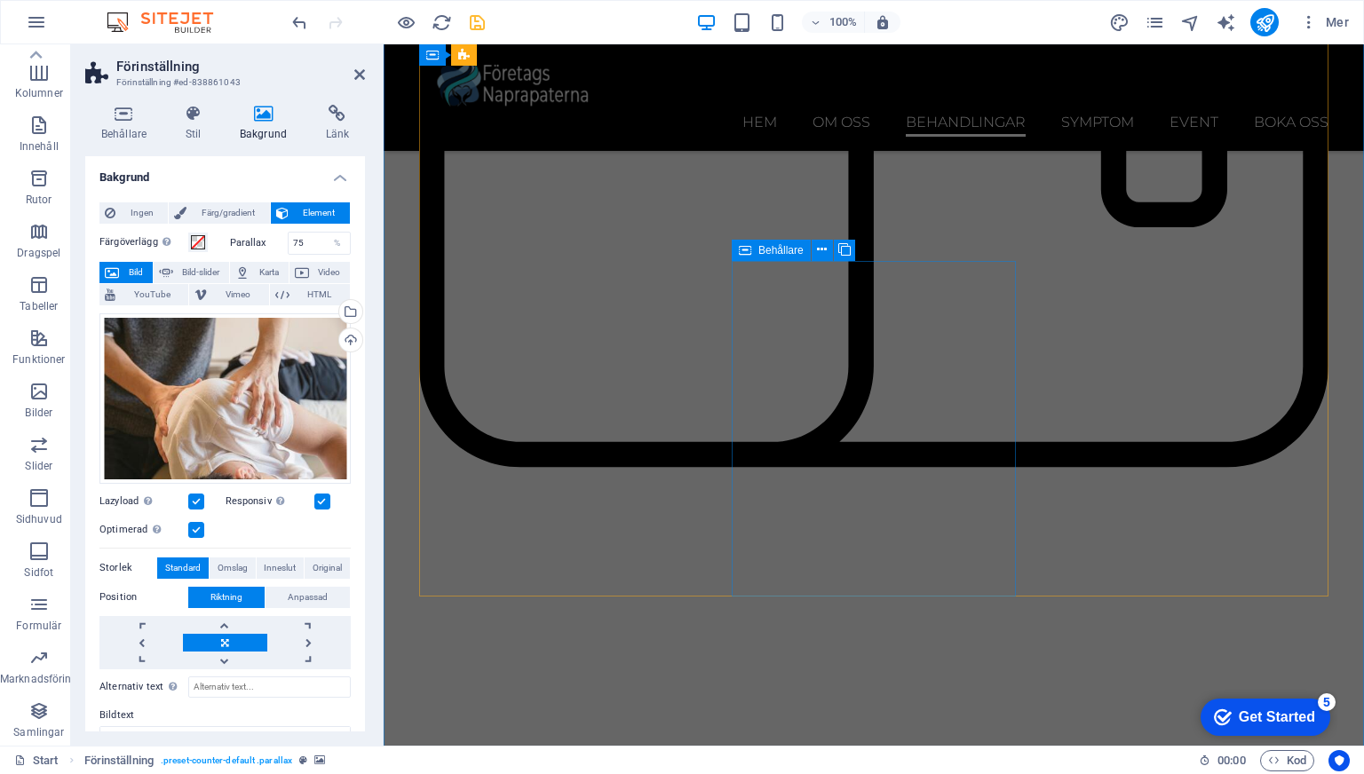
scroll to position [2811, 0]
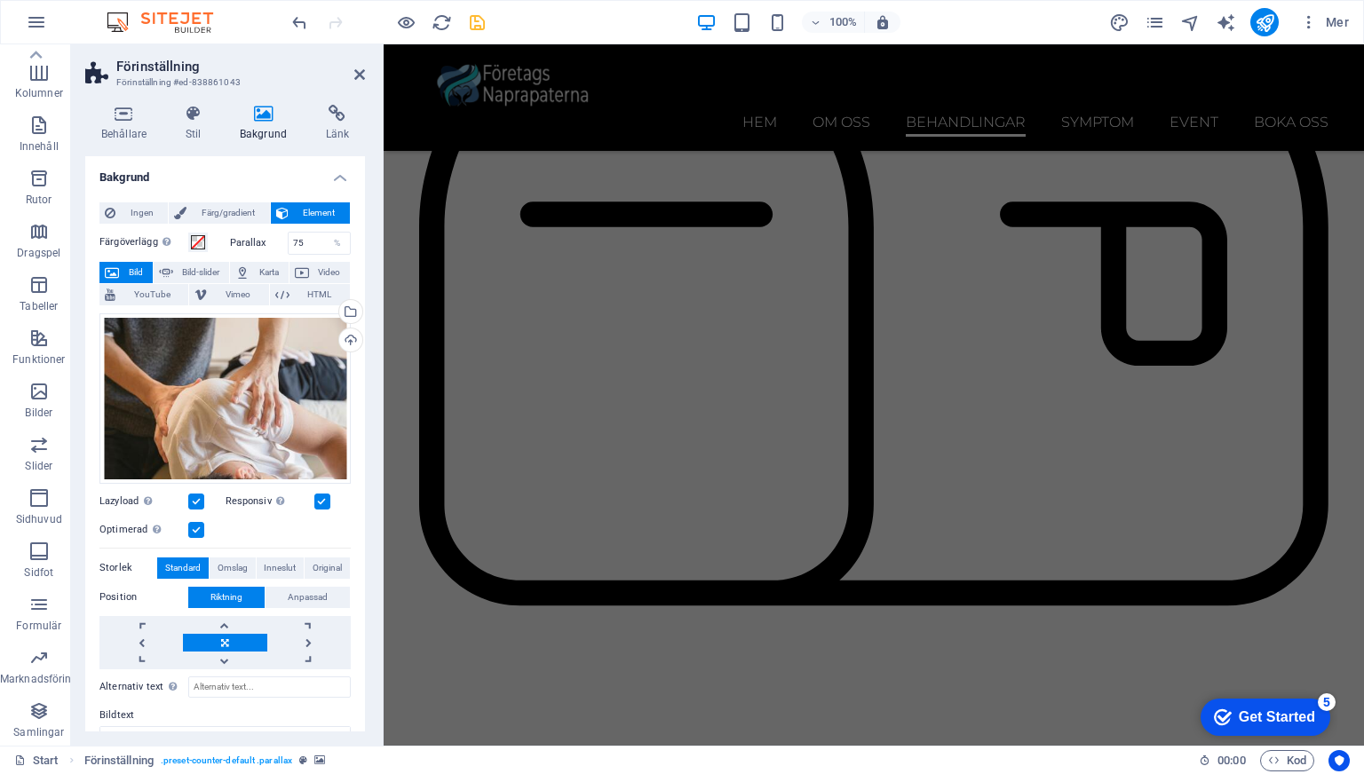
click at [370, 71] on aside "Förinställning Förinställning #ed-838861043 Behållare Stil Bakgrund Länk Storle…" at bounding box center [227, 394] width 312 height 701
drag, startPoint x: 360, startPoint y: 72, endPoint x: 298, endPoint y: 26, distance: 76.7
click at [360, 72] on icon at bounding box center [359, 74] width 11 height 14
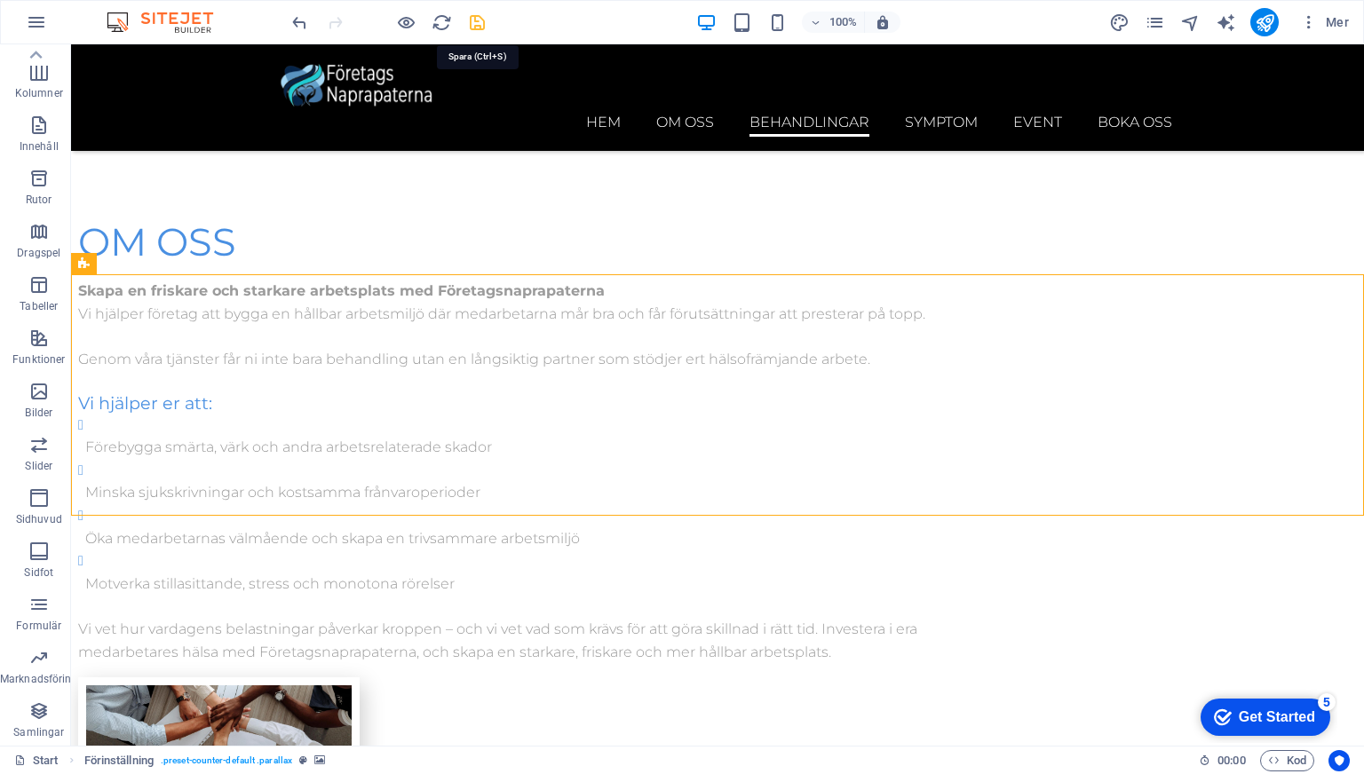
click at [471, 27] on icon "save" at bounding box center [477, 22] width 20 height 20
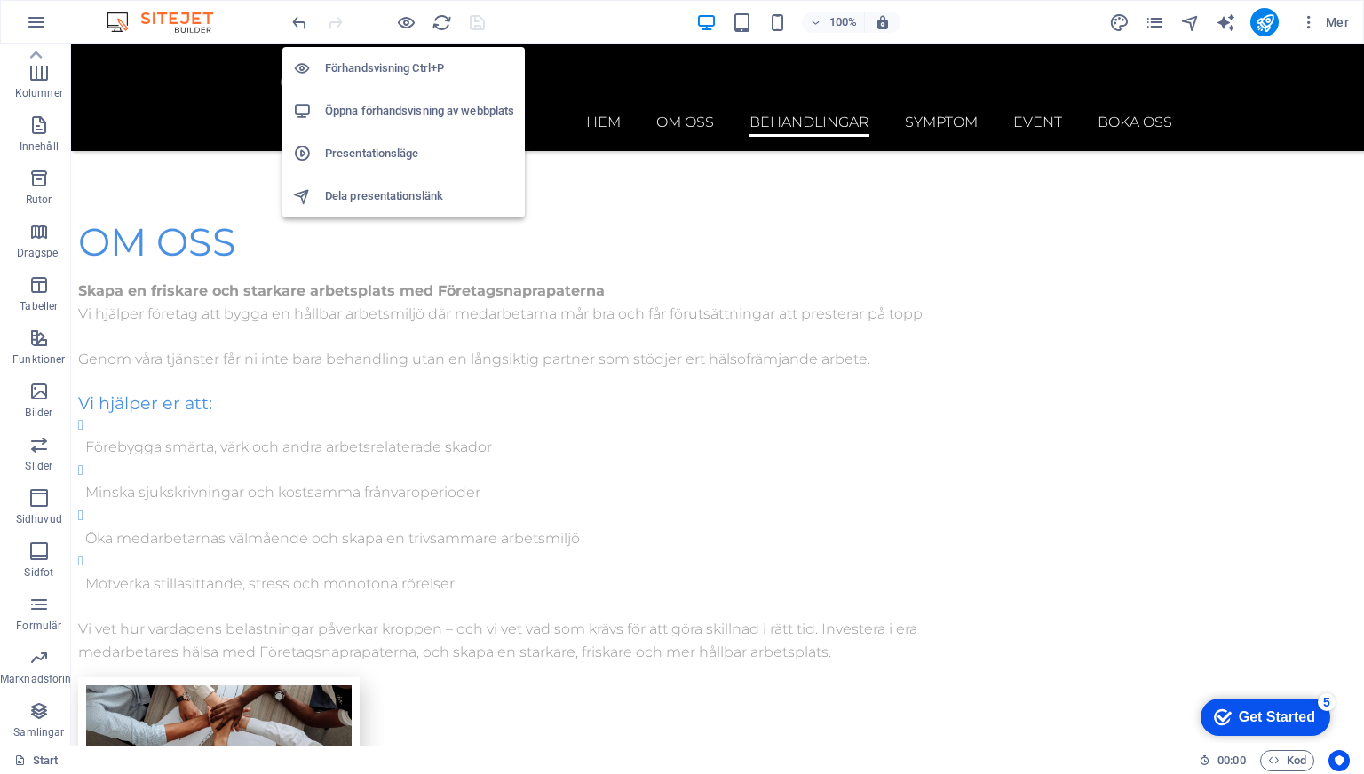
click at [384, 121] on h6 "Öppna förhandsvisning av webbplats" at bounding box center [419, 110] width 189 height 21
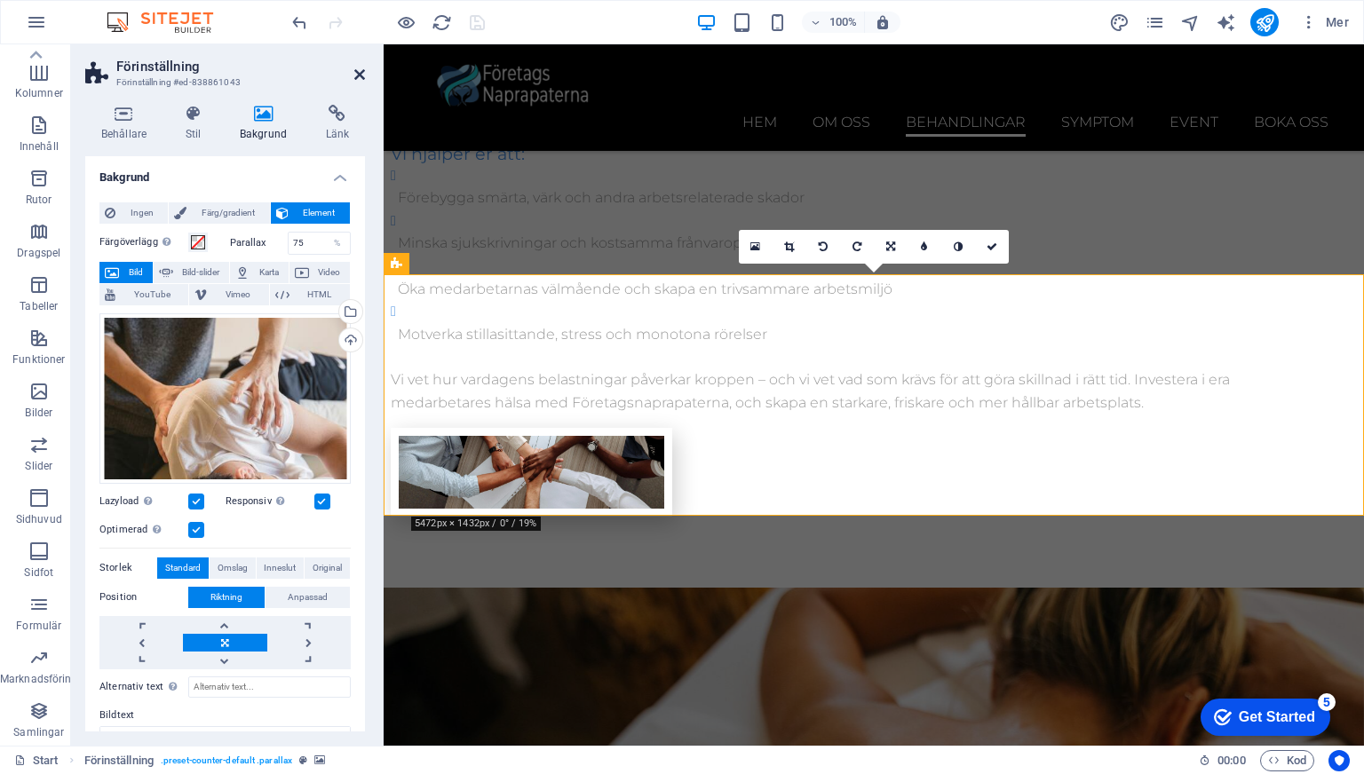
click at [354, 75] on icon at bounding box center [359, 74] width 11 height 14
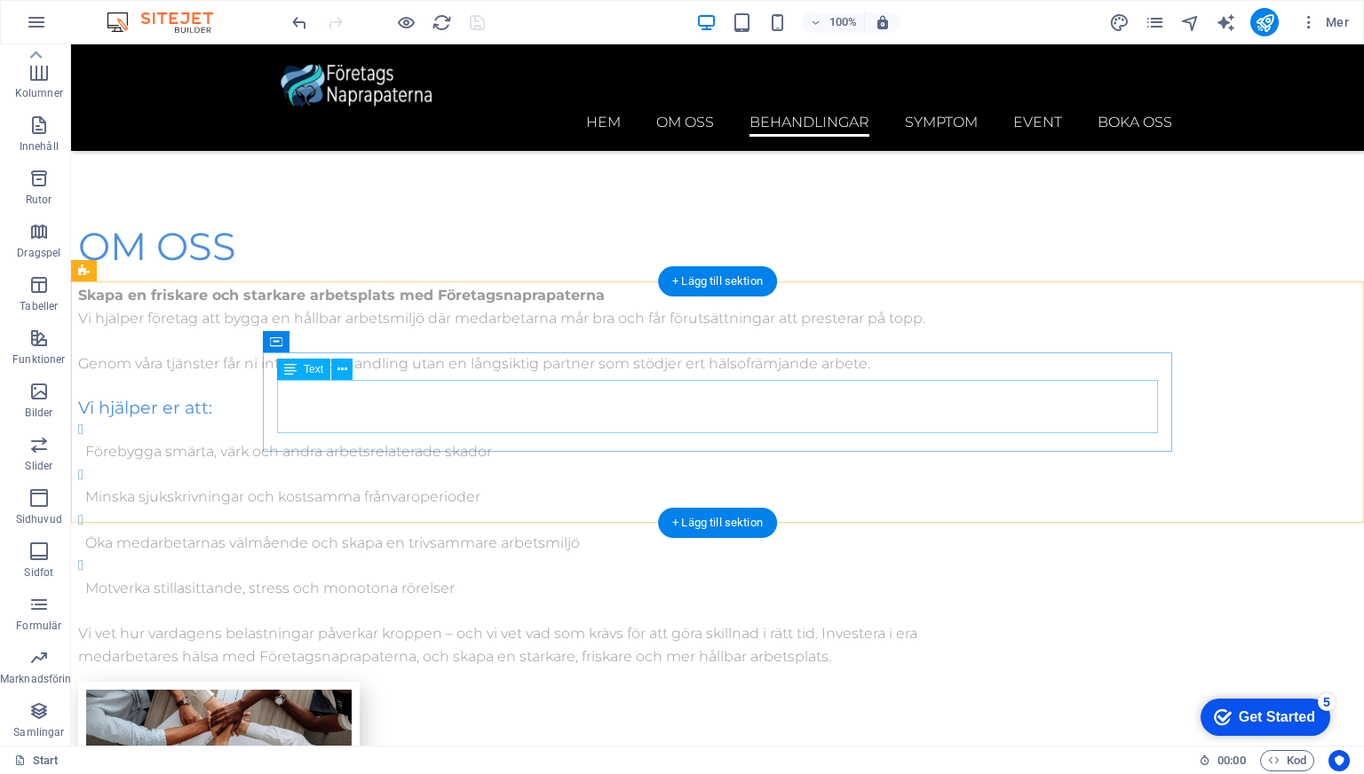
scroll to position [3465, 0]
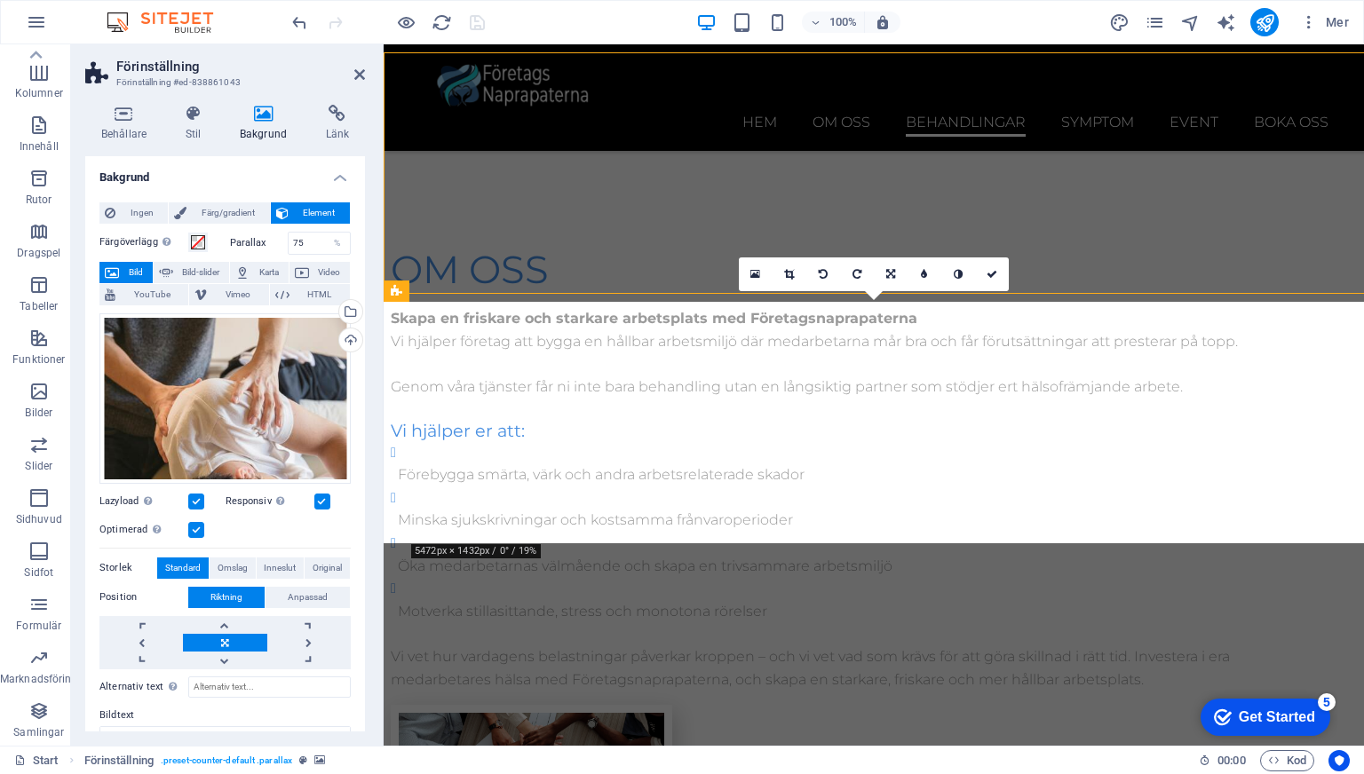
scroll to position [3695, 0]
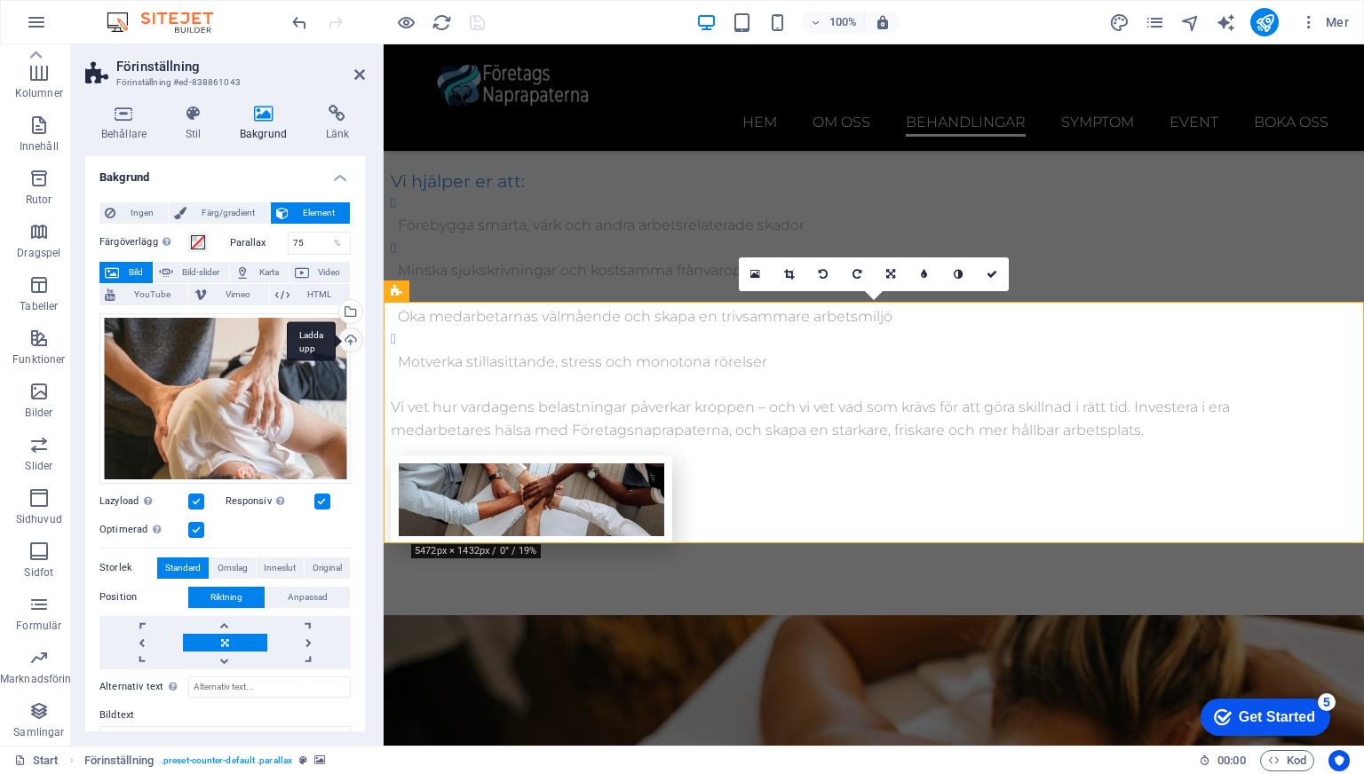
click at [348, 339] on div "Ladda upp" at bounding box center [349, 341] width 27 height 27
click at [336, 311] on div "Välj filer från filhanterare, arkivbilder eller ladda upp fil(er)" at bounding box center [277, 313] width 115 height 53
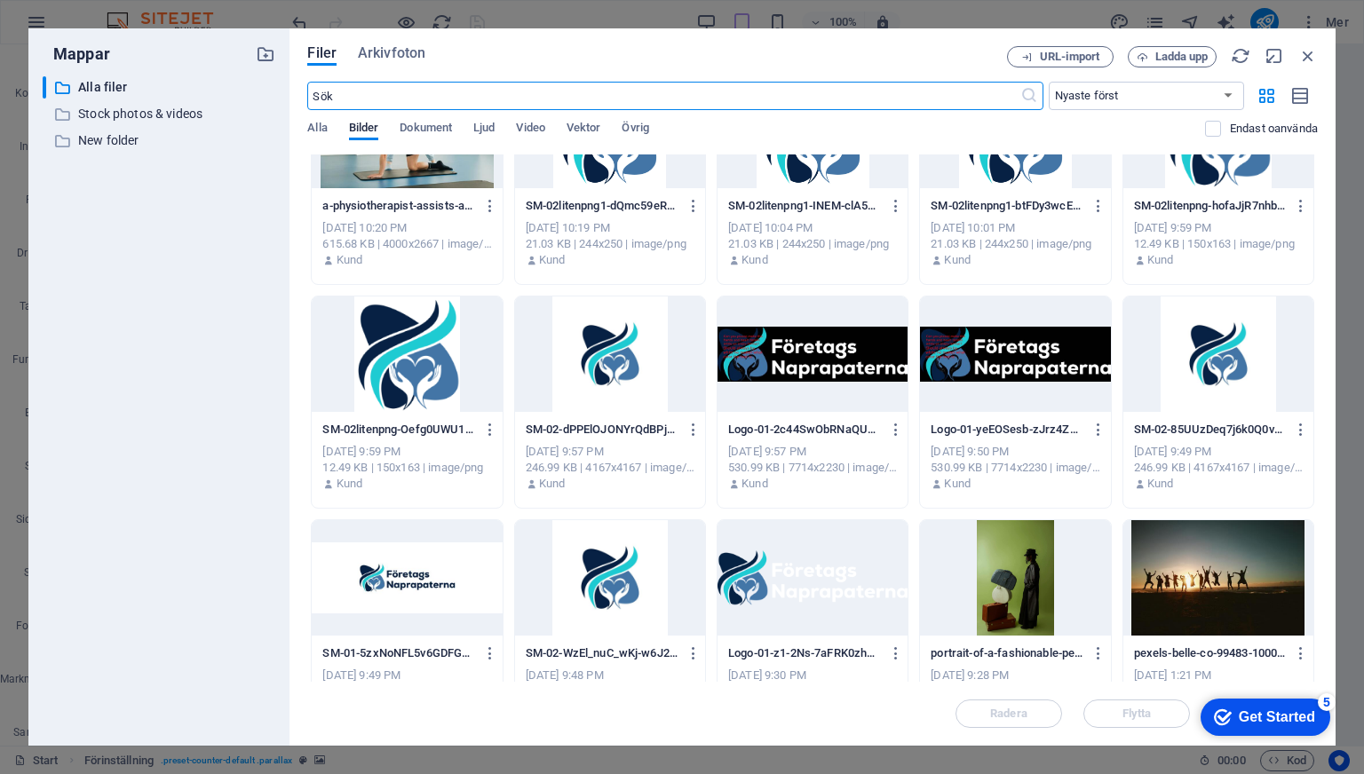
scroll to position [0, 0]
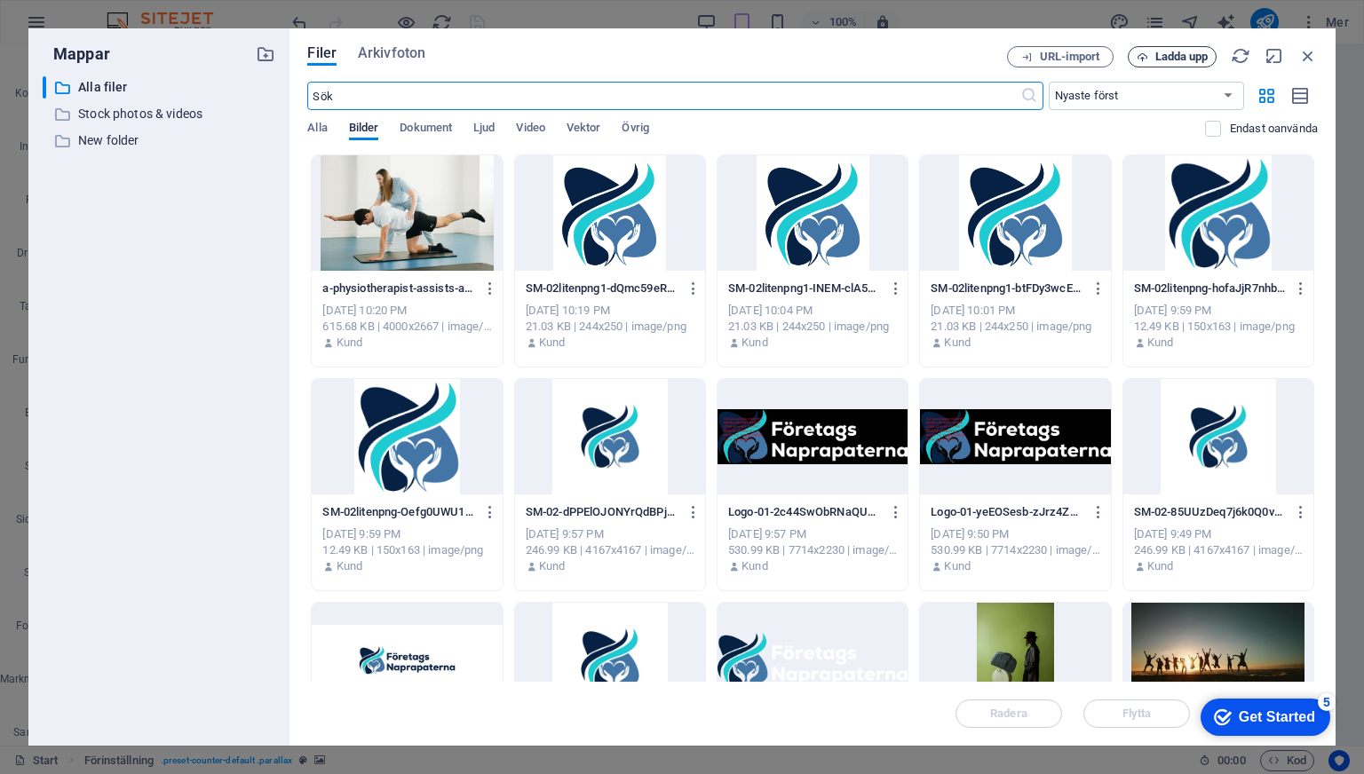
click at [1174, 51] on span "Ladda upp" at bounding box center [1181, 56] width 53 height 11
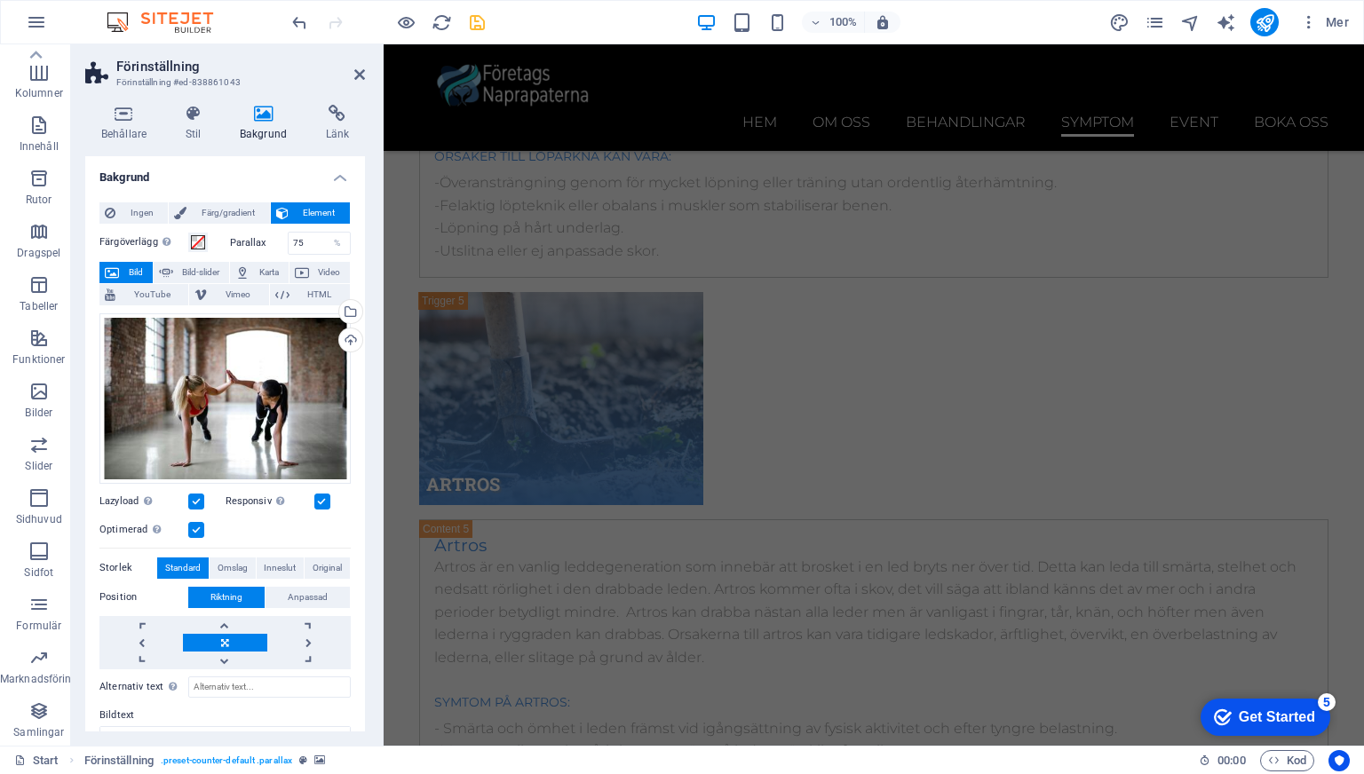
scroll to position [10886, 0]
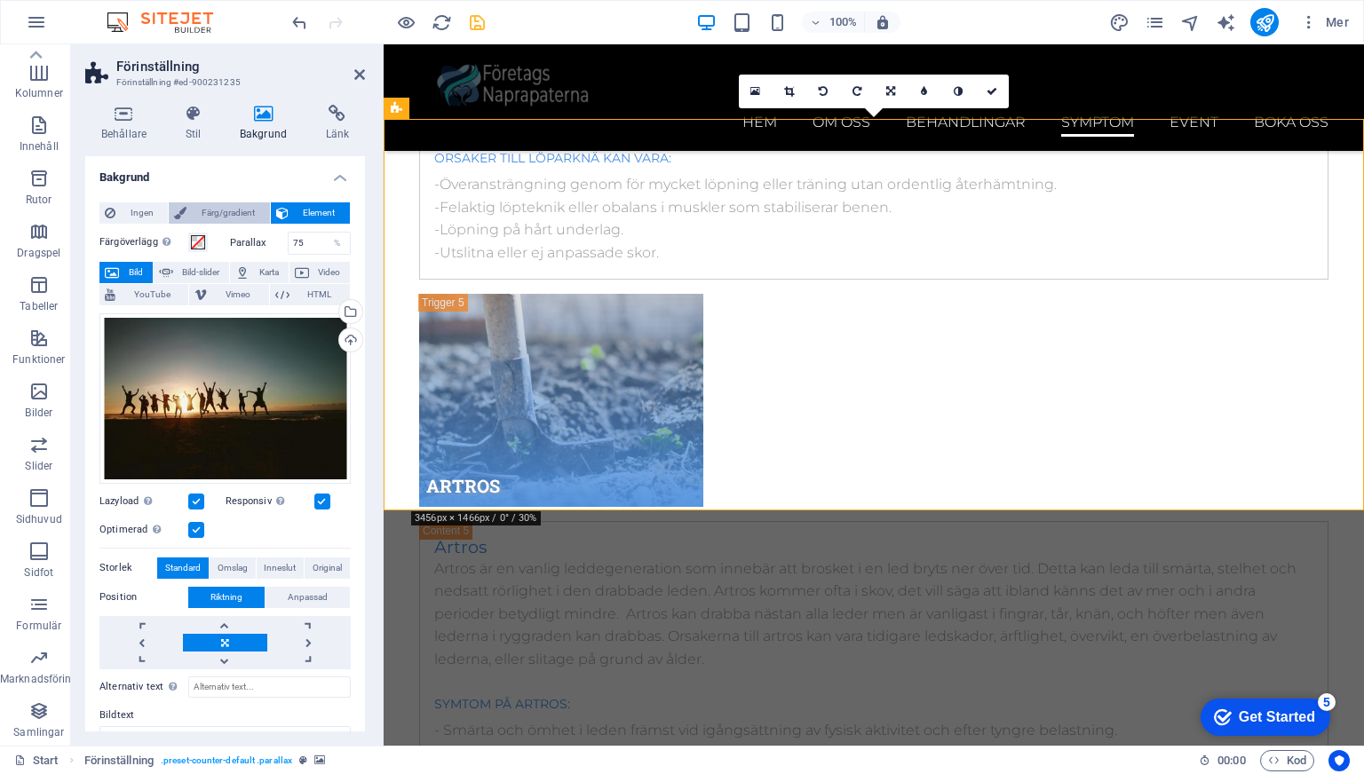
click at [194, 211] on span "Färg/gradient" at bounding box center [228, 212] width 72 height 21
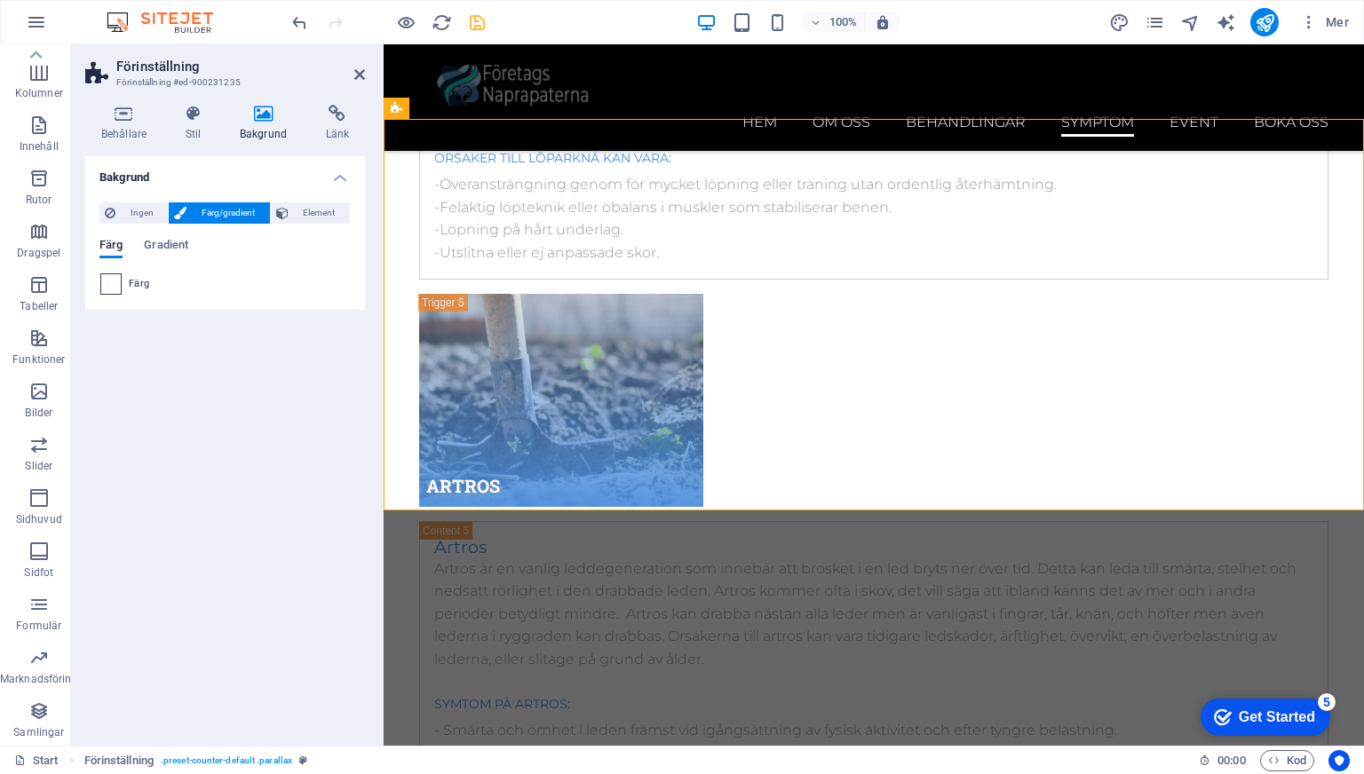
click at [118, 285] on span at bounding box center [111, 284] width 20 height 20
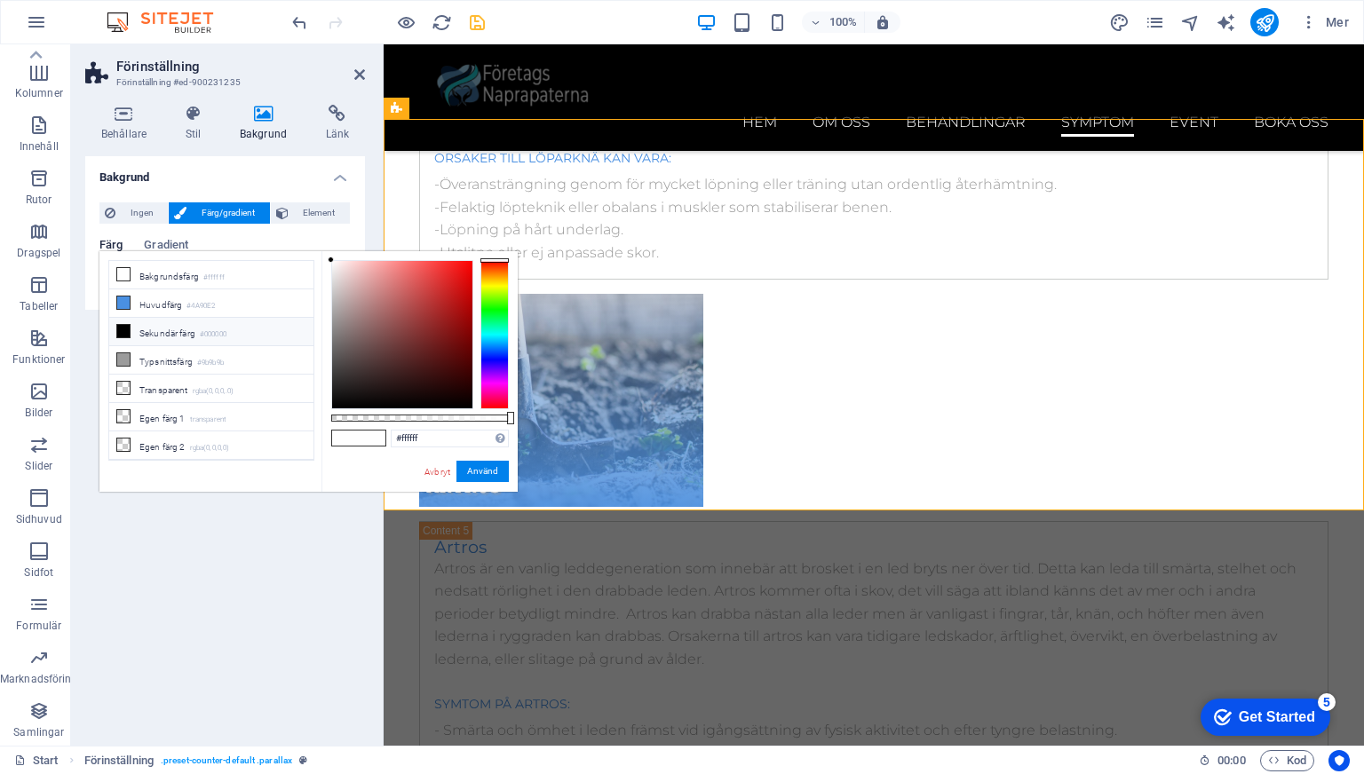
click at [170, 337] on li "Sekundär färg #000000" at bounding box center [211, 332] width 204 height 28
type input "#000000"
click at [482, 473] on button "Använd" at bounding box center [482, 471] width 52 height 21
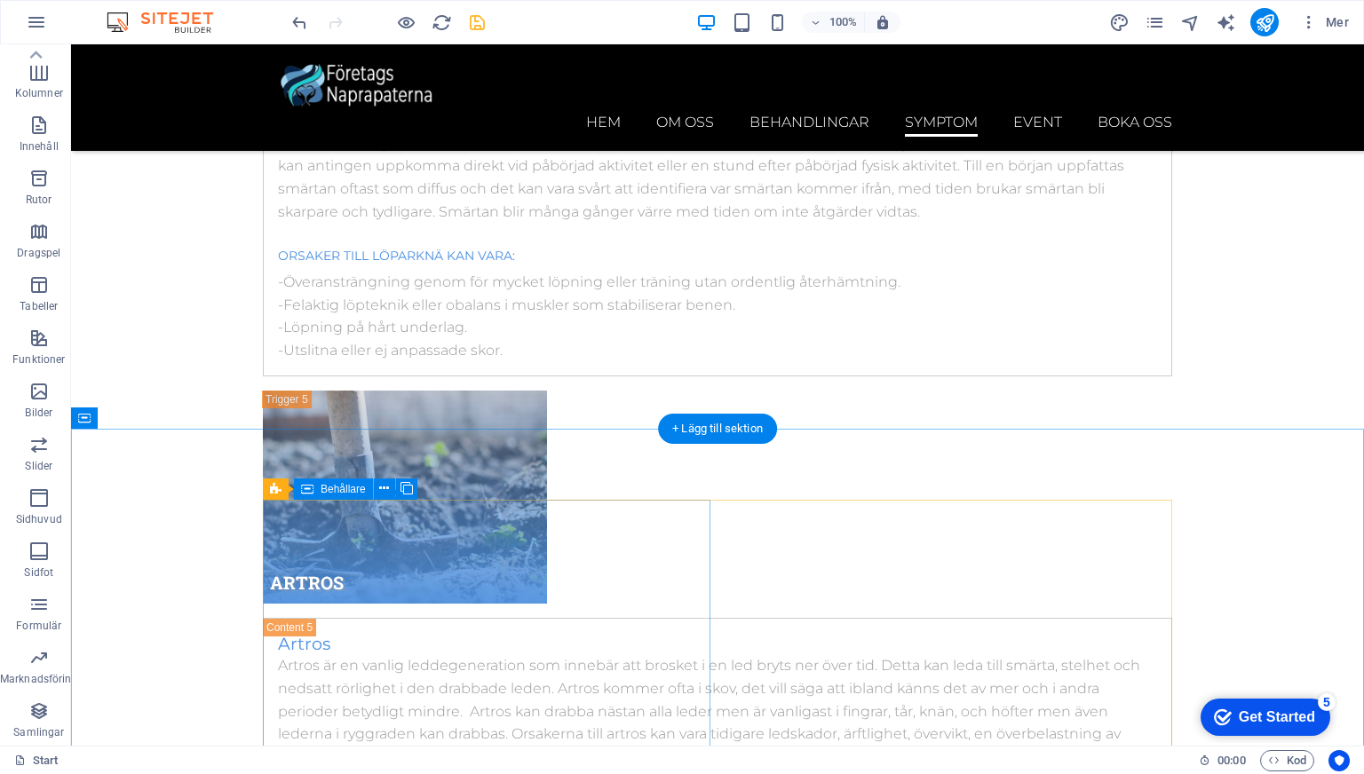
scroll to position [10604, 0]
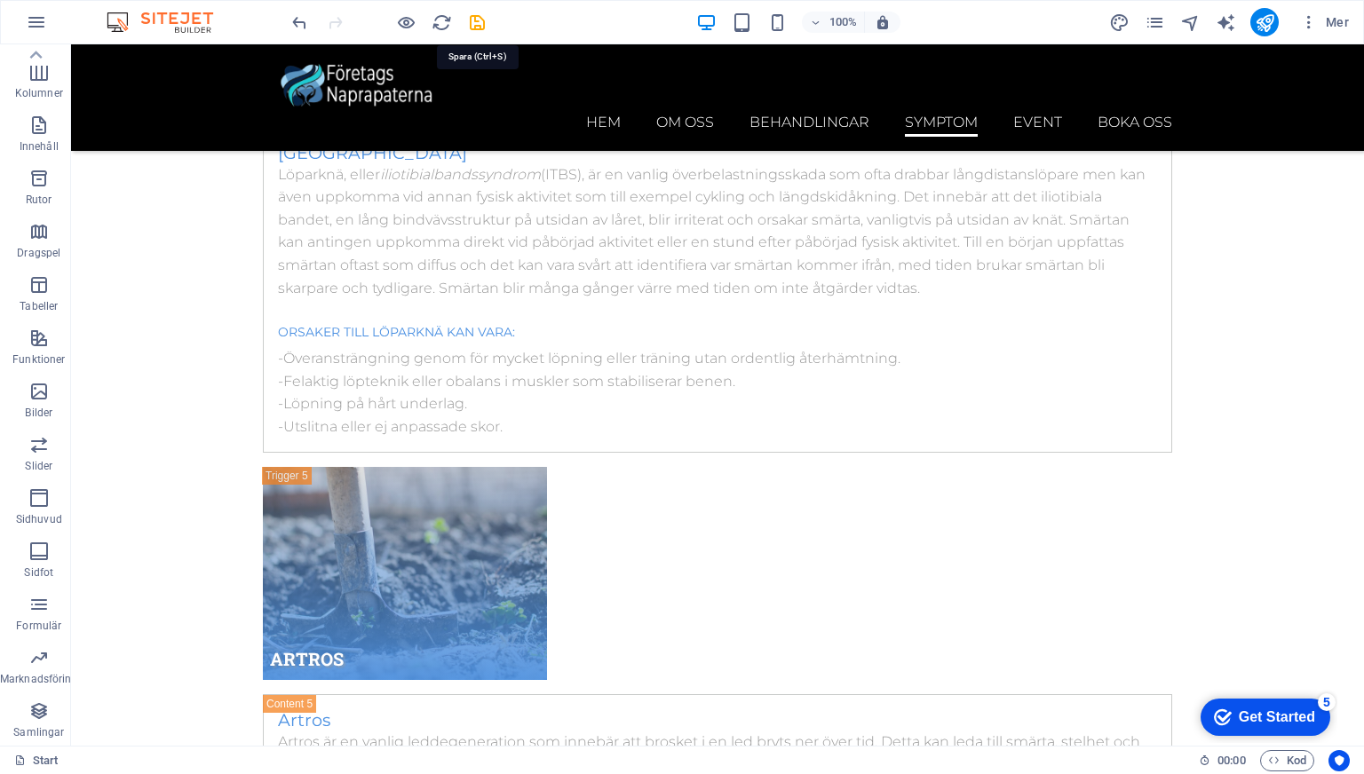
click at [477, 28] on icon "save" at bounding box center [477, 22] width 20 height 20
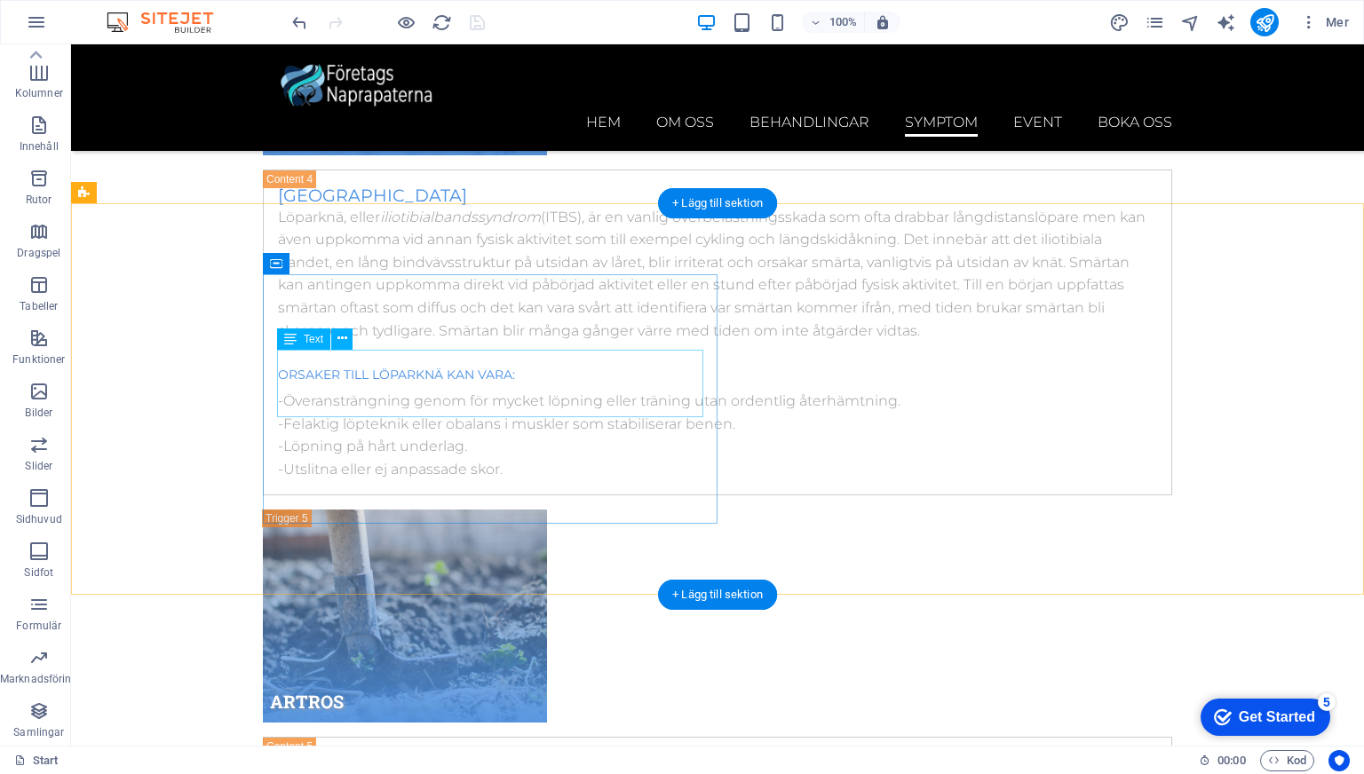
scroll to position [10564, 0]
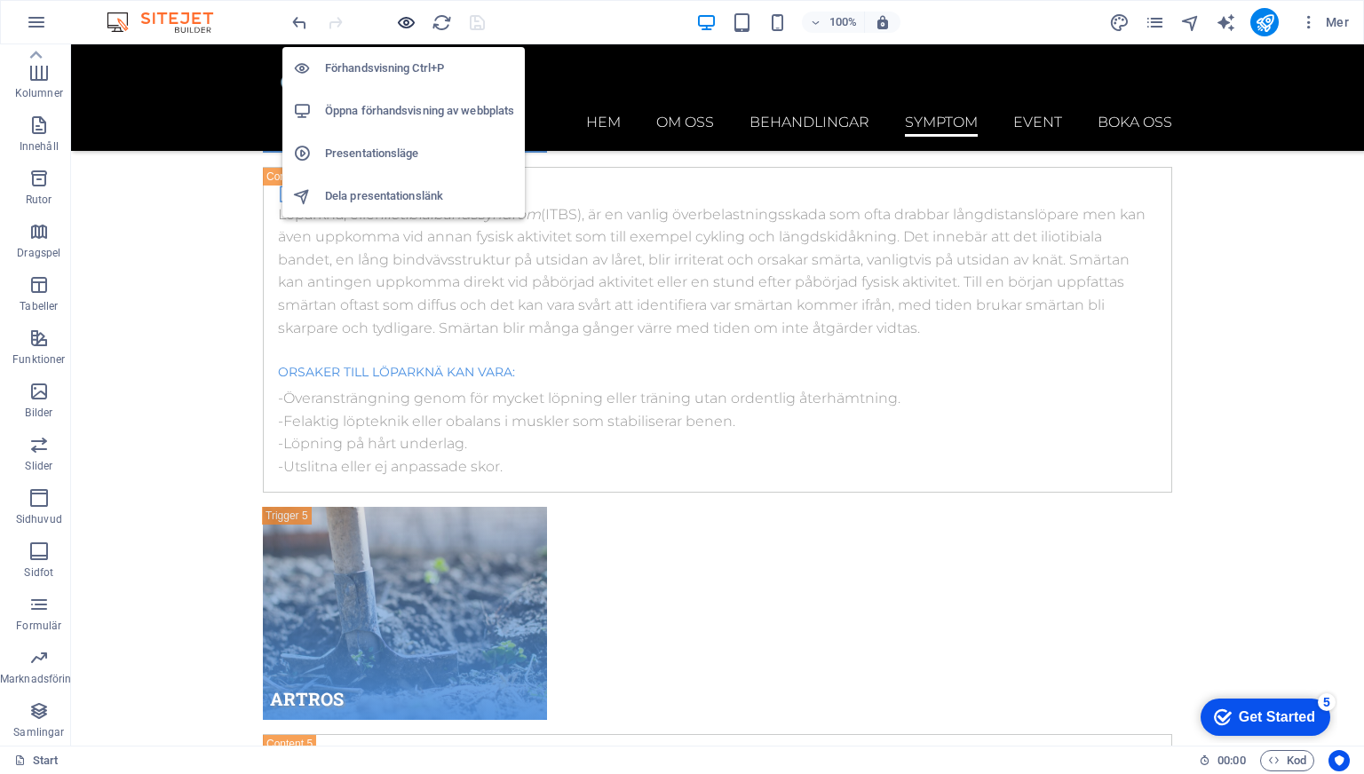
click at [400, 25] on icon "button" at bounding box center [406, 22] width 20 height 20
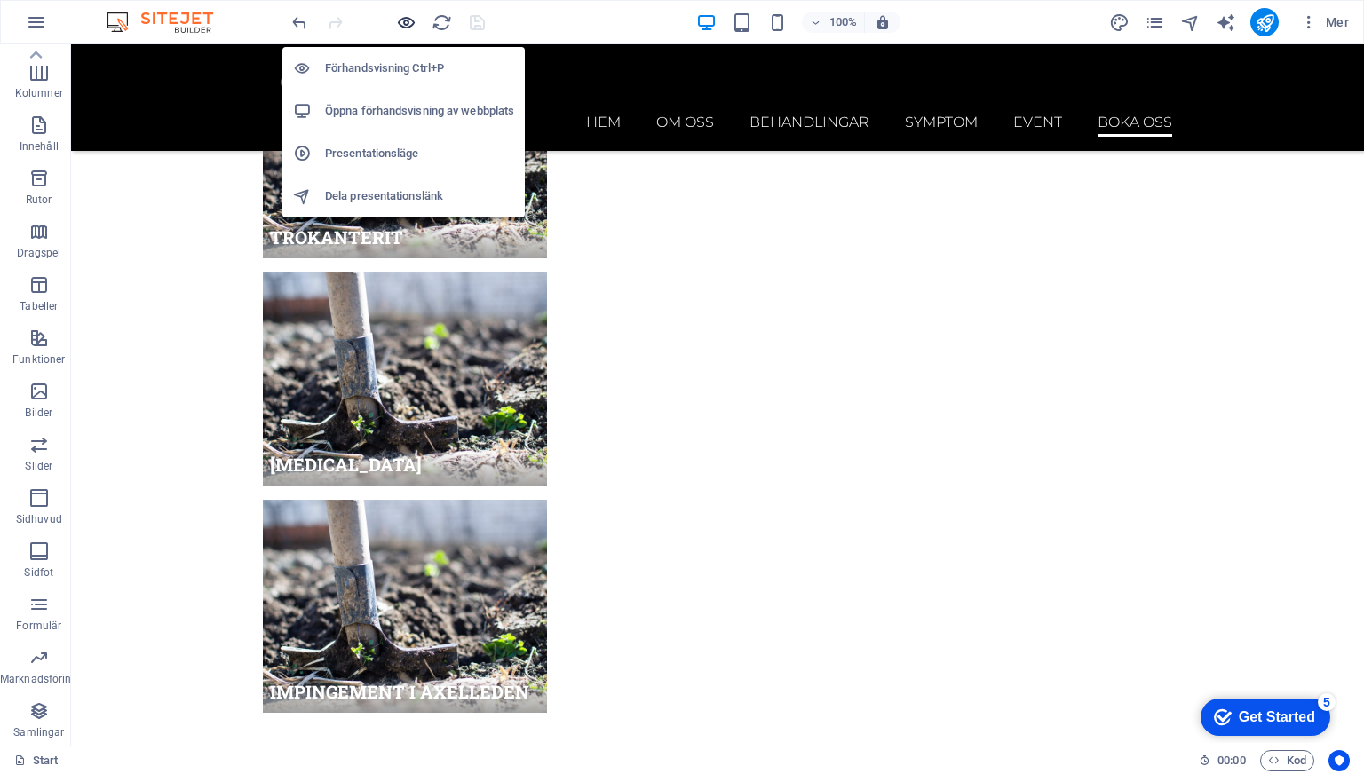
scroll to position [5646, 0]
